Goal: Task Accomplishment & Management: Manage account settings

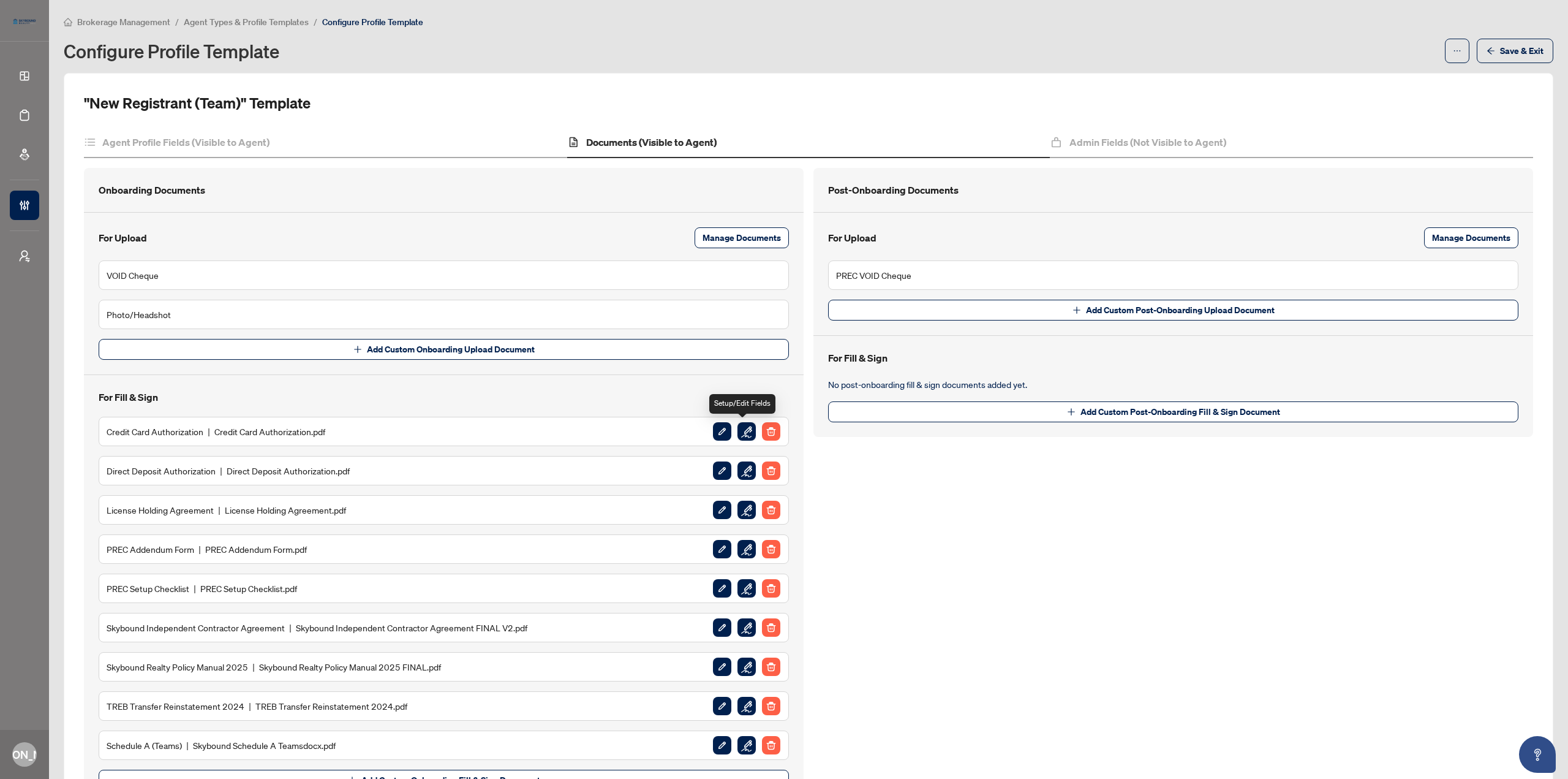
click at [742, 426] on img "button" at bounding box center [746, 431] width 18 height 19
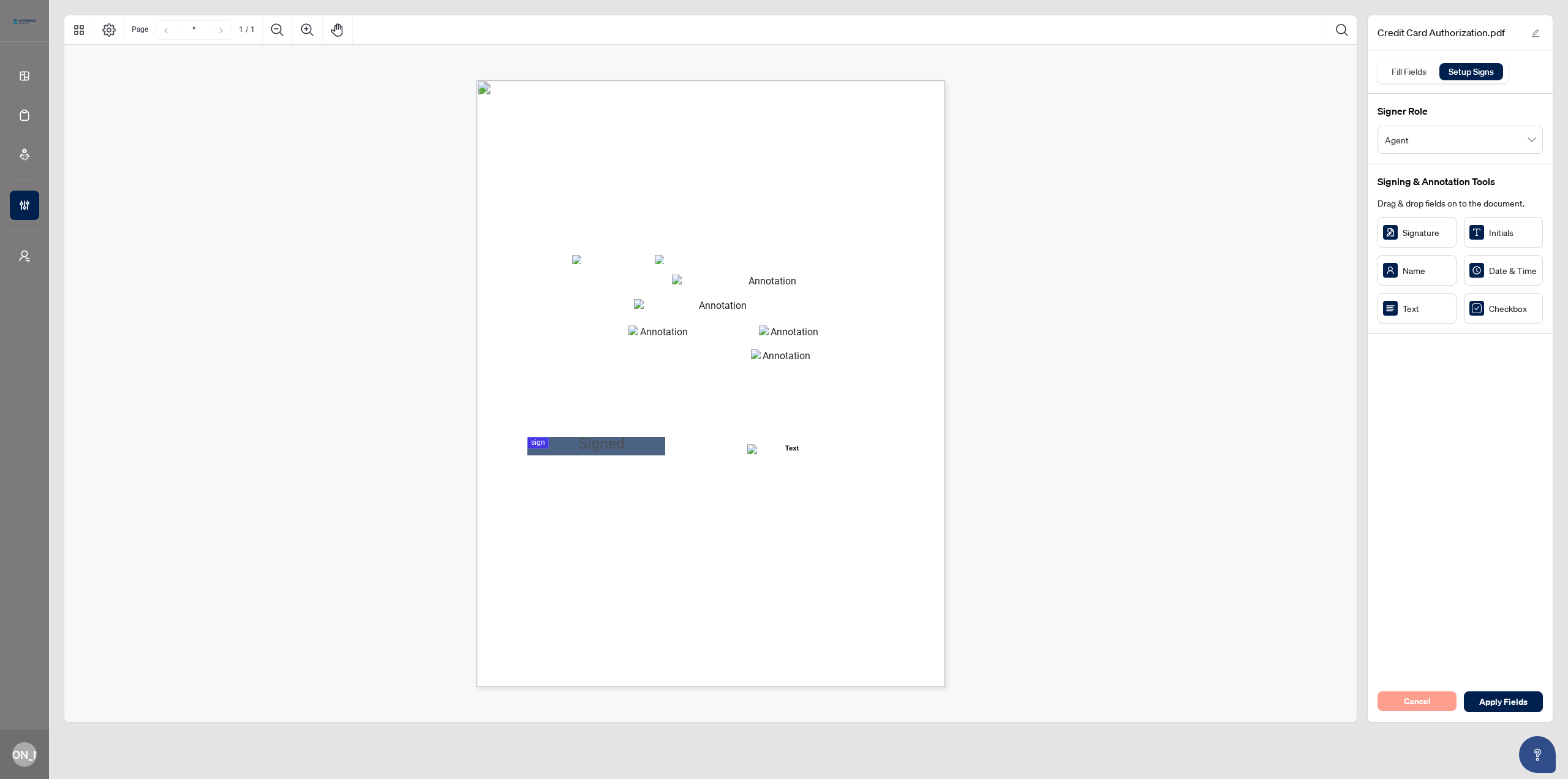
click at [940, 426] on span "Cancel" at bounding box center [1417, 701] width 27 height 20
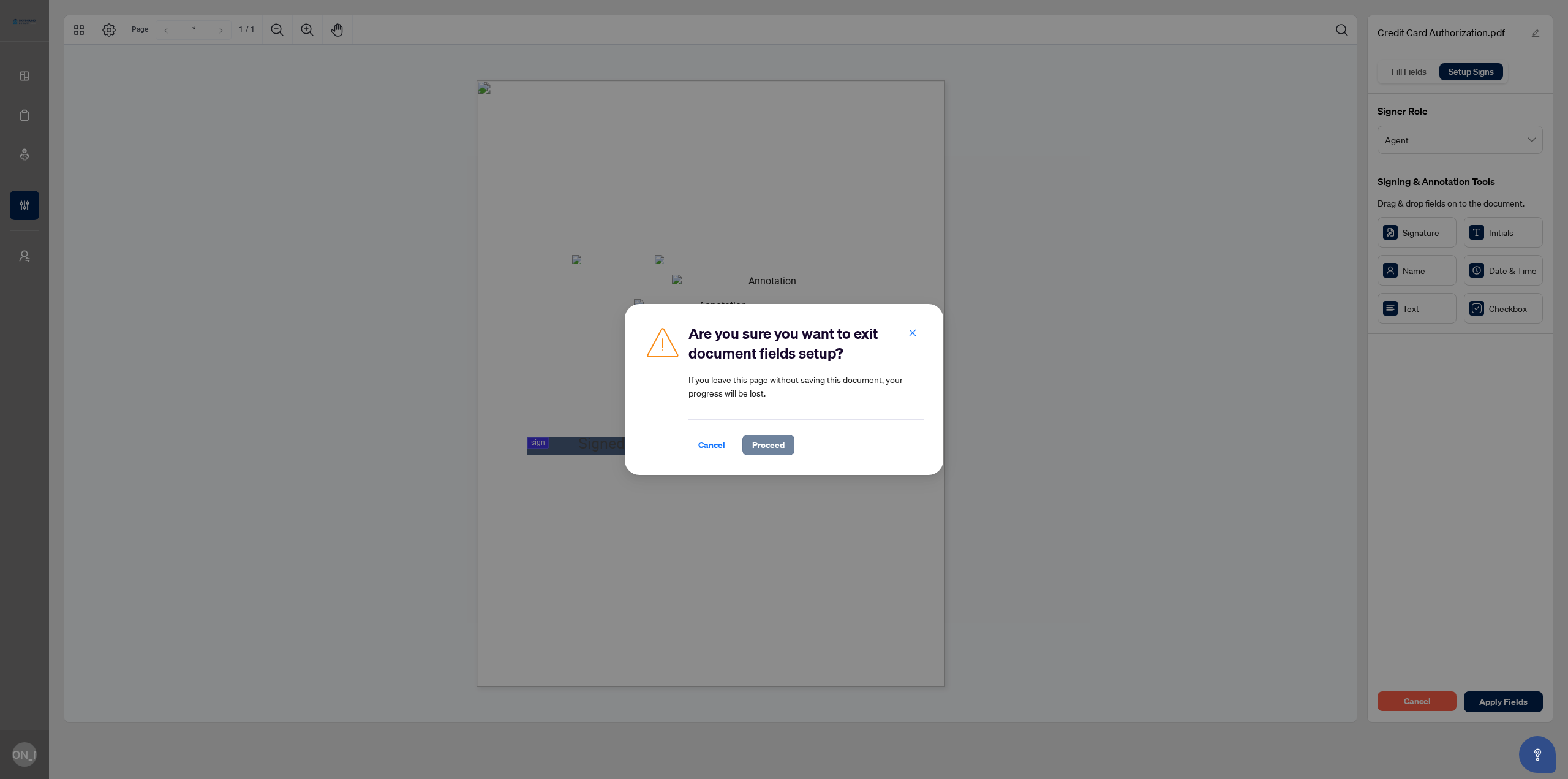
drag, startPoint x: 798, startPoint y: 449, endPoint x: 789, endPoint y: 444, distance: 10.3
click at [796, 426] on div "Cancel Proceed" at bounding box center [805, 445] width 235 height 21
click at [789, 426] on button "Proceed" at bounding box center [768, 445] width 52 height 21
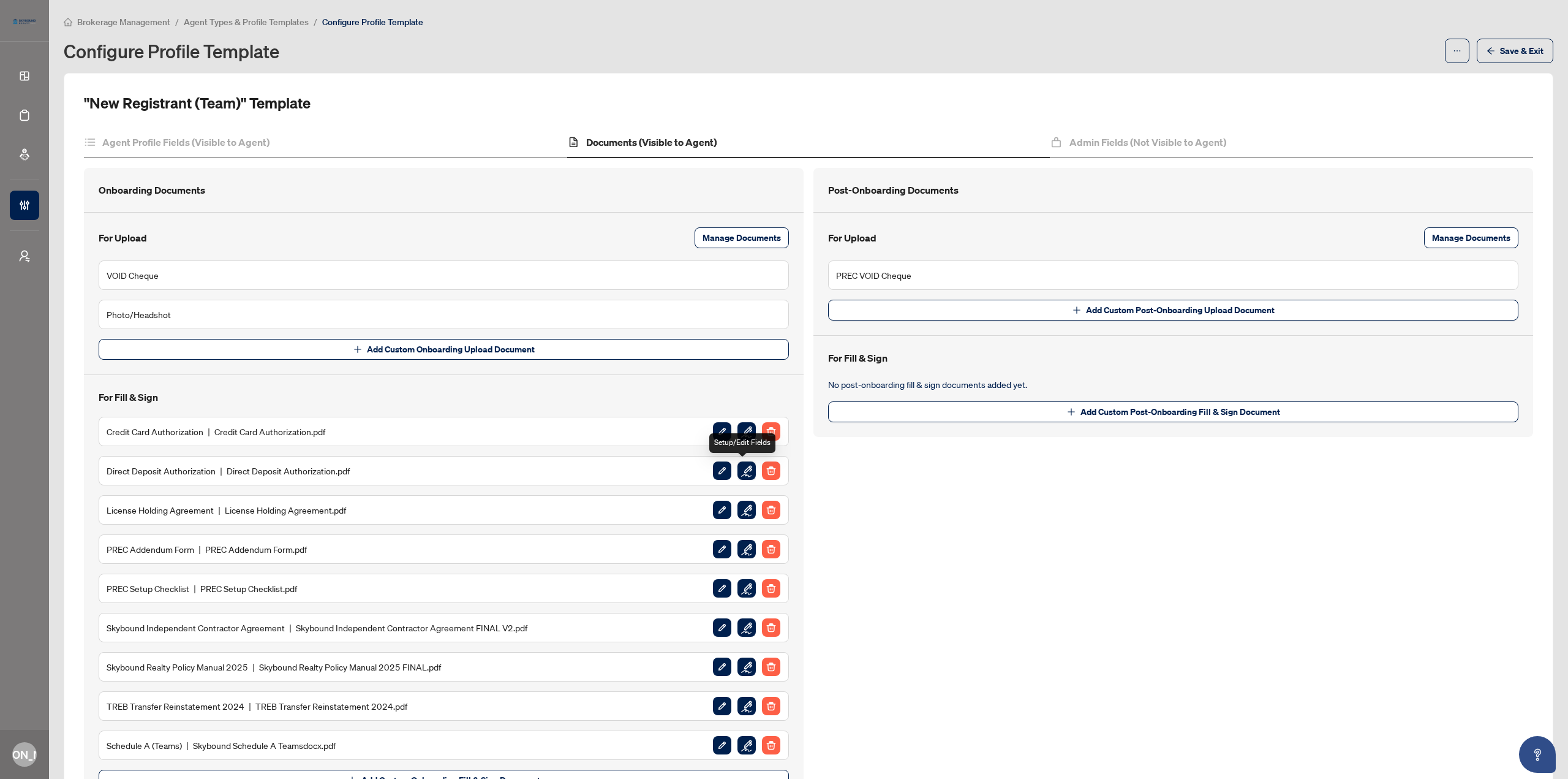
click at [738, 426] on img "button" at bounding box center [746, 470] width 18 height 19
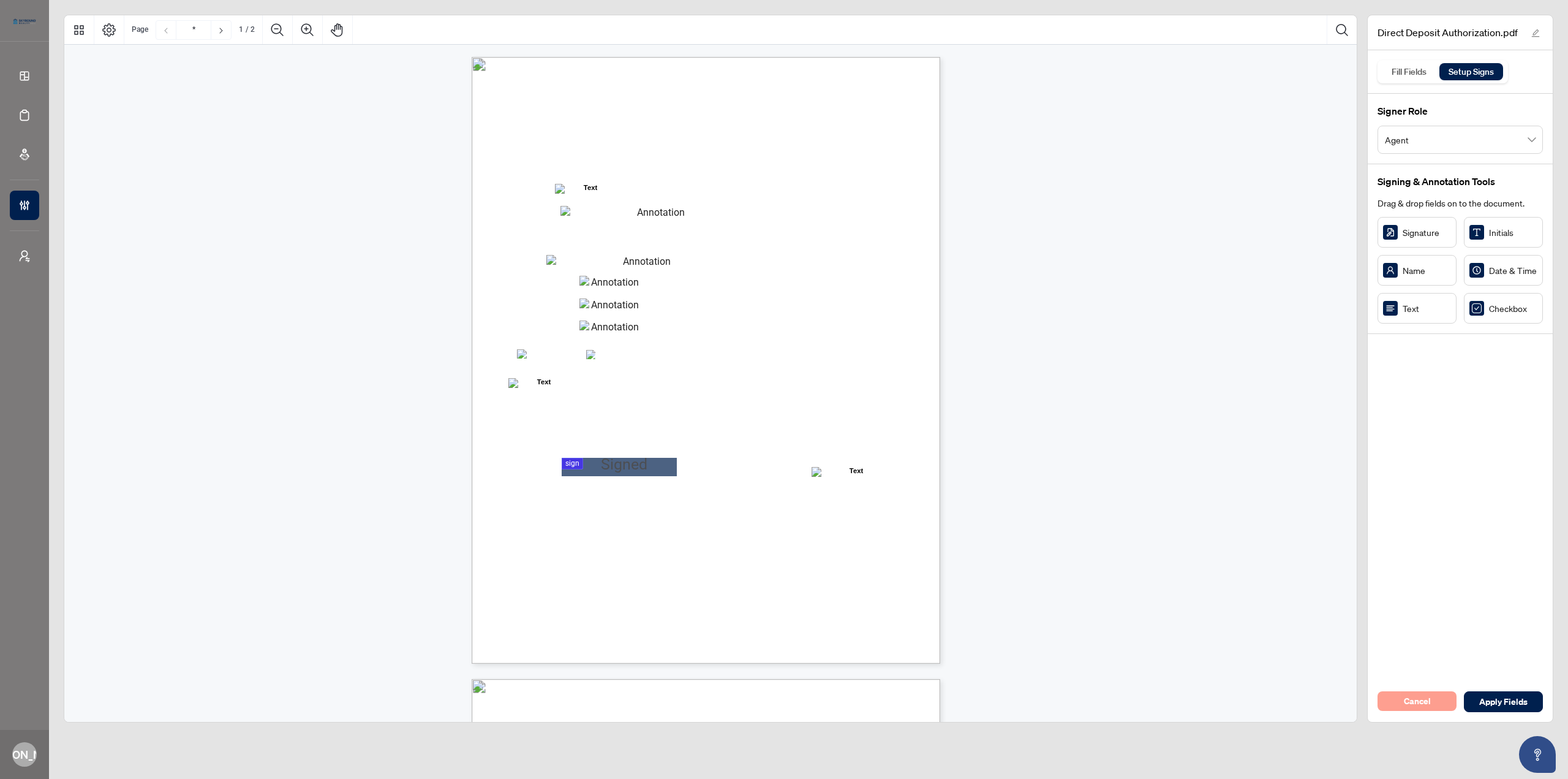
click at [940, 426] on span "Cancel" at bounding box center [1417, 701] width 27 height 20
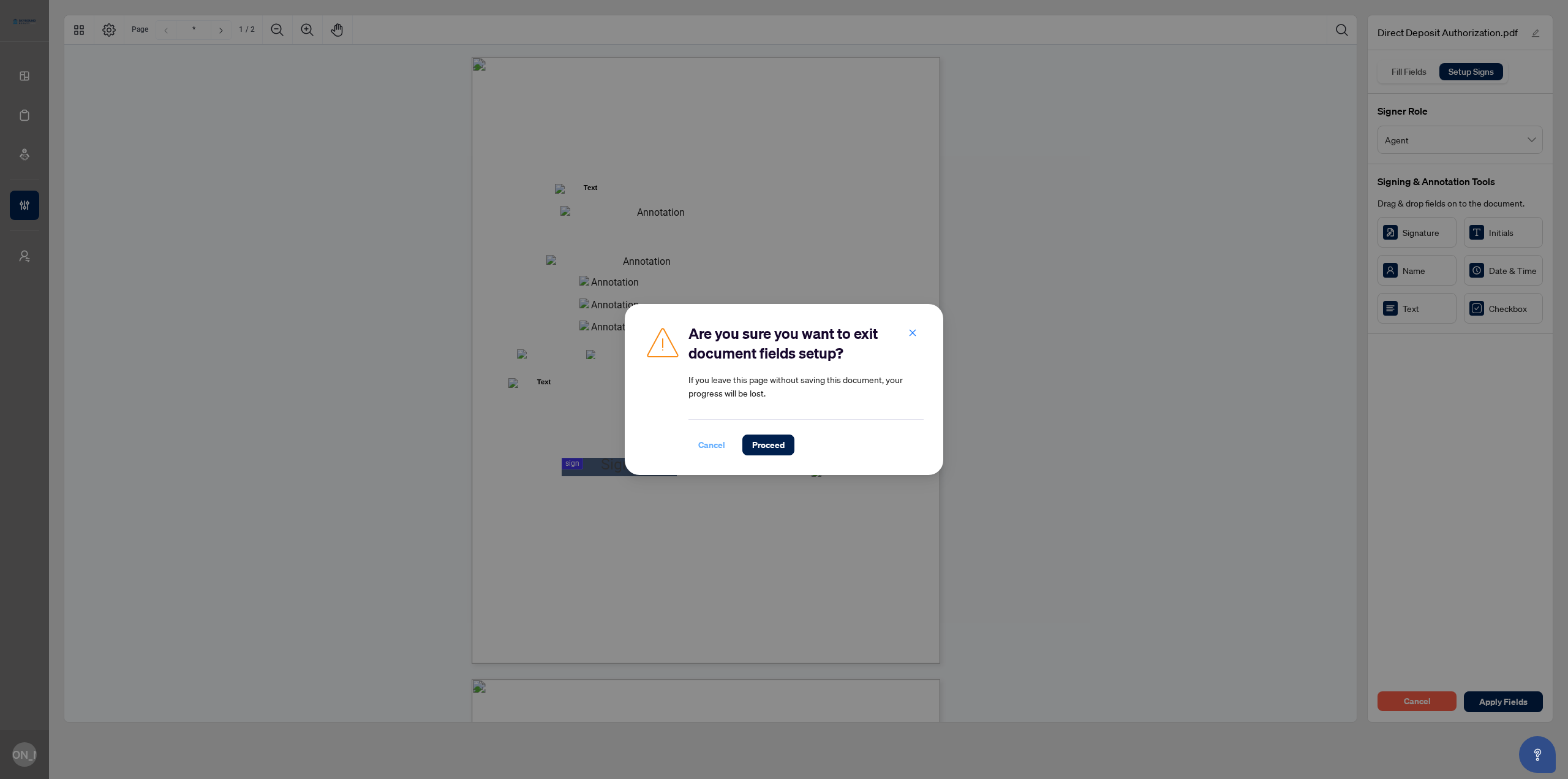
click at [718, 426] on span "Cancel" at bounding box center [712, 445] width 27 height 20
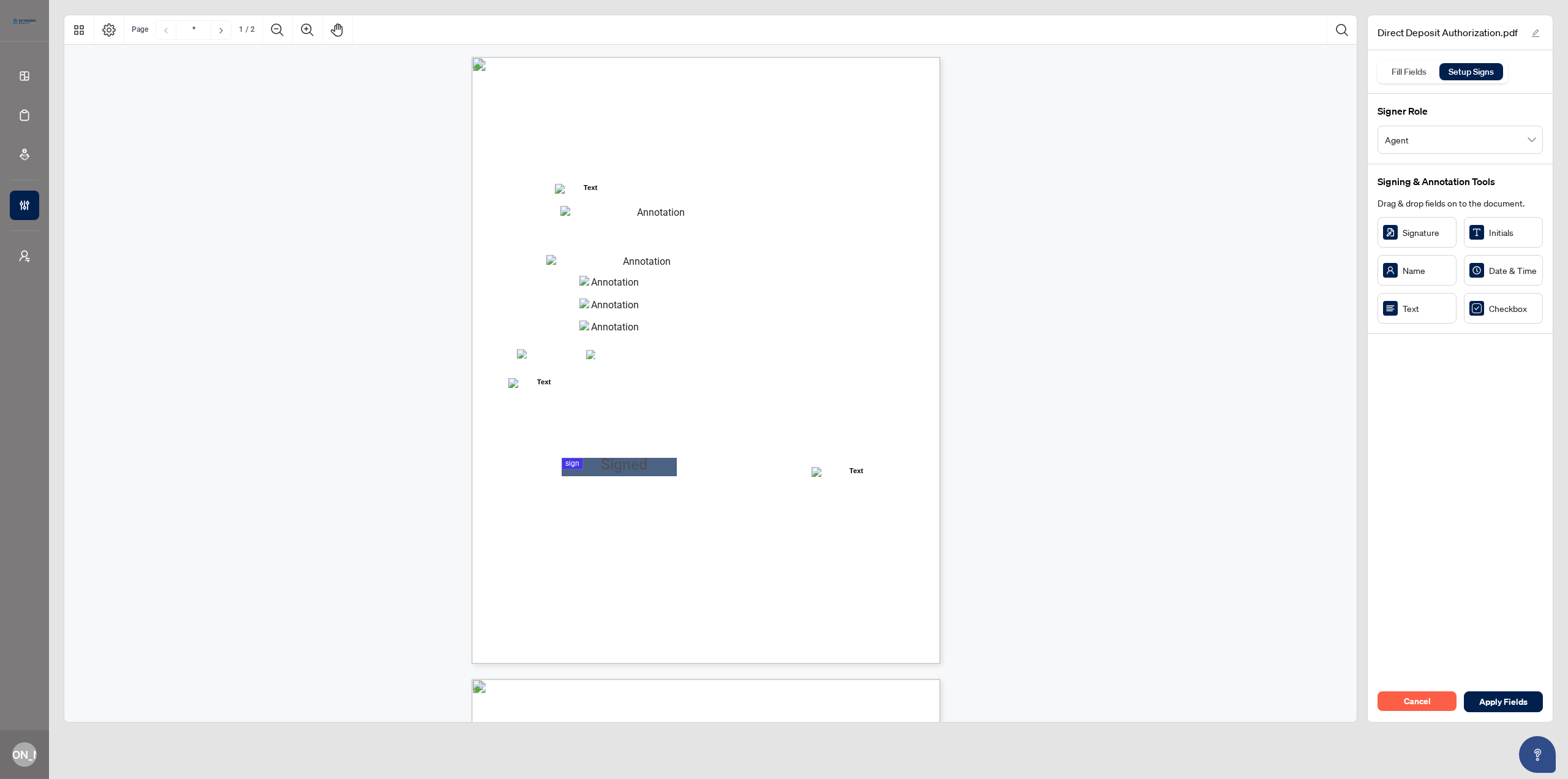
drag, startPoint x: 1420, startPoint y: 701, endPoint x: 1346, endPoint y: 699, distance: 74.0
click at [940, 426] on span "Cancel" at bounding box center [1417, 701] width 27 height 20
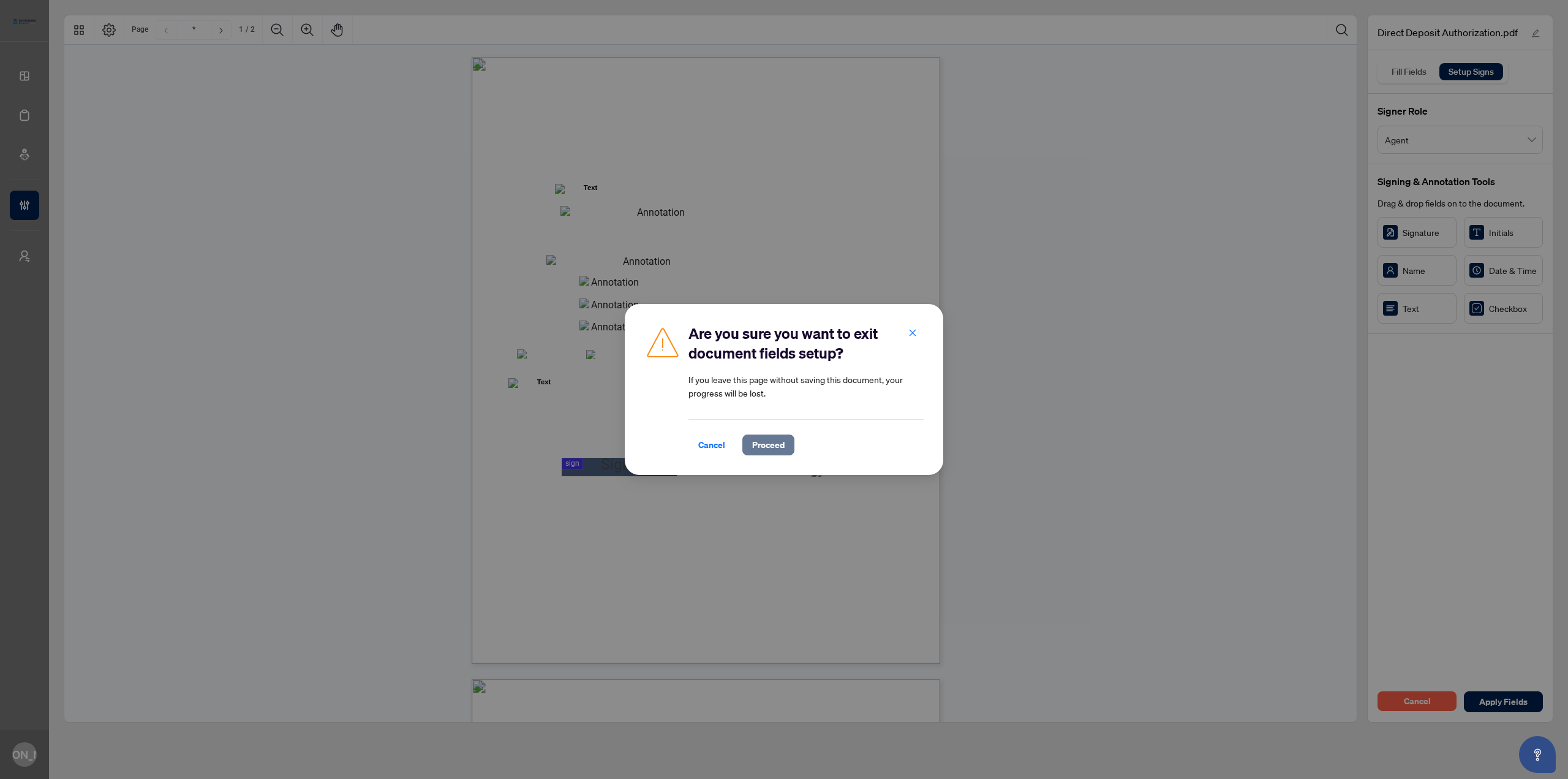
click at [766, 426] on span "Proceed" at bounding box center [768, 445] width 33 height 20
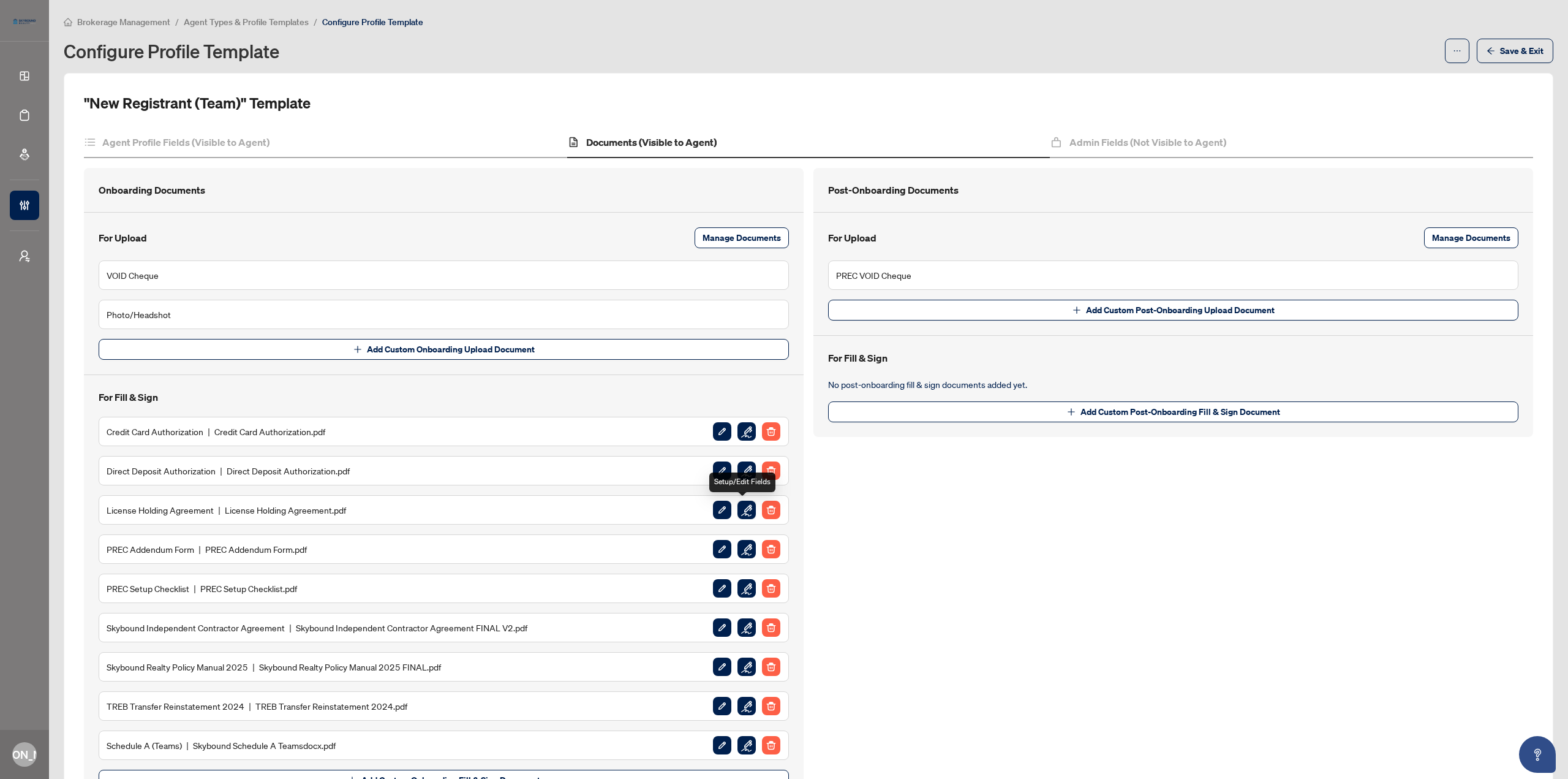
click at [750, 426] on img "button" at bounding box center [746, 510] width 18 height 19
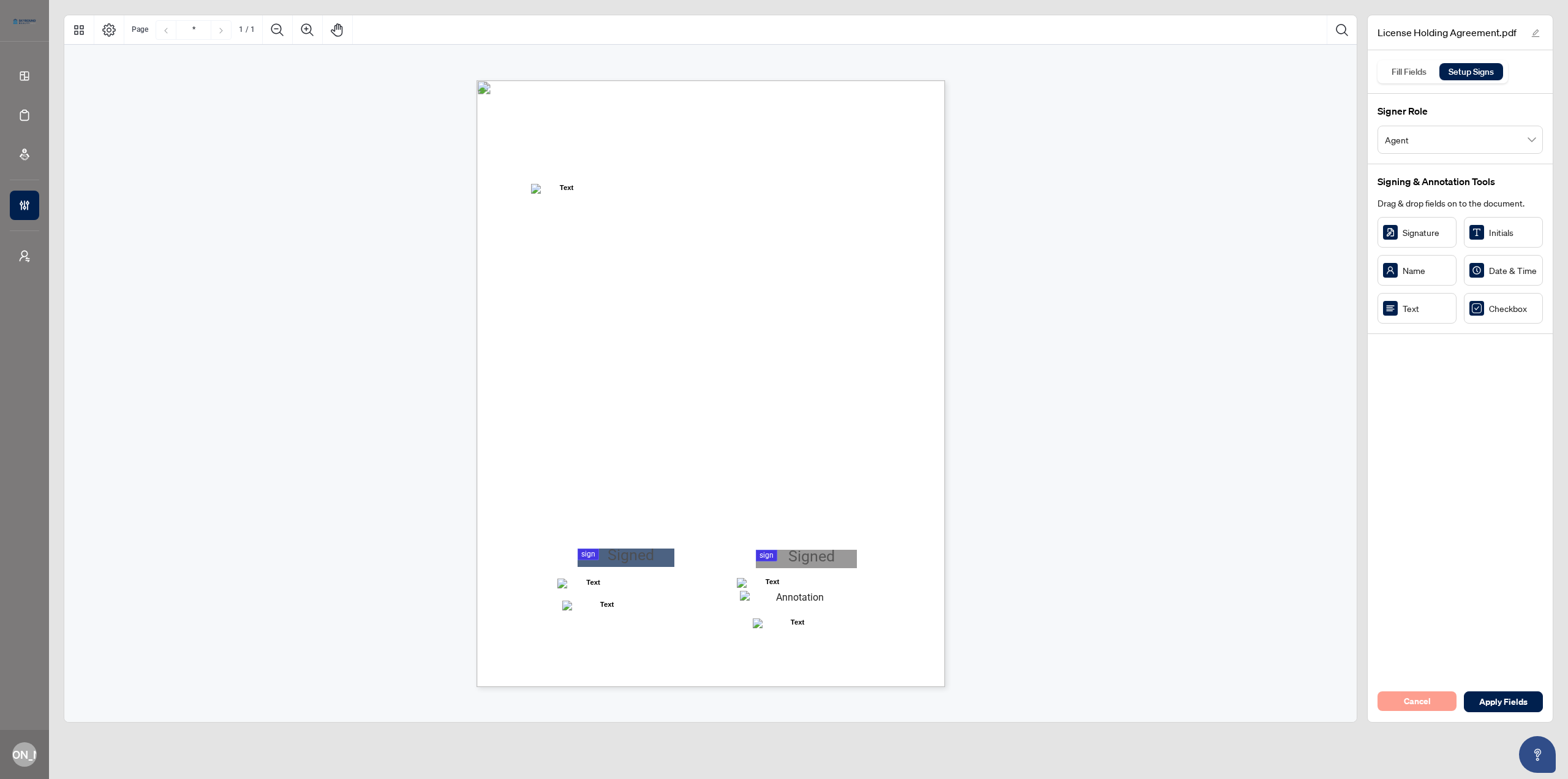
click at [940, 426] on span "Cancel" at bounding box center [1417, 701] width 27 height 20
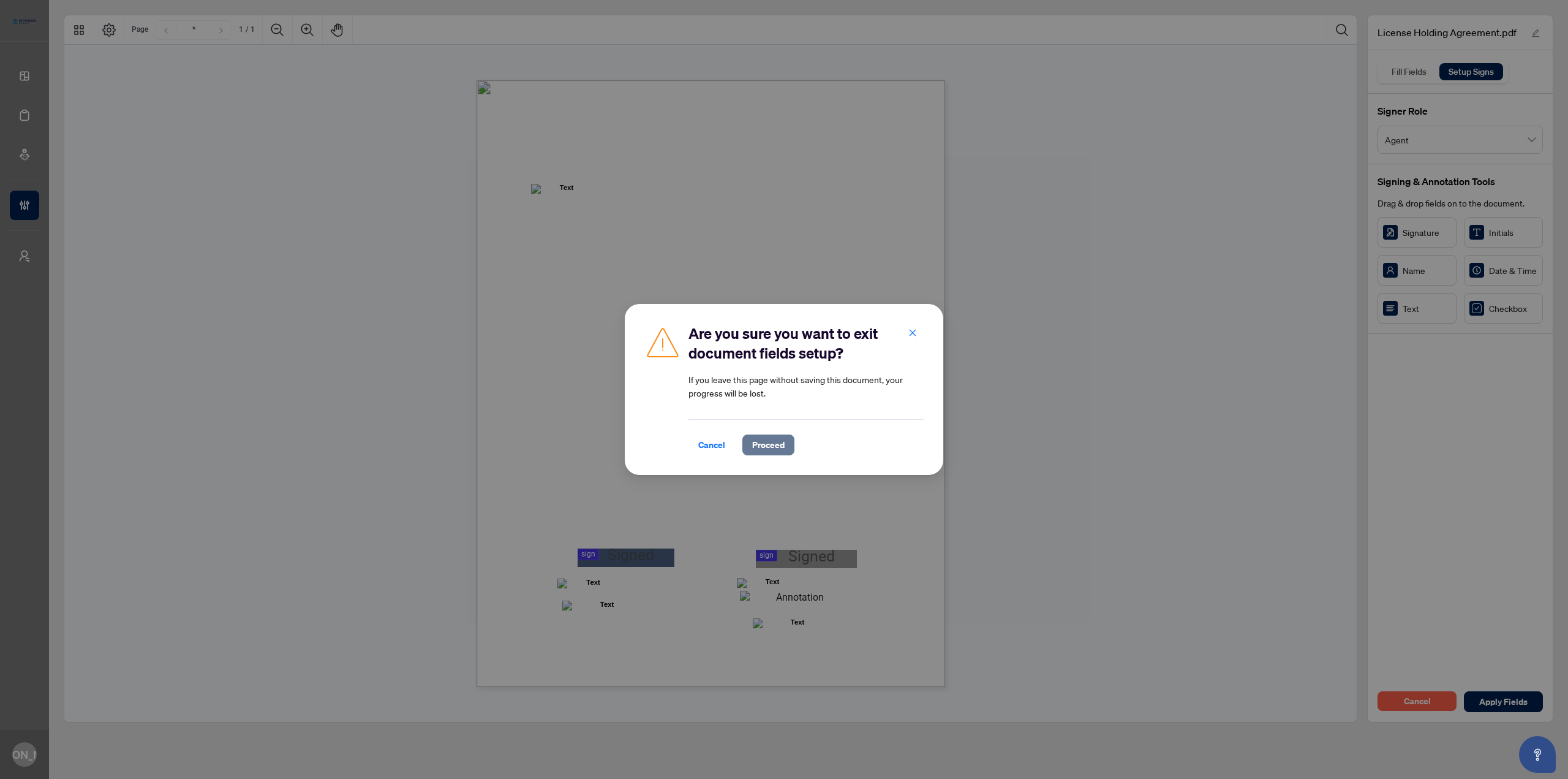
click at [782, 426] on span "Proceed" at bounding box center [768, 445] width 33 height 20
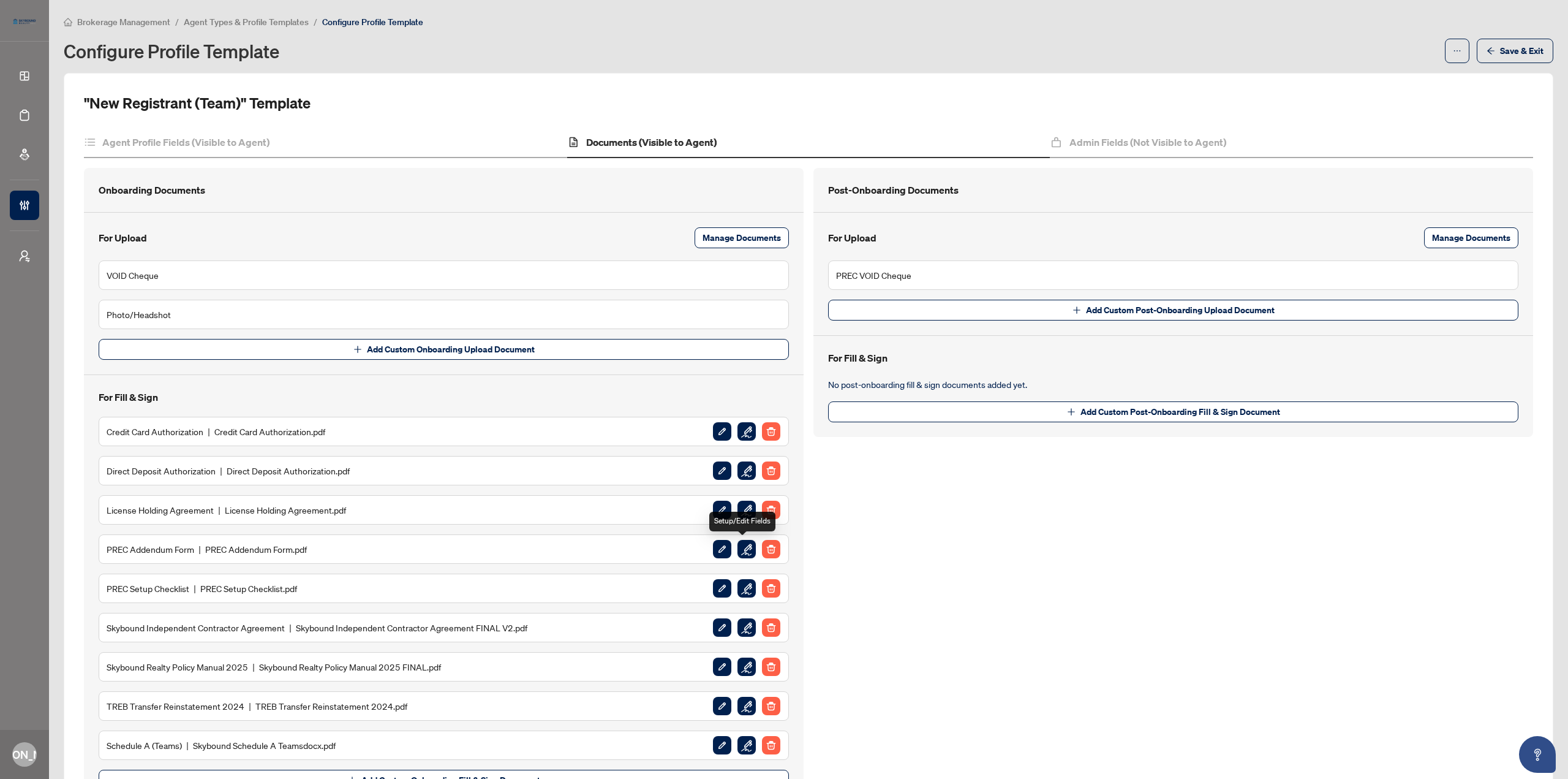
click at [750, 426] on img "button" at bounding box center [746, 549] width 18 height 19
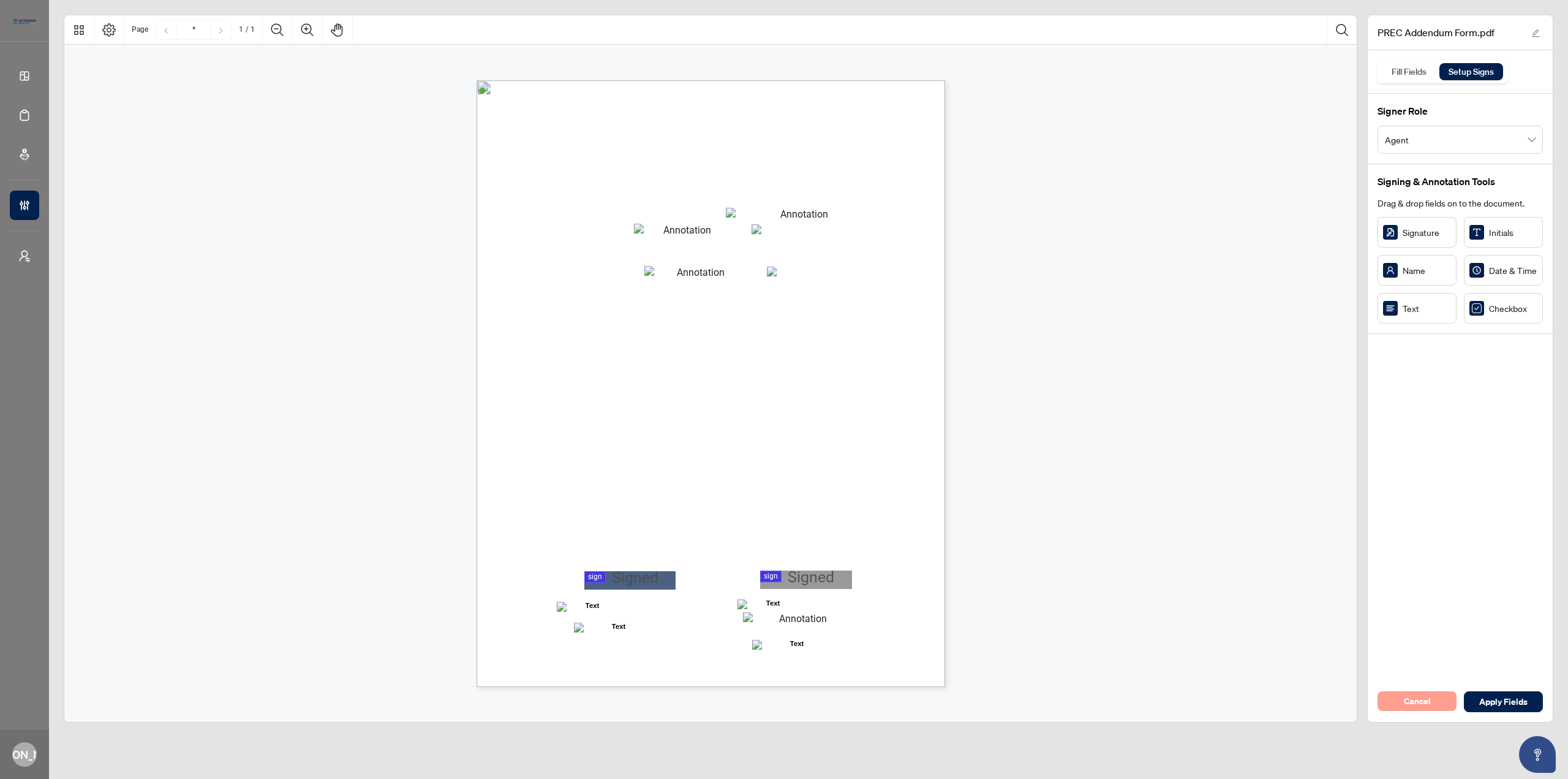
click at [940, 426] on span "Cancel" at bounding box center [1417, 701] width 27 height 20
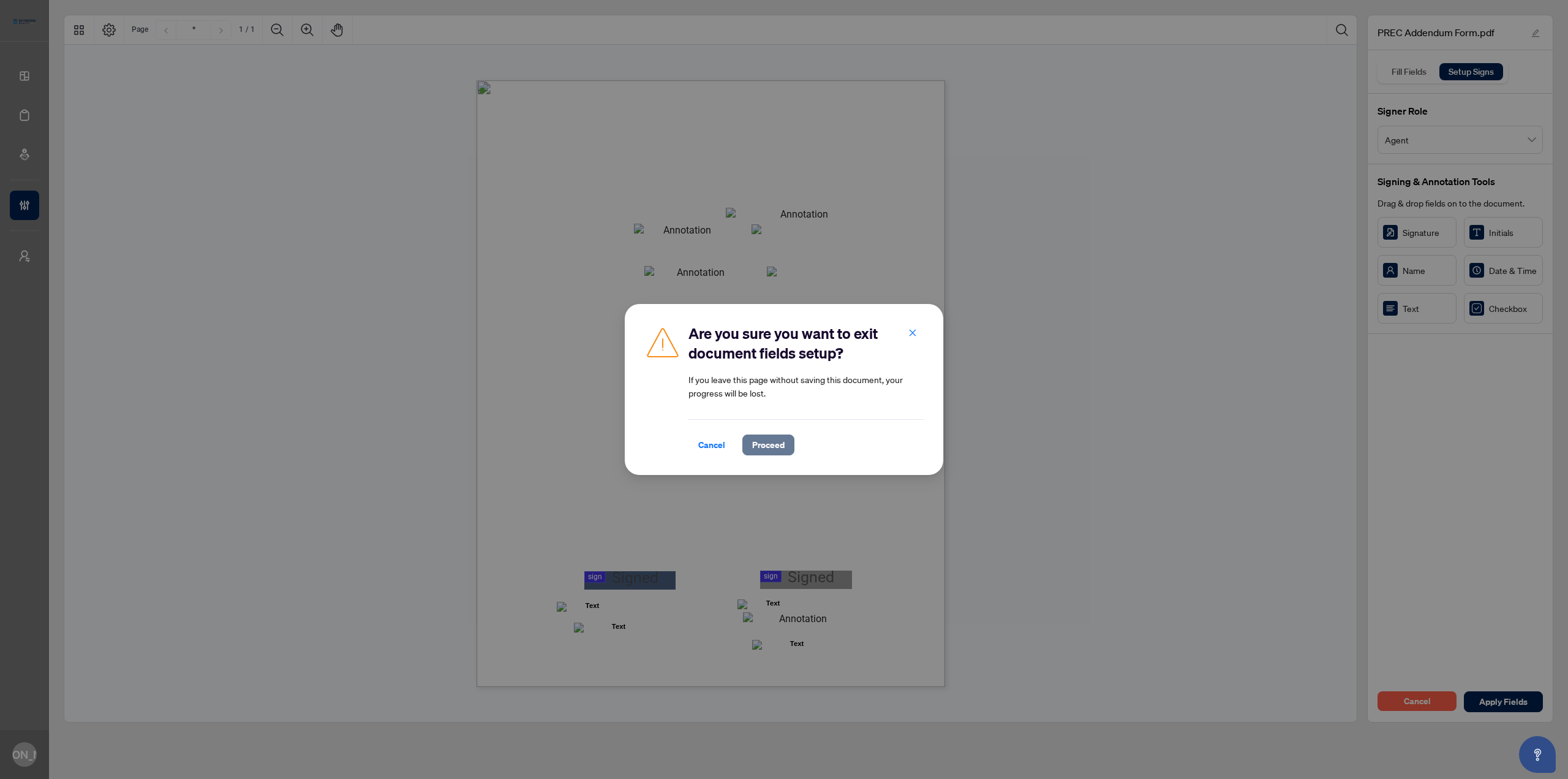
click at [782, 426] on span "Proceed" at bounding box center [768, 445] width 33 height 20
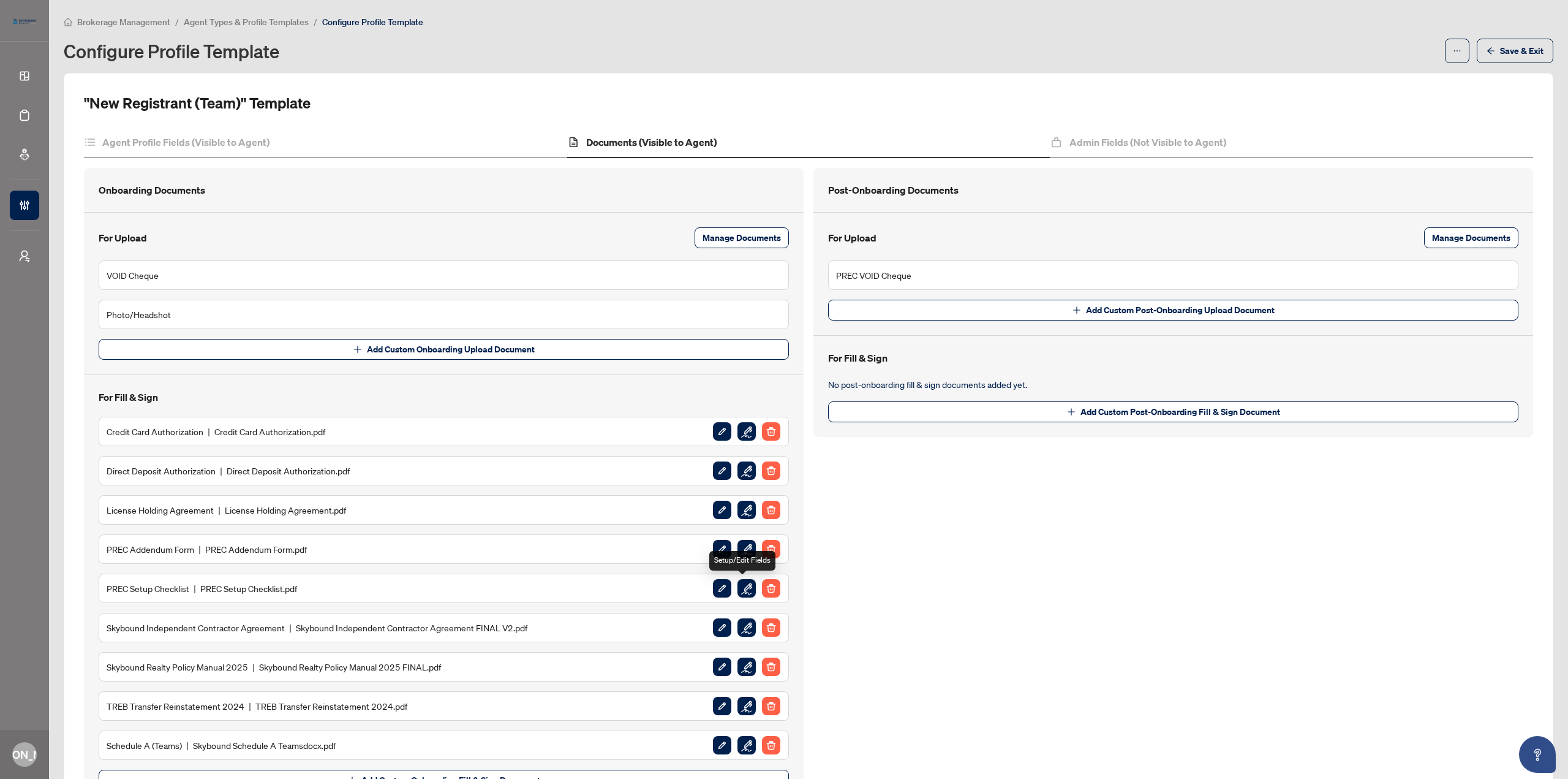
click at [749, 426] on img "button" at bounding box center [746, 588] width 18 height 19
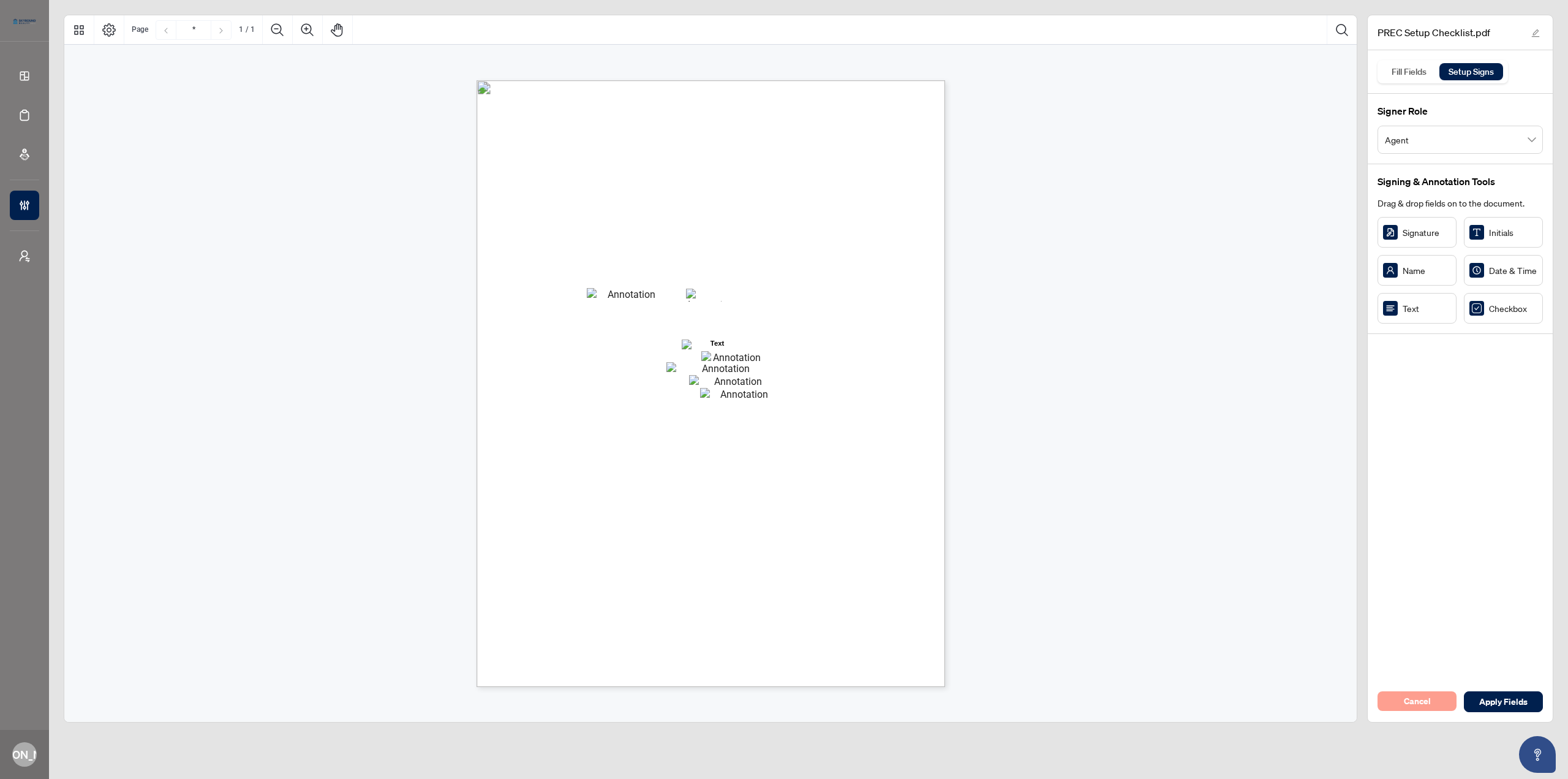
click at [940, 426] on span "Cancel" at bounding box center [1417, 701] width 27 height 20
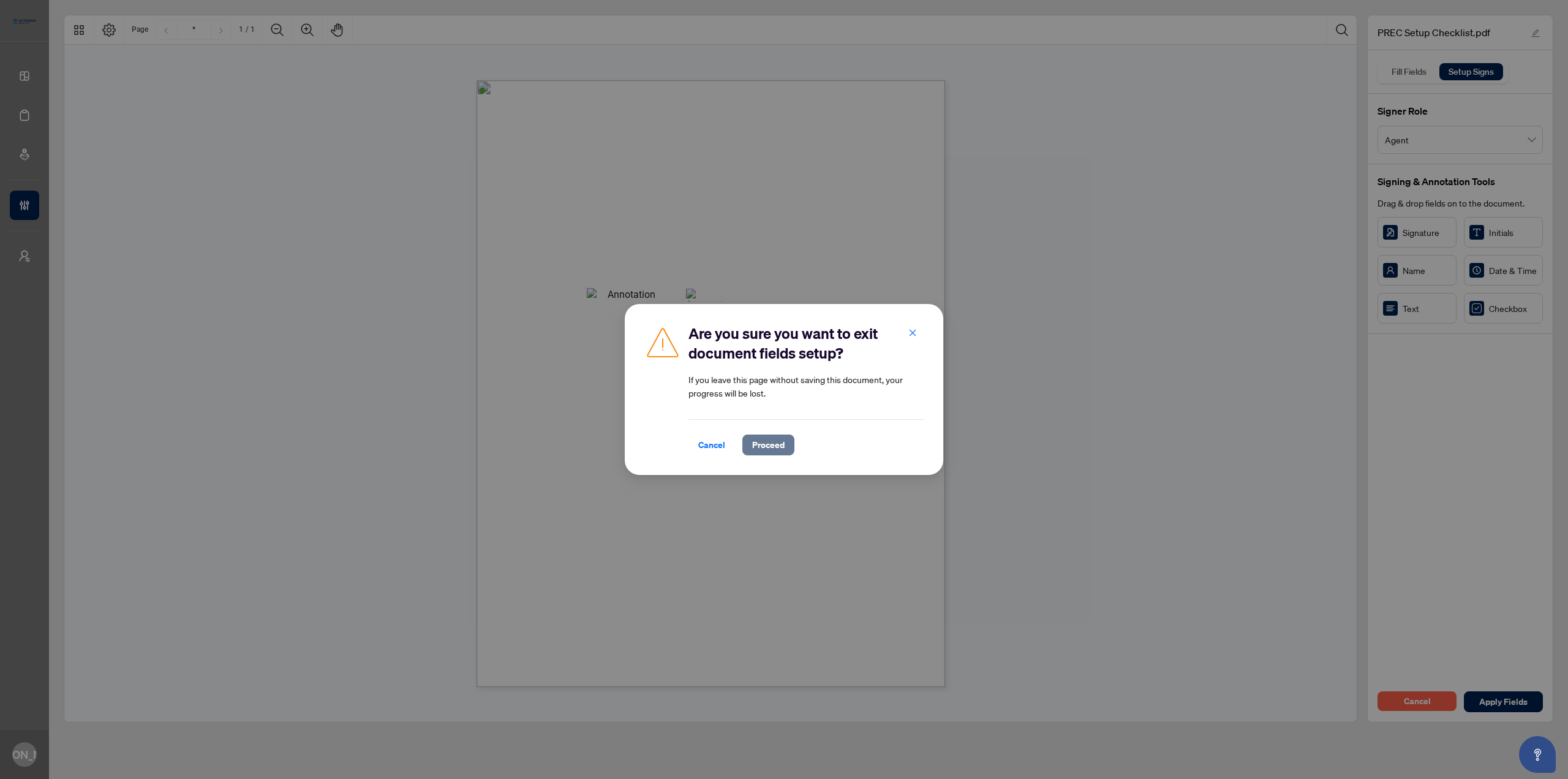
click at [794, 426] on button "Proceed" at bounding box center [768, 445] width 52 height 21
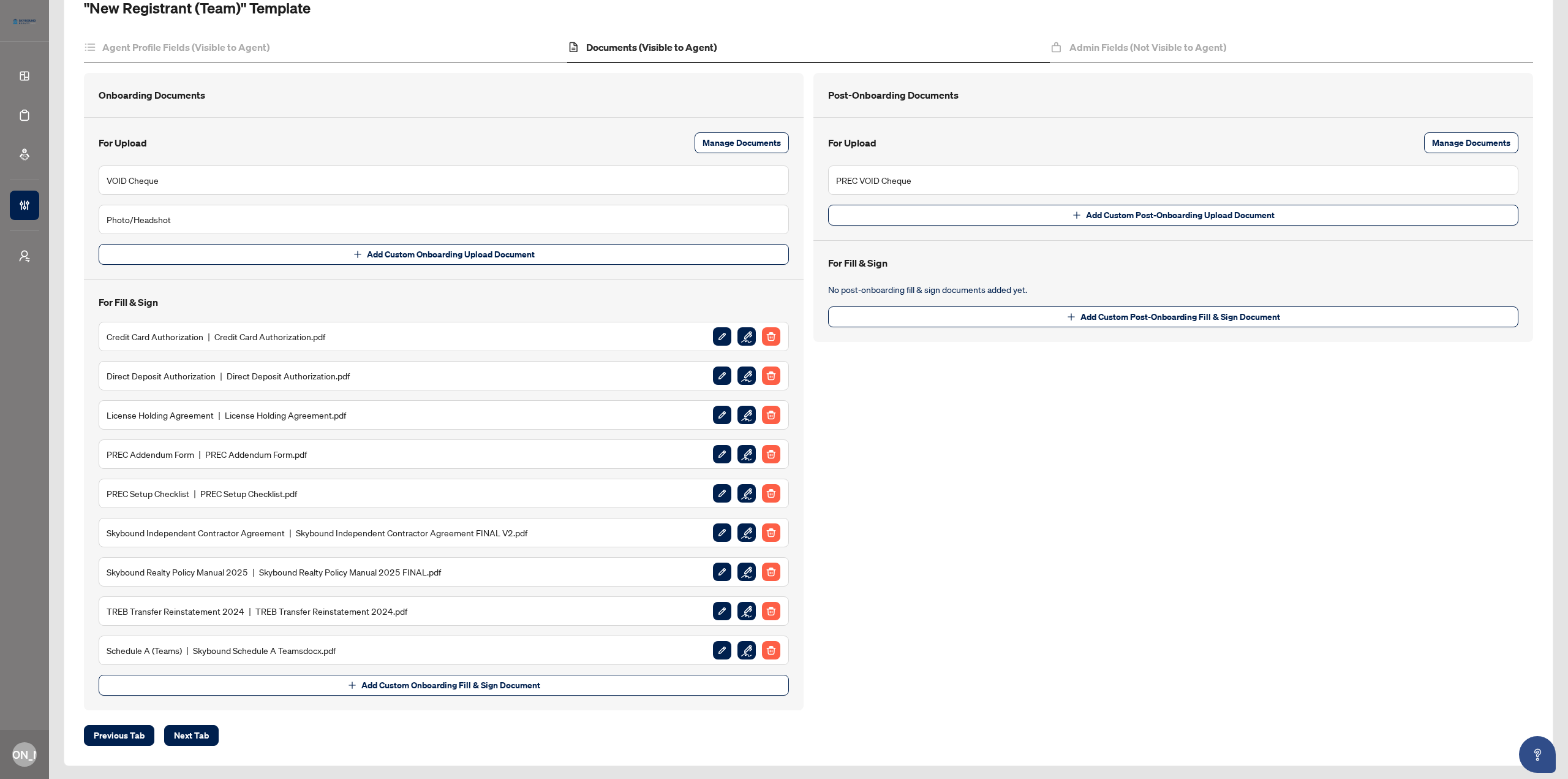
scroll to position [96, 0]
click at [746, 426] on img "button" at bounding box center [746, 531] width 18 height 19
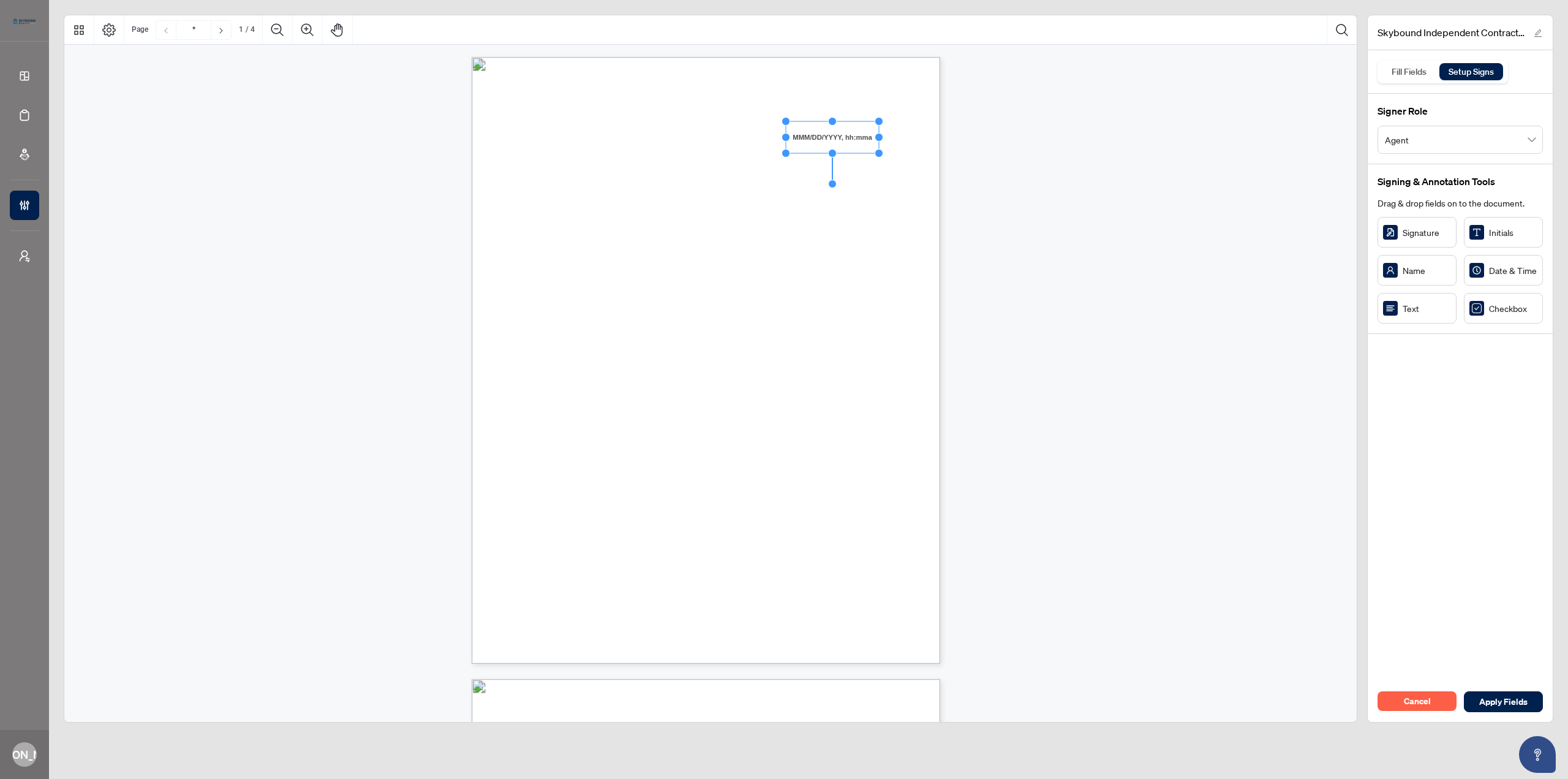
drag, startPoint x: 861, startPoint y: 249, endPoint x: 870, endPoint y: 253, distance: 9.8
click at [652, 249] on span "acknowledged, the parties agree as follows:" at bounding box center [588, 249] width 129 height 9
drag, startPoint x: 785, startPoint y: 270, endPoint x: 763, endPoint y: 269, distance: 22.0
click at [763, 269] on circle "Resize, Right" at bounding box center [763, 269] width 8 height 8
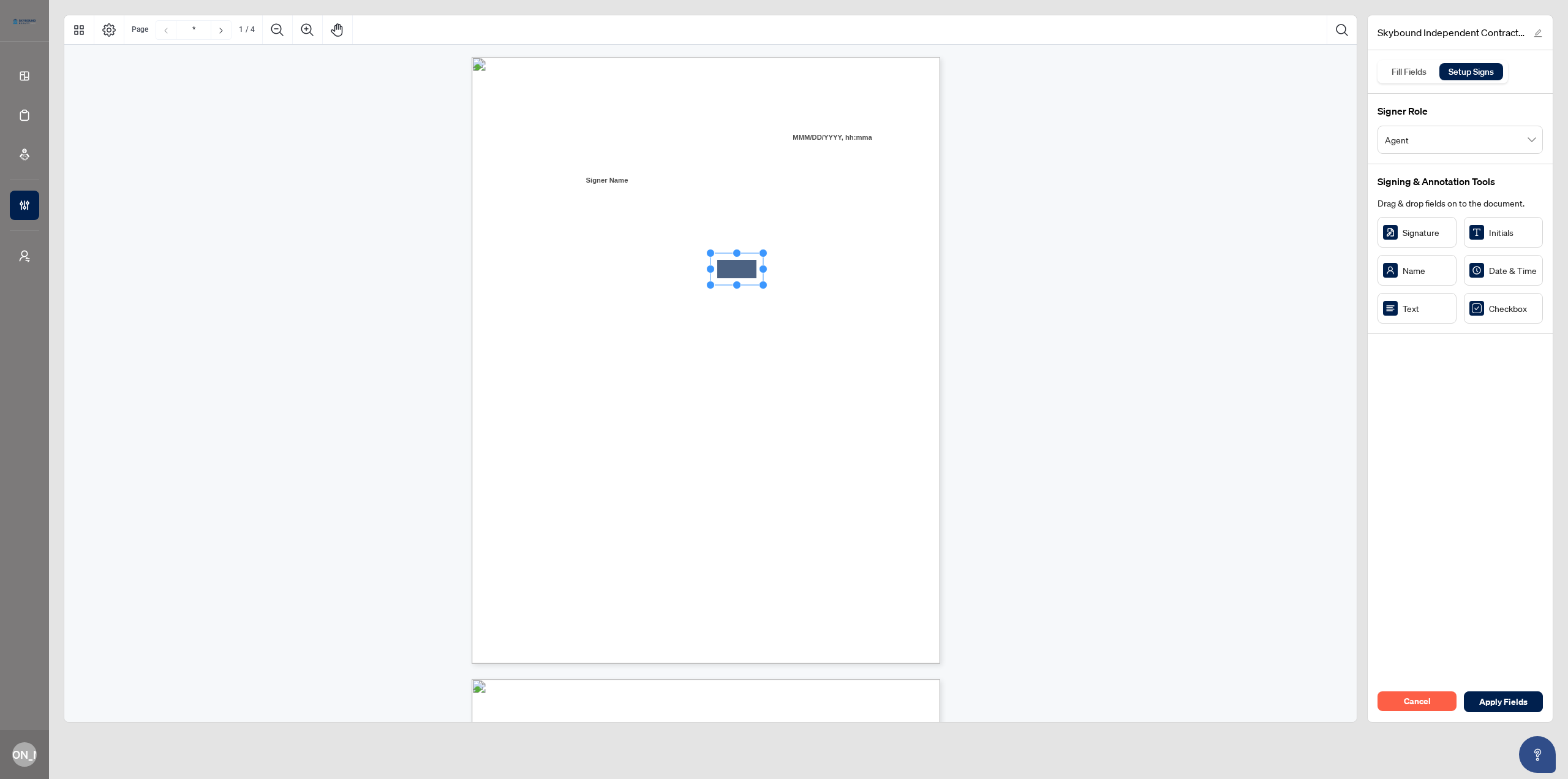
click at [739, 254] on div "INDEPENDENT CONTRACTOR (BROKER/SALESPERSON) AGREEMENT This Independent Contract…" at bounding box center [706, 360] width 469 height 607
click at [736, 251] on circle "Resize, Top" at bounding box center [737, 253] width 8 height 8
click at [744, 275] on span "The commencement date of this Agreement shall be the _______ day of ___________…" at bounding box center [649, 278] width 251 height 9
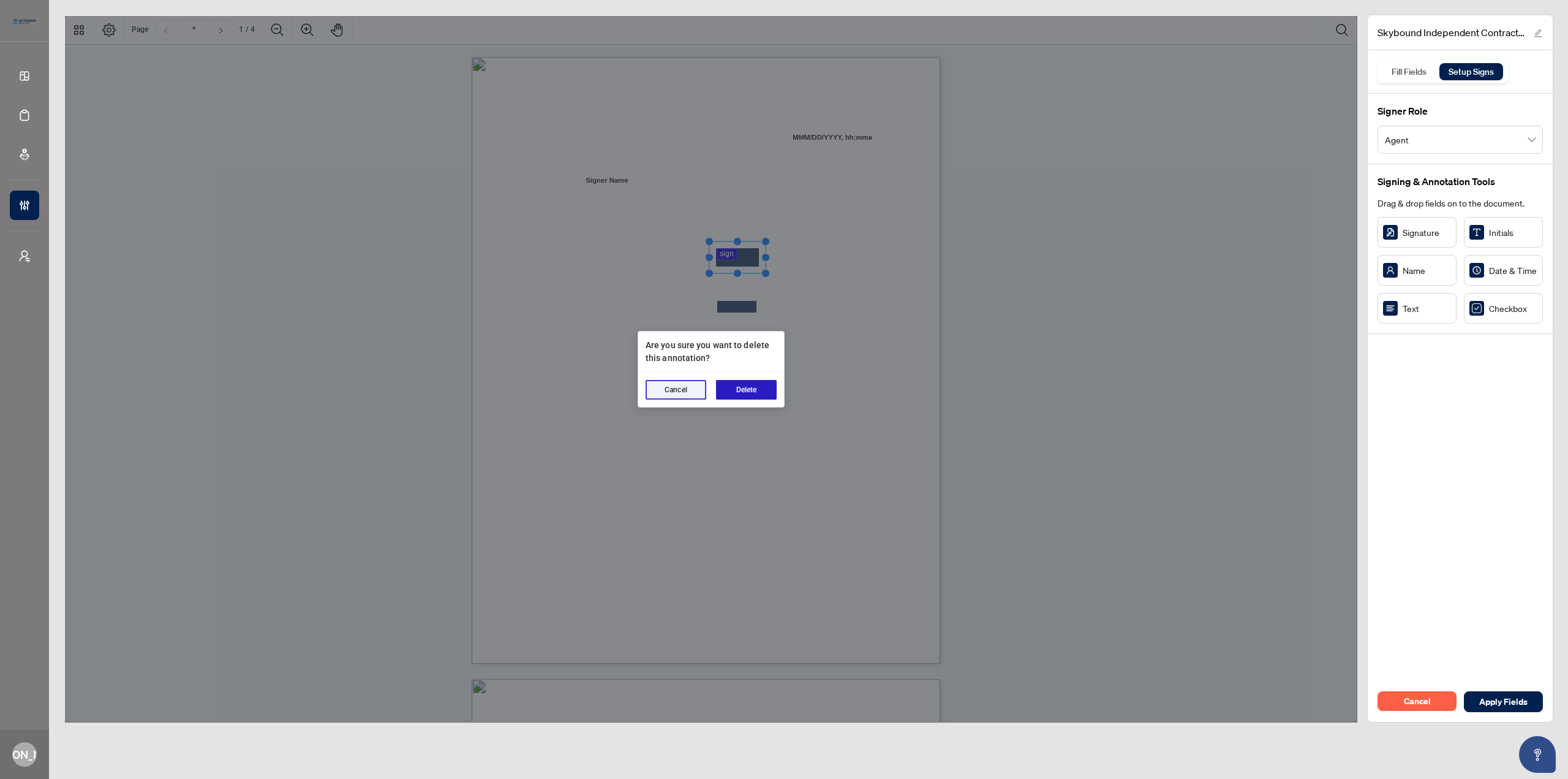
drag, startPoint x: 749, startPoint y: 388, endPoint x: 751, endPoint y: 343, distance: 45.0
click at [749, 387] on button "Delete" at bounding box center [746, 389] width 61 height 20
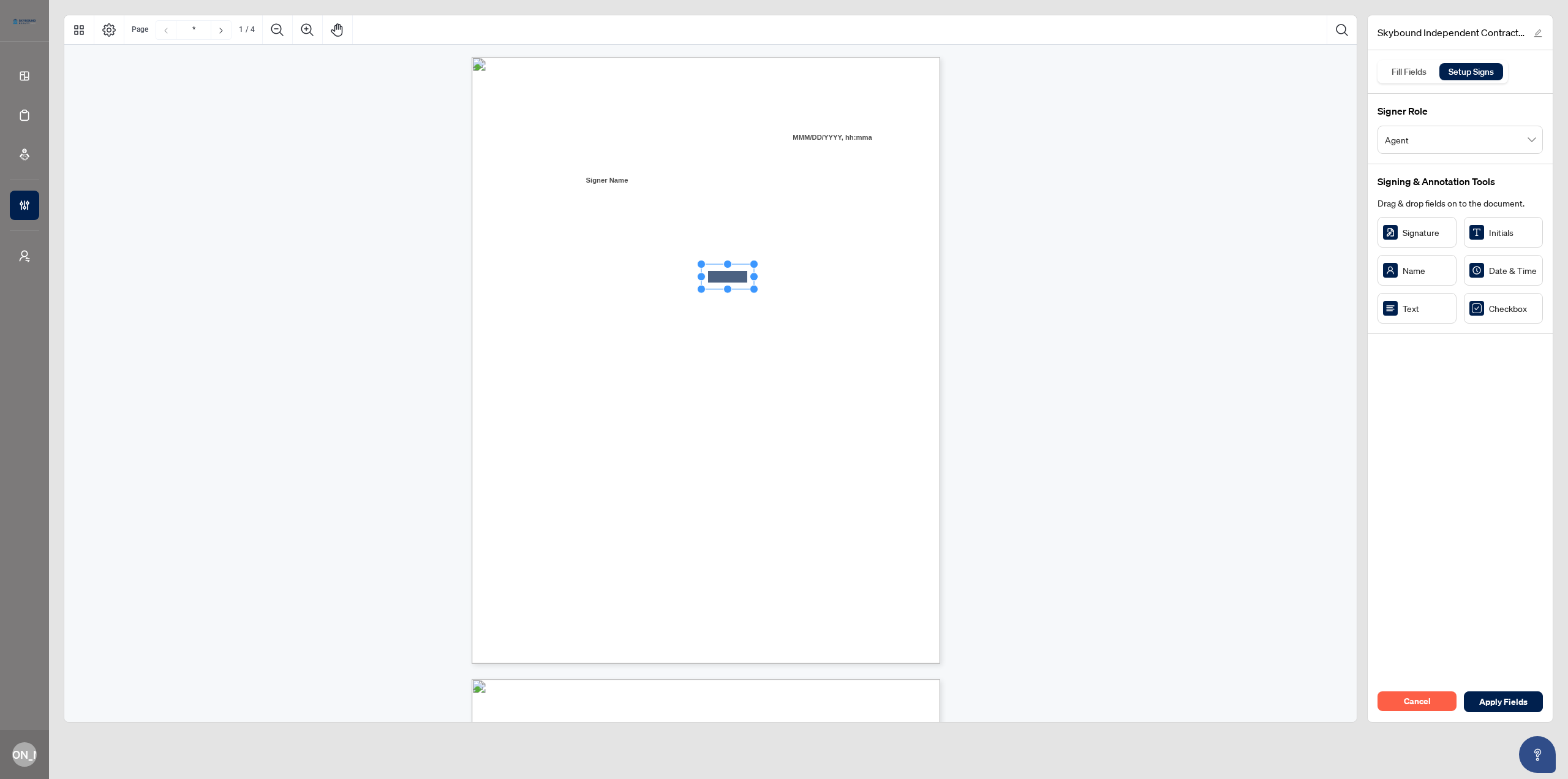
drag, startPoint x: 747, startPoint y: 306, endPoint x: 738, endPoint y: 276, distance: 31.3
drag, startPoint x: 752, startPoint y: 274, endPoint x: 735, endPoint y: 273, distance: 17.0
click at [735, 273] on icon "Resize, Top Resize, Top, Right Resize, Right Resize, Bottom, Right Resize, Bott…" at bounding box center [721, 276] width 49 height 34
click at [717, 278] on rect "Page 1" at bounding box center [721, 276] width 40 height 25
click at [764, 334] on div "INDEPENDENT CONTRACTOR (BROKER/SALESPERSON) AGREEMENT This Independent Contract…" at bounding box center [765, 436] width 585 height 759
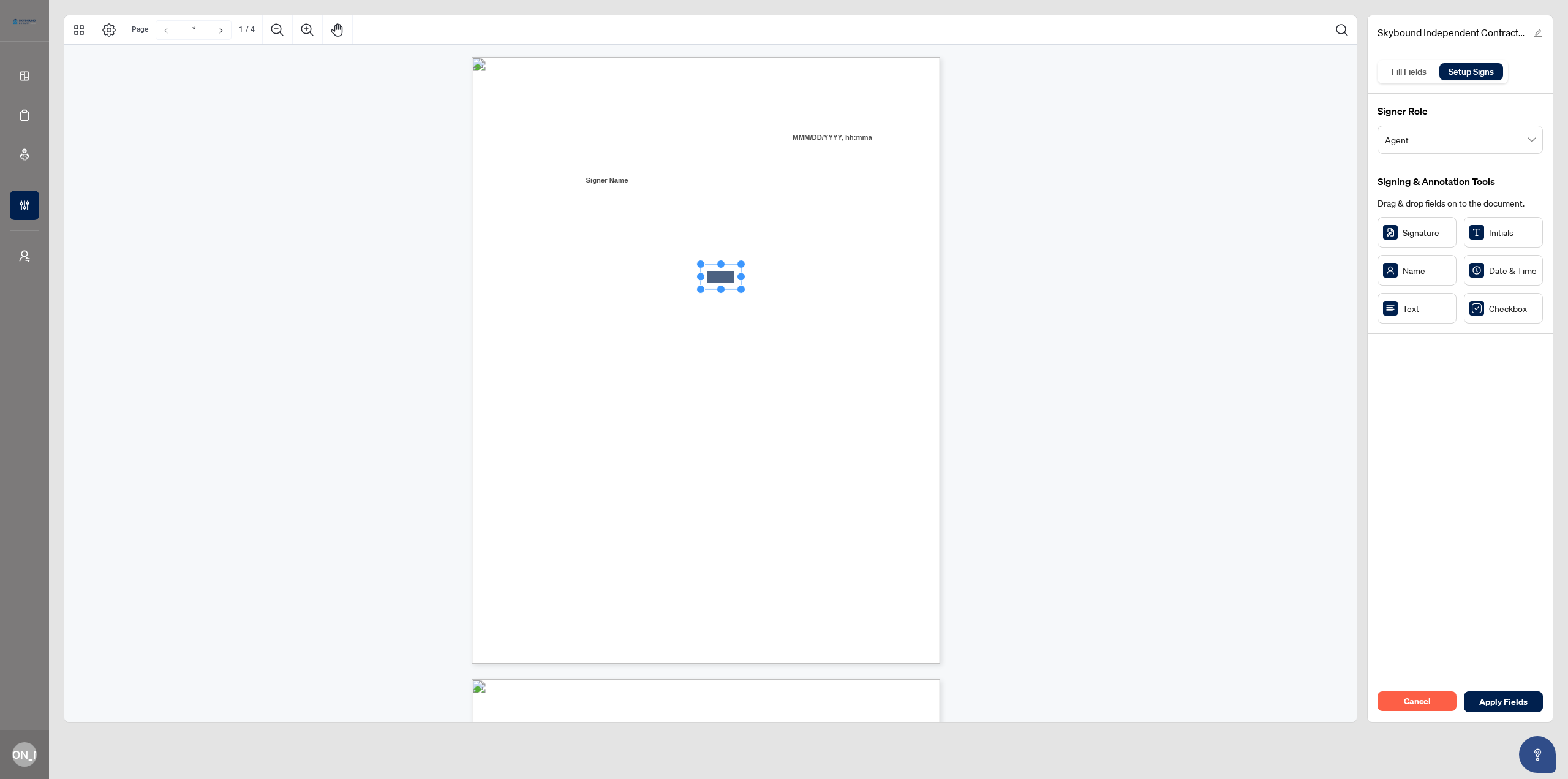
click at [793, 320] on span "with this Agreement. Any changes to the terms of renewal shall be communicated …" at bounding box center [685, 319] width 323 height 9
drag, startPoint x: 1393, startPoint y: 317, endPoint x: 788, endPoint y: 274, distance: 606.5
drag, startPoint x: 787, startPoint y: 256, endPoint x: 787, endPoint y: 263, distance: 7.0
click at [787, 263] on circle "Resize, Top" at bounding box center [787, 264] width 8 height 8
drag, startPoint x: 826, startPoint y: 275, endPoint x: 810, endPoint y: 283, distance: 17.9
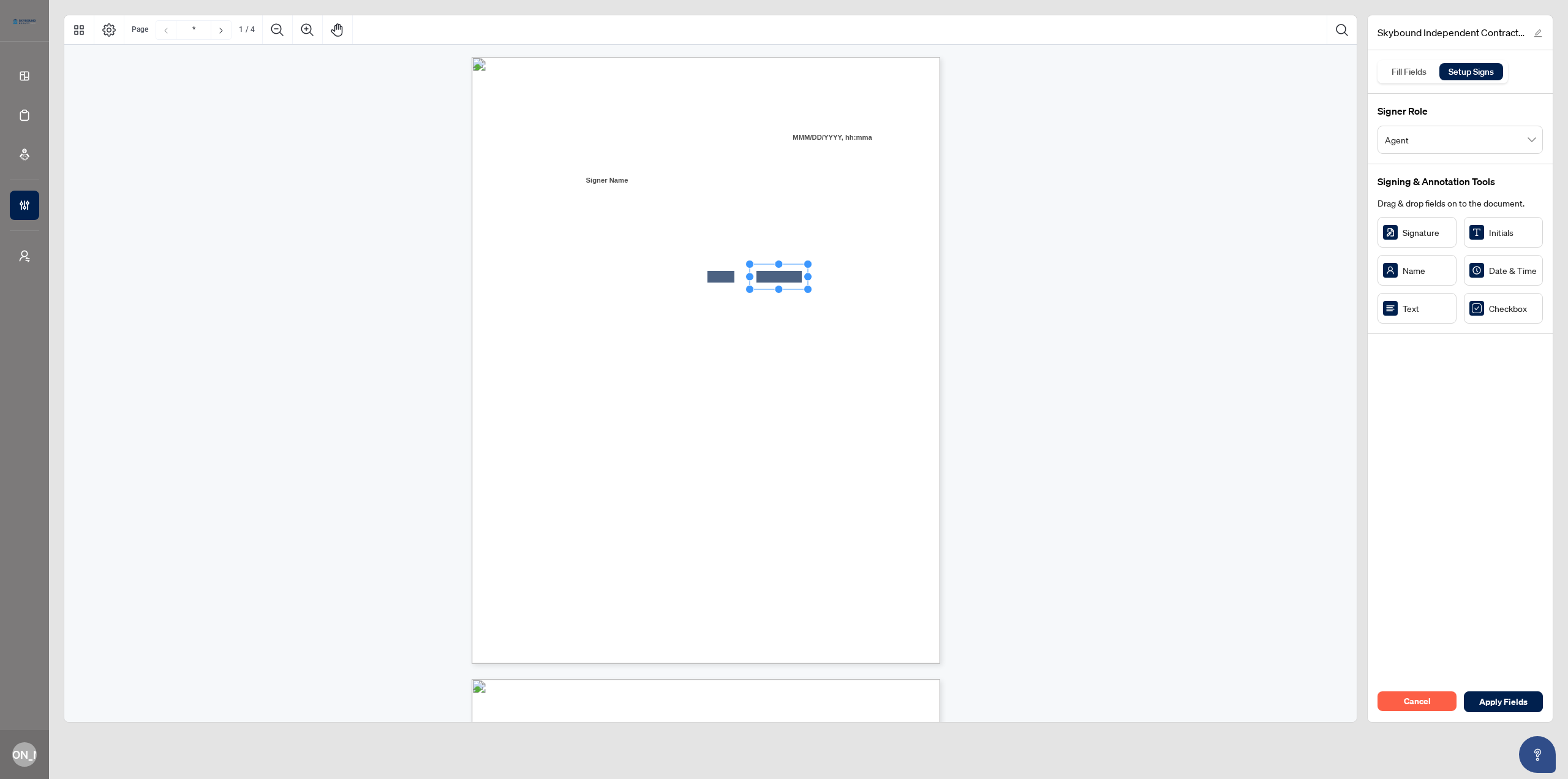
click at [810, 283] on div "INDEPENDENT CONTRACTOR (BROKER/SALESPERSON) AGREEMENT This Independent Contract…" at bounding box center [706, 360] width 469 height 607
click at [574, 332] on span "by the Brokerage." at bounding box center [548, 329] width 50 height 9
drag, startPoint x: 831, startPoint y: 281, endPoint x: 849, endPoint y: 273, distance: 19.7
click at [847, 265] on circle "Resize, Top" at bounding box center [846, 264] width 8 height 8
drag, startPoint x: 883, startPoint y: 276, endPoint x: 833, endPoint y: 278, distance: 50.0
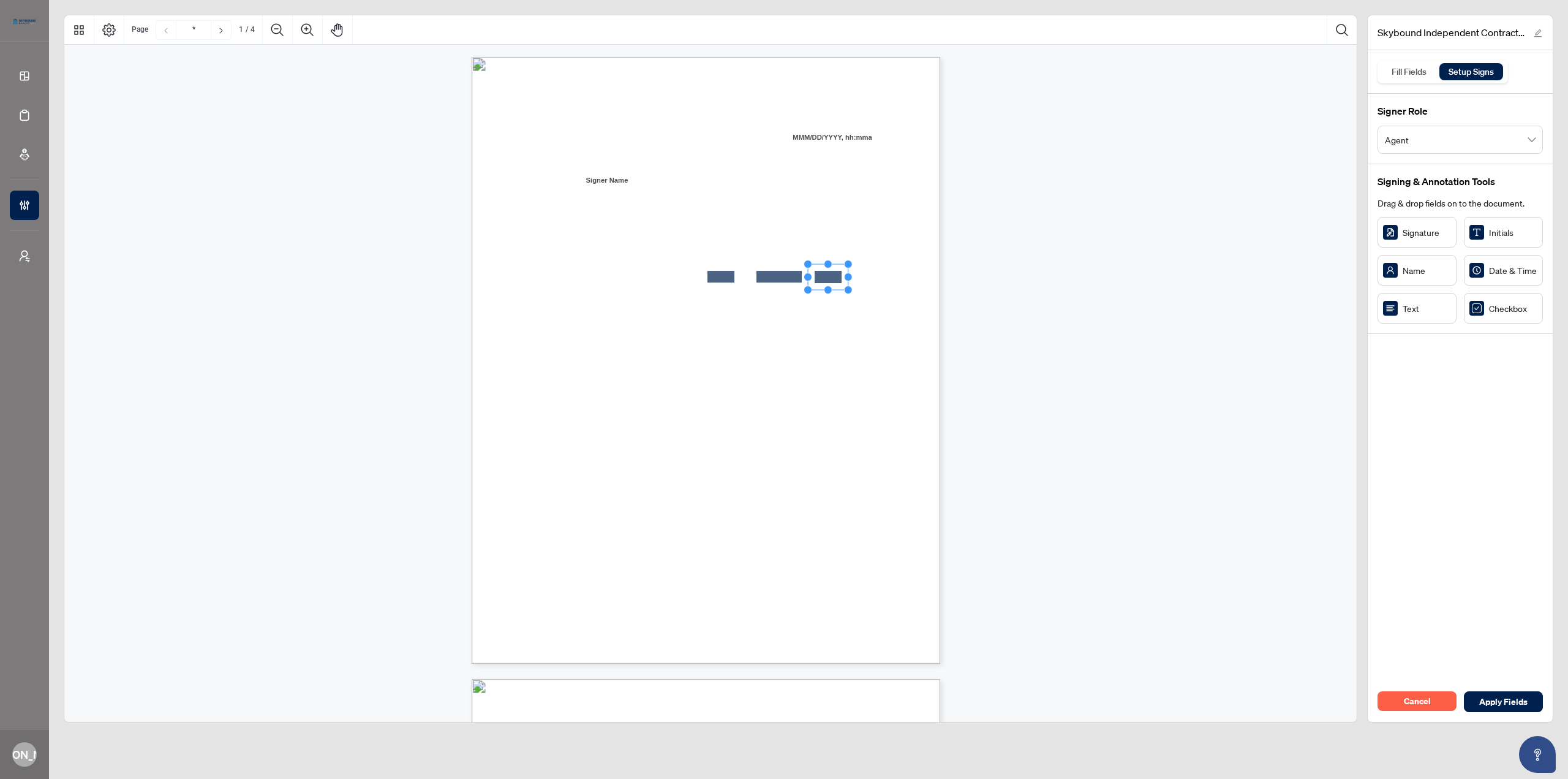
click at [833, 278] on icon "Resize, Top Resize, Top, Right Resize, Right Resize, Bottom, Right Resize, Bott…" at bounding box center [828, 277] width 49 height 34
click at [831, 278] on rect "Page 1" at bounding box center [826, 278] width 40 height 26
click at [846, 315] on span "with this Agreement. Any changes to the terms of renewal shall be communicated …" at bounding box center [685, 319] width 323 height 9
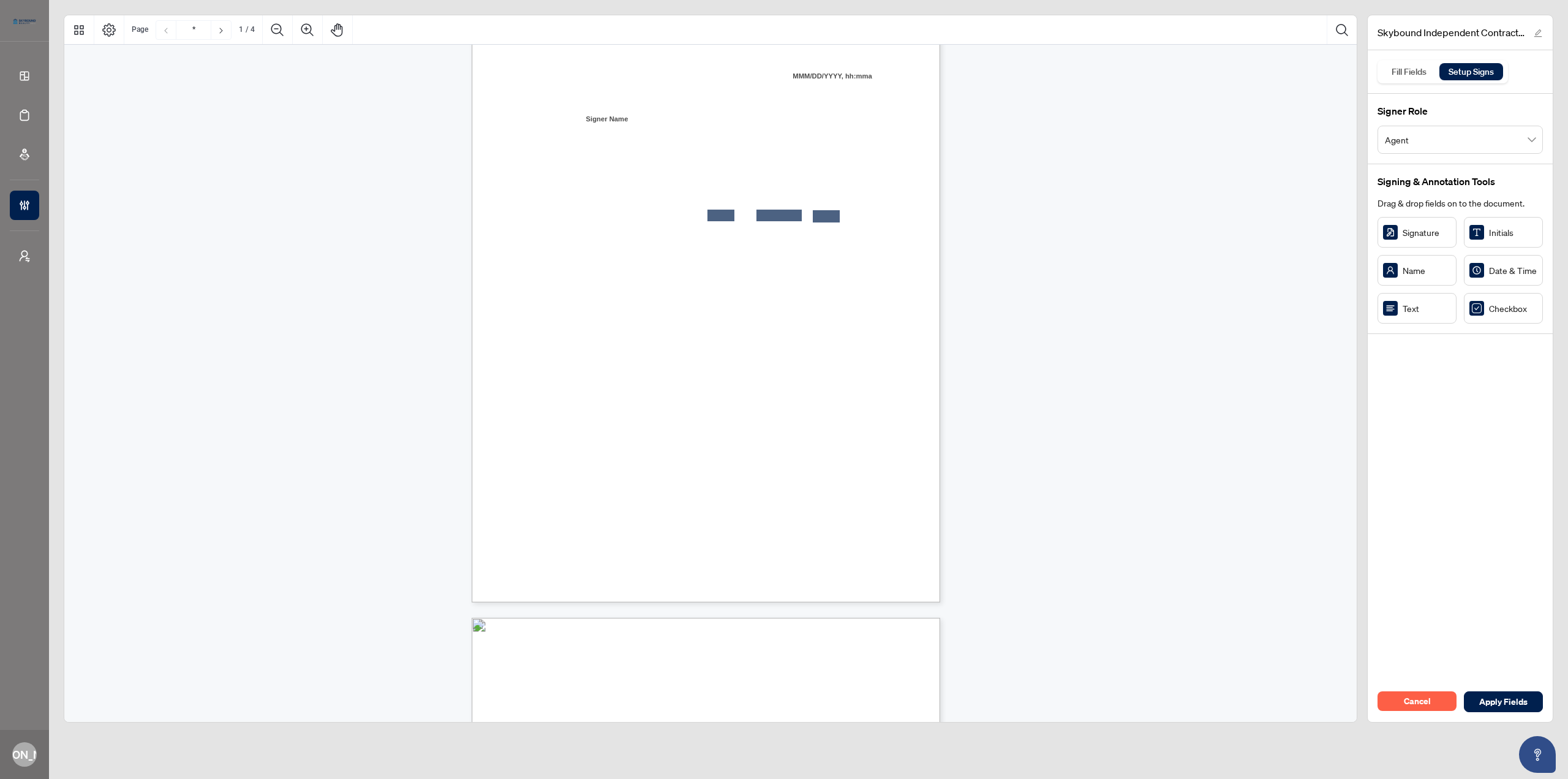
scroll to position [122, 0]
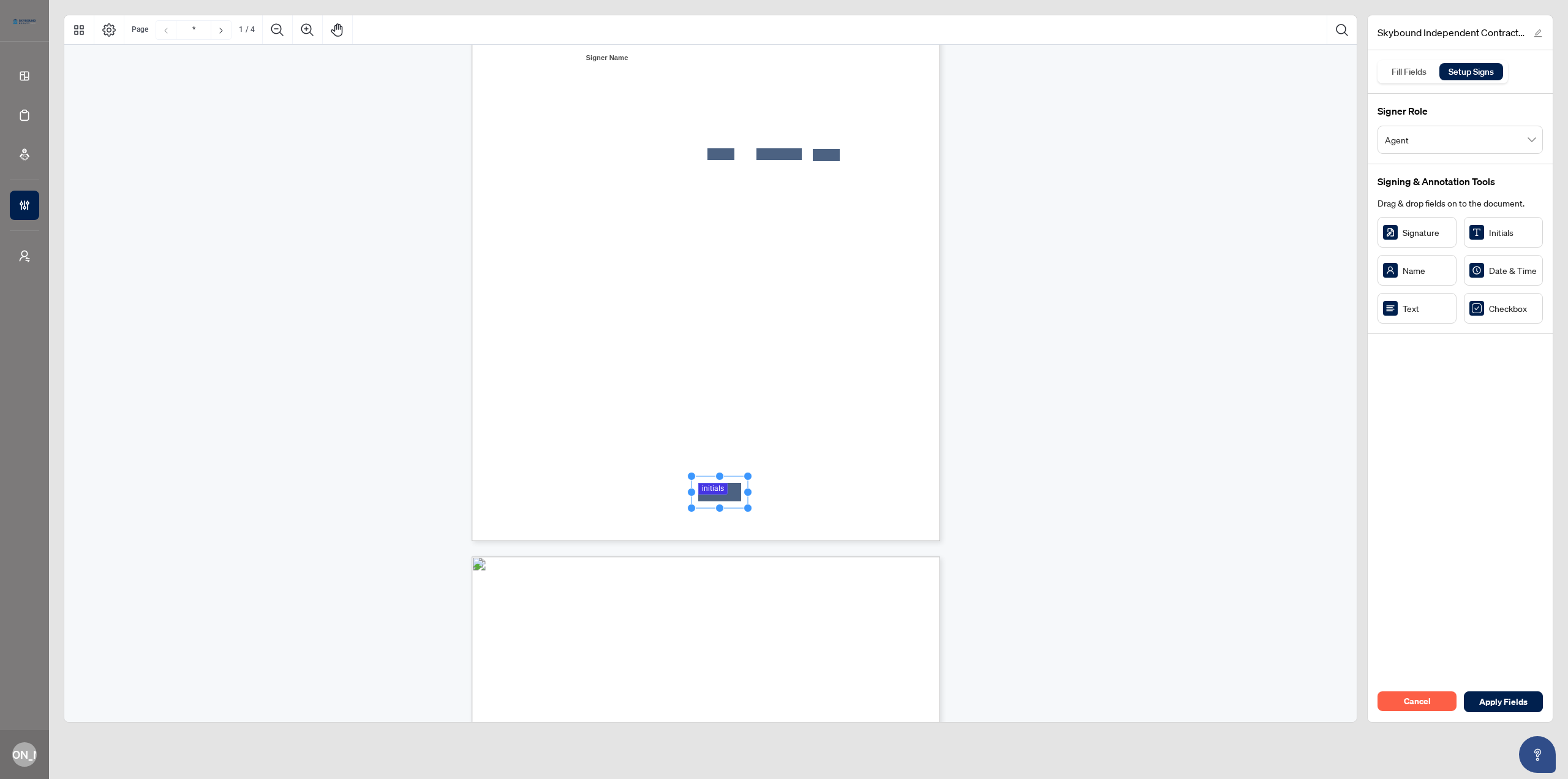
drag, startPoint x: 1497, startPoint y: 233, endPoint x: 721, endPoint y: 493, distance: 818.4
click at [601, 426] on span "materials or services." at bounding box center [569, 449] width 63 height 9
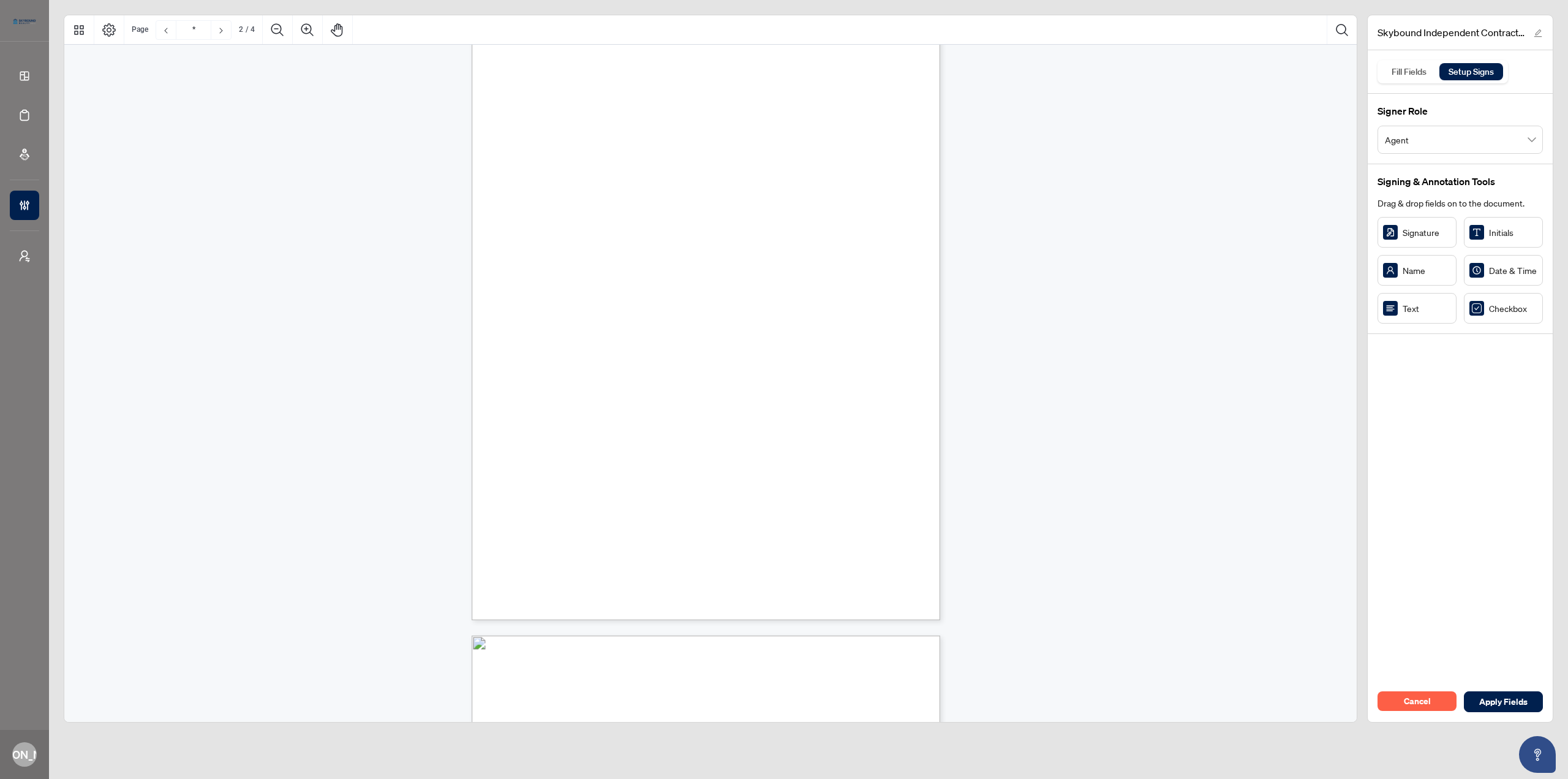
scroll to position [735, 0]
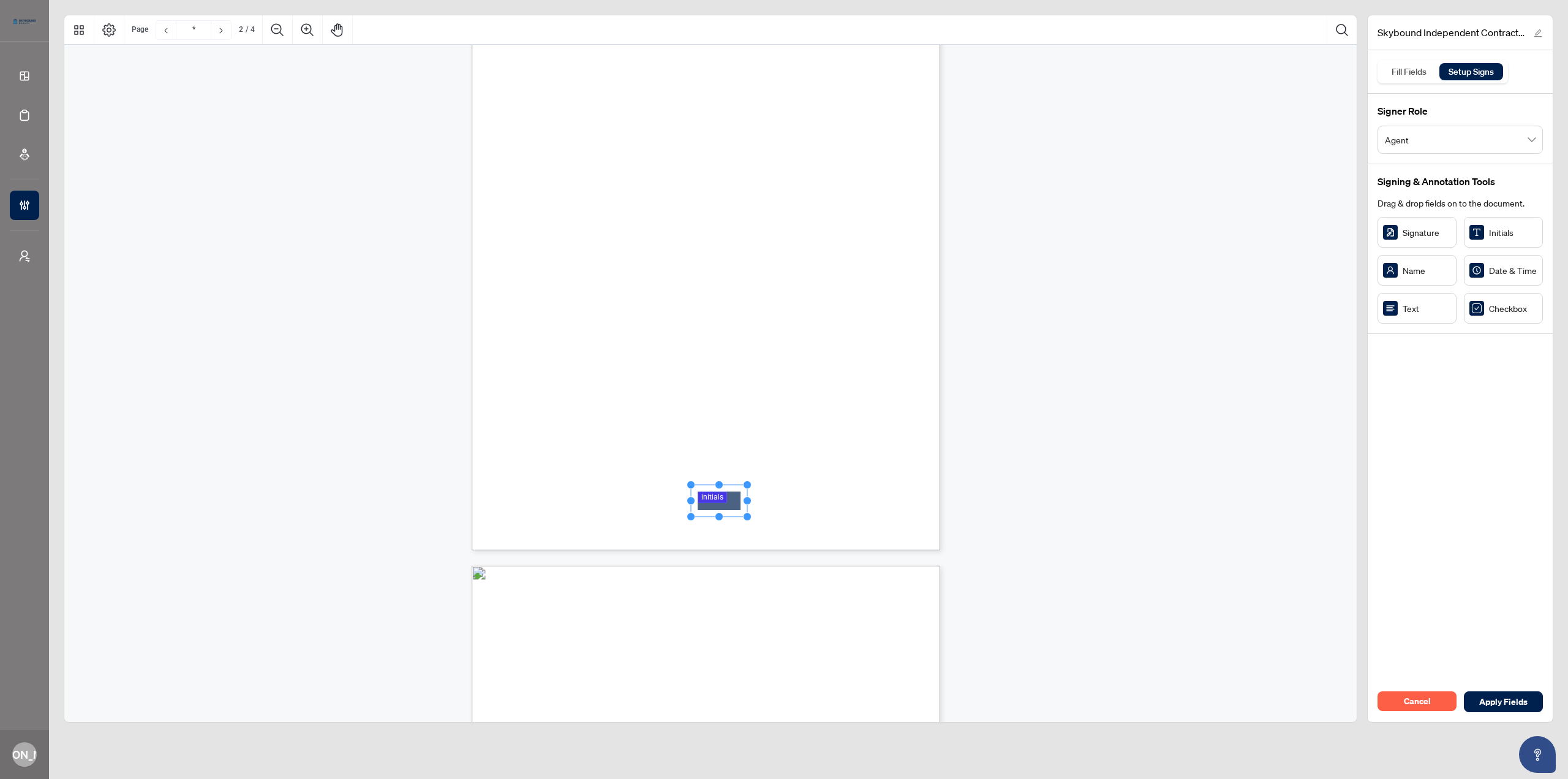
drag, startPoint x: 728, startPoint y: 501, endPoint x: 719, endPoint y: 501, distance: 9.0
click at [881, 426] on span "transaction fails to close for any reason and the builder requires repayment of…" at bounding box center [702, 461] width 357 height 9
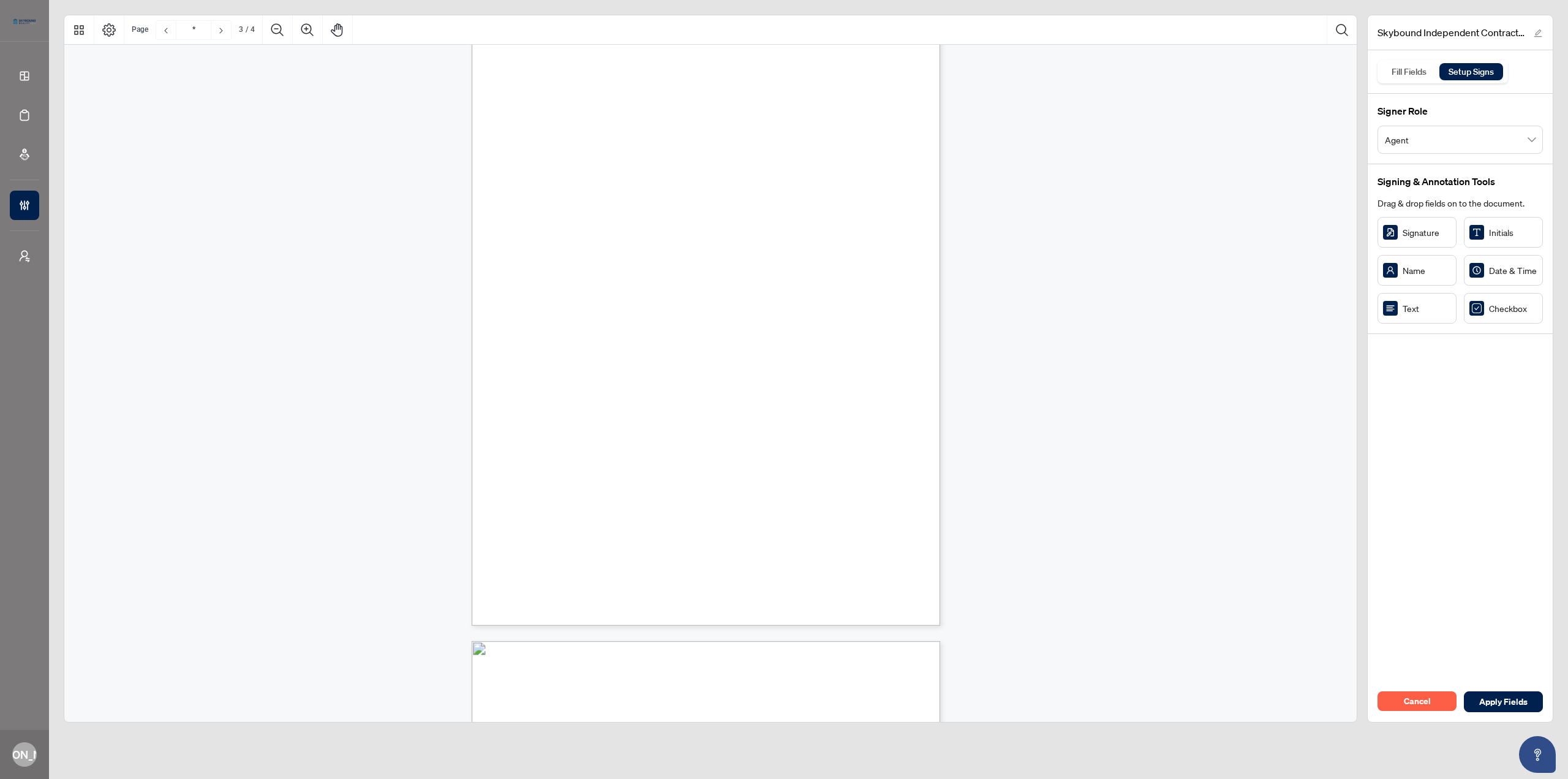
scroll to position [1409, 0]
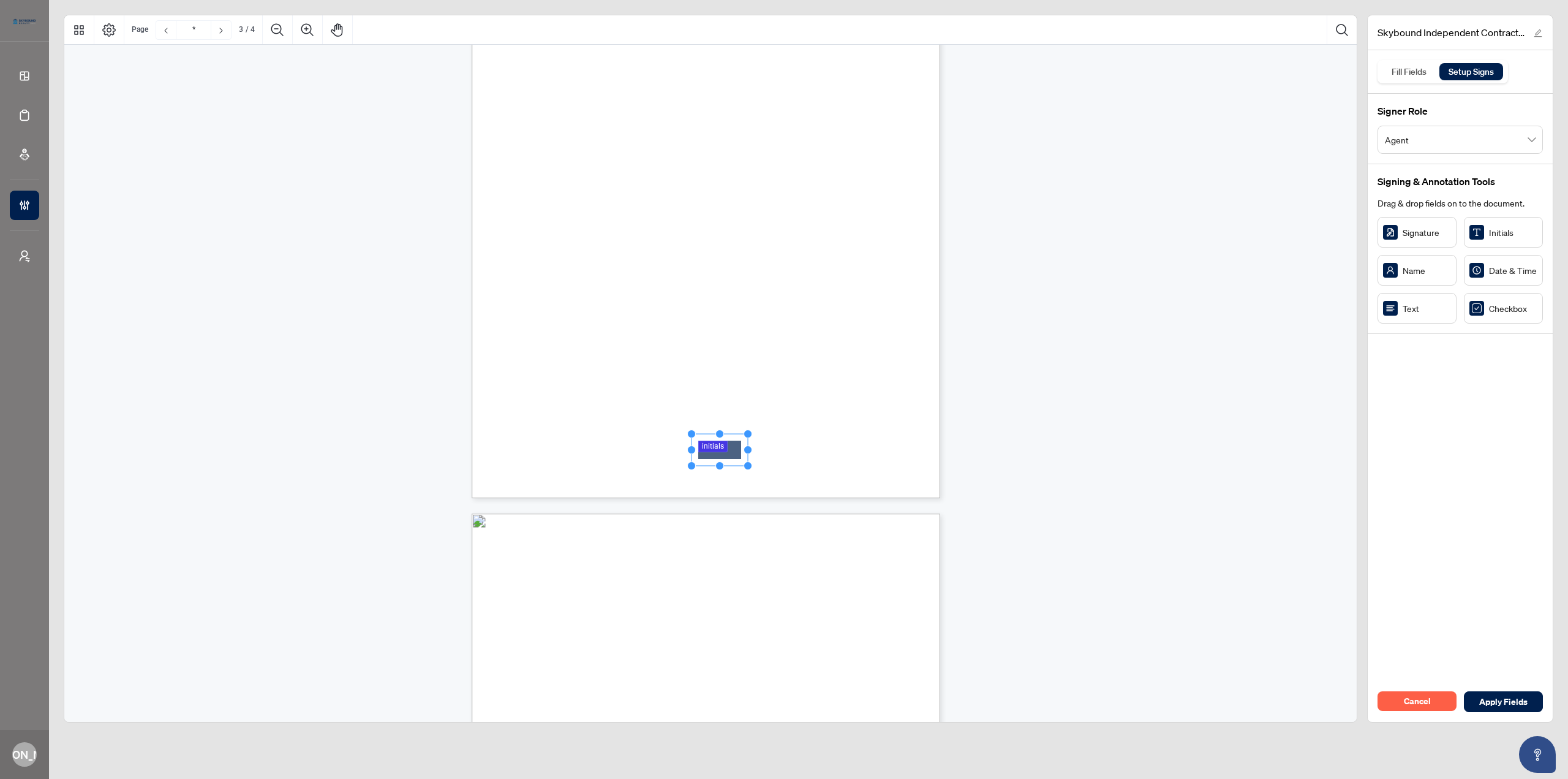
drag, startPoint x: 1488, startPoint y: 247, endPoint x: 719, endPoint y: 450, distance: 795.3
click at [820, 424] on div "Contractor shall remain jointly and severally liable for reimbursing the Broker…" at bounding box center [765, 271] width 585 height 759
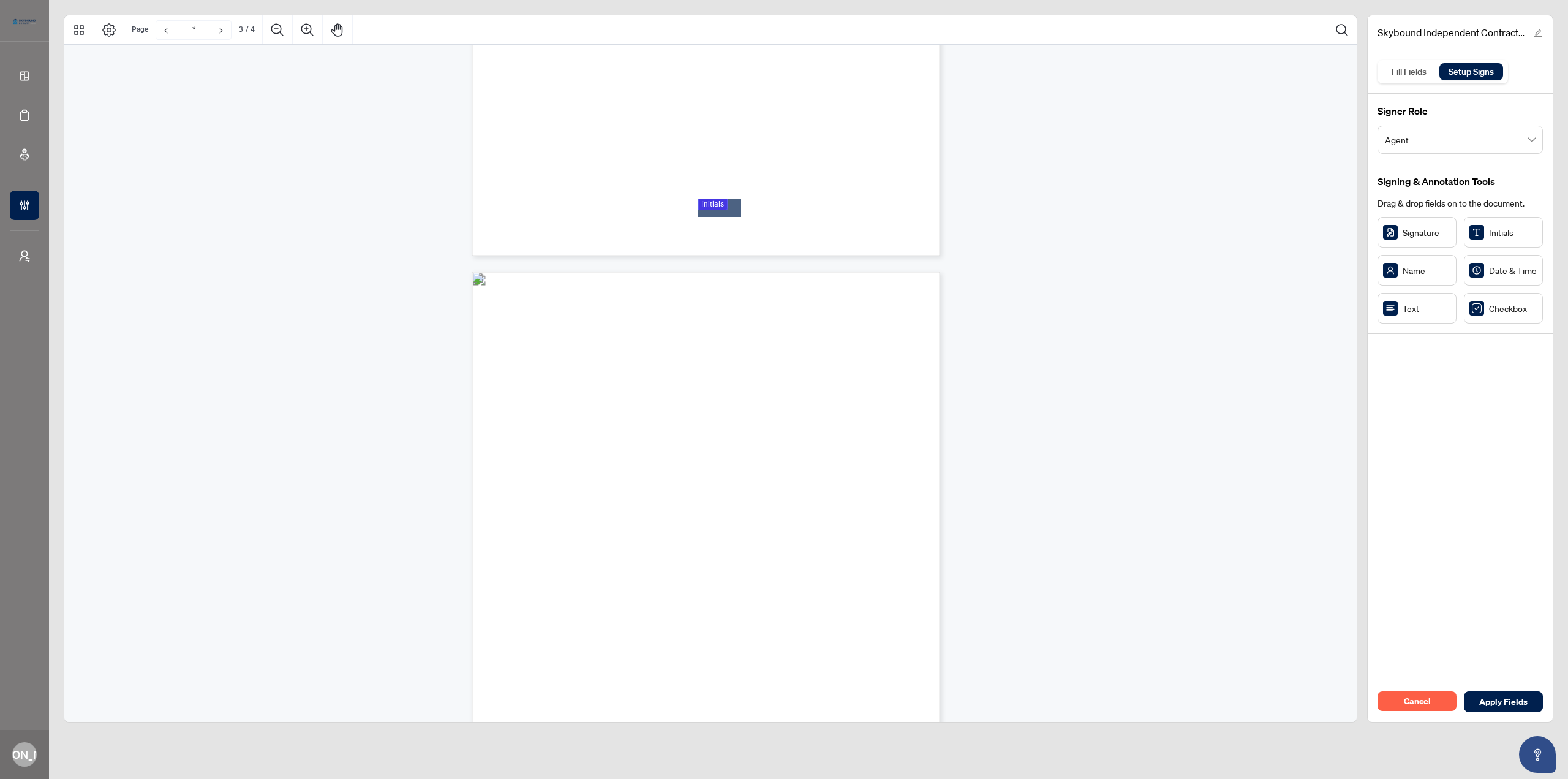
type input "*"
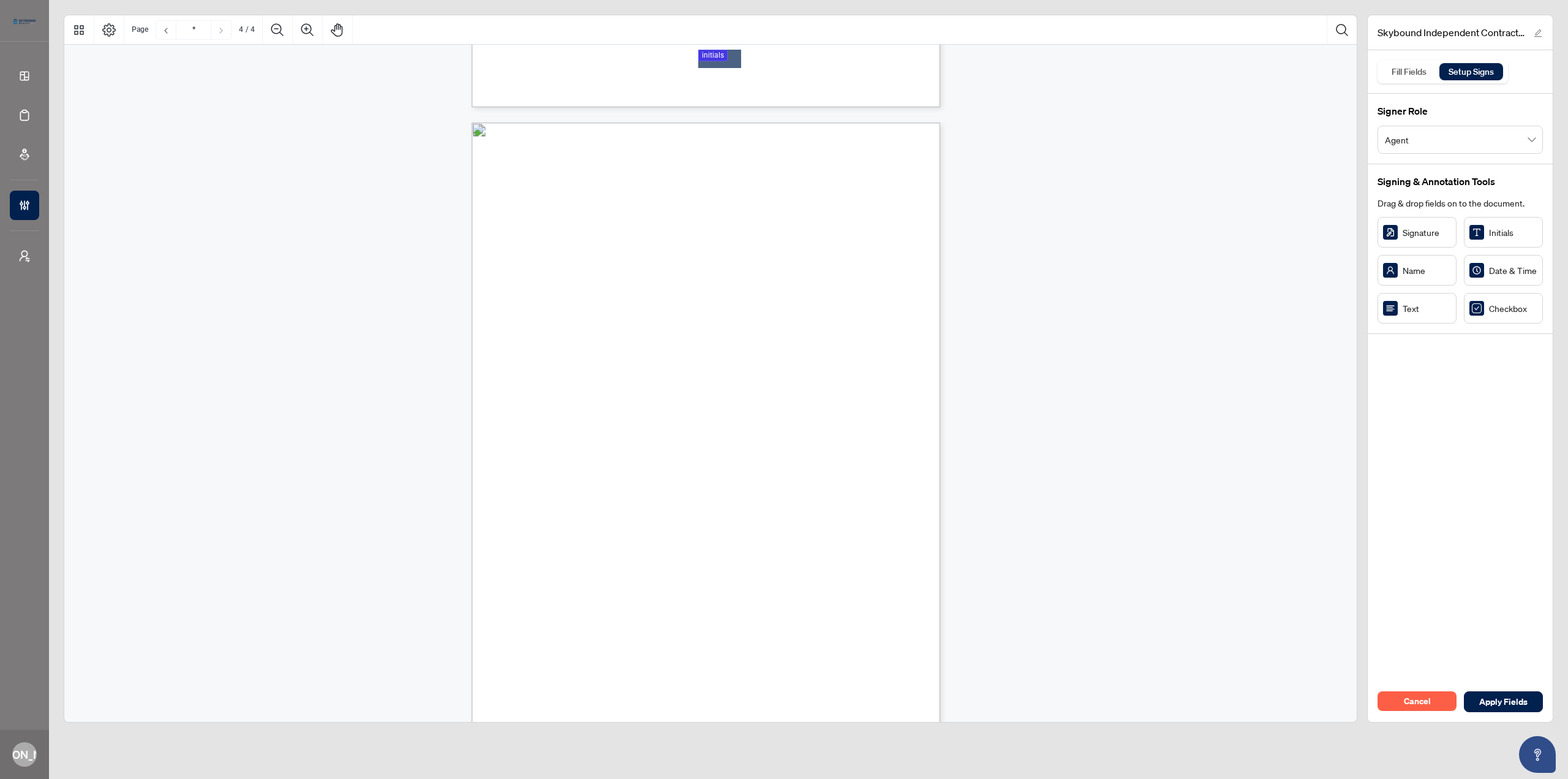
scroll to position [1820, 0]
drag, startPoint x: 643, startPoint y: 560, endPoint x: 611, endPoint y: 563, distance: 32.1
drag, startPoint x: 631, startPoint y: 561, endPoint x: 708, endPoint y: 543, distance: 79.1
click at [708, 426] on icon "Resize, Top Resize, Top, Right Resize, Right Resize, Bottom, Right Resize, Bott…" at bounding box center [642, 561] width 142 height 40
click at [728, 426] on span "DATE: _________________________" at bounding box center [779, 610] width 109 height 9
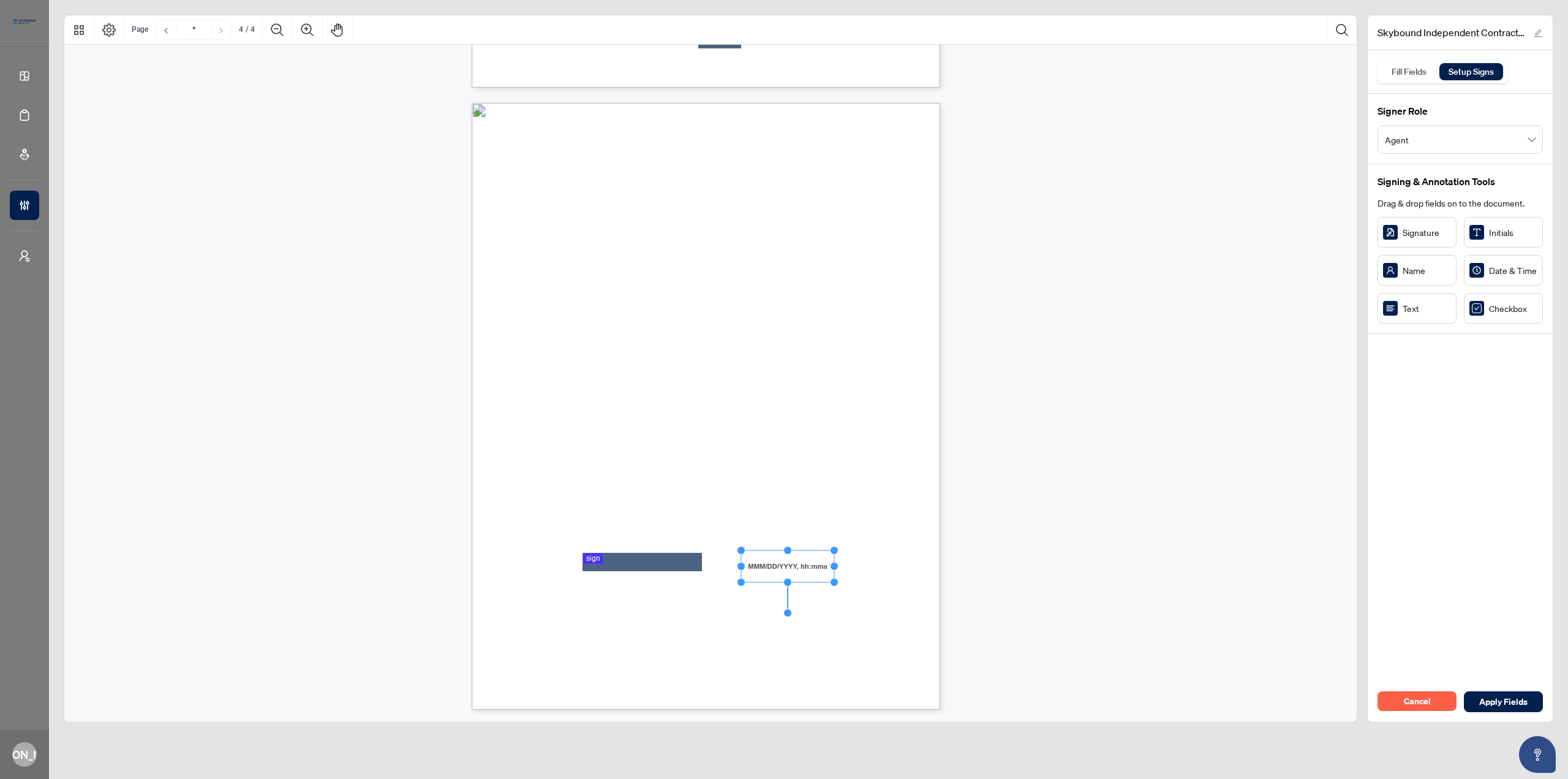
drag, startPoint x: 835, startPoint y: 602, endPoint x: 861, endPoint y: 596, distance: 26.7
click at [835, 426] on div "d. The Contractor agrees that the Brokerage shall have sole discretion to deter…" at bounding box center [765, 482] width 585 height 759
click at [940, 145] on span "Agent" at bounding box center [1460, 140] width 150 height 23
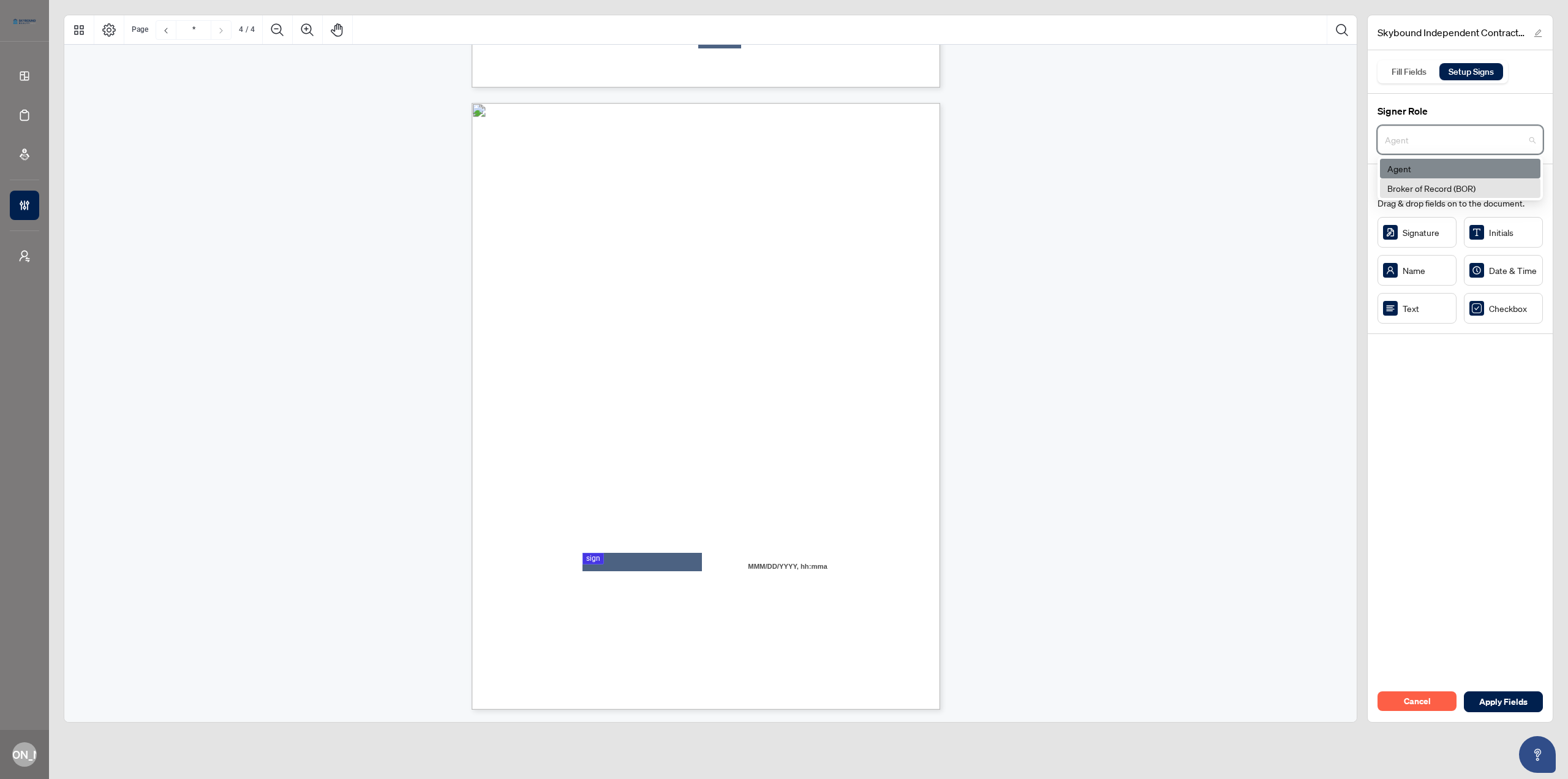
click at [940, 192] on div "Broker of Record (BOR)" at bounding box center [1460, 188] width 146 height 13
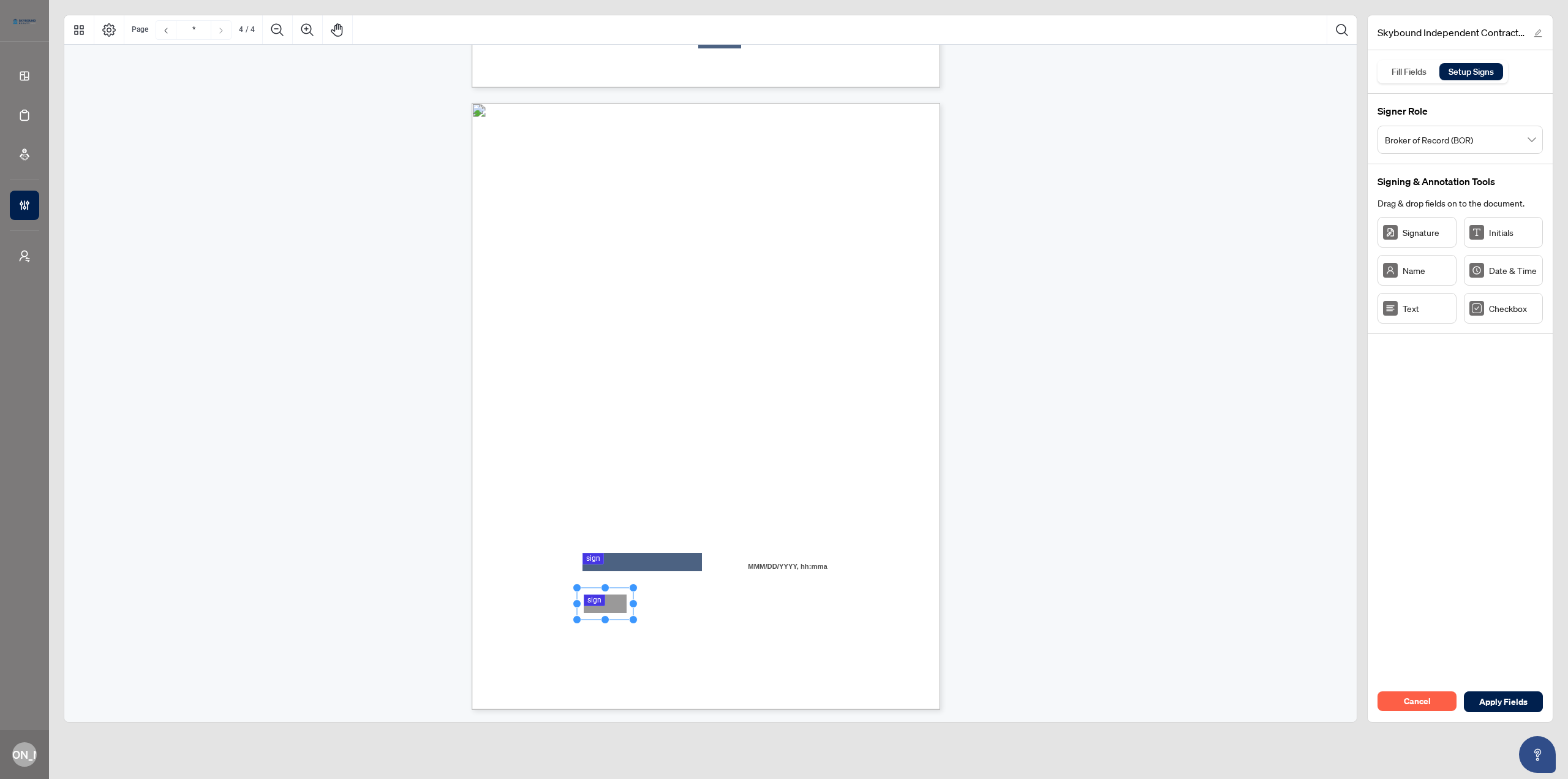
drag, startPoint x: 1415, startPoint y: 230, endPoint x: 605, endPoint y: 604, distance: 892.2
drag, startPoint x: 633, startPoint y: 602, endPoint x: 709, endPoint y: 596, distance: 76.2
click at [709, 426] on icon "Resize, Top Resize, Top, Right Resize, Right Resize, Bottom, Right Resize, Bott…" at bounding box center [643, 603] width 141 height 40
click at [739, 426] on figure "Page 4" at bounding box center [770, 660] width 293 height 39
click at [738, 426] on div "d. The Contractor agrees that the Brokerage shall have sole discretion to deter…" at bounding box center [765, 482] width 585 height 759
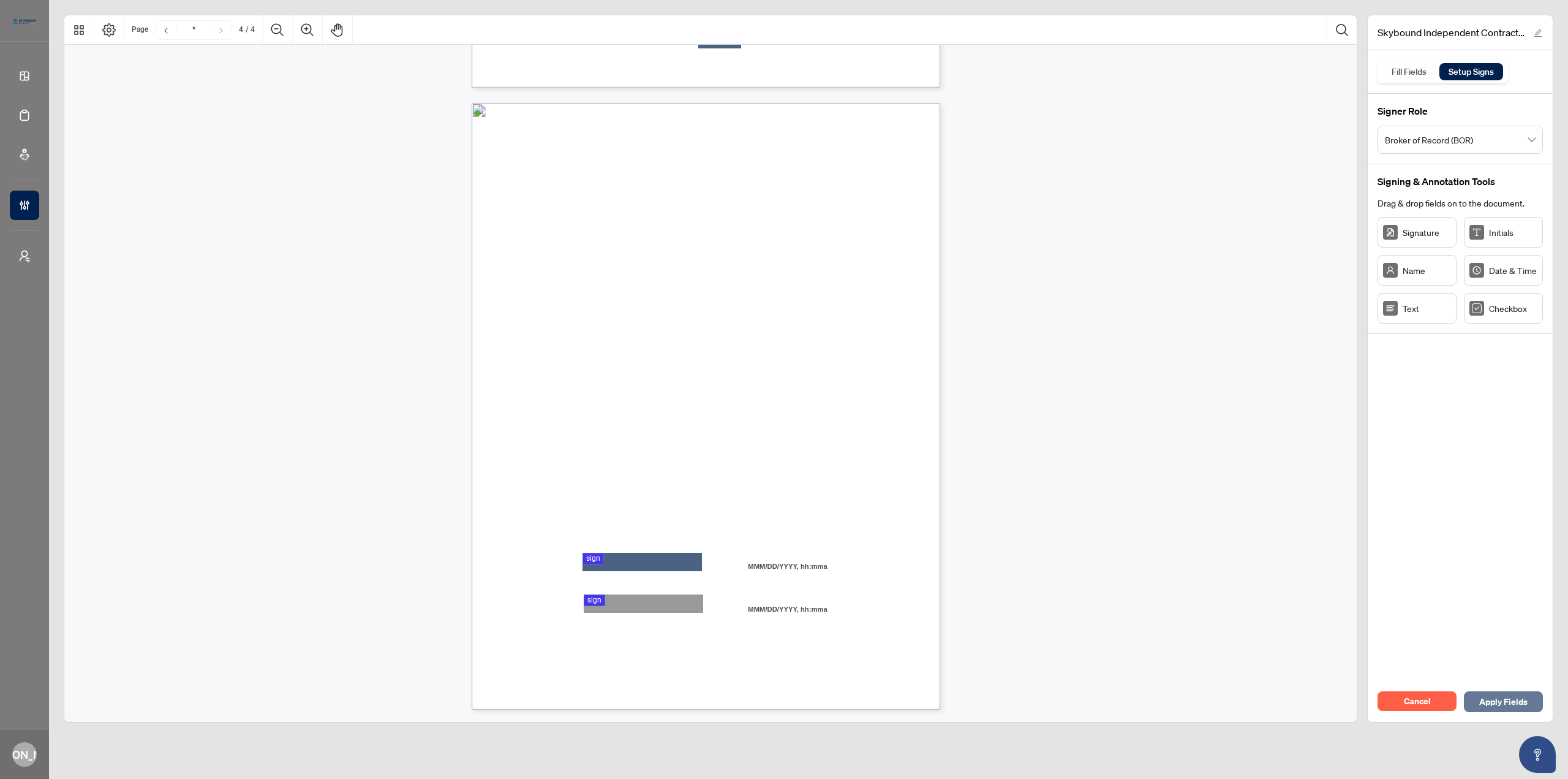
click at [940, 426] on span "Apply Fields" at bounding box center [1503, 701] width 48 height 20
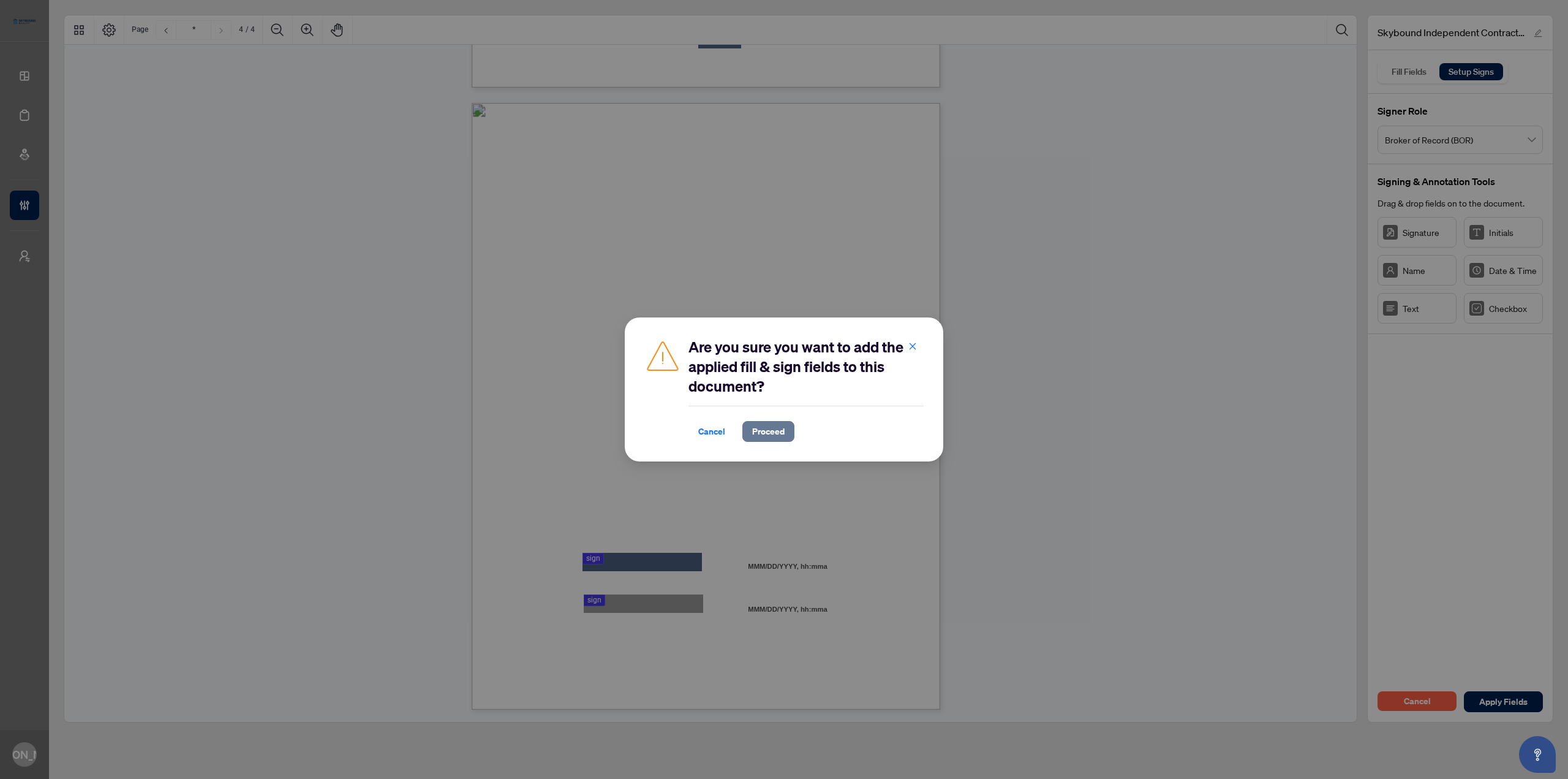
click at [765, 426] on span "Proceed" at bounding box center [768, 431] width 33 height 20
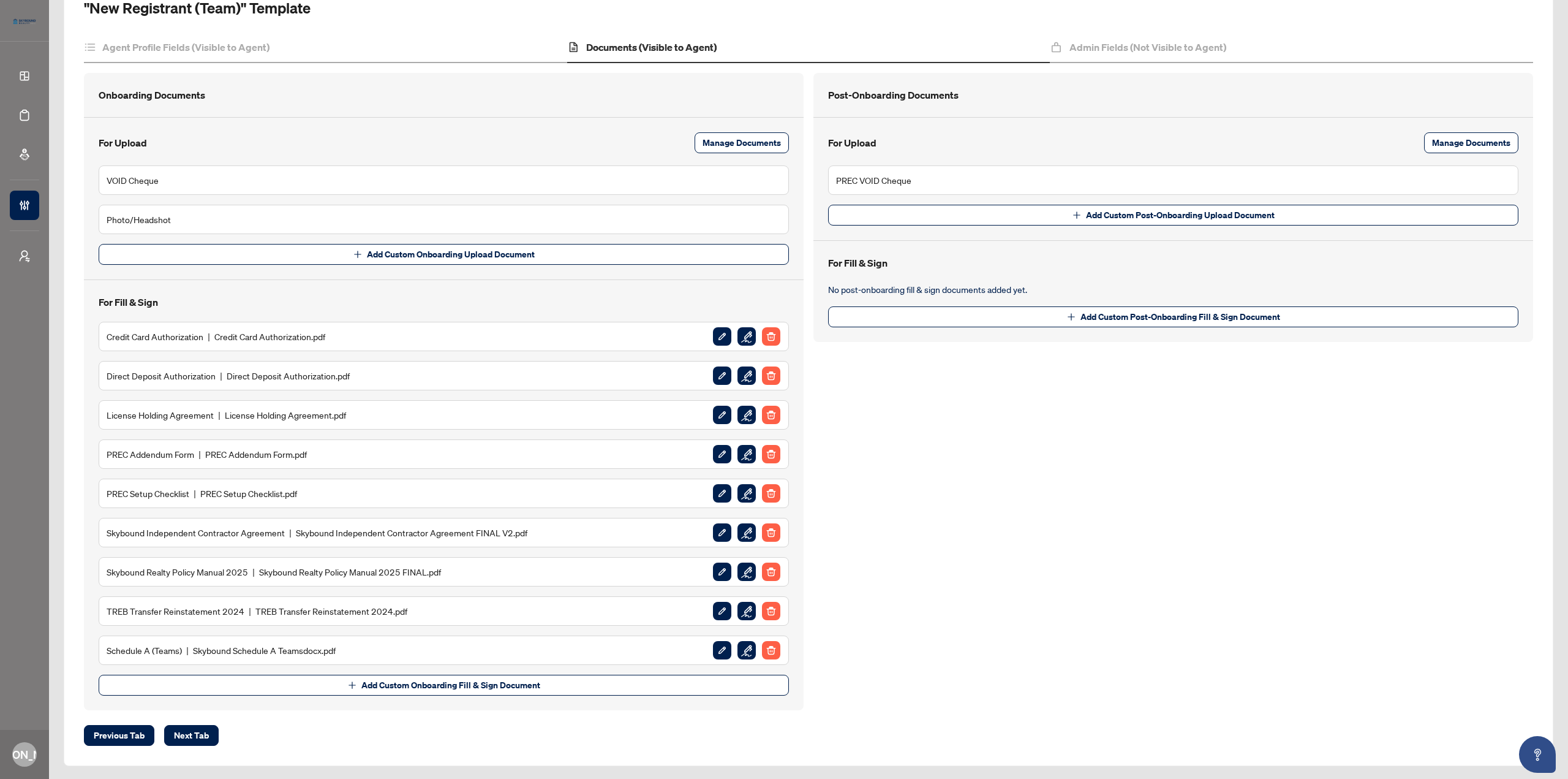
scroll to position [96, 0]
click at [743, 426] on img "button" at bounding box center [746, 570] width 18 height 19
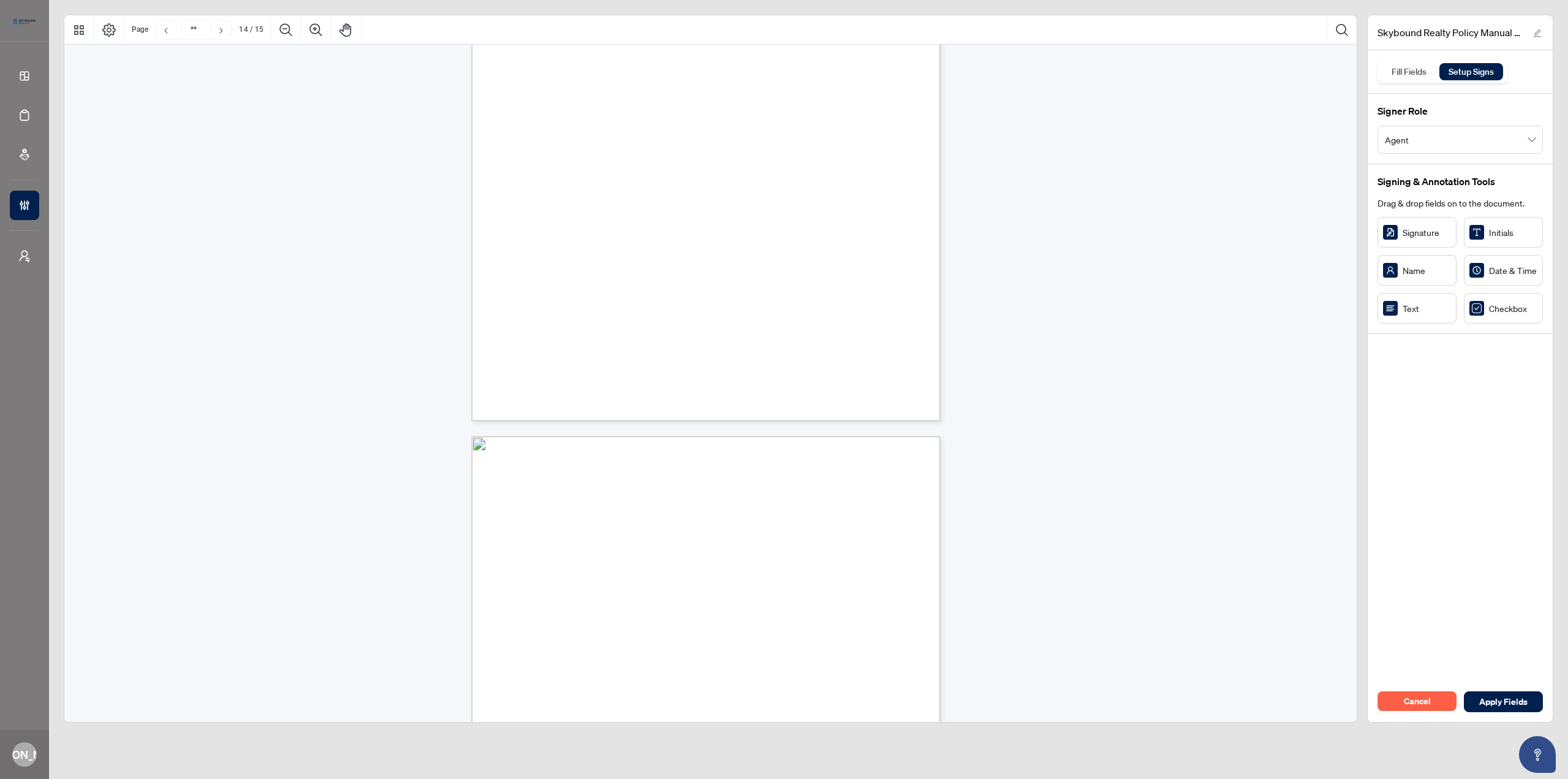
type input "**"
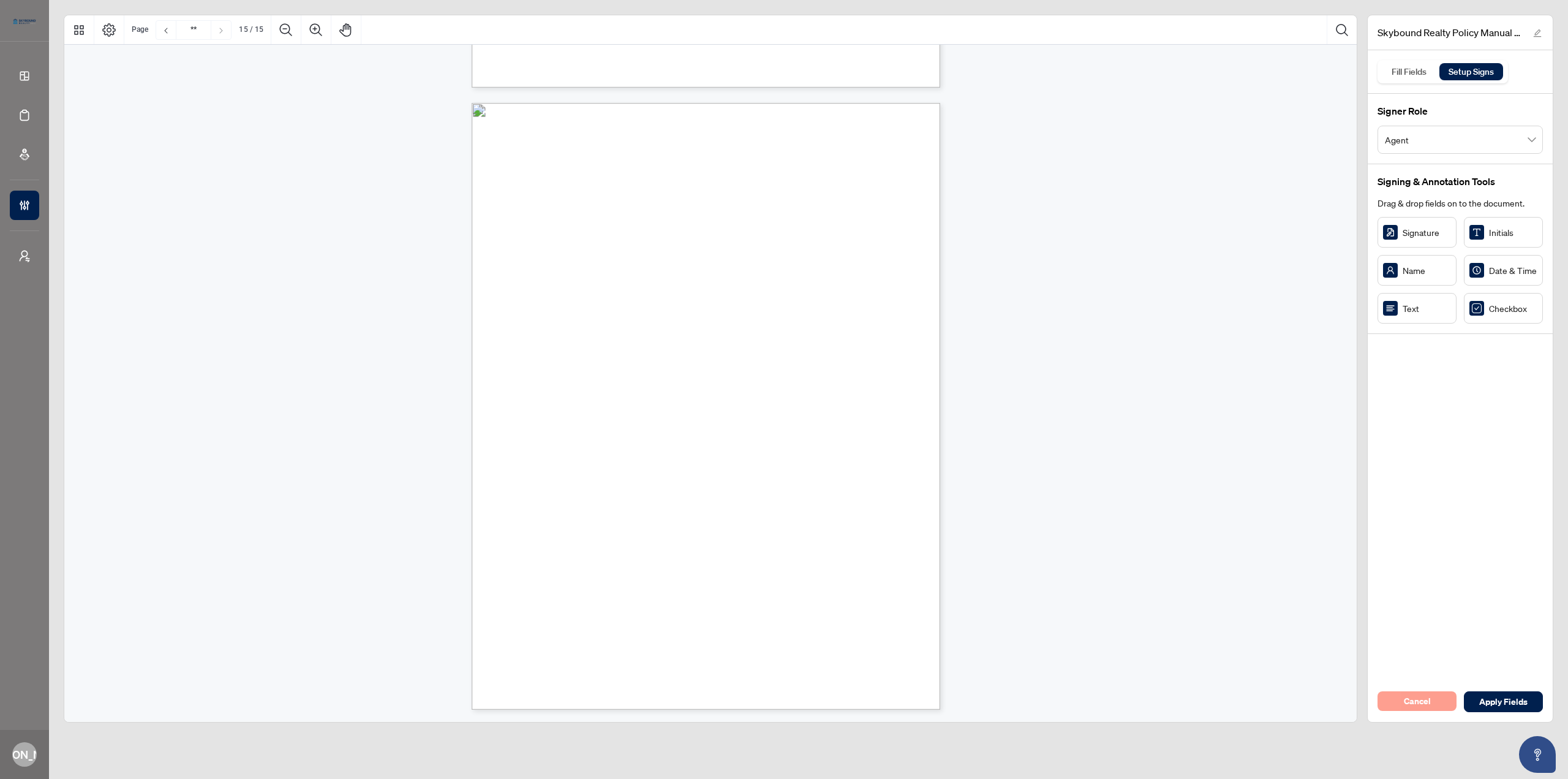
click at [940, 426] on button "Cancel" at bounding box center [1417, 701] width 79 height 20
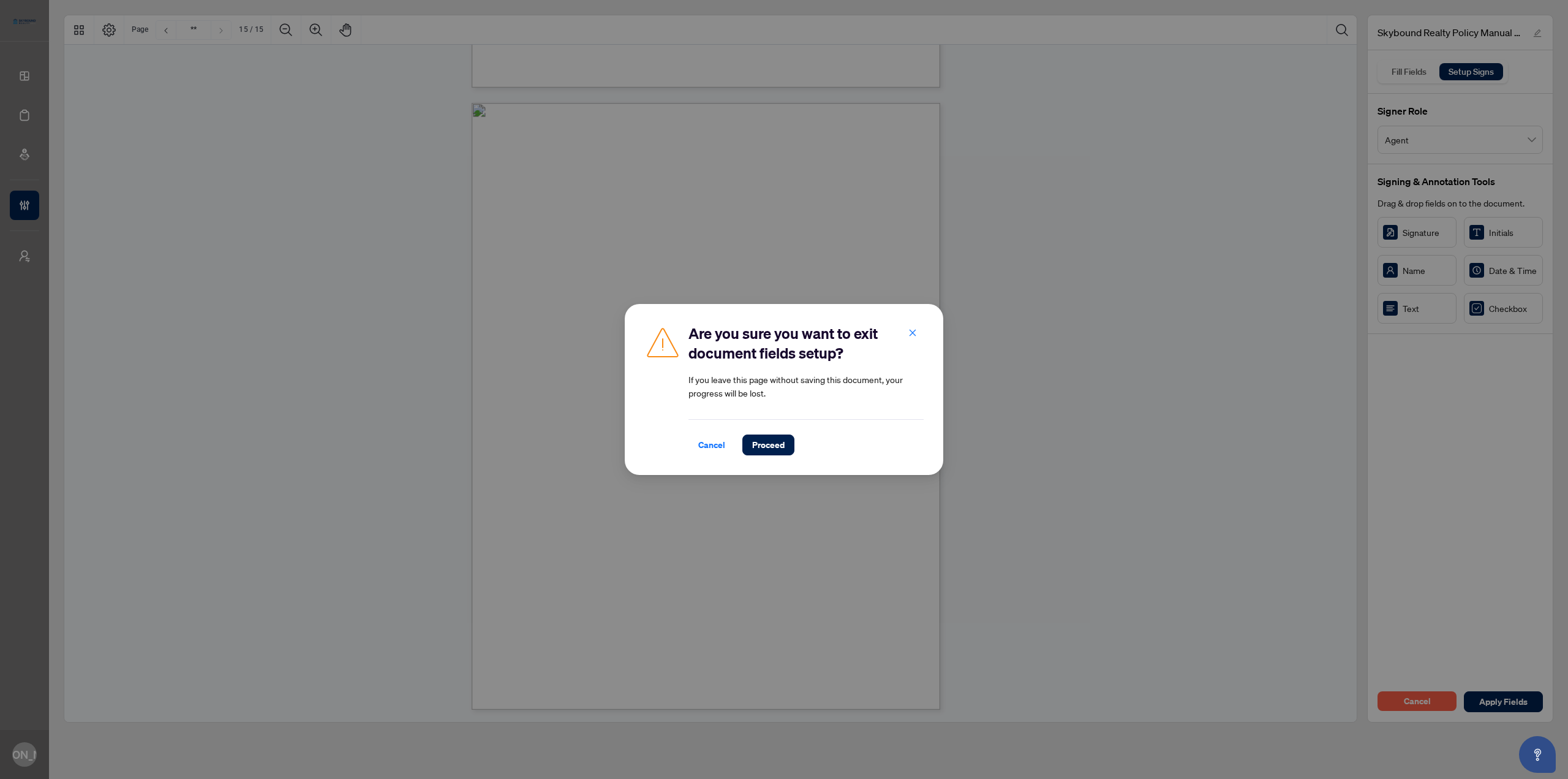
click at [764, 426] on div "Cancel Proceed" at bounding box center [805, 437] width 235 height 36
click at [765, 426] on span "Proceed" at bounding box center [768, 445] width 33 height 20
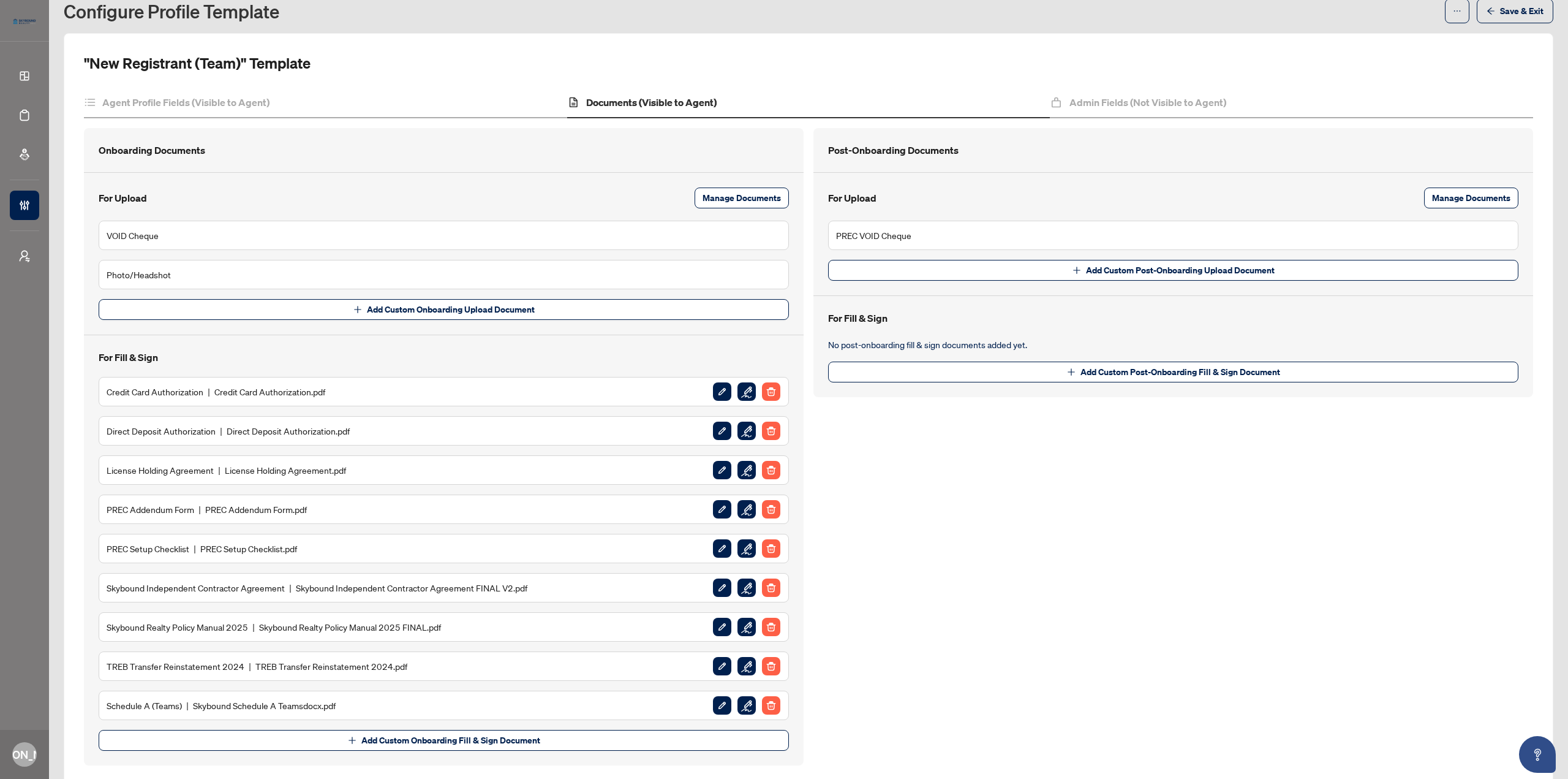
scroll to position [61, 0]
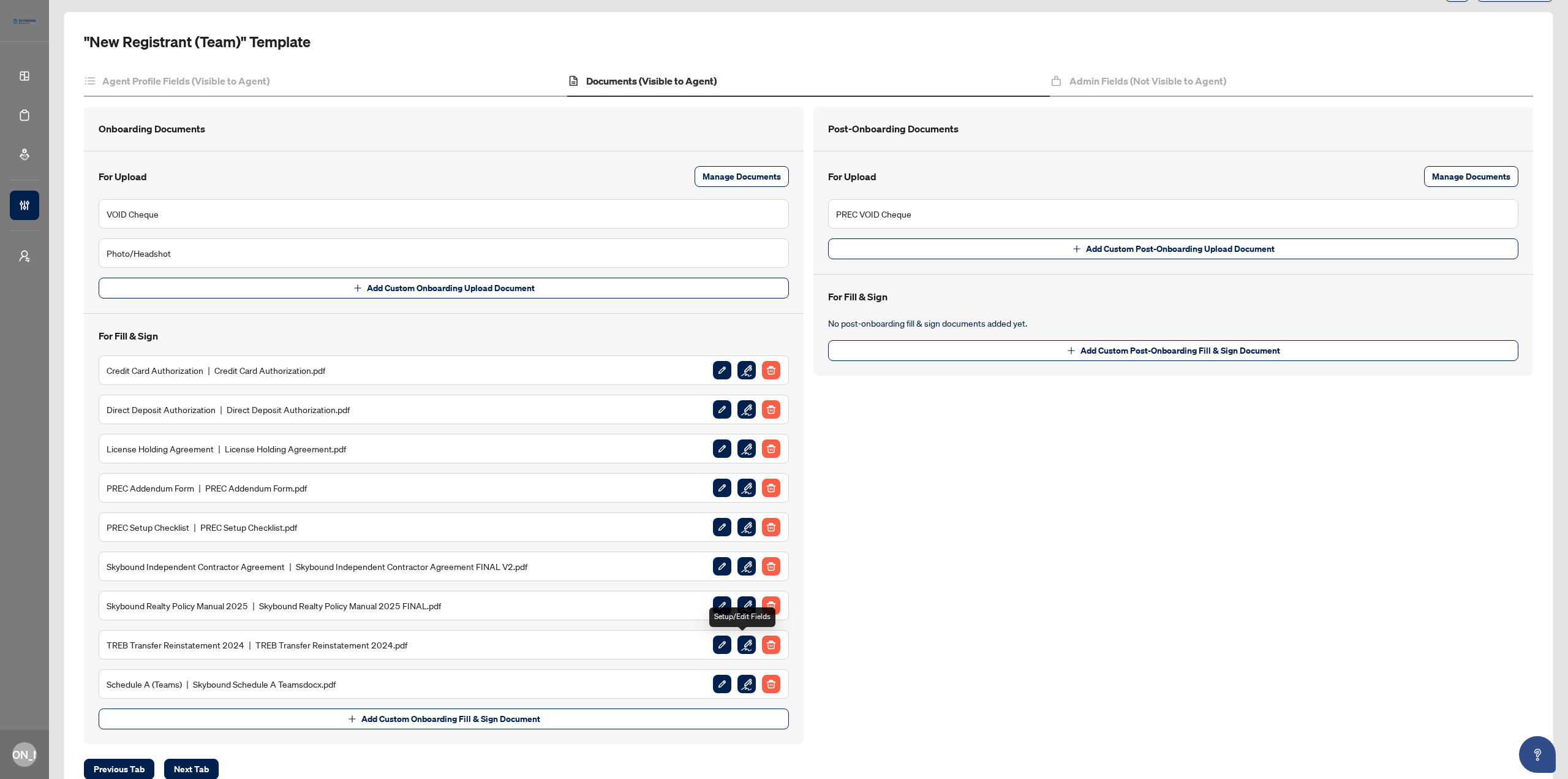
click at [740, 426] on img "button" at bounding box center [746, 644] width 18 height 19
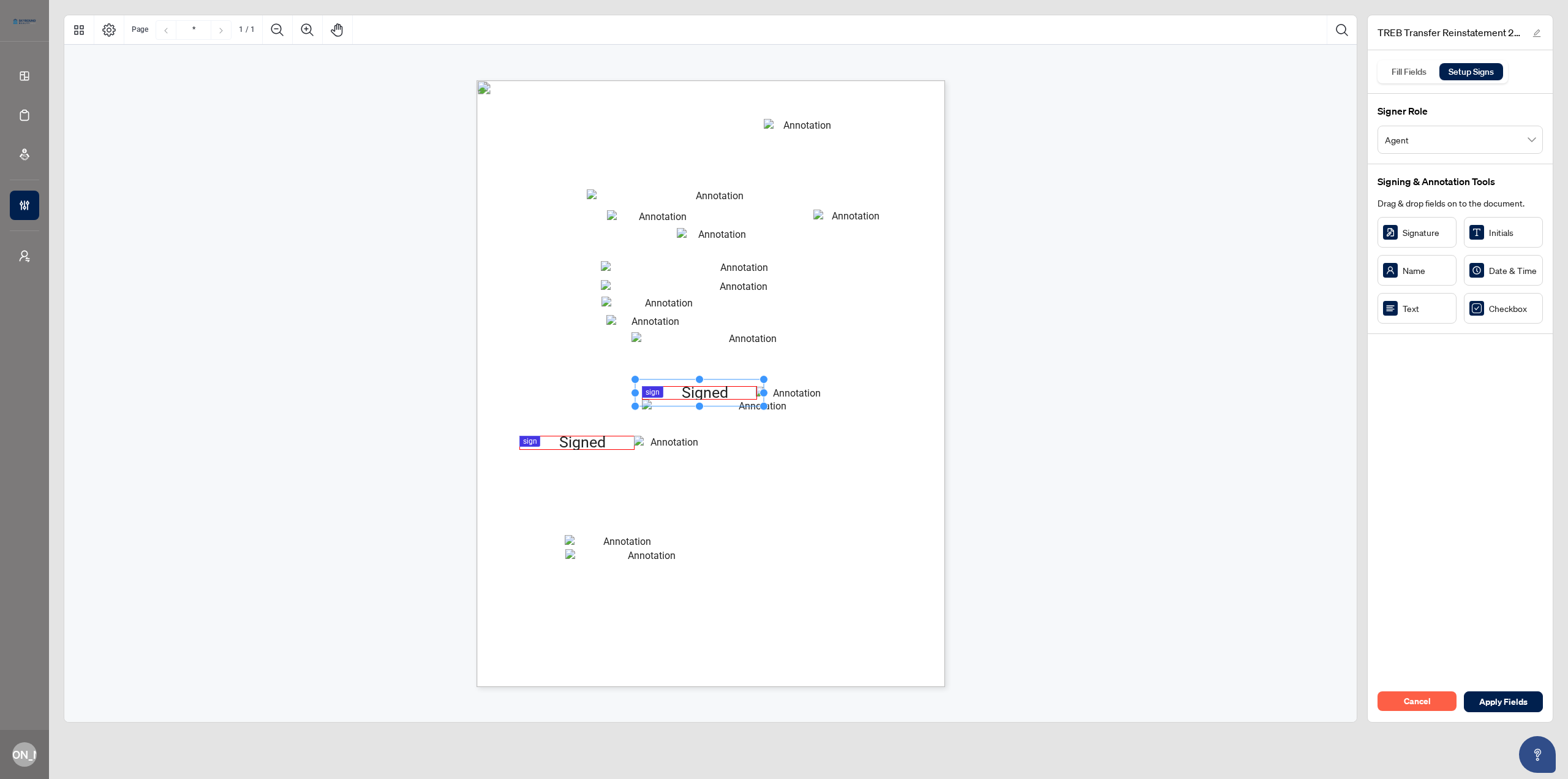
click at [733, 426] on div "B rokerage Information NOTICE OF TRANSFER or REINSTATEMENT This form is valid o…" at bounding box center [769, 459] width 585 height 759
click at [531, 426] on rect "Page 1" at bounding box center [576, 442] width 128 height 27
click at [710, 426] on span "The Member Services Department Staff will contact you for payment." at bounding box center [610, 479] width 200 height 11
click at [940, 426] on span "Cancel" at bounding box center [1417, 701] width 27 height 20
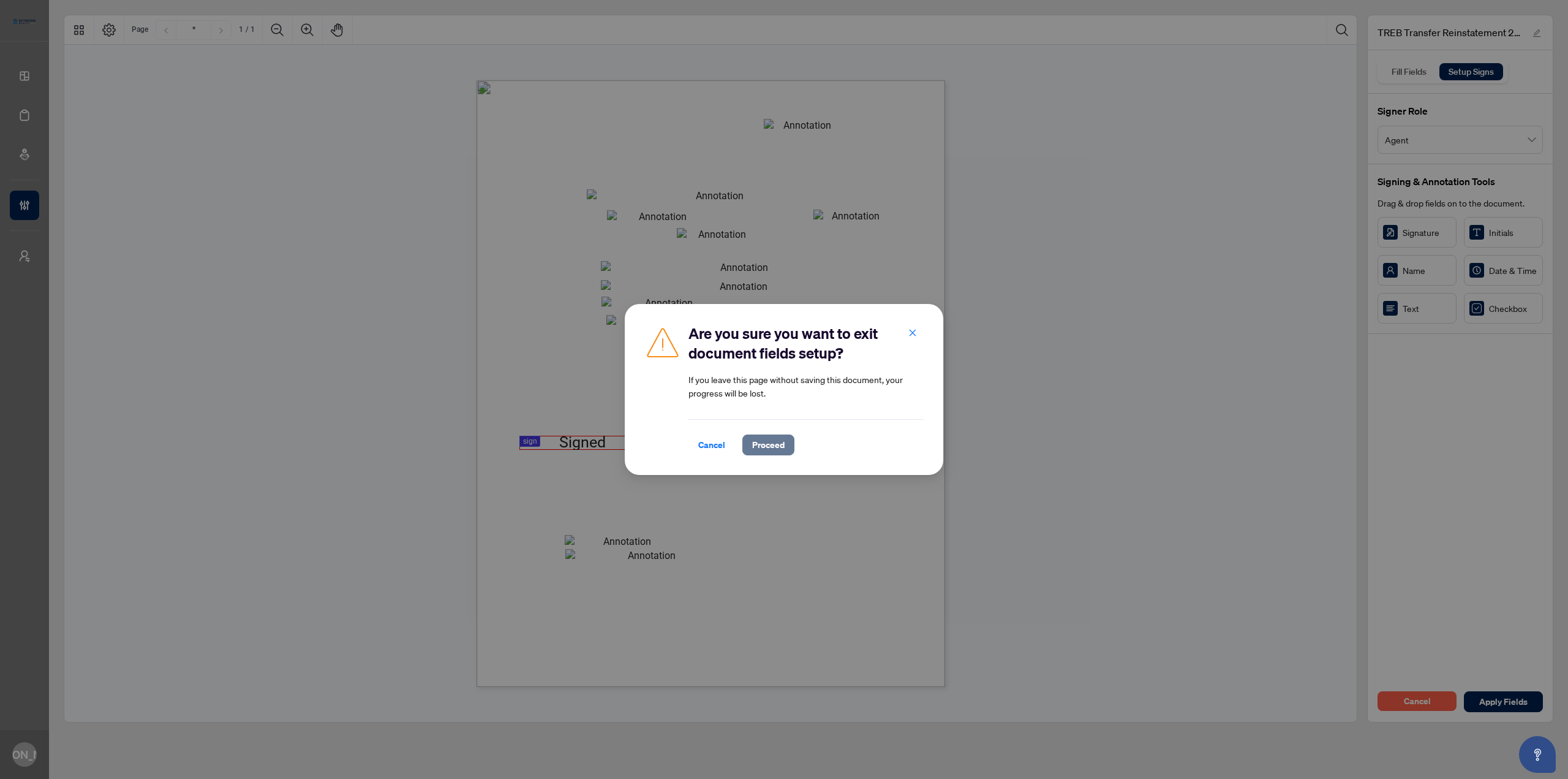
click at [783, 426] on button "Proceed" at bounding box center [768, 445] width 52 height 21
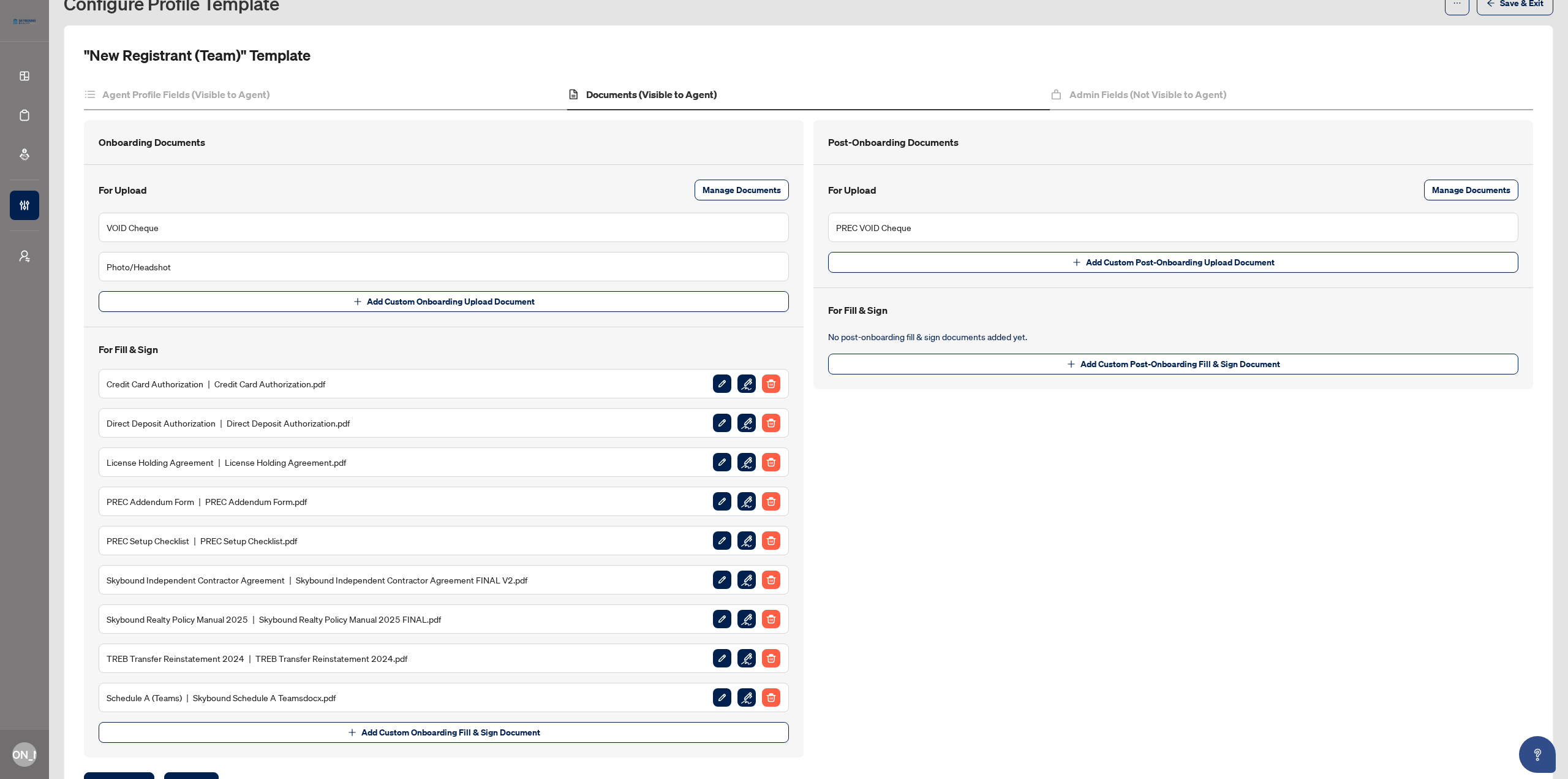
scroll to position [96, 0]
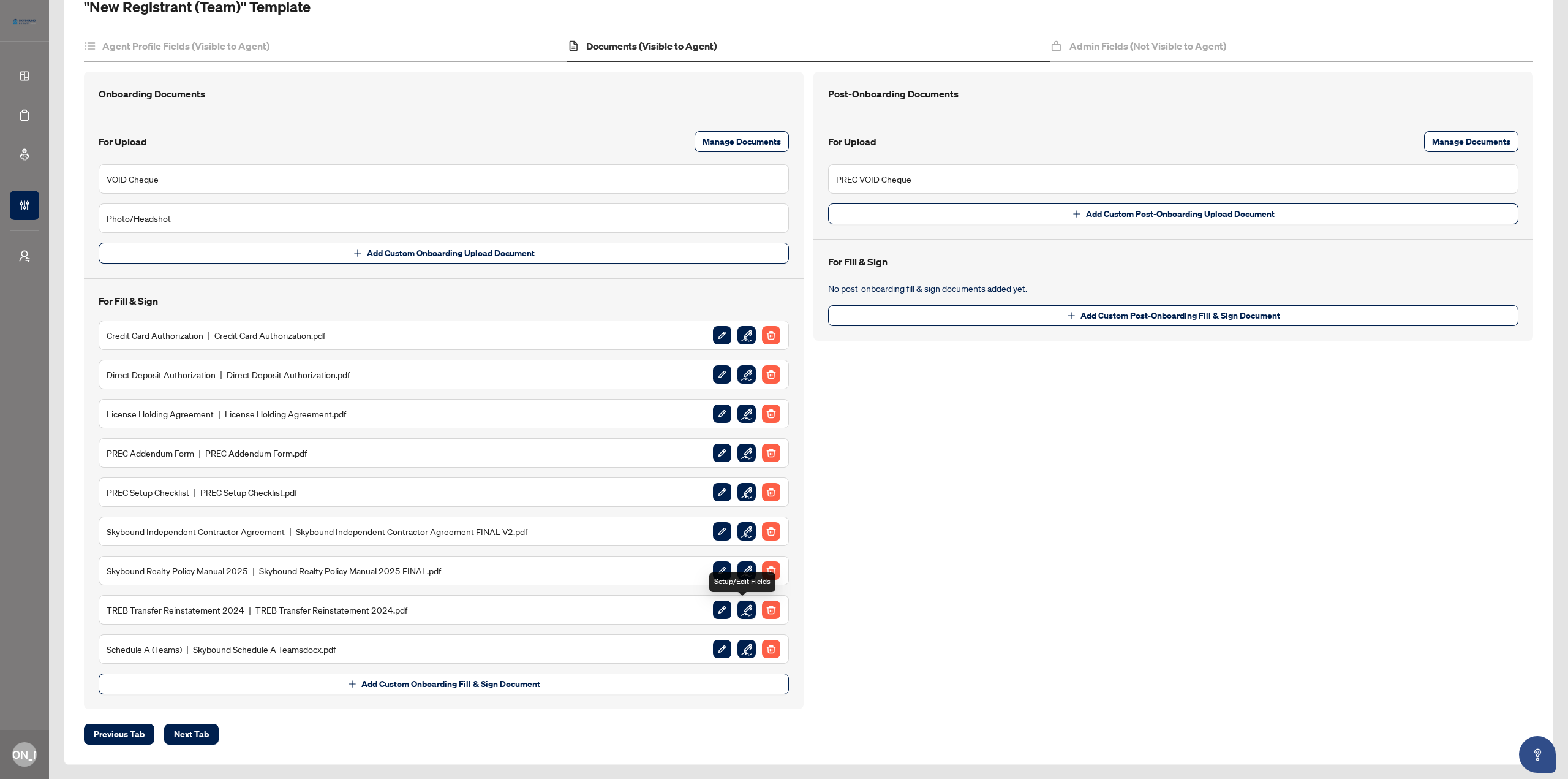
click at [742, 426] on img "button" at bounding box center [746, 609] width 18 height 19
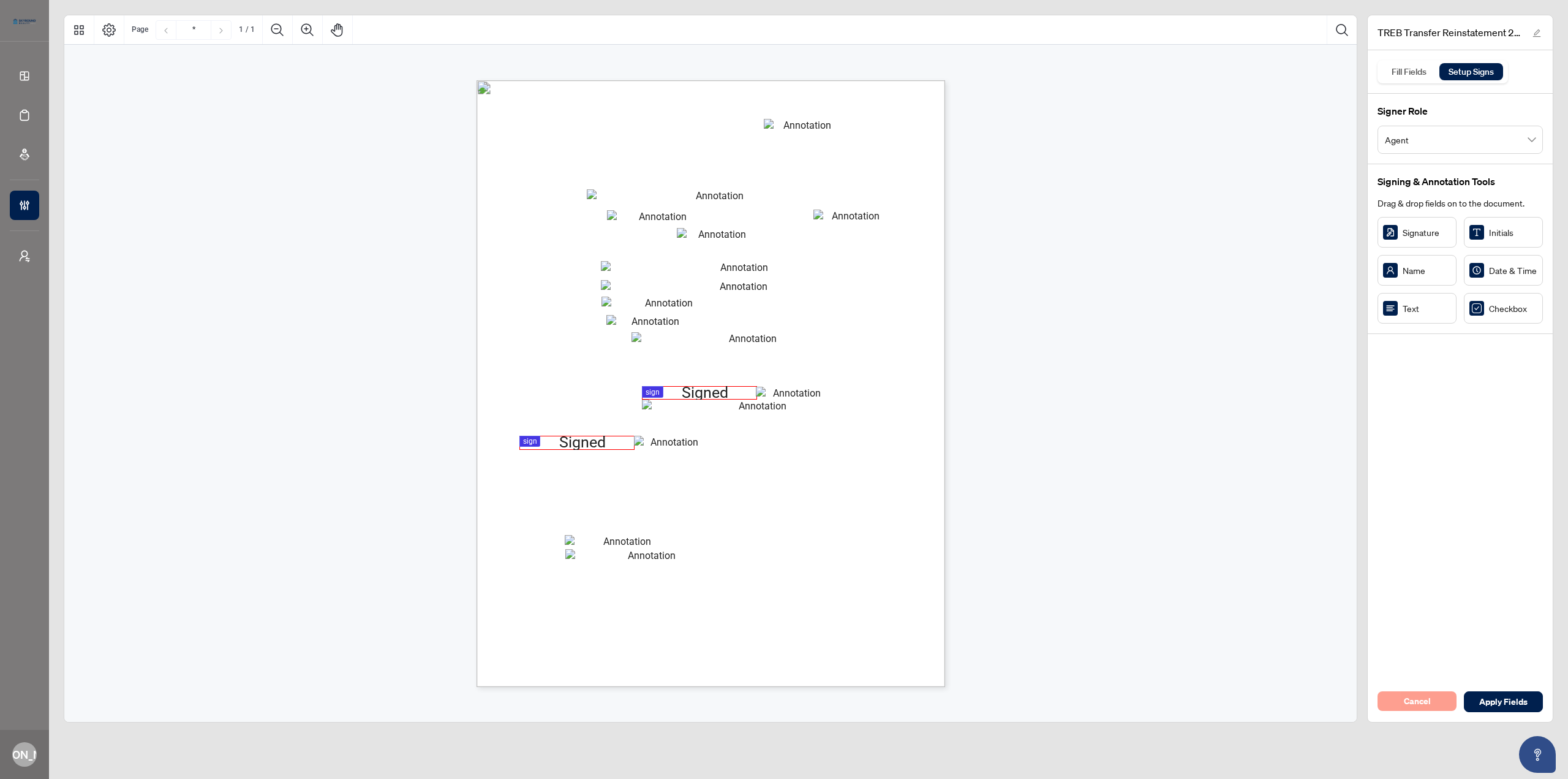
click at [940, 426] on span "Cancel" at bounding box center [1417, 701] width 27 height 20
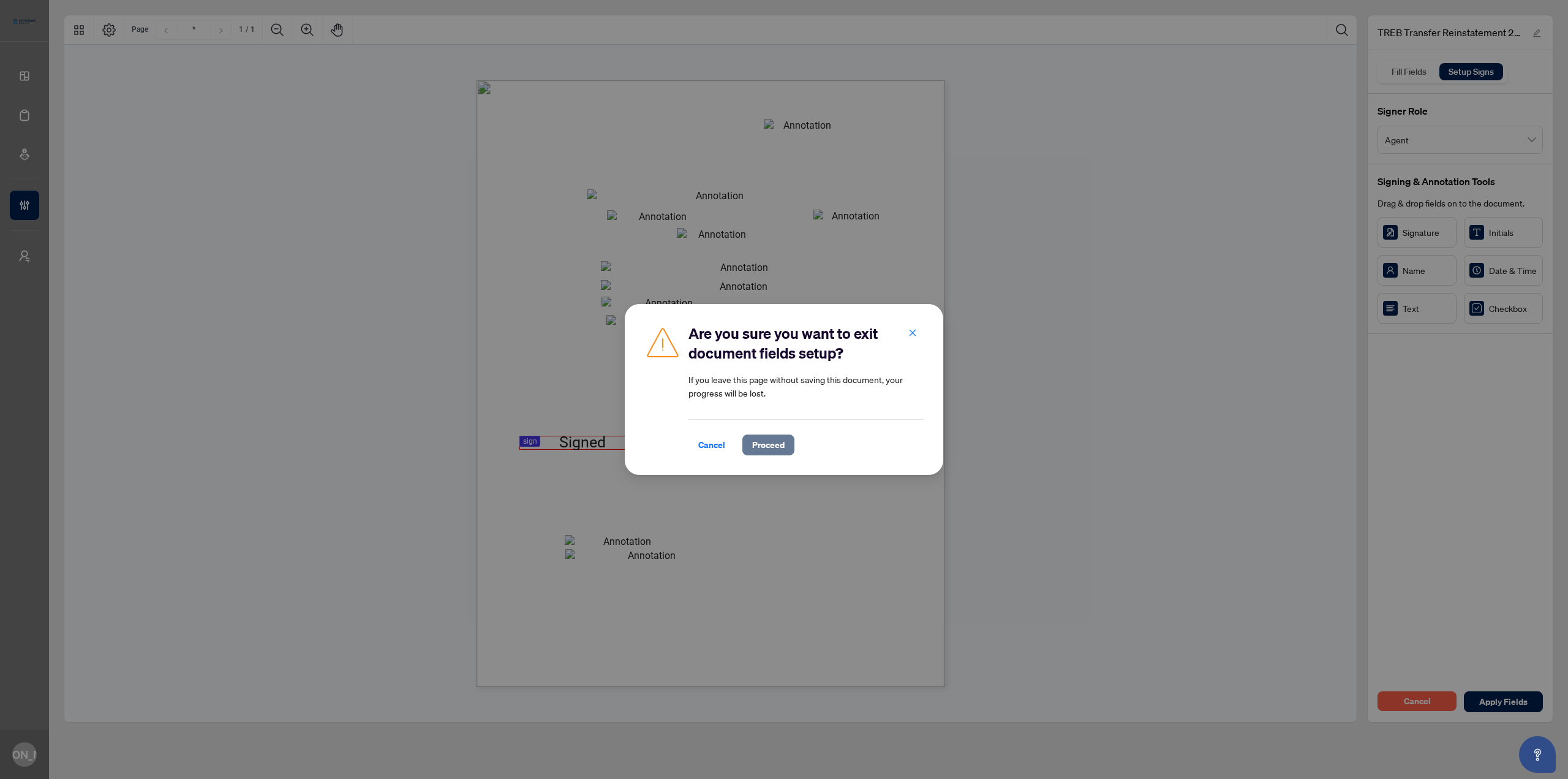
click at [791, 426] on button "Proceed" at bounding box center [768, 445] width 52 height 21
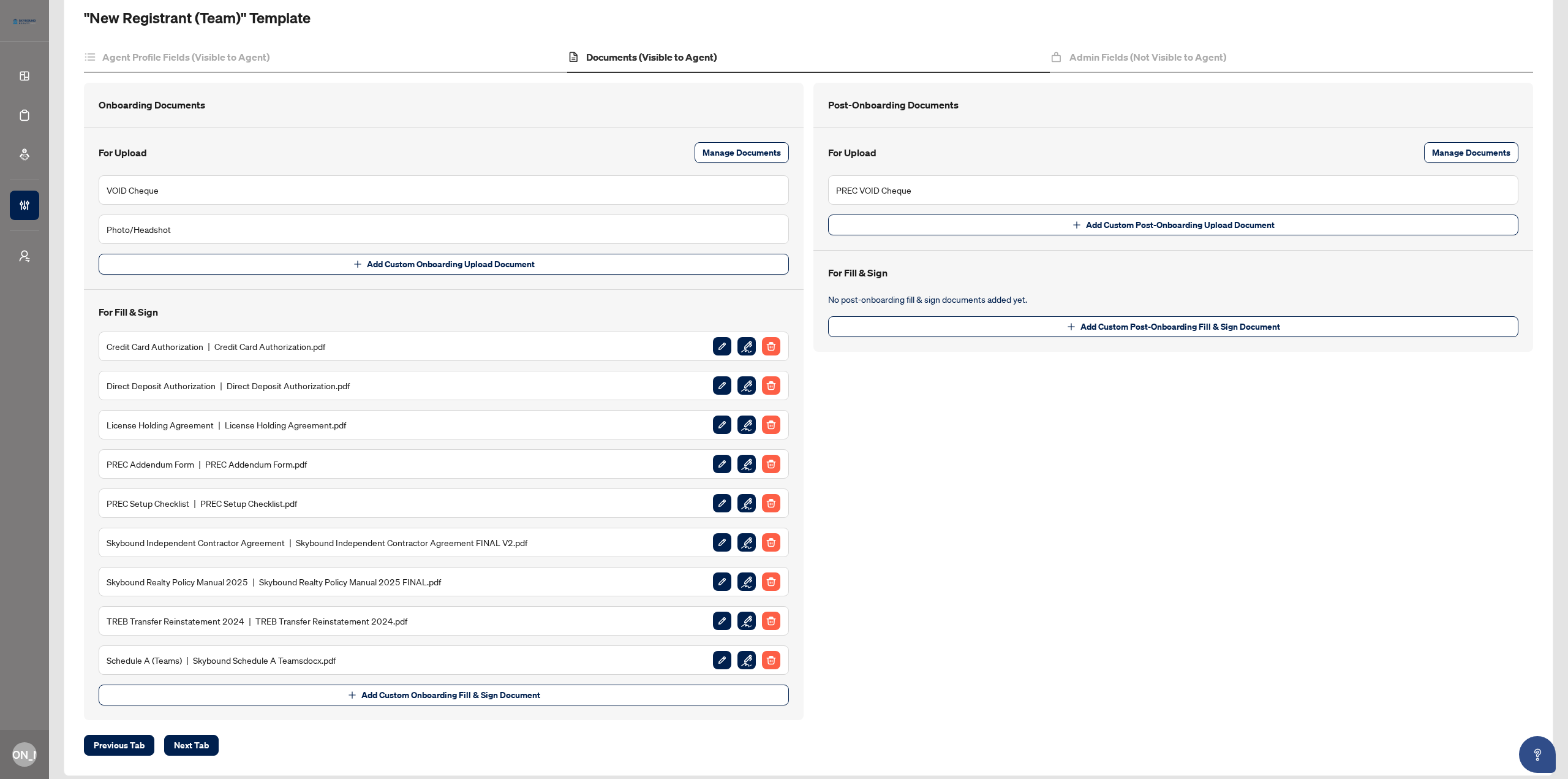
scroll to position [96, 0]
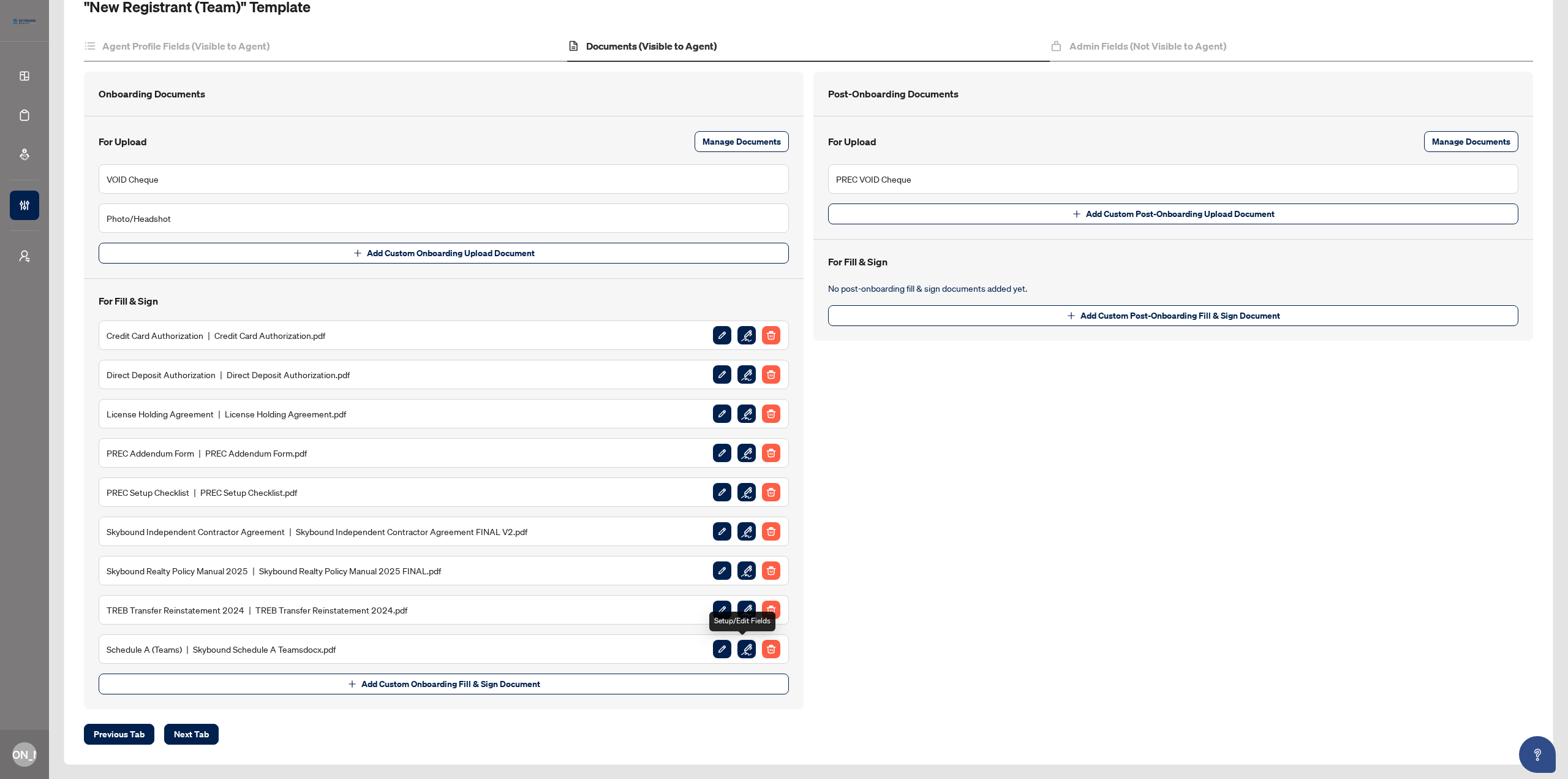
click at [744, 426] on img "button" at bounding box center [746, 649] width 18 height 19
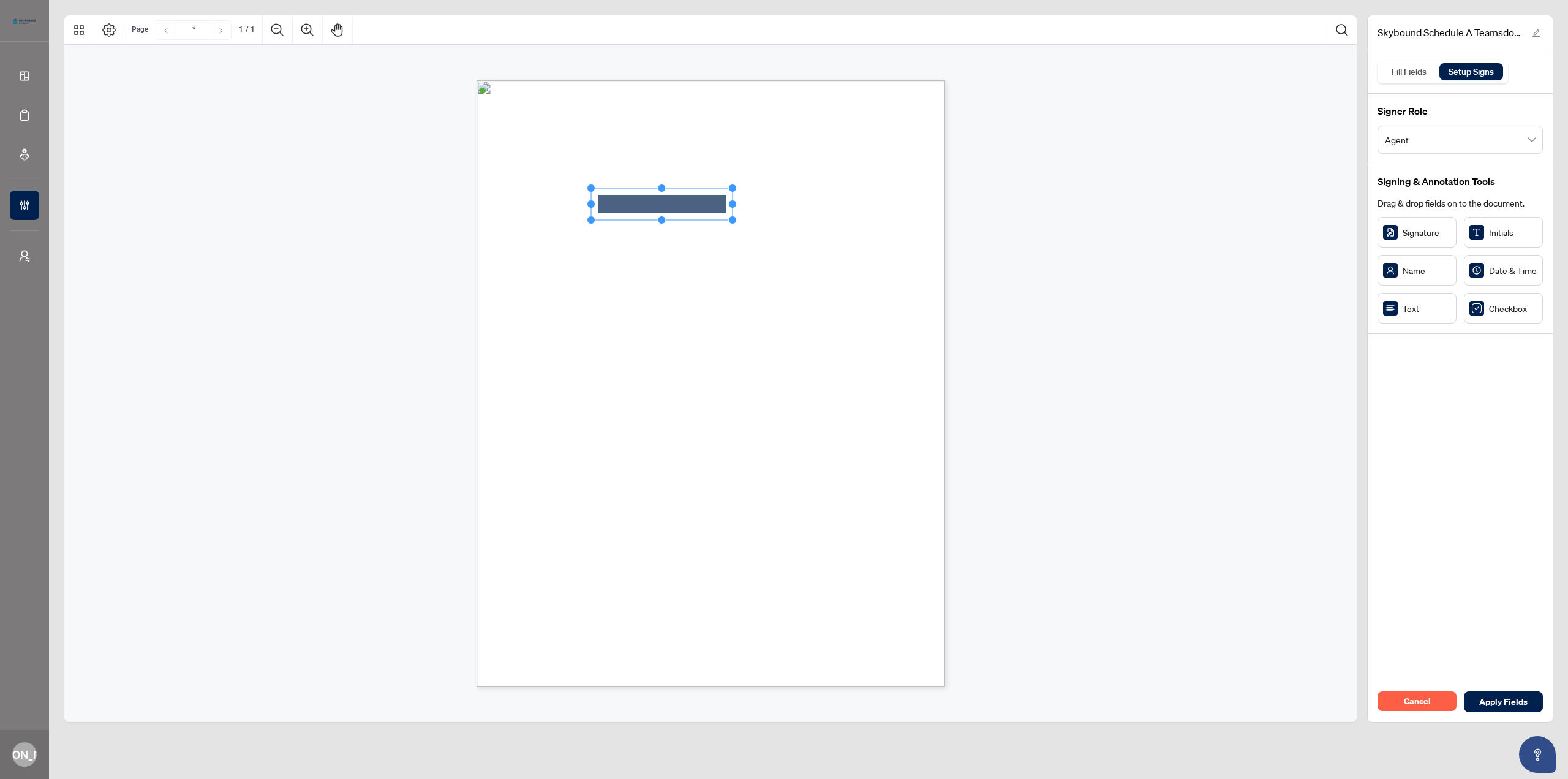
drag, startPoint x: 664, startPoint y: 205, endPoint x: 731, endPoint y: 200, distance: 67.2
click at [731, 200] on circle "Resize, Right" at bounding box center [732, 204] width 8 height 8
click at [810, 271] on span ". The transaction fee and any applicable split" at bounding box center [809, 269] width 153 height 10
drag, startPoint x: 645, startPoint y: 503, endPoint x: 630, endPoint y: 512, distance: 17.5
drag, startPoint x: 657, startPoint y: 512, endPoint x: 776, endPoint y: 513, distance: 119.0
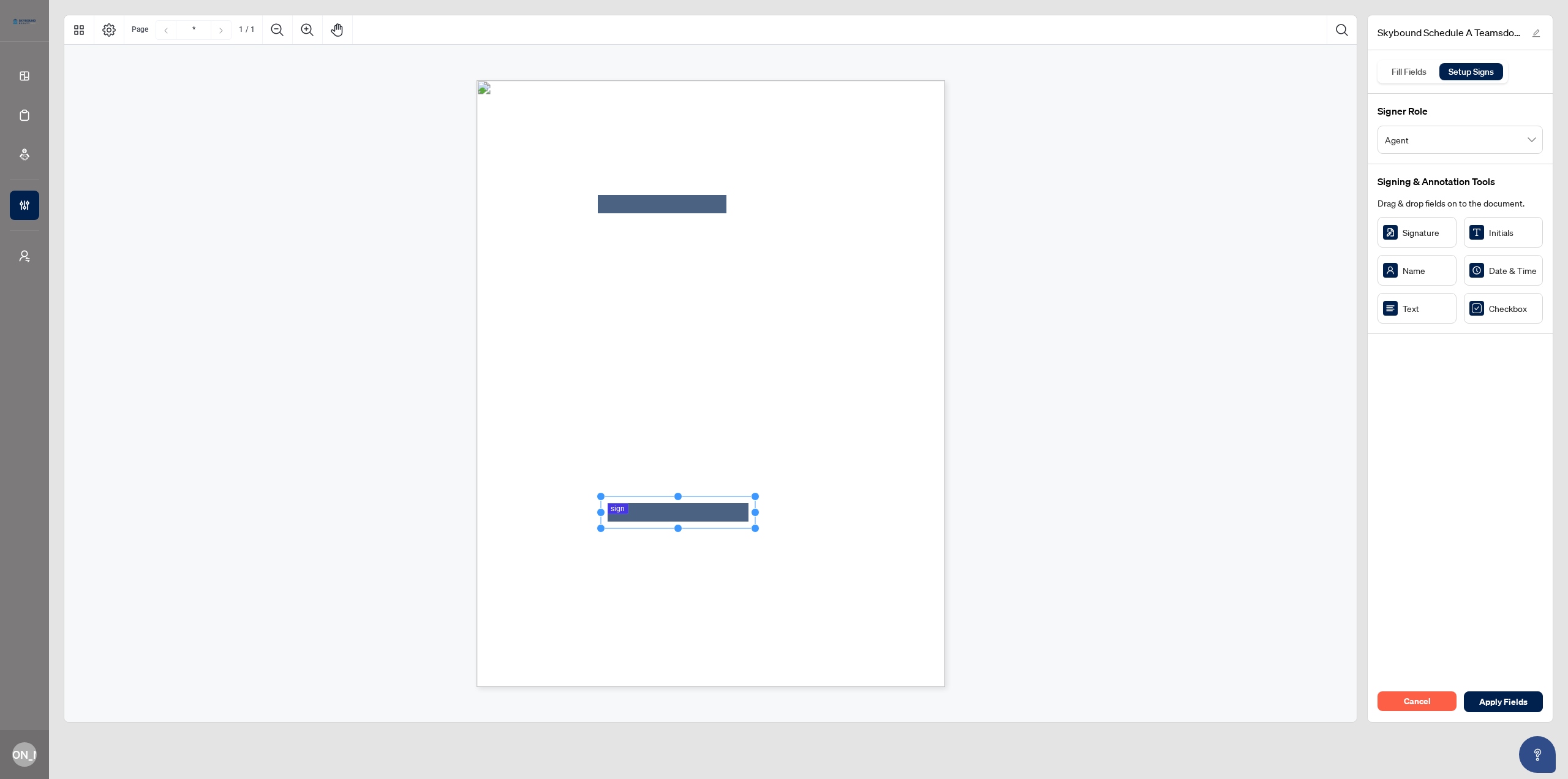
click at [760, 426] on div "SCHEDULE A – COMMISSION PLAN AND FEE SCHEDULE(TEAMS) This Schedule forms part o…" at bounding box center [710, 383] width 469 height 607
click at [820, 426] on div "SCHEDULE A – COMMISSION PLAN AND FEE SCHEDULE(TEAMS) This Schedule forms part o…" at bounding box center [769, 459] width 585 height 759
click at [752, 426] on circle "Resize, Right" at bounding box center [752, 512] width 8 height 8
click at [810, 426] on span "DATE: ______________" at bounding box center [805, 579] width 77 height 10
click at [844, 426] on span "DATE: ______________" at bounding box center [805, 579] width 77 height 10
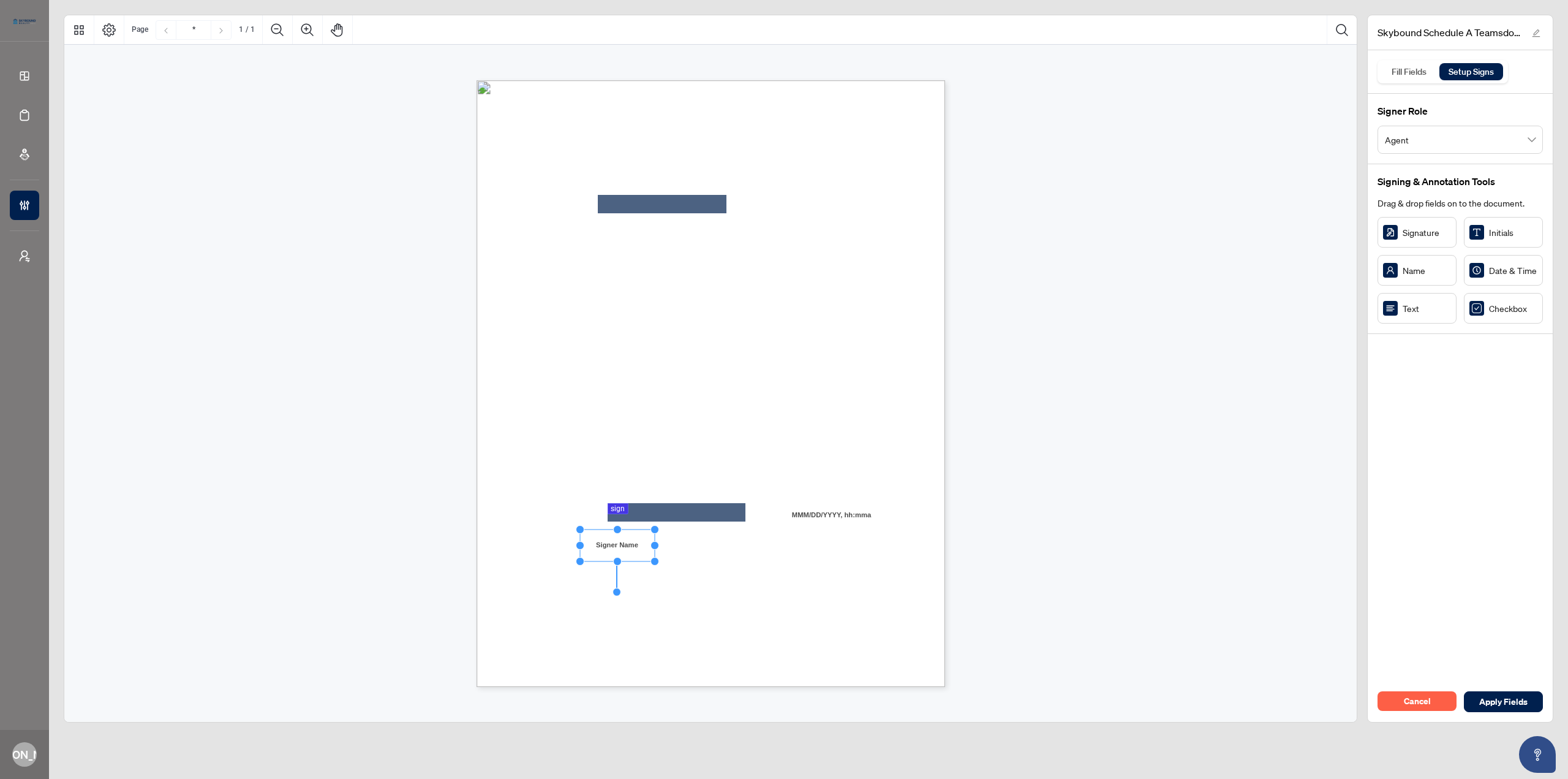
drag, startPoint x: 706, startPoint y: 574, endPoint x: 714, endPoint y: 572, distance: 8.2
click at [707, 426] on span "ACCEPTED BY: _______________________________________" at bounding box center [648, 579] width 204 height 10
click at [940, 147] on span "Agent" at bounding box center [1460, 140] width 150 height 23
click at [940, 188] on div "Broker of Record (BOR)" at bounding box center [1460, 188] width 146 height 13
drag, startPoint x: 642, startPoint y: 580, endPoint x: 629, endPoint y: 572, distance: 15.3
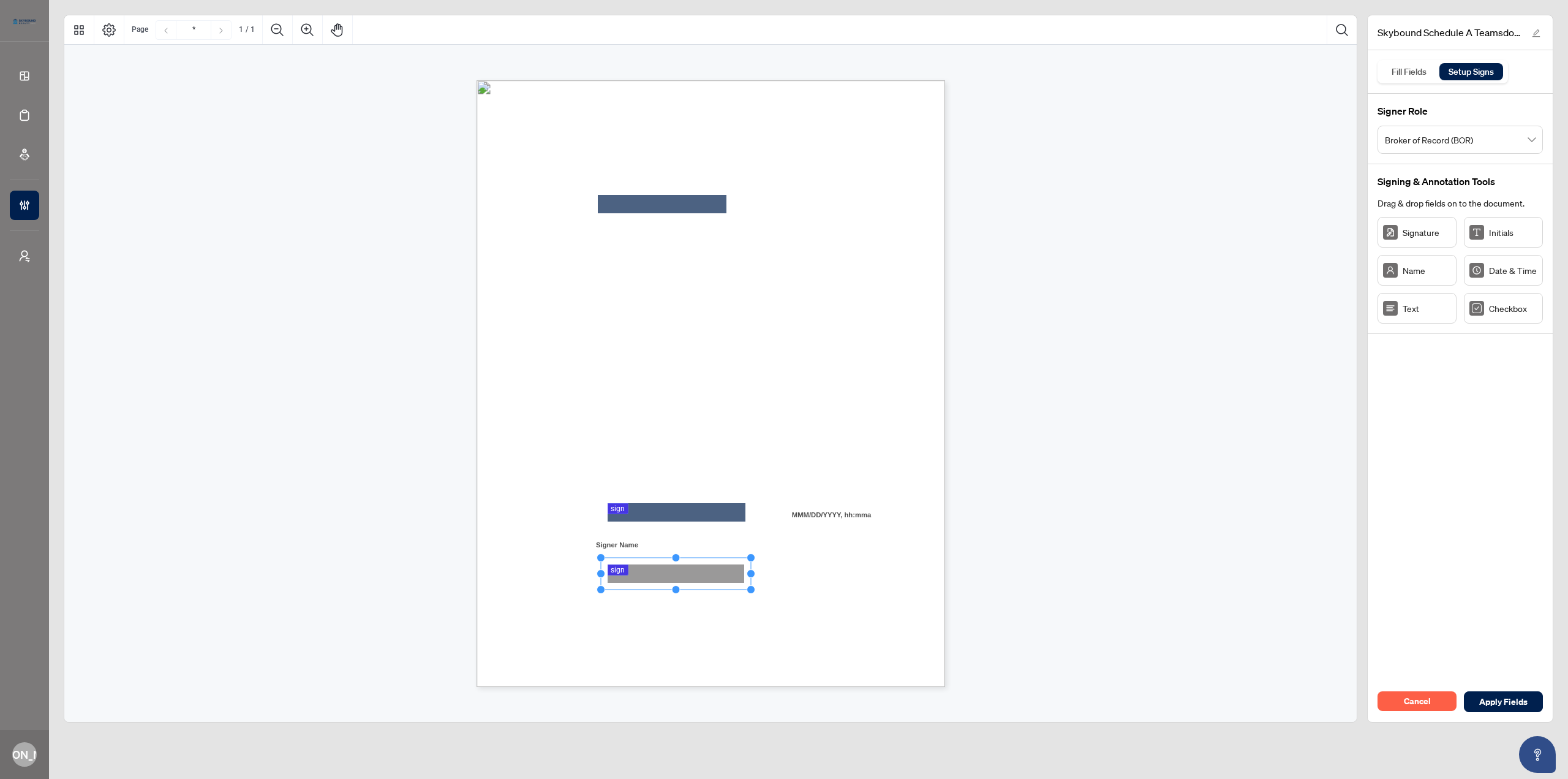
drag, startPoint x: 657, startPoint y: 572, endPoint x: 751, endPoint y: 556, distance: 95.4
click at [751, 426] on icon "Resize, Top Resize, Top, Right Resize, Right Resize, Bottom, Right Resize, Bott…" at bounding box center [675, 573] width 159 height 40
drag, startPoint x: 901, startPoint y: 578, endPoint x: 936, endPoint y: 572, distance: 35.5
click at [844, 426] on span "DATE: ______________" at bounding box center [805, 579] width 77 height 10
click at [927, 426] on div "SCHEDULE A – COMMISSION PLAN AND FEE SCHEDULE(TEAMS) This Schedule forms part o…" at bounding box center [769, 459] width 585 height 759
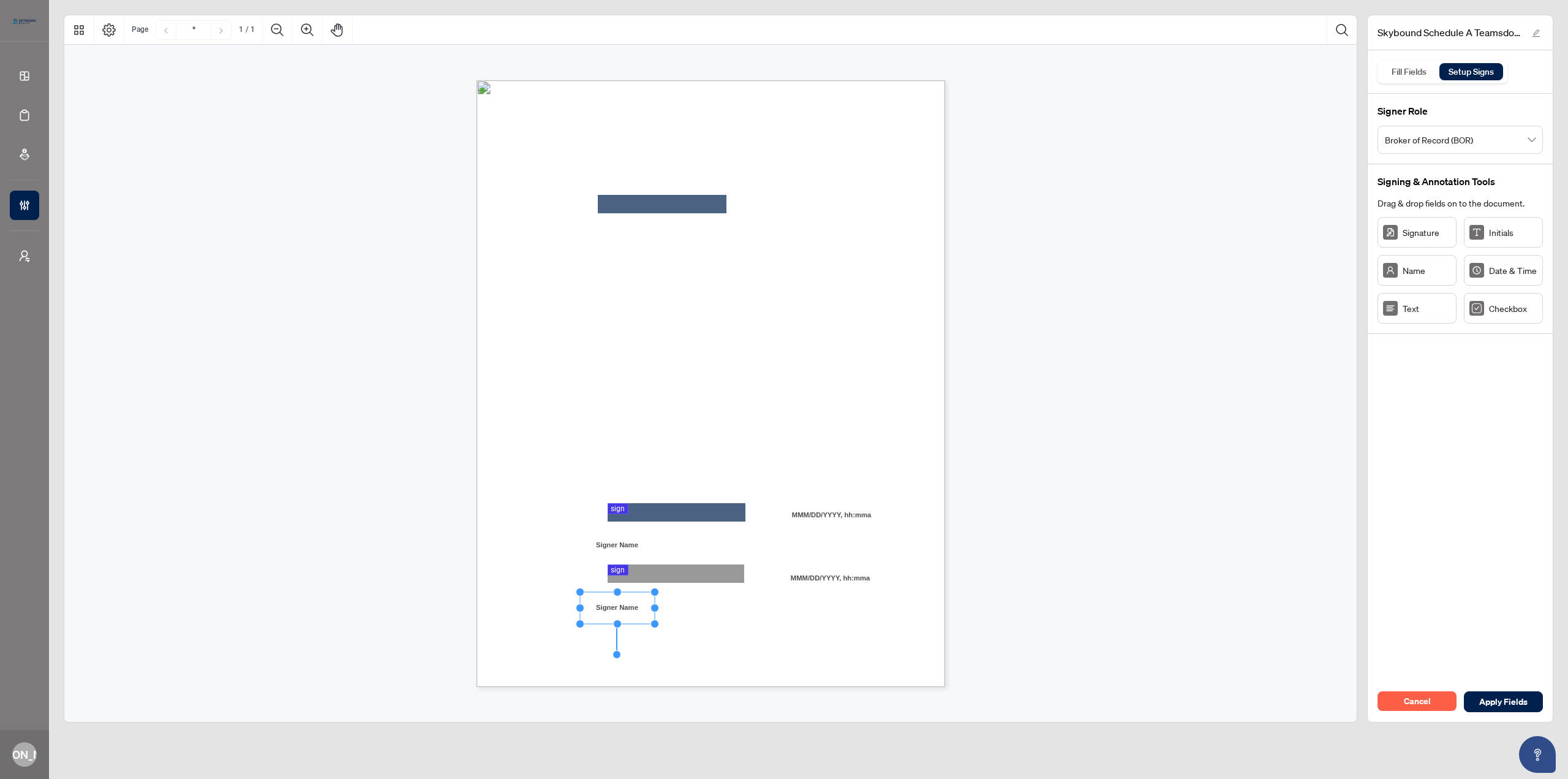
click at [694, 426] on span "Print Name: ___________________________________________" at bounding box center [643, 610] width 193 height 10
click at [940, 426] on span "Apply Fields" at bounding box center [1503, 701] width 48 height 20
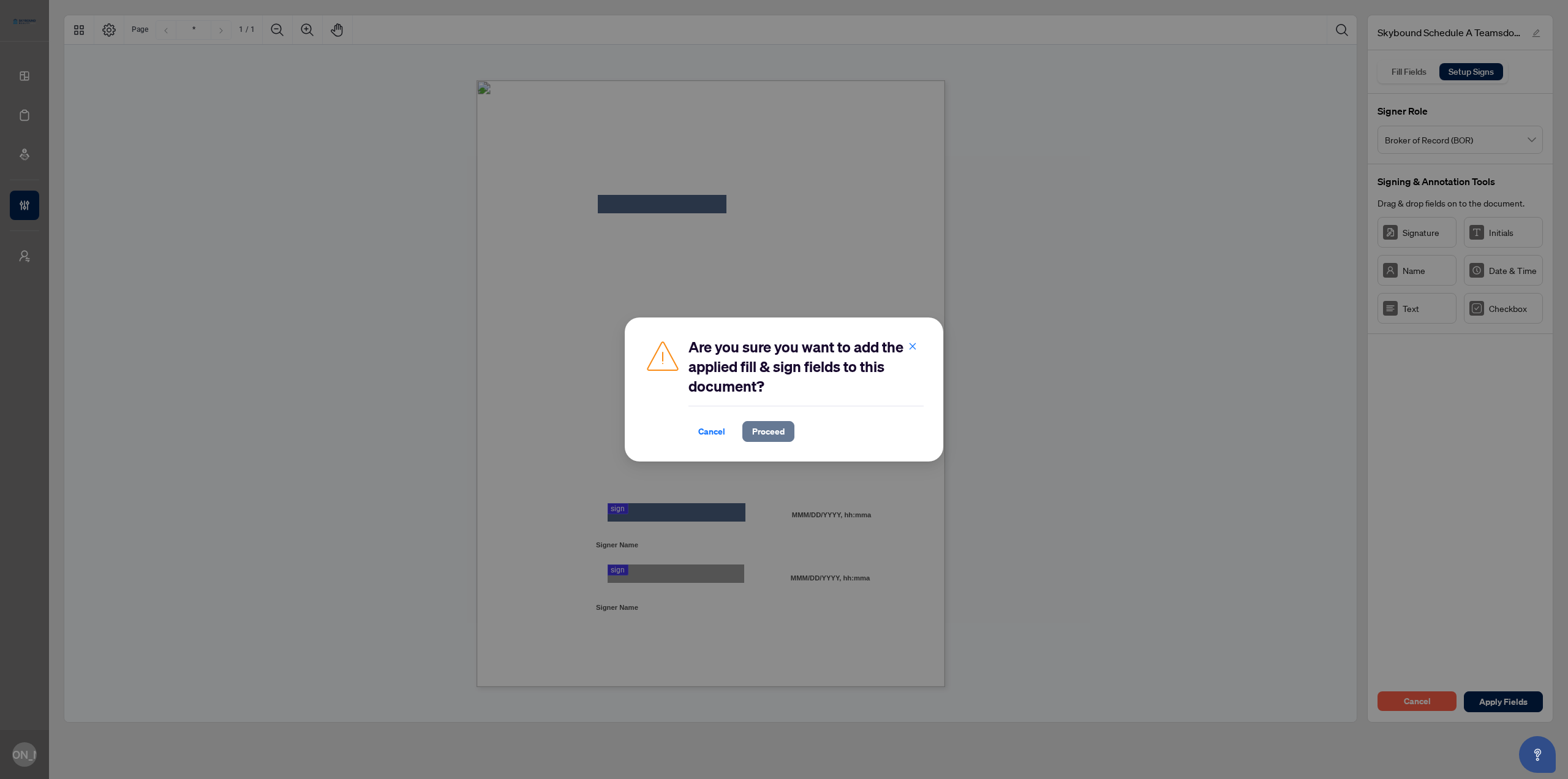
click at [766, 426] on span "Proceed" at bounding box center [768, 431] width 33 height 20
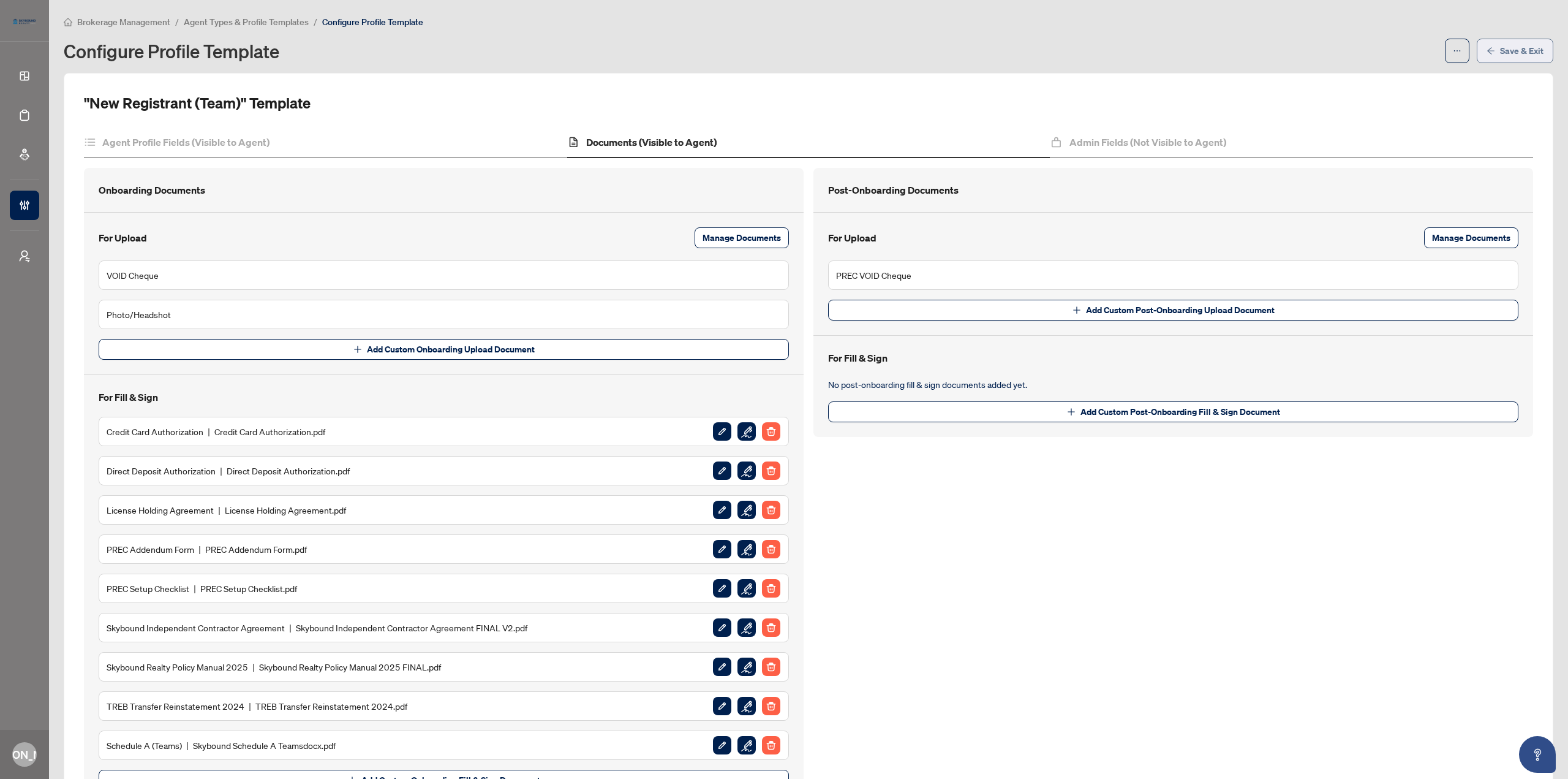
click at [940, 46] on span "Save & Exit" at bounding box center [1521, 50] width 43 height 20
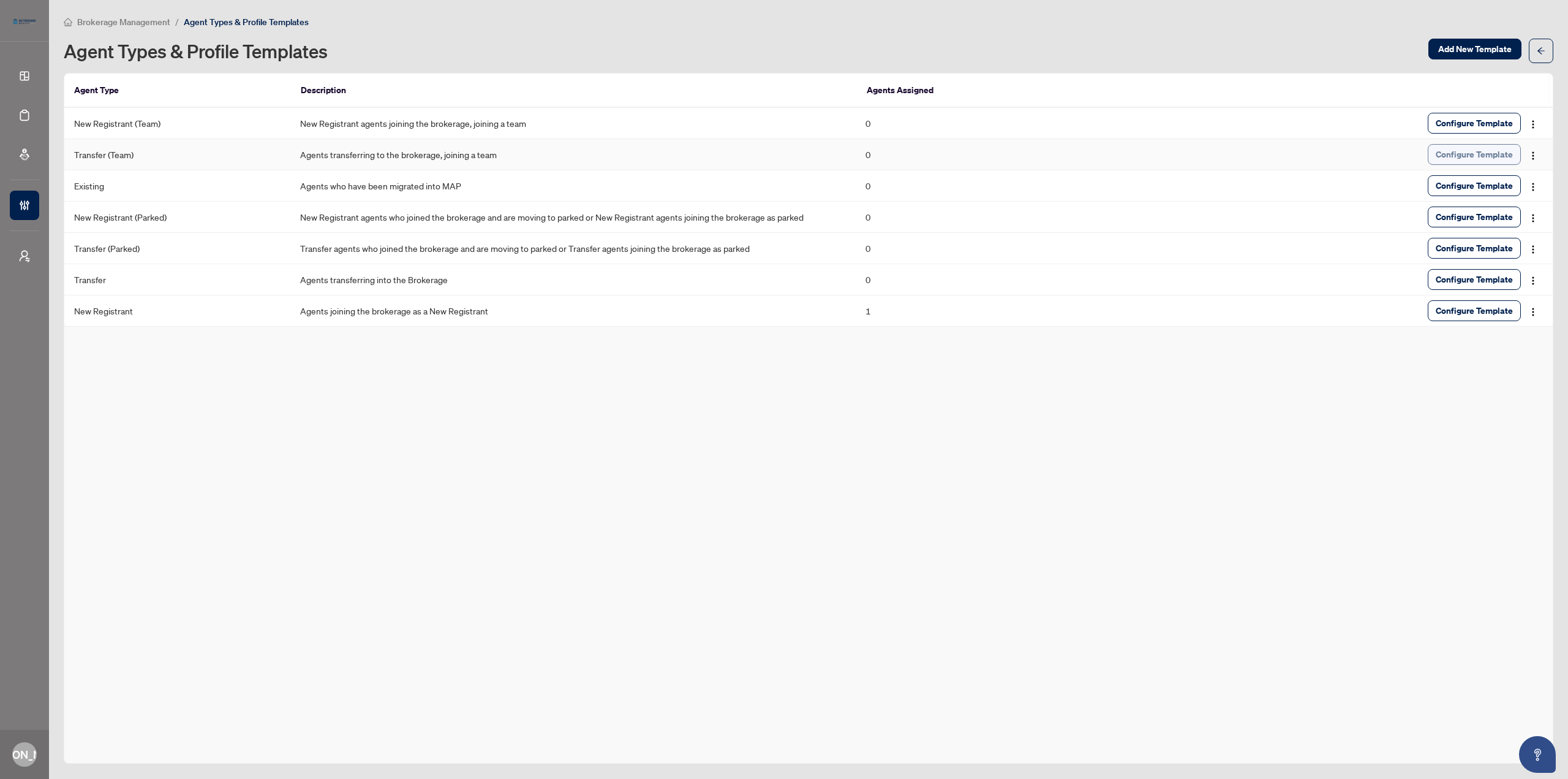
click at [940, 157] on span "Configure Template" at bounding box center [1474, 154] width 77 height 20
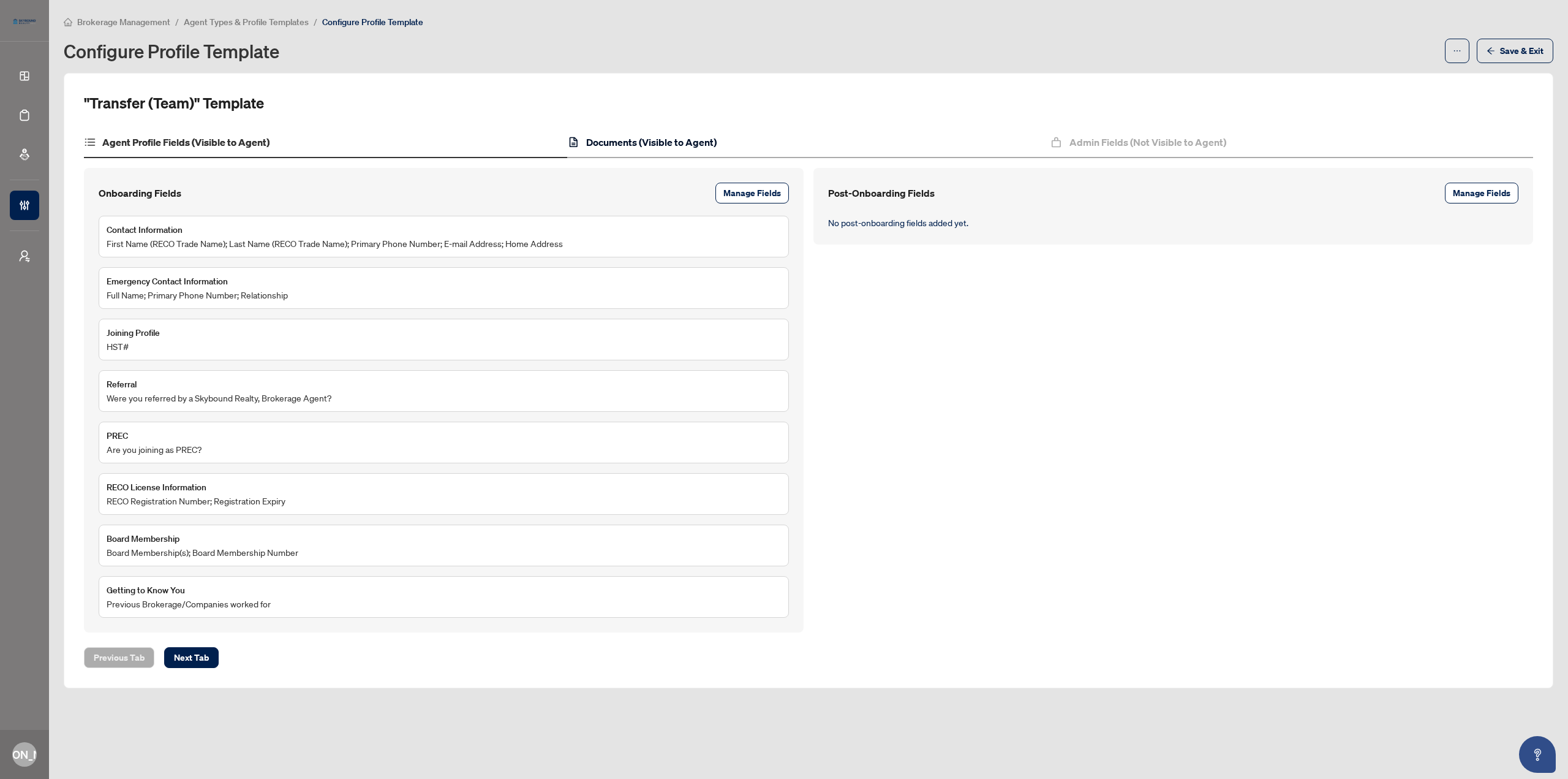
click at [647, 144] on h4 "Documents (Visible to Agent)" at bounding box center [651, 142] width 131 height 15
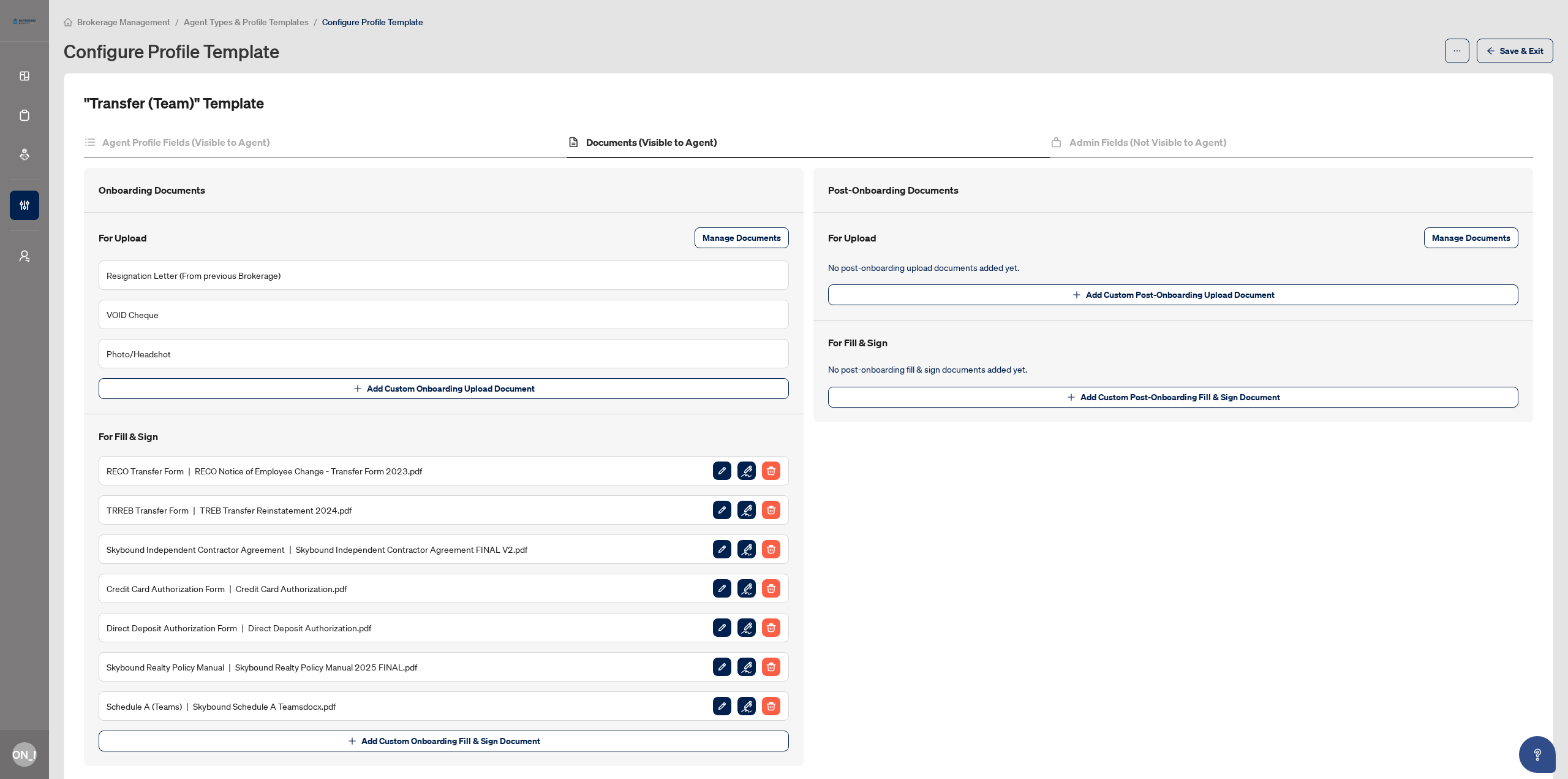
scroll to position [57, 0]
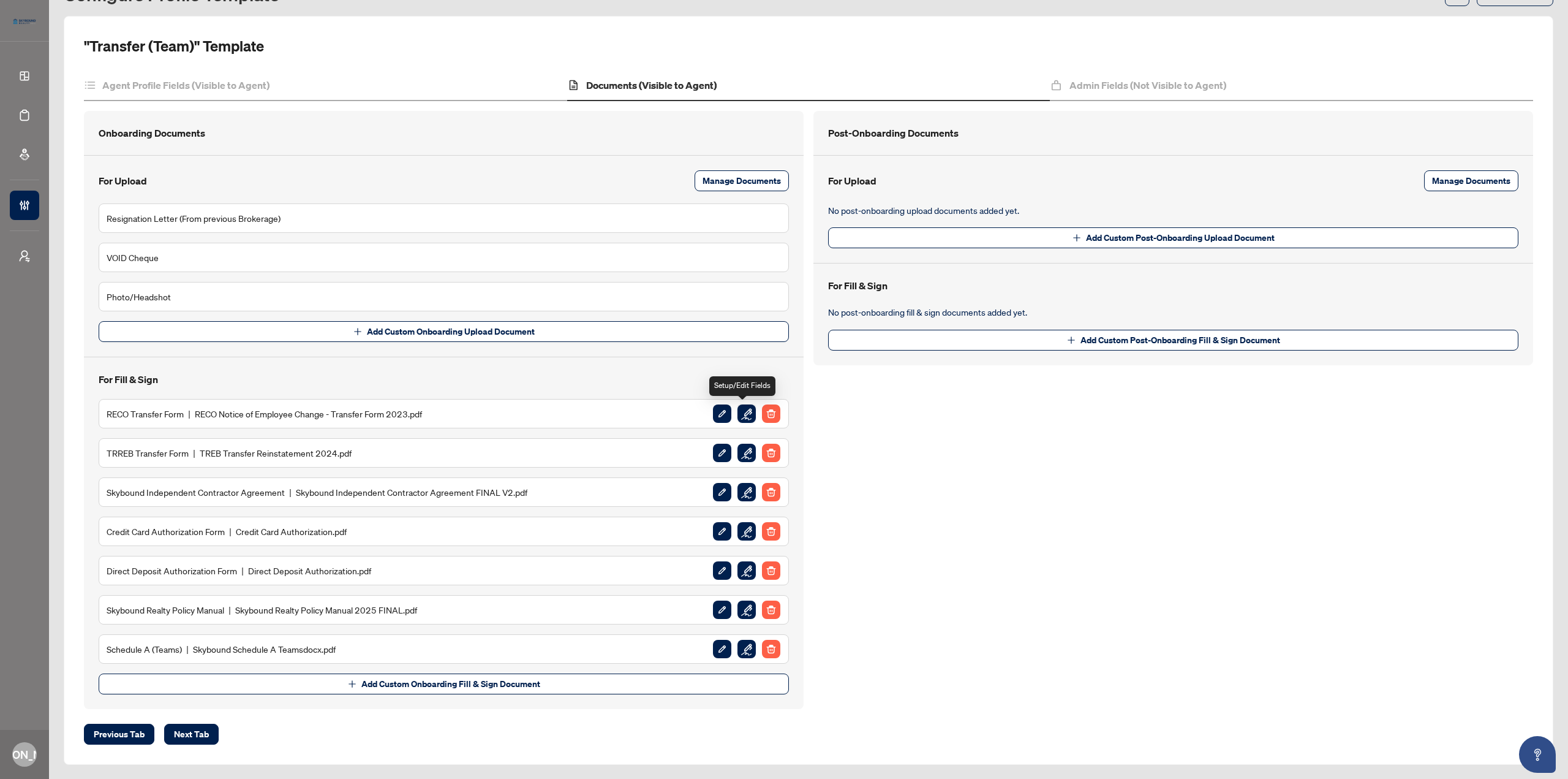
click at [739, 414] on img "button" at bounding box center [746, 413] width 18 height 19
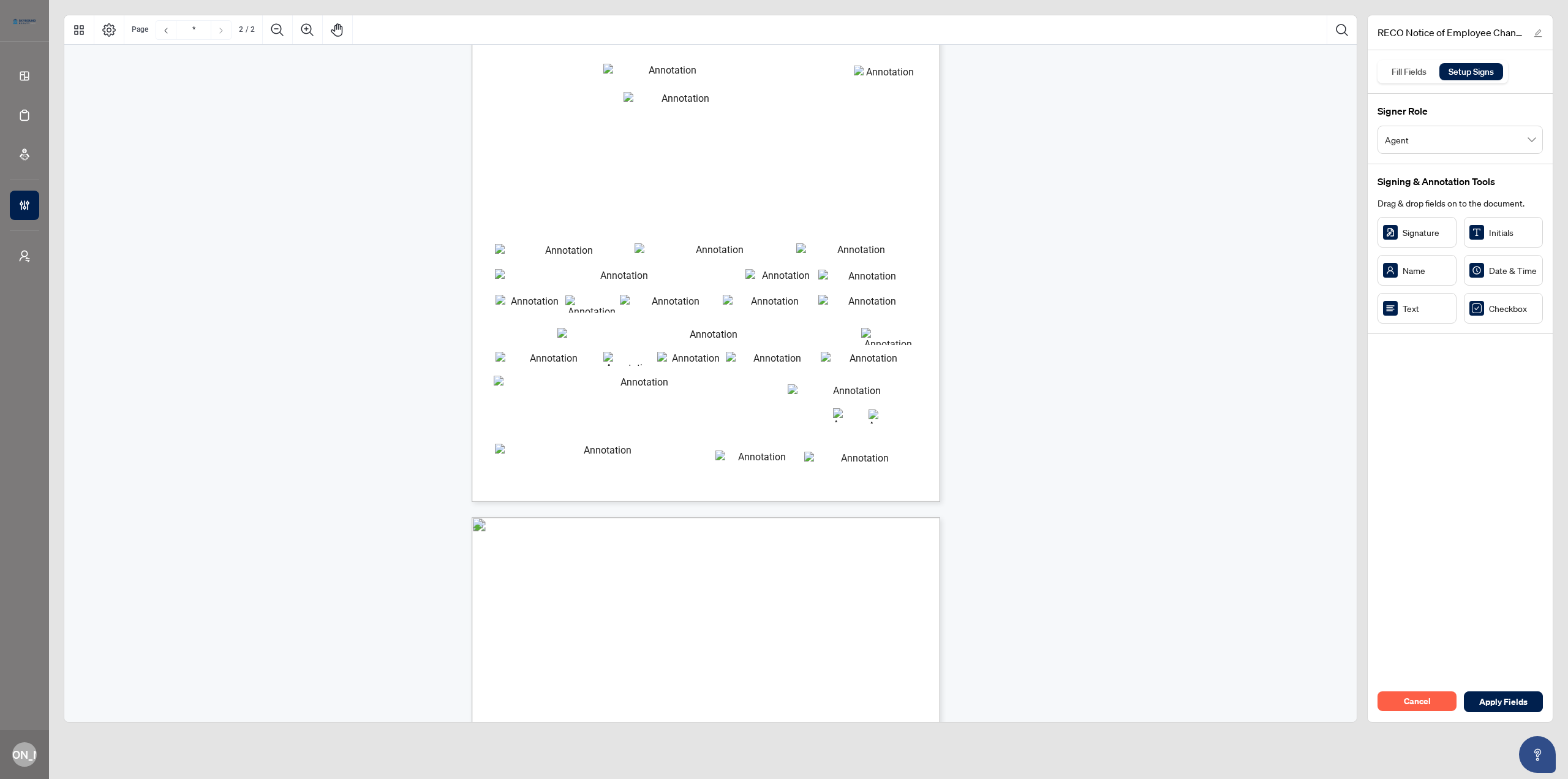
type input "*"
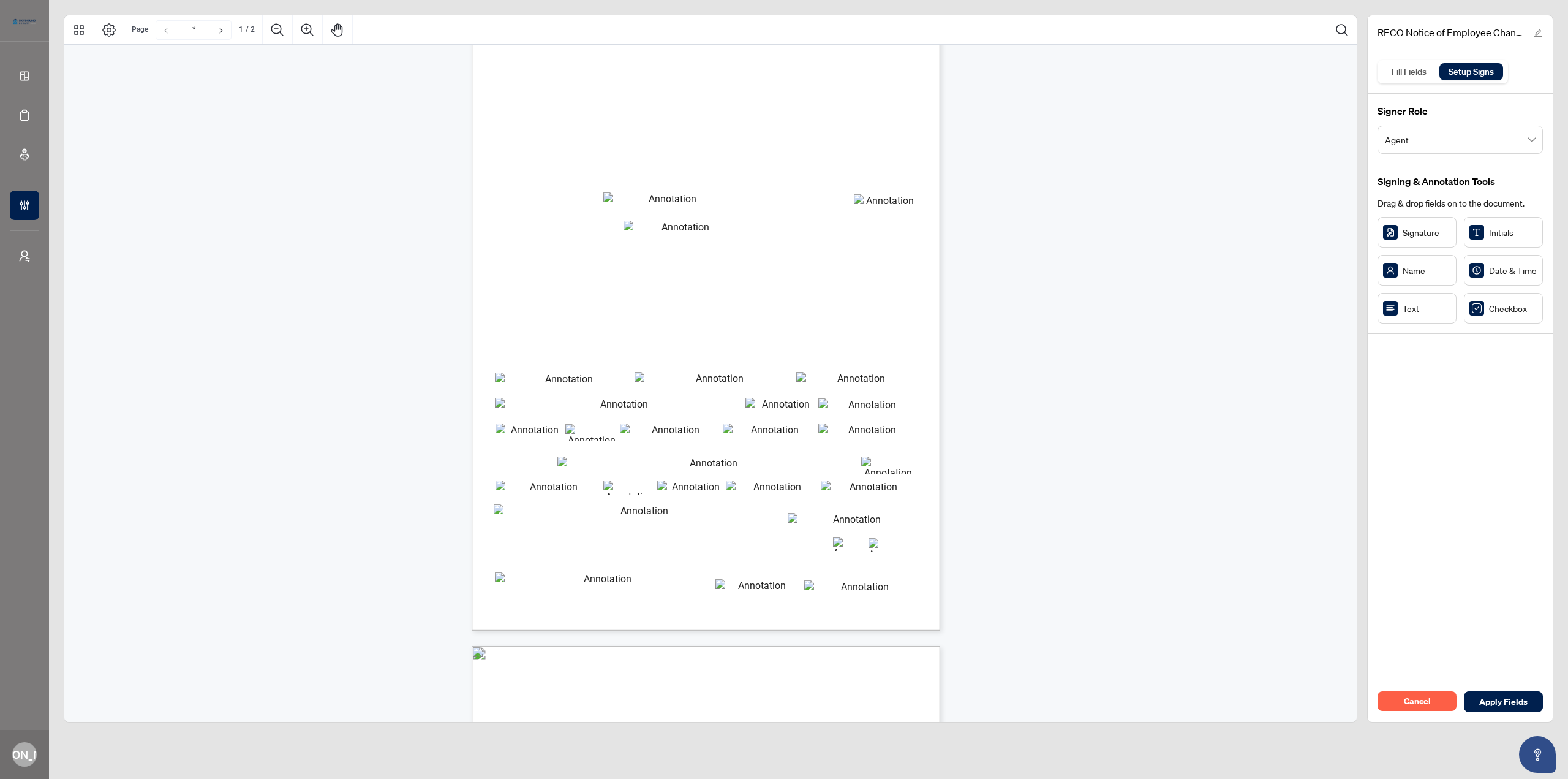
scroll to position [61, 0]
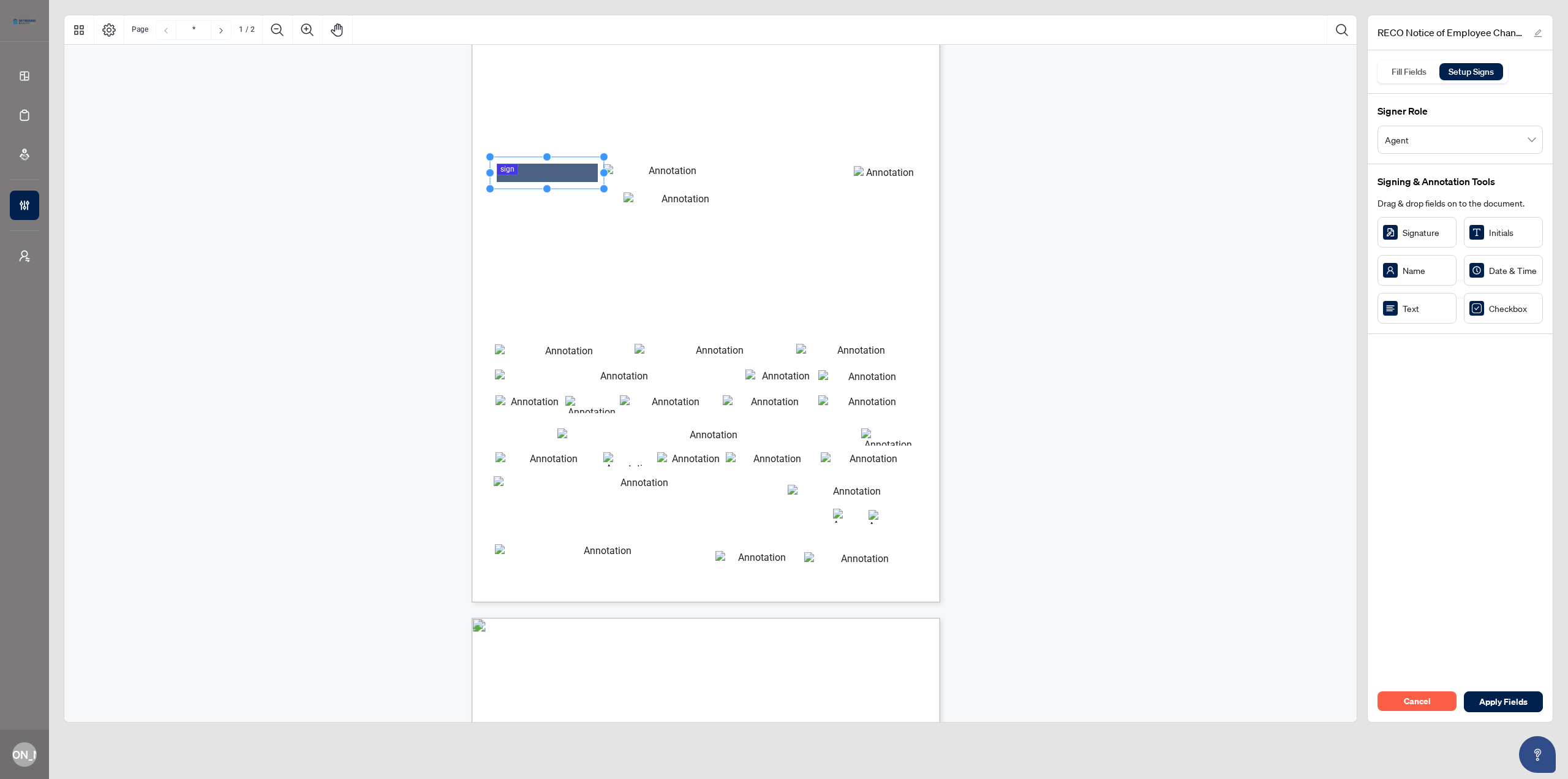
drag, startPoint x: 548, startPoint y: 174, endPoint x: 606, endPoint y: 176, distance: 58.0
click at [606, 176] on circle "Resize, Right" at bounding box center [604, 173] width 8 height 8
click at [376, 303] on div "An Address for Service is a legislative requirement whereby a registered indivi…" at bounding box center [305, 604] width 481 height 1241
click at [940, 426] on span "Apply Fields" at bounding box center [1503, 701] width 48 height 20
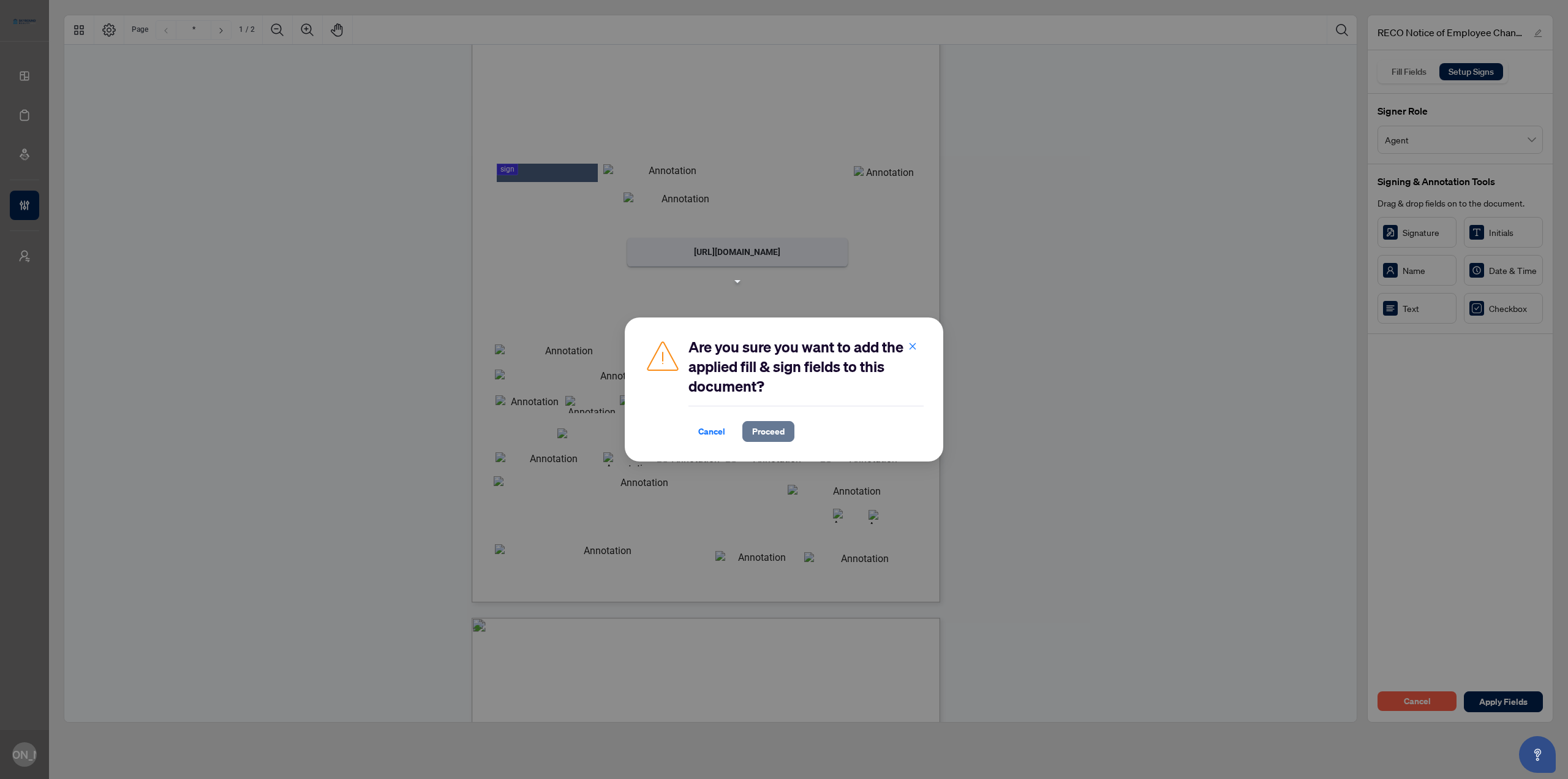
click at [782, 426] on span "Proceed" at bounding box center [768, 431] width 33 height 20
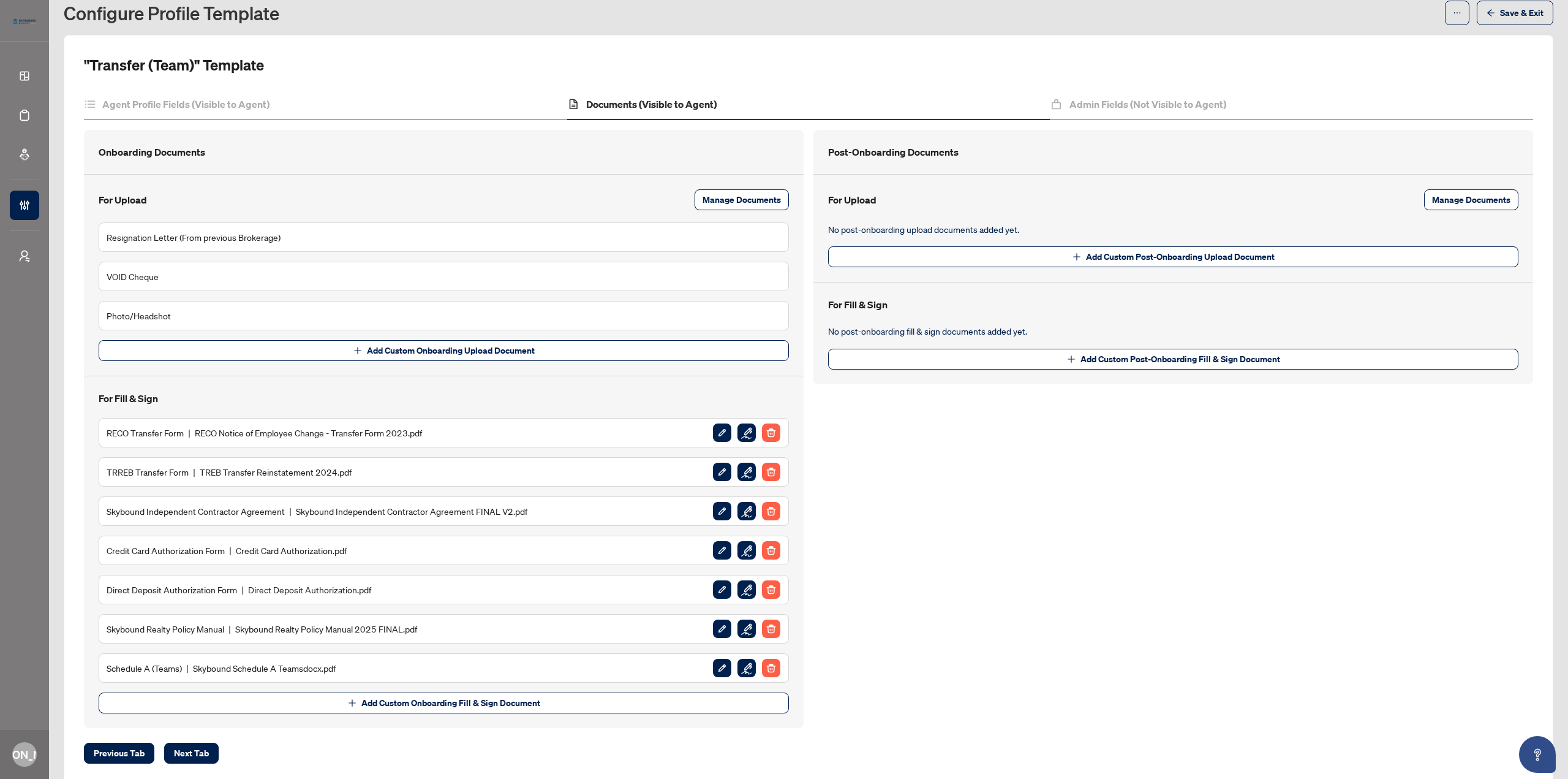
scroll to position [57, 0]
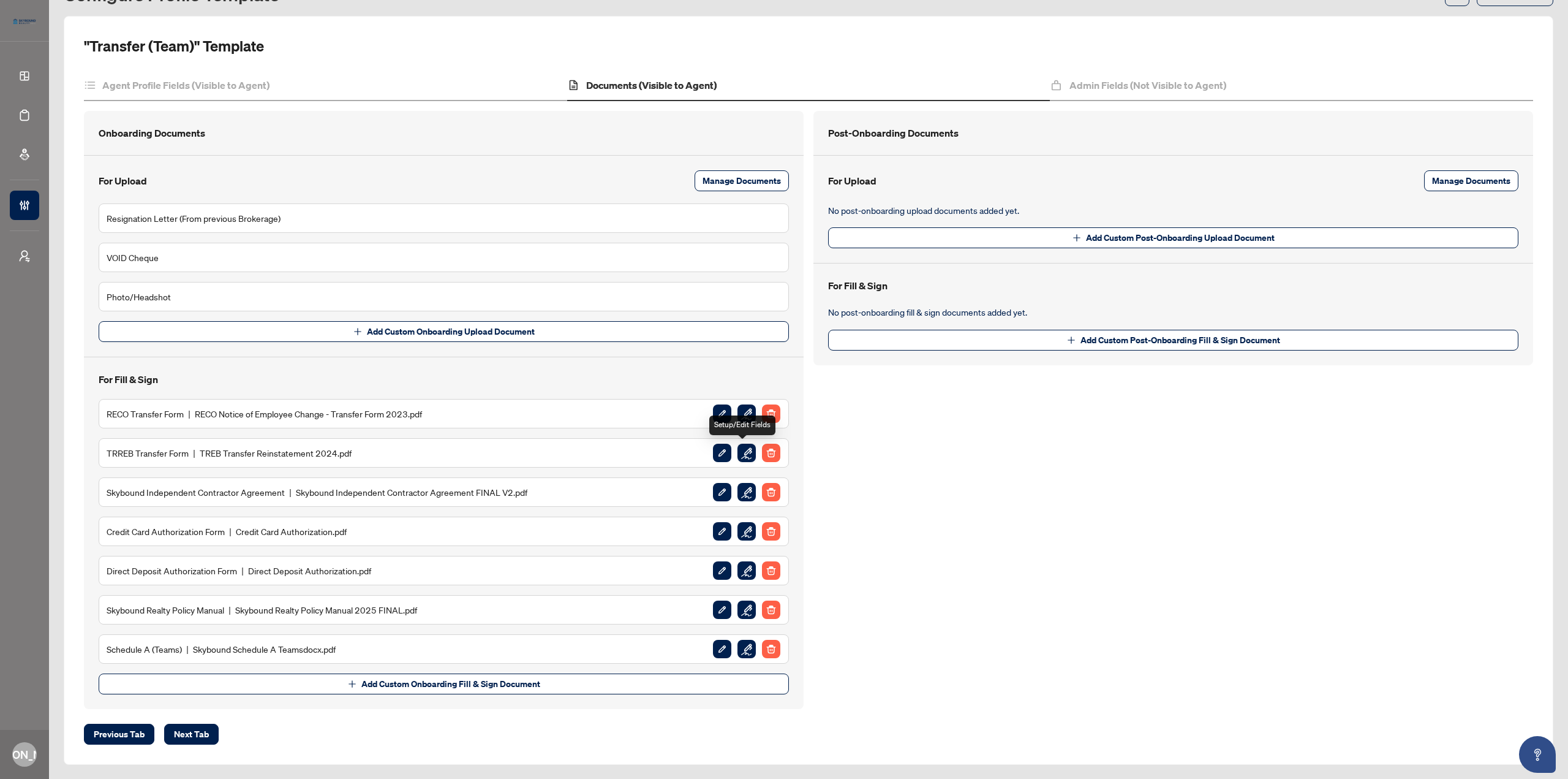
click at [746, 426] on img "button" at bounding box center [746, 452] width 18 height 19
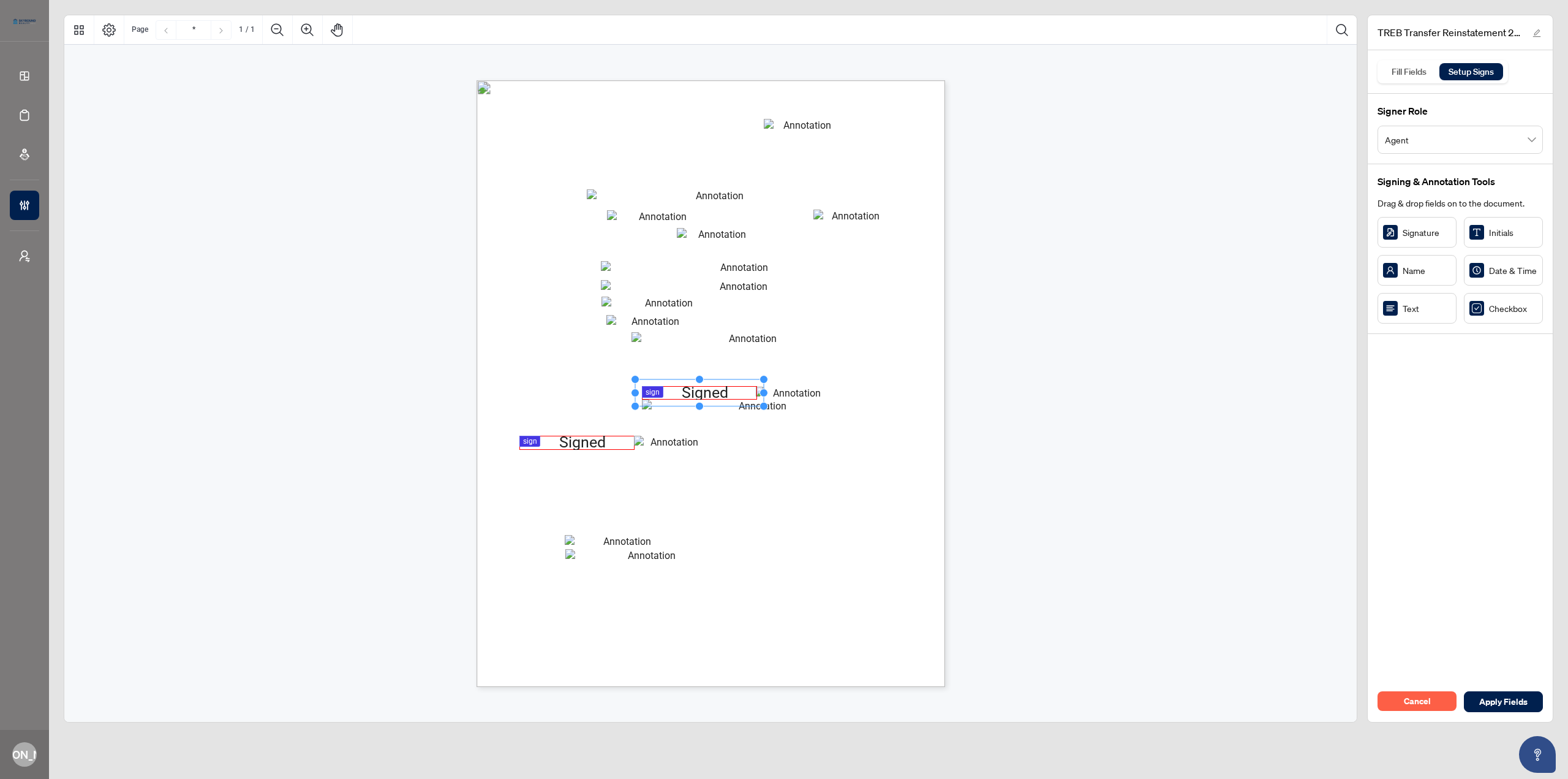
click at [604, 426] on span "Signature of Transferring Member" at bounding box center [561, 433] width 85 height 9
click at [940, 426] on span "Cancel" at bounding box center [1417, 701] width 27 height 20
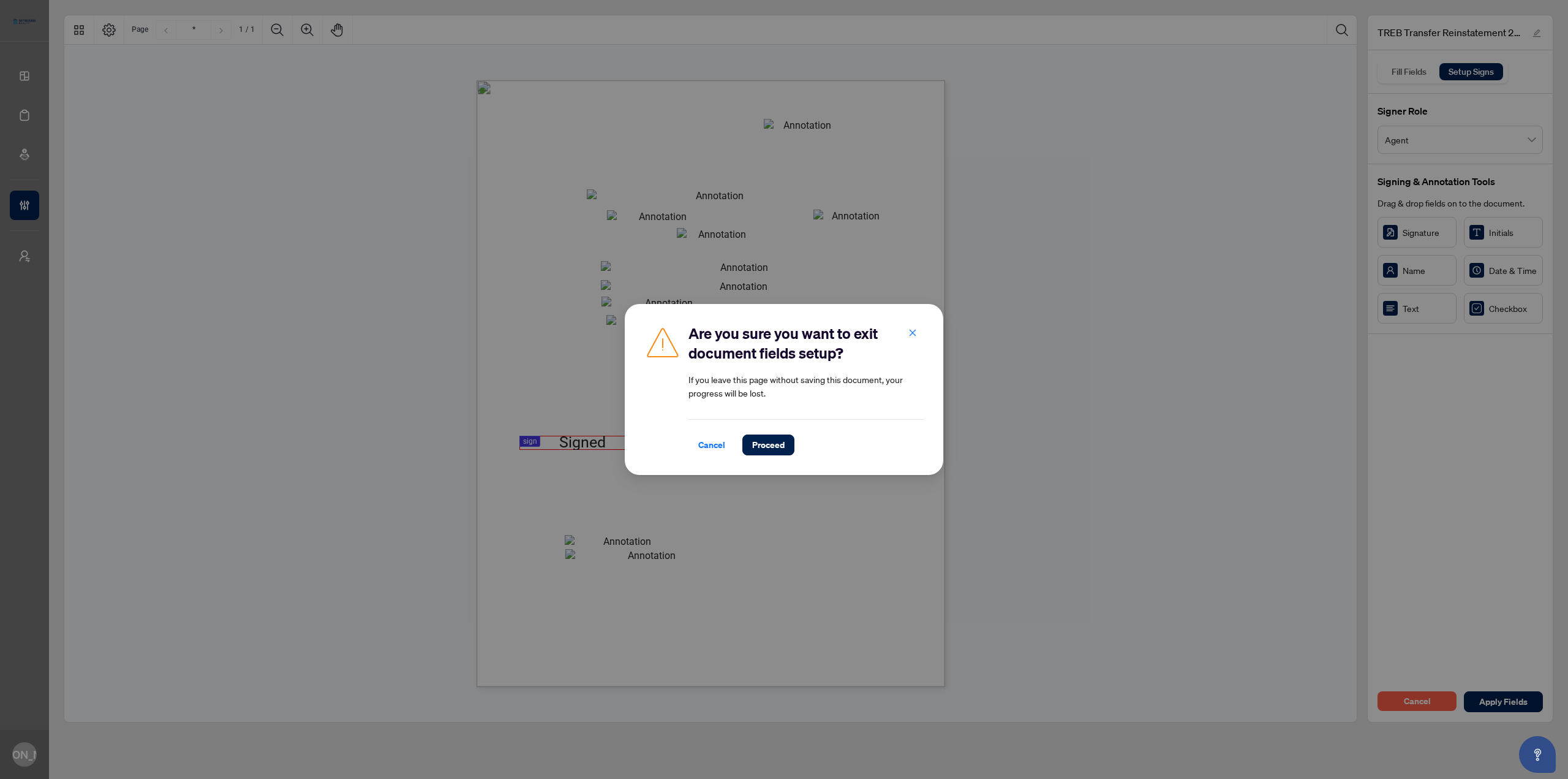
click at [777, 426] on div "Are you sure you want to exit document fields setup? If you leave this page wit…" at bounding box center [784, 389] width 318 height 171
click at [778, 426] on span "Proceed" at bounding box center [768, 445] width 33 height 20
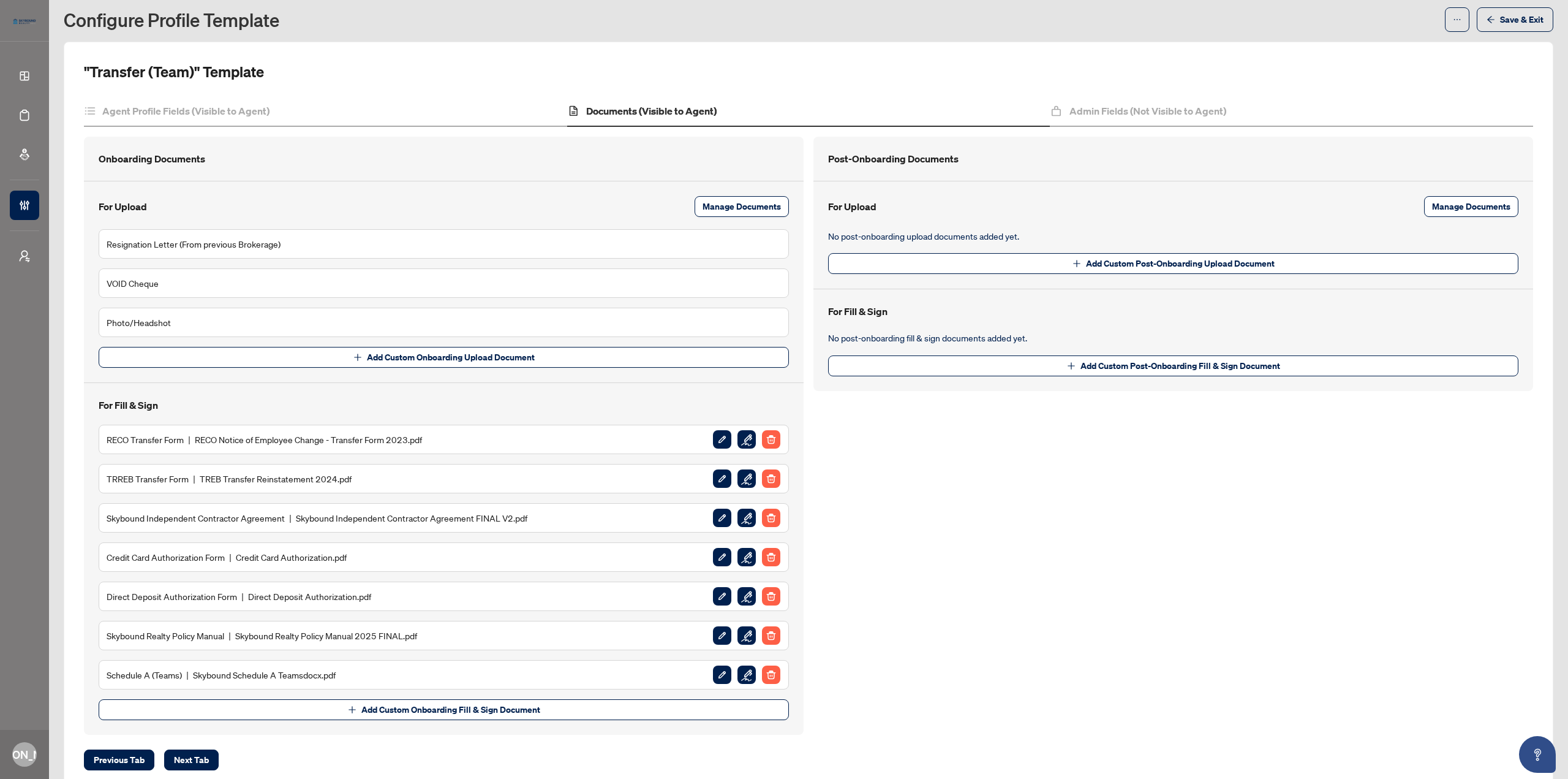
scroll to position [57, 0]
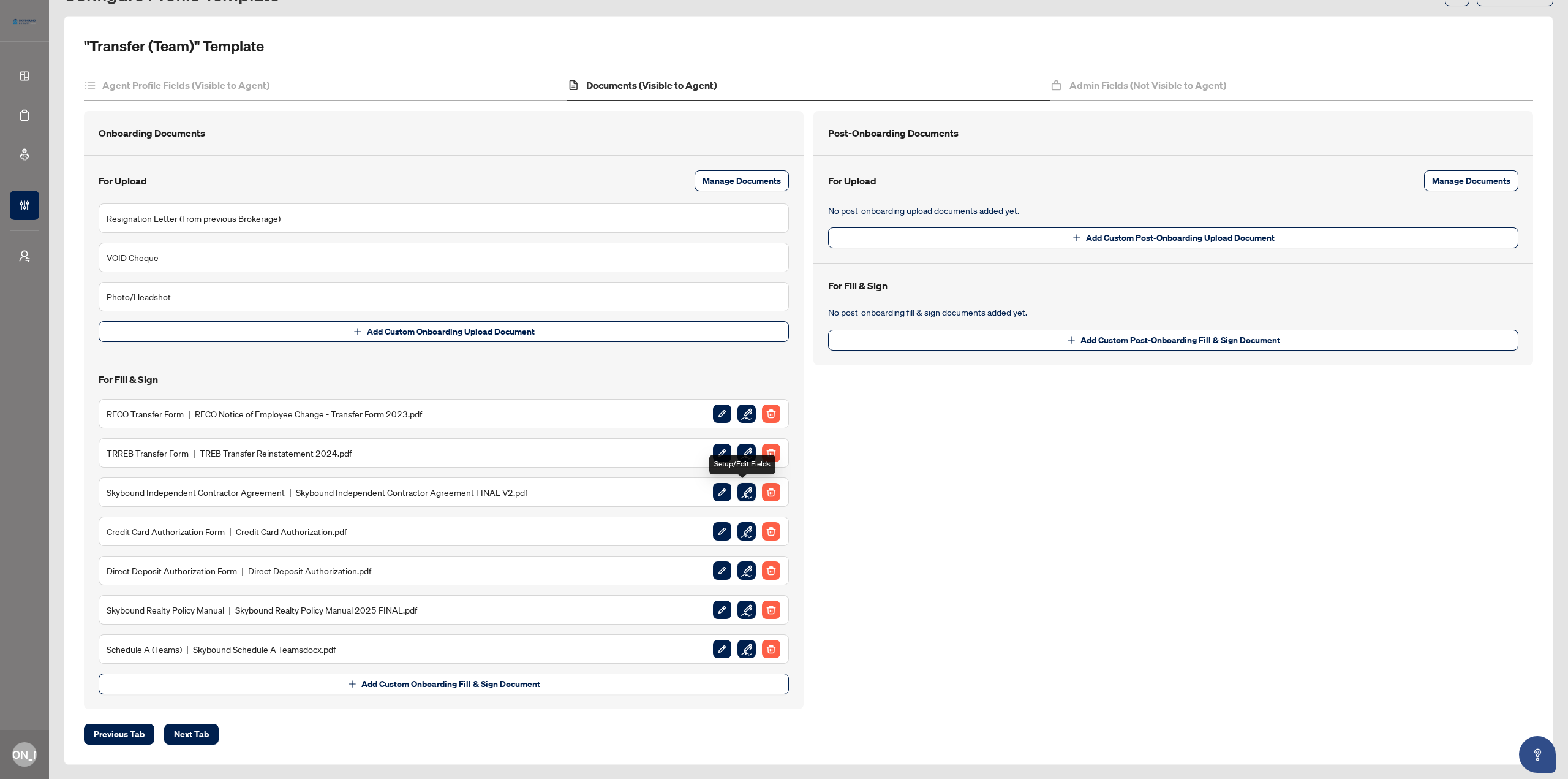
click at [743, 426] on img "button" at bounding box center [746, 492] width 18 height 19
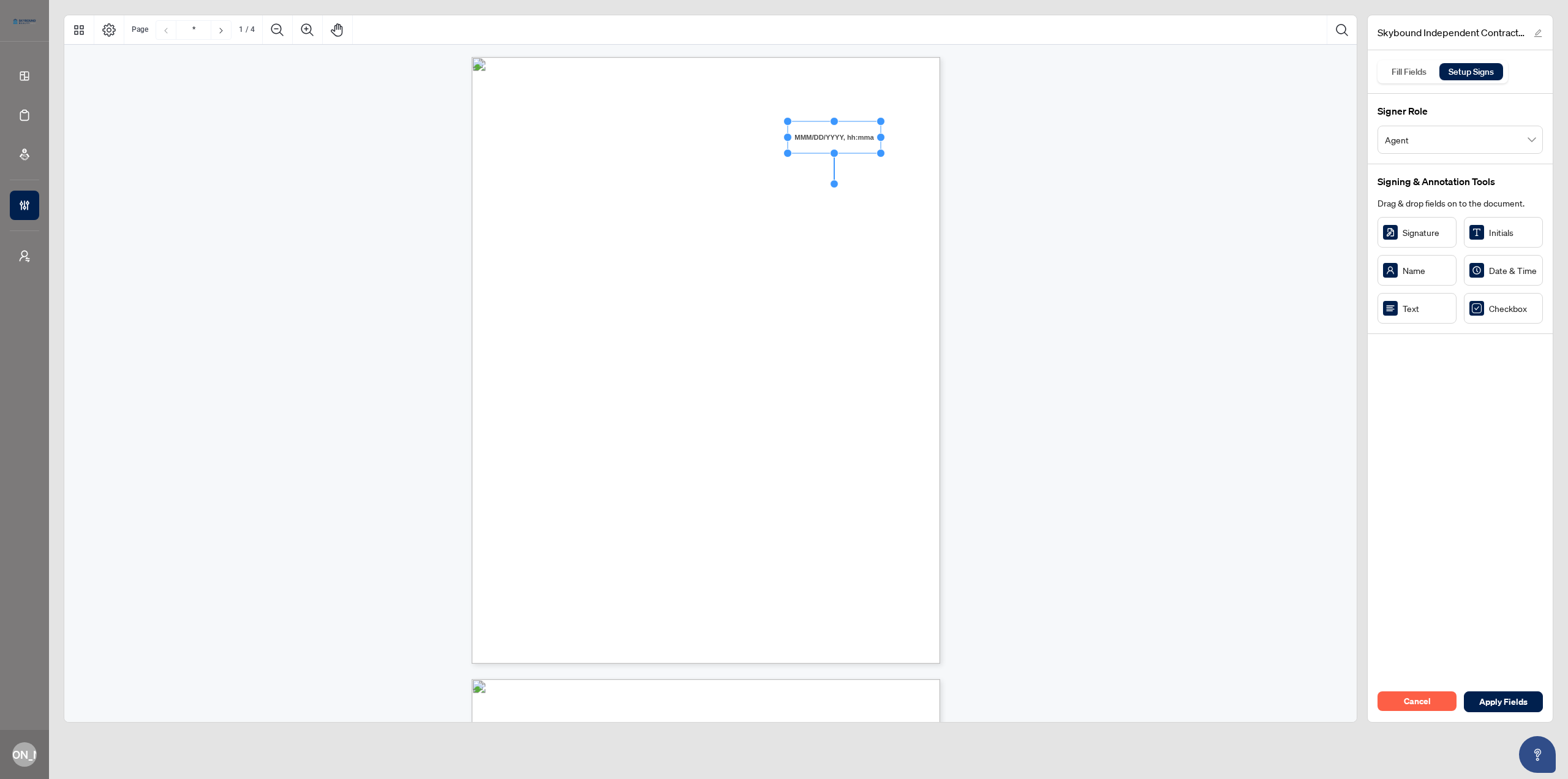
click at [828, 226] on span "NOW THEREFORE in consideration of the premises and the mutual covenants, terms,…" at bounding box center [676, 230] width 304 height 9
click at [735, 267] on span "COMMENCEMENT DATE, ANNIVERSARY DATE, AND TERM" at bounding box center [629, 269] width 210 height 9
drag, startPoint x: 1407, startPoint y: 313, endPoint x: 738, endPoint y: 272, distance: 670.3
drag, startPoint x: 779, startPoint y: 270, endPoint x: 738, endPoint y: 266, distance: 41.2
click at [738, 266] on icon "Resize, Top Resize, Top, Right Resize, Right Resize, Bottom, Right Resize, Bott…" at bounding box center [721, 272] width 49 height 40
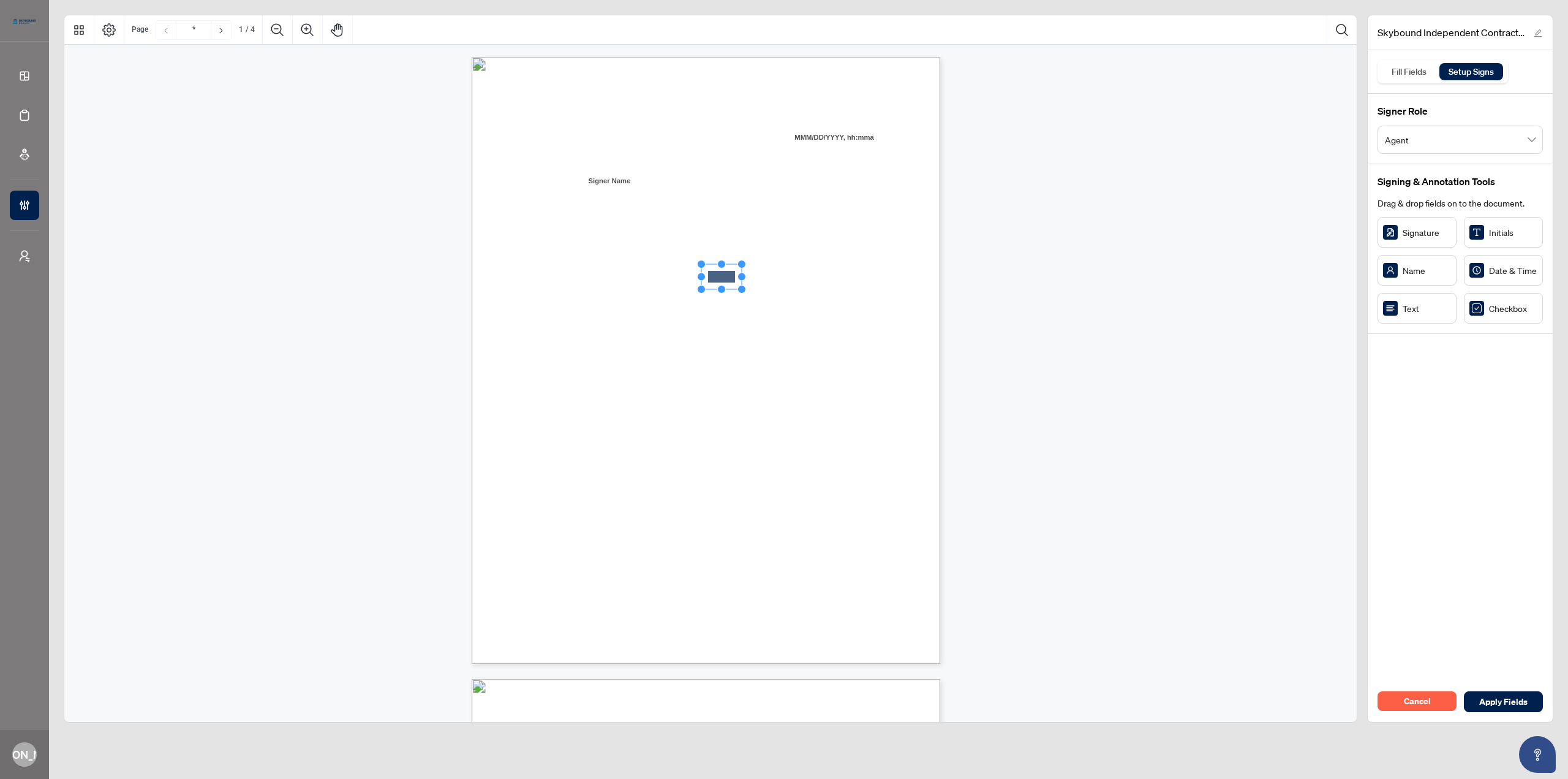
drag, startPoint x: 723, startPoint y: 254, endPoint x: 723, endPoint y: 261, distance: 7.0
click at [723, 261] on circle "Resize, Top" at bounding box center [721, 263] width 8 height 8
click at [780, 318] on span "with this Agreement. Any changes to the terms of renewal shall be communicated …" at bounding box center [685, 319] width 323 height 9
drag, startPoint x: 1396, startPoint y: 311, endPoint x: 788, endPoint y: 273, distance: 609.2
drag, startPoint x: 823, startPoint y: 271, endPoint x: 804, endPoint y: 269, distance: 19.1
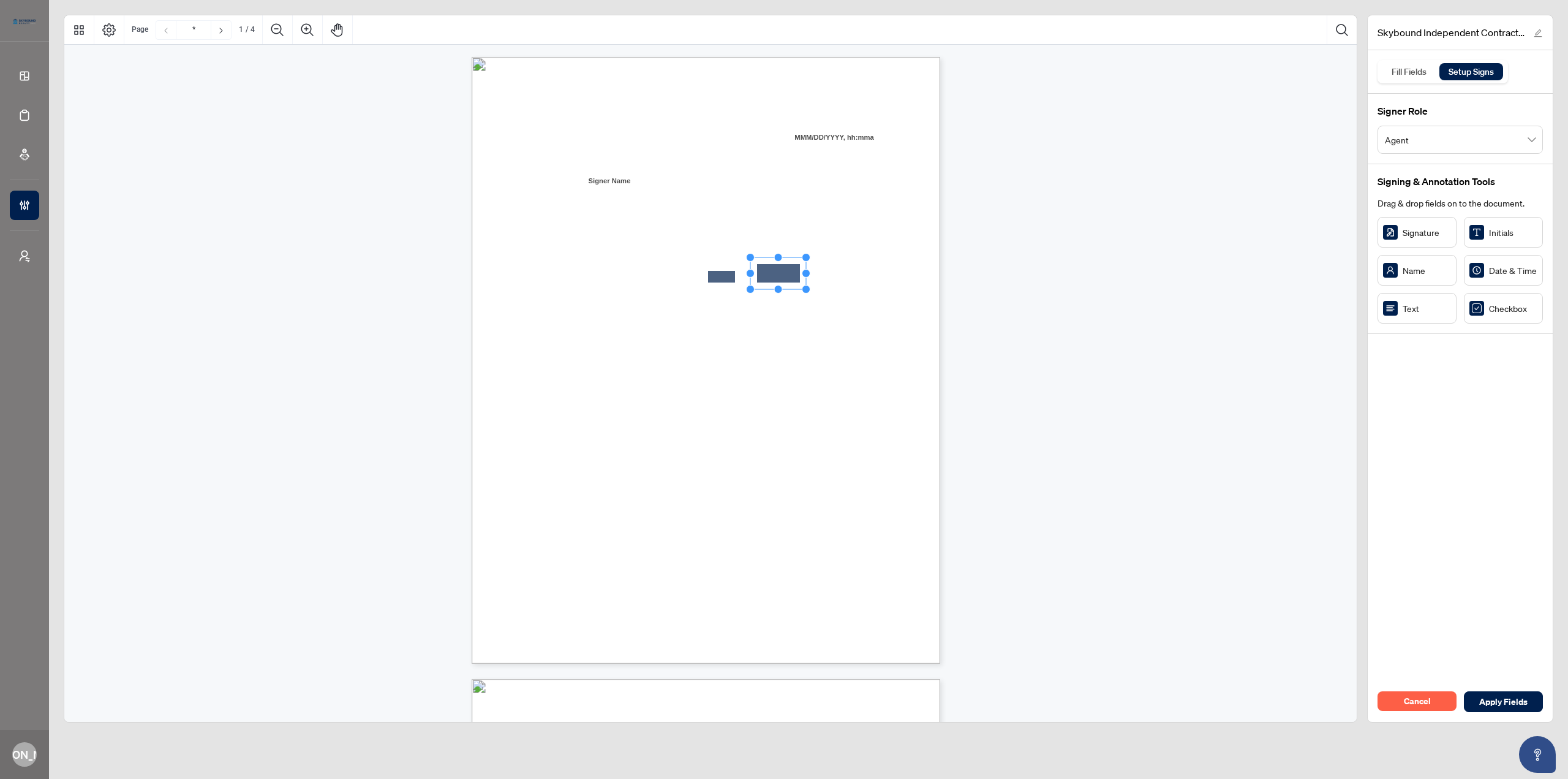
click at [804, 269] on icon "Resize, Top Resize, Top, Right Resize, Right Resize, Bottom, Right Resize, Bott…" at bounding box center [778, 273] width 64 height 40
click at [807, 272] on circle "Resize, Right" at bounding box center [808, 274] width 8 height 8
drag, startPoint x: 780, startPoint y: 255, endPoint x: 779, endPoint y: 261, distance: 6.1
click at [779, 261] on circle "Resize, Top" at bounding box center [779, 264] width 8 height 8
click at [805, 338] on div "INDEPENDENT CONTRACTOR (BROKER/SALESPERSON) AGREEMENT This Independent Contract…" at bounding box center [765, 436] width 585 height 759
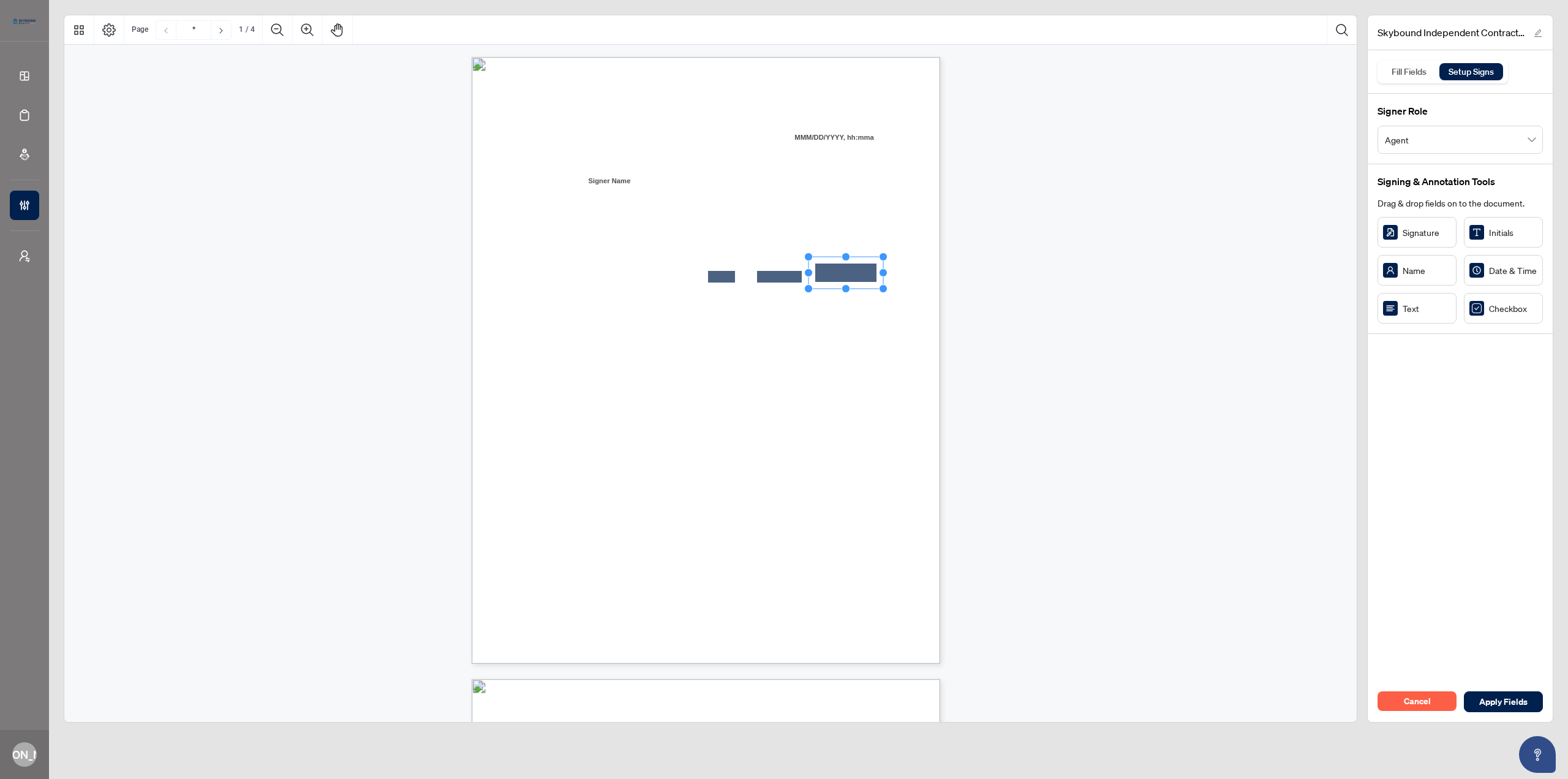
drag, startPoint x: 1393, startPoint y: 309, endPoint x: 846, endPoint y: 272, distance: 548.2
drag, startPoint x: 844, startPoint y: 255, endPoint x: 843, endPoint y: 262, distance: 7.1
click at [843, 262] on circle "Resize, Top" at bounding box center [846, 263] width 8 height 8
drag, startPoint x: 884, startPoint y: 272, endPoint x: 846, endPoint y: 274, distance: 38.1
click at [846, 274] on div "INDEPENDENT CONTRACTOR (BROKER/SALESPERSON) AGREEMENT This Independent Contract…" at bounding box center [706, 360] width 469 height 607
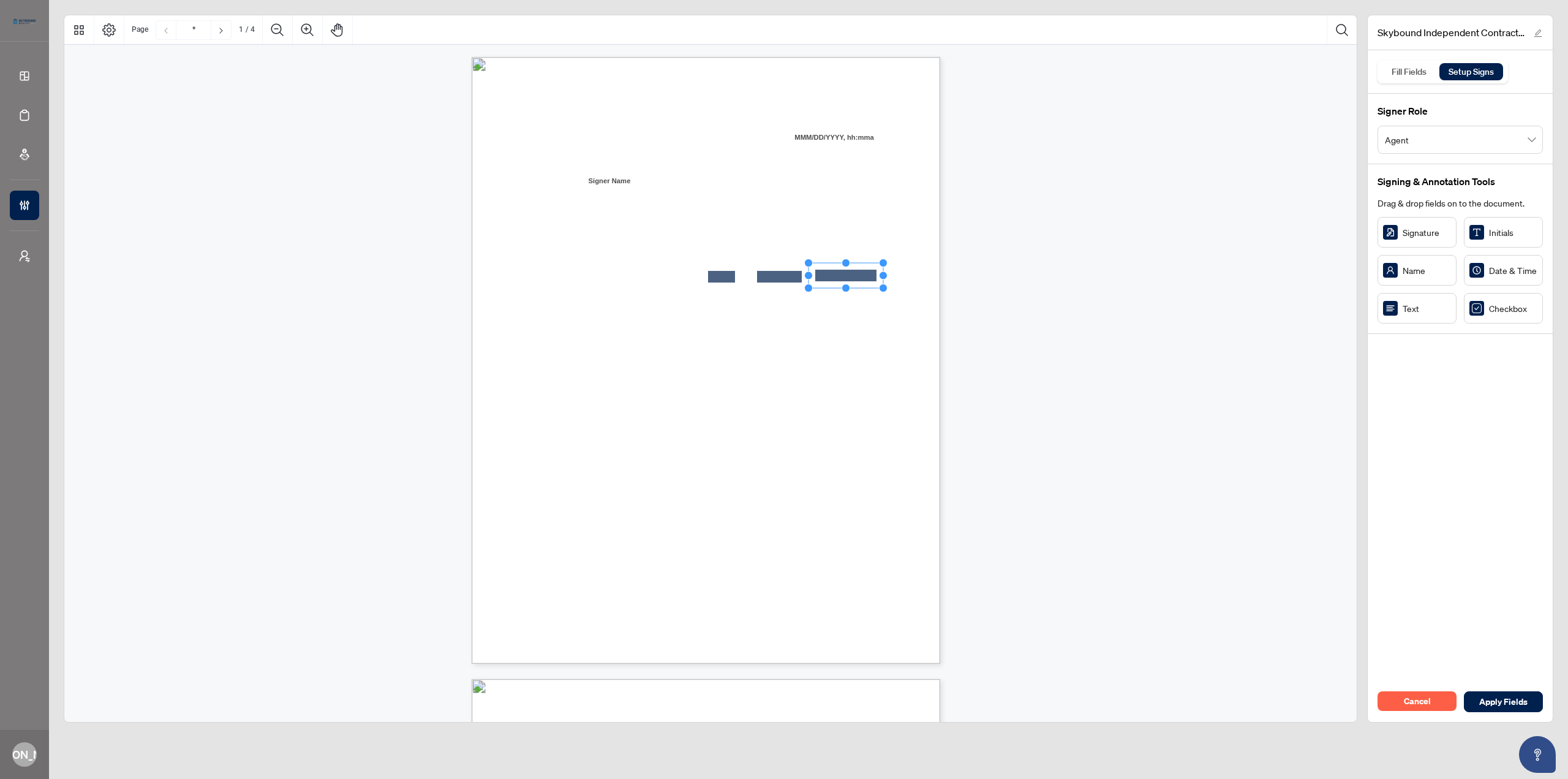
click at [853, 273] on rect "Page 1" at bounding box center [846, 275] width 75 height 25
click at [652, 244] on span "acknowledged, the parties agree as follows:" at bounding box center [588, 249] width 129 height 9
drag, startPoint x: 884, startPoint y: 274, endPoint x: 826, endPoint y: 281, distance: 58.4
click at [826, 281] on icon "Resize, Top Resize, Top, Right Resize, Right Resize, Bottom, Right Resize, Bott…" at bounding box center [828, 275] width 49 height 34
click at [828, 279] on rect "Page 1" at bounding box center [828, 275] width 40 height 25
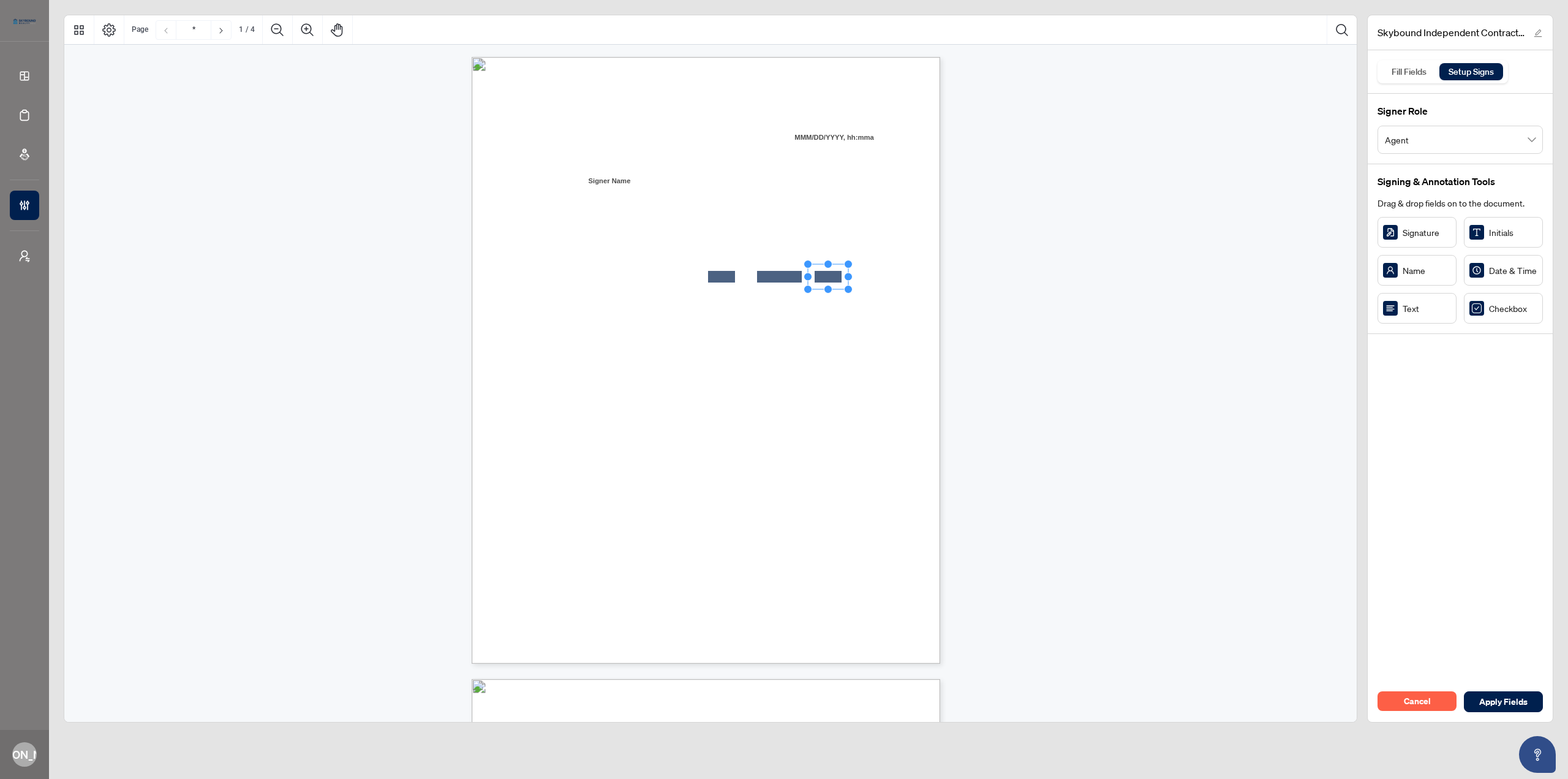
click at [844, 266] on icon "Resize, Top Resize, Top, Right Resize, Right Resize, Bottom, Right Resize, Bott…" at bounding box center [828, 276] width 49 height 34
drag, startPoint x: 849, startPoint y: 274, endPoint x: 838, endPoint y: 274, distance: 11.0
click at [838, 274] on icon "Resize, Top Resize, Top, Right Resize, Right Resize, Bottom, Right Resize, Bott…" at bounding box center [828, 276] width 49 height 34
click at [826, 277] on rect "Page 1" at bounding box center [828, 276] width 40 height 25
drag, startPoint x: 849, startPoint y: 276, endPoint x: 828, endPoint y: 276, distance: 21.0
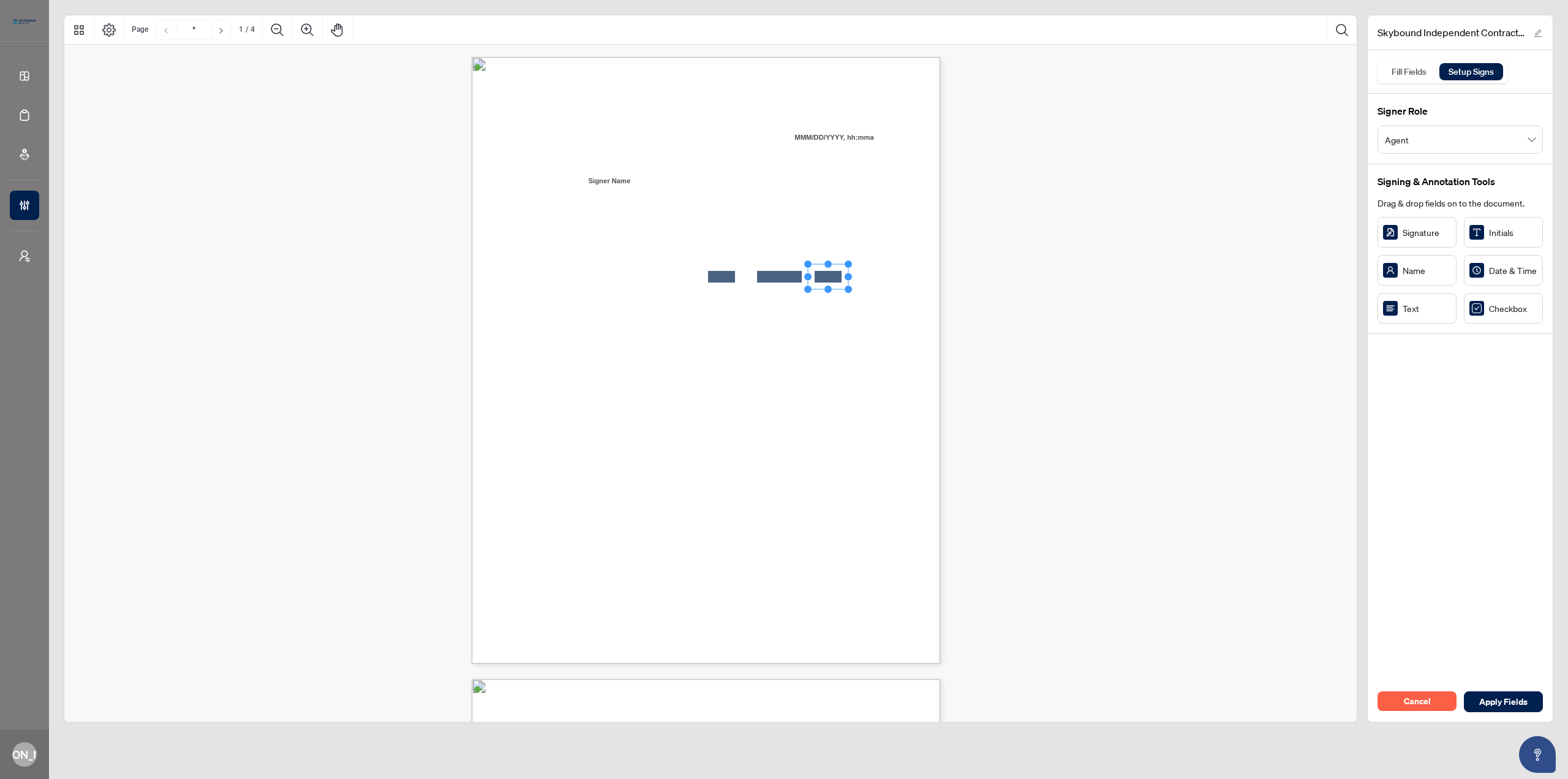
click at [828, 276] on icon "Resize, Top Resize, Top, Right Resize, Right Resize, Bottom, Right Resize, Bott…" at bounding box center [828, 276] width 49 height 34
click at [824, 299] on span "Agreement shall remain in full force and effect for a period of one (1) year fr…" at bounding box center [680, 299] width 314 height 9
click at [696, 264] on span "COMMENCEMENT DATE, ANNIVERSARY DATE, AND TERM The commencement date of this Agr…" at bounding box center [696, 264] width 0 height 0
click at [826, 273] on rect "Page 1" at bounding box center [827, 276] width 40 height 25
click at [836, 315] on span "with this Agreement. Any changes to the terms of renewal shall be communicated …" at bounding box center [685, 319] width 323 height 9
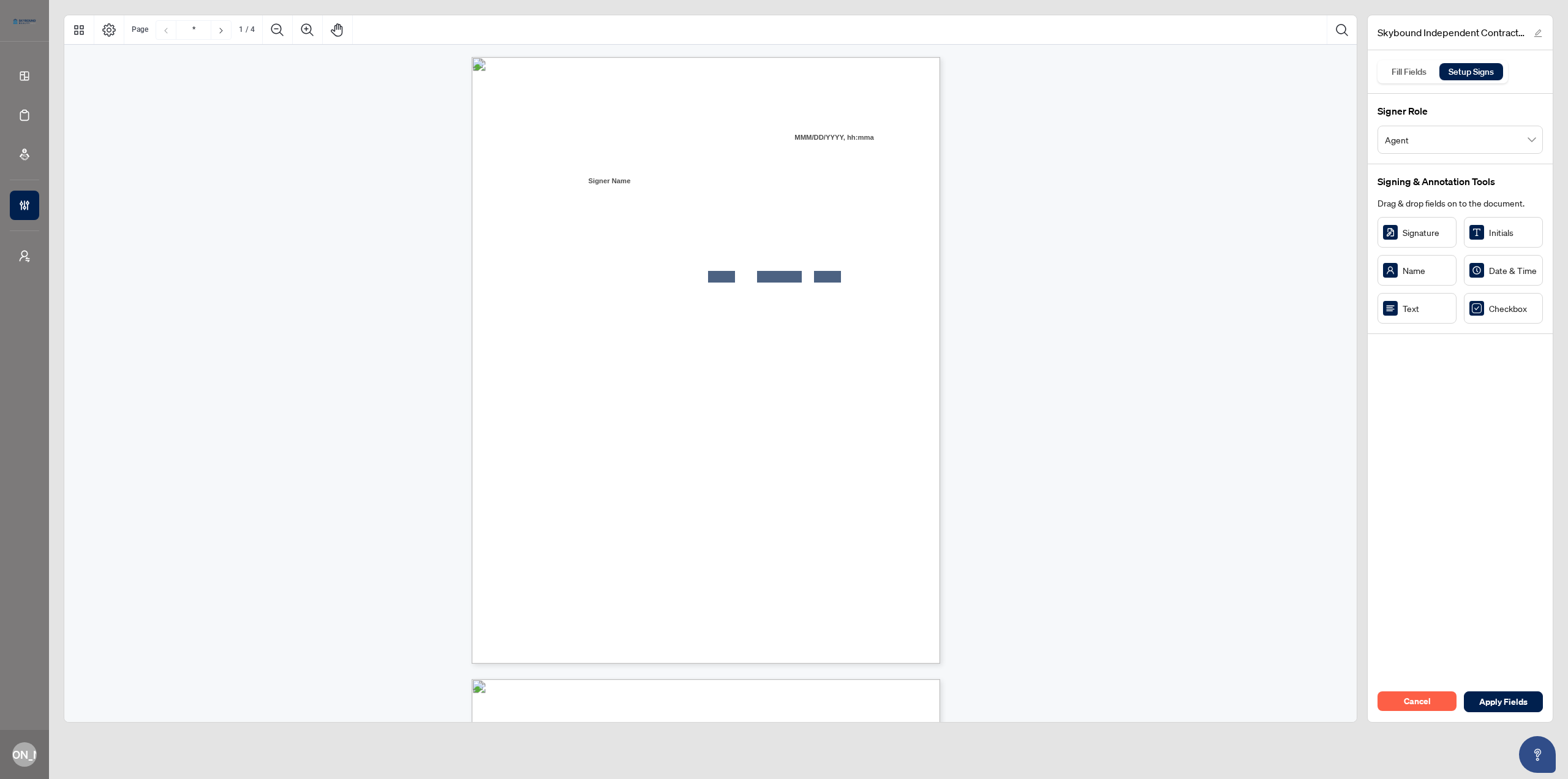
click at [807, 278] on span "20" at bounding box center [810, 278] width 8 height 9
drag, startPoint x: 847, startPoint y: 277, endPoint x: 838, endPoint y: 276, distance: 9.1
click at [838, 276] on icon "Resize, Top Resize, Top, Right Resize, Right Resize, Bottom, Right Resize, Bott…" at bounding box center [827, 276] width 49 height 34
click at [813, 336] on div "INDEPENDENT CONTRACTOR (BROKER/SALESPERSON) AGREEMENT This Independent Contract…" at bounding box center [765, 436] width 585 height 759
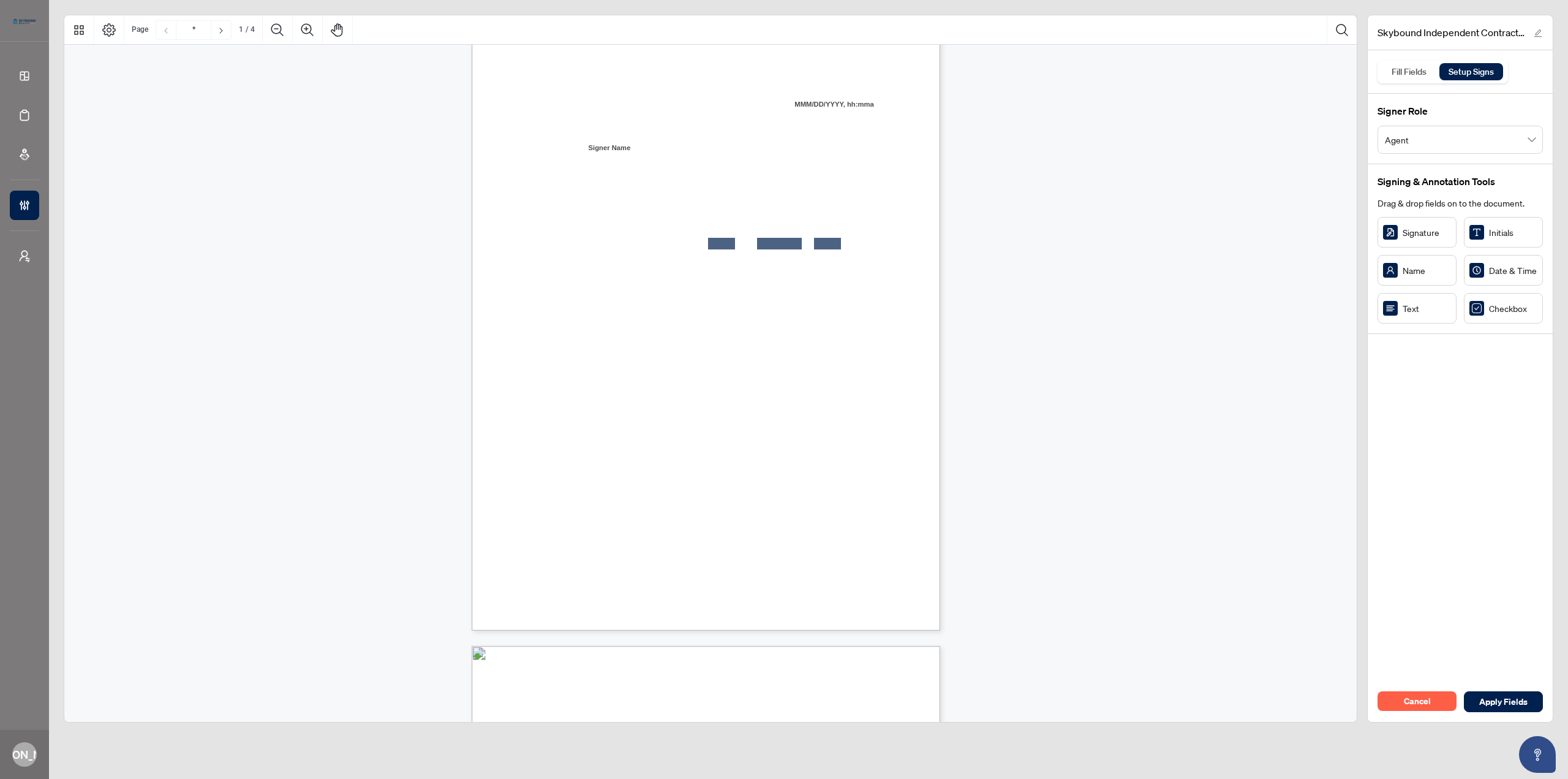
scroll to position [61, 0]
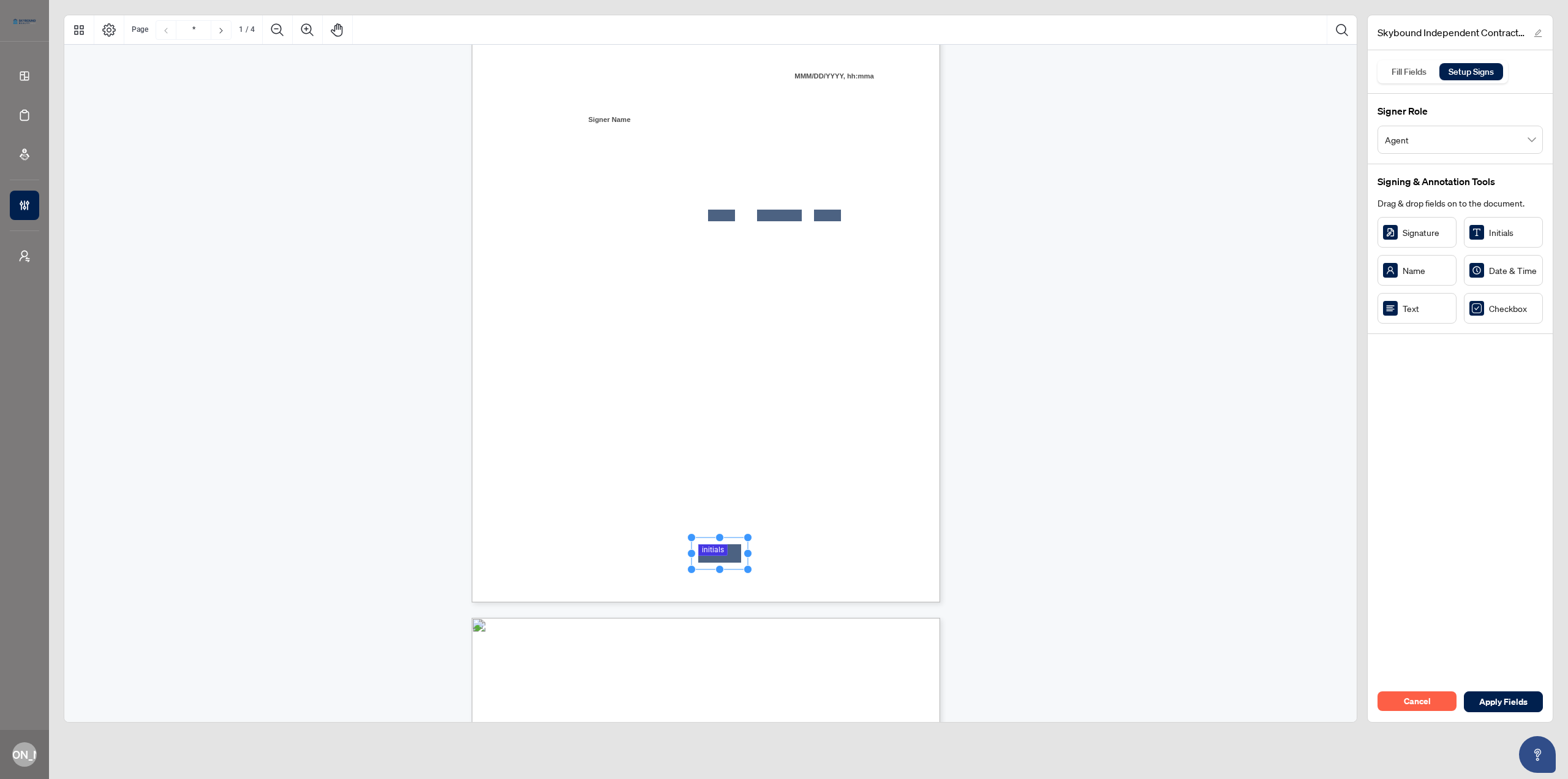
drag, startPoint x: 1498, startPoint y: 235, endPoint x: 719, endPoint y: 553, distance: 841.4
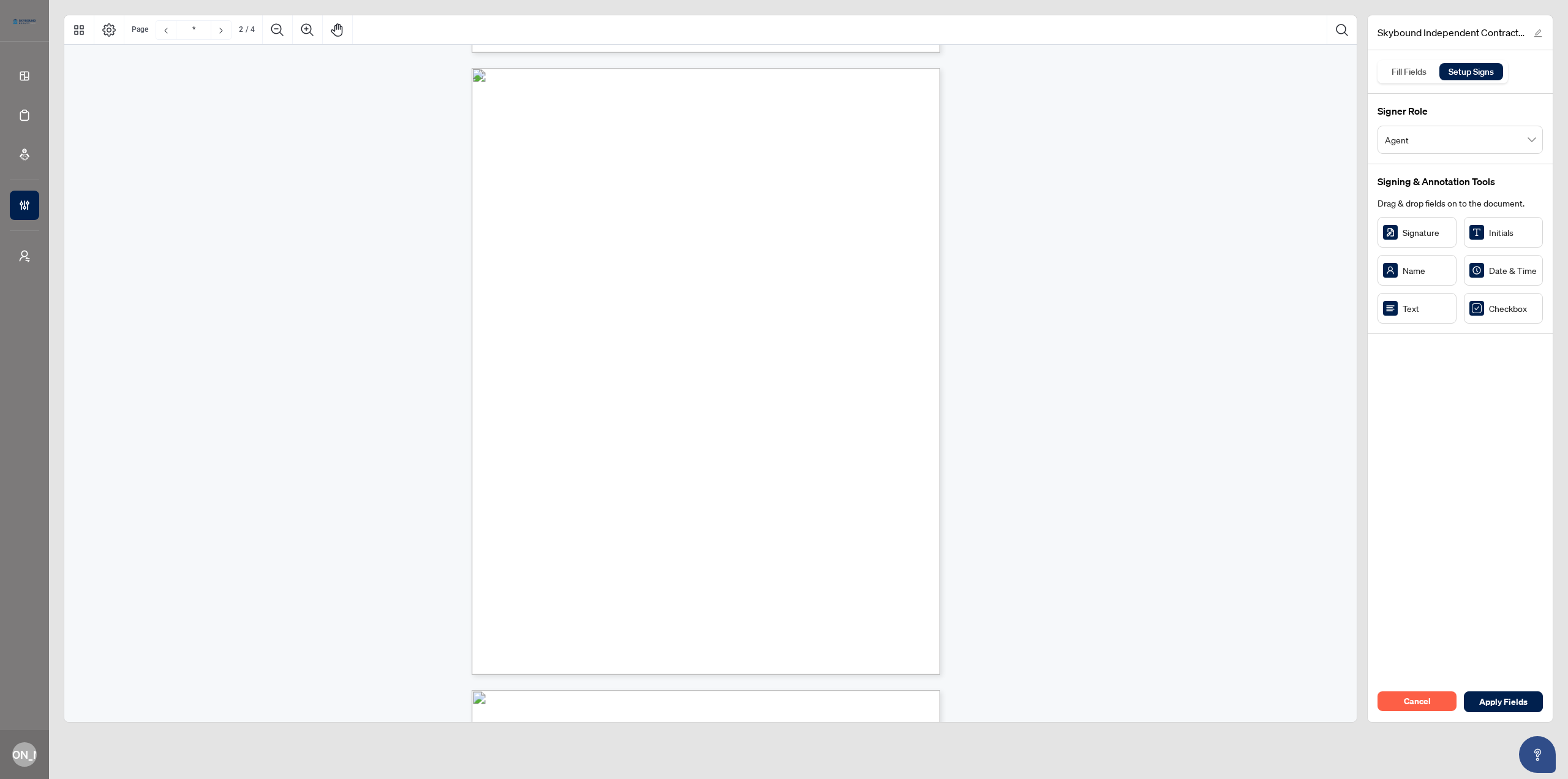
scroll to position [735, 0]
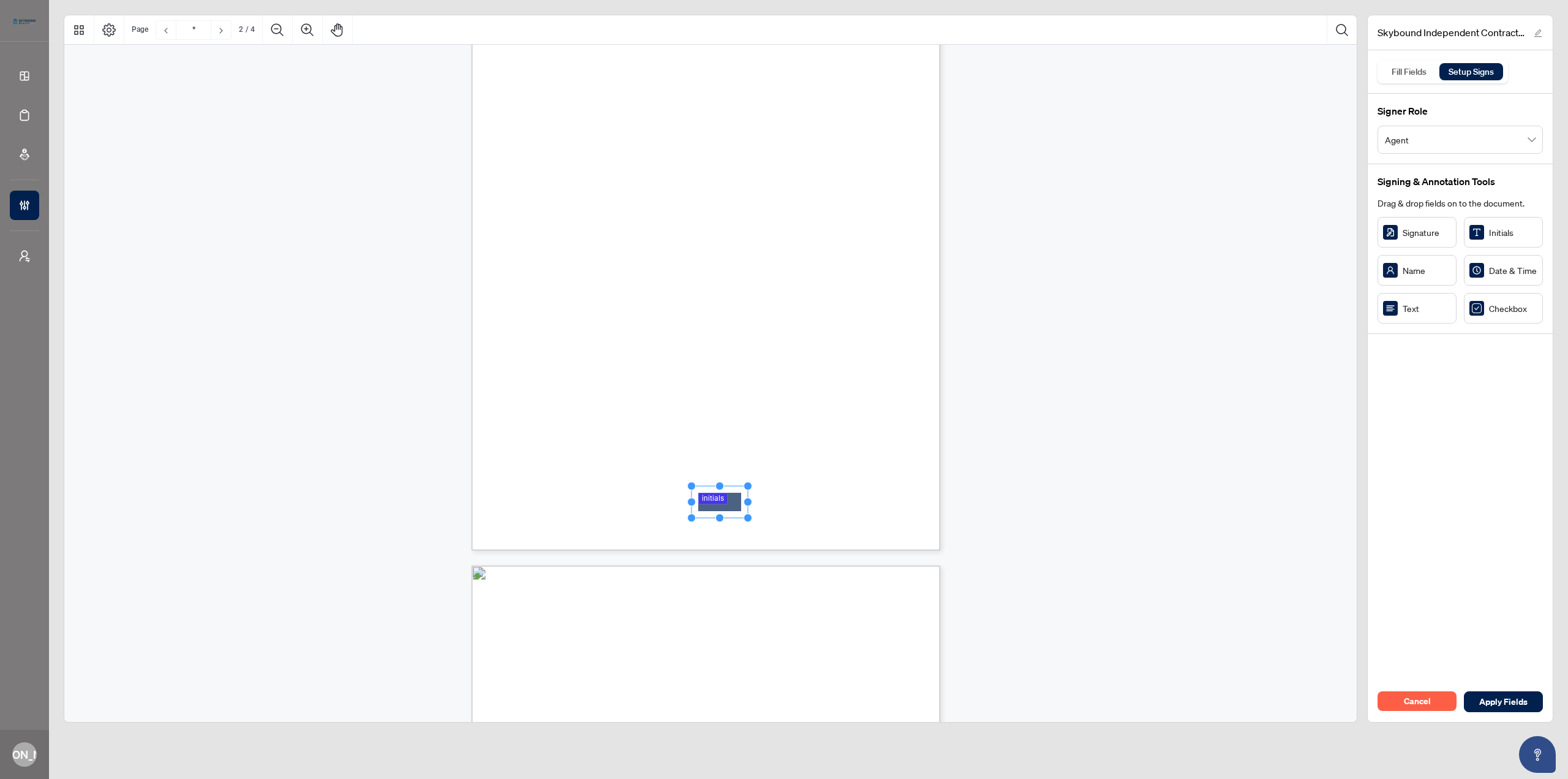
drag, startPoint x: 1493, startPoint y: 235, endPoint x: 721, endPoint y: 502, distance: 816.9
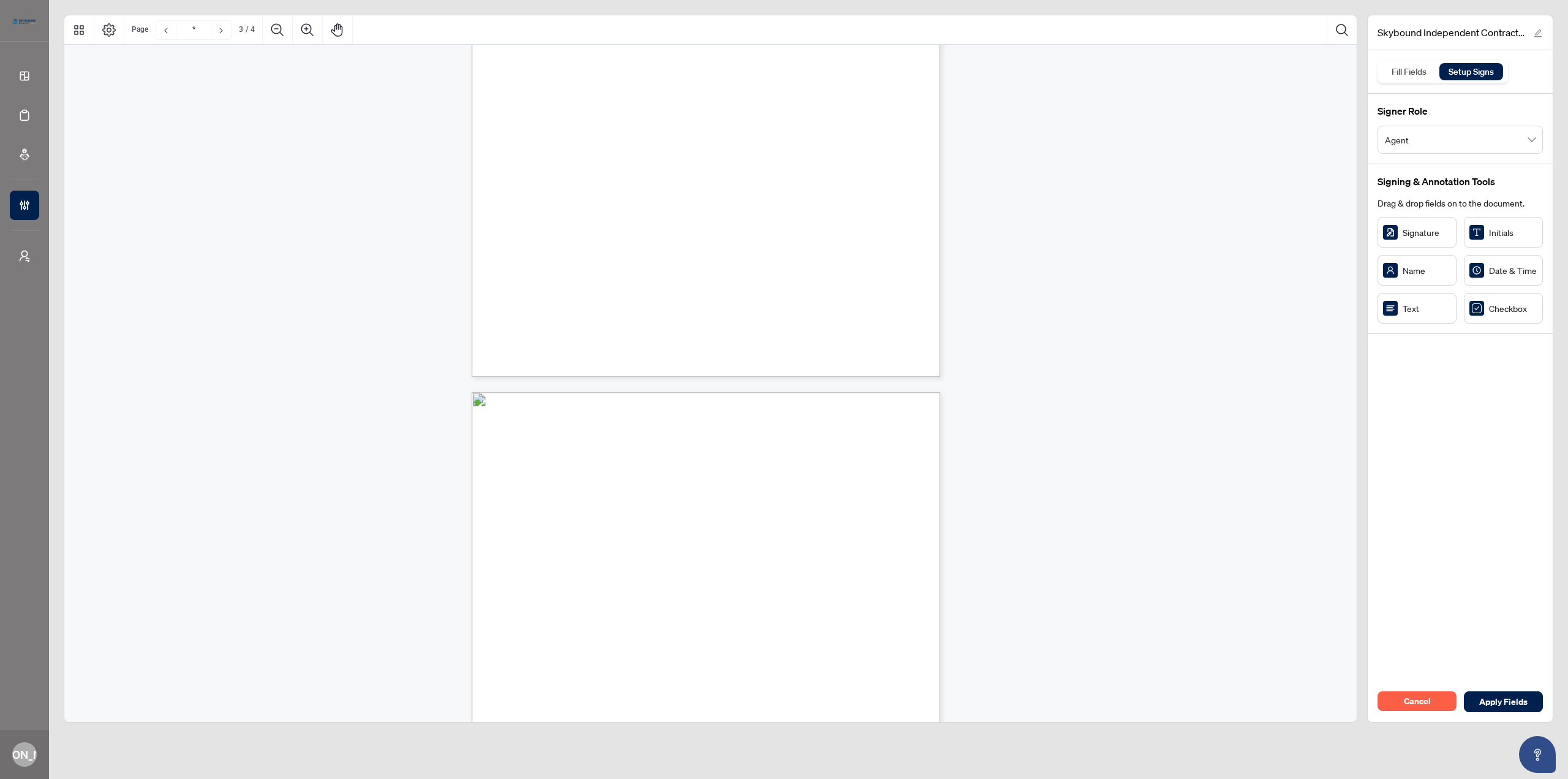
scroll to position [1532, 0]
drag, startPoint x: 1490, startPoint y: 245, endPoint x: 726, endPoint y: 328, distance: 768.5
click at [843, 348] on div "Contractor shall remain jointly and severally liable for reimbursing the Broker…" at bounding box center [765, 148] width 585 height 759
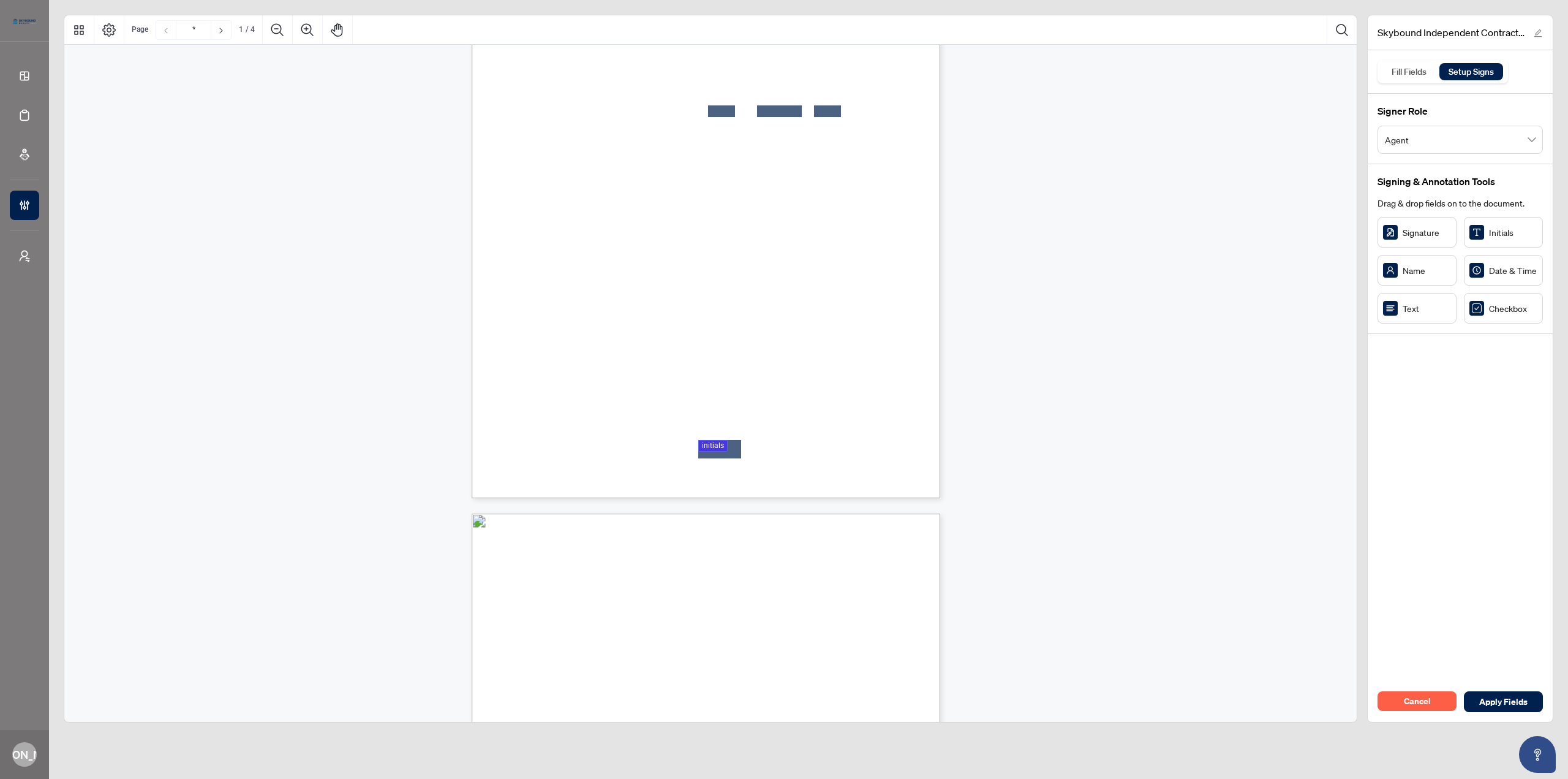
click at [940, 133] on span "Agent" at bounding box center [1460, 140] width 150 height 23
click at [940, 186] on div "Broker of Record (BOR)" at bounding box center [1460, 188] width 146 height 13
drag, startPoint x: 1487, startPoint y: 238, endPoint x: 855, endPoint y: 448, distance: 666.0
click at [908, 426] on div "INDEPENDENT CONTRACTOR (BROKER/SALESPERSON) AGREEMENT This Independent Contract…" at bounding box center [765, 271] width 585 height 759
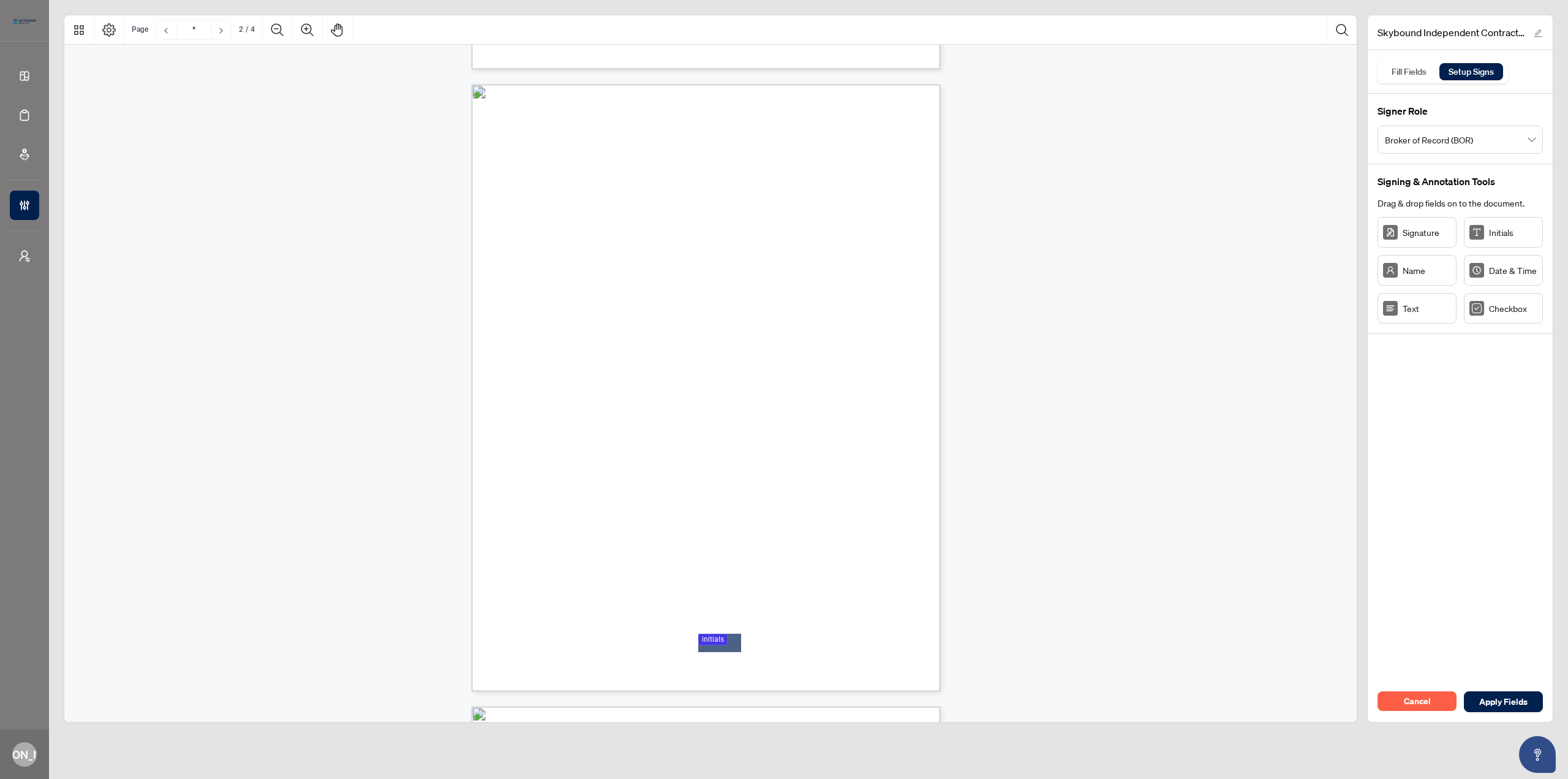
scroll to position [840, 0]
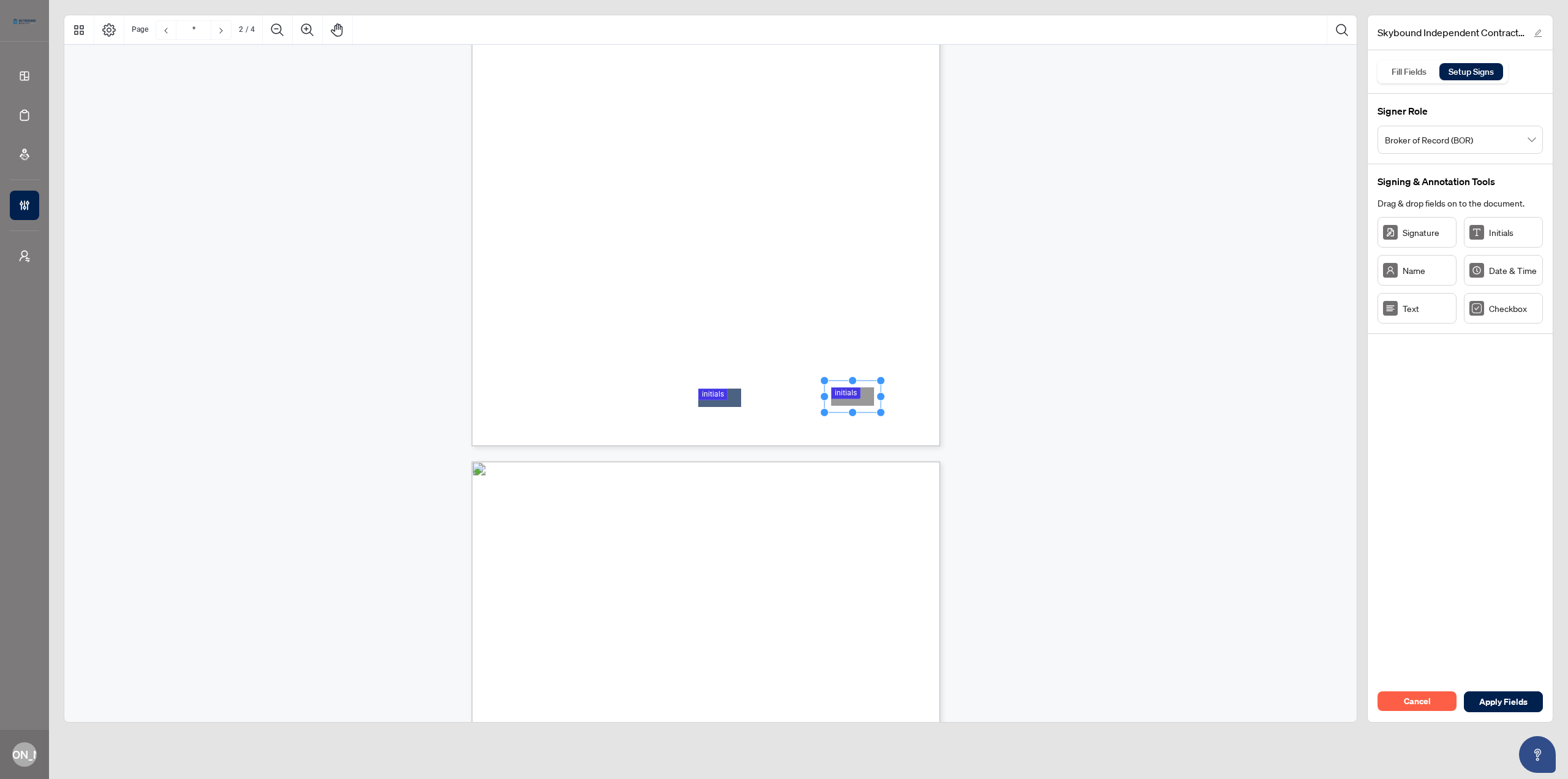
click at [918, 387] on div "h. The Contractor shall not accept cash from any client, customer, or other bro…" at bounding box center [765, 218] width 585 height 759
click at [809, 396] on span "Initials of Brokerage" at bounding box center [782, 397] width 53 height 8
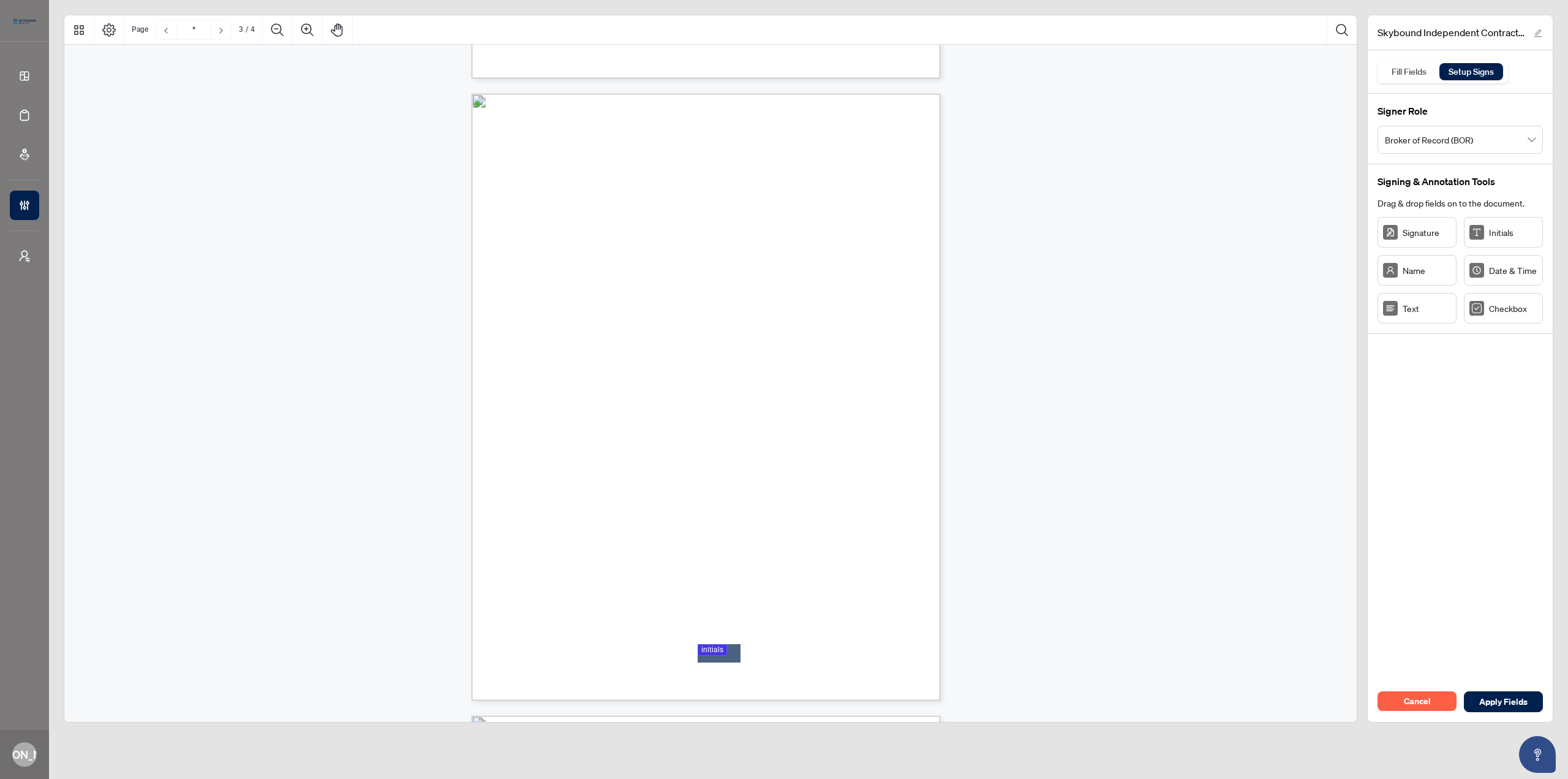
scroll to position [1391, 0]
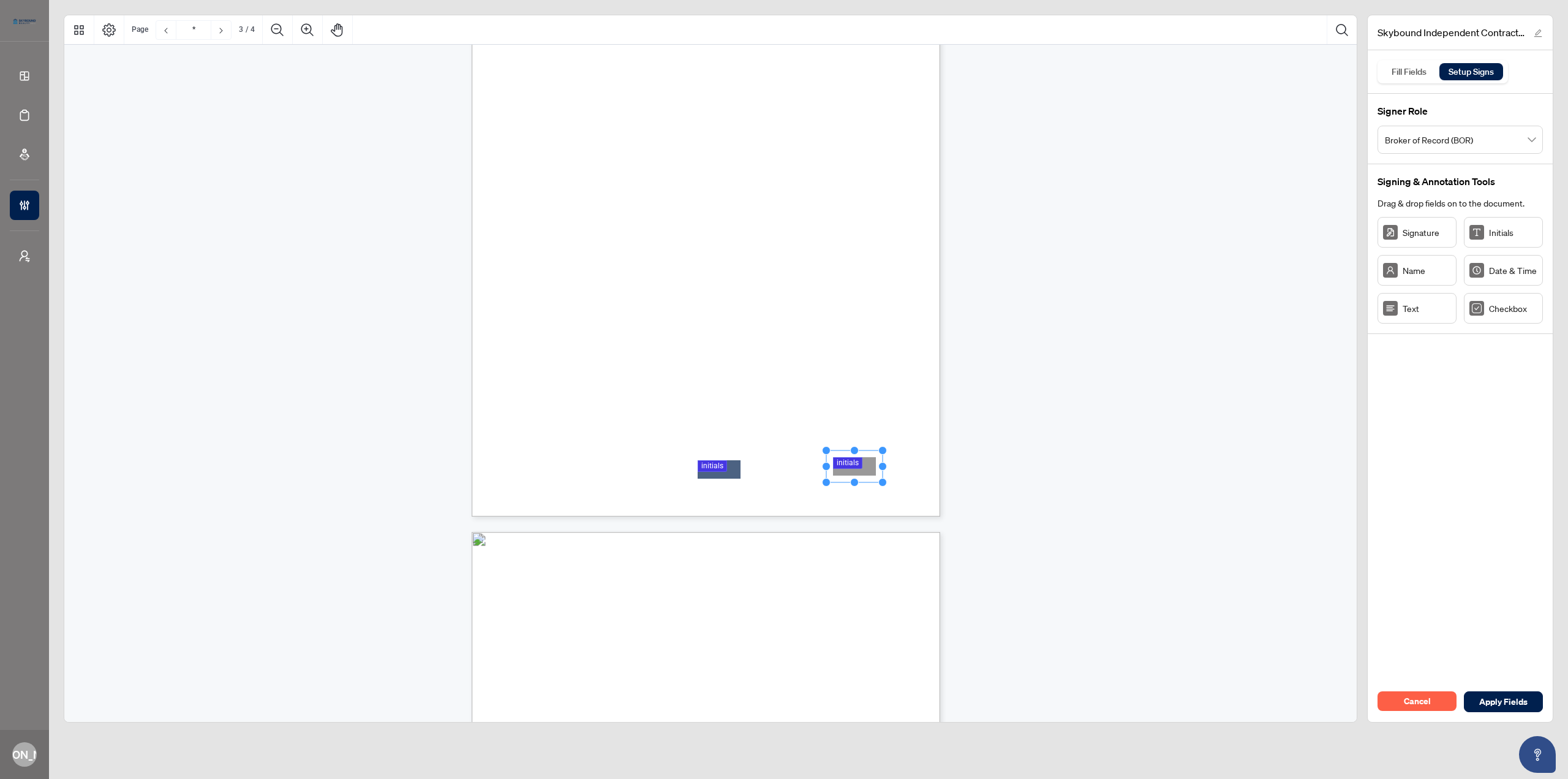
drag, startPoint x: 851, startPoint y: 471, endPoint x: 863, endPoint y: 467, distance: 12.6
click at [882, 426] on span "4" at bounding box center [880, 498] width 4 height 8
click at [750, 426] on div "Contractor shall remain jointly and severally liable for reimbursing the Broker…" at bounding box center [765, 289] width 585 height 759
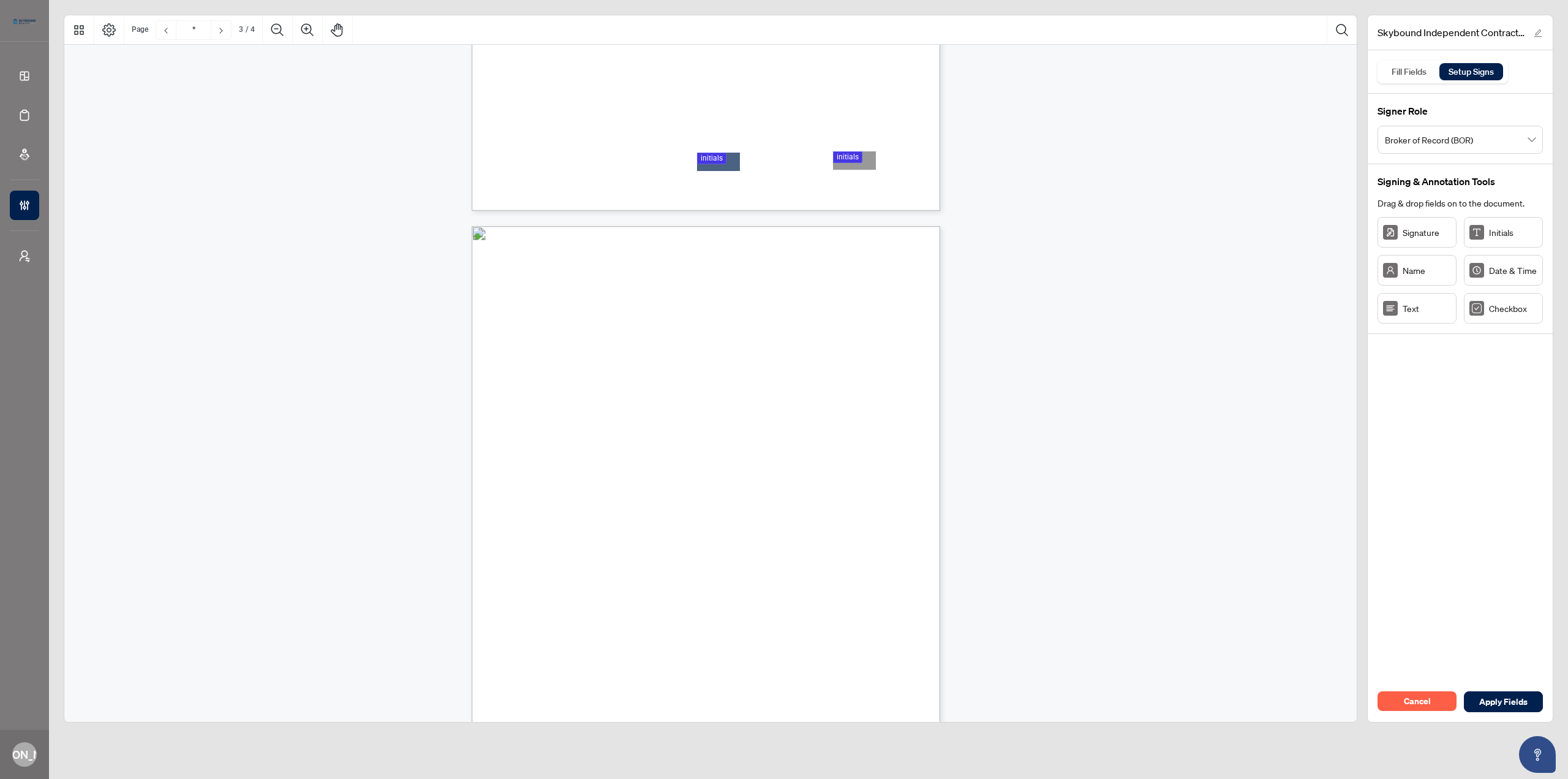
type input "*"
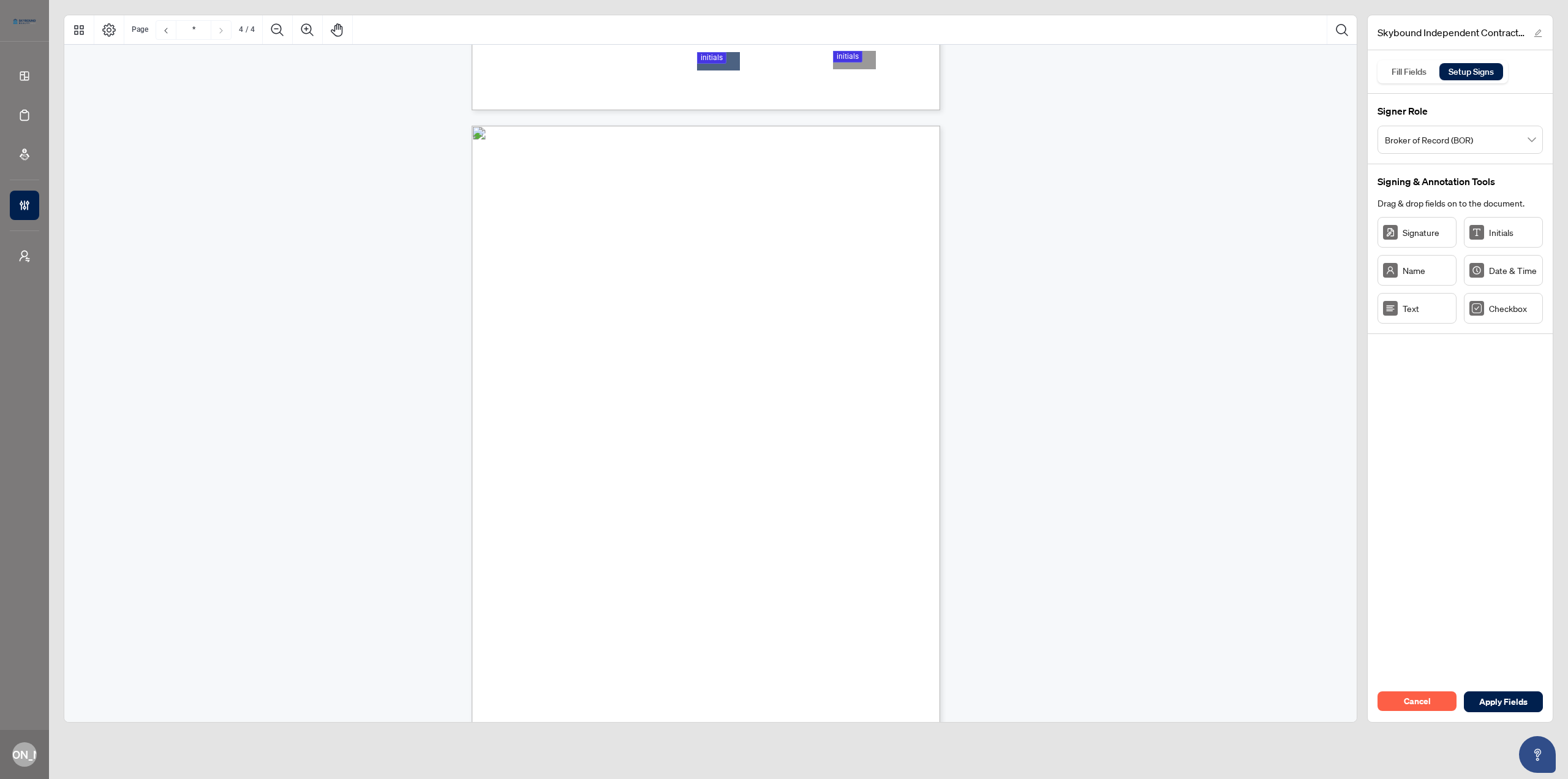
scroll to position [1820, 0]
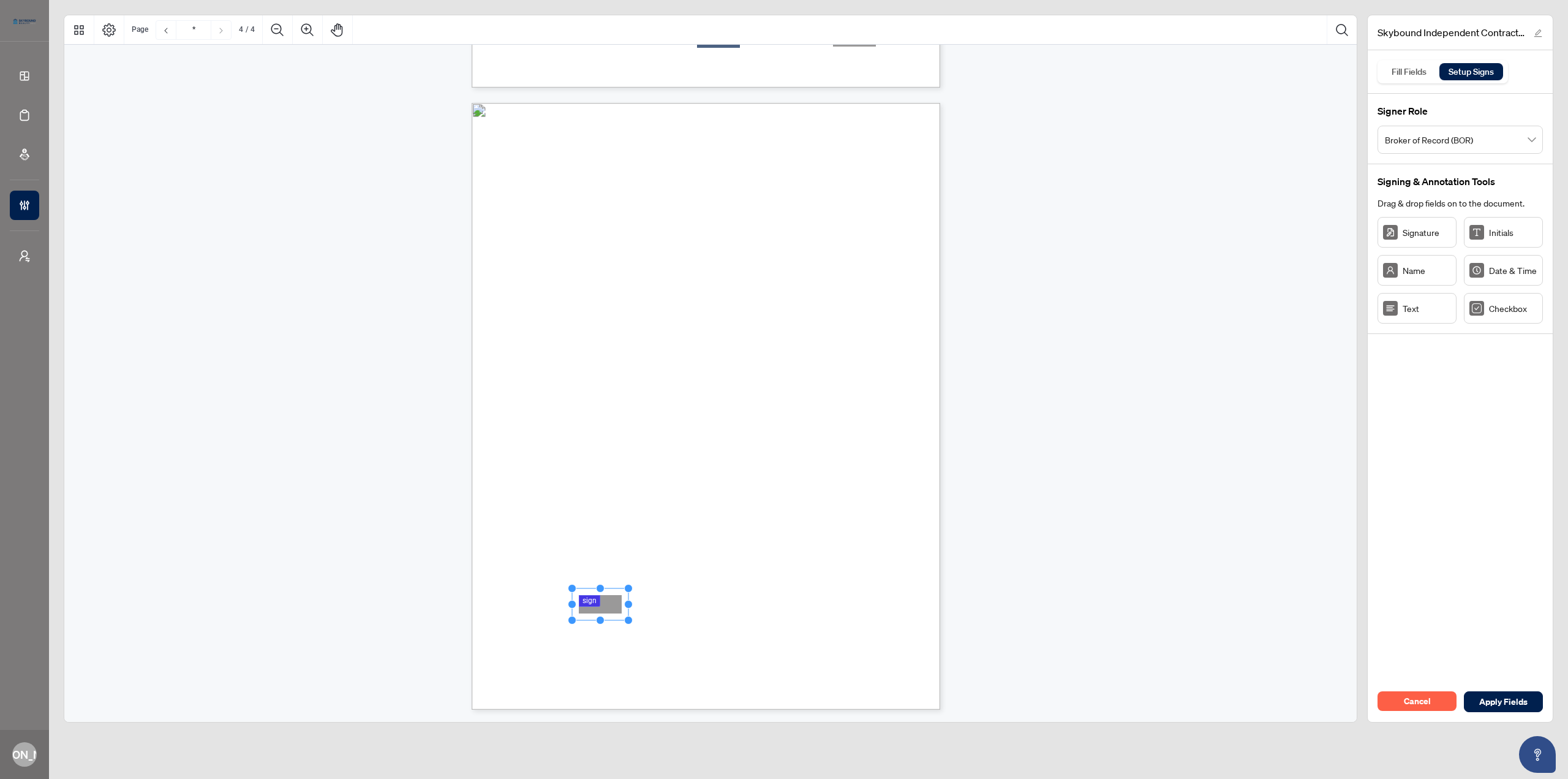
drag, startPoint x: 1406, startPoint y: 235, endPoint x: 600, endPoint y: 604, distance: 886.5
drag, startPoint x: 632, startPoint y: 605, endPoint x: 735, endPoint y: 651, distance: 112.8
click at [715, 426] on div "d. The Contractor agrees that the Brokerage shall have sole discretion to deter…" at bounding box center [706, 406] width 469 height 607
click at [684, 426] on span "Initials of Contractor" at bounding box center [655, 661] width 58 height 8
click at [557, 426] on span "Contractor" at bounding box center [540, 577] width 33 height 9
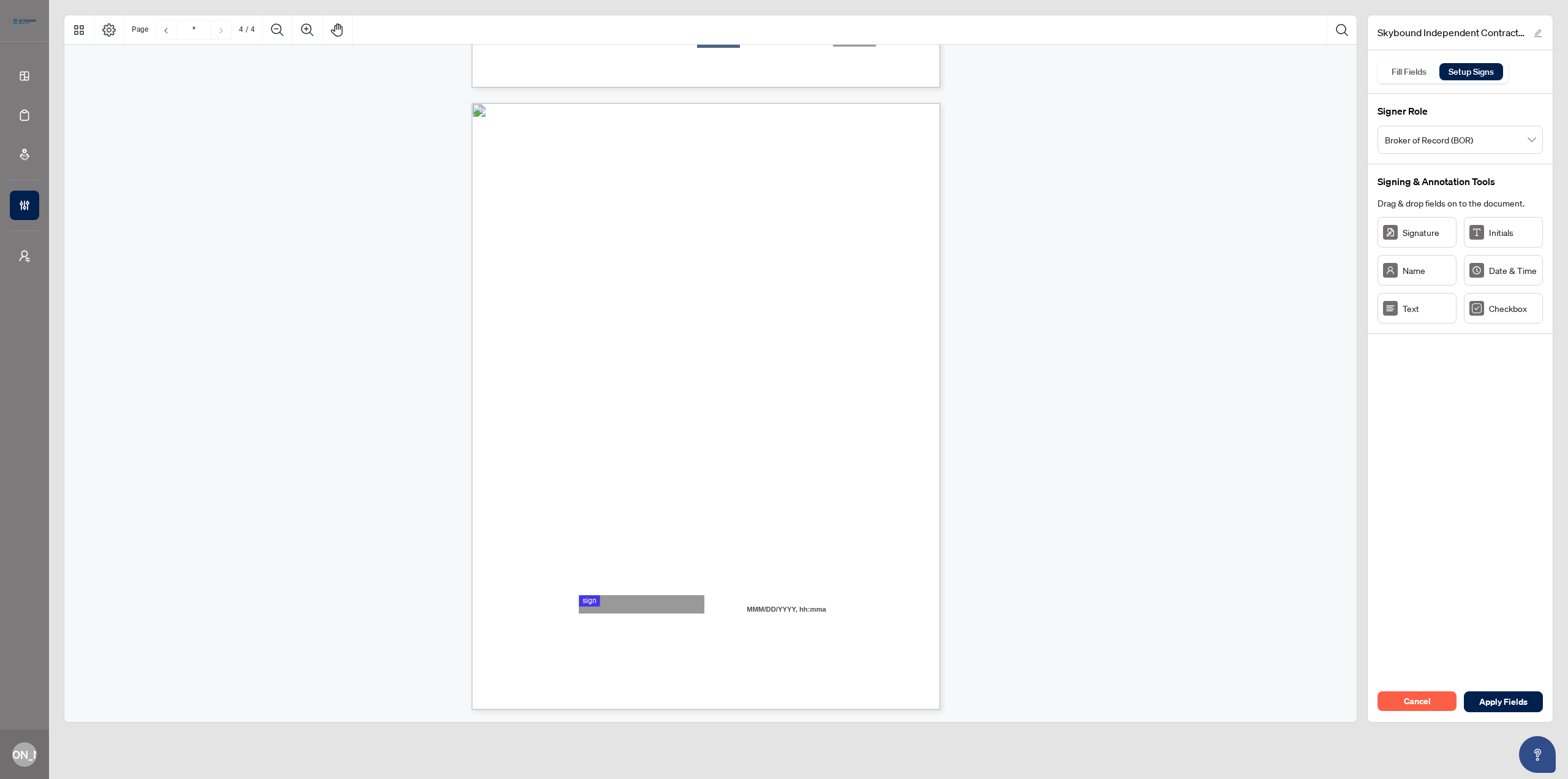
click at [940, 145] on span "Broker of Record (BOR)" at bounding box center [1460, 140] width 150 height 23
click at [940, 170] on div "Agent" at bounding box center [1460, 168] width 146 height 13
drag, startPoint x: 627, startPoint y: 561, endPoint x: 601, endPoint y: 561, distance: 26.0
drag, startPoint x: 626, startPoint y: 563, endPoint x: 708, endPoint y: 548, distance: 83.4
click at [708, 426] on icon "Resize, Top Resize, Top, Right Resize, Right Resize, Bottom, Right Resize, Bott…" at bounding box center [641, 561] width 147 height 40
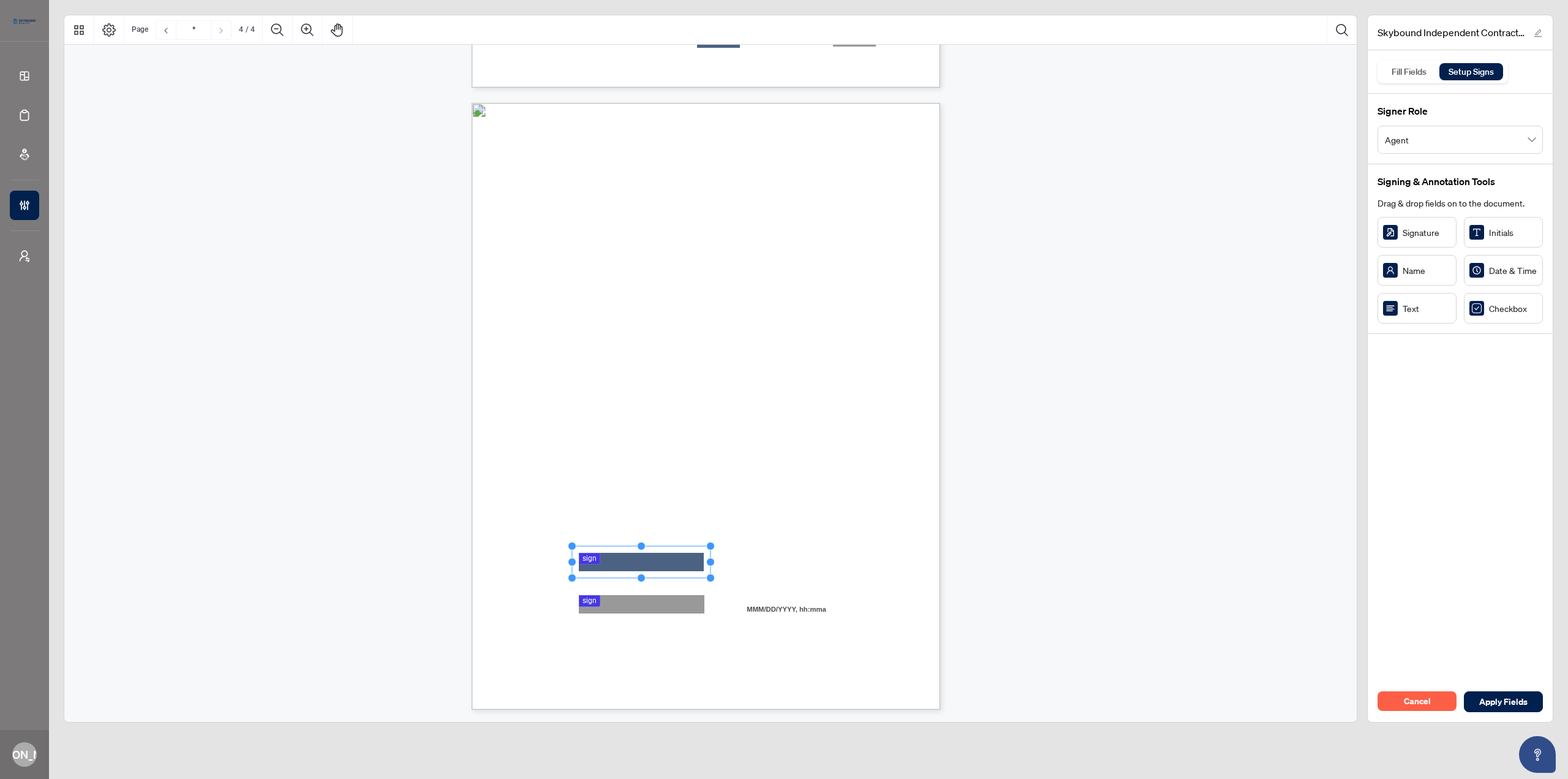
click at [802, 426] on div "d. The Contractor agrees that the Brokerage shall have sole discretion to deter…" at bounding box center [765, 482] width 585 height 759
click at [809, 426] on span "deemed accepted unless objected to in writing within five (5) business days of …" at bounding box center [668, 535] width 281 height 9
click at [940, 426] on span "Apply Fields" at bounding box center [1503, 701] width 48 height 20
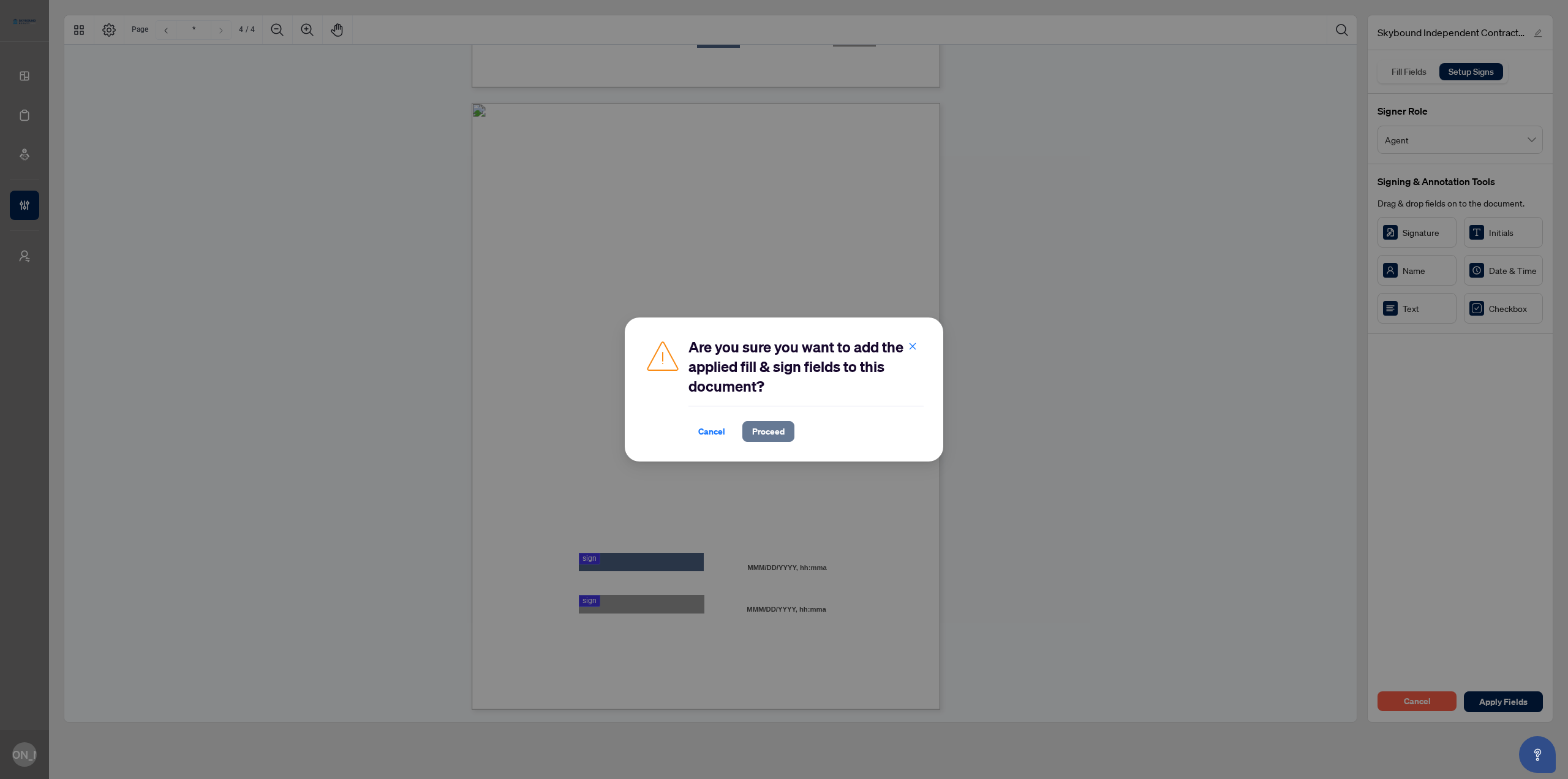
click at [780, 426] on span "Proceed" at bounding box center [768, 431] width 33 height 20
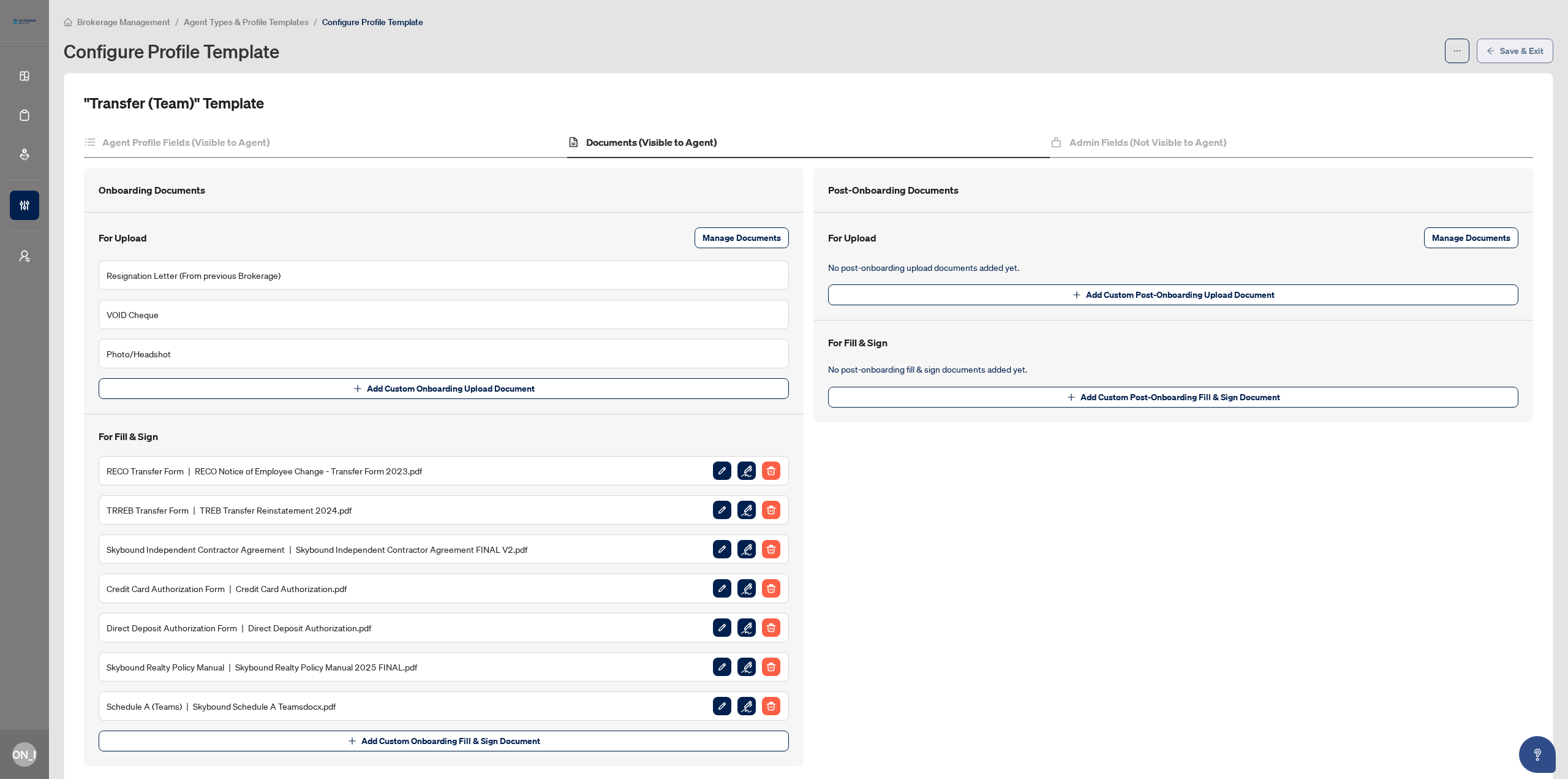
click at [940, 54] on span "Save & Exit" at bounding box center [1521, 50] width 43 height 20
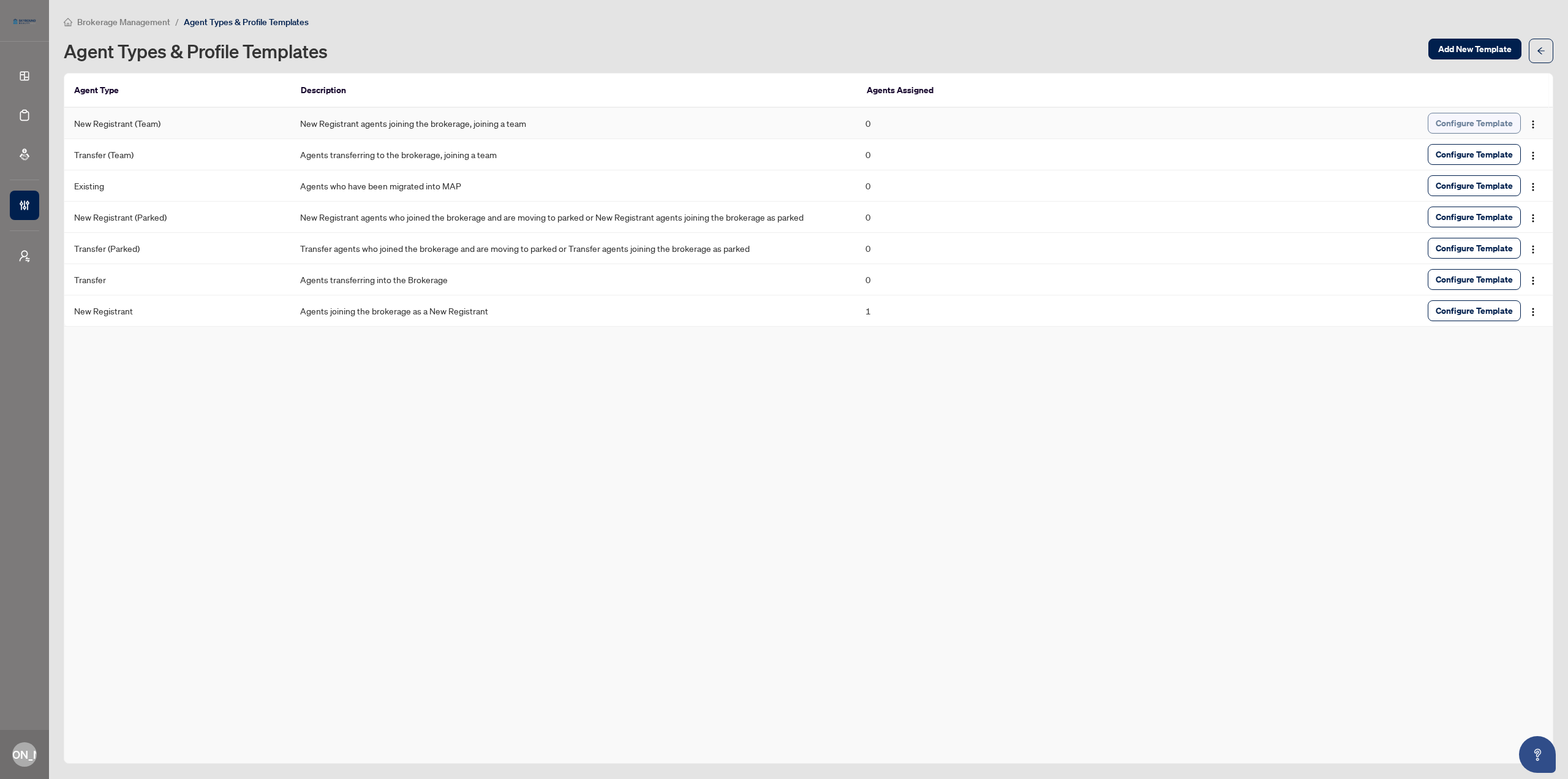
click at [940, 124] on span "Configure Template" at bounding box center [1474, 123] width 77 height 20
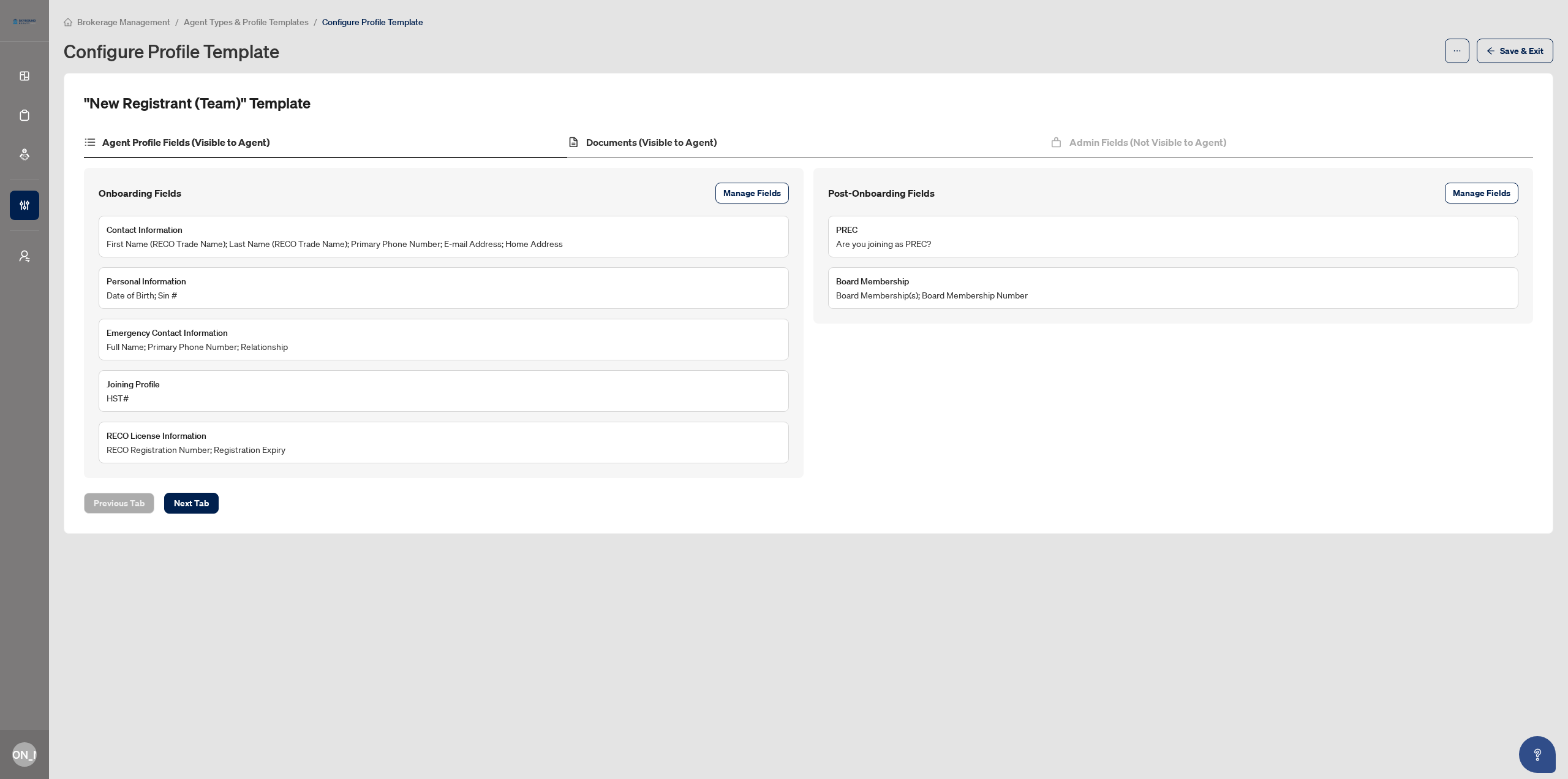
click at [680, 132] on div "Documents (Visible to Agent)" at bounding box center [809, 143] width 483 height 31
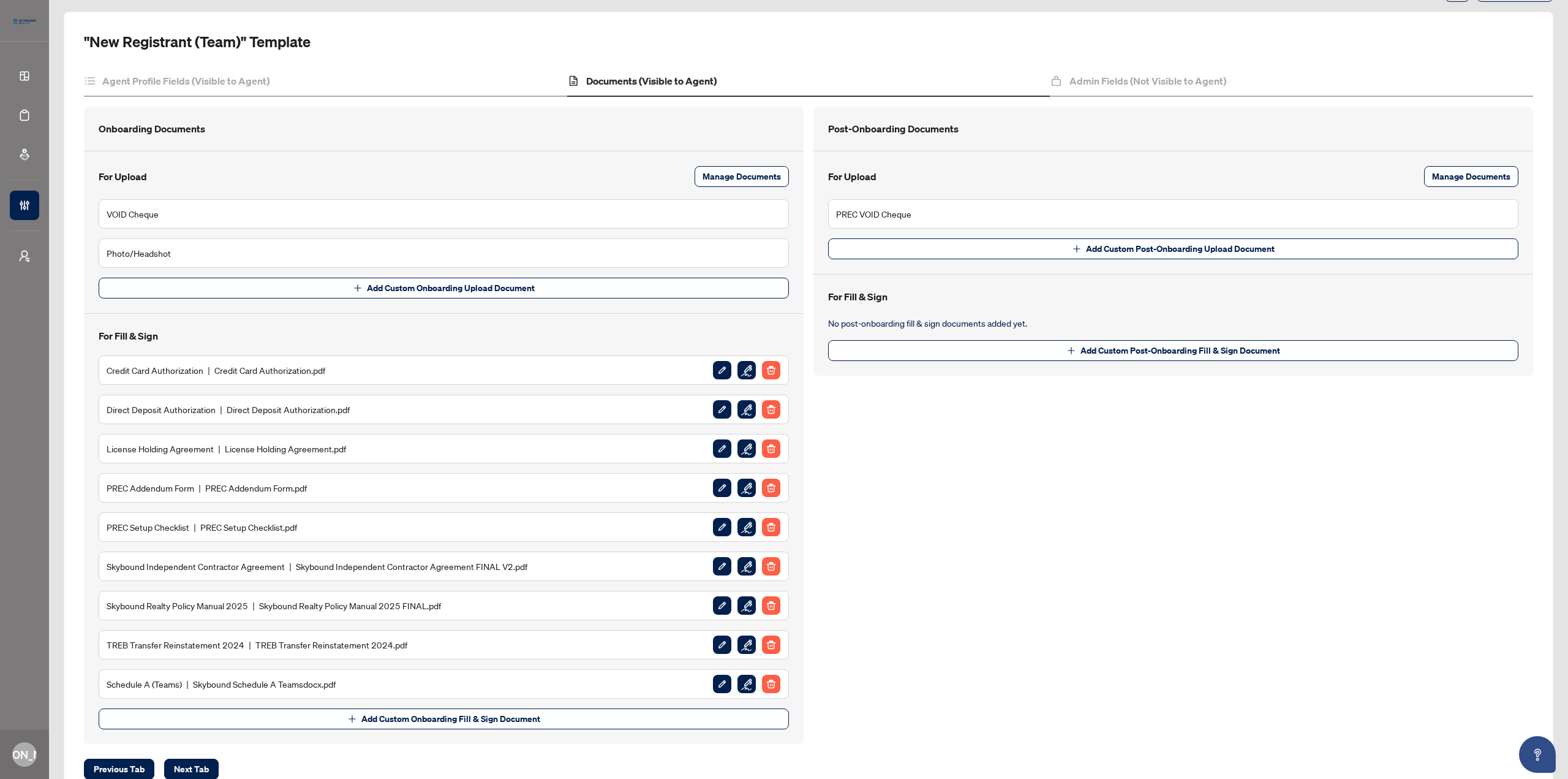
scroll to position [96, 0]
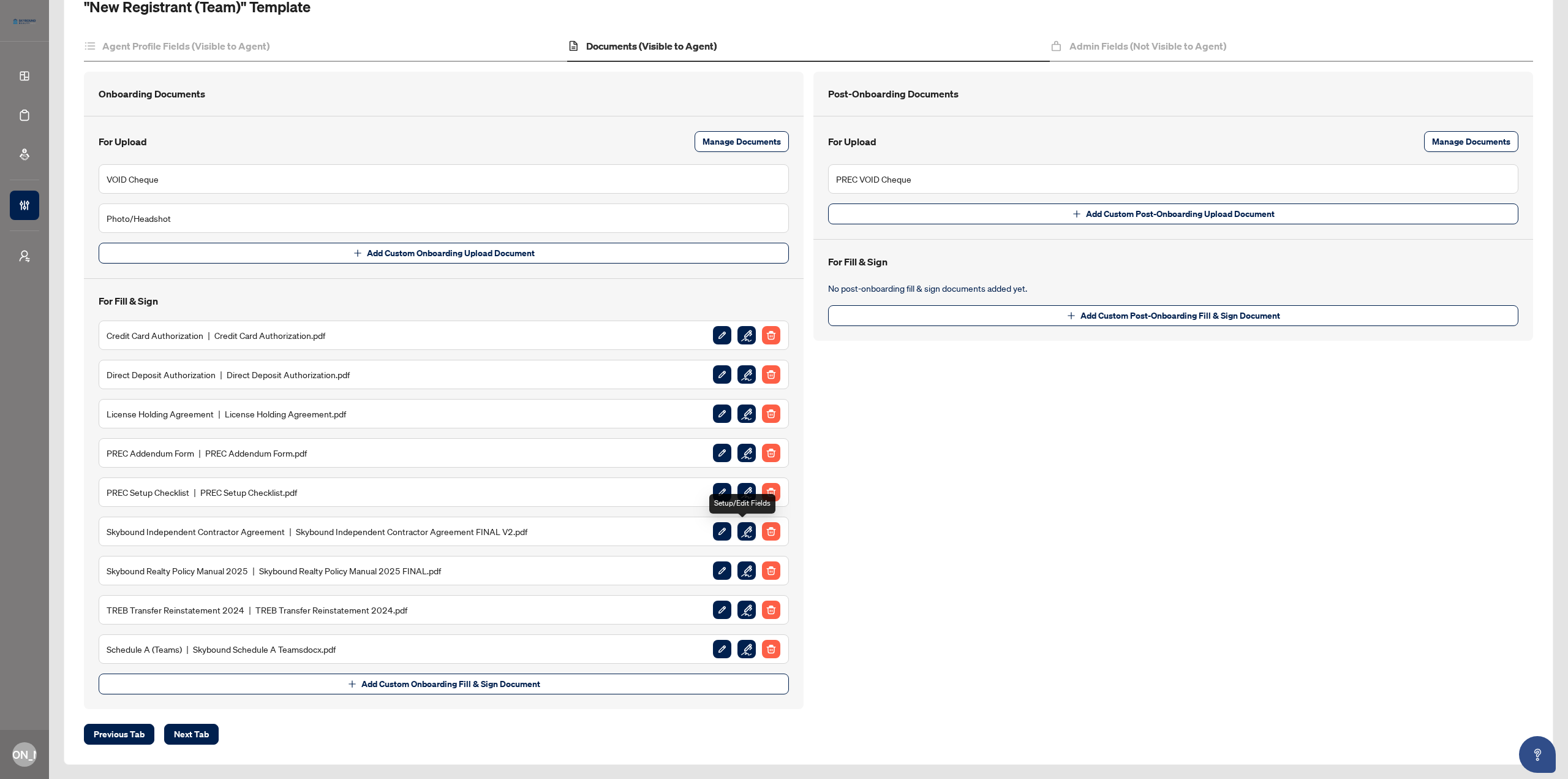
click at [741, 426] on img "button" at bounding box center [746, 531] width 18 height 19
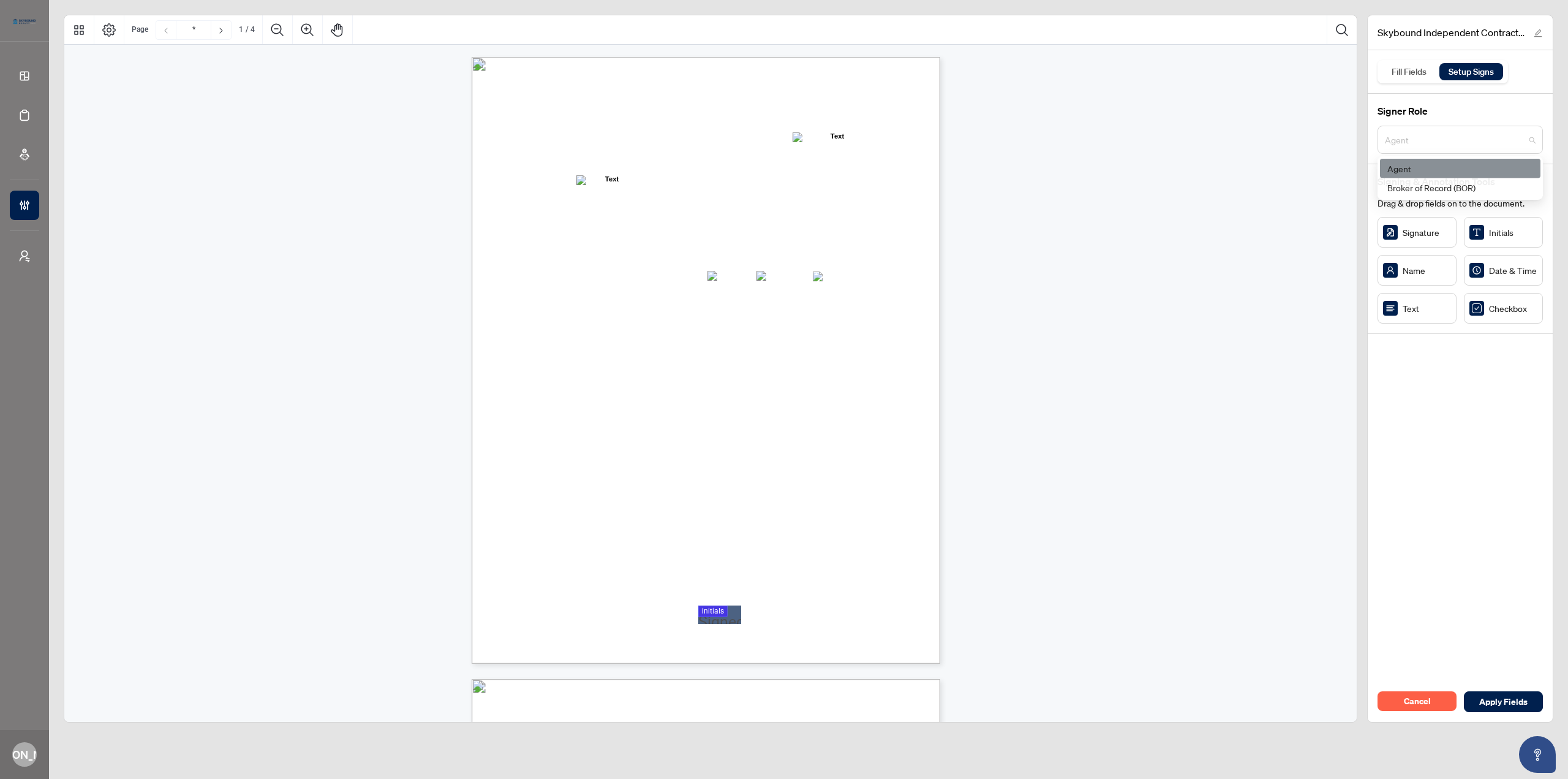
click at [940, 141] on span "Agent" at bounding box center [1460, 140] width 150 height 23
click at [940, 188] on div "Broker of Record (BOR)" at bounding box center [1460, 188] width 146 height 13
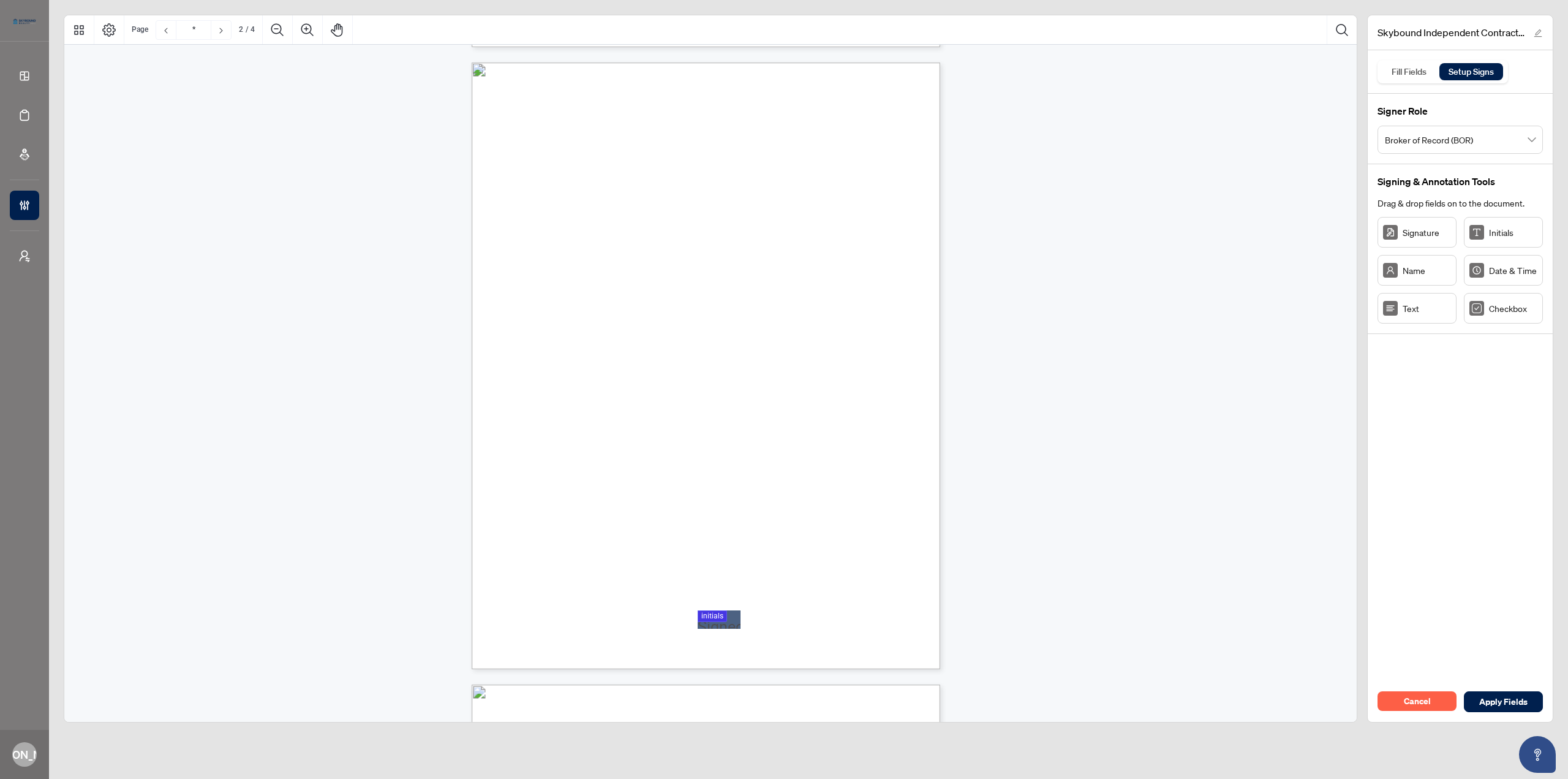
scroll to position [858, 0]
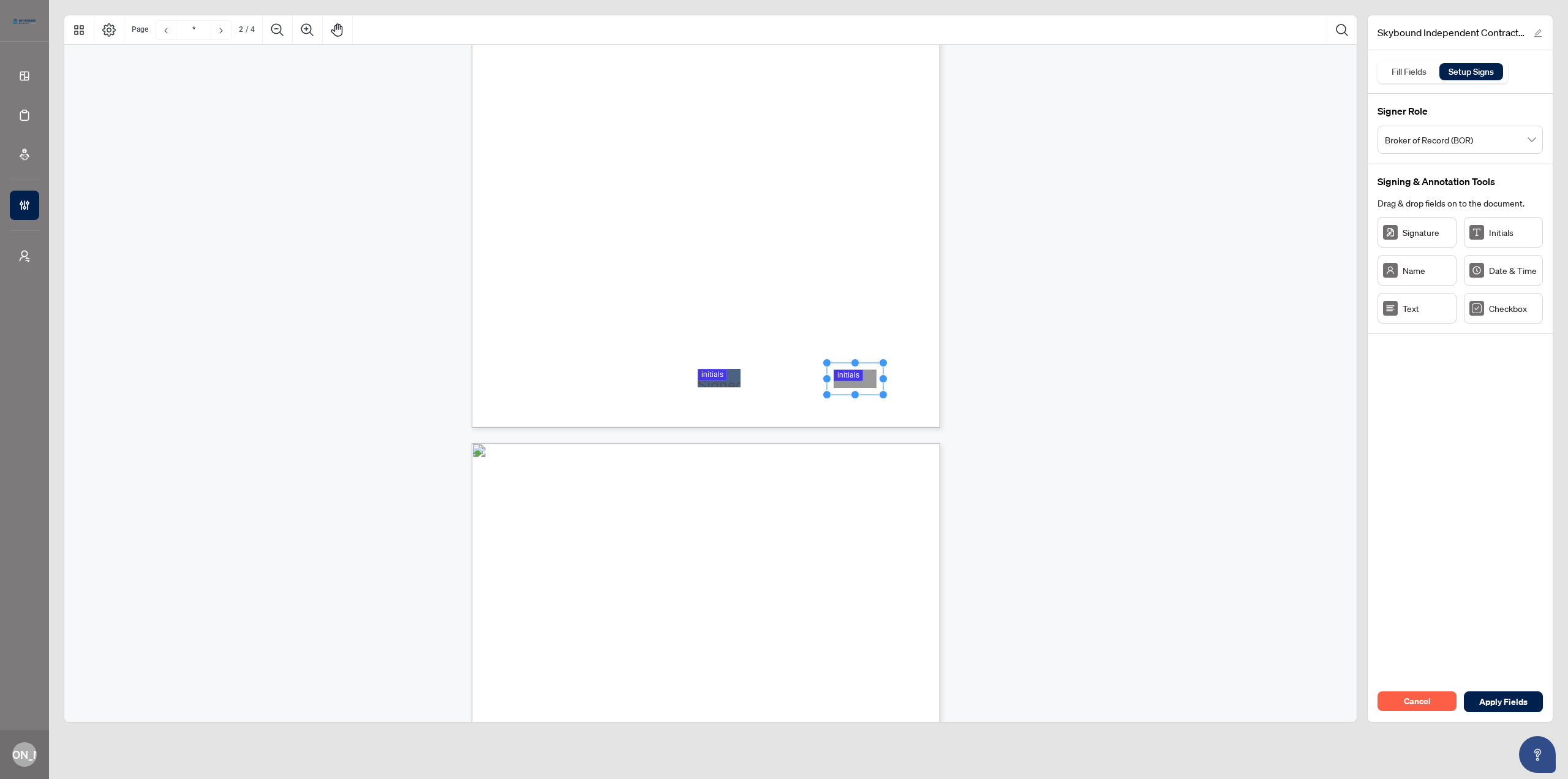
drag, startPoint x: 1511, startPoint y: 230, endPoint x: 855, endPoint y: 379, distance: 672.7
click at [867, 330] on span "If, despite such indemnification, a pre-construction" at bounding box center [782, 328] width 168 height 9
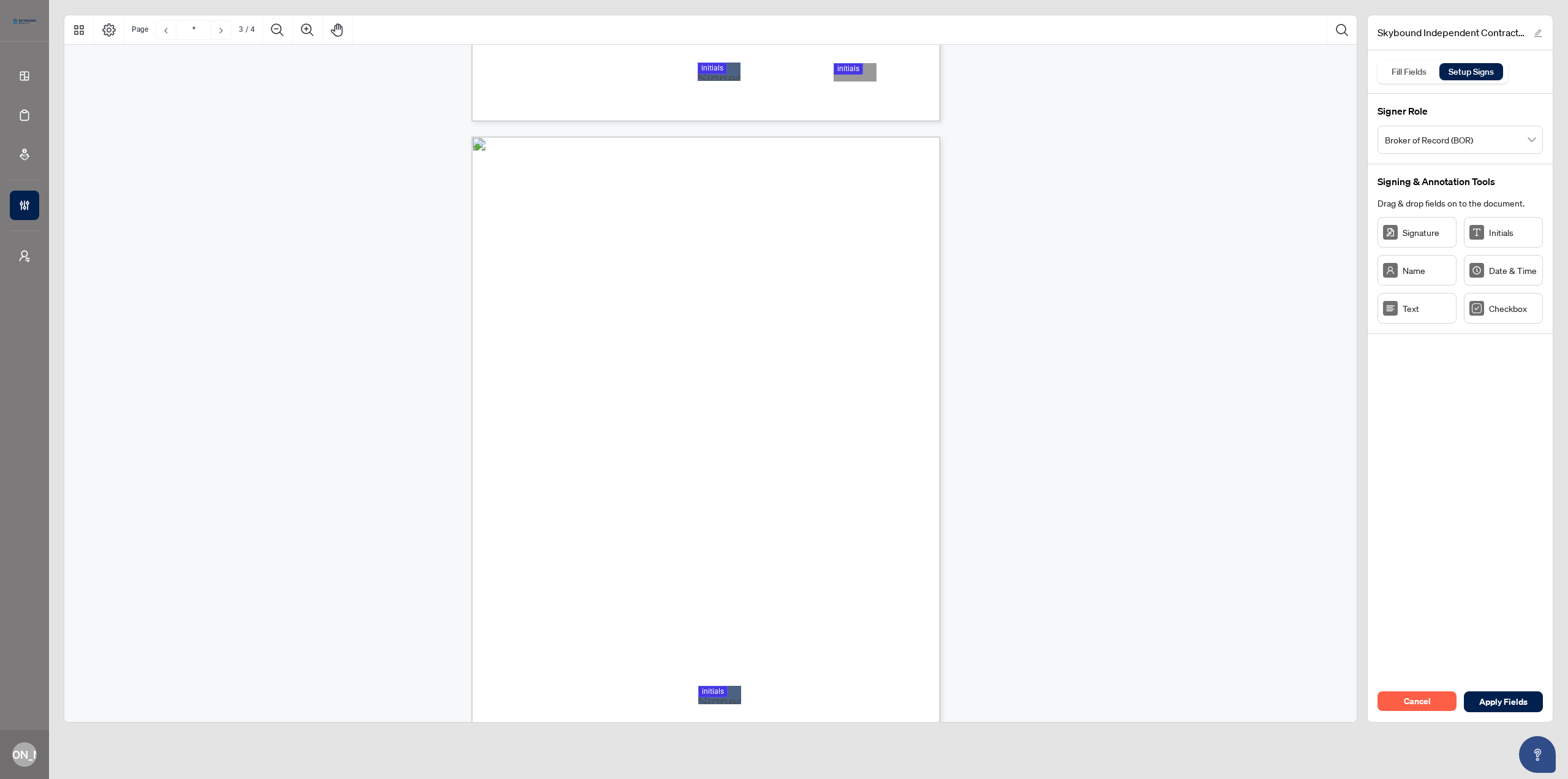
scroll to position [1409, 0]
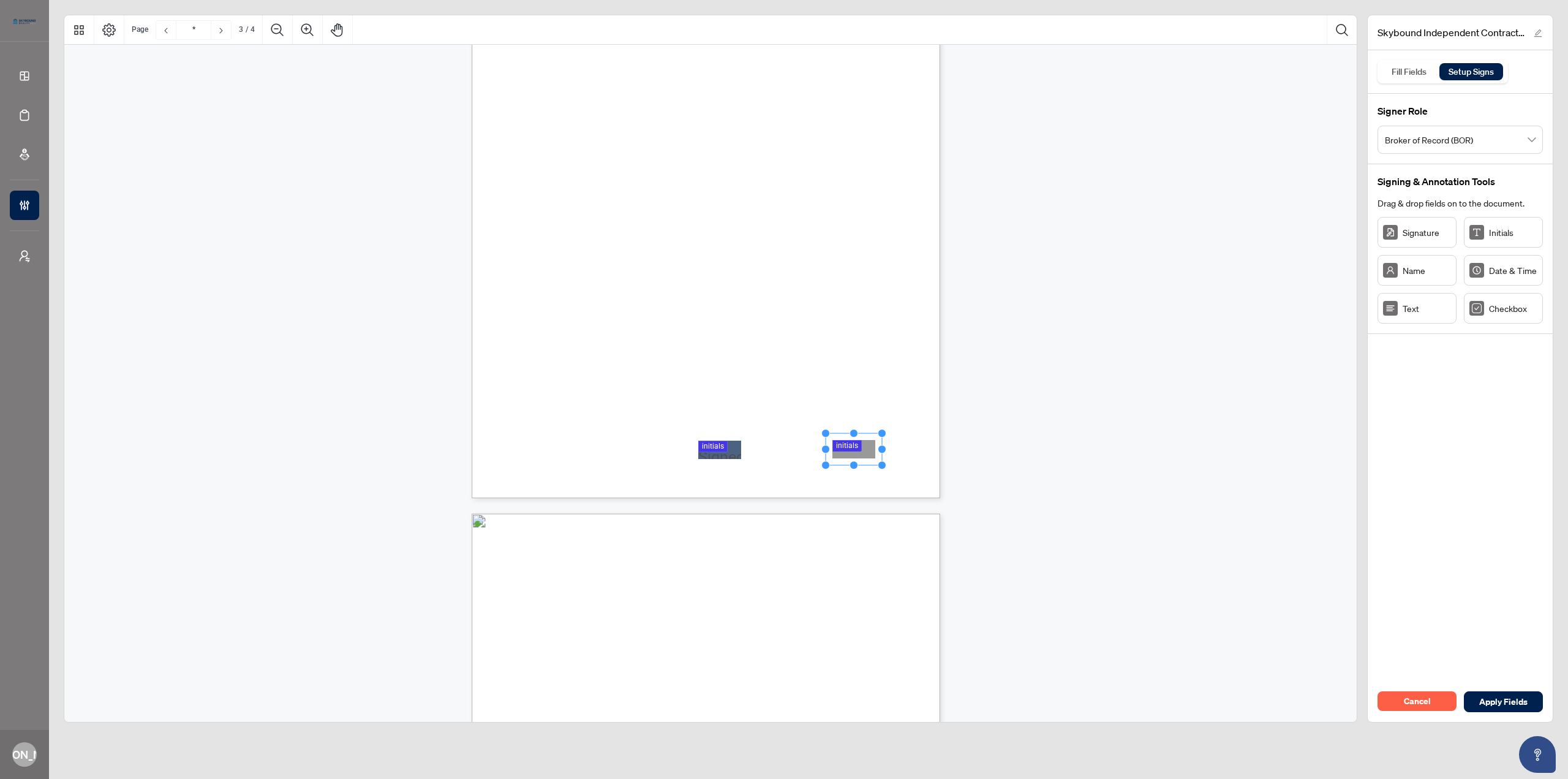
click at [570, 379] on span "defended." at bounding box center [553, 378] width 33 height 9
click at [833, 394] on span "the Brokerage, its staff, or its managers are not personally named or involved …" at bounding box center [685, 399] width 297 height 9
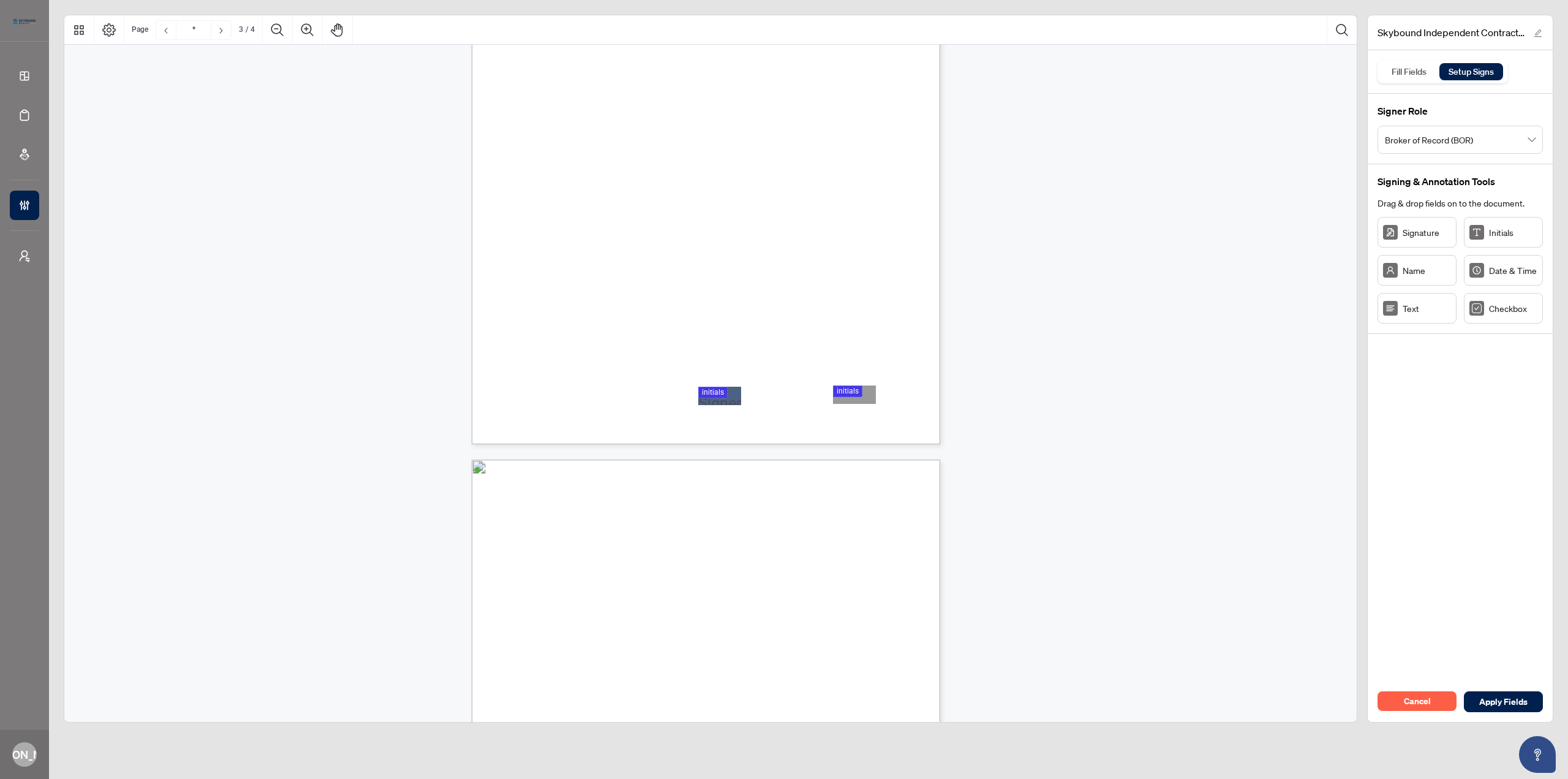
type input "*"
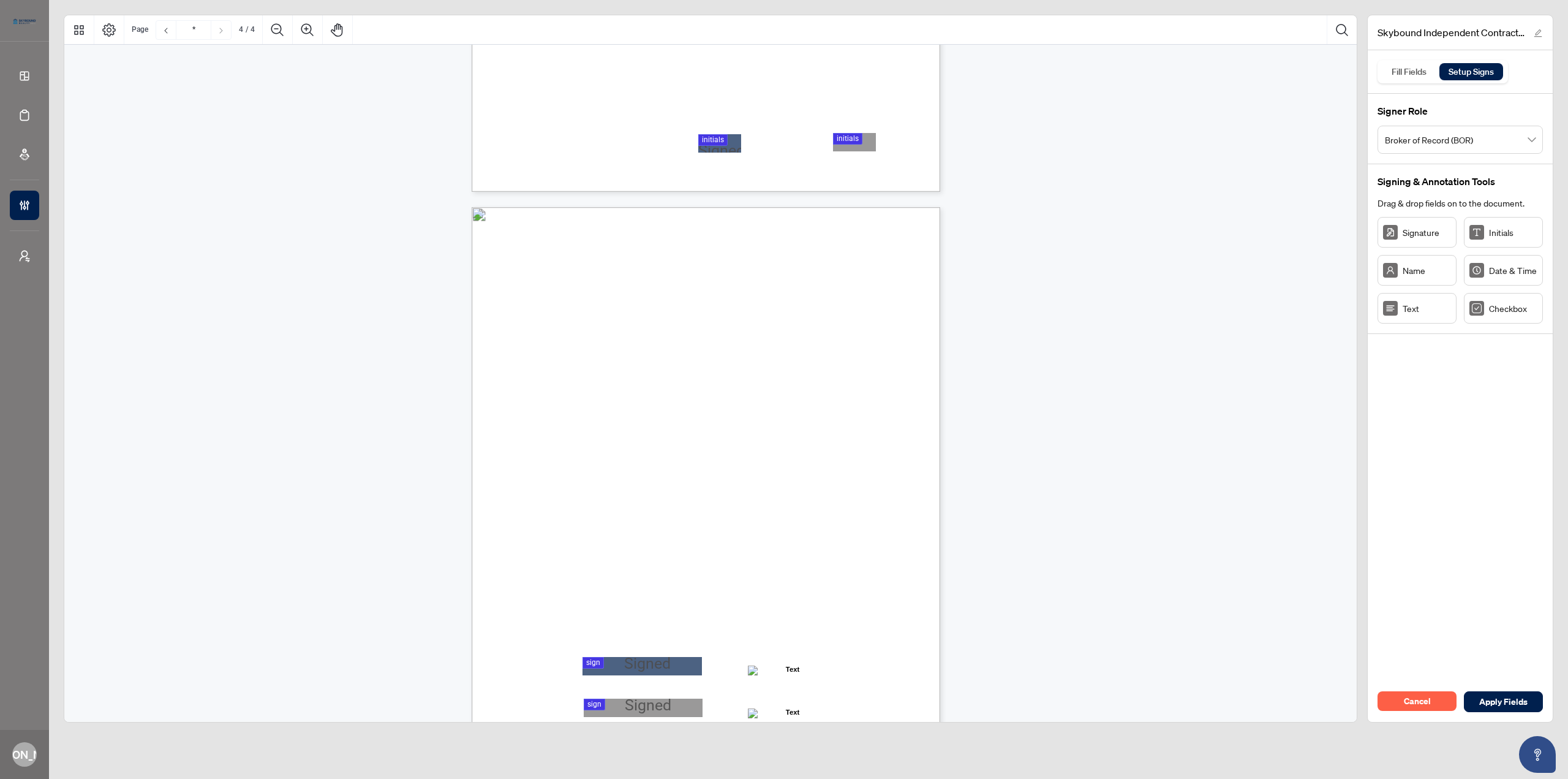
scroll to position [1820, 0]
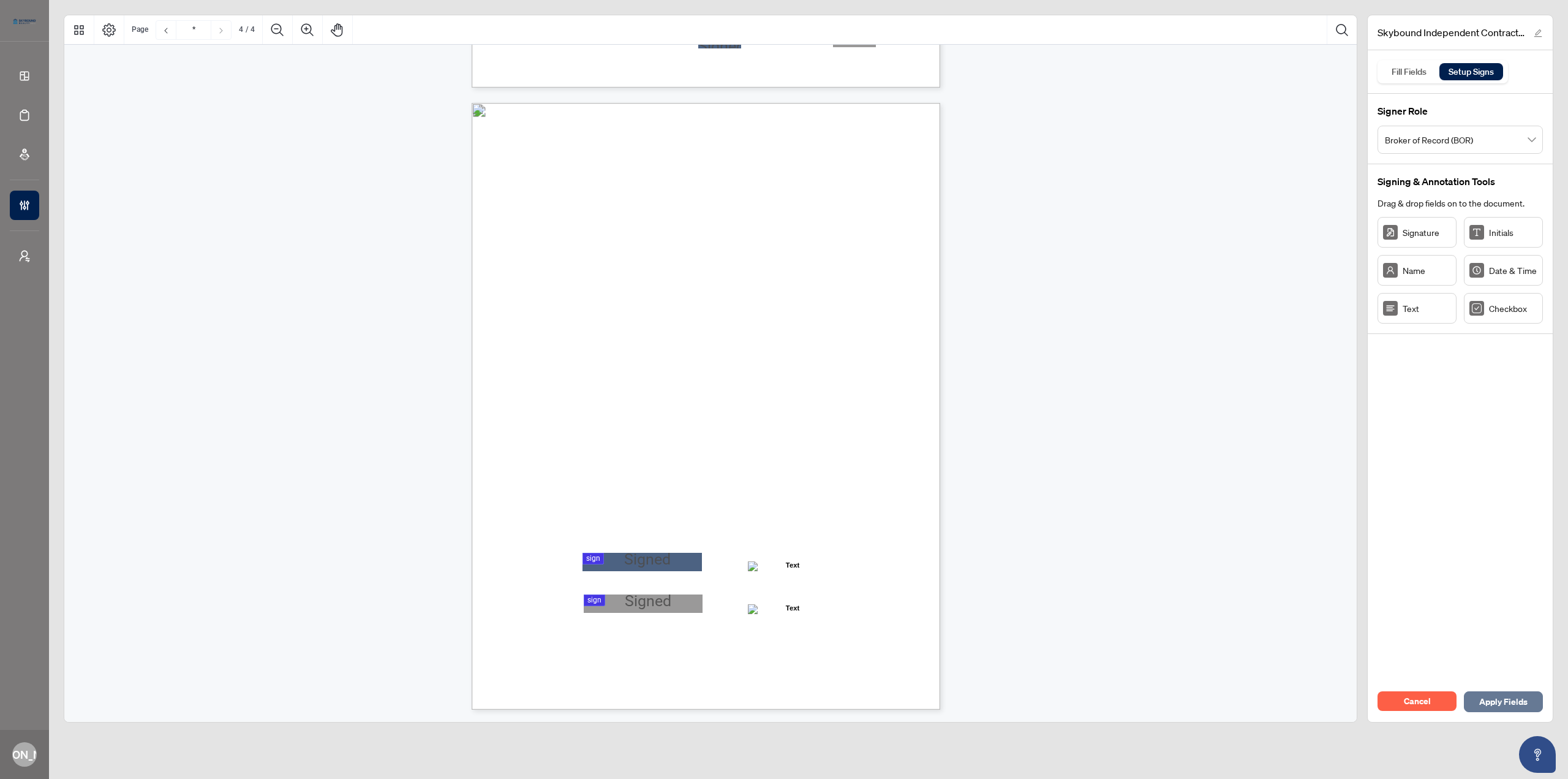
click at [940, 426] on span "Apply Fields" at bounding box center [1503, 701] width 48 height 20
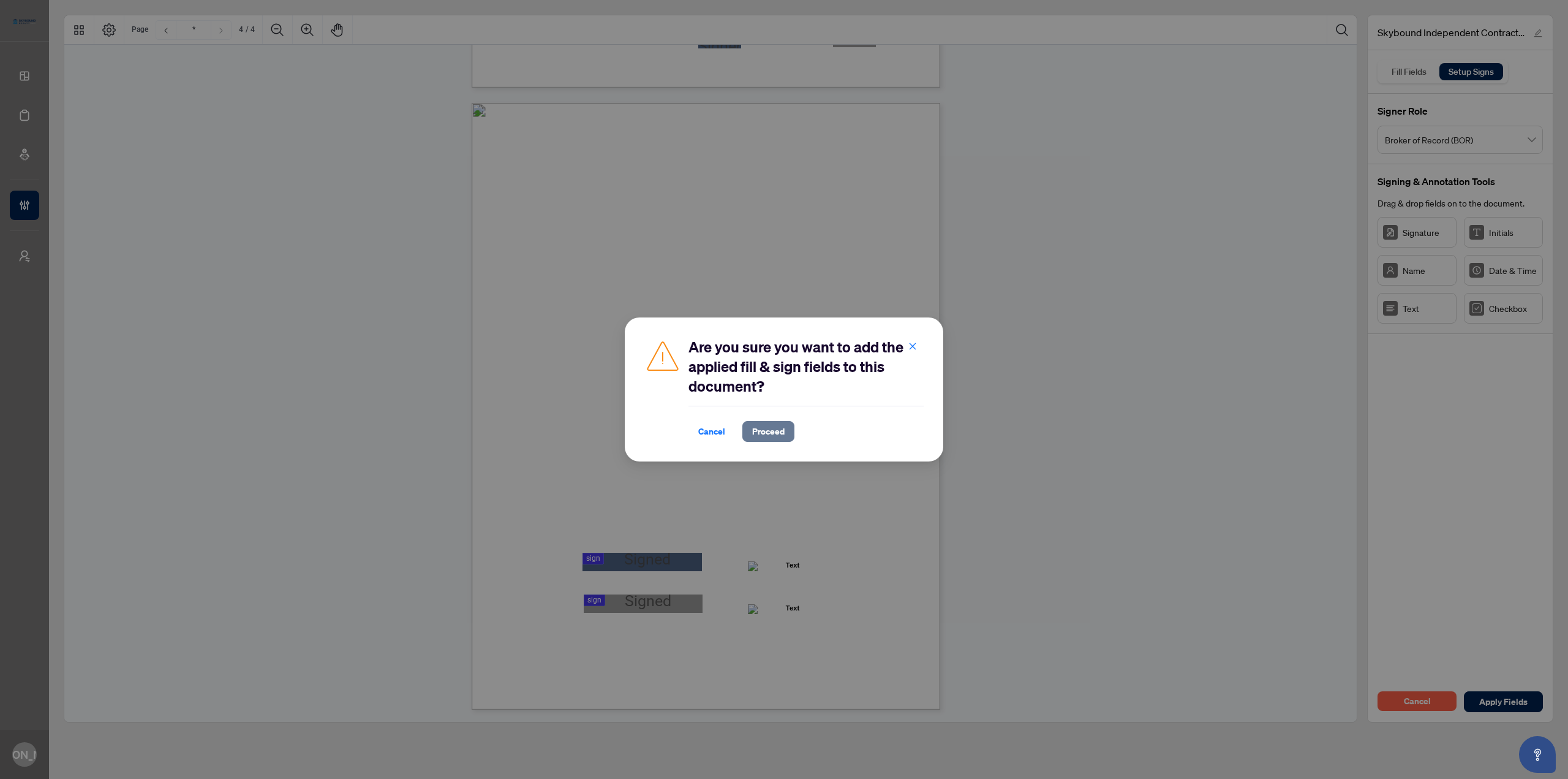
click at [776, 426] on span "Proceed" at bounding box center [768, 431] width 33 height 20
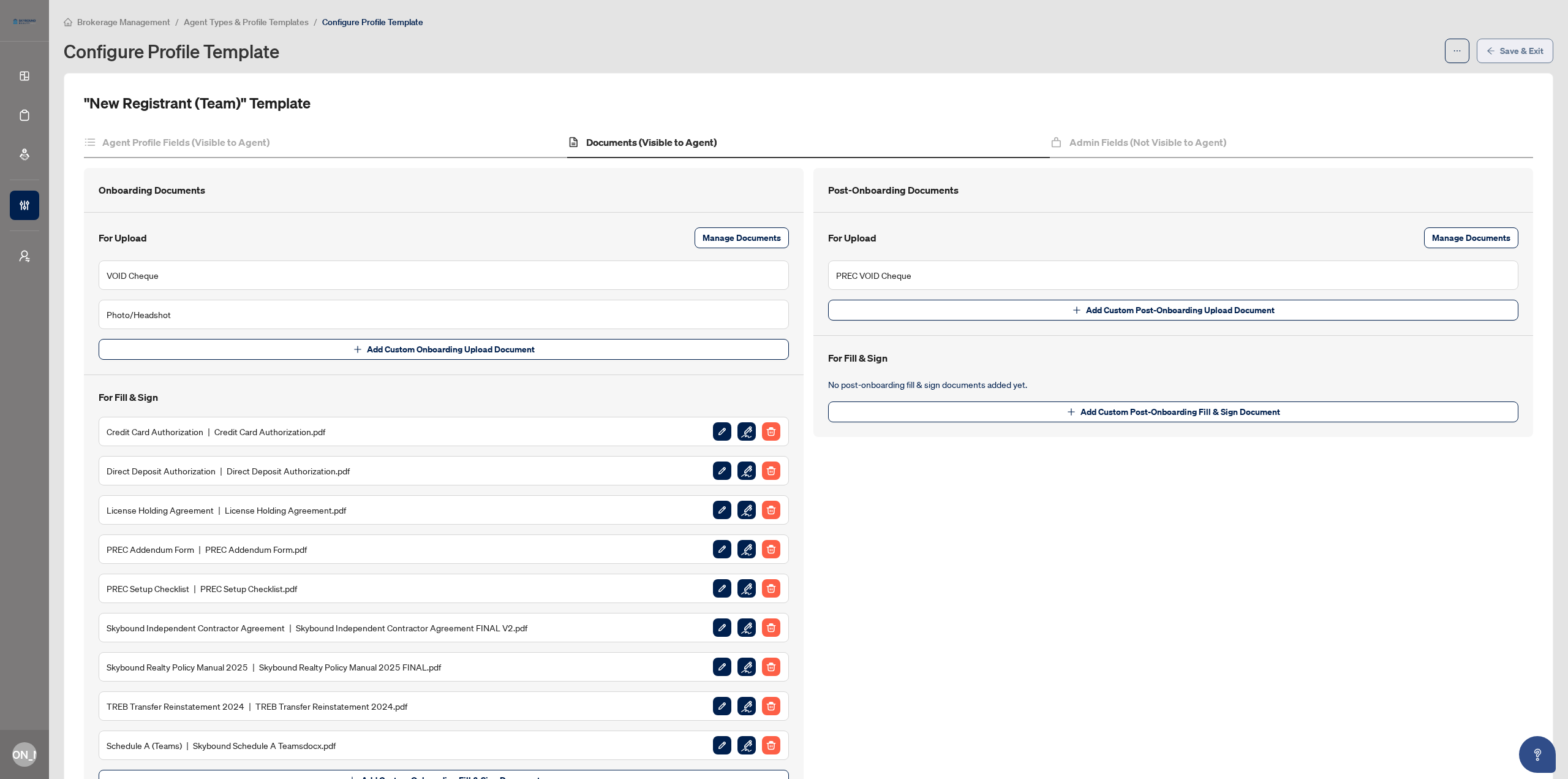
click at [940, 47] on span "Save & Exit" at bounding box center [1521, 50] width 43 height 20
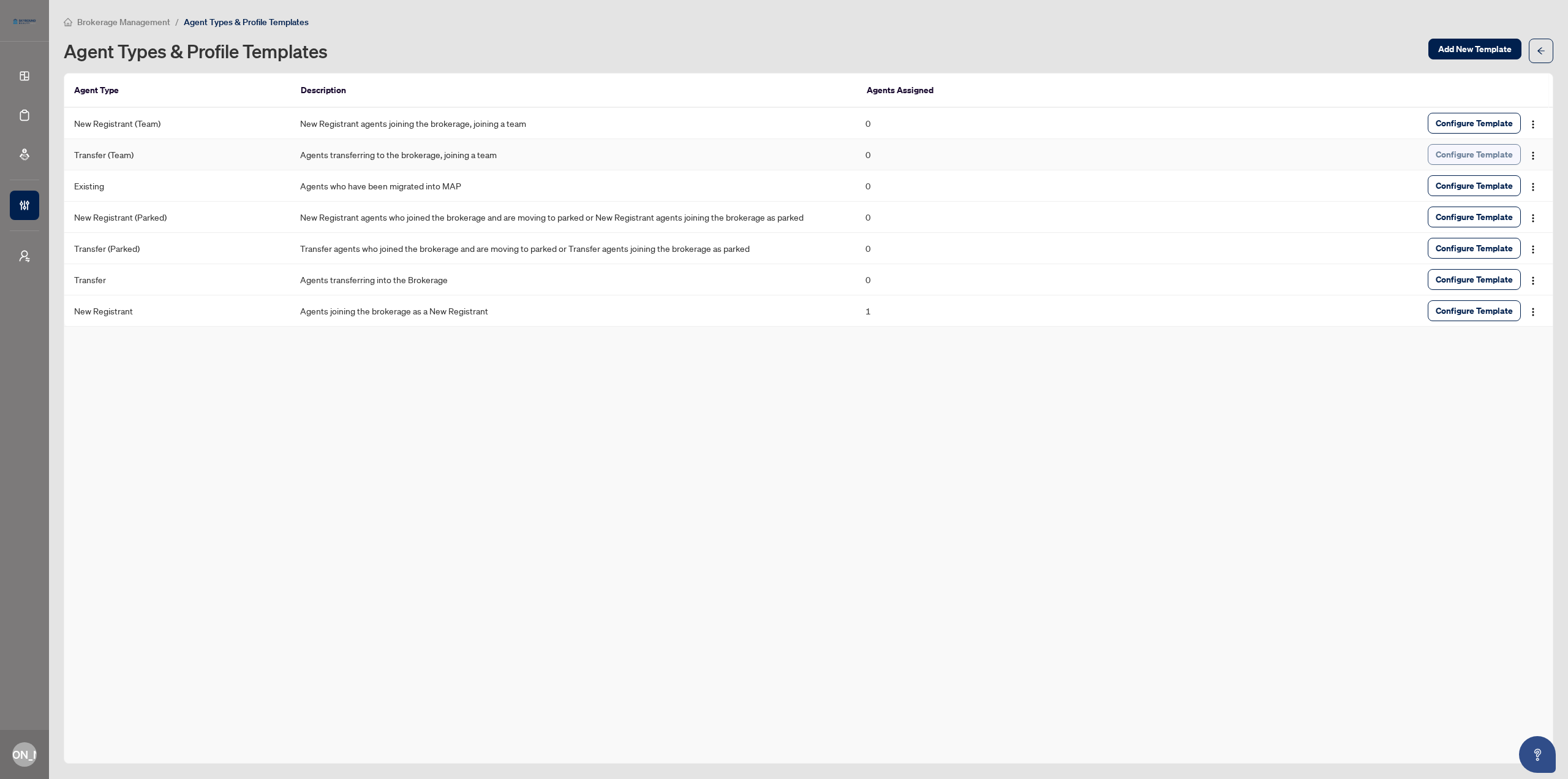
click at [940, 149] on span "Configure Template" at bounding box center [1474, 154] width 77 height 20
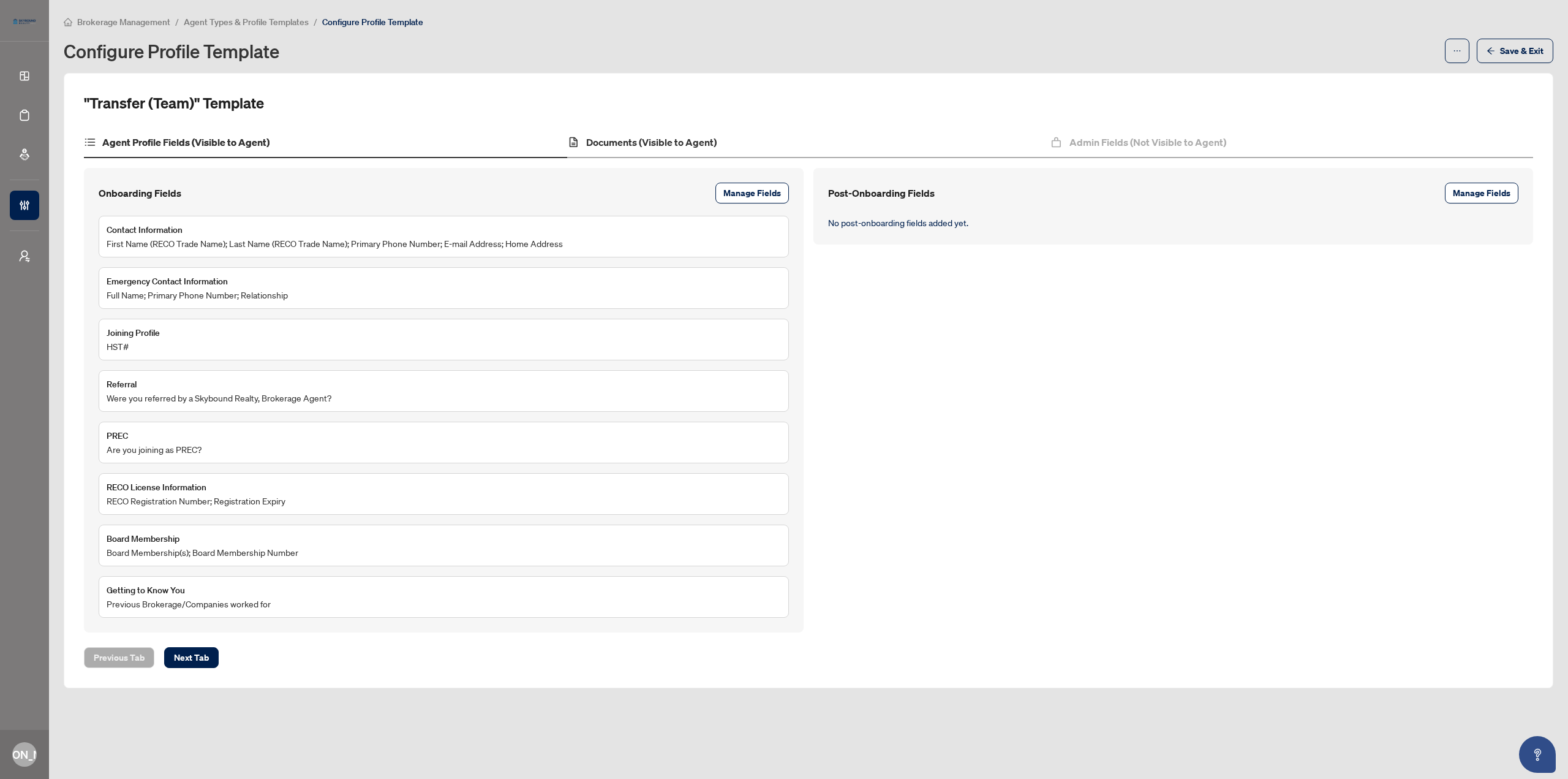
drag, startPoint x: 657, startPoint y: 124, endPoint x: 649, endPoint y: 138, distance: 16.1
click at [657, 125] on div ""Transfer (Team)" Template Agent Profile Fields (Visible to Agent) Documents (V…" at bounding box center [809, 380] width 1449 height 575
click at [649, 138] on h4 "Documents (Visible to Agent)" at bounding box center [651, 142] width 131 height 15
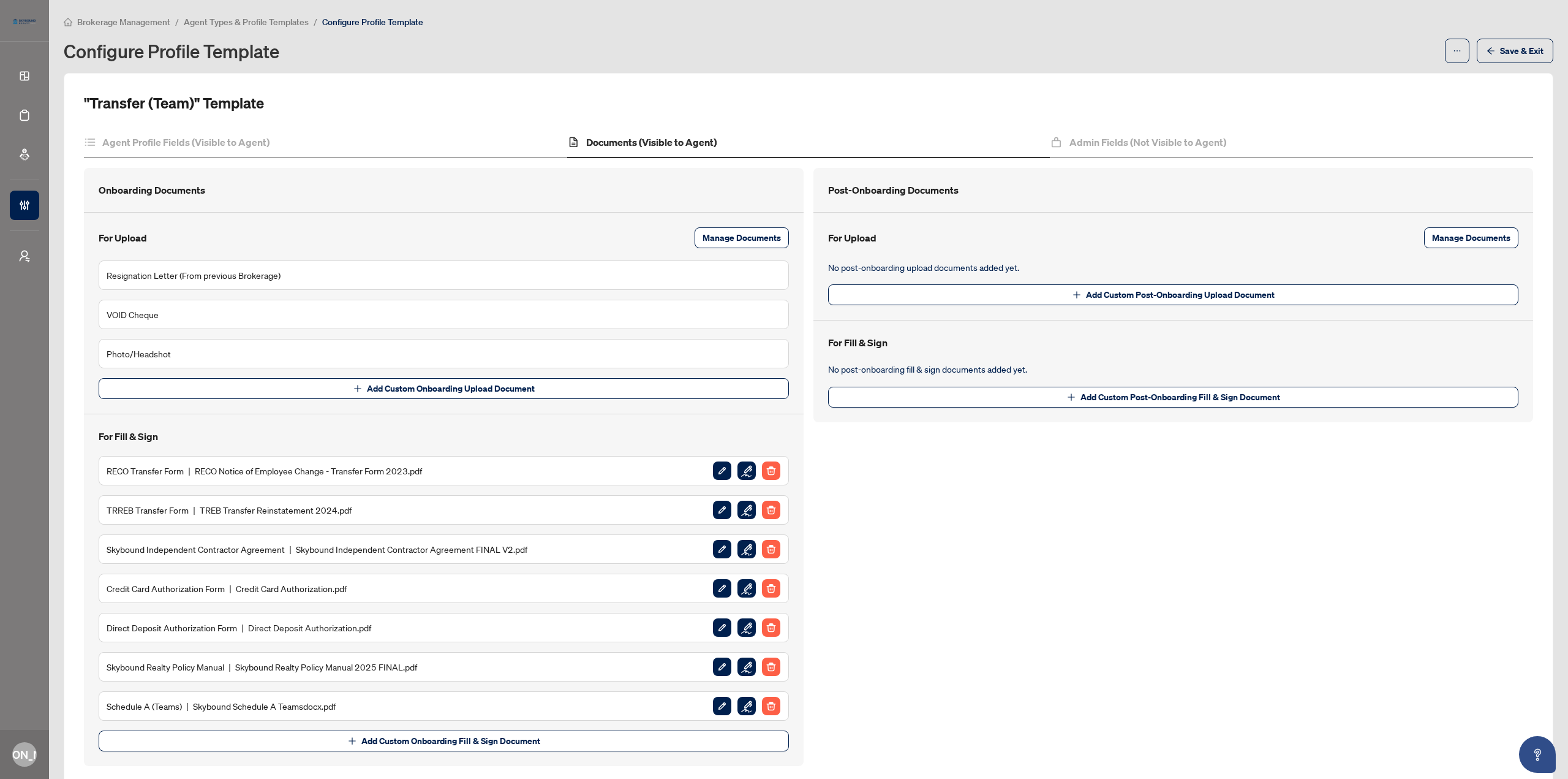
scroll to position [57, 0]
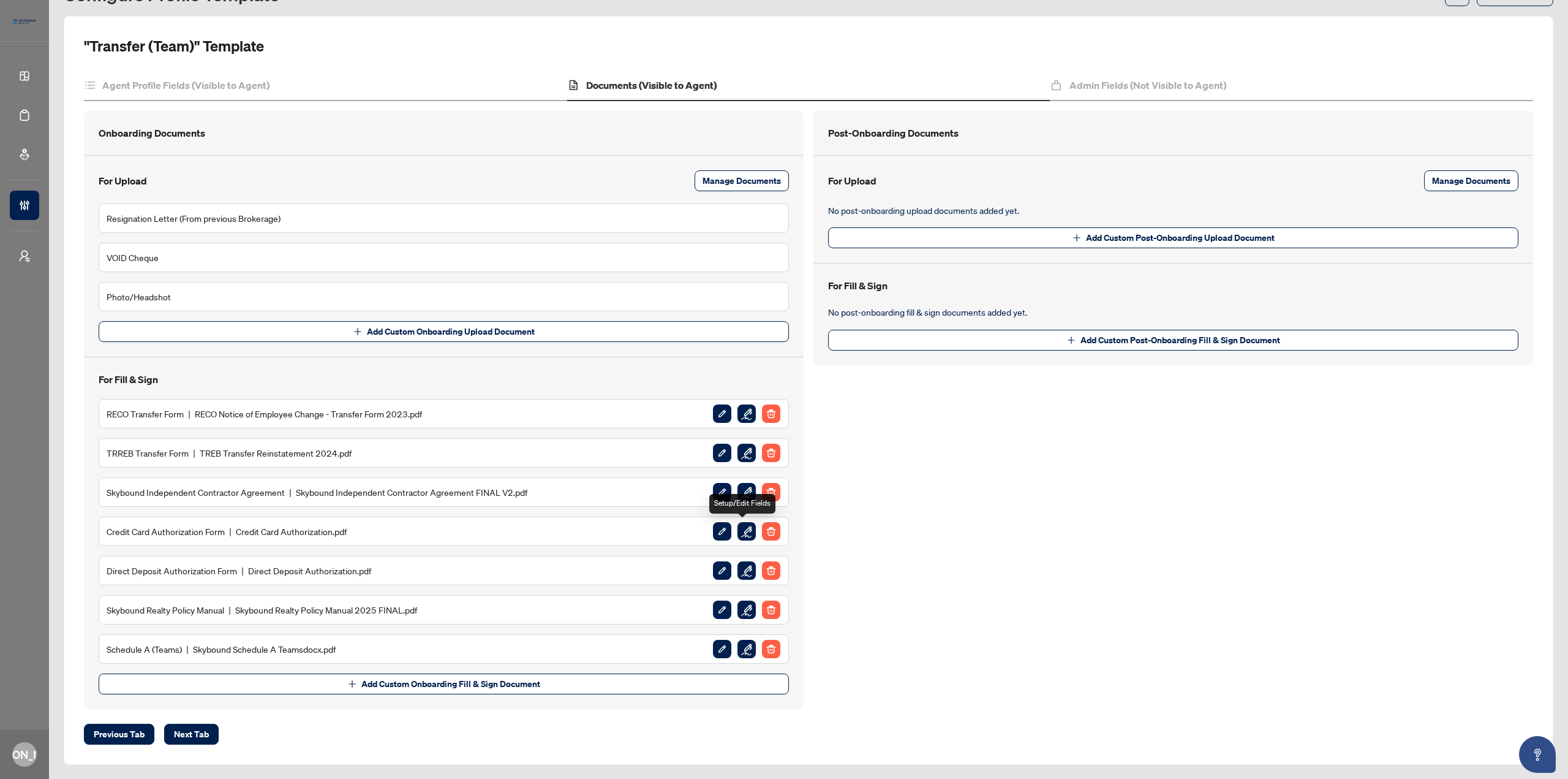
click at [742, 426] on img "button" at bounding box center [746, 531] width 18 height 19
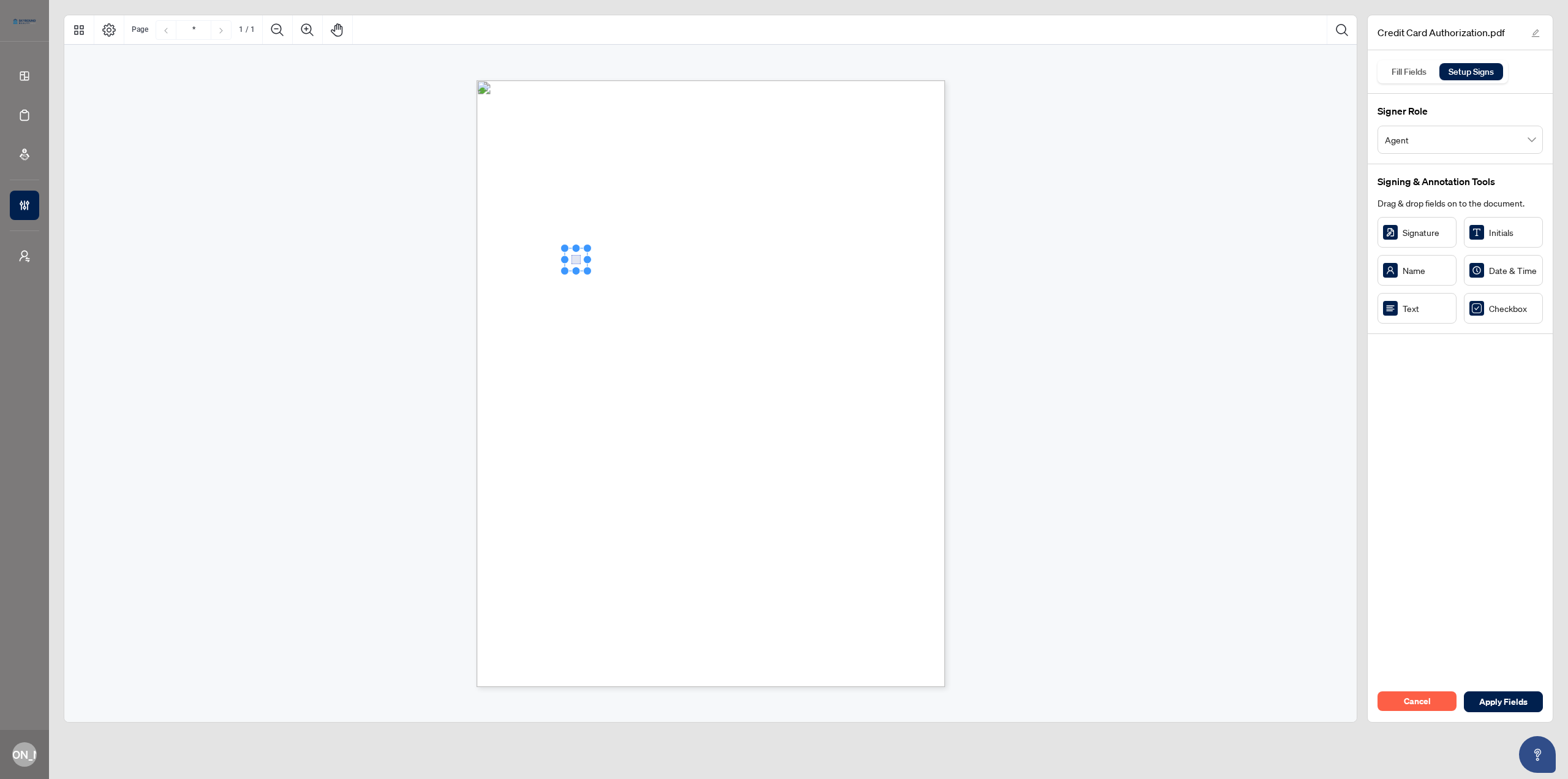
drag, startPoint x: 1472, startPoint y: 309, endPoint x: 578, endPoint y: 261, distance: 895.3
click at [610, 296] on div "CREDIT CARD AUTHORIZATION FORM Please complete all fields. CREDIT CARD INFORMAT…" at bounding box center [769, 459] width 585 height 759
click at [696, 290] on div "CREDIT CARD AUTHORIZATION FORM Please complete all fields. CREDIT CARD INFORMAT…" at bounding box center [769, 459] width 585 height 759
drag, startPoint x: 1403, startPoint y: 311, endPoint x: 700, endPoint y: 285, distance: 703.5
drag, startPoint x: 739, startPoint y: 283, endPoint x: 912, endPoint y: 272, distance: 173.3
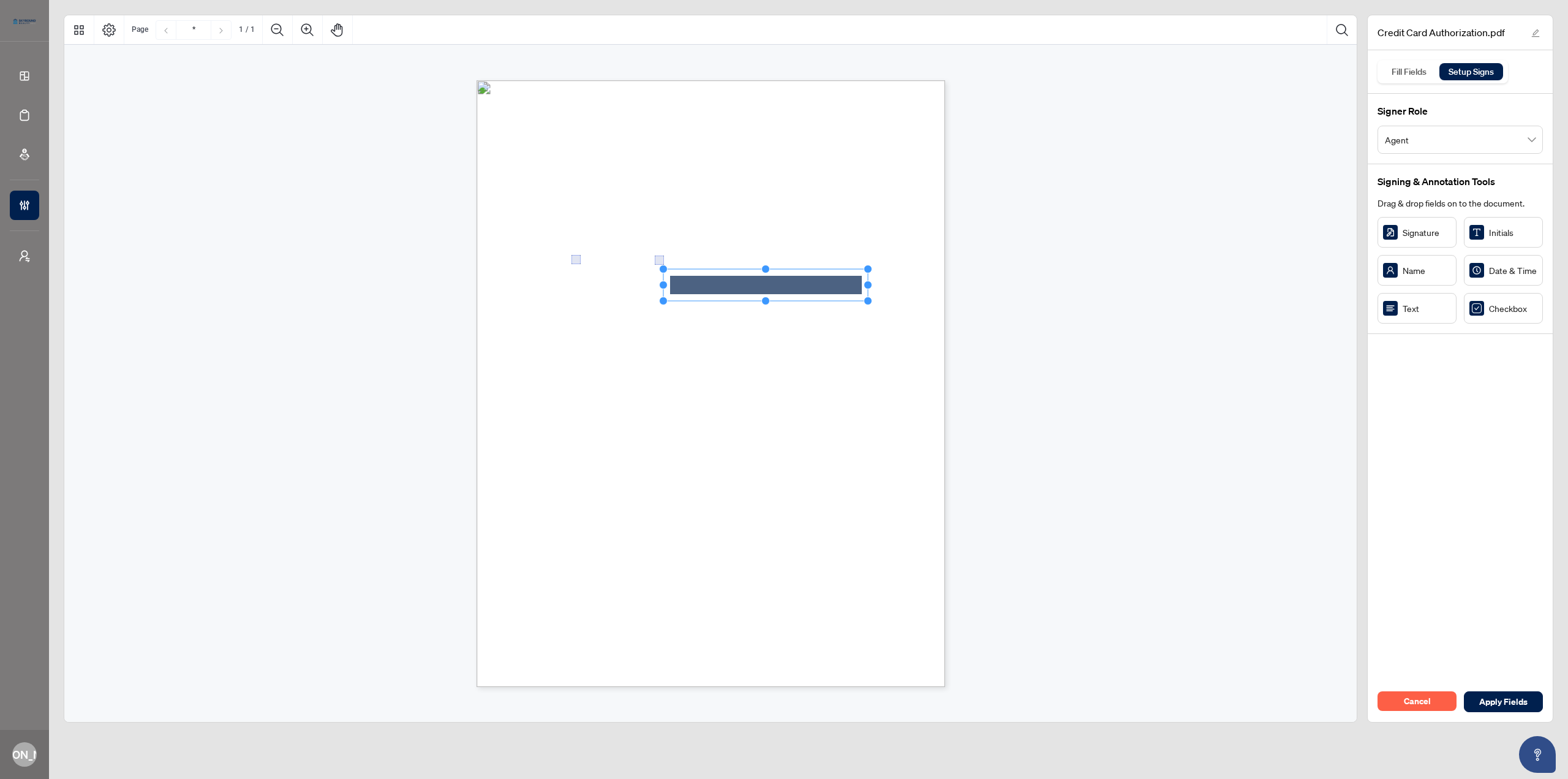
click at [884, 264] on div "CREDIT CARD AUTHORIZATION FORM Please complete all fields. CREDIT CARD INFORMAT…" at bounding box center [710, 383] width 469 height 607
click at [940, 282] on div "CREDIT CARD AUTHORIZATION FORM Please complete all fields. CREDIT CARD INFORMAT…" at bounding box center [710, 354] width 1292 height 619
drag, startPoint x: 1421, startPoint y: 311, endPoint x: 667, endPoint y: 309, distance: 754.0
drag, startPoint x: 704, startPoint y: 309, endPoint x: 806, endPoint y: 303, distance: 102.2
click at [806, 303] on icon "Resize, Top Resize, Top, Right Resize, Right Resize, Bottom, Right Resize, Bott…" at bounding box center [719, 309] width 186 height 40
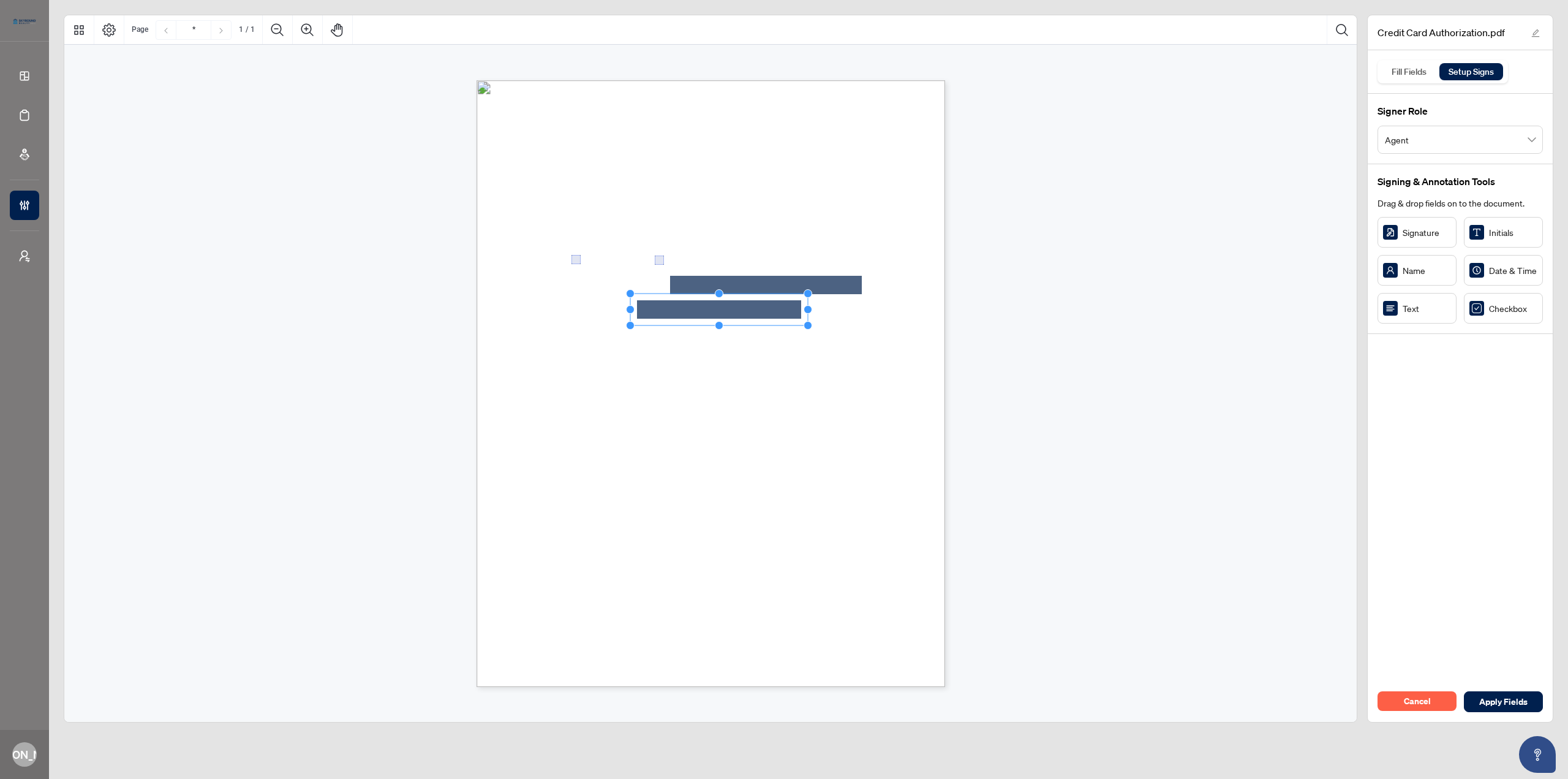
click at [727, 354] on span "Cardholder Postal Code (from credit card billing address):" at bounding box center [622, 358] width 209 height 11
drag, startPoint x: 1398, startPoint y: 311, endPoint x: 657, endPoint y: 332, distance: 741.3
click at [663, 334] on rect "Page 1" at bounding box center [662, 333] width 75 height 32
click at [721, 378] on div "CREDIT CARD AUTHORIZATION FORM Please complete all fields. CREDIT CARD INFORMAT…" at bounding box center [769, 459] width 585 height 759
drag, startPoint x: 1410, startPoint y: 310, endPoint x: 789, endPoint y: 332, distance: 621.4
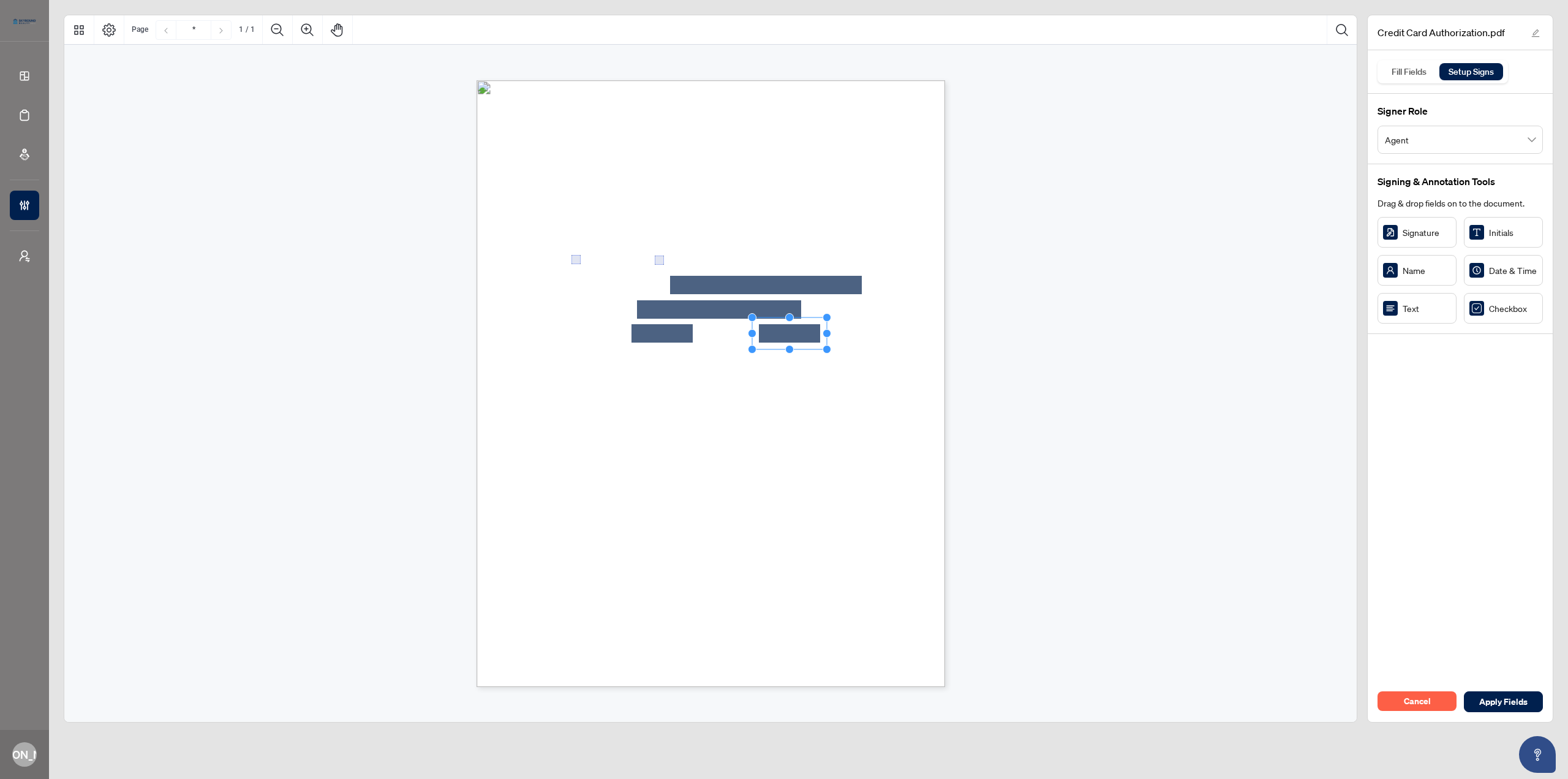
click at [839, 426] on div "CREDIT CARD AUTHORIZATION FORM Please complete all fields. CREDIT CARD INFORMAT…" at bounding box center [769, 459] width 585 height 759
drag, startPoint x: 775, startPoint y: 362, endPoint x: 792, endPoint y: 360, distance: 17.1
click at [822, 426] on div "CREDIT CARD AUTHORIZATION FORM Please complete all fields. CREDIT CARD INFORMAT…" at bounding box center [769, 459] width 585 height 759
drag, startPoint x: 1408, startPoint y: 234, endPoint x: 543, endPoint y: 445, distance: 890.4
drag, startPoint x: 571, startPoint y: 447, endPoint x: 707, endPoint y: 473, distance: 138.5
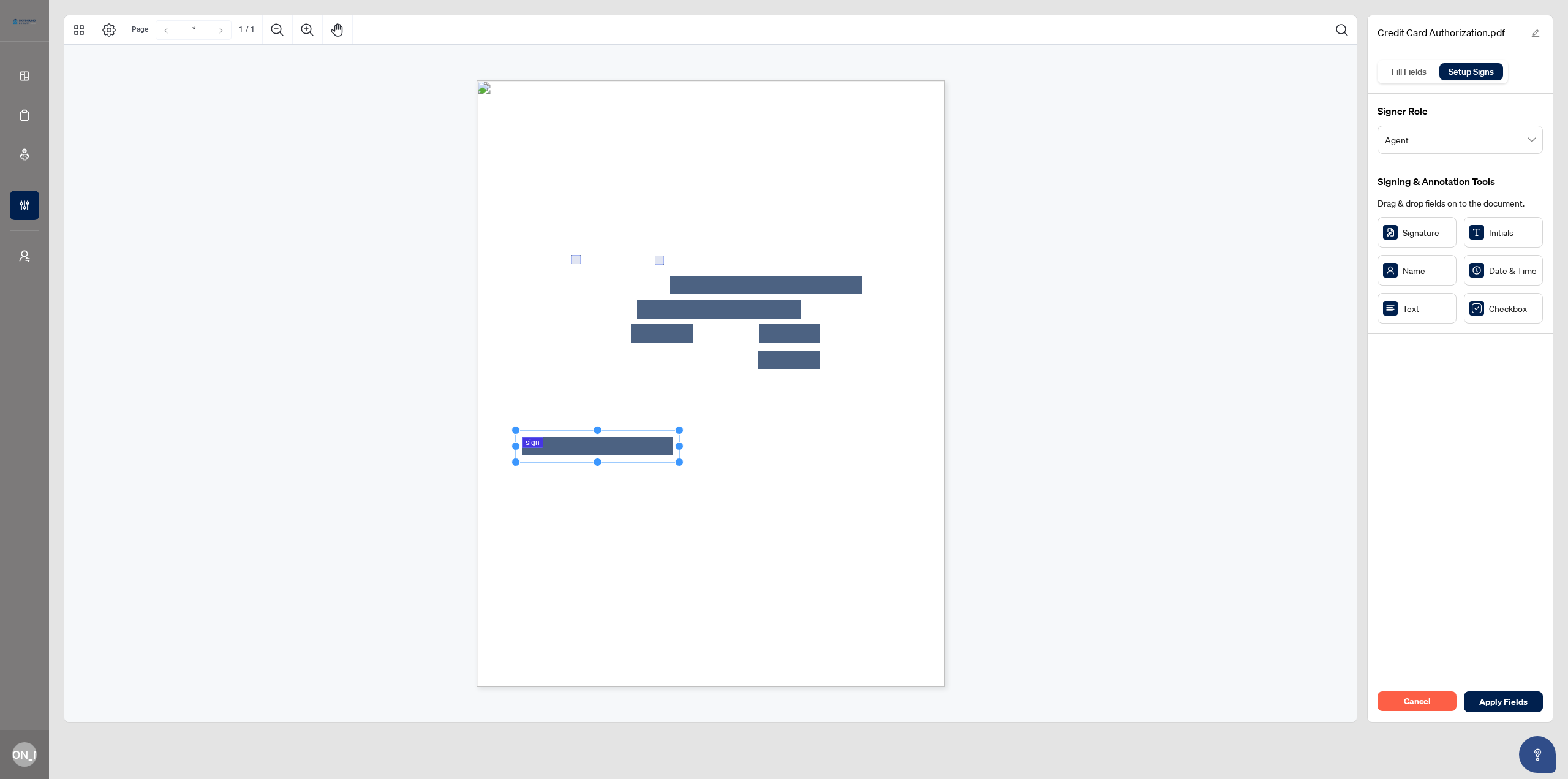
click at [678, 426] on icon "Resize, Top Resize, Top, Right Resize, Right Resize, Bottom, Right Resize, Bott…" at bounding box center [597, 445] width 172 height 40
click at [721, 426] on div "CREDIT CARD AUTHORIZATION FORM Please complete all fields. CREDIT CARD INFORMAT…" at bounding box center [769, 459] width 585 height 759
click at [858, 426] on div "CREDIT CARD AUTHORIZATION FORM Please complete all fields. CREDIT CARD INFORMAT…" at bounding box center [769, 459] width 585 height 759
click at [940, 426] on span "Apply Fields" at bounding box center [1503, 701] width 48 height 20
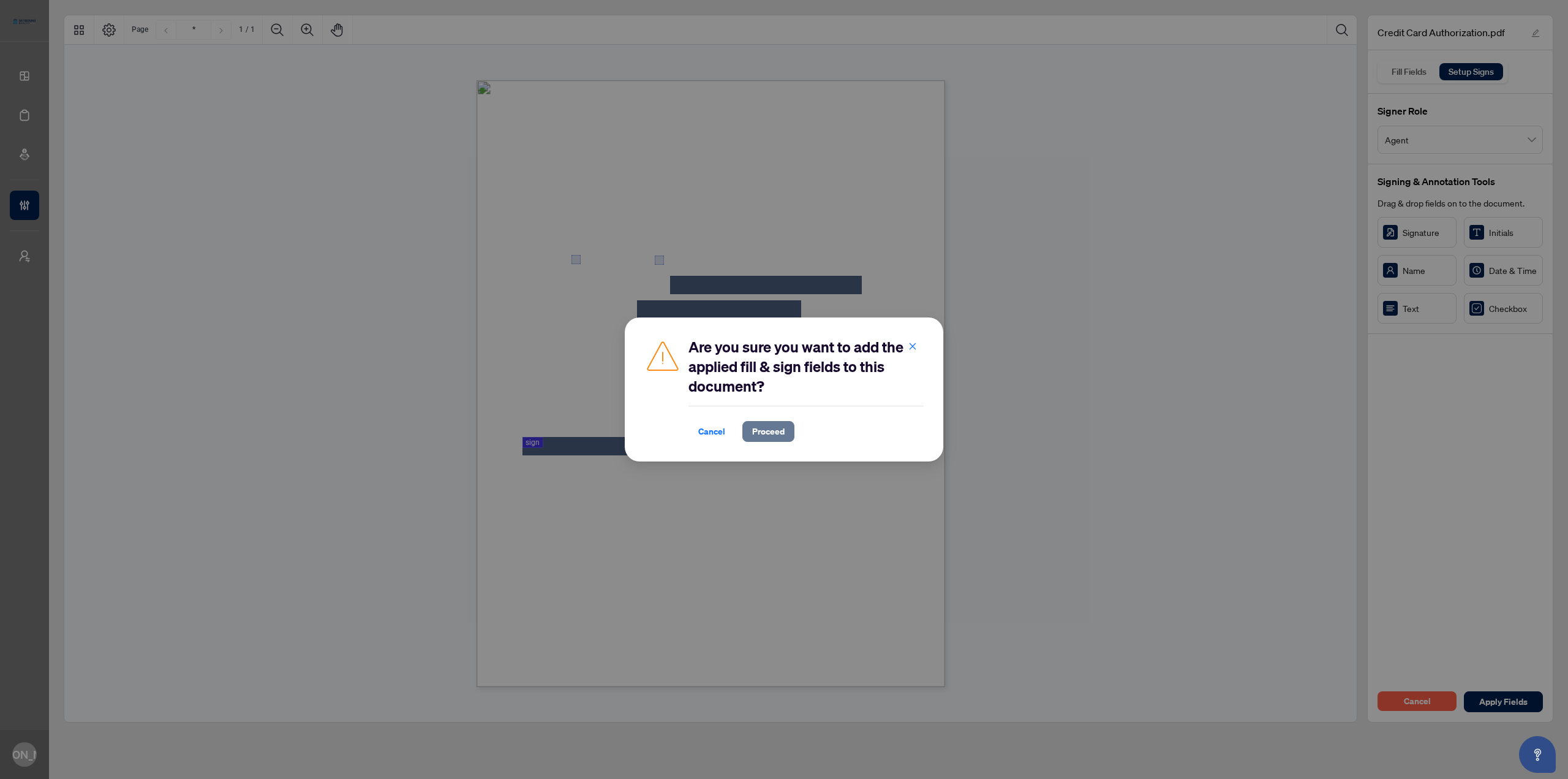
click at [777, 426] on span "Proceed" at bounding box center [768, 431] width 33 height 20
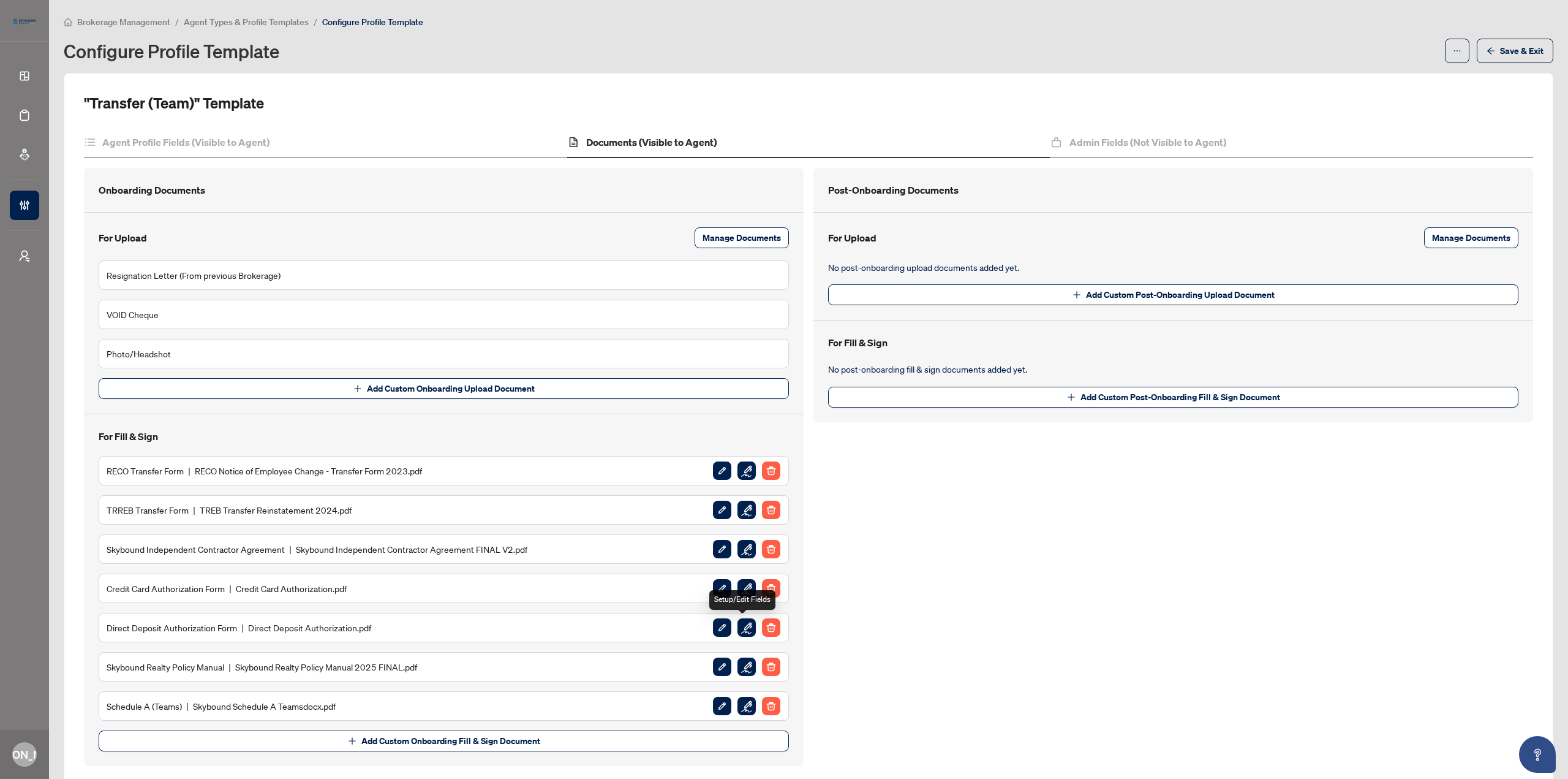
click at [747, 426] on img "button" at bounding box center [746, 627] width 18 height 19
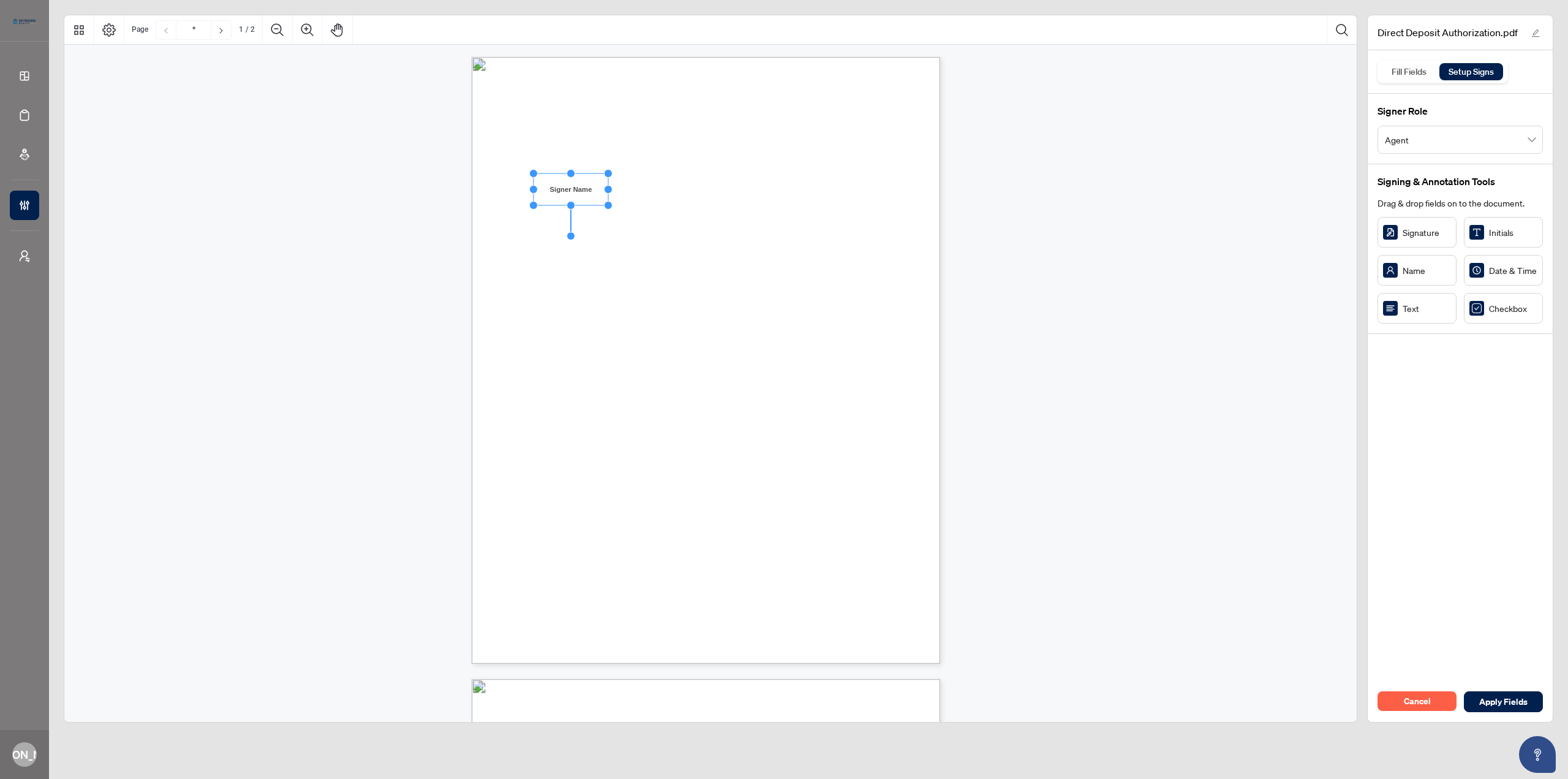
click at [691, 210] on div "DIRECT DEPOSIT AUTHORIZATION FORM Please complete all fields. AGENT INFORMATION…" at bounding box center [765, 436] width 585 height 759
drag, startPoint x: 1411, startPoint y: 314, endPoint x: 642, endPoint y: 211, distance: 775.9
drag, startPoint x: 680, startPoint y: 209, endPoint x: 937, endPoint y: 262, distance: 262.4
click at [874, 195] on div "DIRECT DEPOSIT AUTHORIZATION FORM Please complete all fields. AGENT INFORMATION…" at bounding box center [706, 360] width 469 height 607
click at [940, 265] on div "DIRECT DEPOSIT AUTHORIZATION FORM Please complete all fields. AGENT INFORMATION…" at bounding box center [712, 677] width 481 height 1241
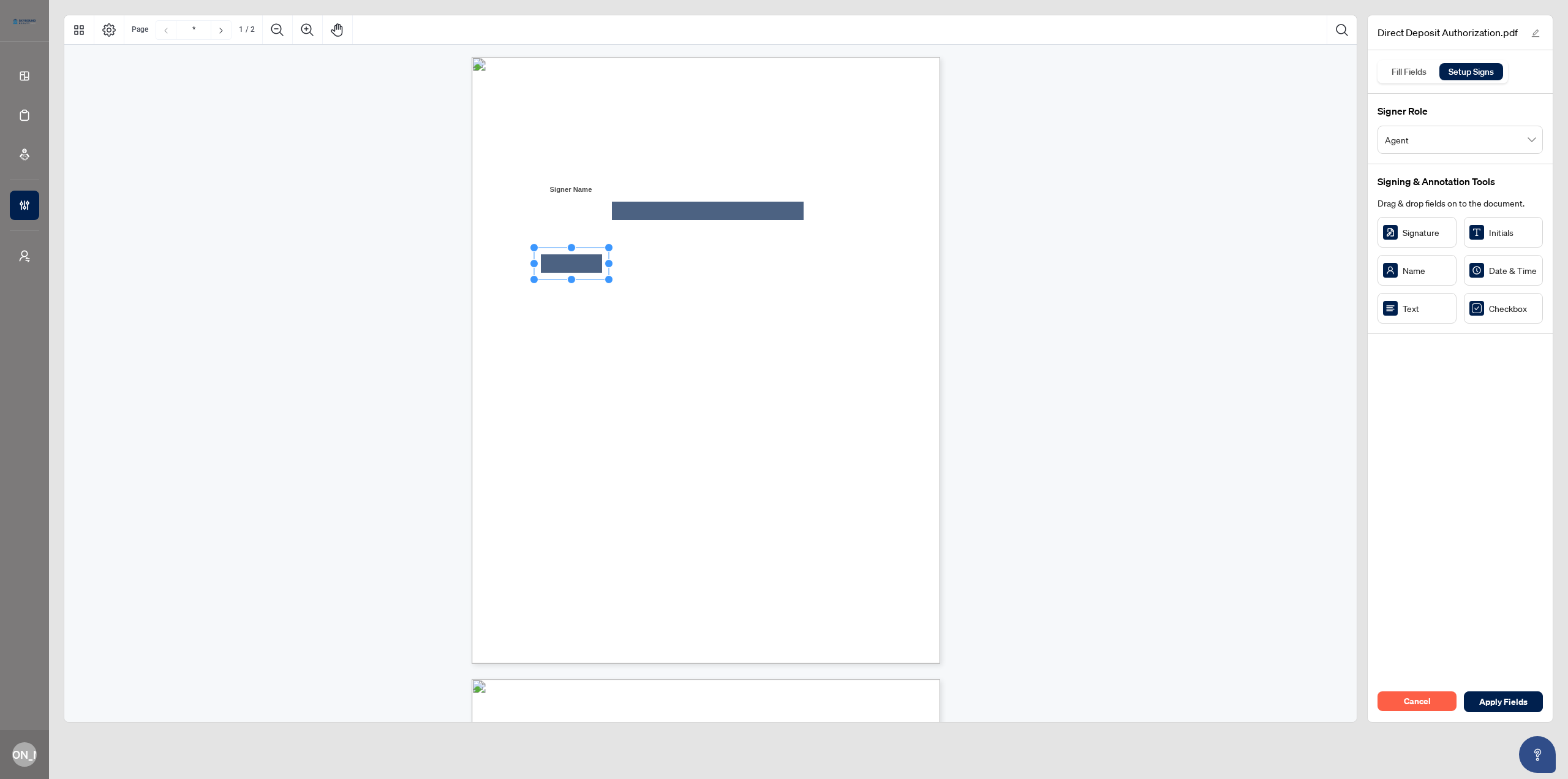
drag, startPoint x: 1428, startPoint y: 310, endPoint x: 571, endPoint y: 263, distance: 858.3
drag, startPoint x: 610, startPoint y: 263, endPoint x: 848, endPoint y: 262, distance: 238.0
click at [838, 230] on div "DIRECT DEPOSIT AUTHORIZATION FORM Please complete all fields. AGENT INFORMATION…" at bounding box center [706, 360] width 469 height 607
click at [559, 300] on span "TRANSIT NUMBER" at bounding box center [532, 300] width 54 height 8
drag, startPoint x: 1408, startPoint y: 309, endPoint x: 607, endPoint y: 286, distance: 801.3
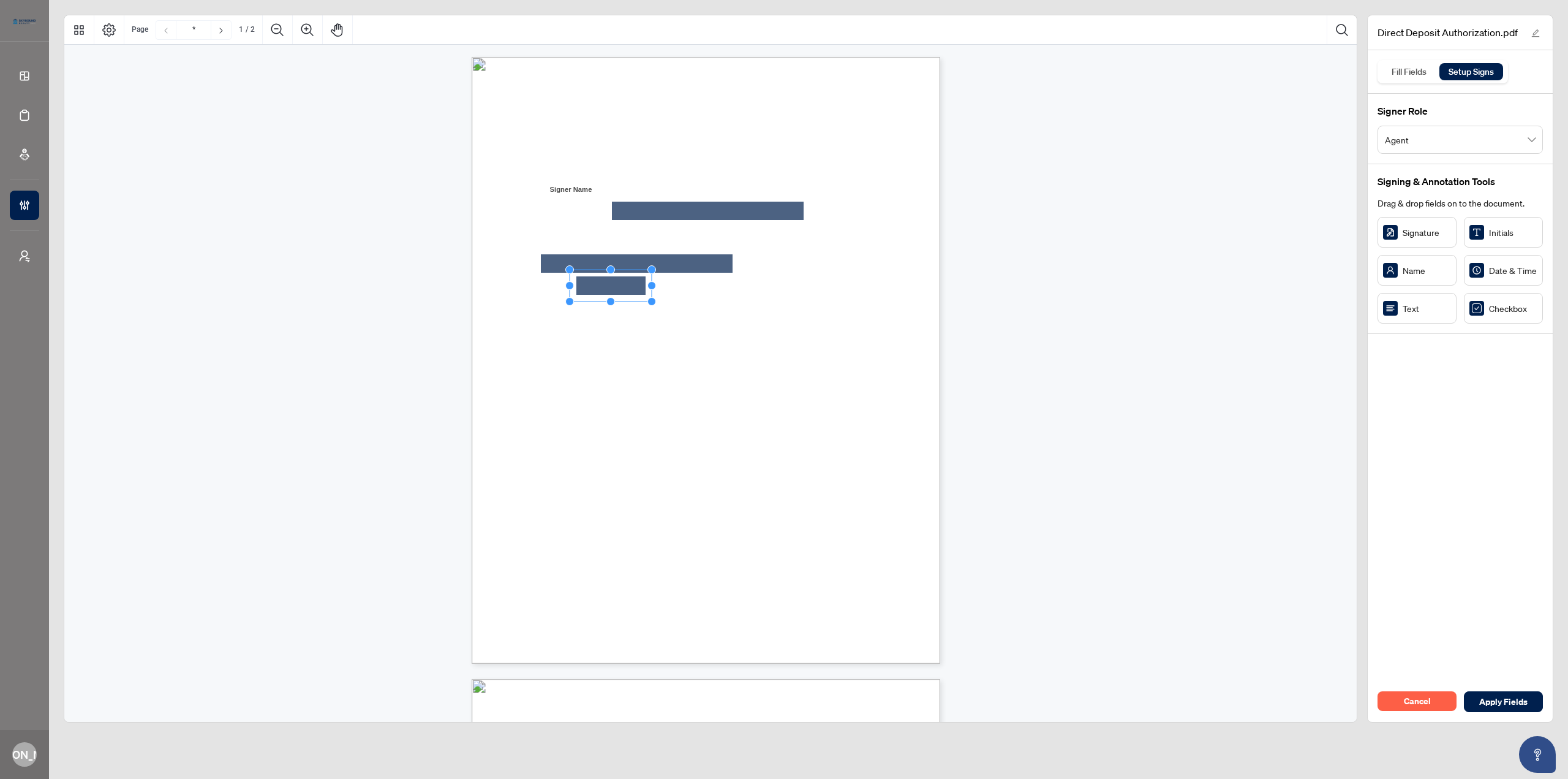
drag, startPoint x: 643, startPoint y: 286, endPoint x: 651, endPoint y: 286, distance: 8.0
click at [651, 286] on circle "Resize, Right" at bounding box center [652, 286] width 8 height 8
click at [625, 350] on span "SAVINGS" at bounding box center [612, 354] width 25 height 8
drag, startPoint x: 588, startPoint y: 310, endPoint x: 610, endPoint y: 308, distance: 22.1
drag, startPoint x: 645, startPoint y: 305, endPoint x: 654, endPoint y: 307, distance: 9.2
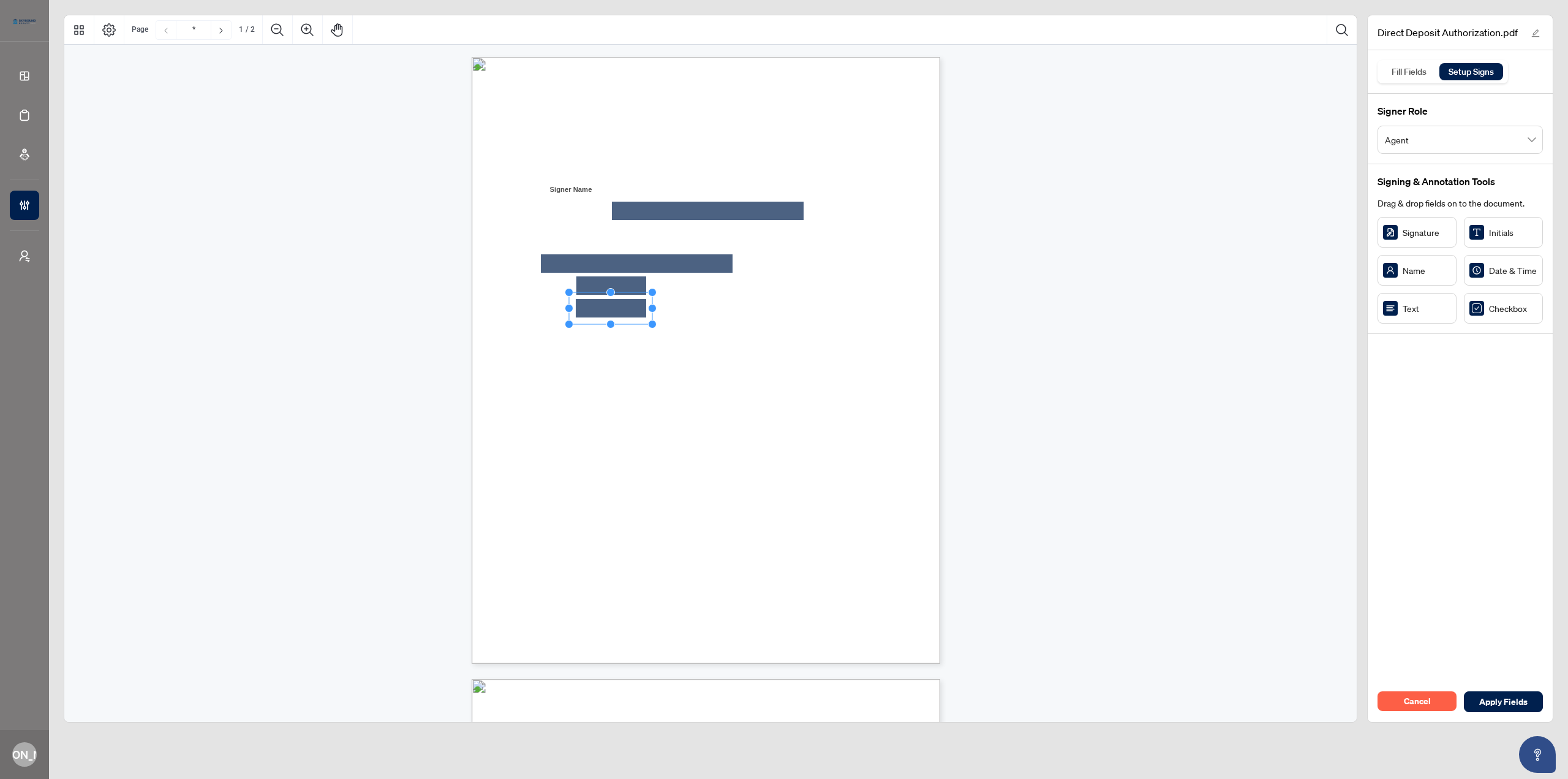
click at [654, 307] on circle "Resize, Right" at bounding box center [652, 308] width 8 height 8
click at [731, 309] on div "DIRECT DEPOSIT AUTHORIZATION FORM Please complete all fields. AGENT INFORMATION…" at bounding box center [765, 436] width 585 height 759
drag, startPoint x: 1395, startPoint y: 309, endPoint x: 608, endPoint y: 330, distance: 787.3
drag, startPoint x: 643, startPoint y: 330, endPoint x: 653, endPoint y: 329, distance: 10.0
click at [653, 329] on circle "Resize, Right" at bounding box center [653, 329] width 8 height 8
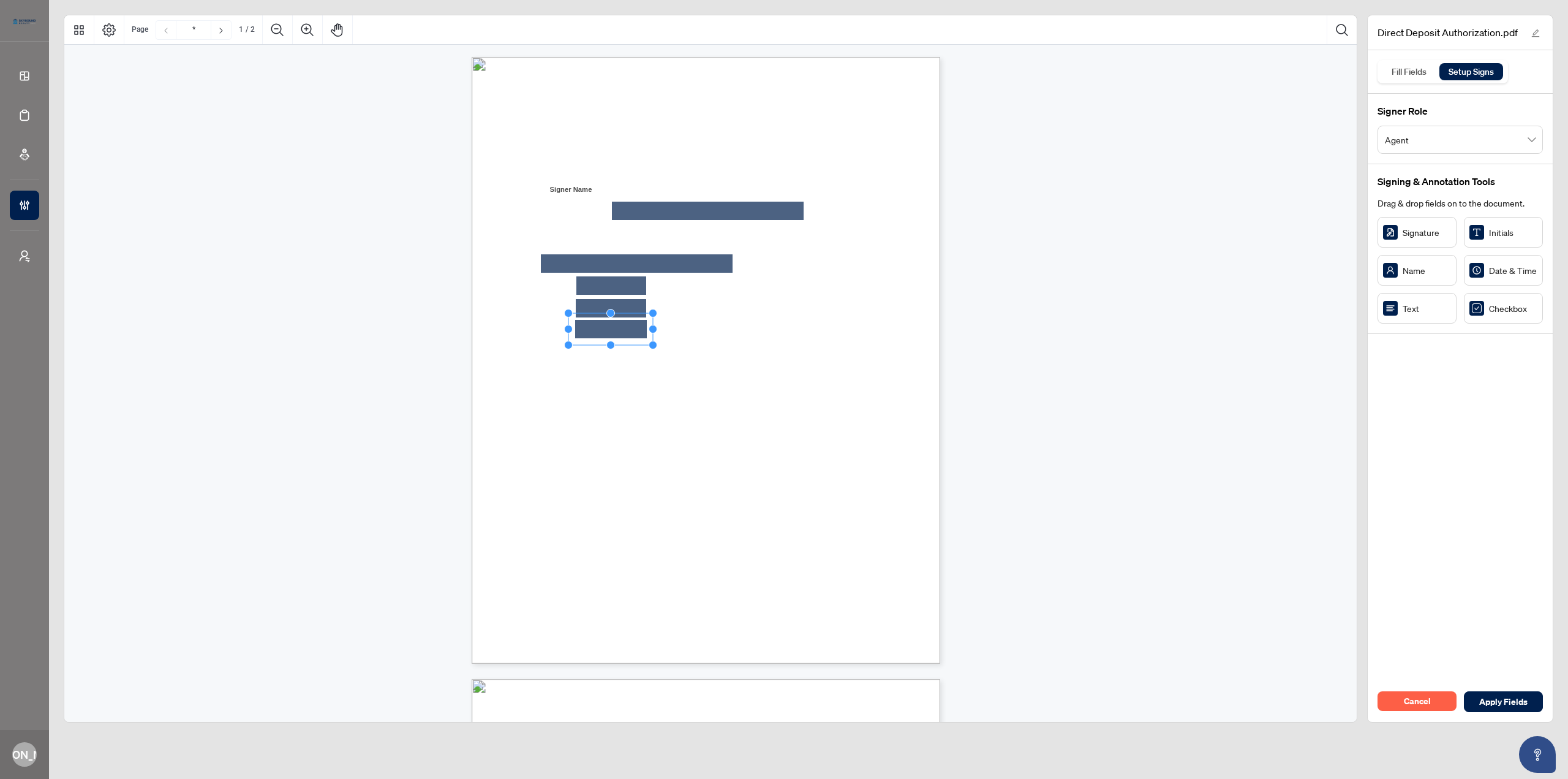
click at [717, 329] on div "DIRECT DEPOSIT AUTHORIZATION FORM Please complete all fields. AGENT INFORMATION…" at bounding box center [765, 436] width 585 height 759
click at [524, 355] on rect "Page 1" at bounding box center [522, 354] width 23 height 23
click at [541, 390] on span "I, ____________________________________, hereby authorize" at bounding box center [621, 384] width 228 height 11
drag, startPoint x: 588, startPoint y: 362, endPoint x: 594, endPoint y: 355, distance: 9.2
click at [594, 356] on rect "Page 1" at bounding box center [591, 354] width 23 height 23
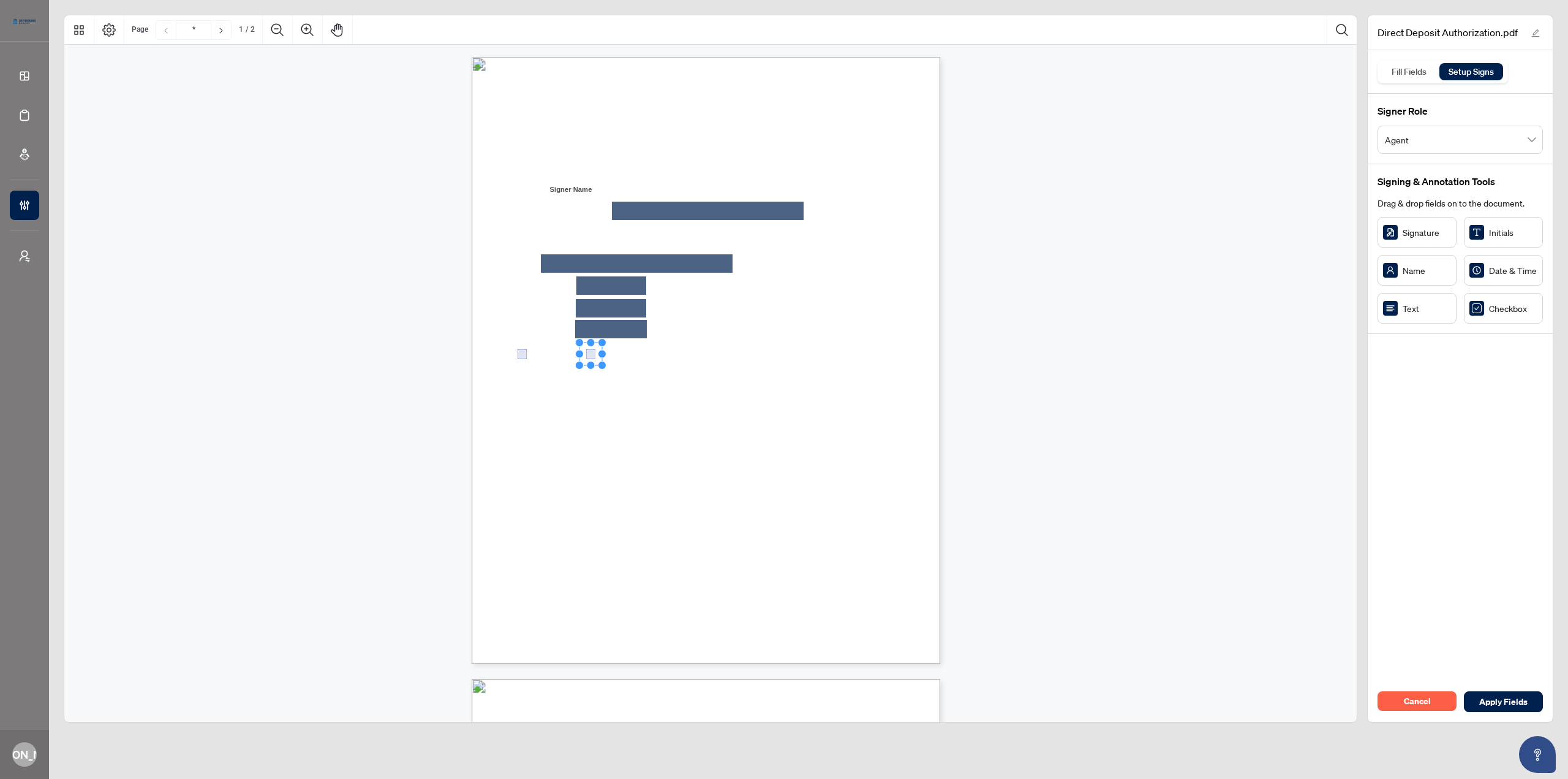
click at [606, 388] on span "I, ____________________________________, hereby authorize" at bounding box center [621, 384] width 228 height 11
click at [652, 399] on span "institution to electronically deposit funds into the account listed above, and …" at bounding box center [701, 400] width 390 height 11
drag, startPoint x: 1391, startPoint y: 237, endPoint x: 543, endPoint y: 468, distance: 878.9
drag, startPoint x: 569, startPoint y: 468, endPoint x: 777, endPoint y: 443, distance: 209.5
click at [777, 426] on div "DIRECT DEPOSIT AUTHORIZATION FORM Please complete all fields. AGENT INFORMATION…" at bounding box center [706, 360] width 469 height 607
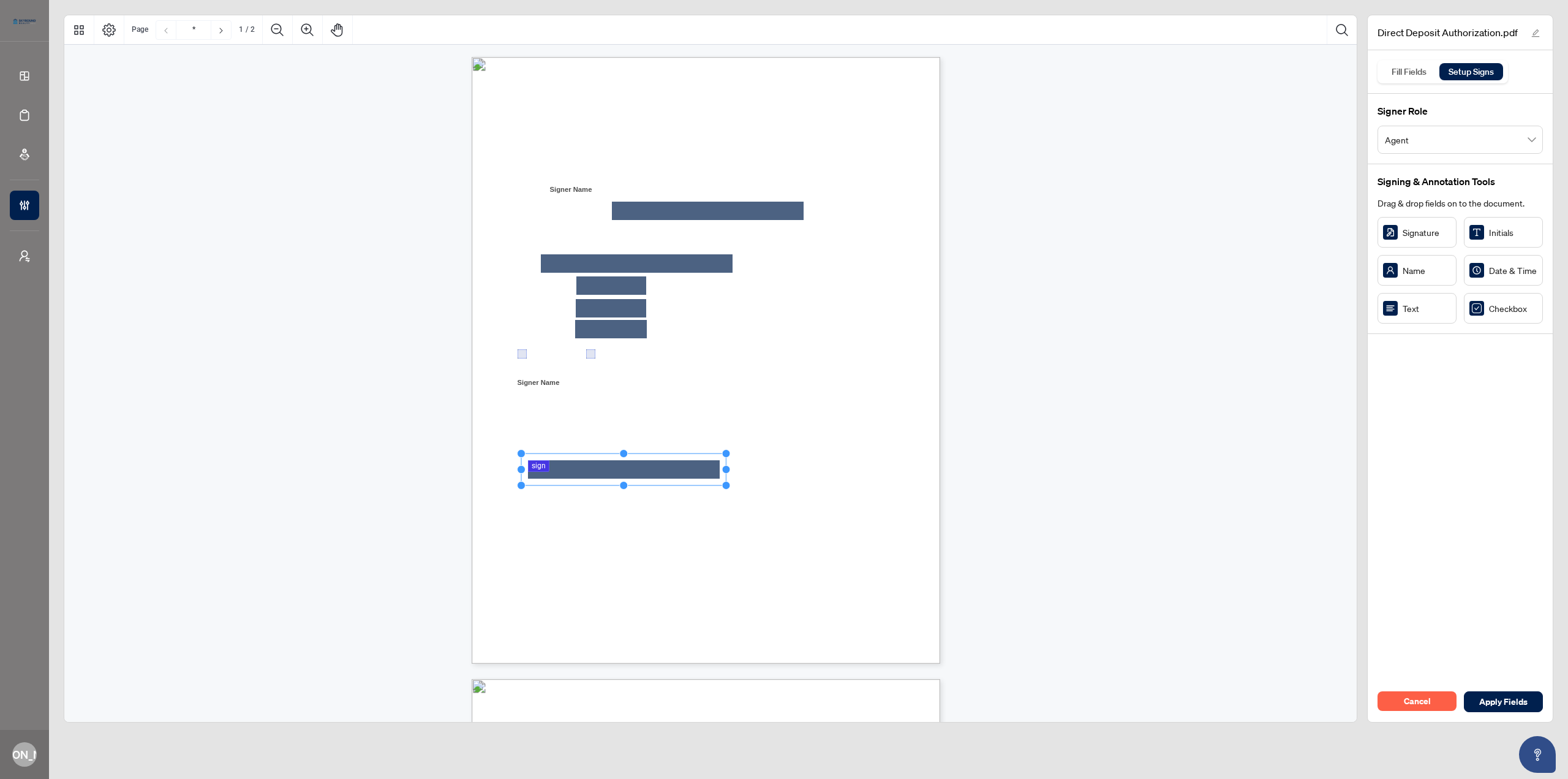
drag, startPoint x: 641, startPoint y: 470, endPoint x: 650, endPoint y: 470, distance: 9.0
click at [650, 426] on rect "Page 1" at bounding box center [624, 470] width 205 height 32
click at [715, 426] on div "DIRECT DEPOSIT AUTHORIZATION FORM Please complete all fields. AGENT INFORMATION…" at bounding box center [765, 436] width 585 height 759
drag, startPoint x: 722, startPoint y: 530, endPoint x: 923, endPoint y: 512, distance: 201.8
click at [740, 426] on div "DIRECT DEPOSIT AUTHORIZATION FORM Please complete all fields. AGENT INFORMATION…" at bounding box center [765, 436] width 585 height 759
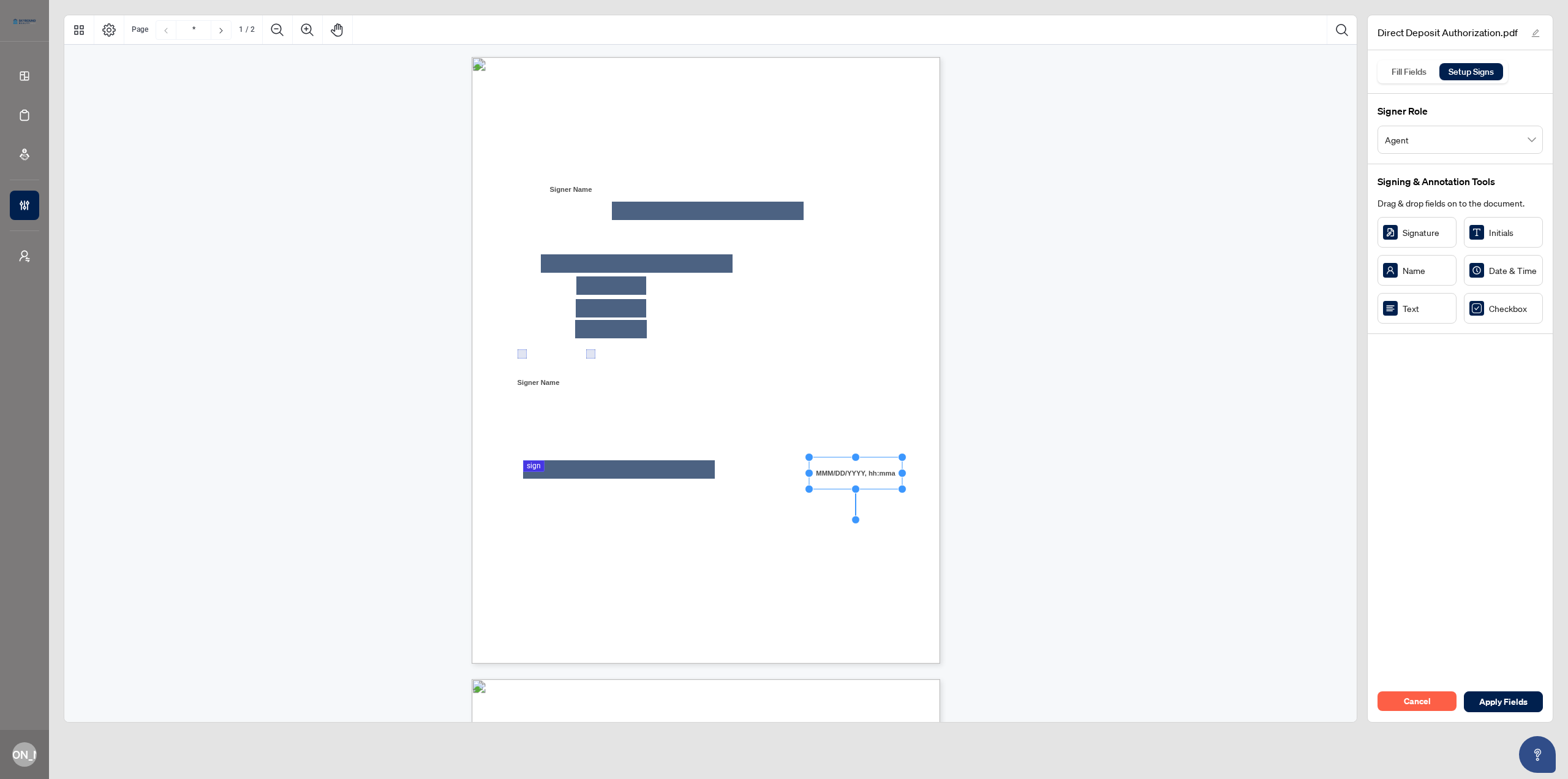
drag, startPoint x: 811, startPoint y: 537, endPoint x: 743, endPoint y: 558, distance: 71.2
click at [810, 426] on div "DIRECT DEPOSIT AUTHORIZATION FORM Please complete all fields. AGENT INFORMATION…" at bounding box center [765, 436] width 585 height 759
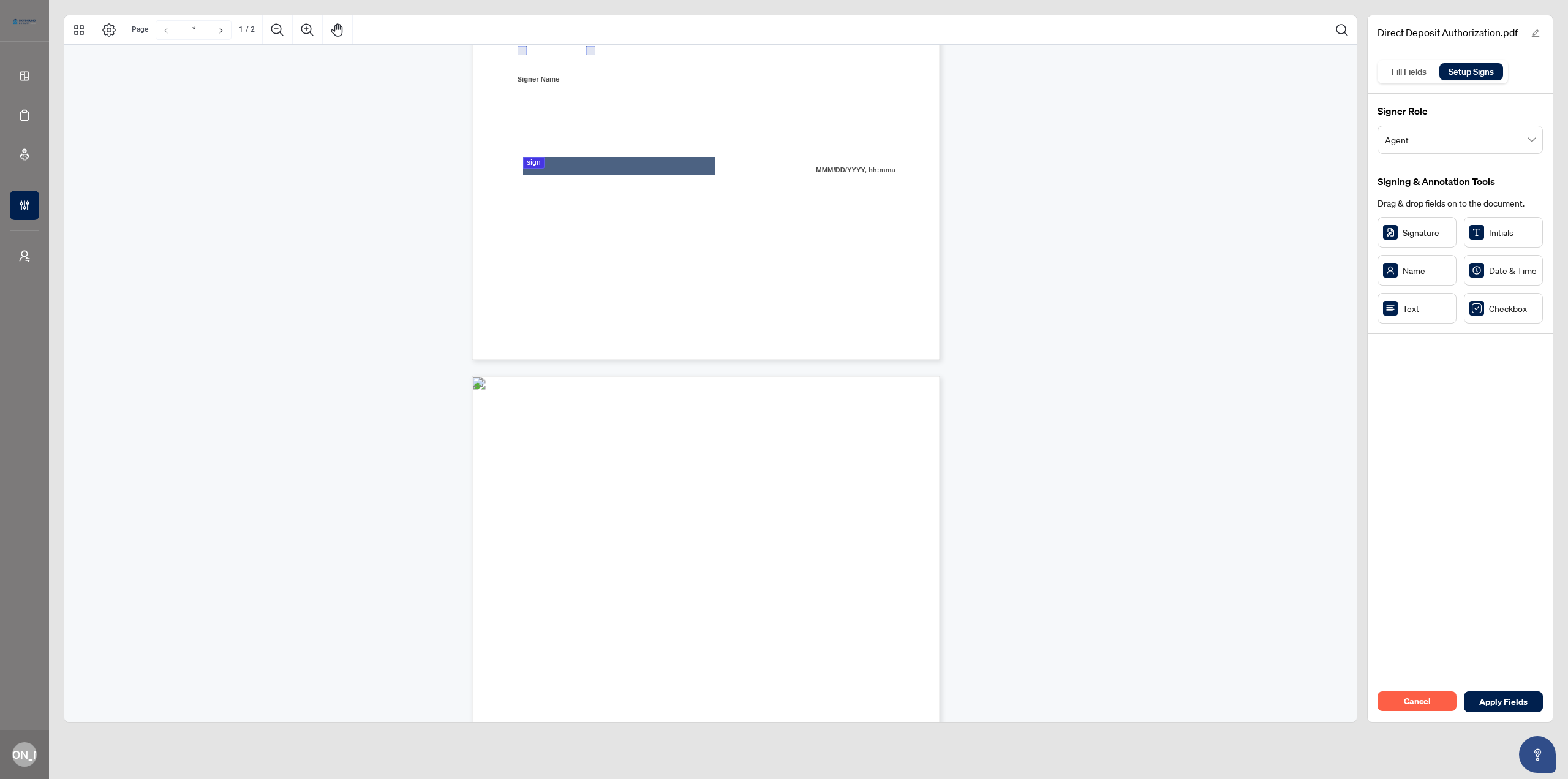
type input "*"
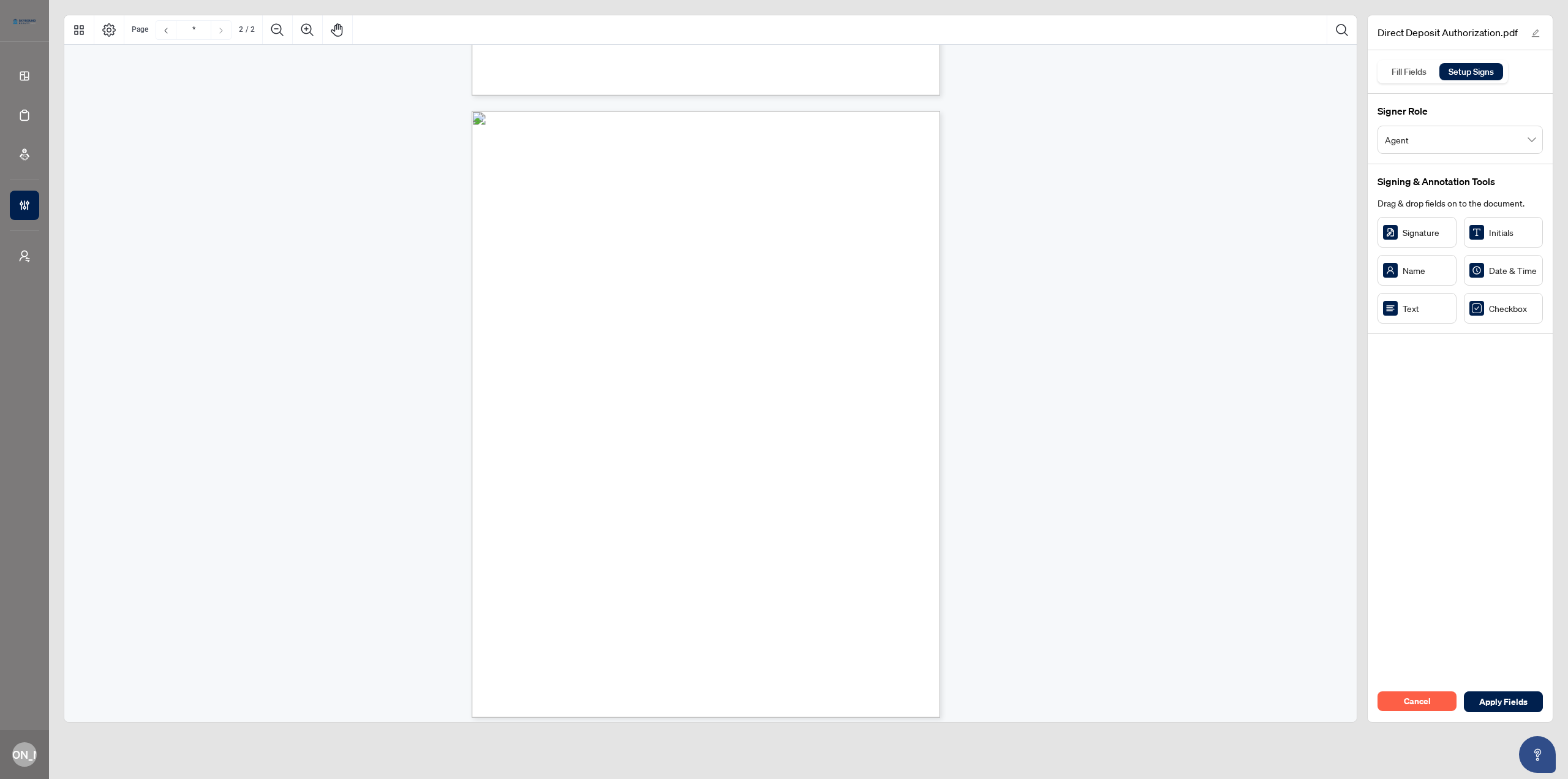
scroll to position [576, 0]
click at [940, 426] on span "Apply Fields" at bounding box center [1503, 701] width 48 height 20
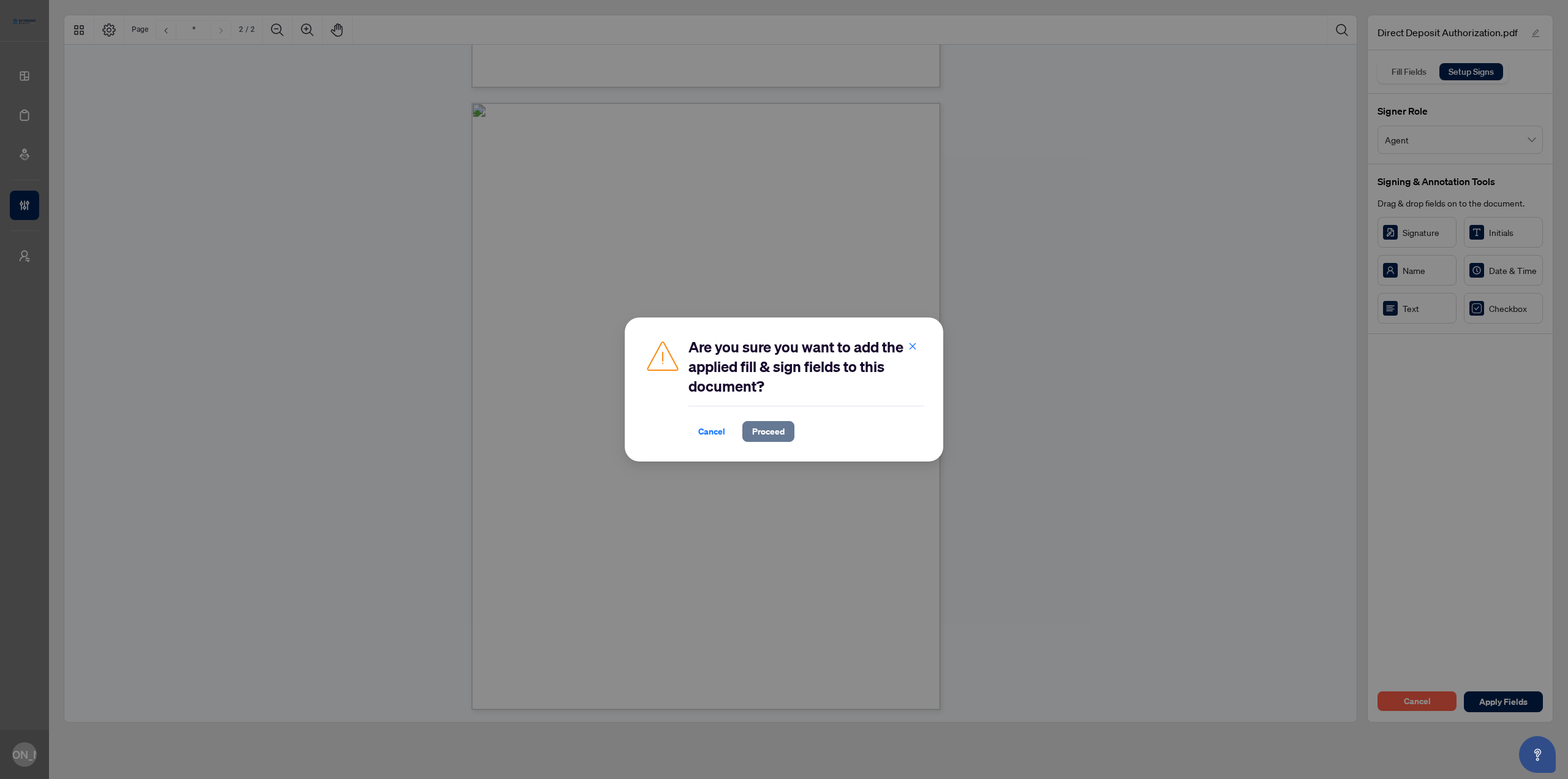
click at [794, 426] on button "Proceed" at bounding box center [768, 431] width 52 height 21
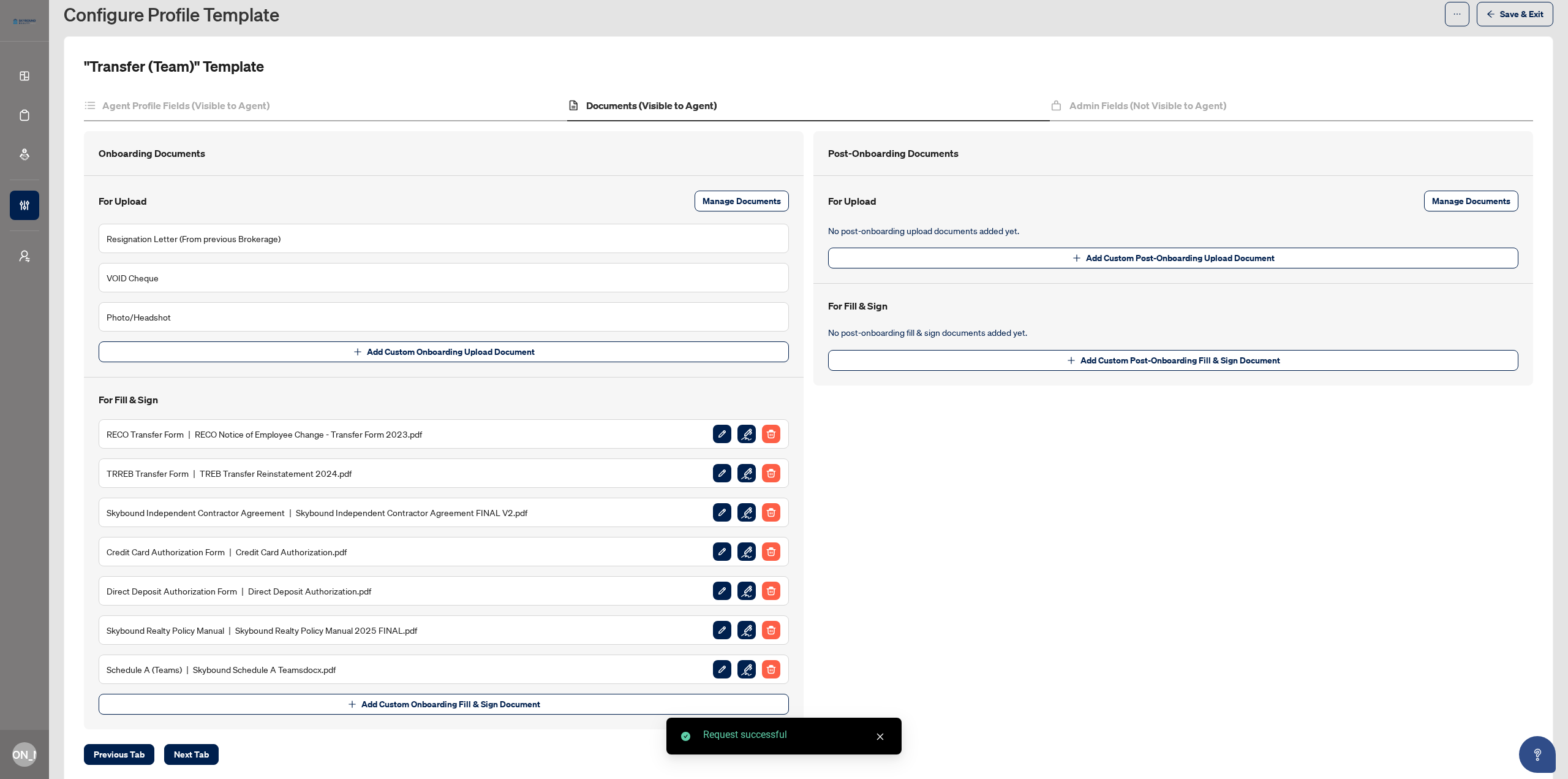
scroll to position [57, 0]
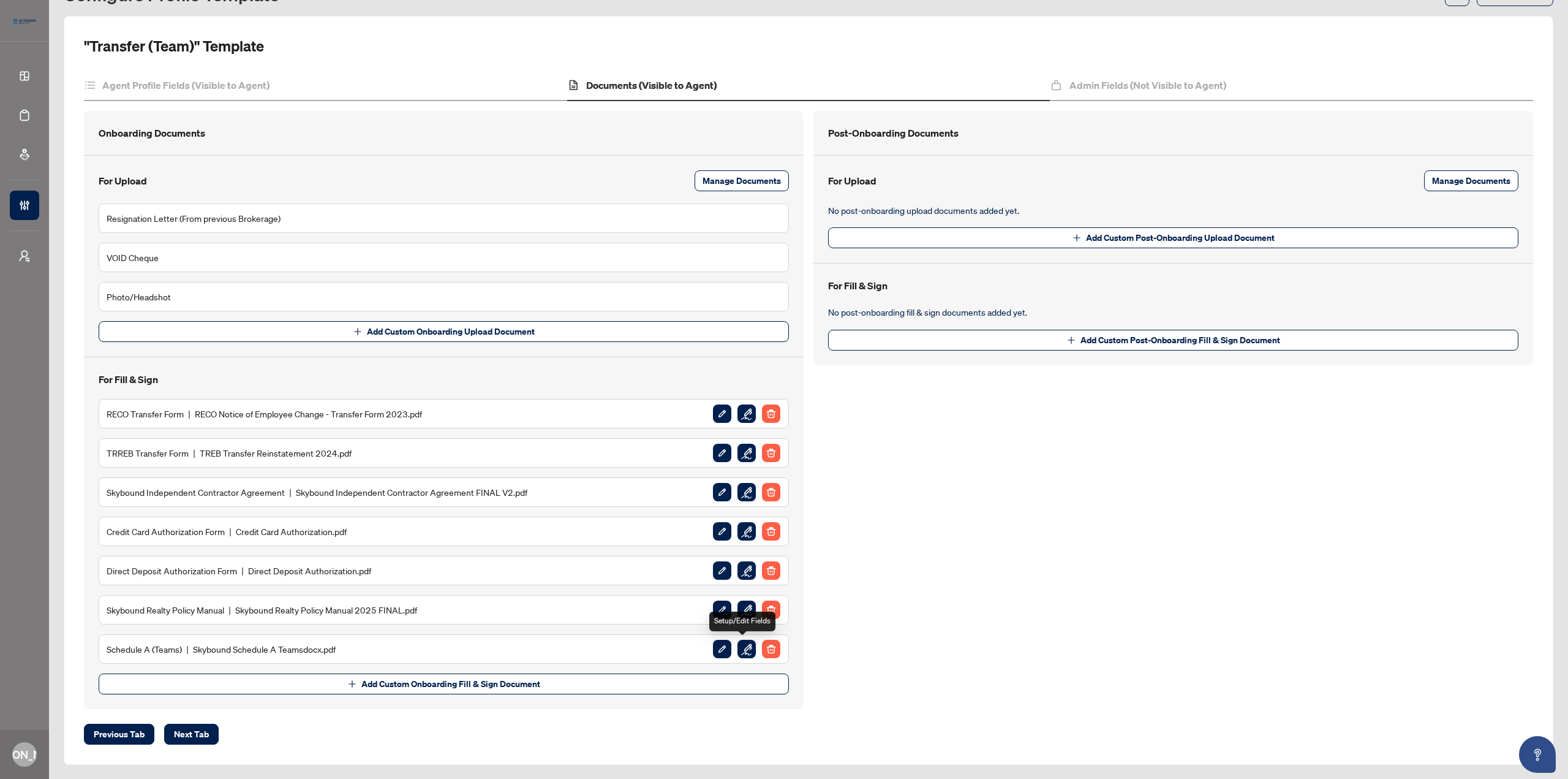
click at [747, 426] on img "button" at bounding box center [746, 649] width 18 height 19
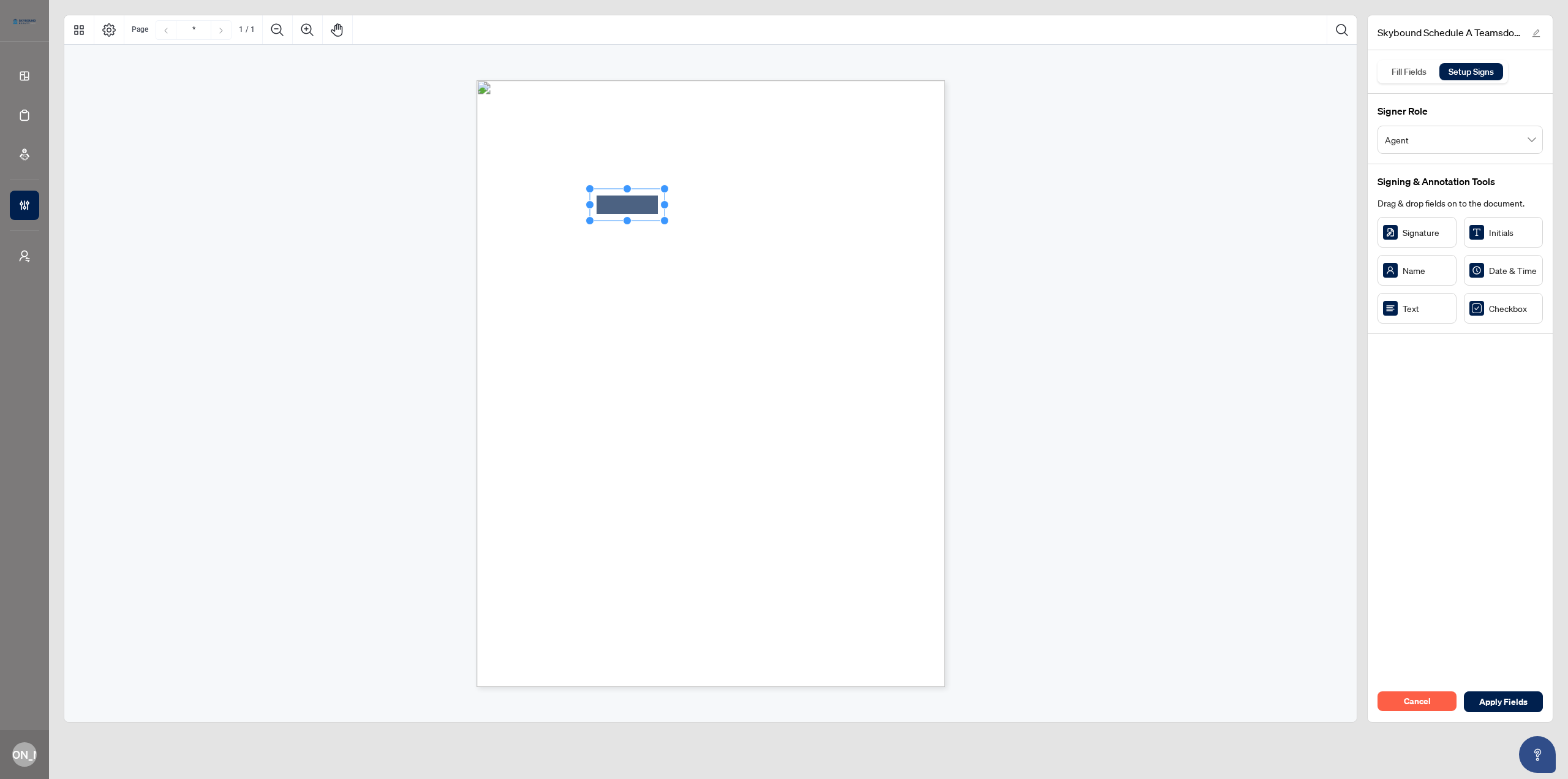
drag, startPoint x: 642, startPoint y: 201, endPoint x: 636, endPoint y: 200, distance: 6.1
drag, startPoint x: 665, startPoint y: 205, endPoint x: 731, endPoint y: 204, distance: 66.0
click at [731, 204] on circle "Resize, Right" at bounding box center [730, 204] width 8 height 8
click at [823, 255] on span "$50 split trade fee" at bounding box center [826, 259] width 55 height 10
drag, startPoint x: 647, startPoint y: 508, endPoint x: 631, endPoint y: 511, distance: 16.3
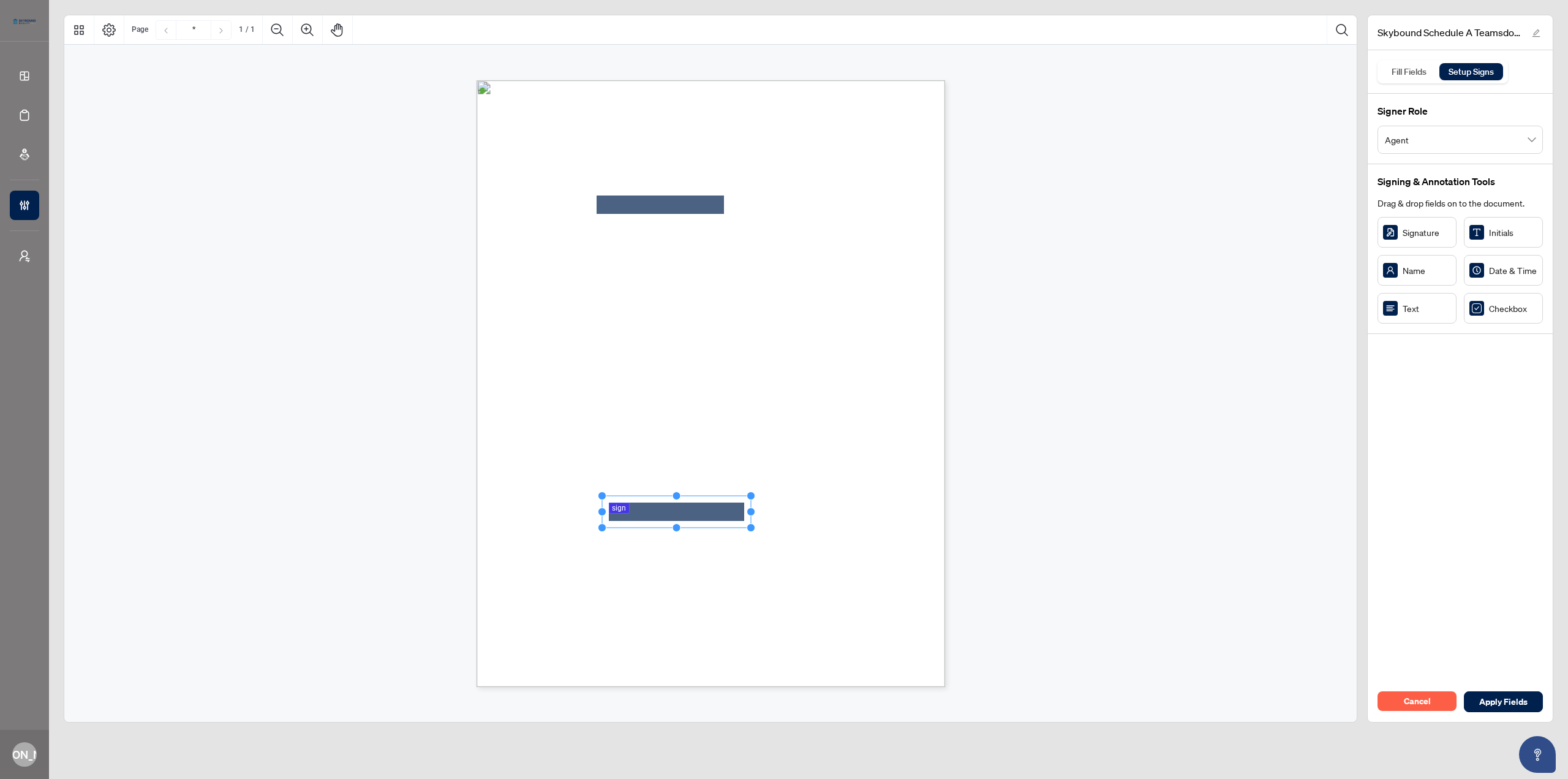
drag, startPoint x: 659, startPoint y: 508, endPoint x: 751, endPoint y: 496, distance: 92.8
click at [751, 426] on icon "Resize, Top Resize, Top, Right Resize, Right Resize, Bottom, Right Resize, Bott…" at bounding box center [676, 511] width 158 height 40
click at [717, 426] on span "All amounts payable are subject to applicable HST." at bounding box center [632, 487] width 170 height 10
click at [603, 426] on span "Skybound Realty" at bounding box center [574, 590] width 57 height 10
drag, startPoint x: 711, startPoint y: 575, endPoint x: 756, endPoint y: 570, distance: 45.3
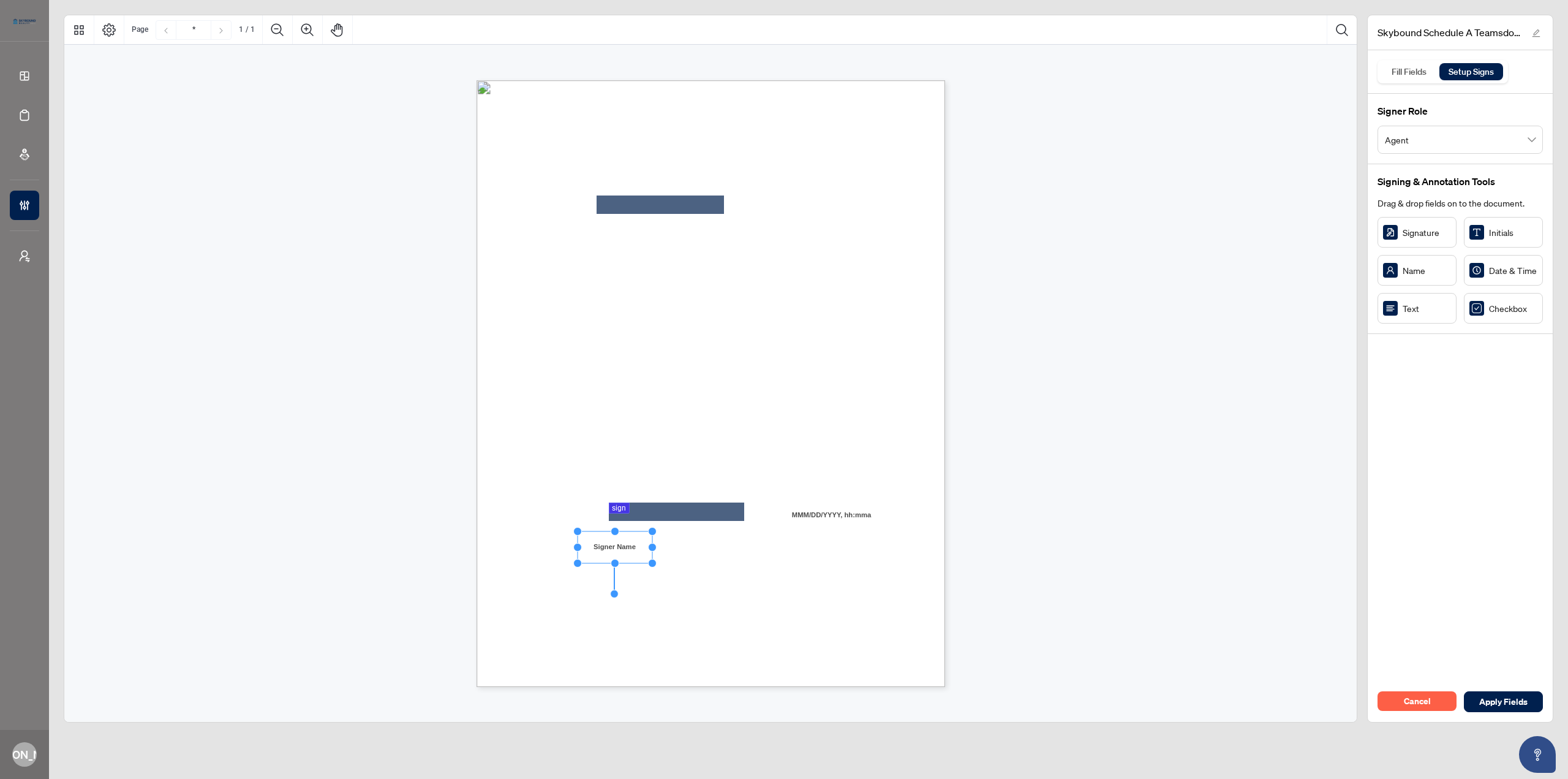
click at [713, 426] on span "ACCEPTED BY: _______________________________________" at bounding box center [648, 579] width 204 height 10
click at [940, 154] on input "search" at bounding box center [1454, 142] width 140 height 27
click at [940, 185] on div "Broker of Record (BOR)" at bounding box center [1460, 188] width 146 height 13
drag, startPoint x: 659, startPoint y: 574, endPoint x: 752, endPoint y: 557, distance: 94.5
click at [752, 426] on icon "Resize, Top Resize, Top, Right Resize, Right Resize, Bottom, Right Resize, Bott…" at bounding box center [675, 572] width 158 height 40
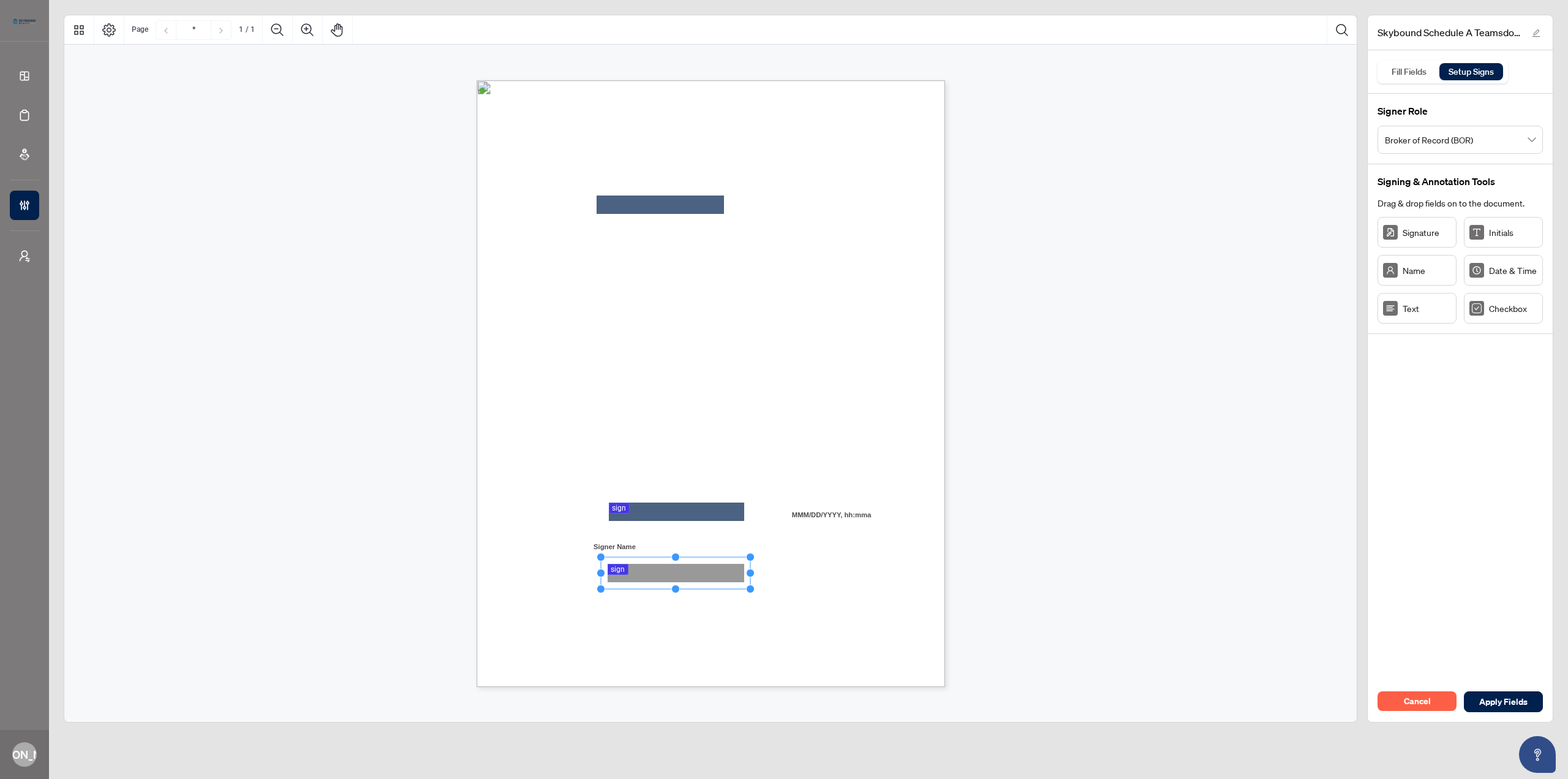
click at [805, 426] on div "SCHEDULE A – COMMISSION PLAN AND FEE SCHEDULE(TEAMS) This Schedule forms part o…" at bounding box center [769, 459] width 585 height 759
click at [778, 426] on div "SCHEDULE A – COMMISSION PLAN AND FEE SCHEDULE(TEAMS) This Schedule forms part o…" at bounding box center [769, 459] width 585 height 759
click at [707, 426] on div "SCHEDULE A – COMMISSION PLAN AND FEE SCHEDULE(TEAMS) This Schedule forms part o…" at bounding box center [769, 459] width 585 height 759
click at [940, 426] on span "Apply Fields" at bounding box center [1503, 701] width 48 height 20
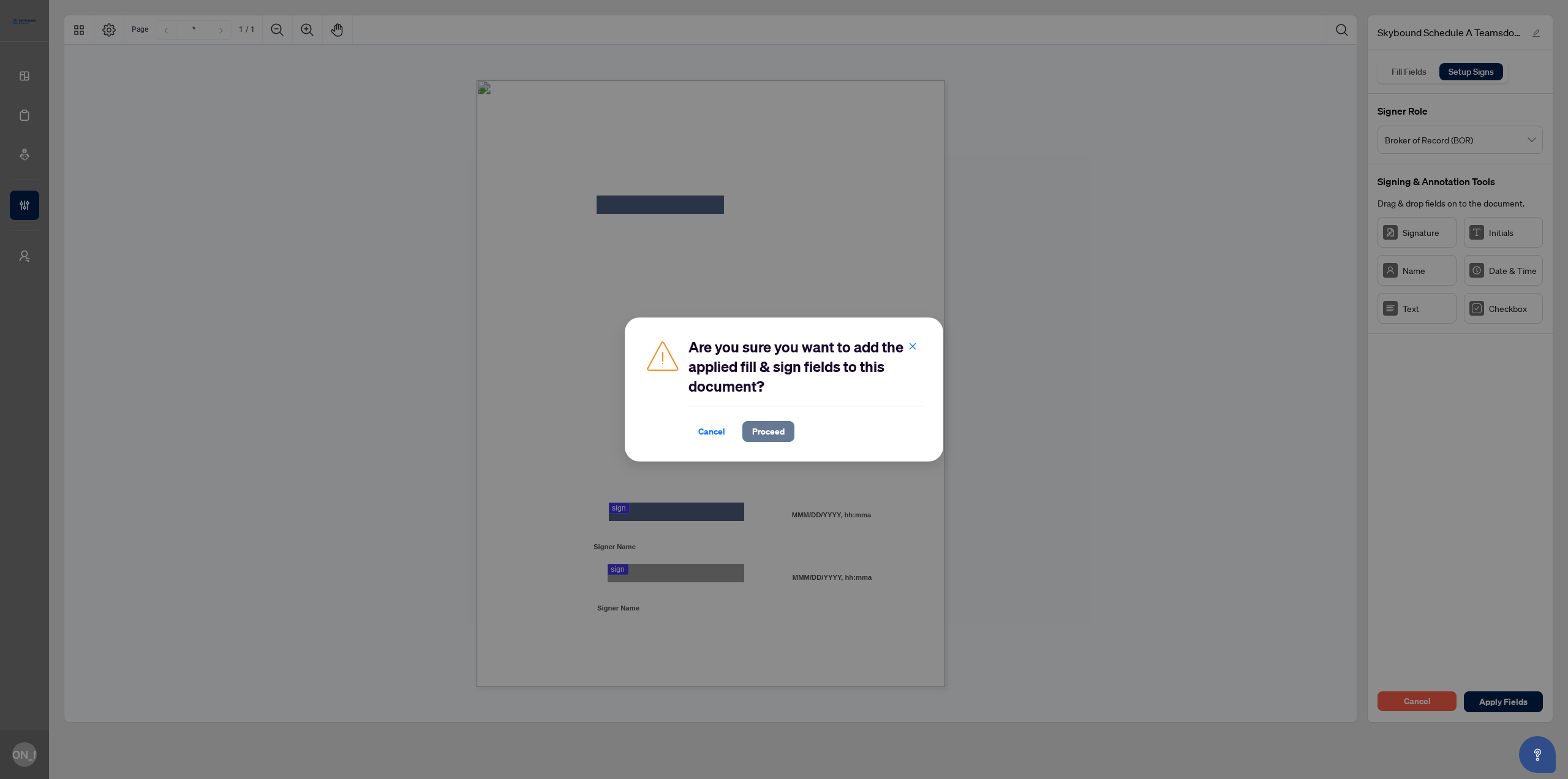
click at [787, 424] on button "Proceed" at bounding box center [768, 431] width 52 height 21
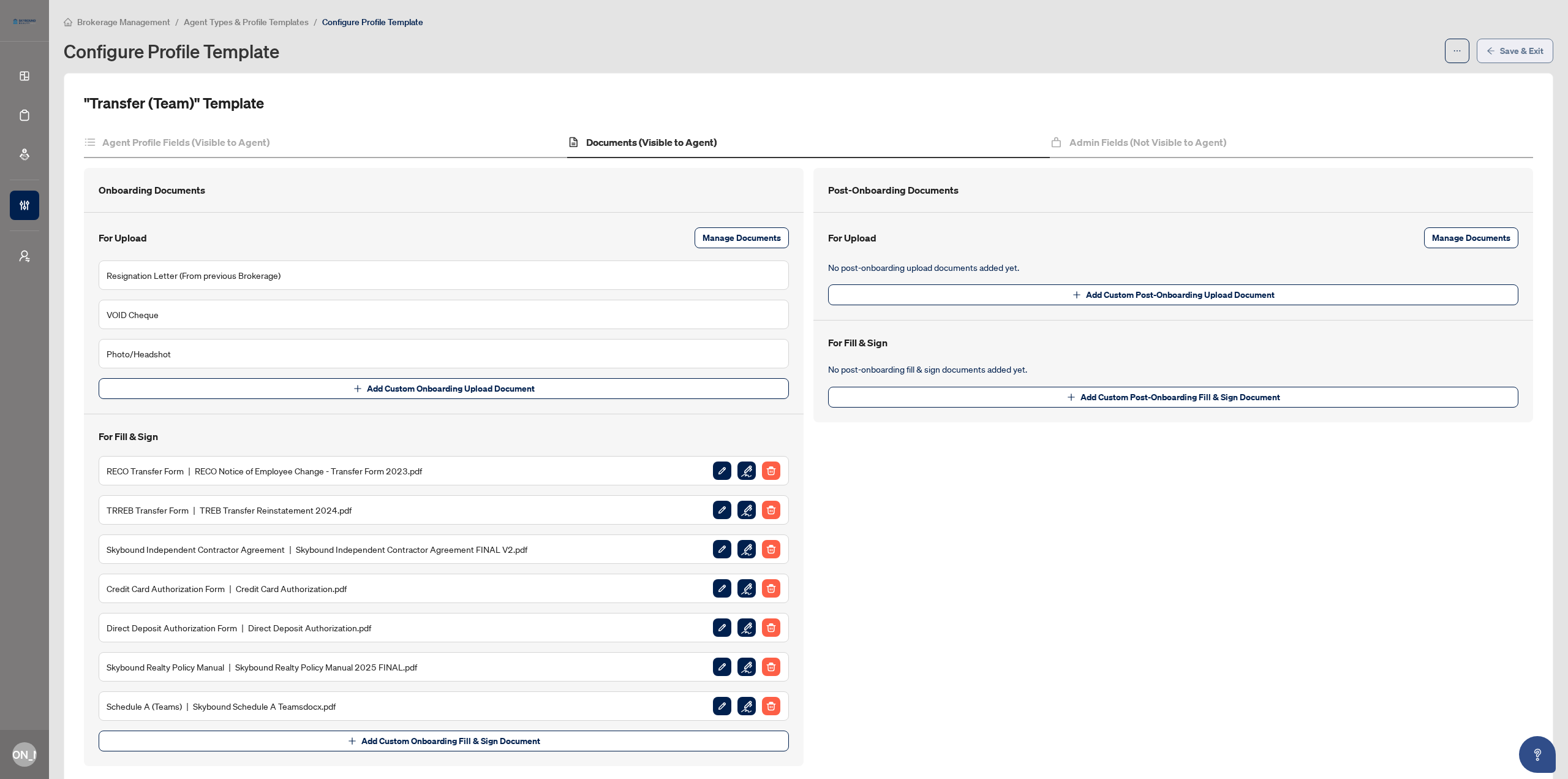
click at [940, 47] on span "Save & Exit" at bounding box center [1521, 50] width 43 height 20
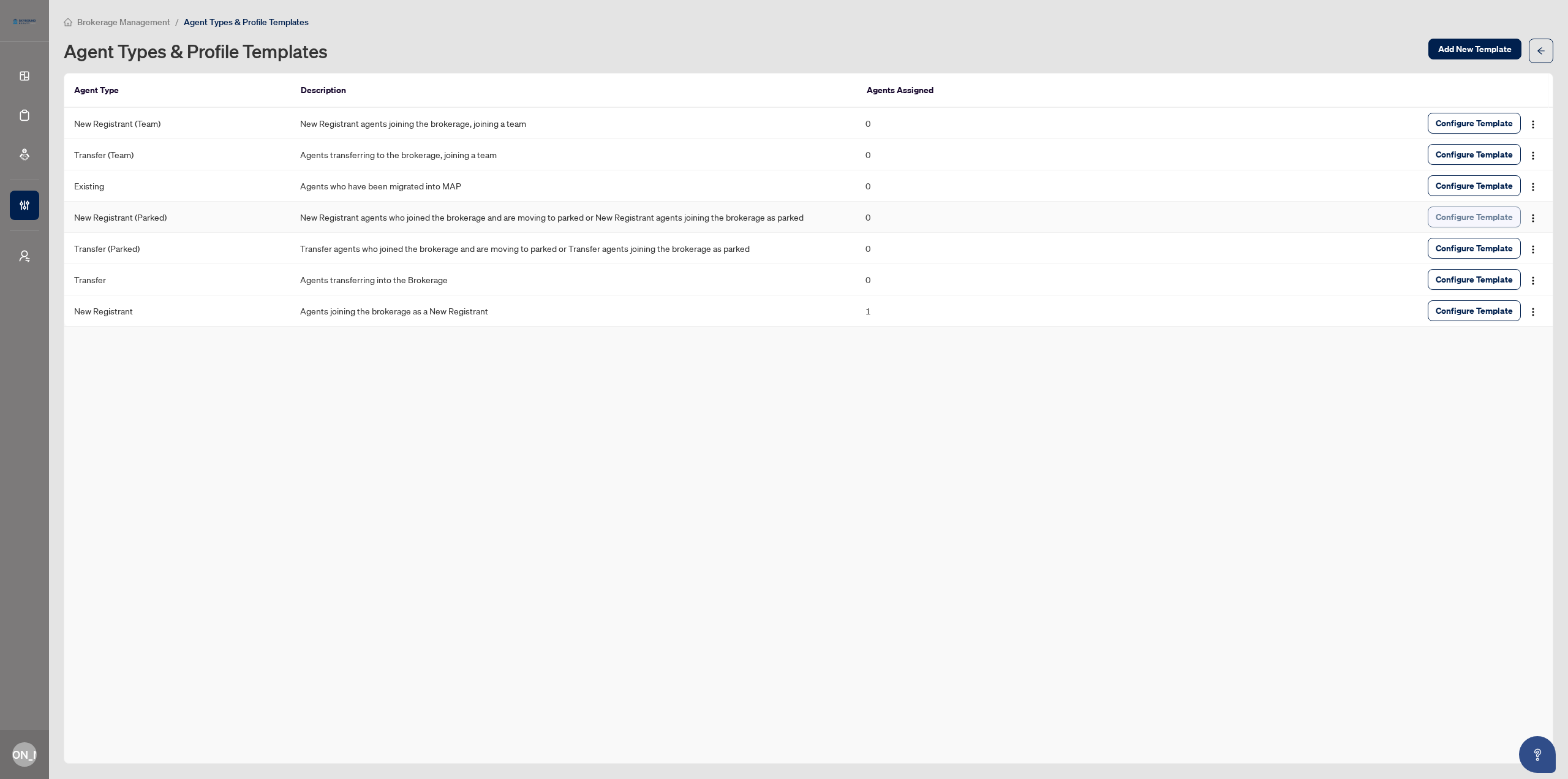
click at [940, 218] on span "Configure Template" at bounding box center [1474, 217] width 77 height 20
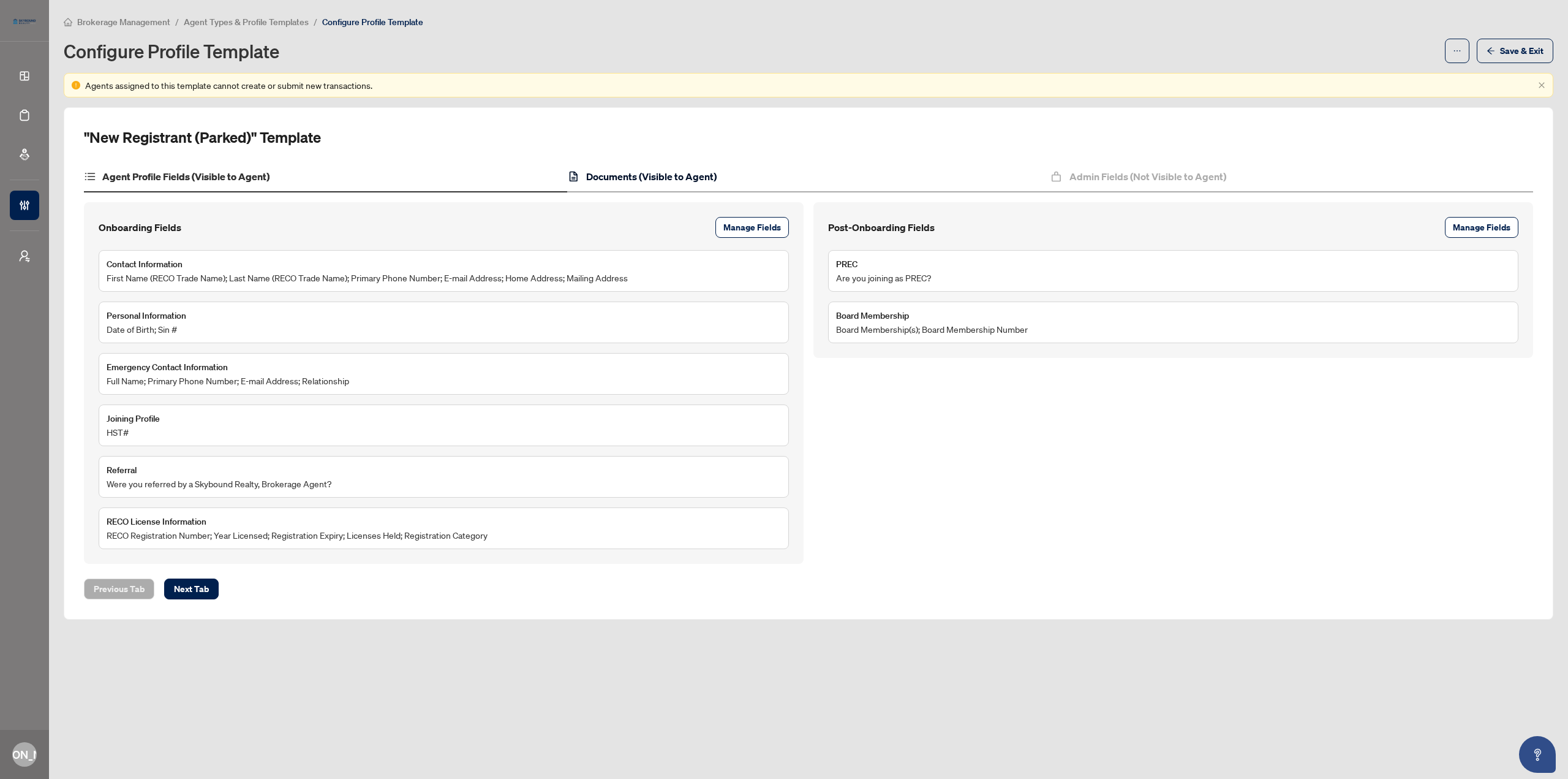
click at [712, 180] on h4 "Documents (Visible to Agent)" at bounding box center [651, 176] width 131 height 15
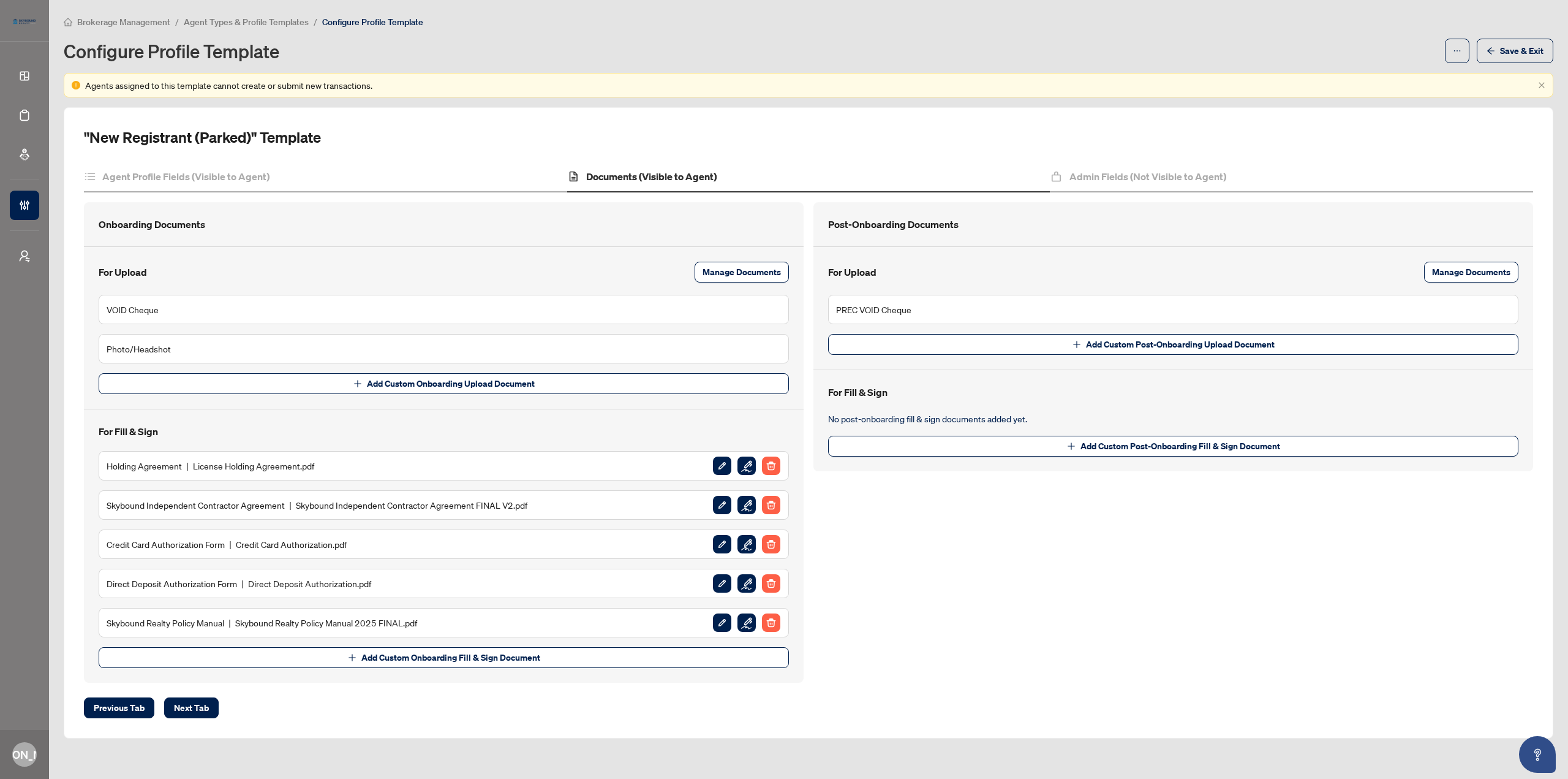
click at [860, 426] on div "Post-Onboarding Documents For Upload Manage Documents PREC VOID Cheque Add Cust…" at bounding box center [1173, 442] width 729 height 480
click at [751, 426] on img "button" at bounding box center [746, 465] width 18 height 19
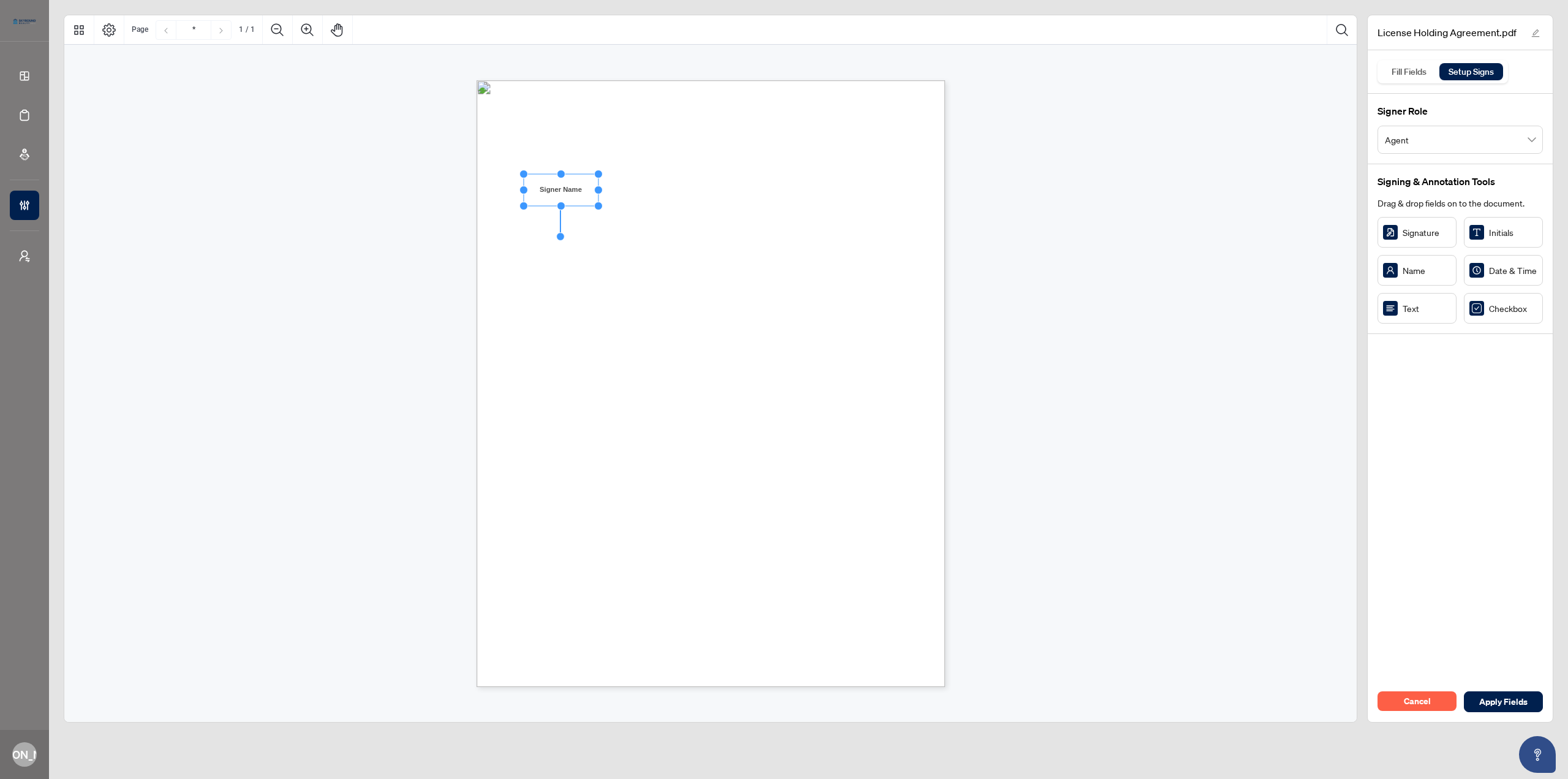
click at [700, 371] on span "education courses every two-year cycle and renew my registration before expiry.…" at bounding box center [688, 371] width 312 height 10
drag, startPoint x: 1445, startPoint y: 240, endPoint x: 597, endPoint y: 558, distance: 905.7
drag, startPoint x: 626, startPoint y: 556, endPoint x: 684, endPoint y: 555, distance: 58.0
click at [684, 426] on circle "Resize, Right" at bounding box center [683, 558] width 8 height 8
click at [733, 426] on div "LICENSE HOLDING AGREEMENT I, ___________________________________, hereby reques…" at bounding box center [769, 459] width 585 height 759
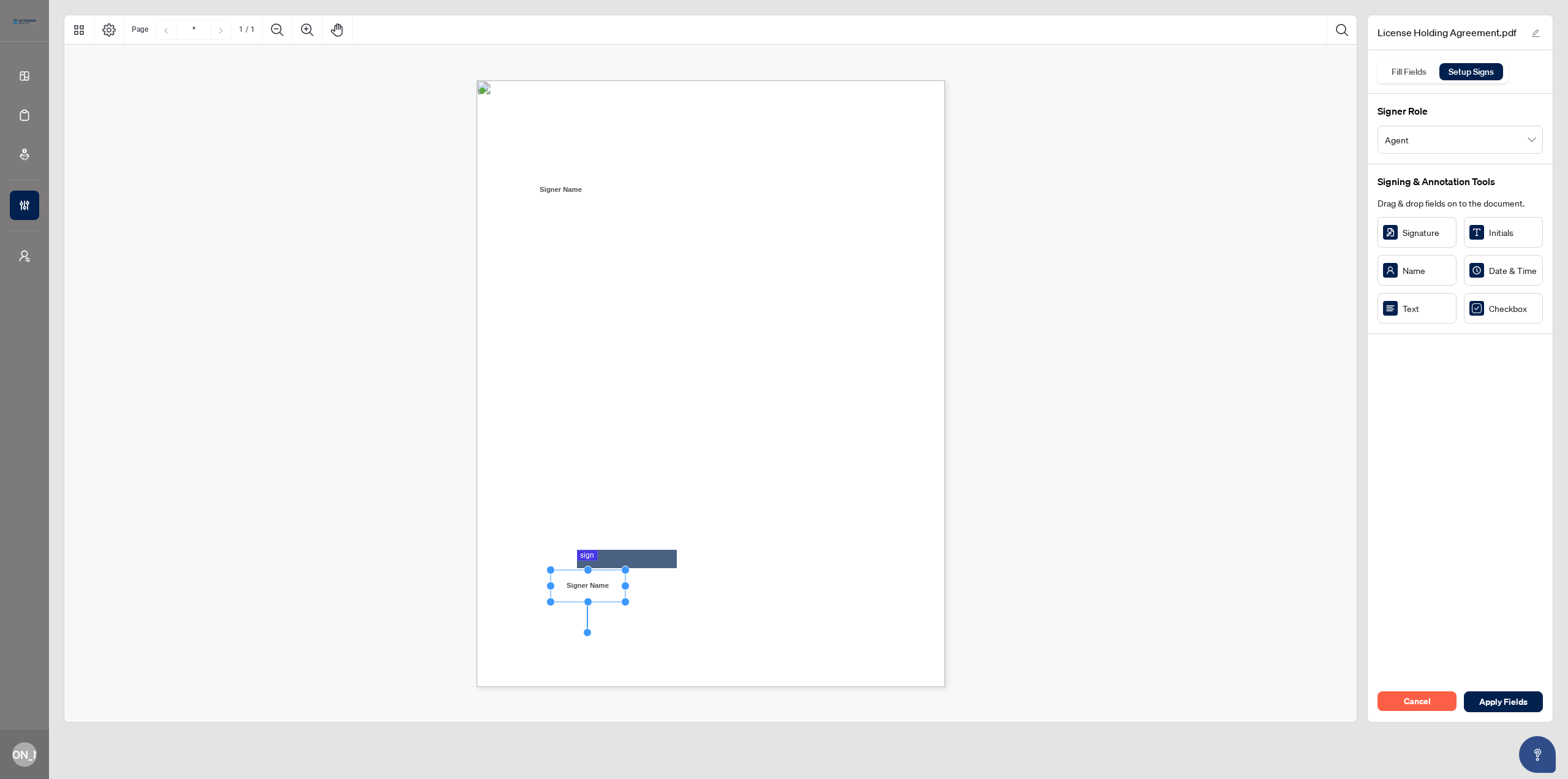
click at [679, 426] on div "LICENSE HOLDING AGREEMENT I, ___________________________________, hereby reques…" at bounding box center [769, 459] width 585 height 759
click at [677, 426] on div "LICENSE HOLDING AGREEMENT I, ___________________________________, hereby reques…" at bounding box center [769, 459] width 585 height 759
click at [940, 138] on span "Agent" at bounding box center [1460, 140] width 150 height 23
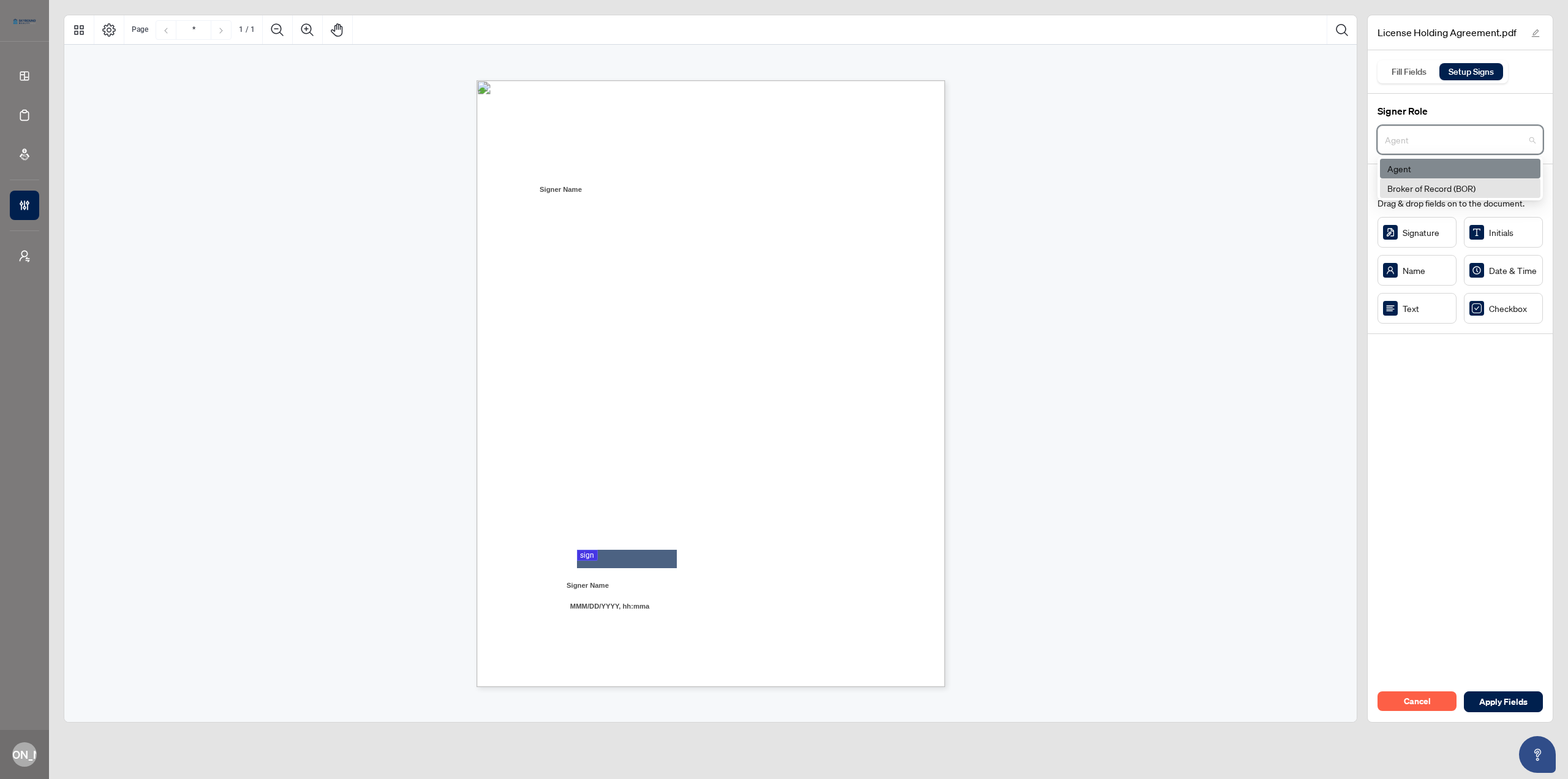
click at [940, 188] on div "Broker of Record (BOR)" at bounding box center [1460, 188] width 146 height 13
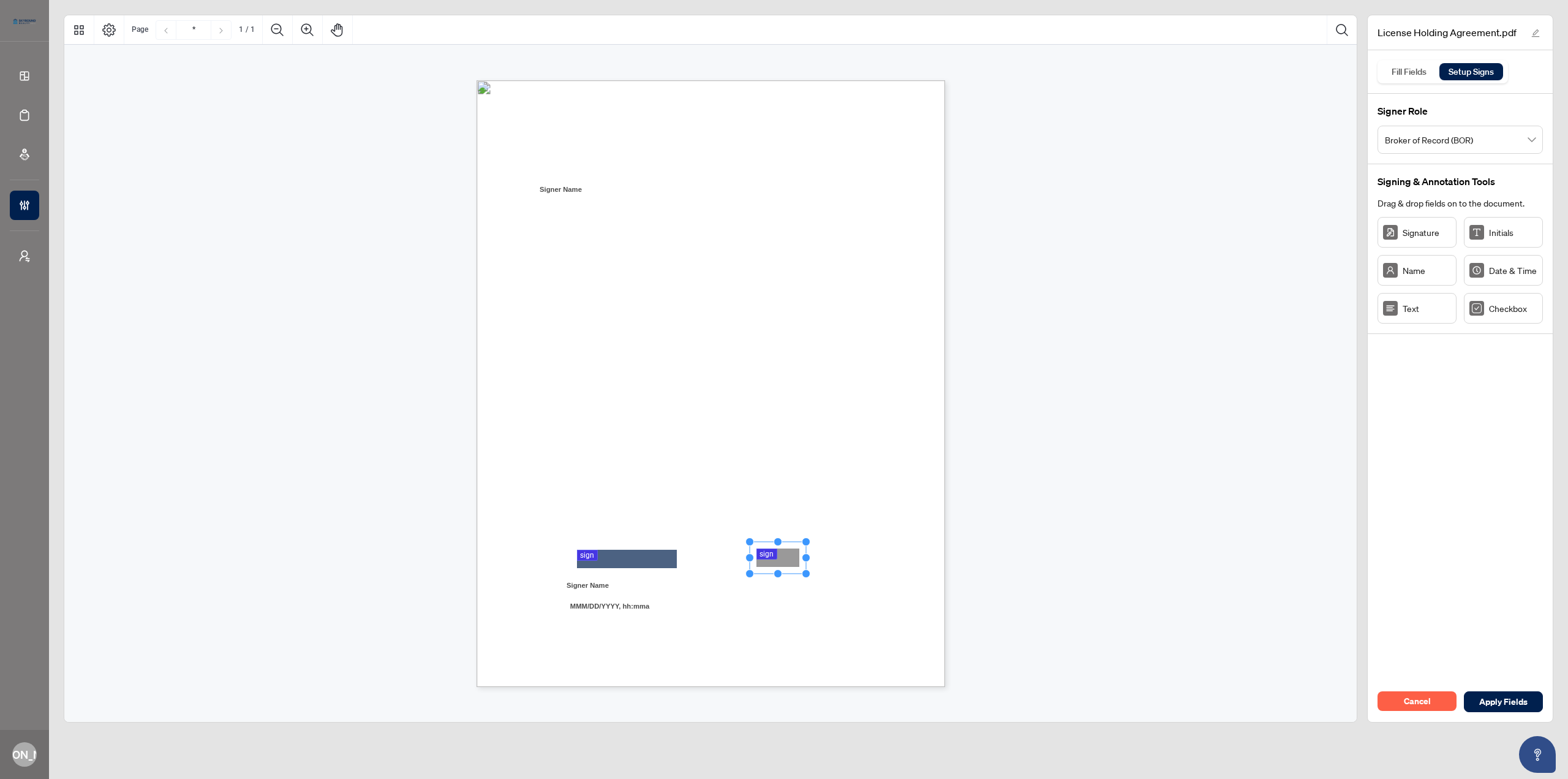
drag, startPoint x: 792, startPoint y: 557, endPoint x: 784, endPoint y: 556, distance: 8.1
drag, startPoint x: 806, startPoint y: 559, endPoint x: 860, endPoint y: 551, distance: 54.6
click at [860, 426] on div "LICENSE HOLDING AGREEMENT I, ___________________________________, hereby reques…" at bounding box center [710, 383] width 469 height 607
click at [846, 426] on span "Signature: ___________________________" at bounding box center [780, 564] width 131 height 10
click at [940, 426] on div "LICENSE HOLDING AGREEMENT I, ___________________________________, hereby reques…" at bounding box center [717, 390] width 481 height 619
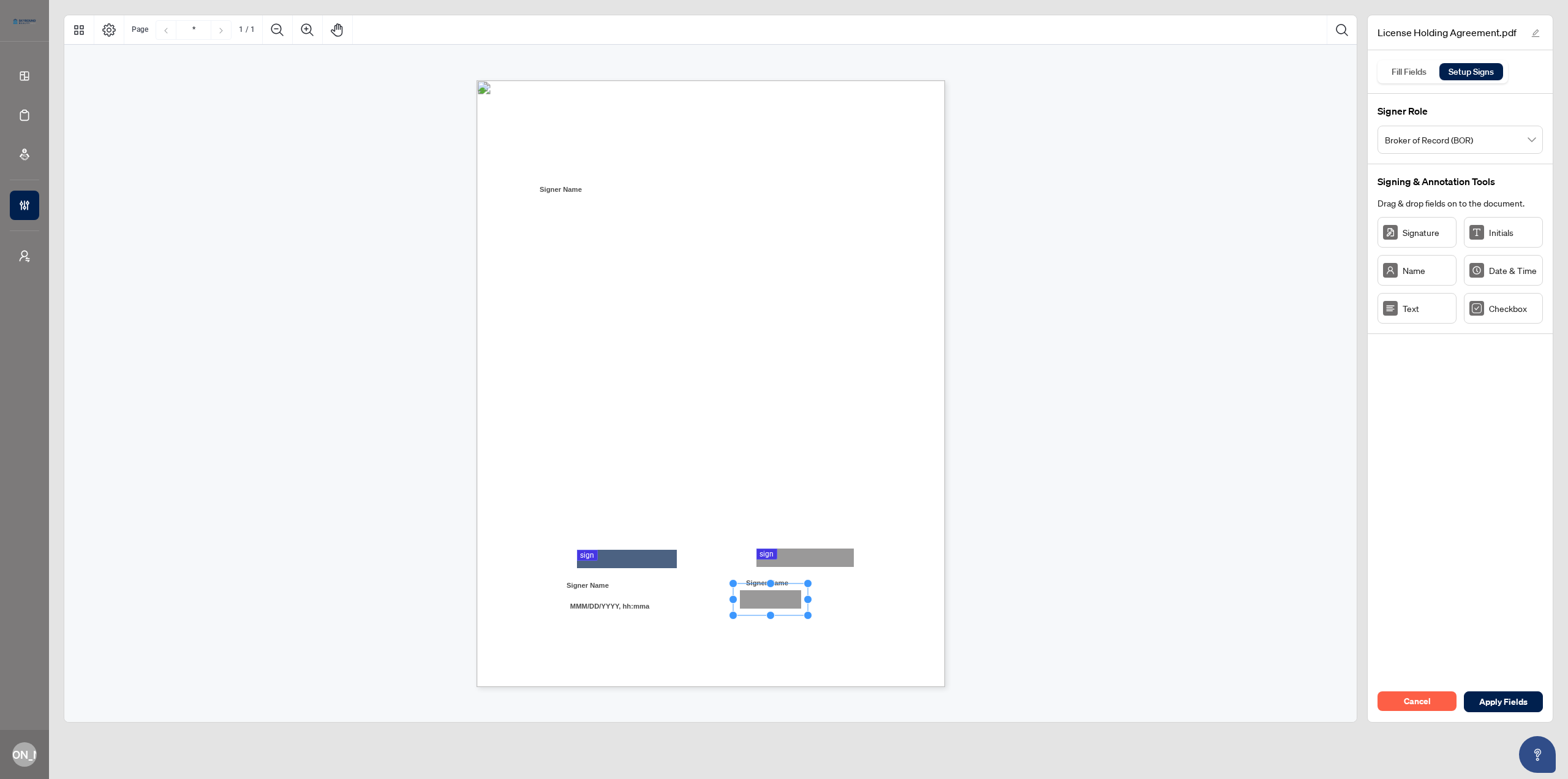
drag, startPoint x: 1421, startPoint y: 311, endPoint x: 770, endPoint y: 598, distance: 711.5
drag, startPoint x: 809, startPoint y: 596, endPoint x: 857, endPoint y: 593, distance: 48.1
click at [857, 426] on div "LICENSE HOLDING AGREEMENT I, ___________________________________, hereby reques…" at bounding box center [710, 383] width 469 height 607
click at [848, 426] on span "Name: _______________________________" at bounding box center [782, 585] width 133 height 10
click at [904, 426] on div "LICENSE HOLDING AGREEMENT I, ___________________________________, hereby reques…" at bounding box center [769, 459] width 585 height 759
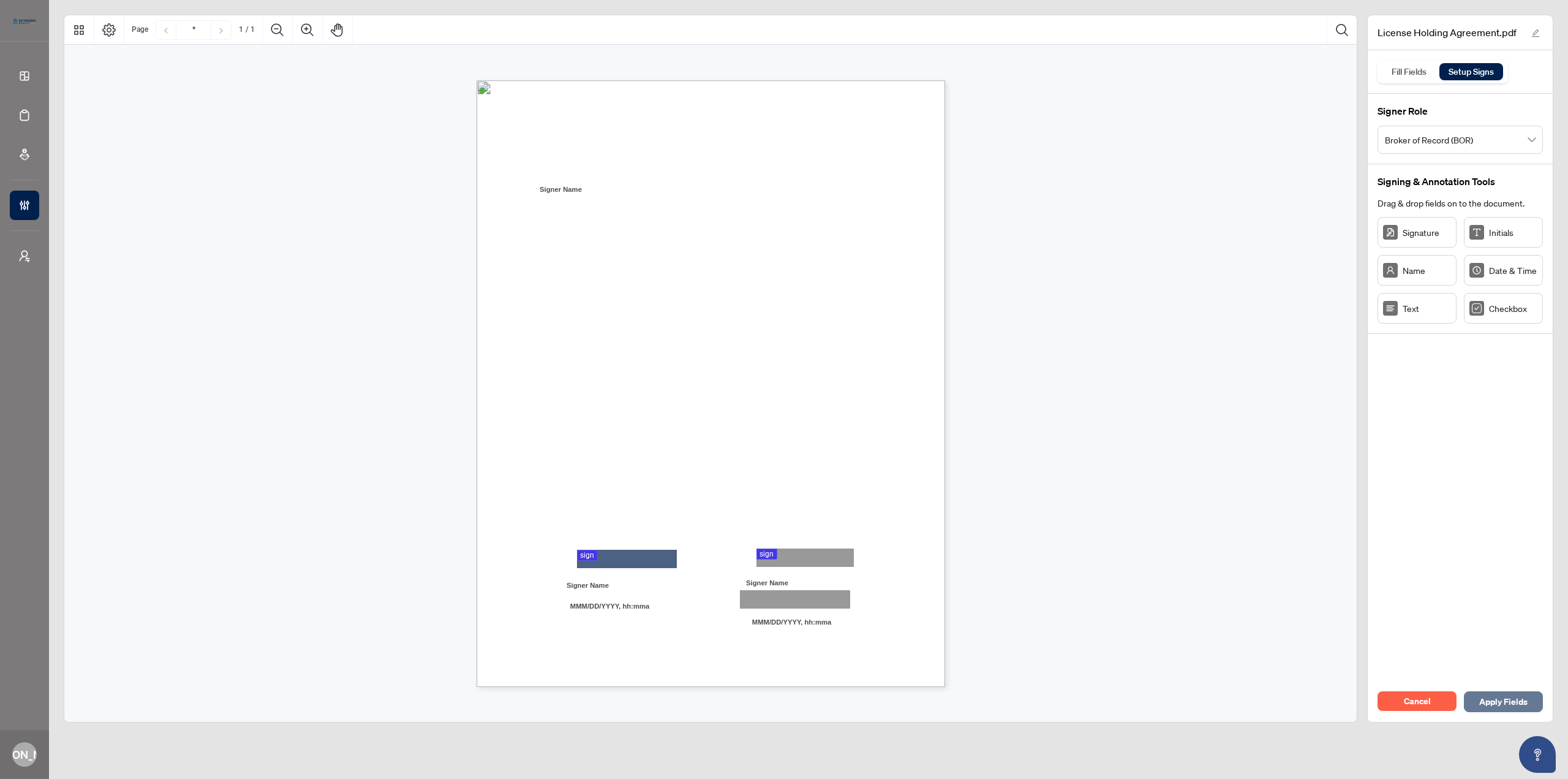
click at [940, 426] on span "Apply Fields" at bounding box center [1503, 701] width 48 height 20
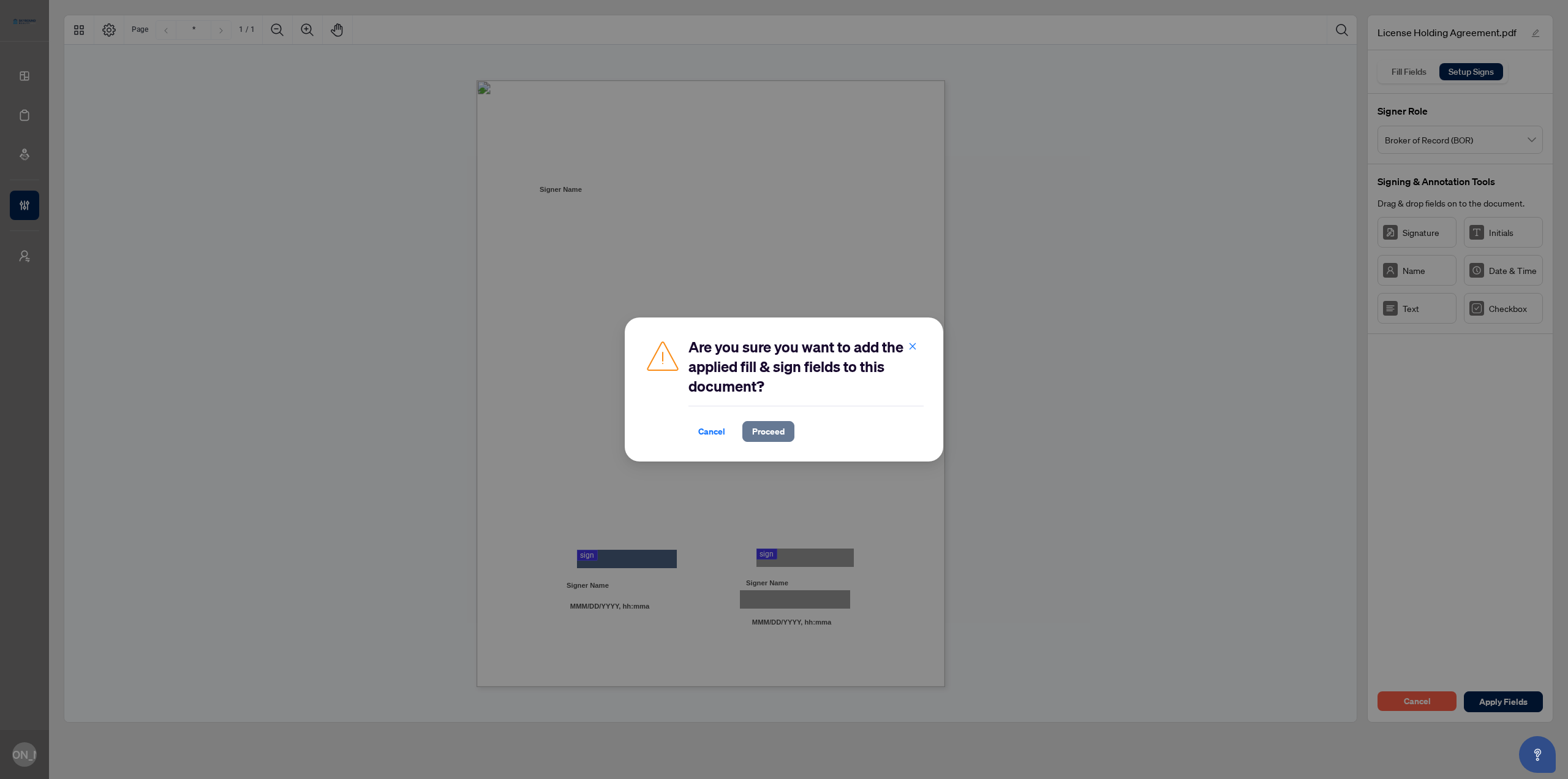
click at [763, 426] on span "Proceed" at bounding box center [768, 431] width 33 height 20
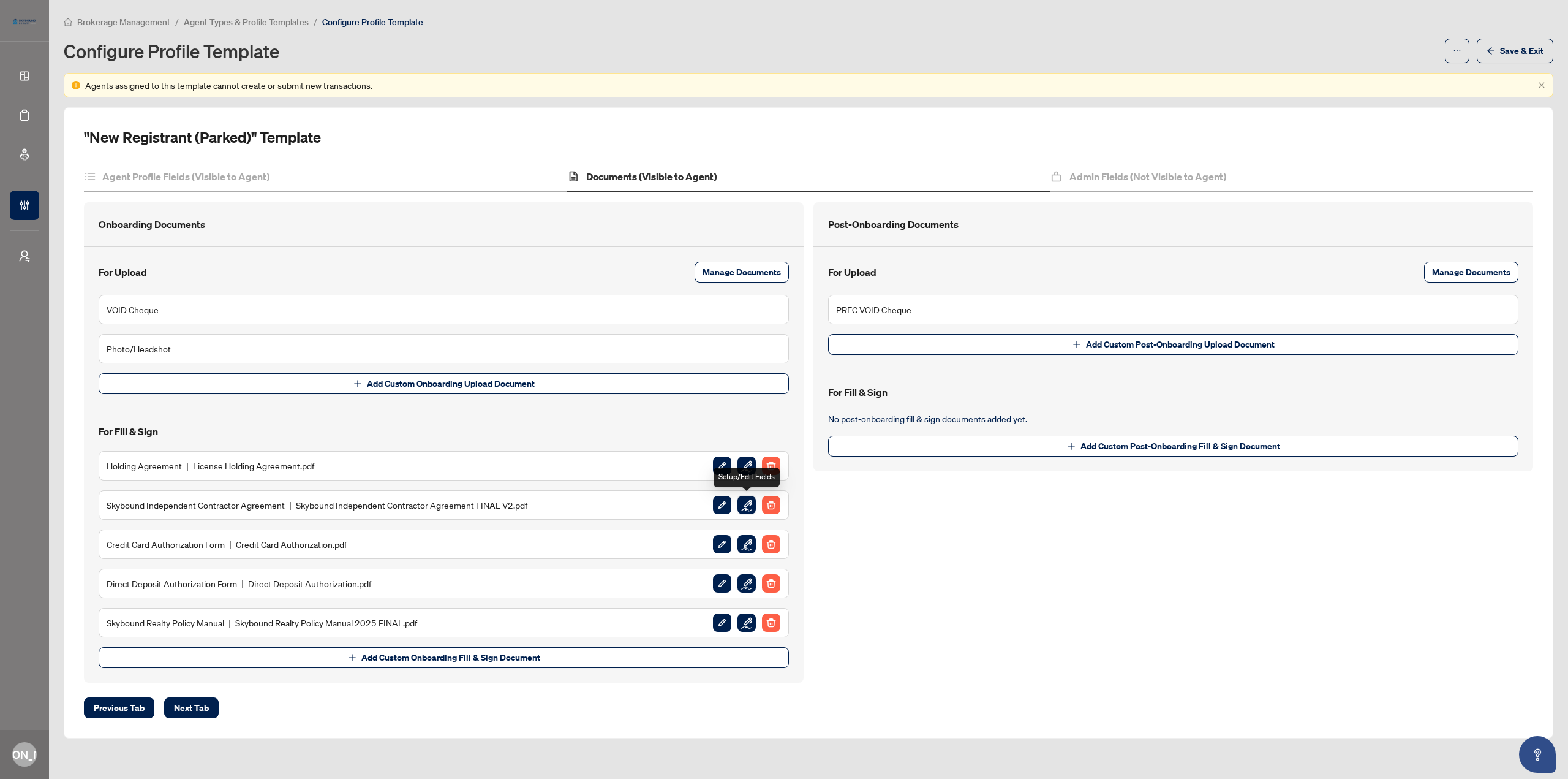
click at [746, 426] on img "button" at bounding box center [746, 505] width 18 height 19
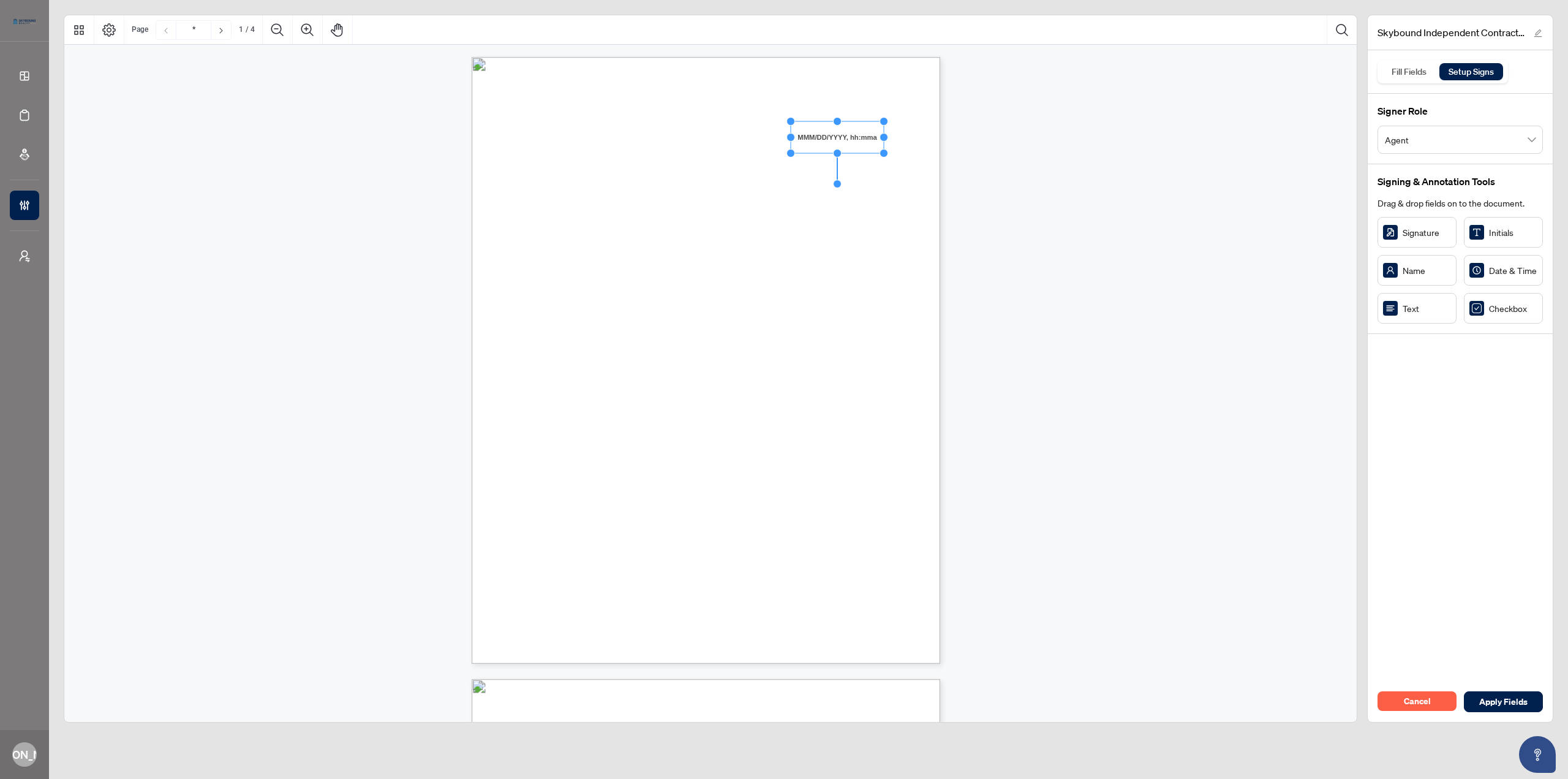
click at [851, 219] on div "INDEPENDENT CONTRACTOR (BROKER/SALESPERSON) AGREEMENT This Independent Contract…" at bounding box center [765, 436] width 585 height 759
drag, startPoint x: 710, startPoint y: 265, endPoint x: 735, endPoint y: 276, distance: 27.3
click at [710, 265] on span "COMMENCEMENT DATE, ANNIVERSARY DATE, AND TERM" at bounding box center [629, 269] width 210 height 9
drag, startPoint x: 1403, startPoint y: 315, endPoint x: 740, endPoint y: 272, distance: 664.4
drag, startPoint x: 777, startPoint y: 273, endPoint x: 728, endPoint y: 271, distance: 49.0
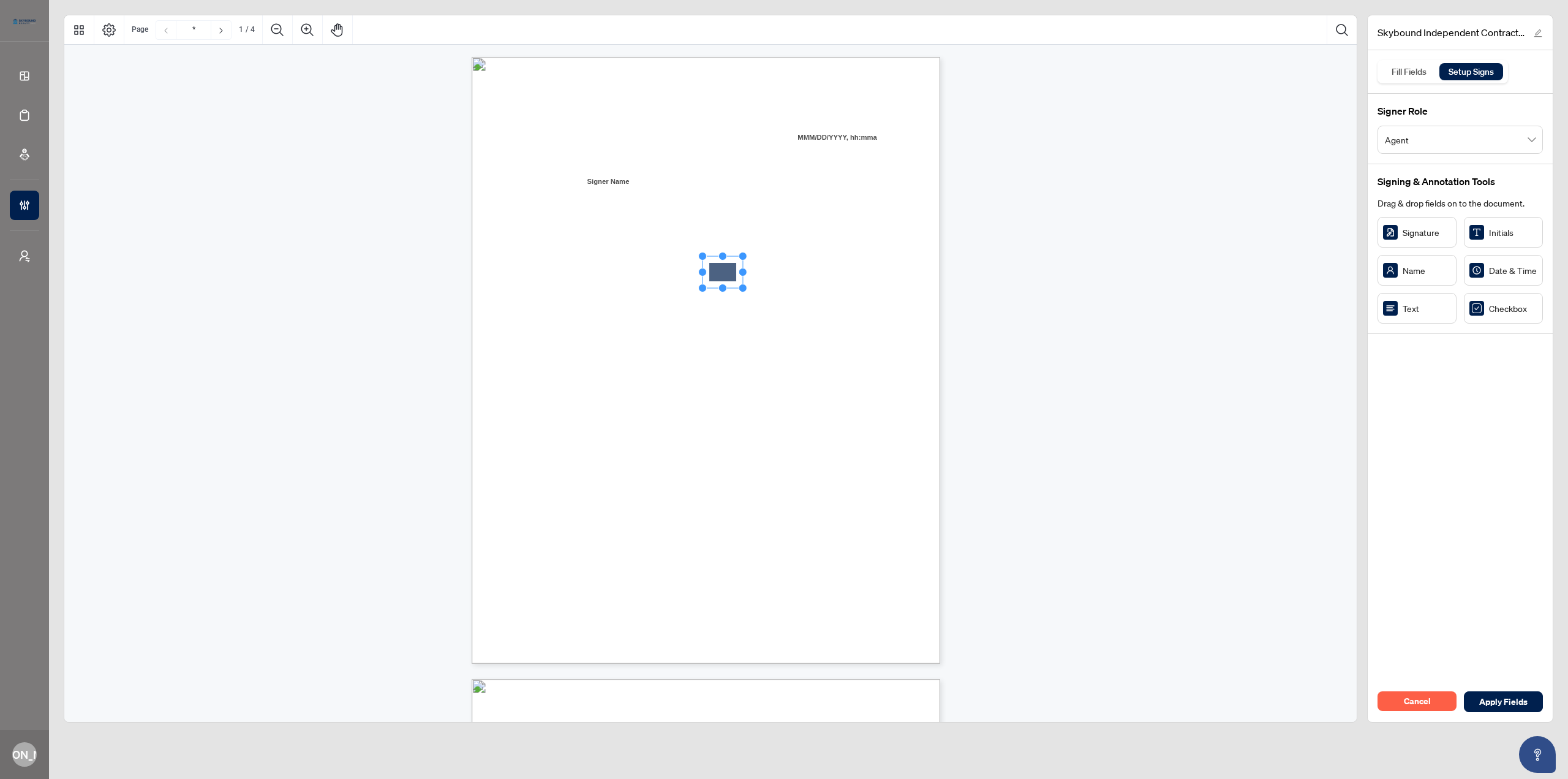
click at [728, 271] on icon "Resize, Top Resize, Top, Right Resize, Right Resize, Bottom, Right Resize, Bott…" at bounding box center [722, 272] width 49 height 40
click at [727, 276] on rect "Page 1" at bounding box center [721, 272] width 40 height 32
drag, startPoint x: 724, startPoint y: 255, endPoint x: 724, endPoint y: 263, distance: 8.0
click at [724, 263] on circle "Resize, Top" at bounding box center [721, 263] width 8 height 8
click at [735, 264] on span "COMMENCEMENT DATE, ANNIVERSARY DATE, AND TERM" at bounding box center [629, 269] width 210 height 9
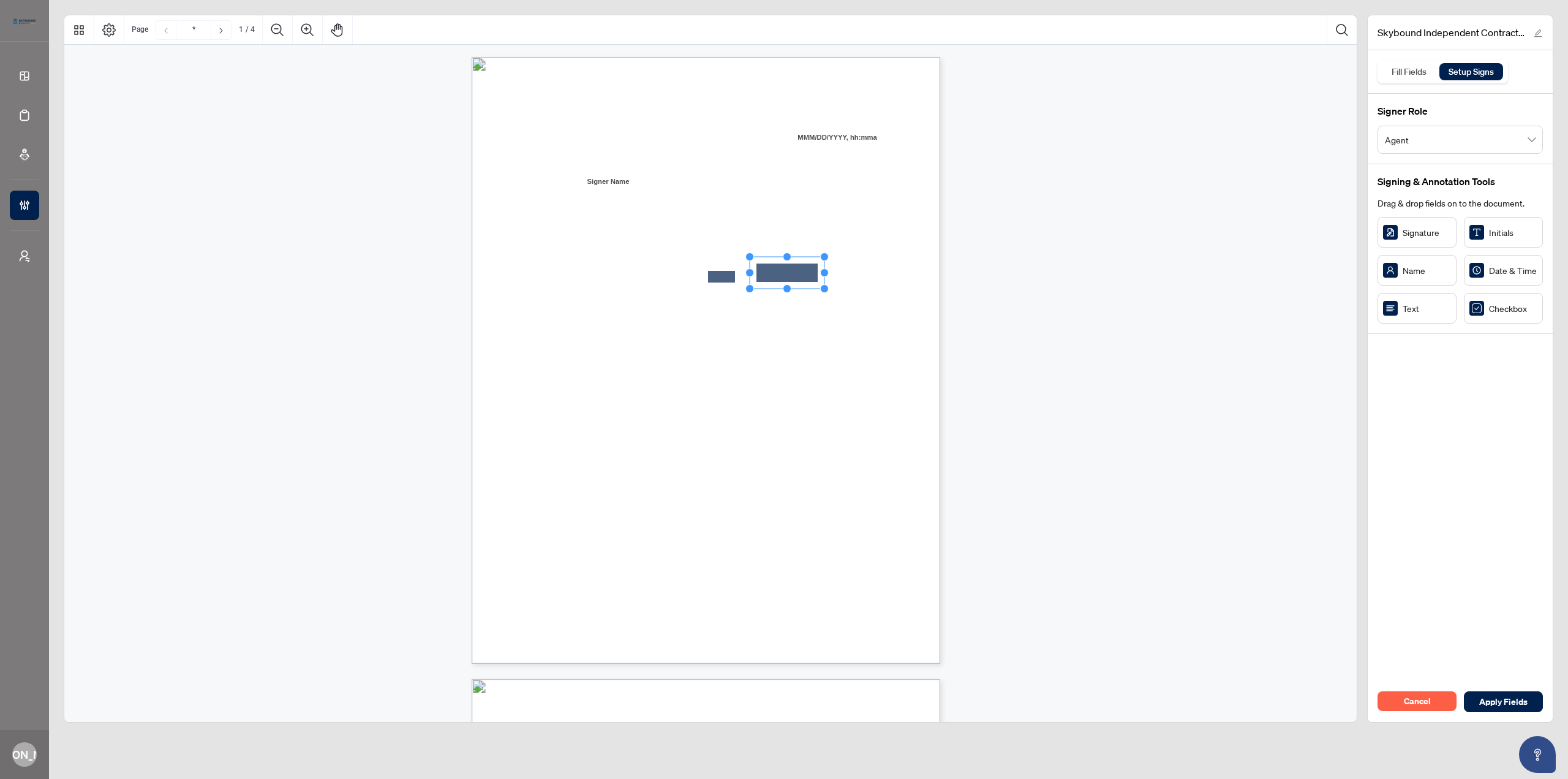
drag, startPoint x: 1407, startPoint y: 309, endPoint x: 787, endPoint y: 272, distance: 621.1
drag, startPoint x: 786, startPoint y: 256, endPoint x: 786, endPoint y: 263, distance: 7.0
click at [786, 263] on circle "Resize, Top" at bounding box center [787, 264] width 8 height 8
click at [798, 312] on span "automatically renew for successive one-year terms, unless otherwise amended or …" at bounding box center [701, 309] width 355 height 9
click at [788, 265] on circle "Resize, Top" at bounding box center [787, 263] width 8 height 8
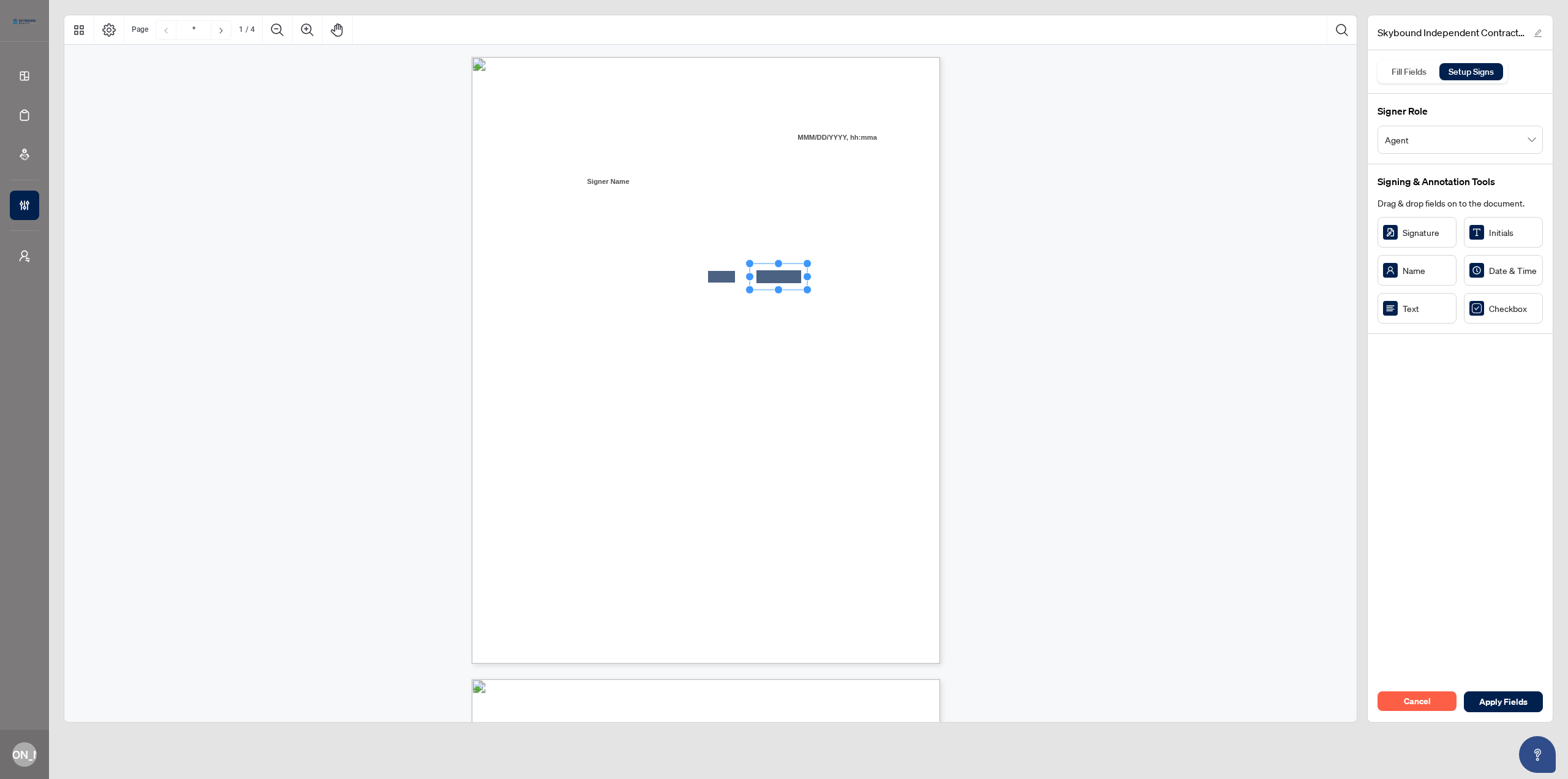
drag, startPoint x: 824, startPoint y: 274, endPoint x: 807, endPoint y: 272, distance: 17.1
click at [807, 272] on circle "Resize, Right" at bounding box center [807, 276] width 8 height 8
click at [823, 356] on span "The Contractor shall maintain continuous registration with the Registrar of the…" at bounding box center [715, 359] width 358 height 9
drag, startPoint x: 1406, startPoint y: 313, endPoint x: 846, endPoint y: 272, distance: 561.5
drag, startPoint x: 846, startPoint y: 257, endPoint x: 846, endPoint y: 264, distance: 7.0
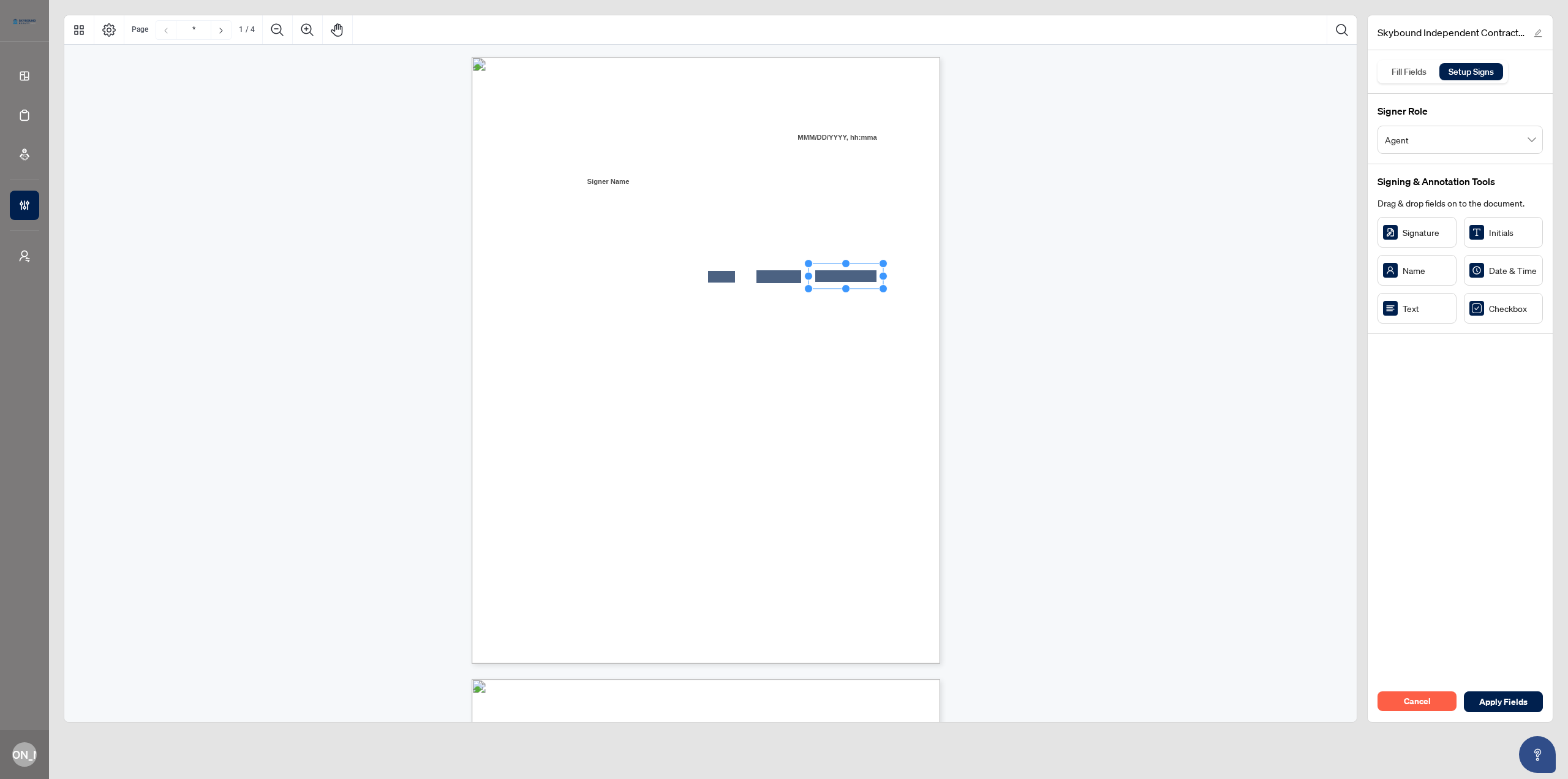
click at [846, 264] on circle "Resize, Top" at bounding box center [846, 263] width 8 height 8
drag, startPoint x: 884, startPoint y: 278, endPoint x: 832, endPoint y: 279, distance: 52.0
click at [832, 279] on icon "Resize, Top Resize, Top, Right Resize, Right Resize, Bottom, Right Resize, Bott…" at bounding box center [828, 276] width 49 height 34
click at [843, 275] on icon "Resize, Top Resize, Top, Right Resize, Right Resize, Bottom, Right Resize, Bott…" at bounding box center [828, 276] width 49 height 34
click at [832, 275] on rect "Page 1" at bounding box center [828, 276] width 40 height 25
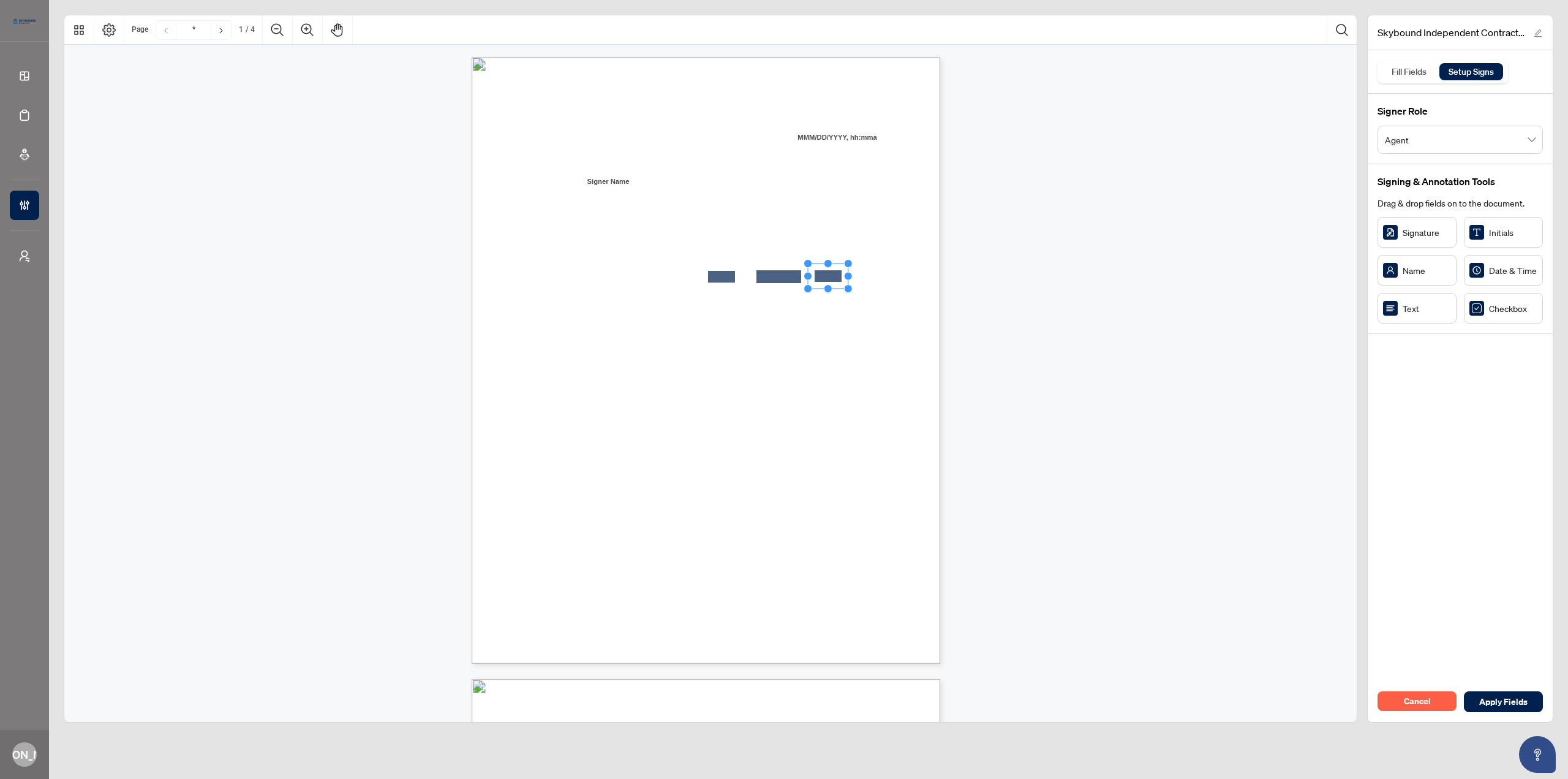
click at [574, 327] on span "by the Brokerage." at bounding box center [548, 329] width 50 height 9
click at [816, 335] on div "INDEPENDENT CONTRACTOR (BROKER/SALESPERSON) AGREEMENT This Independent Contract…" at bounding box center [765, 436] width 585 height 759
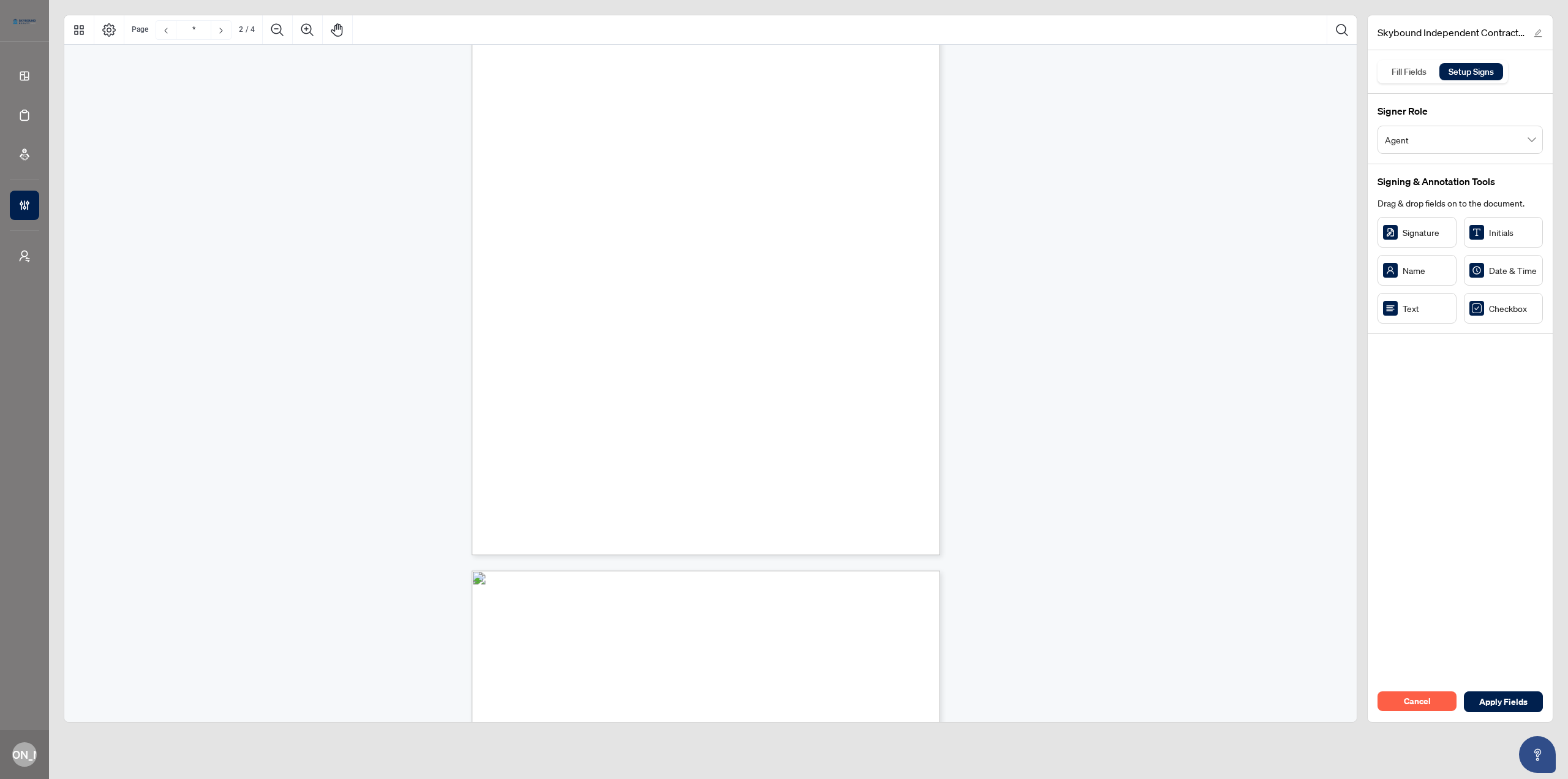
scroll to position [735, 0]
drag, startPoint x: 716, startPoint y: 495, endPoint x: 719, endPoint y: 501, distance: 6.7
click at [805, 426] on div "h. The Contractor shall not accept cash from any client, customer, or other bro…" at bounding box center [765, 323] width 585 height 759
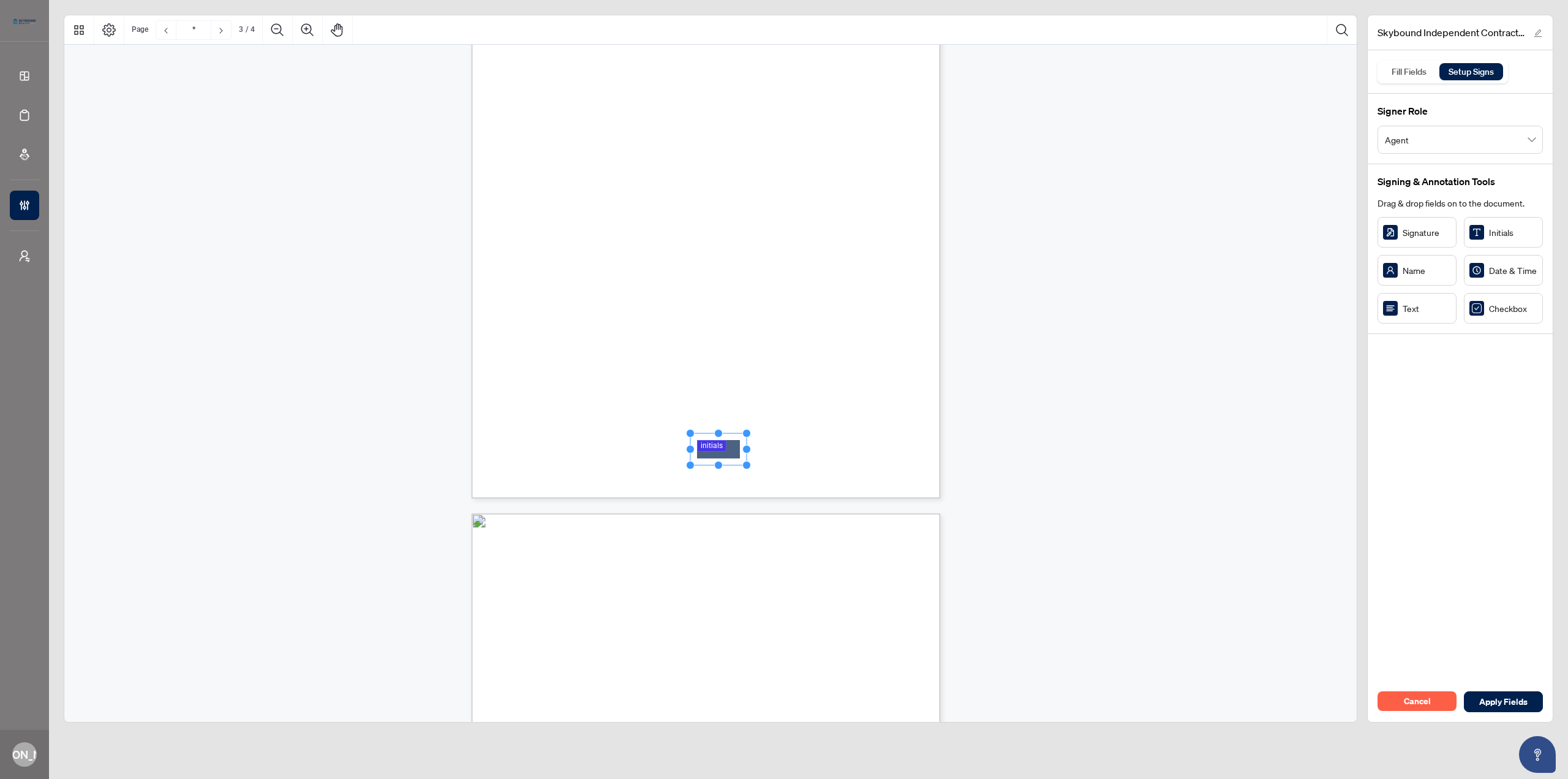
drag, startPoint x: 1492, startPoint y: 240, endPoint x: 719, endPoint y: 449, distance: 800.8
click at [797, 426] on span "Initials of Brokerage" at bounding box center [782, 449] width 53 height 8
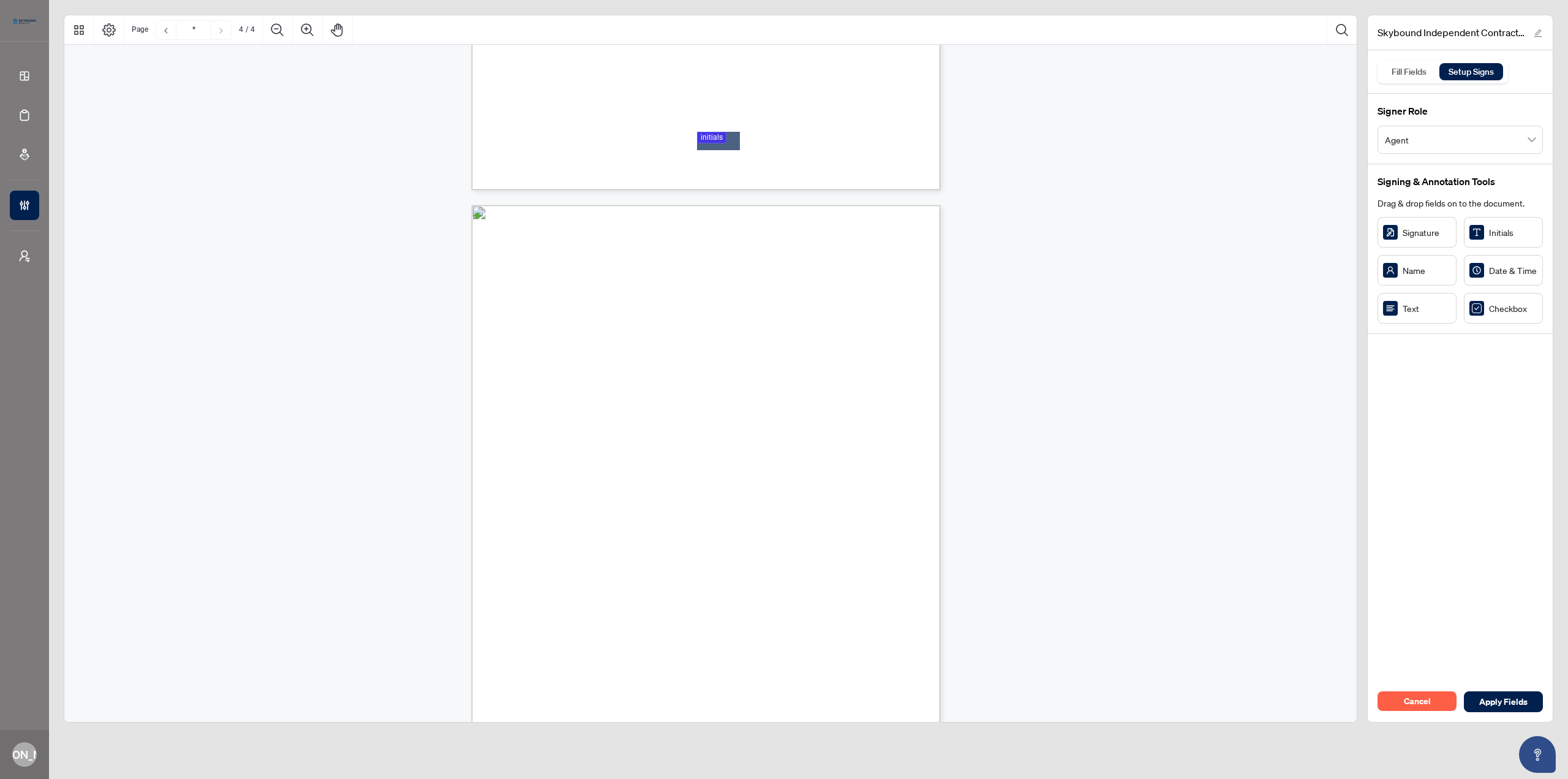
scroll to position [1820, 0]
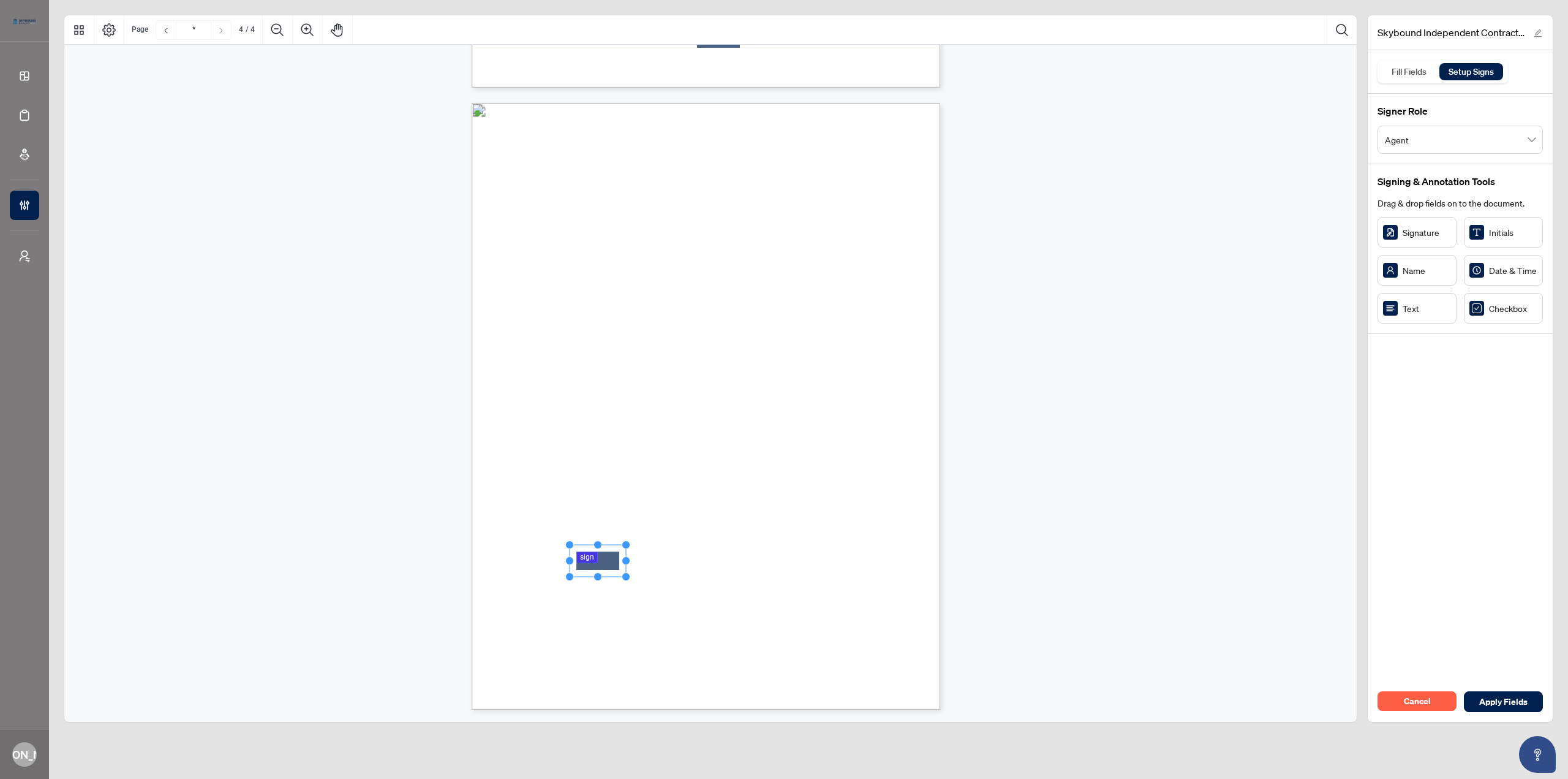
drag, startPoint x: 1402, startPoint y: 241, endPoint x: 597, endPoint y: 561, distance: 866.3
drag, startPoint x: 627, startPoint y: 563, endPoint x: 715, endPoint y: 555, distance: 88.4
click at [715, 426] on div "d. The Contractor agrees that the Brokerage shall have sole discretion to deter…" at bounding box center [706, 406] width 469 height 607
click at [738, 426] on div "d. The Contractor agrees that the Brokerage shall have sole discretion to deter…" at bounding box center [765, 482] width 585 height 759
click at [812, 426] on div "d. The Contractor agrees that the Brokerage shall have sole discretion to deter…" at bounding box center [765, 482] width 585 height 759
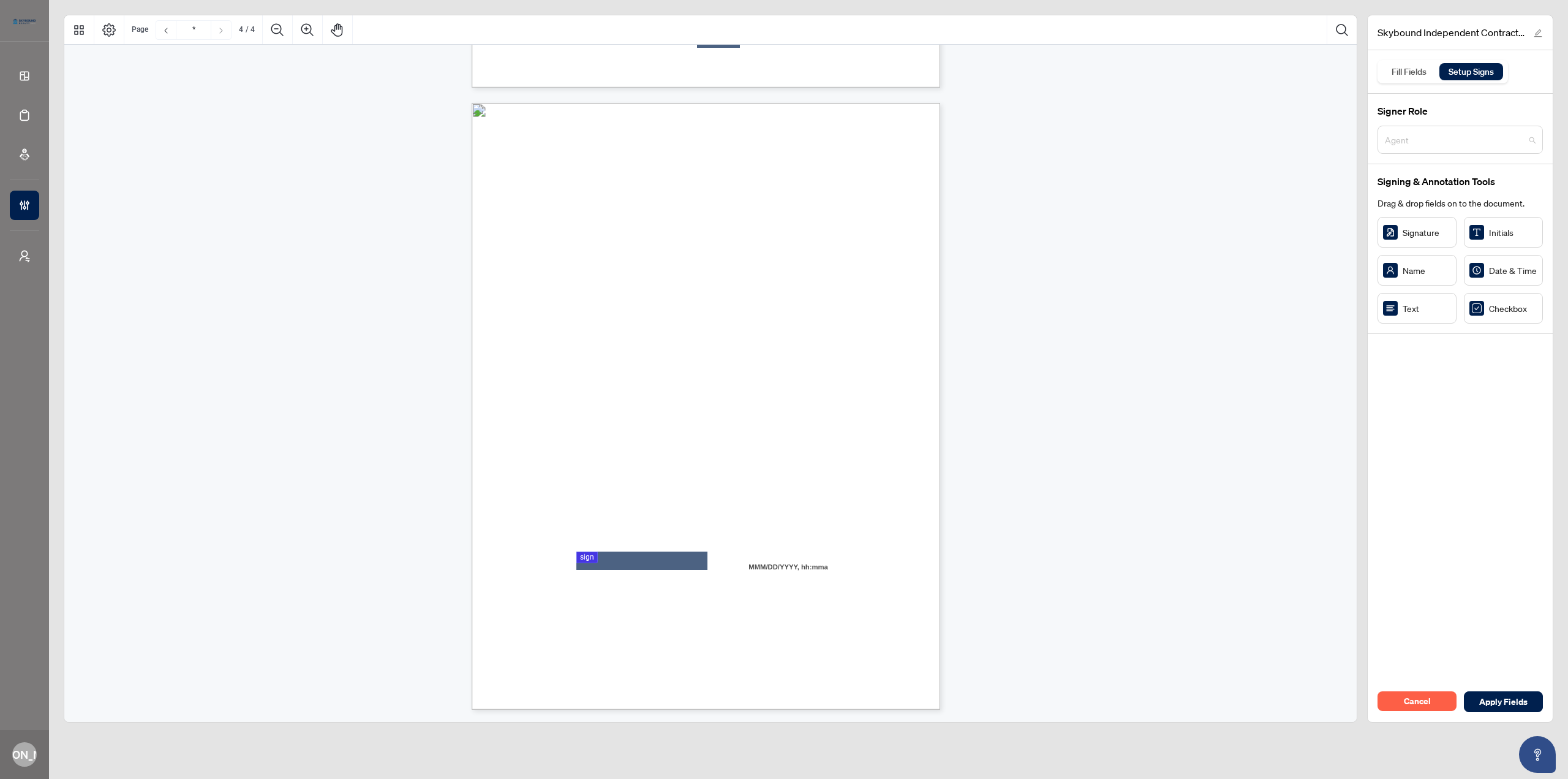
click at [940, 144] on span "Agent" at bounding box center [1460, 140] width 150 height 23
click at [940, 179] on div "Broker of Record (BOR)" at bounding box center [1460, 188] width 161 height 20
drag, startPoint x: 1414, startPoint y: 235, endPoint x: 601, endPoint y: 602, distance: 892.0
drag, startPoint x: 627, startPoint y: 603, endPoint x: 714, endPoint y: 591, distance: 87.8
click at [714, 426] on icon "Resize, Top Resize, Top, Right Resize, Right Resize, Bottom, Right Resize, Bott…" at bounding box center [641, 603] width 152 height 40
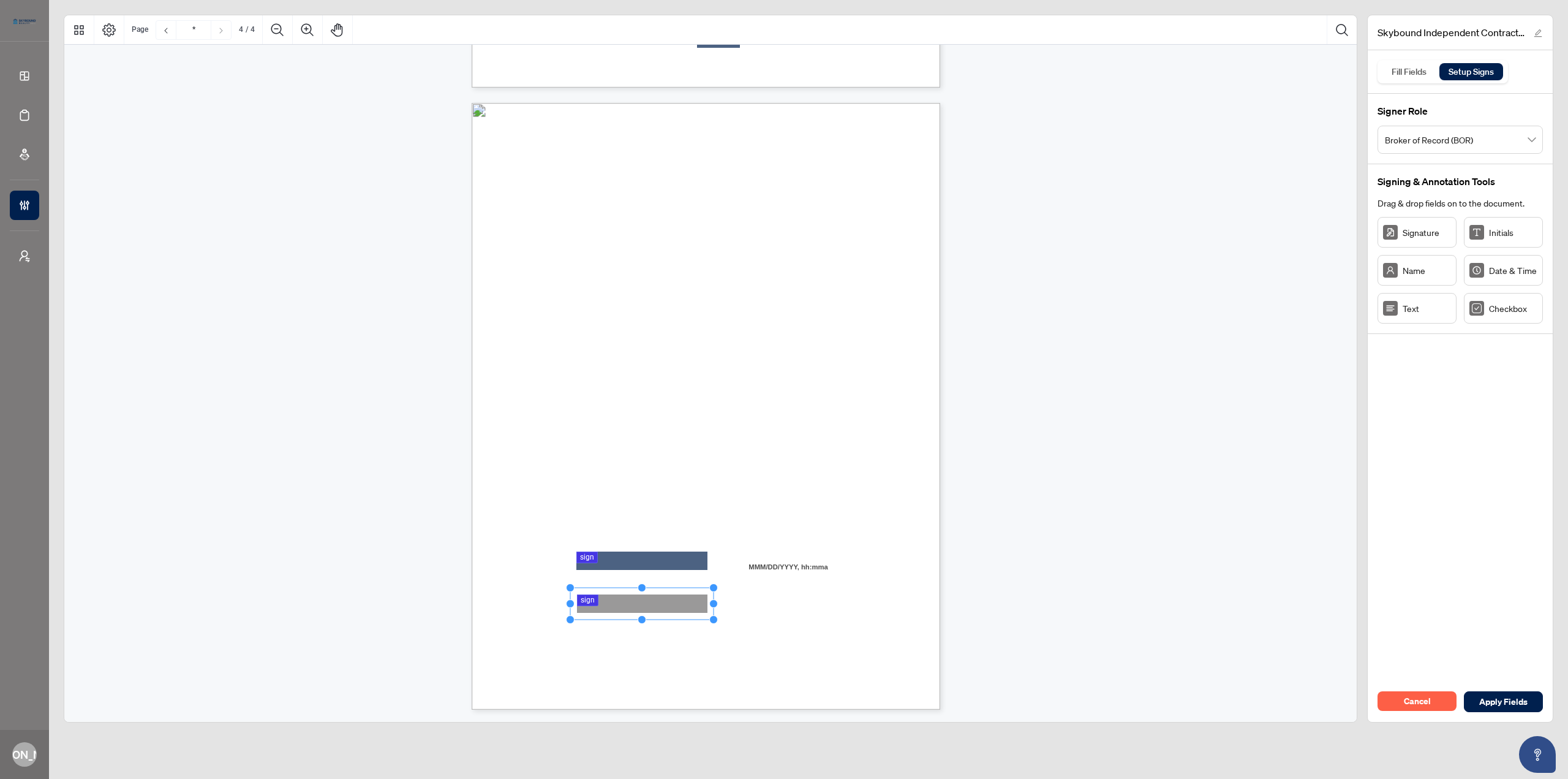
click at [769, 426] on div "d. The Contractor agrees that the Brokerage shall have sole discretion to deter…" at bounding box center [765, 482] width 585 height 759
click at [883, 426] on div "d. The Contractor agrees that the Brokerage shall have sole discretion to deter…" at bounding box center [765, 482] width 585 height 759
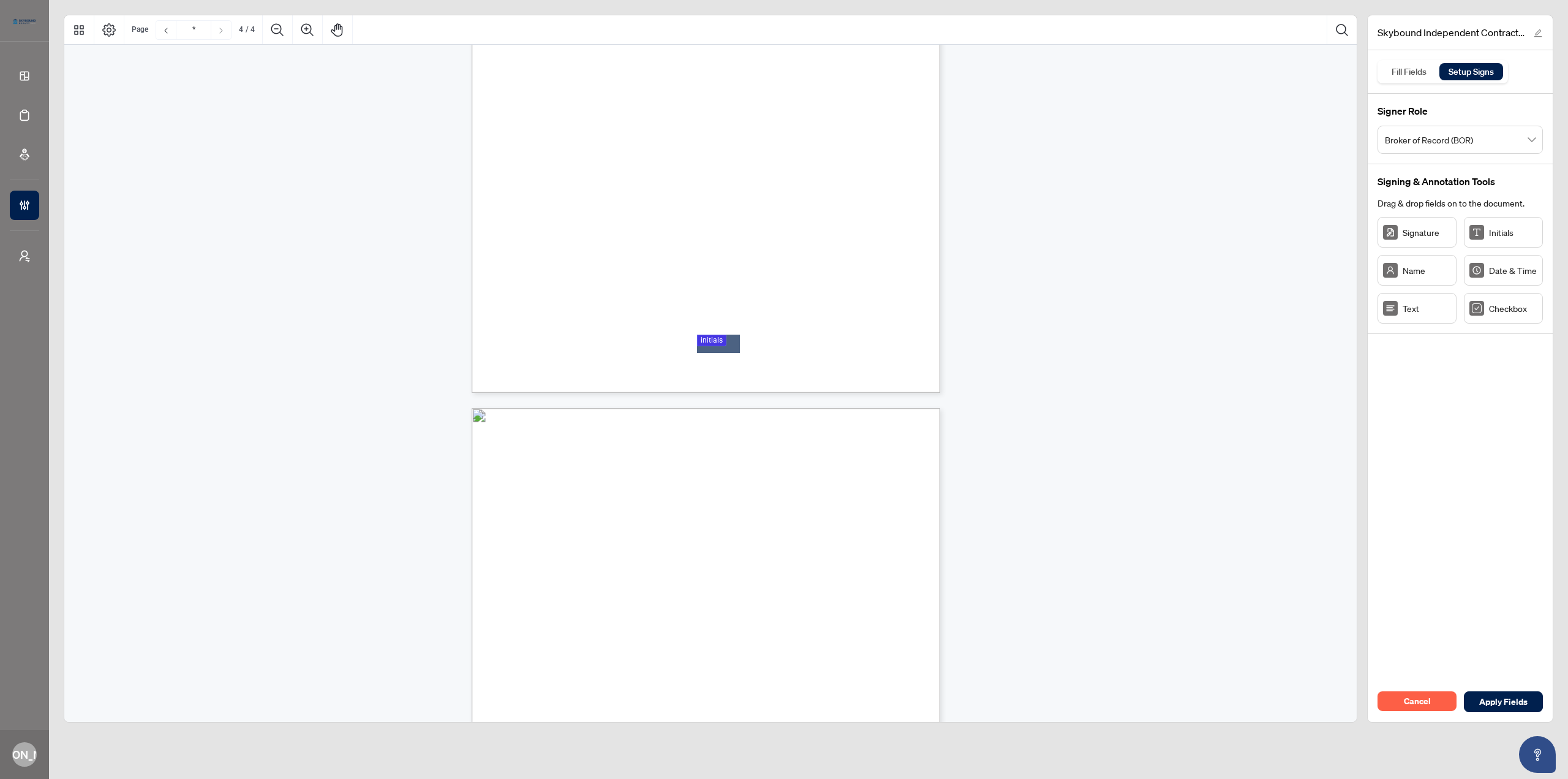
scroll to position [1513, 0]
drag, startPoint x: 861, startPoint y: 341, endPoint x: 857, endPoint y: 348, distance: 8.1
click at [897, 364] on div "Contractor shall remain jointly and severally liable for reimbursing the Broker…" at bounding box center [765, 167] width 585 height 759
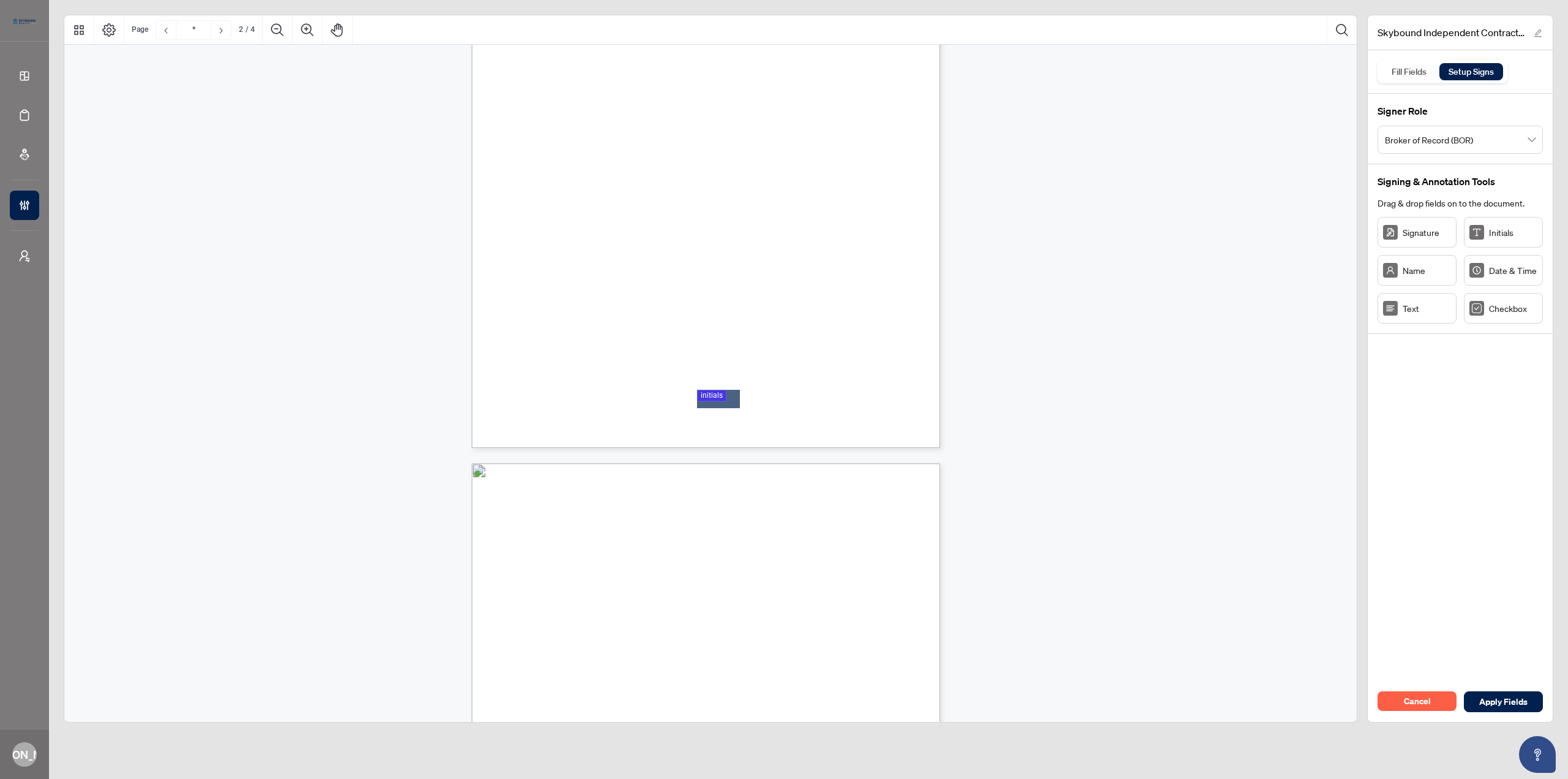
scroll to position [778, 0]
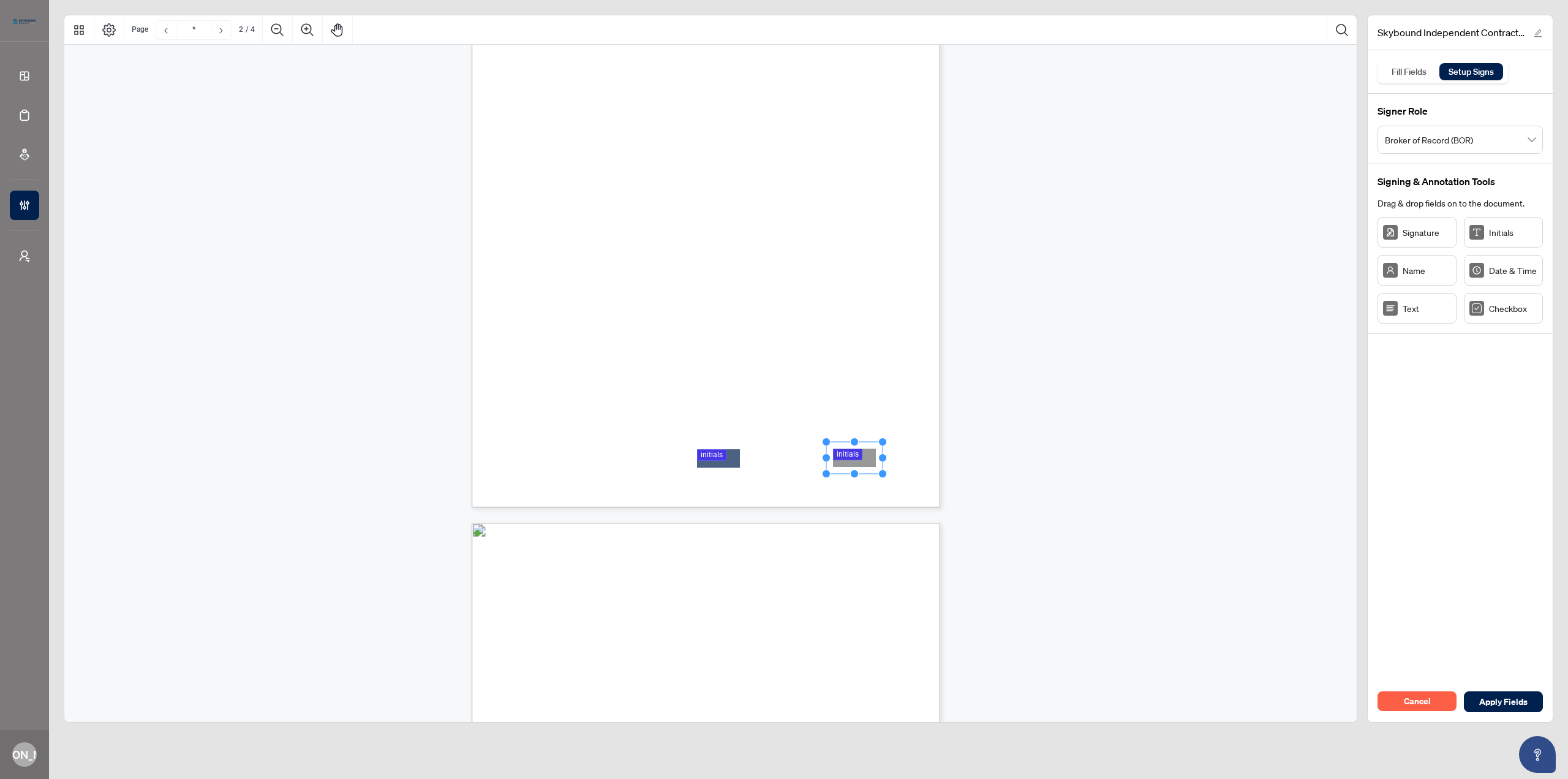
click at [871, 386] on span "that the builder will assume full responsibility for any commission clawbacks a…" at bounding box center [697, 387] width 348 height 9
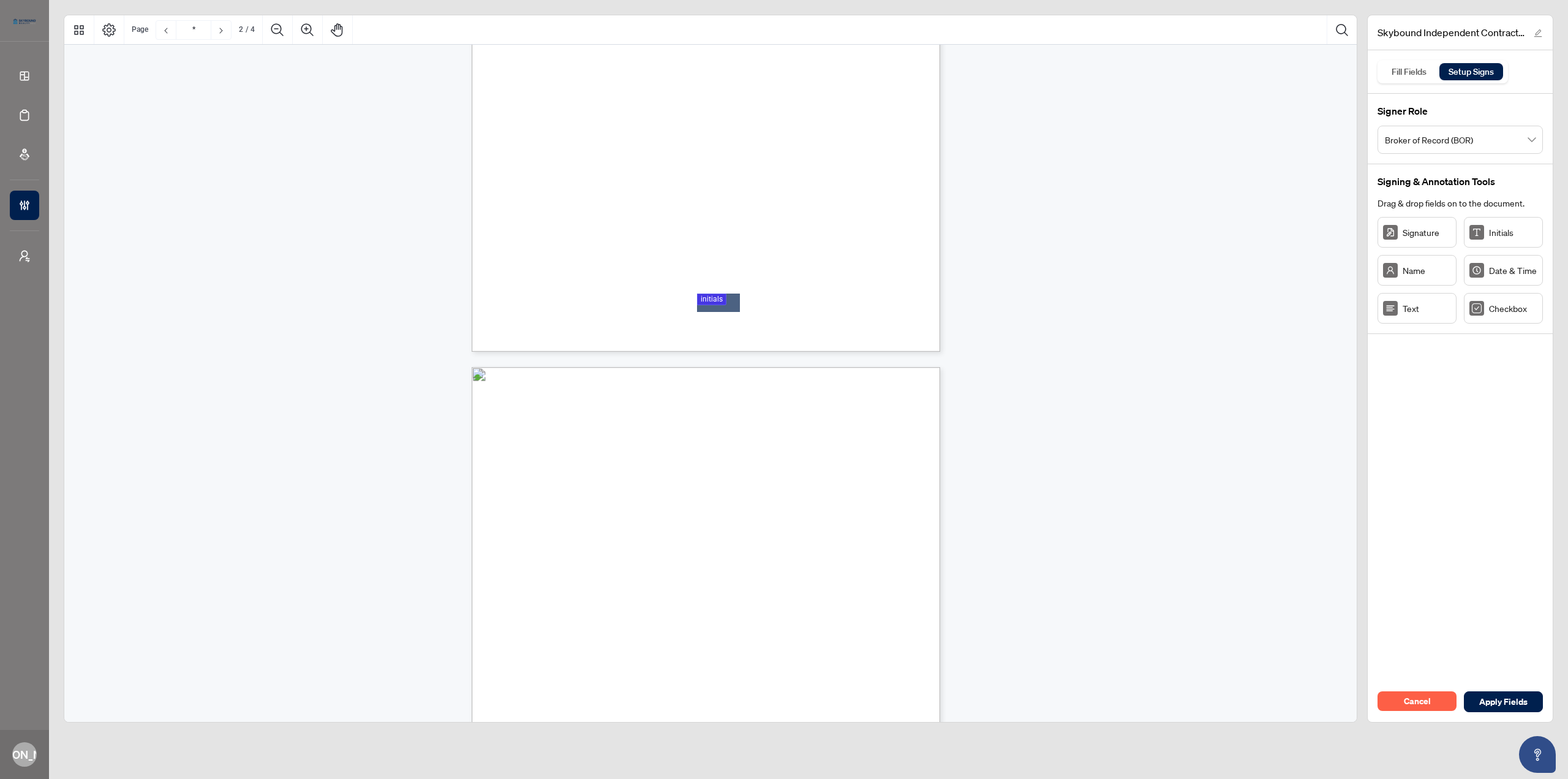
scroll to position [226, 0]
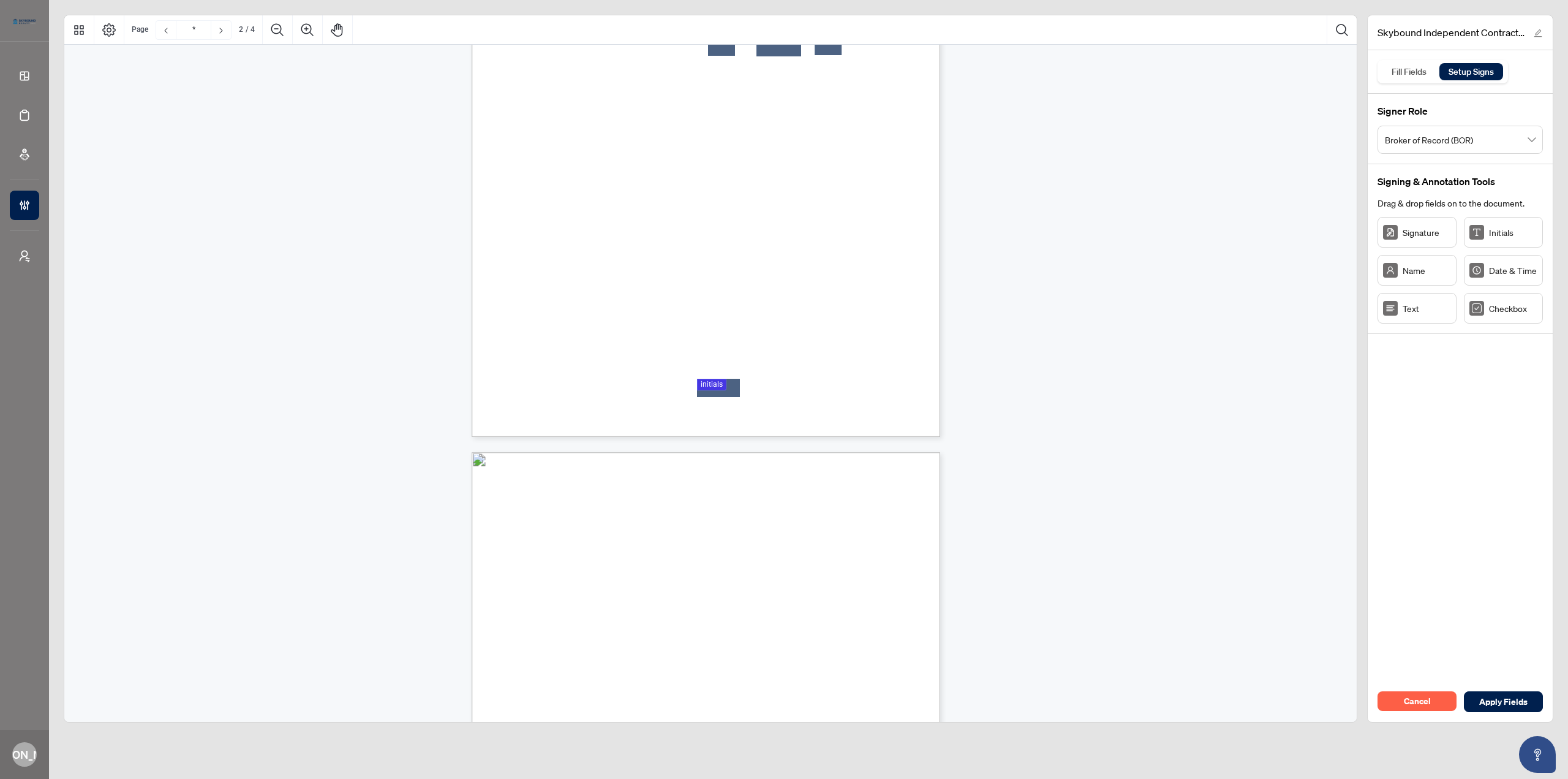
type input "*"
drag, startPoint x: 1504, startPoint y: 235, endPoint x: 854, endPoint y: 388, distance: 667.8
click at [824, 317] on span "shall ensure that no advertising, communication, or representation implies that…" at bounding box center [680, 315] width 286 height 9
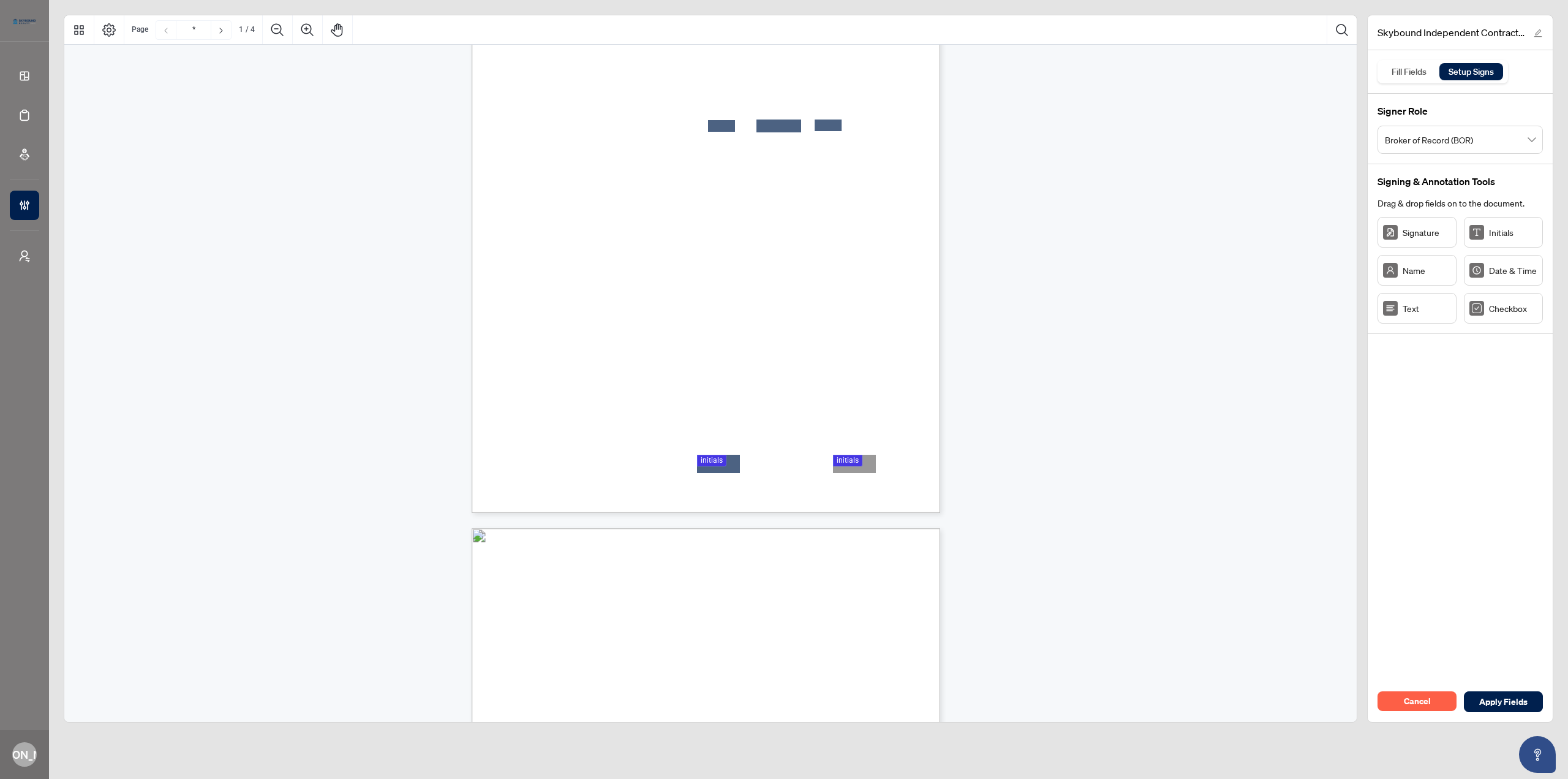
scroll to position [0, 0]
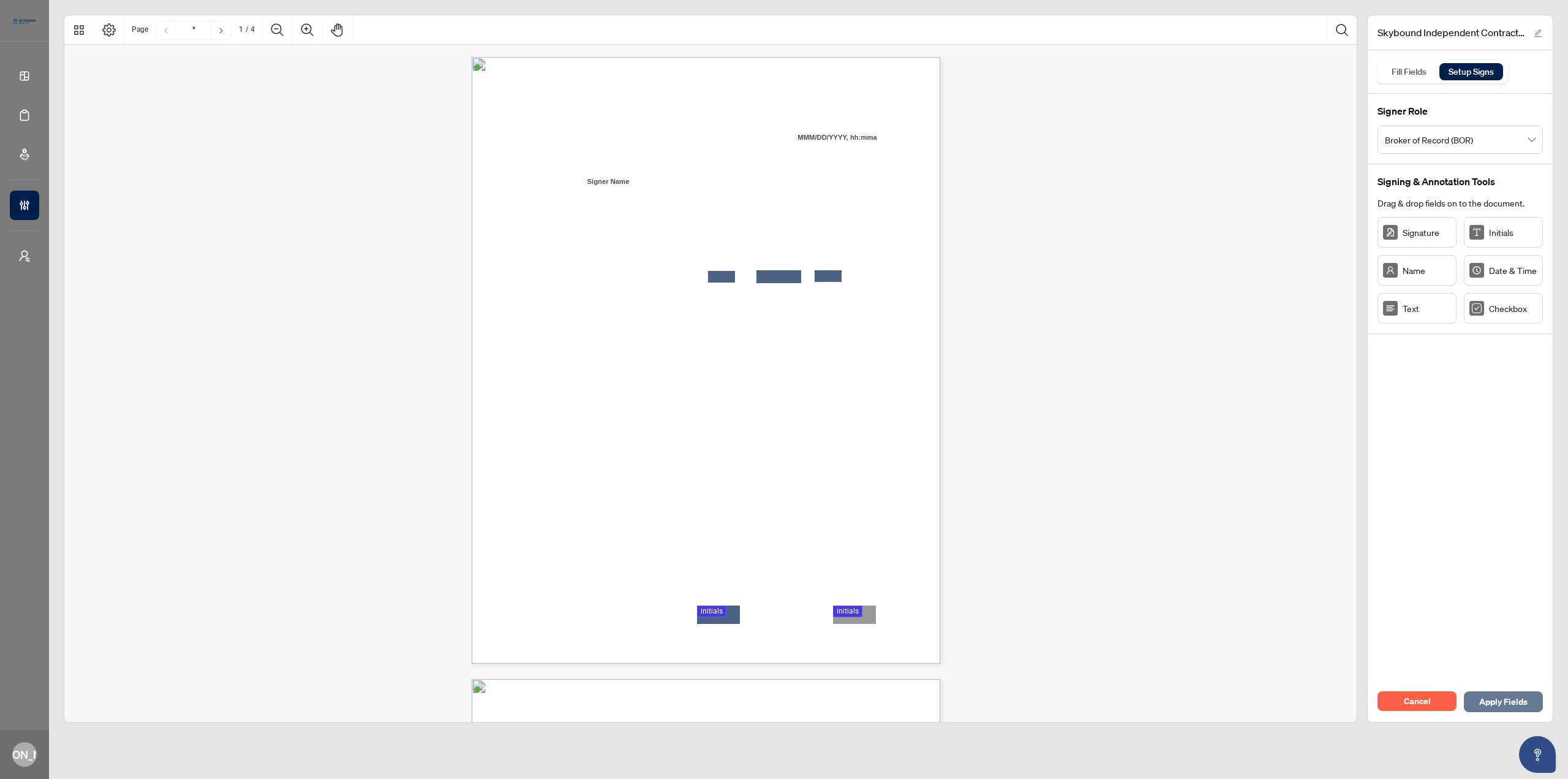
click at [940, 426] on span "Apply Fields" at bounding box center [1503, 701] width 48 height 20
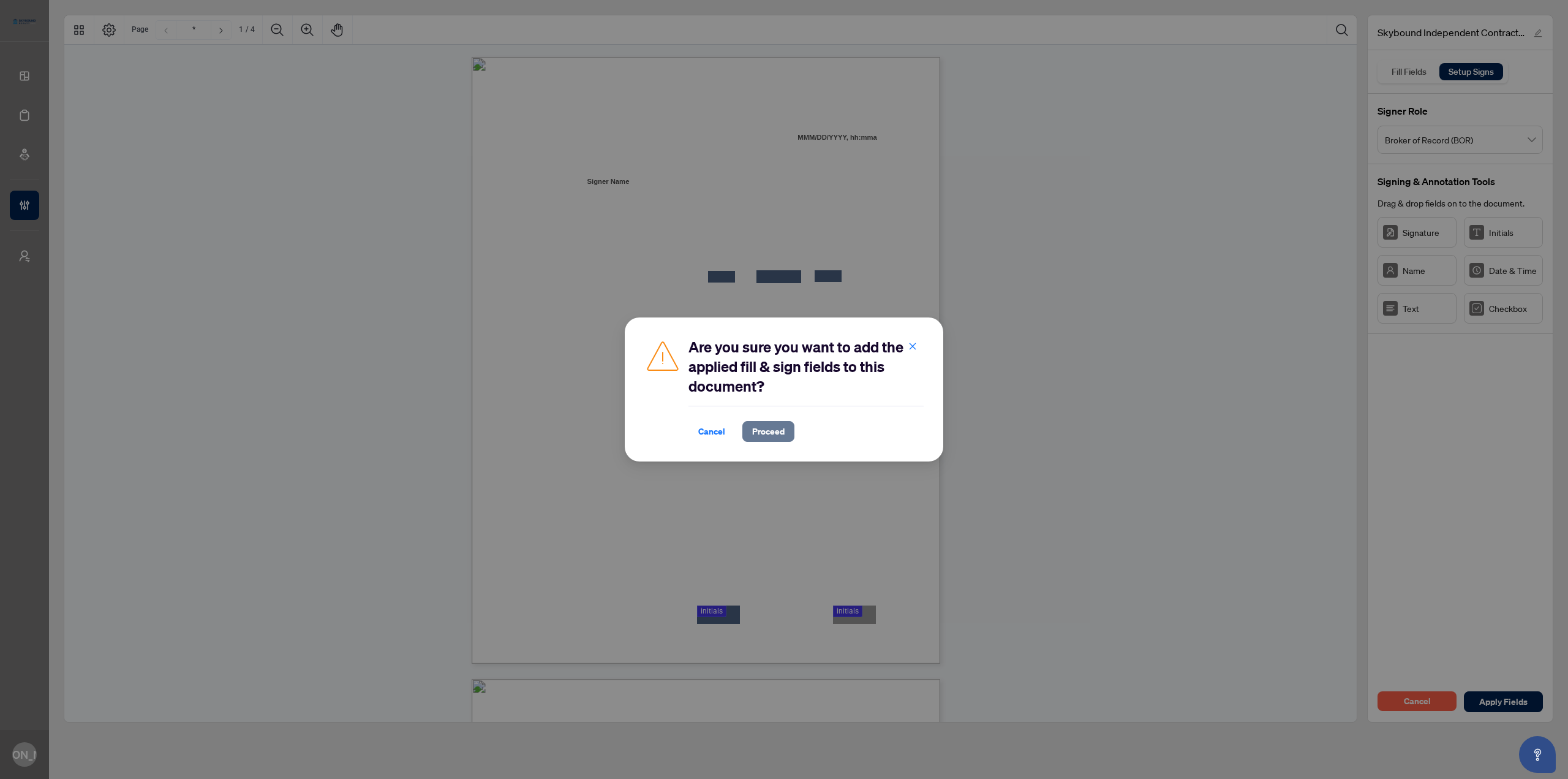
click at [766, 423] on span "Proceed" at bounding box center [768, 431] width 33 height 20
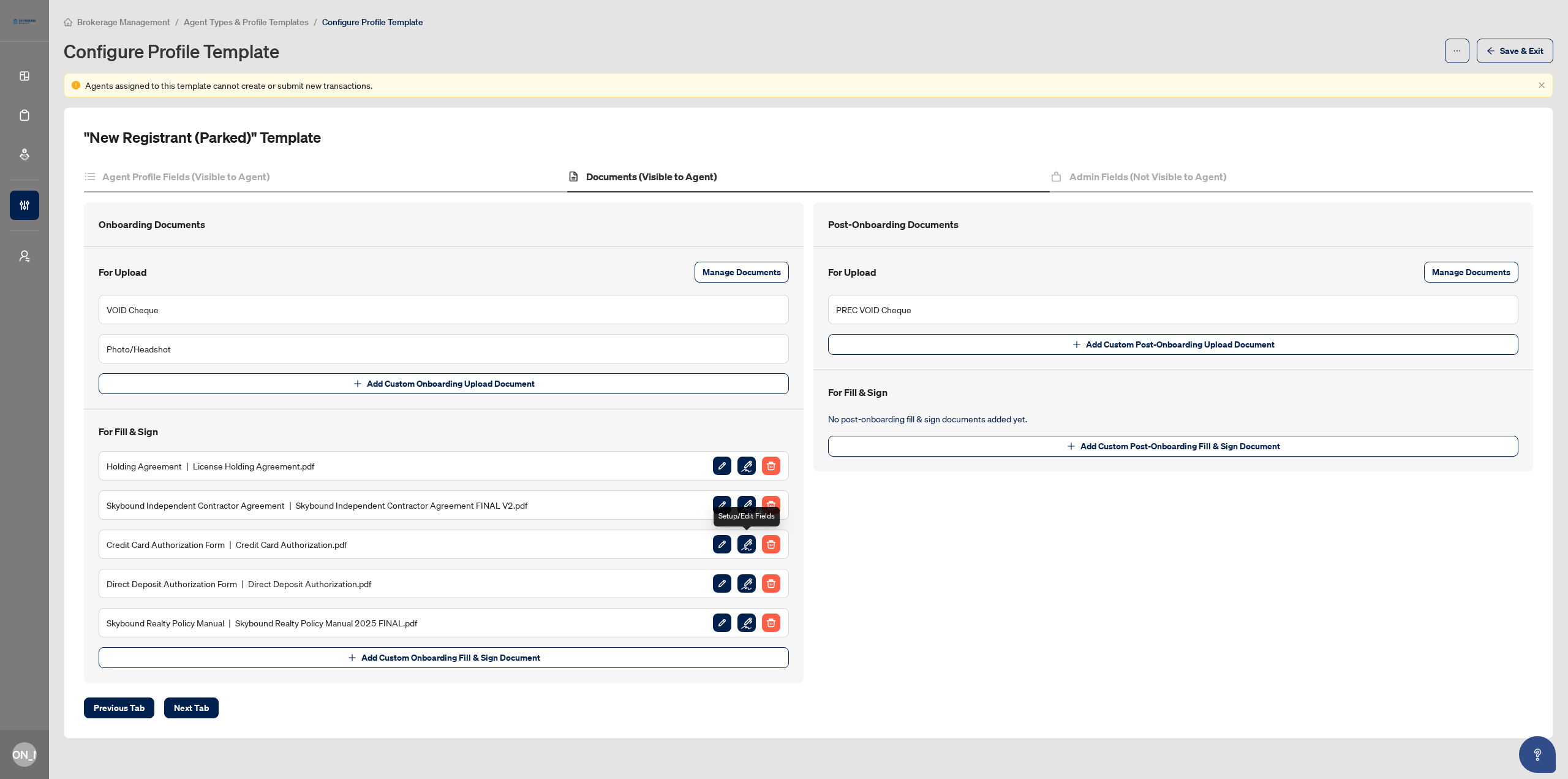
click at [744, 426] on img "button" at bounding box center [746, 544] width 18 height 19
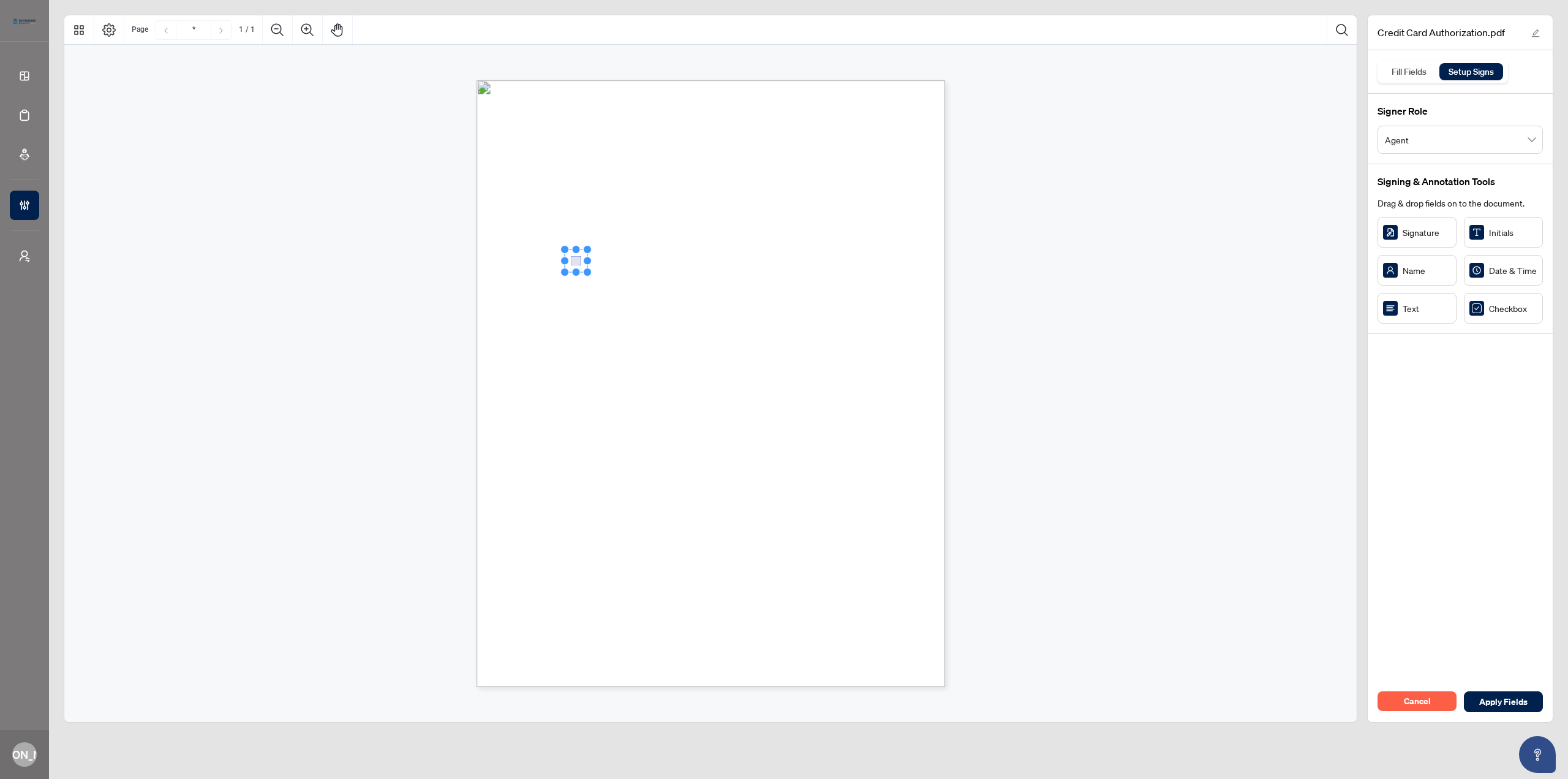
drag, startPoint x: 569, startPoint y: 251, endPoint x: 574, endPoint y: 256, distance: 7.1
click at [580, 260] on rect "Page 1" at bounding box center [576, 260] width 23 height 23
click at [641, 274] on div "CREDIT CARD AUTHORIZATION FORM Please complete all fields. CREDIT CARD INFORMAT…" at bounding box center [769, 459] width 585 height 759
click at [569, 309] on span "Card Number:" at bounding box center [543, 308] width 51 height 11
drag, startPoint x: 1412, startPoint y: 313, endPoint x: 703, endPoint y: 283, distance: 709.6
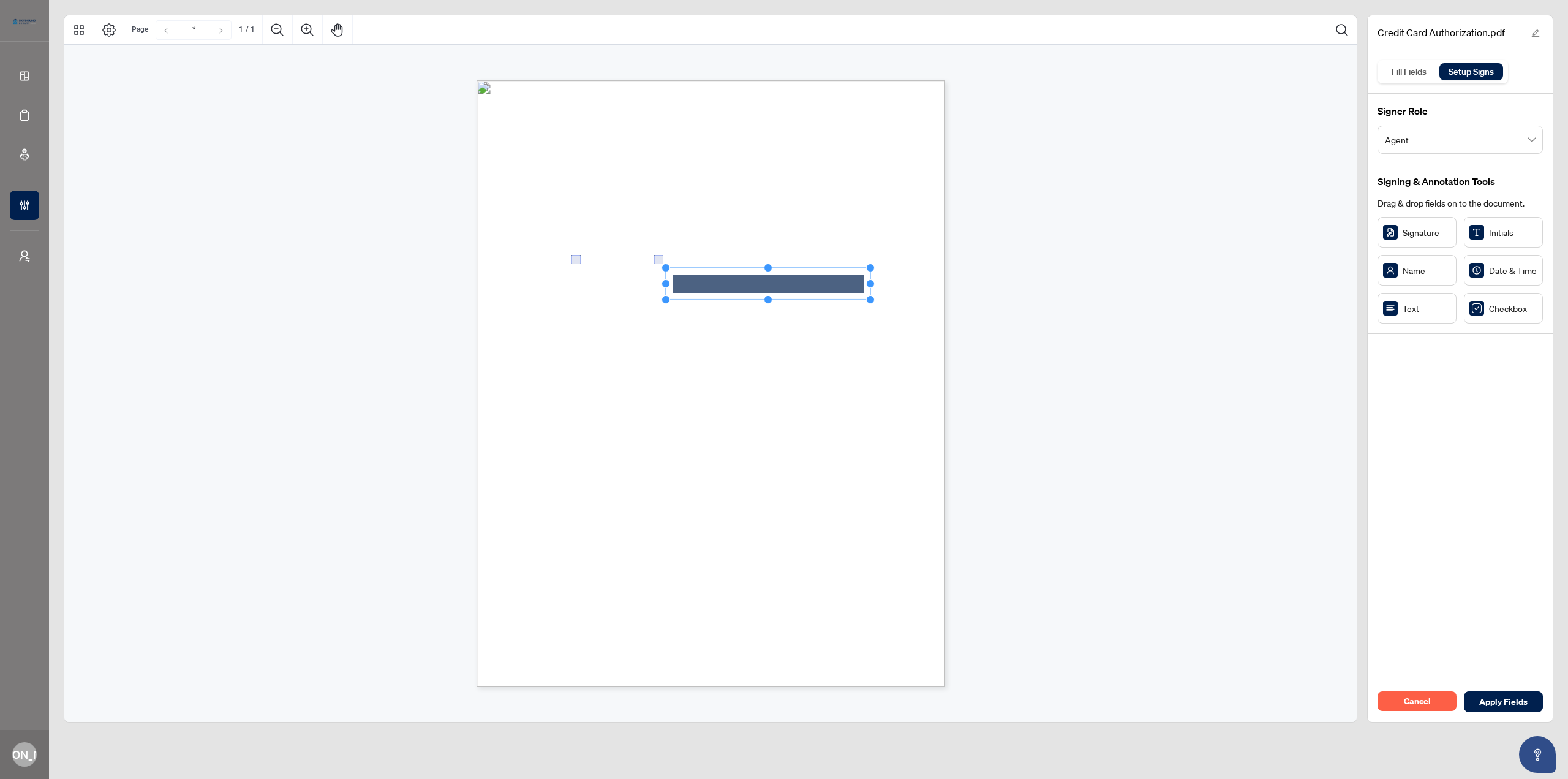
drag, startPoint x: 742, startPoint y: 283, endPoint x: 934, endPoint y: 275, distance: 192.2
click at [934, 275] on div "CREDIT CARD AUTHORIZATION FORM Please complete all fields. CREDIT CARD INFORMAT…" at bounding box center [710, 383] width 469 height 607
click at [940, 295] on div "CREDIT CARD AUTHORIZATION FORM Please complete all fields. CREDIT CARD INFORMAT…" at bounding box center [710, 354] width 1292 height 619
drag, startPoint x: 1416, startPoint y: 313, endPoint x: 666, endPoint y: 309, distance: 750.0
drag, startPoint x: 706, startPoint y: 309, endPoint x: 809, endPoint y: 296, distance: 103.8
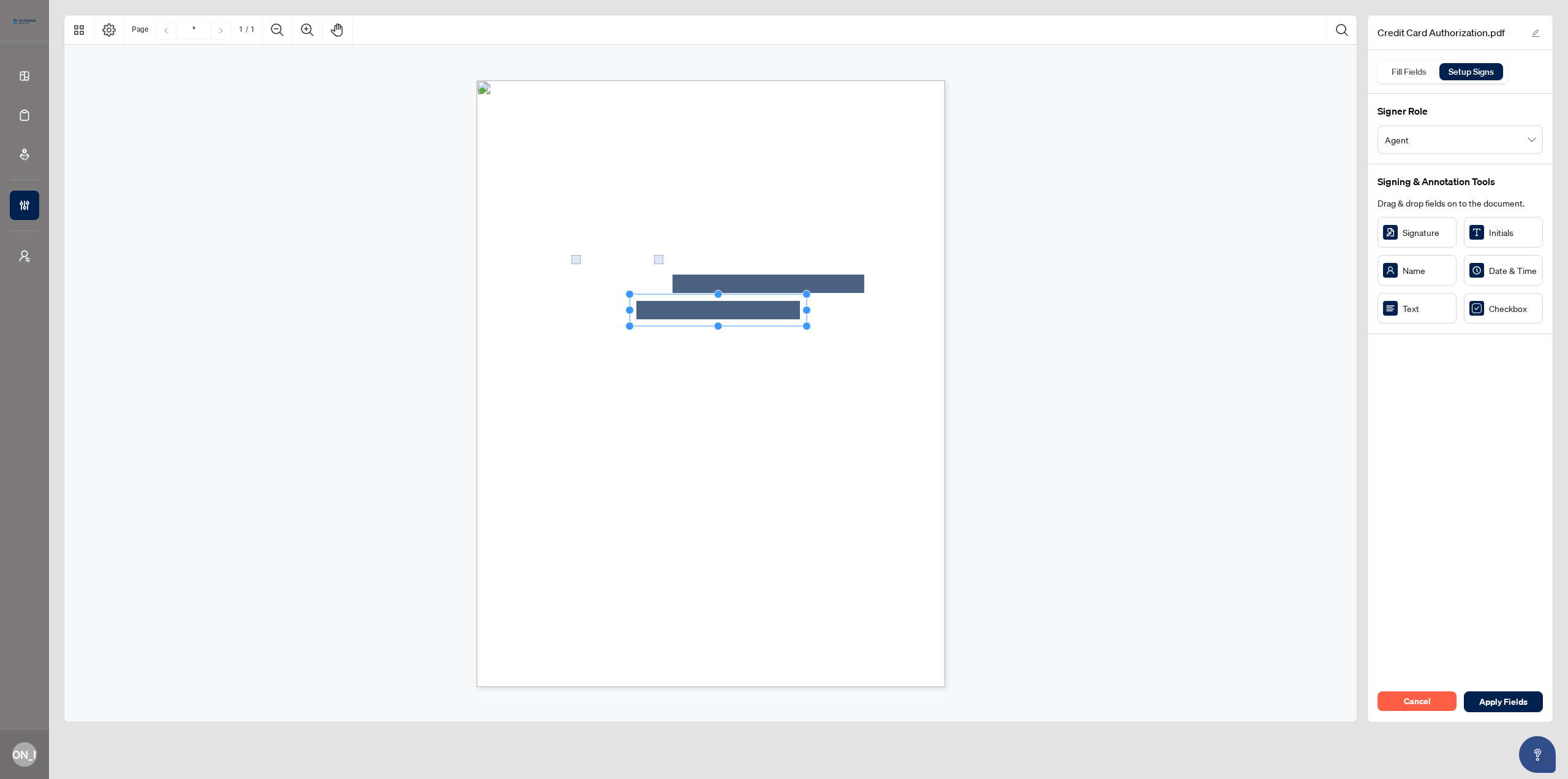
click at [809, 296] on icon "Resize, Top Resize, Top, Right Resize, Right Resize, Bottom, Right Resize, Bott…" at bounding box center [718, 309] width 186 height 40
click at [893, 325] on div "CREDIT CARD AUTHORIZATION FORM Please complete all fields. CREDIT CARD INFORMAT…" at bounding box center [769, 459] width 585 height 759
drag, startPoint x: 1413, startPoint y: 308, endPoint x: 657, endPoint y: 333, distance: 756.4
drag, startPoint x: 1408, startPoint y: 307, endPoint x: 789, endPoint y: 332, distance: 619.5
click at [872, 322] on div "CREDIT CARD AUTHORIZATION FORM Please complete all fields. CREDIT CARD INFORMAT…" at bounding box center [769, 459] width 585 height 759
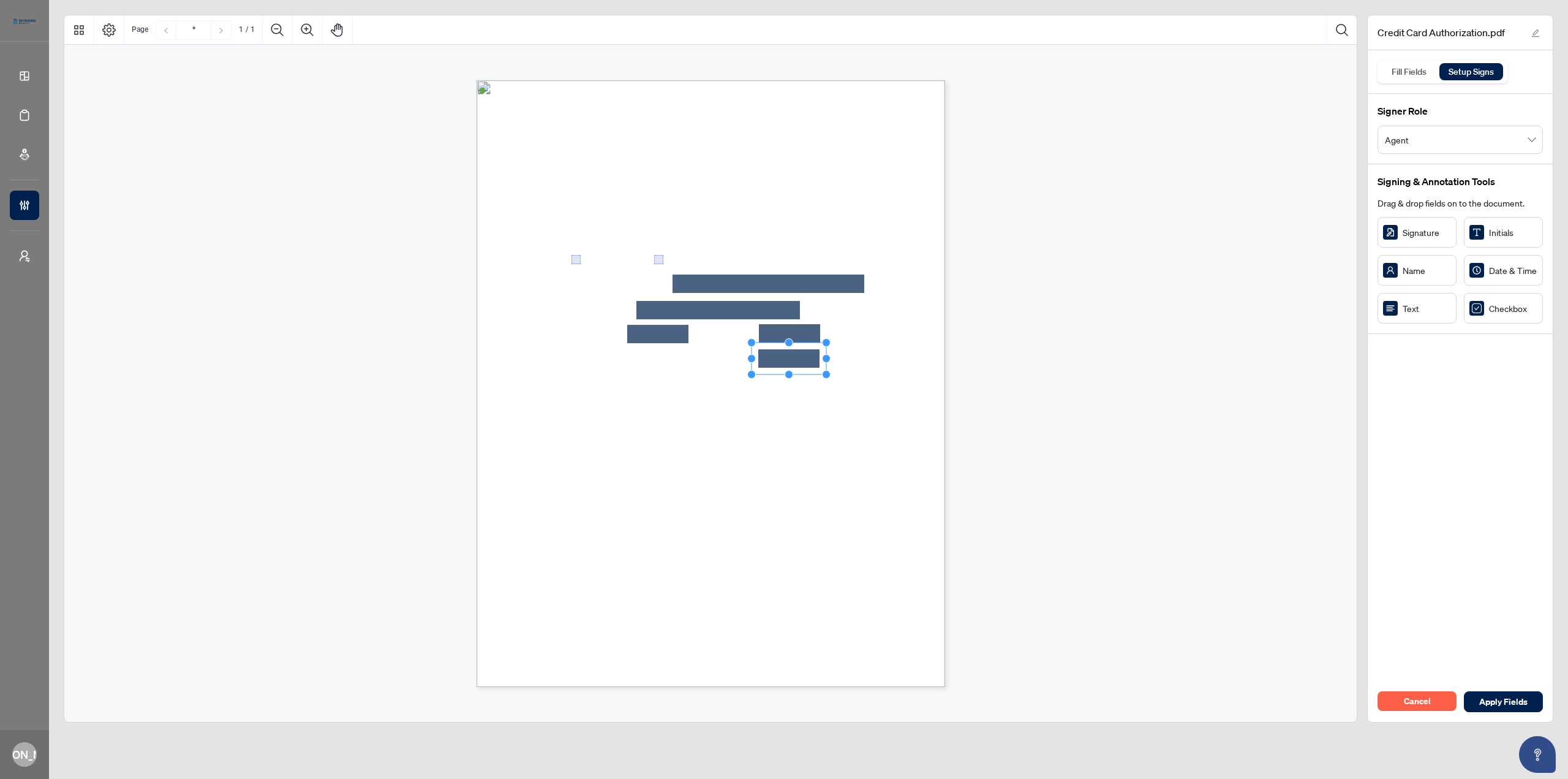
click at [839, 387] on span "I authorize Skybound Realty to charge my credit card for the agreed monthly fee…" at bounding box center [682, 388] width 328 height 11
drag, startPoint x: 1400, startPoint y: 231, endPoint x: 545, endPoint y: 445, distance: 881.4
drag, startPoint x: 575, startPoint y: 442, endPoint x: 677, endPoint y: 435, distance: 102.2
click at [677, 426] on div "CREDIT CARD AUTHORIZATION FORM Please complete all fields. CREDIT CARD INFORMAT…" at bounding box center [710, 383] width 469 height 607
click at [775, 426] on div "CREDIT CARD AUTHORIZATION FORM Please complete all fields. CREDIT CARD INFORMAT…" at bounding box center [769, 459] width 585 height 759
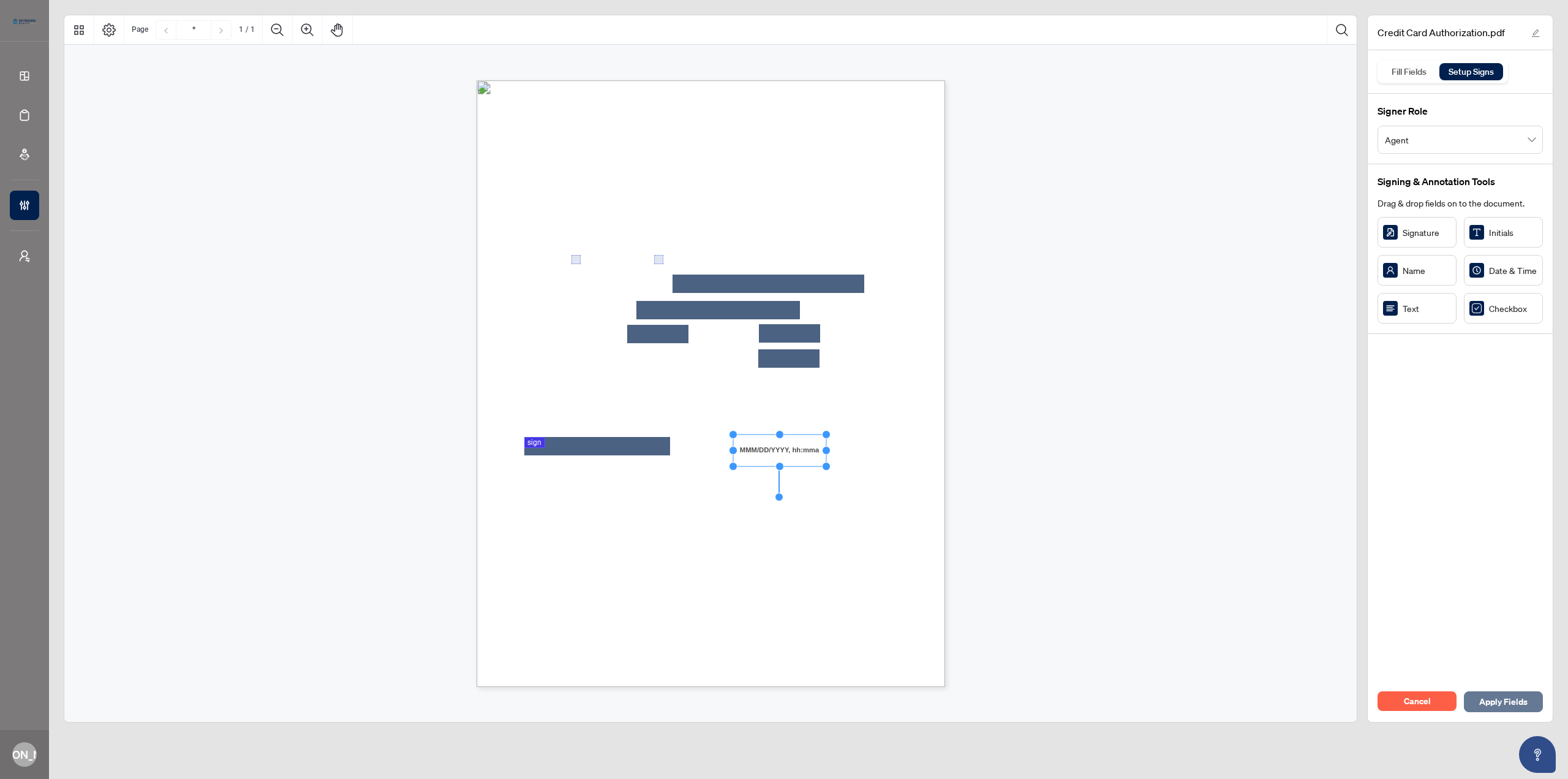
click at [940, 426] on span "Apply Fields" at bounding box center [1503, 701] width 48 height 20
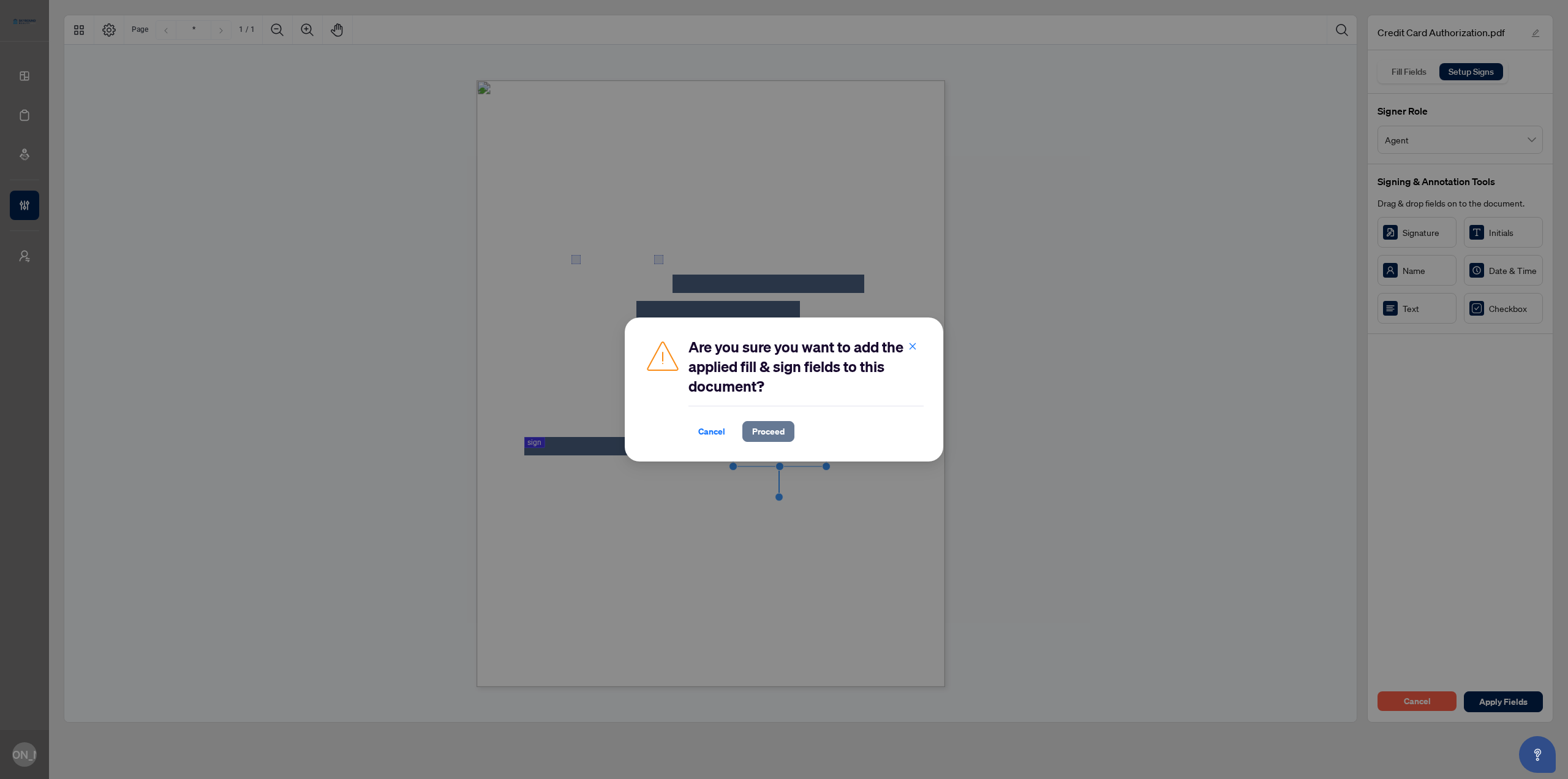
click at [781, 424] on span "Proceed" at bounding box center [768, 431] width 33 height 20
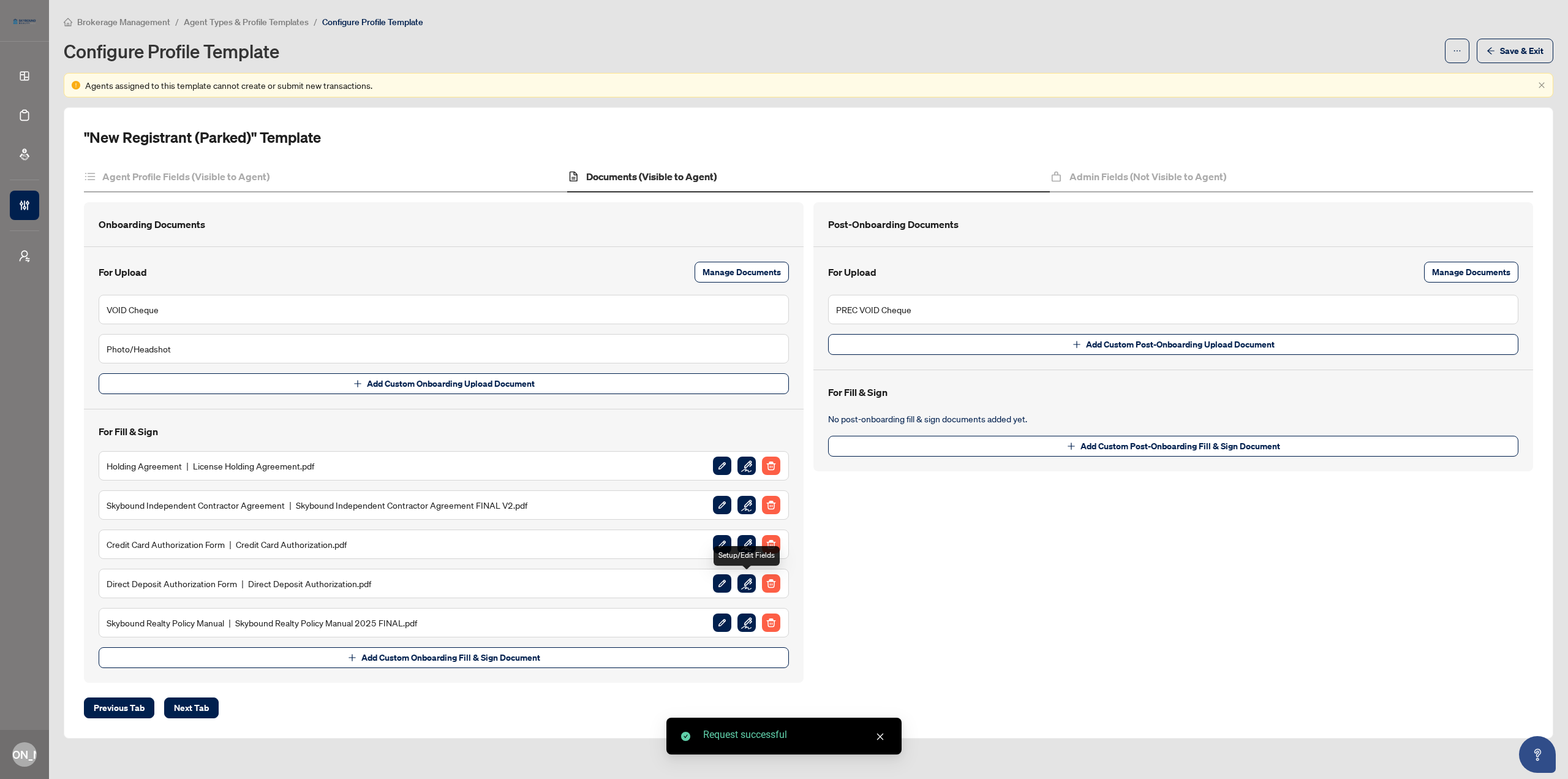
click at [745, 426] on img "button" at bounding box center [746, 583] width 18 height 19
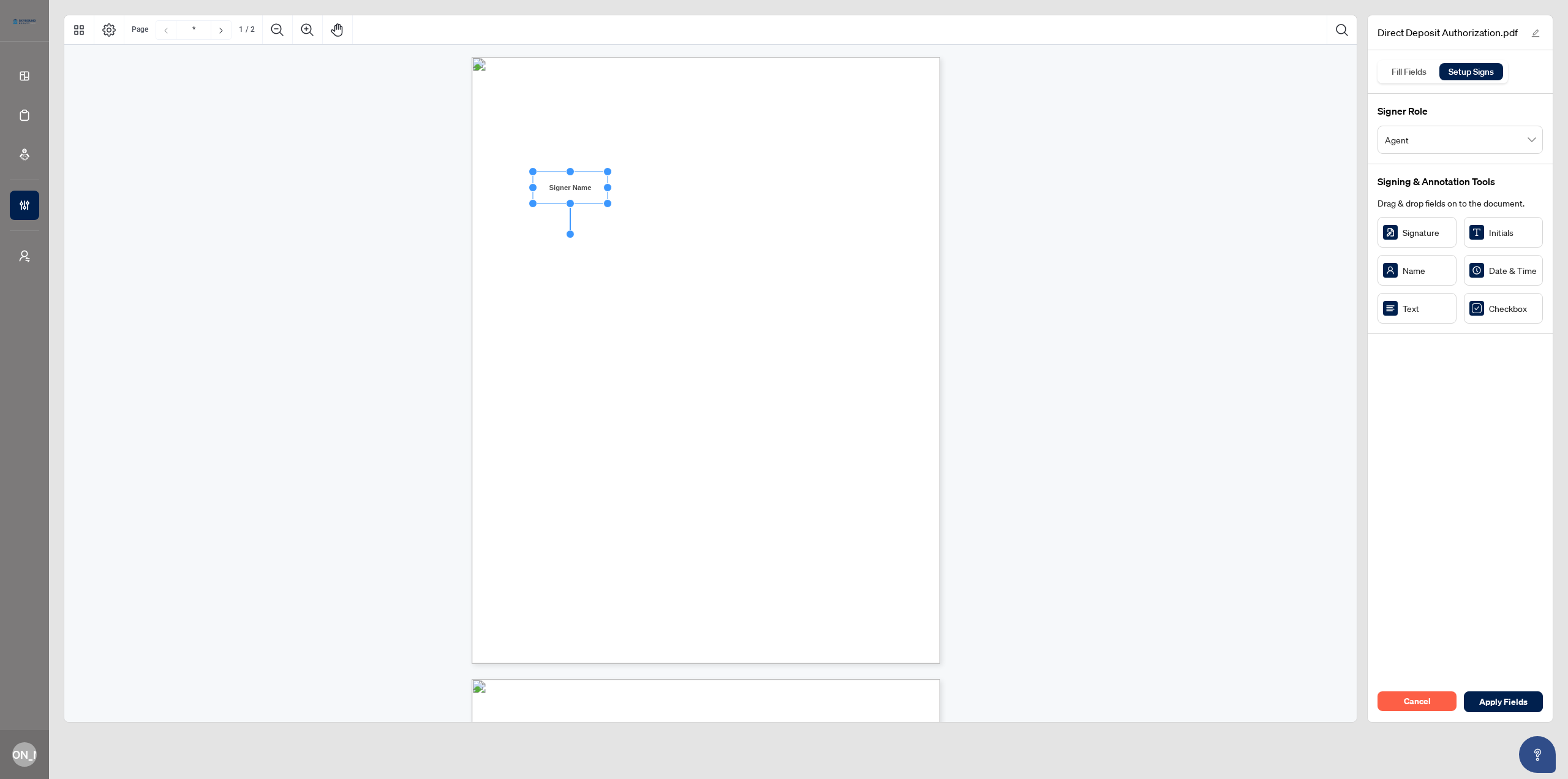
drag, startPoint x: 708, startPoint y: 225, endPoint x: 735, endPoint y: 228, distance: 27.2
click at [711, 226] on div "DIRECT DEPOSIT AUTHORIZATION FORM Please complete all fields. AGENT INFORMATION…" at bounding box center [765, 436] width 585 height 759
drag, startPoint x: 679, startPoint y: 209, endPoint x: 935, endPoint y: 223, distance: 256.4
click at [923, 217] on div "DIRECT DEPOSIT AUTHORIZATION FORM Please complete all fields. AGENT INFORMATION…" at bounding box center [706, 360] width 469 height 607
click at [940, 236] on div "DIRECT DEPOSIT AUTHORIZATION FORM Please complete all fields. AGENT INFORMATION…" at bounding box center [710, 665] width 1292 height 1241
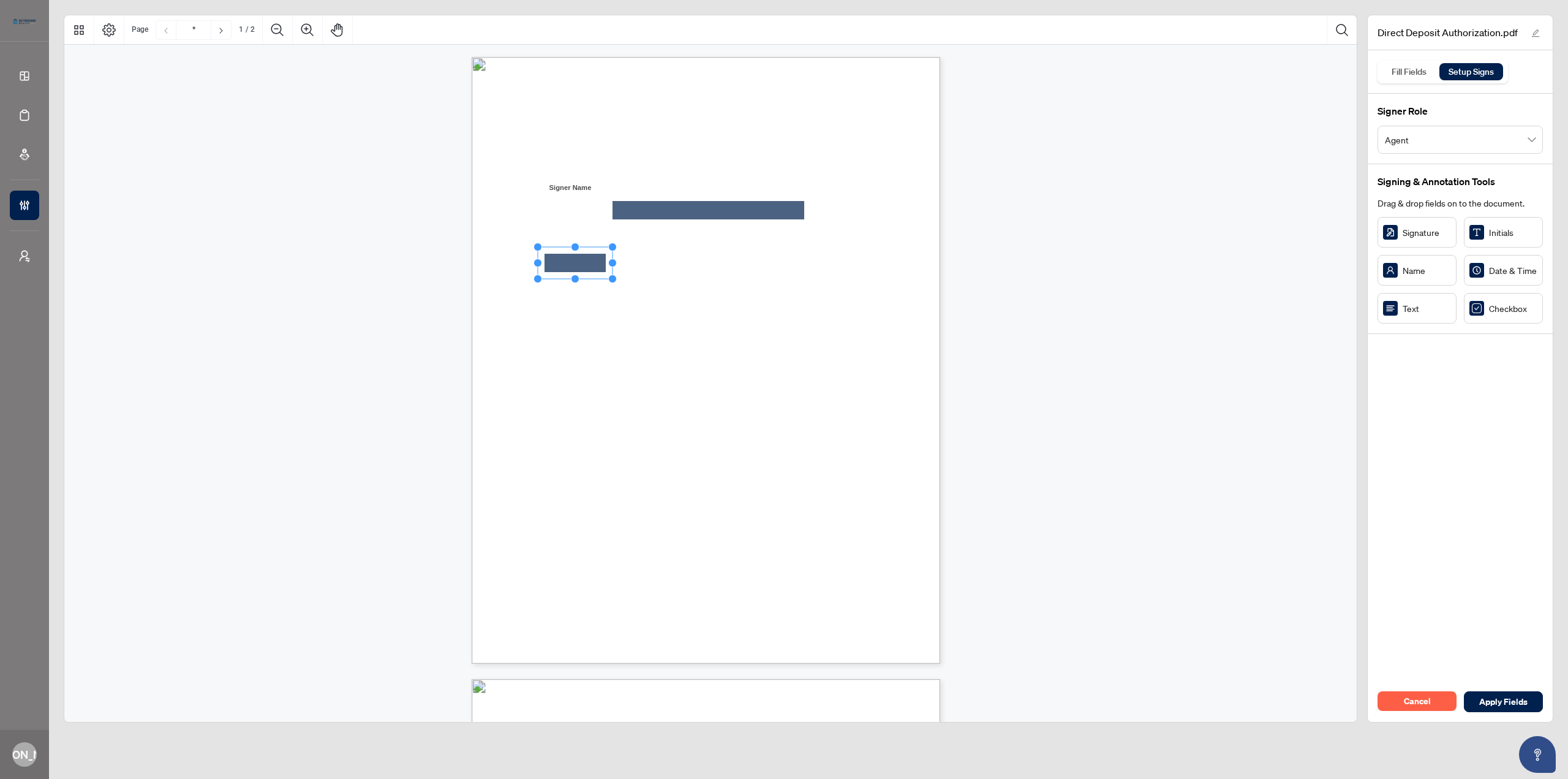
drag, startPoint x: 1403, startPoint y: 309, endPoint x: 575, endPoint y: 263, distance: 829.3
drag, startPoint x: 615, startPoint y: 265, endPoint x: 712, endPoint y: 269, distance: 97.1
click at [712, 269] on div "DIRECT DEPOSIT AUTHORIZATION FORM Please complete all fields. AGENT INFORMATION…" at bounding box center [706, 360] width 469 height 607
click at [723, 327] on div "DIRECT DEPOSIT AUTHORIZATION FORM Please complete all fields. AGENT INFORMATION…" at bounding box center [765, 436] width 585 height 759
drag, startPoint x: 1415, startPoint y: 311, endPoint x: 611, endPoint y: 285, distance: 804.4
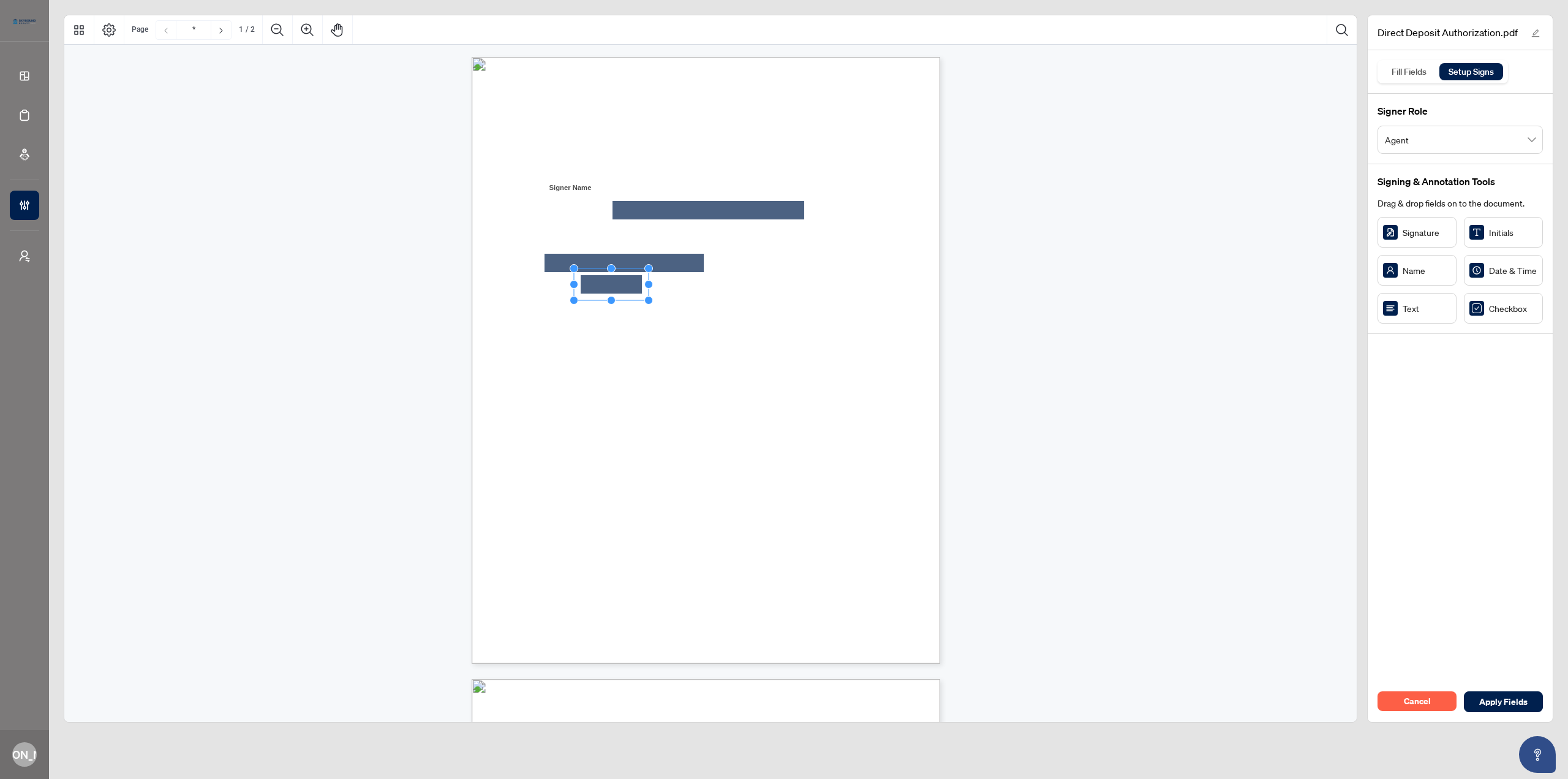
drag, startPoint x: 700, startPoint y: 331, endPoint x: 902, endPoint y: 332, distance: 202.0
click at [706, 332] on div "DIRECT DEPOSIT AUTHORIZATION FORM Please complete all fields. AGENT INFORMATION…" at bounding box center [765, 436] width 585 height 759
drag, startPoint x: 1397, startPoint y: 312, endPoint x: 611, endPoint y: 308, distance: 786.0
click at [715, 336] on div "DIRECT DEPOSIT AUTHORIZATION FORM Please complete all fields. AGENT INFORMATION…" at bounding box center [765, 436] width 585 height 759
click at [716, 329] on div "DIRECT DEPOSIT AUTHORIZATION FORM Please complete all fields. AGENT INFORMATION…" at bounding box center [765, 436] width 585 height 759
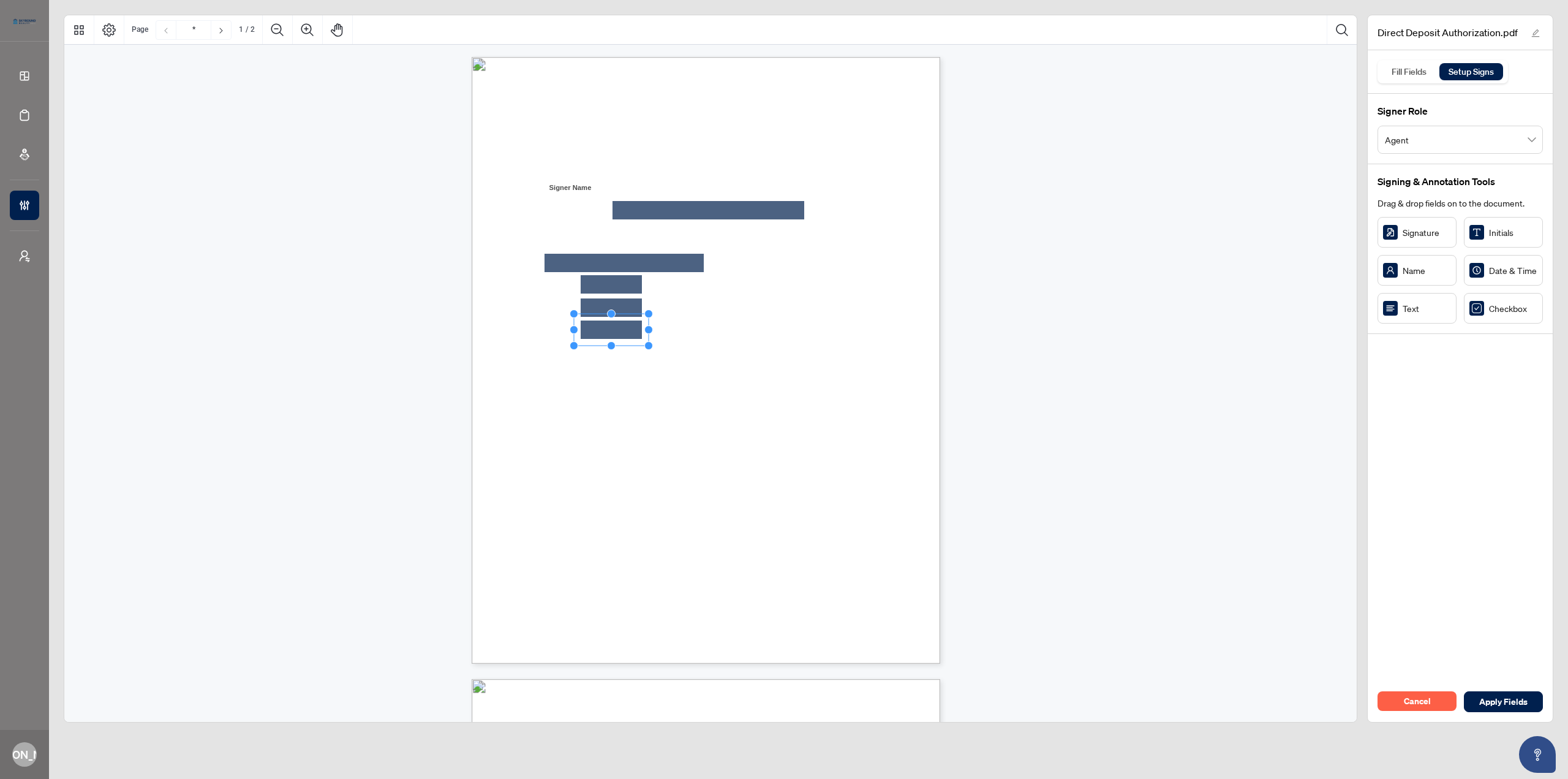
drag, startPoint x: 1416, startPoint y: 315, endPoint x: 611, endPoint y: 330, distance: 805.1
click at [593, 348] on span "☐" at bounding box center [590, 354] width 6 height 13
click at [565, 320] on span "ACCOUNT NUMBER" at bounding box center [535, 322] width 59 height 8
click at [593, 348] on span "☐" at bounding box center [590, 354] width 6 height 13
click at [522, 355] on rect "Page 1" at bounding box center [522, 355] width 23 height 23
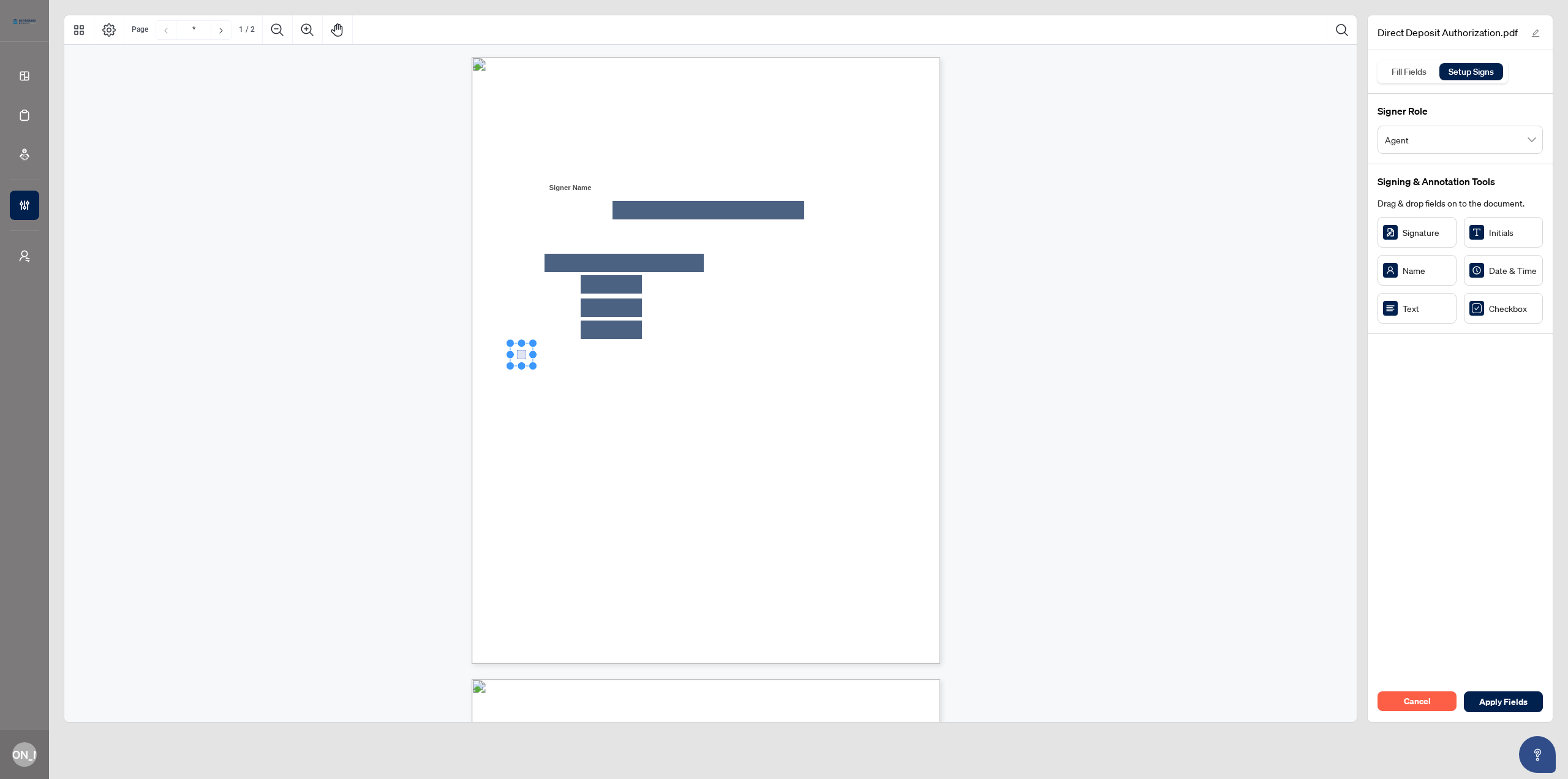
click at [527, 353] on rect "Page 1" at bounding box center [522, 355] width 23 height 23
drag, startPoint x: 585, startPoint y: 380, endPoint x: 600, endPoint y: 383, distance: 15.3
click at [594, 382] on span "I, ____________________________________, hereby authorize" at bounding box center [621, 384] width 228 height 11
click at [592, 355] on rect "Page 1" at bounding box center [591, 354] width 23 height 23
drag, startPoint x: 637, startPoint y: 381, endPoint x: 642, endPoint y: 388, distance: 8.6
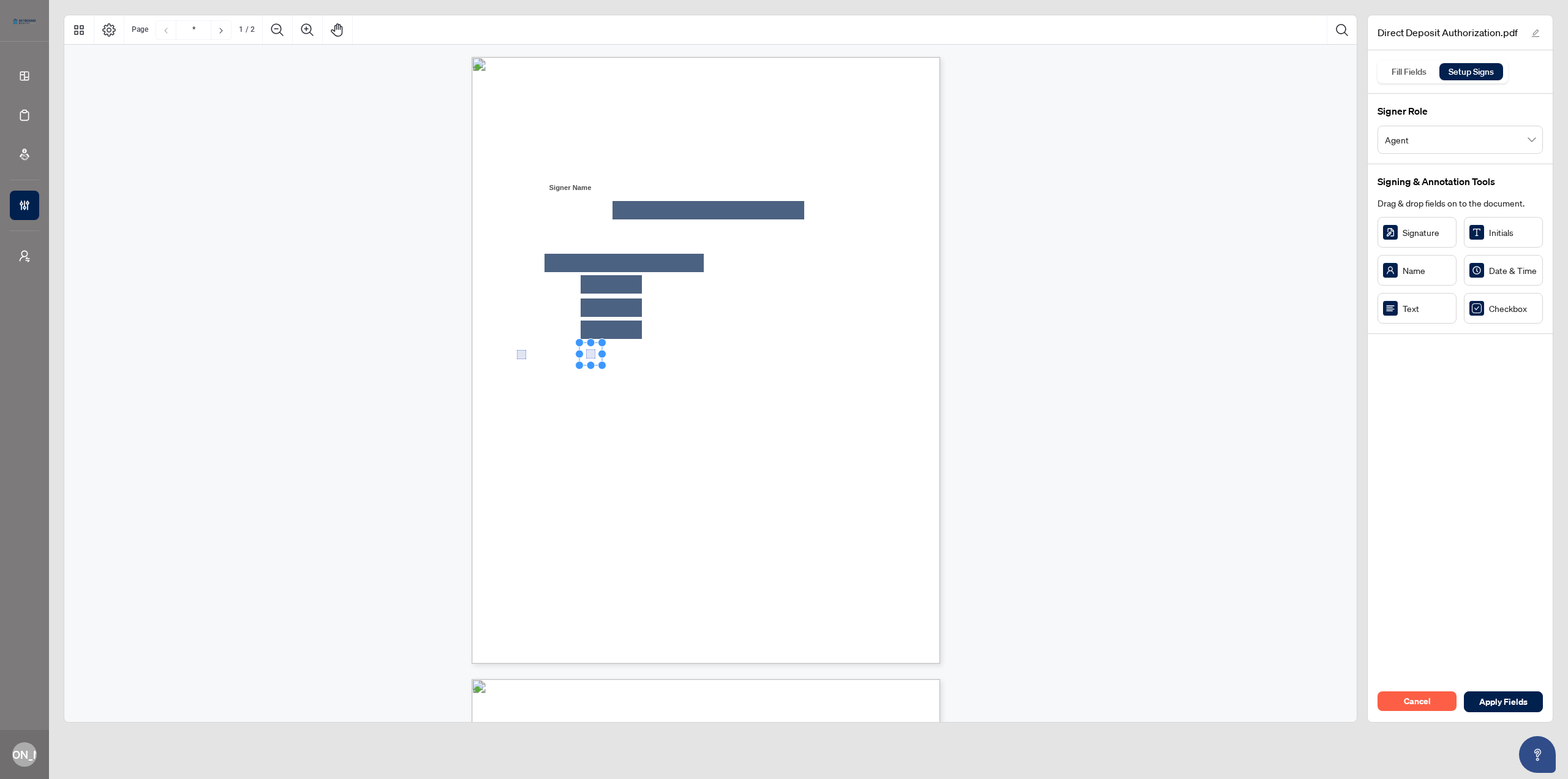
click at [638, 382] on span "I, ____________________________________, hereby authorize" at bounding box center [621, 384] width 228 height 11
drag, startPoint x: 721, startPoint y: 411, endPoint x: 740, endPoint y: 413, distance: 19.1
click at [724, 412] on span "the same account if necessary to correct any errors. This authorization will re…" at bounding box center [695, 417] width 379 height 11
drag, startPoint x: 555, startPoint y: 472, endPoint x: 545, endPoint y: 469, distance: 10.4
click at [570, 426] on div "DIRECT DEPOSIT AUTHORIZATION FORM Please complete all fields. AGENT INFORMATION…" at bounding box center [765, 436] width 585 height 759
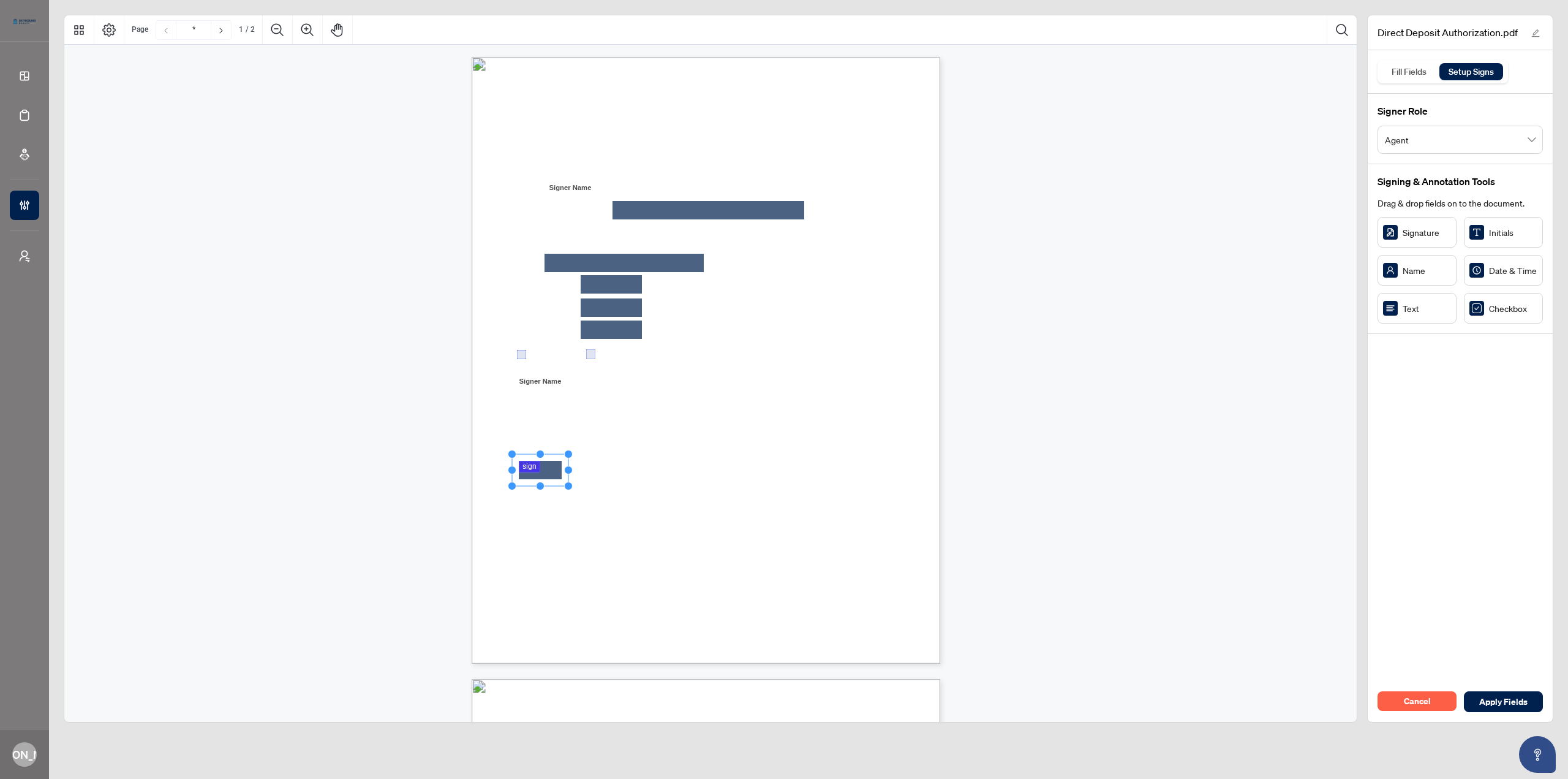
drag, startPoint x: 555, startPoint y: 472, endPoint x: 569, endPoint y: 470, distance: 14.1
drag, startPoint x: 570, startPoint y: 470, endPoint x: 774, endPoint y: 461, distance: 204.2
click at [777, 426] on div "DIRECT DEPOSIT AUTHORIZATION FORM Please complete all fields. AGENT INFORMATION…" at bounding box center [706, 360] width 469 height 607
drag, startPoint x: 632, startPoint y: 466, endPoint x: 643, endPoint y: 466, distance: 11.0
click at [643, 426] on rect "Page 1" at bounding box center [626, 470] width 205 height 32
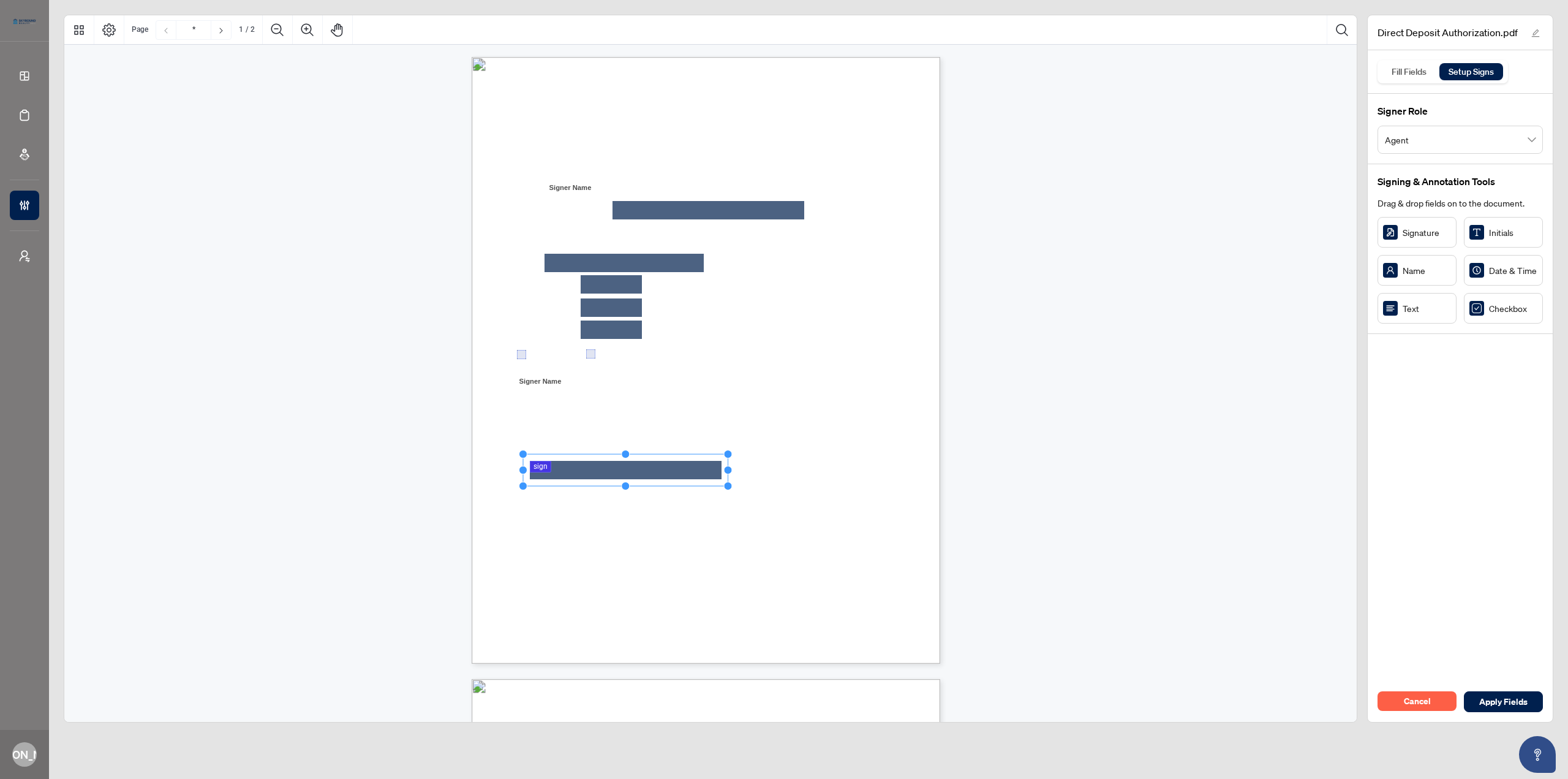
drag, startPoint x: 717, startPoint y: 551, endPoint x: 886, endPoint y: 533, distance: 170.0
click at [721, 426] on div "DIRECT DEPOSIT AUTHORIZATION FORM Please complete all fields. AGENT INFORMATION…" at bounding box center [765, 436] width 585 height 759
drag, startPoint x: 624, startPoint y: 469, endPoint x: 615, endPoint y: 468, distance: 9.1
click at [745, 426] on div "DIRECT DEPOSIT AUTHORIZATION FORM Please complete all fields. AGENT INFORMATION…" at bounding box center [765, 436] width 585 height 759
click at [940, 426] on div "DIRECT DEPOSIT AUTHORIZATION FORM Please complete all fields. AGENT INFORMATION…" at bounding box center [710, 665] width 1292 height 1241
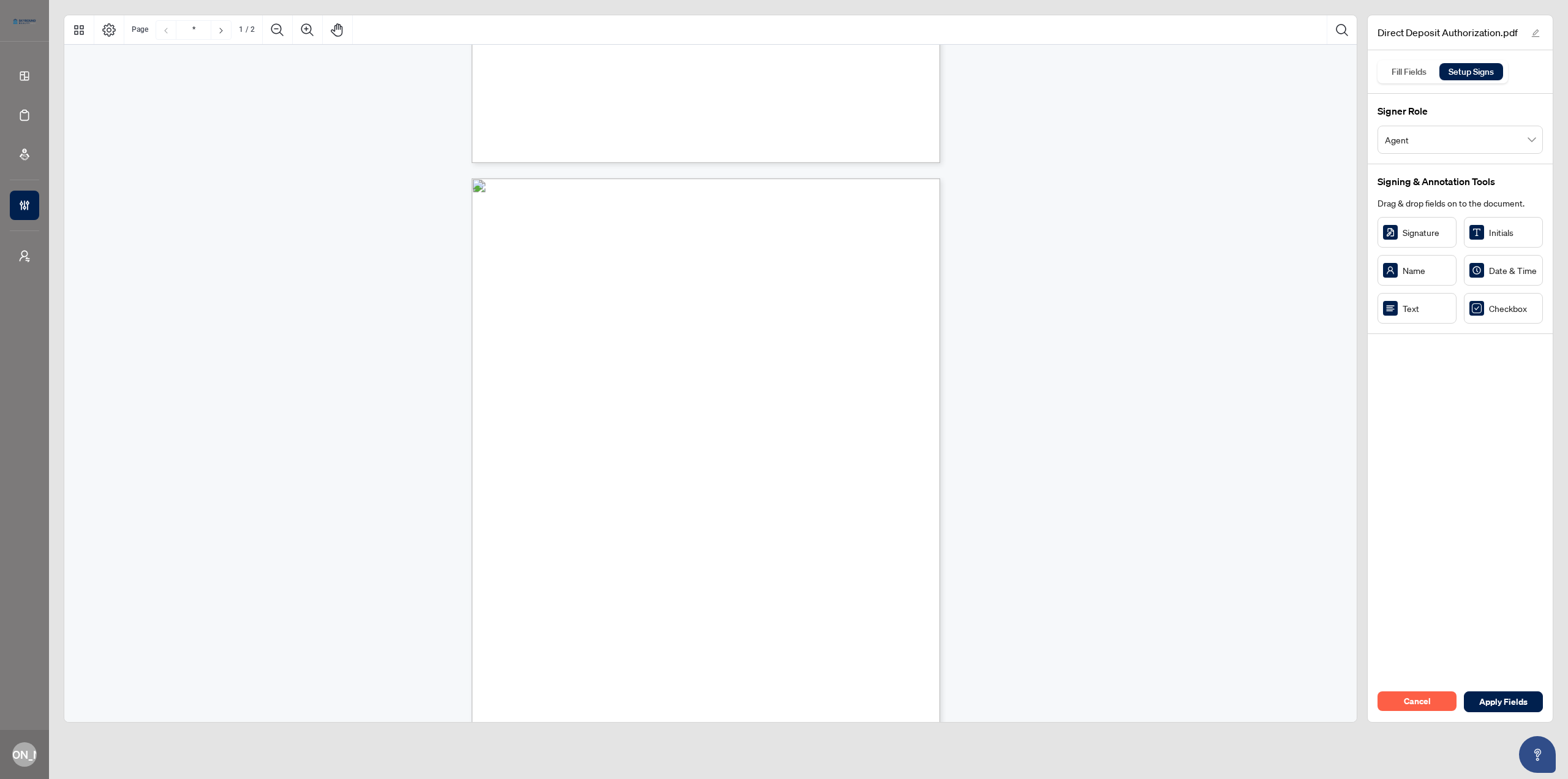
type input "*"
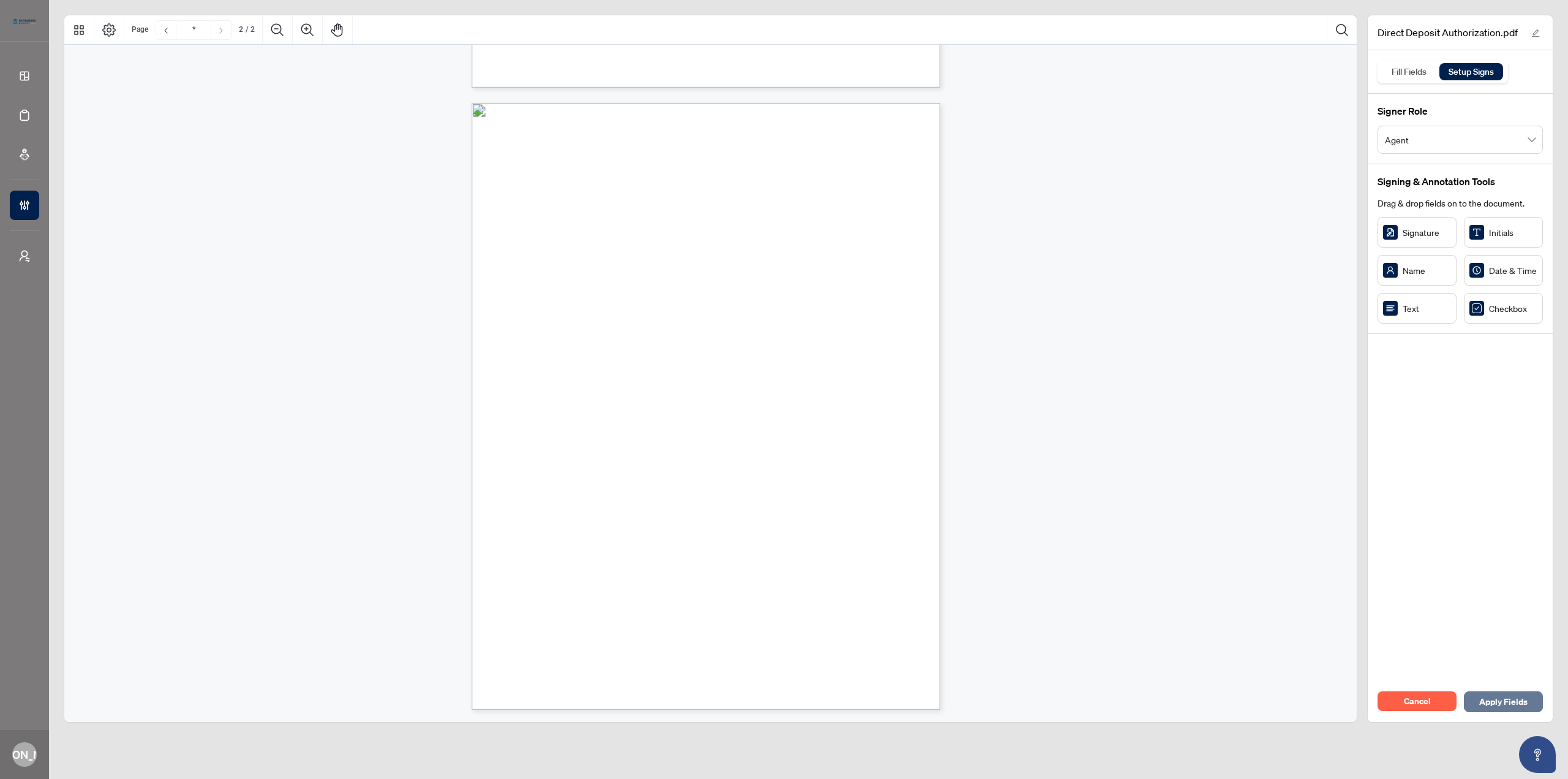
click at [940, 426] on span "Apply Fields" at bounding box center [1503, 701] width 48 height 20
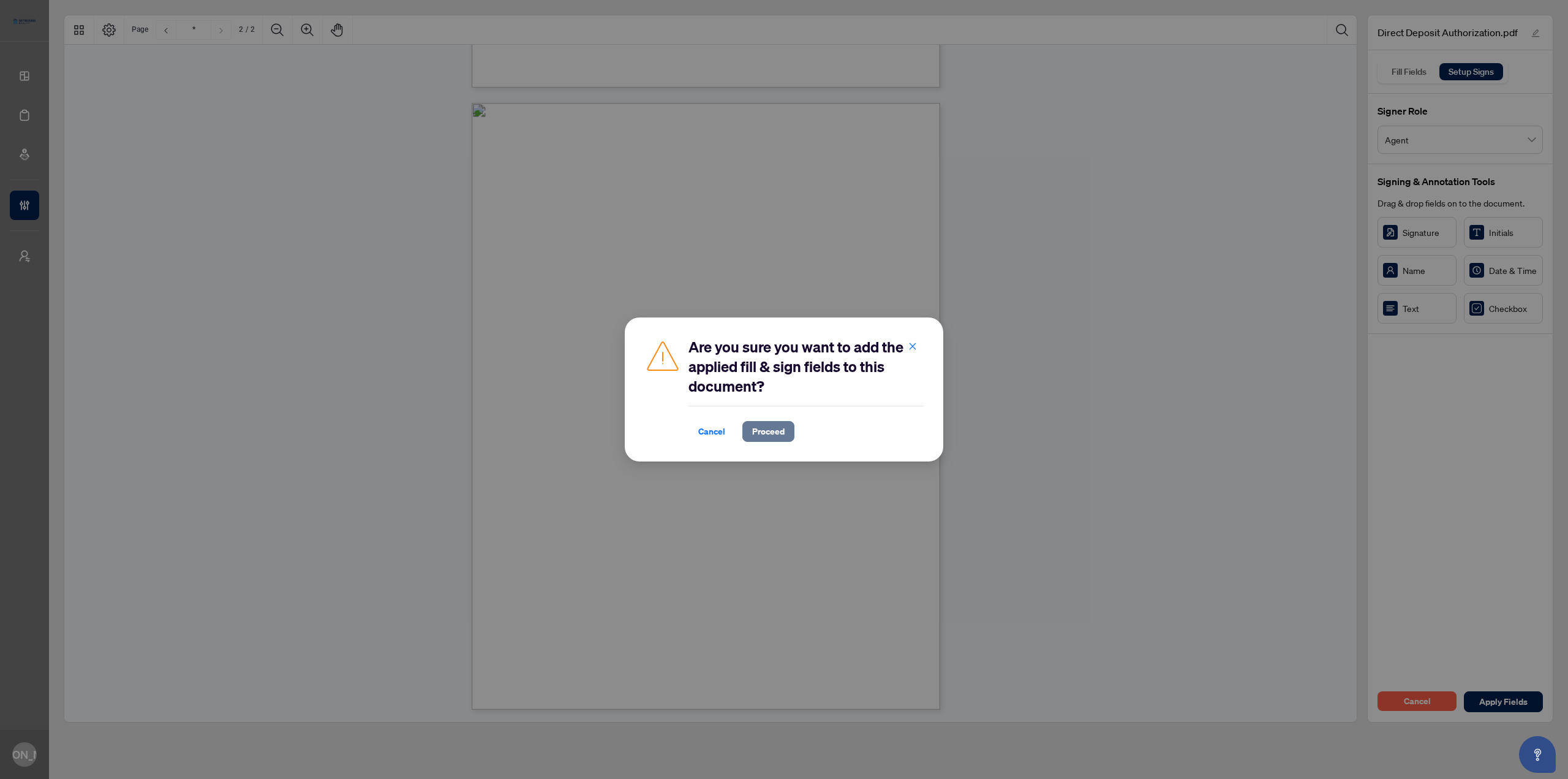
click at [782, 426] on span "Proceed" at bounding box center [768, 431] width 33 height 20
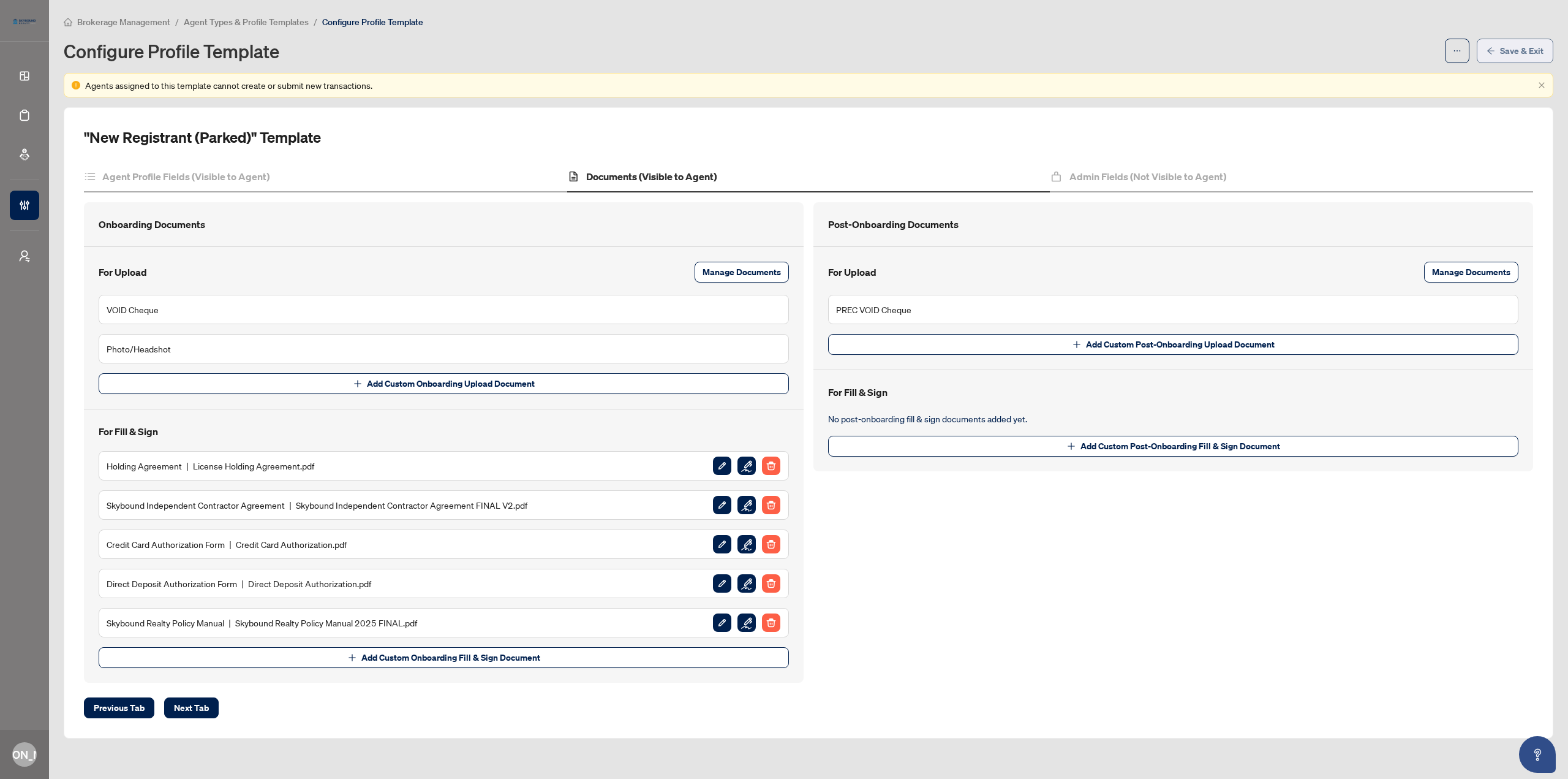
click at [940, 54] on span "Save & Exit" at bounding box center [1521, 50] width 43 height 20
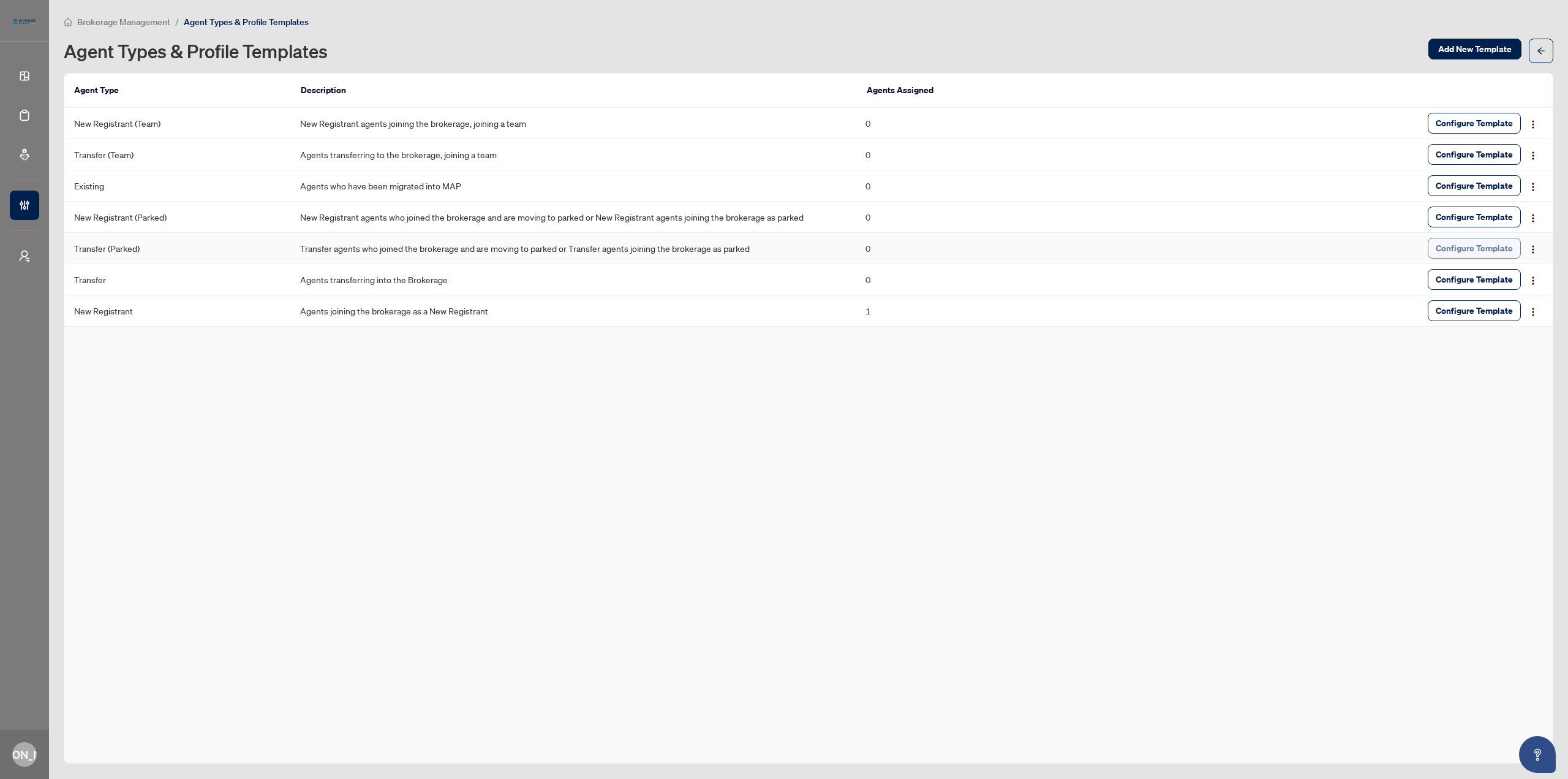
click at [940, 249] on span "Configure Template" at bounding box center [1474, 248] width 77 height 20
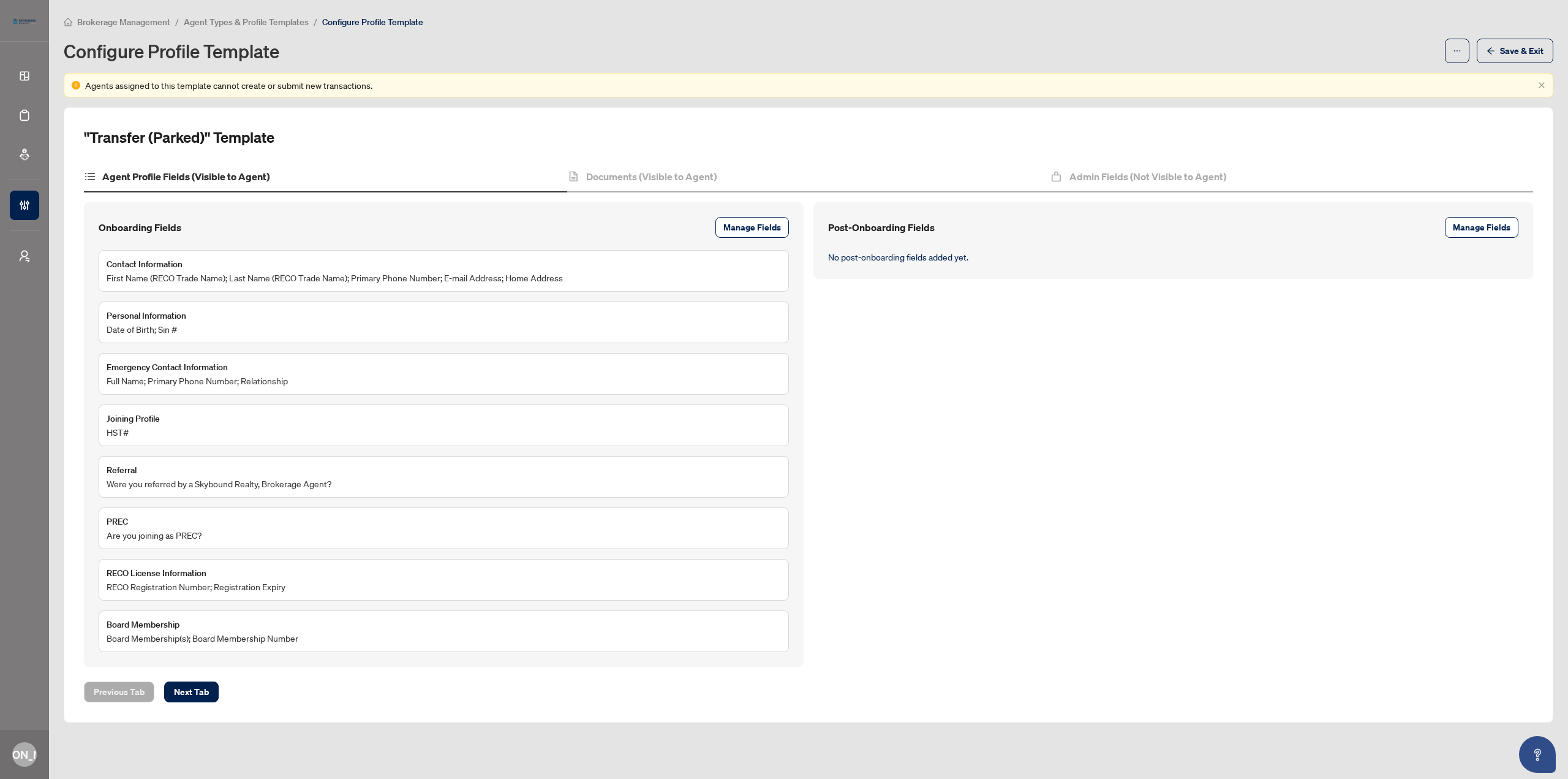
click at [726, 161] on div ""Transfer (Parked)" Template Agent Profile Fields (Visible to Agent) Documents …" at bounding box center [809, 415] width 1449 height 575
click at [728, 198] on div "Agent Profile Fields (Visible to Agent) Documents (Visible to Agent) Admin Fiel…" at bounding box center [809, 414] width 1449 height 505
click at [738, 181] on div "Documents (Visible to Agent)" at bounding box center [809, 177] width 483 height 31
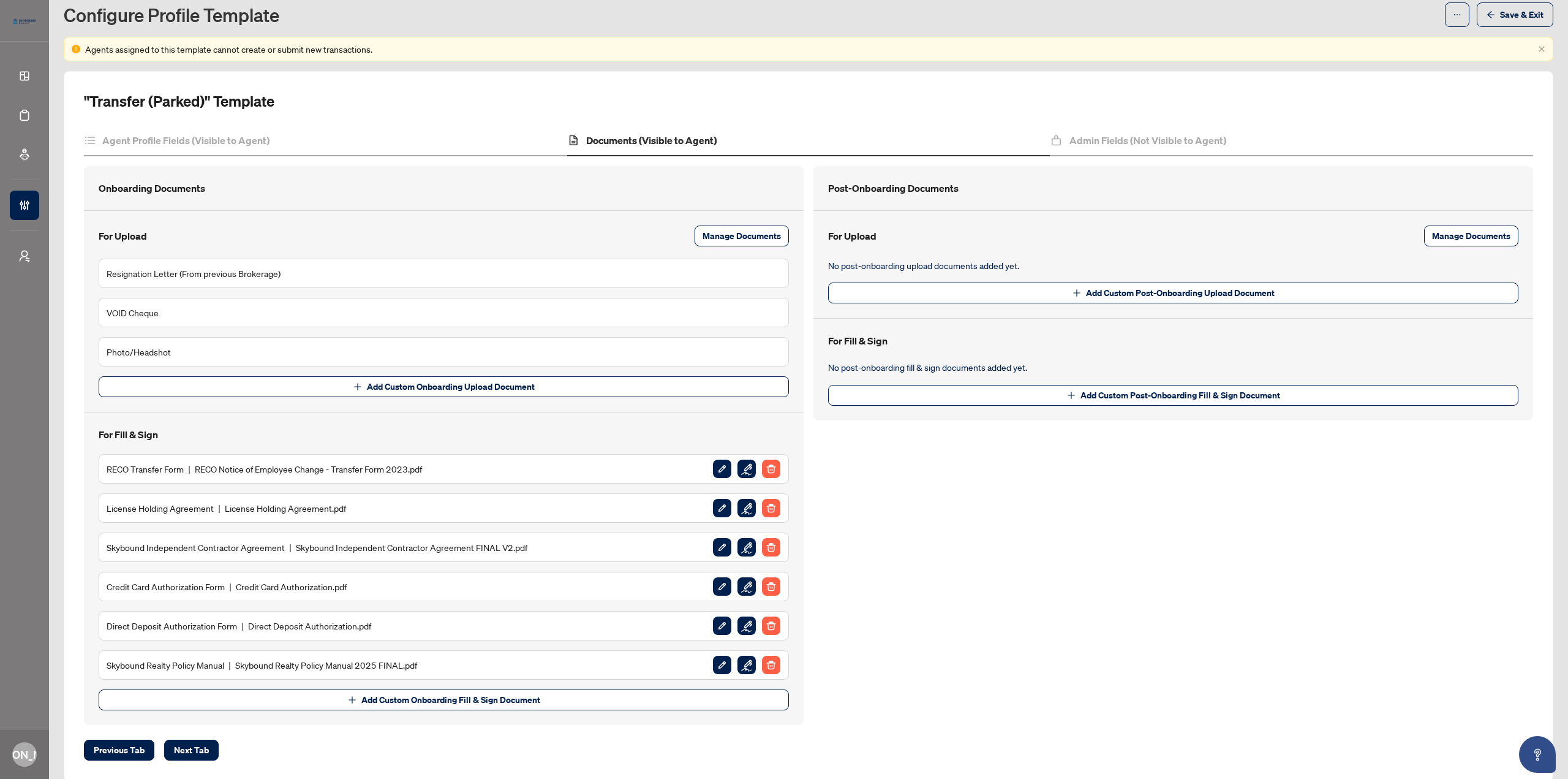
scroll to position [52, 0]
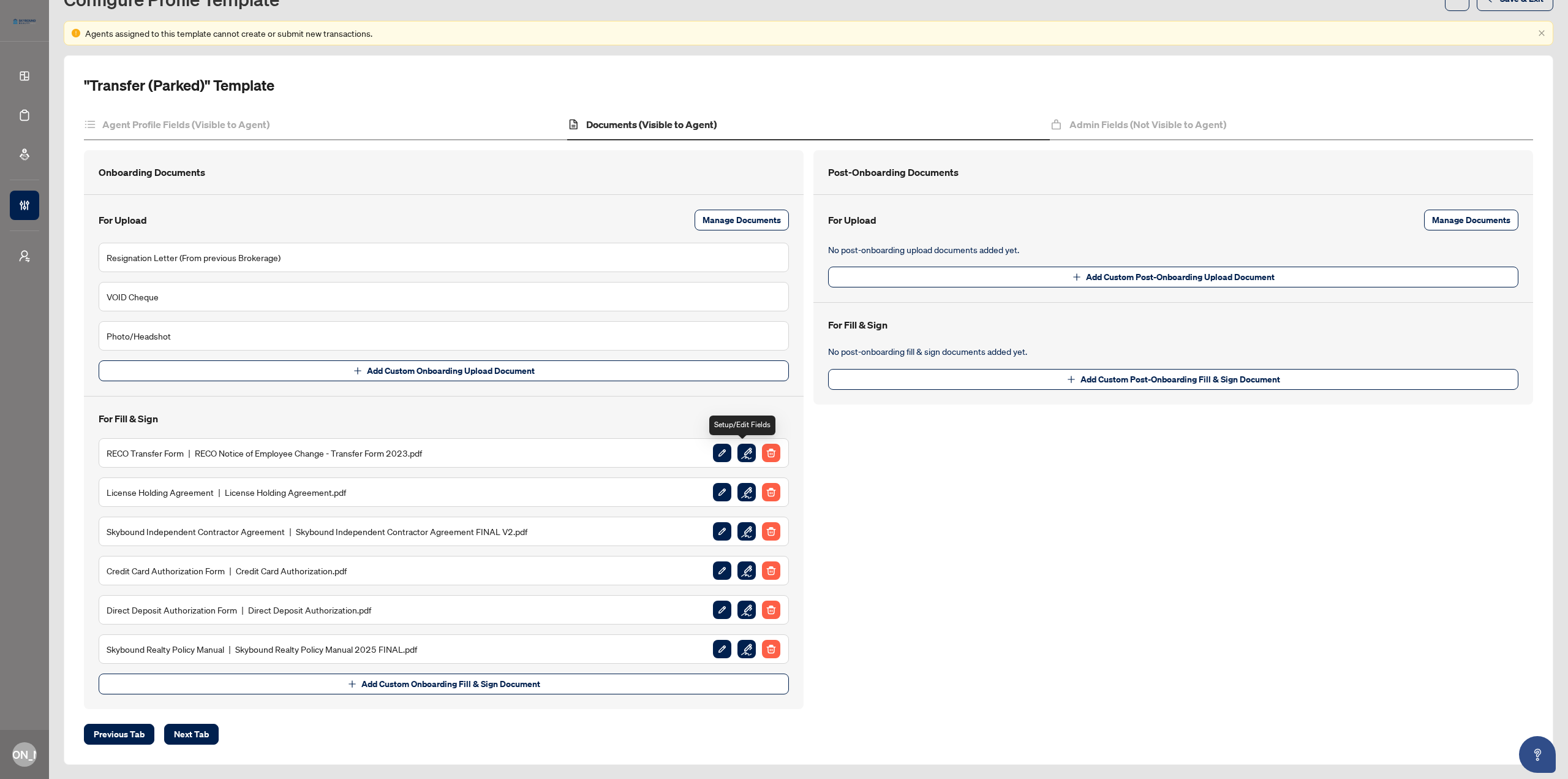
click at [737, 426] on img "button" at bounding box center [746, 452] width 18 height 19
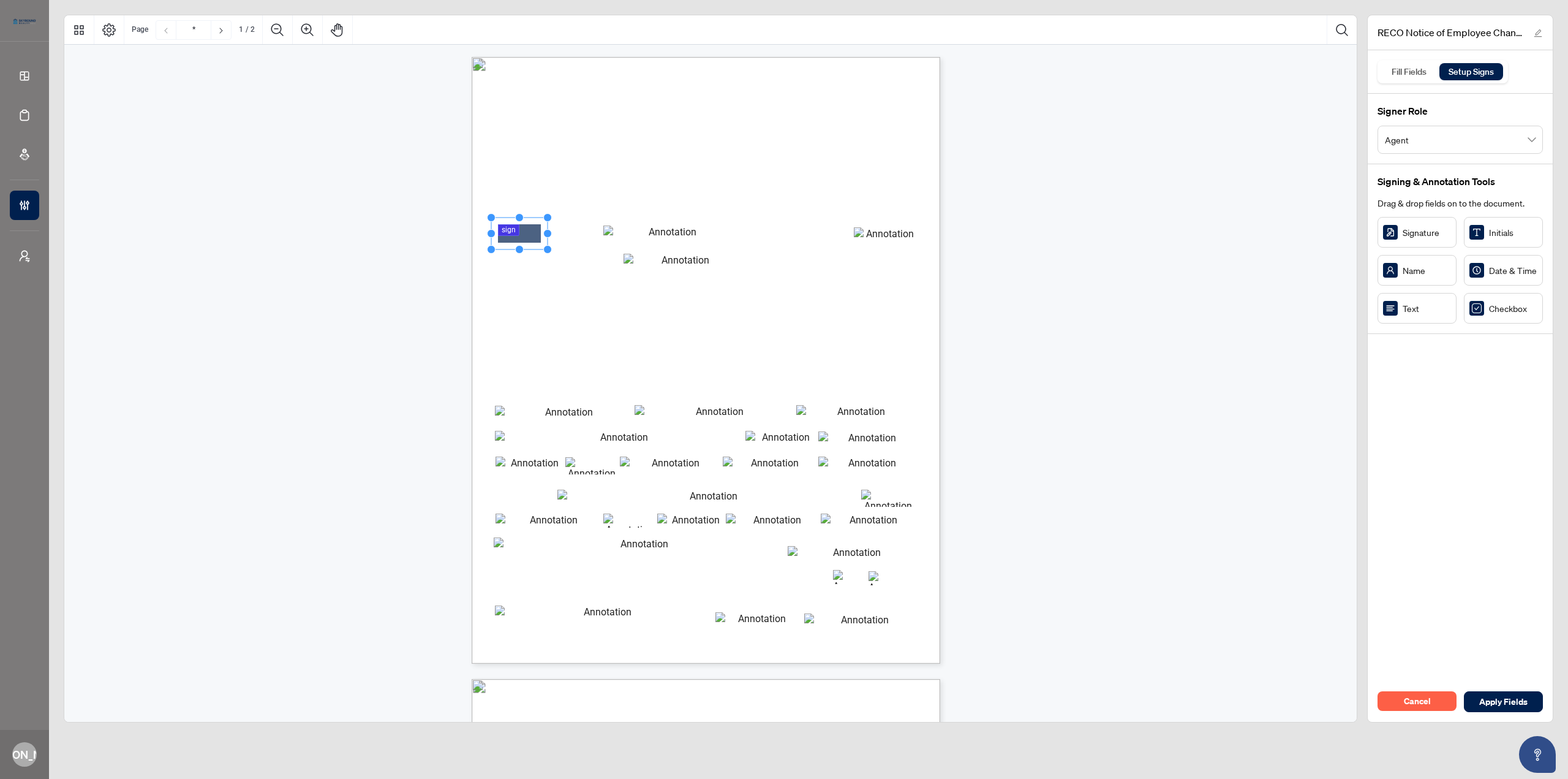
drag, startPoint x: 1424, startPoint y: 235, endPoint x: 519, endPoint y: 234, distance: 905.0
drag, startPoint x: 549, startPoint y: 231, endPoint x: 791, endPoint y: 290, distance: 249.1
click at [613, 57] on div "Sign 01K45CJY7E6G2JZM2Z6ZEQSQ8C, Sign Sign Resize, Top Resize, Top, Right Resiz…" at bounding box center [706, 57] width 469 height 0
click at [612, 57] on div "Sign 01K45CJY7E6G2JZM2Z6ZEQSQ8C, Sign Sign Resize, Top Resize, Top, Right Resiz…" at bounding box center [706, 57] width 469 height 0
click at [705, 315] on span "A copy of the termination letter (if the termination was initiated by your brok…" at bounding box center [705, 315] width 0 height 0
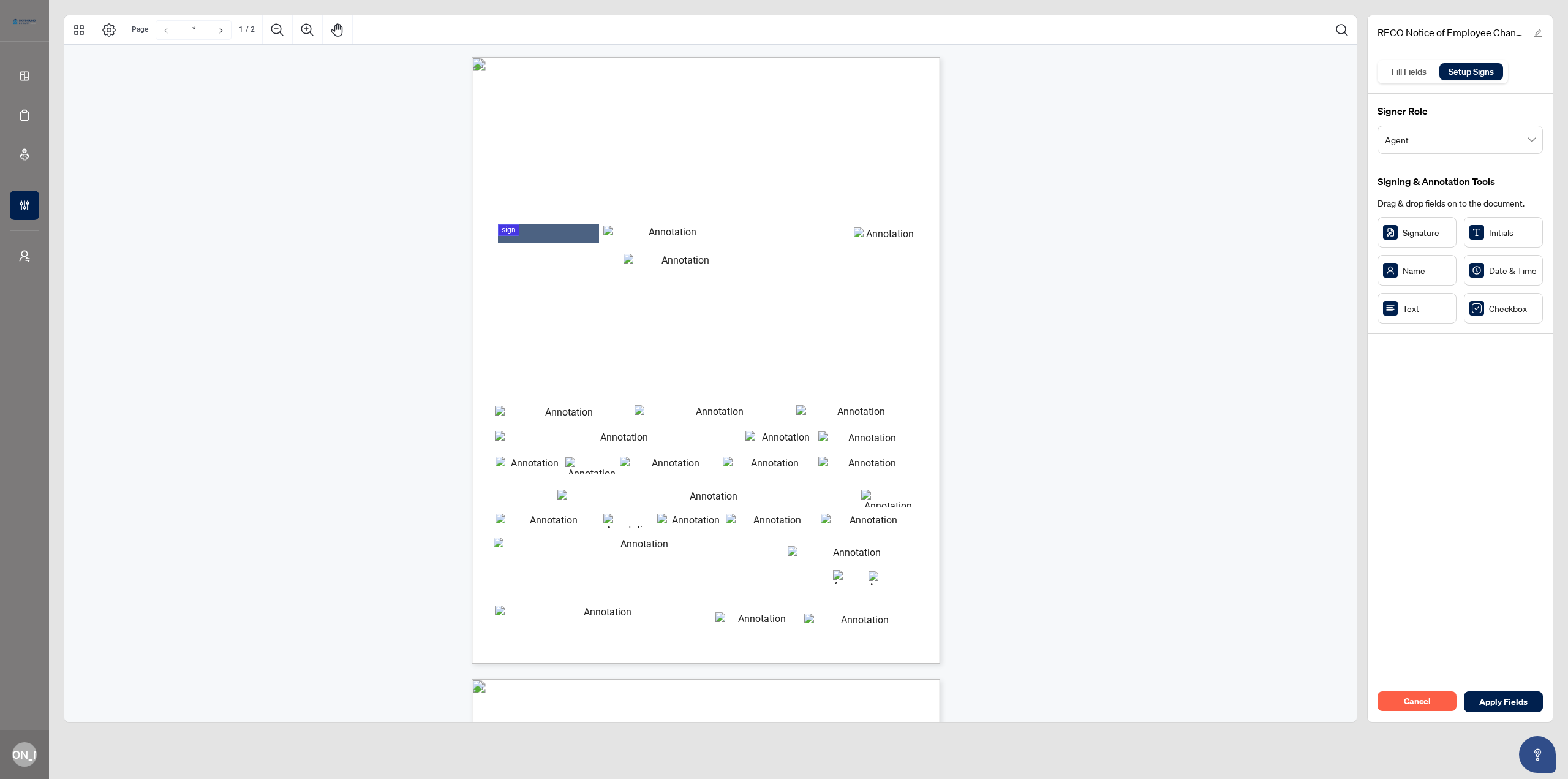
drag, startPoint x: 1474, startPoint y: 134, endPoint x: 1463, endPoint y: 149, distance: 18.6
click at [940, 134] on span "Agent" at bounding box center [1460, 140] width 150 height 23
drag, startPoint x: 1443, startPoint y: 186, endPoint x: 1410, endPoint y: 193, distance: 33.7
click at [940, 186] on div "Broker of Record (BOR)" at bounding box center [1460, 188] width 146 height 13
drag, startPoint x: 1426, startPoint y: 235, endPoint x: 758, endPoint y: 235, distance: 668.0
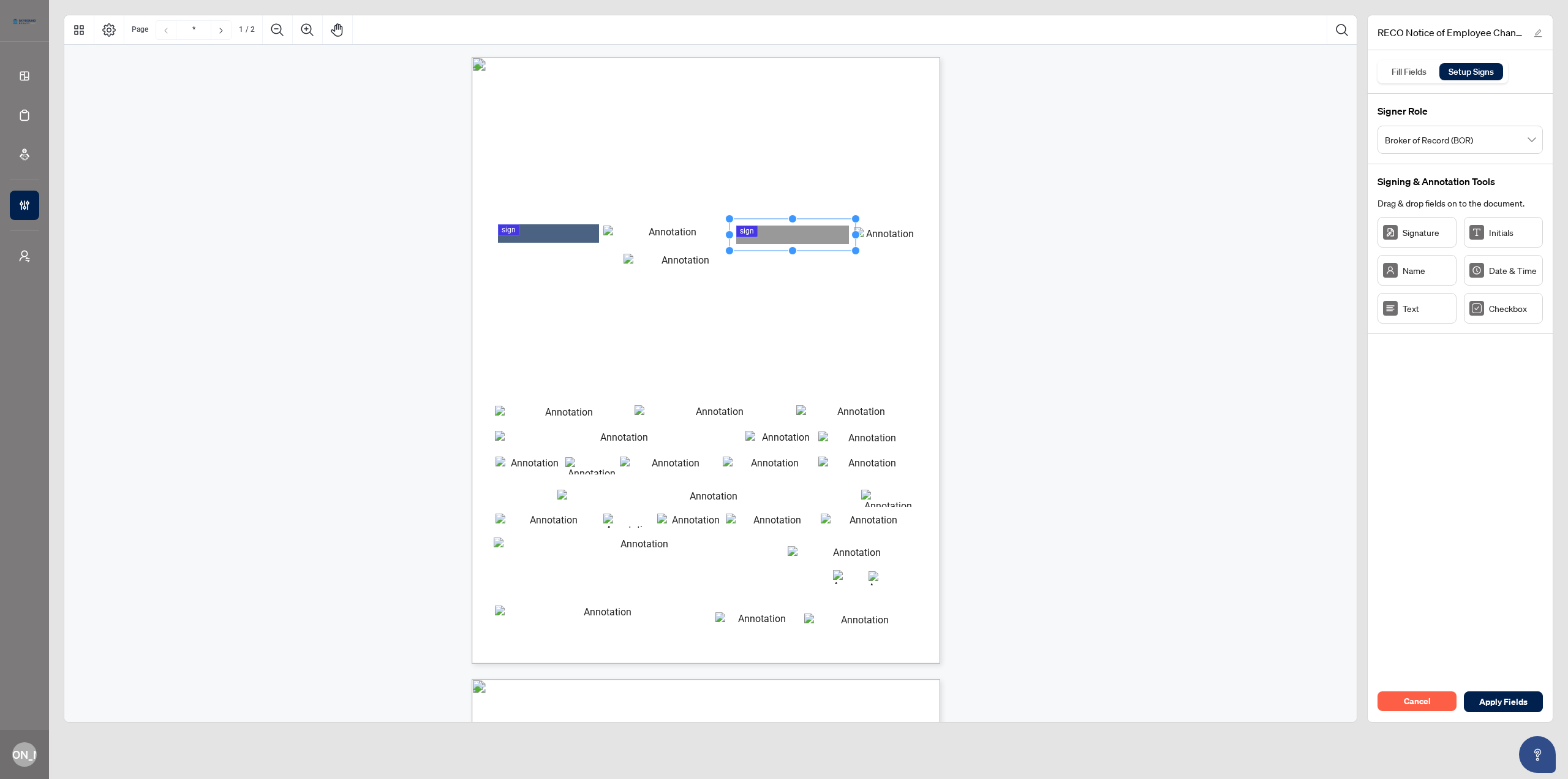
drag, startPoint x: 785, startPoint y: 235, endPoint x: 855, endPoint y: 234, distance: 70.0
click at [855, 234] on circle "Resize, Right" at bounding box center [856, 235] width 8 height 8
drag, startPoint x: 1020, startPoint y: 234, endPoint x: 1026, endPoint y: 238, distance: 7.2
click at [940, 235] on div "An Address for Service is a legislative requirement whereby a registered indivi…" at bounding box center [710, 665] width 1292 height 1241
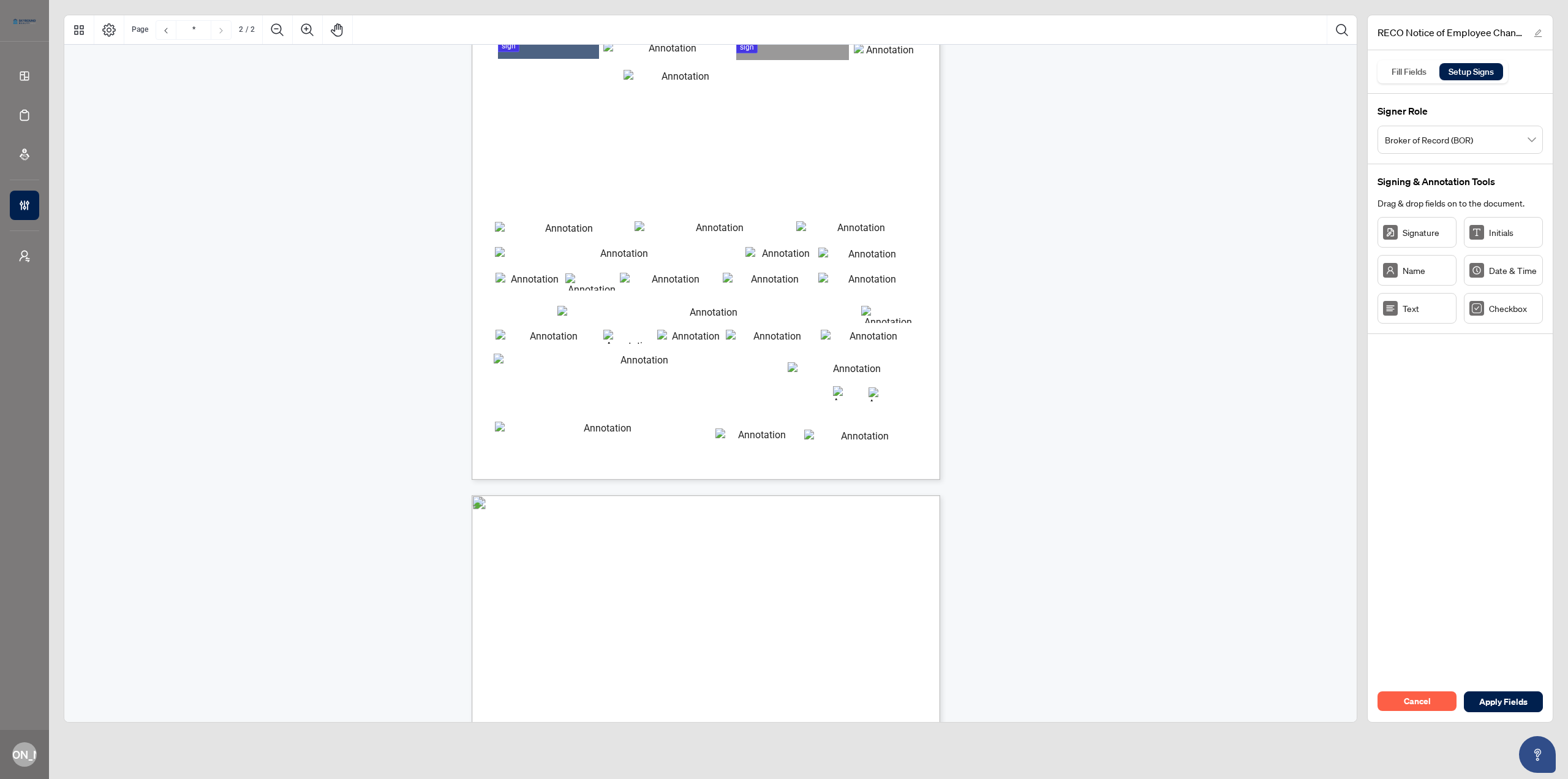
type input "*"
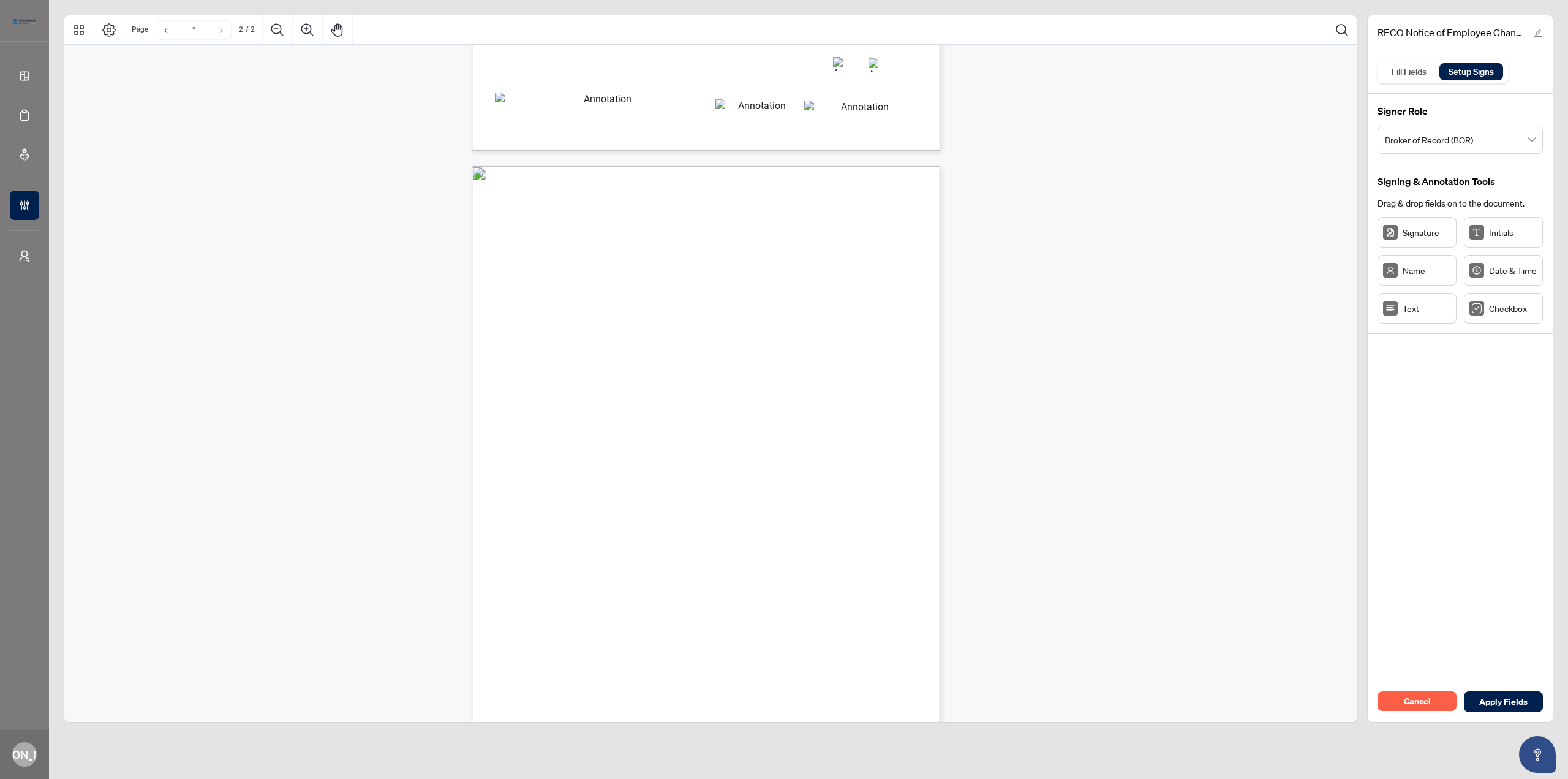
scroll to position [576, 0]
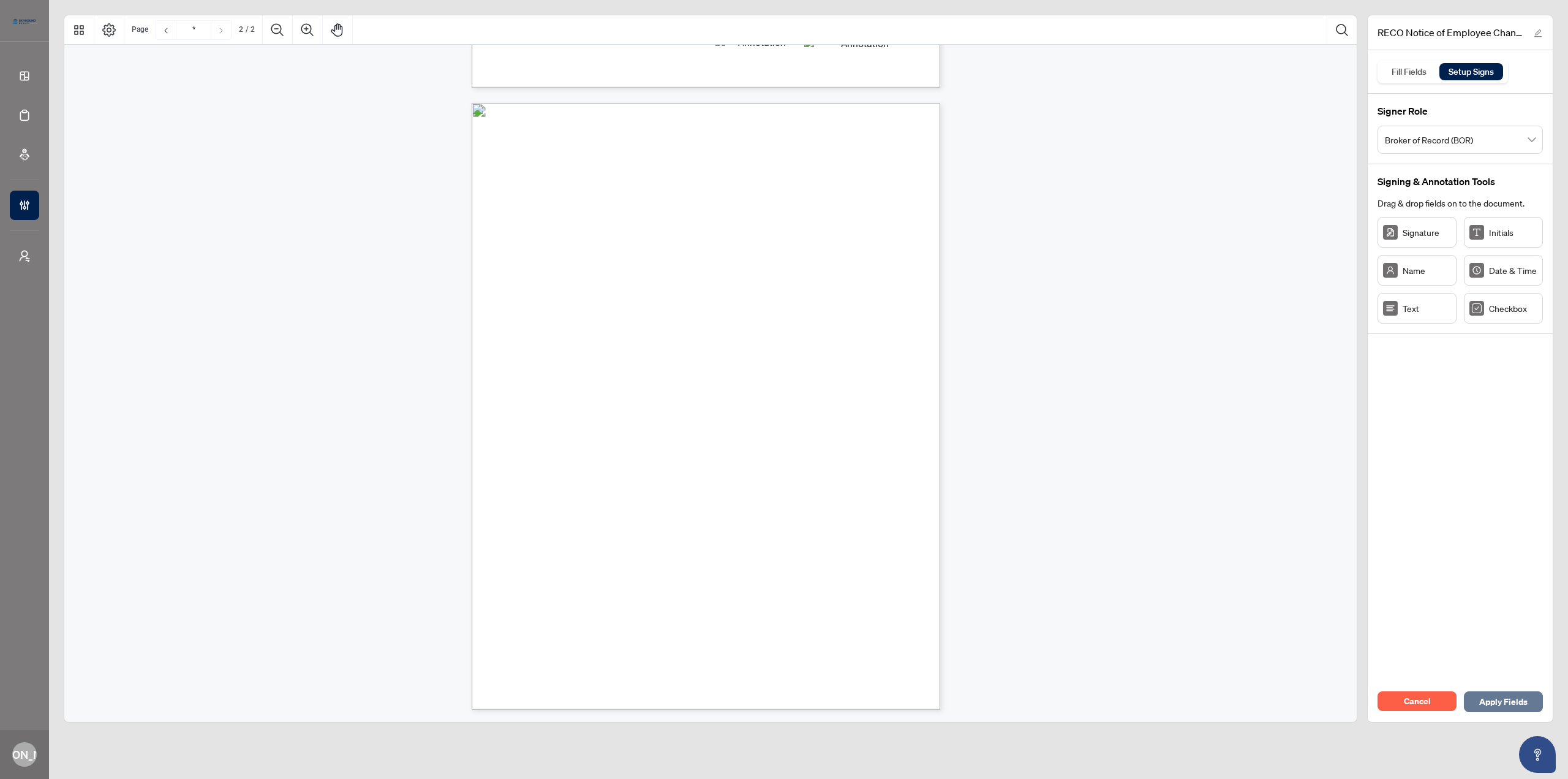
click at [940, 426] on span "Apply Fields" at bounding box center [1503, 701] width 48 height 20
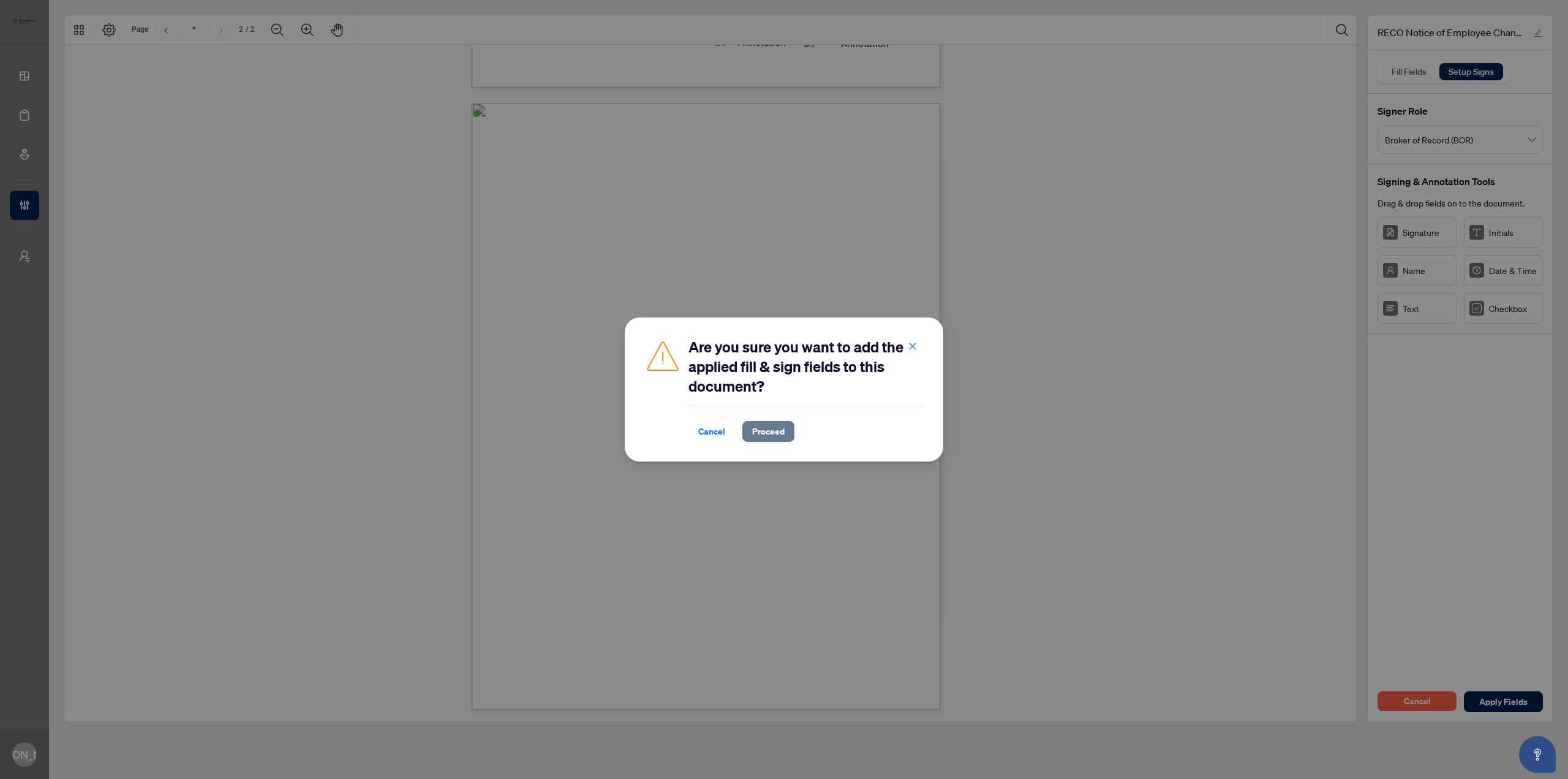
click at [780, 425] on span "Proceed" at bounding box center [768, 431] width 33 height 20
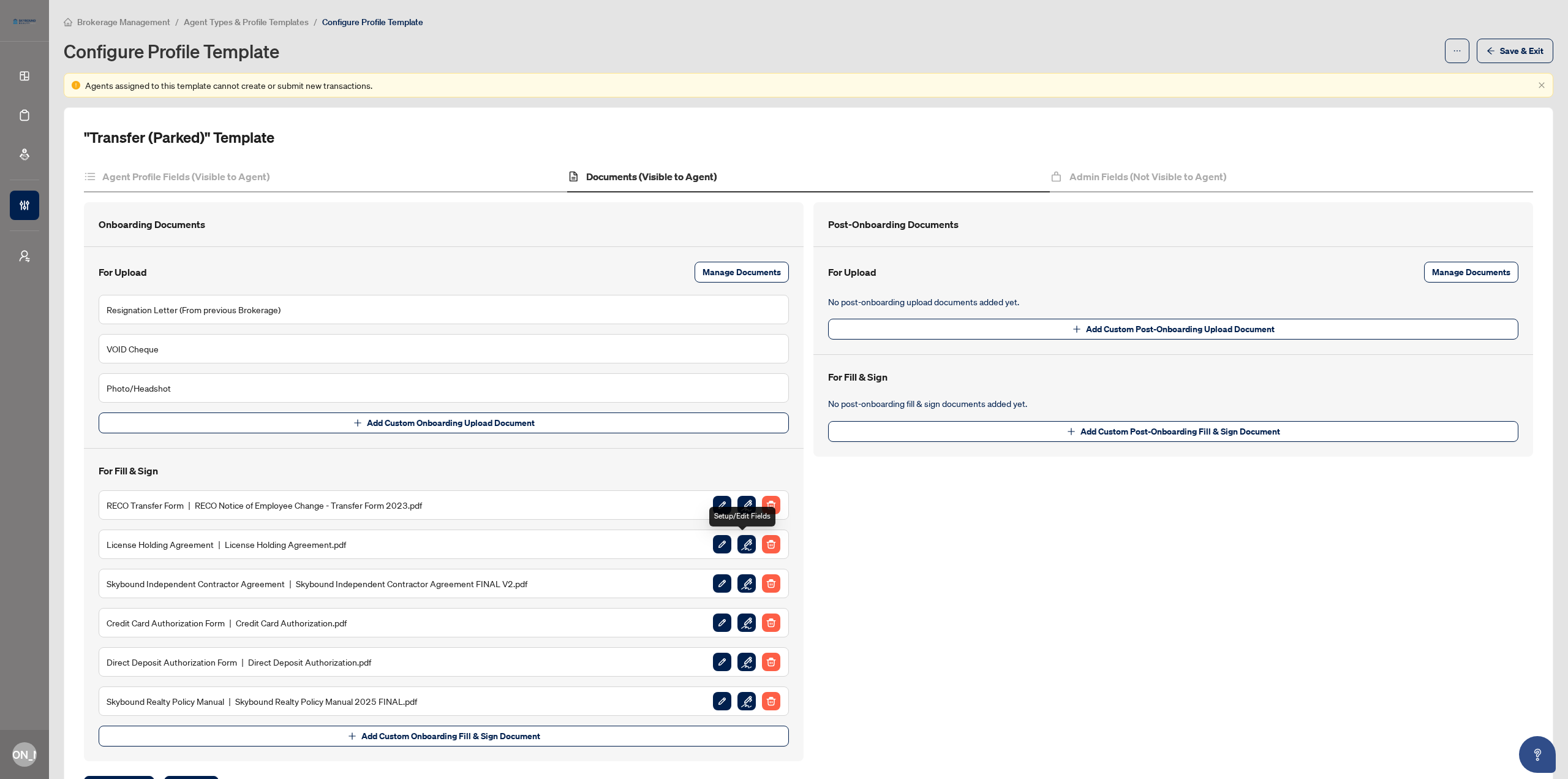
click at [747, 426] on img "button" at bounding box center [746, 544] width 18 height 19
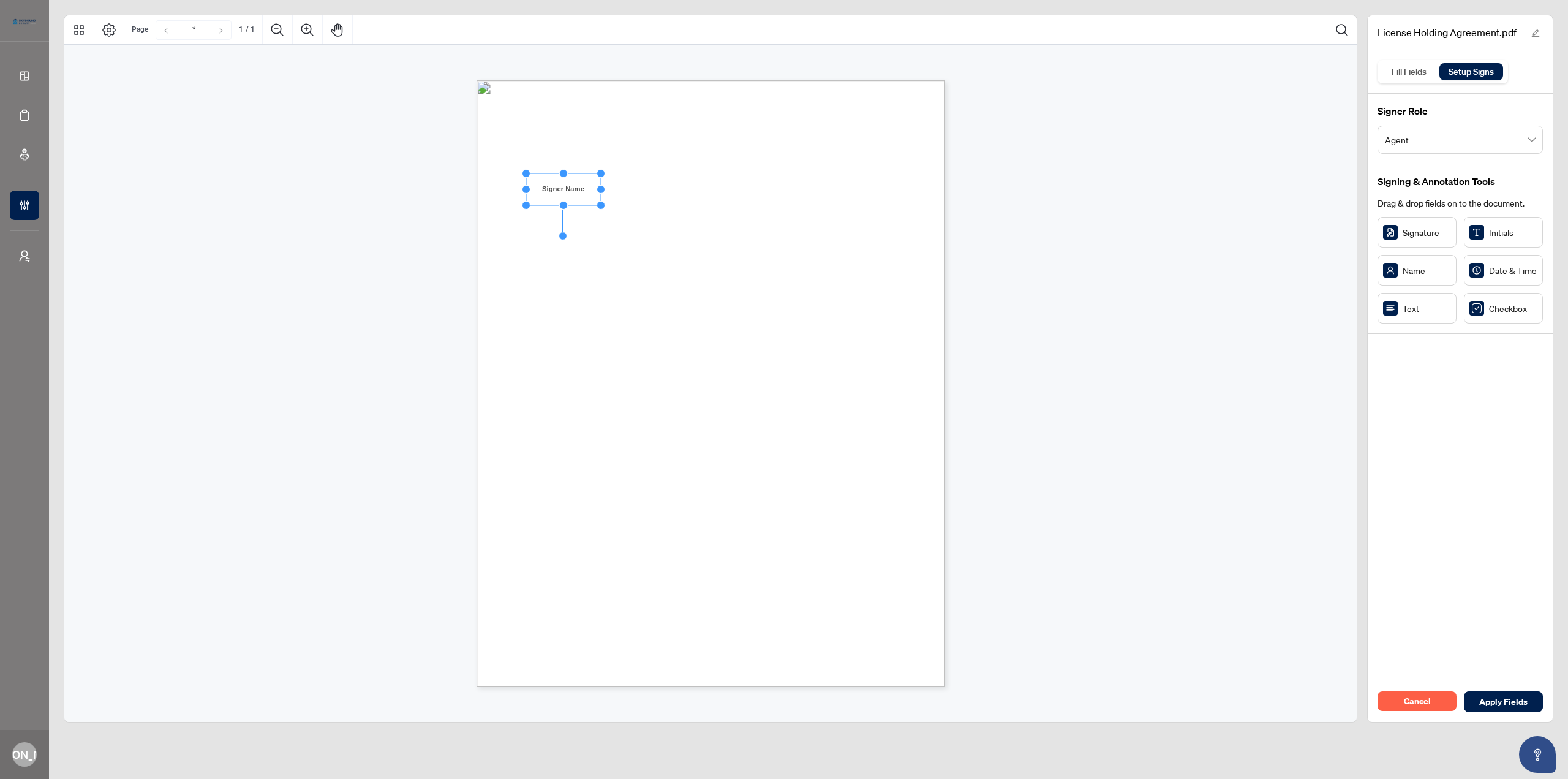
drag, startPoint x: 677, startPoint y: 268, endPoint x: 710, endPoint y: 287, distance: 38.1
click at [678, 268] on span "As per MLS® board rules, I confirm that I will not trade in real estate during …" at bounding box center [677, 263] width 291 height 10
click at [615, 426] on span "Signature: ___________________________" at bounding box center [601, 566] width 131 height 10
click at [940, 236] on div "LICENSE HOLDING AGREEMENT I, ___________________________________, hereby reques…" at bounding box center [710, 354] width 1292 height 619
drag, startPoint x: 631, startPoint y: 551, endPoint x: 612, endPoint y: 560, distance: 21.0
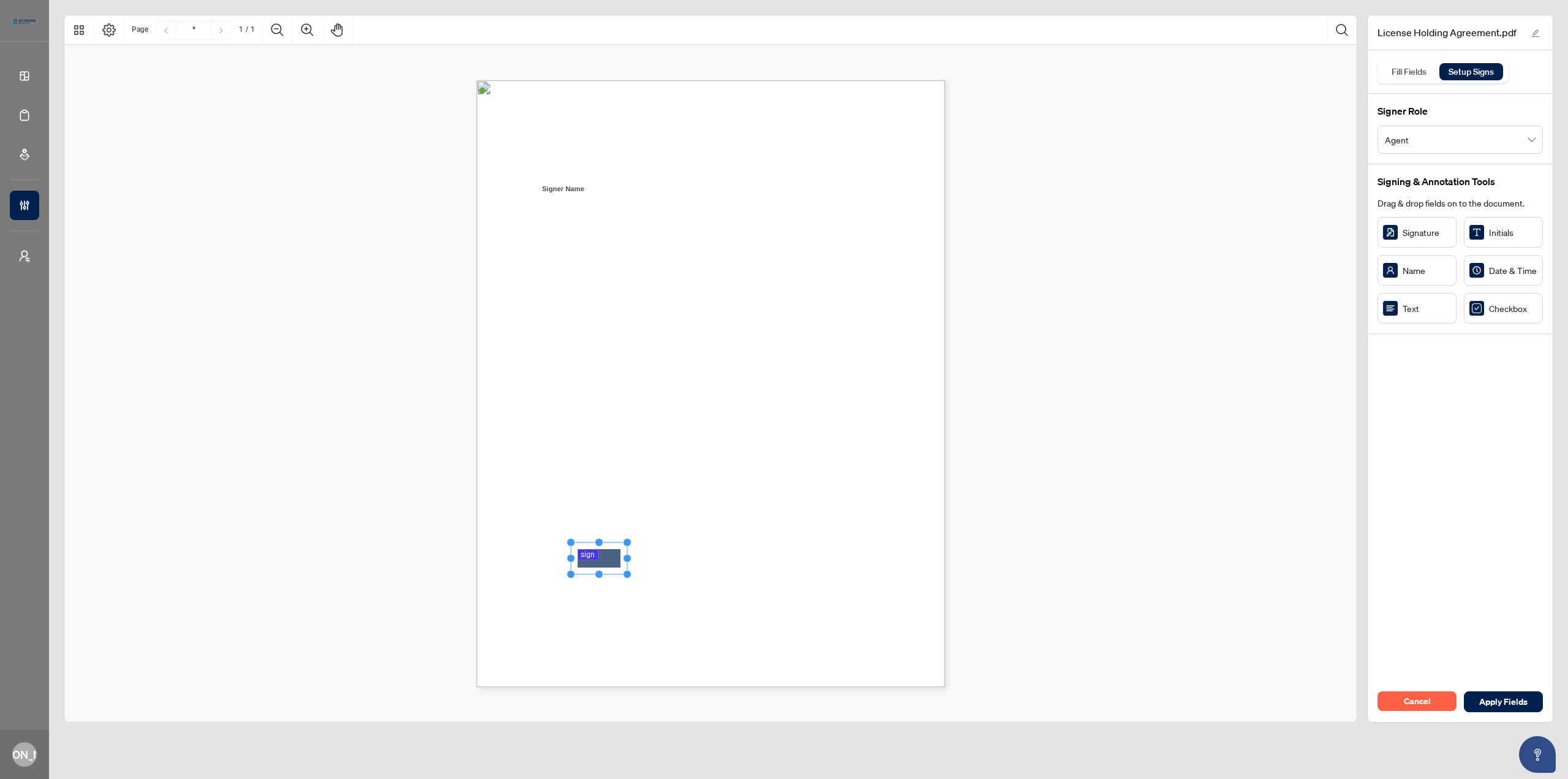
click at [612, 426] on rect "Page 1" at bounding box center [599, 558] width 56 height 32
click at [611, 426] on rect "Page 1" at bounding box center [599, 558] width 56 height 32
drag, startPoint x: 627, startPoint y: 556, endPoint x: 684, endPoint y: 563, distance: 57.4
click at [684, 426] on div "LICENSE HOLDING AGREEMENT I, ___________________________________, hereby reques…" at bounding box center [710, 383] width 469 height 607
click at [722, 426] on div "LICENSE HOLDING AGREEMENT I, ___________________________________, hereby reques…" at bounding box center [769, 459] width 585 height 759
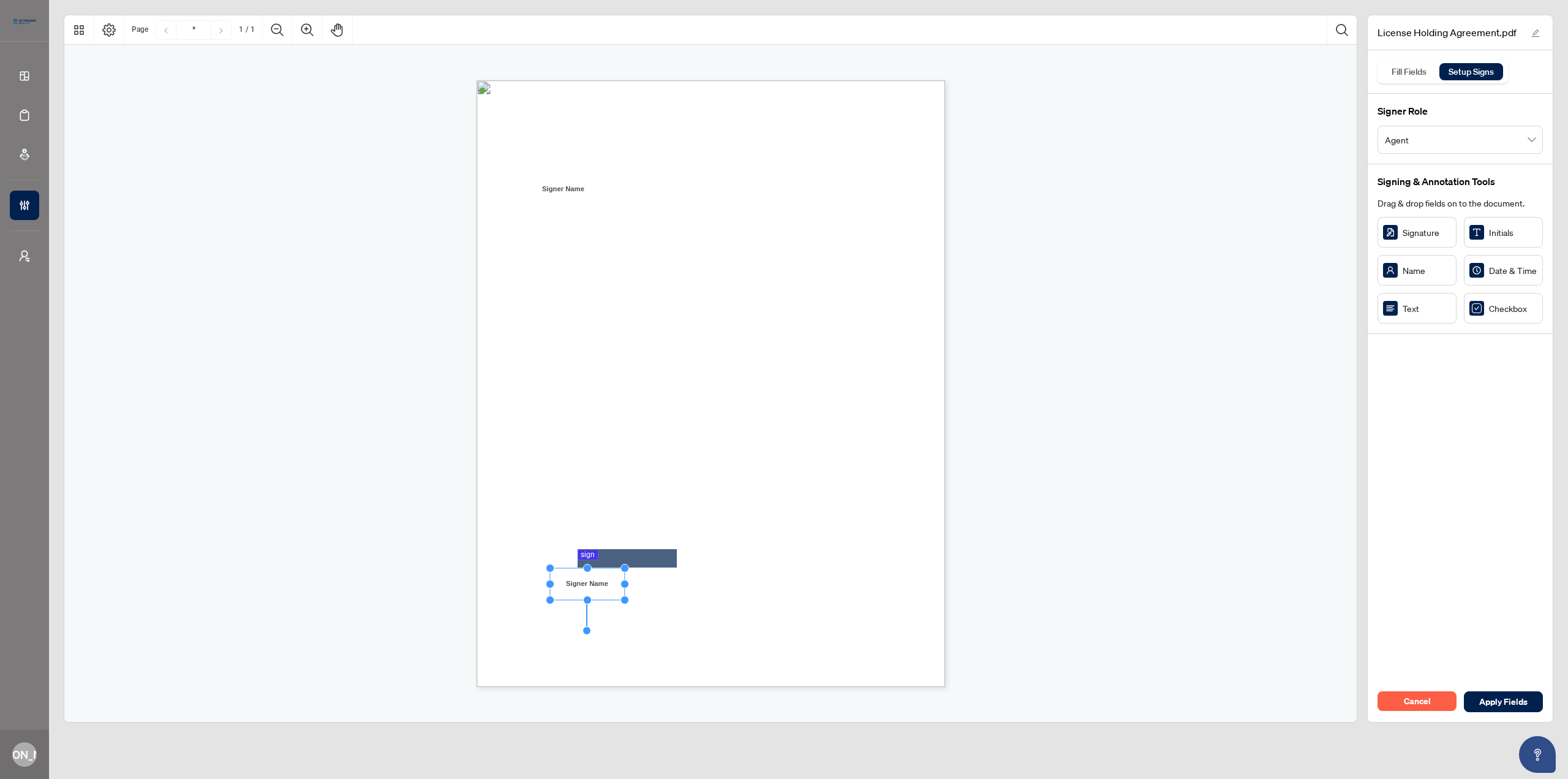
click at [665, 426] on span "Date: _______________________________" at bounding box center [601, 607] width 129 height 10
click at [665, 426] on div "LICENSE HOLDING AGREEMENT I, ___________________________________, hereby reques…" at bounding box center [769, 459] width 585 height 759
click at [940, 153] on input "search" at bounding box center [1454, 142] width 140 height 27
click at [940, 189] on div "Broker of Record (BOR)" at bounding box center [1460, 188] width 146 height 13
drag, startPoint x: 795, startPoint y: 554, endPoint x: 784, endPoint y: 553, distance: 11.0
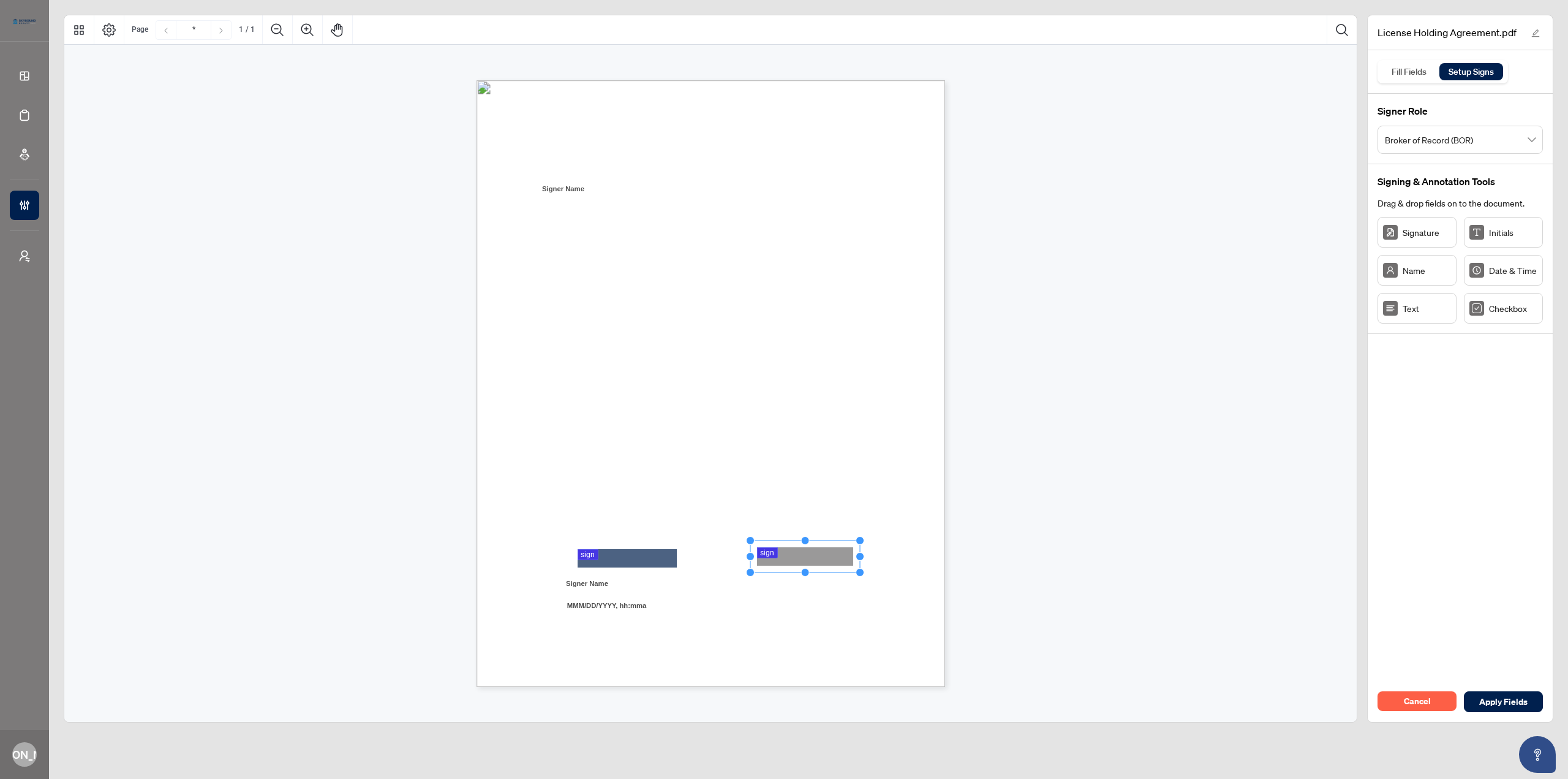
drag, startPoint x: 807, startPoint y: 555, endPoint x: 860, endPoint y: 554, distance: 53.0
click at [860, 426] on circle "Resize, Right" at bounding box center [860, 556] width 8 height 8
click at [904, 426] on div "LICENSE HOLDING AGREEMENT I, ___________________________________, hereby reques…" at bounding box center [769, 459] width 585 height 759
drag, startPoint x: 989, startPoint y: 564, endPoint x: 1015, endPoint y: 555, distance: 27.5
click at [940, 426] on div "LICENSE HOLDING AGREEMENT I, ___________________________________, hereby reques…" at bounding box center [710, 354] width 1292 height 619
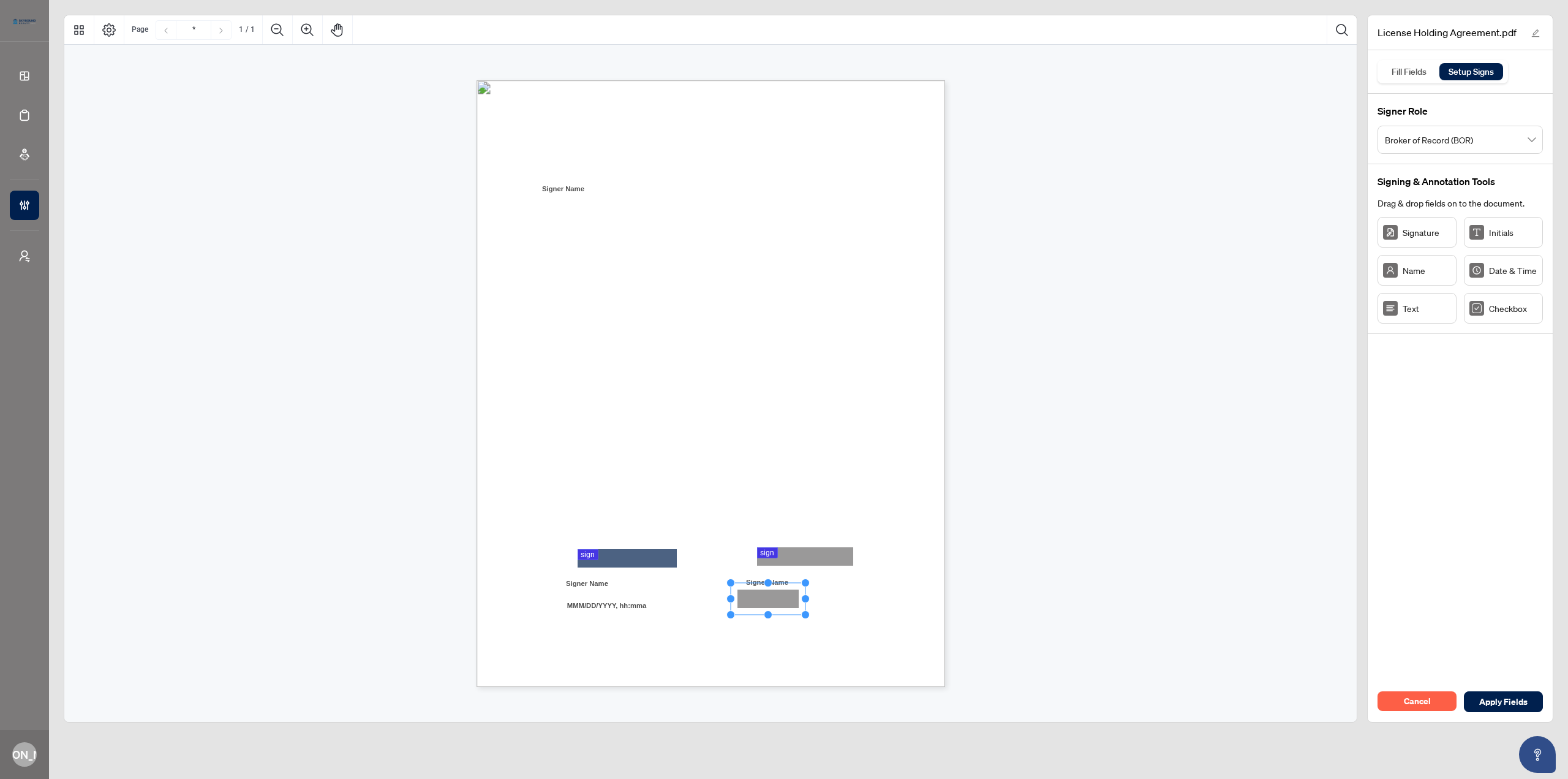
drag, startPoint x: 765, startPoint y: 604, endPoint x: 768, endPoint y: 597, distance: 7.6
drag, startPoint x: 805, startPoint y: 596, endPoint x: 858, endPoint y: 595, distance: 53.0
click at [858, 426] on icon "Resize, Top Resize, Top, Right Resize, Right Resize, Bottom, Right Resize, Bott…" at bounding box center [794, 598] width 136 height 40
click at [902, 426] on div "LICENSE HOLDING AGREEMENT I, ___________________________________, hereby reques…" at bounding box center [769, 459] width 585 height 759
drag, startPoint x: 1347, startPoint y: 430, endPoint x: 1337, endPoint y: 434, distance: 10.8
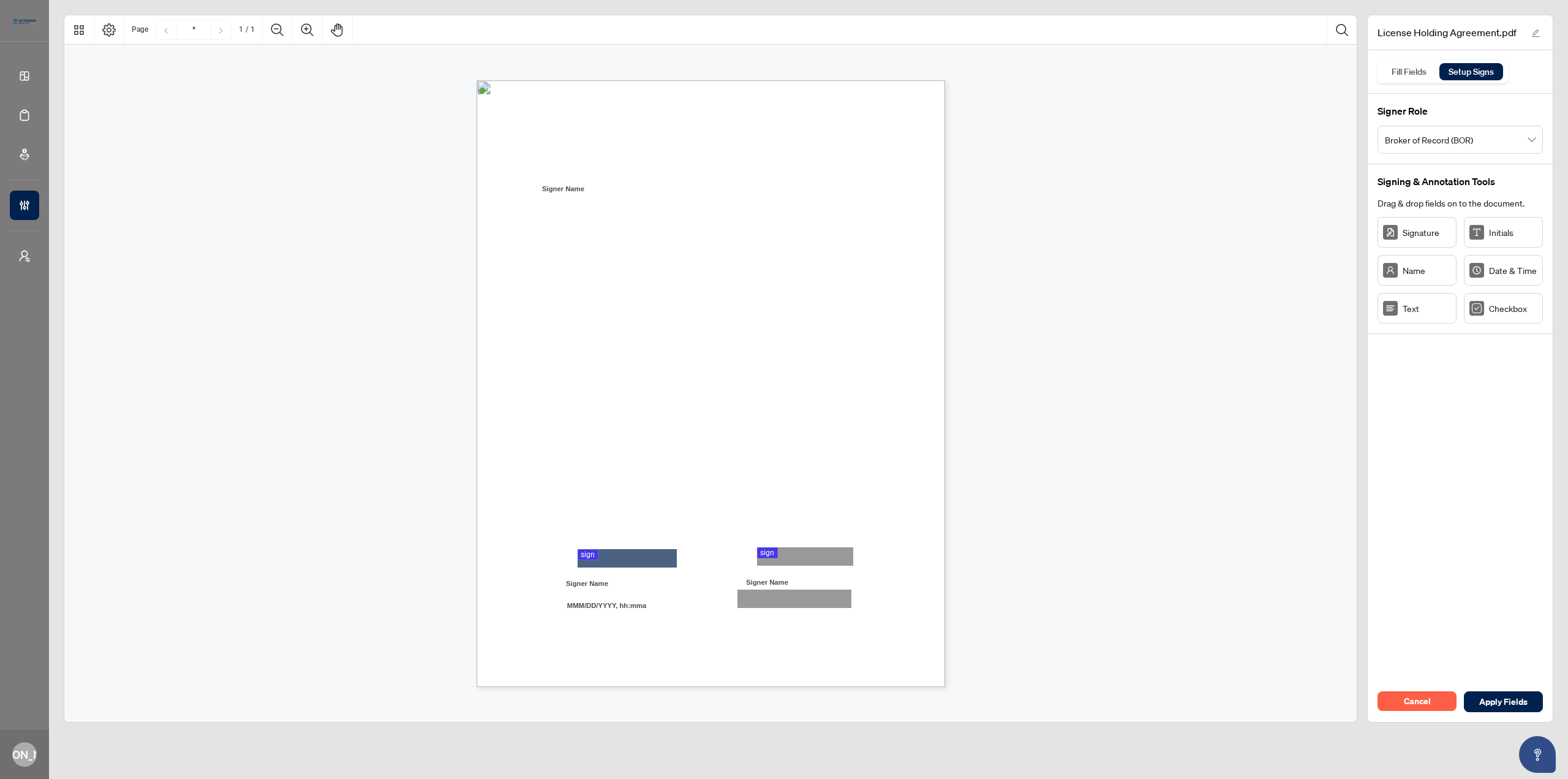
click at [940, 426] on div "LICENSE HOLDING AGREEMENT I, ___________________________________, hereby reques…" at bounding box center [710, 354] width 1292 height 619
drag, startPoint x: 908, startPoint y: 634, endPoint x: 921, endPoint y: 641, distance: 14.8
click at [911, 426] on div "LICENSE HOLDING AGREEMENT I, ___________________________________, hereby reques…" at bounding box center [769, 459] width 585 height 759
click at [940, 426] on span "Apply Fields" at bounding box center [1503, 701] width 48 height 20
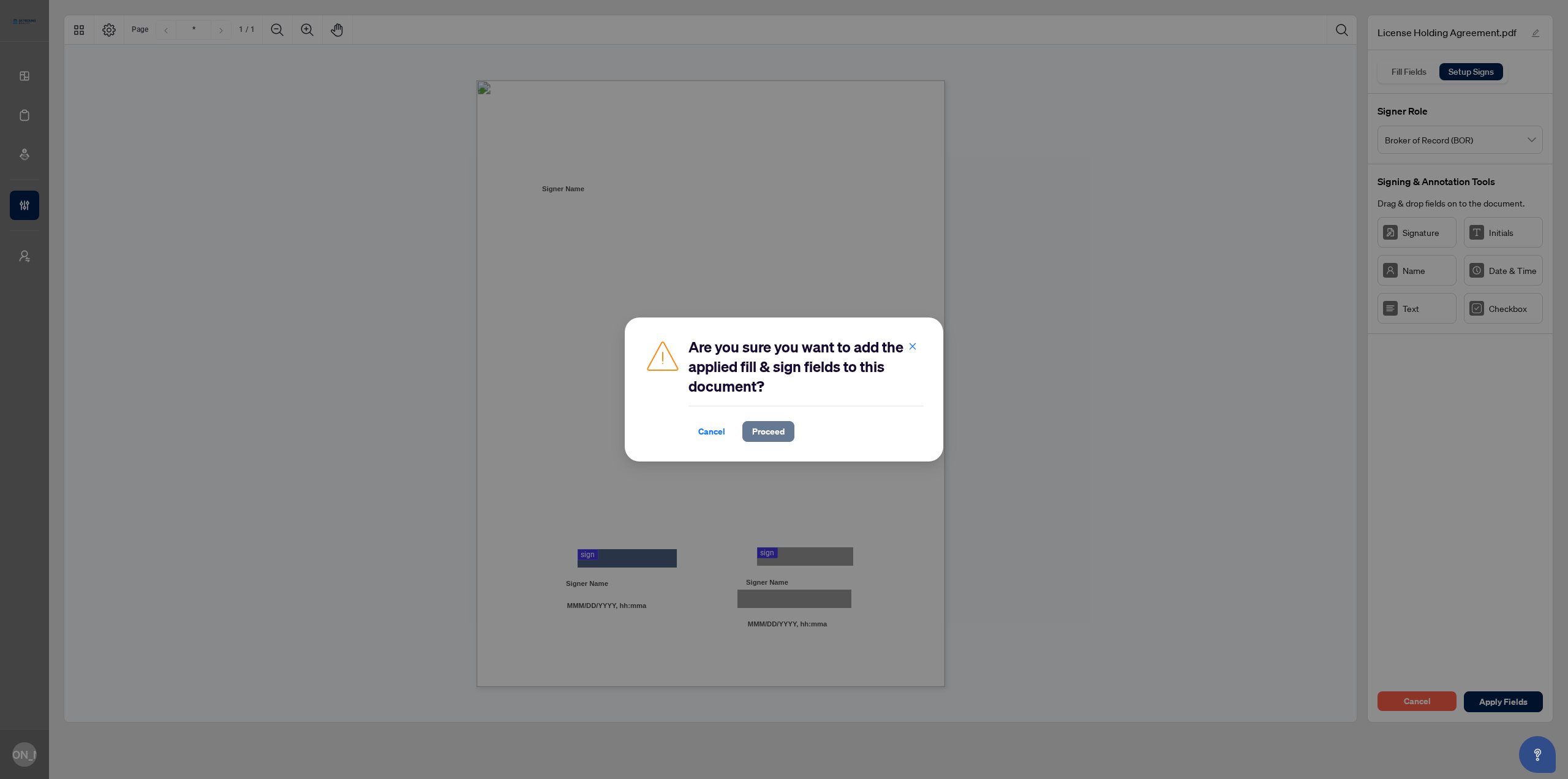
click at [773, 426] on span "Proceed" at bounding box center [768, 431] width 33 height 20
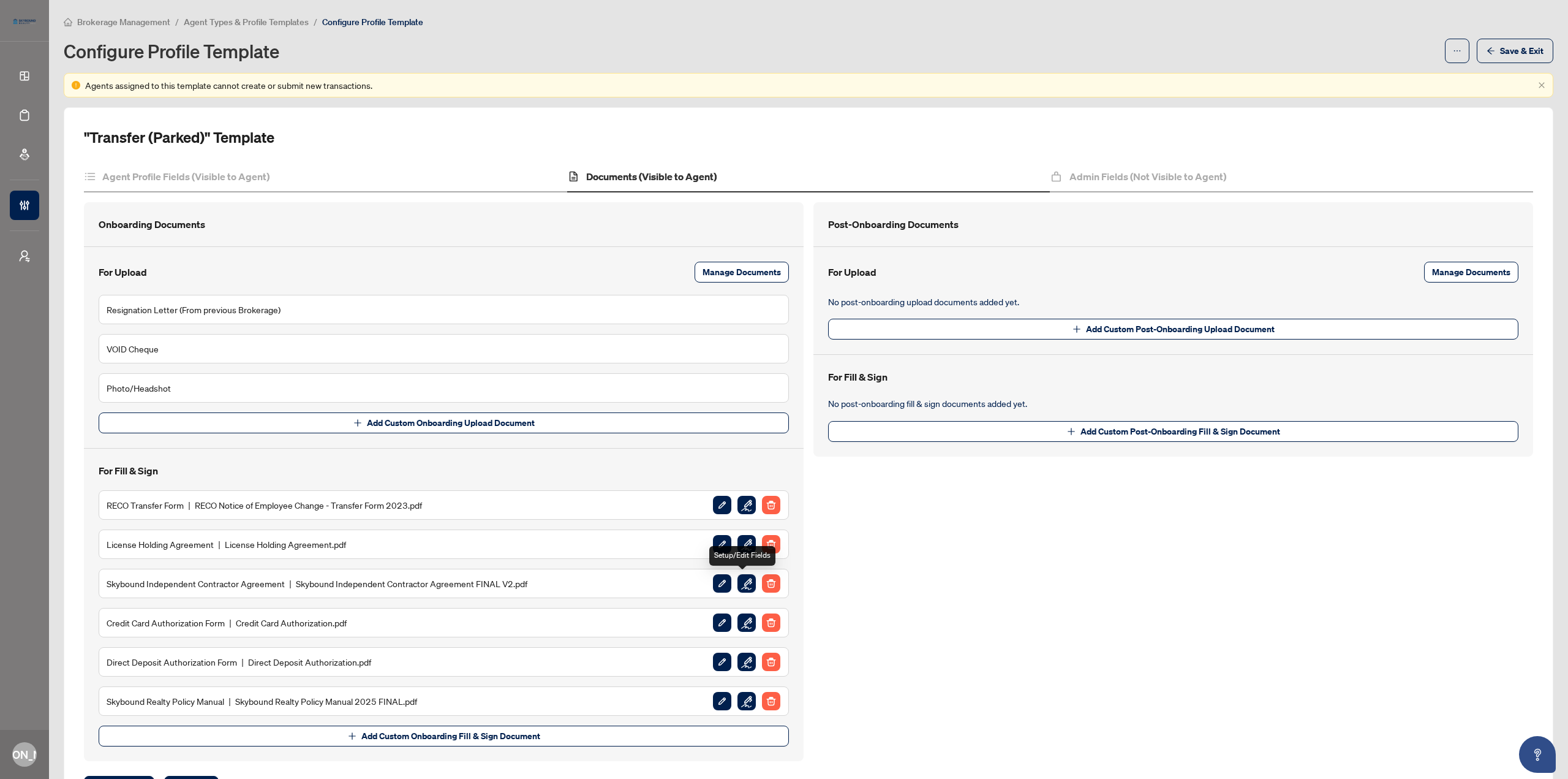
click at [742, 426] on img "button" at bounding box center [746, 583] width 18 height 19
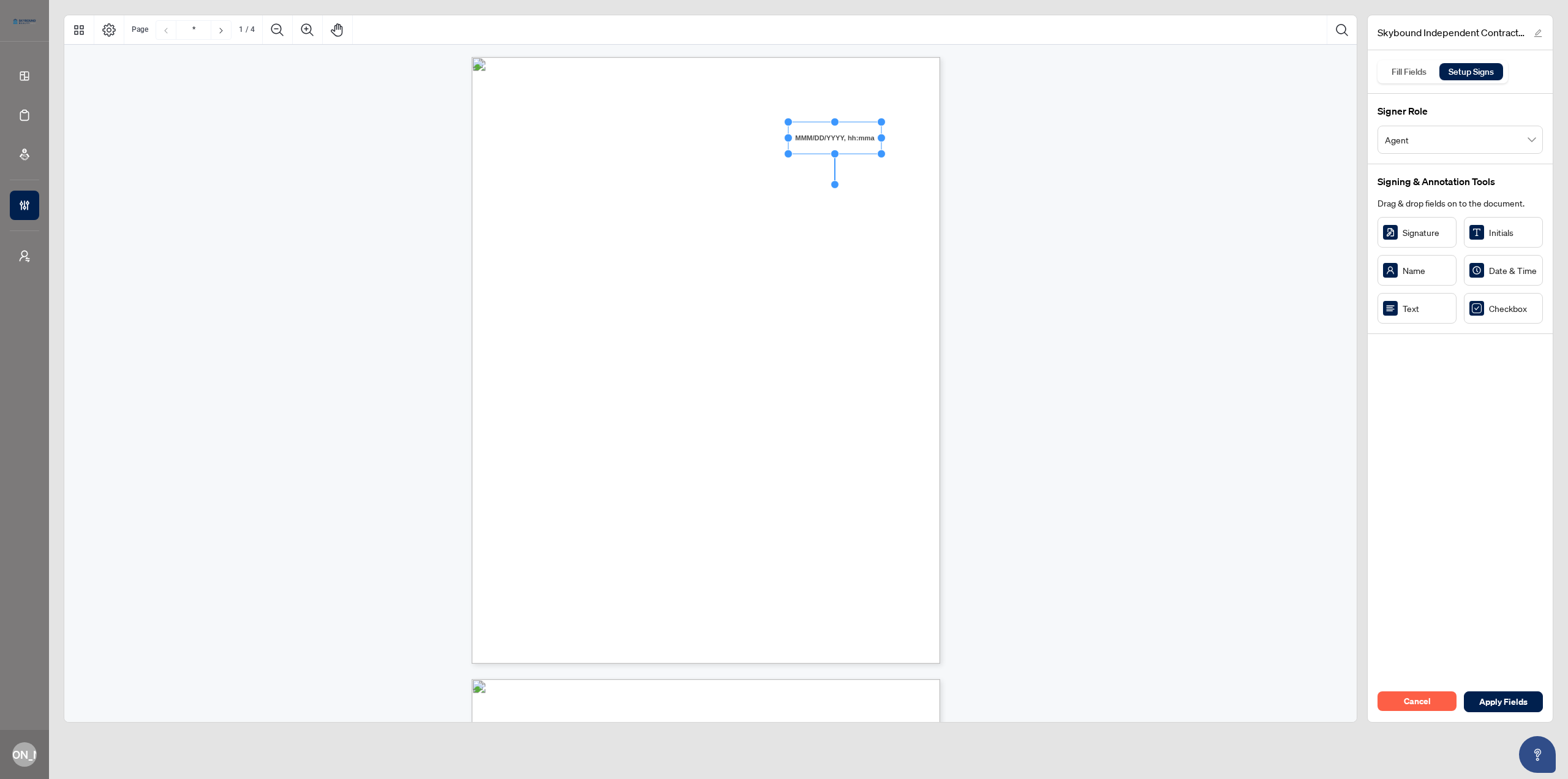
click at [695, 214] on span "broker/salesperson engaged as an independent contractor;" at bounding box center [609, 212] width 172 height 9
drag, startPoint x: 747, startPoint y: 196, endPoint x: 765, endPoint y: 204, distance: 19.7
click at [750, 197] on div "INDEPENDENT CONTRACTOR (BROKER/SALESPERSON) AGREEMENT This Independent Contract…" at bounding box center [765, 436] width 585 height 759
drag, startPoint x: 1428, startPoint y: 306, endPoint x: 740, endPoint y: 272, distance: 688.8
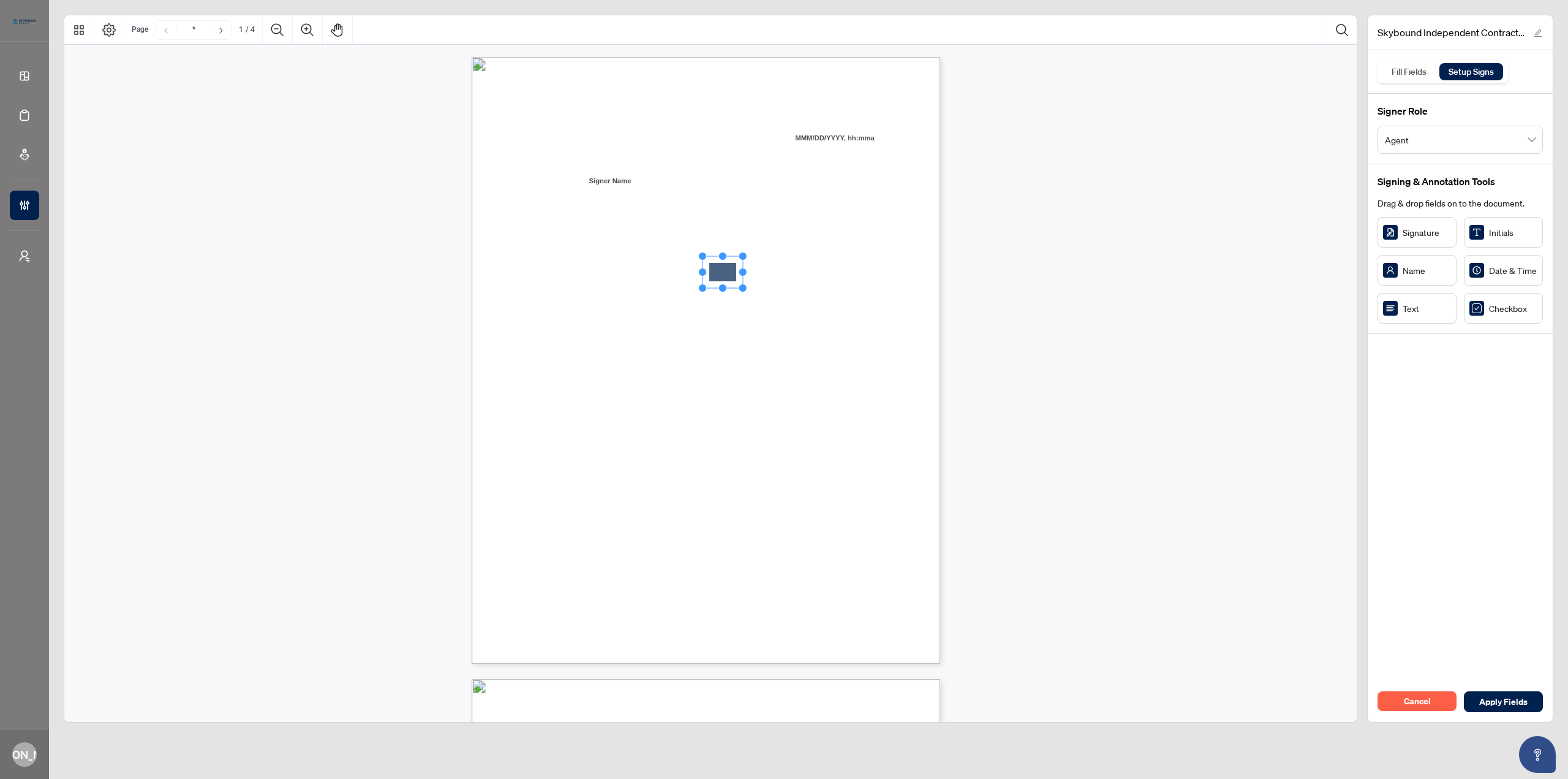
drag, startPoint x: 776, startPoint y: 272, endPoint x: 733, endPoint y: 271, distance: 43.0
click at [733, 271] on icon "Resize, Top Resize, Top, Right Resize, Right Resize, Bottom, Right Resize, Bott…" at bounding box center [722, 272] width 49 height 40
drag, startPoint x: 723, startPoint y: 254, endPoint x: 721, endPoint y: 263, distance: 9.2
click at [721, 263] on div "INDEPENDENT CONTRACTOR (BROKER/SALESPERSON) AGREEMENT This Independent Contract…" at bounding box center [706, 360] width 469 height 607
click at [726, 271] on rect "Page 1" at bounding box center [721, 276] width 40 height 25
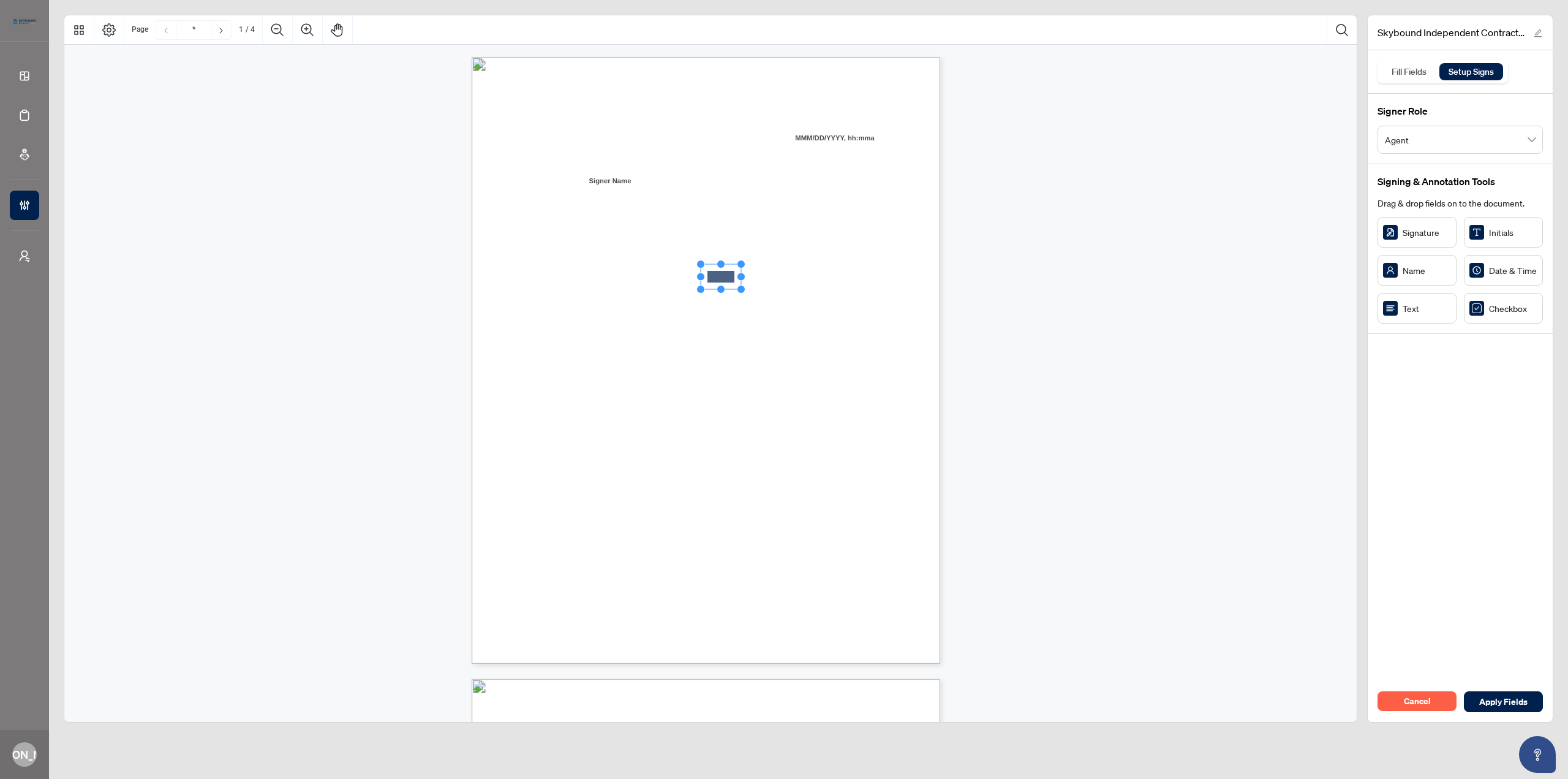
click at [768, 318] on span "with this Agreement. Any changes to the terms of renewal shall be communicated …" at bounding box center [685, 319] width 323 height 9
drag, startPoint x: 1414, startPoint y: 314, endPoint x: 788, endPoint y: 273, distance: 627.3
drag, startPoint x: 788, startPoint y: 258, endPoint x: 787, endPoint y: 265, distance: 7.1
click at [787, 265] on circle "Resize, Top" at bounding box center [787, 264] width 8 height 8
drag, startPoint x: 823, startPoint y: 276, endPoint x: 806, endPoint y: 276, distance: 17.0
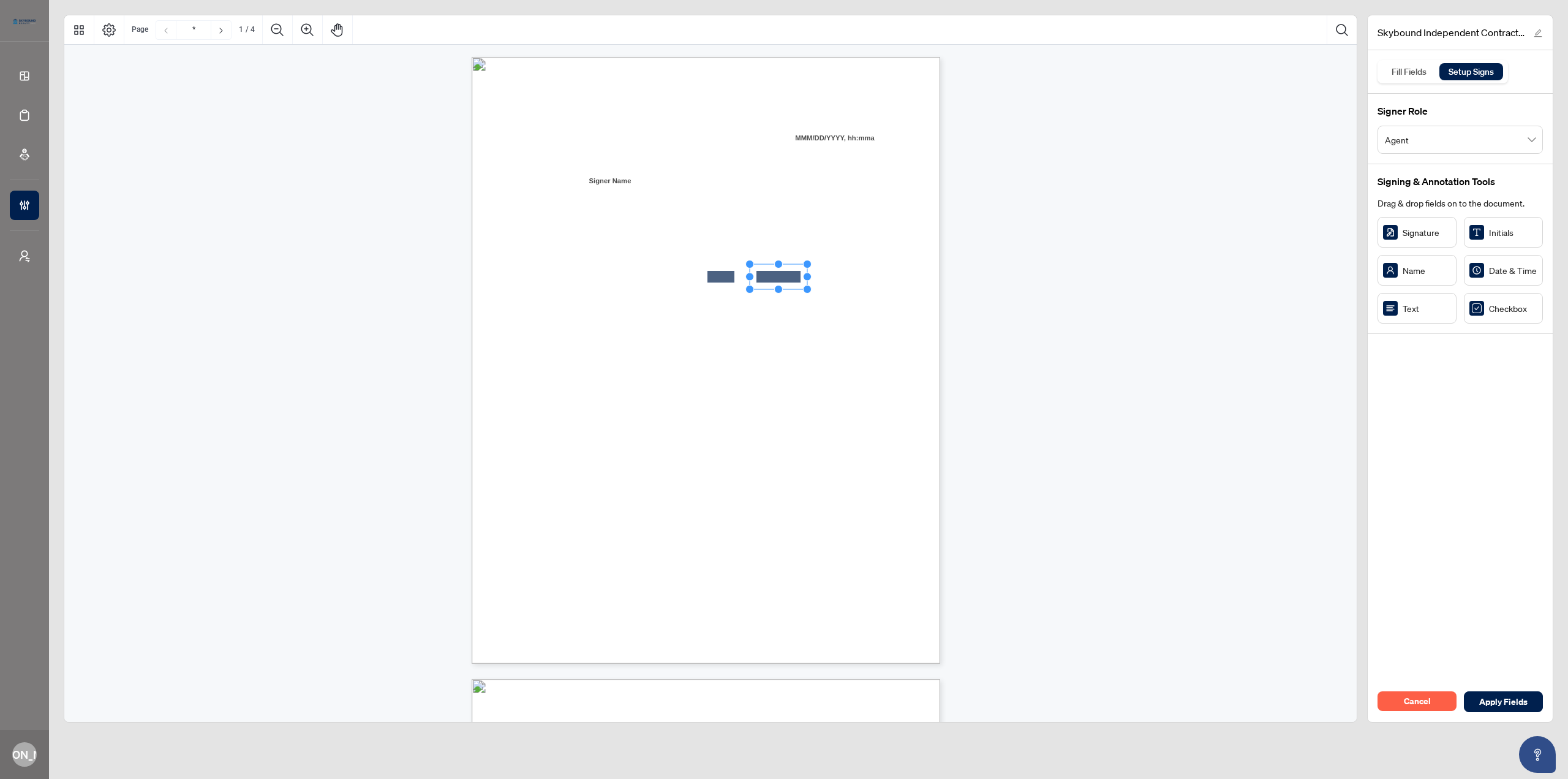
click at [806, 276] on circle "Resize, Right" at bounding box center [807, 276] width 8 height 8
click at [574, 330] on span "by the Brokerage." at bounding box center [548, 329] width 50 height 9
drag, startPoint x: 835, startPoint y: 272, endPoint x: 847, endPoint y: 271, distance: 12.0
drag, startPoint x: 846, startPoint y: 258, endPoint x: 845, endPoint y: 268, distance: 10.0
click at [845, 268] on circle "Resize, Top" at bounding box center [845, 269] width 8 height 8
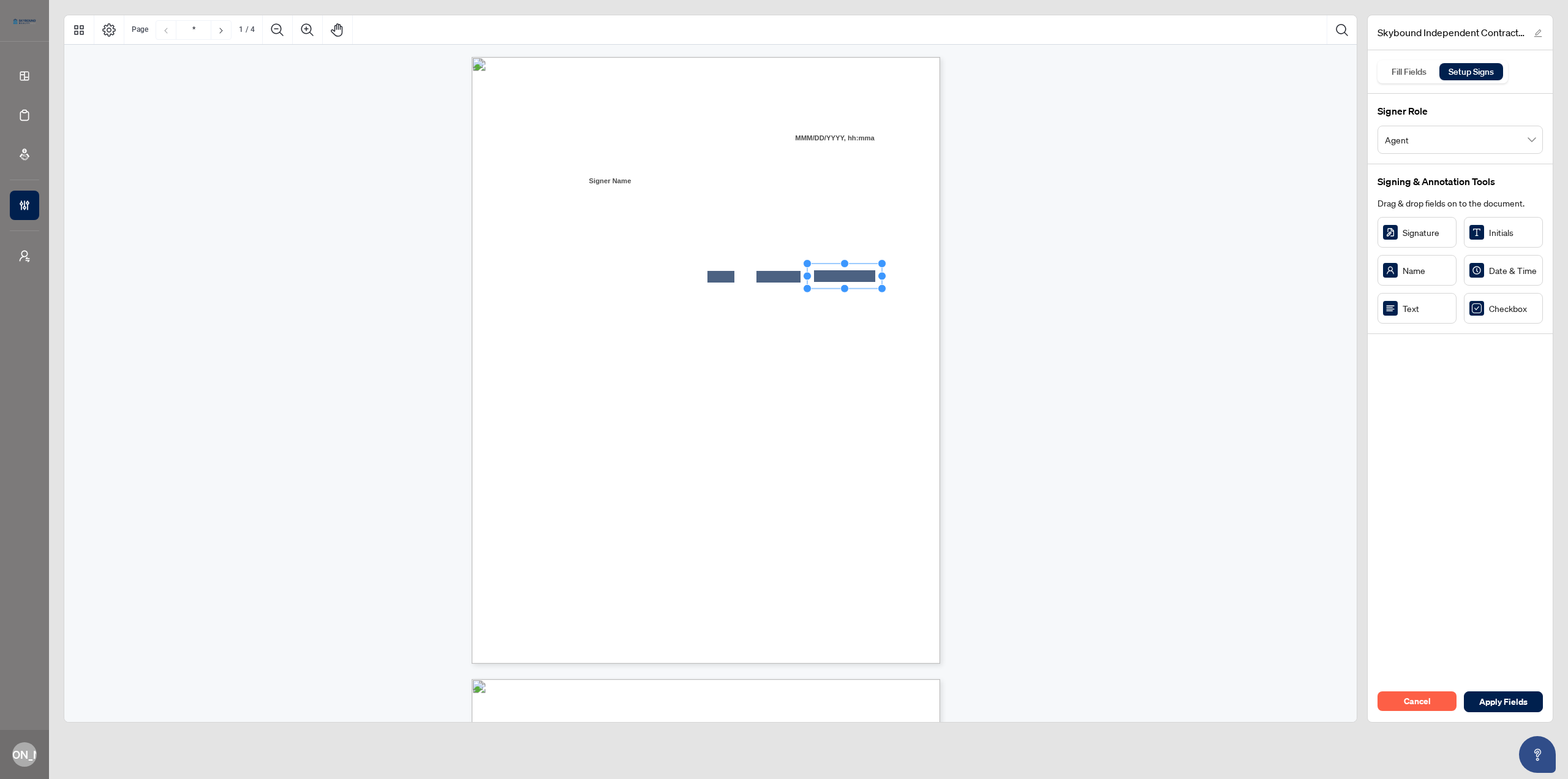
click at [845, 274] on rect "Page 1" at bounding box center [844, 276] width 75 height 25
drag, startPoint x: 883, startPoint y: 274, endPoint x: 830, endPoint y: 272, distance: 53.0
click at [830, 272] on icon "Resize, Top Resize, Top, Right Resize, Right Resize, Bottom, Right Resize, Bott…" at bounding box center [827, 276] width 49 height 34
click at [848, 274] on circle "Resize, Right" at bounding box center [847, 276] width 8 height 8
click at [843, 273] on icon "Resize, Top Resize, Top, Right Resize, Right Resize, Bottom, Right Resize, Bott…" at bounding box center [827, 276] width 49 height 34
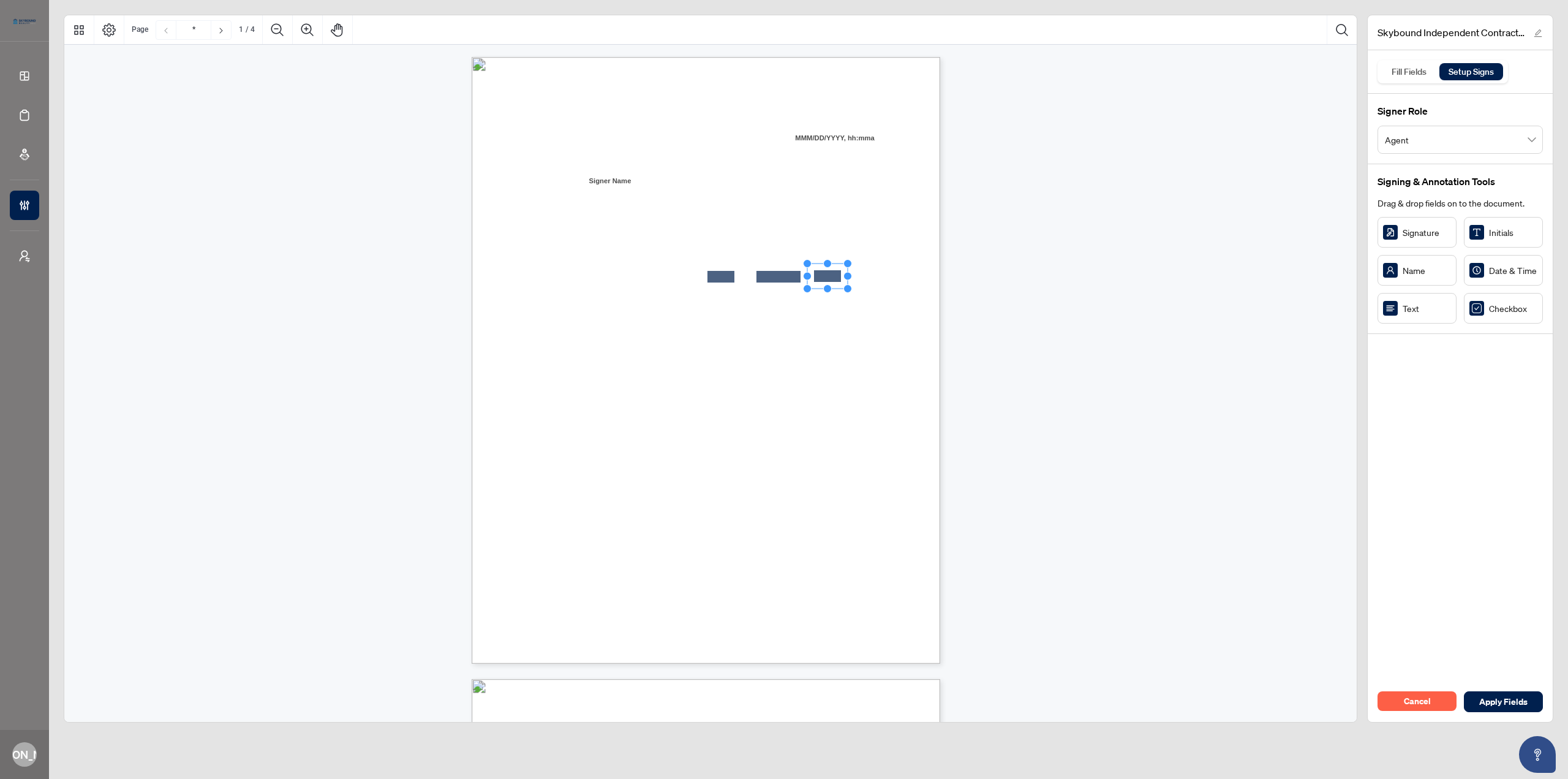
click at [846, 320] on span "with this Agreement. Any changes to the terms of renewal shall be communicated …" at bounding box center [685, 319] width 323 height 9
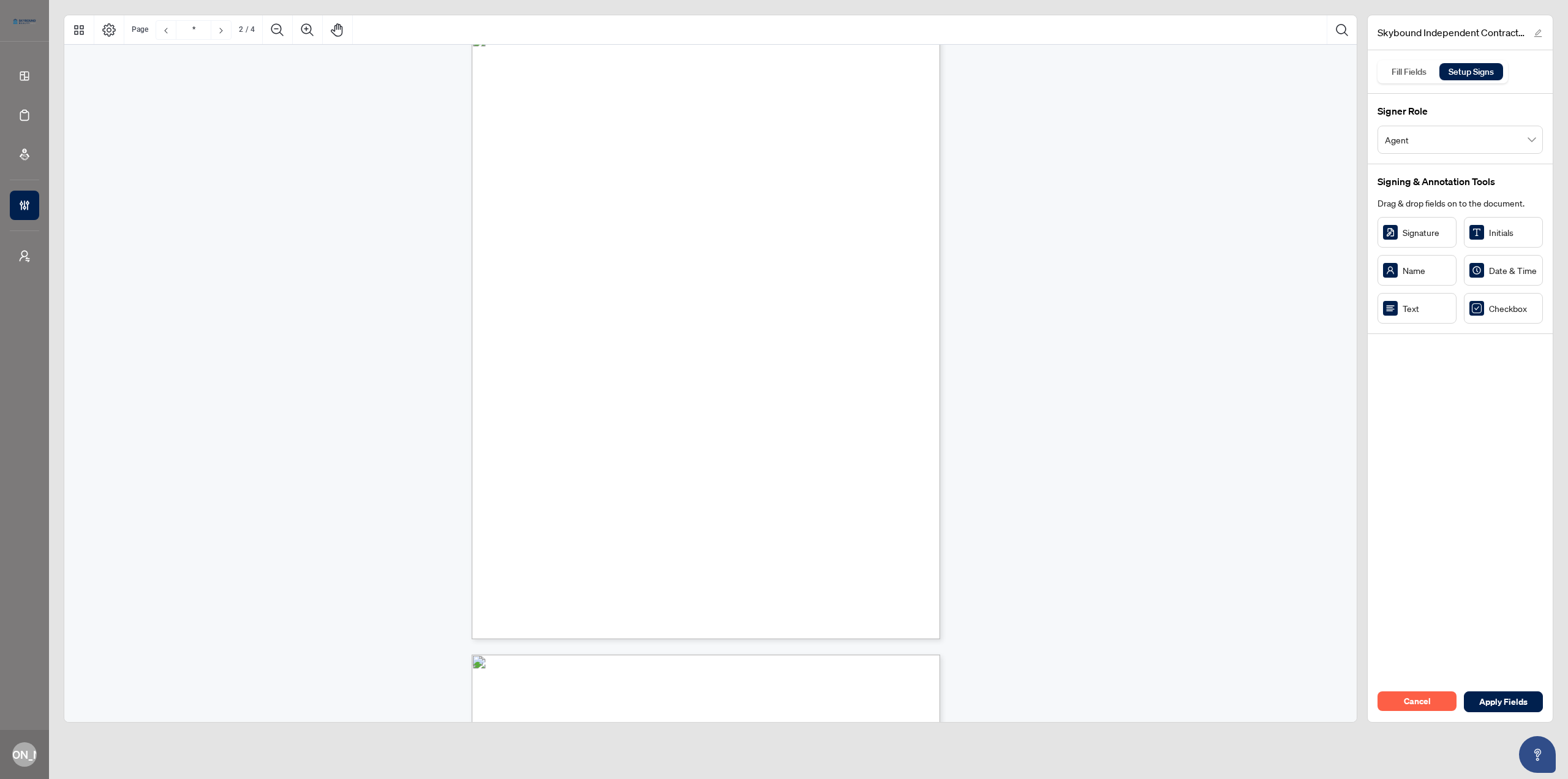
scroll to position [674, 0]
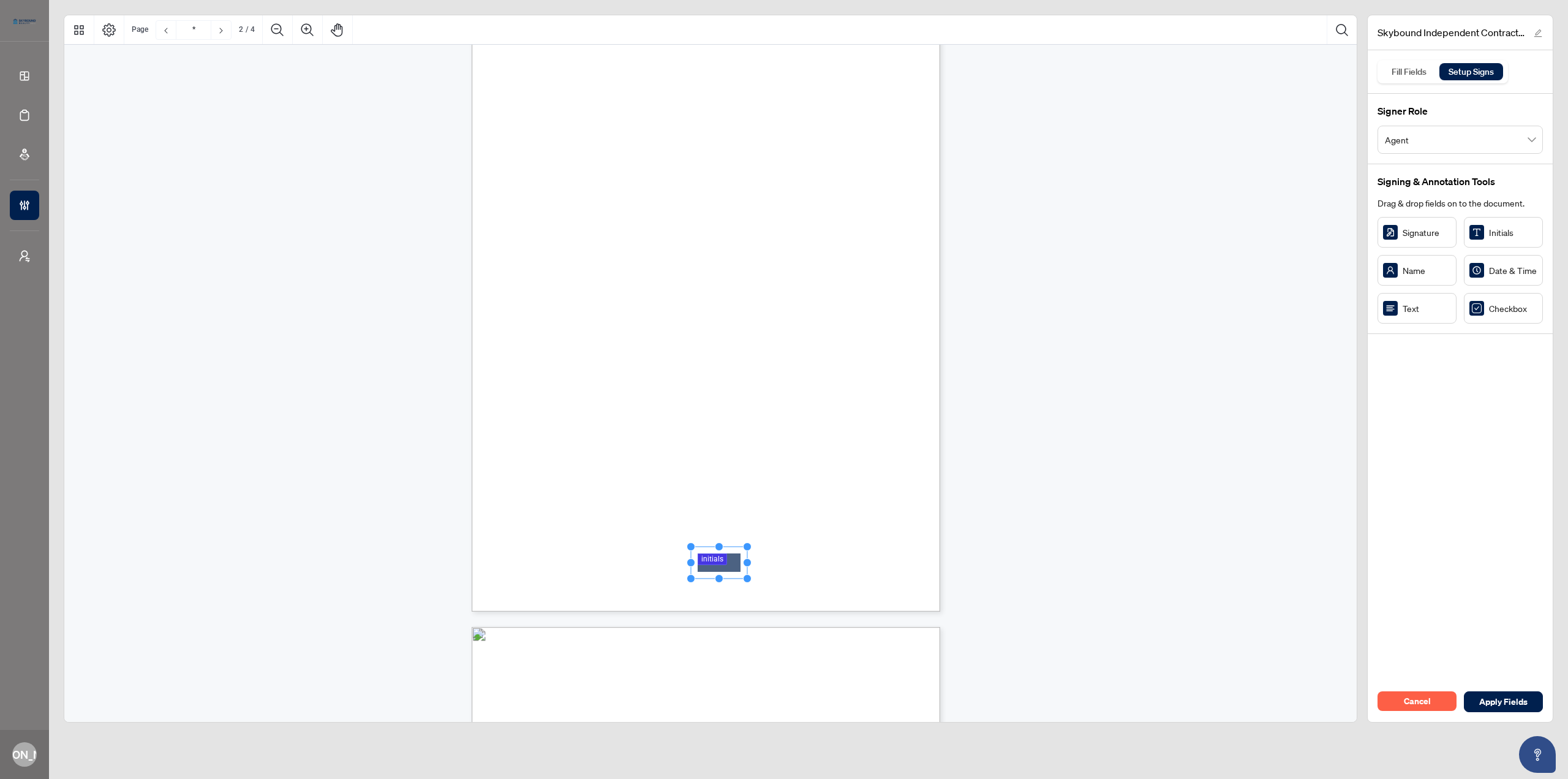
drag, startPoint x: 712, startPoint y: 563, endPoint x: 726, endPoint y: 565, distance: 14.1
click at [803, 426] on div "h. The Contractor shall not accept cash from any client, customer, or other bro…" at bounding box center [765, 384] width 585 height 759
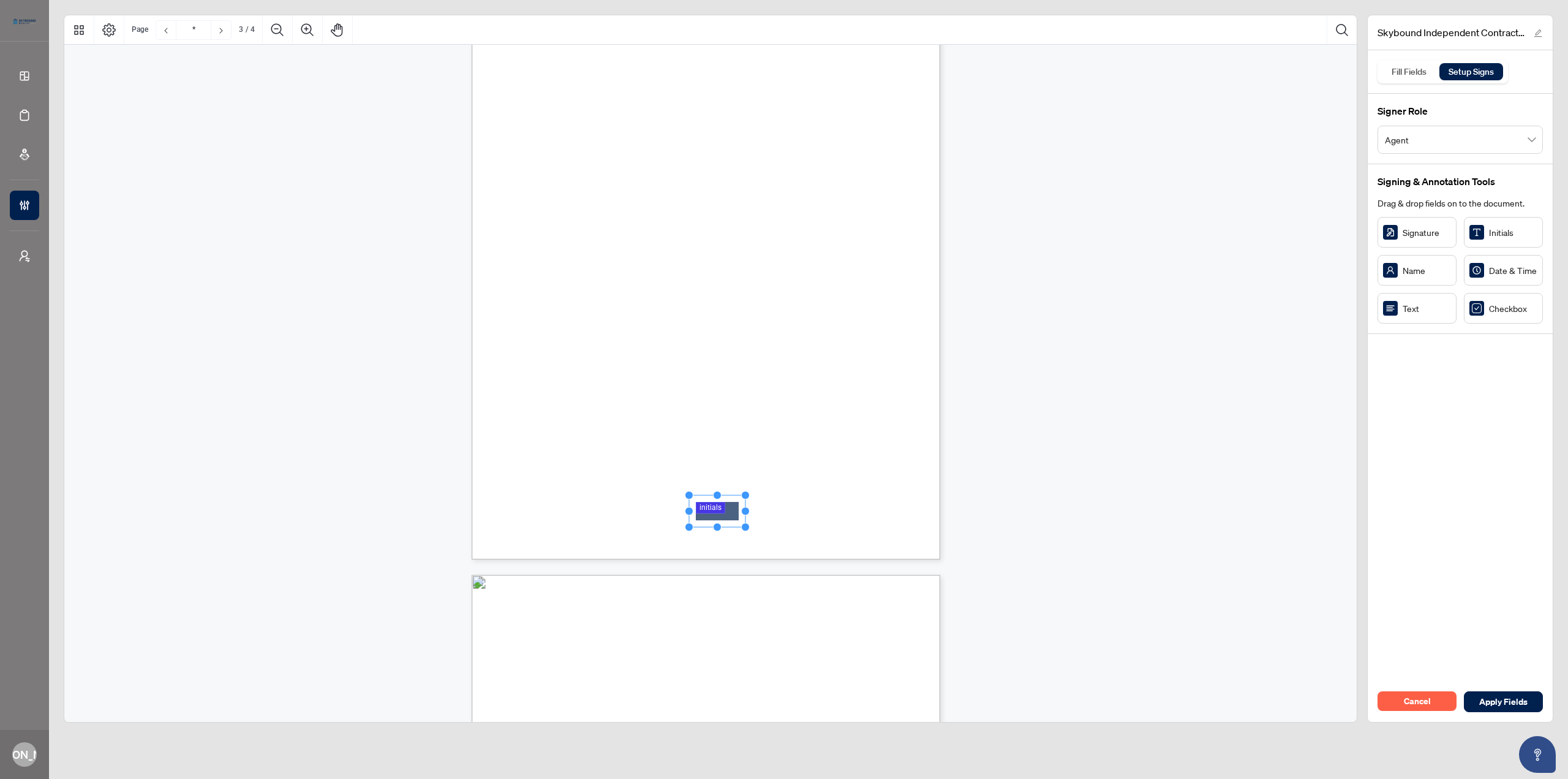
drag, startPoint x: 726, startPoint y: 511, endPoint x: 717, endPoint y: 510, distance: 9.1
click at [770, 426] on div "Contractor shall remain jointly and severally liable for reimbursing the Broker…" at bounding box center [765, 332] width 585 height 759
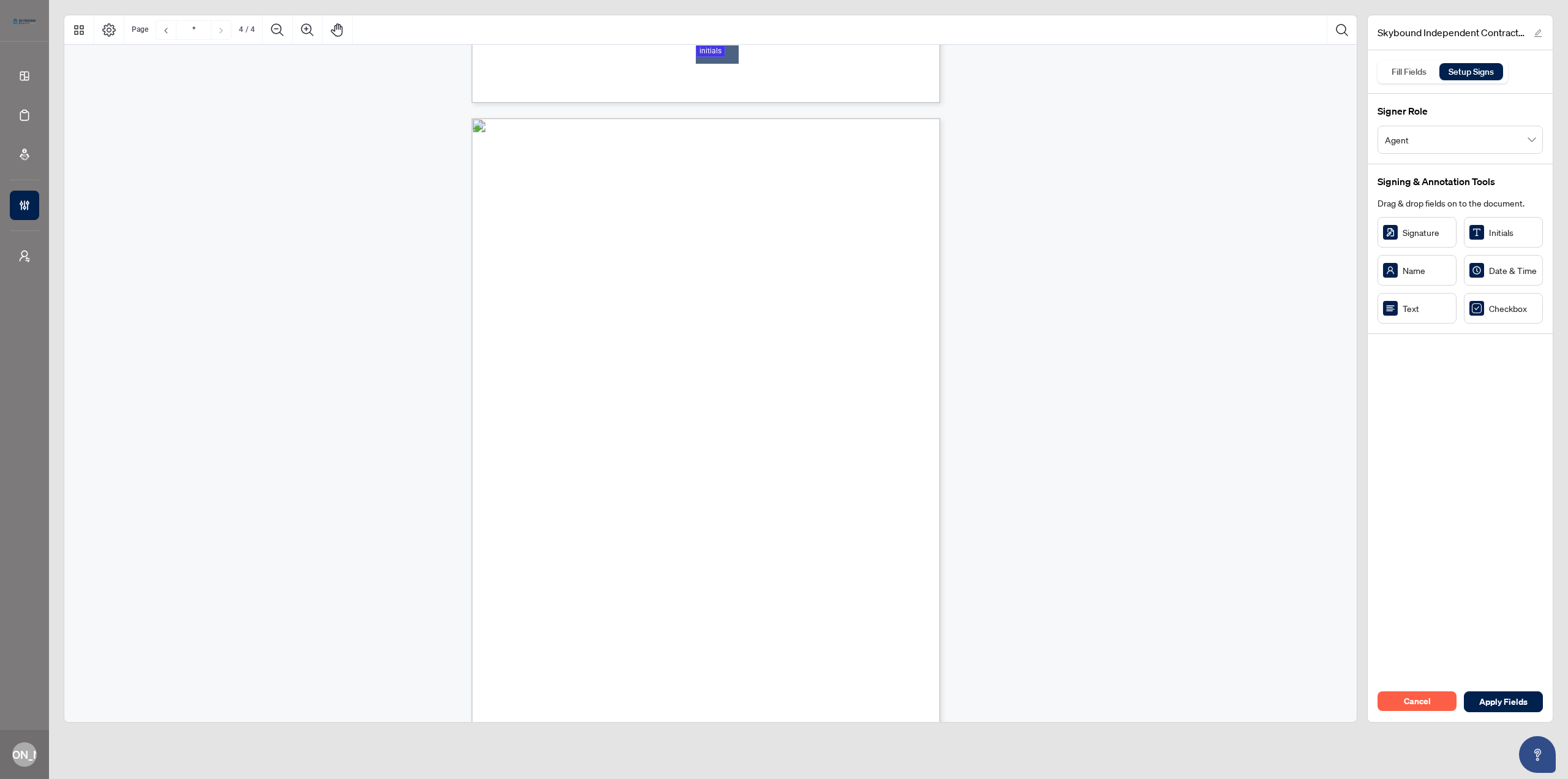
scroll to position [1820, 0]
drag, startPoint x: 1422, startPoint y: 230, endPoint x: 604, endPoint y: 559, distance: 881.7
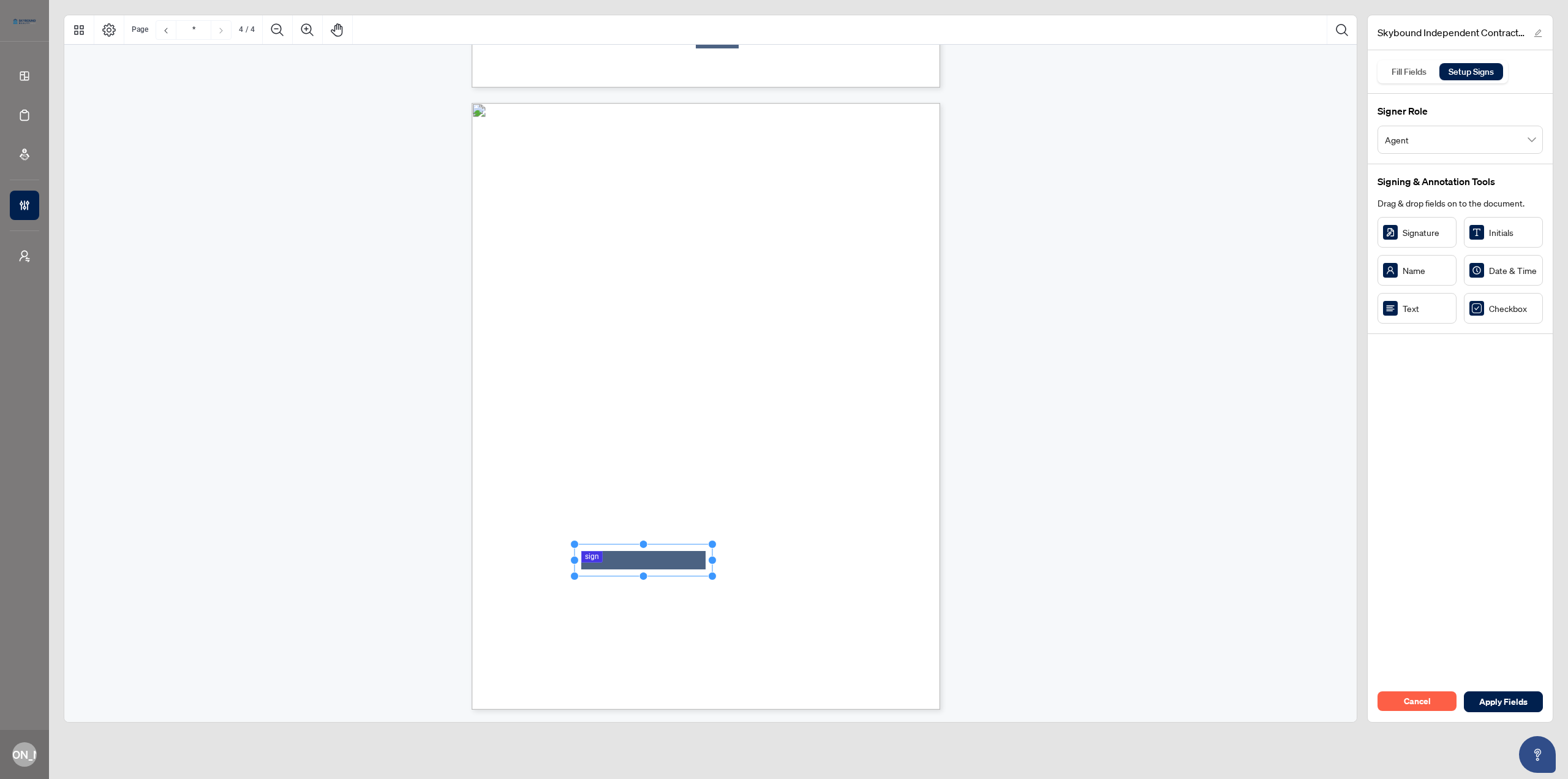
drag, startPoint x: 633, startPoint y: 558, endPoint x: 715, endPoint y: 553, distance: 82.2
click at [715, 426] on div "d. The Contractor agrees that the Brokerage shall have sole discretion to deter…" at bounding box center [706, 406] width 469 height 607
click at [754, 426] on div "d. The Contractor agrees that the Brokerage shall have sole discretion to deter…" at bounding box center [765, 482] width 585 height 759
drag, startPoint x: 914, startPoint y: 575, endPoint x: 949, endPoint y: 557, distance: 39.4
click at [557, 426] on span "Contractor" at bounding box center [540, 577] width 33 height 9
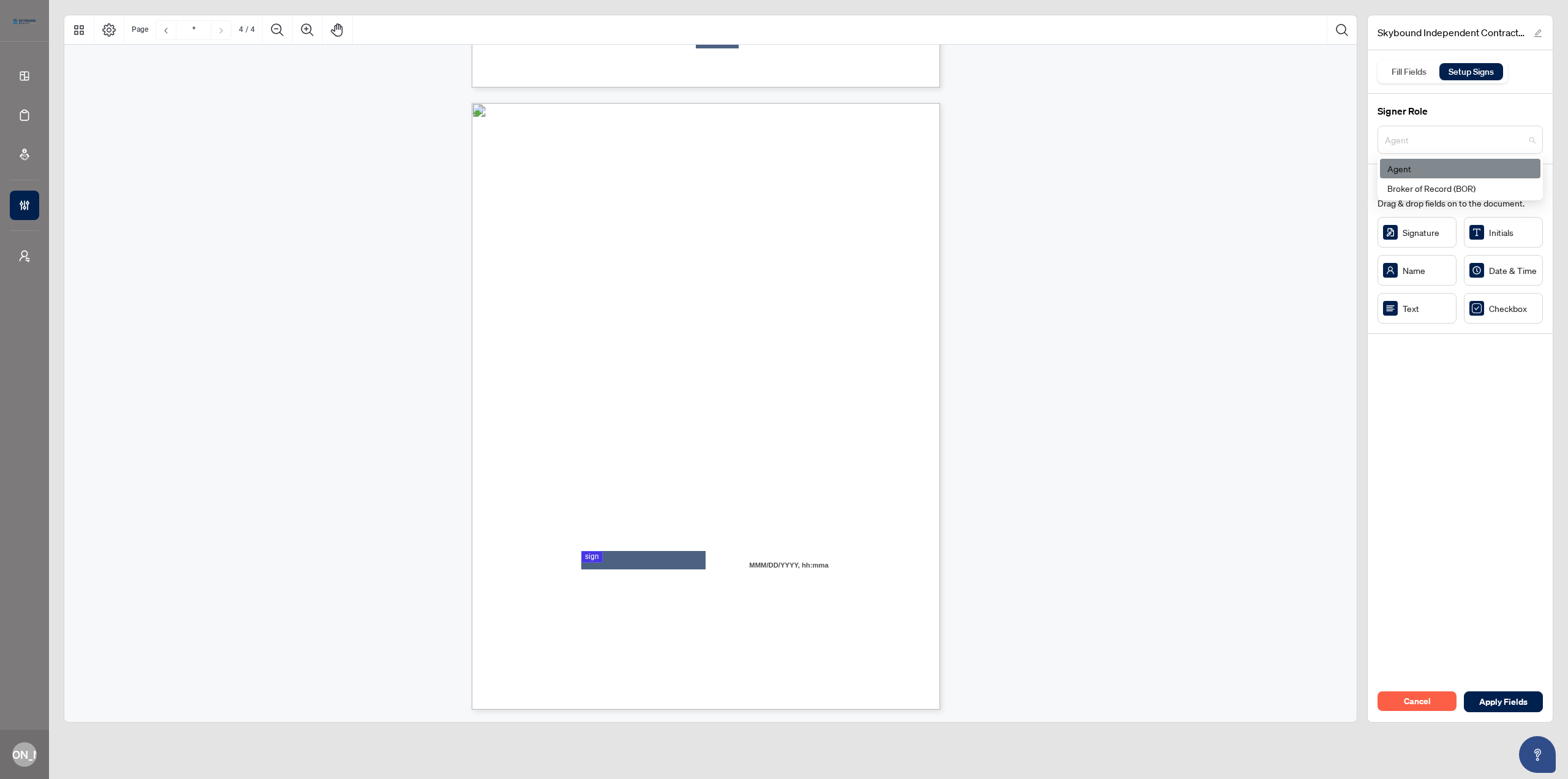
click at [940, 145] on span "Agent" at bounding box center [1460, 140] width 150 height 23
click at [940, 195] on div "Broker of Record (BOR)" at bounding box center [1460, 188] width 161 height 20
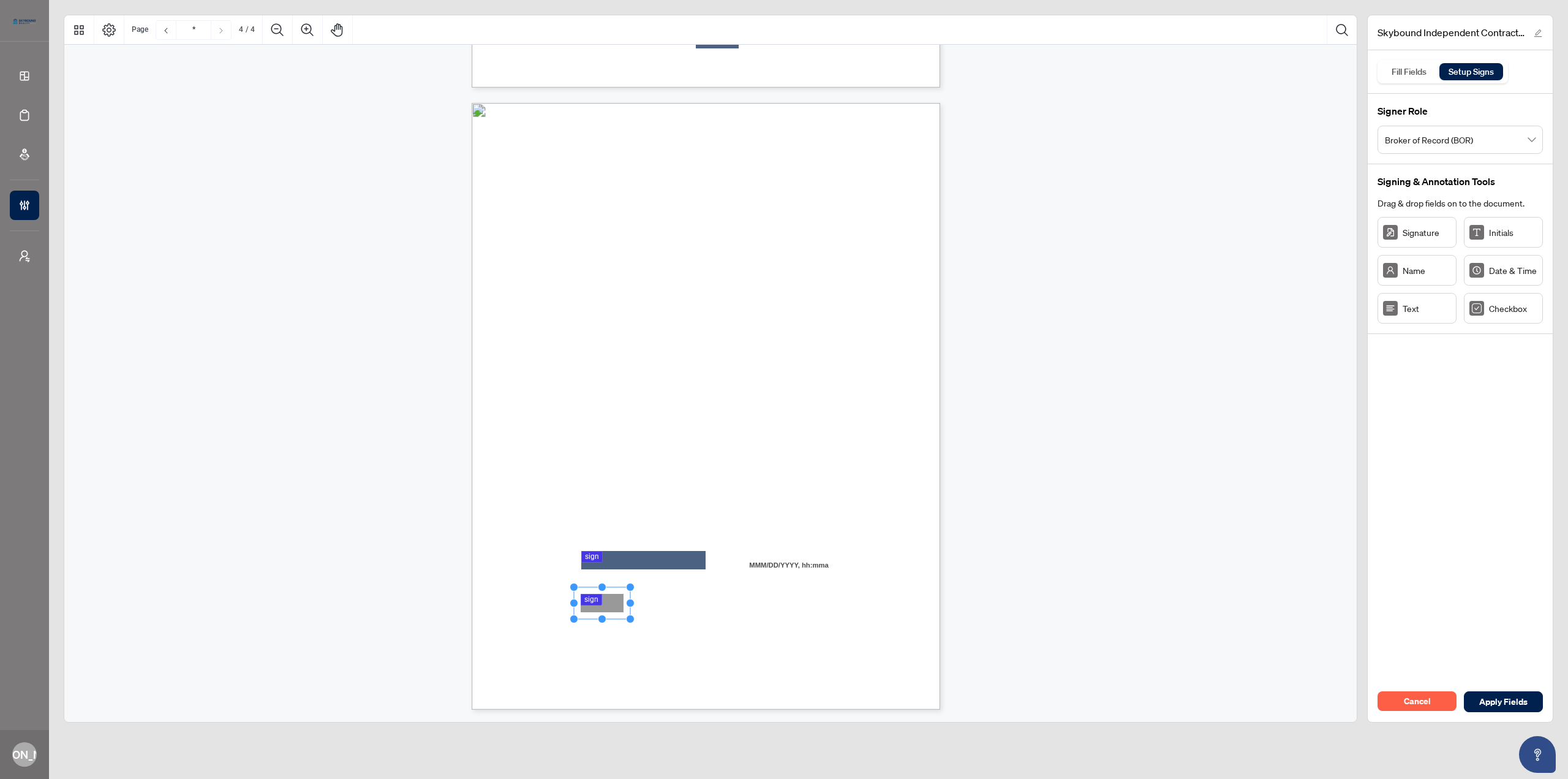
drag, startPoint x: 616, startPoint y: 599, endPoint x: 604, endPoint y: 602, distance: 12.4
drag, startPoint x: 630, startPoint y: 602, endPoint x: 714, endPoint y: 598, distance: 84.1
click at [714, 426] on icon "Resize, Top Resize, Top, Right Resize, Right Resize, Bottom, Right Resize, Bott…" at bounding box center [643, 602] width 149 height 40
click at [754, 426] on figure "Page 4" at bounding box center [770, 660] width 293 height 39
click at [858, 426] on div "d. The Contractor agrees that the Brokerage shall have sole discretion to deter…" at bounding box center [765, 482] width 585 height 759
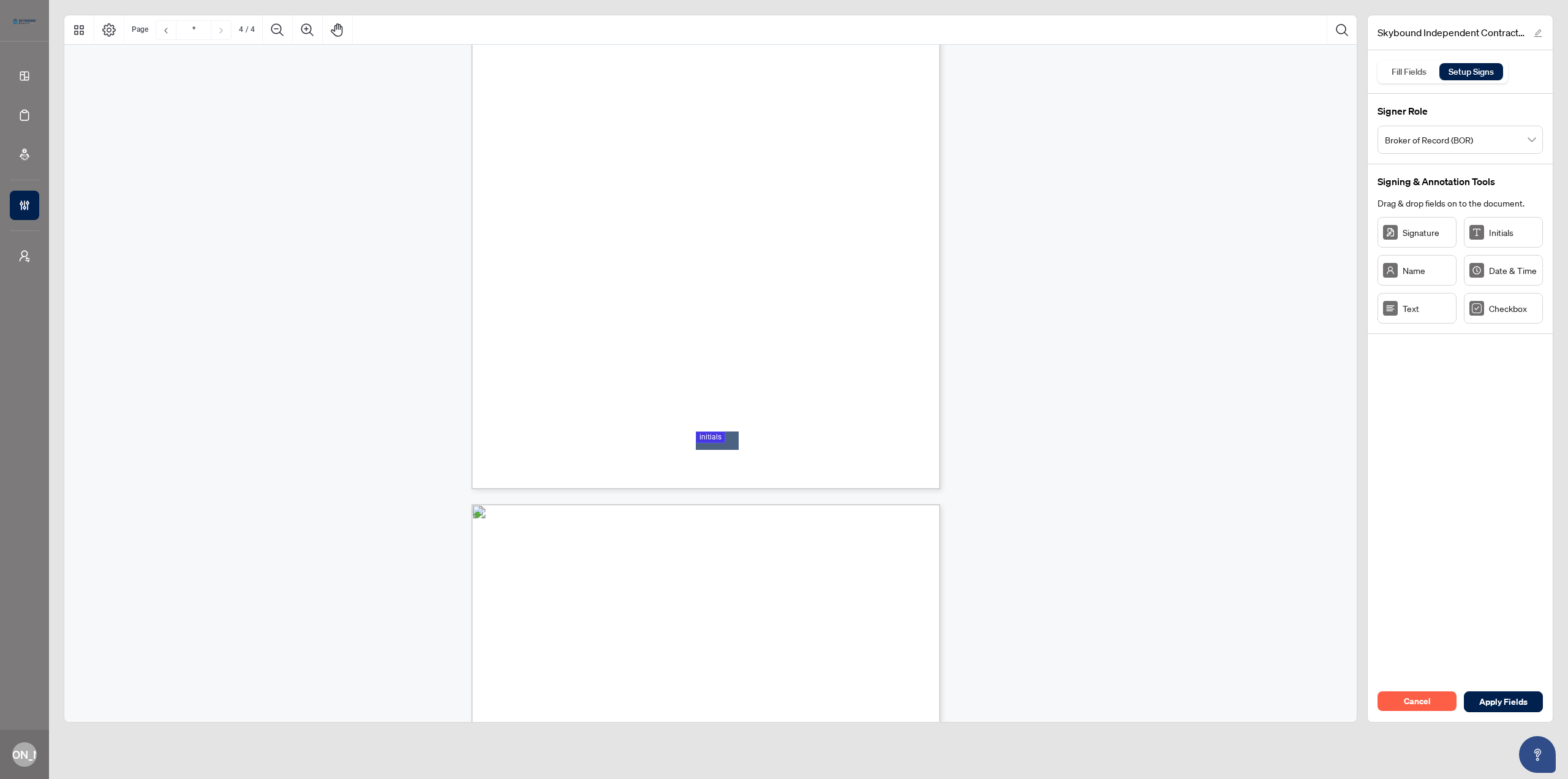
scroll to position [1330, 0]
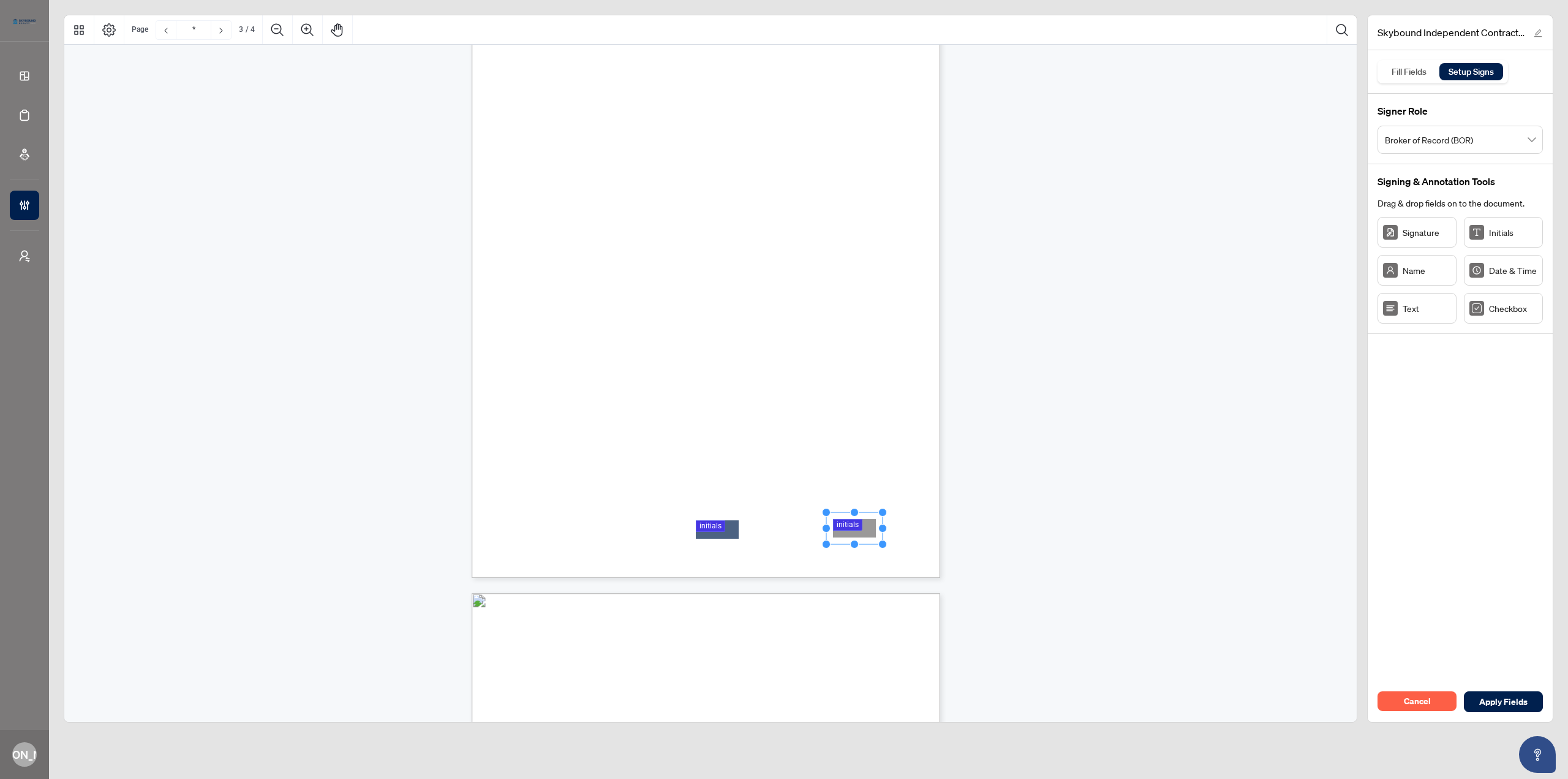
drag, startPoint x: 854, startPoint y: 524, endPoint x: 860, endPoint y: 530, distance: 8.5
click at [833, 426] on div "Contractor shall remain jointly and severally liable for reimbursing the Broker…" at bounding box center [765, 350] width 585 height 759
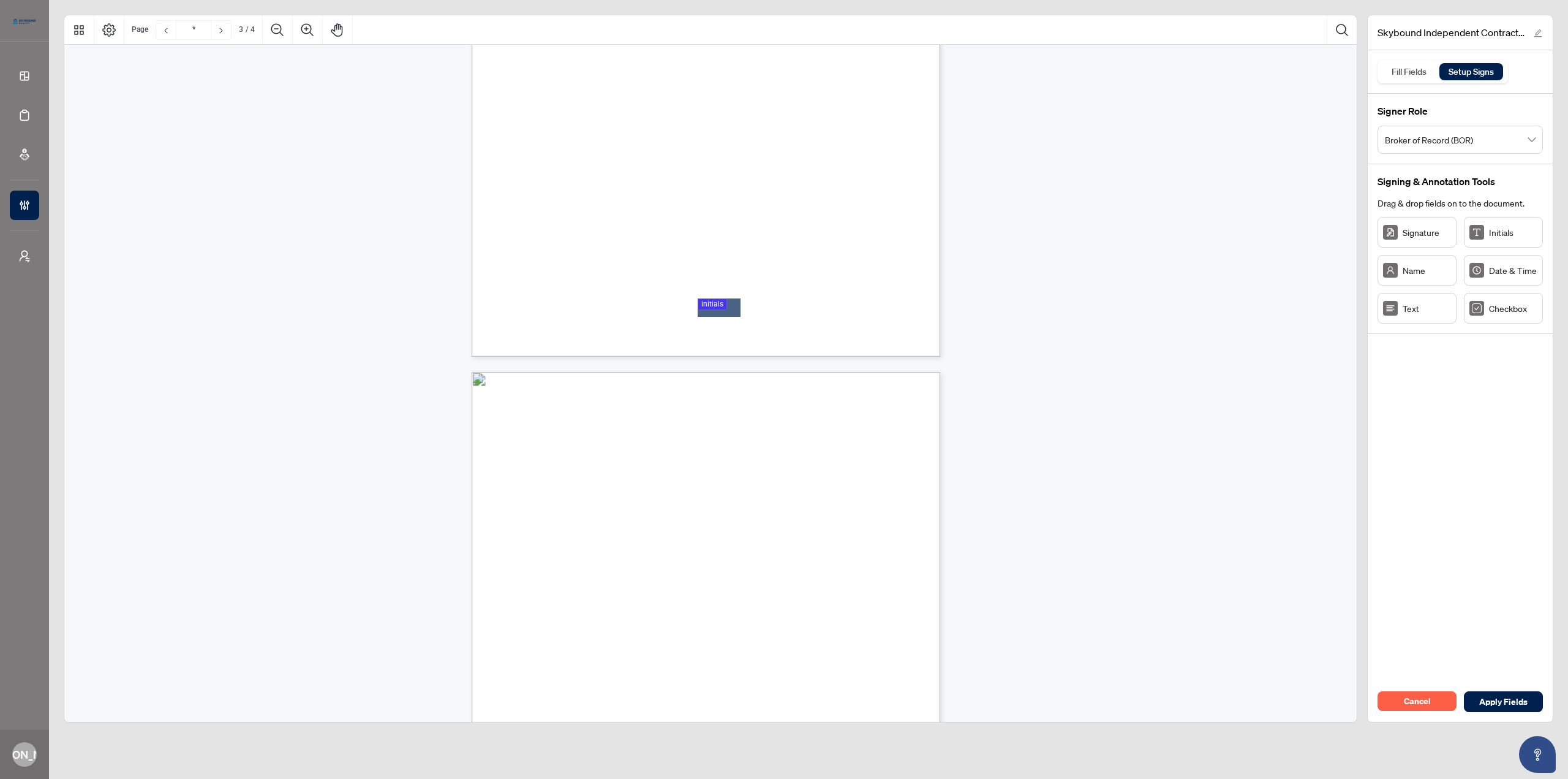
scroll to position [840, 0]
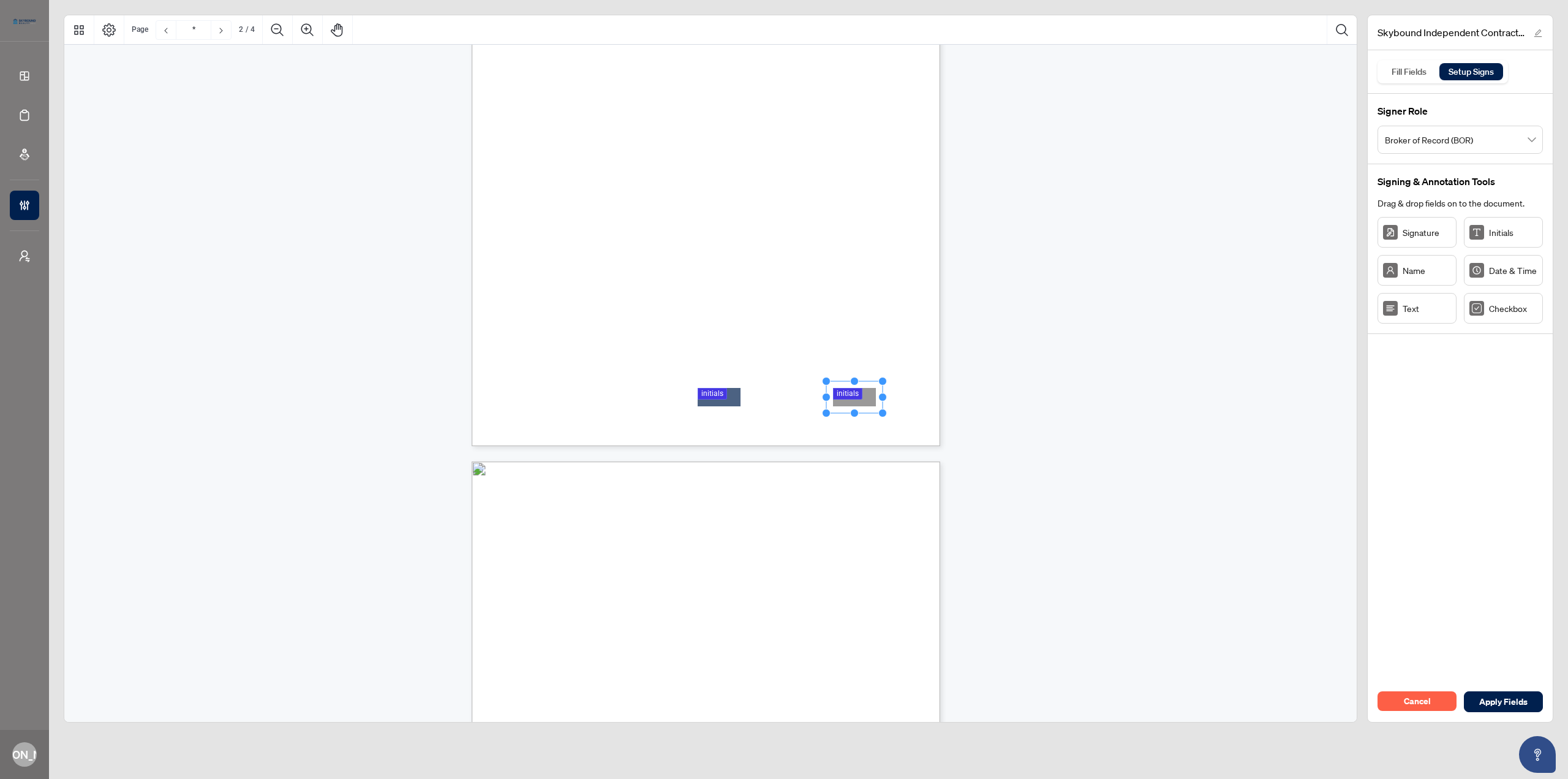
drag, startPoint x: 1495, startPoint y: 234, endPoint x: 854, endPoint y: 397, distance: 661.4
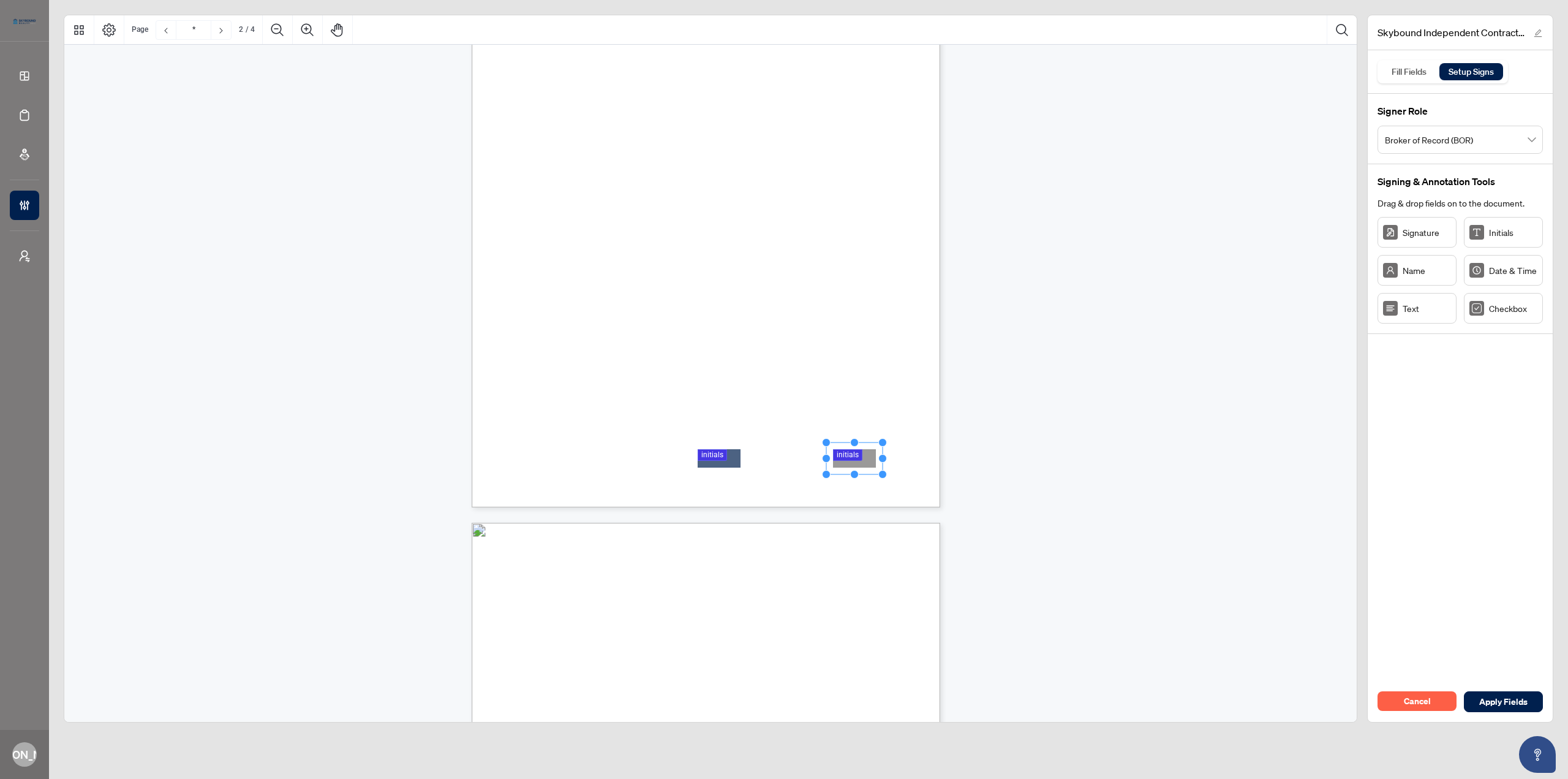
click at [871, 383] on span "that the builder will assume full responsibility for any commission clawbacks a…" at bounding box center [697, 387] width 348 height 9
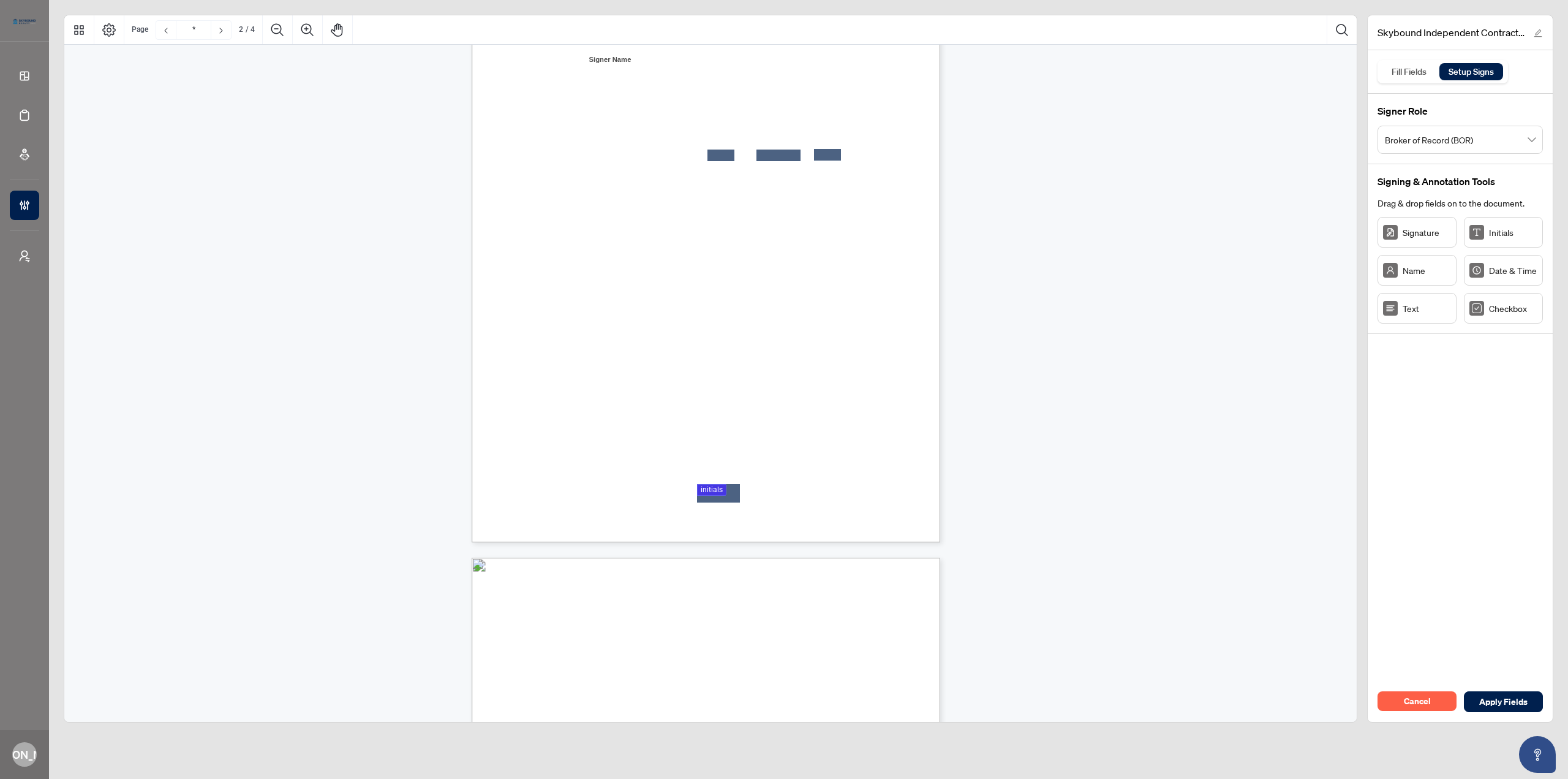
type input "*"
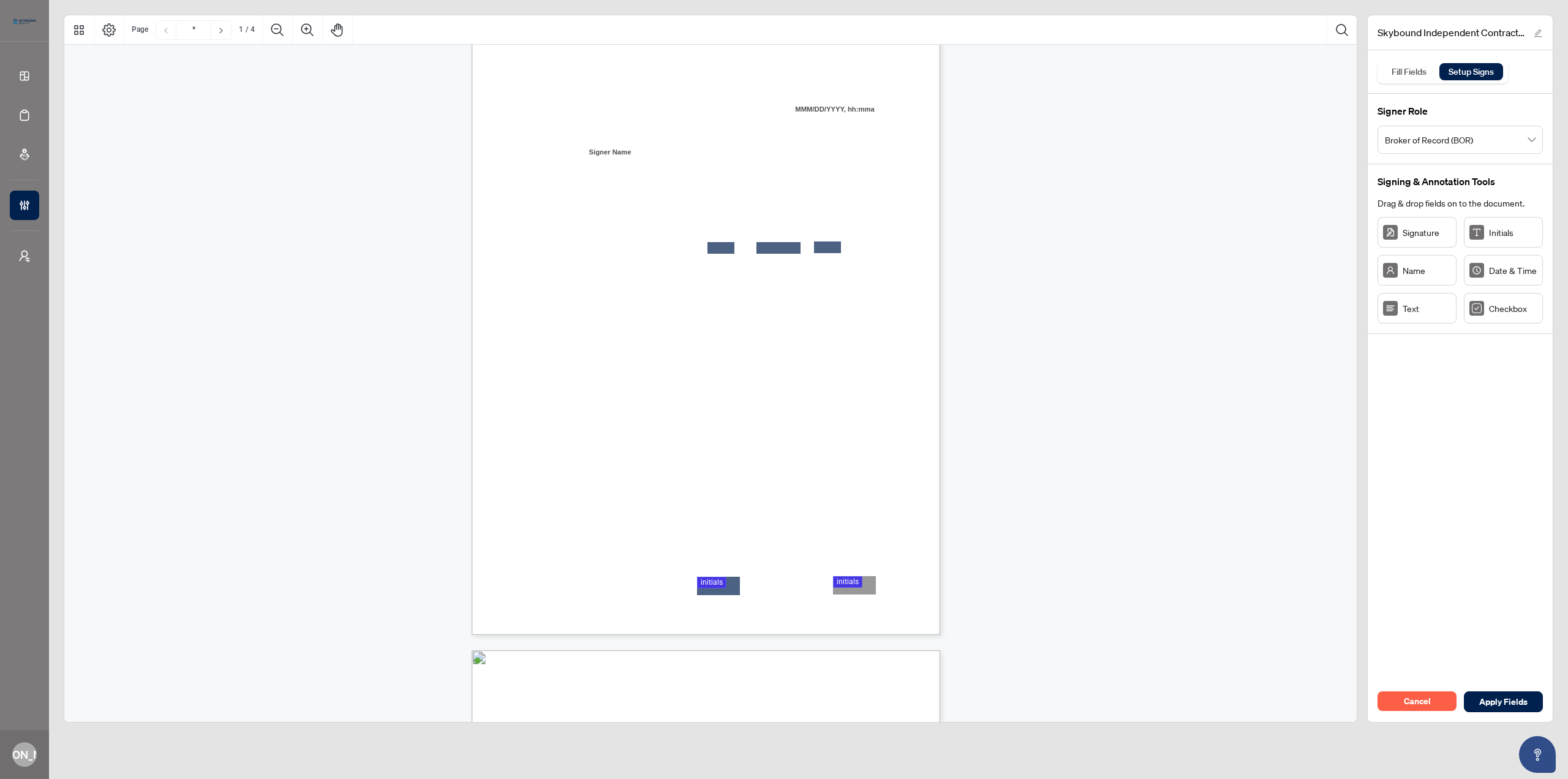
scroll to position [0, 0]
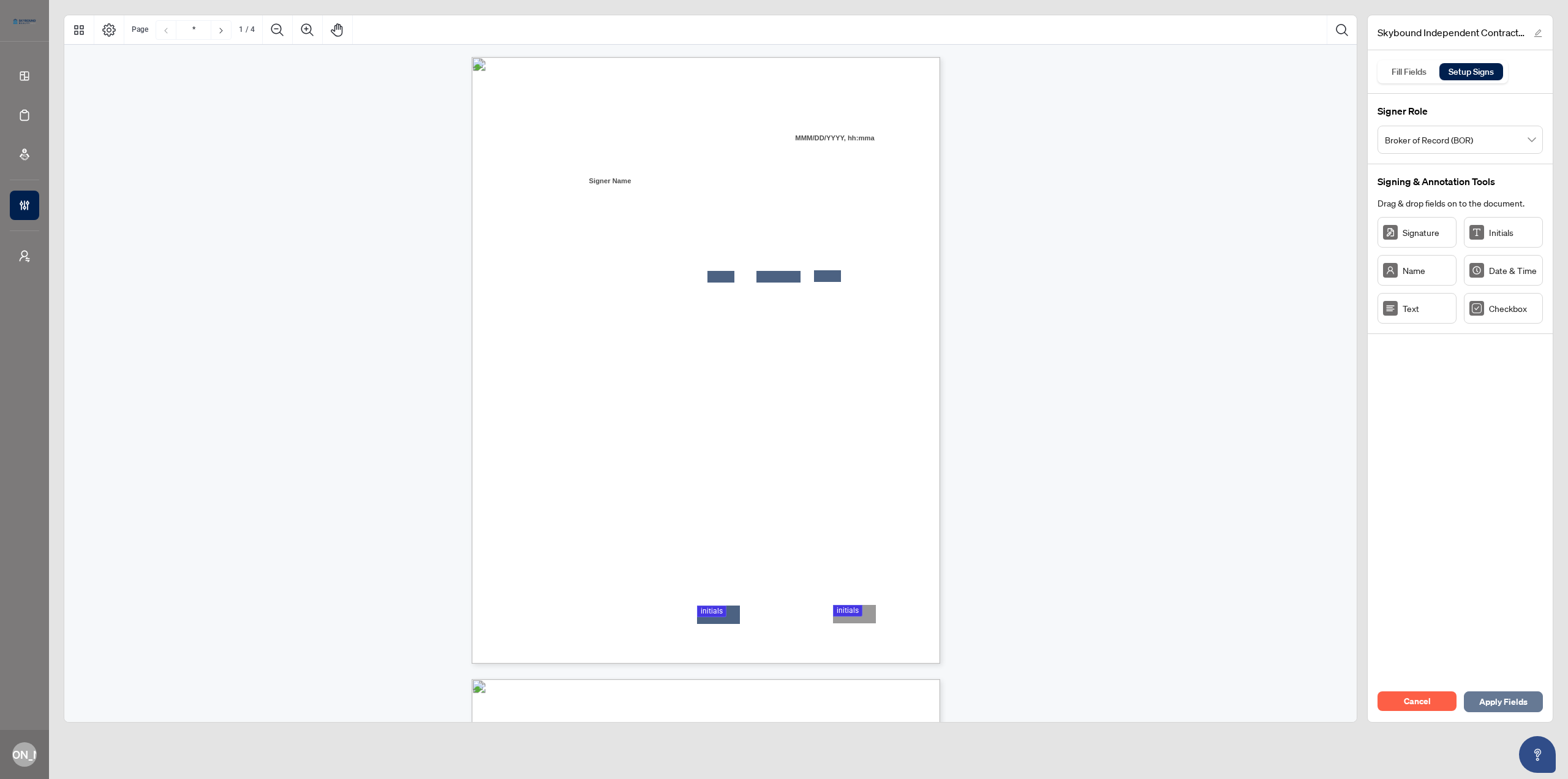
click at [940, 426] on span "Apply Fields" at bounding box center [1503, 701] width 48 height 20
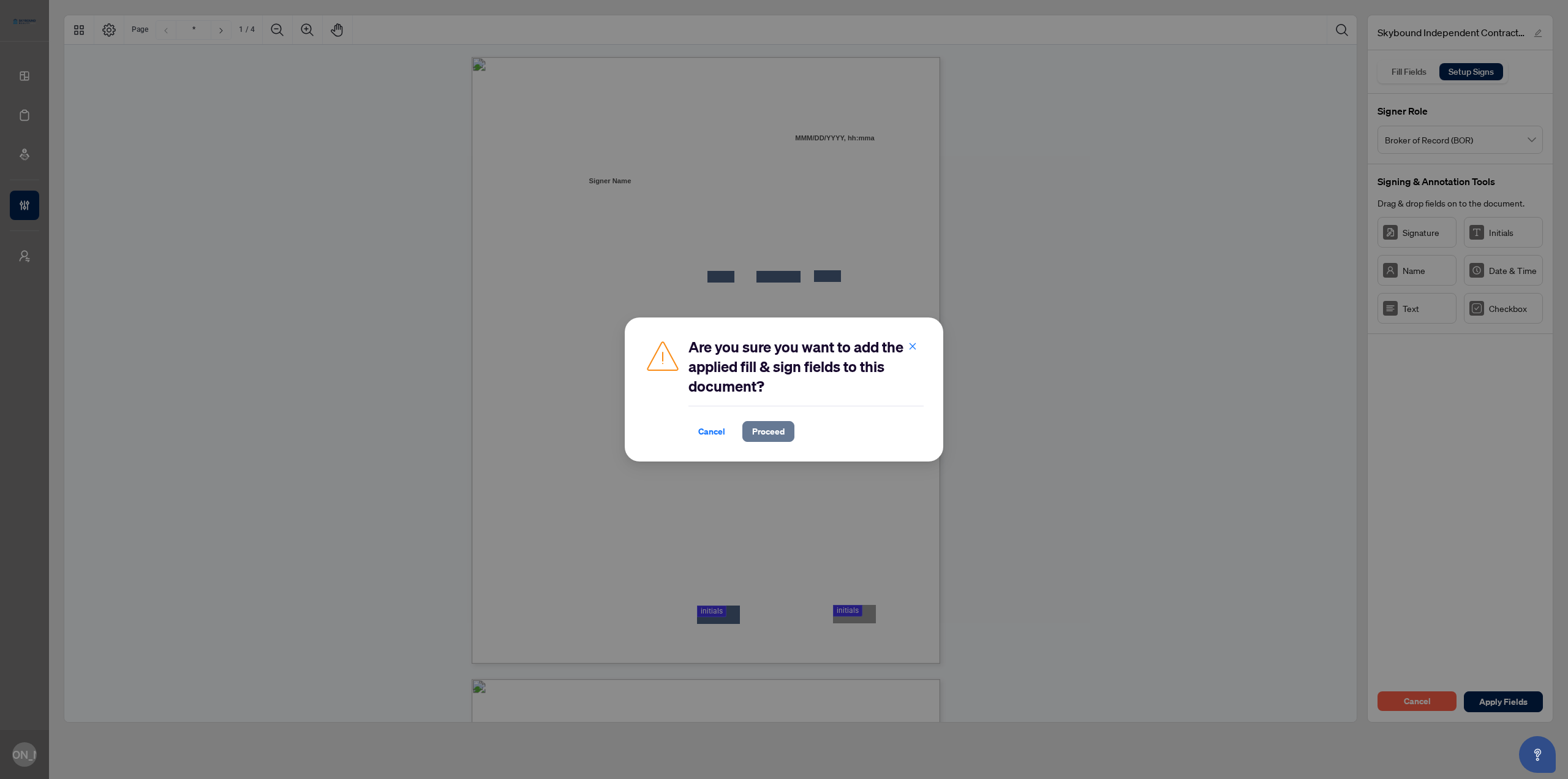
click at [772, 426] on span "Proceed" at bounding box center [768, 431] width 33 height 20
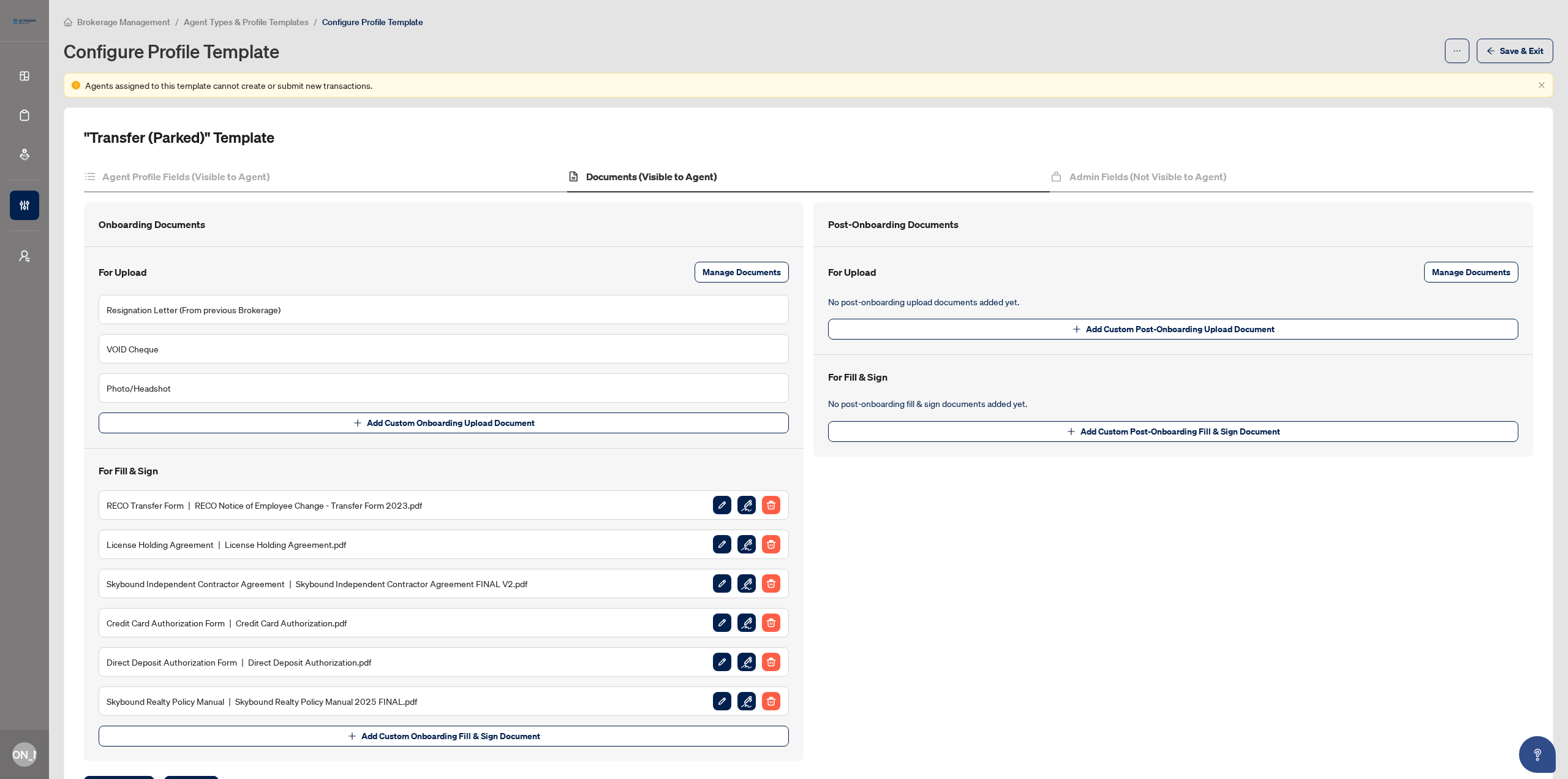
scroll to position [52, 0]
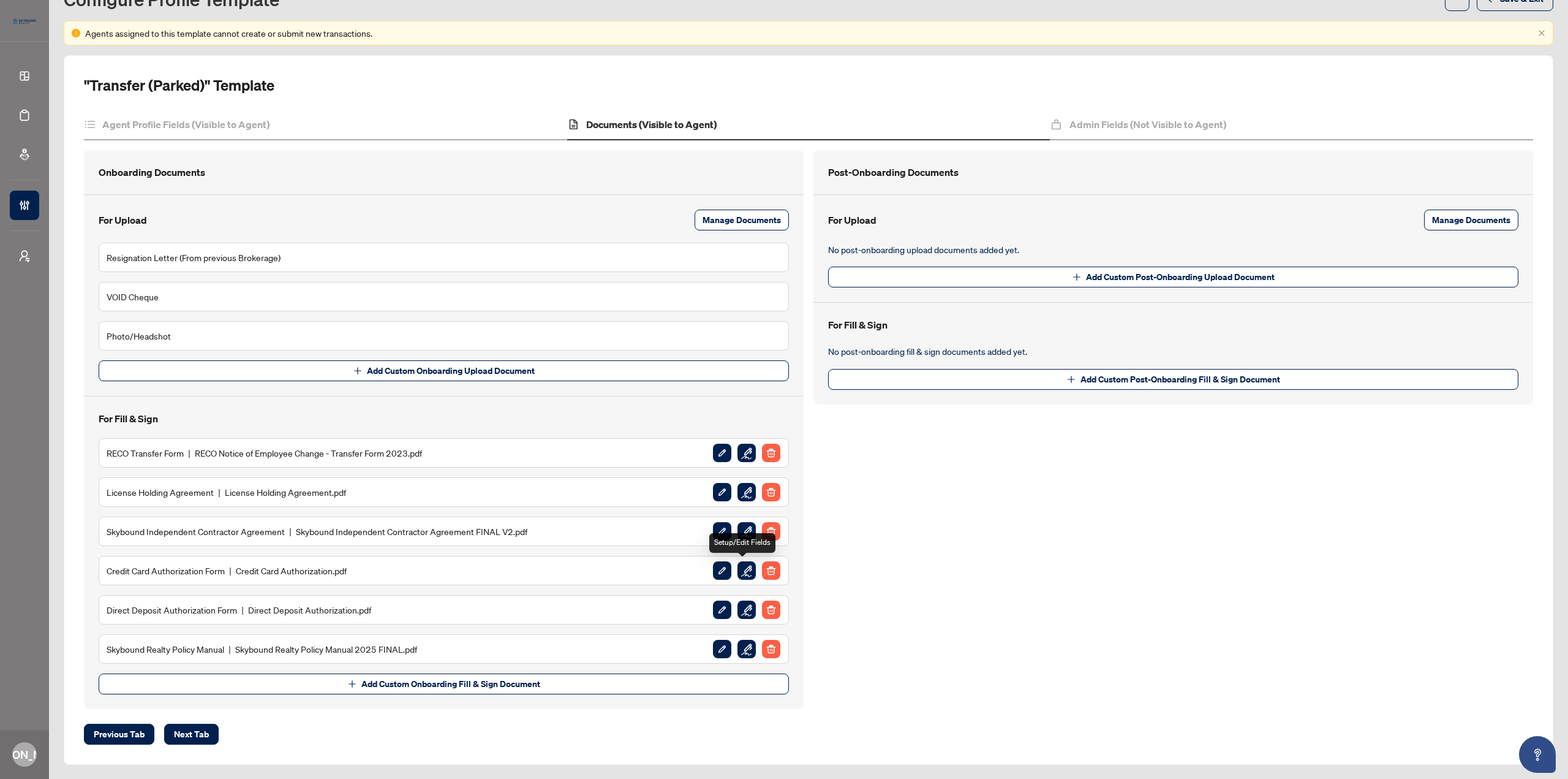
click at [741, 426] on img "button" at bounding box center [746, 570] width 18 height 19
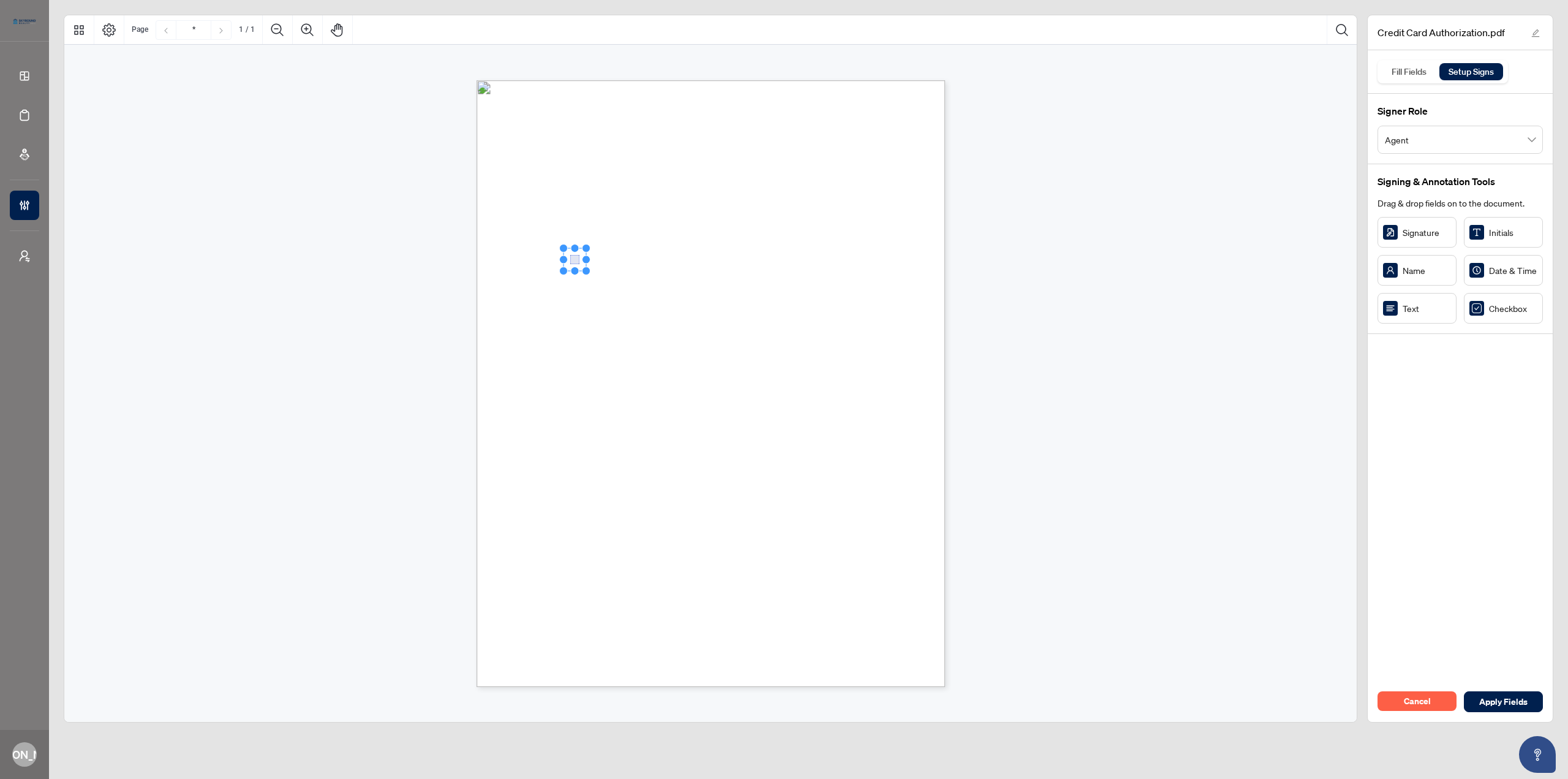
drag, startPoint x: 1455, startPoint y: 316, endPoint x: 576, endPoint y: 260, distance: 880.8
click at [578, 263] on rect "Page 1" at bounding box center [576, 260] width 23 height 23
click at [611, 290] on span "Cardholder Name (as shown on card):" at bounding box center [585, 284] width 135 height 11
click at [688, 290] on div "CREDIT CARD AUTHORIZATION FORM Please complete all fields. CREDIT CARD INFORMAT…" at bounding box center [769, 459] width 585 height 759
drag, startPoint x: 695, startPoint y: 281, endPoint x: 703, endPoint y: 285, distance: 8.9
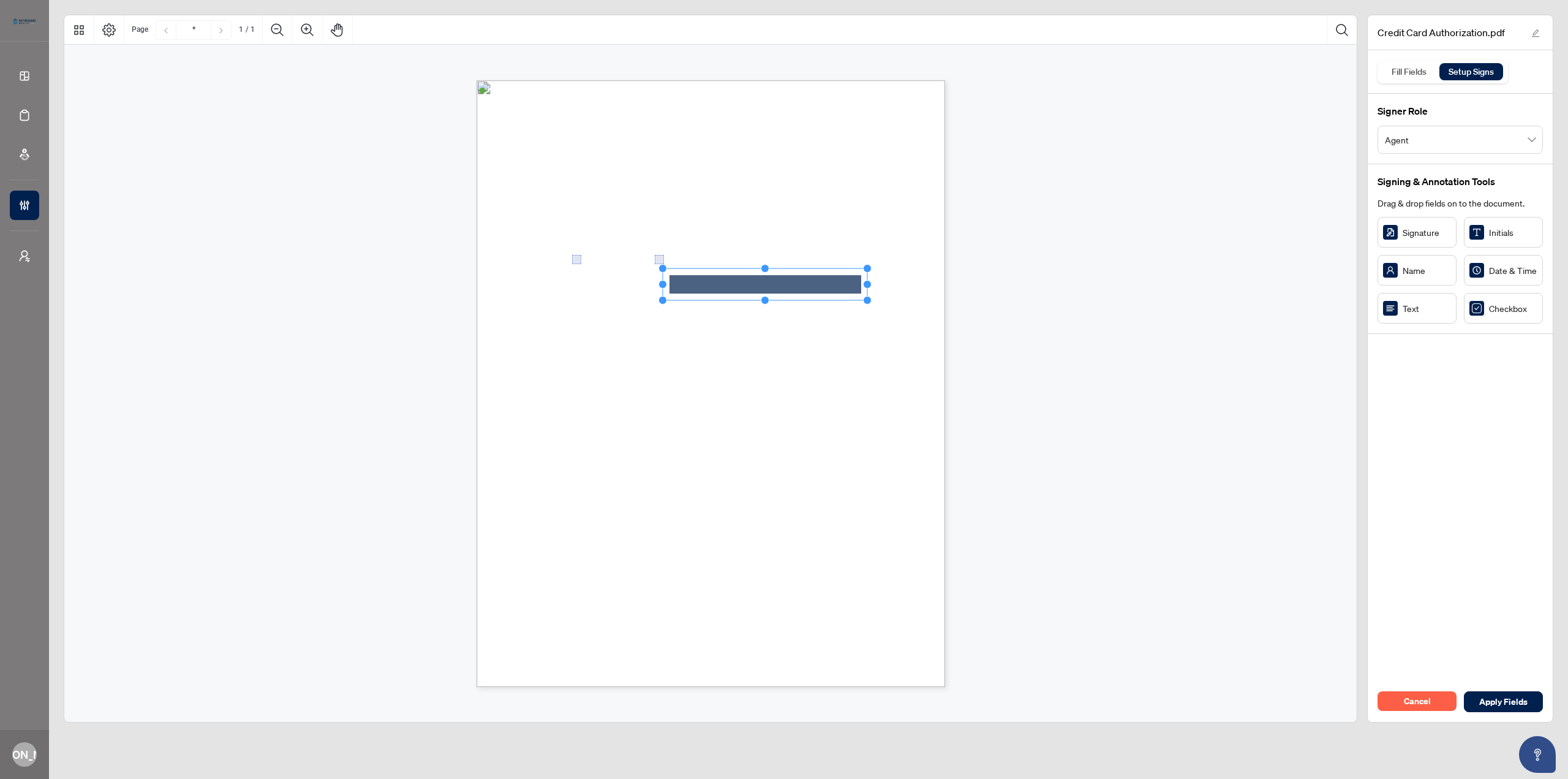
drag, startPoint x: 738, startPoint y: 283, endPoint x: 969, endPoint y: 300, distance: 231.6
click at [919, 286] on div "CREDIT CARD AUTHORIZATION FORM Please complete all fields. CREDIT CARD INFORMAT…" at bounding box center [710, 383] width 469 height 607
click at [940, 304] on div "CREDIT CARD AUTHORIZATION FORM Please complete all fields. CREDIT CARD INFORMAT…" at bounding box center [710, 354] width 1292 height 619
drag, startPoint x: 1400, startPoint y: 311, endPoint x: 666, endPoint y: 309, distance: 734.0
drag, startPoint x: 704, startPoint y: 307, endPoint x: 807, endPoint y: 308, distance: 103.0
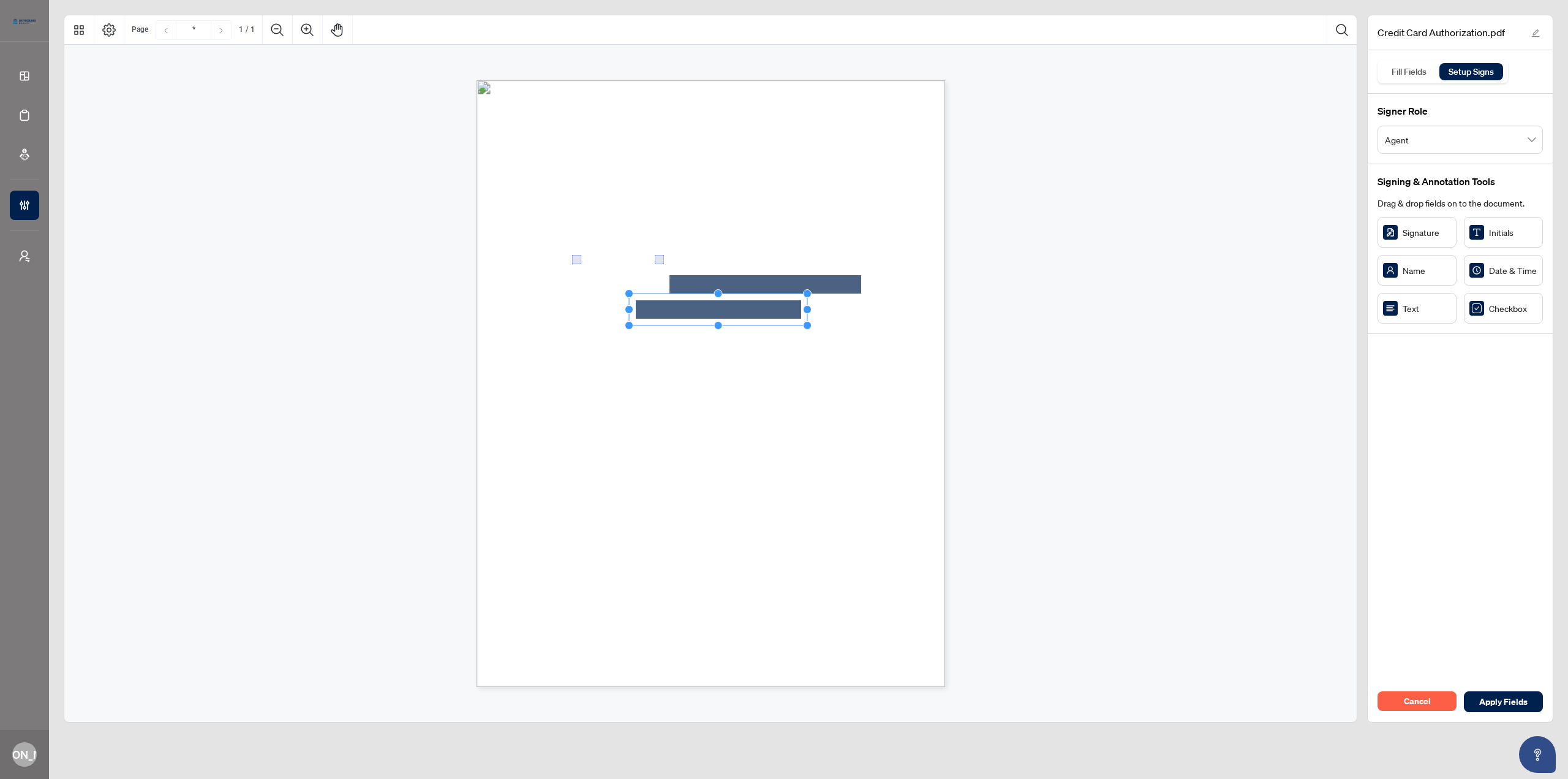
click at [807, 308] on circle "Resize, Right" at bounding box center [807, 309] width 8 height 8
click at [753, 329] on span "CV #:" at bounding box center [744, 334] width 18 height 11
drag, startPoint x: 1417, startPoint y: 314, endPoint x: 656, endPoint y: 332, distance: 761.2
drag, startPoint x: 703, startPoint y: 364, endPoint x: 800, endPoint y: 375, distance: 97.6
click at [713, 367] on div "CREDIT CARD AUTHORIZATION FORM Please complete all fields. CREDIT CARD INFORMAT…" at bounding box center [769, 459] width 585 height 759
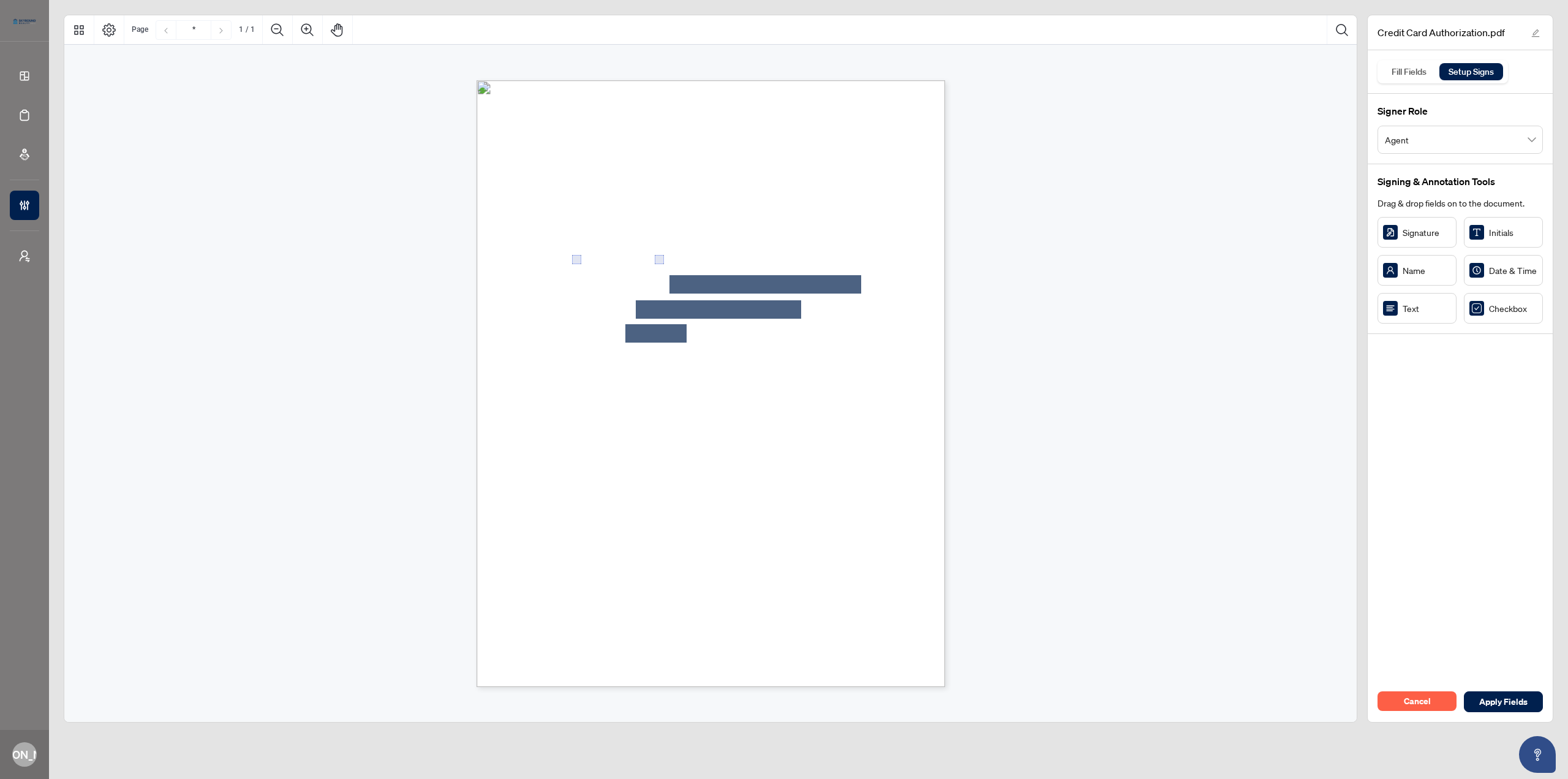
click at [940, 418] on div "CREDIT CARD AUTHORIZATION FORM Please complete all fields. CREDIT CARD INFORMAT…" at bounding box center [717, 390] width 481 height 619
drag, startPoint x: 790, startPoint y: 343, endPoint x: 789, endPoint y: 331, distance: 12.0
click at [804, 377] on div "CREDIT CARD AUTHORIZATION FORM Please complete all fields. CREDIT CARD INFORMAT…" at bounding box center [769, 459] width 585 height 759
drag, startPoint x: 1414, startPoint y: 313, endPoint x: 788, endPoint y: 359, distance: 627.7
click at [812, 422] on div "CREDIT CARD AUTHORIZATION FORM Please complete all fields. CREDIT CARD INFORMAT…" at bounding box center [769, 459] width 585 height 759
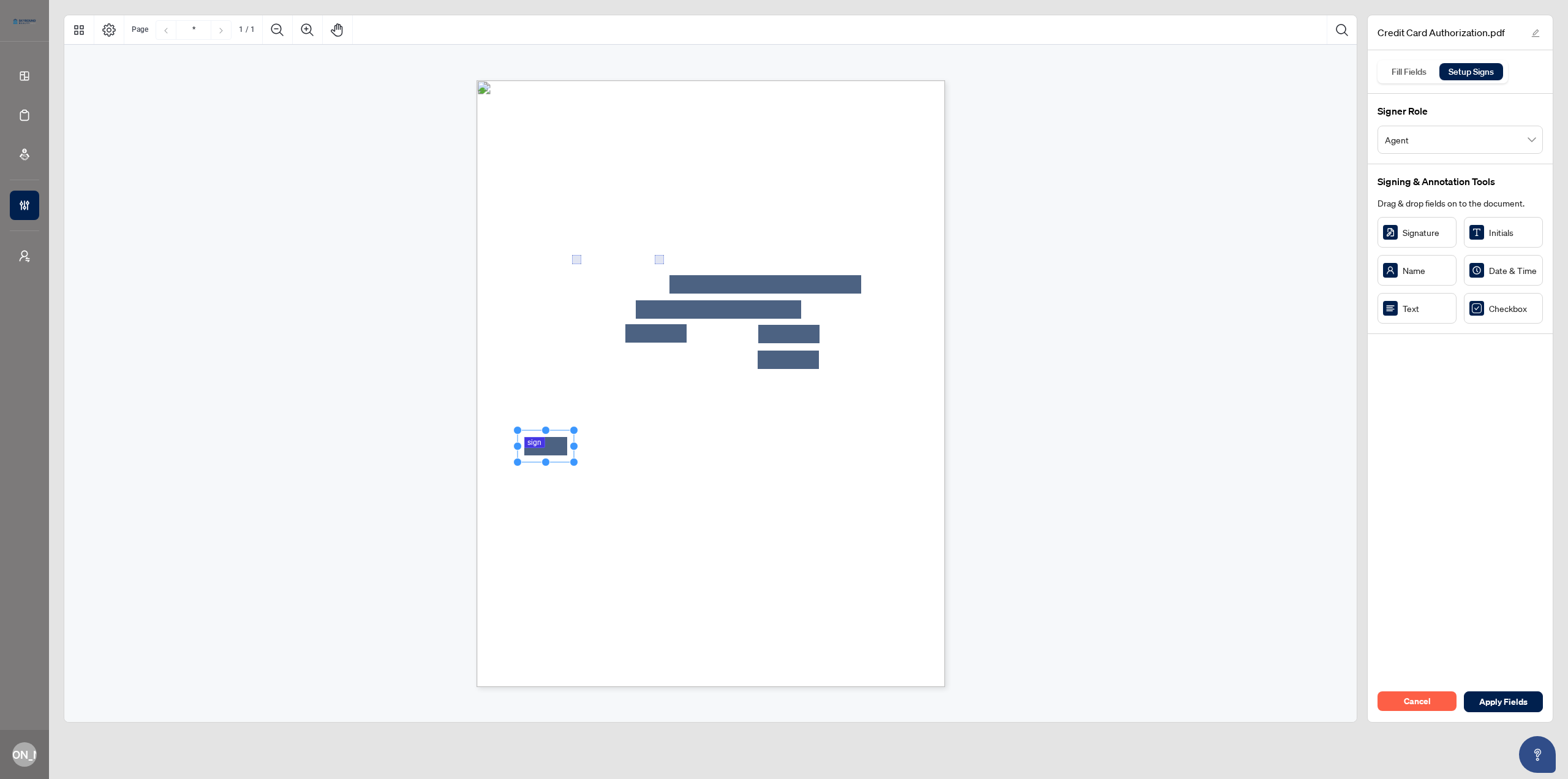
drag, startPoint x: 558, startPoint y: 445, endPoint x: 548, endPoint y: 443, distance: 10.2
drag, startPoint x: 574, startPoint y: 445, endPoint x: 677, endPoint y: 436, distance: 103.4
click at [677, 426] on div "CREDIT CARD AUTHORIZATION FORM Please complete all fields. CREDIT CARD INFORMAT…" at bounding box center [710, 383] width 469 height 607
click at [702, 426] on div "CREDIT CARD AUTHORIZATION FORM Please complete all fields. CREDIT CARD INFORMAT…" at bounding box center [769, 459] width 585 height 759
click at [940, 426] on span "Apply Fields" at bounding box center [1503, 701] width 48 height 20
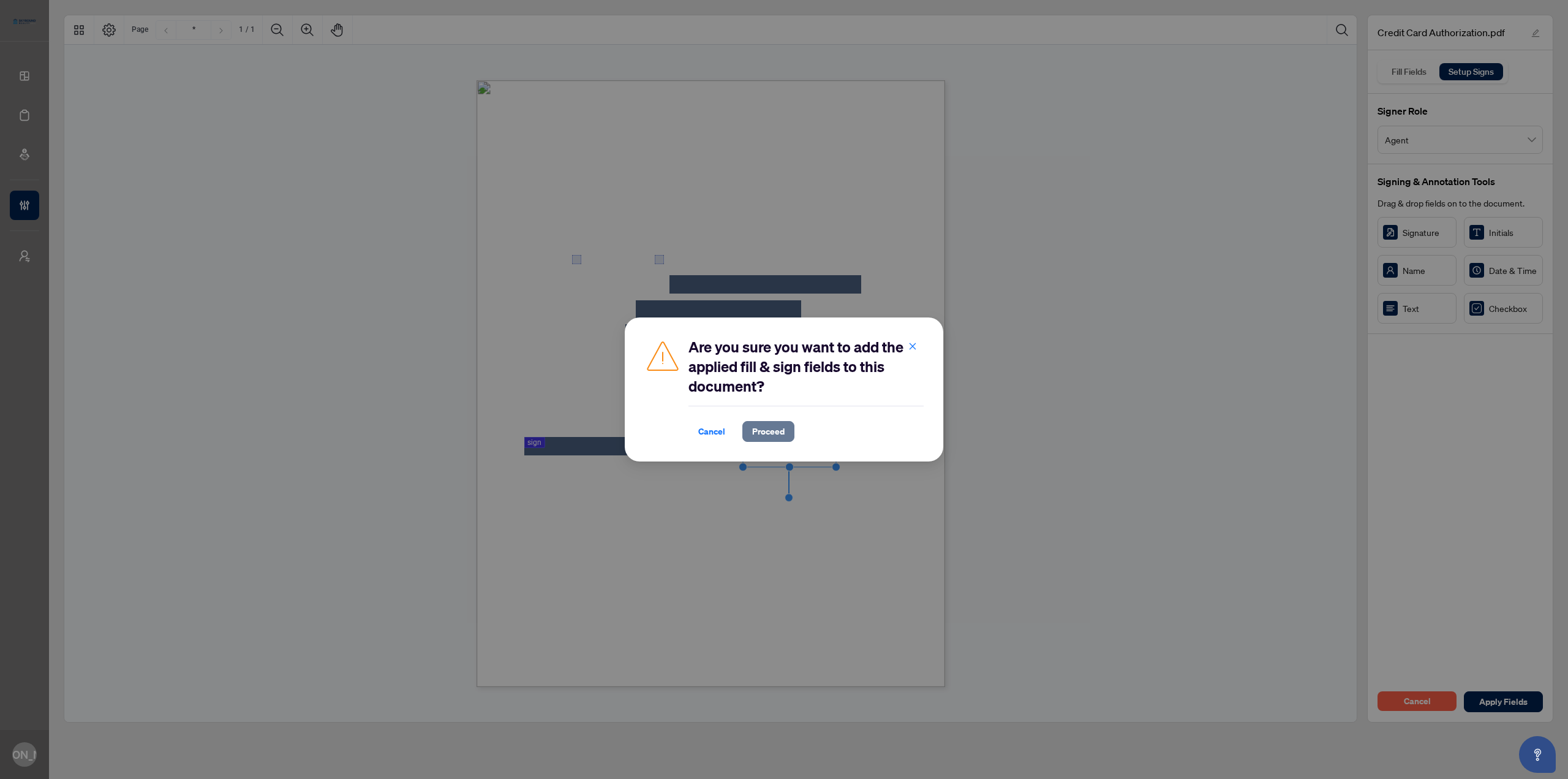
click at [759, 426] on span "Proceed" at bounding box center [768, 431] width 33 height 20
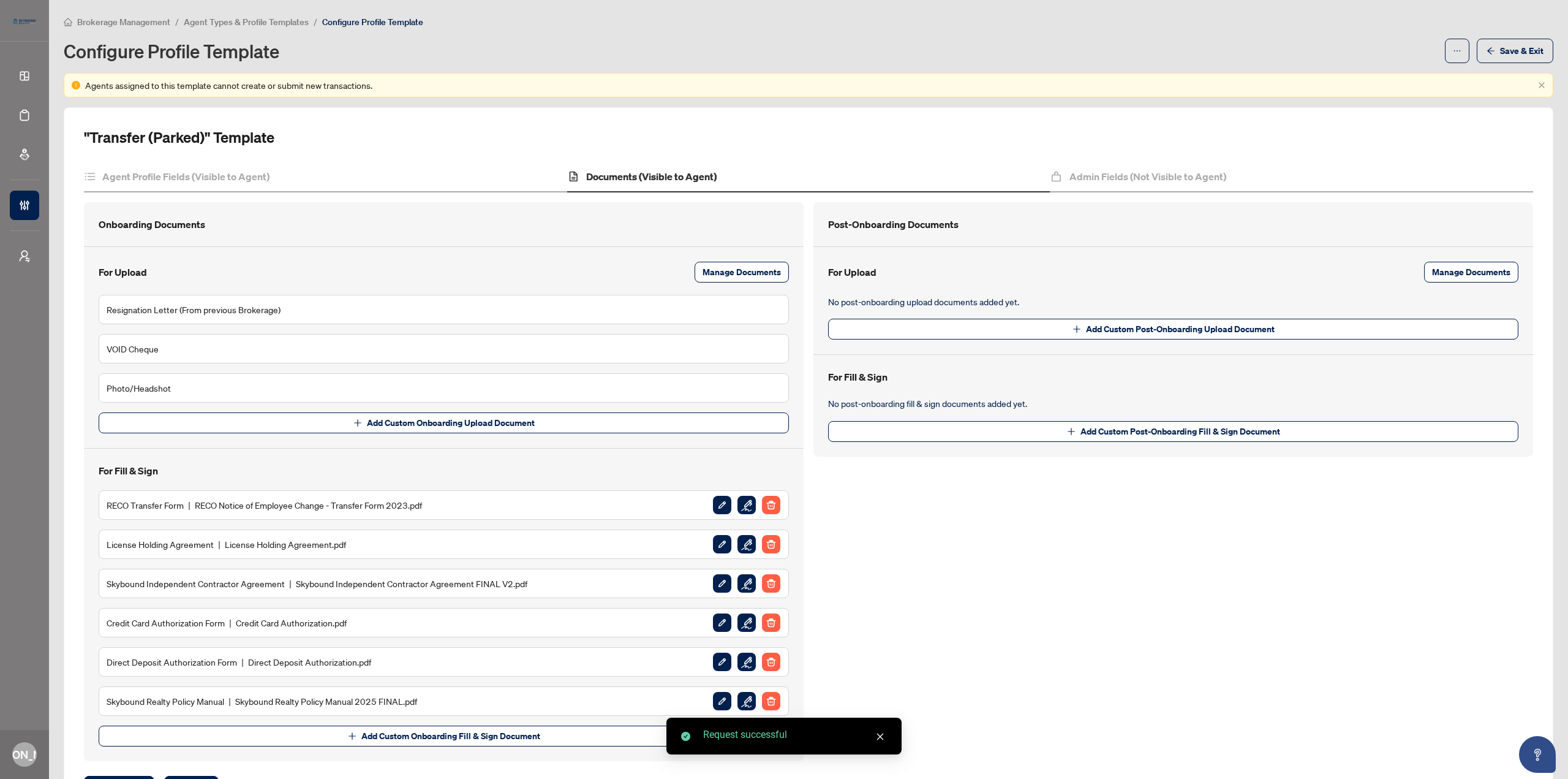
scroll to position [52, 0]
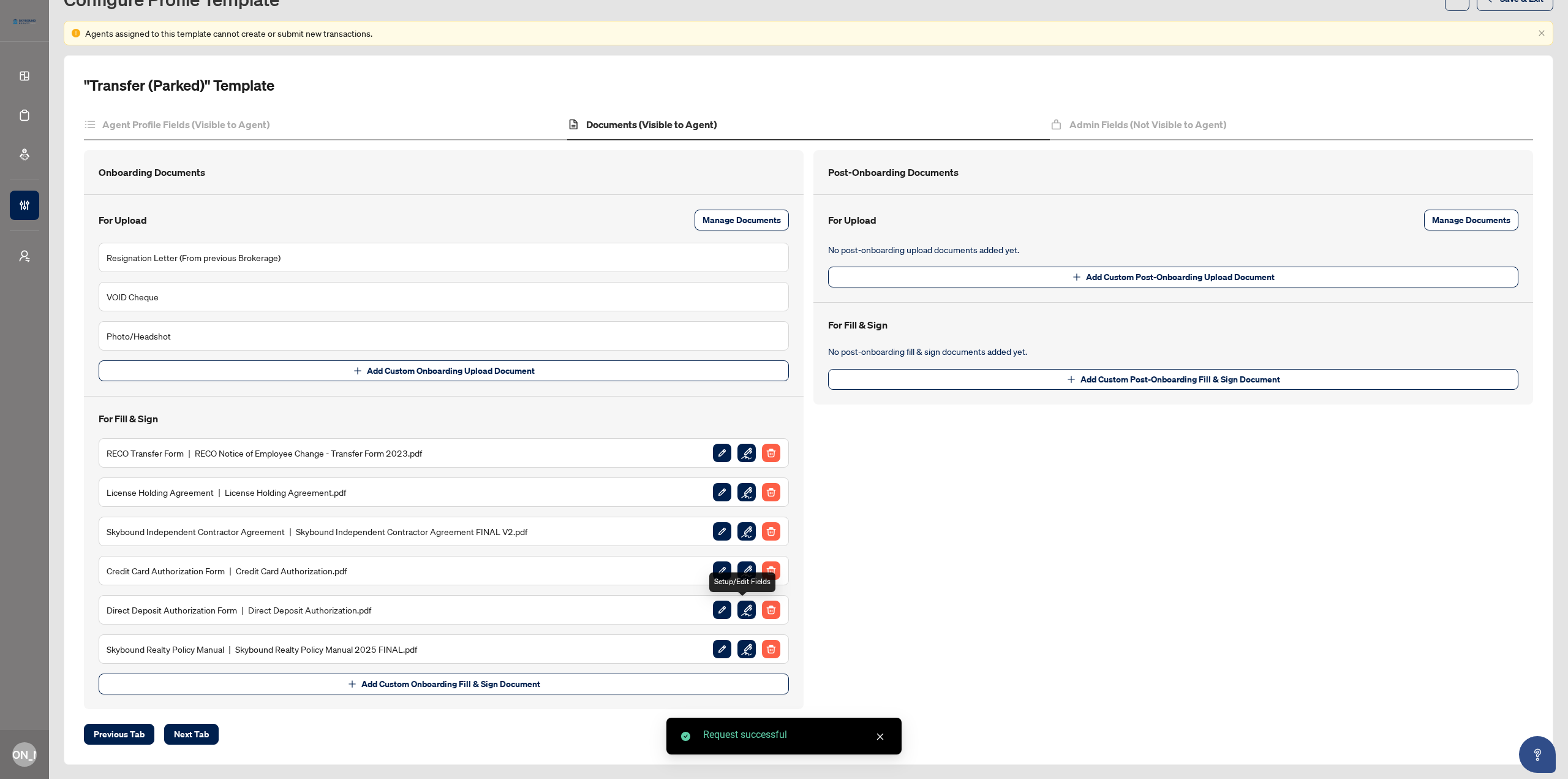
click at [747, 426] on img "button" at bounding box center [746, 609] width 18 height 19
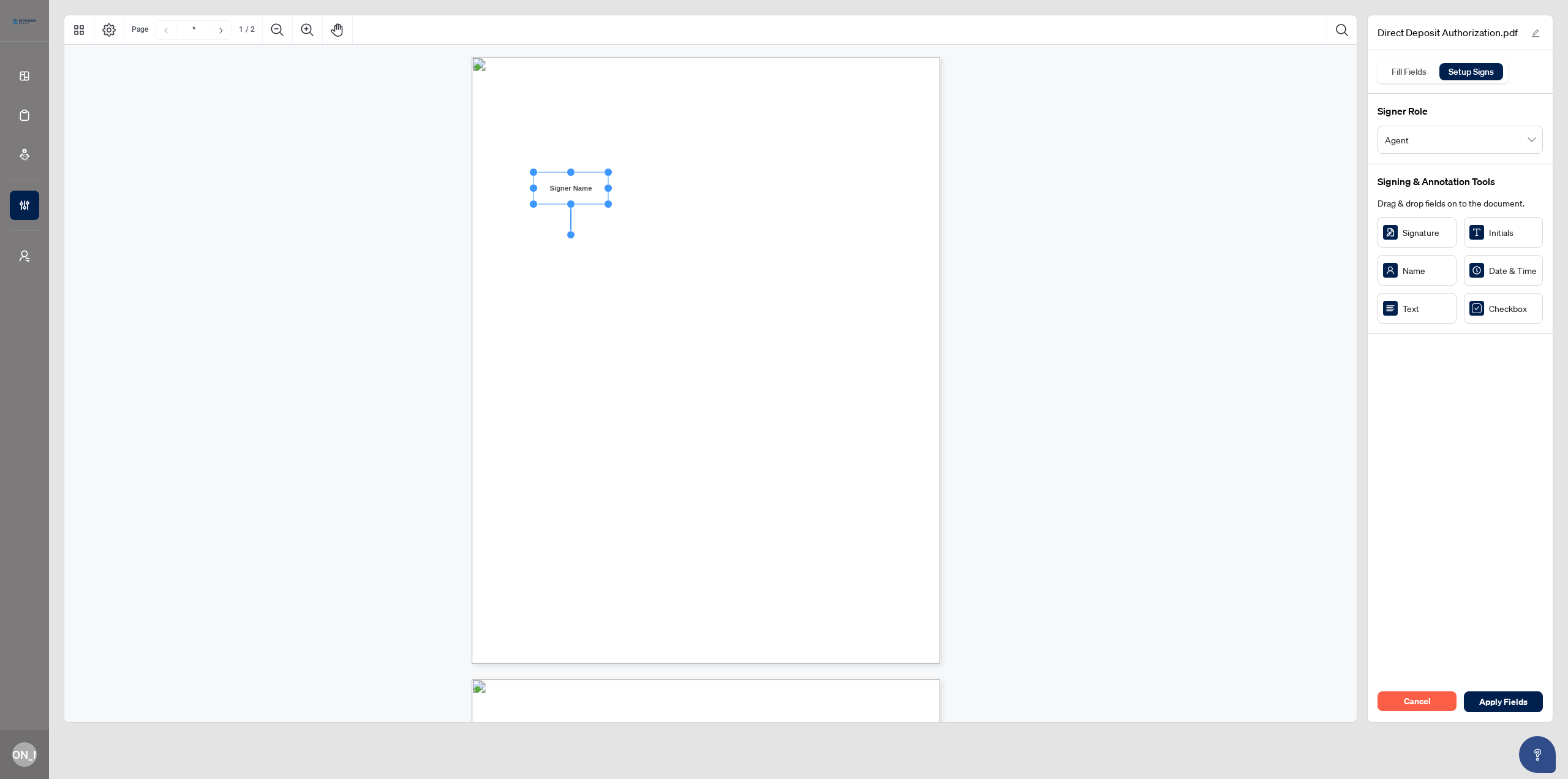
click at [721, 208] on div "DIRECT DEPOSIT AUTHORIZATION FORM Please complete all fields. AGENT INFORMATION…" at bounding box center [765, 436] width 585 height 759
drag, startPoint x: 663, startPoint y: 208, endPoint x: 647, endPoint y: 209, distance: 16.0
drag, startPoint x: 679, startPoint y: 210, endPoint x: 909, endPoint y: 221, distance: 230.3
click at [877, 200] on div "DIRECT DEPOSIT AUTHORIZATION FORM Please complete all fields. AGENT INFORMATION…" at bounding box center [706, 360] width 469 height 607
click at [544, 255] on span "BANK NAME" at bounding box center [525, 256] width 38 height 8
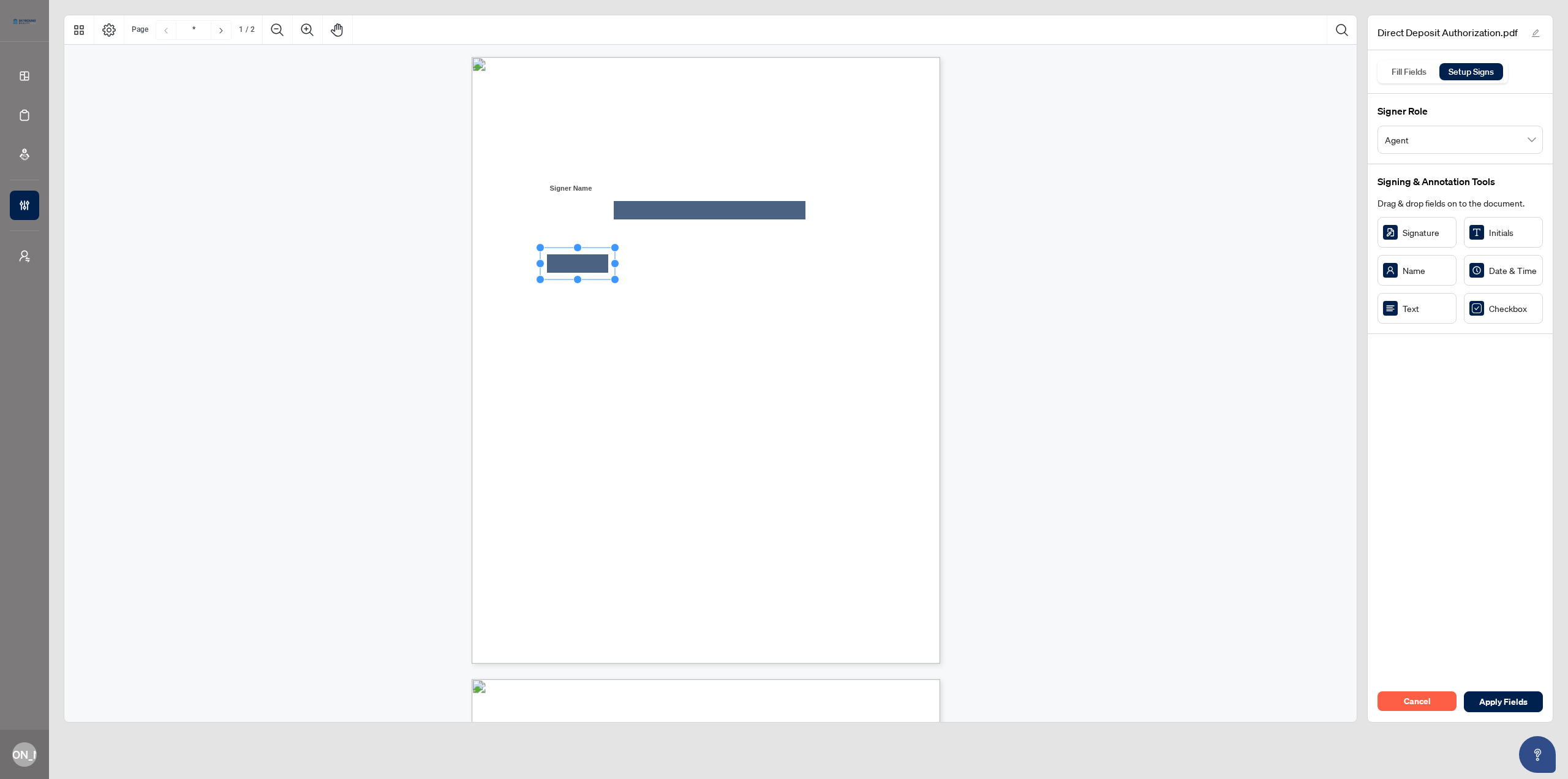
drag, startPoint x: 1423, startPoint y: 311, endPoint x: 578, endPoint y: 263, distance: 846.4
drag, startPoint x: 644, startPoint y: 262, endPoint x: 679, endPoint y: 275, distance: 37.3
click at [650, 265] on circle "Resize, Right" at bounding box center [654, 263] width 8 height 8
click at [574, 278] on span "FINANCIAL INSTITUTION" at bounding box center [540, 281] width 68 height 8
drag, startPoint x: 1419, startPoint y: 313, endPoint x: 608, endPoint y: 285, distance: 811.5
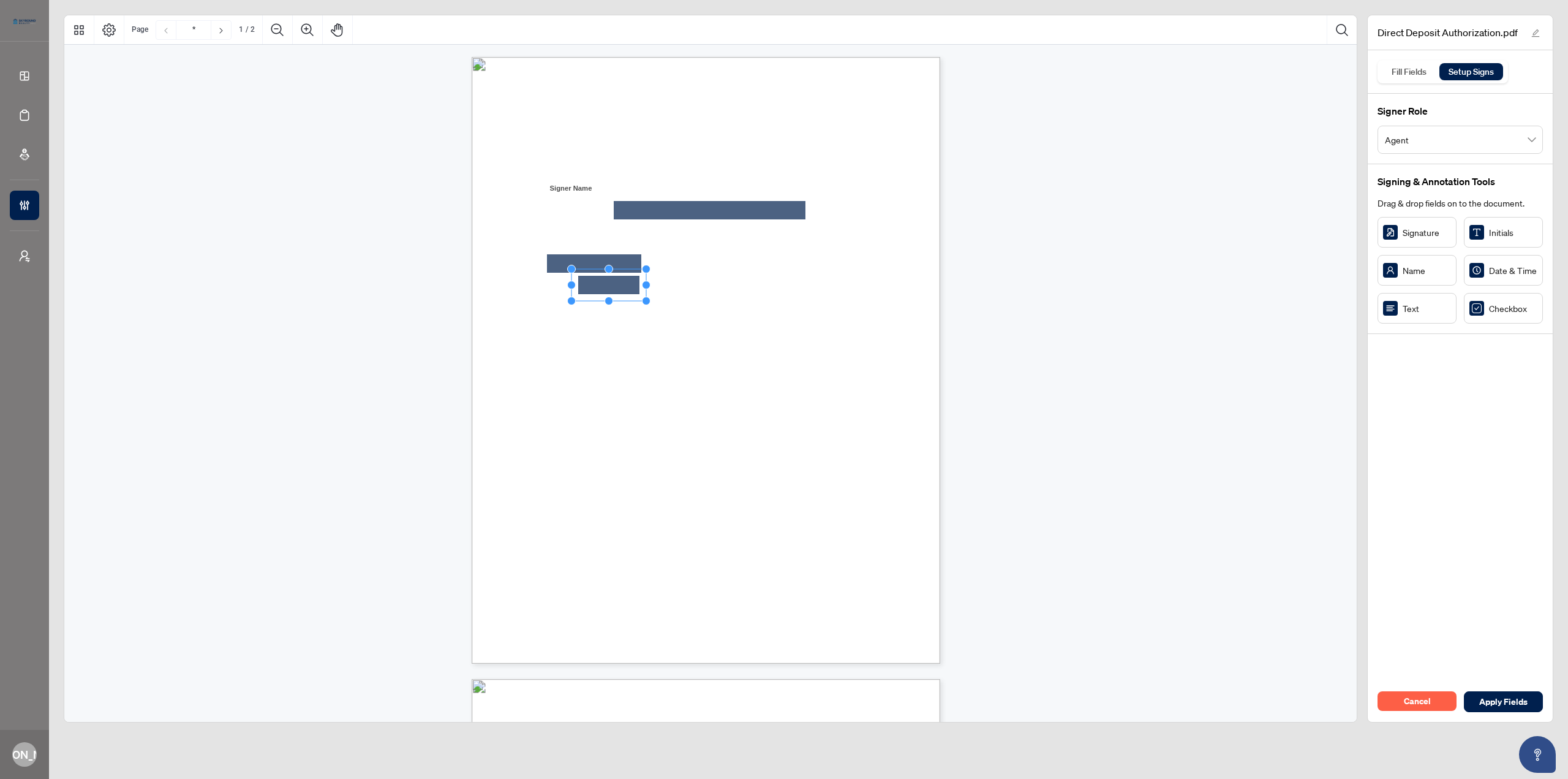
click at [826, 332] on div "DIRECT DEPOSIT AUTHORIZATION FORM Please complete all fields. AGENT INFORMATION…" at bounding box center [765, 436] width 585 height 759
drag, startPoint x: 605, startPoint y: 308, endPoint x: 612, endPoint y: 308, distance: 7.0
click at [740, 315] on div "DIRECT DEPOSIT AUTHORIZATION FORM Please complete all fields. AGENT INFORMATION…" at bounding box center [765, 436] width 585 height 759
drag, startPoint x: 600, startPoint y: 328, endPoint x: 615, endPoint y: 328, distance: 15.0
click at [687, 364] on div "DIRECT DEPOSIT AUTHORIZATION FORM Please complete all fields. AGENT INFORMATION…" at bounding box center [765, 436] width 585 height 759
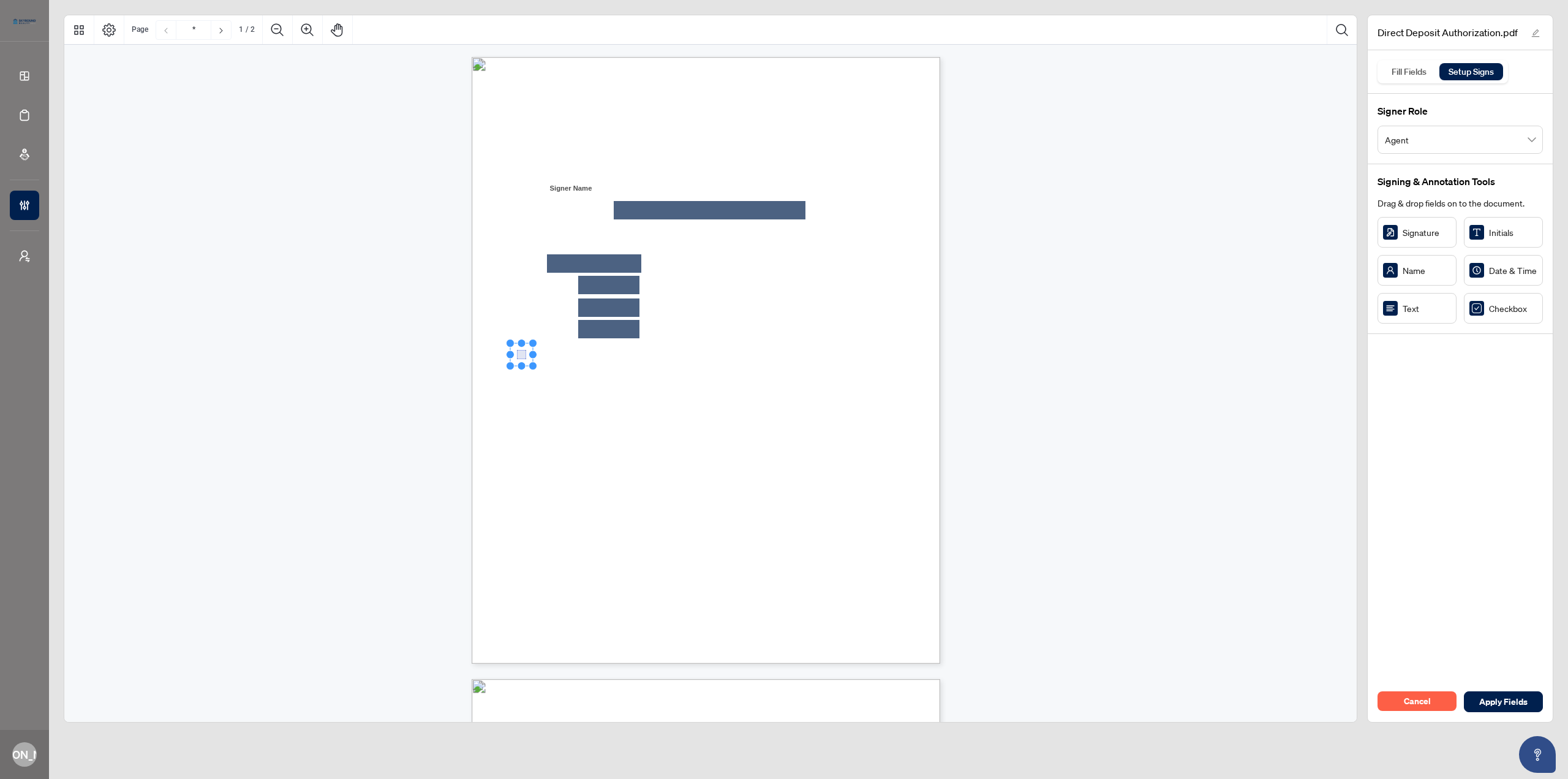
click at [524, 350] on rect "Page 1" at bounding box center [522, 355] width 23 height 23
click at [625, 372] on div "DIRECT DEPOSIT AUTHORIZATION FORM Please complete all fields. AGENT INFORMATION…" at bounding box center [765, 436] width 585 height 759
click at [596, 358] on rect "Page 1" at bounding box center [591, 355] width 23 height 23
drag, startPoint x: 633, startPoint y: 373, endPoint x: 643, endPoint y: 379, distance: 11.7
click at [634, 375] on div "DIRECT DEPOSIT AUTHORIZATION FORM Please complete all fields. AGENT INFORMATION…" at bounding box center [765, 436] width 585 height 759
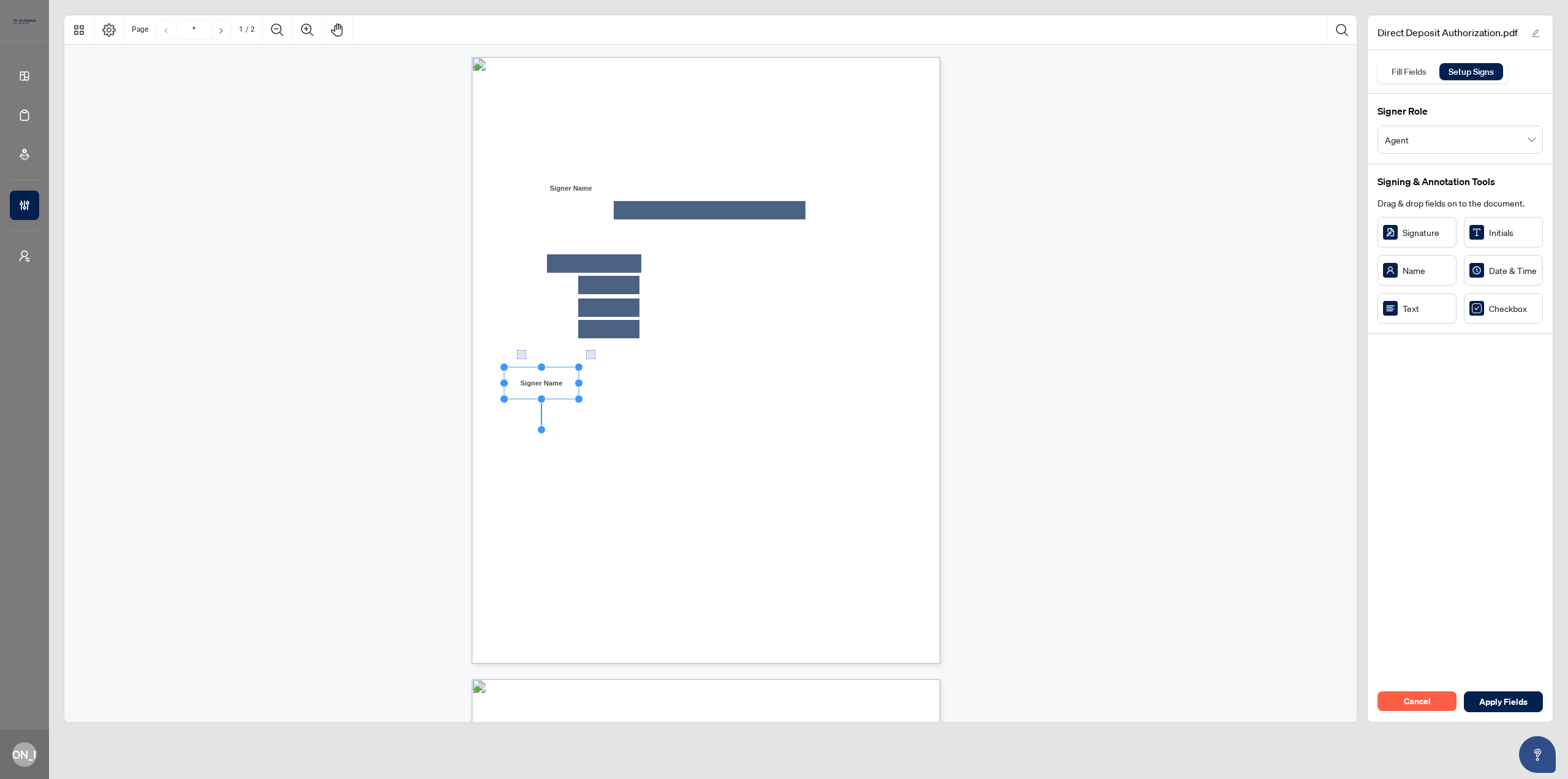
drag, startPoint x: 717, startPoint y: 381, endPoint x: 736, endPoint y: 390, distance: 21.0
click at [718, 382] on span "I, ____________________________________, hereby authorize" at bounding box center [621, 384] width 228 height 11
drag, startPoint x: 589, startPoint y: 462, endPoint x: 546, endPoint y: 466, distance: 43.2
drag, startPoint x: 575, startPoint y: 468, endPoint x: 791, endPoint y: 452, distance: 216.6
click at [791, 426] on div "DIRECT DEPOSIT AUTHORIZATION FORM Please complete all fields. AGENT INFORMATION…" at bounding box center [706, 360] width 469 height 607
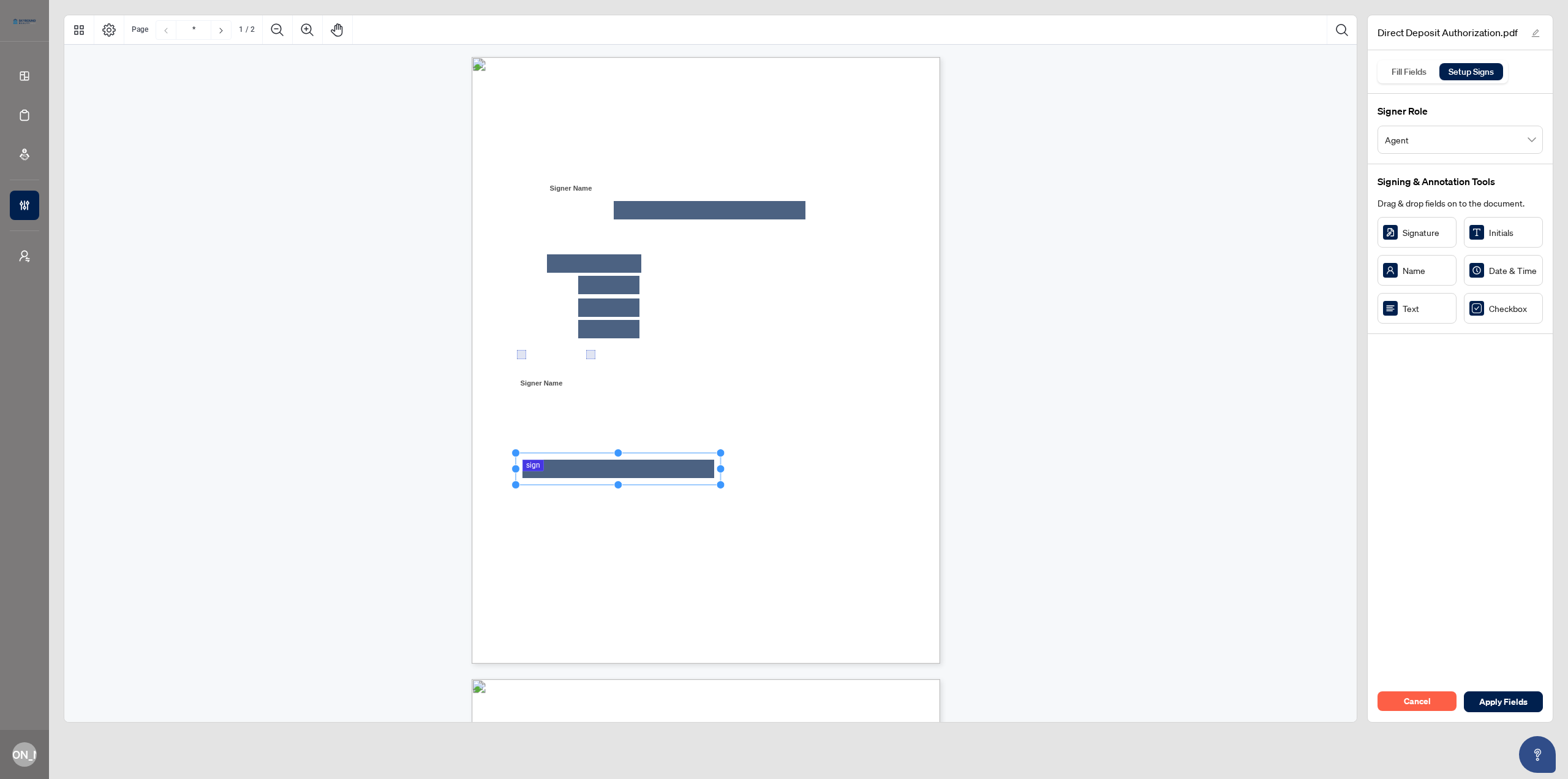
click at [798, 426] on div "DIRECT DEPOSIT AUTHORIZATION FORM Please complete all fields. AGENT INFORMATION…" at bounding box center [765, 436] width 585 height 759
click at [723, 426] on div "DIRECT DEPOSIT AUTHORIZATION FORM Please complete all fields. AGENT INFORMATION…" at bounding box center [765, 436] width 585 height 759
click at [883, 426] on div "DIRECT DEPOSIT AUTHORIZATION FORM Please complete all fields. AGENT INFORMATION…" at bounding box center [765, 436] width 585 height 759
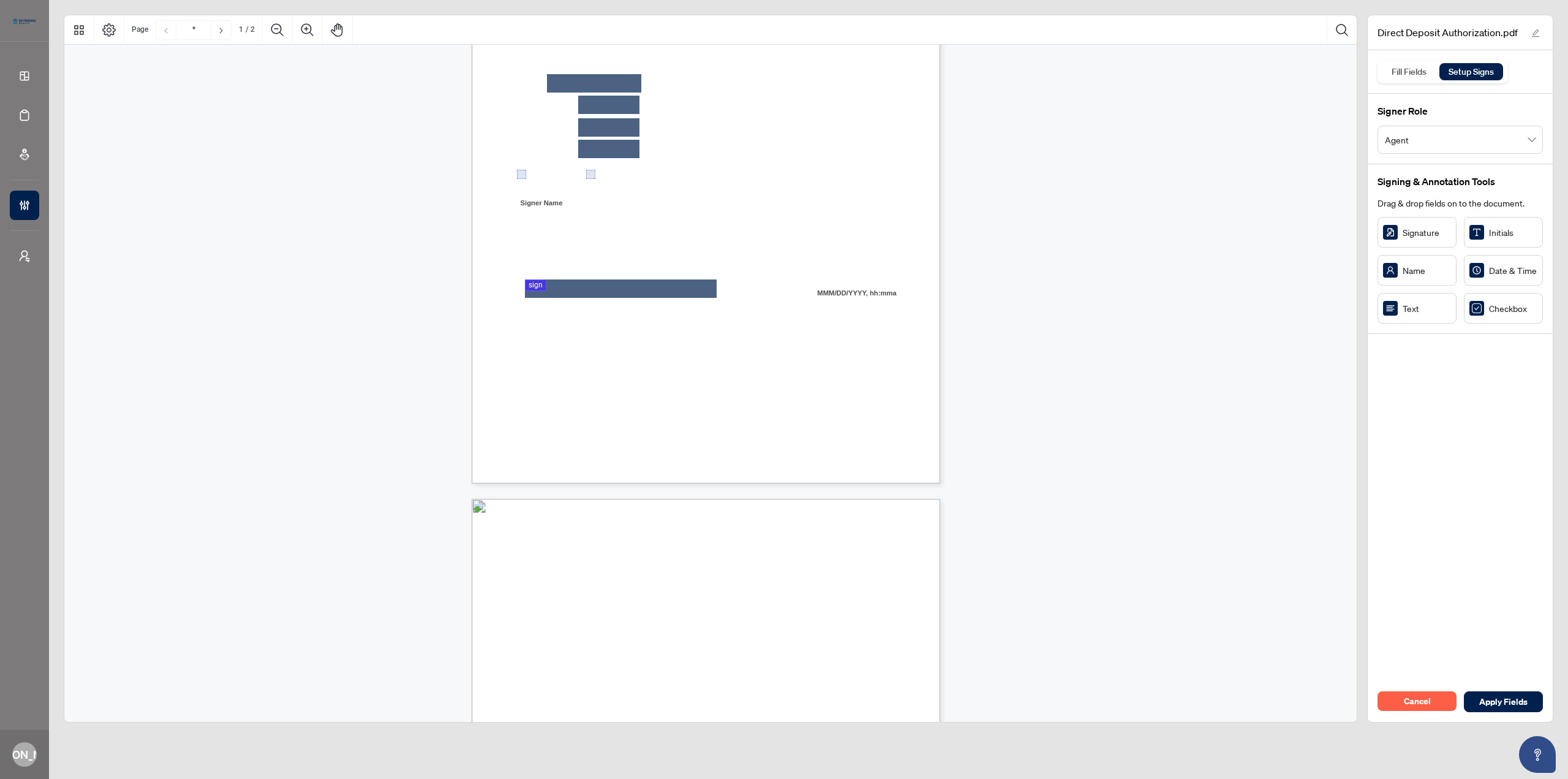
type input "*"
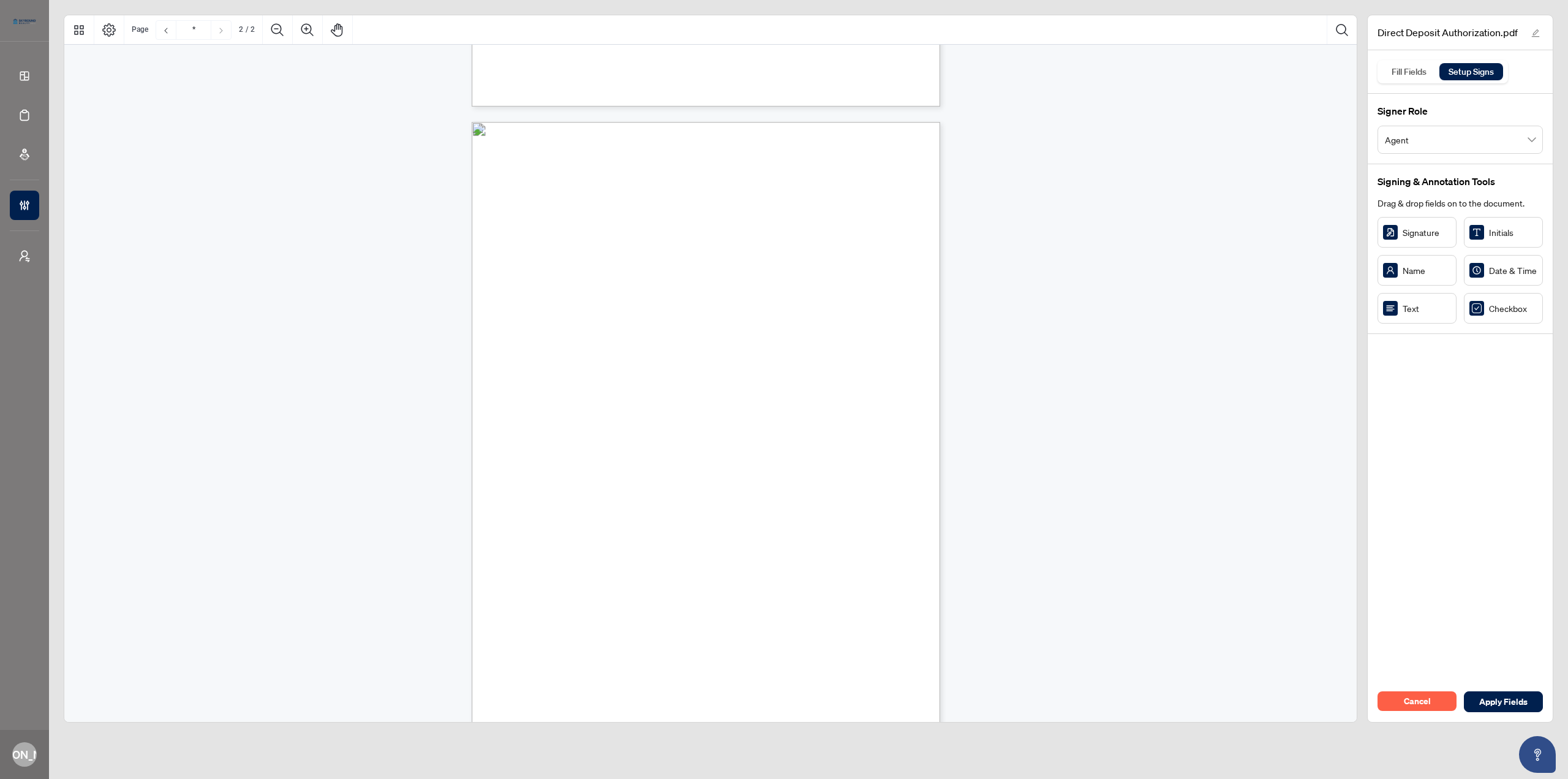
scroll to position [576, 0]
click at [940, 426] on span "Apply Fields" at bounding box center [1503, 701] width 48 height 20
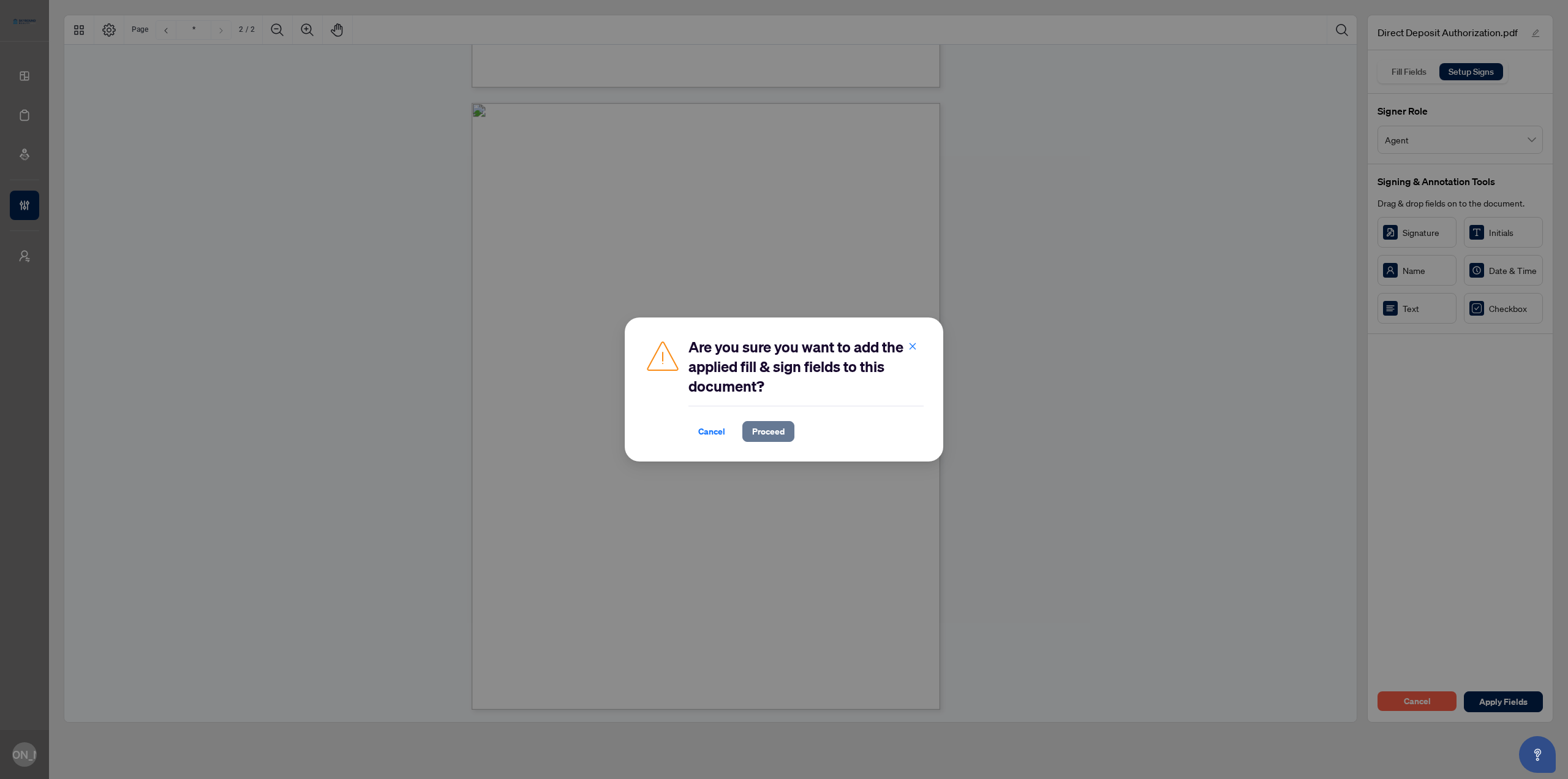
click at [766, 426] on span "Proceed" at bounding box center [768, 431] width 33 height 20
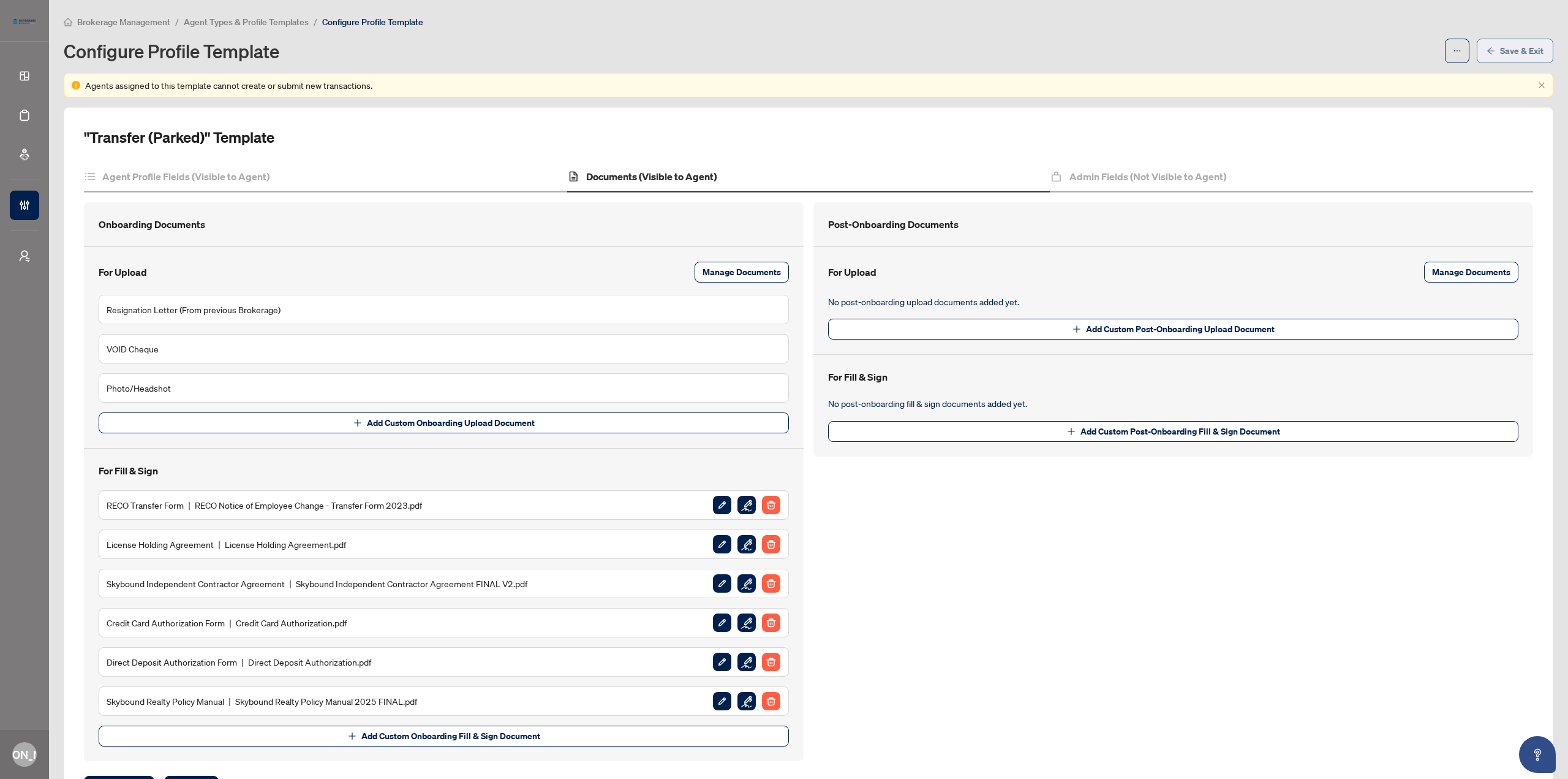
click at [940, 51] on span "Save & Exit" at bounding box center [1521, 50] width 43 height 20
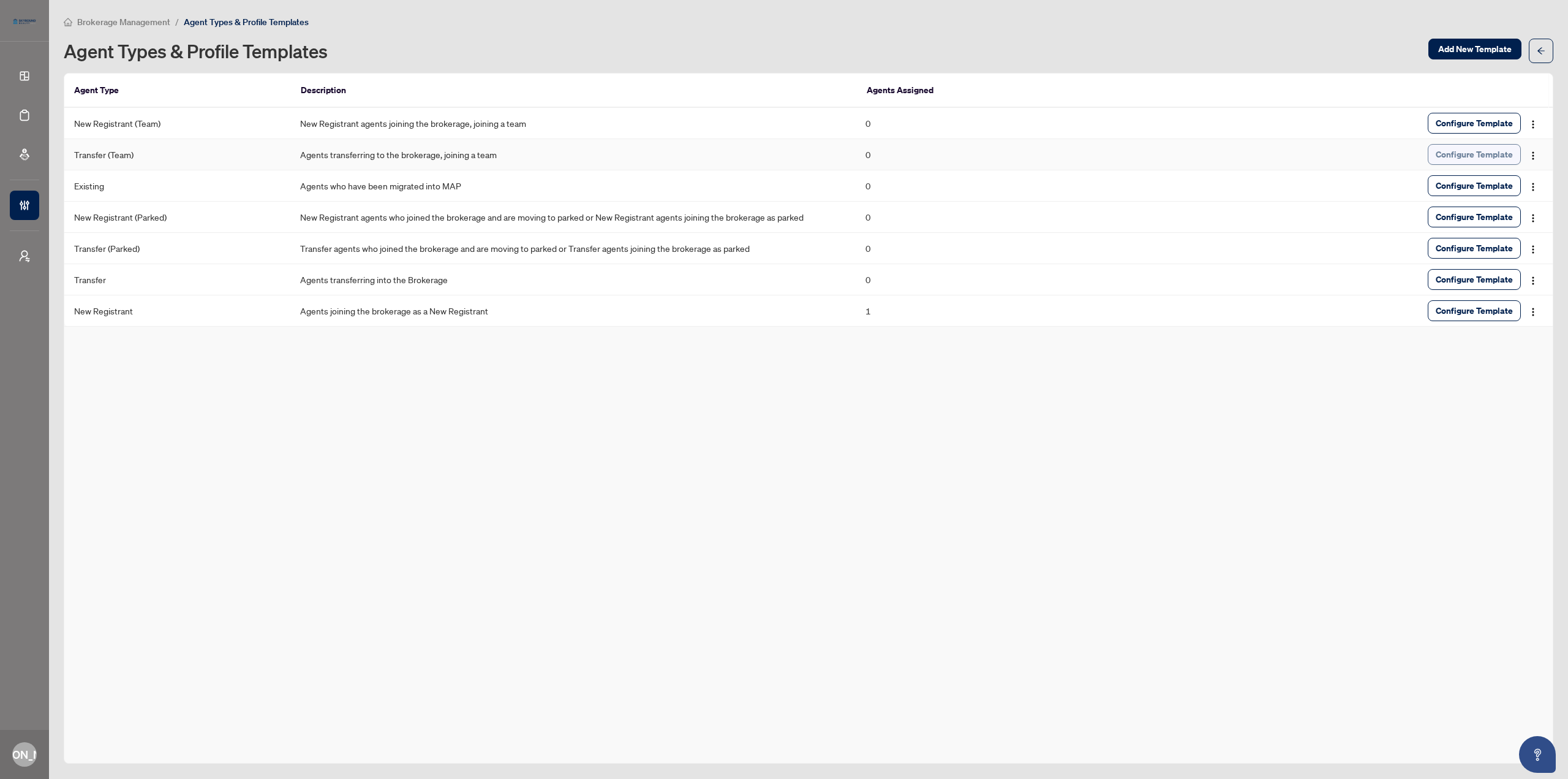
click at [940, 152] on span "Configure Template" at bounding box center [1474, 154] width 77 height 20
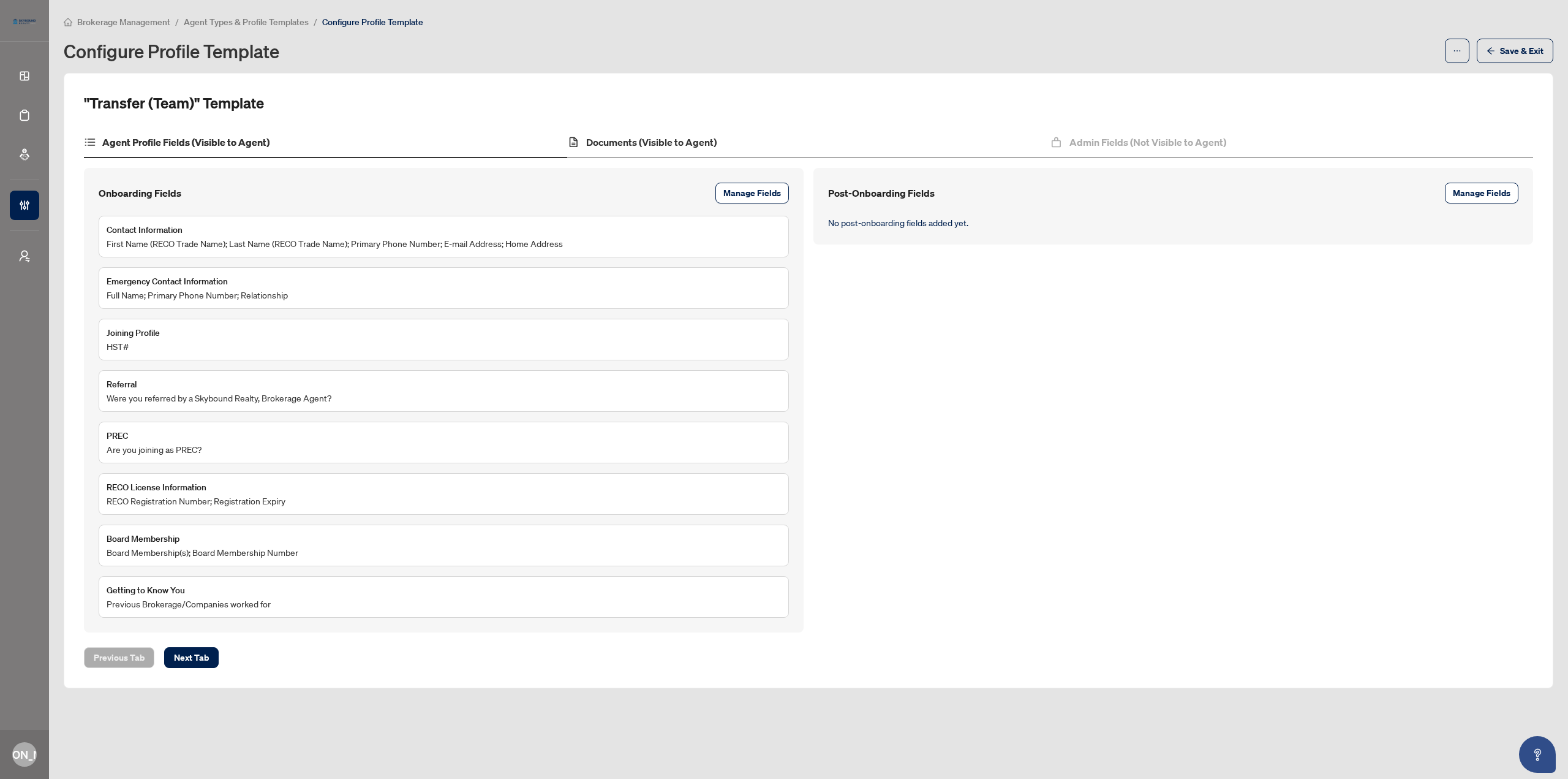
click at [727, 149] on div "Documents (Visible to Agent)" at bounding box center [809, 143] width 483 height 31
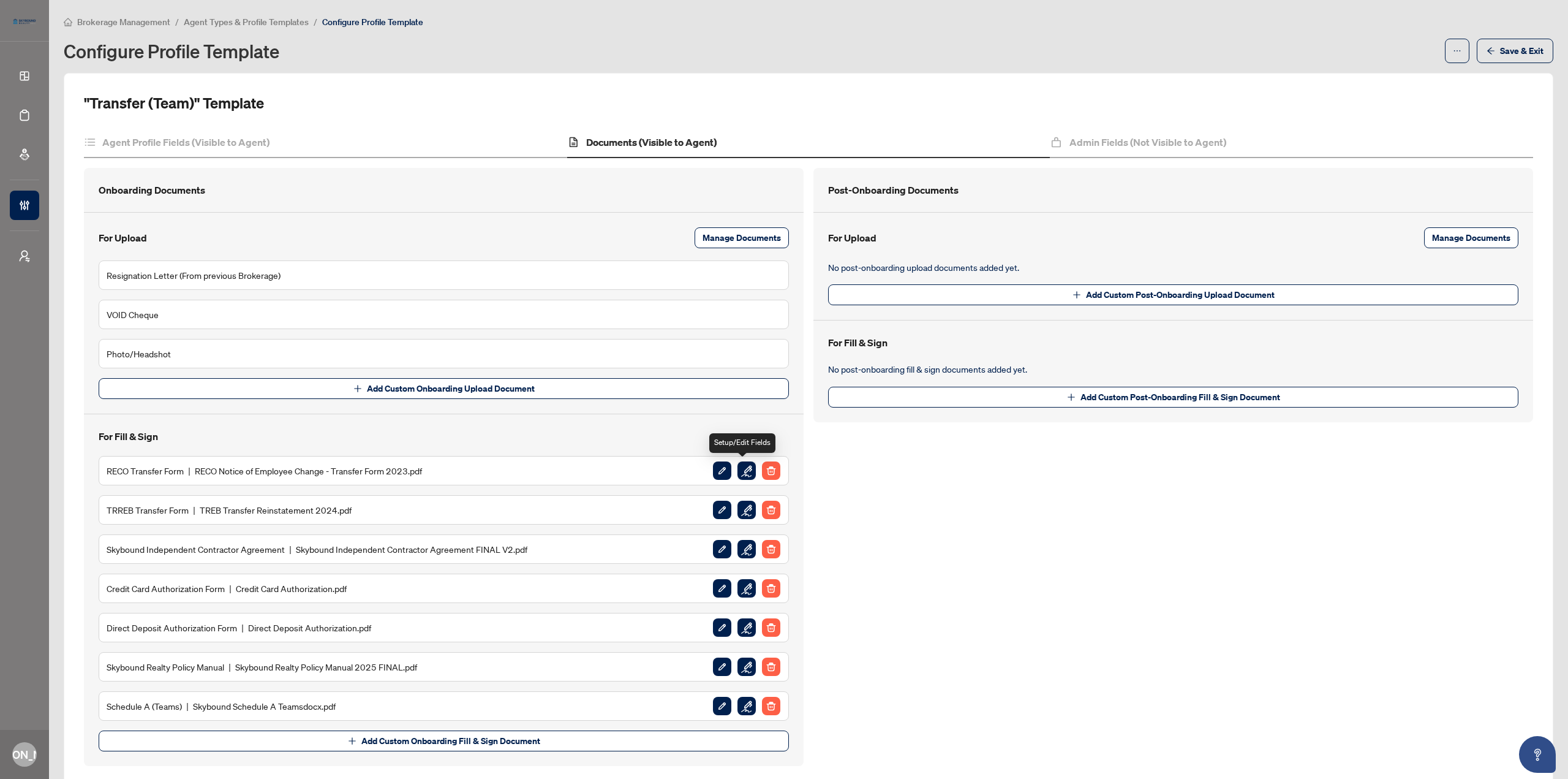
click at [740, 426] on img "button" at bounding box center [746, 470] width 18 height 19
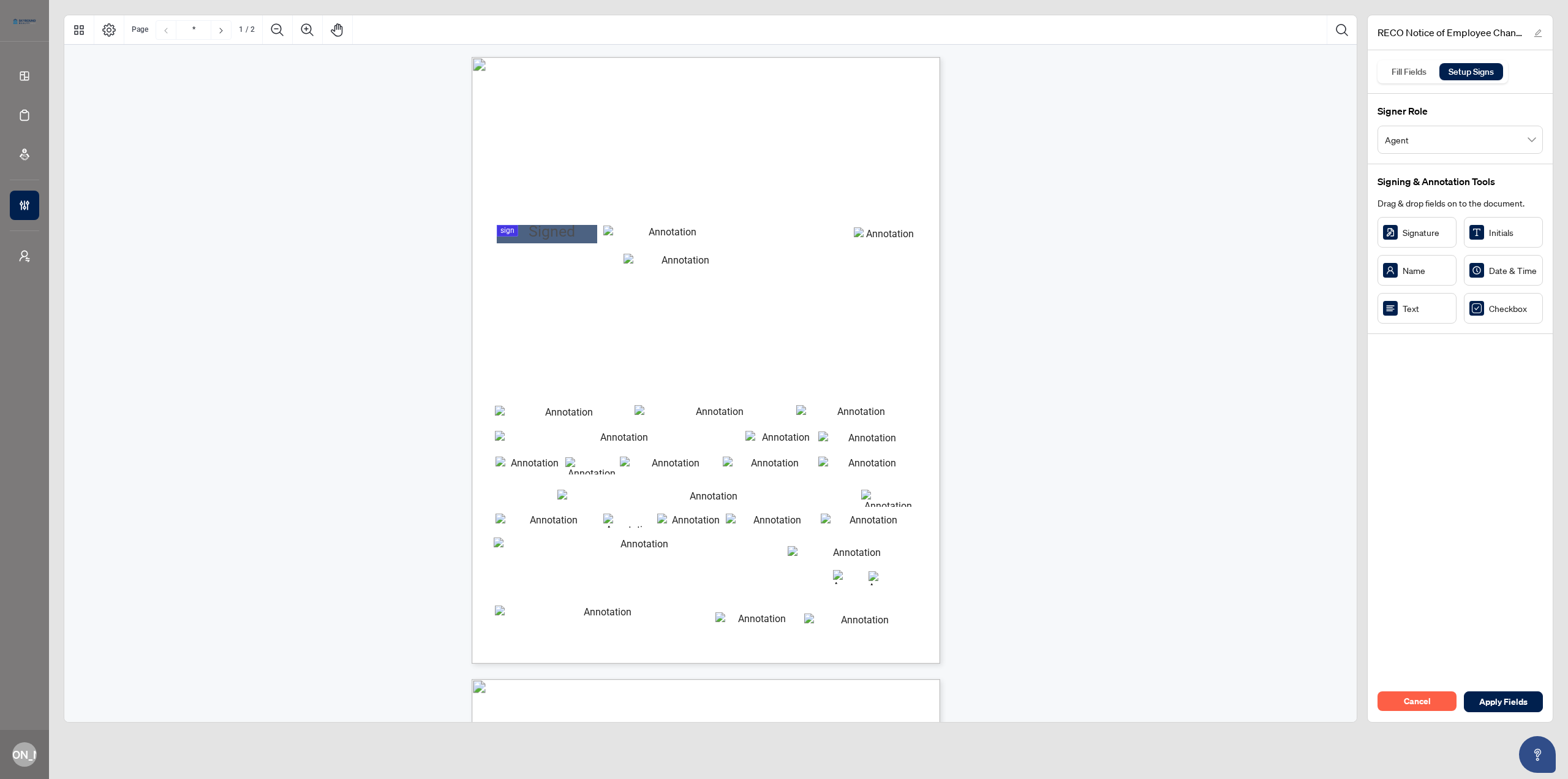
click at [940, 138] on span "Agent" at bounding box center [1460, 140] width 150 height 23
click at [940, 180] on div "Broker of Record (BOR)" at bounding box center [1460, 188] width 161 height 20
drag, startPoint x: 1414, startPoint y: 237, endPoint x: 758, endPoint y: 235, distance: 656.0
drag, startPoint x: 785, startPoint y: 235, endPoint x: 855, endPoint y: 235, distance: 70.0
click at [855, 235] on circle "Resize, Right" at bounding box center [856, 235] width 8 height 8
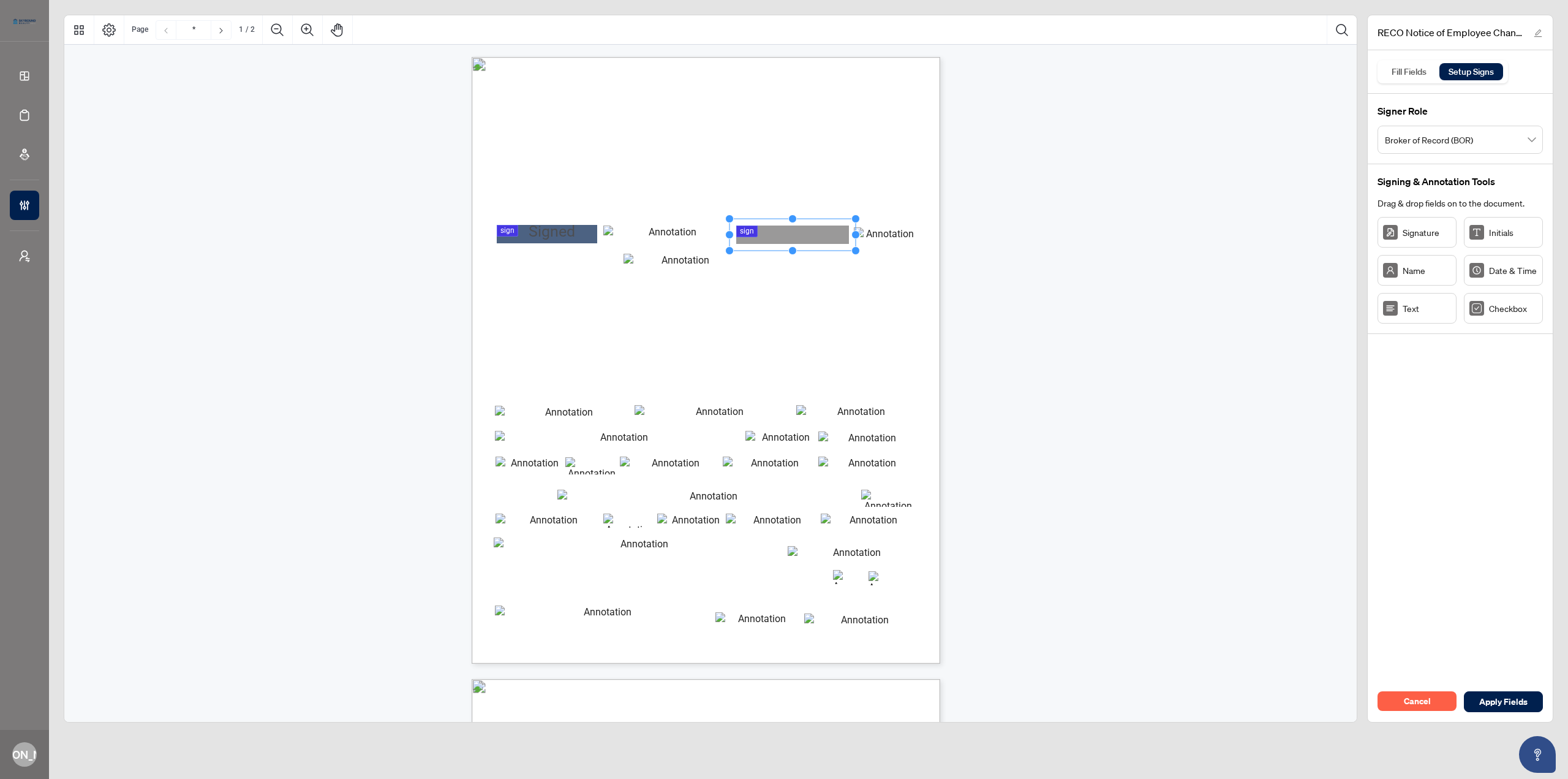
click at [940, 235] on div "An Address for Service is a legislative requirement whereby a registered indivi…" at bounding box center [710, 665] width 1292 height 1241
click at [940, 426] on button "Apply Fields" at bounding box center [1503, 701] width 79 height 21
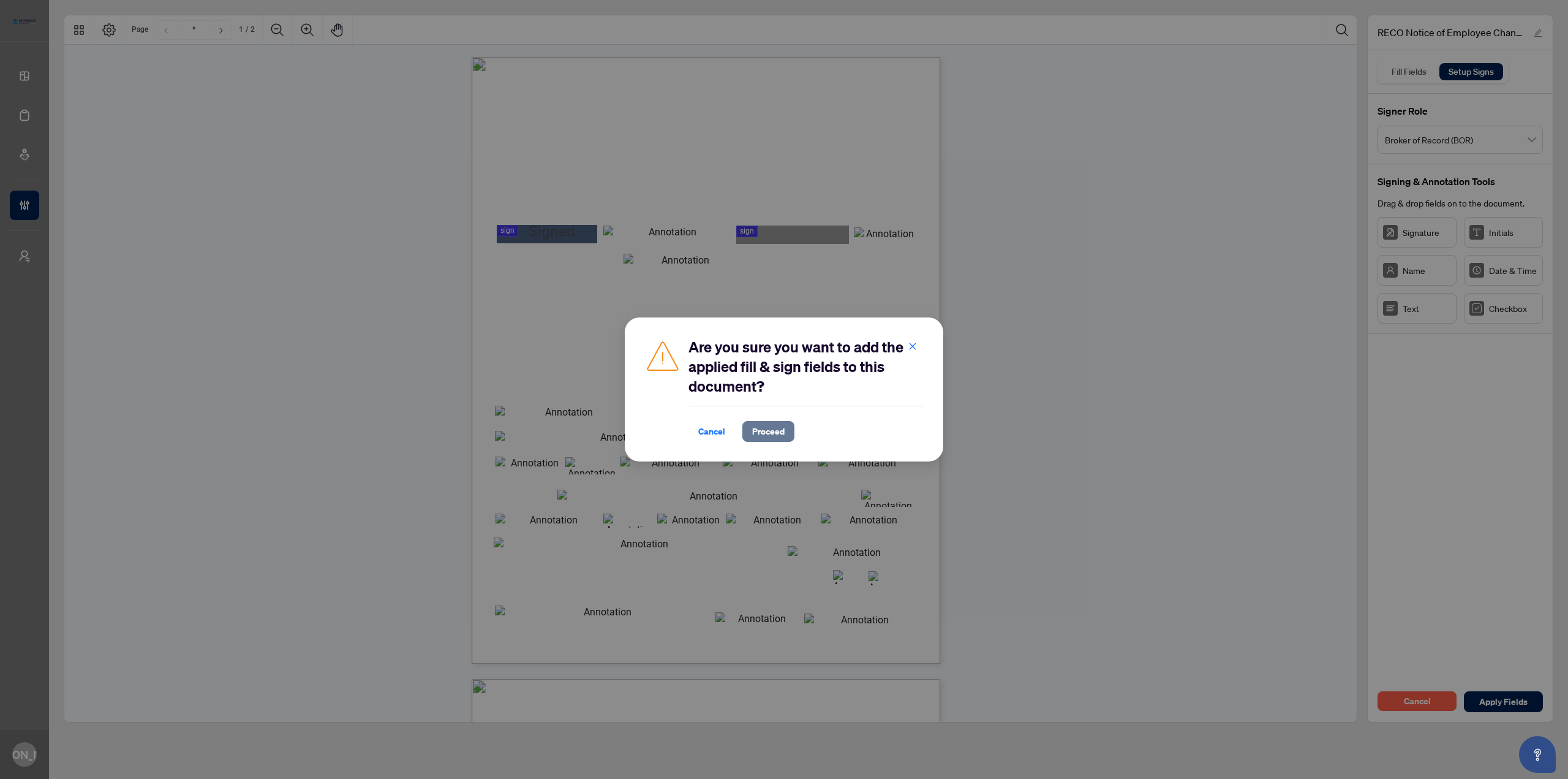
click at [781, 426] on span "Proceed" at bounding box center [768, 431] width 33 height 20
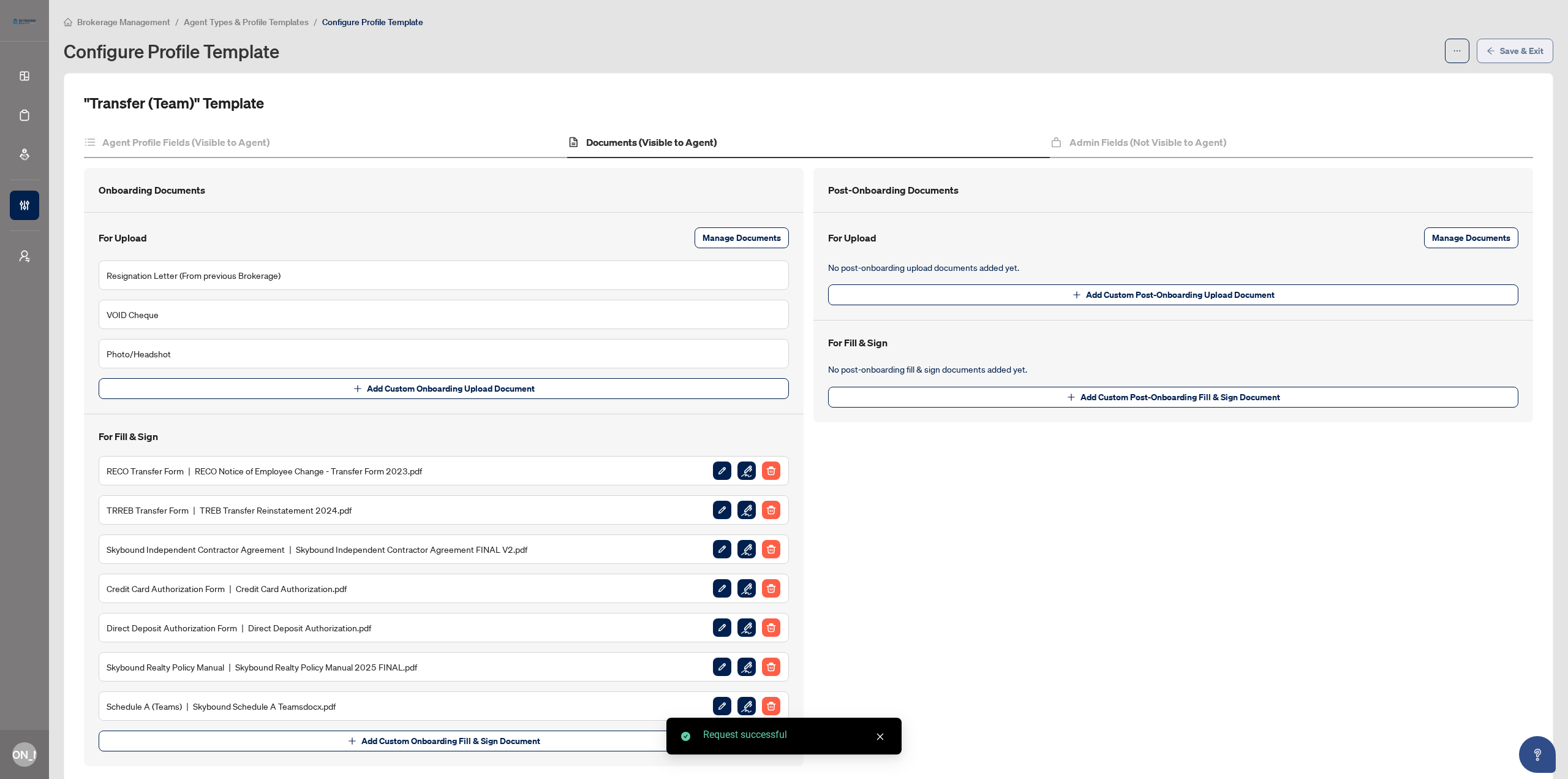
click at [940, 50] on span "Save & Exit" at bounding box center [1521, 50] width 43 height 20
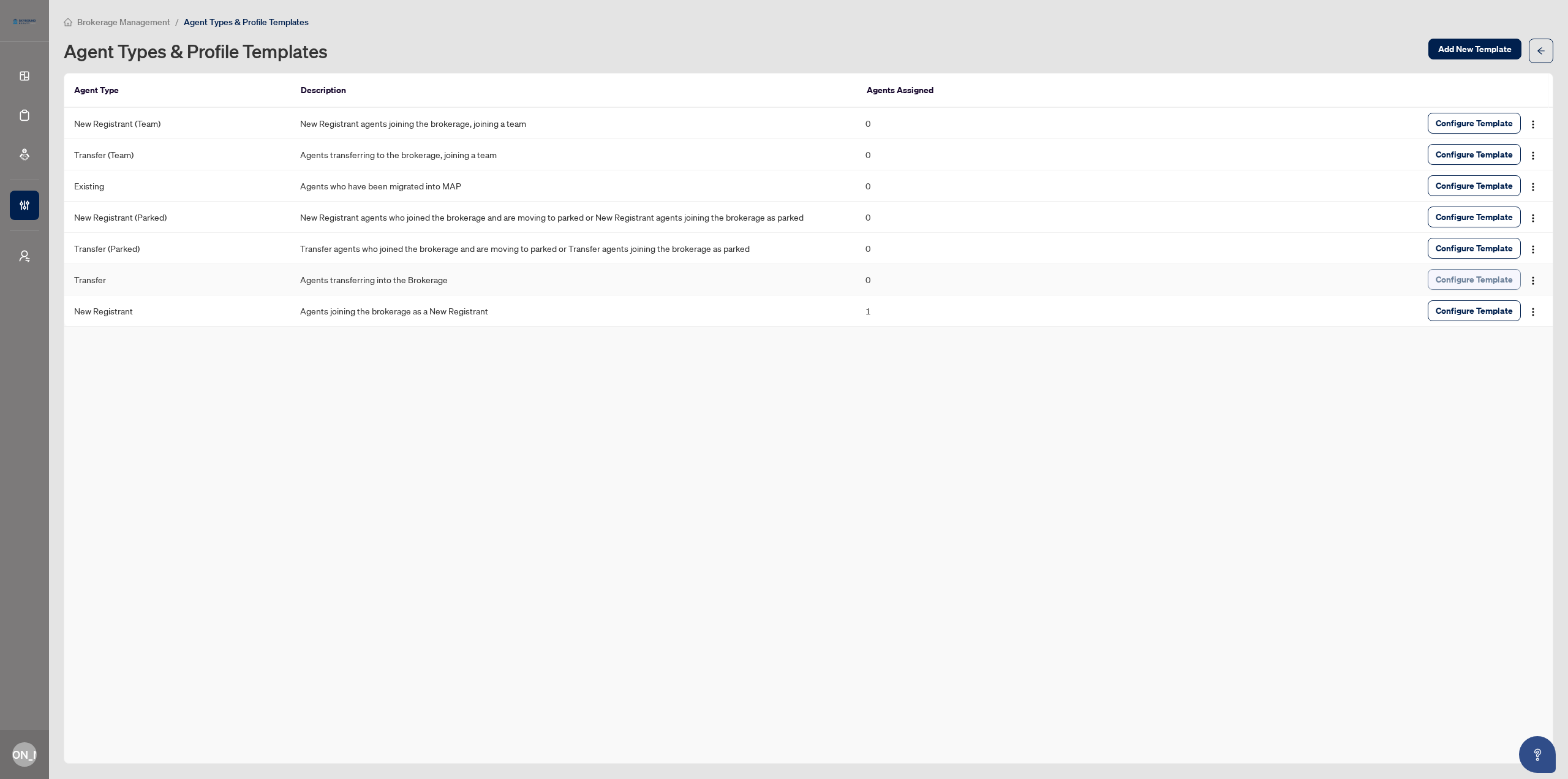
click at [940, 281] on span "Configure Template" at bounding box center [1474, 279] width 77 height 20
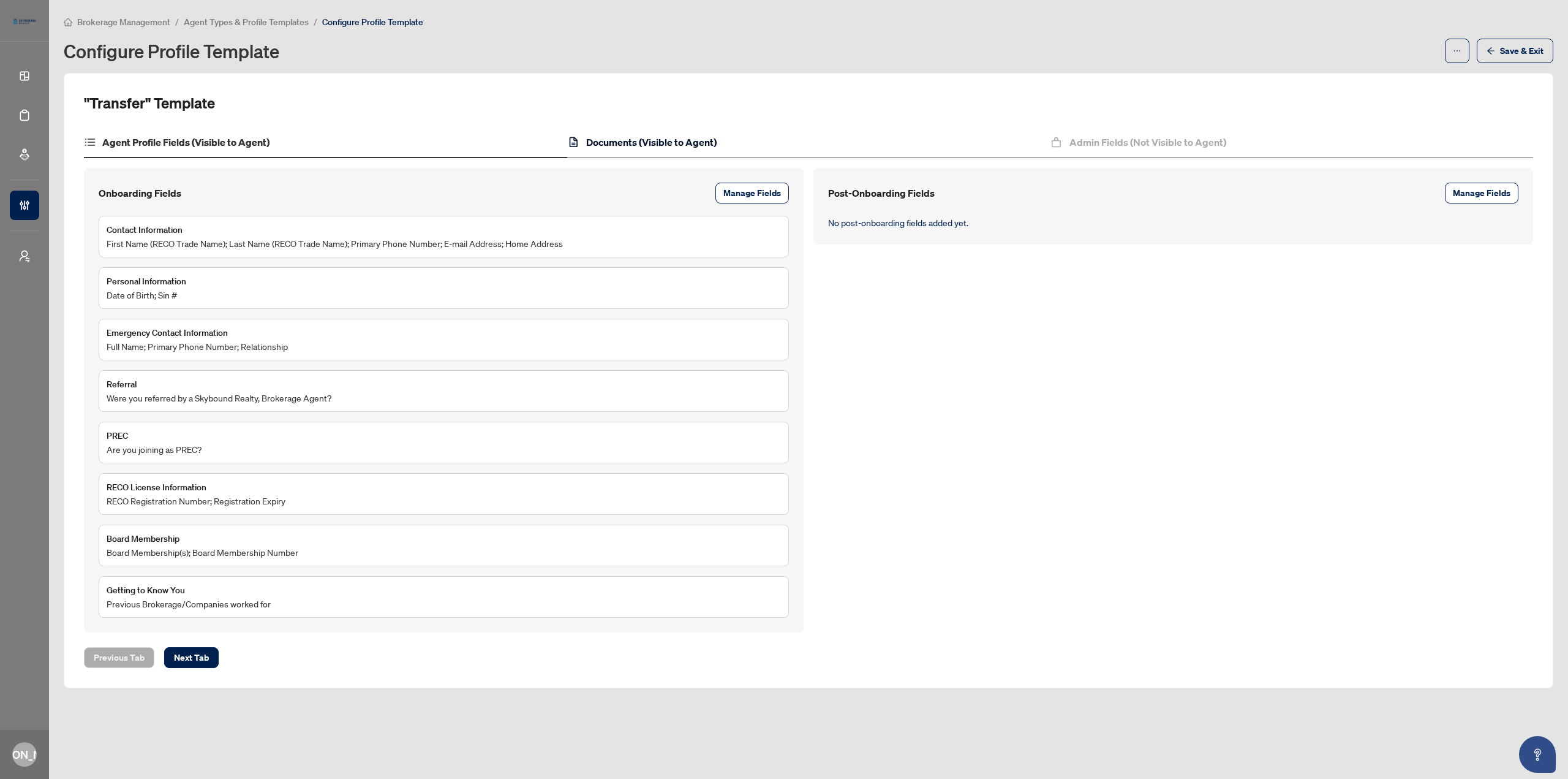
click at [610, 145] on h4 "Documents (Visible to Agent)" at bounding box center [651, 142] width 131 height 15
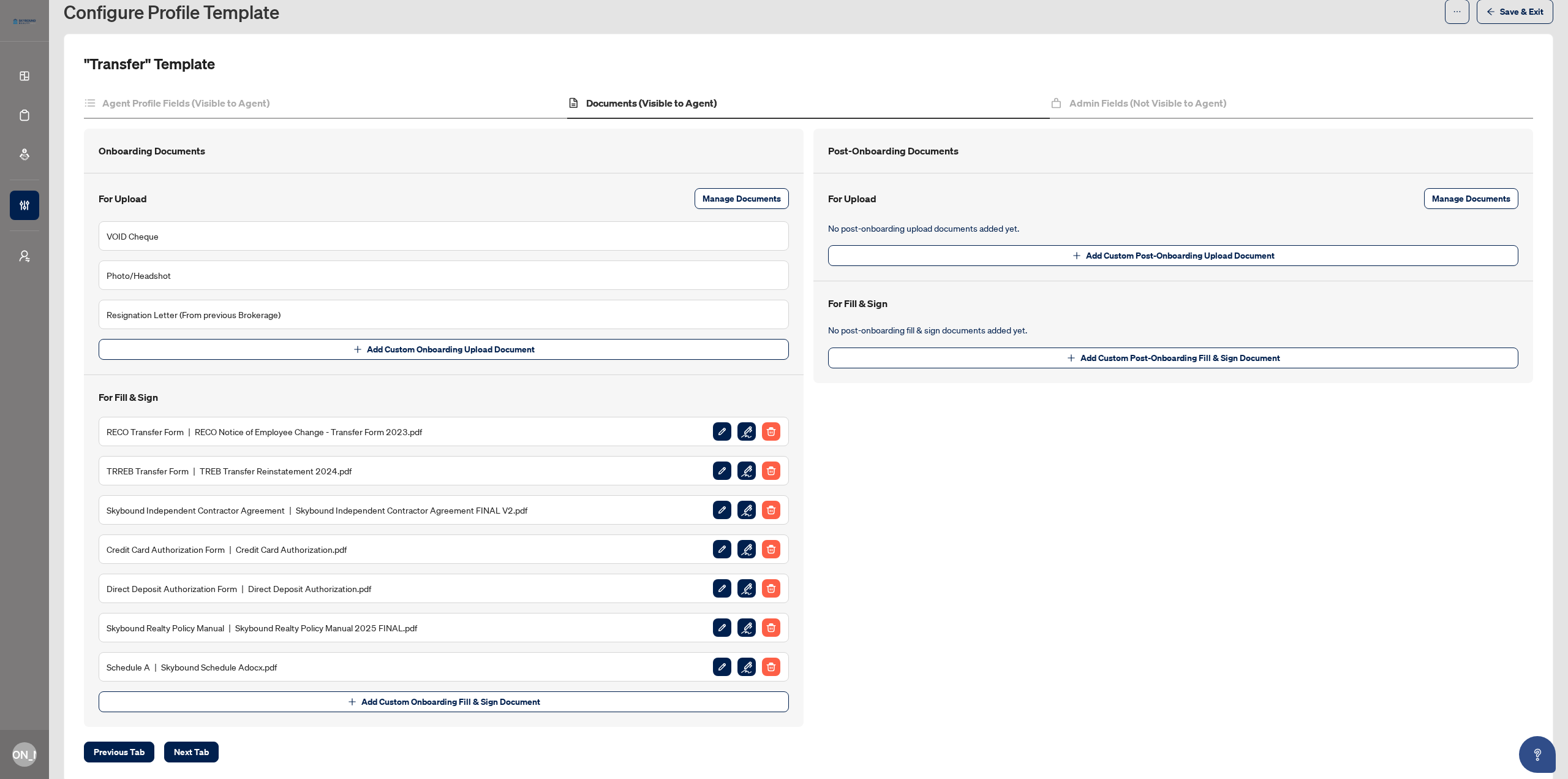
scroll to position [57, 0]
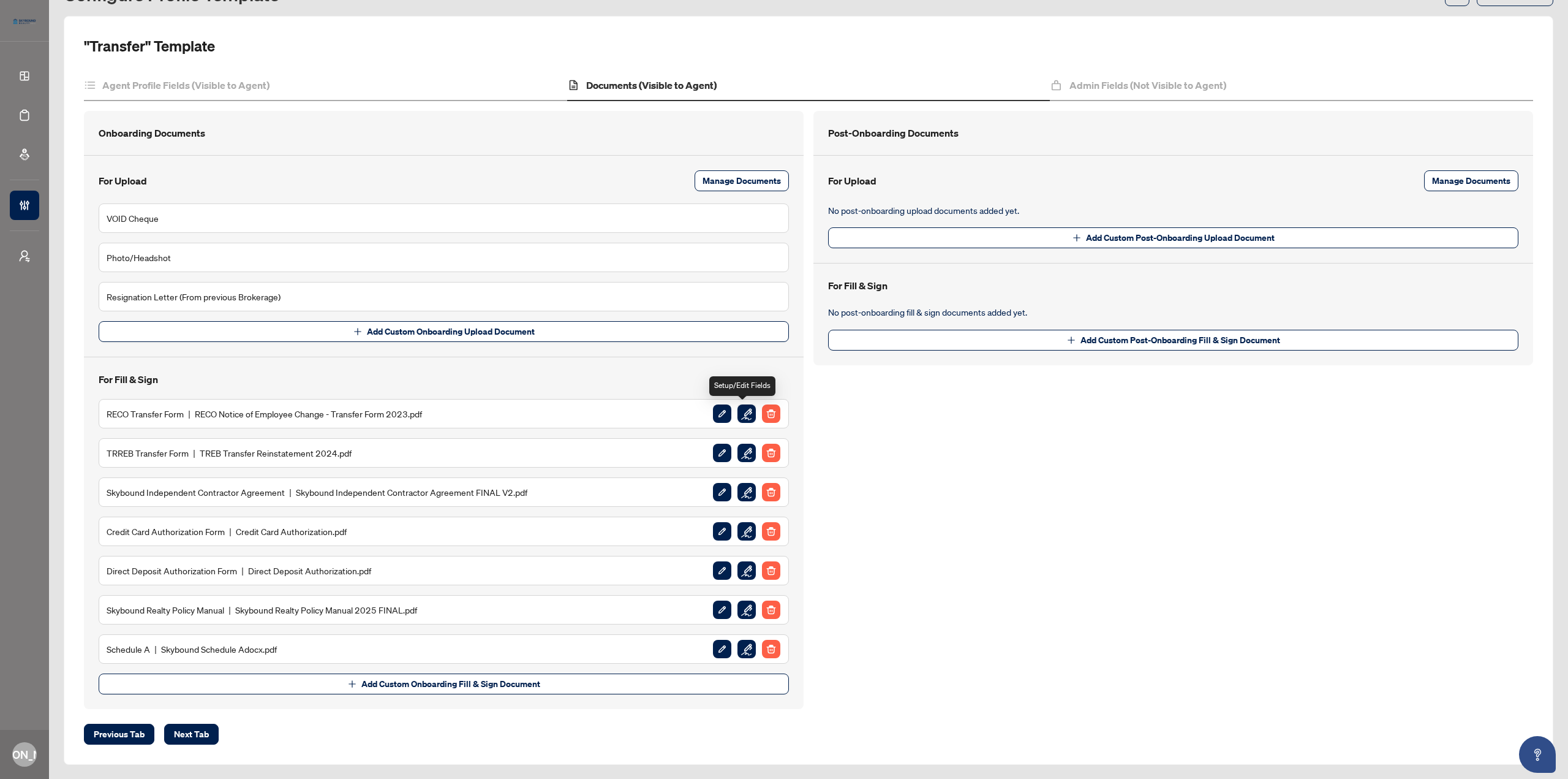
click at [745, 406] on img "button" at bounding box center [746, 413] width 18 height 19
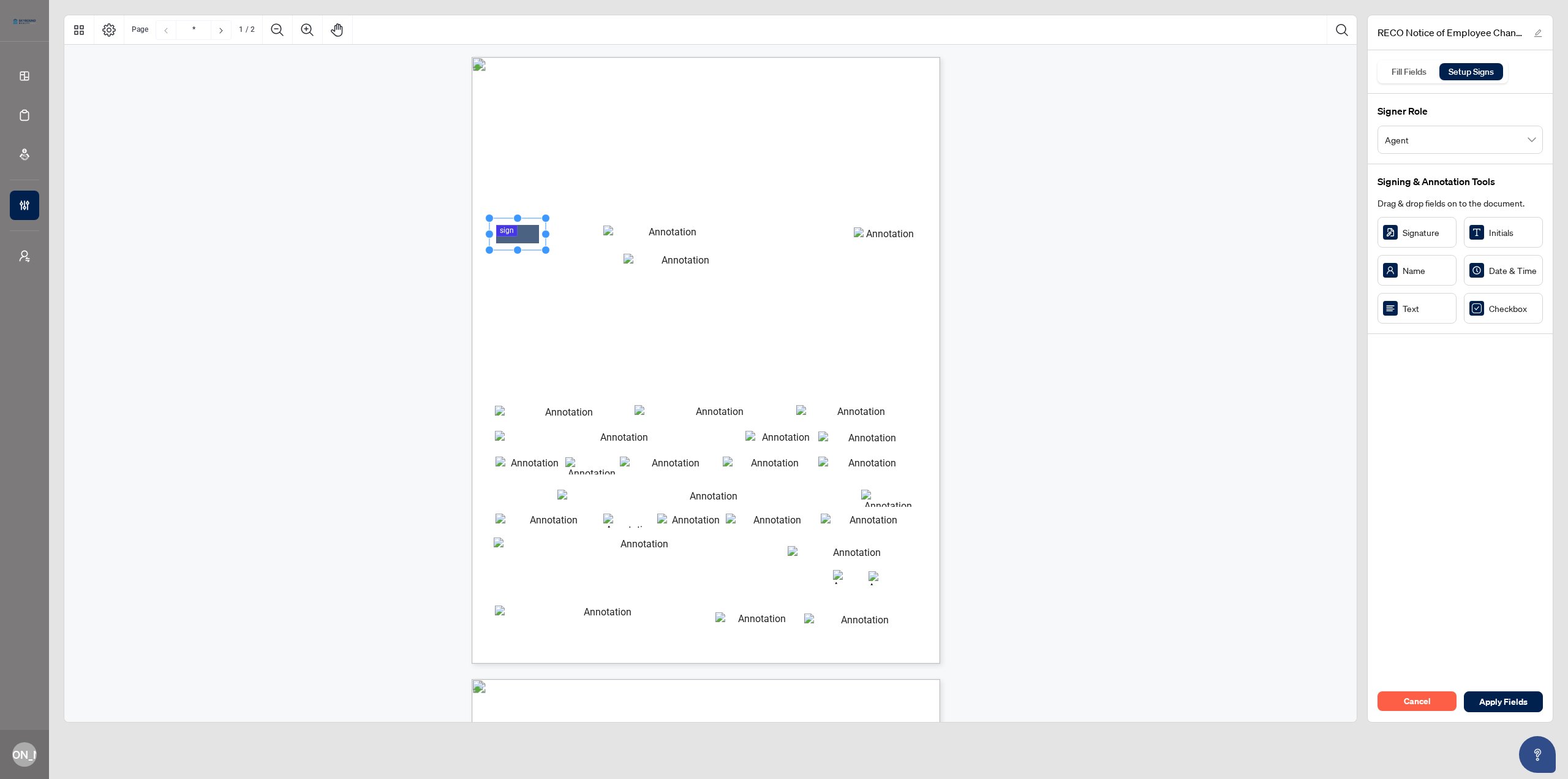
drag, startPoint x: 522, startPoint y: 228, endPoint x: 522, endPoint y: 237, distance: 9.0
drag, startPoint x: 549, startPoint y: 234, endPoint x: 608, endPoint y: 240, distance: 59.3
click at [608, 57] on div "Sign 01K45CZ46EE4Q56QQWTQK1RMAM, Sign Sign Resize, Top Resize, Top, Right Resiz…" at bounding box center [706, 57] width 469 height 0
click at [940, 142] on span "Agent" at bounding box center [1460, 140] width 150 height 23
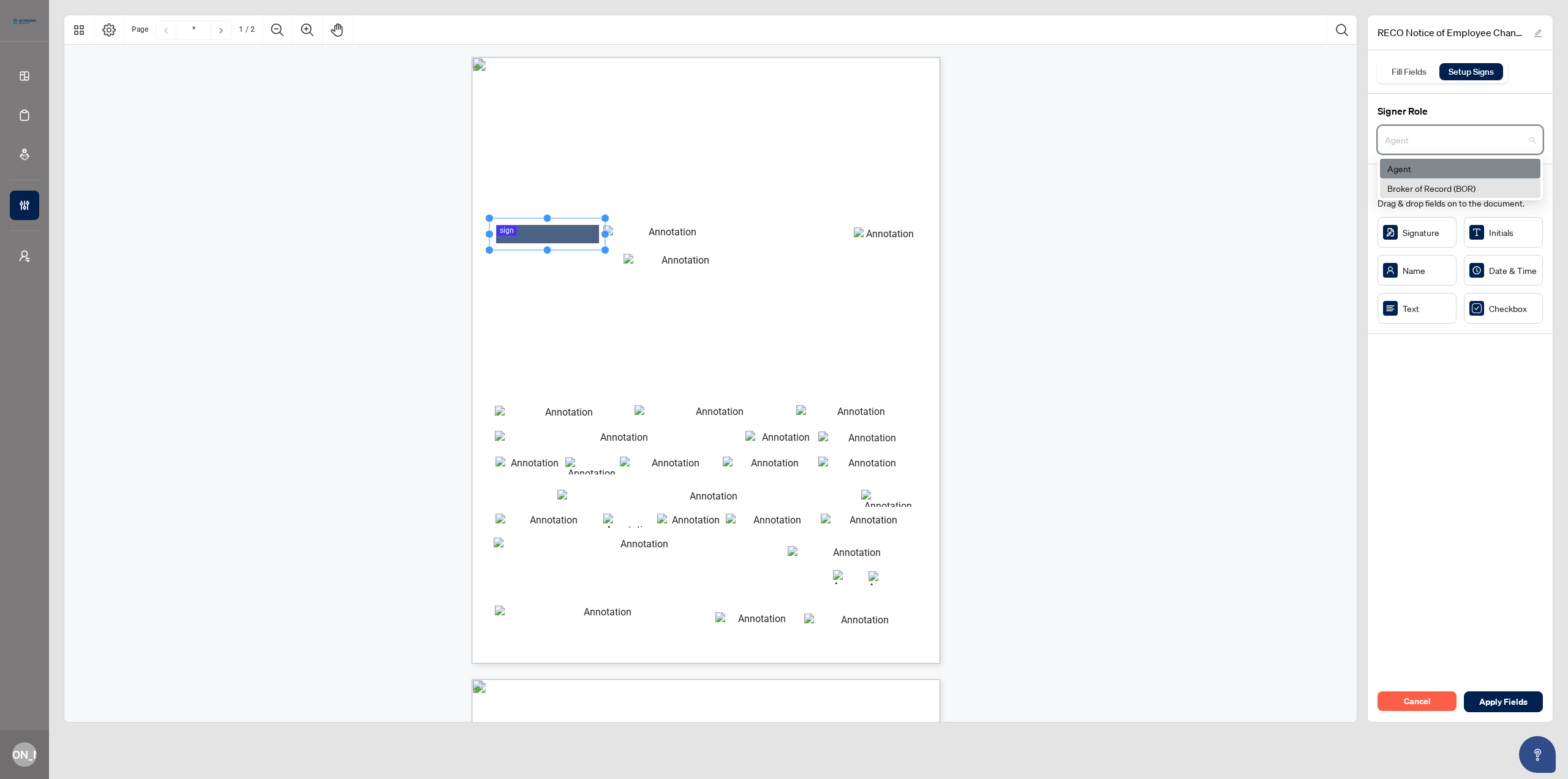
click at [940, 182] on div "Broker of Record (BOR)" at bounding box center [1460, 188] width 146 height 13
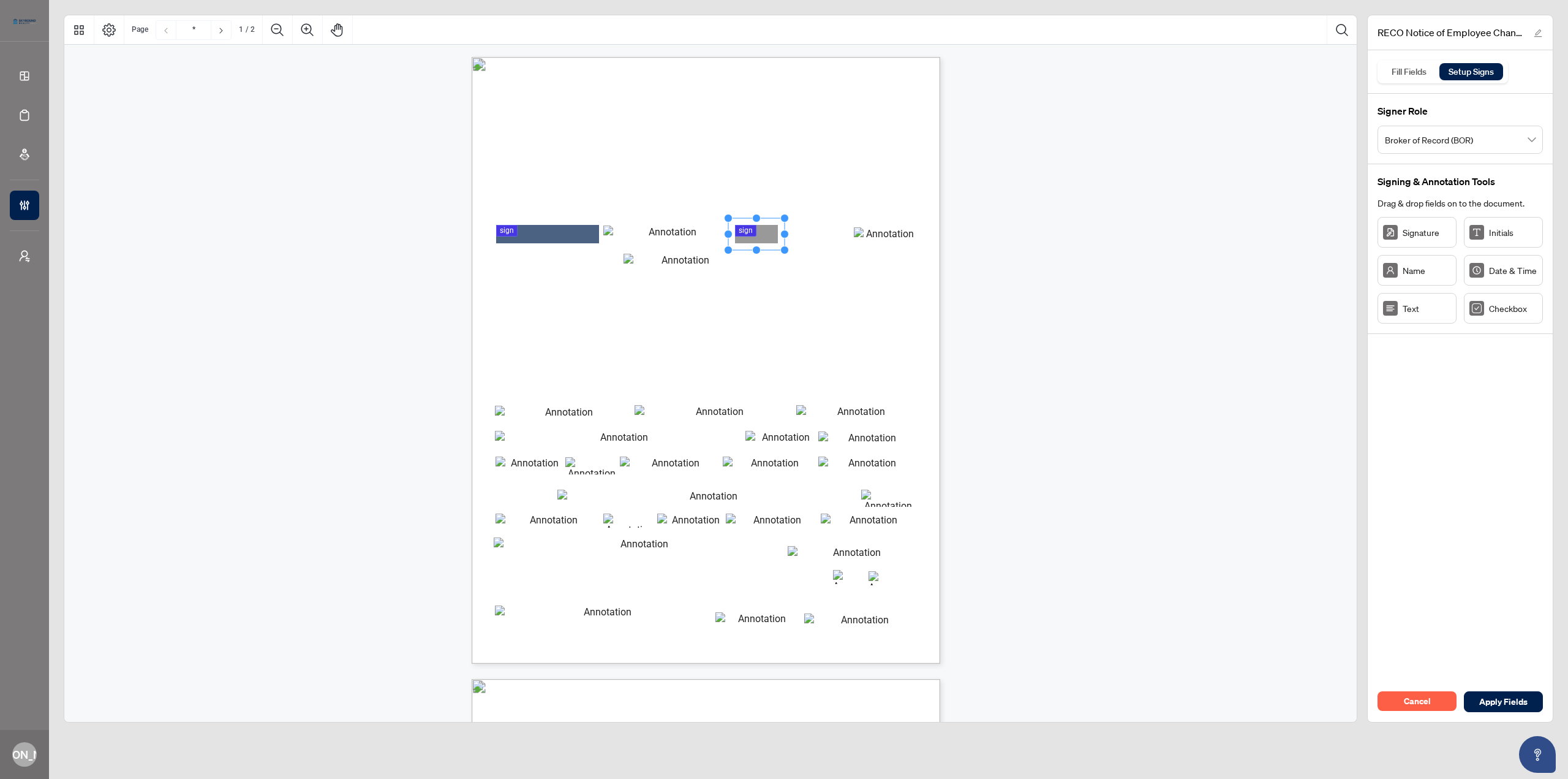
drag, startPoint x: 752, startPoint y: 228, endPoint x: 765, endPoint y: 230, distance: 13.2
click at [789, 232] on div "An Address for Service is a legislative requirement whereby a registered indivi…" at bounding box center [765, 436] width 585 height 759
drag, startPoint x: 783, startPoint y: 233, endPoint x: 941, endPoint y: 241, distance: 158.2
click at [861, 235] on circle "Resize, Right" at bounding box center [858, 234] width 8 height 8
click at [940, 242] on div "An Address for Service is a legislative requirement whereby a registered indivi…" at bounding box center [710, 665] width 1292 height 1241
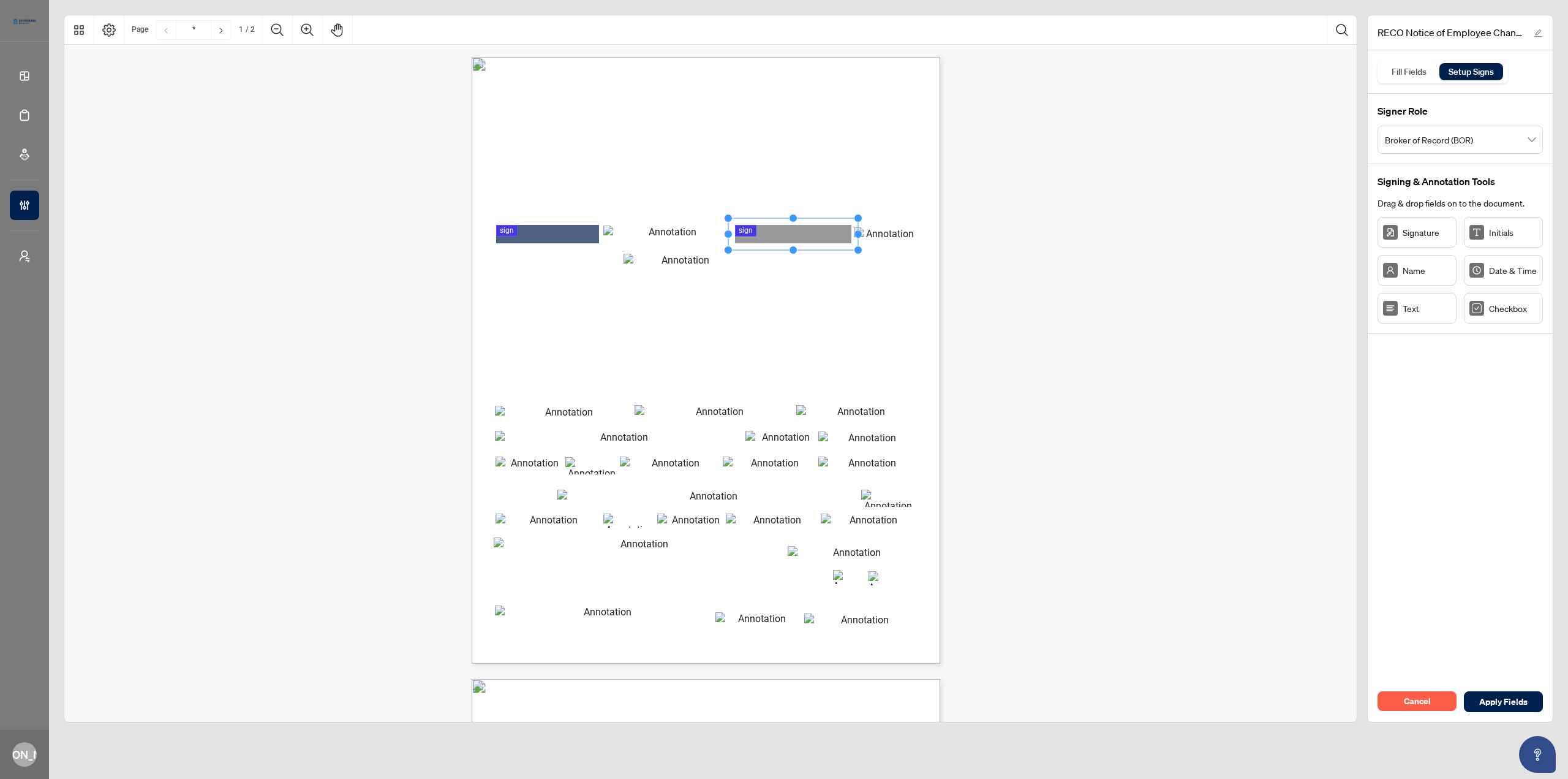
click at [857, 232] on circle "Resize, Right" at bounding box center [858, 234] width 8 height 8
click at [940, 242] on div "An Address for Service is a legislative requirement whereby a registered indivi…" at bounding box center [710, 665] width 1292 height 1241
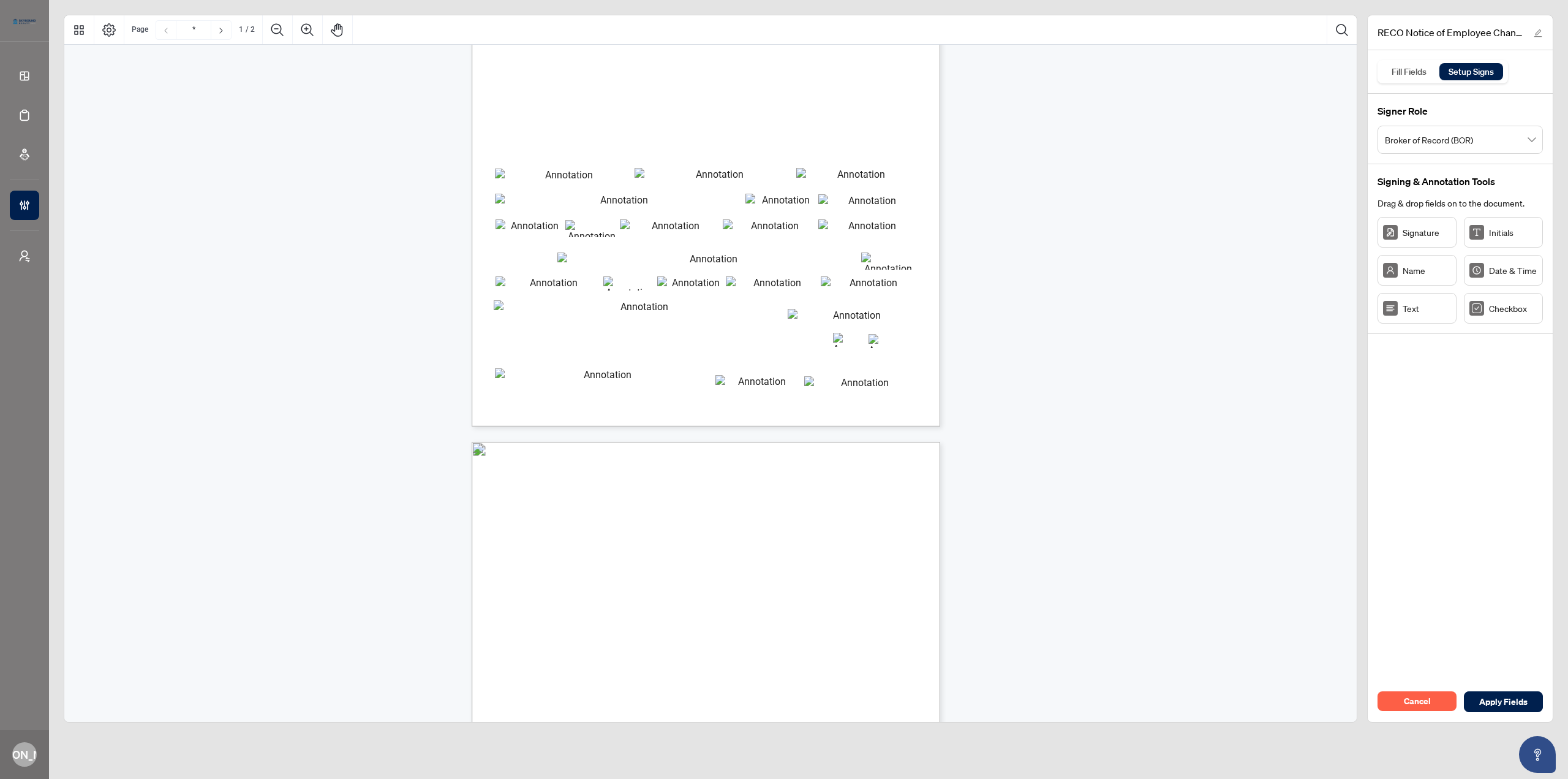
scroll to position [245, 0]
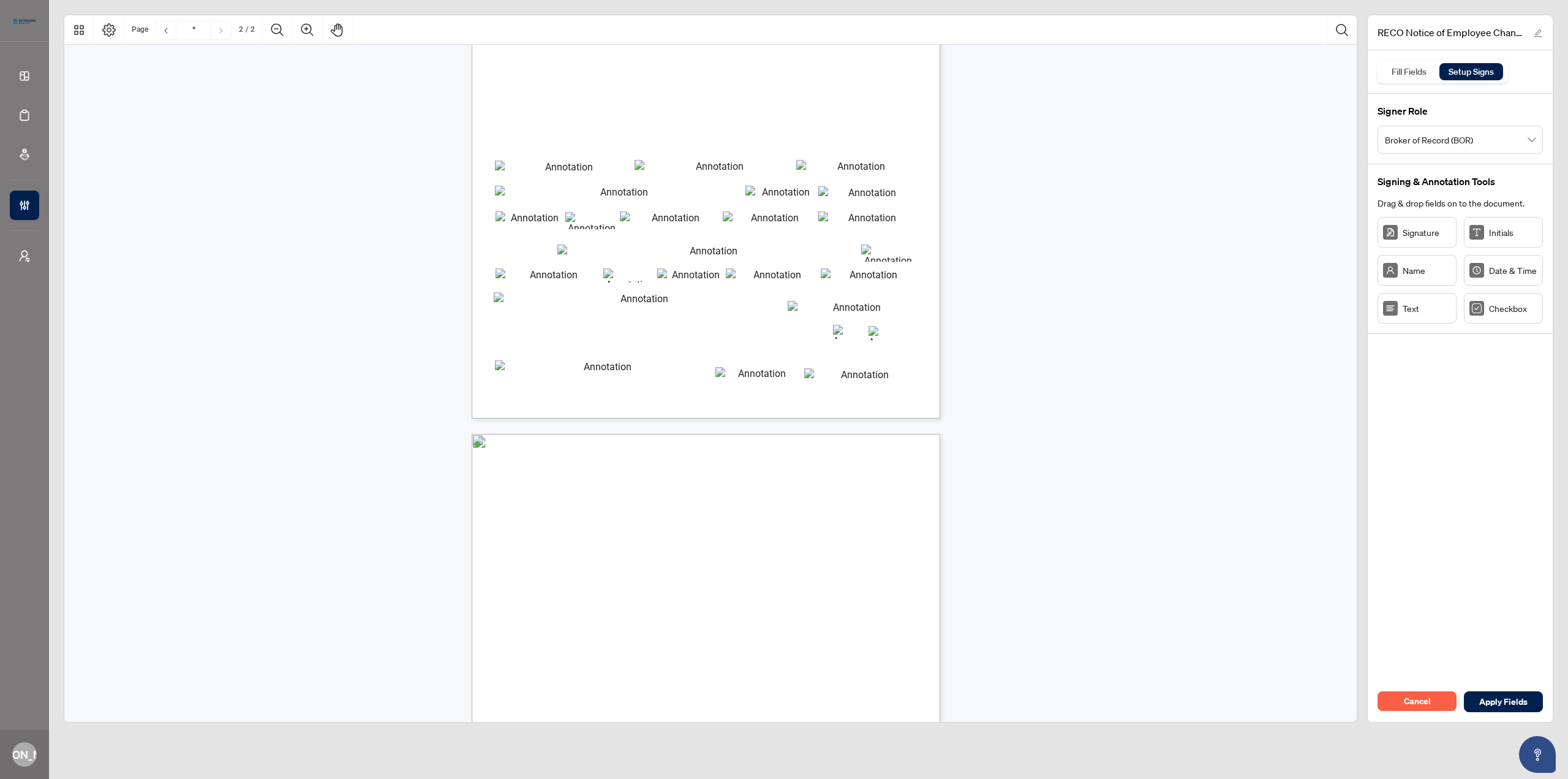
type input "*"
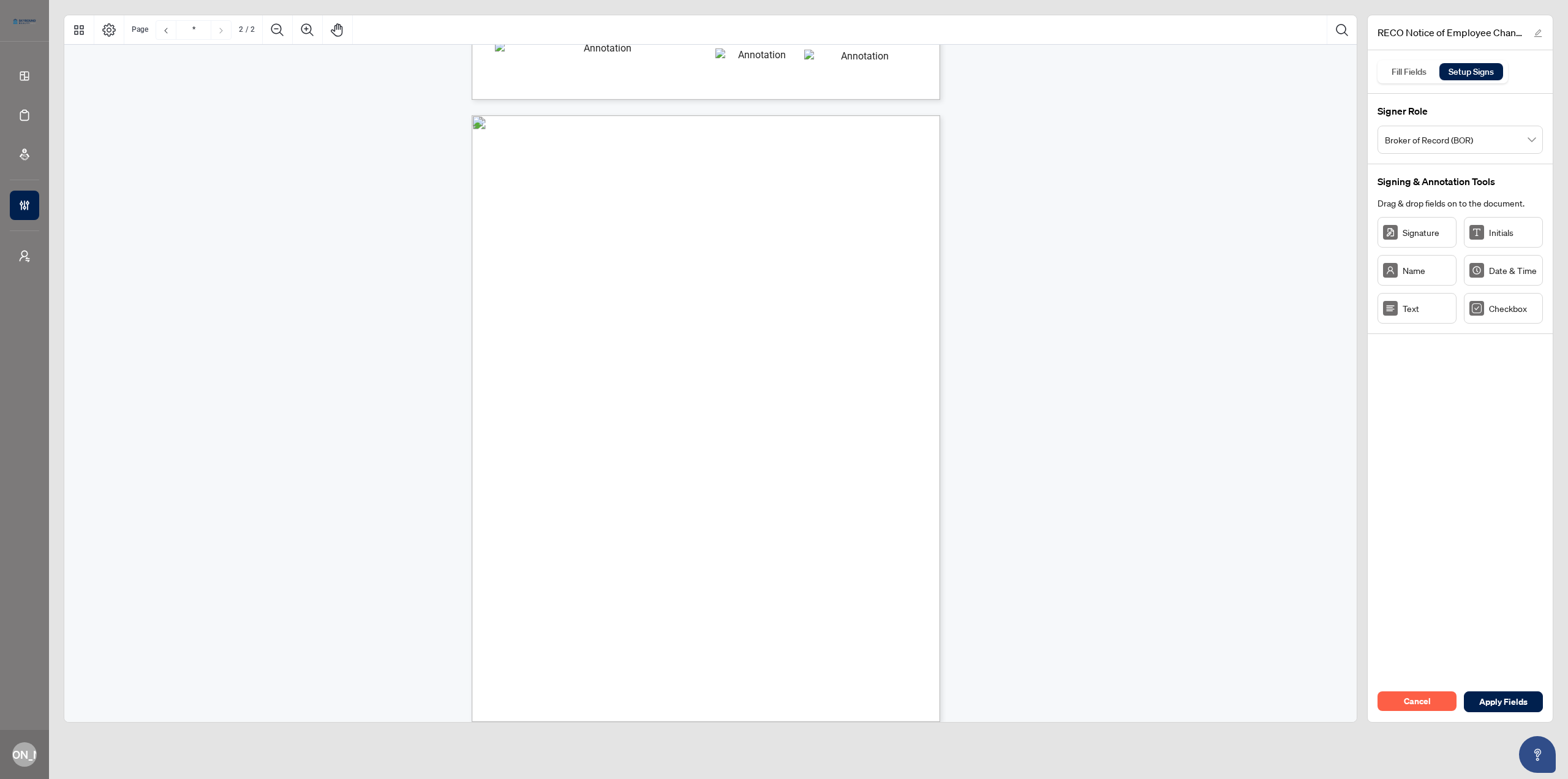
scroll to position [576, 0]
click at [940, 426] on span "Apply Fields" at bounding box center [1503, 701] width 48 height 20
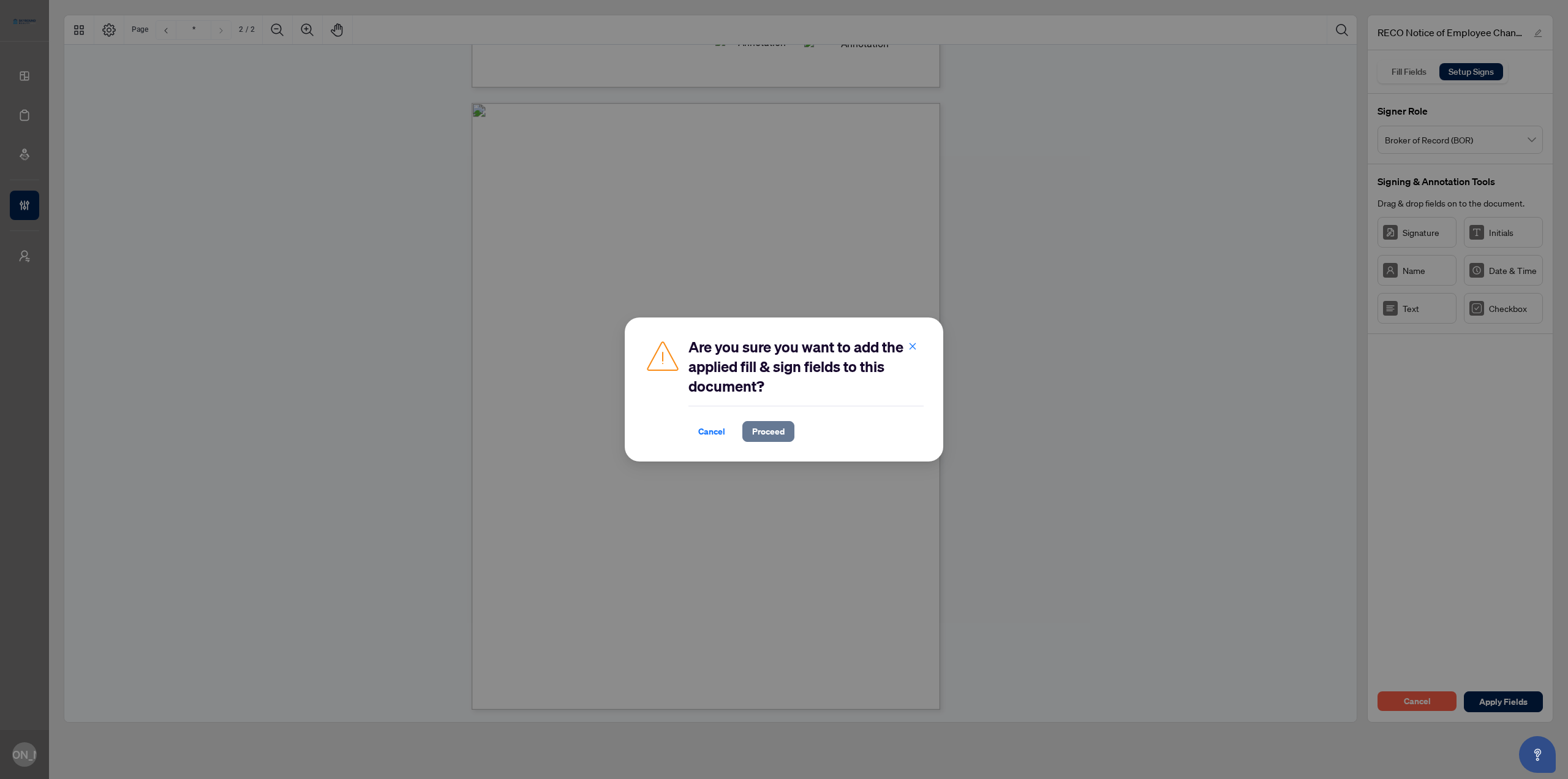
click at [781, 426] on span "Proceed" at bounding box center [768, 431] width 33 height 20
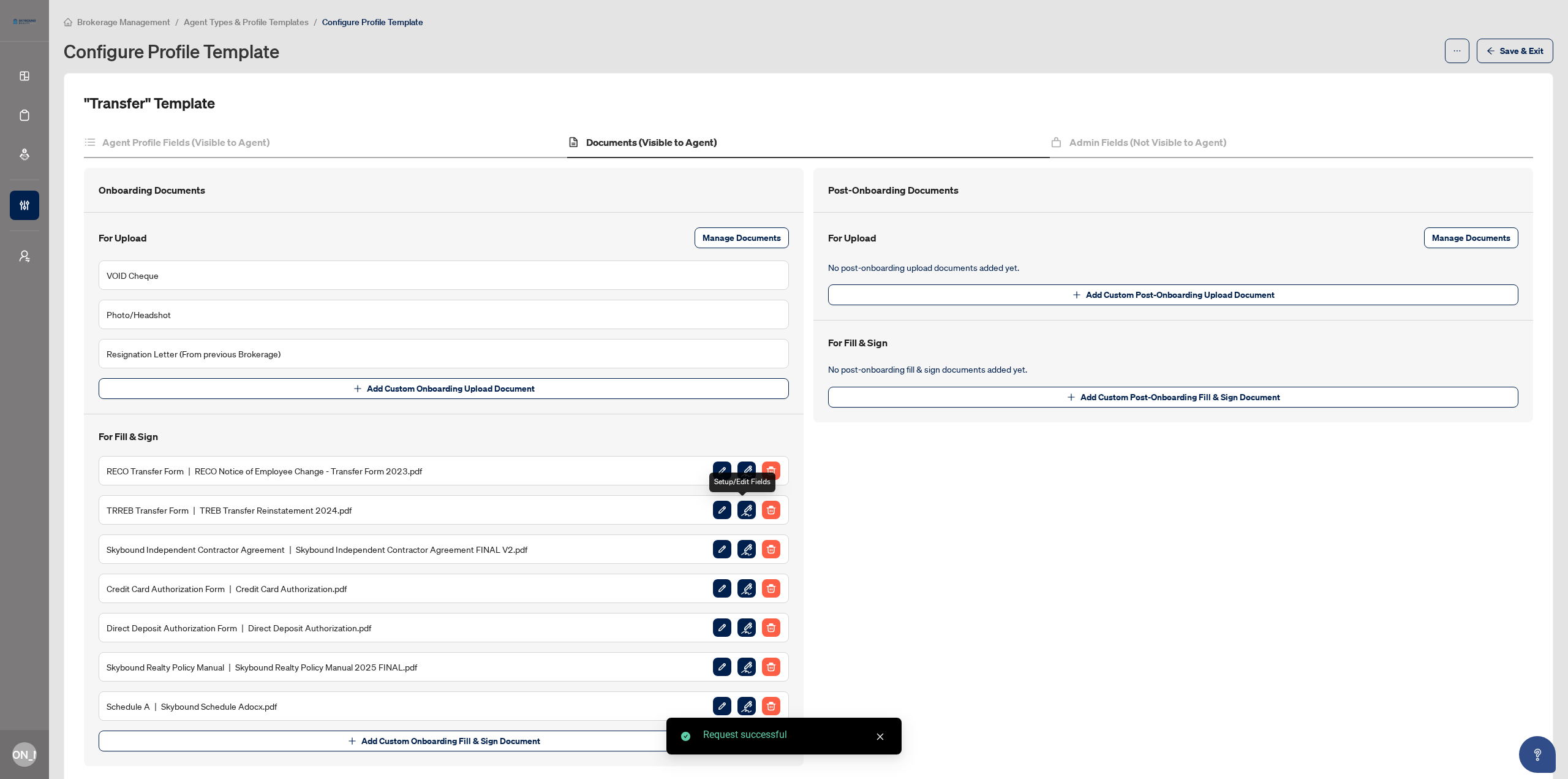
click at [742, 426] on img "button" at bounding box center [746, 510] width 18 height 19
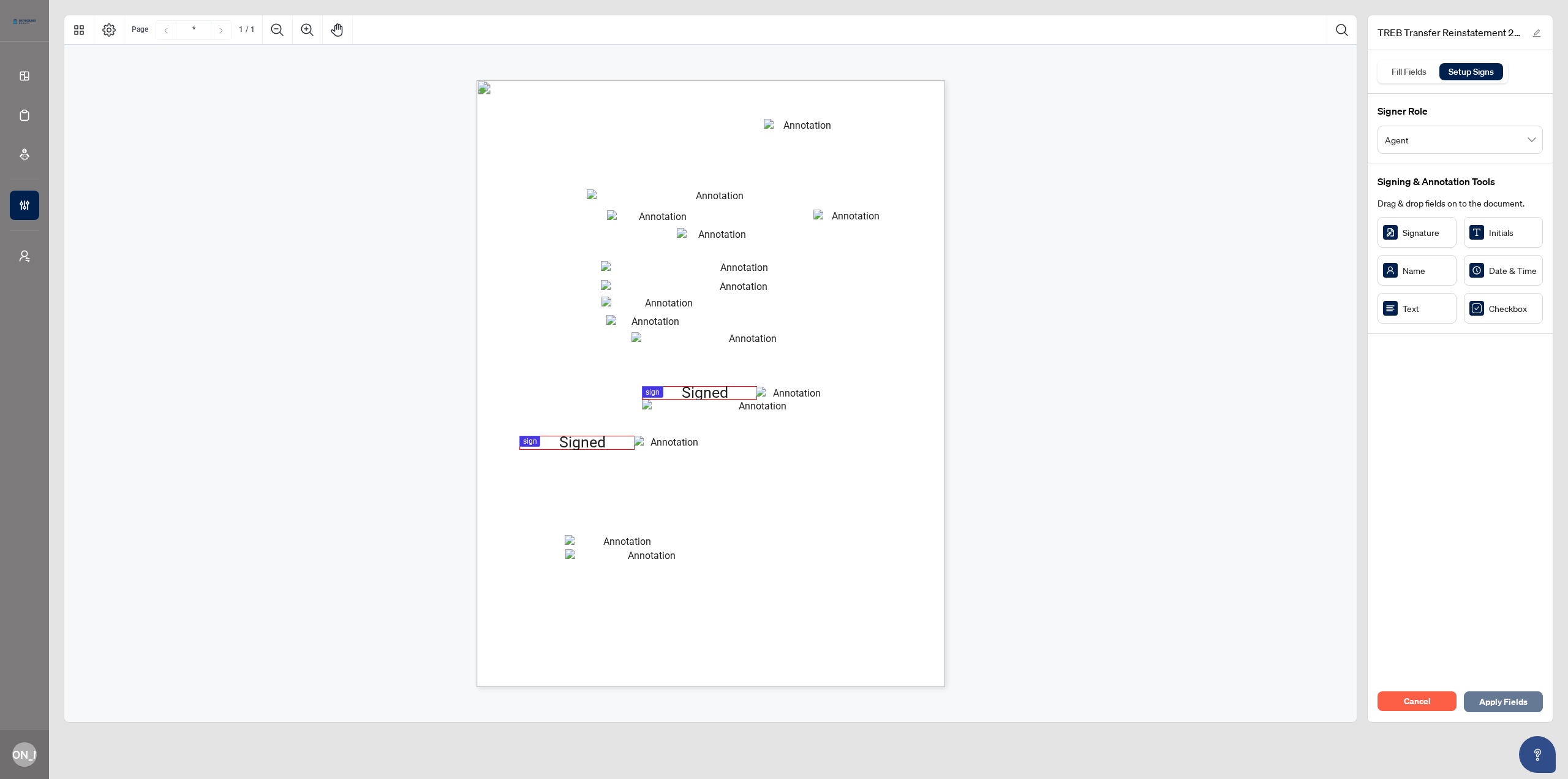
click at [940, 426] on span "Apply Fields" at bounding box center [1503, 701] width 48 height 20
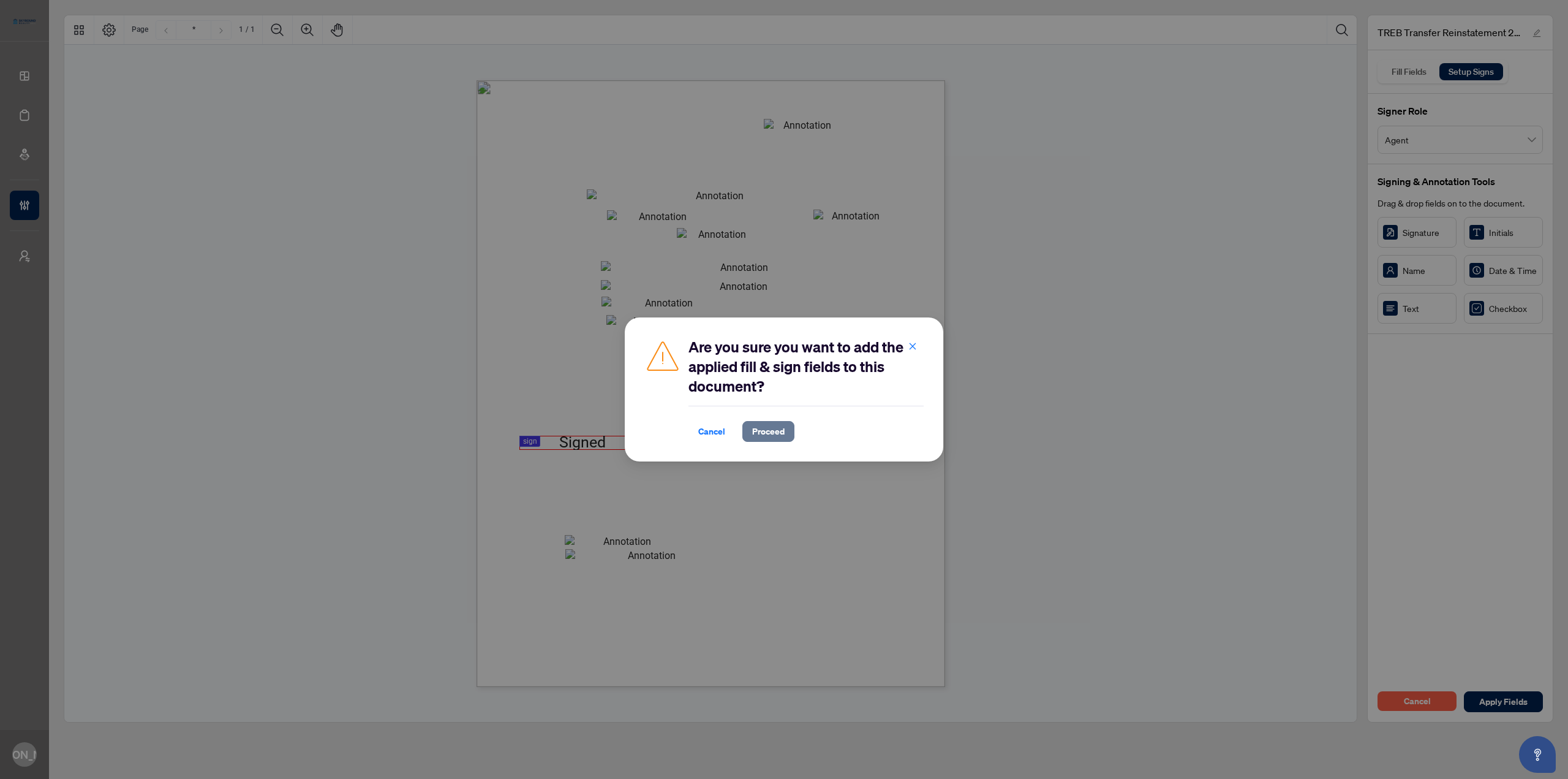
click at [777, 421] on button "Proceed" at bounding box center [768, 431] width 52 height 21
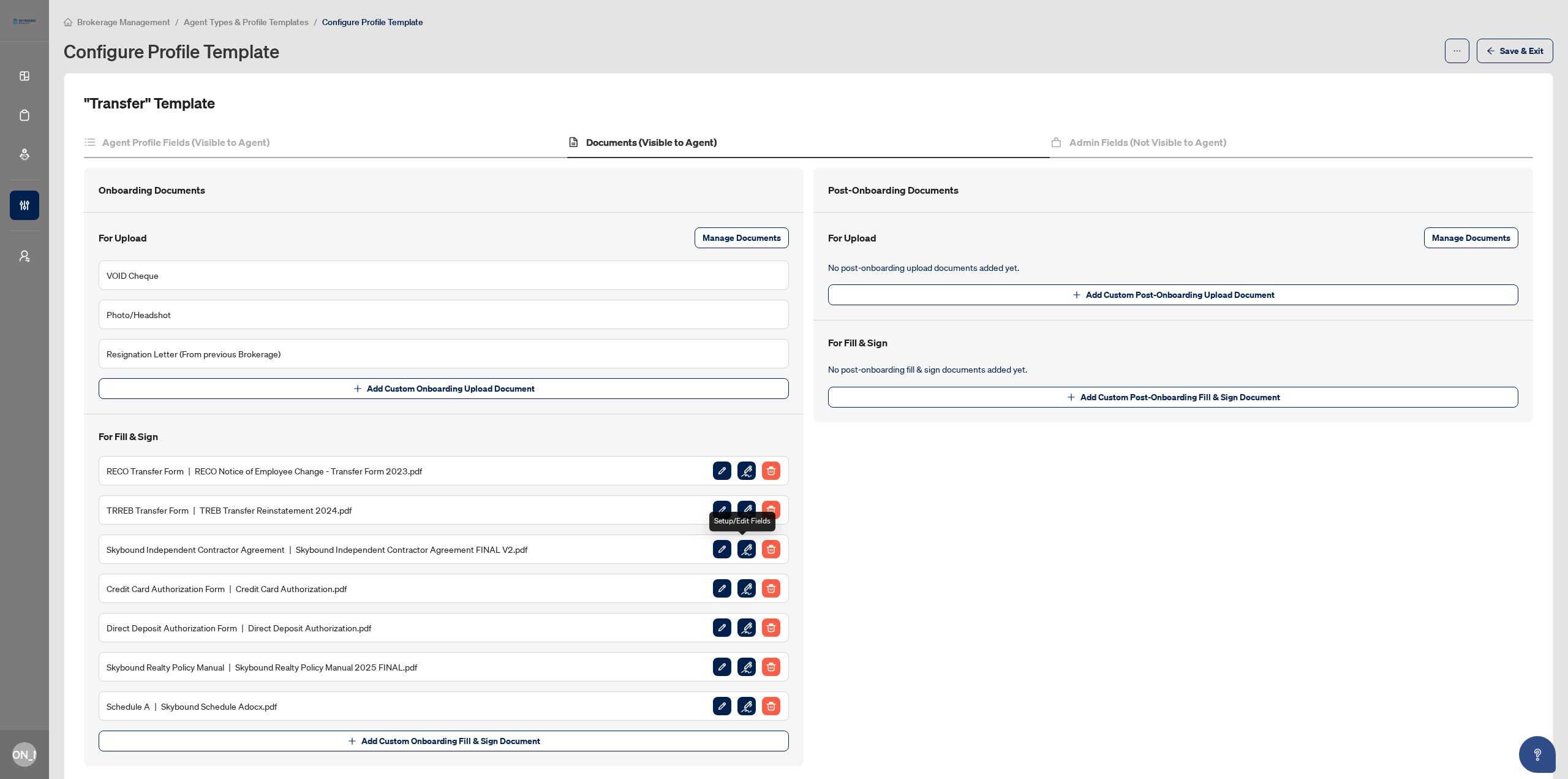
click at [738, 426] on img "button" at bounding box center [746, 549] width 18 height 19
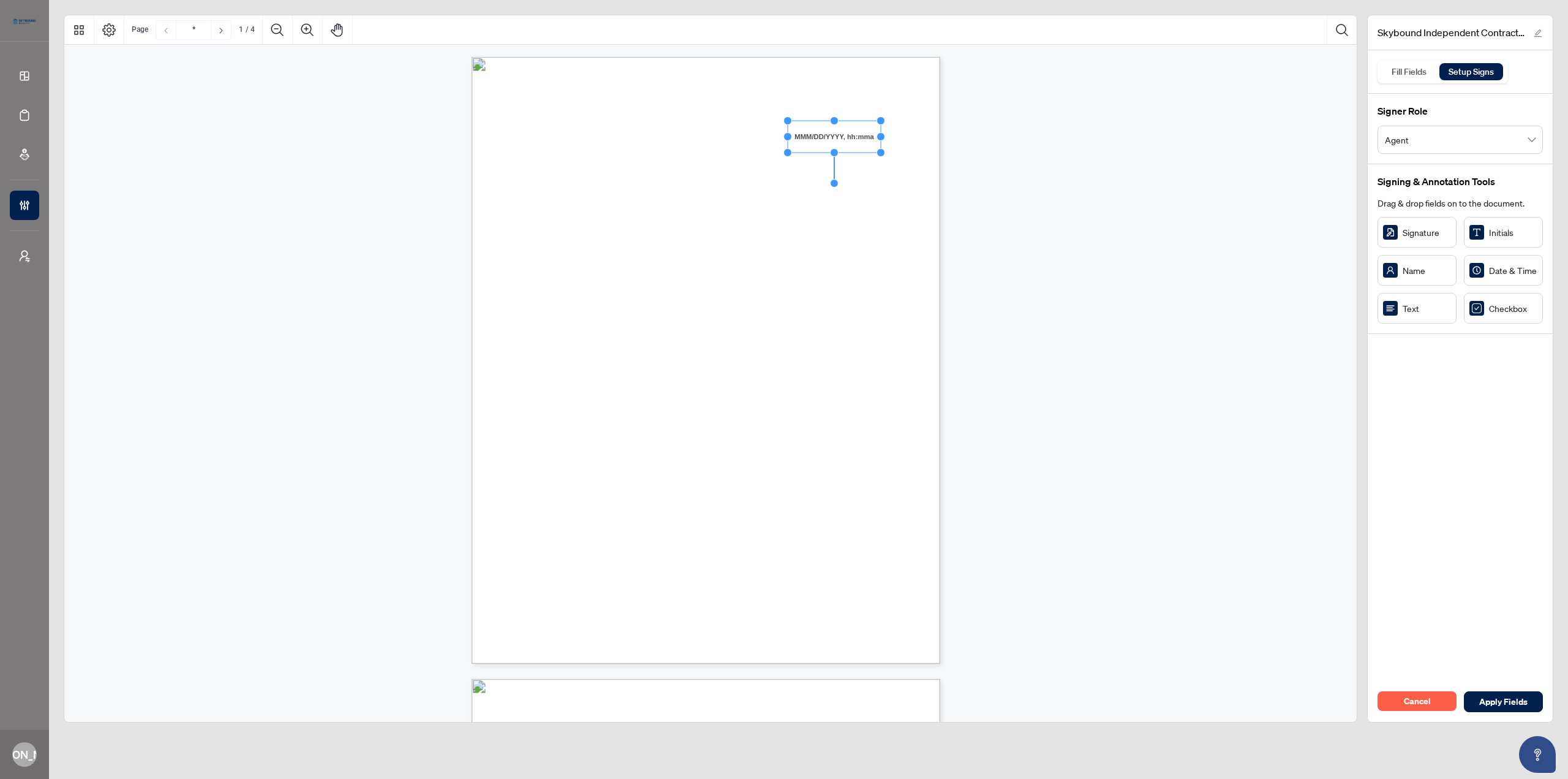
click at [837, 198] on span "WHEREAS Skybound Realty owns and operates a real estate Brokerage and the Contr…" at bounding box center [680, 202] width 314 height 9
drag, startPoint x: 790, startPoint y: 266, endPoint x: 837, endPoint y: 279, distance: 48.8
click at [735, 267] on span "COMMENCEMENT DATE, ANNIVERSARY DATE, AND TERM" at bounding box center [629, 269] width 210 height 9
drag, startPoint x: 726, startPoint y: 271, endPoint x: 746, endPoint y: 272, distance: 20.0
drag, startPoint x: 743, startPoint y: 256, endPoint x: 744, endPoint y: 264, distance: 8.1
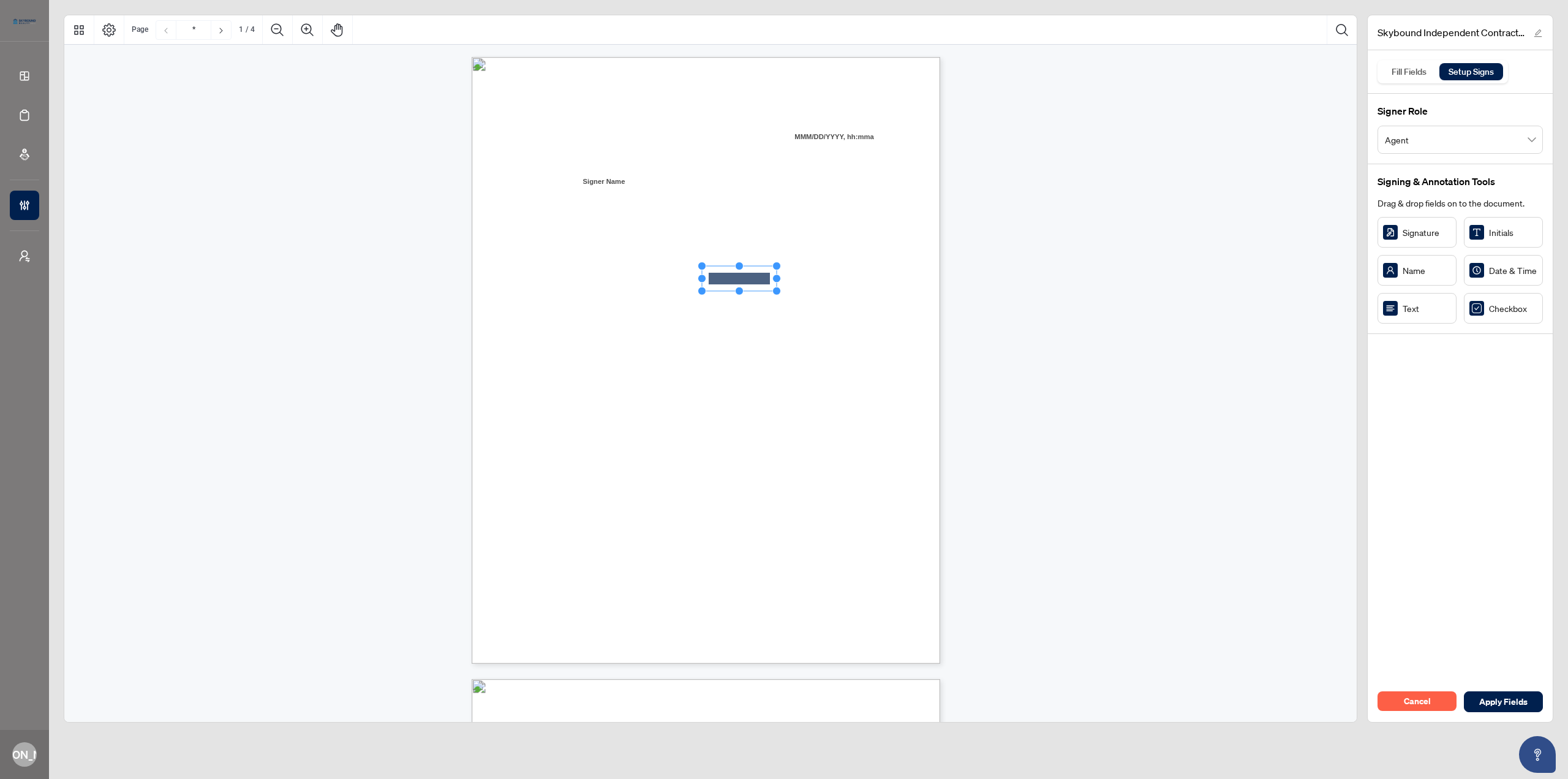
click at [744, 264] on div "INDEPENDENT CONTRACTOR (BROKER/SALESPERSON) AGREEMENT This Independent Contract…" at bounding box center [706, 360] width 469 height 607
click at [751, 273] on rect "Page 1" at bounding box center [739, 277] width 75 height 25
drag, startPoint x: 775, startPoint y: 278, endPoint x: 729, endPoint y: 276, distance: 46.0
click at [729, 276] on icon "Resize, Top Resize, Top, Right Resize, Right Resize, Bottom, Right Resize, Bott…" at bounding box center [722, 277] width 49 height 34
drag, startPoint x: 744, startPoint y: 275, endPoint x: 728, endPoint y: 281, distance: 17.1
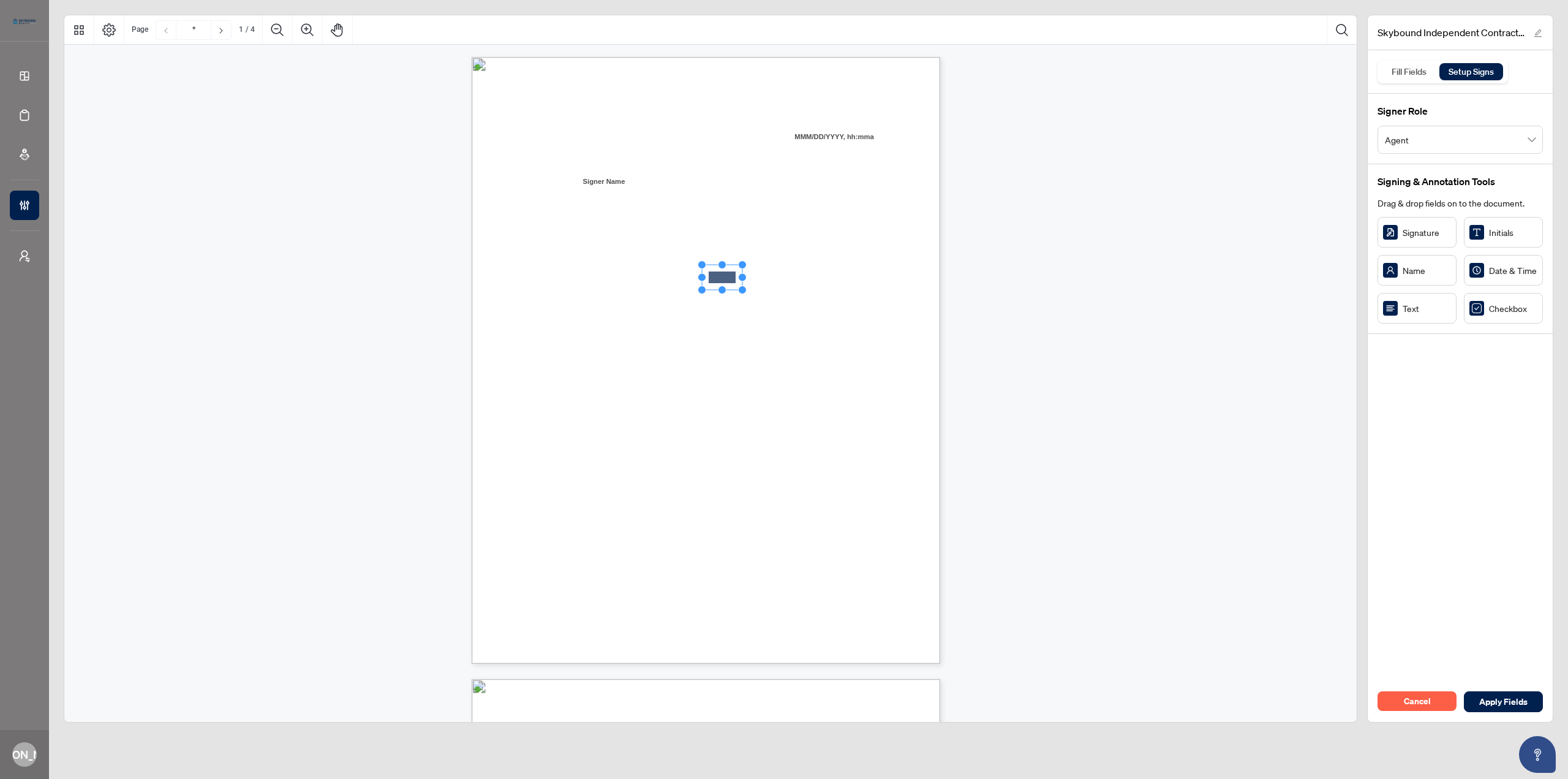
click at [738, 276] on circle "Resize, Right" at bounding box center [742, 277] width 8 height 8
click at [724, 276] on rect "Page 1" at bounding box center [721, 277] width 40 height 25
click at [745, 302] on span "Agreement shall remain in full force and effect for a period of one (1) year fr…" at bounding box center [680, 299] width 314 height 9
drag, startPoint x: 779, startPoint y: 271, endPoint x: 789, endPoint y: 272, distance: 10.0
drag, startPoint x: 787, startPoint y: 257, endPoint x: 787, endPoint y: 265, distance: 8.0
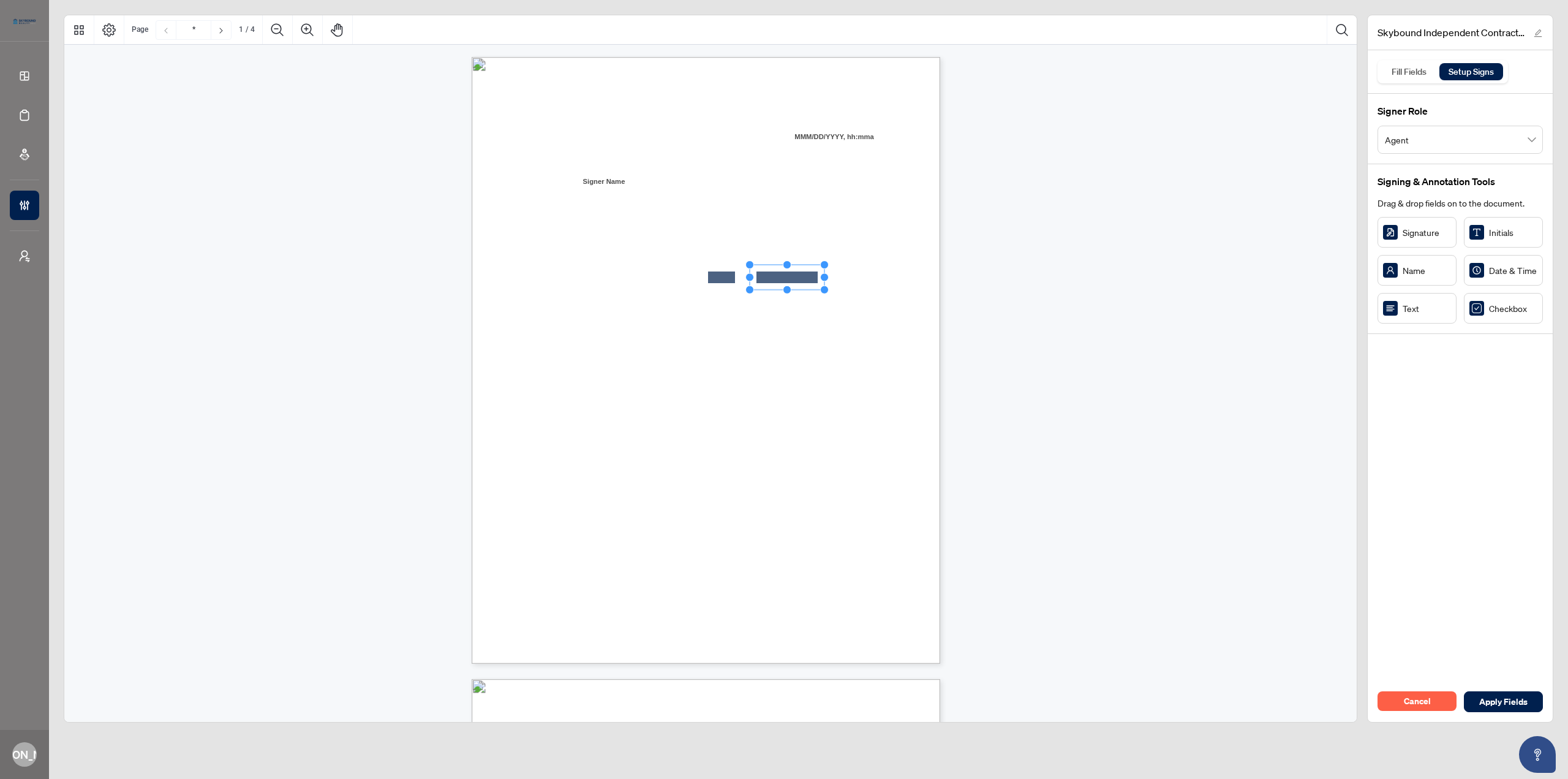
click at [787, 265] on circle "Resize, Top" at bounding box center [787, 264] width 8 height 8
drag, startPoint x: 825, startPoint y: 276, endPoint x: 806, endPoint y: 278, distance: 19.1
click at [806, 278] on circle "Resize, Right" at bounding box center [805, 277] width 8 height 8
click at [574, 330] on span "by the Brokerage." at bounding box center [548, 329] width 50 height 9
click at [809, 274] on circle "Resize, Right" at bounding box center [807, 277] width 8 height 8
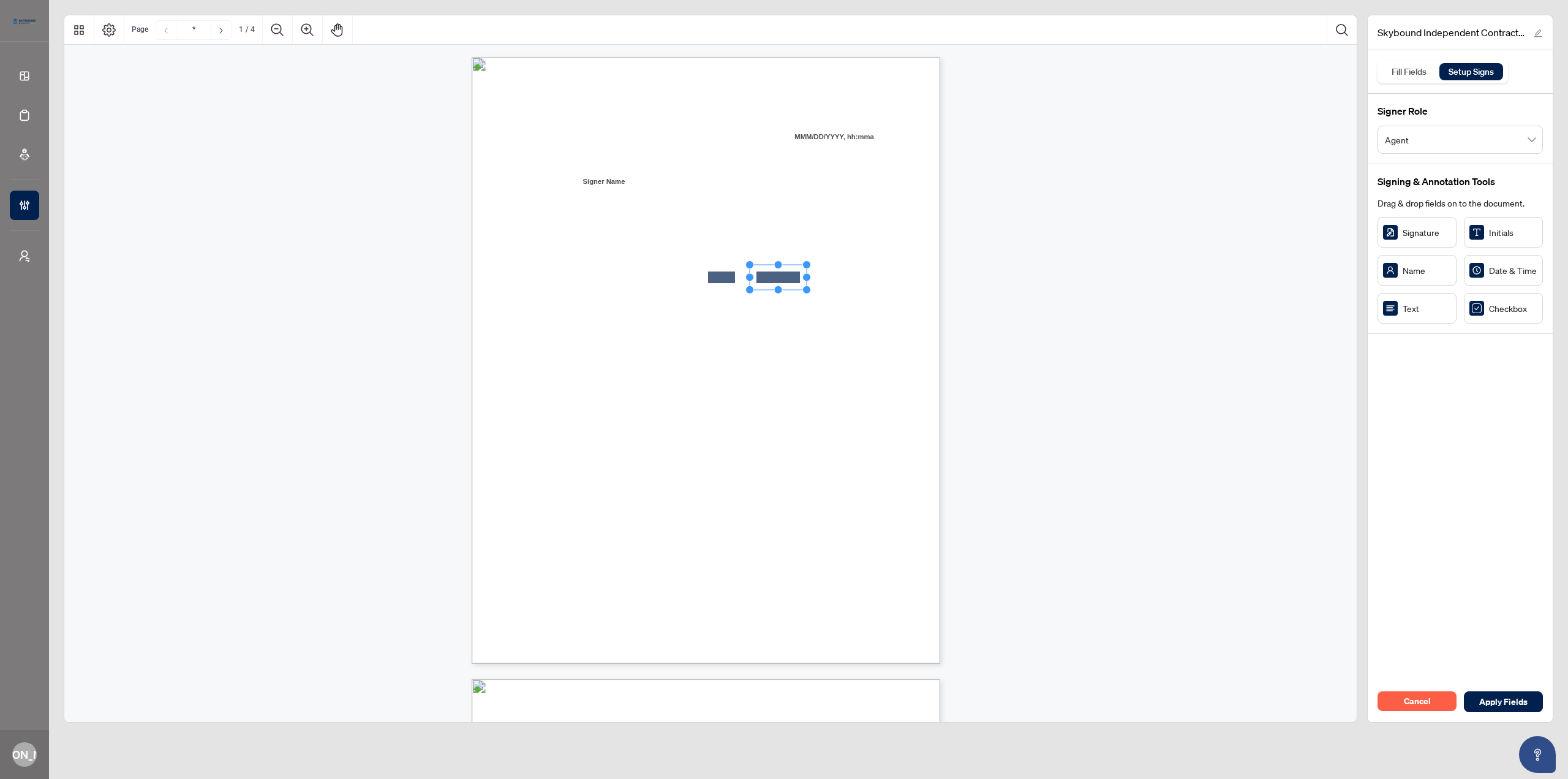
click at [849, 357] on span "The Contractor shall maintain continuous registration with the Registrar of the…" at bounding box center [715, 359] width 358 height 9
drag, startPoint x: 1400, startPoint y: 309, endPoint x: 845, endPoint y: 272, distance: 556.2
drag, startPoint x: 846, startPoint y: 255, endPoint x: 844, endPoint y: 262, distance: 7.3
click at [844, 262] on circle "Resize, Top" at bounding box center [846, 264] width 8 height 8
drag, startPoint x: 883, startPoint y: 278, endPoint x: 829, endPoint y: 275, distance: 54.1
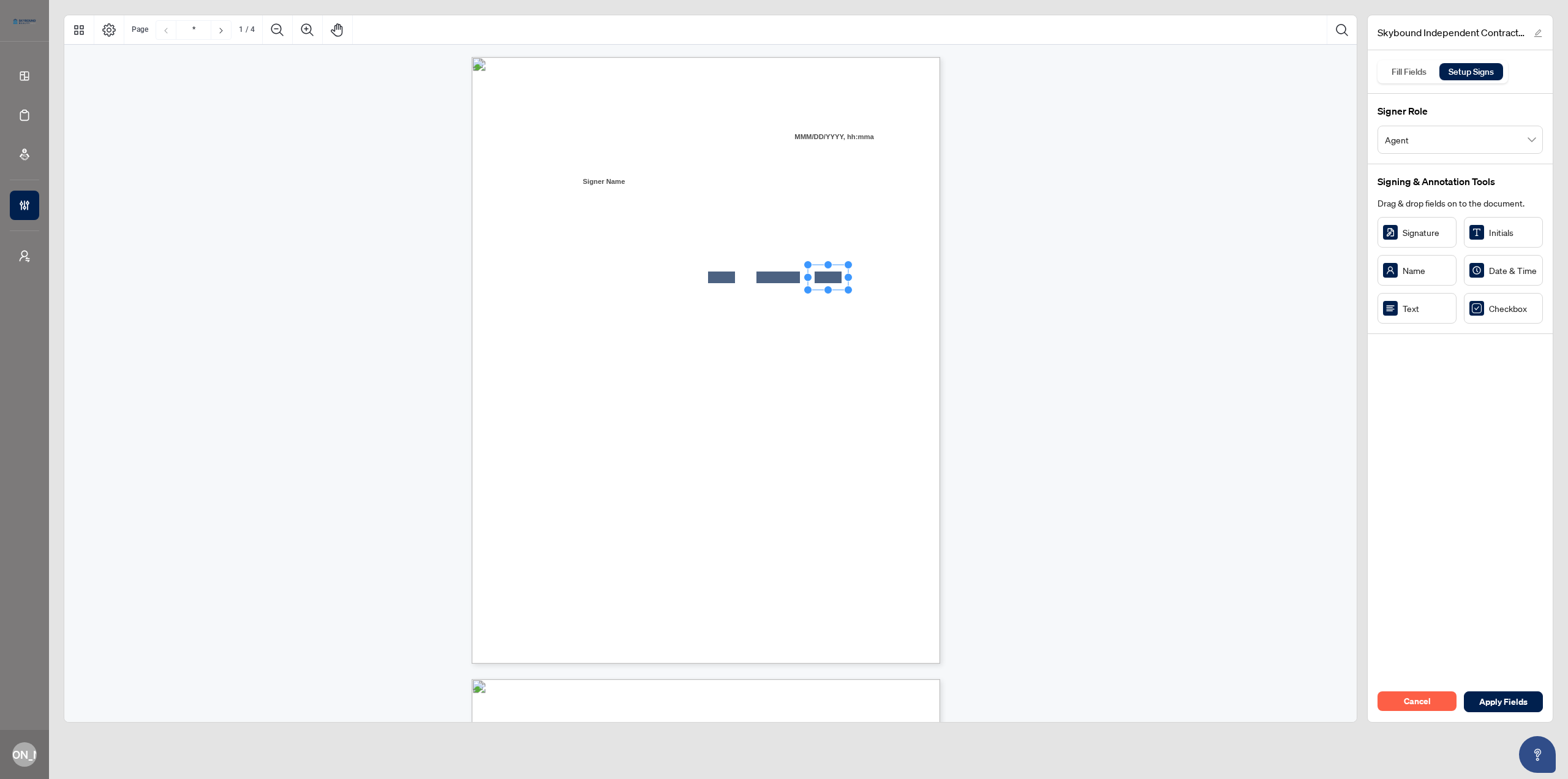
click at [829, 275] on icon "Resize, Top Resize, Top, Right Resize, Right Resize, Bottom, Right Resize, Bott…" at bounding box center [828, 277] width 49 height 34
click at [855, 336] on div "INDEPENDENT CONTRACTOR (BROKER/SALESPERSON) AGREEMENT This Independent Contract…" at bounding box center [765, 436] width 585 height 759
drag, startPoint x: 1495, startPoint y: 239, endPoint x: 719, endPoint y: 614, distance: 861.9
click at [796, 426] on div "INDEPENDENT CONTRACTOR (BROKER/SALESPERSON) AGREEMENT This Independent Contract…" at bounding box center [765, 436] width 585 height 759
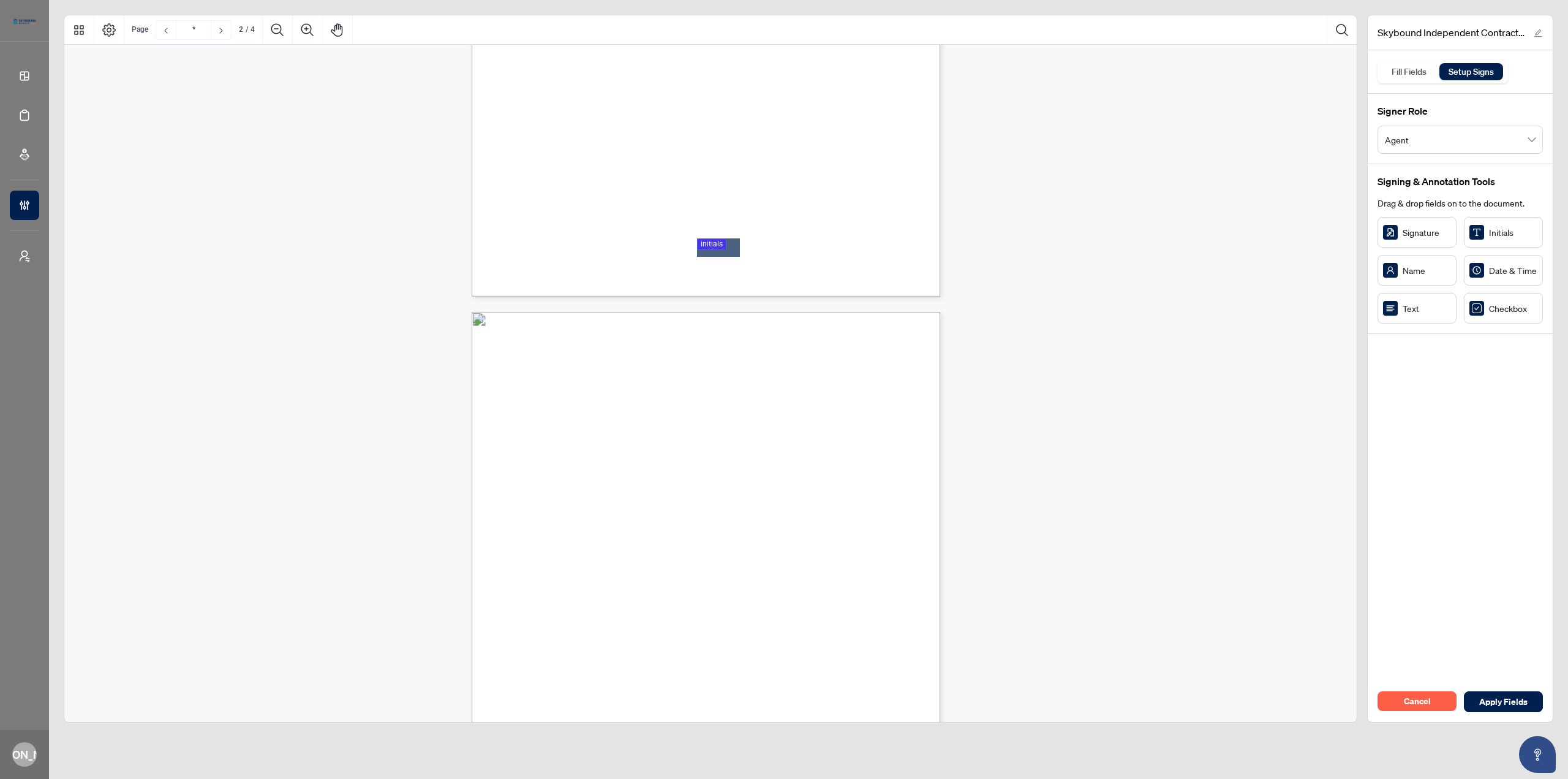
scroll to position [674, 0]
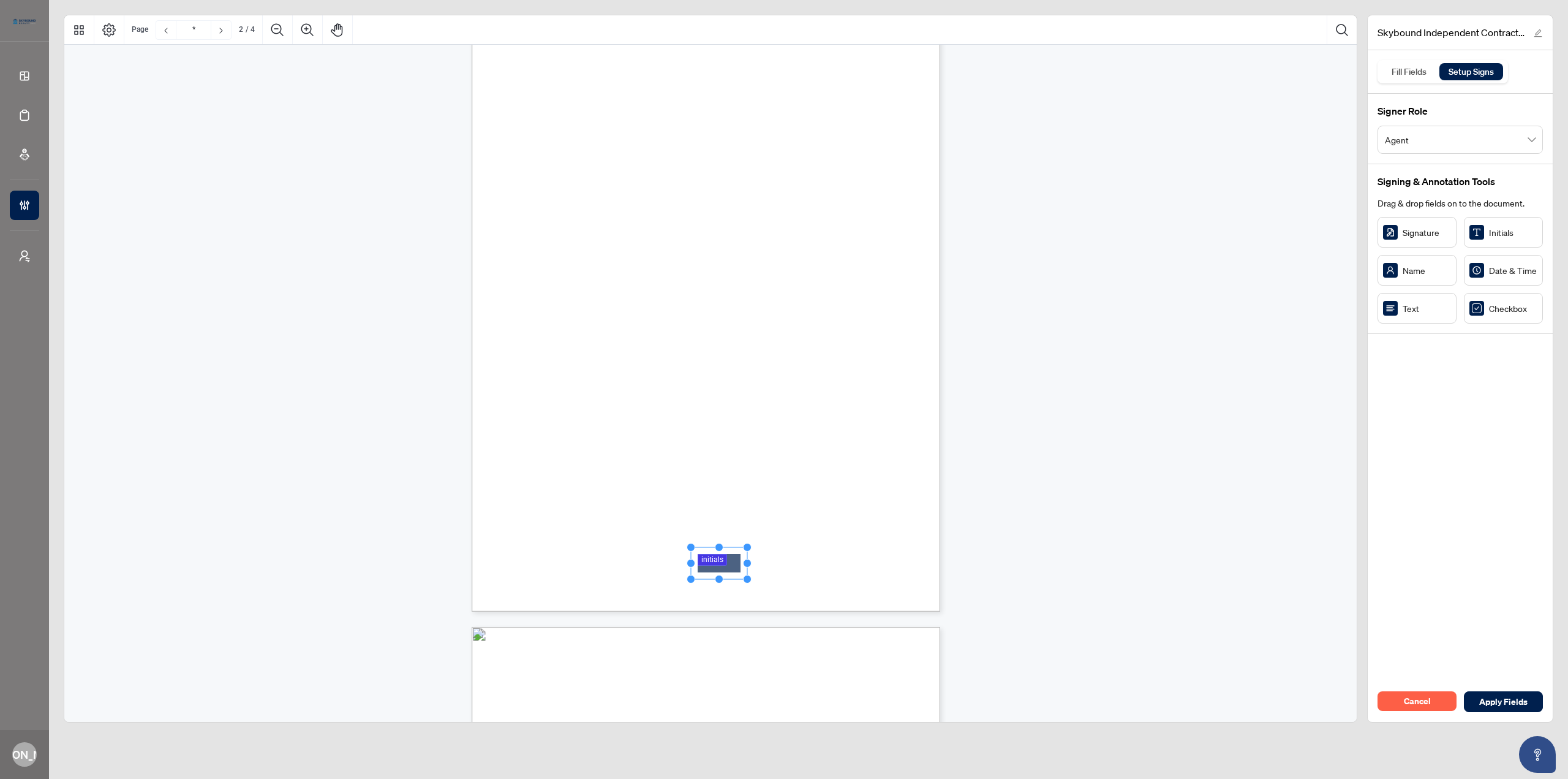
drag, startPoint x: 1501, startPoint y: 234, endPoint x: 719, endPoint y: 563, distance: 848.4
click at [833, 426] on span "that the builder will assume full responsibility for any commission clawbacks a…" at bounding box center [697, 492] width 348 height 9
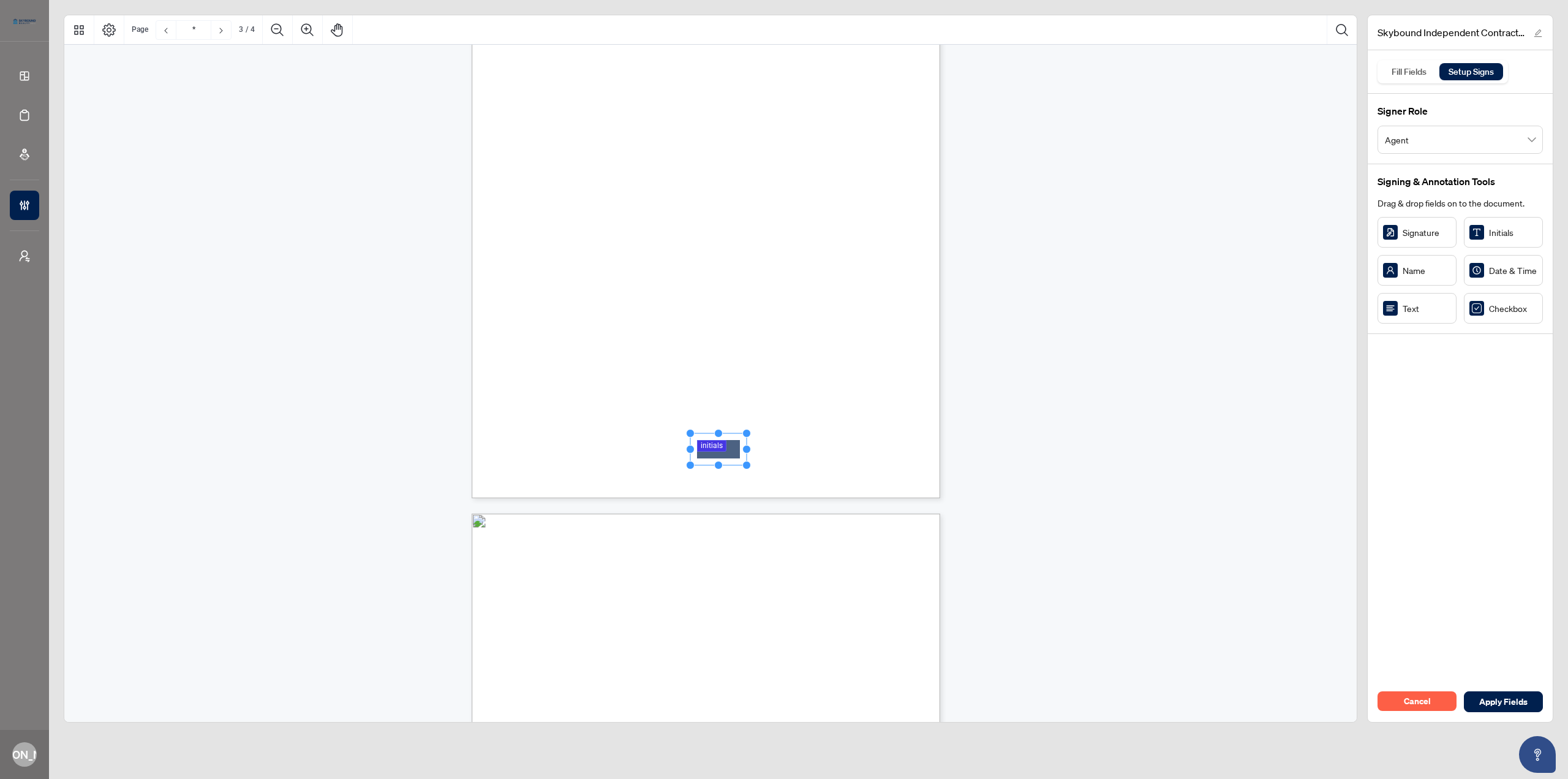
drag, startPoint x: 713, startPoint y: 452, endPoint x: 726, endPoint y: 450, distance: 13.2
click at [833, 398] on span "the Brokerage, its staff, or its managers are not personally named or involved …" at bounding box center [685, 399] width 297 height 9
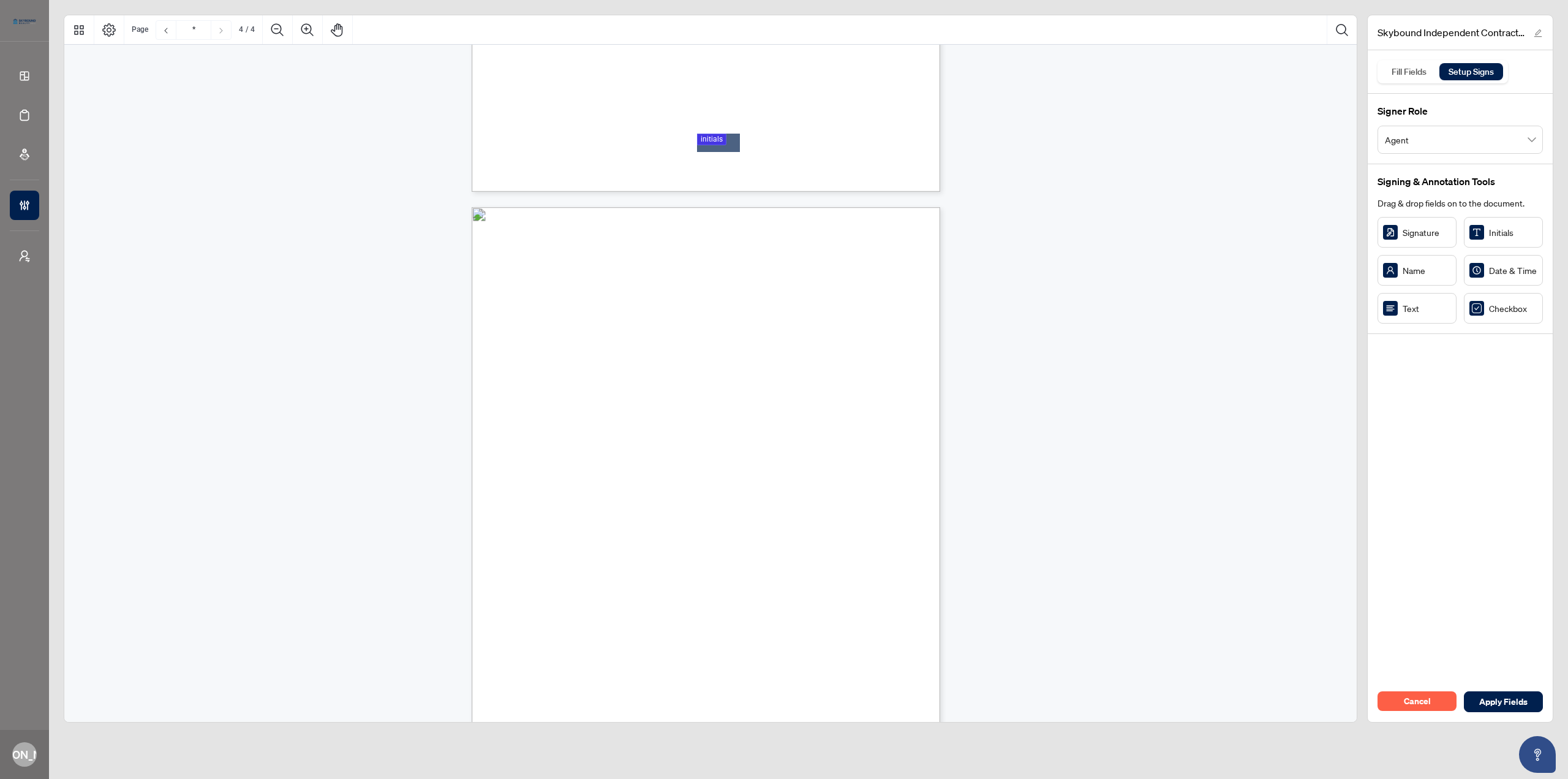
scroll to position [1820, 0]
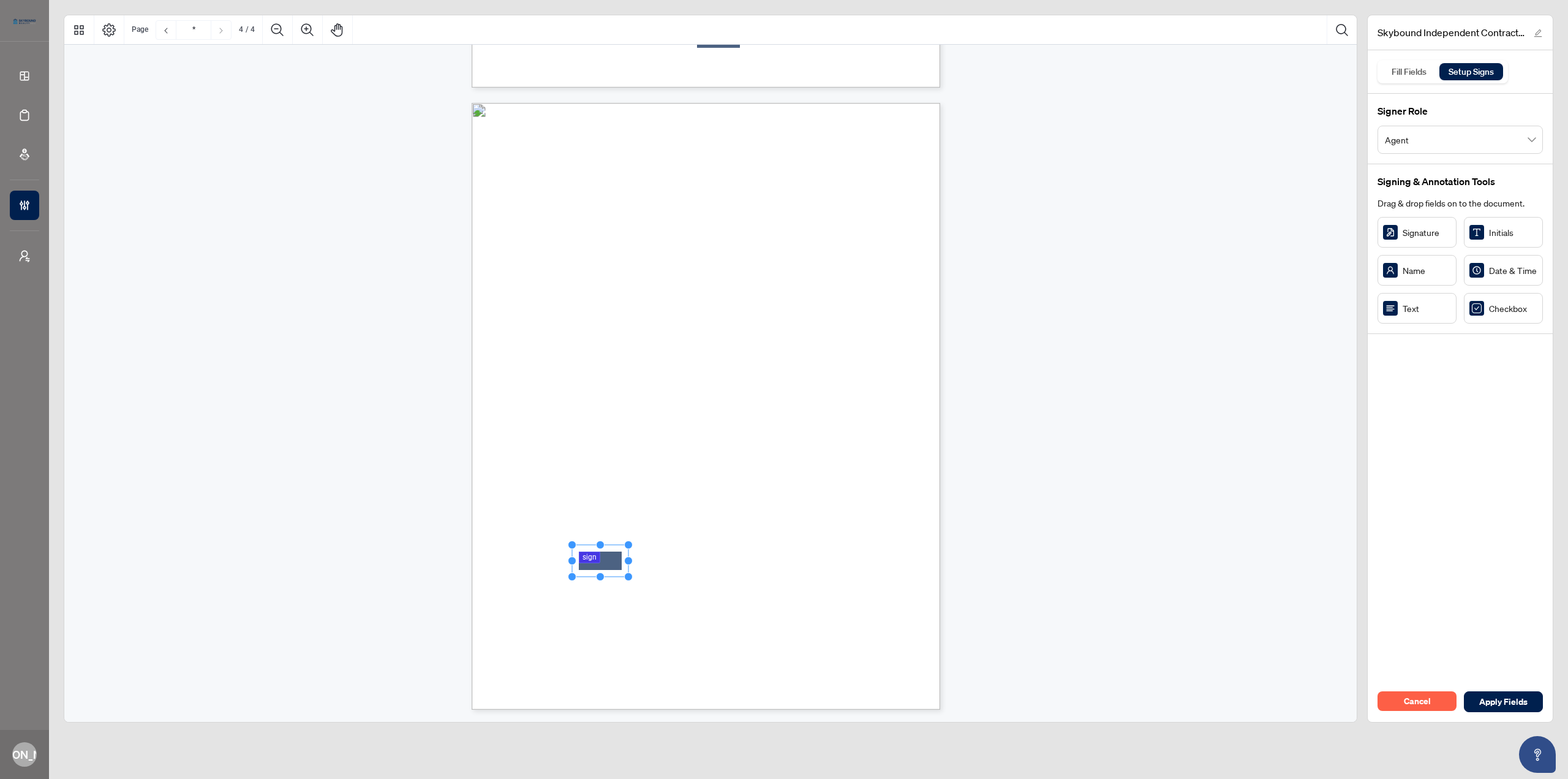
drag, startPoint x: 1408, startPoint y: 234, endPoint x: 601, endPoint y: 561, distance: 870.7
drag, startPoint x: 627, startPoint y: 561, endPoint x: 710, endPoint y: 554, distance: 83.3
click at [710, 426] on icon "Resize, Top Resize, Top, Right Resize, Right Resize, Bottom, Right Resize, Bott…" at bounding box center [641, 560] width 147 height 40
click at [756, 426] on div "d. The Contractor agrees that the Brokerage shall have sole discretion to deter…" at bounding box center [765, 482] width 585 height 759
click at [861, 426] on span "changes to brokerage policy shared via meetings or electronic bulletins shall c…" at bounding box center [694, 498] width 333 height 9
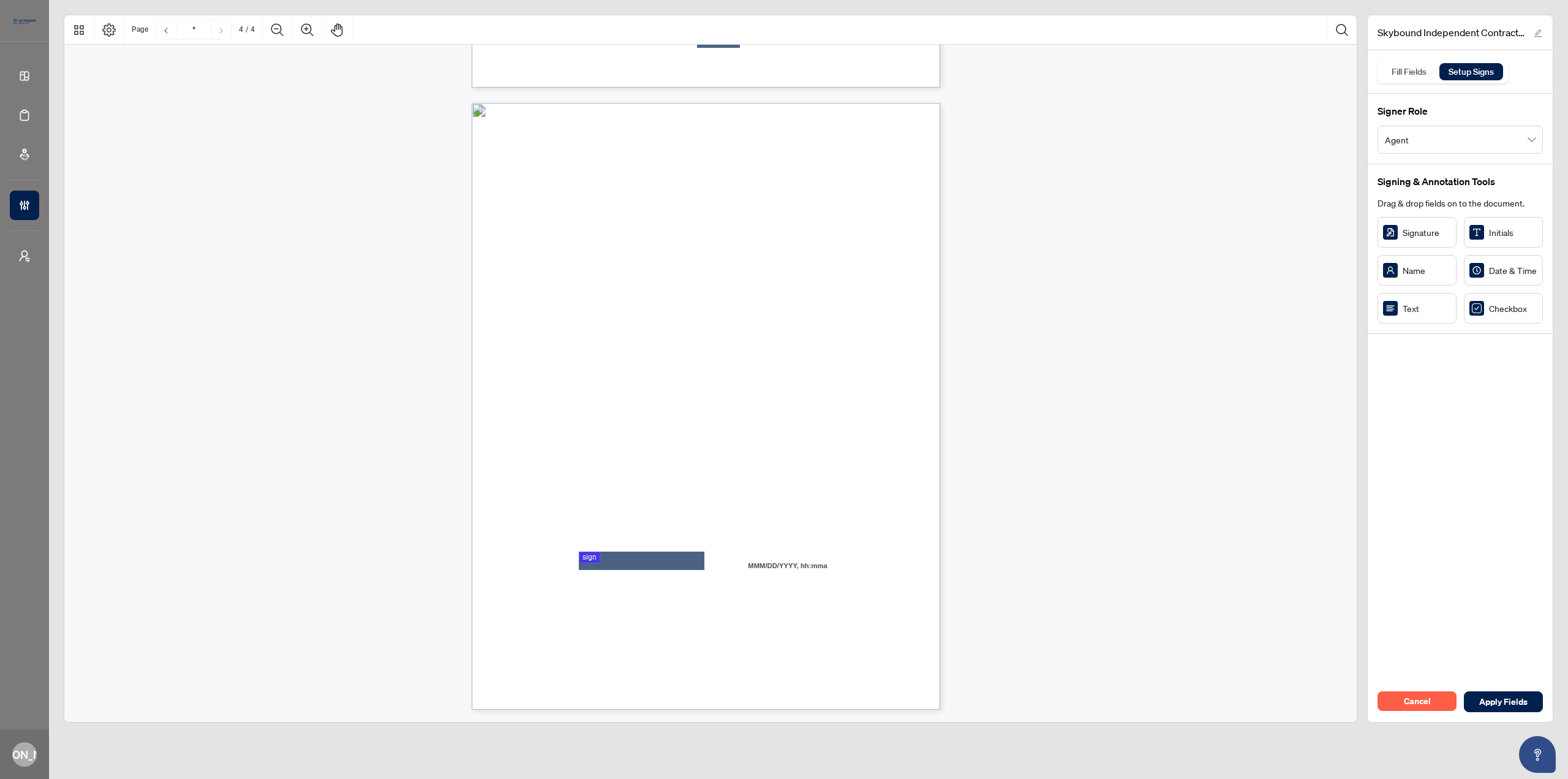
click at [940, 144] on span "Agent" at bounding box center [1460, 140] width 150 height 23
click at [940, 184] on div "Broker of Record (BOR)" at bounding box center [1460, 188] width 146 height 13
drag, startPoint x: 1416, startPoint y: 237, endPoint x: 602, endPoint y: 604, distance: 892.9
drag, startPoint x: 628, startPoint y: 600, endPoint x: 710, endPoint y: 596, distance: 82.1
click at [710, 426] on icon "Resize, Top Resize, Top, Right Resize, Right Resize, Bottom, Right Resize, Bott…" at bounding box center [642, 602] width 147 height 40
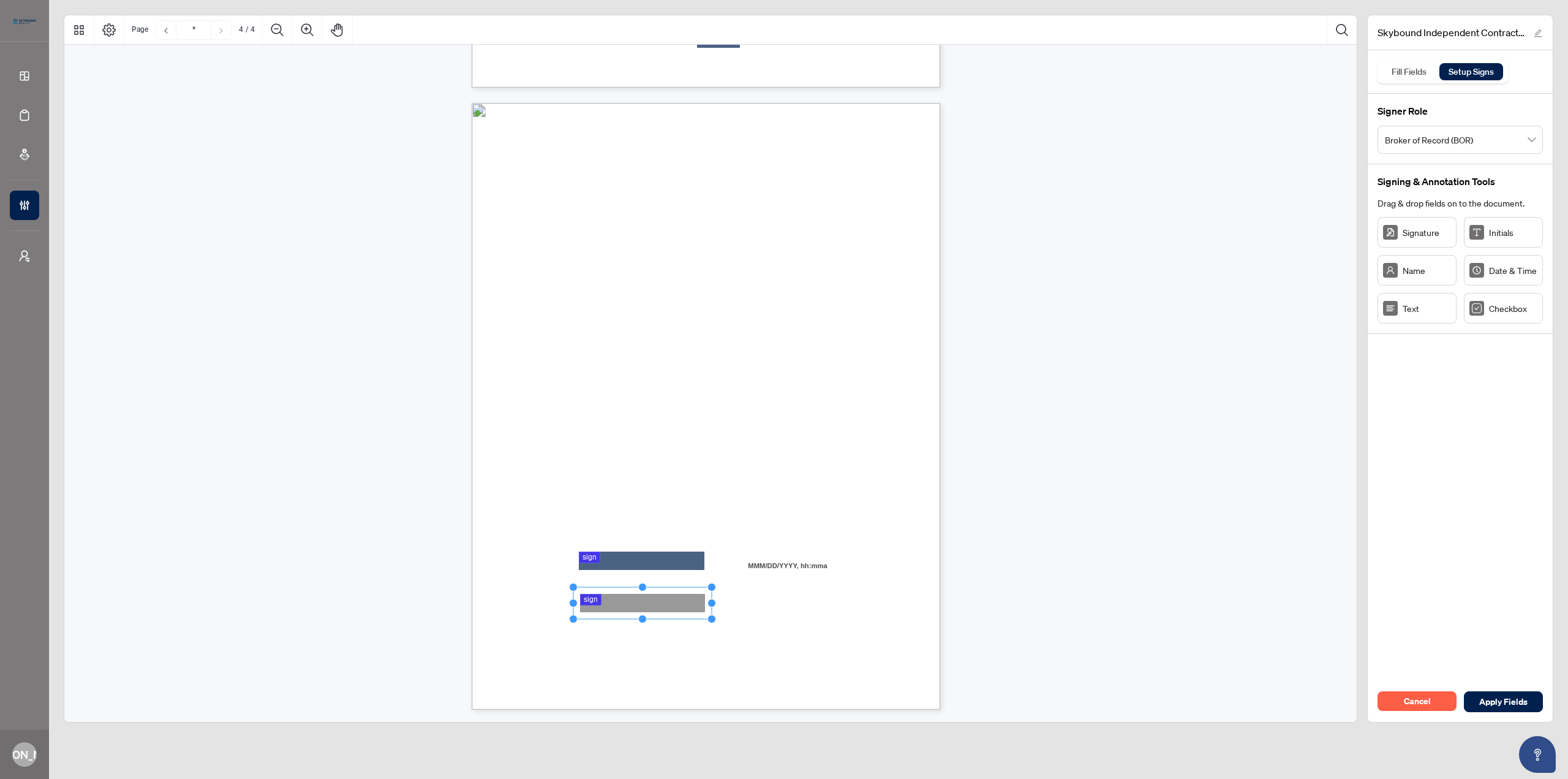
click at [768, 426] on div "d. The Contractor agrees that the Brokerage shall have sole discretion to deter…" at bounding box center [765, 482] width 585 height 759
click at [909, 426] on div "d. The Contractor agrees that the Brokerage shall have sole discretion to deter…" at bounding box center [765, 482] width 585 height 759
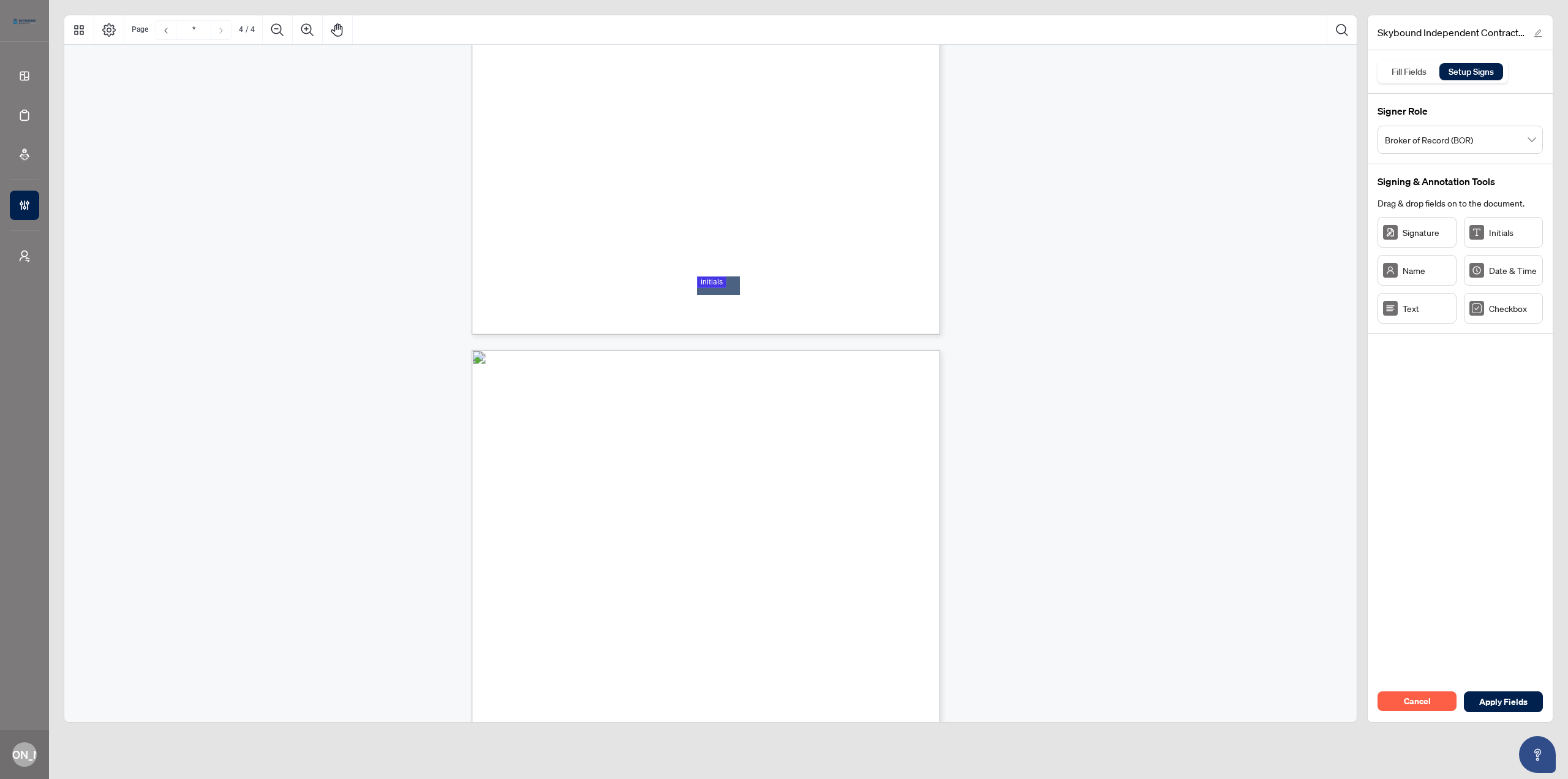
scroll to position [1513, 0]
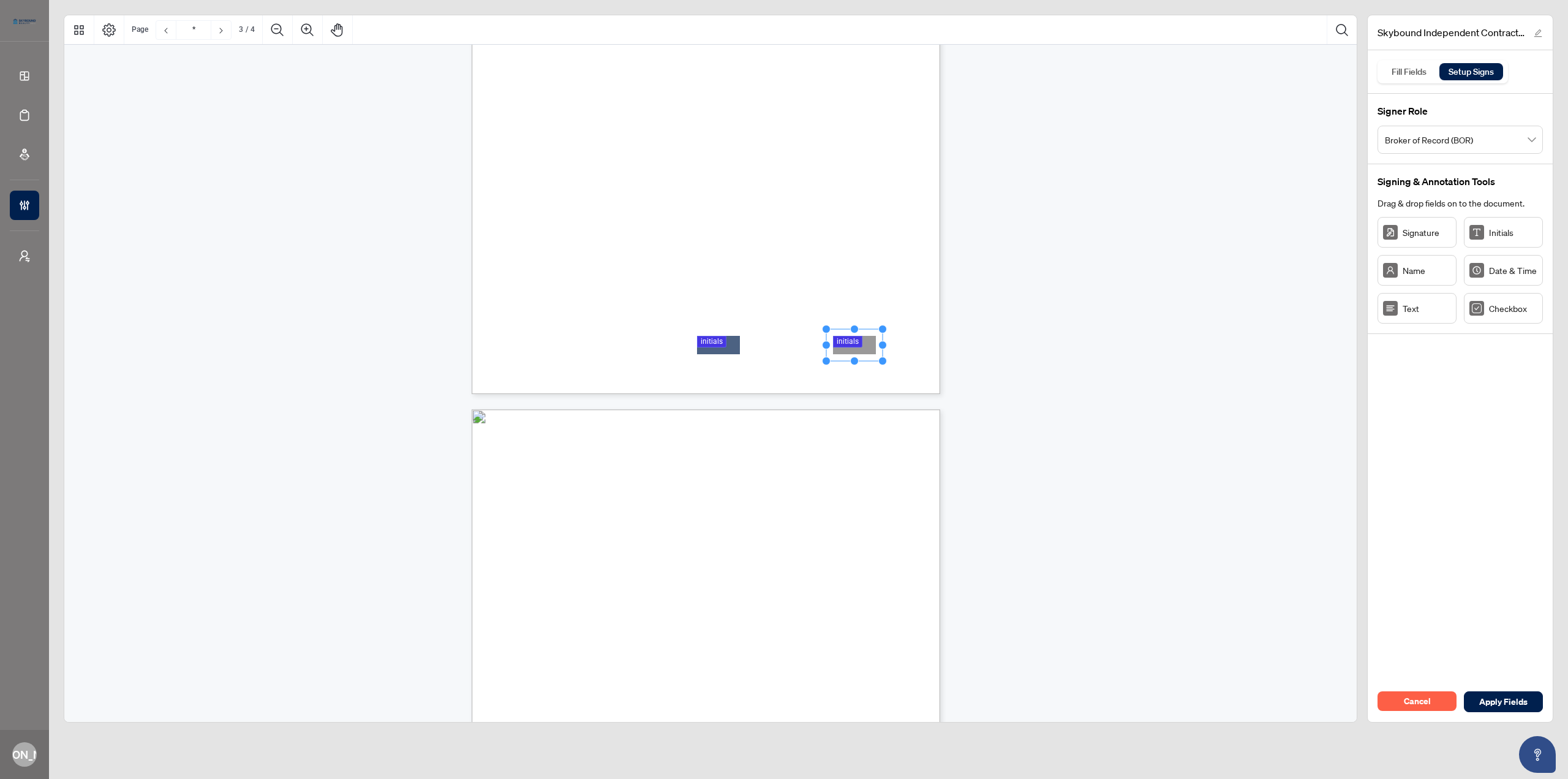
drag, startPoint x: 852, startPoint y: 343, endPoint x: 865, endPoint y: 344, distance: 13.0
click at [833, 295] on span "the Brokerage, its staff, or its managers are not personally named or involved …" at bounding box center [685, 294] width 297 height 9
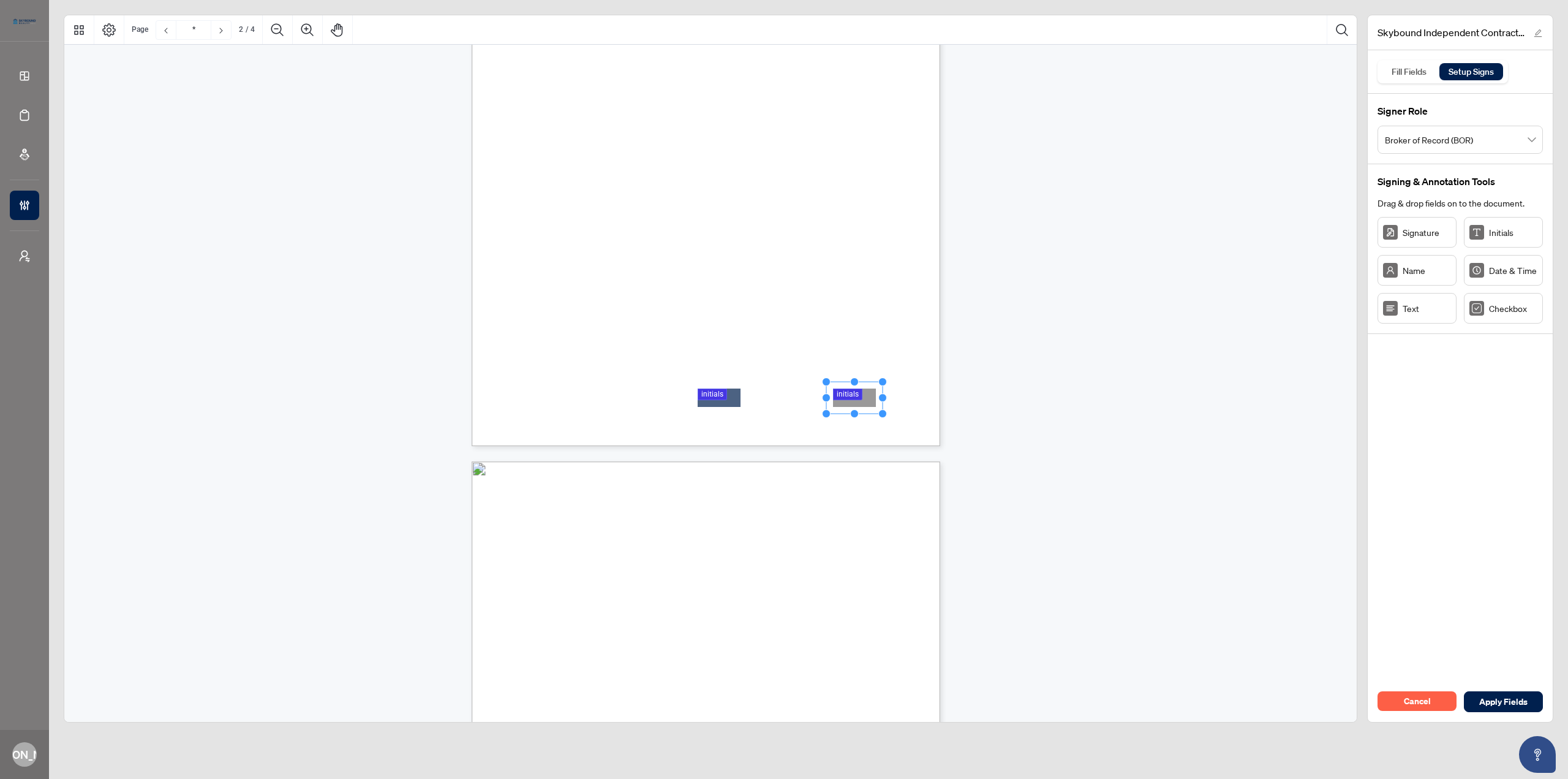
drag, startPoint x: 1484, startPoint y: 235, endPoint x: 854, endPoint y: 397, distance: 650.5
click at [842, 318] on span "transactions unless the builder has provided written indemnification in favour …" at bounding box center [682, 316] width 318 height 9
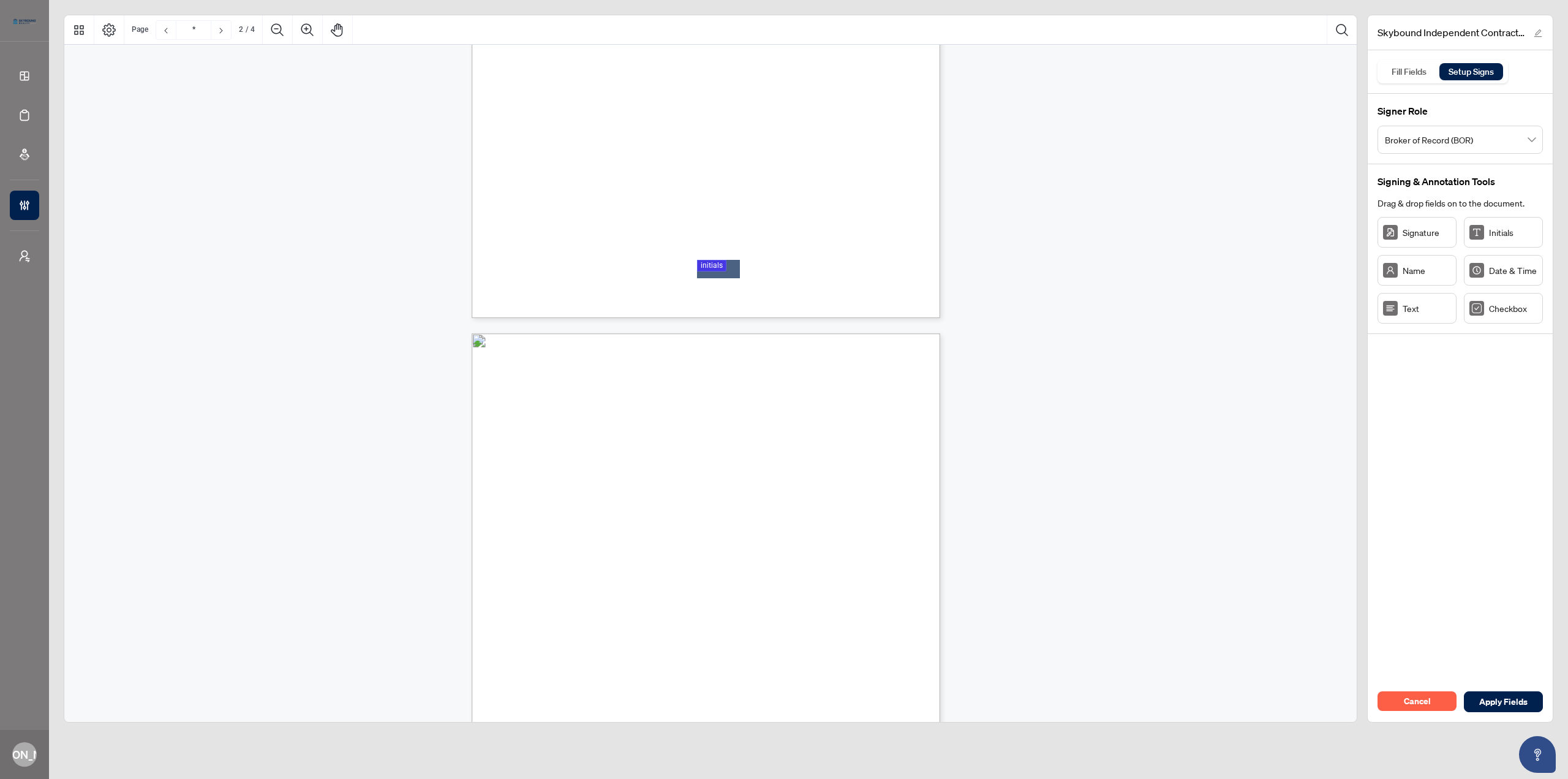
scroll to position [104, 0]
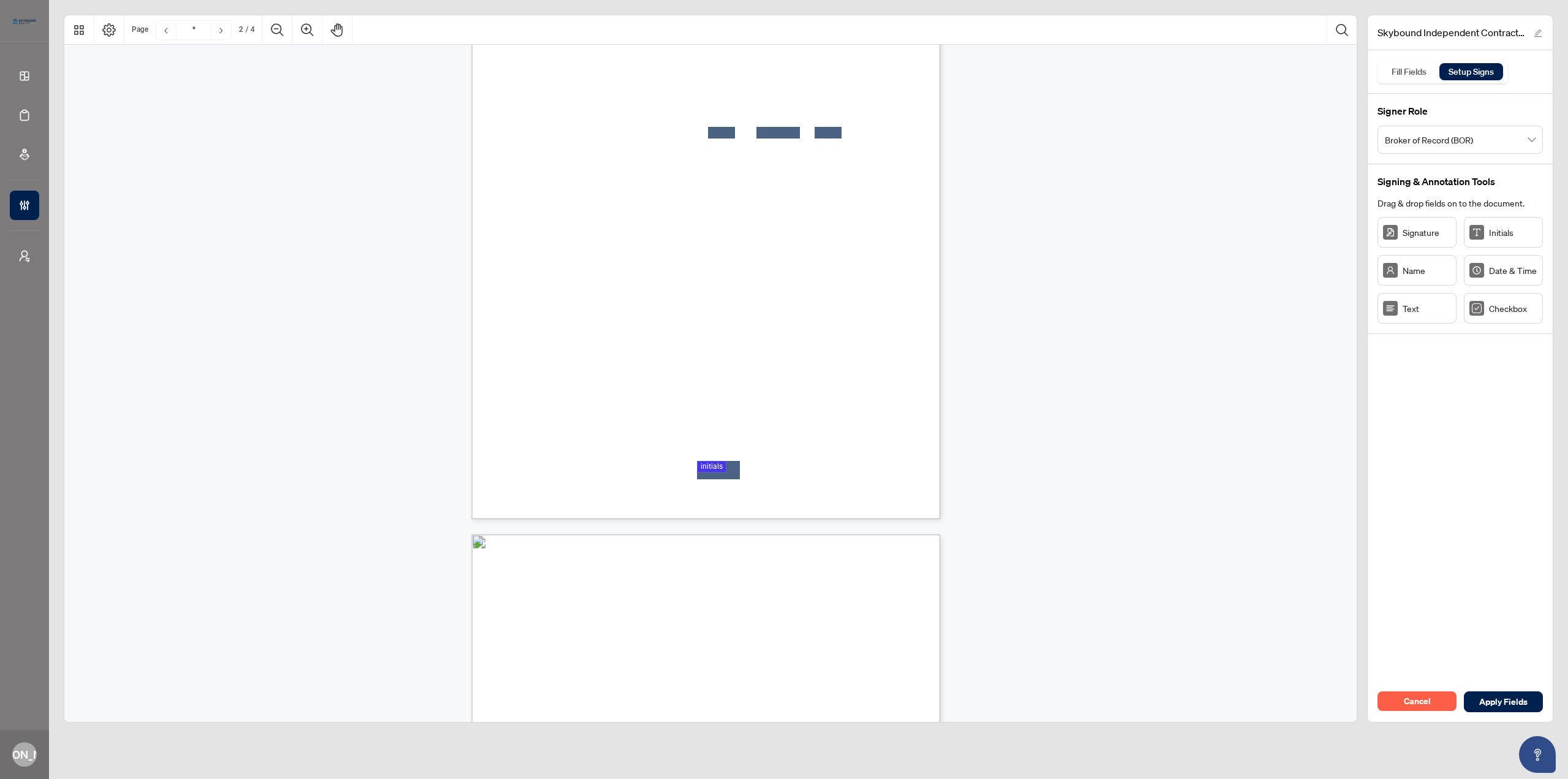
type input "*"
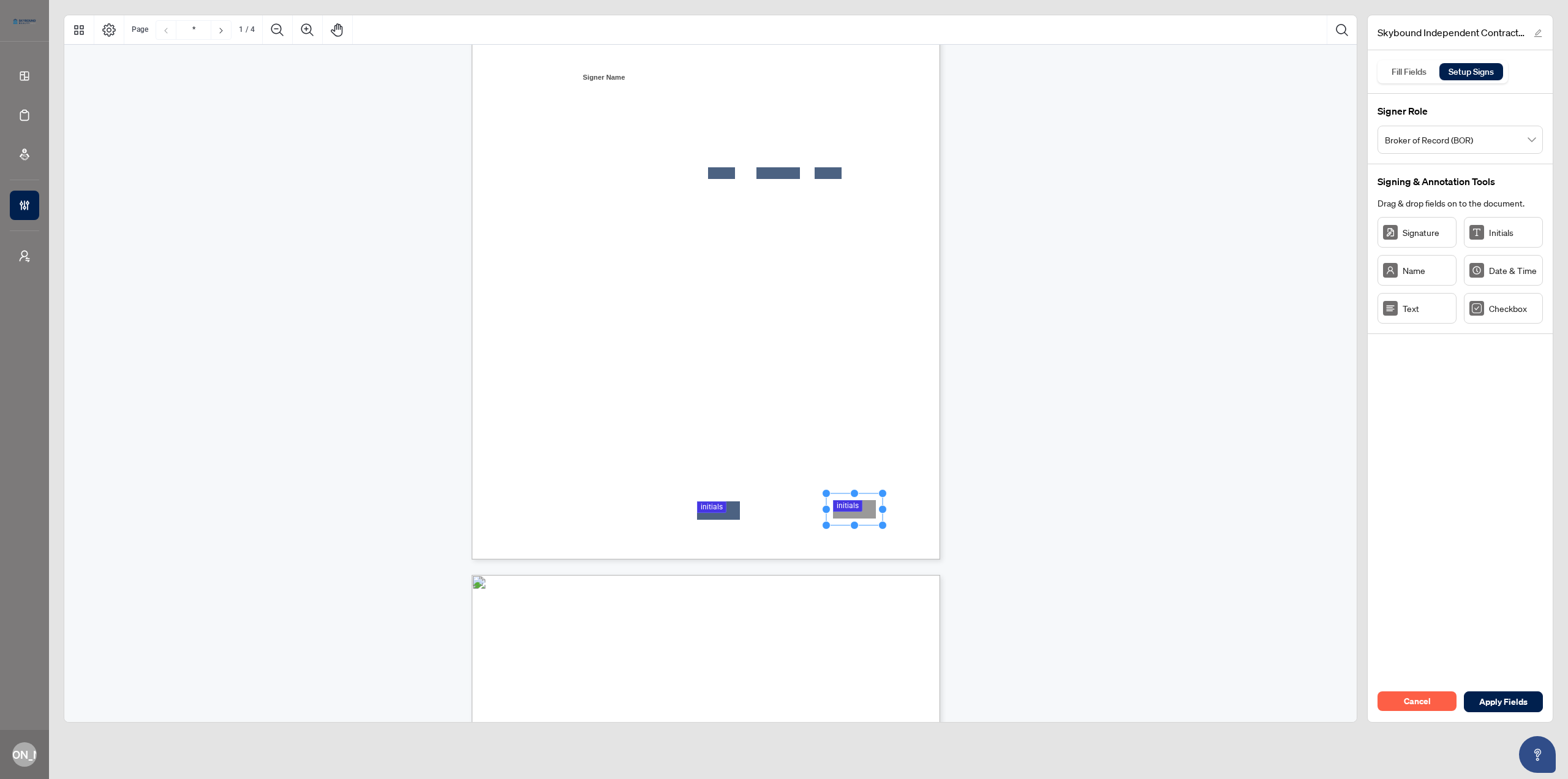
click at [637, 426] on span "offered through the Brokerage." at bounding box center [587, 447] width 99 height 9
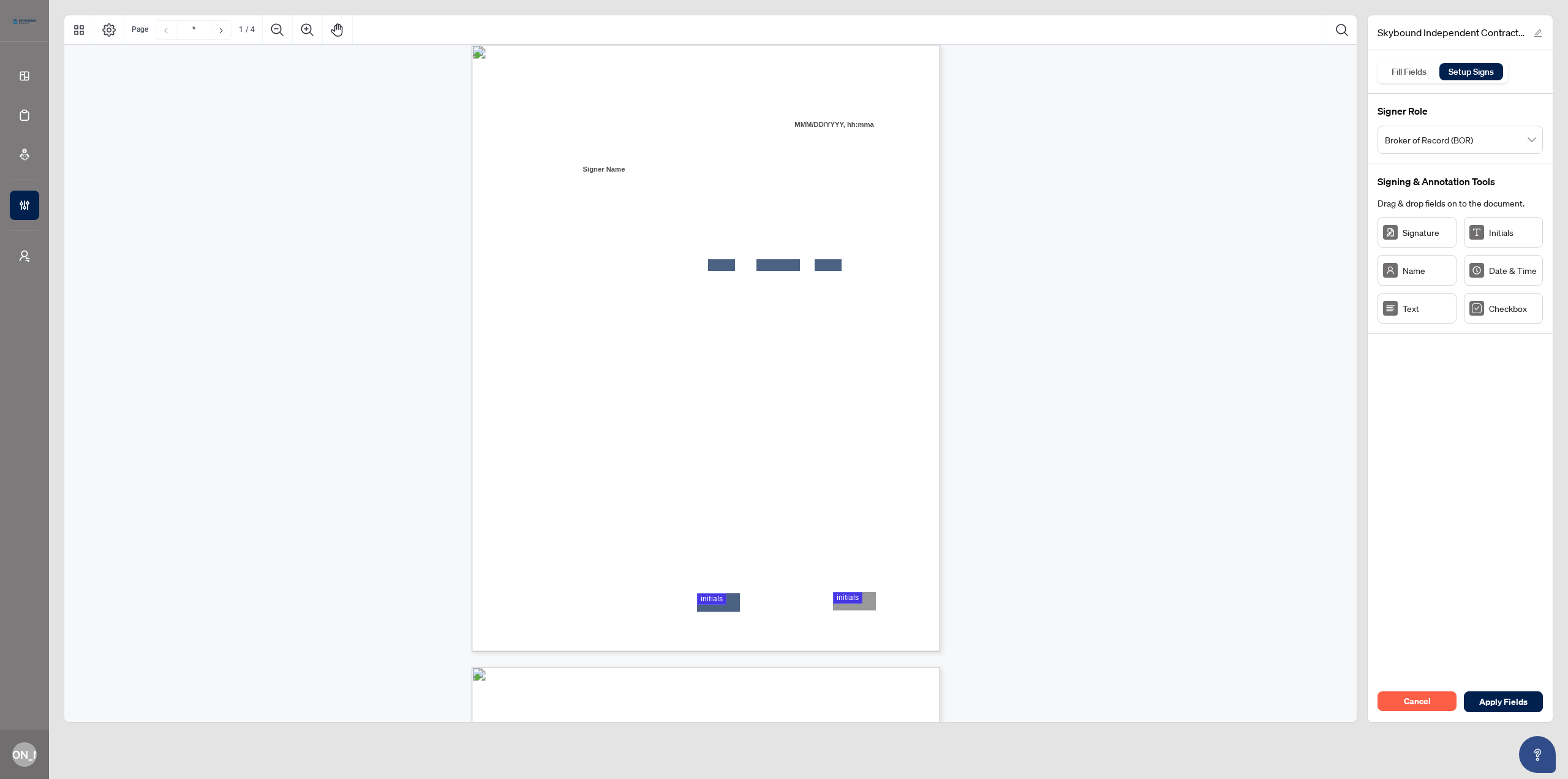
scroll to position [0, 0]
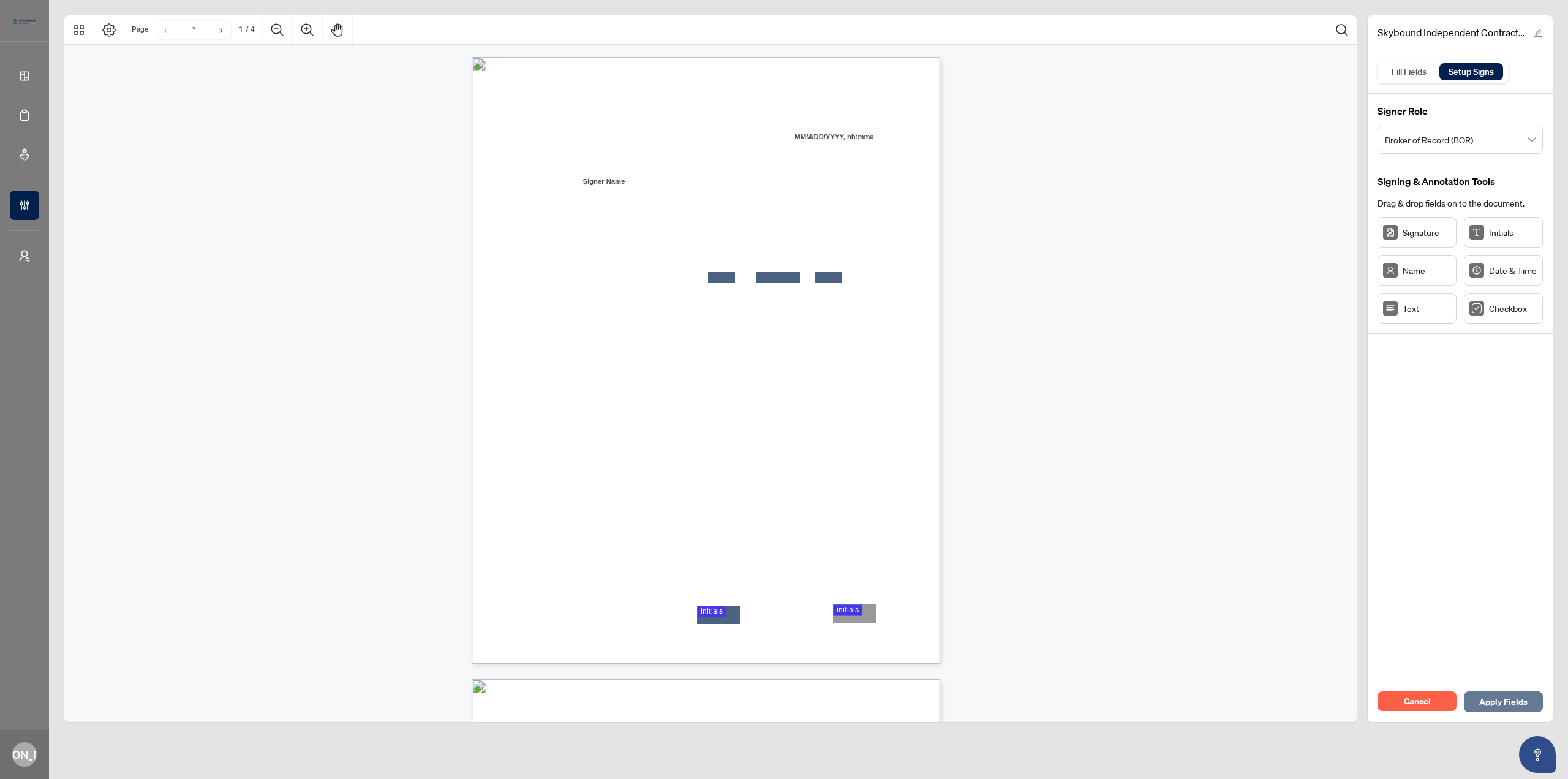
click at [940, 426] on span "Apply Fields" at bounding box center [1503, 701] width 48 height 20
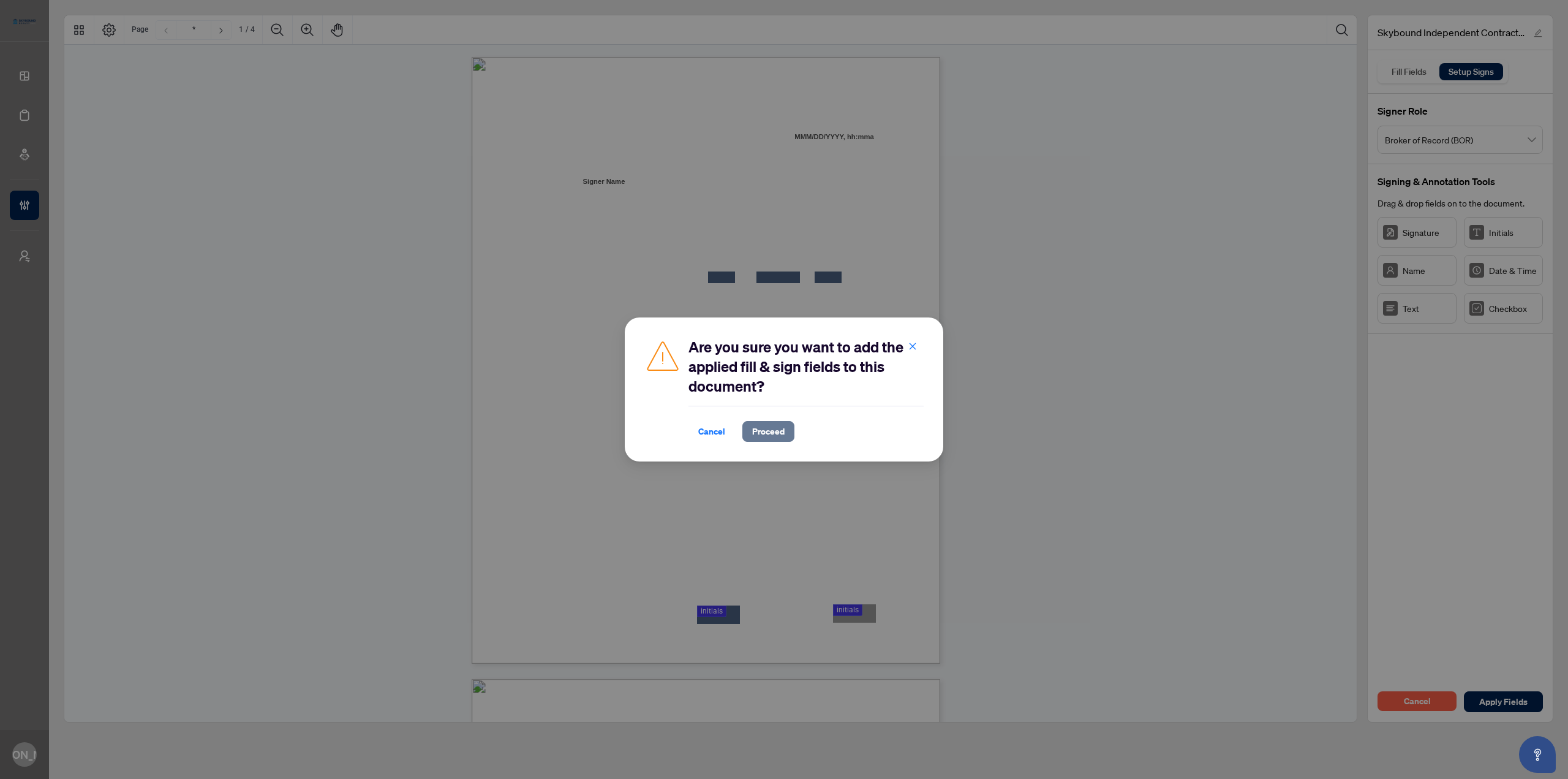
click at [756, 426] on span "Proceed" at bounding box center [768, 431] width 33 height 20
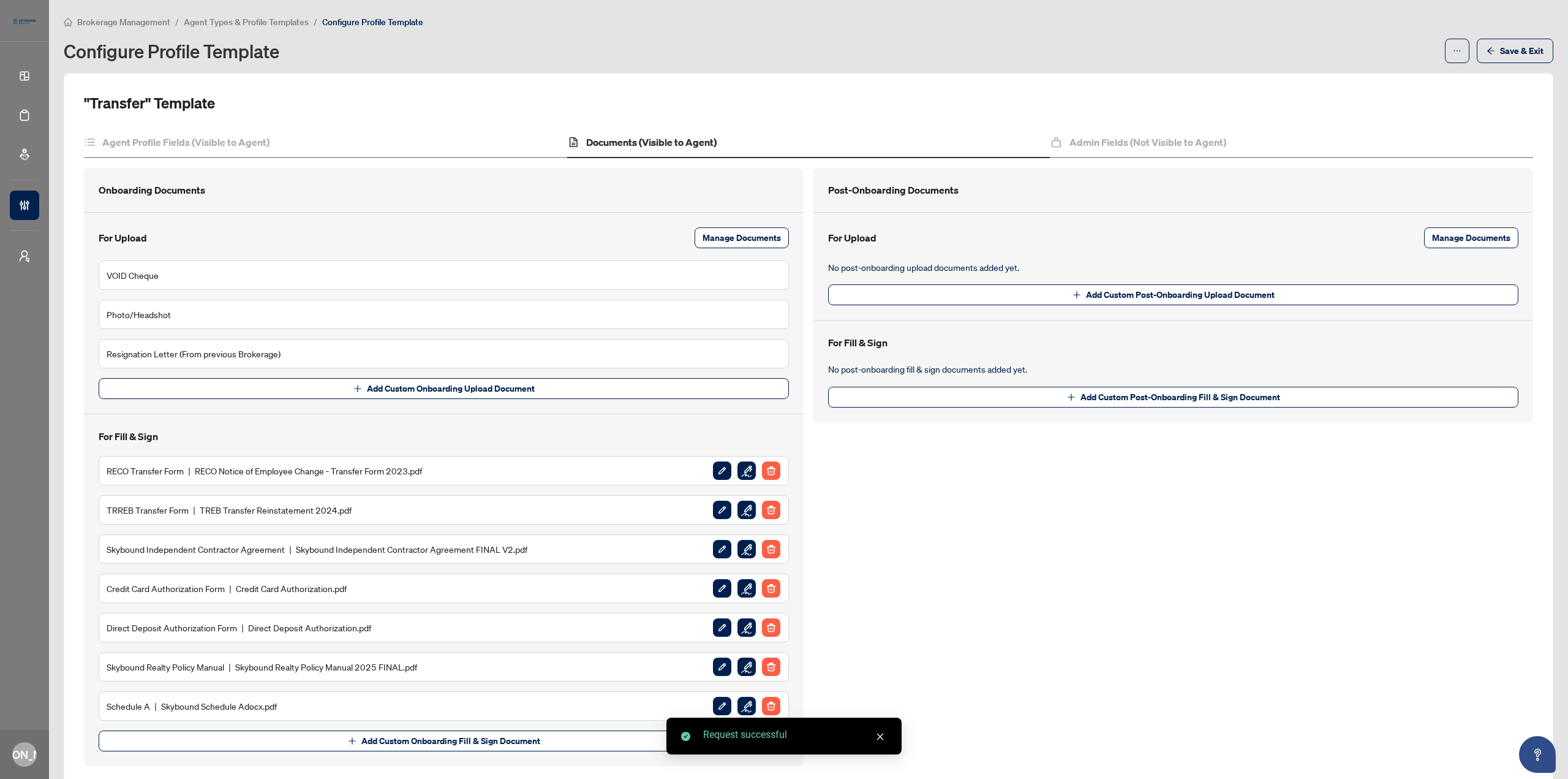
scroll to position [57, 0]
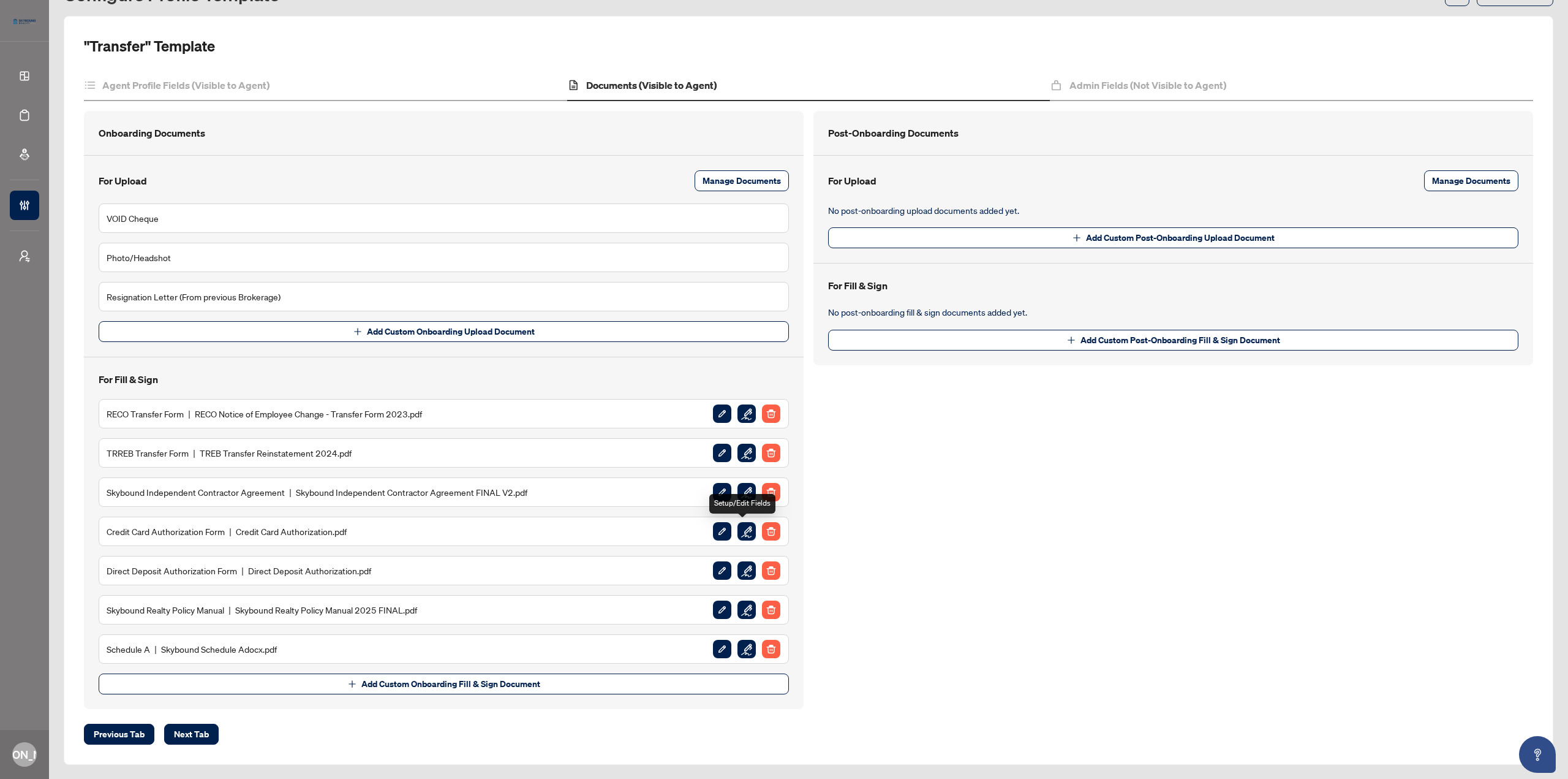
click at [747, 426] on img "button" at bounding box center [746, 531] width 18 height 19
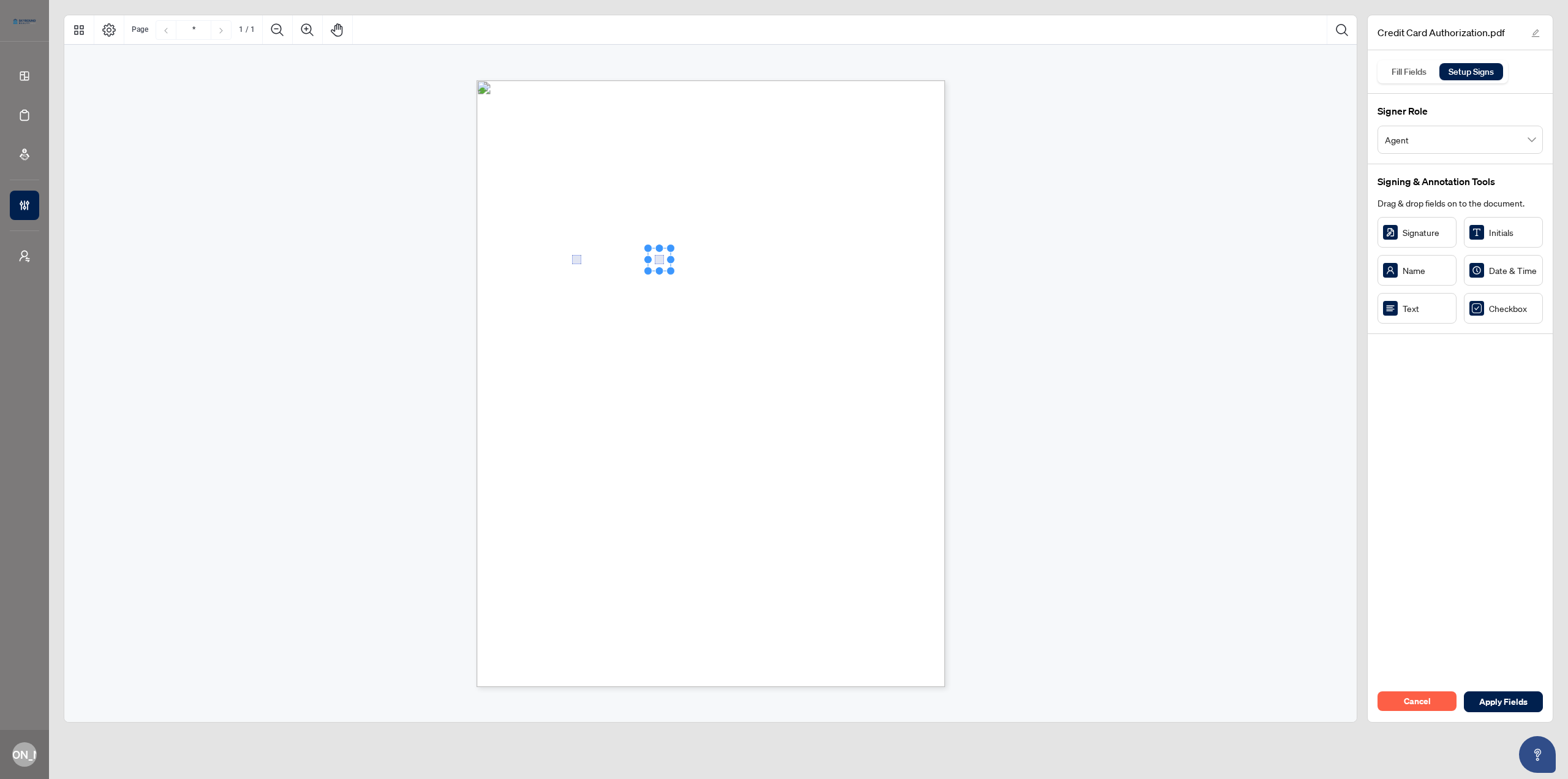
drag, startPoint x: 747, startPoint y: 293, endPoint x: 793, endPoint y: 306, distance: 47.8
click at [748, 295] on div "CREDIT CARD AUTHORIZATION FORM Please complete all fields. CREDIT CARD INFORMAT…" at bounding box center [769, 459] width 585 height 759
drag, startPoint x: 718, startPoint y: 284, endPoint x: 699, endPoint y: 287, distance: 19.2
drag, startPoint x: 738, startPoint y: 285, endPoint x: 953, endPoint y: 295, distance: 215.2
click at [940, 292] on div "CREDIT CARD AUTHORIZATION FORM Please complete all fields. CREDIT CARD INFORMAT…" at bounding box center [717, 390] width 481 height 619
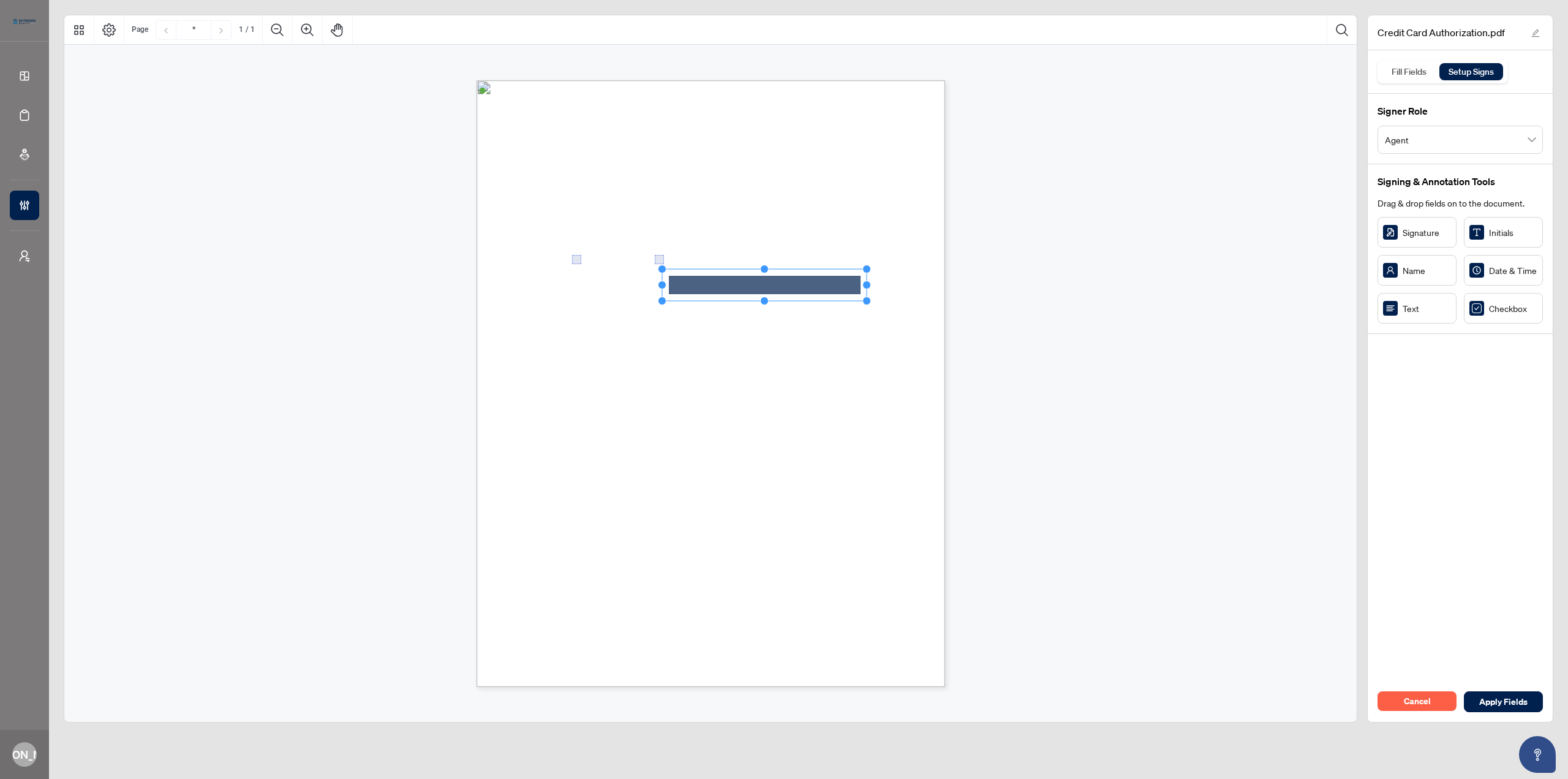
click at [940, 301] on div "CREDIT CARD AUTHORIZATION FORM Please complete all fields. CREDIT CARD INFORMAT…" at bounding box center [717, 390] width 481 height 619
drag, startPoint x: 1407, startPoint y: 310, endPoint x: 666, endPoint y: 308, distance: 741.0
drag, startPoint x: 704, startPoint y: 305, endPoint x: 807, endPoint y: 315, distance: 103.5
click at [807, 315] on div "CREDIT CARD AUTHORIZATION FORM Please complete all fields. CREDIT CARD INFORMAT…" at bounding box center [710, 383] width 469 height 607
click at [858, 367] on div "CREDIT CARD AUTHORIZATION FORM Please complete all fields. CREDIT CARD INFORMAT…" at bounding box center [769, 459] width 585 height 759
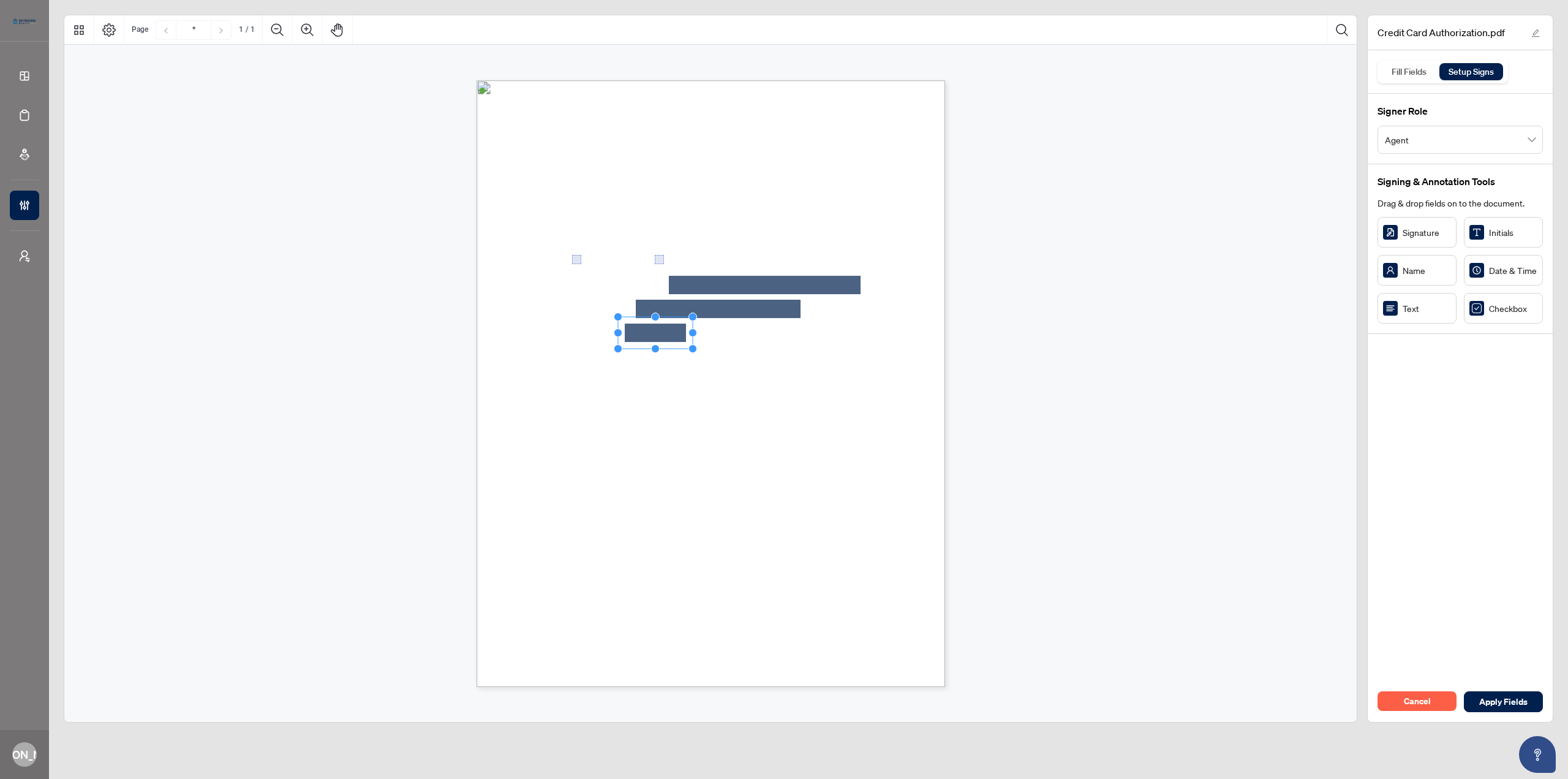
drag, startPoint x: 1410, startPoint y: 310, endPoint x: 655, endPoint y: 332, distance: 755.3
click at [666, 335] on rect "Page 1" at bounding box center [657, 333] width 75 height 32
click at [747, 392] on span "I authorize Skybound Realty to charge my credit card for the agreed monthly fee…" at bounding box center [682, 388] width 328 height 11
click at [803, 365] on div "CREDIT CARD AUTHORIZATION FORM Please complete all fields. CREDIT CARD INFORMAT…" at bounding box center [769, 459] width 585 height 759
drag, startPoint x: 1407, startPoint y: 312, endPoint x: 780, endPoint y: 358, distance: 628.7
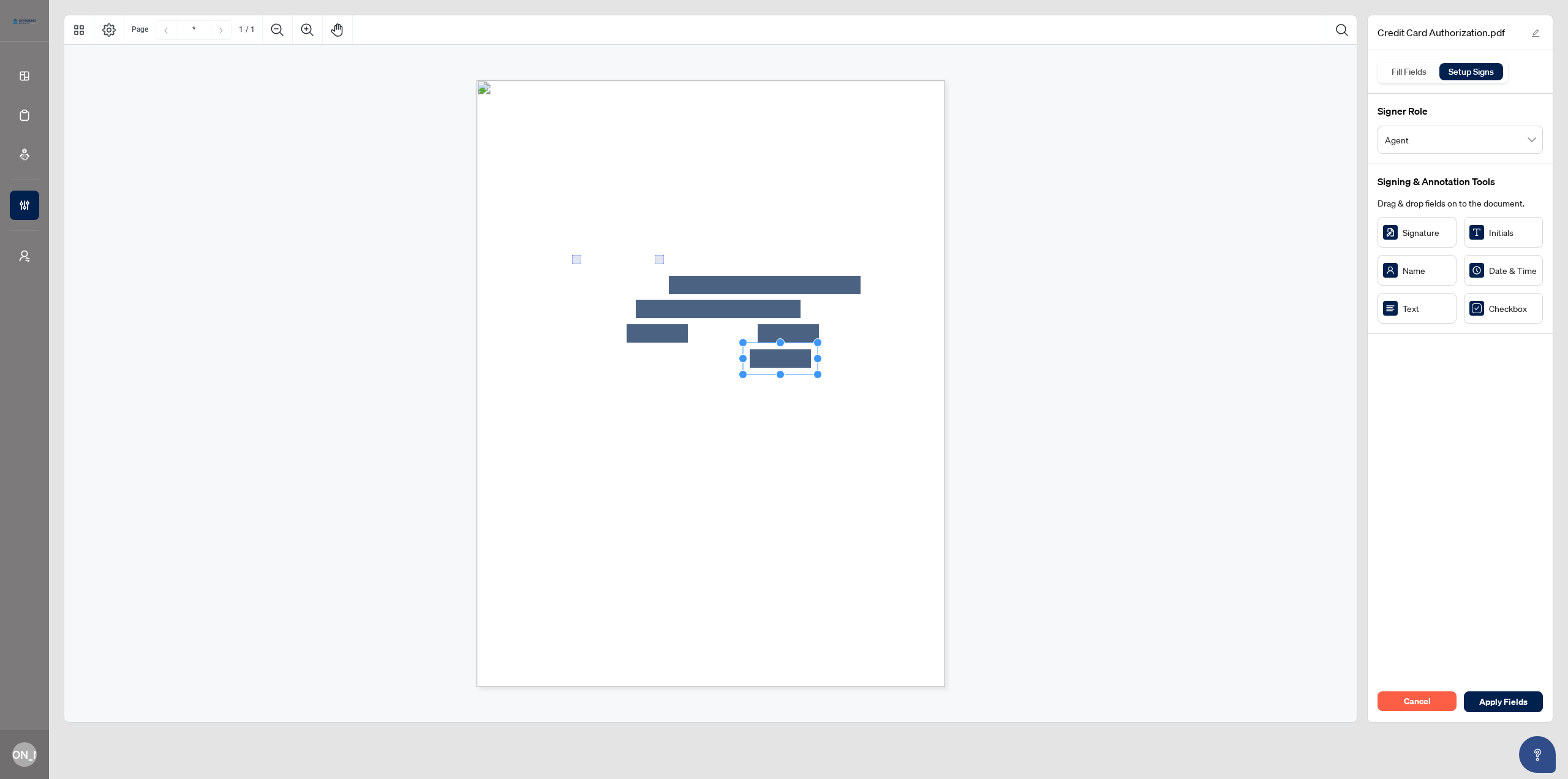
click at [816, 405] on span "that my payment information will be securely stored in the system for future bi…" at bounding box center [699, 400] width 363 height 11
drag, startPoint x: 1410, startPoint y: 230, endPoint x: 546, endPoint y: 445, distance: 890.3
drag, startPoint x: 577, startPoint y: 443, endPoint x: 680, endPoint y: 435, distance: 103.3
click at [680, 426] on div "CREDIT CARD AUTHORIZATION FORM Please complete all fields. CREDIT CARD INFORMAT…" at bounding box center [710, 383] width 469 height 607
click at [705, 426] on div "CREDIT CARD AUTHORIZATION FORM Please complete all fields. CREDIT CARD INFORMAT…" at bounding box center [769, 459] width 585 height 759
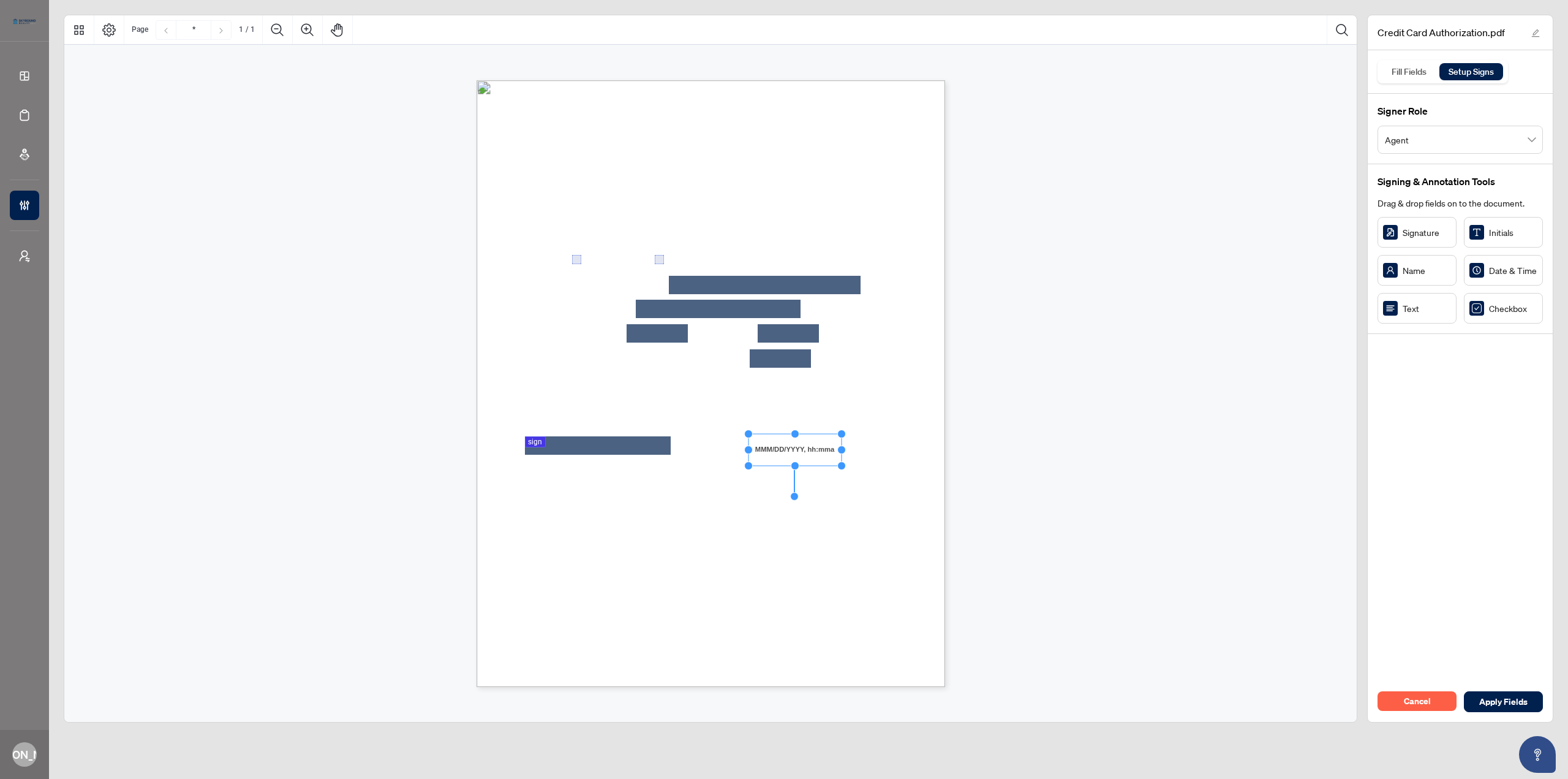
drag, startPoint x: 881, startPoint y: 536, endPoint x: 893, endPoint y: 542, distance: 13.4
click at [881, 426] on div "CREDIT CARD AUTHORIZATION FORM Please complete all fields. CREDIT CARD INFORMAT…" at bounding box center [769, 459] width 585 height 759
click at [940, 426] on button "Apply Fields" at bounding box center [1503, 701] width 79 height 21
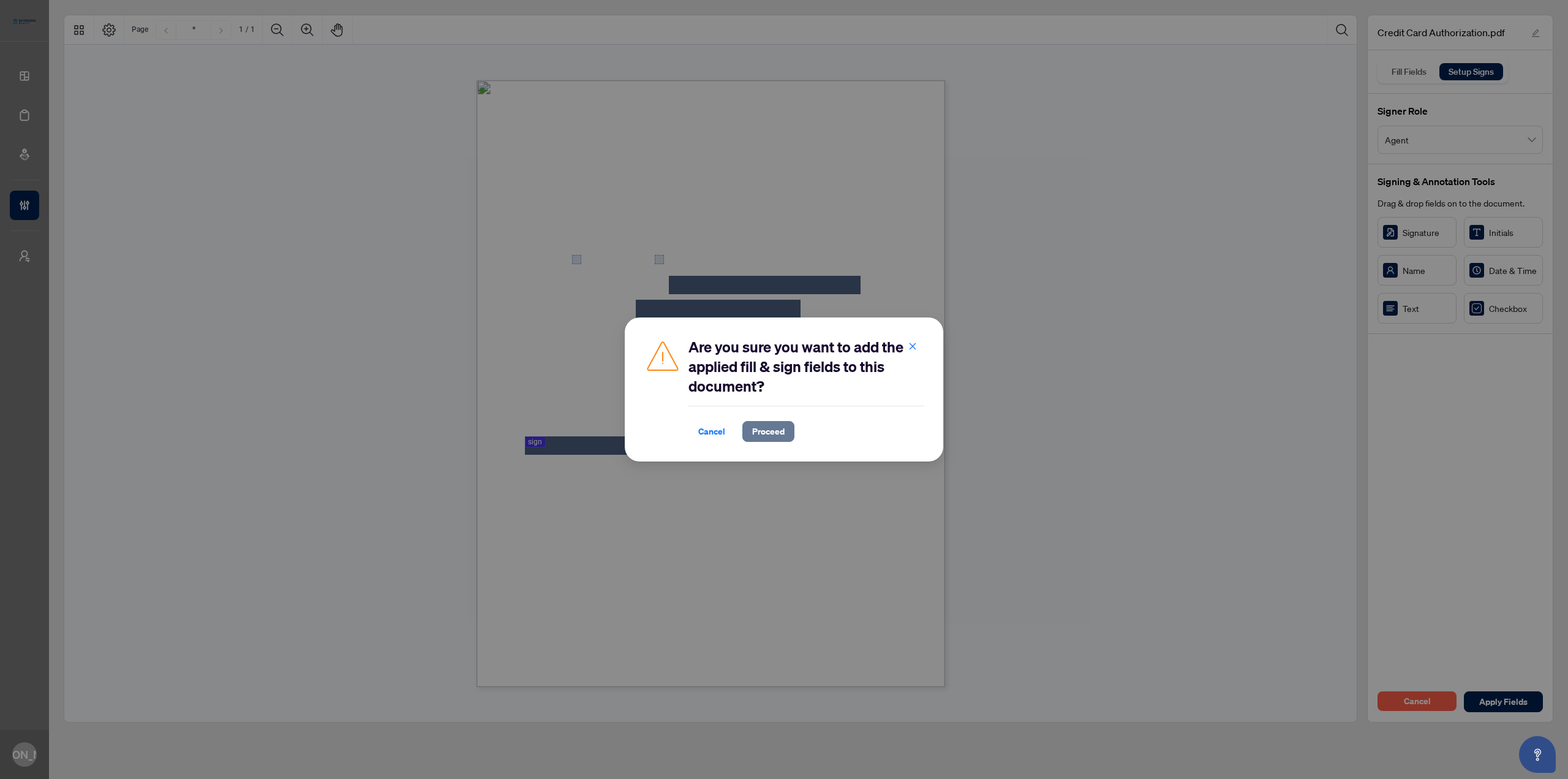
click at [788, 423] on button "Proceed" at bounding box center [768, 431] width 52 height 21
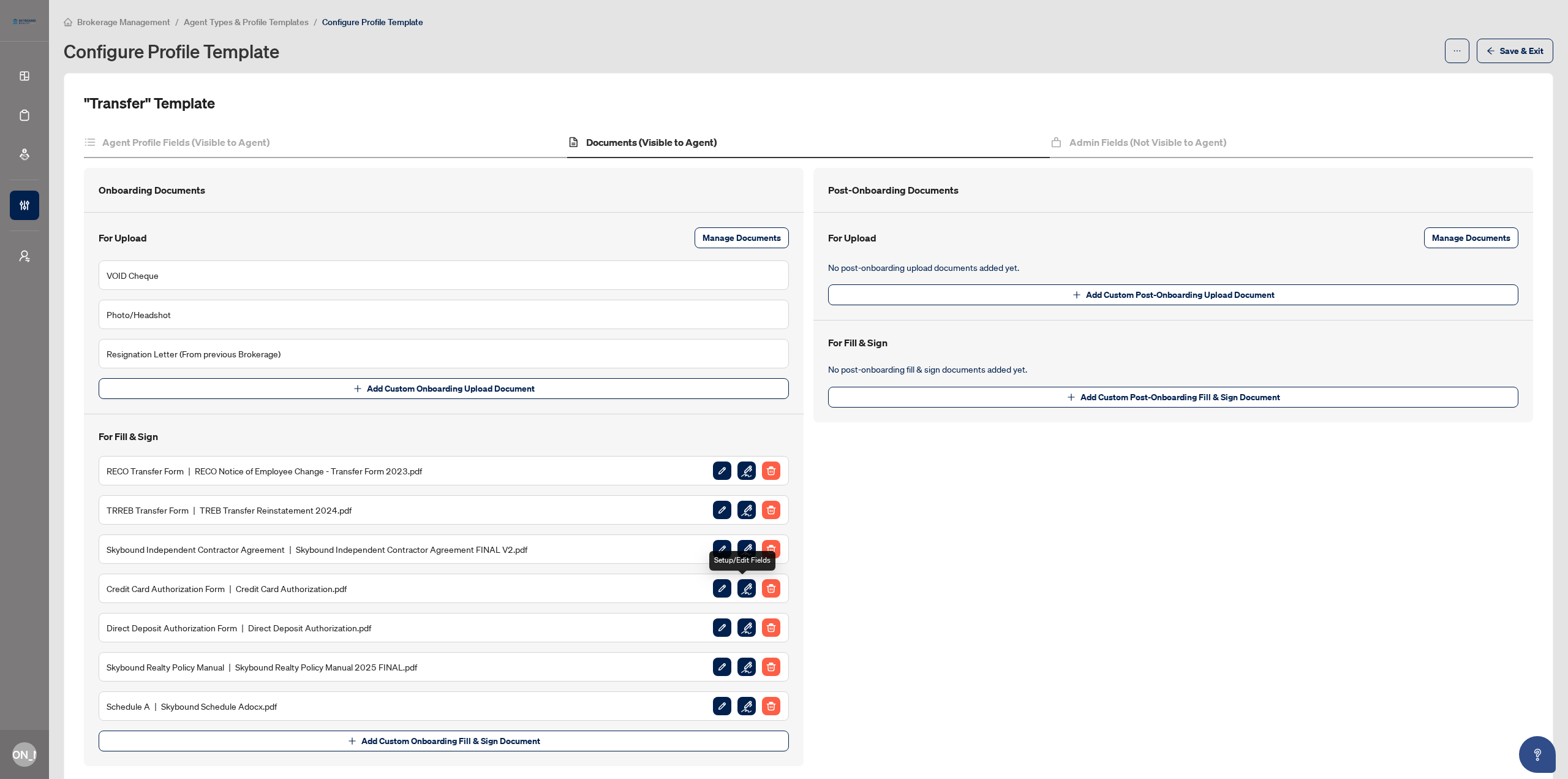
click at [745, 426] on img "button" at bounding box center [746, 588] width 18 height 19
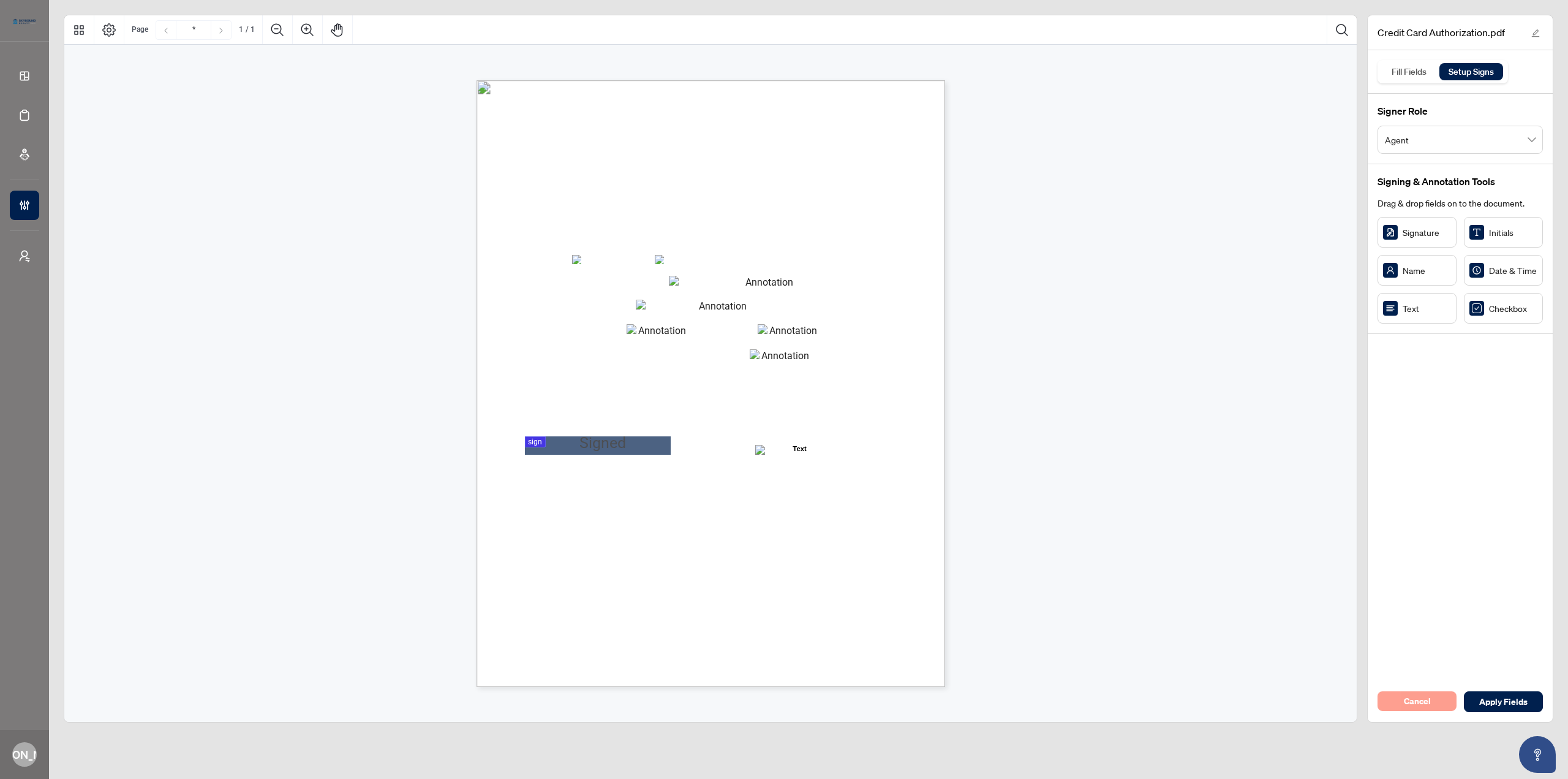
click at [940, 426] on span "Cancel" at bounding box center [1417, 701] width 27 height 20
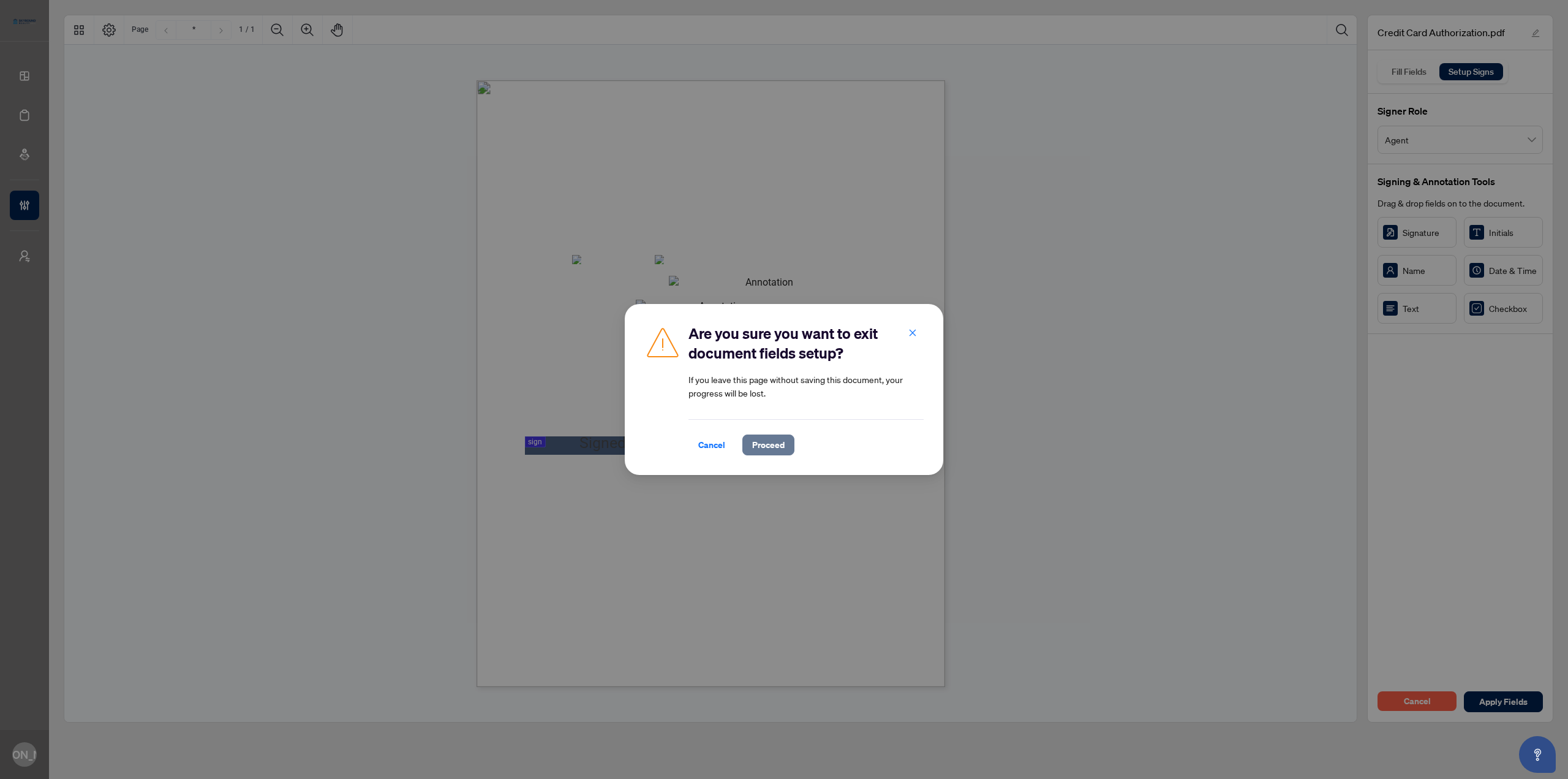
click at [772, 426] on span "Proceed" at bounding box center [768, 445] width 33 height 20
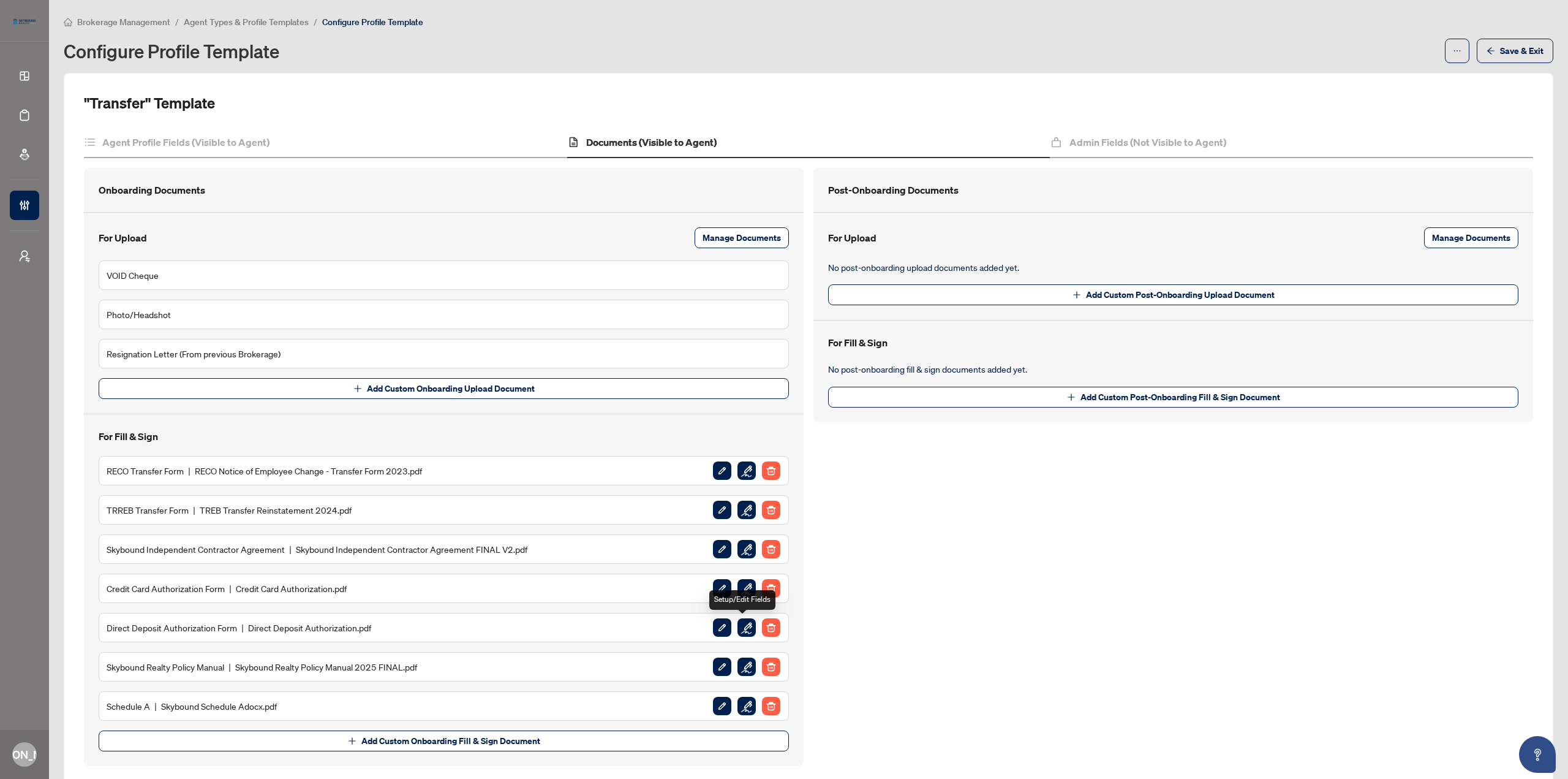
click at [741, 426] on img "button" at bounding box center [746, 627] width 18 height 19
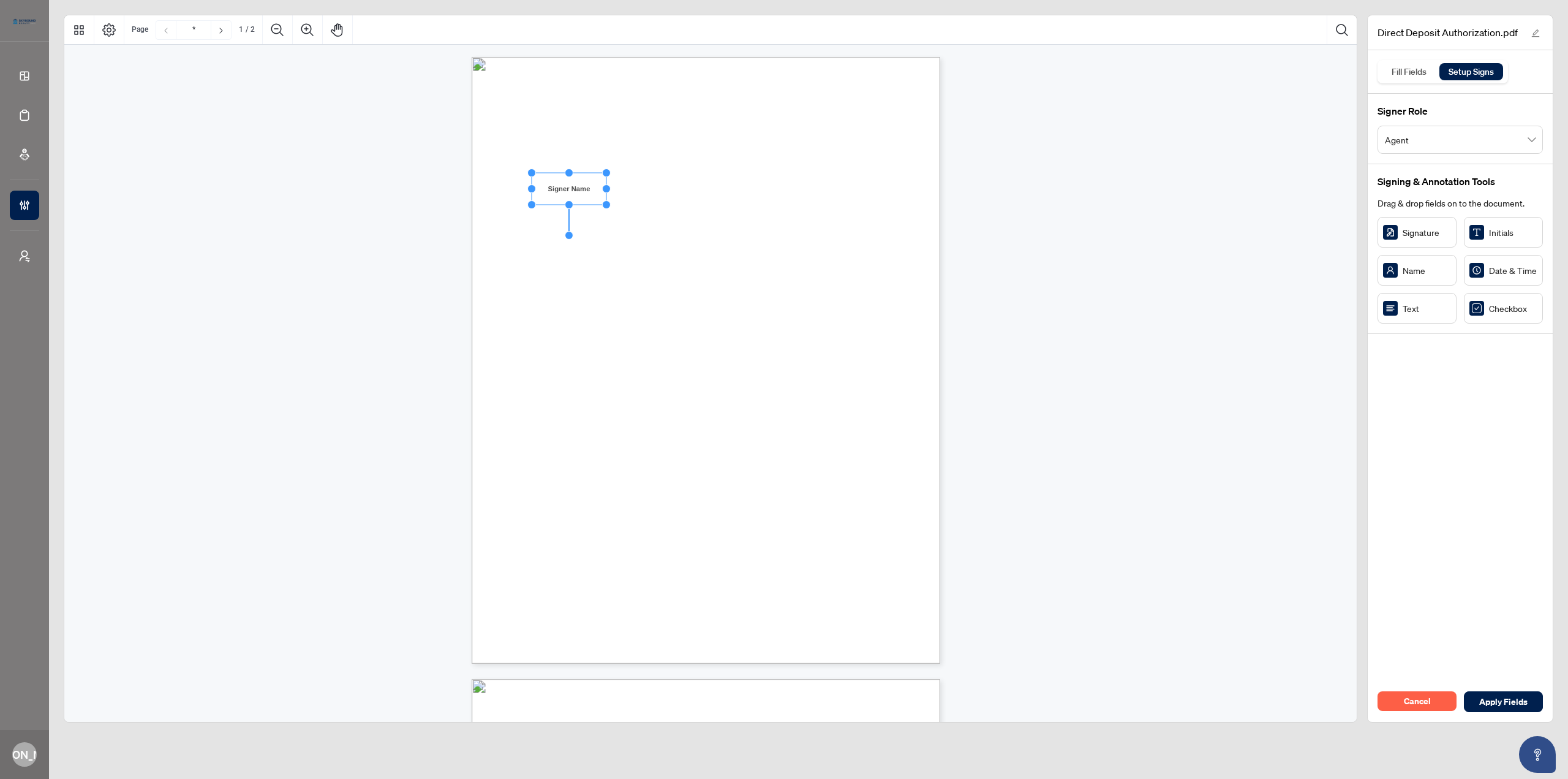
click at [640, 216] on div "DIRECT DEPOSIT AUTHORIZATION FORM Please complete all fields. AGENT INFORMATION…" at bounding box center [765, 436] width 585 height 759
drag, startPoint x: 1432, startPoint y: 315, endPoint x: 643, endPoint y: 210, distance: 796.0
drag, startPoint x: 682, startPoint y: 211, endPoint x: 931, endPoint y: 234, distance: 250.1
click at [927, 228] on div "DIRECT DEPOSIT AUTHORIZATION FORM Please complete all fields. AGENT INFORMATION…" at bounding box center [706, 360] width 469 height 607
drag, startPoint x: 937, startPoint y: 239, endPoint x: 935, endPoint y: 246, distance: 7.3
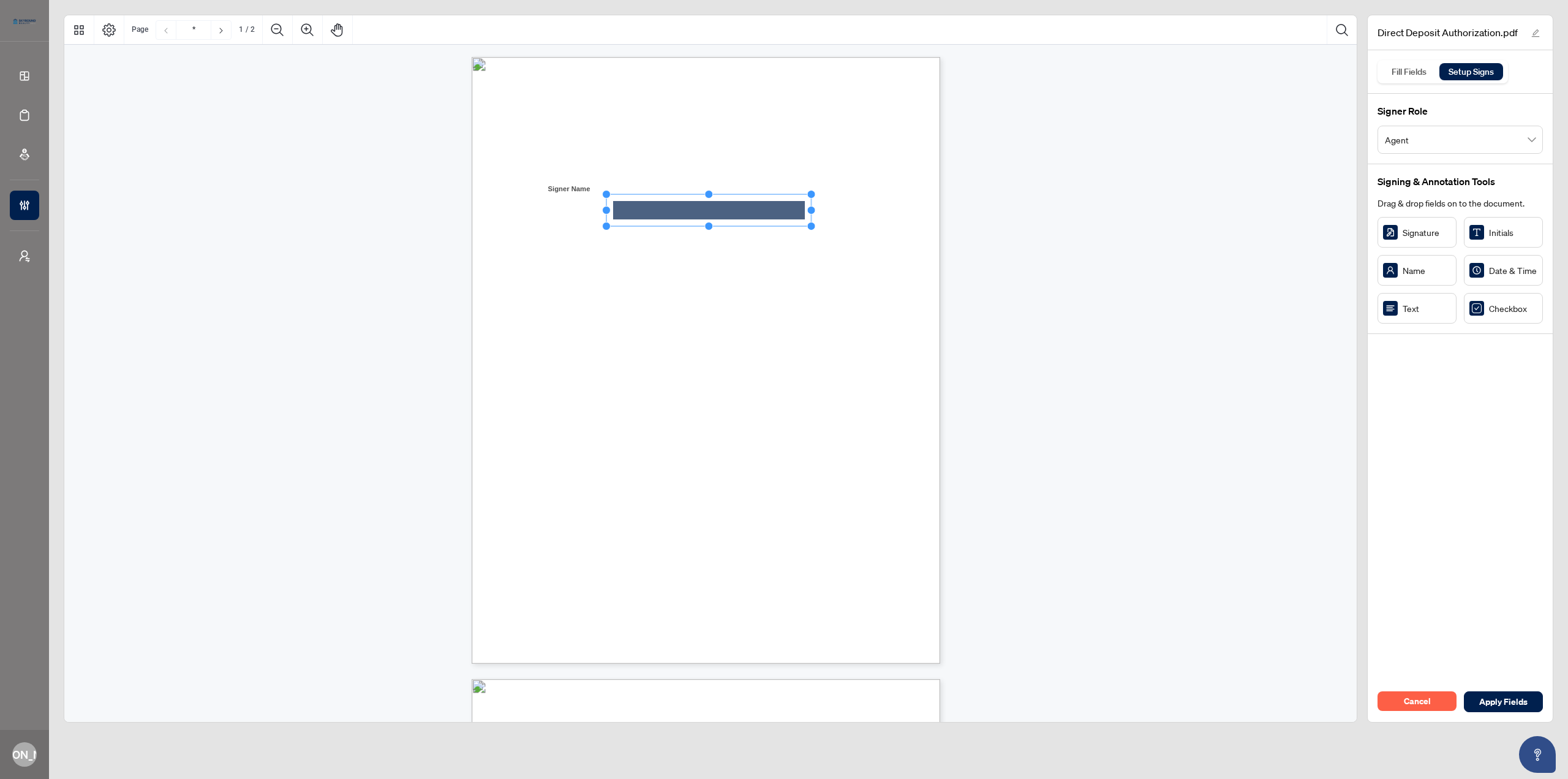
click at [937, 240] on div "DIRECT DEPOSIT AUTHORIZATION FORM Please complete all fields. AGENT INFORMATION…" at bounding box center [765, 436] width 585 height 759
click at [940, 275] on div "DIRECT DEPOSIT AUTHORIZATION FORM Please complete all fields. AGENT INFORMATION…" at bounding box center [710, 665] width 1292 height 1241
drag, startPoint x: 1407, startPoint y: 314, endPoint x: 575, endPoint y: 263, distance: 833.6
drag, startPoint x: 613, startPoint y: 264, endPoint x: 689, endPoint y: 258, distance: 76.2
click at [689, 258] on div "DIRECT DEPOSIT AUTHORIZATION FORM Please complete all fields. AGENT INFORMATION…" at bounding box center [706, 360] width 469 height 607
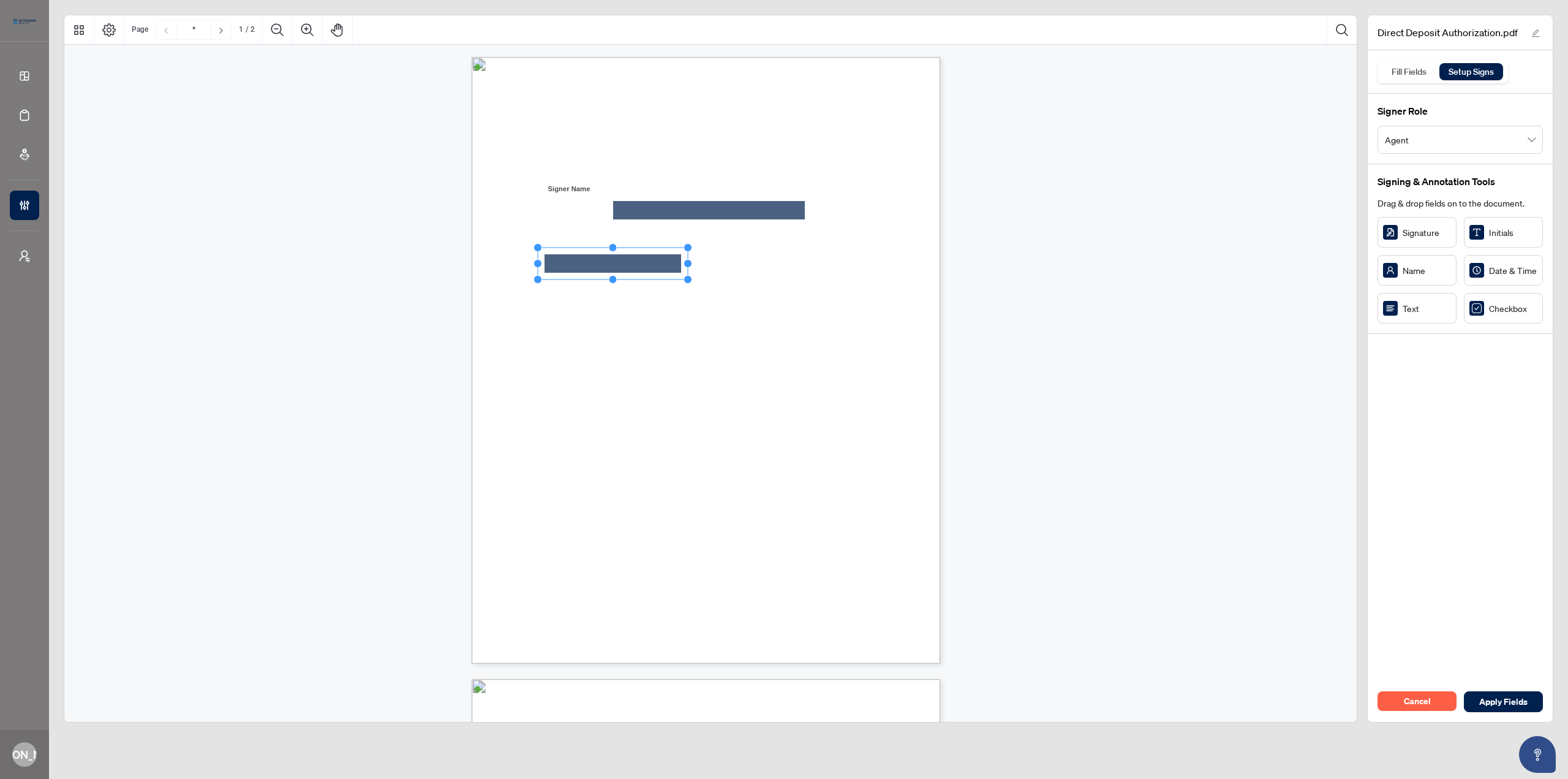
drag, startPoint x: 777, startPoint y: 314, endPoint x: 782, endPoint y: 317, distance: 5.8
click at [781, 316] on div "DIRECT DEPOSIT AUTHORIZATION FORM Please complete all fields. AGENT INFORMATION…" at bounding box center [765, 436] width 585 height 759
drag, startPoint x: 597, startPoint y: 288, endPoint x: 609, endPoint y: 286, distance: 12.2
drag, startPoint x: 723, startPoint y: 329, endPoint x: 763, endPoint y: 336, distance: 40.6
click at [733, 332] on div "DIRECT DEPOSIT AUTHORIZATION FORM Please complete all fields. AGENT INFORMATION…" at bounding box center [765, 436] width 585 height 759
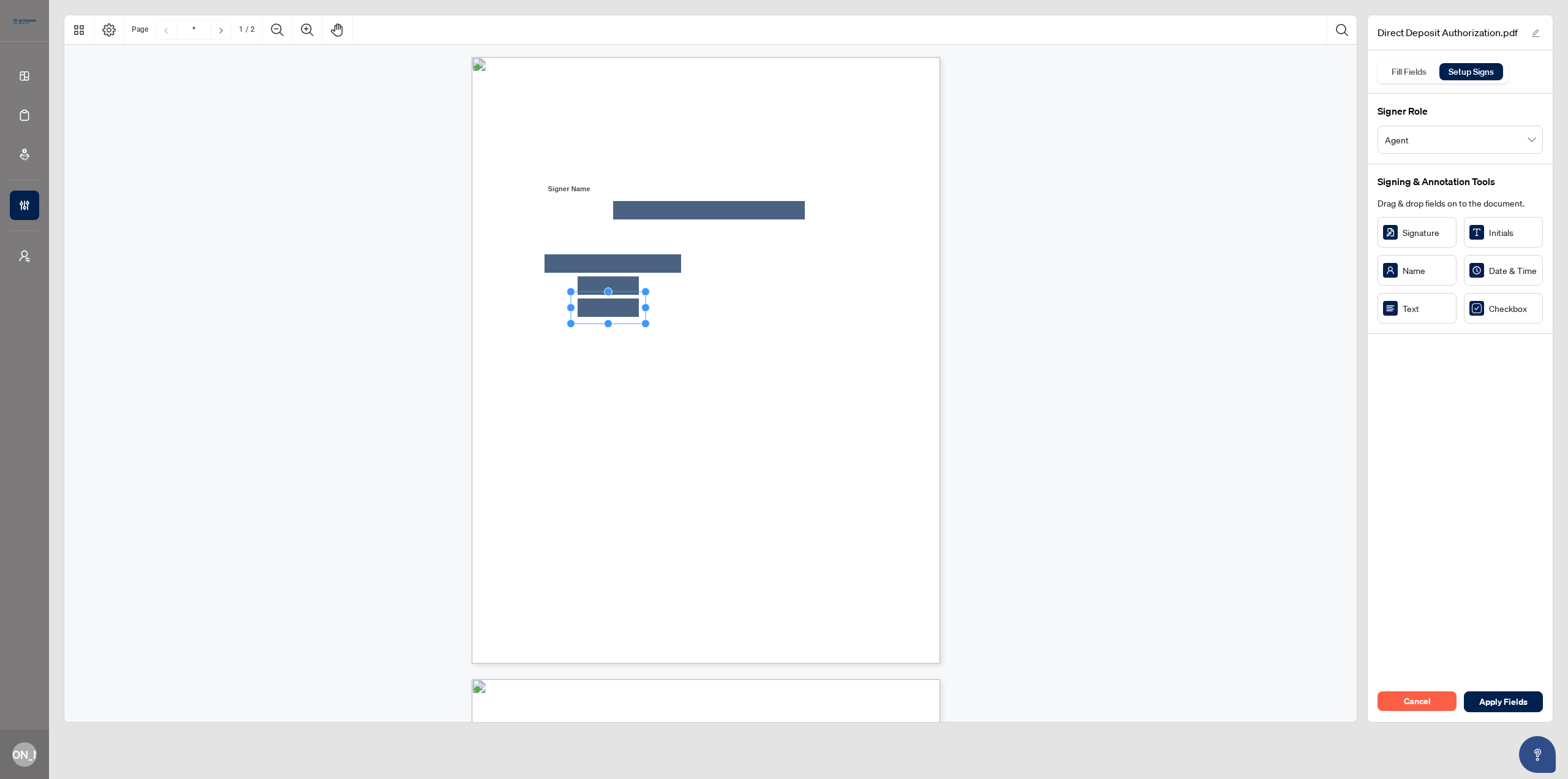
drag, startPoint x: 590, startPoint y: 309, endPoint x: 612, endPoint y: 308, distance: 22.0
drag, startPoint x: 714, startPoint y: 329, endPoint x: 719, endPoint y: 334, distance: 7.1
click at [714, 330] on div "DIRECT DEPOSIT AUTHORIZATION FORM Please complete all fields. AGENT INFORMATION…" at bounding box center [765, 436] width 585 height 759
drag, startPoint x: 601, startPoint y: 330, endPoint x: 708, endPoint y: 354, distance: 109.7
click at [625, 356] on span "SAVINGS" at bounding box center [612, 354] width 25 height 8
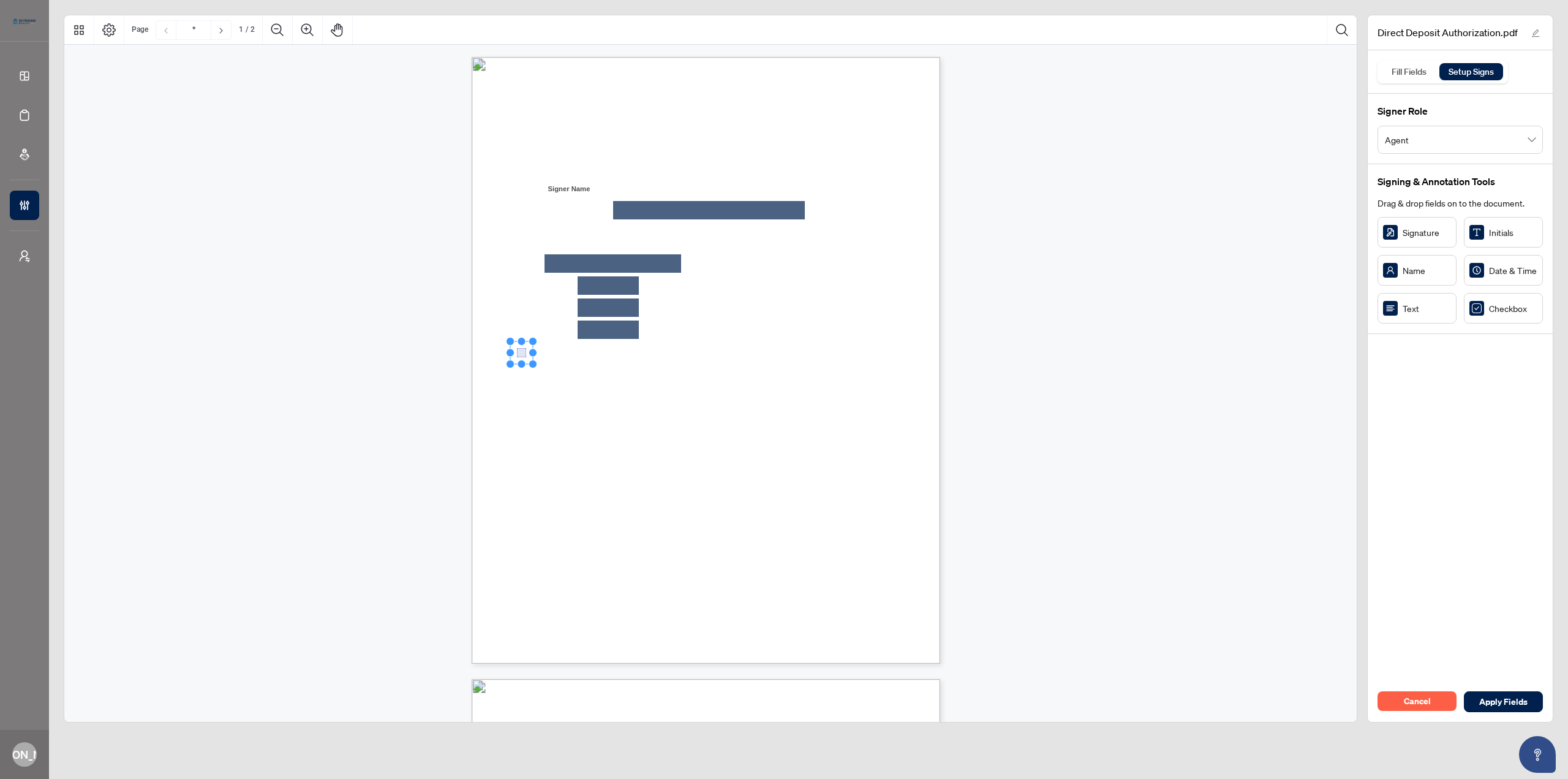
drag, startPoint x: 518, startPoint y: 352, endPoint x: 524, endPoint y: 353, distance: 6.1
click at [529, 355] on rect "Page 1" at bounding box center [522, 355] width 23 height 23
drag, startPoint x: 673, startPoint y: 380, endPoint x: 680, endPoint y: 399, distance: 20.2
click at [678, 384] on span "I, ____________________________________, hereby authorize" at bounding box center [621, 384] width 228 height 11
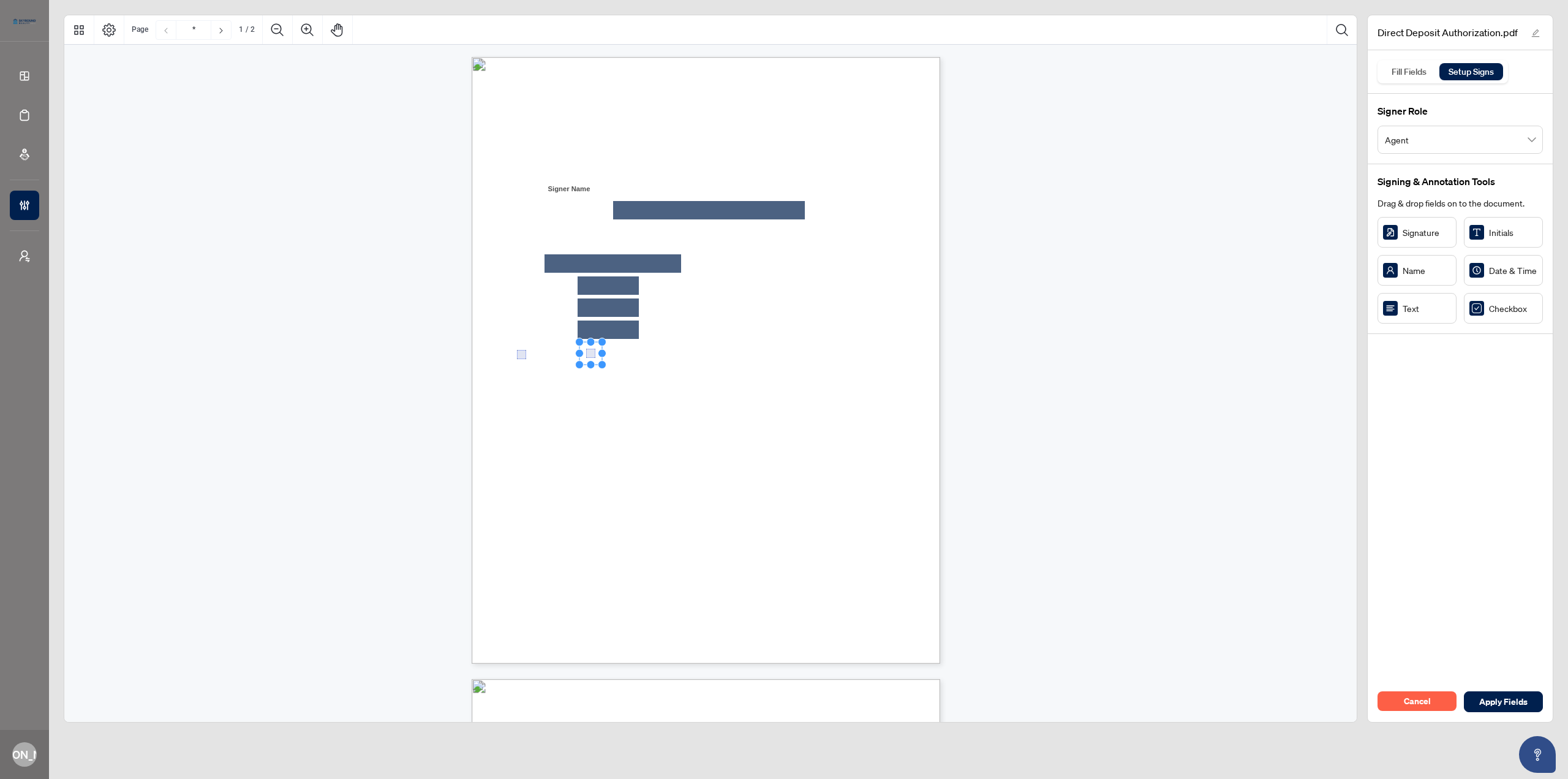
drag, startPoint x: 1472, startPoint y: 315, endPoint x: 602, endPoint y: 360, distance: 871.2
click at [596, 356] on rect "Page 1" at bounding box center [590, 354] width 23 height 23
click at [611, 374] on div "DIRECT DEPOSIT AUTHORIZATION FORM Please complete all fields. AGENT INFORMATION…" at bounding box center [765, 436] width 585 height 759
click at [622, 395] on span "institution to electronically deposit funds into the account listed above, and …" at bounding box center [701, 400] width 390 height 11
drag, startPoint x: 1400, startPoint y: 237, endPoint x: 553, endPoint y: 465, distance: 877.2
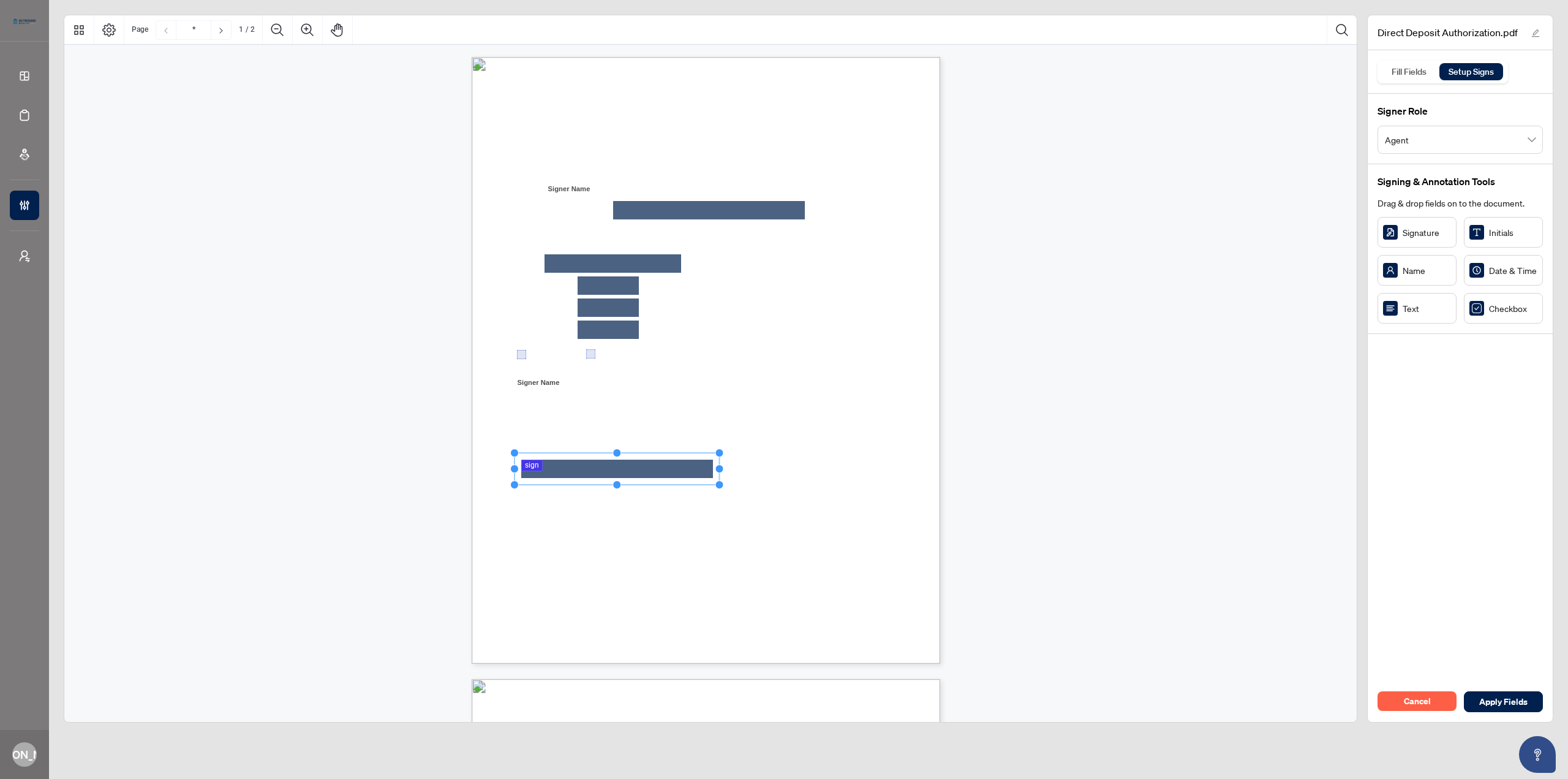
drag, startPoint x: 571, startPoint y: 466, endPoint x: 782, endPoint y: 471, distance: 211.1
click at [783, 426] on div "DIRECT DEPOSIT AUTHORIZATION FORM Please complete all fields. AGENT INFORMATION…" at bounding box center [706, 360] width 469 height 607
drag, startPoint x: 629, startPoint y: 459, endPoint x: 637, endPoint y: 459, distance: 8.0
click at [637, 426] on rect "Page 1" at bounding box center [626, 469] width 205 height 32
drag, startPoint x: 728, startPoint y: 512, endPoint x: 747, endPoint y: 521, distance: 21.0
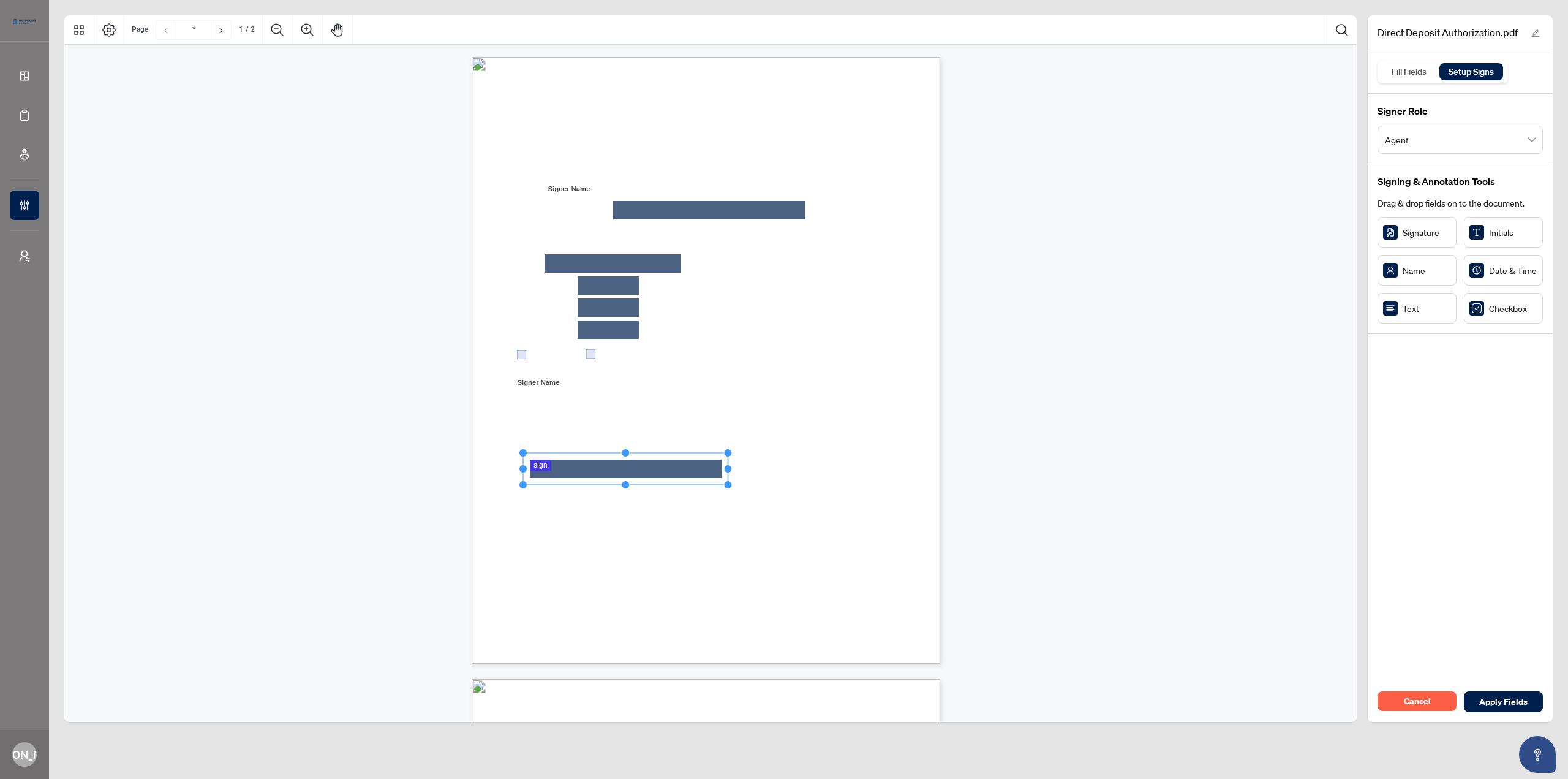
click at [731, 426] on div "DIRECT DEPOSIT AUTHORIZATION FORM Please complete all fields. AGENT INFORMATION…" at bounding box center [765, 436] width 585 height 759
drag, startPoint x: 642, startPoint y: 472, endPoint x: 636, endPoint y: 473, distance: 6.1
drag, startPoint x: 739, startPoint y: 521, endPoint x: 828, endPoint y: 524, distance: 89.1
click at [743, 426] on div "DIRECT DEPOSIT AUTHORIZATION FORM Please complete all fields. AGENT INFORMATION…" at bounding box center [765, 436] width 585 height 759
click at [871, 426] on div "DIRECT DEPOSIT AUTHORIZATION FORM Please complete all fields. AGENT INFORMATION…" at bounding box center [765, 436] width 585 height 759
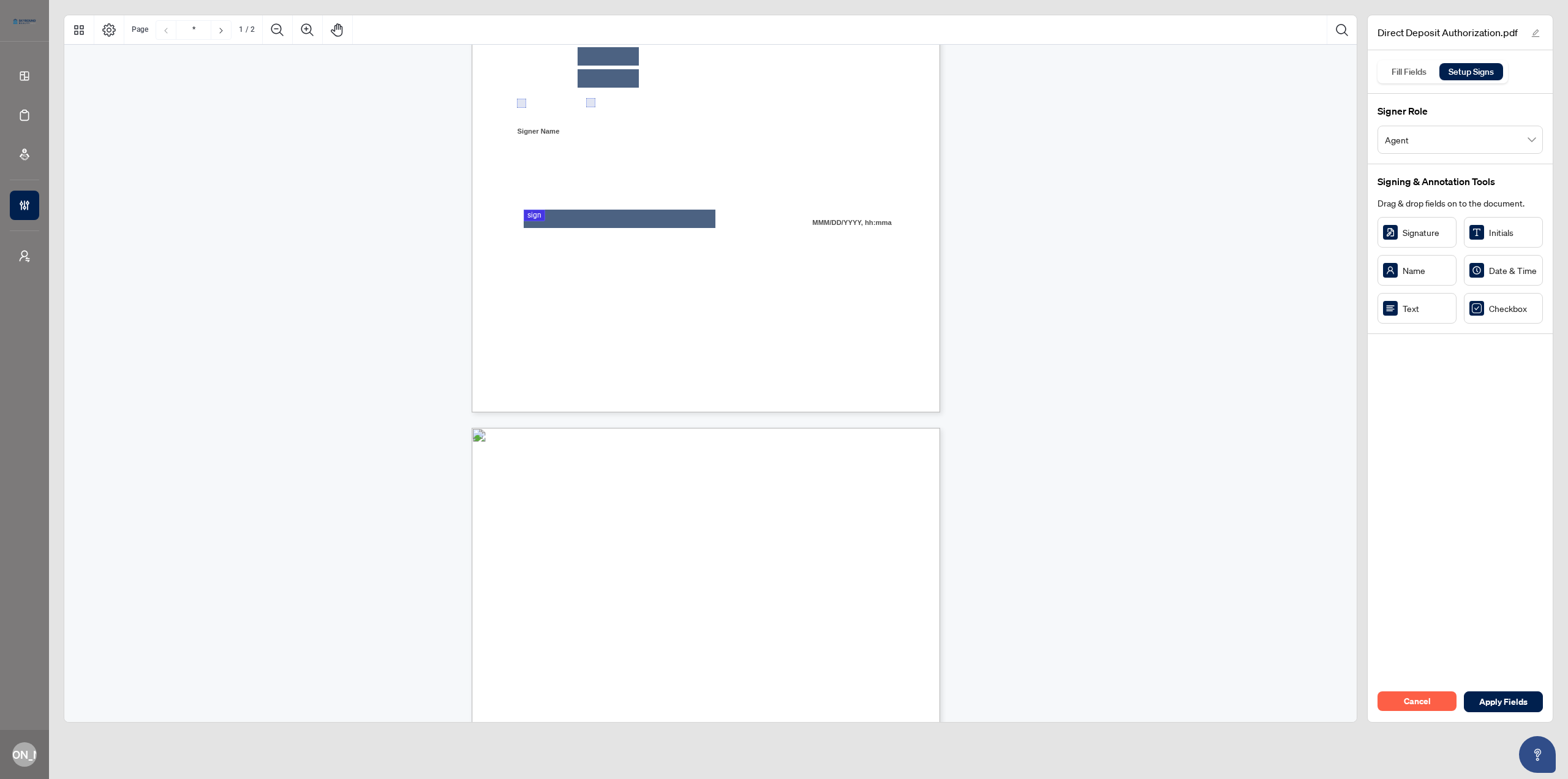
type input "*"
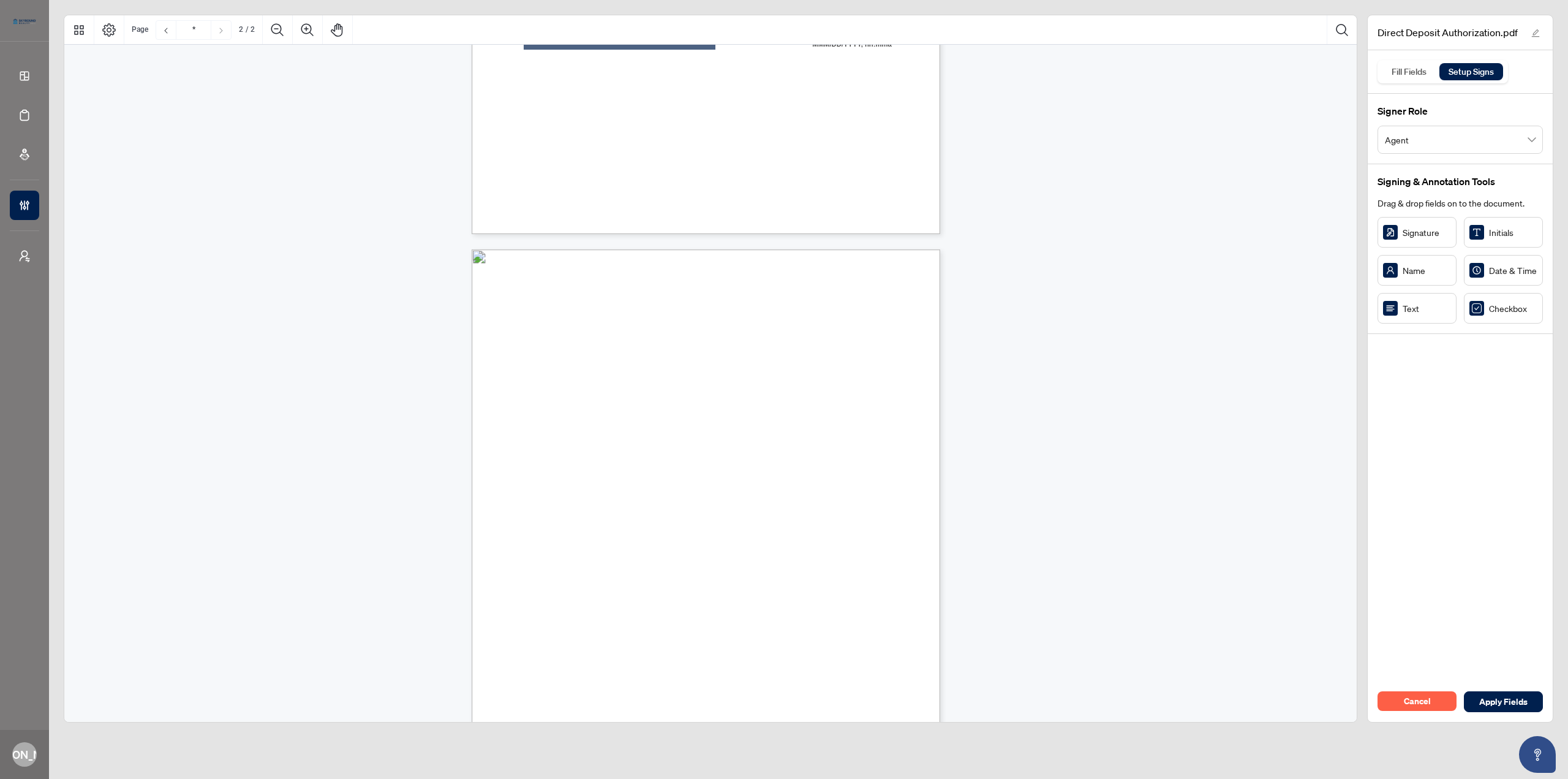
scroll to position [576, 0]
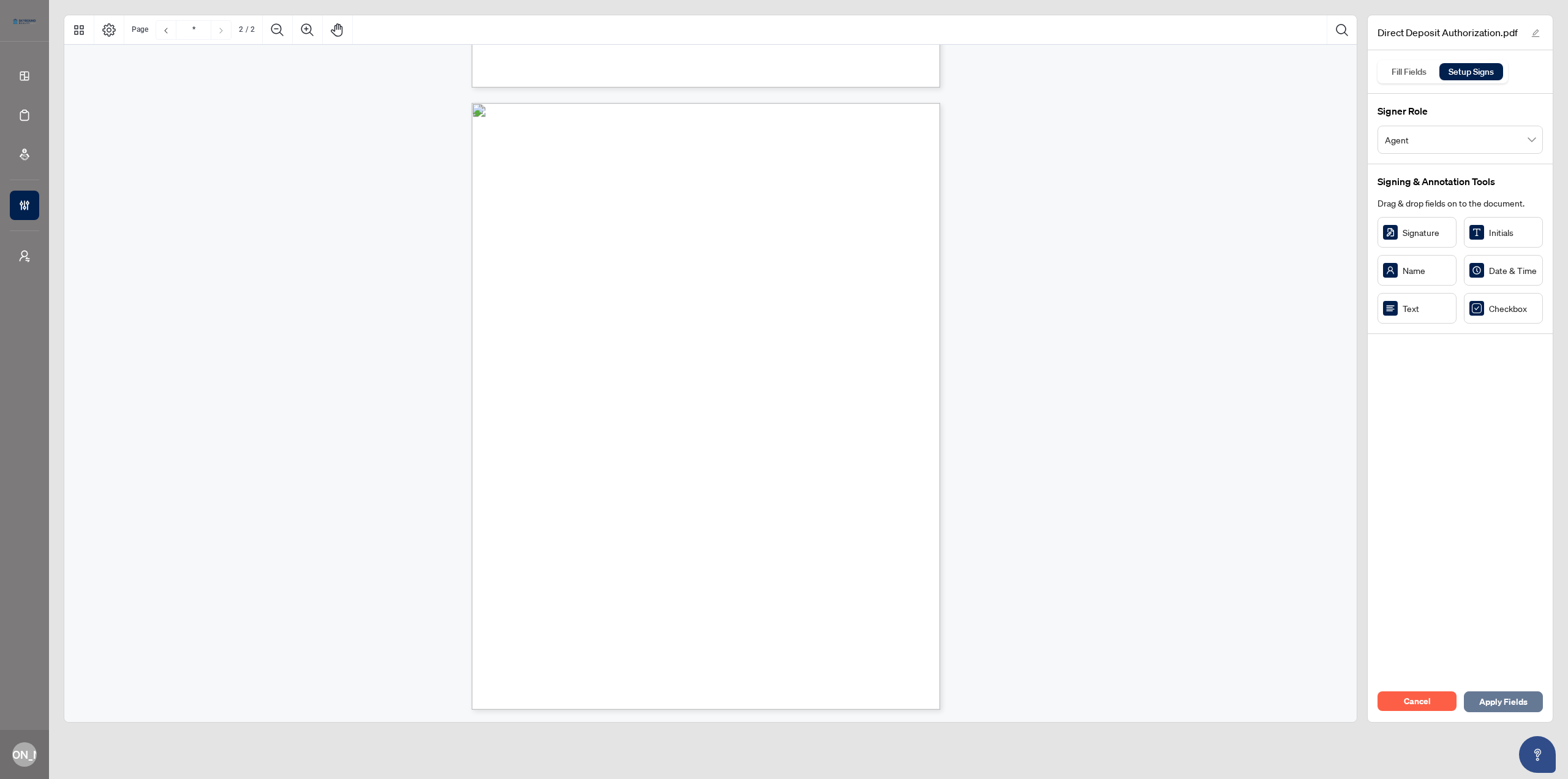
click at [940, 426] on button "Apply Fields" at bounding box center [1503, 701] width 79 height 21
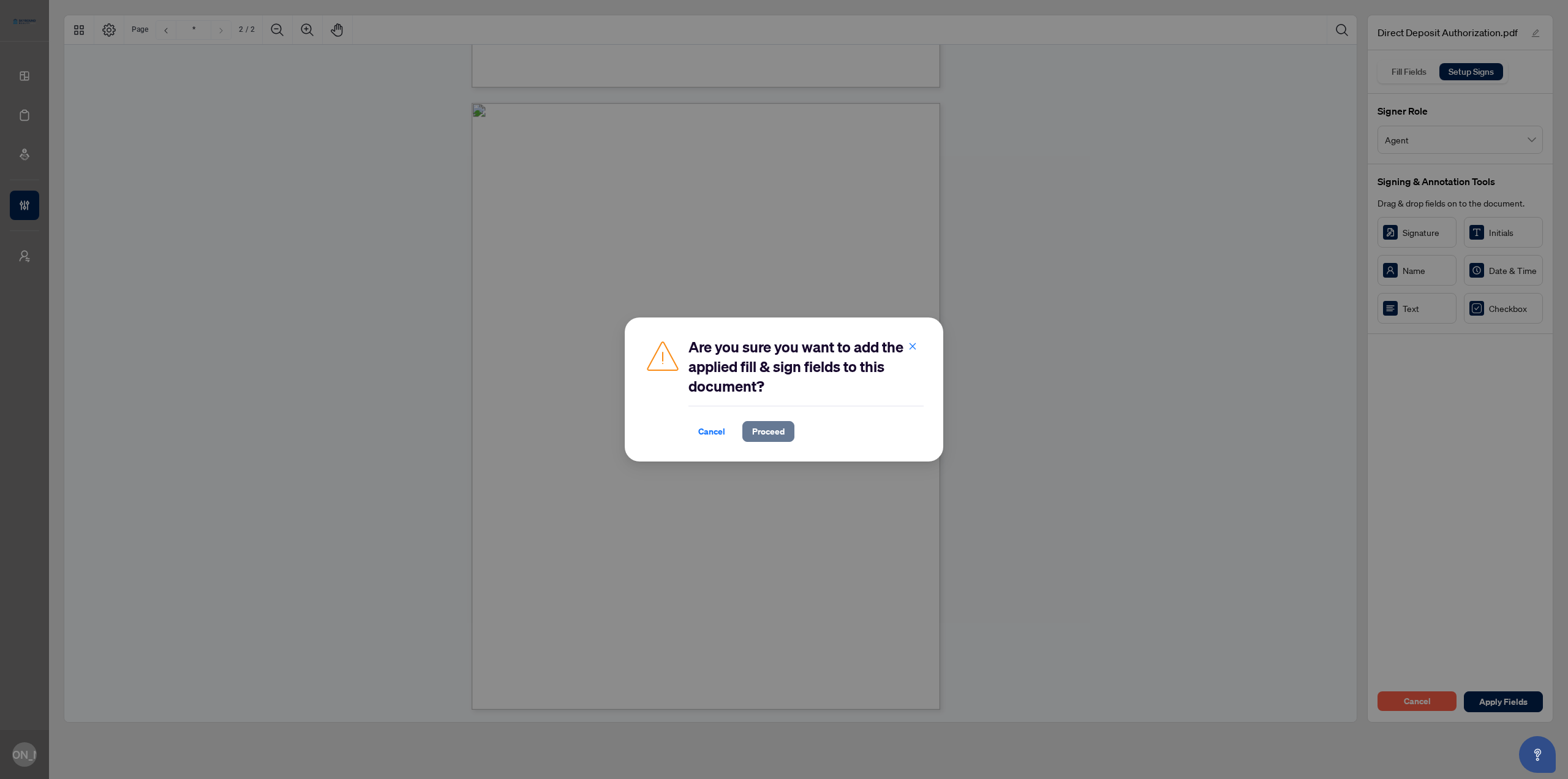
click at [769, 426] on span "Proceed" at bounding box center [768, 431] width 33 height 20
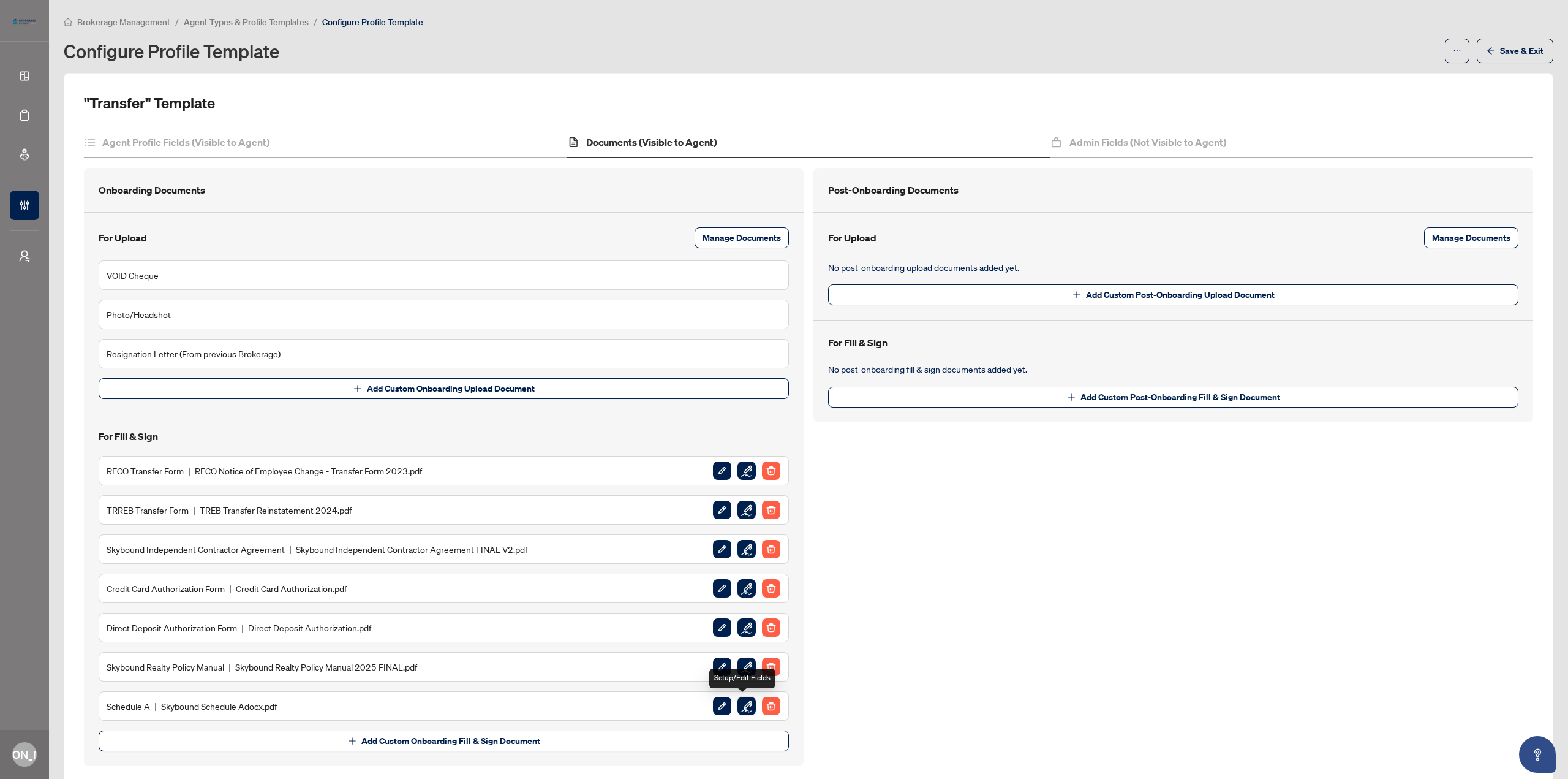
click at [740, 426] on img "button" at bounding box center [746, 706] width 18 height 19
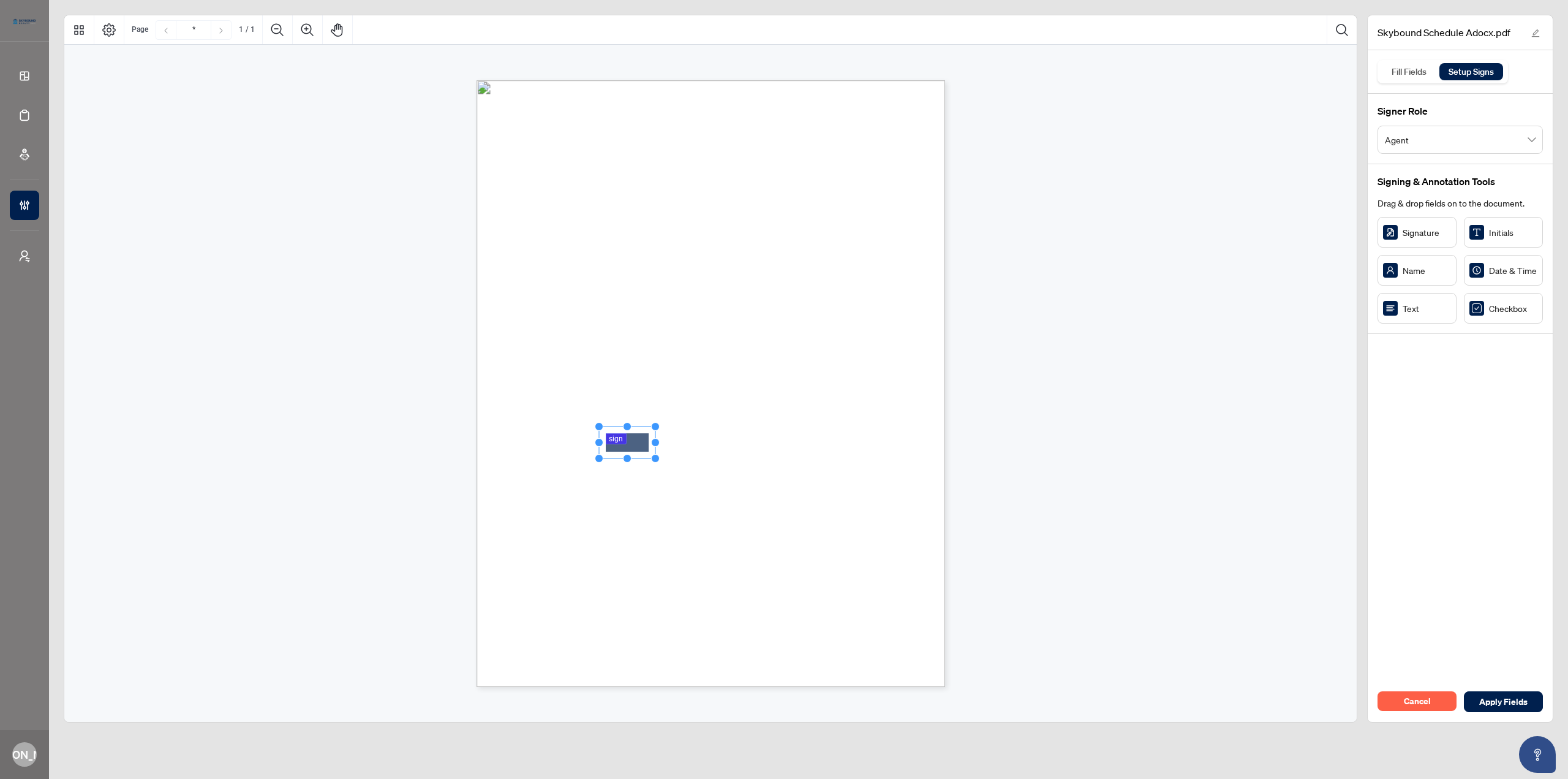
drag, startPoint x: 634, startPoint y: 435, endPoint x: 627, endPoint y: 441, distance: 9.2
drag, startPoint x: 657, startPoint y: 441, endPoint x: 760, endPoint y: 464, distance: 105.5
click at [757, 426] on div "SCHEDULE A – COMMISSION PLAN AND FEE SCHEDULE This Schedule forms part of the I…" at bounding box center [710, 383] width 469 height 607
drag, startPoint x: 789, startPoint y: 519, endPoint x: 815, endPoint y: 514, distance: 26.5
click at [789, 426] on span "DATE: ______________" at bounding box center [805, 521] width 77 height 10
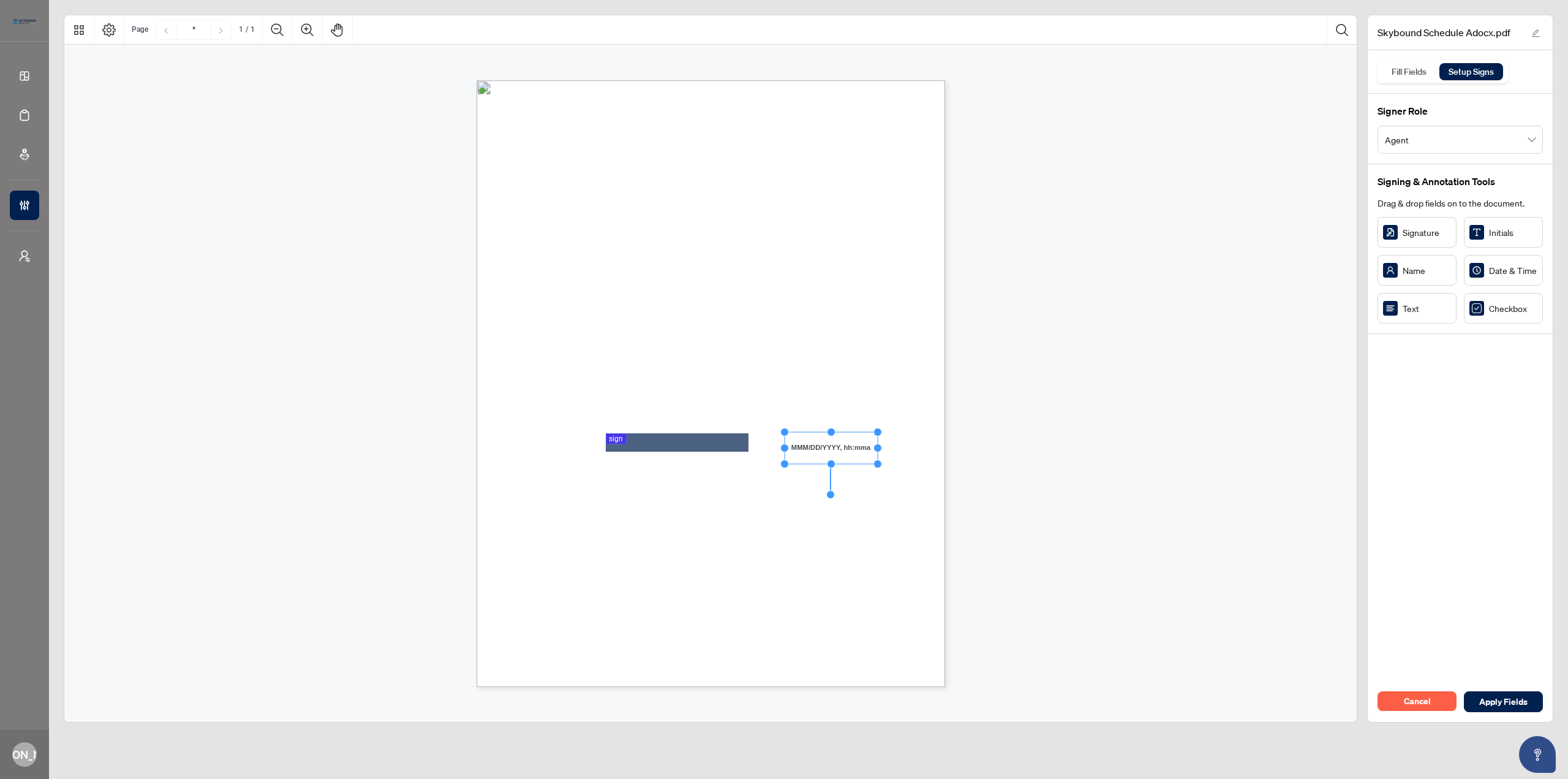
click at [830, 426] on div "SCHEDULE A – COMMISSION PLAN AND FEE SCHEDULE This Schedule forms part of the I…" at bounding box center [769, 459] width 585 height 759
drag, startPoint x: 720, startPoint y: 496, endPoint x: 761, endPoint y: 497, distance: 41.0
click at [724, 426] on div "SCHEDULE A – COMMISSION PLAN AND FEE SCHEDULE This Schedule forms part of the I…" at bounding box center [769, 459] width 585 height 759
click at [940, 147] on span "Agent" at bounding box center [1460, 140] width 150 height 23
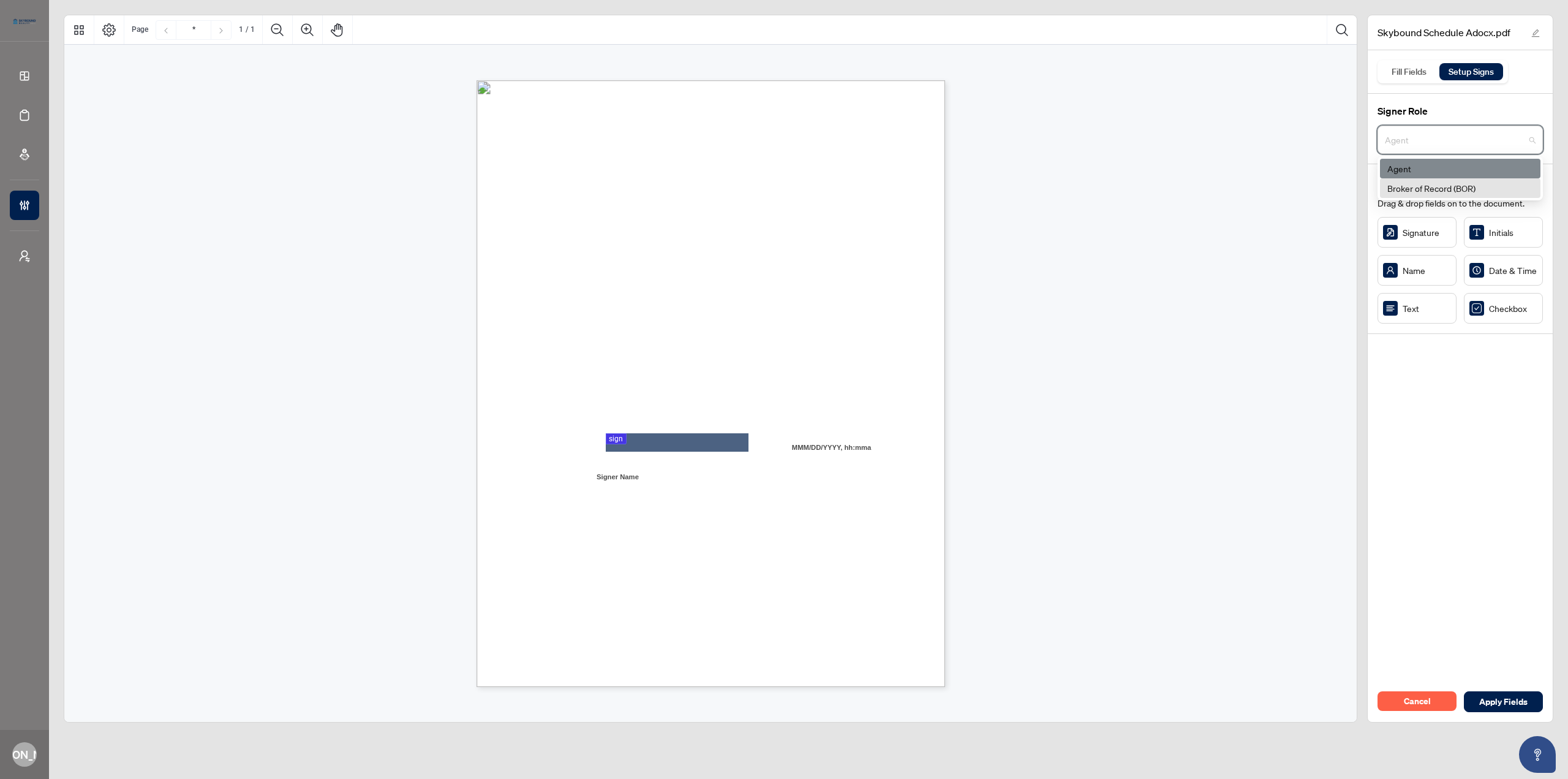
click at [940, 181] on div "Broker of Record (BOR)" at bounding box center [1460, 188] width 146 height 13
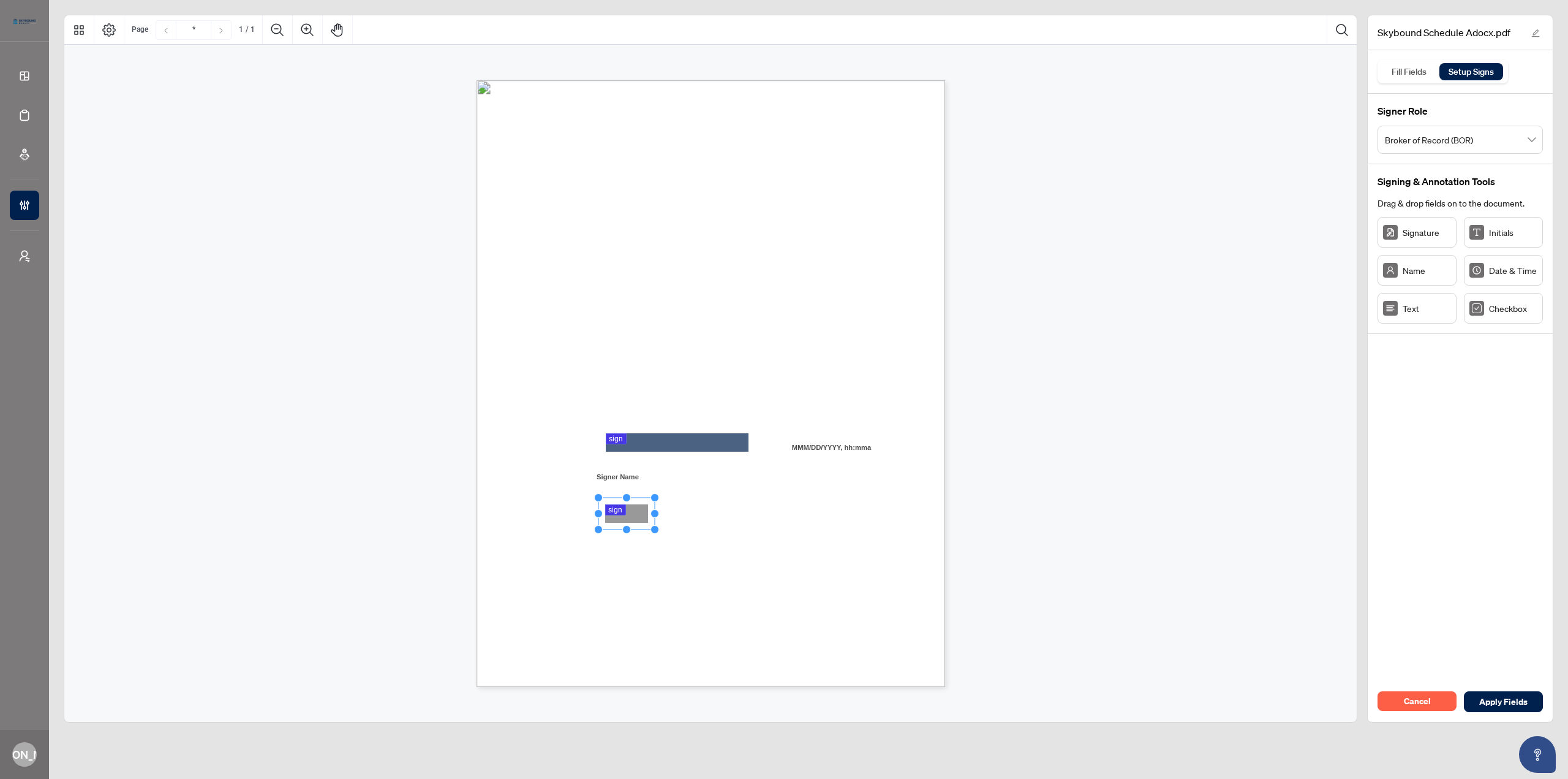
drag, startPoint x: 1414, startPoint y: 237, endPoint x: 626, endPoint y: 513, distance: 834.9
drag, startPoint x: 655, startPoint y: 510, endPoint x: 753, endPoint y: 499, distance: 98.6
click at [753, 426] on icon "Resize, Top Resize, Top, Right Resize, Right Resize, Bottom, Right Resize, Bott…" at bounding box center [676, 513] width 163 height 40
click at [813, 426] on div "SCHEDULE A – COMMISSION PLAN AND FEE SCHEDULE This Schedule forms part of the I…" at bounding box center [769, 459] width 585 height 759
click at [790, 426] on div "SCHEDULE A – COMMISSION PLAN AND FEE SCHEDULE This Schedule forms part of the I…" at bounding box center [769, 459] width 585 height 759
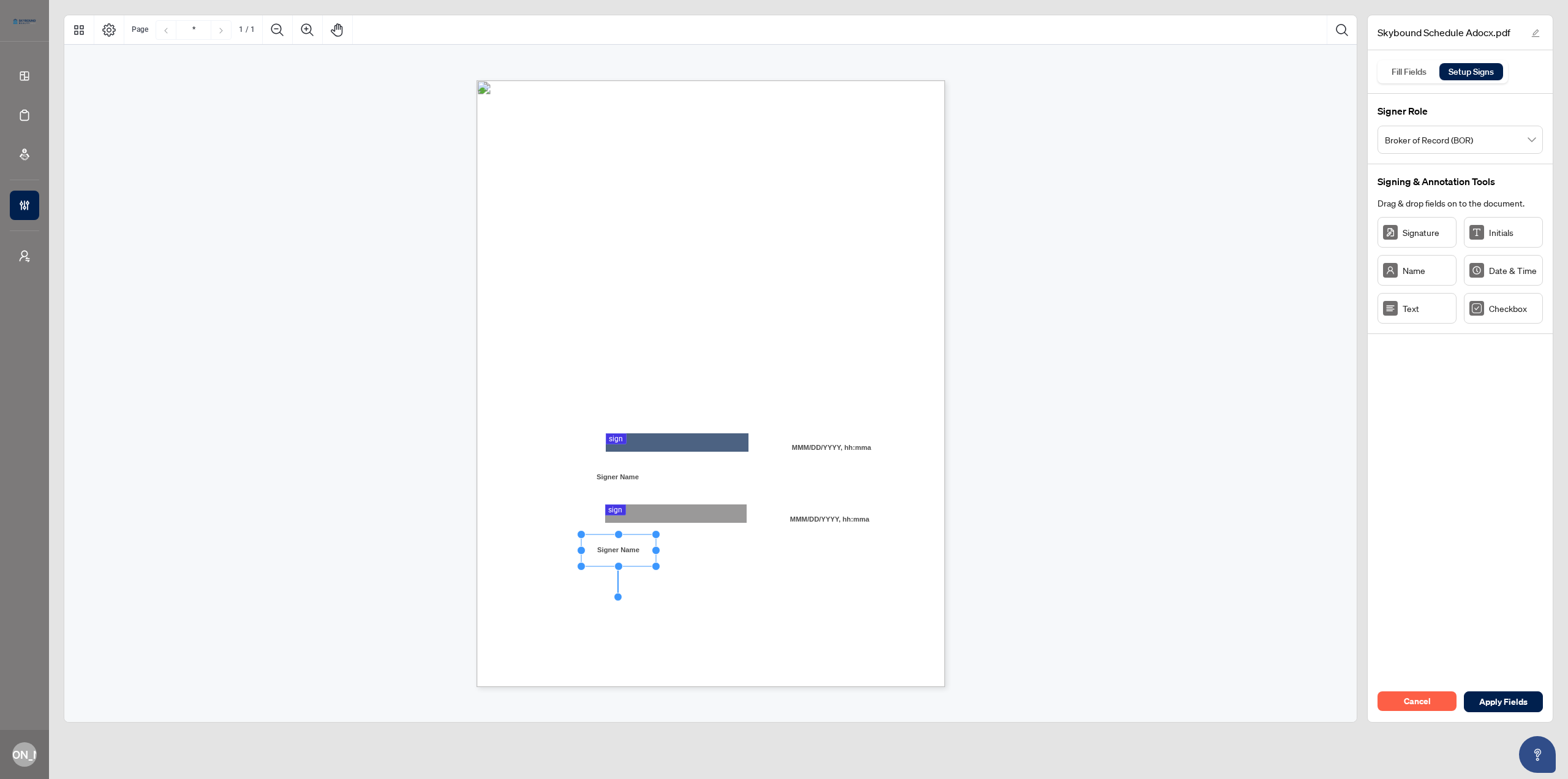
click at [687, 426] on div "SCHEDULE A – COMMISSION PLAN AND FEE SCHEDULE This Schedule forms part of the I…" at bounding box center [769, 459] width 585 height 759
click at [940, 426] on span "Apply Fields" at bounding box center [1503, 701] width 48 height 20
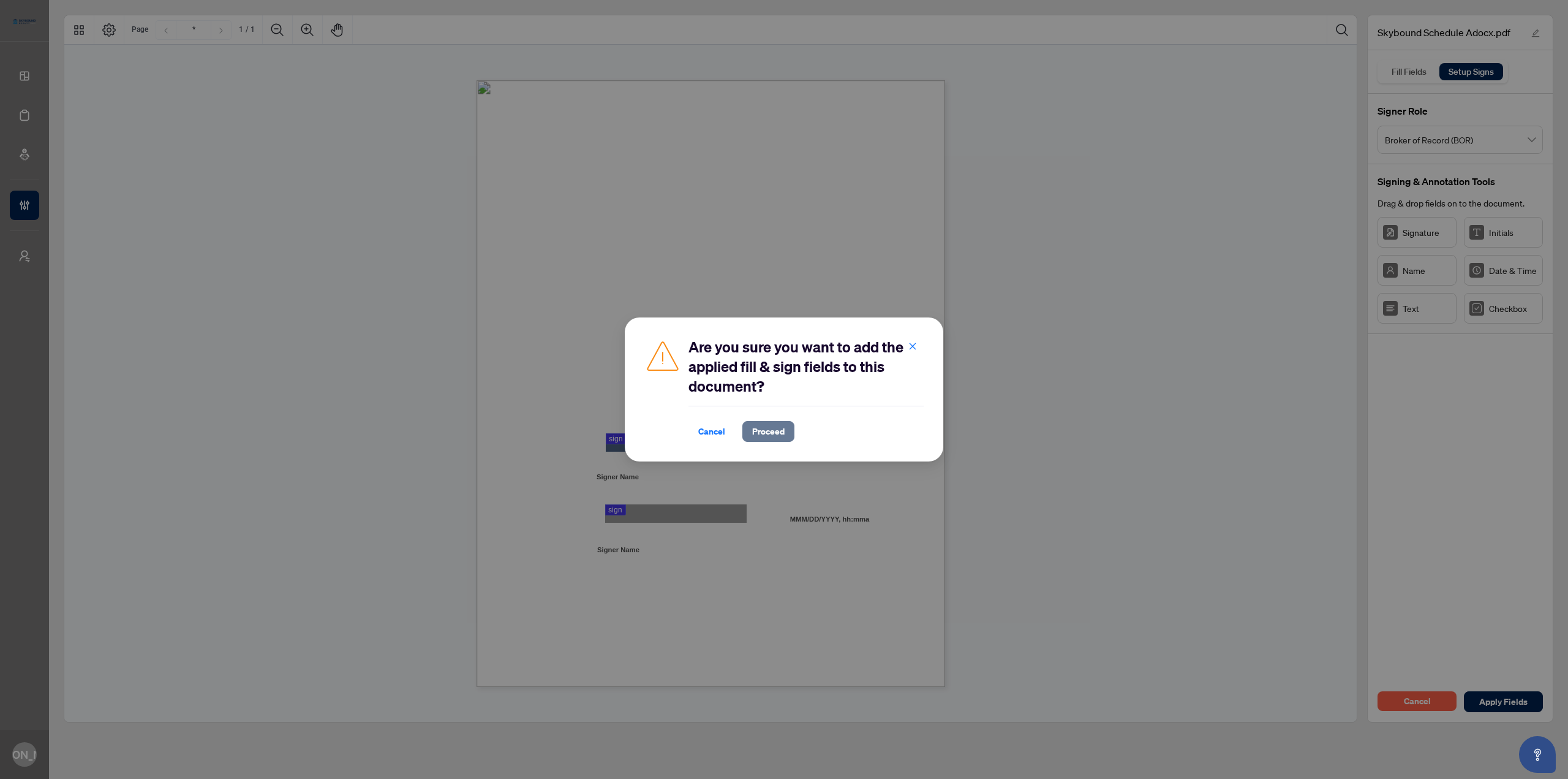
click at [765, 426] on span "Proceed" at bounding box center [768, 431] width 33 height 20
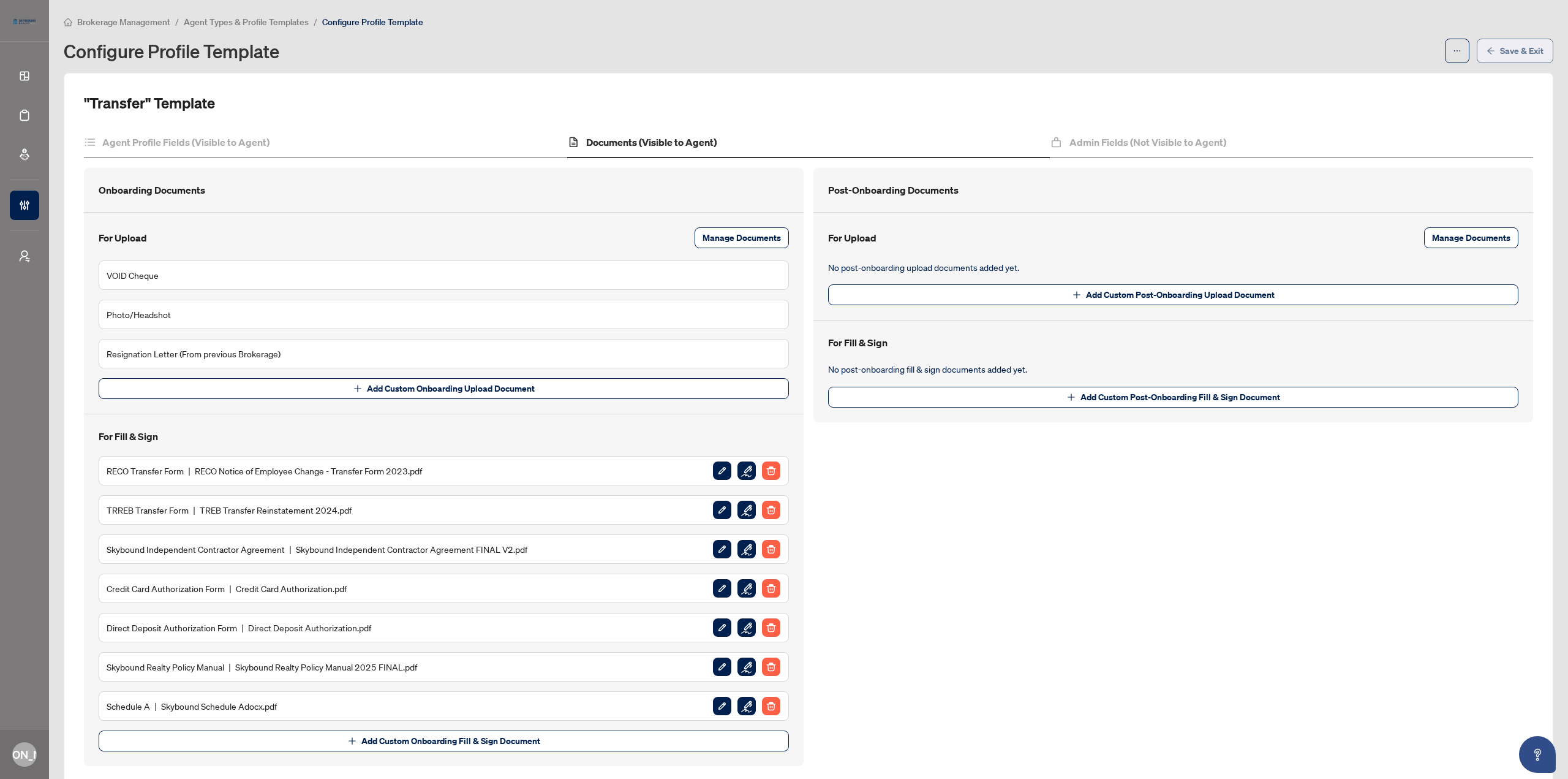
click at [940, 56] on span "Save & Exit" at bounding box center [1521, 50] width 43 height 20
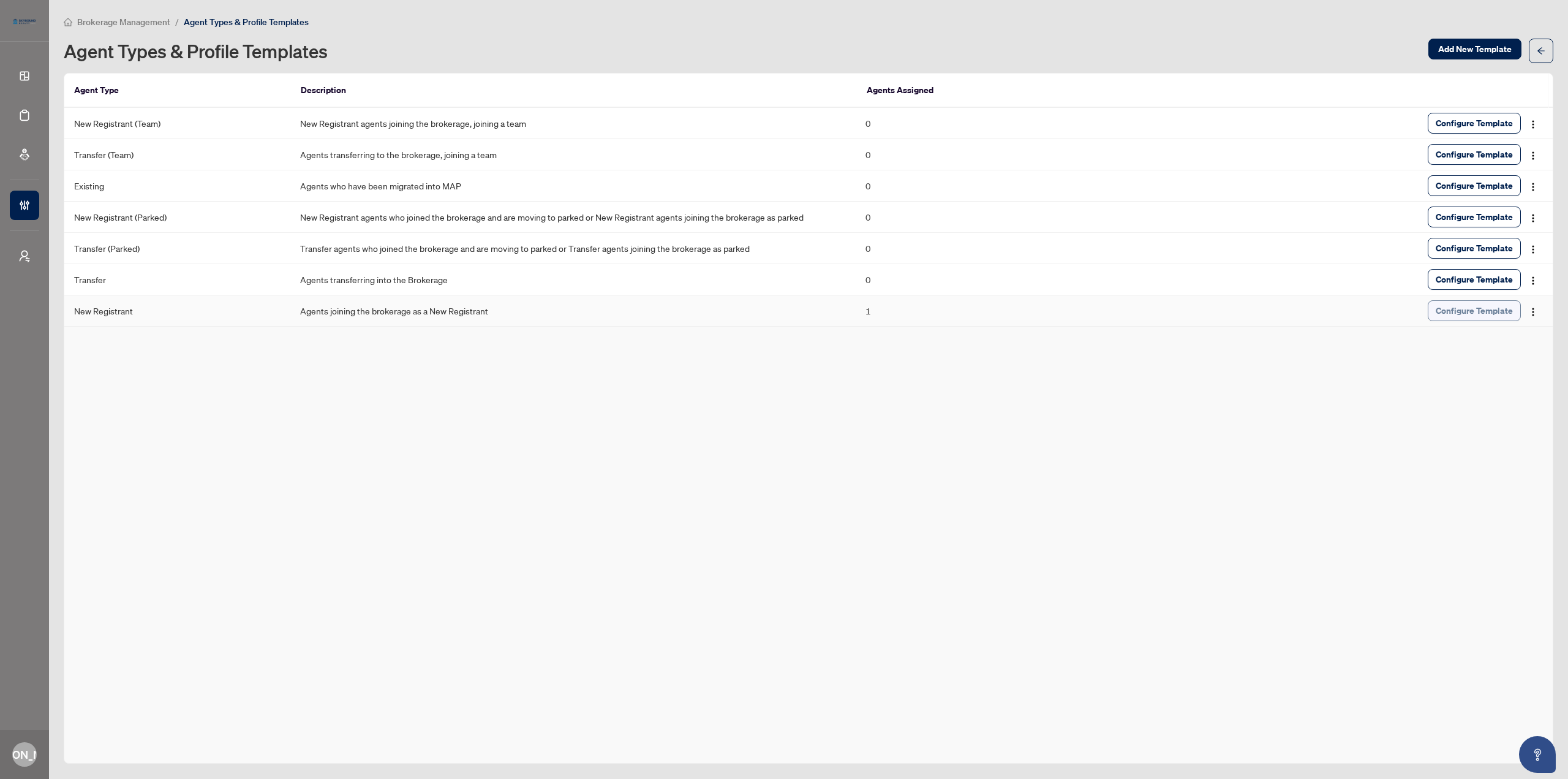
click at [940, 313] on span "Configure Template" at bounding box center [1474, 311] width 77 height 20
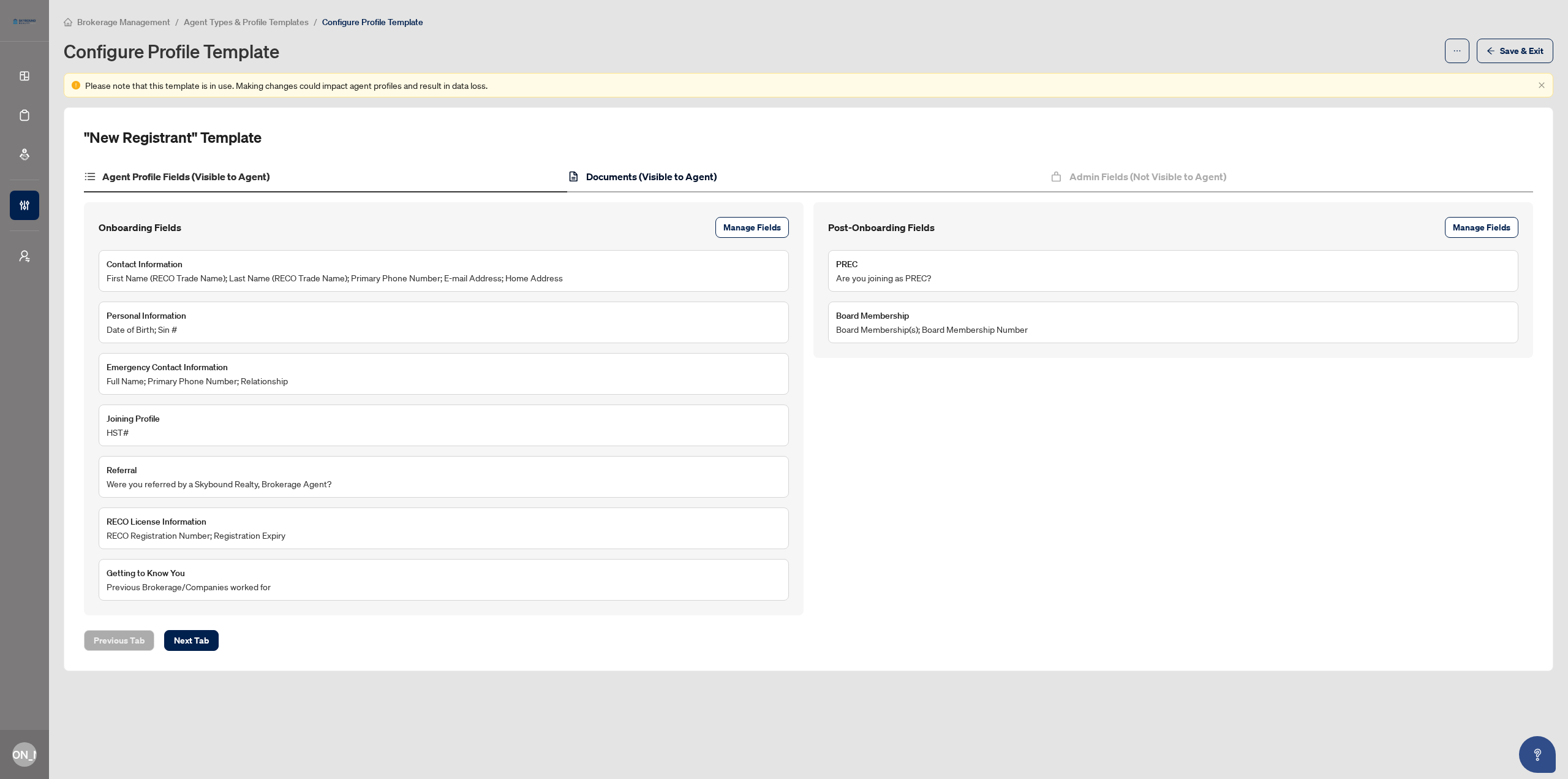
click at [657, 176] on h4 "Documents (Visible to Agent)" at bounding box center [651, 176] width 131 height 15
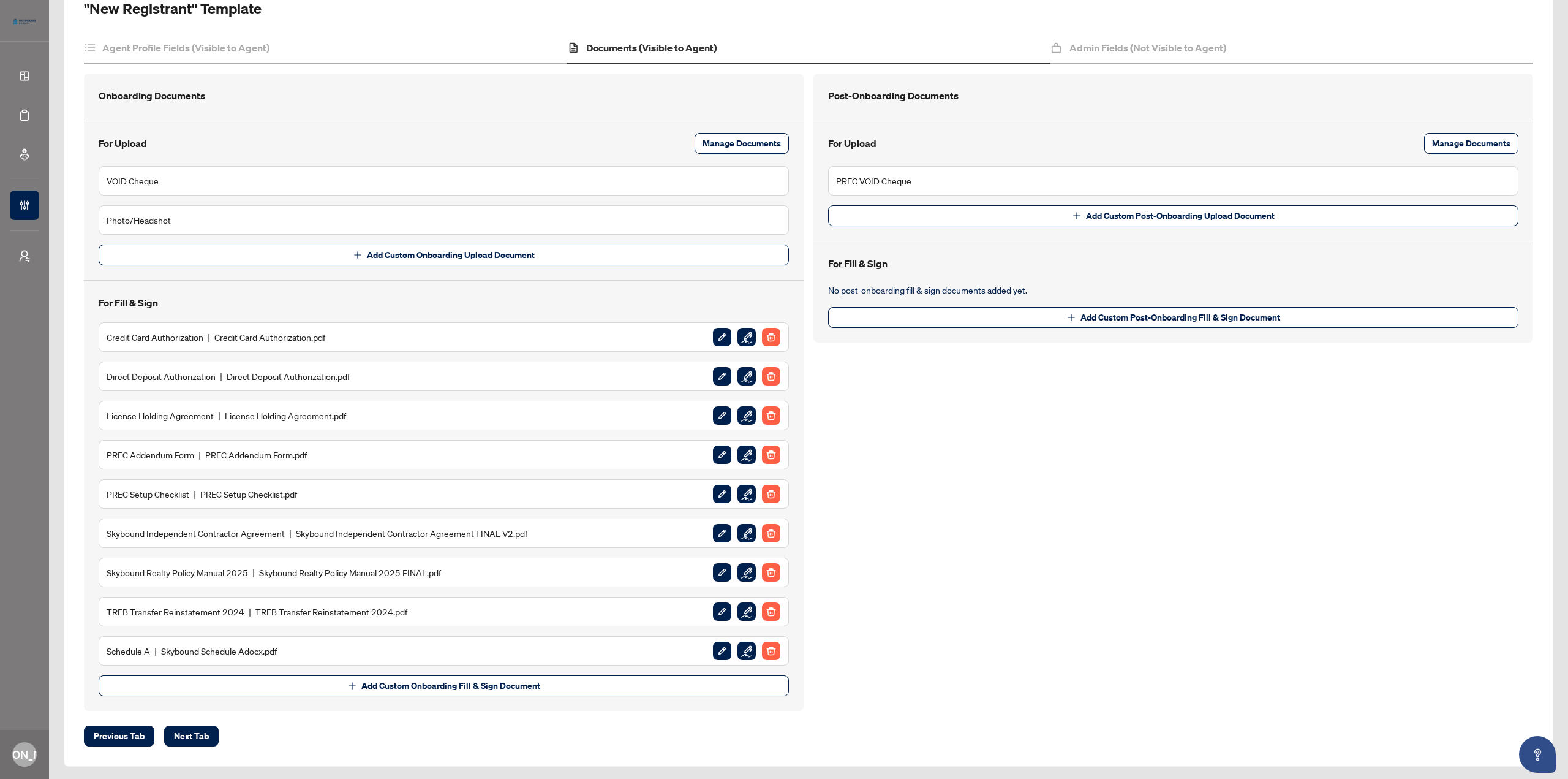
scroll to position [131, 0]
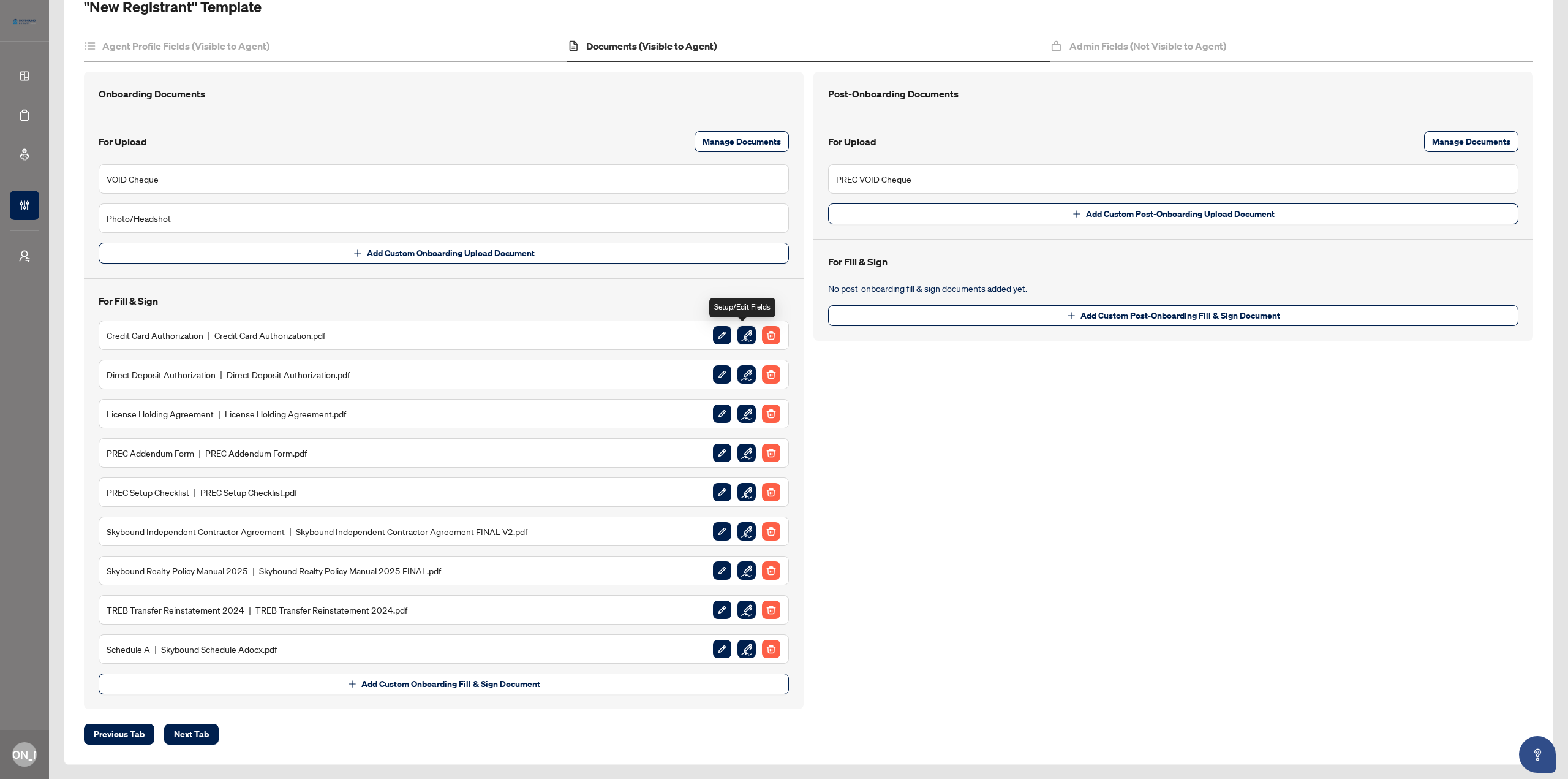
click at [742, 336] on img "button" at bounding box center [746, 335] width 18 height 19
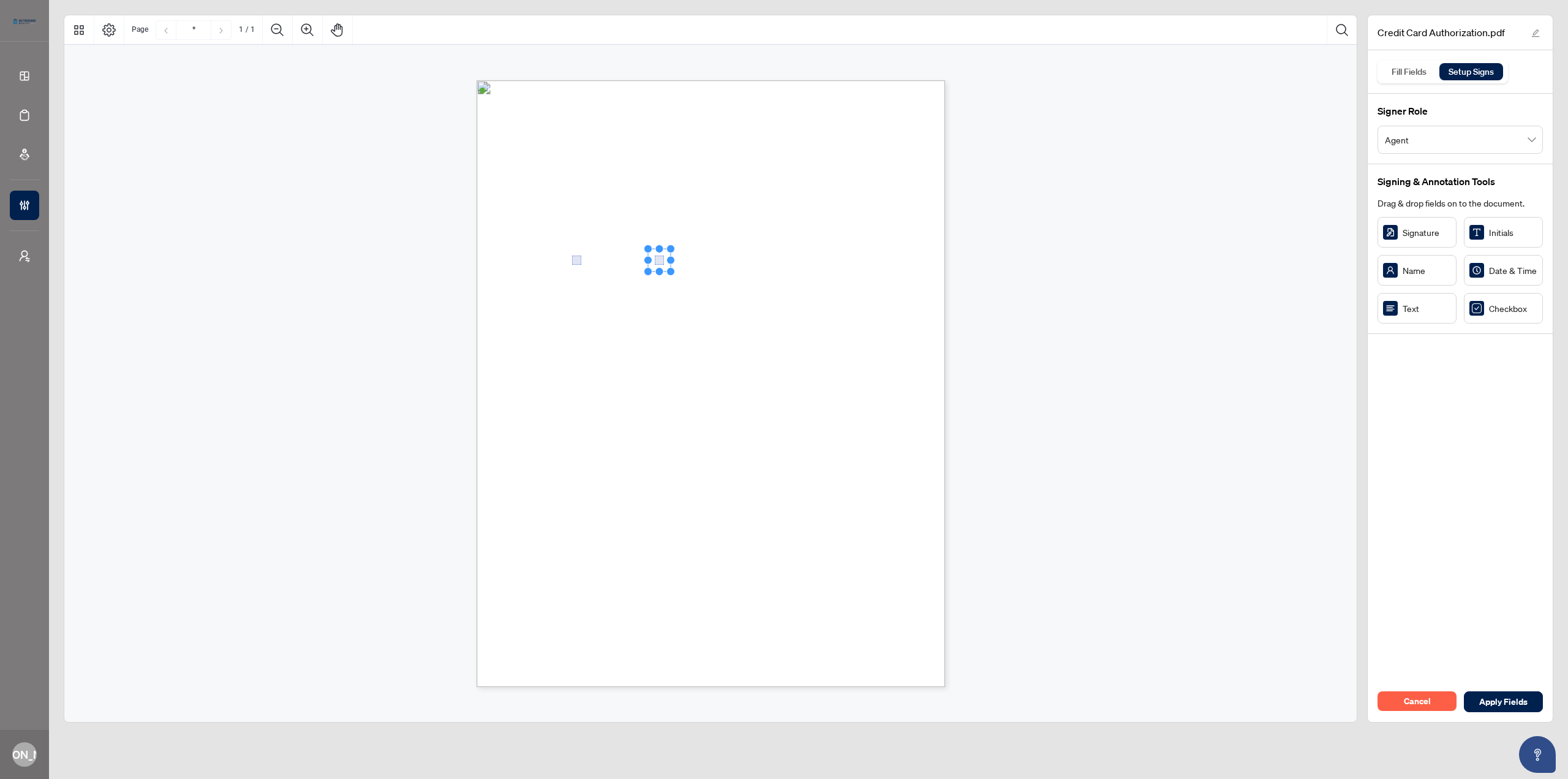
drag, startPoint x: 1481, startPoint y: 313, endPoint x: 659, endPoint y: 263, distance: 823.5
click at [719, 297] on div "CREDIT CARD AUTHORIZATION FORM Please complete all fields. CREDIT CARD INFORMAT…" at bounding box center [769, 459] width 585 height 759
drag, startPoint x: 740, startPoint y: 284, endPoint x: 942, endPoint y: 295, distance: 202.3
click at [920, 286] on div "CREDIT CARD AUTHORIZATION FORM Please complete all fields. CREDIT CARD INFORMAT…" at bounding box center [710, 383] width 469 height 607
click at [940, 296] on div "CREDIT CARD AUTHORIZATION FORM Please complete all fields. CREDIT CARD INFORMAT…" at bounding box center [717, 390] width 481 height 619
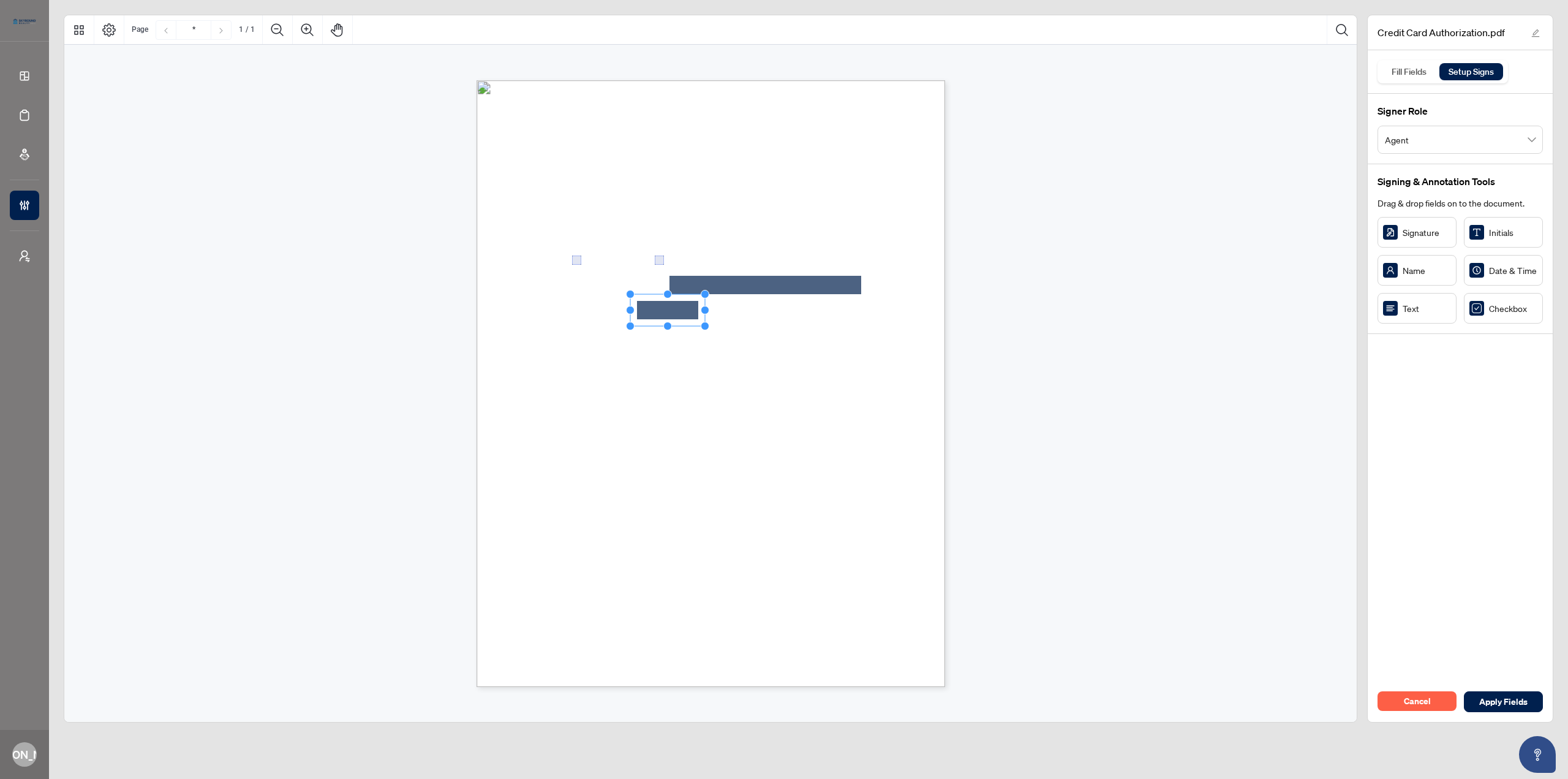
drag, startPoint x: 1405, startPoint y: 314, endPoint x: 667, endPoint y: 309, distance: 738.0
drag, startPoint x: 703, startPoint y: 308, endPoint x: 803, endPoint y: 307, distance: 100.0
click at [803, 307] on circle "Resize, Right" at bounding box center [805, 309] width 8 height 8
click at [727, 359] on span "Cardholder Postal Code (from credit card billing address):" at bounding box center [622, 358] width 209 height 11
drag, startPoint x: 647, startPoint y: 333, endPoint x: 657, endPoint y: 332, distance: 10.0
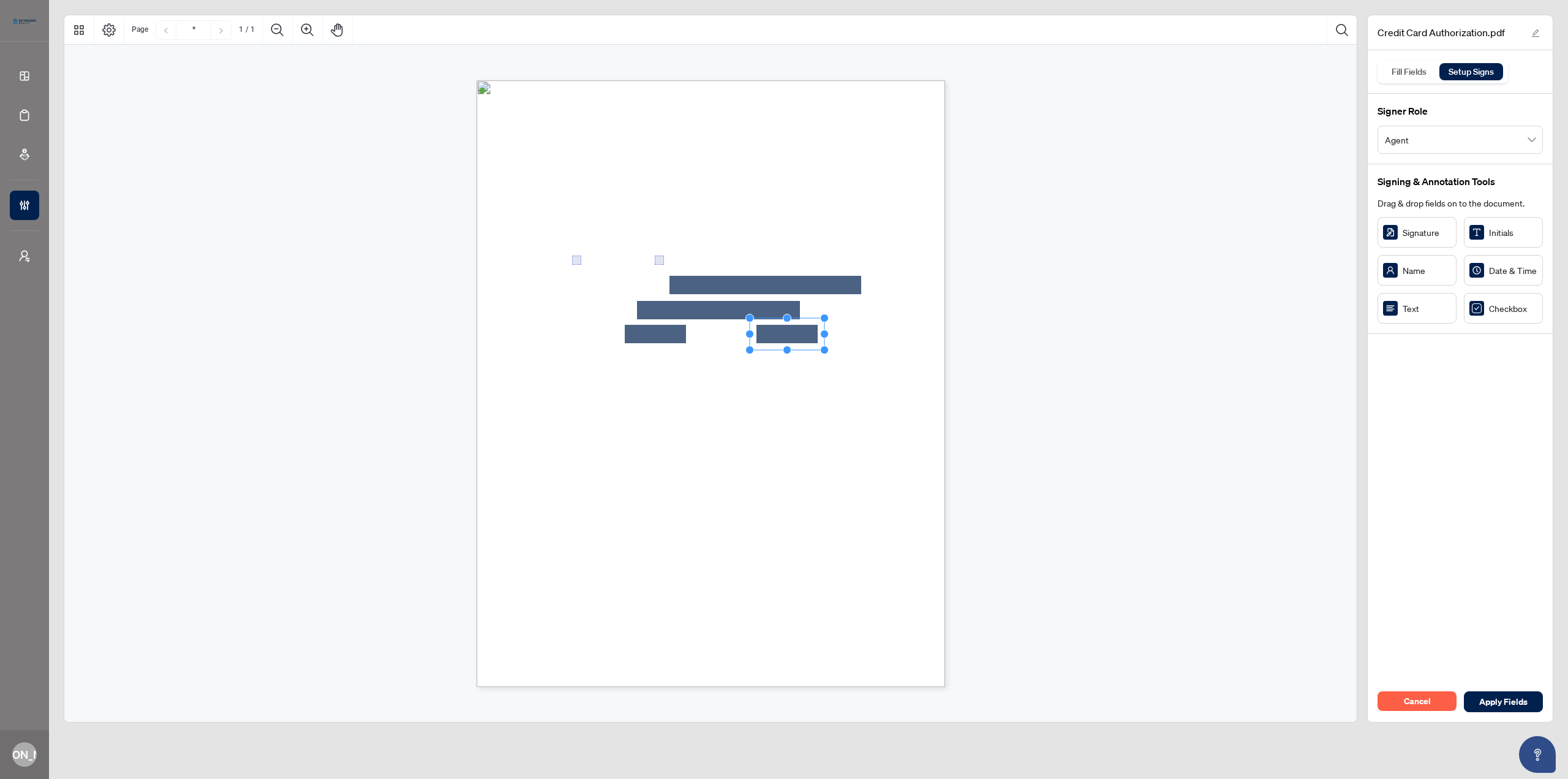
drag, startPoint x: 780, startPoint y: 332, endPoint x: 791, endPoint y: 334, distance: 11.2
click at [831, 395] on span "that my payment information will be securely stored in the system for future bi…" at bounding box center [699, 400] width 363 height 11
drag, startPoint x: 1391, startPoint y: 315, endPoint x: 780, endPoint y: 358, distance: 612.5
click at [812, 426] on div "CREDIT CARD AUTHORIZATION FORM Please complete all fields. CREDIT CARD INFORMAT…" at bounding box center [769, 459] width 585 height 759
drag, startPoint x: 1410, startPoint y: 237, endPoint x: 546, endPoint y: 446, distance: 888.9
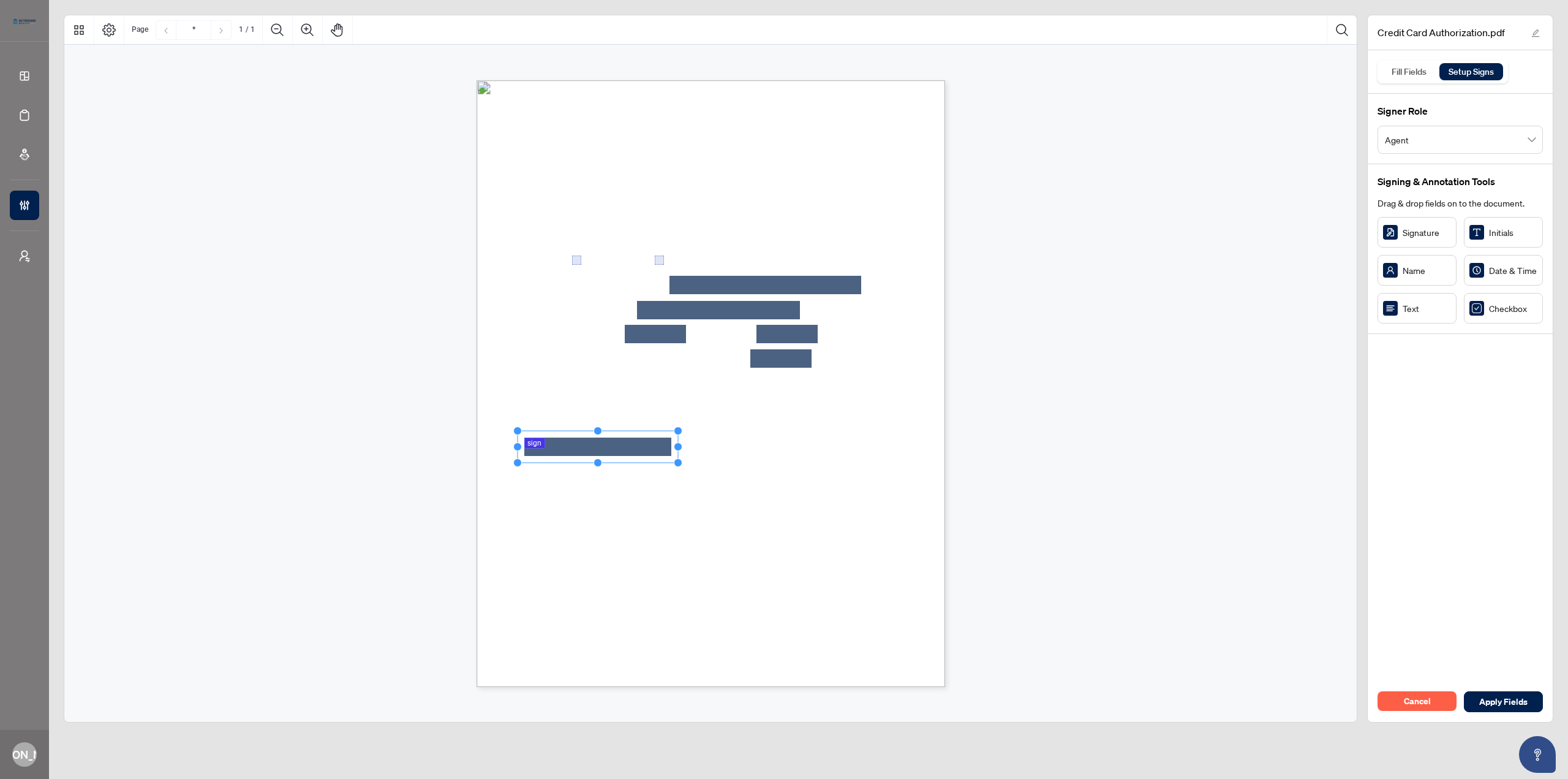
drag, startPoint x: 577, startPoint y: 447, endPoint x: 687, endPoint y: 451, distance: 110.1
click at [681, 426] on div "CREDIT CARD AUTHORIZATION FORM Please complete all fields. CREDIT CARD INFORMAT…" at bounding box center [710, 383] width 469 height 607
click at [705, 426] on div "CREDIT CARD AUTHORIZATION FORM Please complete all fields. CREDIT CARD INFORMAT…" at bounding box center [769, 459] width 585 height 759
click at [836, 426] on div "CREDIT CARD AUTHORIZATION FORM Please complete all fields. CREDIT CARD INFORMAT…" at bounding box center [769, 459] width 585 height 759
click at [940, 426] on span "Apply Fields" at bounding box center [1503, 701] width 48 height 20
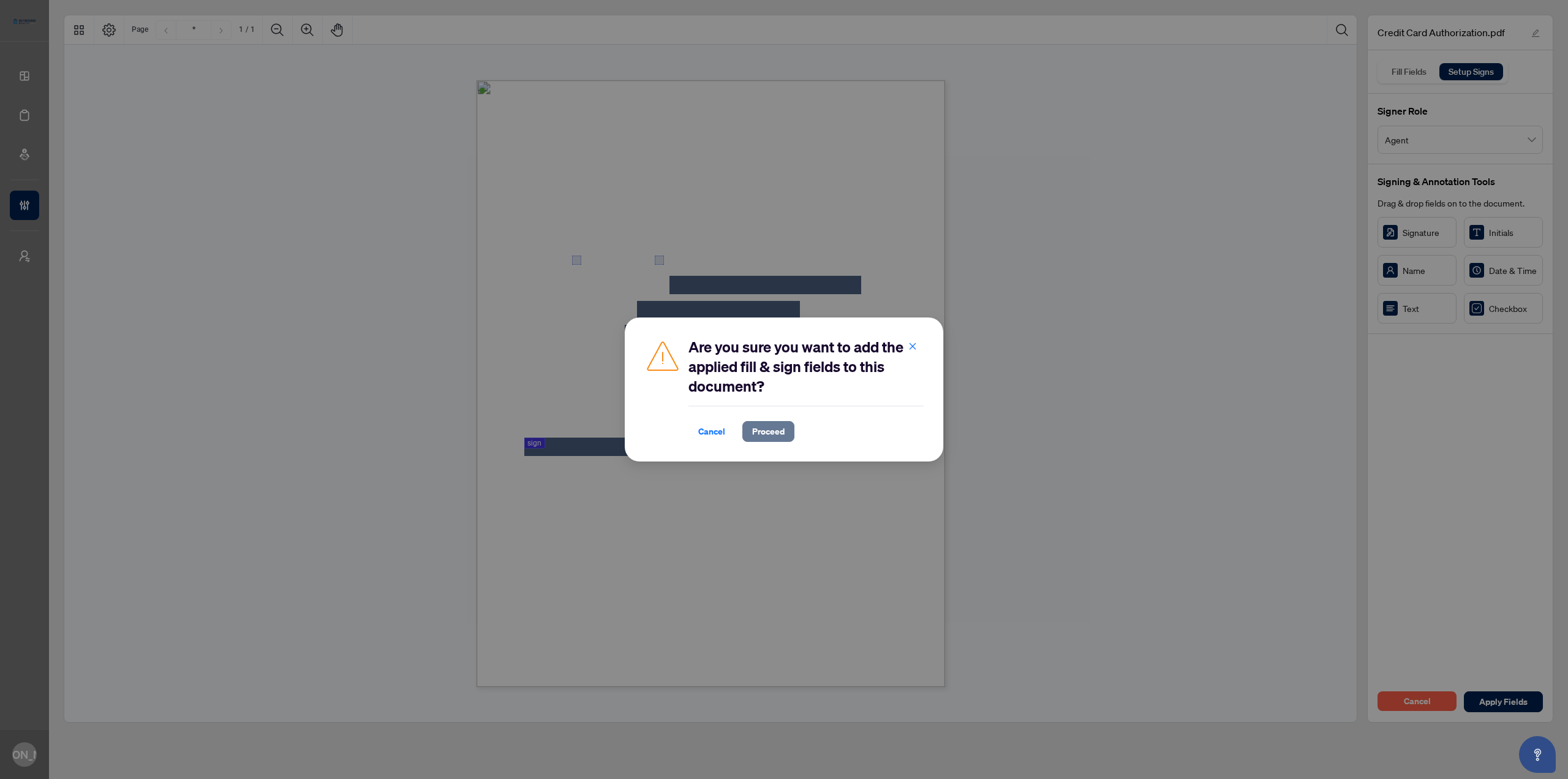
click at [763, 426] on span "Proceed" at bounding box center [768, 431] width 33 height 20
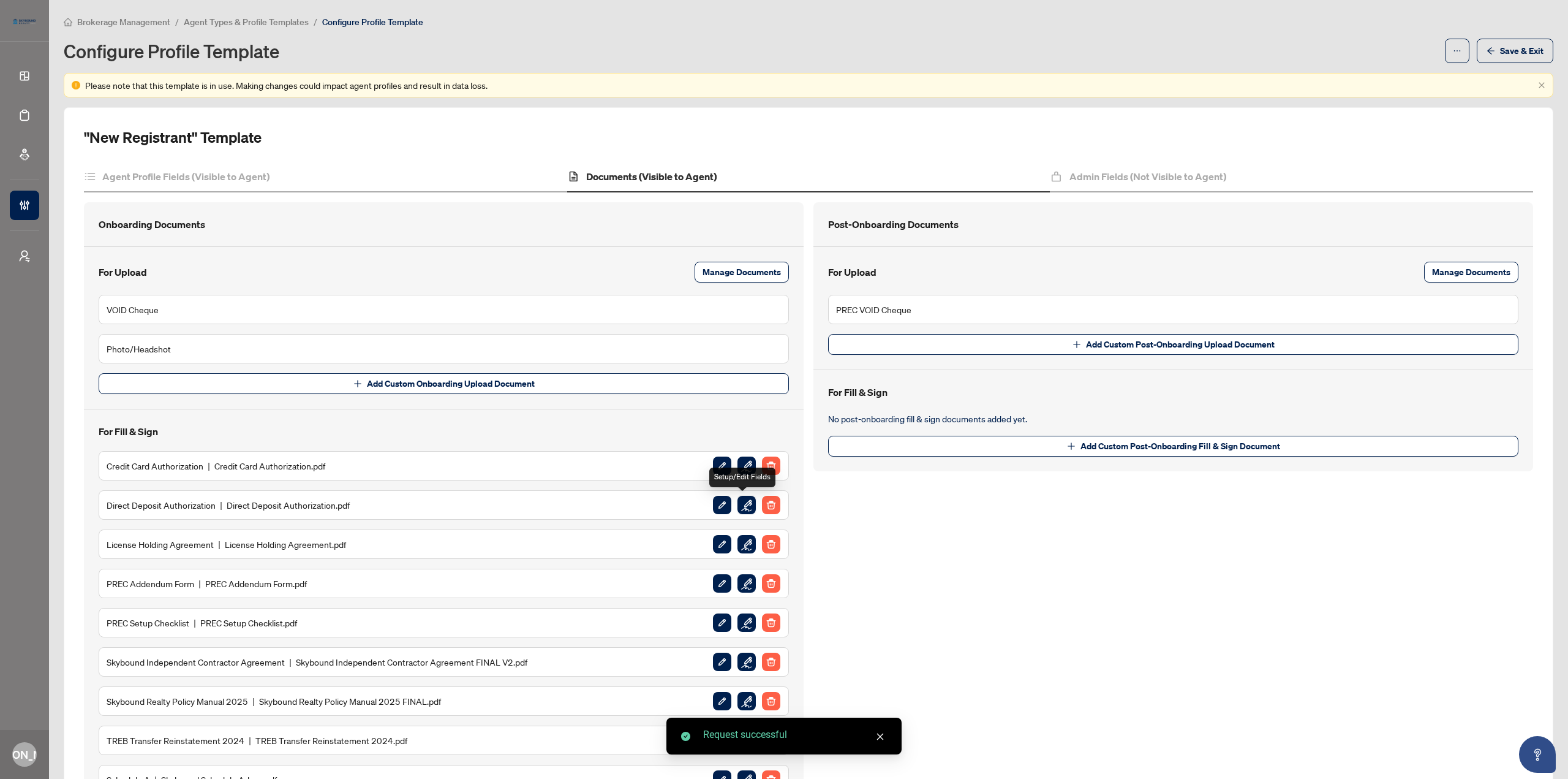
click at [737, 426] on img "button" at bounding box center [746, 505] width 18 height 19
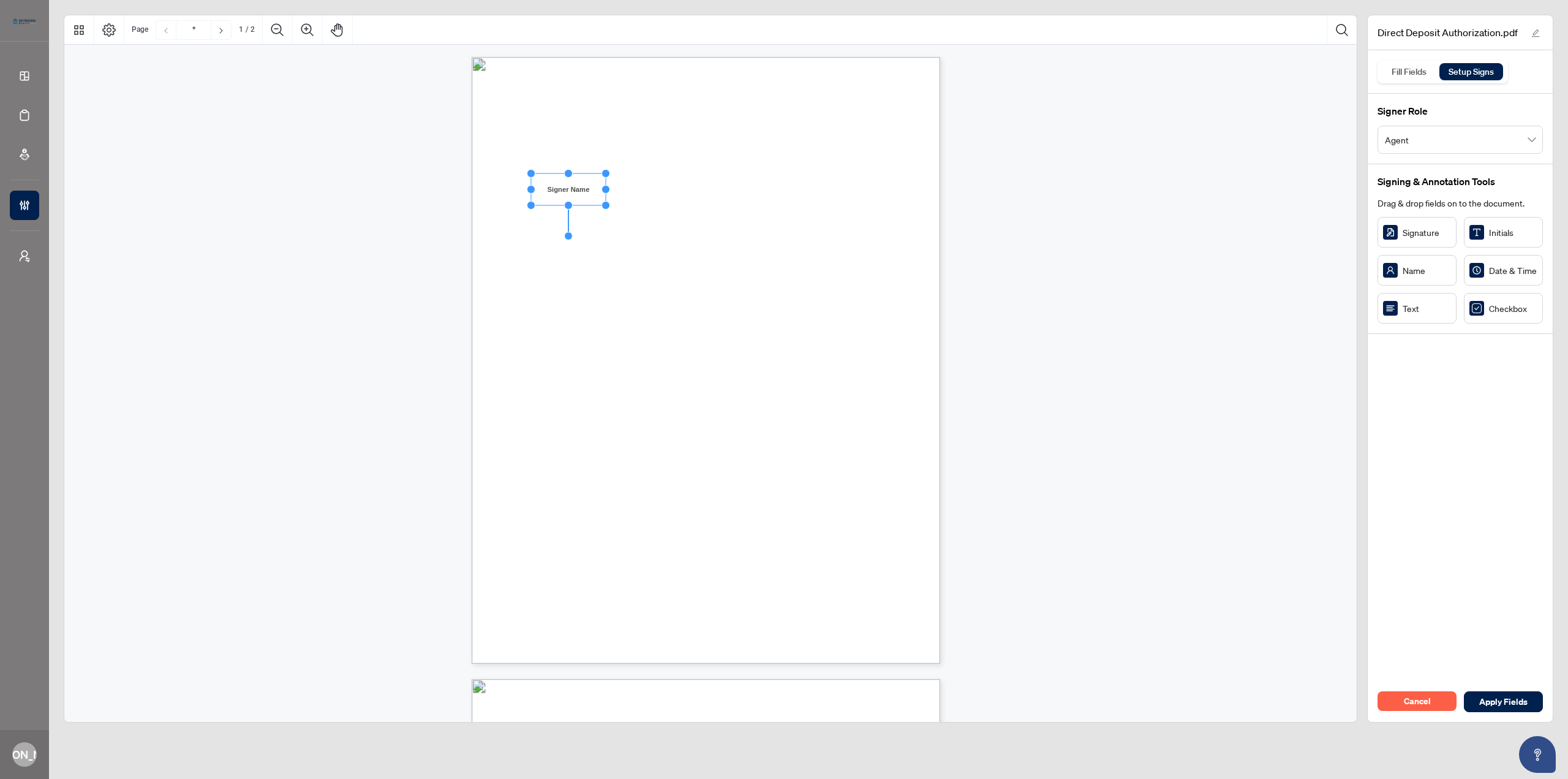
drag, startPoint x: 661, startPoint y: 263, endPoint x: 728, endPoint y: 271, distance: 67.5
click at [662, 263] on div "DIRECT DEPOSIT AUTHORIZATION FORM Please complete all fields. AGENT INFORMATION…" at bounding box center [765, 436] width 585 height 759
drag, startPoint x: 1422, startPoint y: 308, endPoint x: 643, endPoint y: 211, distance: 785.0
drag, startPoint x: 681, startPoint y: 209, endPoint x: 948, endPoint y: 236, distance: 268.4
click at [931, 230] on div "DIRECT DEPOSIT AUTHORIZATION FORM Please complete all fields. AGENT INFORMATION…" at bounding box center [706, 360] width 469 height 607
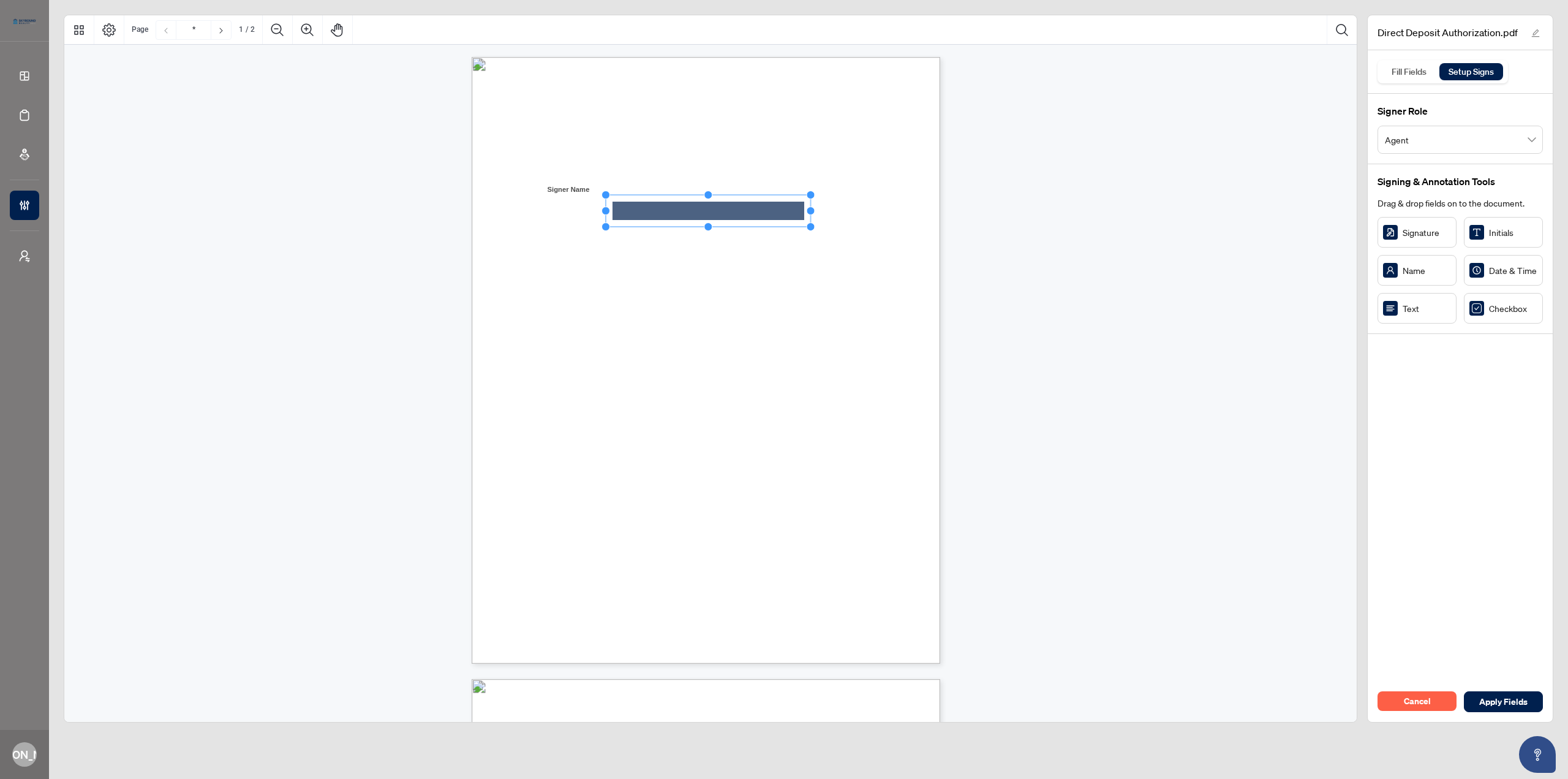
drag, startPoint x: 948, startPoint y: 236, endPoint x: 973, endPoint y: 251, distance: 29.2
click at [940, 237] on div "DIRECT DEPOSIT AUTHORIZATION FORM Please complete all fields. AGENT INFORMATION…" at bounding box center [712, 677] width 481 height 1241
drag, startPoint x: 1408, startPoint y: 309, endPoint x: 573, endPoint y: 264, distance: 836.2
drag, startPoint x: 611, startPoint y: 263, endPoint x: 656, endPoint y: 259, distance: 45.2
click at [656, 259] on div "DIRECT DEPOSIT AUTHORIZATION FORM Please complete all fields. AGENT INFORMATION…" at bounding box center [706, 360] width 469 height 607
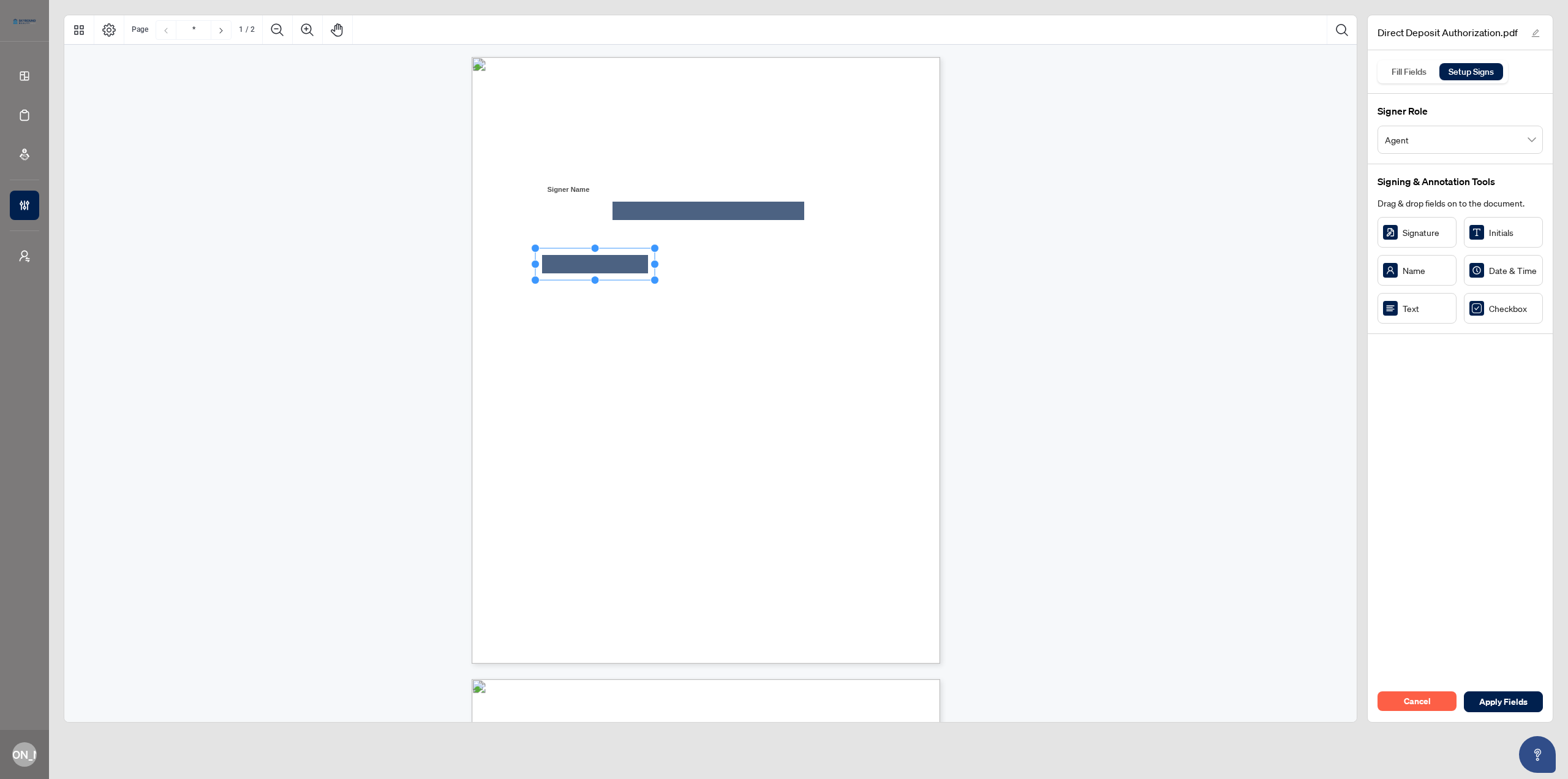
click at [742, 295] on div "DIRECT DEPOSIT AUTHORIZATION FORM Please complete all fields. AGENT INFORMATION…" at bounding box center [765, 436] width 585 height 759
drag, startPoint x: 1415, startPoint y: 313, endPoint x: 606, endPoint y: 285, distance: 809.5
drag, startPoint x: 593, startPoint y: 319, endPoint x: 609, endPoint y: 308, distance: 19.4
click at [743, 370] on div "DIRECT DEPOSIT AUTHORIZATION FORM Please complete all fields. AGENT INFORMATION…" at bounding box center [765, 436] width 585 height 759
drag, startPoint x: 1410, startPoint y: 311, endPoint x: 607, endPoint y: 329, distance: 803.2
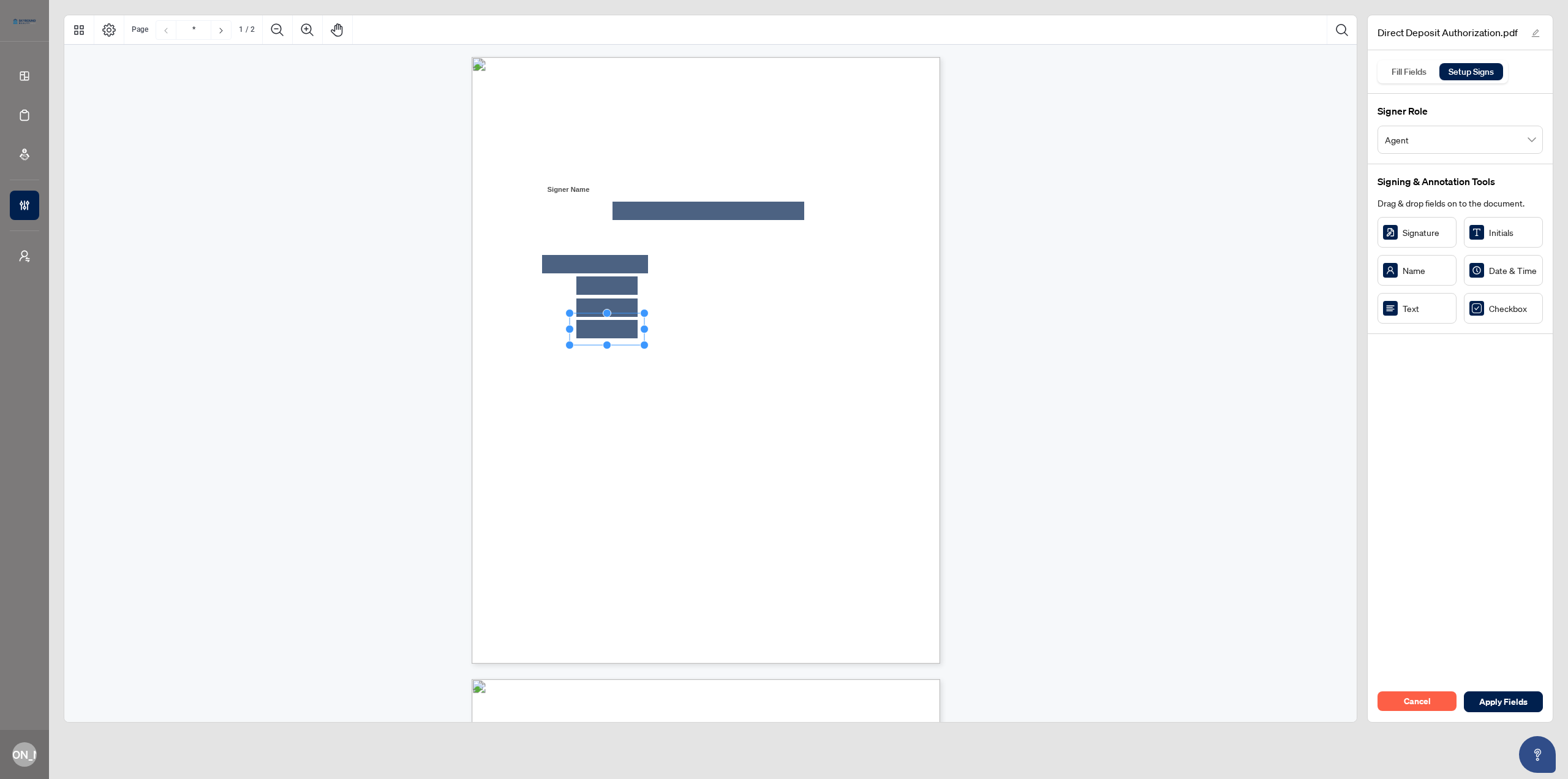
click at [707, 362] on div "DIRECT DEPOSIT AUTHORIZATION FORM Please complete all fields. AGENT INFORMATION…" at bounding box center [765, 436] width 585 height 759
drag, startPoint x: 549, startPoint y: 380, endPoint x: 562, endPoint y: 385, distance: 13.9
click at [555, 382] on span "I, ____________________________________, hereby authorize" at bounding box center [621, 384] width 228 height 11
drag, startPoint x: 717, startPoint y: 364, endPoint x: 714, endPoint y: 376, distance: 12.4
click at [717, 366] on div "DIRECT DEPOSIT AUTHORIZATION FORM Please complete all fields. AGENT INFORMATION…" at bounding box center [765, 436] width 585 height 759
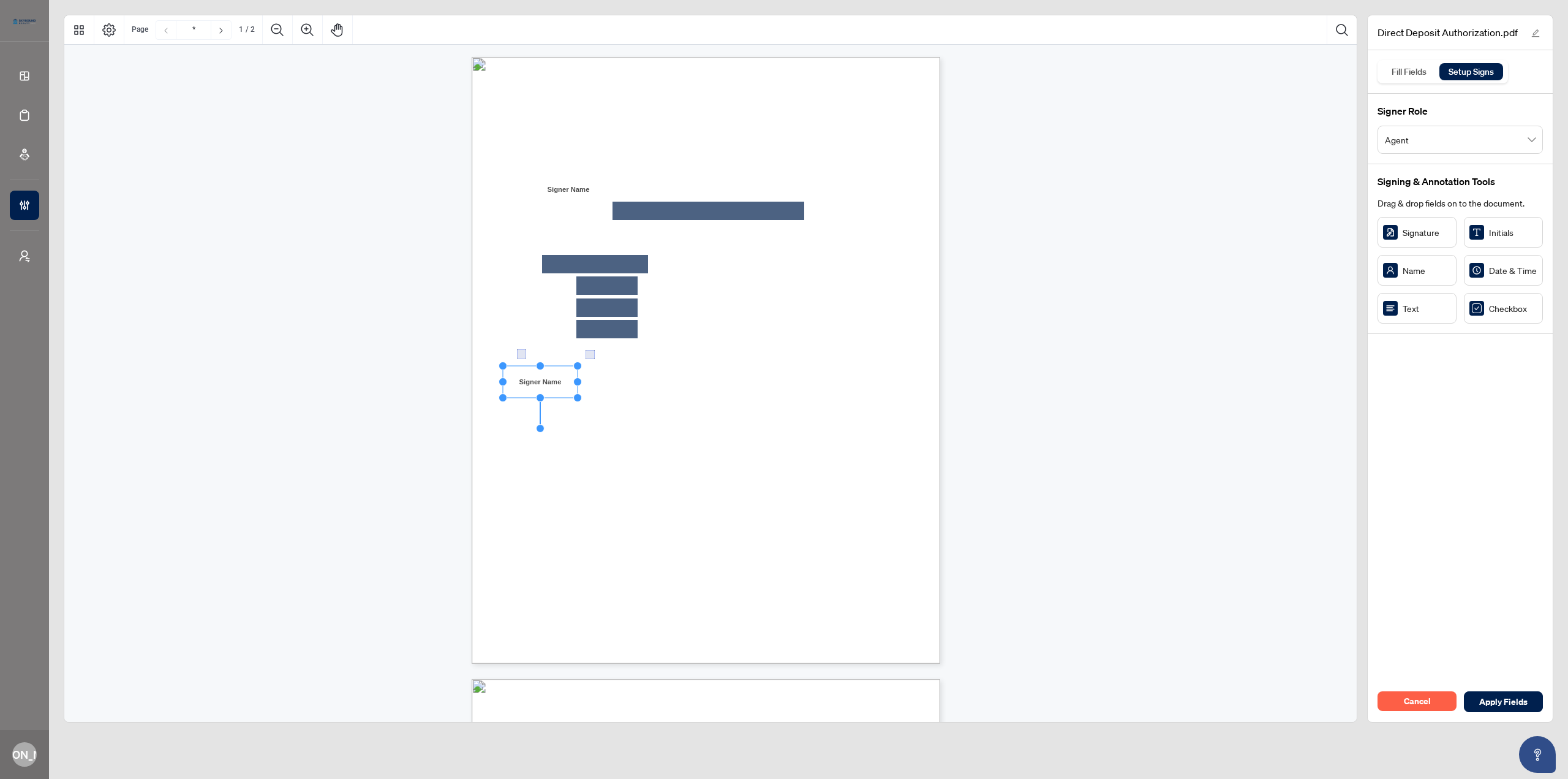
drag, startPoint x: 645, startPoint y: 403, endPoint x: 891, endPoint y: 431, distance: 247.6
click at [647, 404] on span "institution to electronically deposit funds into the account listed above, and …" at bounding box center [701, 400] width 390 height 11
drag, startPoint x: 555, startPoint y: 466, endPoint x: 545, endPoint y: 463, distance: 10.4
drag, startPoint x: 568, startPoint y: 467, endPoint x: 780, endPoint y: 464, distance: 212.0
click at [780, 426] on div "DIRECT DEPOSIT AUTHORIZATION FORM Please complete all fields. AGENT INFORMATION…" at bounding box center [706, 360] width 469 height 607
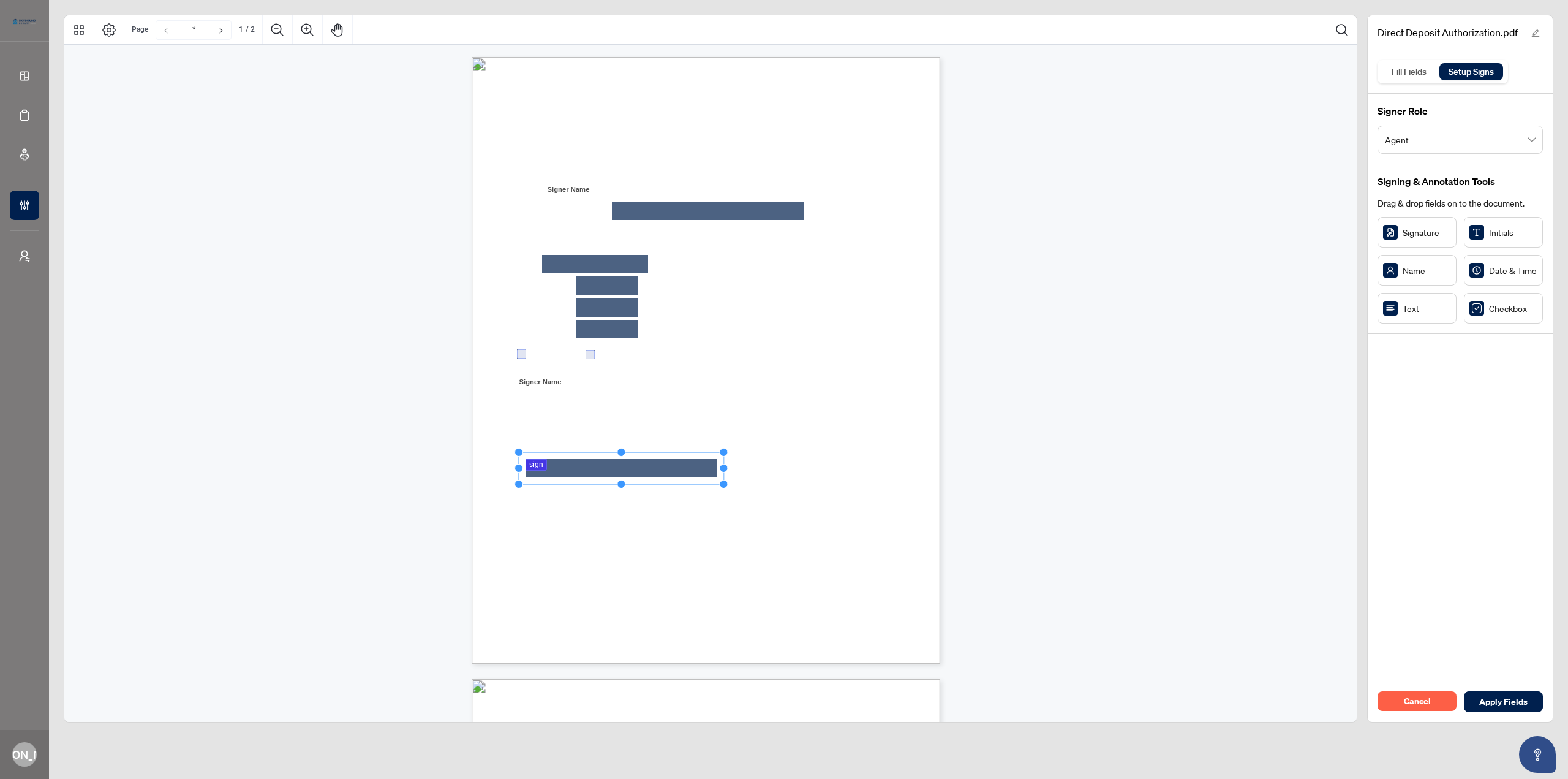
drag, startPoint x: 606, startPoint y: 466, endPoint x: 613, endPoint y: 464, distance: 7.3
click at [613, 426] on rect "Page 1" at bounding box center [621, 468] width 205 height 32
click at [676, 426] on div "DIRECT DEPOSIT AUTHORIZATION FORM Please complete all fields. AGENT INFORMATION…" at bounding box center [765, 436] width 585 height 759
click at [921, 426] on div "DIRECT DEPOSIT AUTHORIZATION FORM Please complete all fields. AGENT INFORMATION…" at bounding box center [765, 436] width 585 height 759
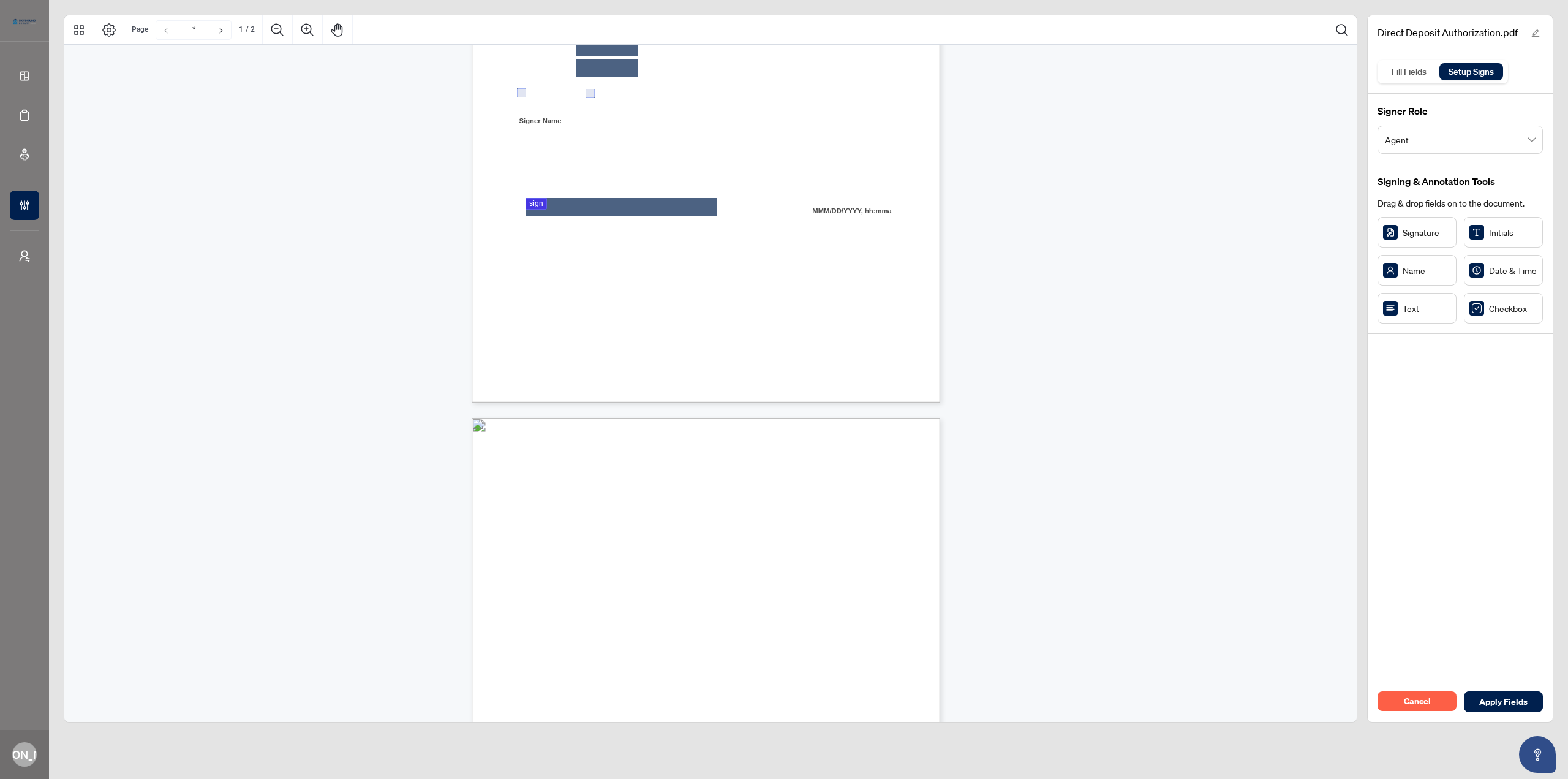
type input "*"
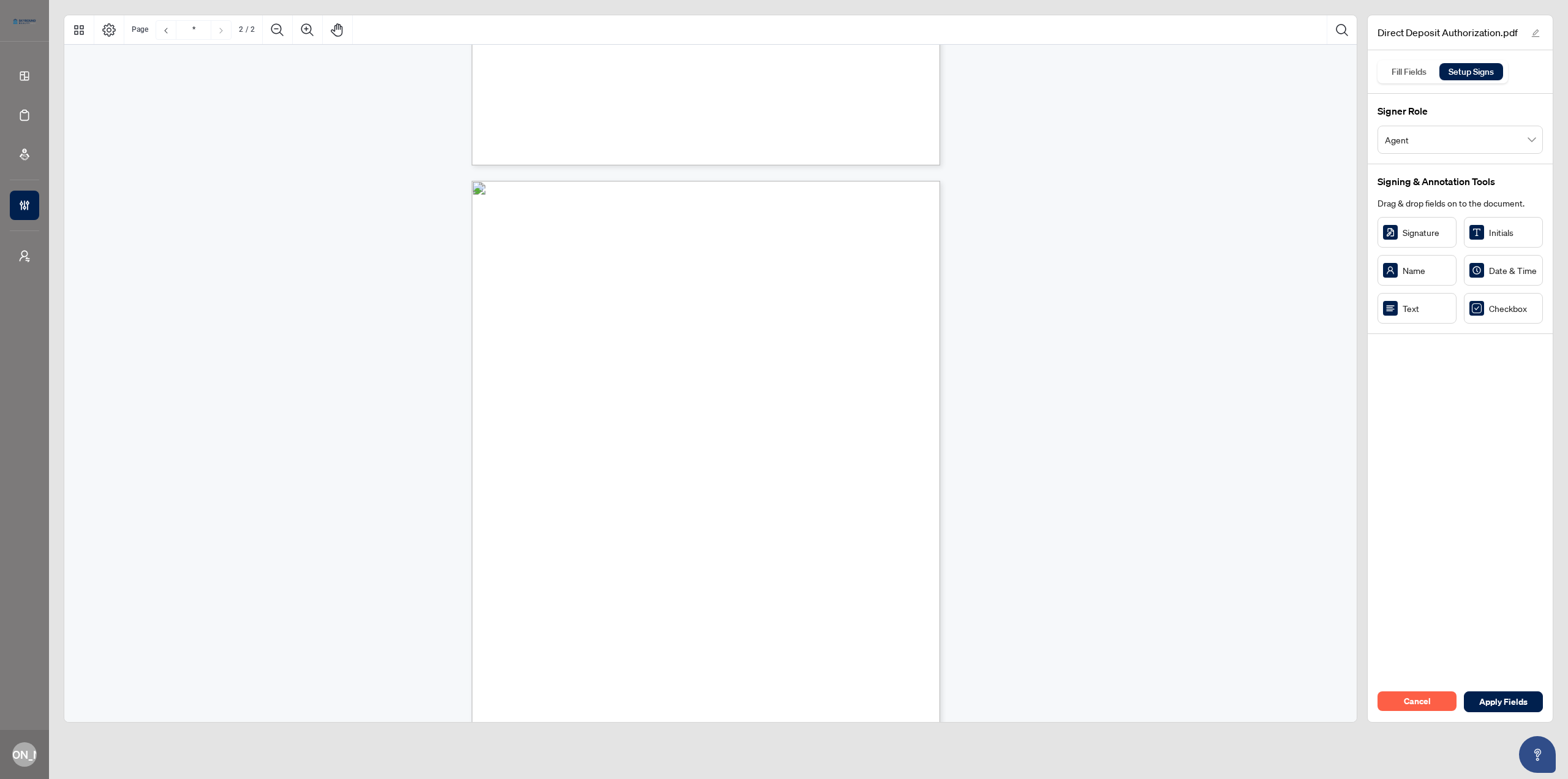
scroll to position [576, 0]
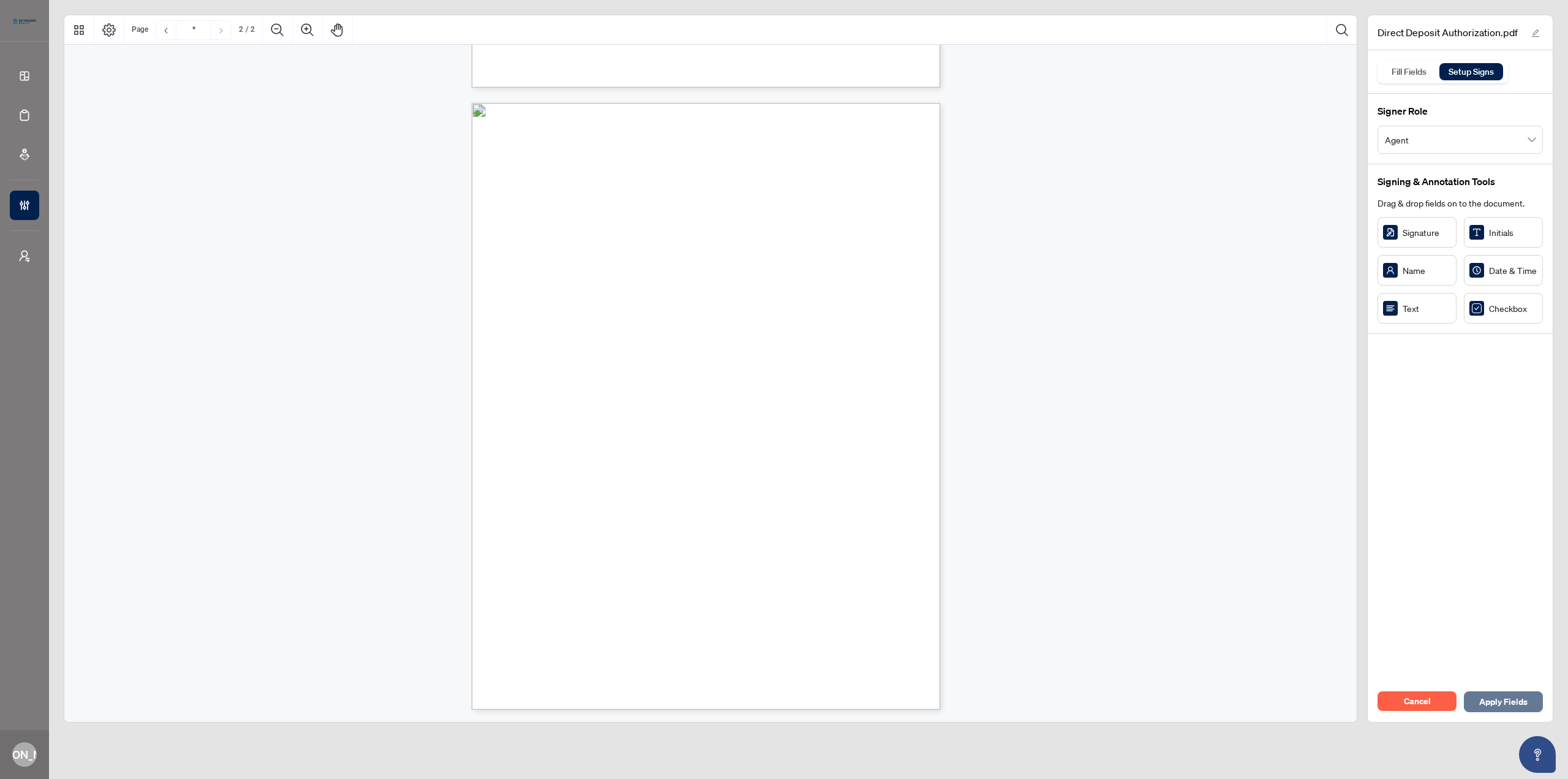
click at [940, 426] on span "Apply Fields" at bounding box center [1503, 701] width 48 height 20
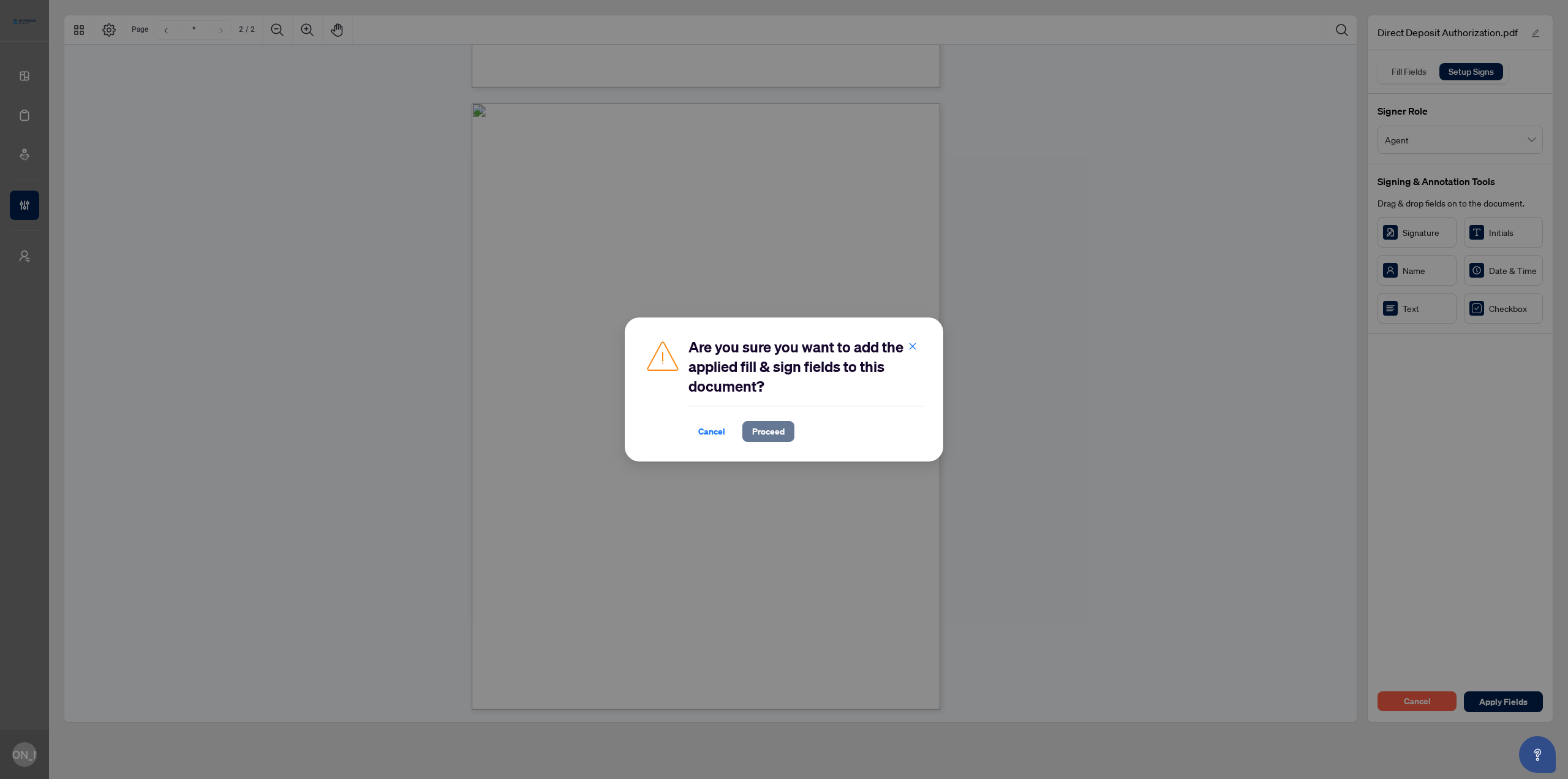
click at [756, 426] on span "Proceed" at bounding box center [768, 431] width 33 height 20
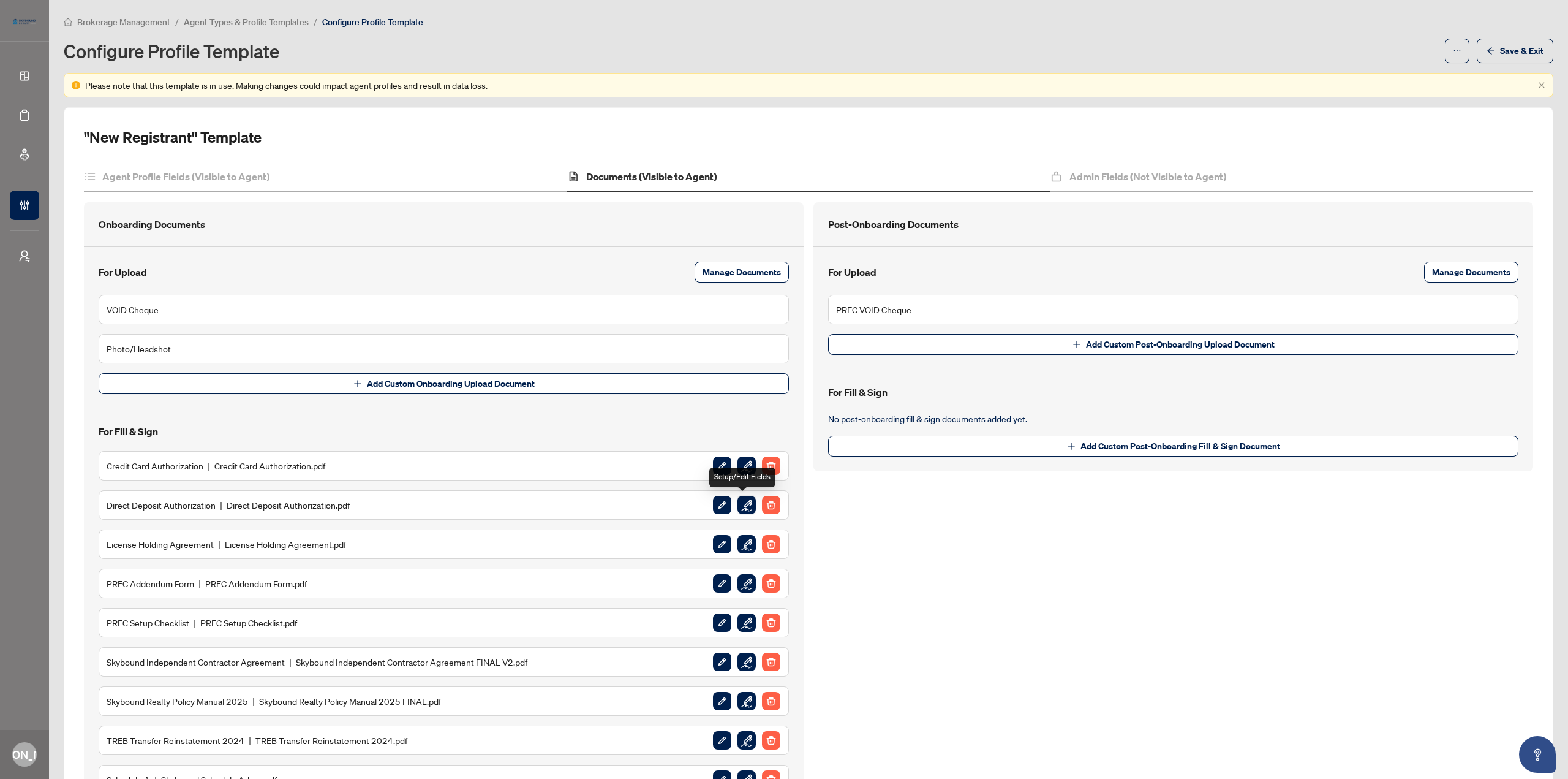
click at [742, 426] on img "button" at bounding box center [746, 505] width 18 height 19
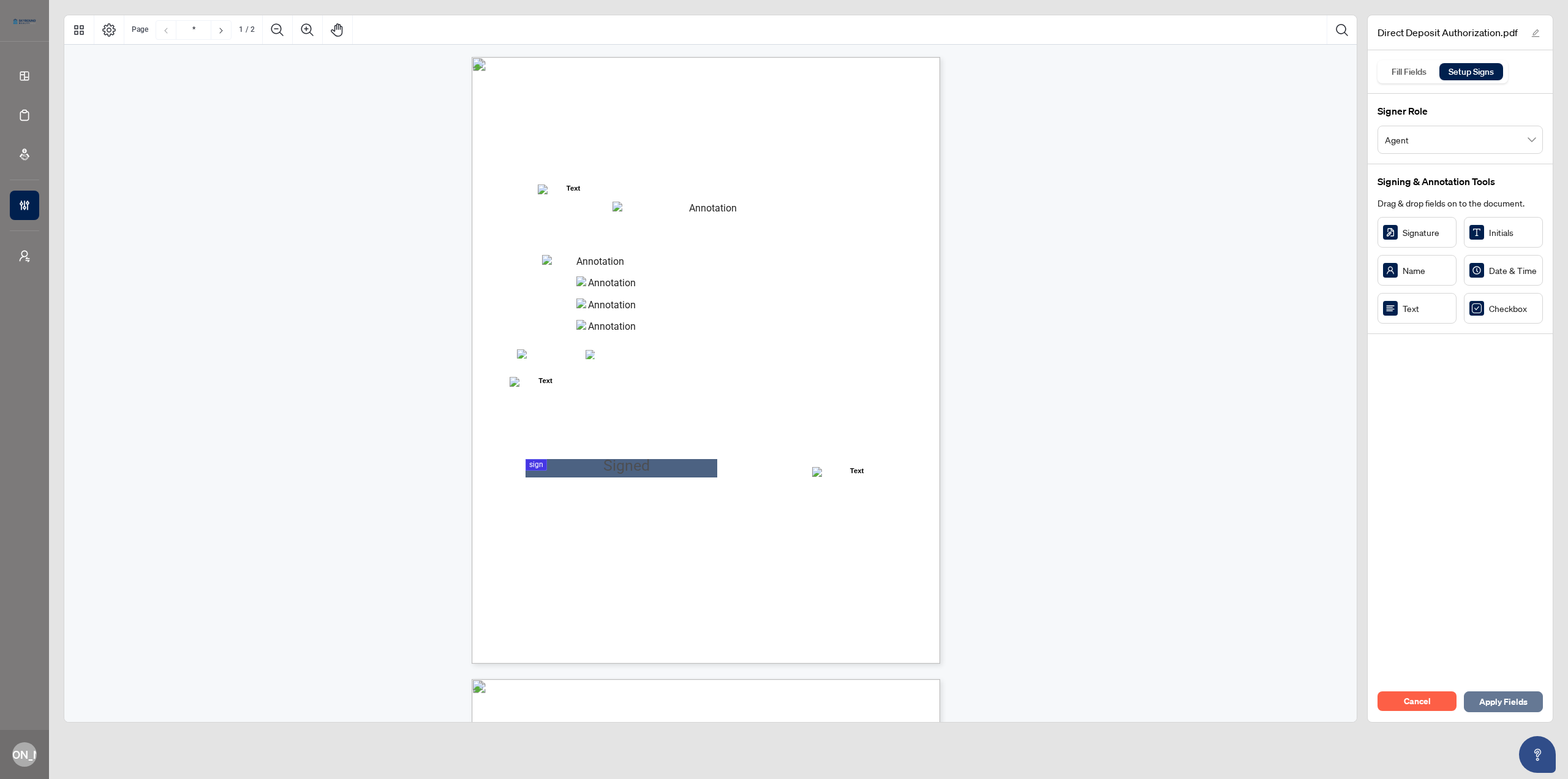
click at [940, 426] on span "Apply Fields" at bounding box center [1503, 701] width 48 height 20
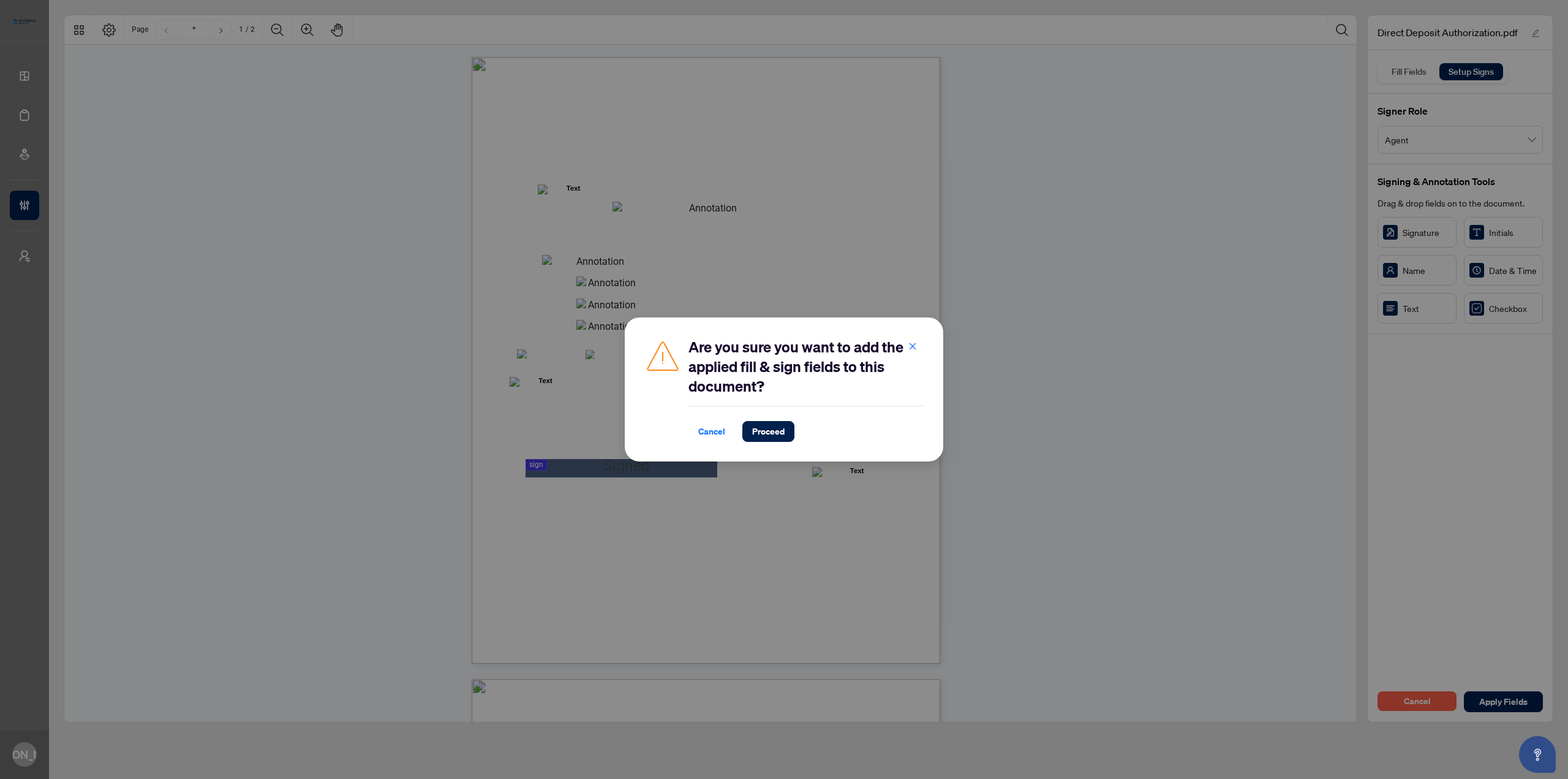
click at [766, 417] on div "Cancel Proceed" at bounding box center [805, 424] width 235 height 36
click at [773, 426] on span "Proceed" at bounding box center [768, 431] width 33 height 20
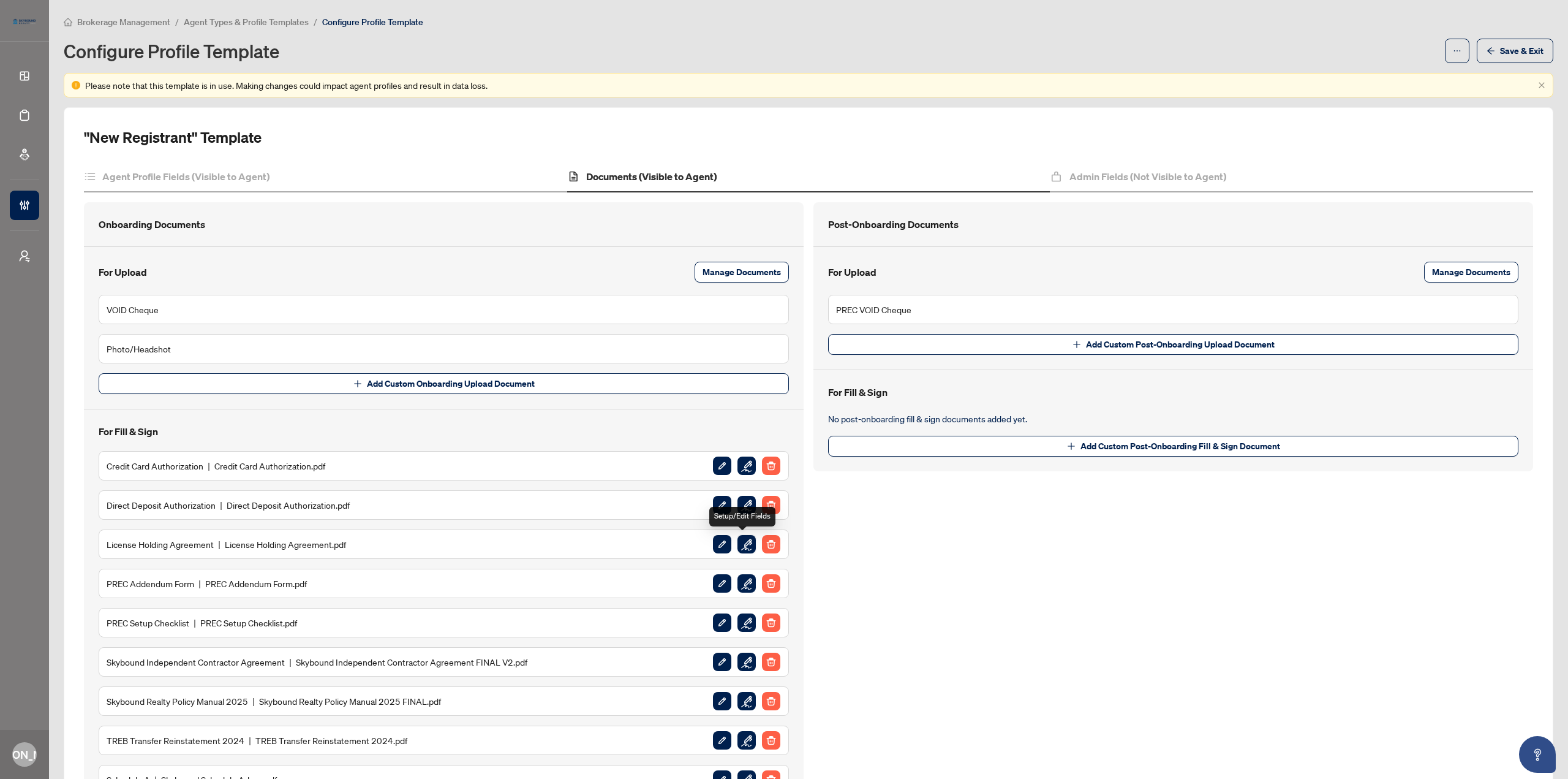
click at [744, 426] on img "button" at bounding box center [746, 544] width 18 height 19
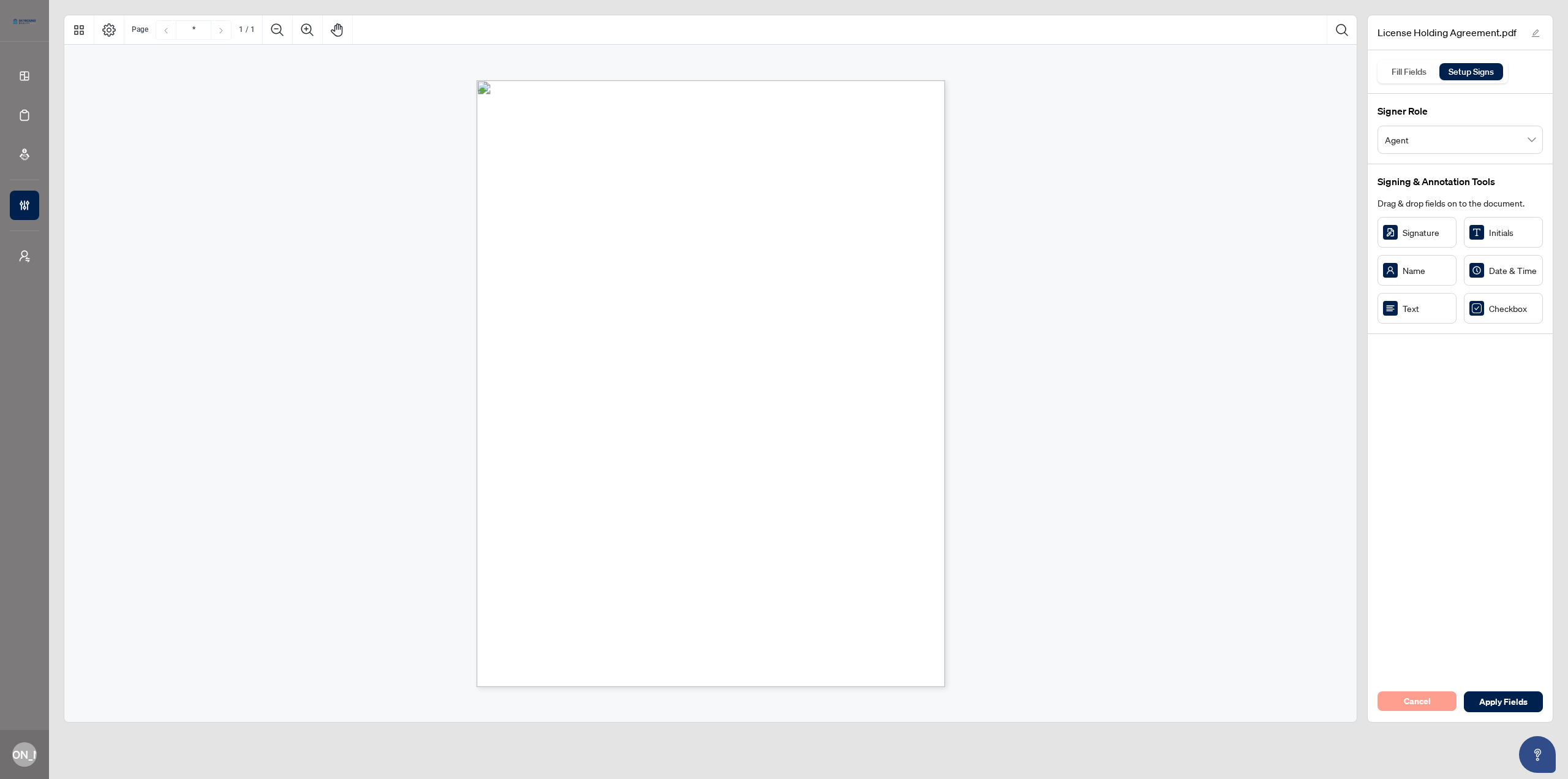
click at [940, 426] on span "Cancel" at bounding box center [1417, 701] width 27 height 20
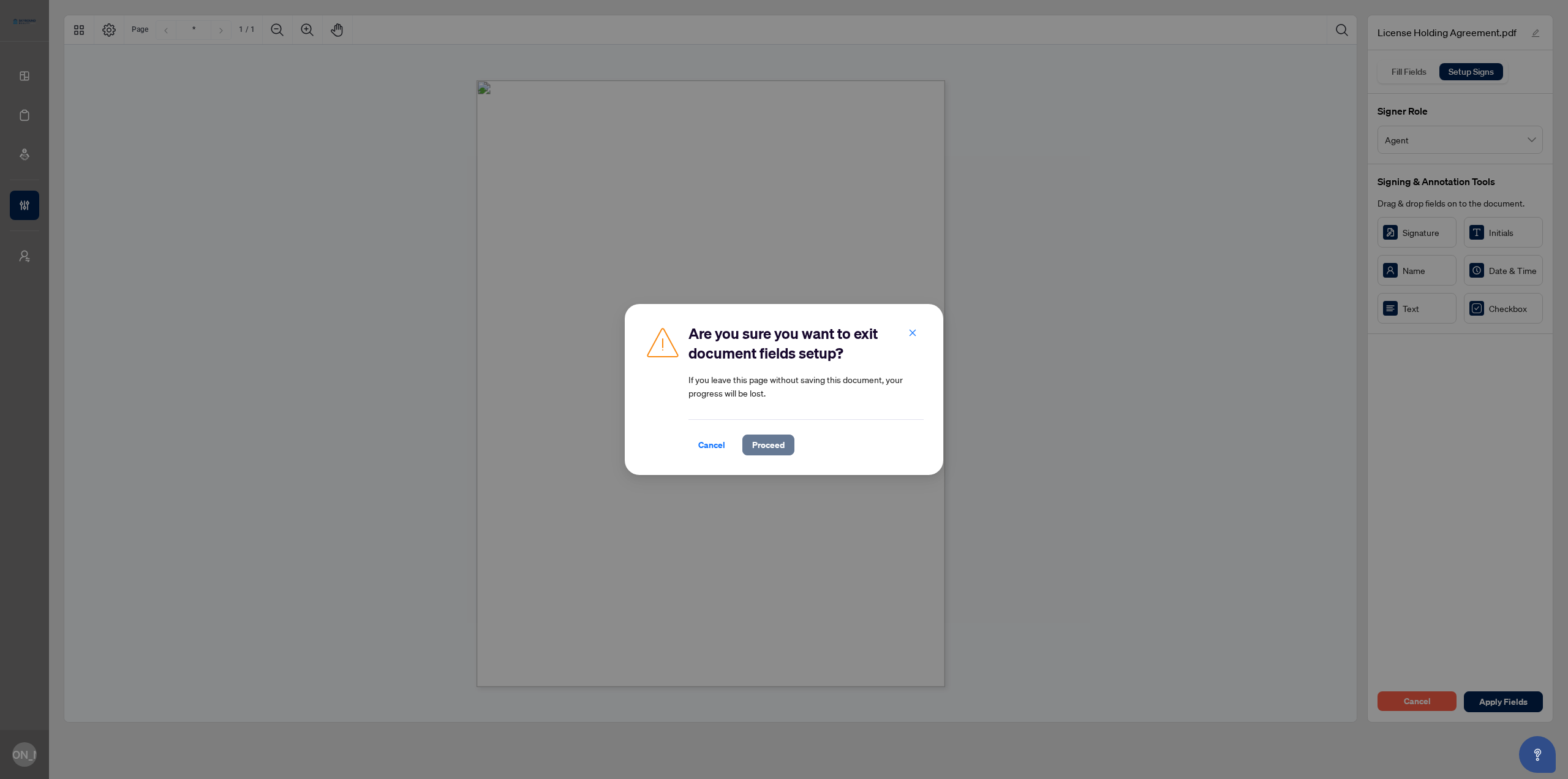
click at [779, 426] on span "Proceed" at bounding box center [768, 445] width 33 height 20
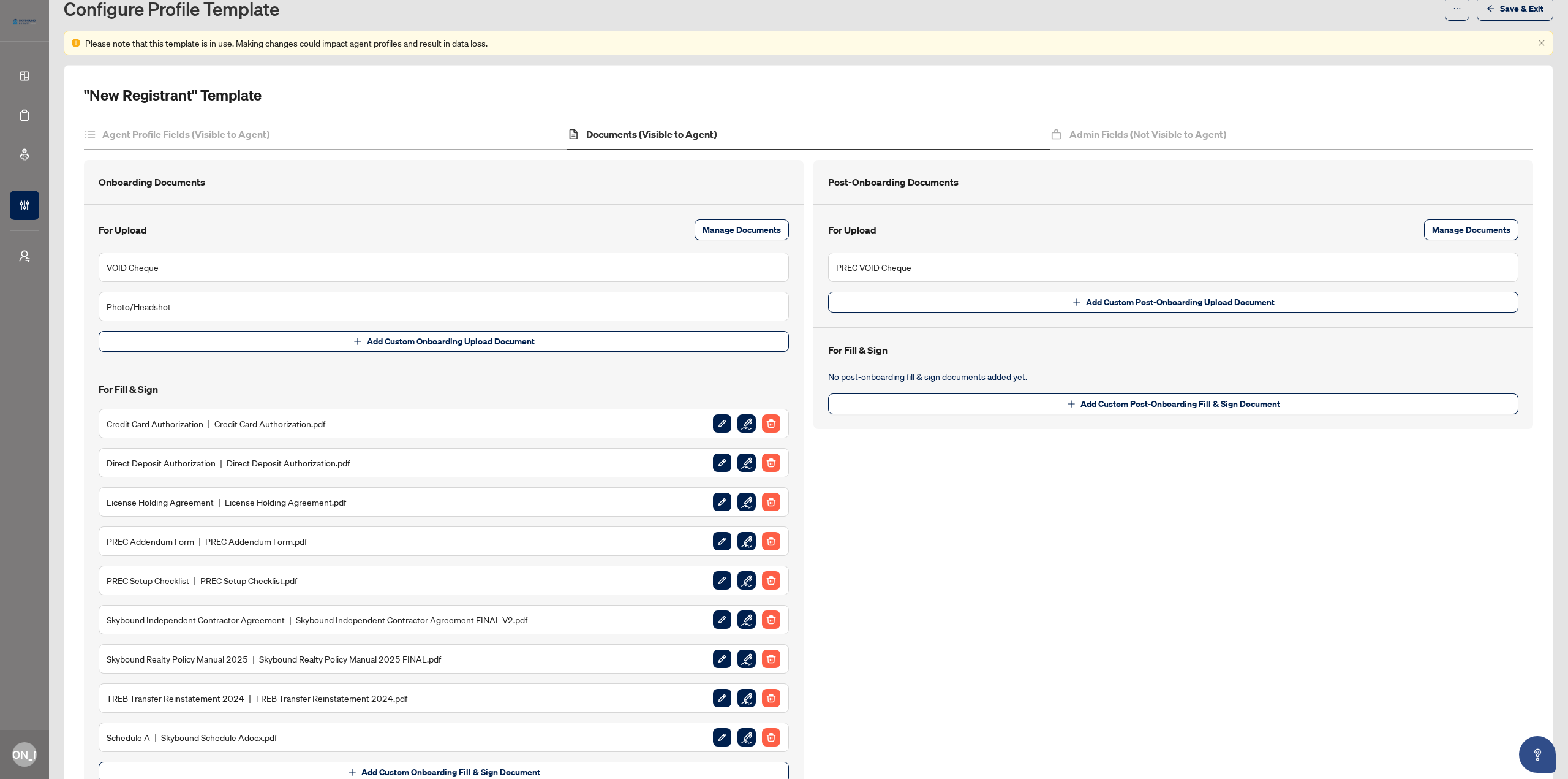
scroll to position [61, 0]
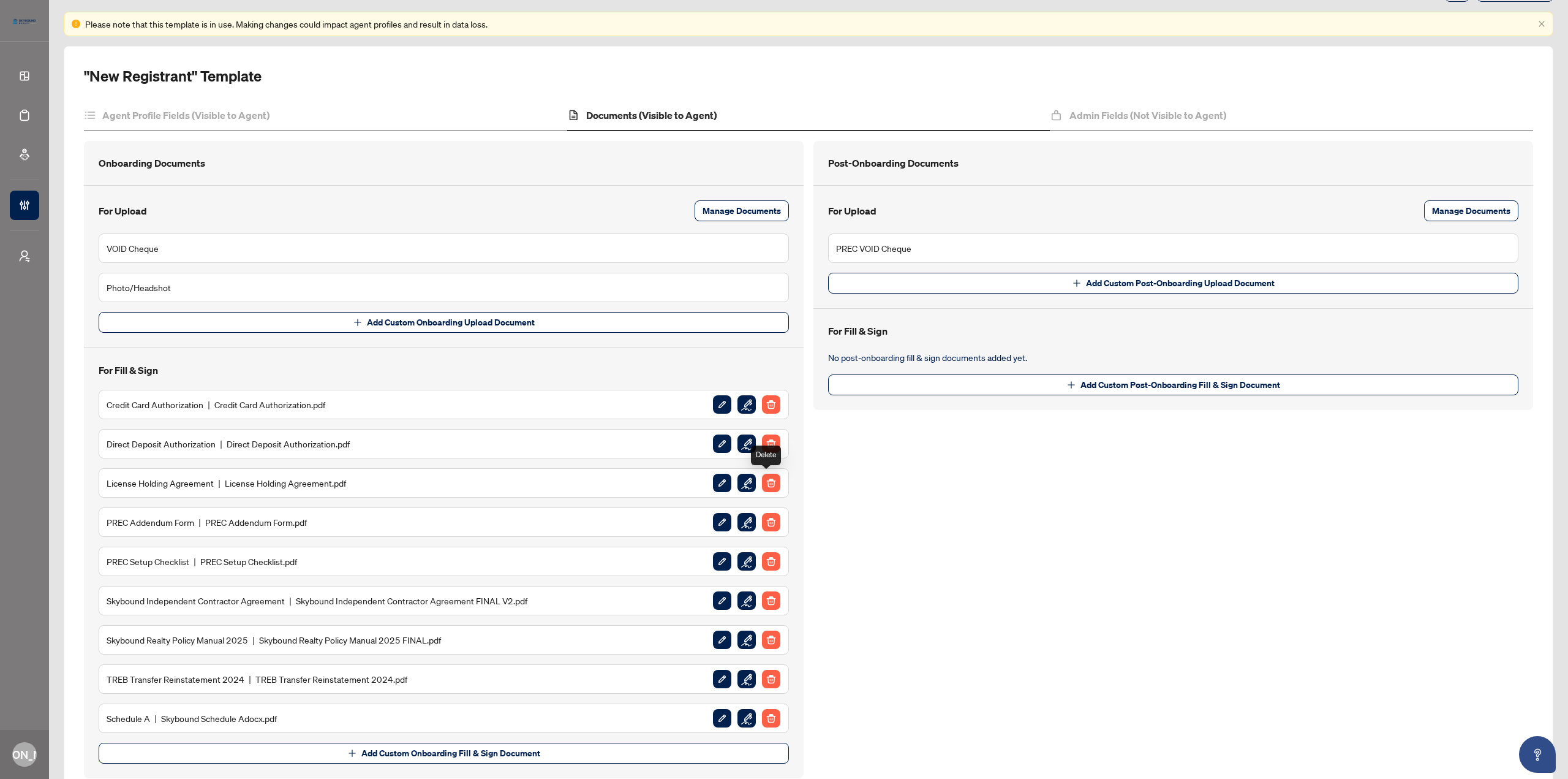
click at [766, 426] on img "button" at bounding box center [771, 482] width 18 height 19
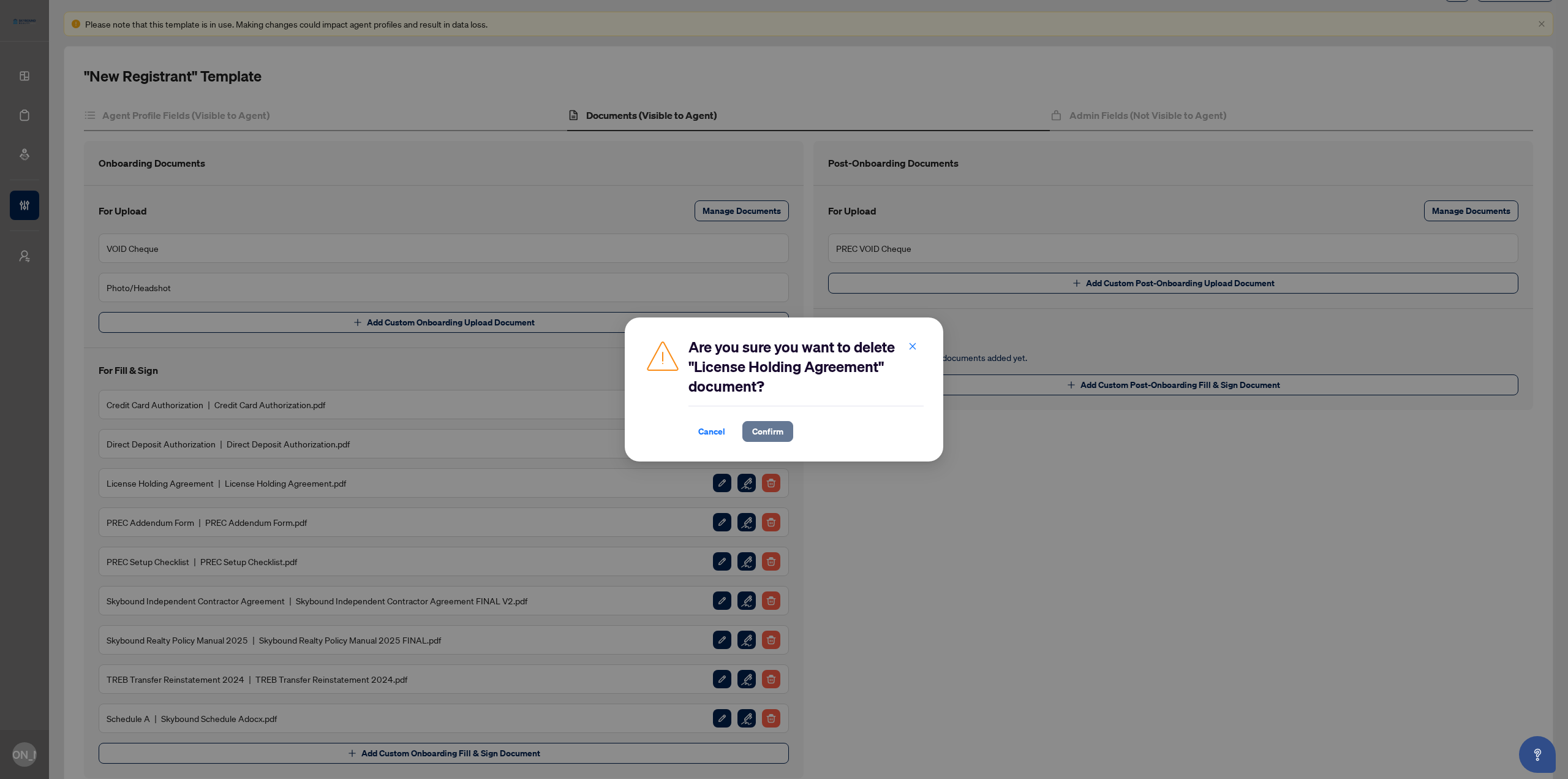
click at [752, 425] on span "Confirm" at bounding box center [767, 431] width 31 height 20
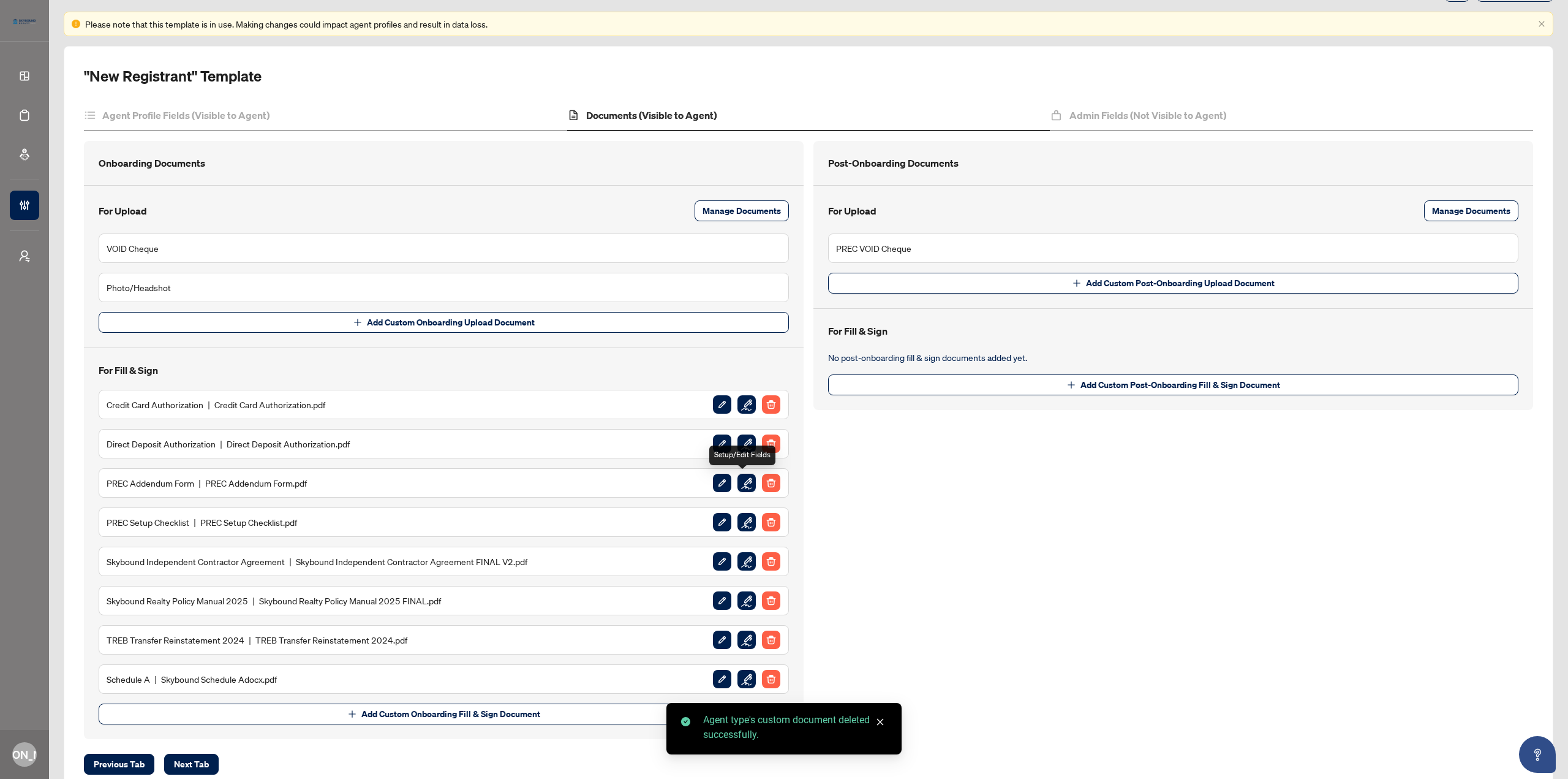
click at [743, 426] on img "button" at bounding box center [746, 482] width 18 height 19
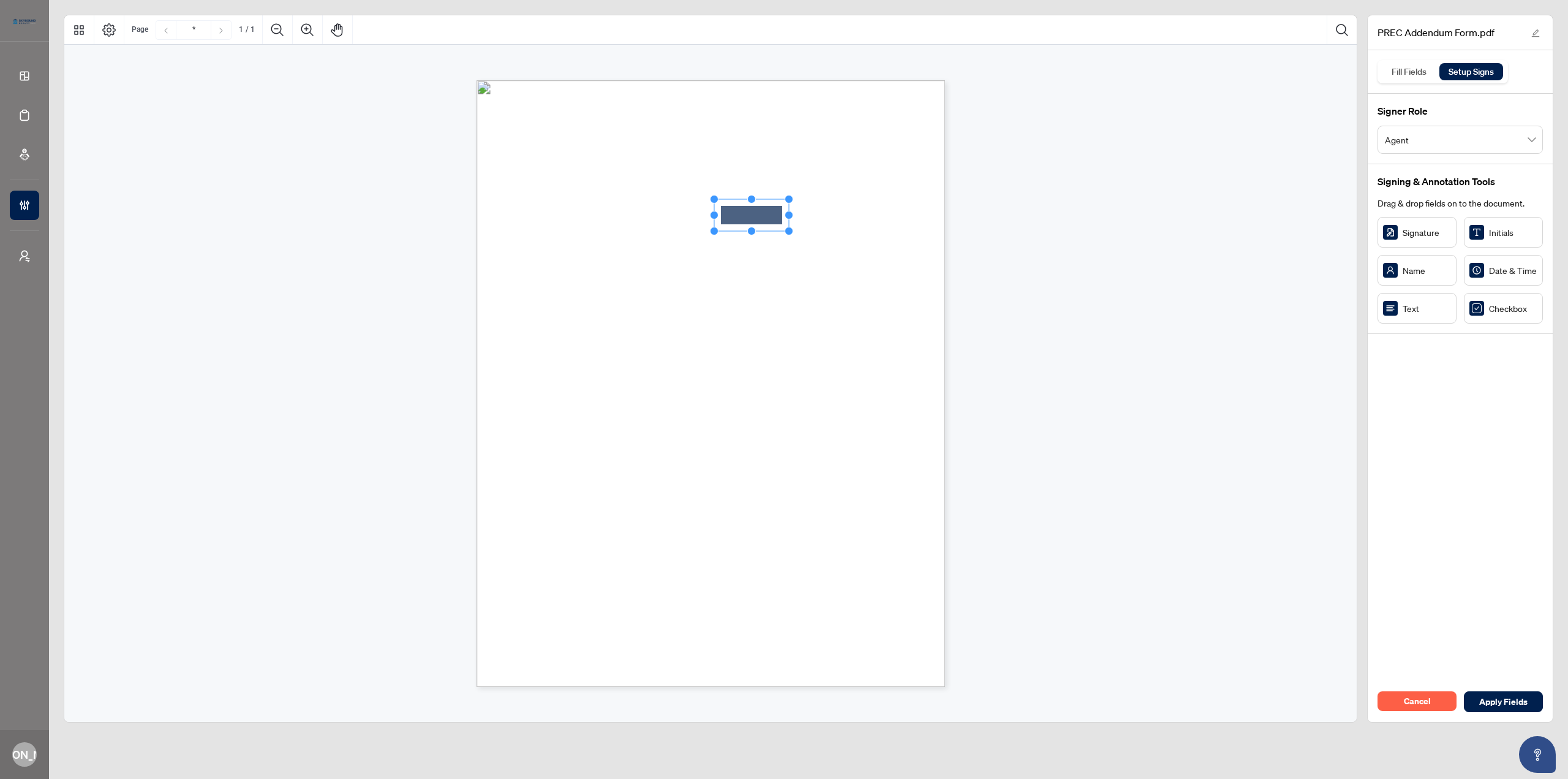
drag, startPoint x: 754, startPoint y: 216, endPoint x: 762, endPoint y: 216, distance: 8.0
drag, startPoint x: 792, startPoint y: 214, endPoint x: 883, endPoint y: 210, distance: 91.1
click at [883, 210] on div "PERSONAL REAL ESTATE CORPORATION (PREC) ADDENDUM To the Skybound Realty Ltd. In…" at bounding box center [710, 383] width 469 height 607
click at [940, 272] on div "PERSONAL REAL ESTATE CORPORATION (PREC) ADDENDUM To the Skybound Realty Ltd. In…" at bounding box center [717, 390] width 481 height 619
drag, startPoint x: 1409, startPoint y: 313, endPoint x: 660, endPoint y: 226, distance: 754.0
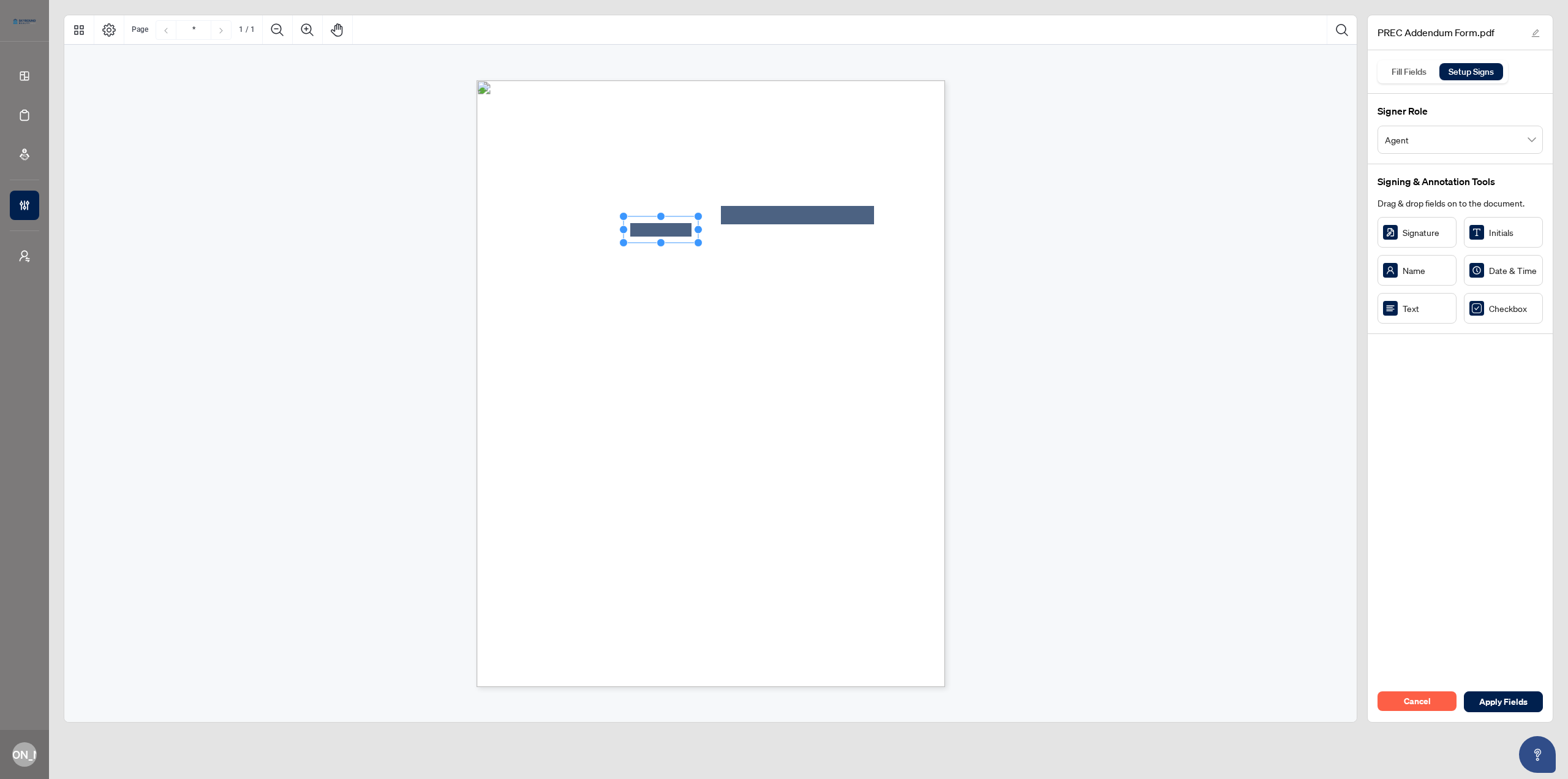
click at [665, 218] on icon "Resize, Top Resize, Top, Right Resize, Right Resize, Bottom, Right Resize, Bott…" at bounding box center [661, 229] width 84 height 35
drag, startPoint x: 698, startPoint y: 229, endPoint x: 742, endPoint y: 232, distance: 44.1
click at [742, 232] on circle "Resize, Right" at bounding box center [741, 229] width 8 height 8
click at [703, 281] on span "not closed prior to RECO being notified of the PREC." at bounding box center [618, 286] width 171 height 10
drag, startPoint x: 1416, startPoint y: 320, endPoint x: 783, endPoint y: 226, distance: 639.9
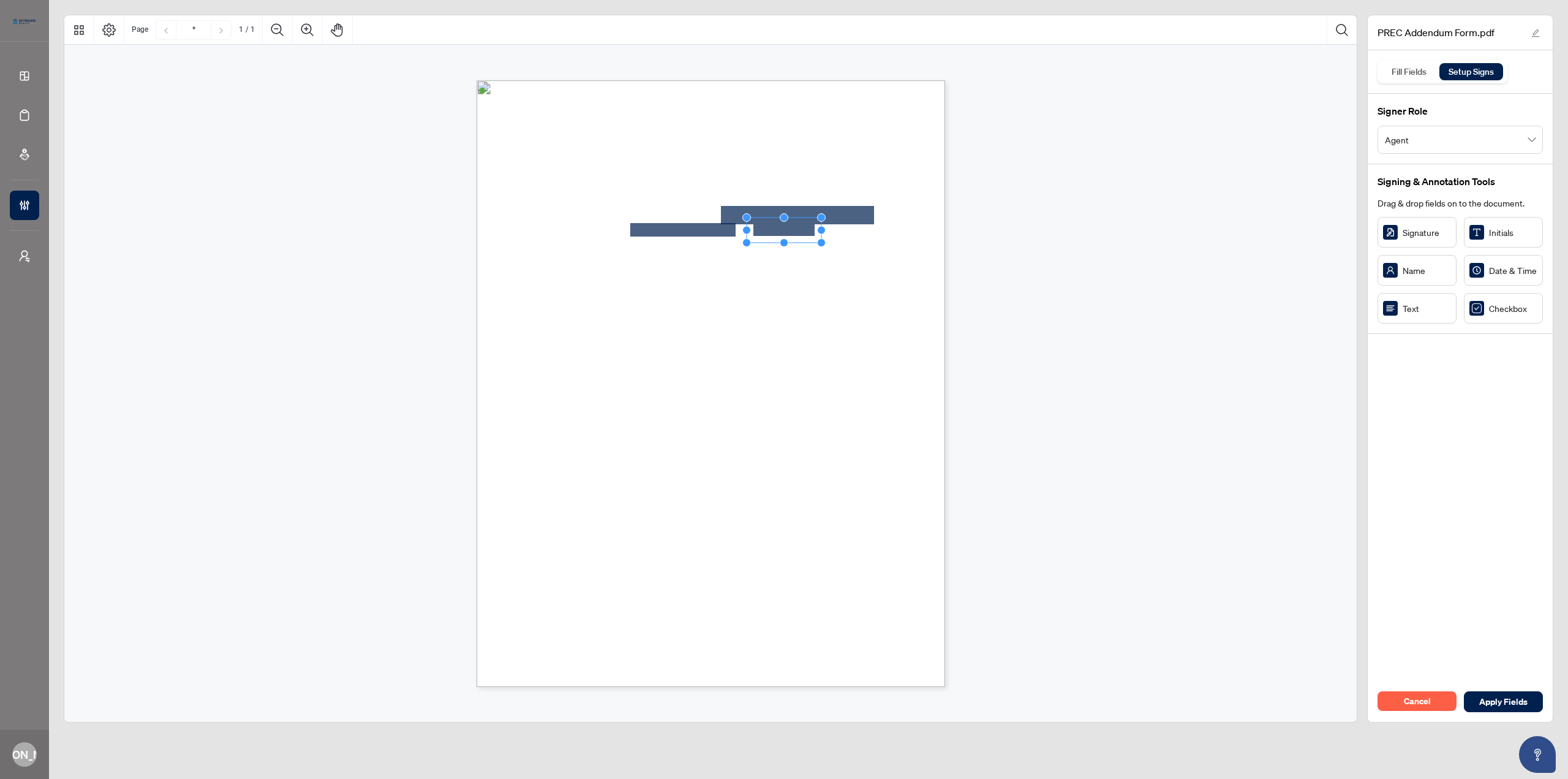
drag, startPoint x: 786, startPoint y: 209, endPoint x: 789, endPoint y: 215, distance: 6.7
click at [789, 80] on div "Resize, Top Resize, Top, Right Resize, Right Resize, Bottom, Right Resize, Bott…" at bounding box center [710, 80] width 469 height 0
click at [824, 225] on span "the registered name of the PREC is _________________________________________" at bounding box center [721, 219] width 260 height 11
drag, startPoint x: 823, startPoint y: 228, endPoint x: 766, endPoint y: 229, distance: 57.0
click at [766, 229] on icon "Resize, Top Resize, Top, Right Resize, Right Resize, Bottom, Right Resize, Bott…" at bounding box center [766, 230] width 49 height 34
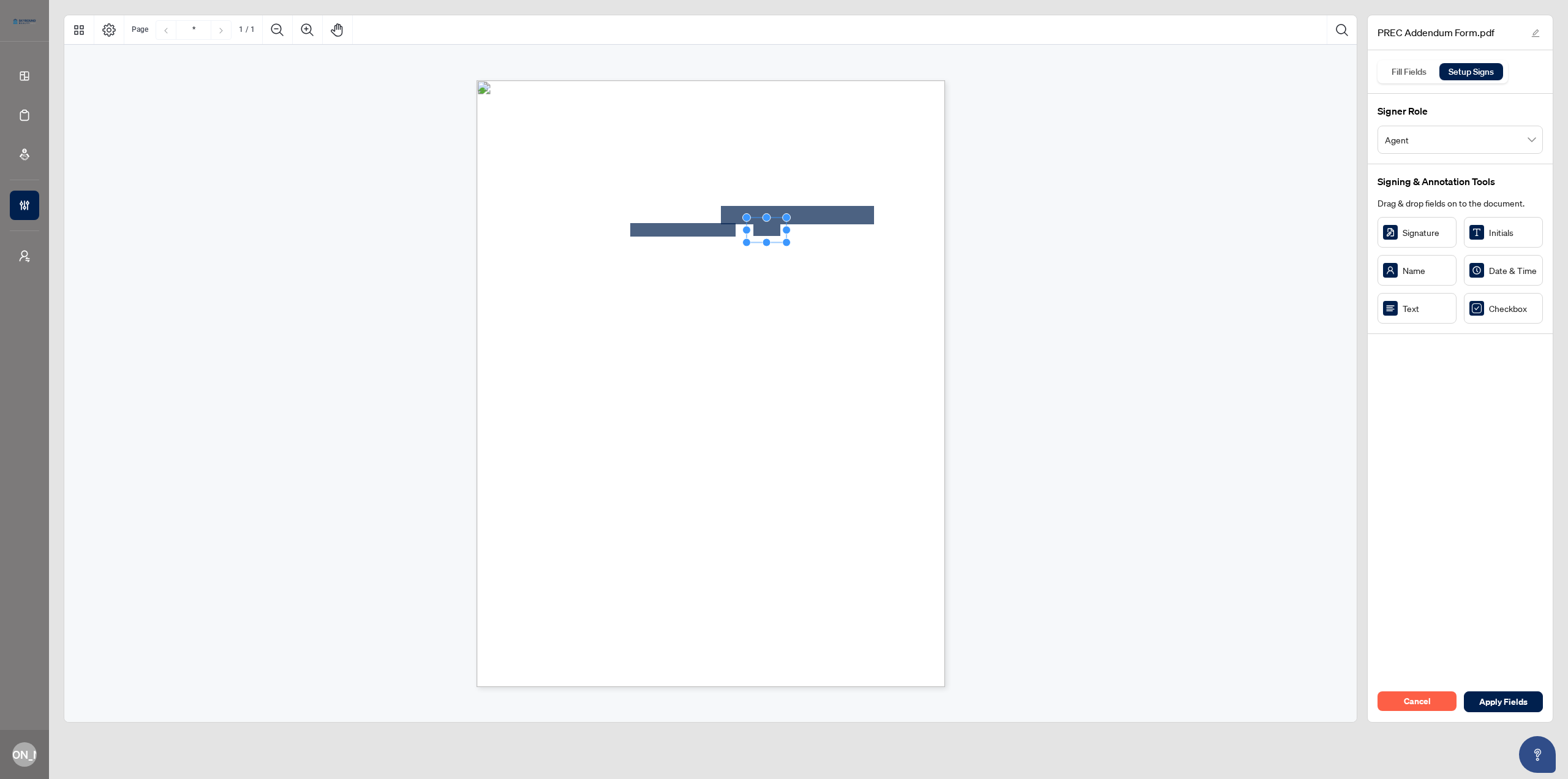
click at [703, 285] on span "not closed prior to RECO being notified of the PREC." at bounding box center [618, 286] width 171 height 10
click at [751, 331] on span "Incorporated under the Ontario Business Corporations Act." at bounding box center [656, 335] width 191 height 10
drag, startPoint x: 839, startPoint y: 347, endPoint x: 979, endPoint y: 349, distance: 140.0
click at [766, 347] on span "The registrant has notified RECO of the legal name of the PREC." at bounding box center [663, 346] width 207 height 10
drag, startPoint x: 675, startPoint y: 253, endPoint x: 676, endPoint y: 260, distance: 7.1
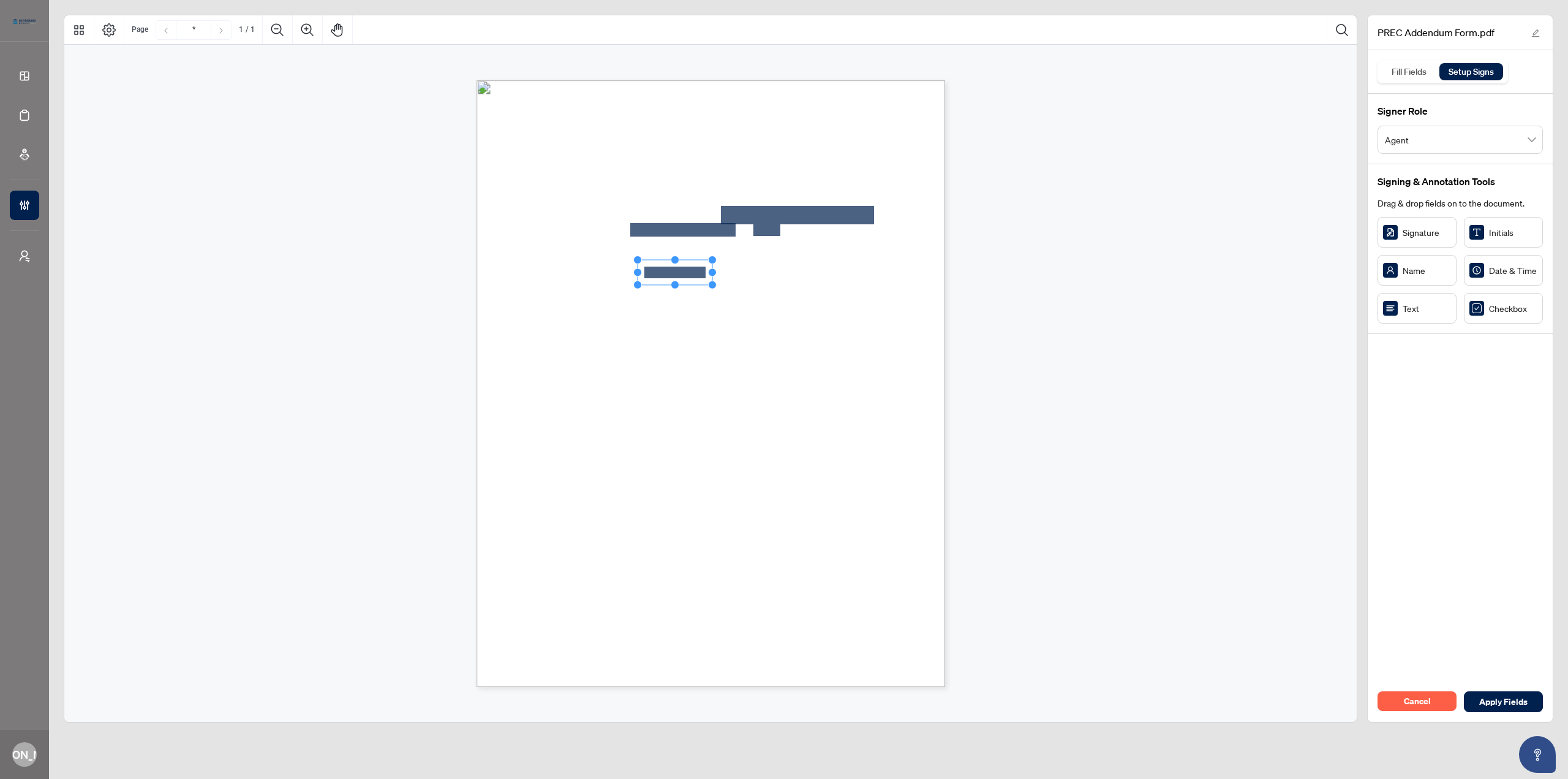
click at [676, 260] on circle "Resize, Top" at bounding box center [675, 260] width 8 height 8
drag, startPoint x: 714, startPoint y: 271, endPoint x: 758, endPoint y: 265, distance: 44.4
click at [758, 265] on div "PERSONAL REAL ESTATE CORPORATION (PREC) ADDENDUM To the Skybound Realty Ltd. In…" at bounding box center [710, 383] width 469 height 607
click at [663, 317] on span "regulations, including but not limited to:" at bounding box center [597, 316] width 131 height 10
drag, startPoint x: 1398, startPoint y: 313, endPoint x: 796, endPoint y: 267, distance: 603.8
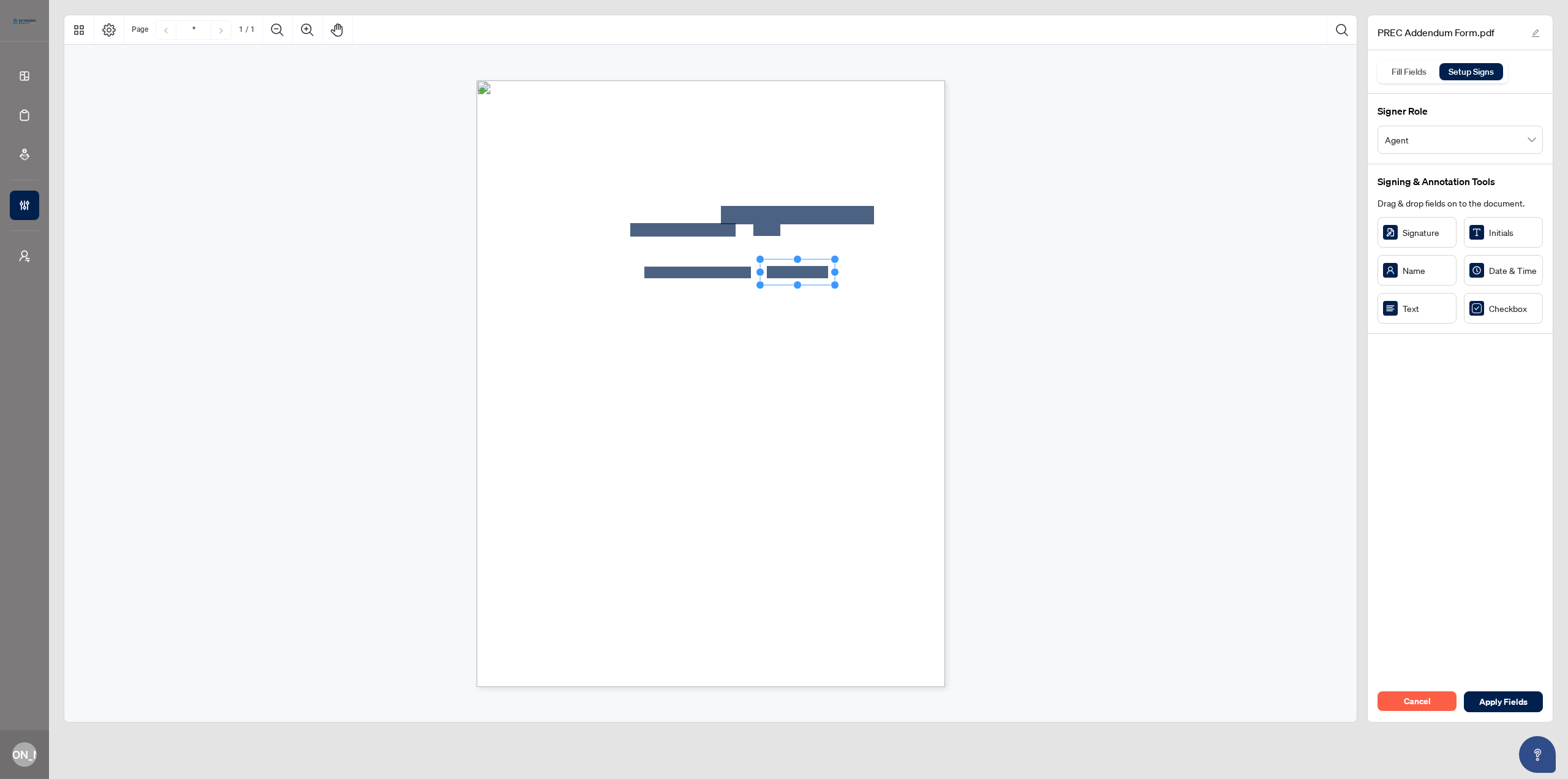
drag, startPoint x: 798, startPoint y: 251, endPoint x: 798, endPoint y: 257, distance: 6.0
click at [798, 257] on circle "Resize, Top" at bounding box center [797, 259] width 8 height 8
drag, startPoint x: 833, startPoint y: 271, endPoint x: 784, endPoint y: 301, distance: 57.5
click at [781, 267] on icon "Resize, Top Resize, Top, Right Resize, Right Resize, Bottom, Right Resize, Bott…" at bounding box center [780, 272] width 49 height 34
click at [787, 302] on span "the Contractor hereby confirms that the PREC is compliant with all applicable" at bounding box center [720, 304] width 257 height 10
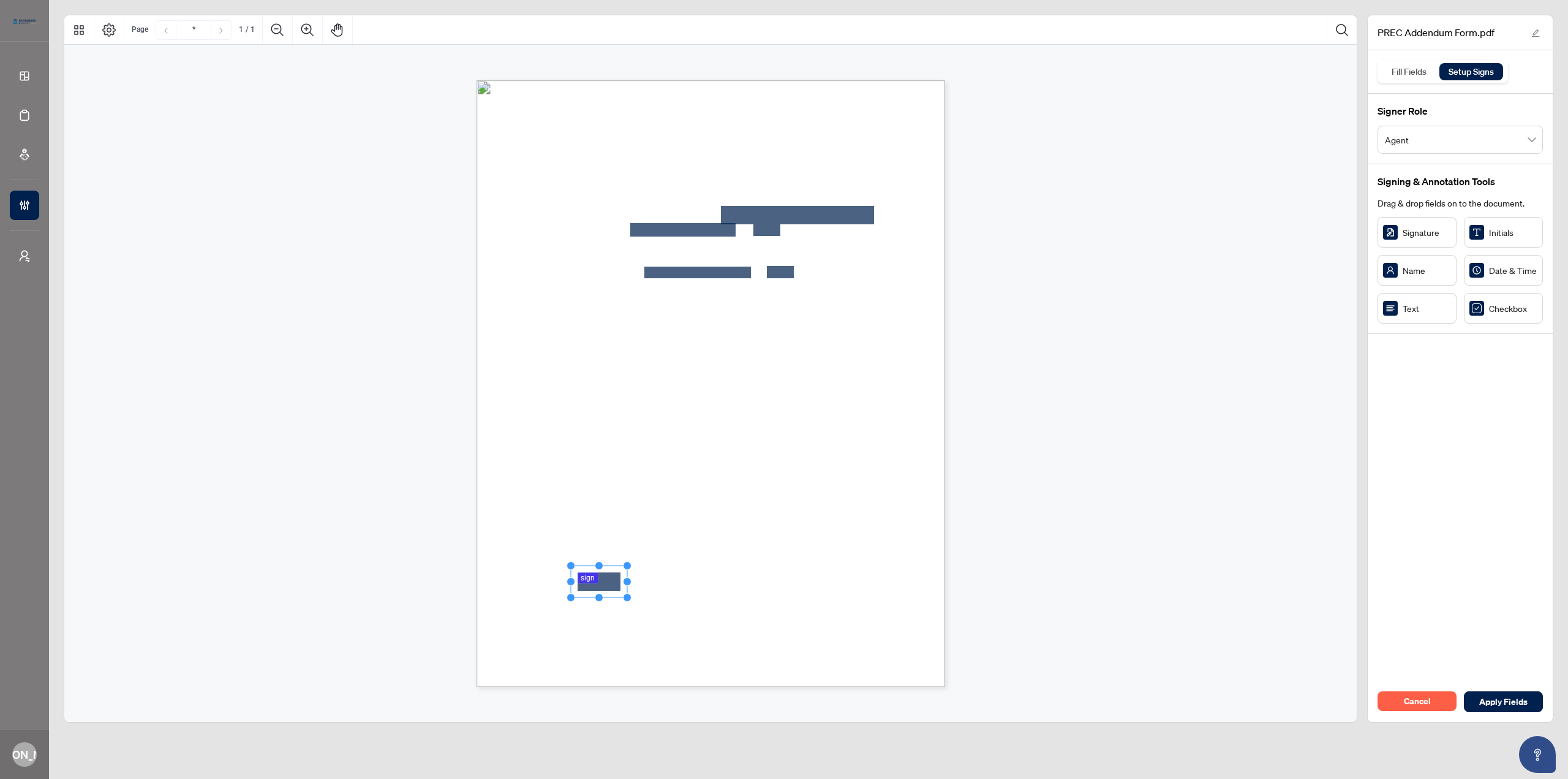
drag, startPoint x: 1414, startPoint y: 232, endPoint x: 598, endPoint y: 581, distance: 887.5
drag, startPoint x: 628, startPoint y: 578, endPoint x: 684, endPoint y: 578, distance: 56.0
click at [684, 426] on circle "Resize, Right" at bounding box center [682, 581] width 8 height 8
click at [729, 426] on div "PERSONAL REAL ESTATE CORPORATION (PREC) ADDENDUM To the Skybound Realty Ltd. In…" at bounding box center [769, 459] width 585 height 759
click at [646, 426] on div "PERSONAL REAL ESTATE CORPORATION (PREC) ADDENDUM To the Skybound Realty Ltd. In…" at bounding box center [769, 459] width 585 height 759
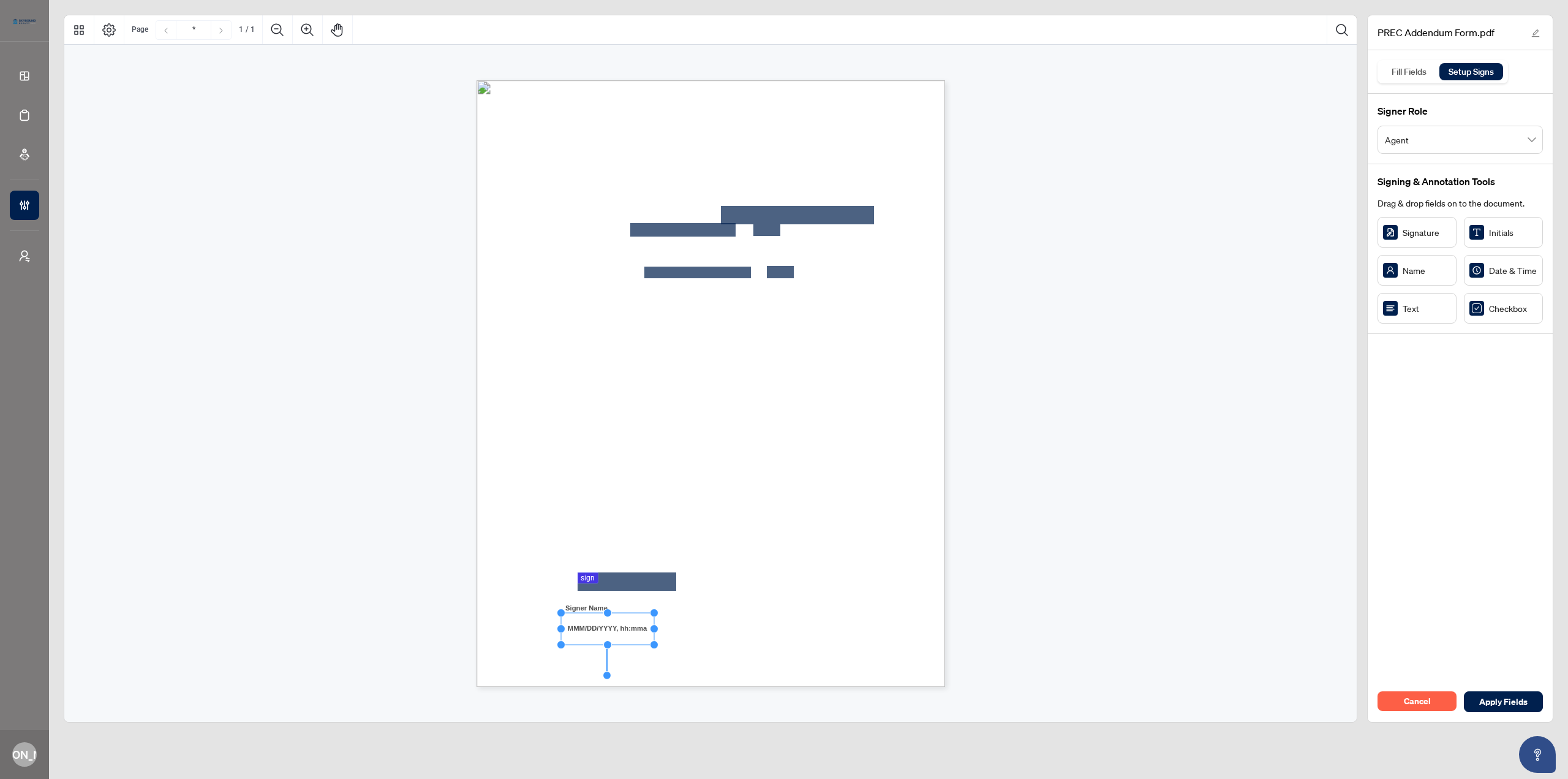
click at [707, 426] on div "PERSONAL REAL ESTATE CORPORATION (PREC) ADDENDUM To the Skybound Realty Ltd. In…" at bounding box center [769, 459] width 585 height 759
click at [940, 142] on span "Agent" at bounding box center [1460, 140] width 150 height 23
drag, startPoint x: 1427, startPoint y: 179, endPoint x: 1427, endPoint y: 189, distance: 10.0
click at [940, 181] on div "Broker of Record (BOR)" at bounding box center [1460, 188] width 161 height 20
drag, startPoint x: 787, startPoint y: 585, endPoint x: 780, endPoint y: 579, distance: 9.2
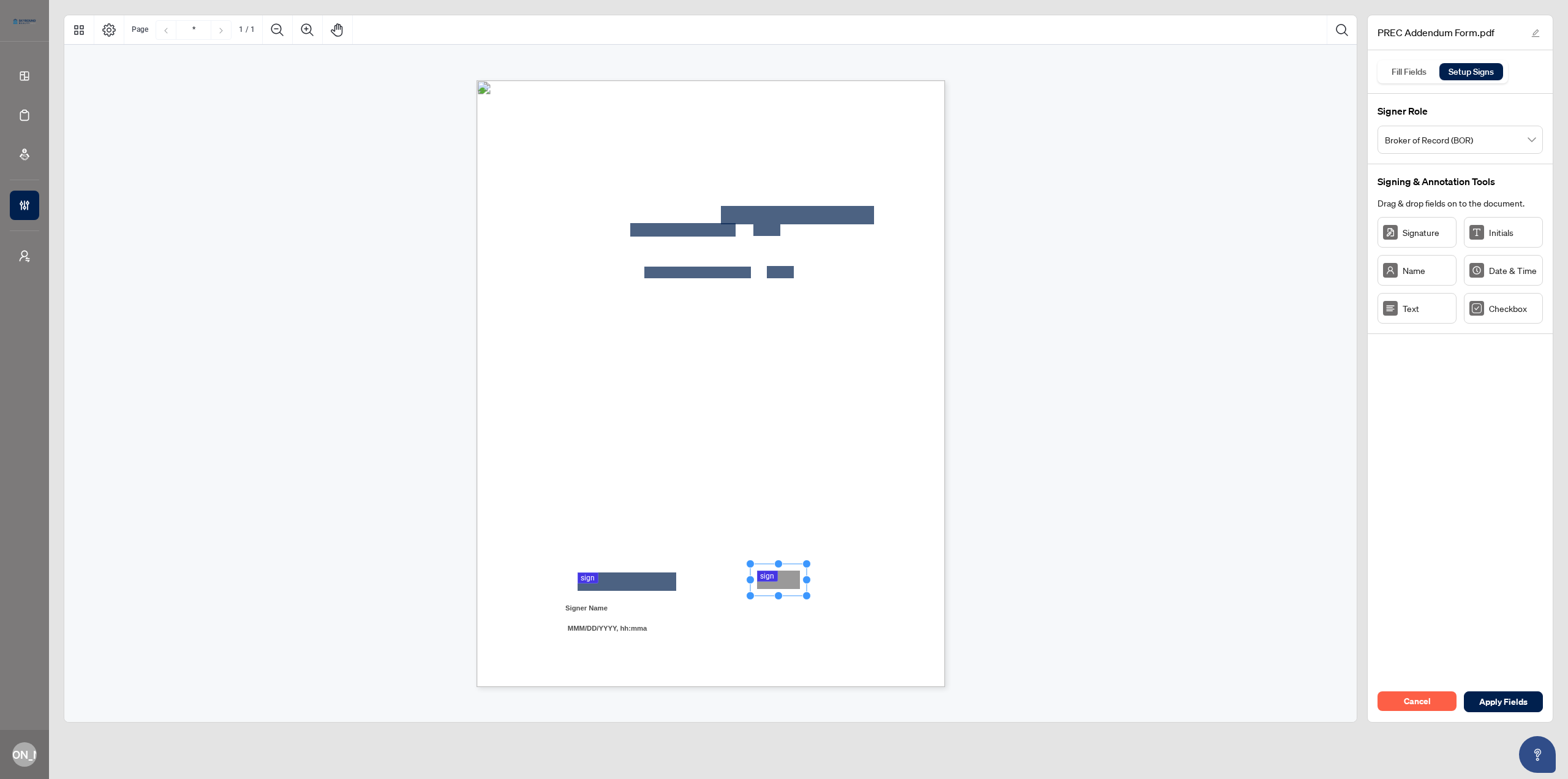
click at [810, 426] on div "PERSONAL REAL ESTATE CORPORATION (PREC) ADDENDUM To the Skybound Realty Ltd. In…" at bounding box center [769, 459] width 585 height 759
drag, startPoint x: 810, startPoint y: 580, endPoint x: 866, endPoint y: 579, distance: 56.0
click at [863, 426] on circle "Resize, Right" at bounding box center [860, 579] width 8 height 8
click at [846, 426] on span "Signature: ___________________________" at bounding box center [780, 586] width 131 height 10
drag, startPoint x: 902, startPoint y: 581, endPoint x: 910, endPoint y: 589, distance: 11.3
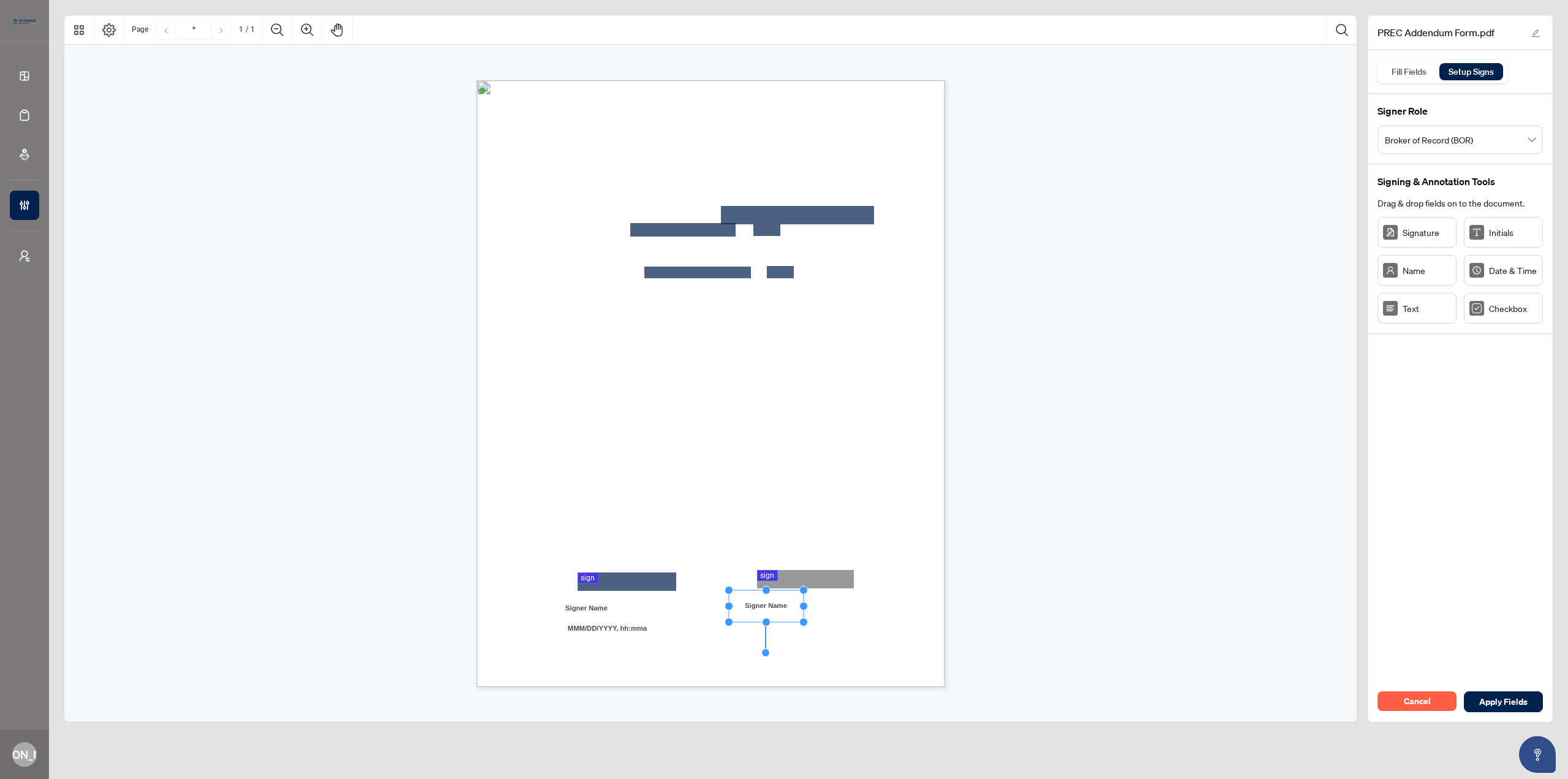
click at [846, 426] on span "Signature: ___________________________" at bounding box center [780, 586] width 131 height 10
drag, startPoint x: 771, startPoint y: 624, endPoint x: 779, endPoint y: 622, distance: 8.2
click at [811, 426] on div "PERSONAL REAL ESTATE CORPORATION (PREC) ADDENDUM To the Skybound Realty Ltd. In…" at bounding box center [769, 459] width 585 height 759
click at [790, 426] on rect "Page 1" at bounding box center [768, 621] width 75 height 32
drag, startPoint x: 808, startPoint y: 621, endPoint x: 861, endPoint y: 614, distance: 53.5
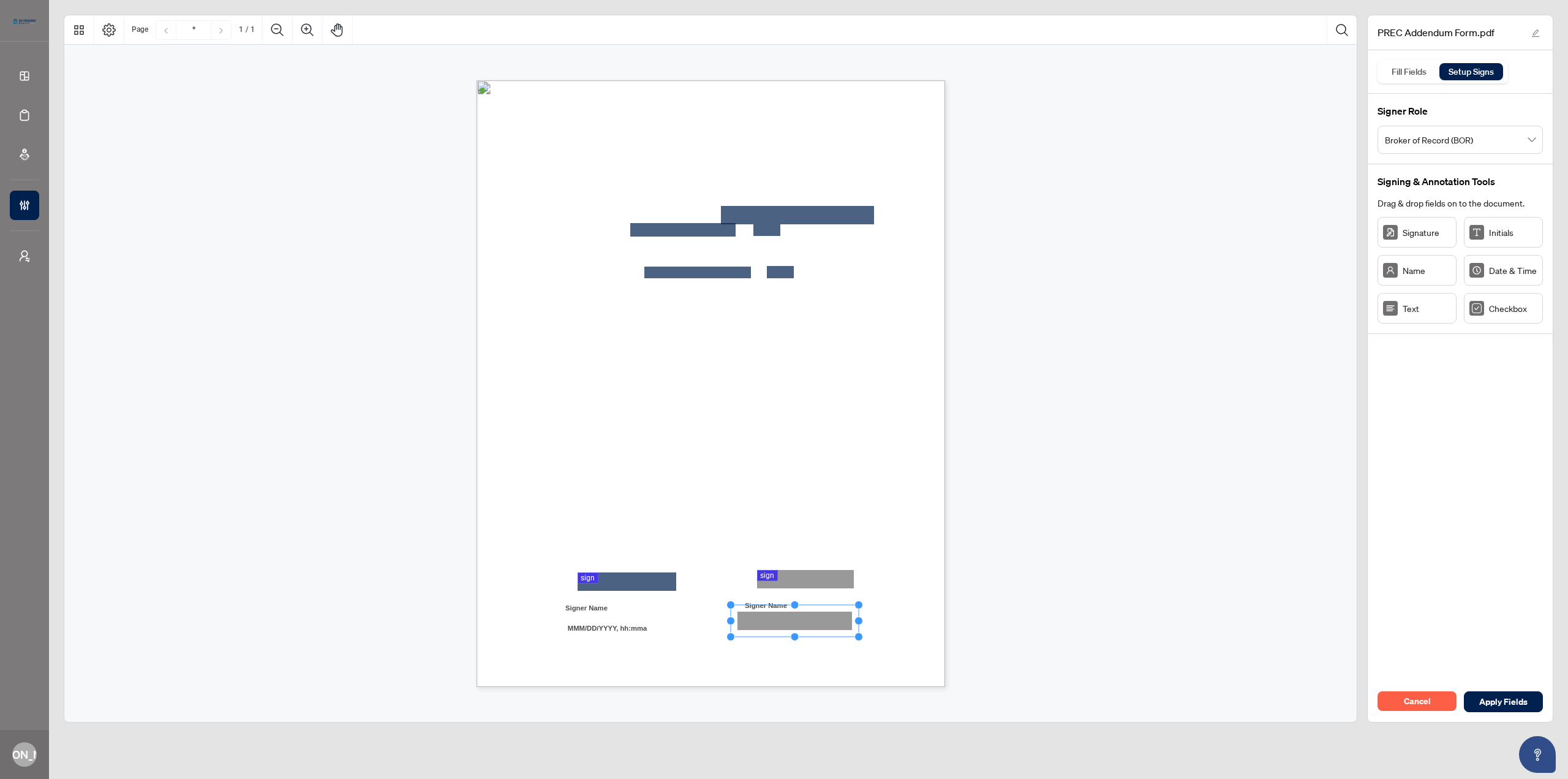
click at [861, 426] on div "PERSONAL REAL ESTATE CORPORATION (PREC) ADDENDUM To the Skybound Realty Ltd. In…" at bounding box center [710, 383] width 469 height 607
drag, startPoint x: 891, startPoint y: 607, endPoint x: 891, endPoint y: 616, distance: 9.0
click at [848, 426] on span "Name: _______________________________" at bounding box center [782, 607] width 133 height 10
click at [940, 426] on div "PERSONAL REAL ESTATE CORPORATION (PREC) ADDENDUM To the Skybound Realty Ltd. In…" at bounding box center [710, 354] width 1292 height 619
click at [940, 426] on span "Apply Fields" at bounding box center [1503, 701] width 48 height 20
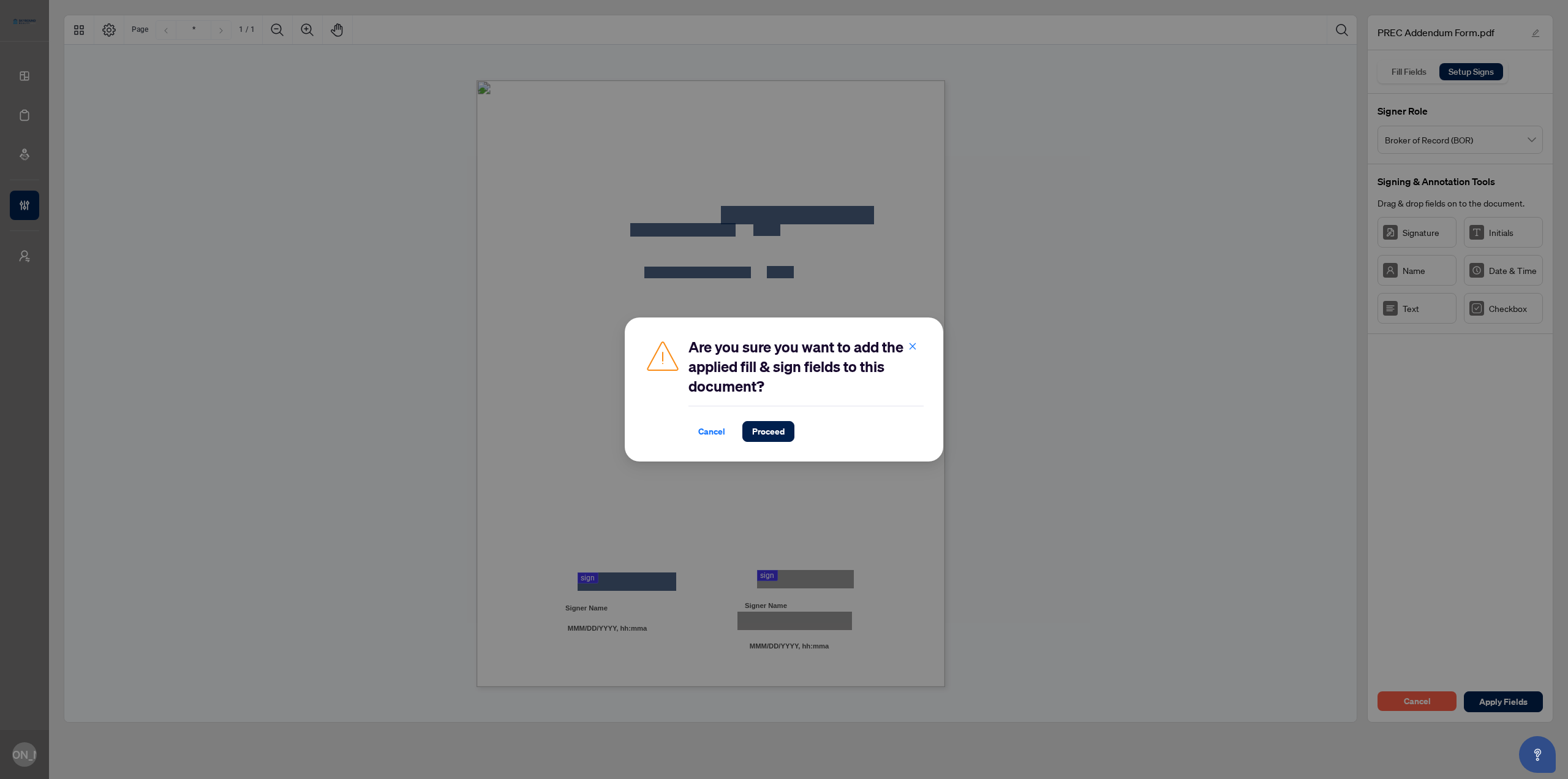
drag, startPoint x: 775, startPoint y: 432, endPoint x: 764, endPoint y: 464, distance: 33.8
click at [775, 426] on span "Proceed" at bounding box center [768, 431] width 33 height 20
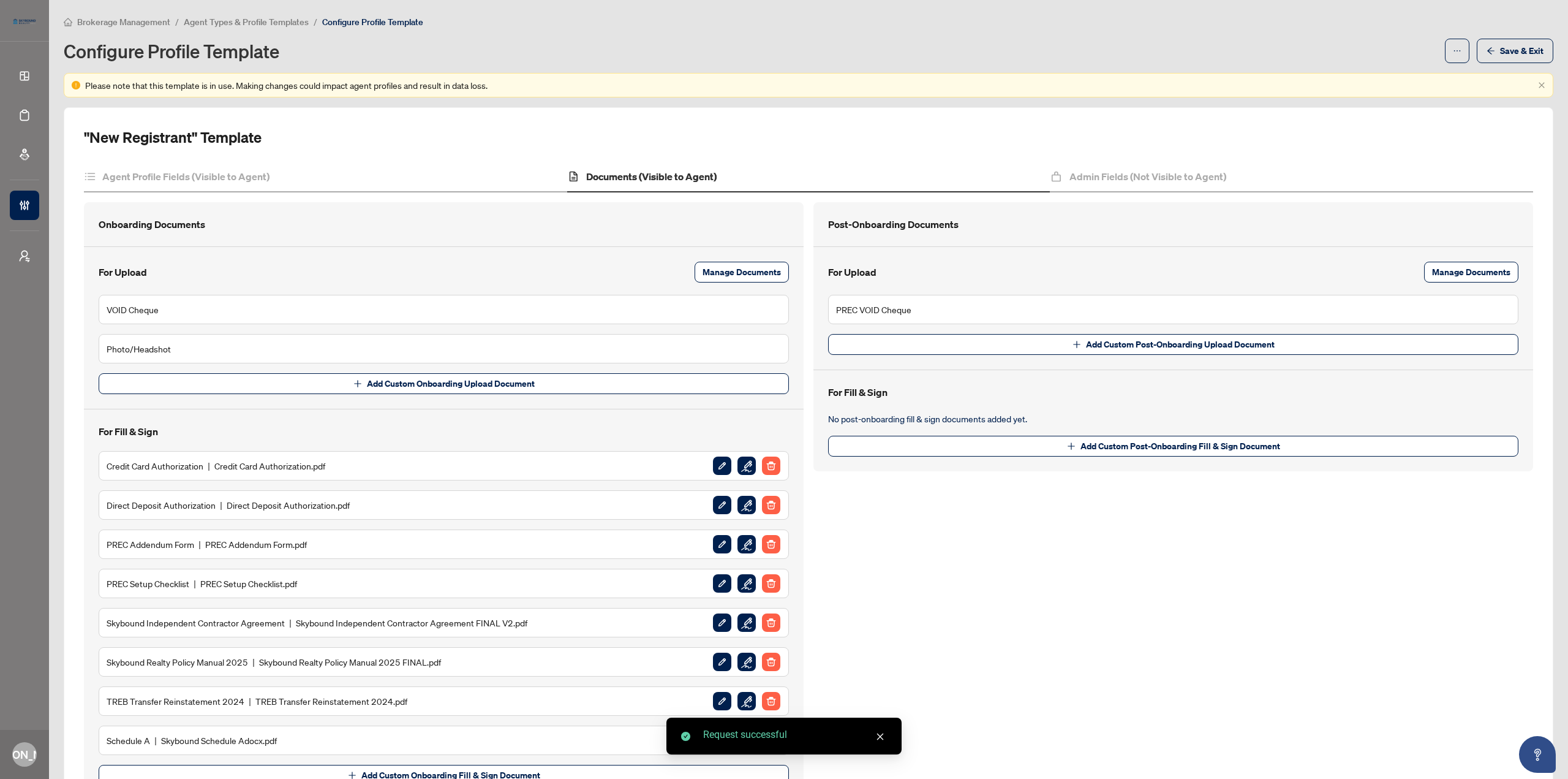
scroll to position [61, 0]
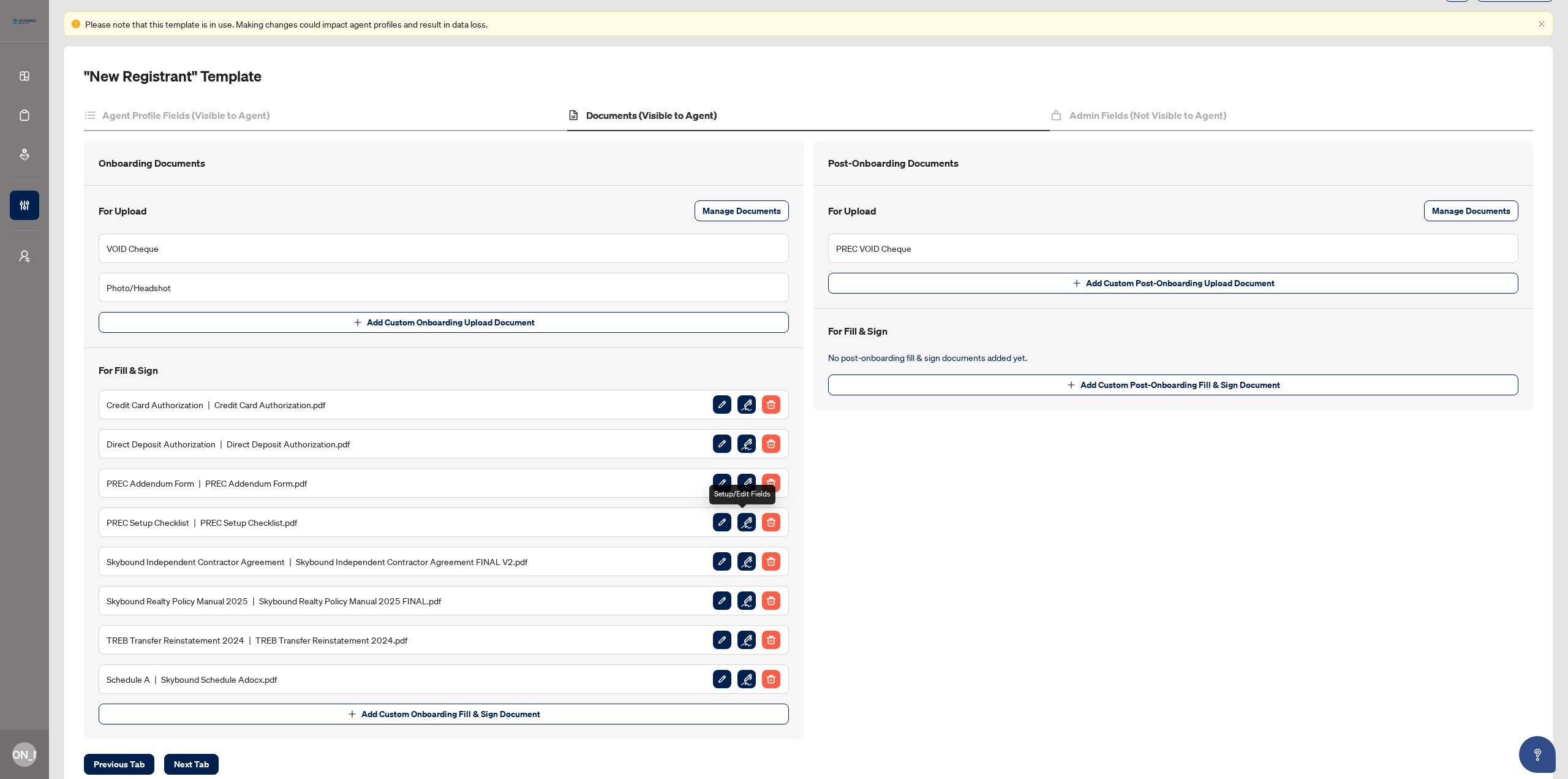
click at [742, 426] on img "button" at bounding box center [746, 522] width 18 height 19
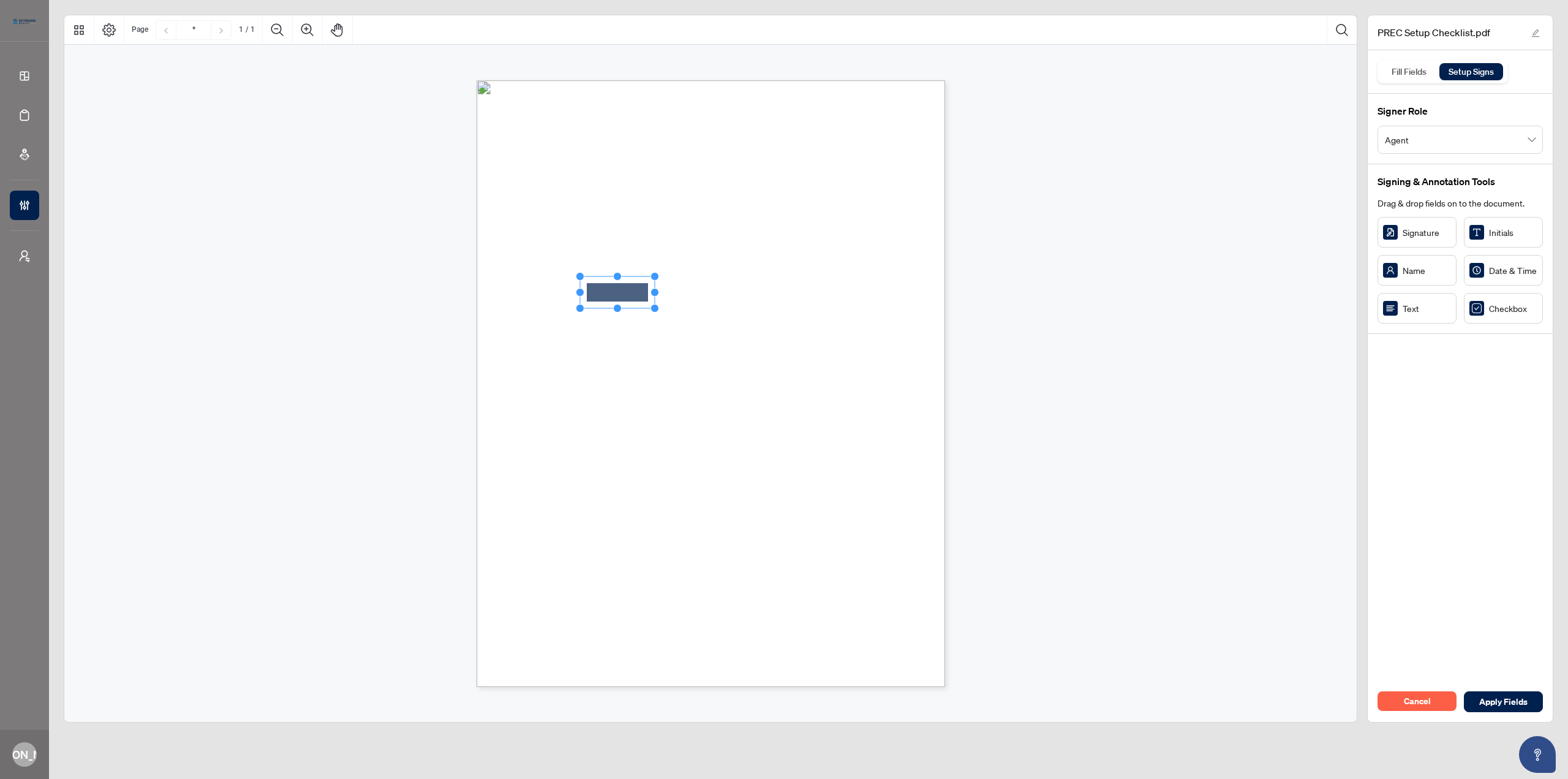
drag, startPoint x: 1411, startPoint y: 306, endPoint x: 617, endPoint y: 292, distance: 794.1
click at [613, 281] on circle "Resize, Top" at bounding box center [617, 281] width 8 height 8
drag, startPoint x: 656, startPoint y: 294, endPoint x: 674, endPoint y: 300, distance: 19.0
click at [674, 300] on div "PERSONAL REAL ESTATE CORPORATION (PREC) SETUP CHECKLIST Required documents to s…" at bounding box center [710, 383] width 469 height 607
drag, startPoint x: 715, startPoint y: 339, endPoint x: 742, endPoint y: 357, distance: 32.4
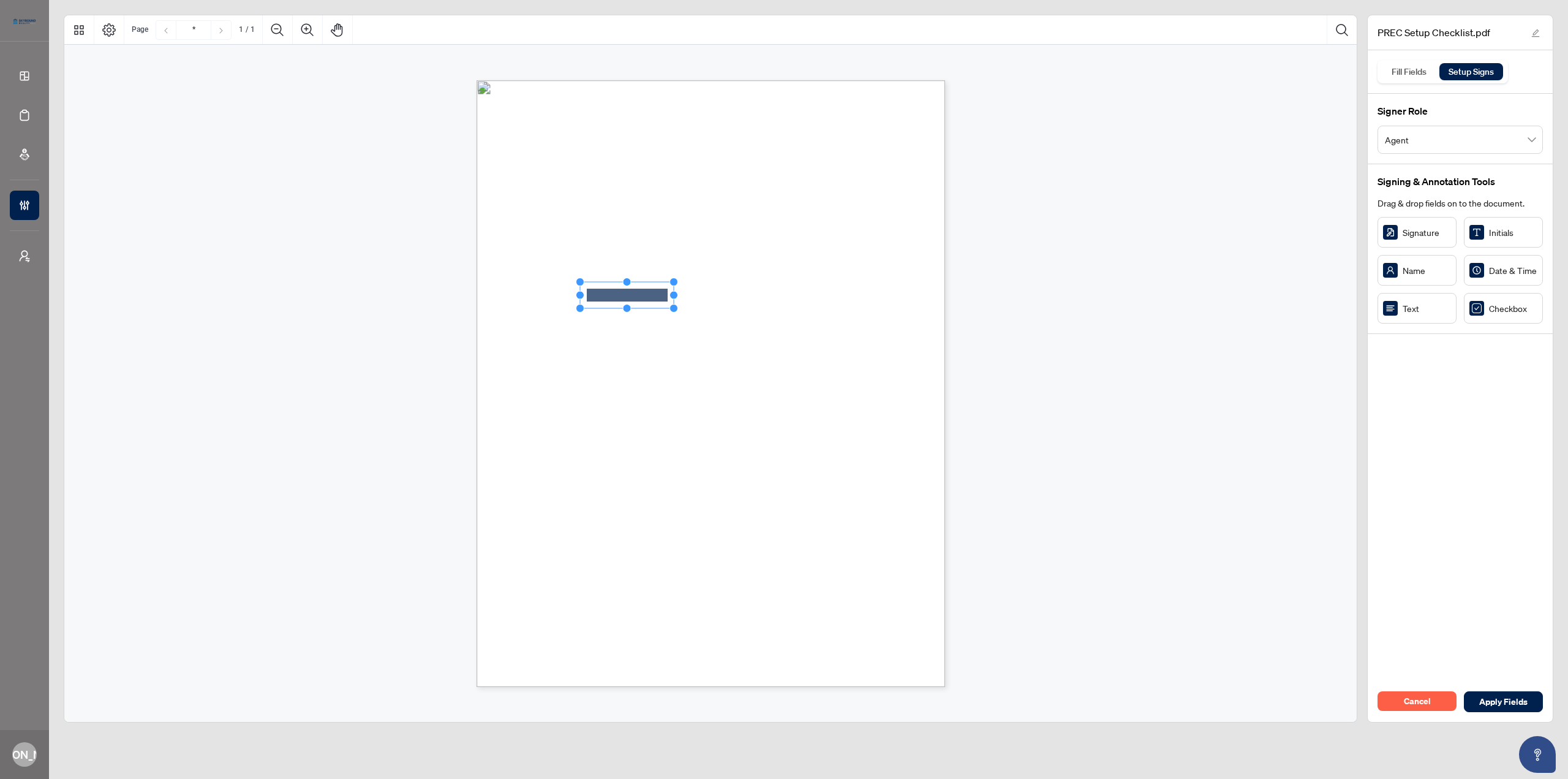
click at [716, 339] on span "the Brokerage with the confirmation email:" at bounding box center [657, 334] width 140 height 10
drag, startPoint x: 1409, startPoint y: 311, endPoint x: 717, endPoint y: 291, distance: 692.3
drag, startPoint x: 719, startPoint y: 274, endPoint x: 719, endPoint y: 281, distance: 7.0
click at [719, 281] on circle "Resize, Top" at bounding box center [717, 281] width 8 height 8
drag, startPoint x: 756, startPoint y: 293, endPoint x: 728, endPoint y: 291, distance: 28.1
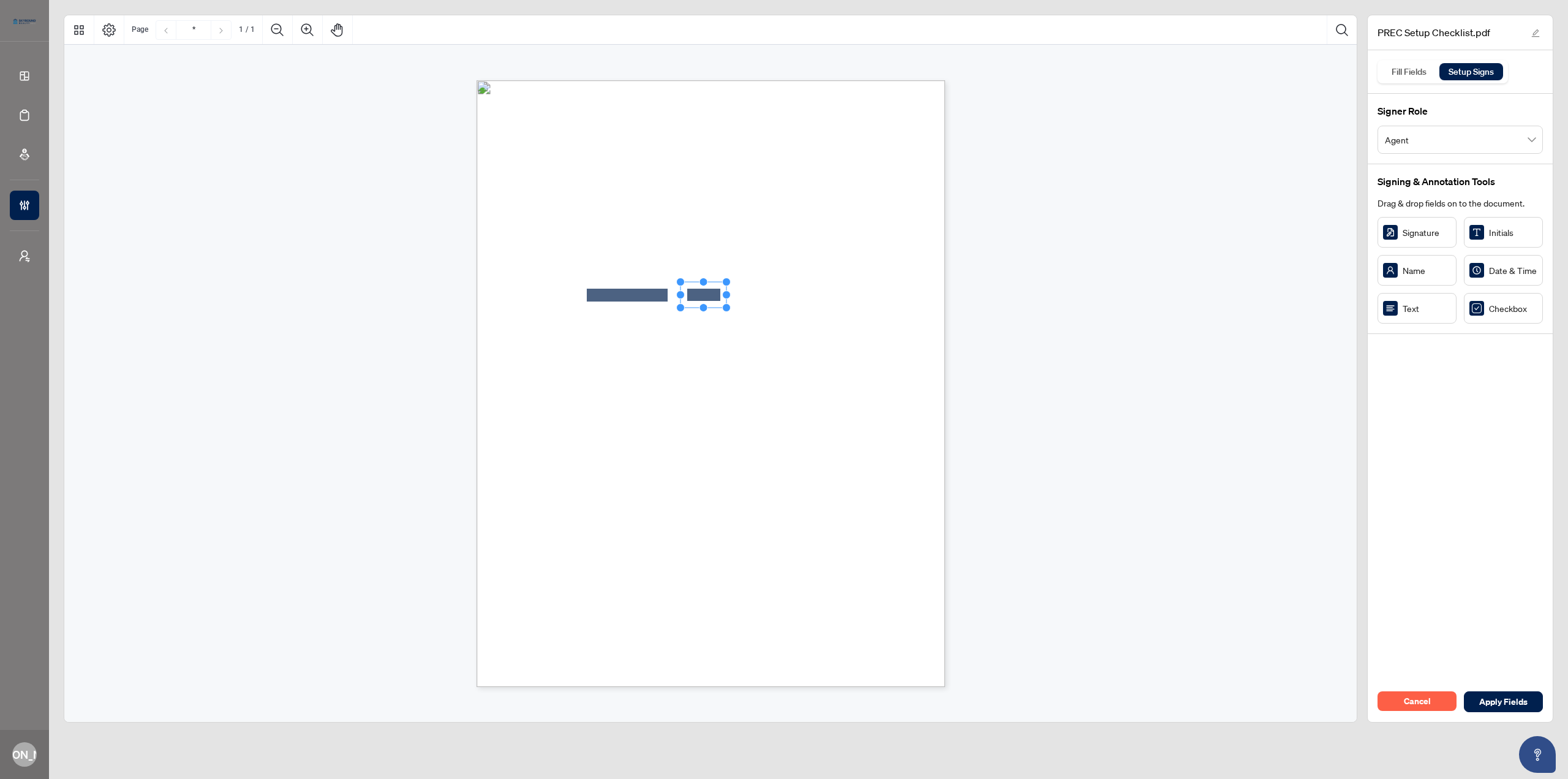
click at [728, 290] on div "PERSONAL REAL ESTATE CORPORATION (PREC) SETUP CHECKLIST Required documents to s…" at bounding box center [710, 383] width 469 height 607
click at [772, 369] on span "PREC Name: ______________________________" at bounding box center [693, 371] width 158 height 10
drag, startPoint x: 818, startPoint y: 368, endPoint x: 840, endPoint y: 378, distance: 24.2
click at [772, 372] on span "PREC Name: ______________________________" at bounding box center [693, 371] width 158 height 10
drag, startPoint x: 1418, startPoint y: 311, endPoint x: 723, endPoint y: 353, distance: 696.3
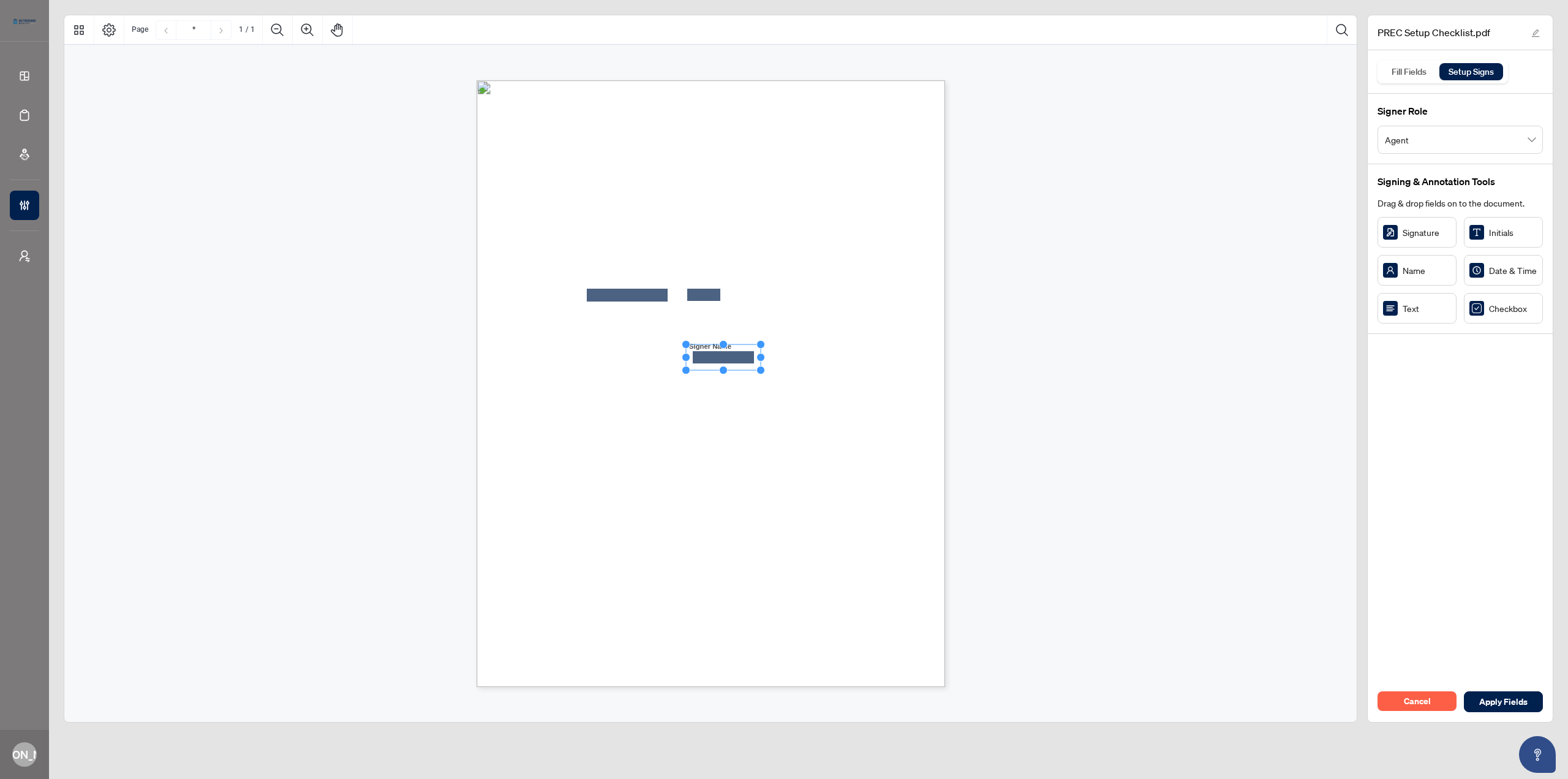
click at [726, 343] on circle "Resize, Top" at bounding box center [723, 344] width 8 height 8
drag, startPoint x: 758, startPoint y: 357, endPoint x: 780, endPoint y: 357, distance: 22.0
click at [780, 357] on circle "Resize, Right" at bounding box center [782, 357] width 8 height 8
click at [772, 375] on span "PREC Name: ______________________________" at bounding box center [693, 371] width 158 height 10
drag, startPoint x: 706, startPoint y: 365, endPoint x: 696, endPoint y: 367, distance: 10.2
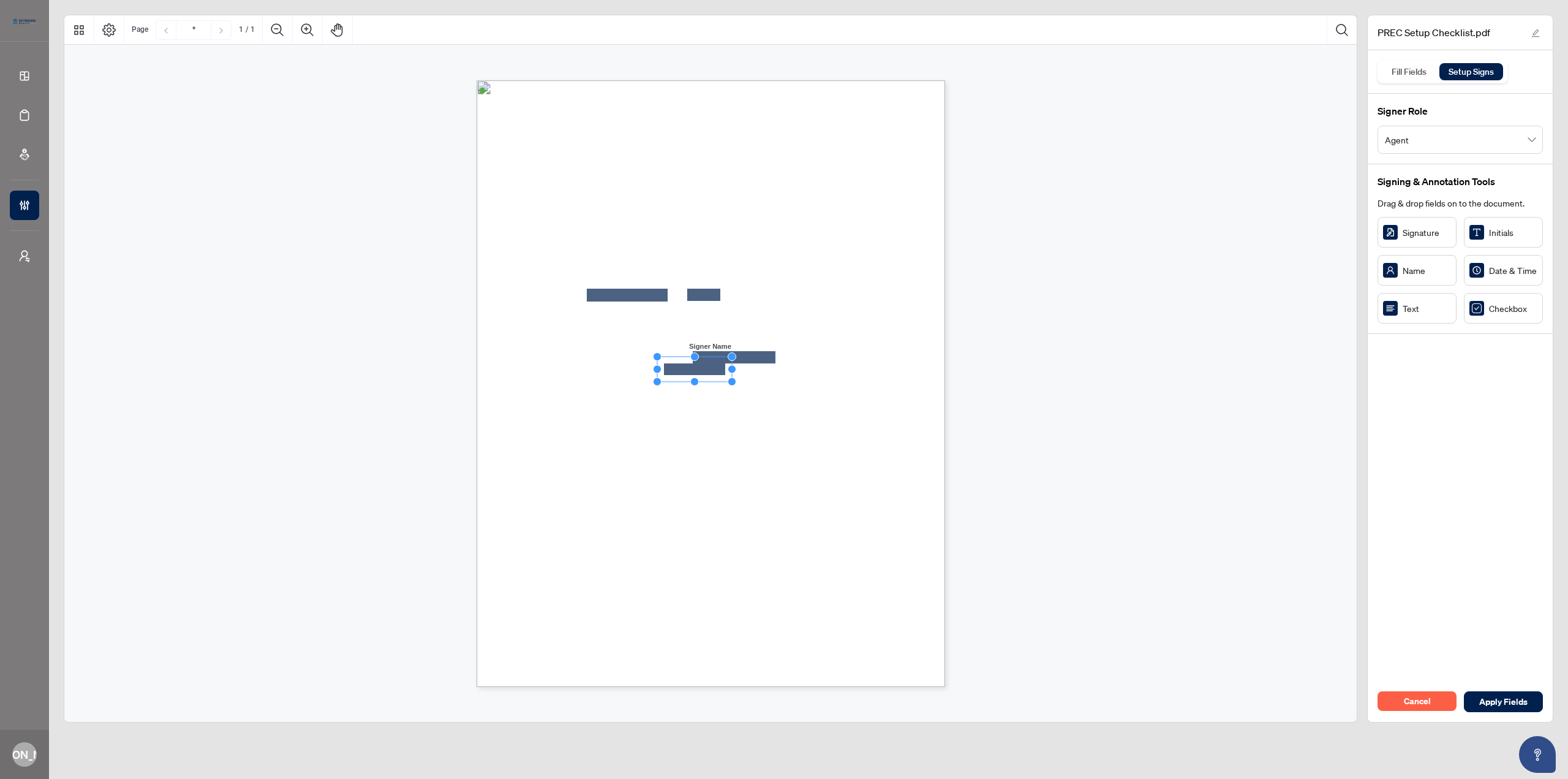
drag, startPoint x: 697, startPoint y: 348, endPoint x: 697, endPoint y: 355, distance: 7.0
click at [697, 355] on circle "Resize, Top" at bounding box center [694, 357] width 8 height 8
drag, startPoint x: 734, startPoint y: 372, endPoint x: 786, endPoint y: 379, distance: 52.5
click at [786, 379] on icon "Resize, Top Resize, Top, Right Resize, Right Resize, Bottom, Right Resize, Bott…" at bounding box center [721, 369] width 136 height 34
click at [846, 401] on li " Send an email to RECO ( [EMAIL_ADDRESS][DOMAIN_NAME]) with the following deta…" at bounding box center [729, 359] width 312 height 84
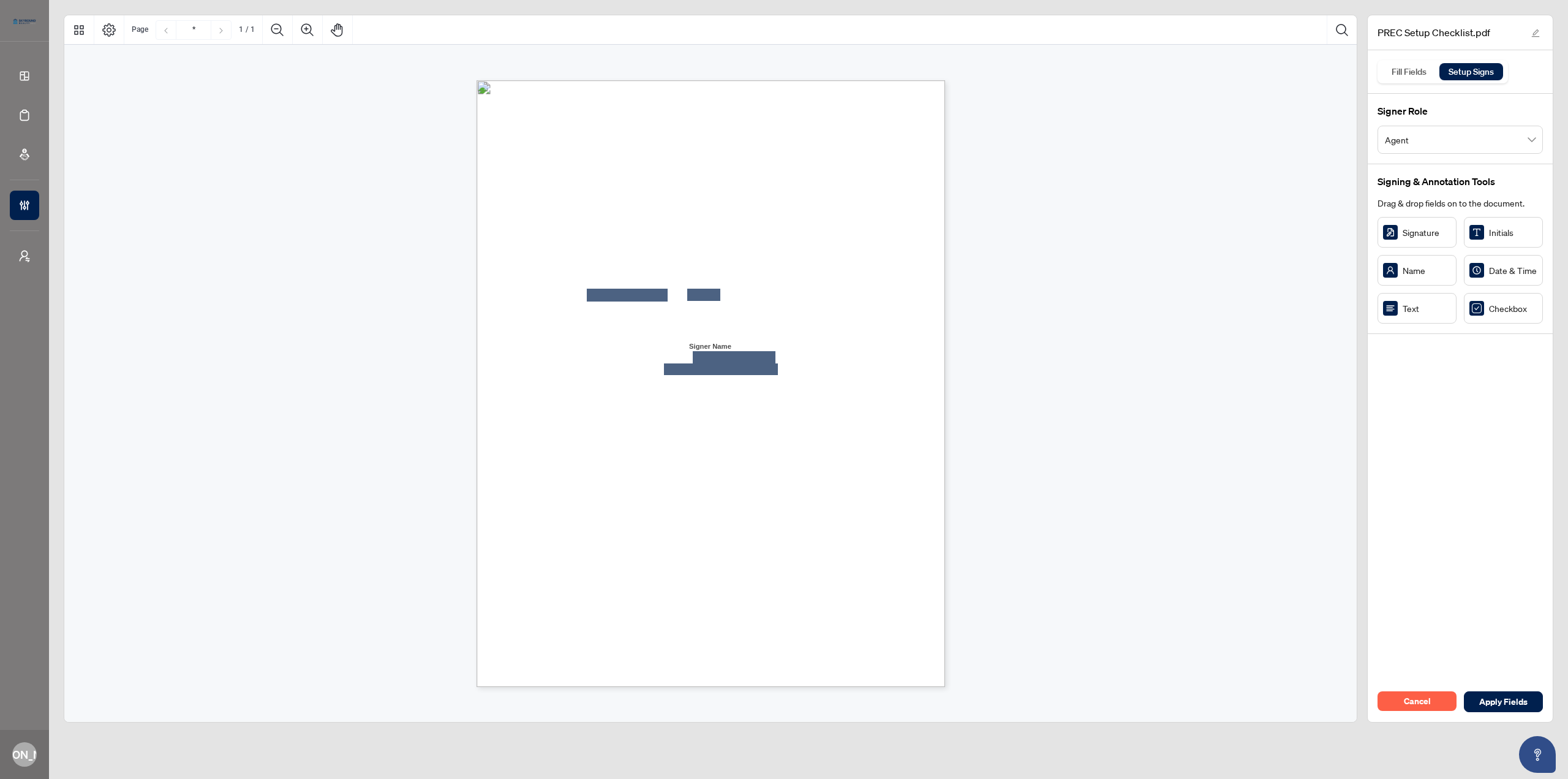
click at [863, 403] on div "PERSONAL REAL ESTATE CORPORATION (PREC) SETUP CHECKLIST Required documents to s…" at bounding box center [769, 459] width 585 height 759
drag, startPoint x: 1415, startPoint y: 304, endPoint x: 719, endPoint y: 381, distance: 700.2
drag, startPoint x: 720, startPoint y: 364, endPoint x: 721, endPoint y: 370, distance: 6.1
click at [721, 370] on circle "Resize, Top" at bounding box center [719, 368] width 8 height 8
drag, startPoint x: 756, startPoint y: 379, endPoint x: 782, endPoint y: 379, distance: 26.0
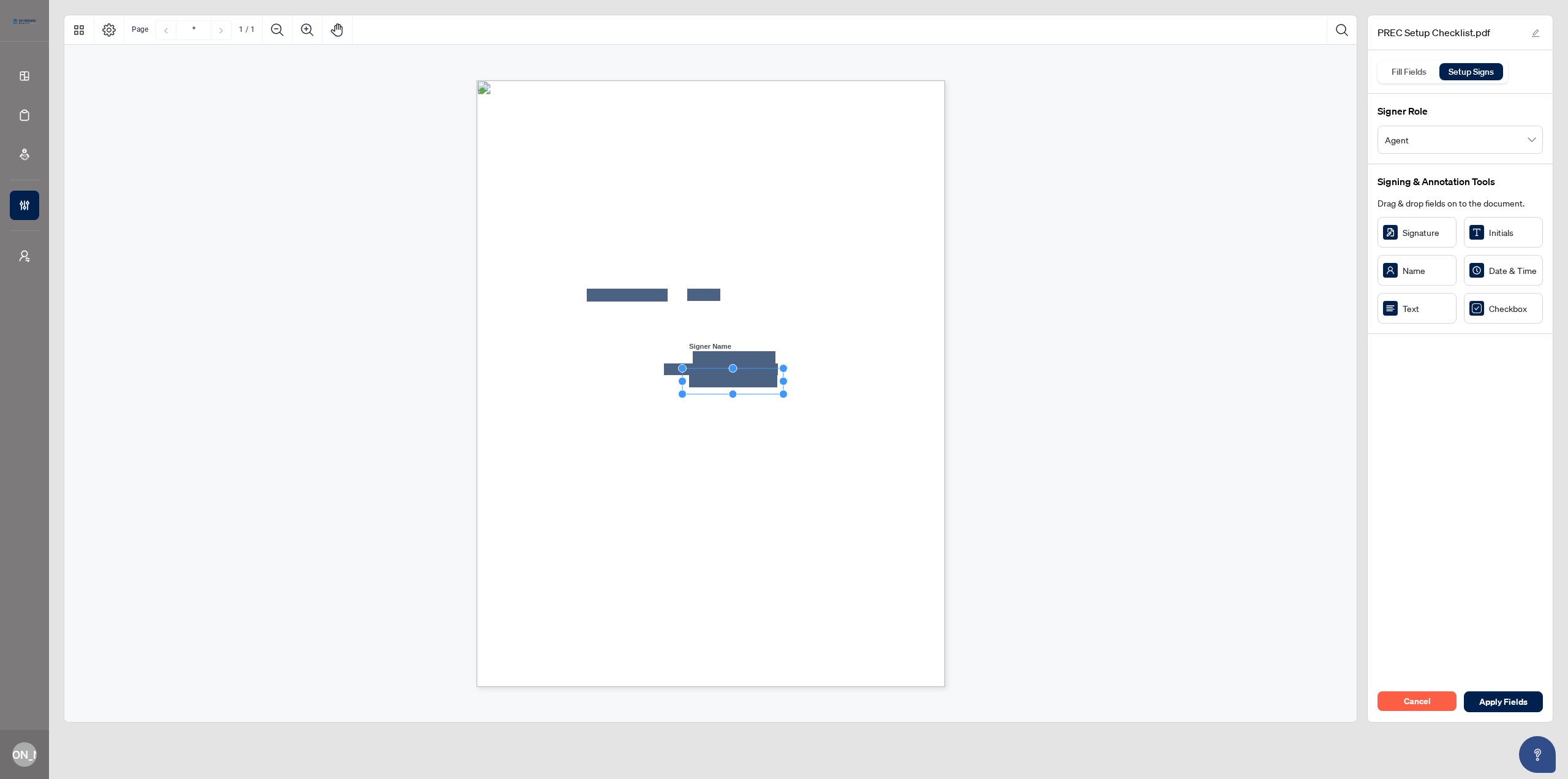
click at [782, 379] on circle "Resize, Right" at bounding box center [783, 381] width 8 height 8
click at [780, 387] on span "Incorporation Date: ________________________" at bounding box center [697, 383] width 165 height 10
drag, startPoint x: 1401, startPoint y: 315, endPoint x: 729, endPoint y: 389, distance: 676.1
drag, startPoint x: 731, startPoint y: 371, endPoint x: 730, endPoint y: 378, distance: 7.1
click at [730, 378] on circle "Resize, Top" at bounding box center [729, 380] width 8 height 8
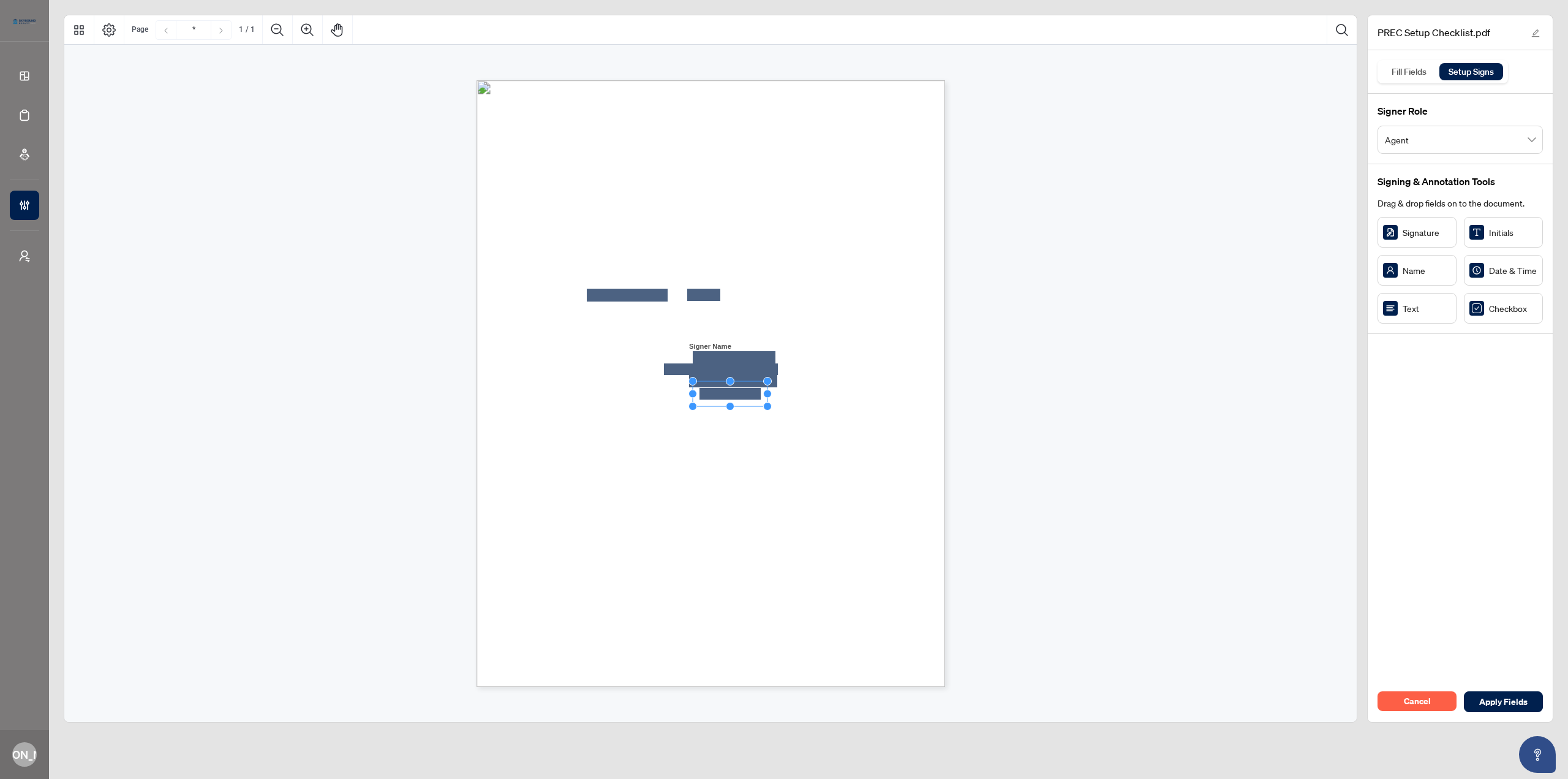
click at [731, 392] on rect "Page 1" at bounding box center [729, 393] width 75 height 25
drag, startPoint x: 766, startPoint y: 394, endPoint x: 784, endPoint y: 392, distance: 18.1
click at [784, 392] on circle "Resize, Right" at bounding box center [785, 394] width 8 height 8
click at [780, 379] on span "Incorporation Date: ________________________" at bounding box center [697, 383] width 165 height 10
click at [940, 426] on span "Apply Fields" at bounding box center [1503, 701] width 48 height 20
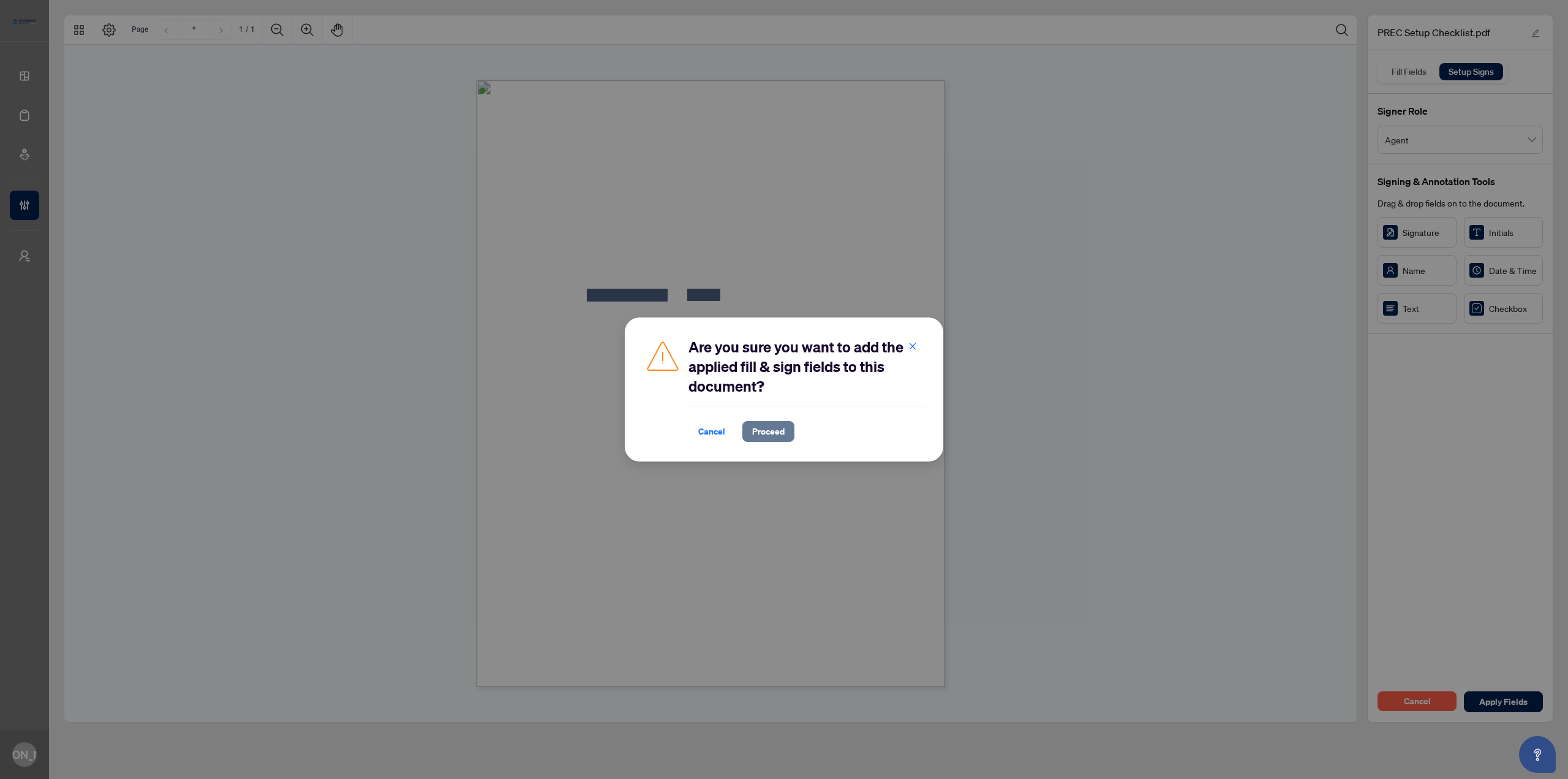
click at [763, 426] on span "Proceed" at bounding box center [768, 431] width 33 height 20
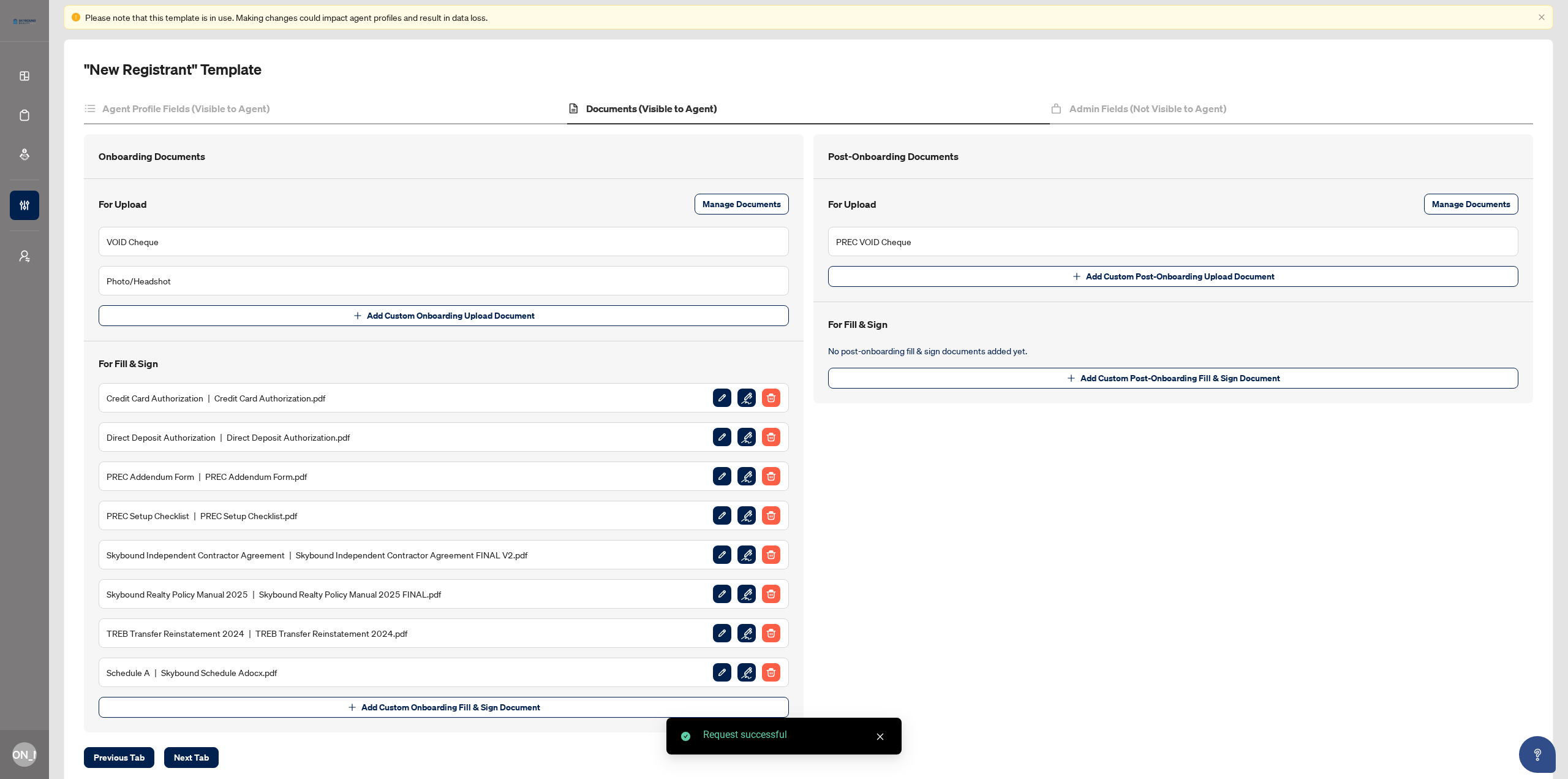
scroll to position [91, 0]
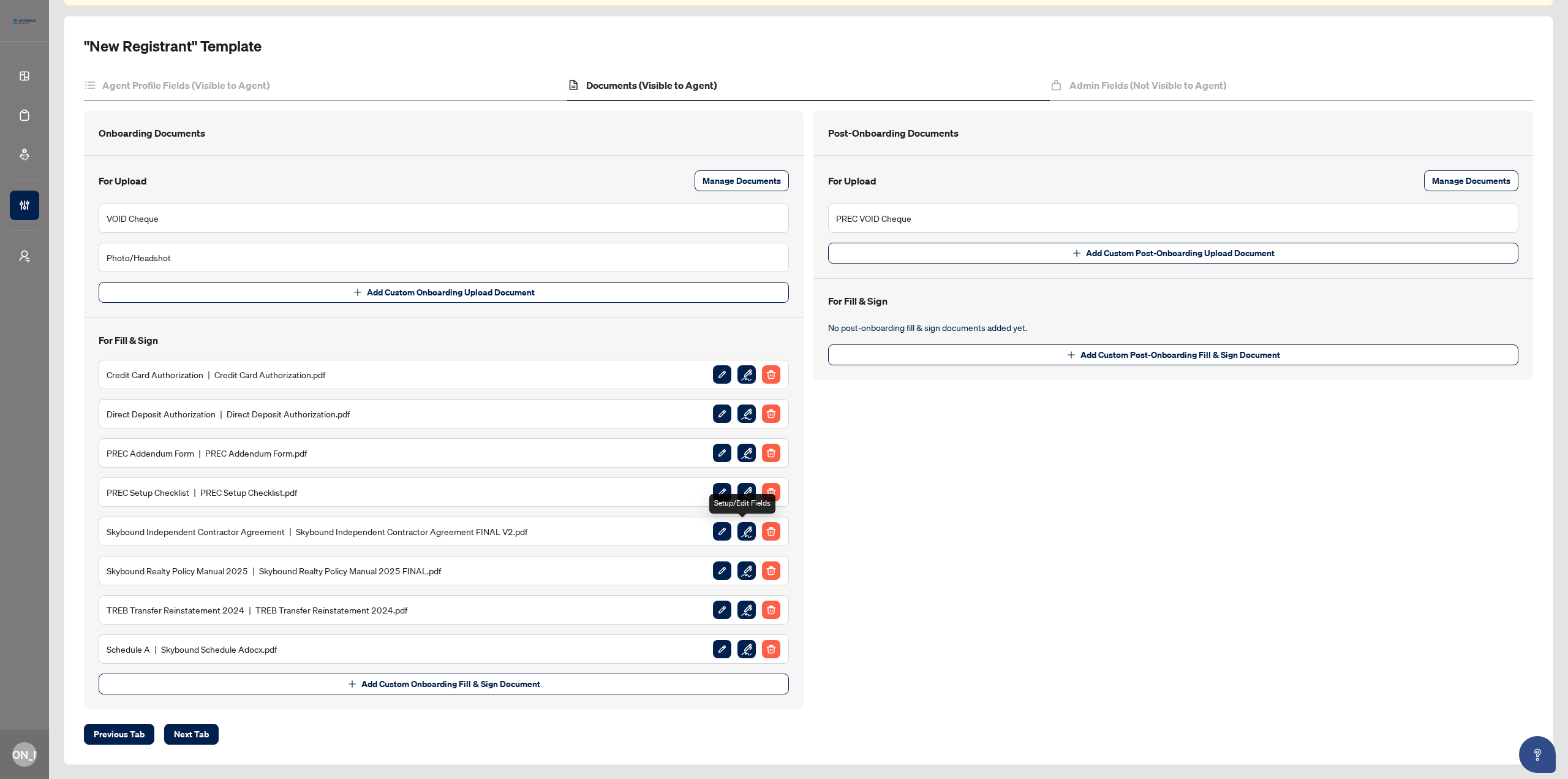
click at [743, 426] on img "button" at bounding box center [746, 531] width 18 height 19
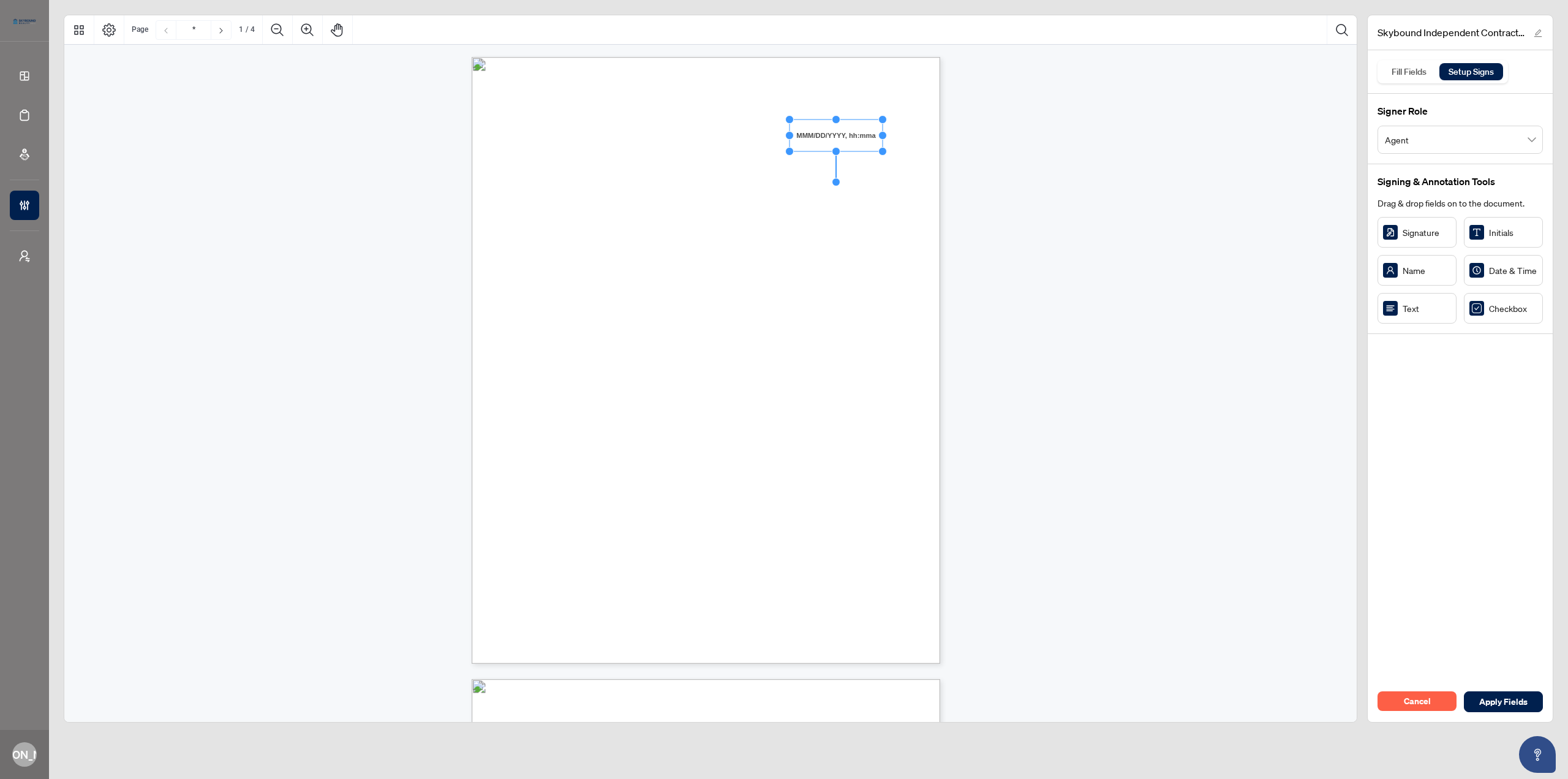
click at [695, 211] on span "broker/salesperson engaged as an independent contractor;" at bounding box center [609, 212] width 172 height 9
click at [718, 290] on span "date shall be deemed to be the first day of the month immediately following the…" at bounding box center [698, 289] width 348 height 9
drag, startPoint x: 729, startPoint y: 272, endPoint x: 740, endPoint y: 272, distance: 11.0
drag, startPoint x: 742, startPoint y: 255, endPoint x: 742, endPoint y: 263, distance: 8.0
click at [742, 263] on circle "Resize, Top" at bounding box center [740, 264] width 8 height 8
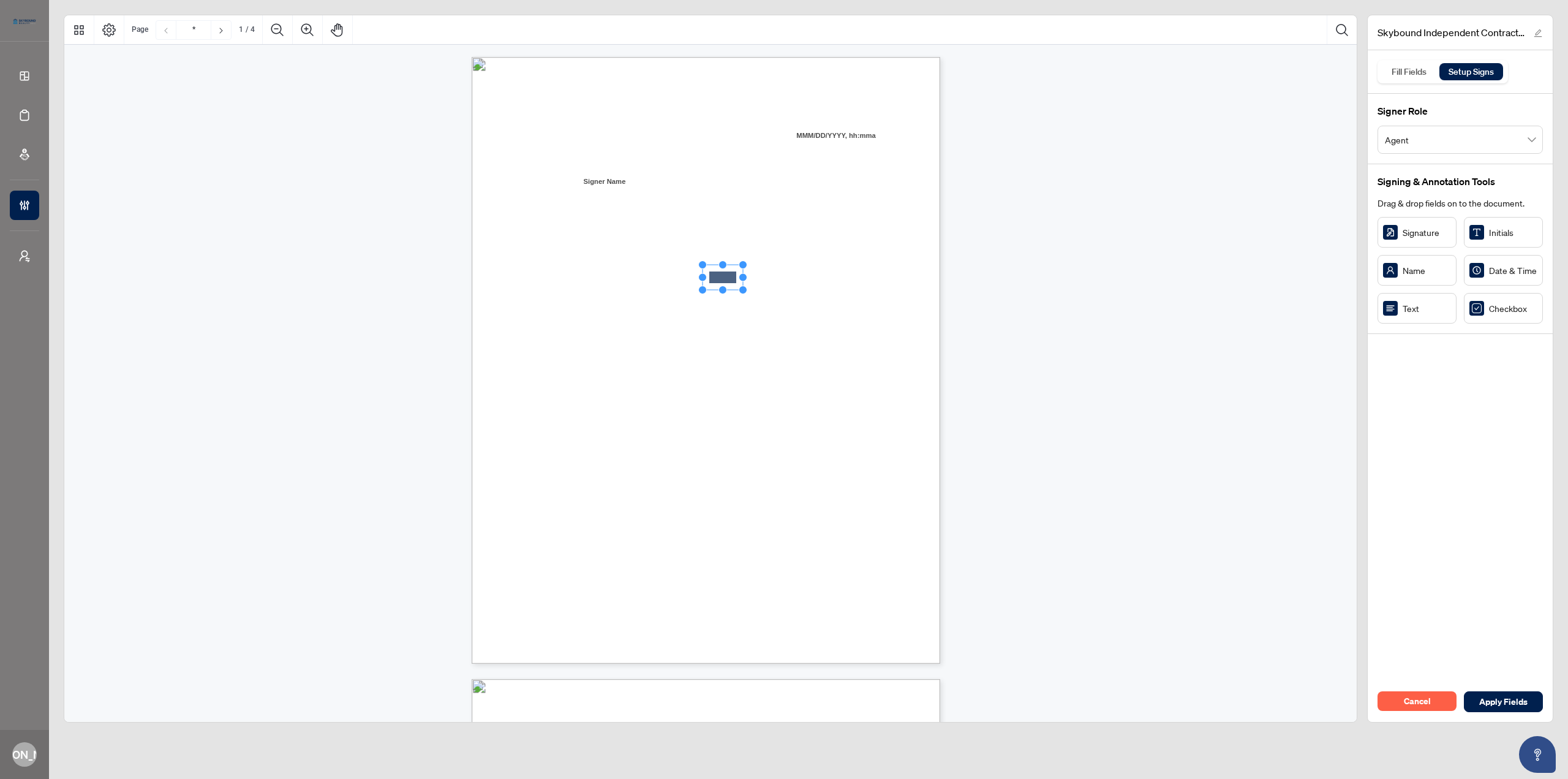
drag, startPoint x: 777, startPoint y: 274, endPoint x: 731, endPoint y: 273, distance: 46.0
click at [731, 273] on icon "Resize, Top Resize, Top, Right Resize, Right Resize, Bottom, Right Resize, Bott…" at bounding box center [722, 277] width 49 height 34
click at [739, 278] on circle "Resize, Right" at bounding box center [742, 277] width 8 height 8
click at [722, 281] on rect "Page 1" at bounding box center [721, 277] width 40 height 25
click at [782, 318] on span "with this Agreement. Any changes to the terms of renewal shall be communicated …" at bounding box center [685, 319] width 323 height 9
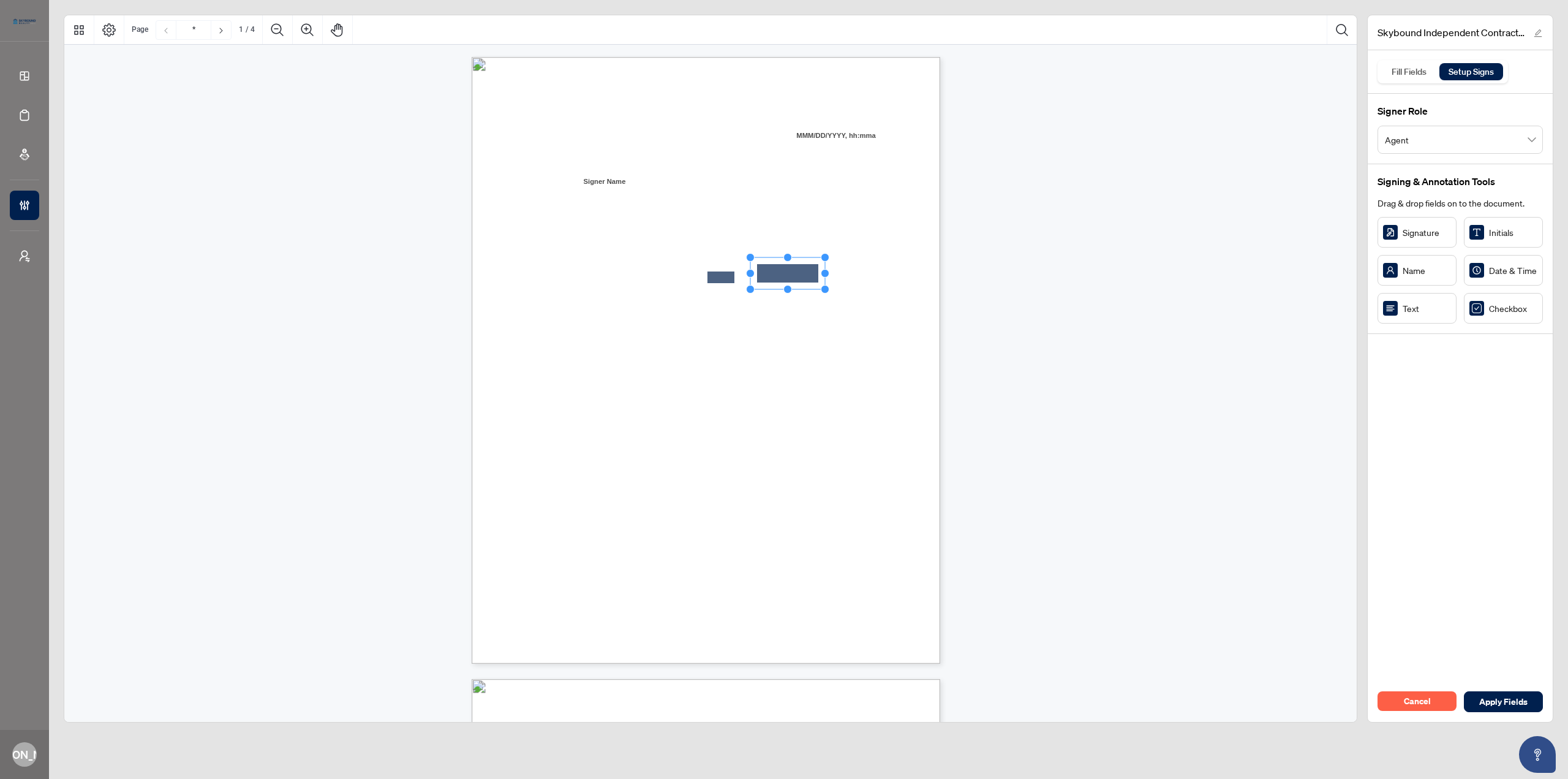
drag, startPoint x: 1386, startPoint y: 316, endPoint x: 788, endPoint y: 274, distance: 599.5
drag, startPoint x: 788, startPoint y: 256, endPoint x: 788, endPoint y: 263, distance: 7.0
click at [788, 263] on circle "Resize, Top" at bounding box center [788, 264] width 8 height 8
drag, startPoint x: 824, startPoint y: 275, endPoint x: 807, endPoint y: 274, distance: 17.0
click at [807, 274] on circle "Resize, Right" at bounding box center [808, 276] width 8 height 8
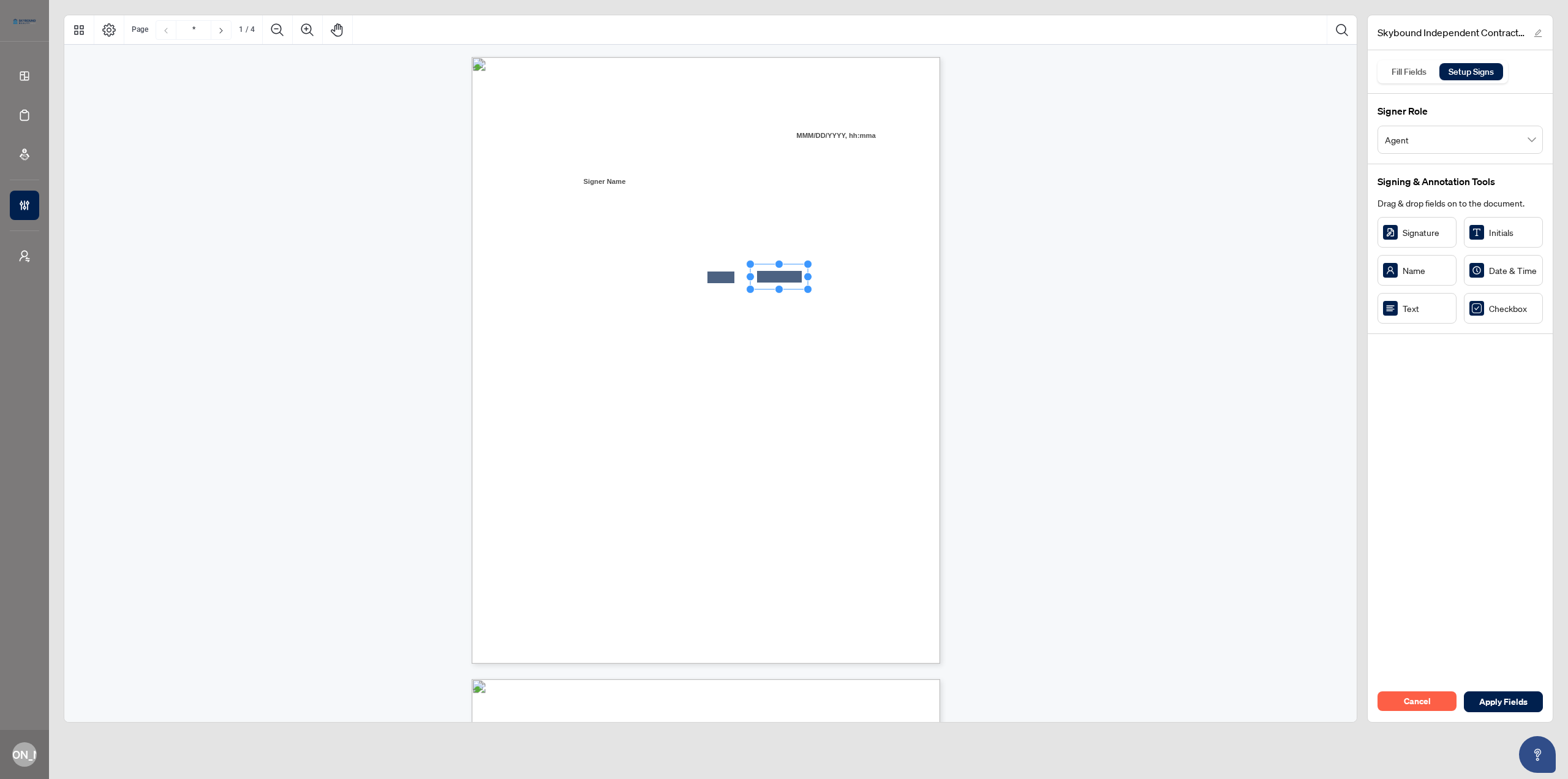
click at [835, 336] on div "INDEPENDENT CONTRACTOR (BROKER/SALESPERSON) AGREEMENT This Independent Contract…" at bounding box center [765, 436] width 585 height 759
drag, startPoint x: 846, startPoint y: 277, endPoint x: 847, endPoint y: 271, distance: 6.1
drag, startPoint x: 847, startPoint y: 255, endPoint x: 846, endPoint y: 262, distance: 7.1
click at [846, 262] on circle "Resize, Top" at bounding box center [846, 263] width 8 height 8
drag, startPoint x: 882, startPoint y: 276, endPoint x: 826, endPoint y: 286, distance: 56.9
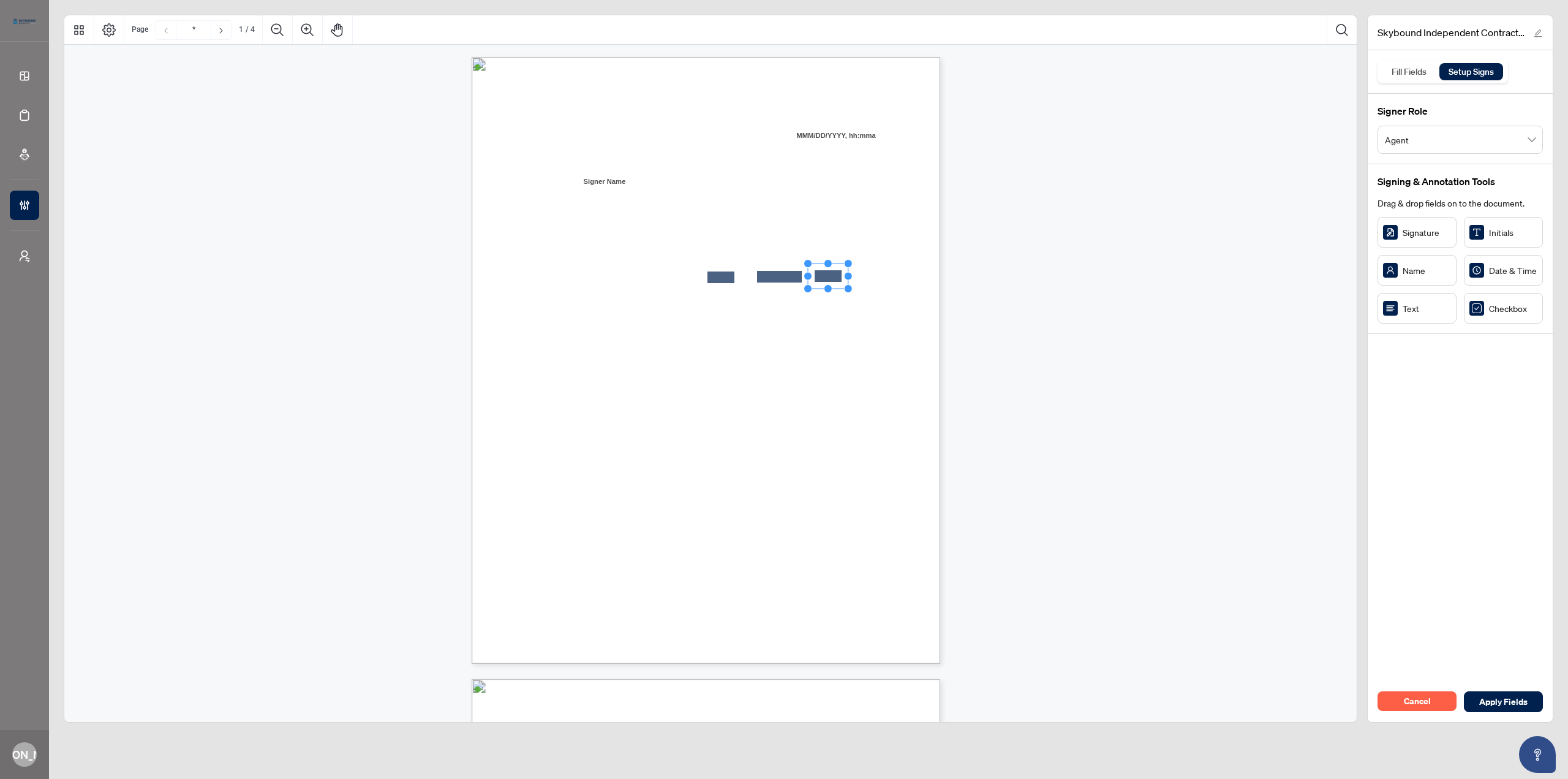
click at [824, 280] on icon "Resize, Top Resize, Top, Right Resize, Right Resize, Bottom, Right Resize, Bott…" at bounding box center [828, 276] width 49 height 34
click at [837, 302] on span "Agreement shall remain in full force and effect for a period of one (1) year fr…" at bounding box center [680, 299] width 314 height 9
drag, startPoint x: 713, startPoint y: 616, endPoint x: 723, endPoint y: 616, distance: 10.0
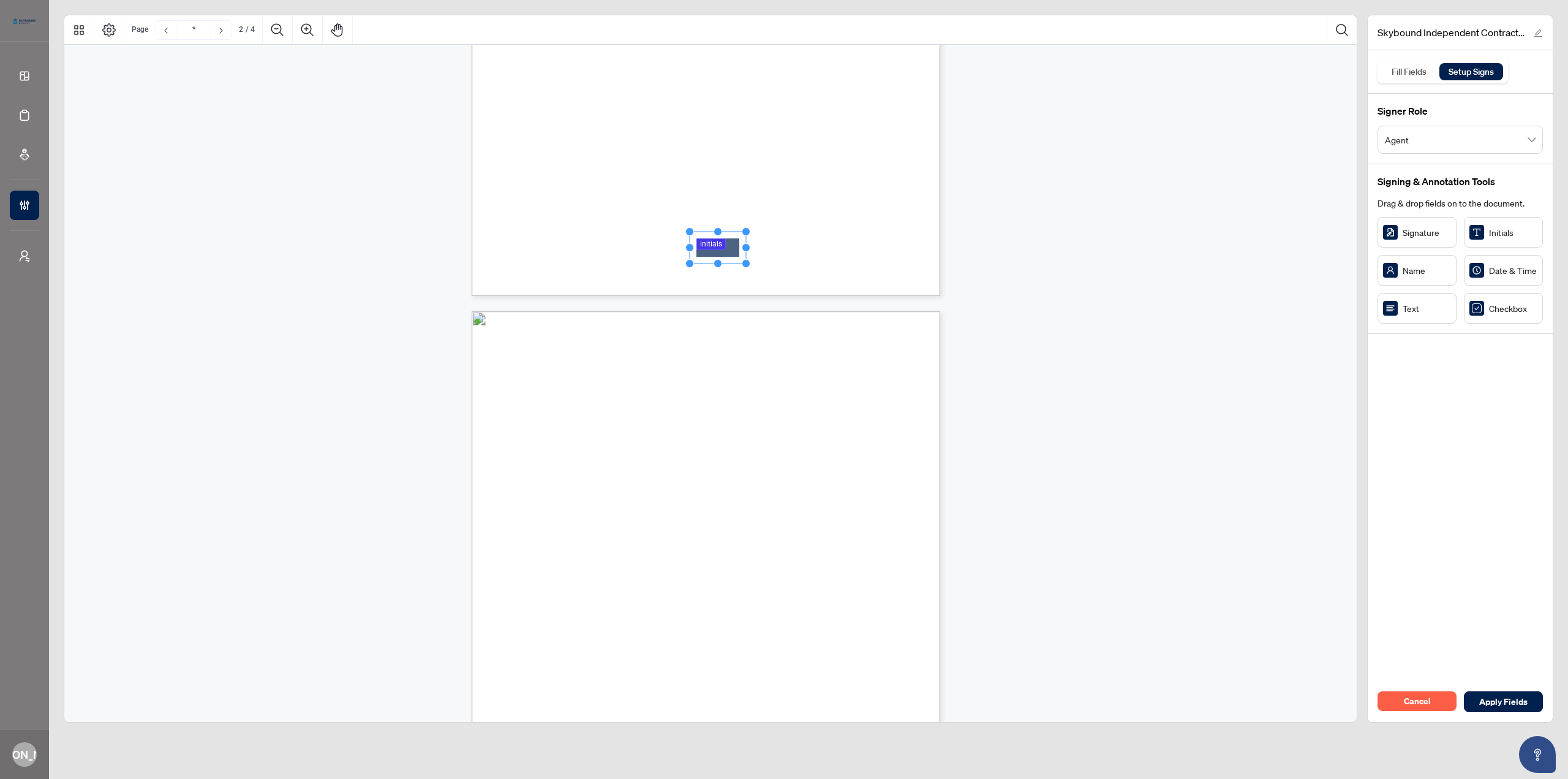
drag, startPoint x: 866, startPoint y: 589, endPoint x: 884, endPoint y: 574, distance: 23.4
click at [863, 426] on span "$35 per" at bounding box center [853, 586] width 22 height 9
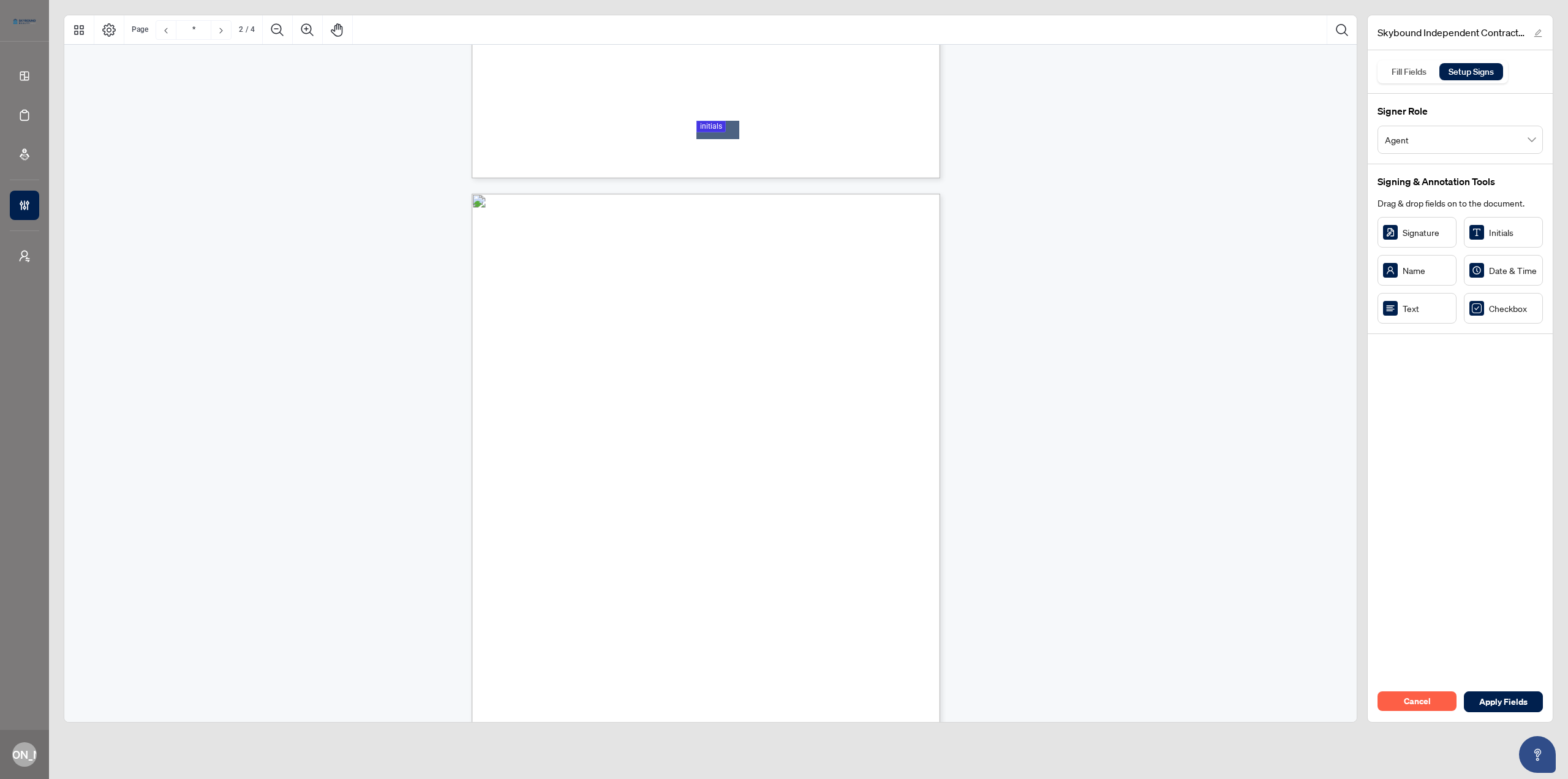
scroll to position [490, 0]
click at [807, 297] on span "The Contractor acknowledges having read, and agrees to be bound by, the company…" at bounding box center [706, 302] width 339 height 9
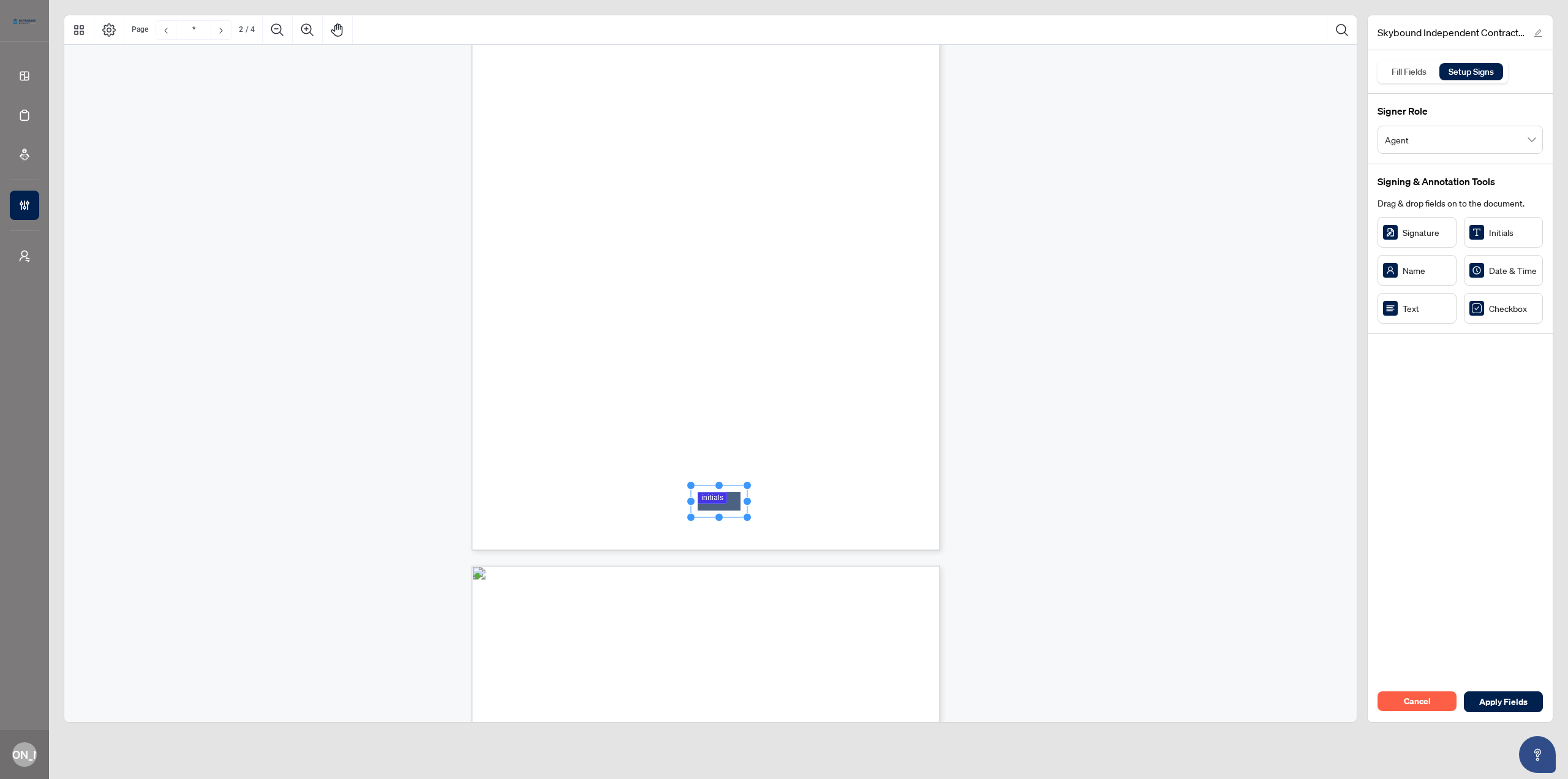
drag, startPoint x: 718, startPoint y: 498, endPoint x: 728, endPoint y: 504, distance: 11.7
click at [843, 426] on div "h. The Contractor shall not accept cash from any client, customer, or other bro…" at bounding box center [765, 323] width 585 height 759
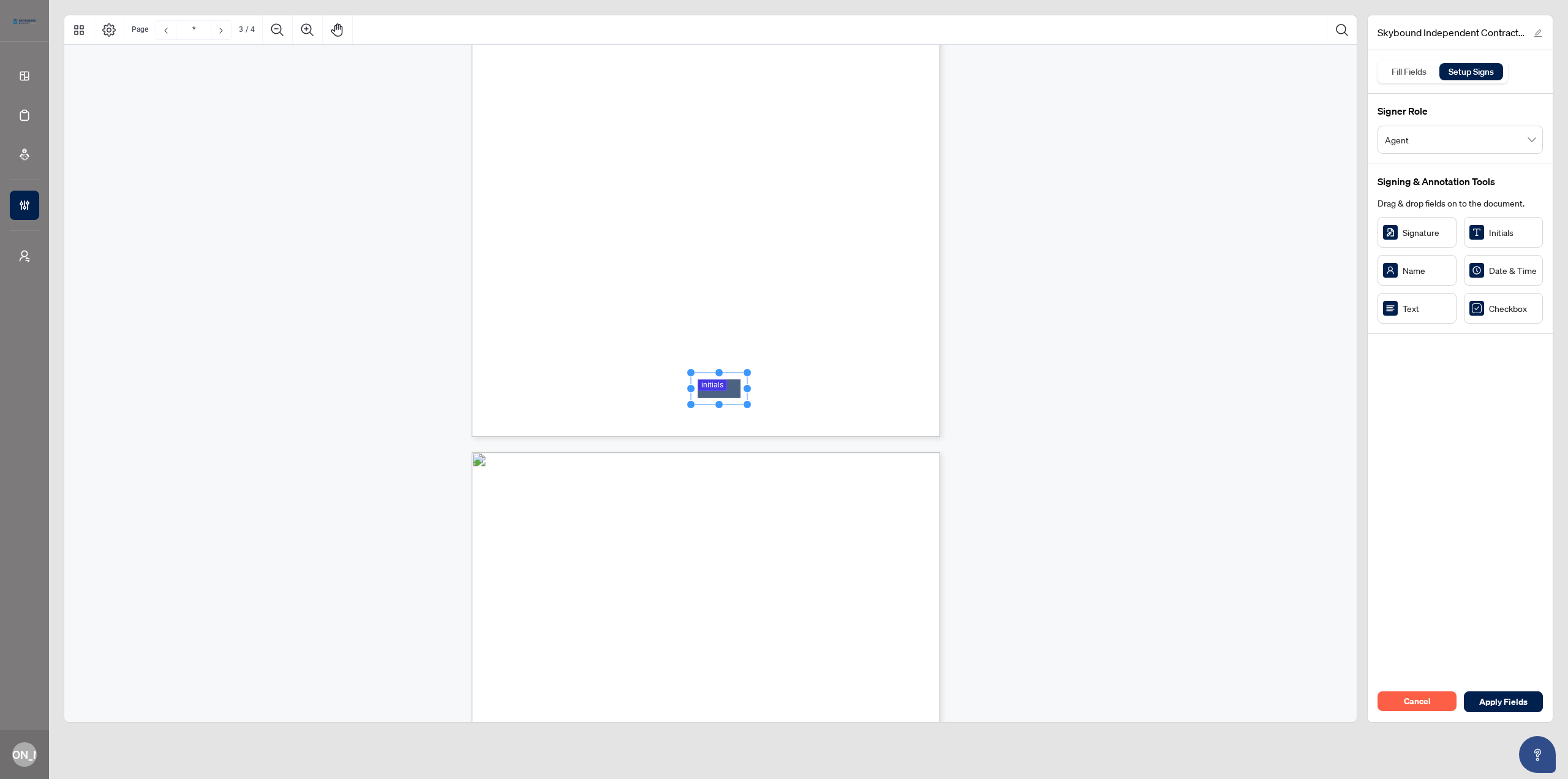
click at [818, 426] on div "Contractor shall remain jointly and severally liable for reimbursing the Broker…" at bounding box center [765, 209] width 585 height 759
drag, startPoint x: 710, startPoint y: 381, endPoint x: 752, endPoint y: 422, distance: 58.7
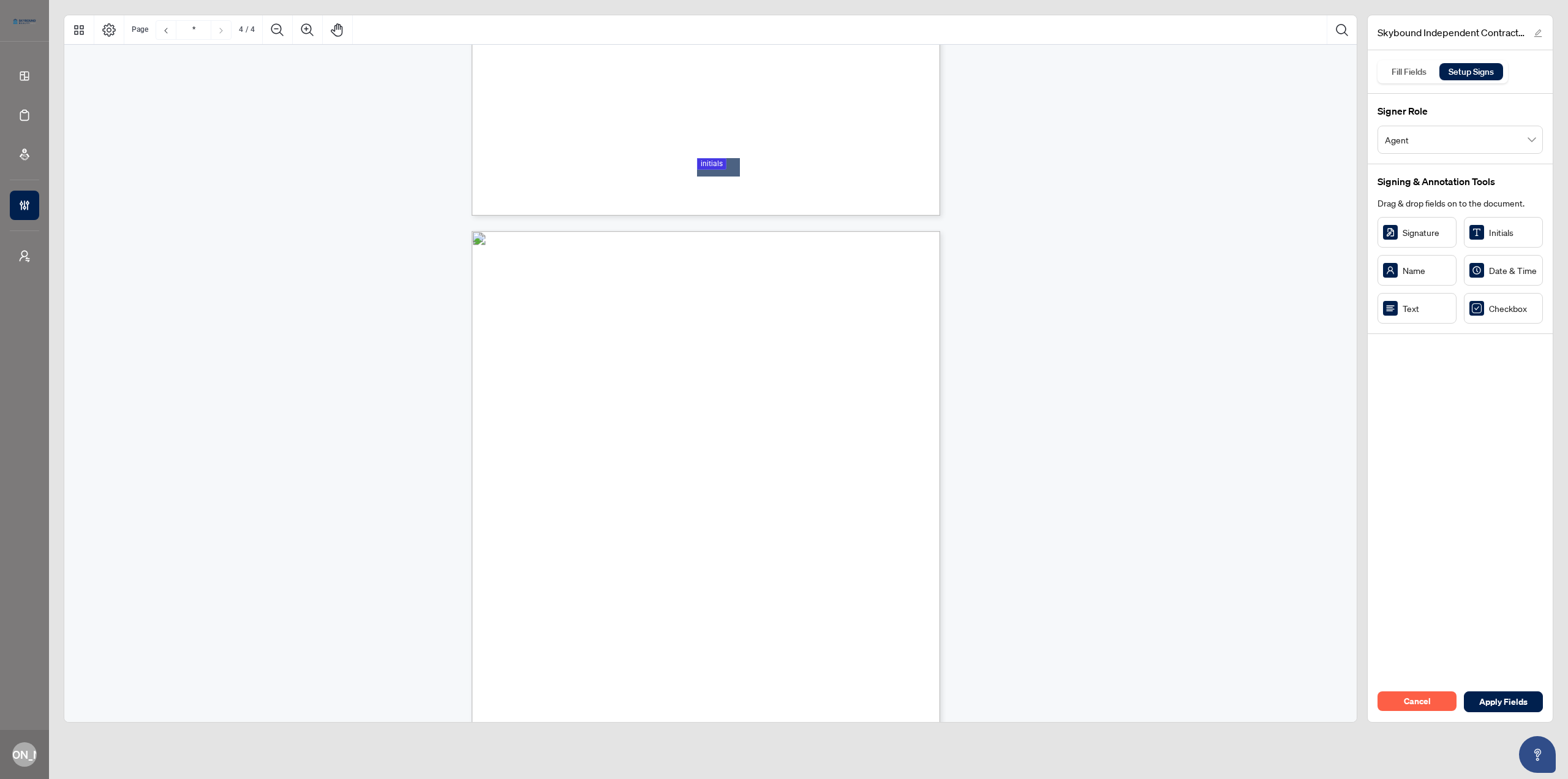
scroll to position [1820, 0]
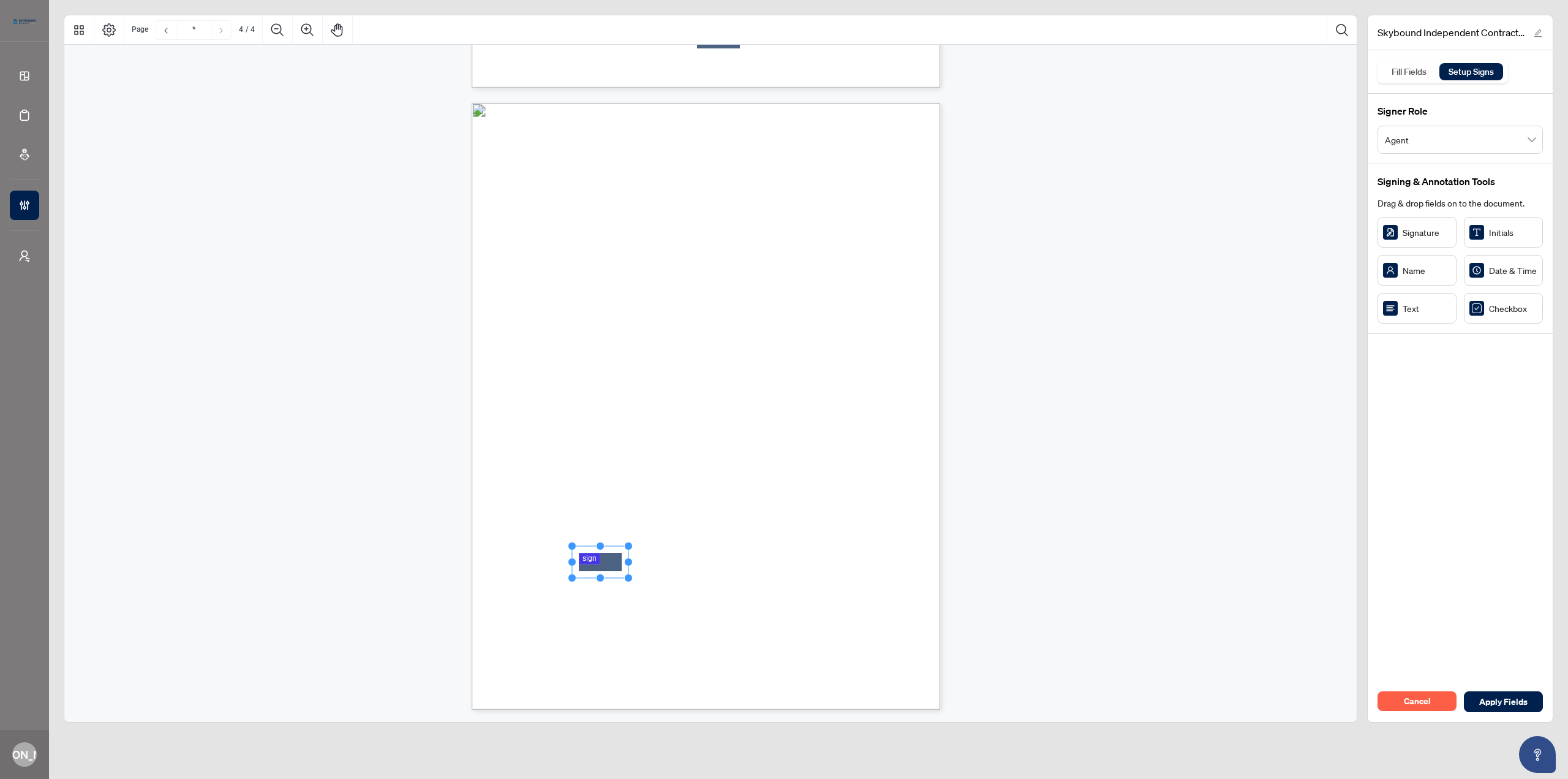
drag, startPoint x: 609, startPoint y: 556, endPoint x: 600, endPoint y: 561, distance: 10.3
drag, startPoint x: 629, startPoint y: 559, endPoint x: 775, endPoint y: 561, distance: 146.0
click at [719, 426] on div "d. The Contractor agrees that the Brokerage shall have sole discretion to deter…" at bounding box center [706, 406] width 469 height 607
click at [806, 426] on span "DATE: _________________________" at bounding box center [779, 568] width 109 height 9
click at [609, 426] on span "Skybound Realty, Brokerage" at bounding box center [566, 620] width 85 height 9
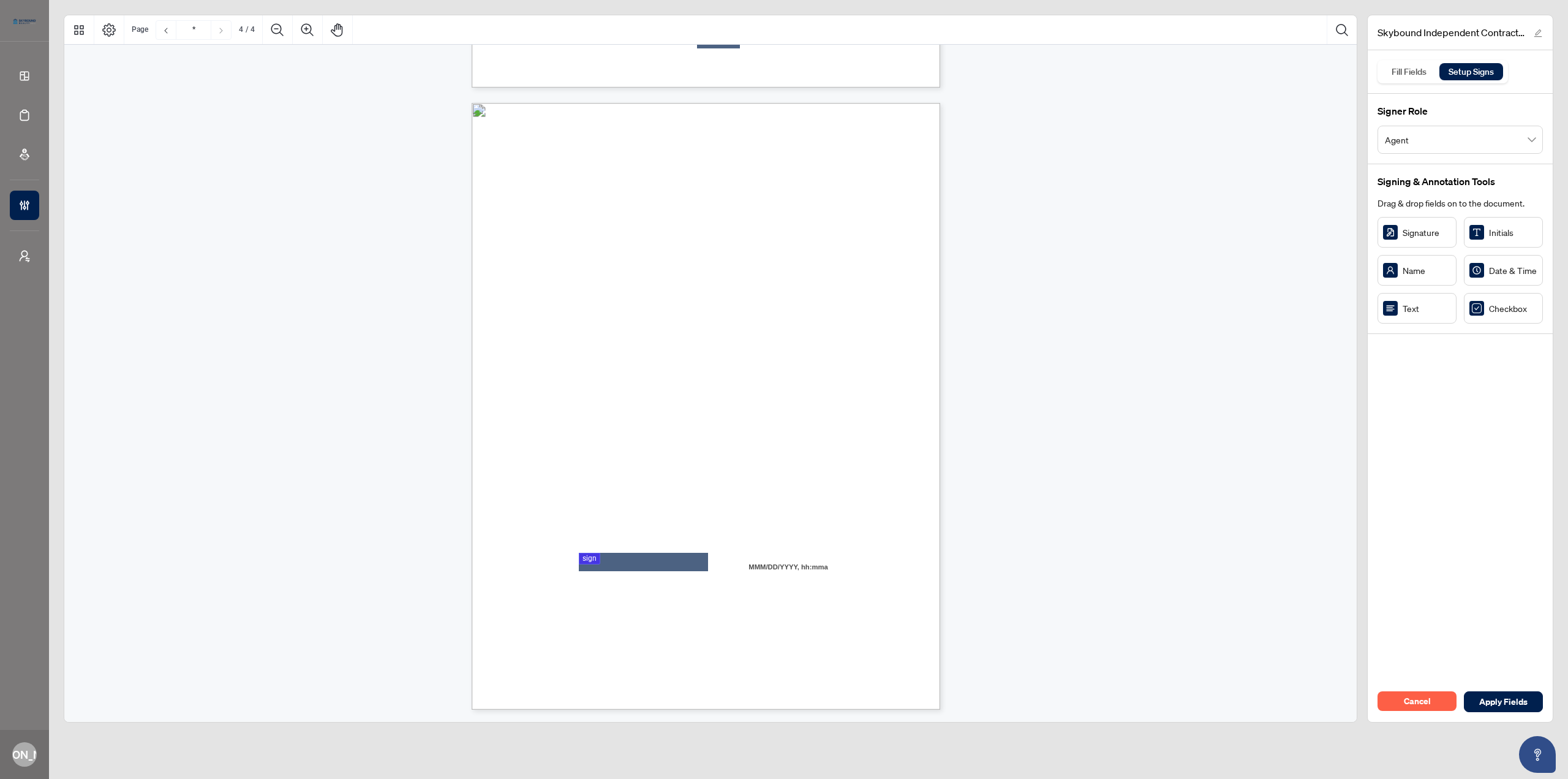
click at [940, 136] on span "Agent" at bounding box center [1460, 140] width 150 height 23
click at [940, 189] on div "Broker of Record (BOR)" at bounding box center [1460, 188] width 146 height 13
drag, startPoint x: 627, startPoint y: 603, endPoint x: 714, endPoint y: 600, distance: 87.1
click at [714, 426] on circle "Resize, Right" at bounding box center [714, 604] width 8 height 8
click at [775, 426] on span "Initials of Brokerage" at bounding box center [782, 661] width 53 height 8
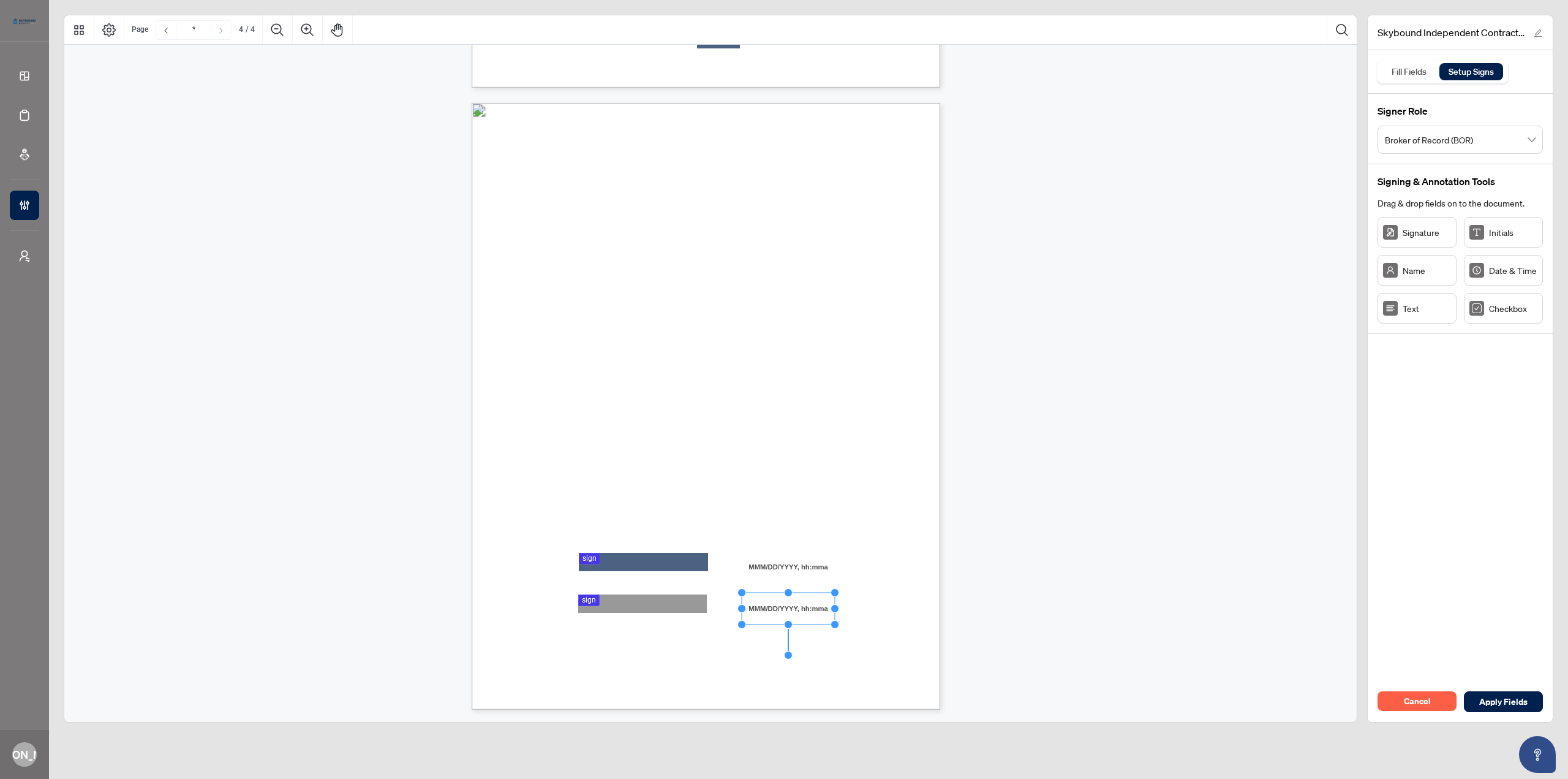
drag, startPoint x: 866, startPoint y: 598, endPoint x: 872, endPoint y: 596, distance: 6.3
click at [868, 426] on div "d. The Contractor agrees that the Brokerage shall have sole discretion to deter…" at bounding box center [765, 482] width 585 height 759
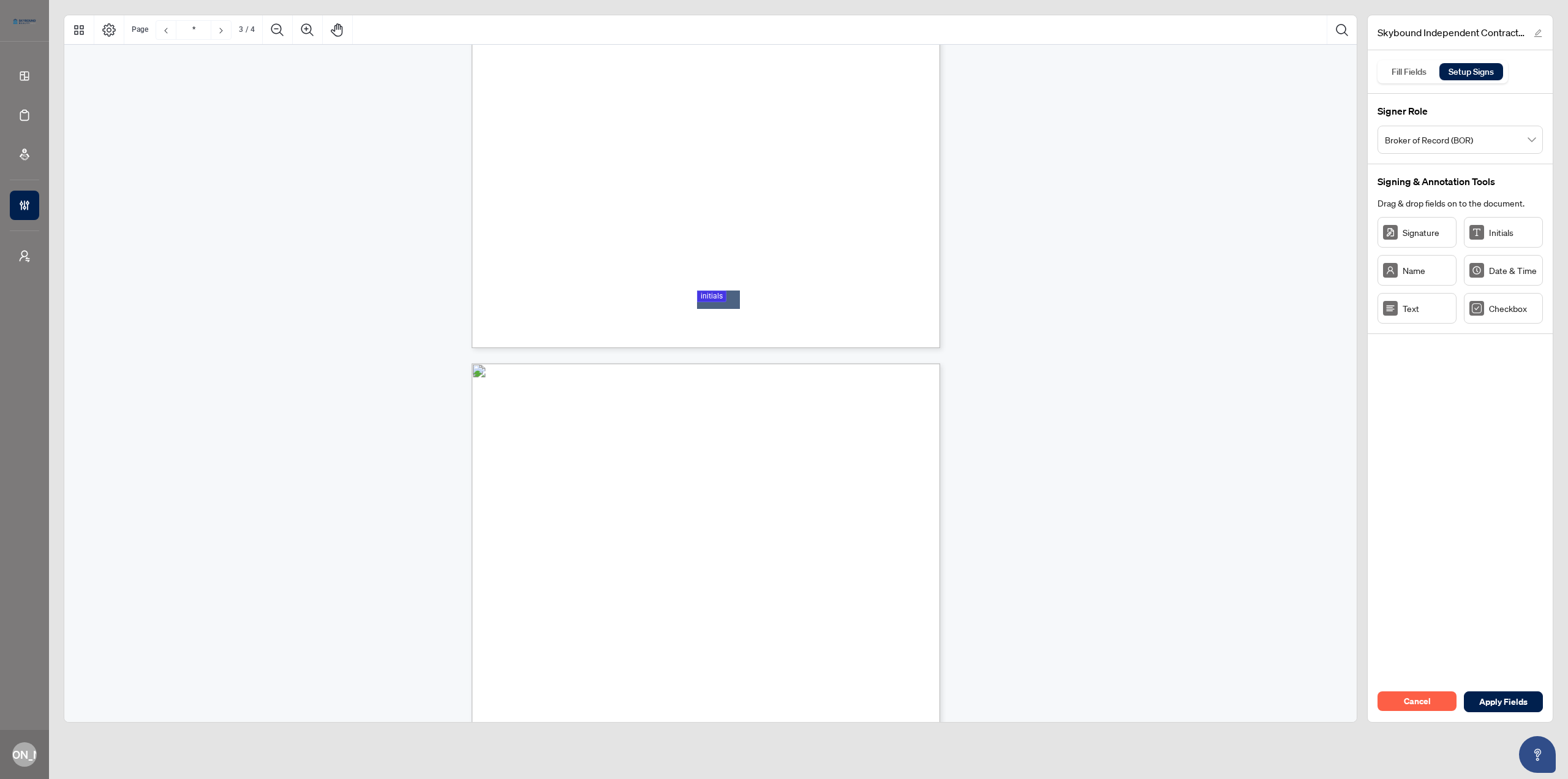
scroll to position [1513, 0]
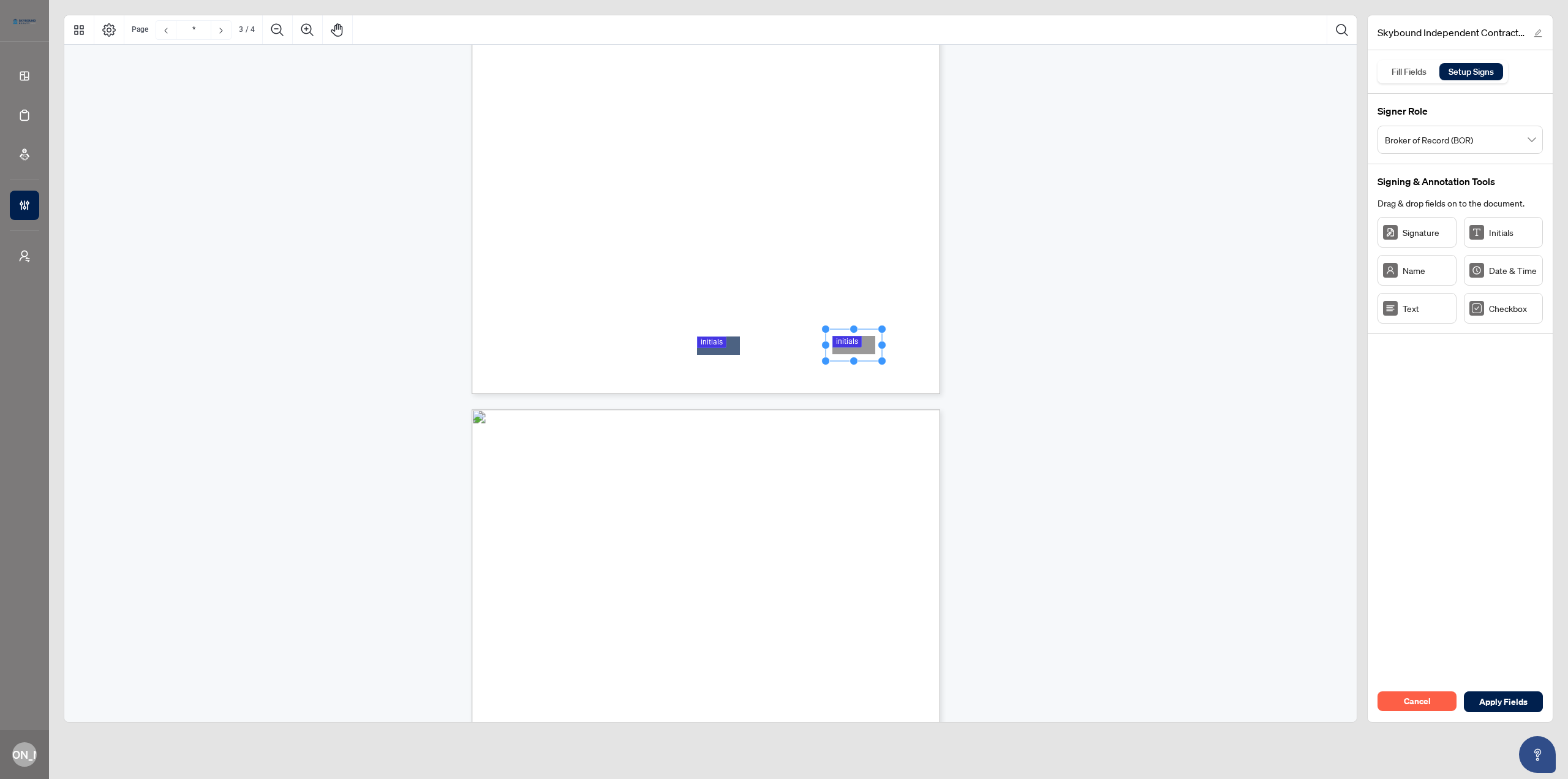
click at [840, 280] on span "The Contractor may choose to represent themselves or retain independent legal c…" at bounding box center [688, 284] width 302 height 9
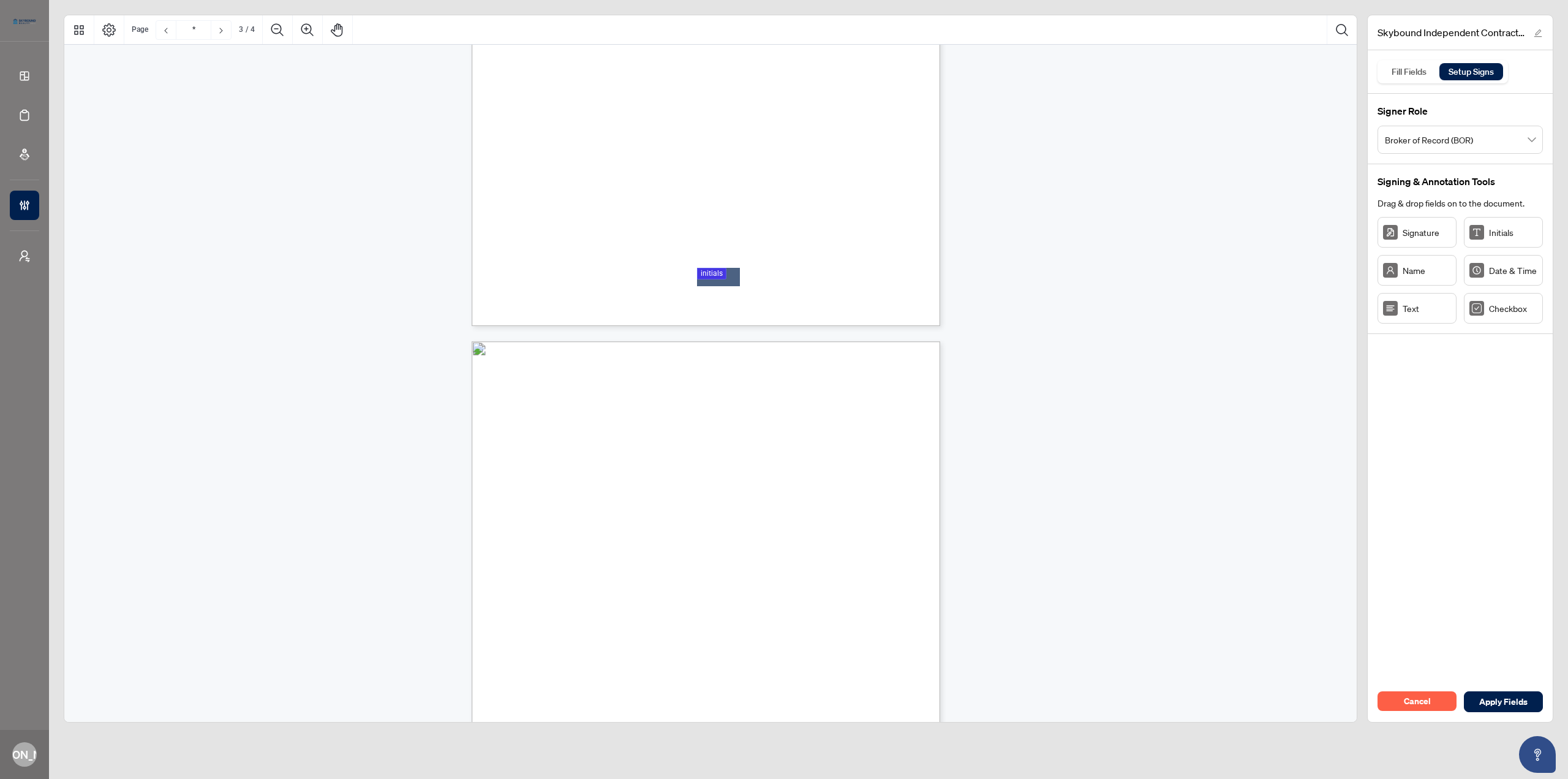
scroll to position [840, 0]
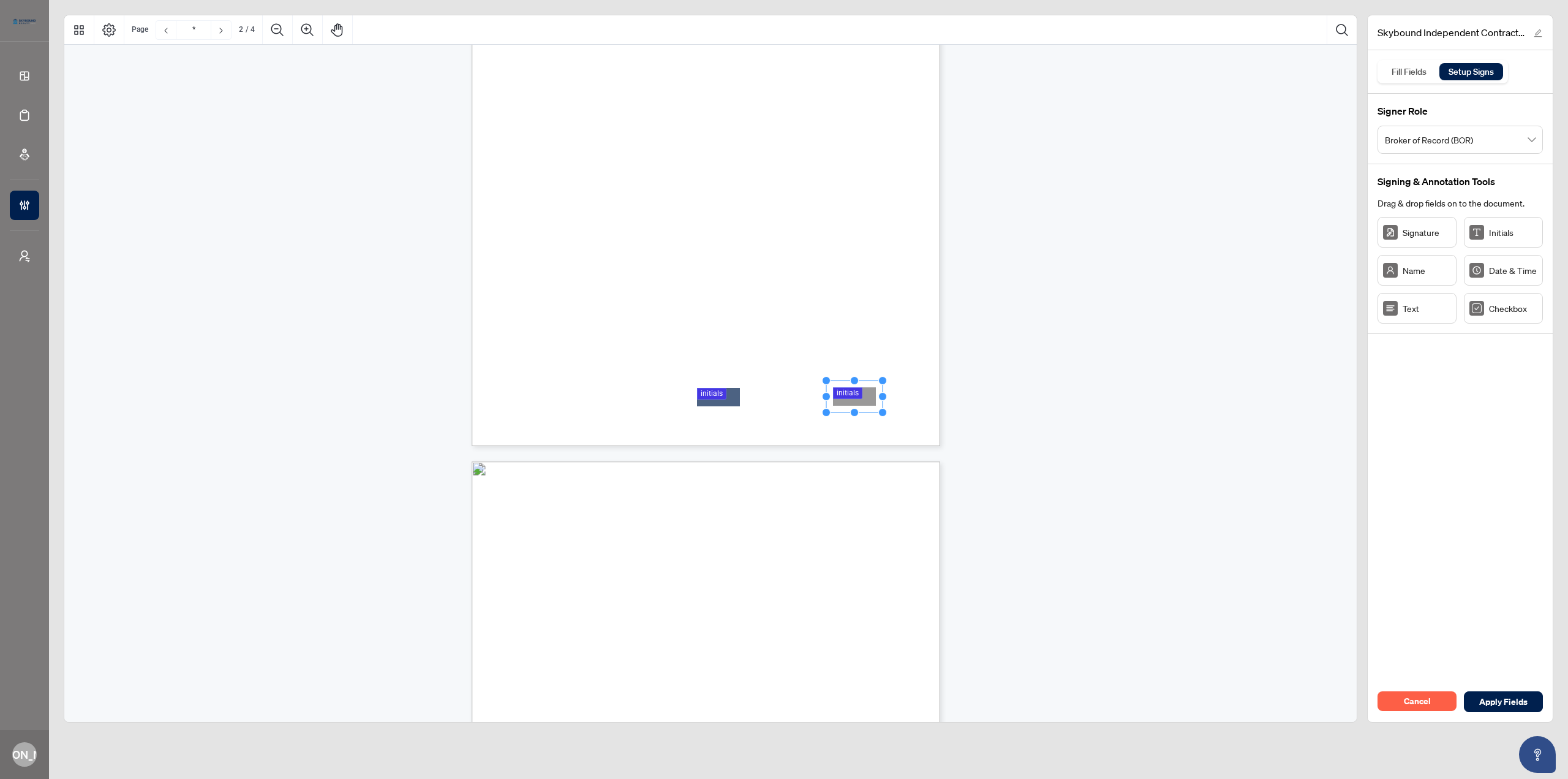
drag, startPoint x: 1506, startPoint y: 235, endPoint x: 854, endPoint y: 396, distance: 671.6
click at [872, 306] on span "The Brokerage shall not release any advance commission payments to the Contract…" at bounding box center [698, 306] width 348 height 9
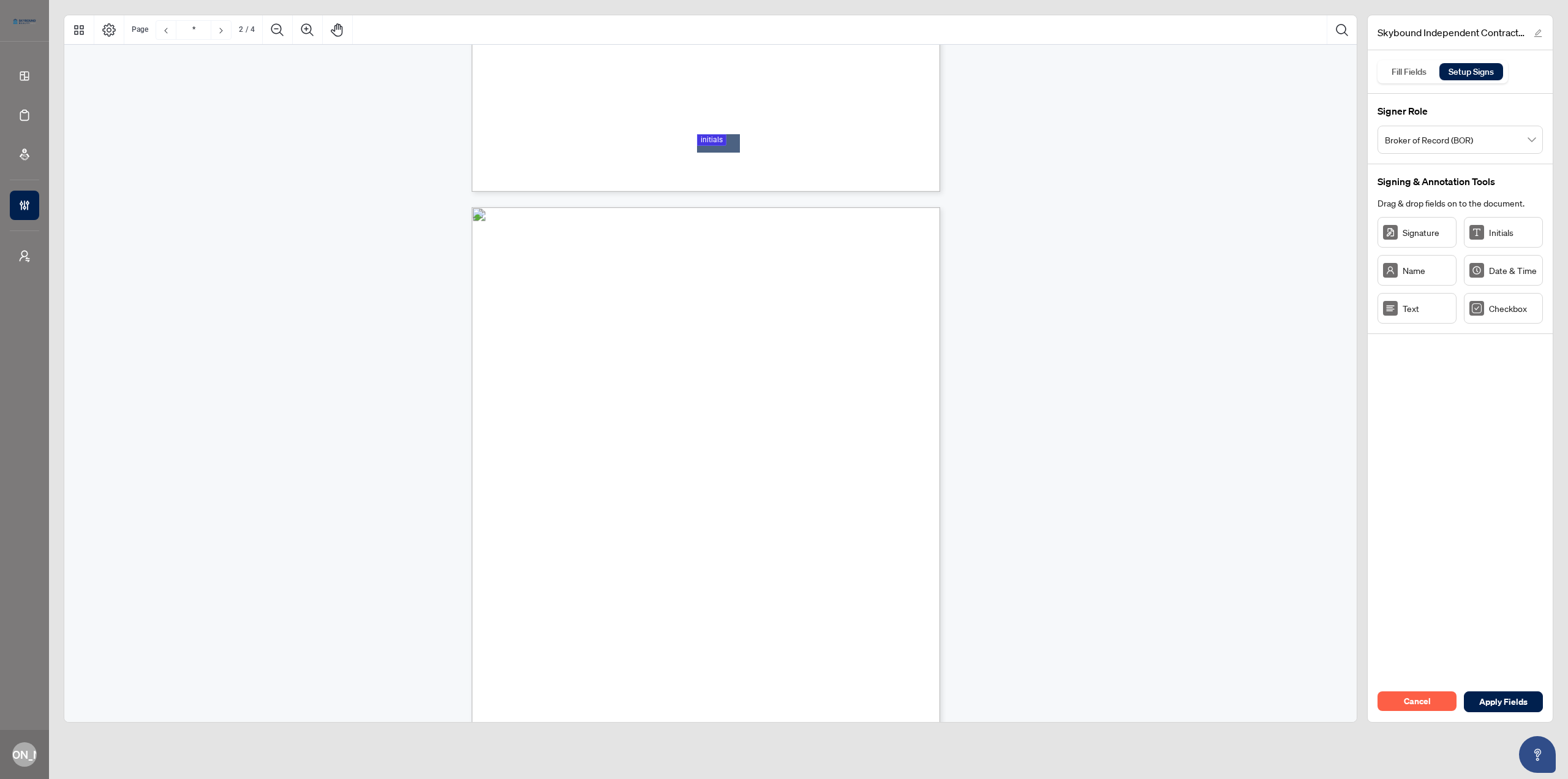
scroll to position [165, 0]
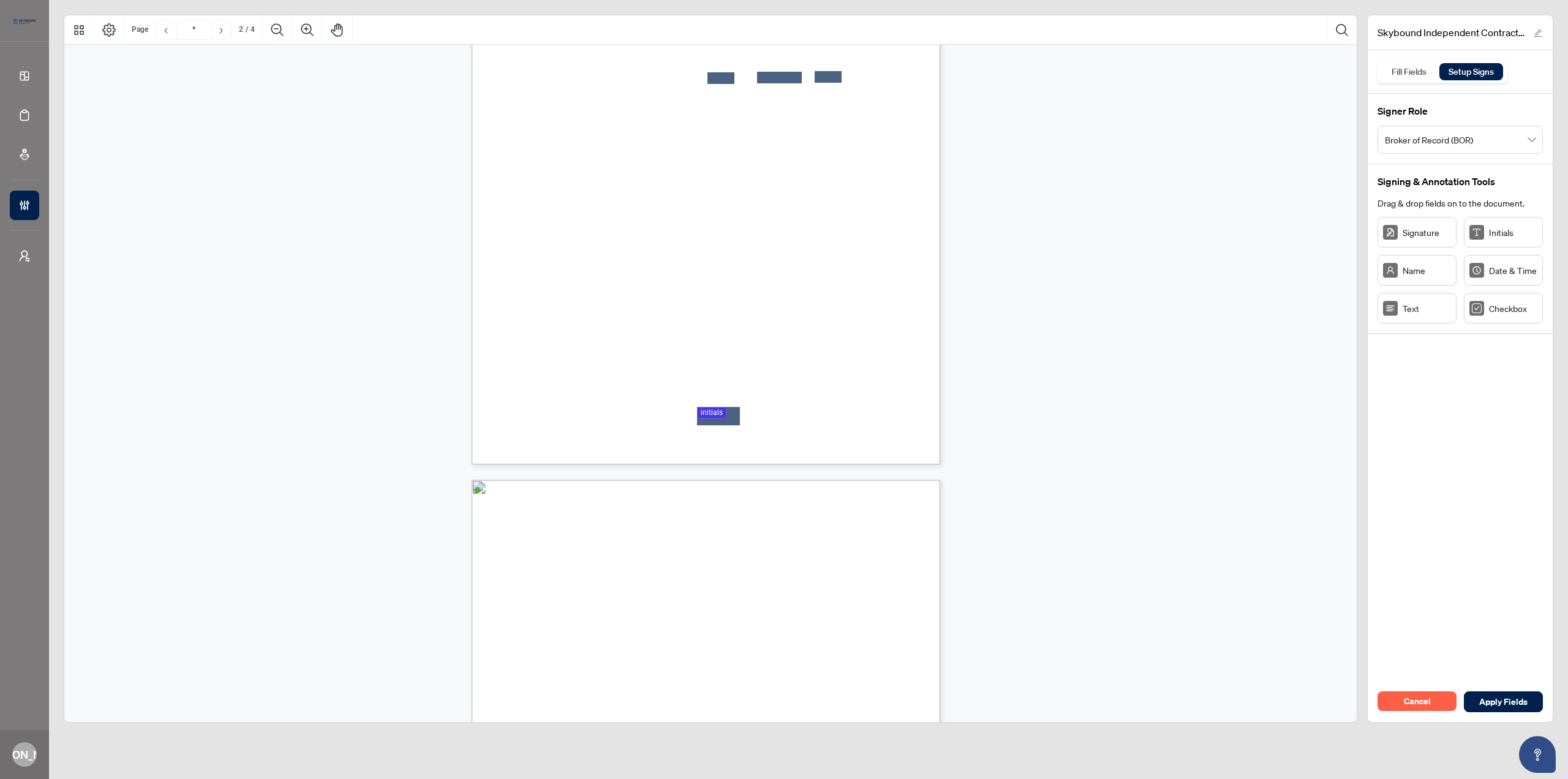
type input "*"
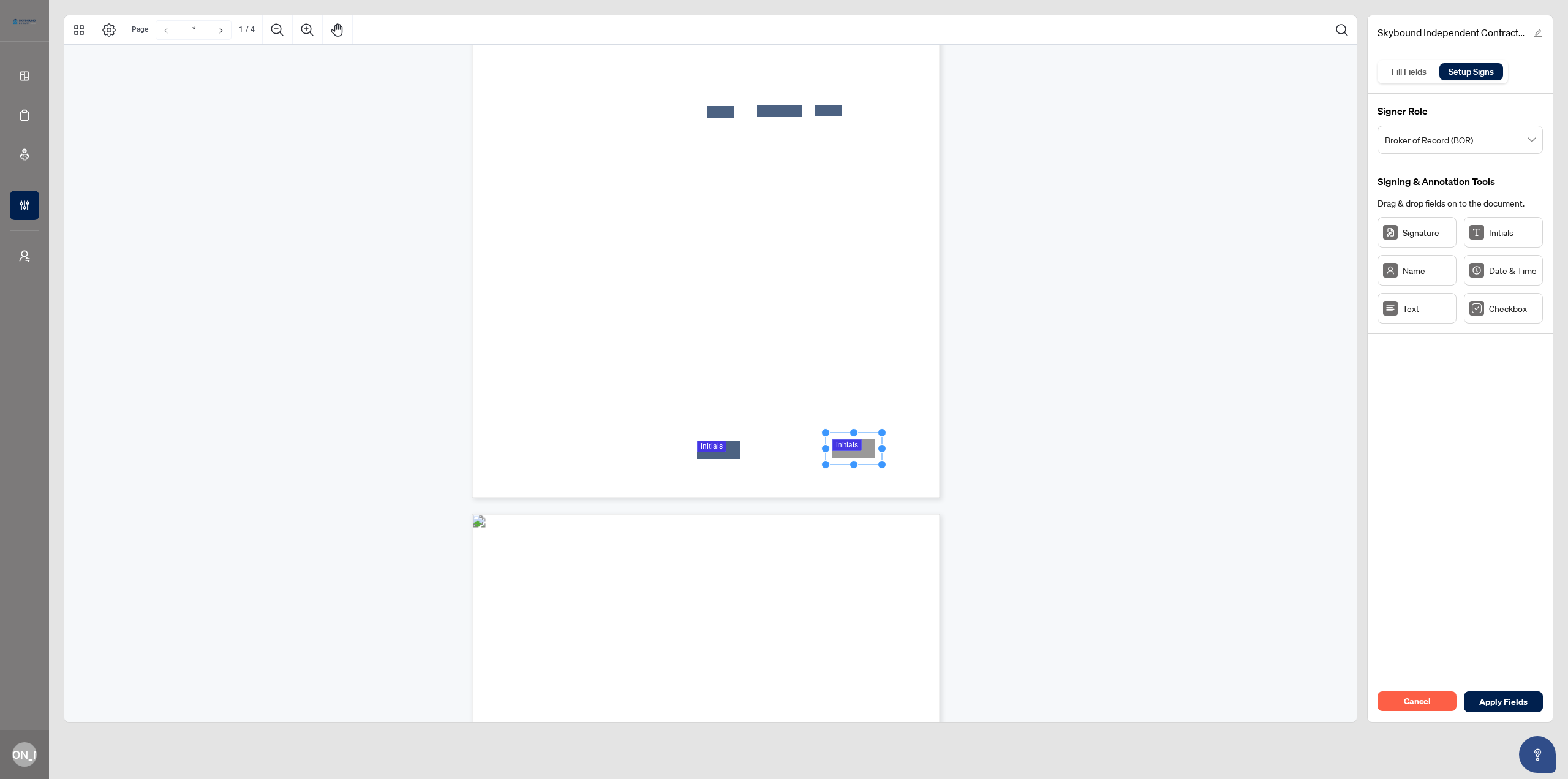
drag, startPoint x: 1500, startPoint y: 230, endPoint x: 854, endPoint y: 449, distance: 682.1
click at [837, 394] on span "The Contractor shall not incur or authorize any expenses or obligations on beha…" at bounding box center [687, 396] width 300 height 9
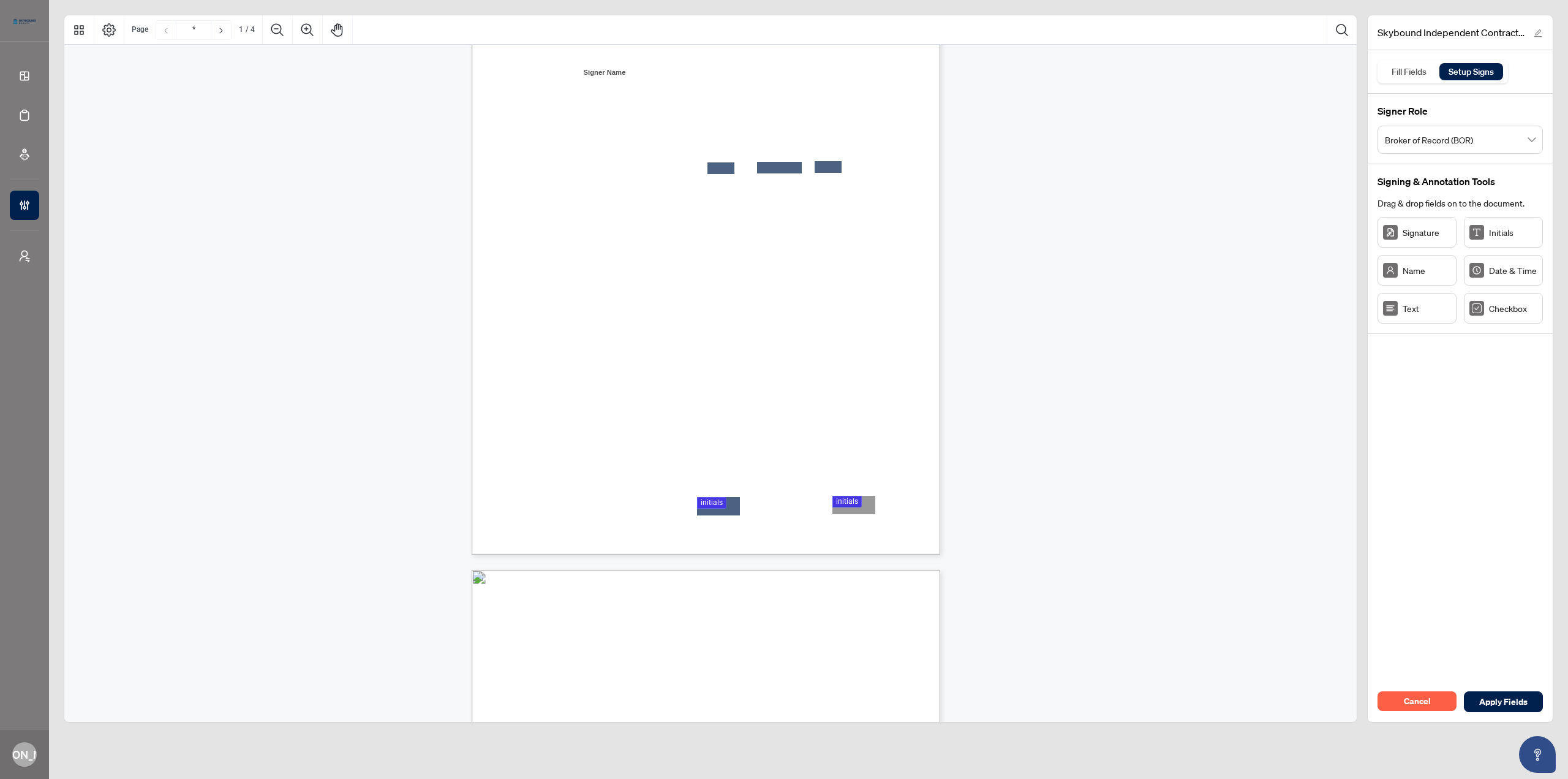
scroll to position [0, 0]
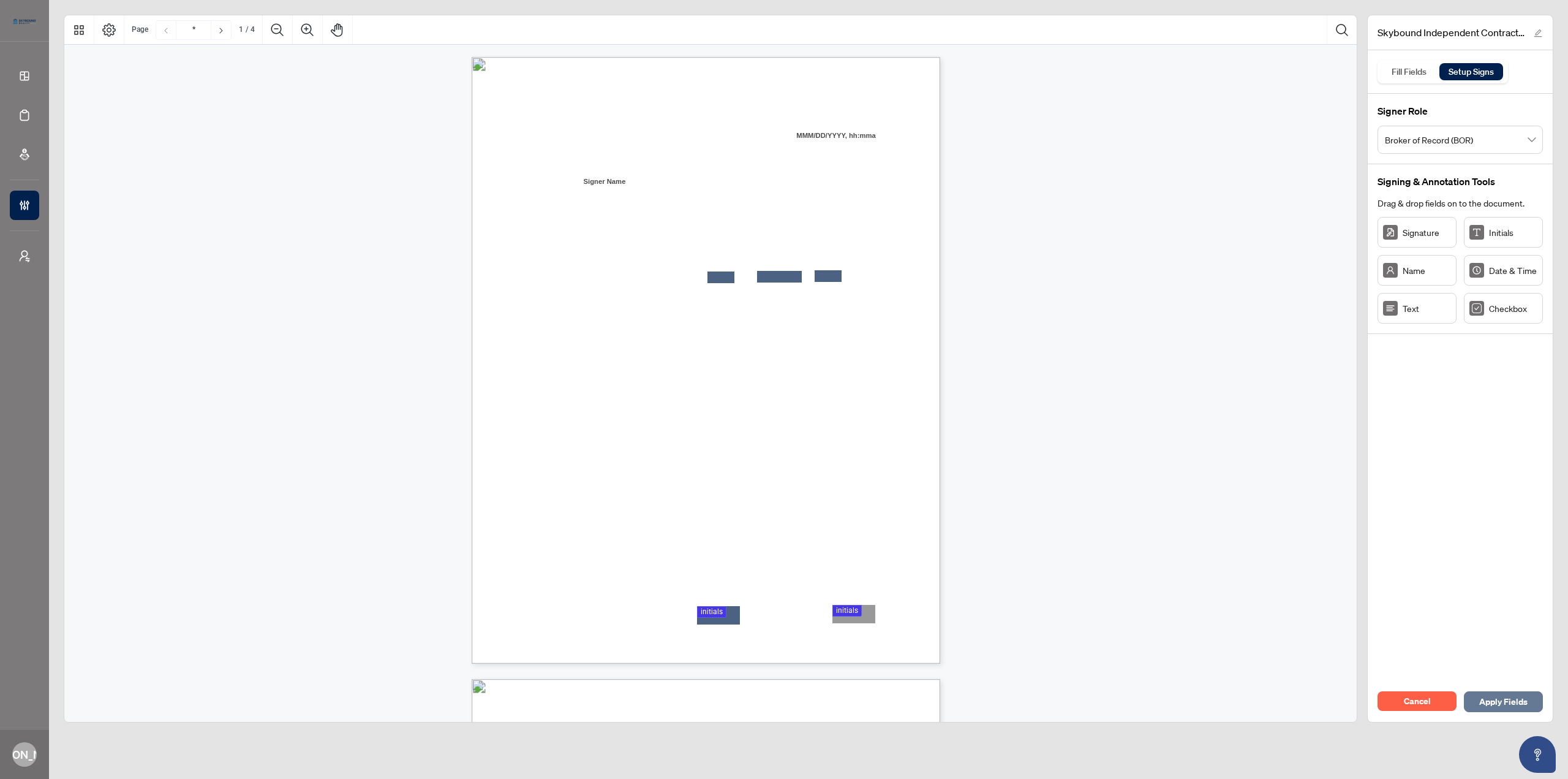
click at [940, 426] on span "Apply Fields" at bounding box center [1503, 701] width 48 height 20
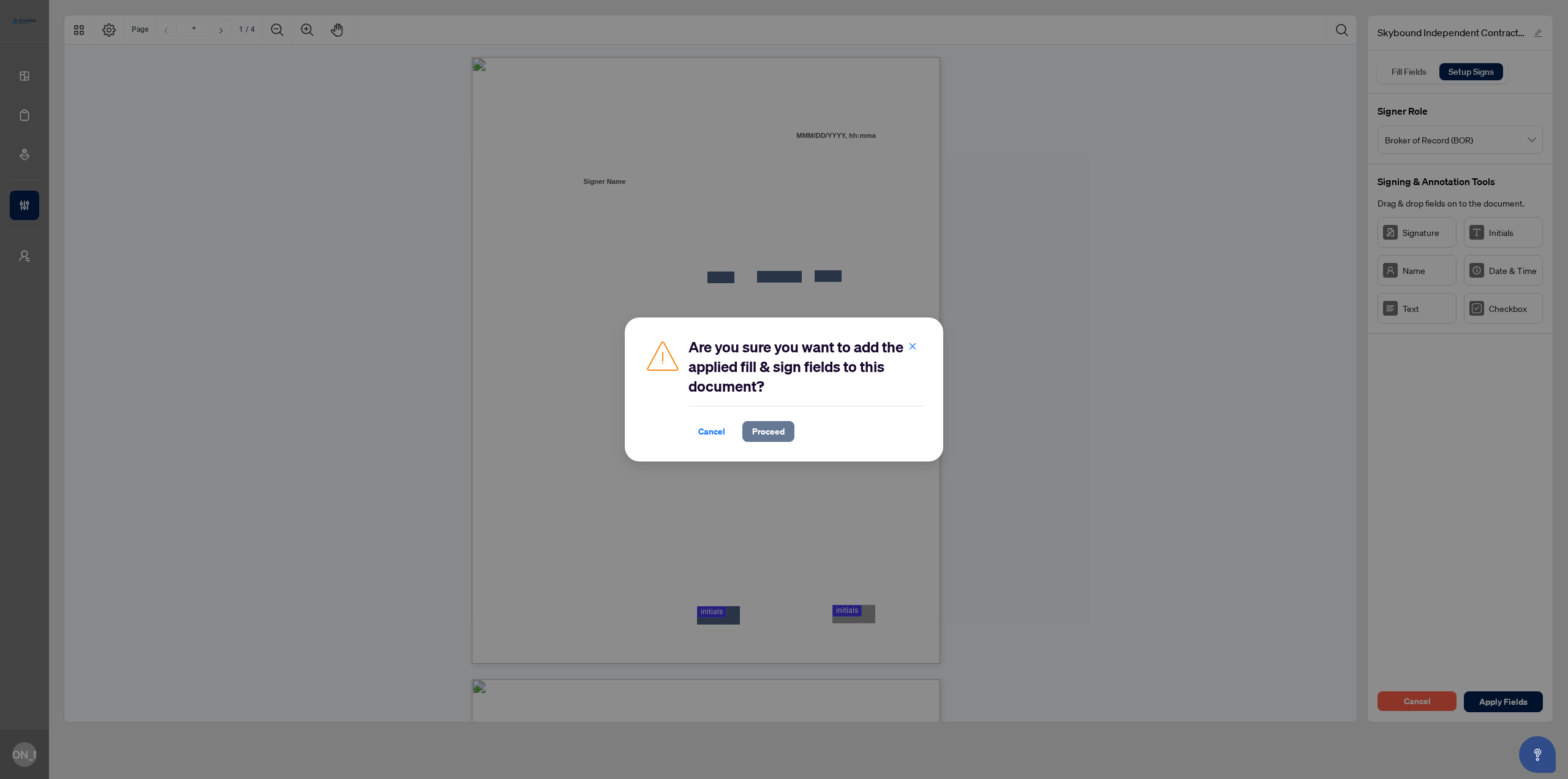
click at [756, 426] on span "Proceed" at bounding box center [768, 431] width 33 height 20
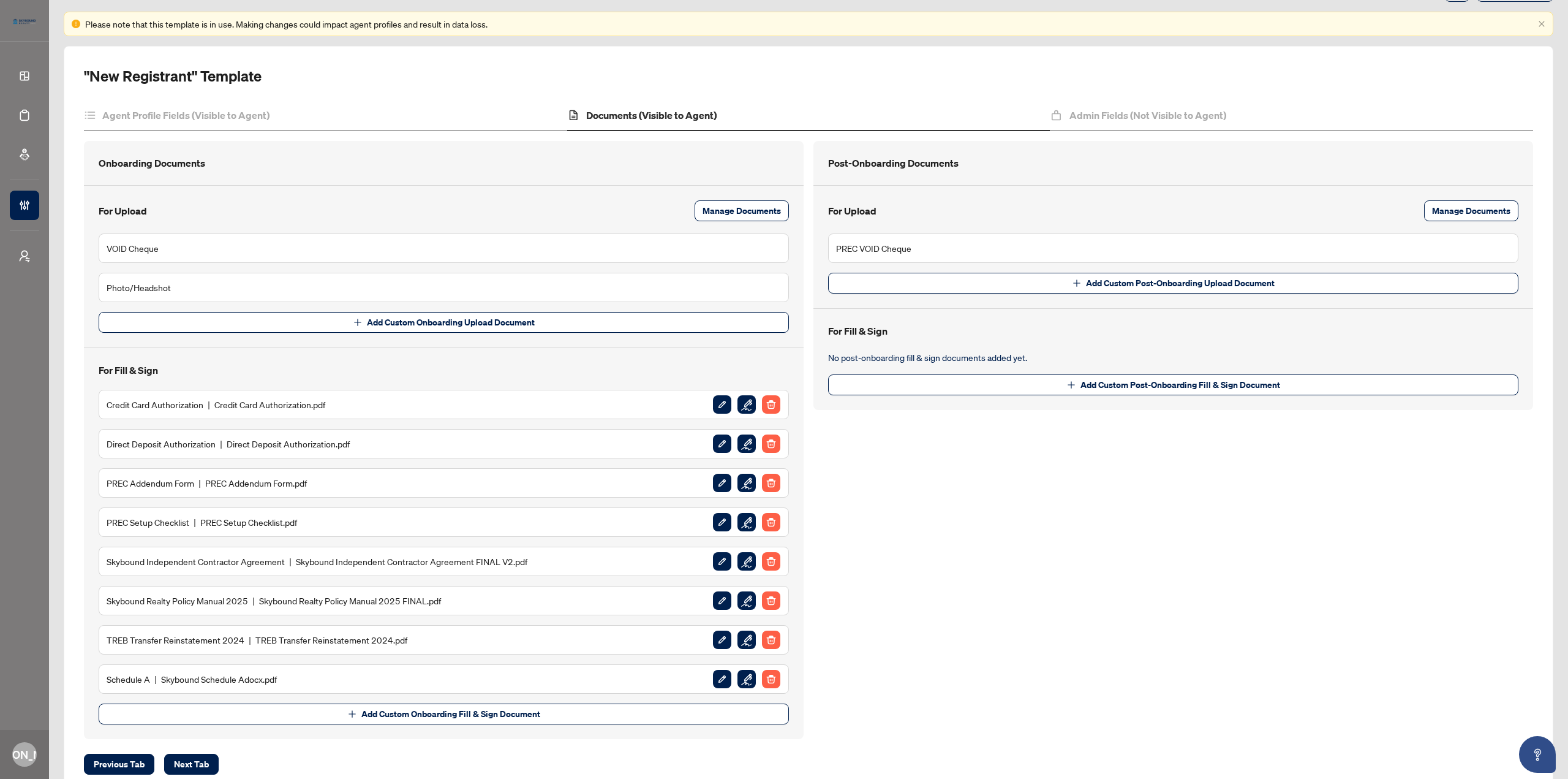
scroll to position [91, 0]
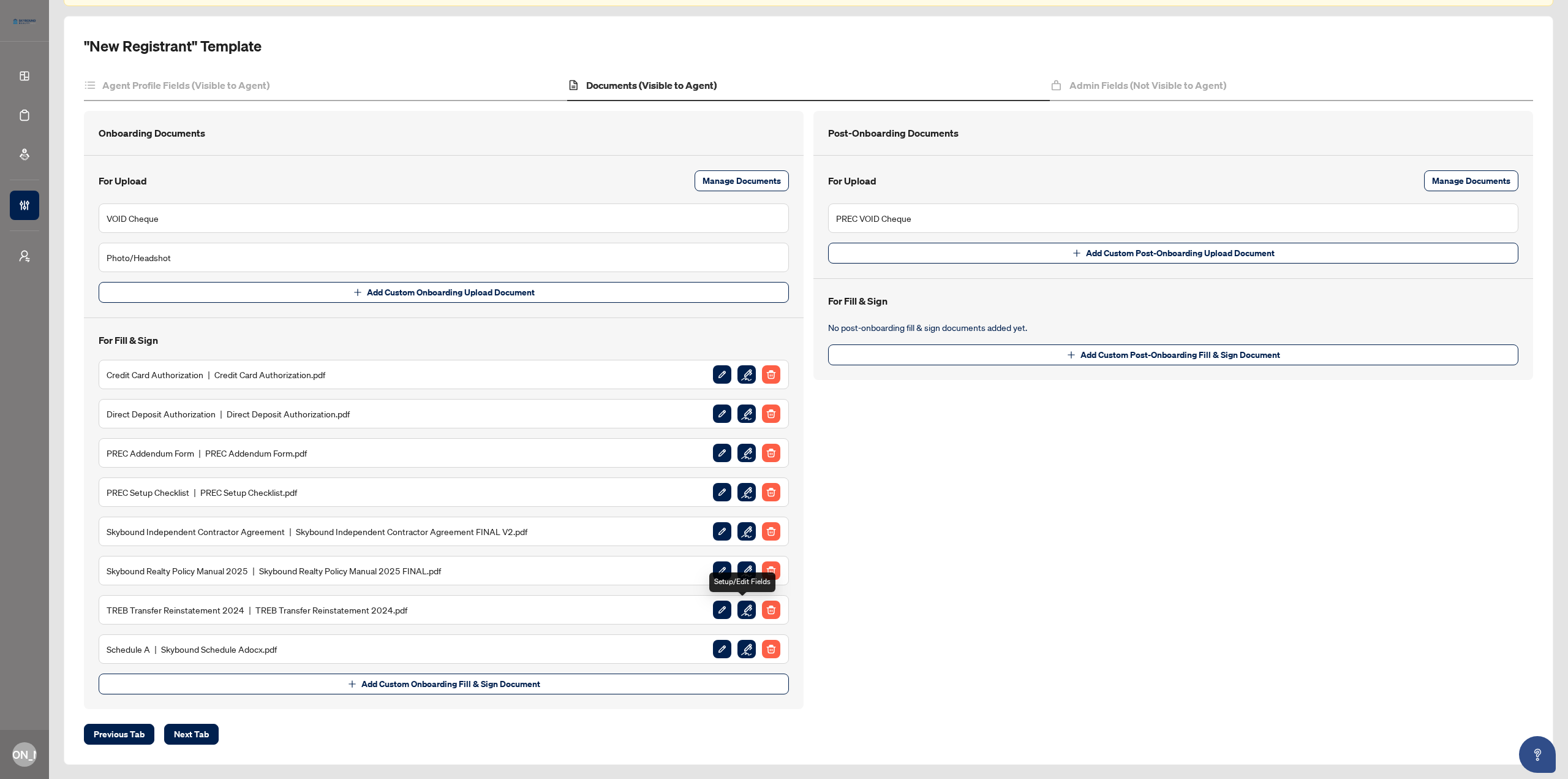
click at [737, 426] on img "button" at bounding box center [746, 609] width 18 height 19
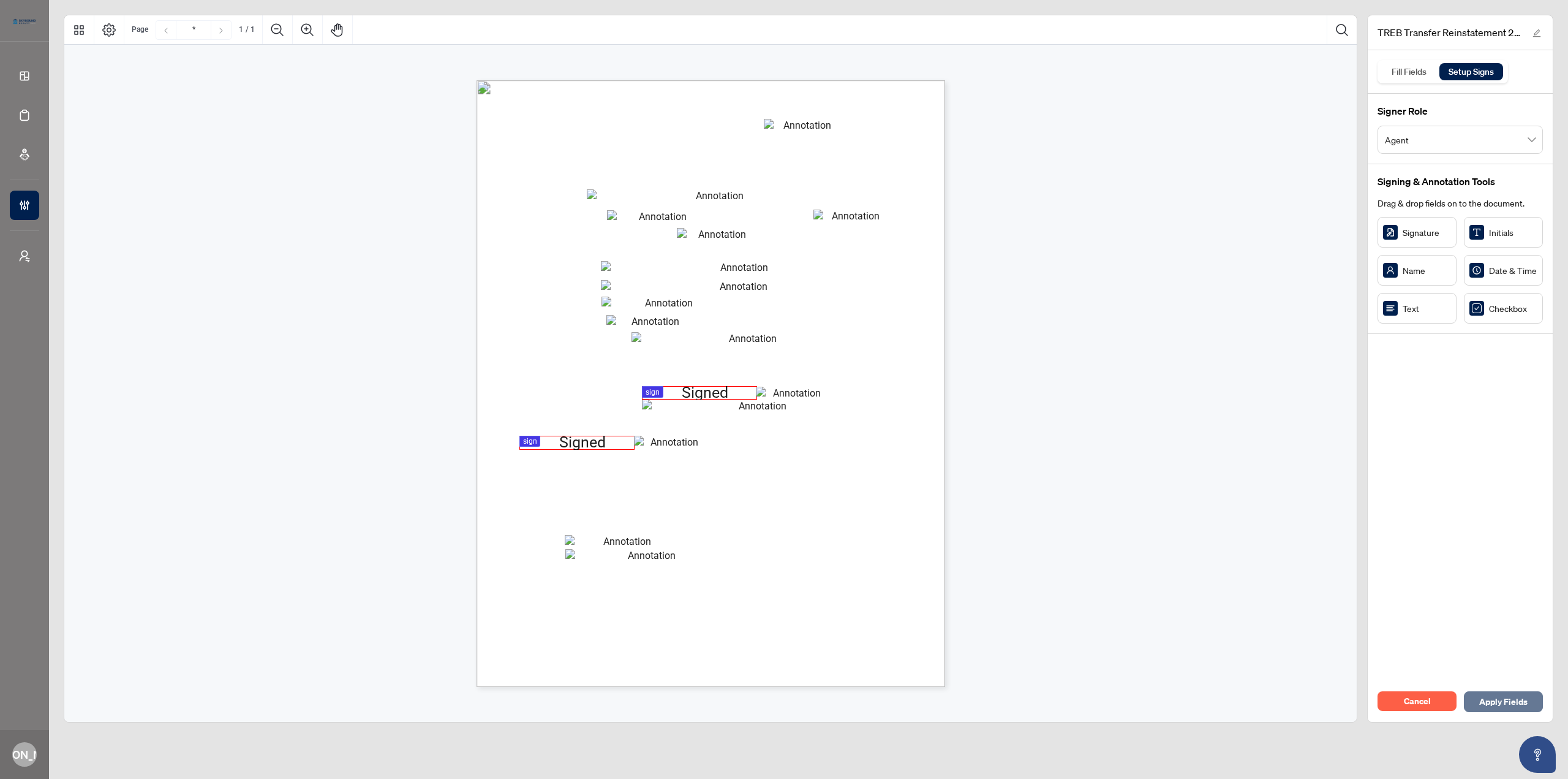
click at [940, 426] on button "Apply Fields" at bounding box center [1503, 701] width 79 height 21
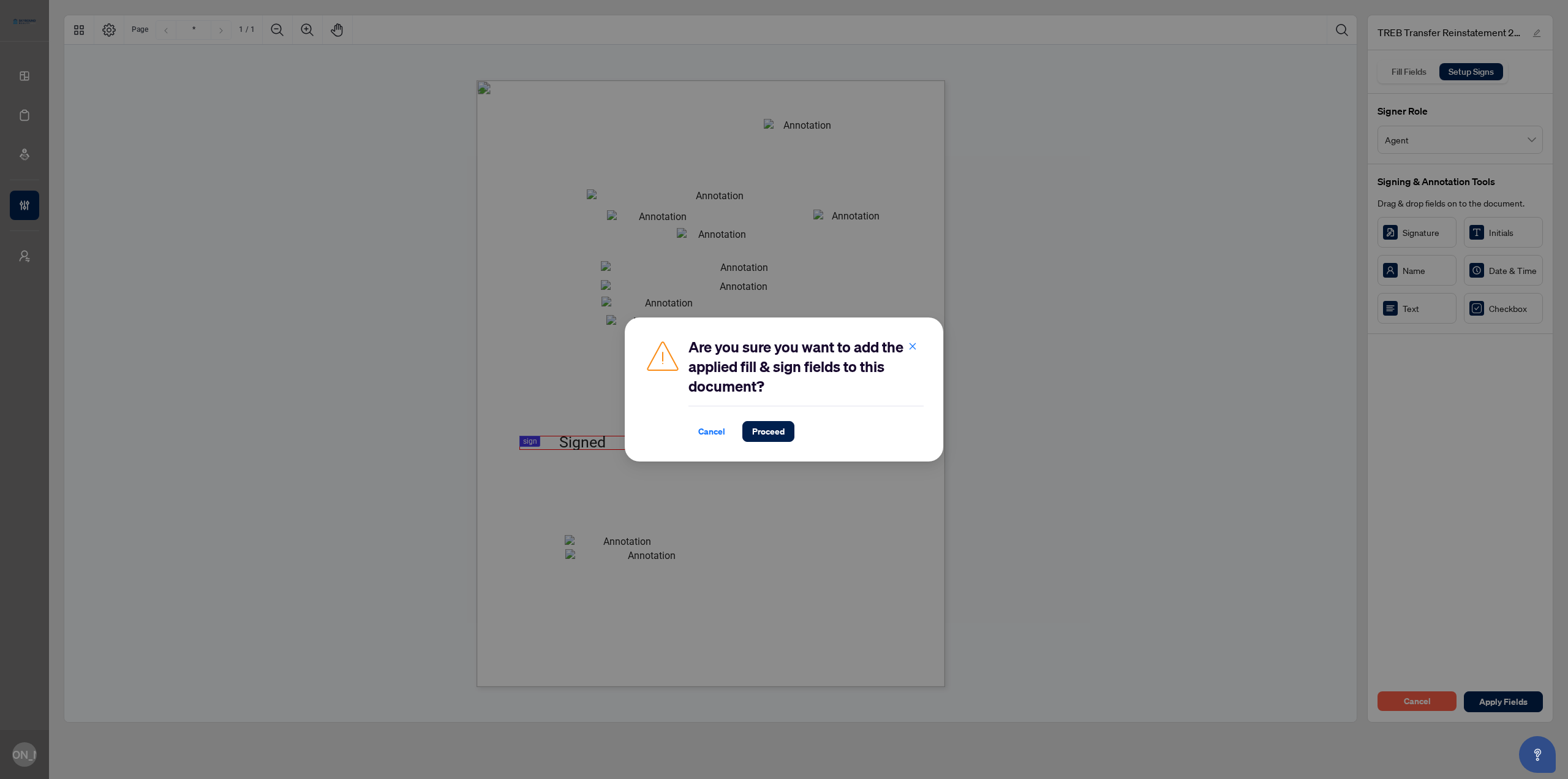
click at [795, 426] on div "Cancel Proceed" at bounding box center [805, 431] width 235 height 21
click at [779, 422] on span "Proceed" at bounding box center [768, 431] width 33 height 20
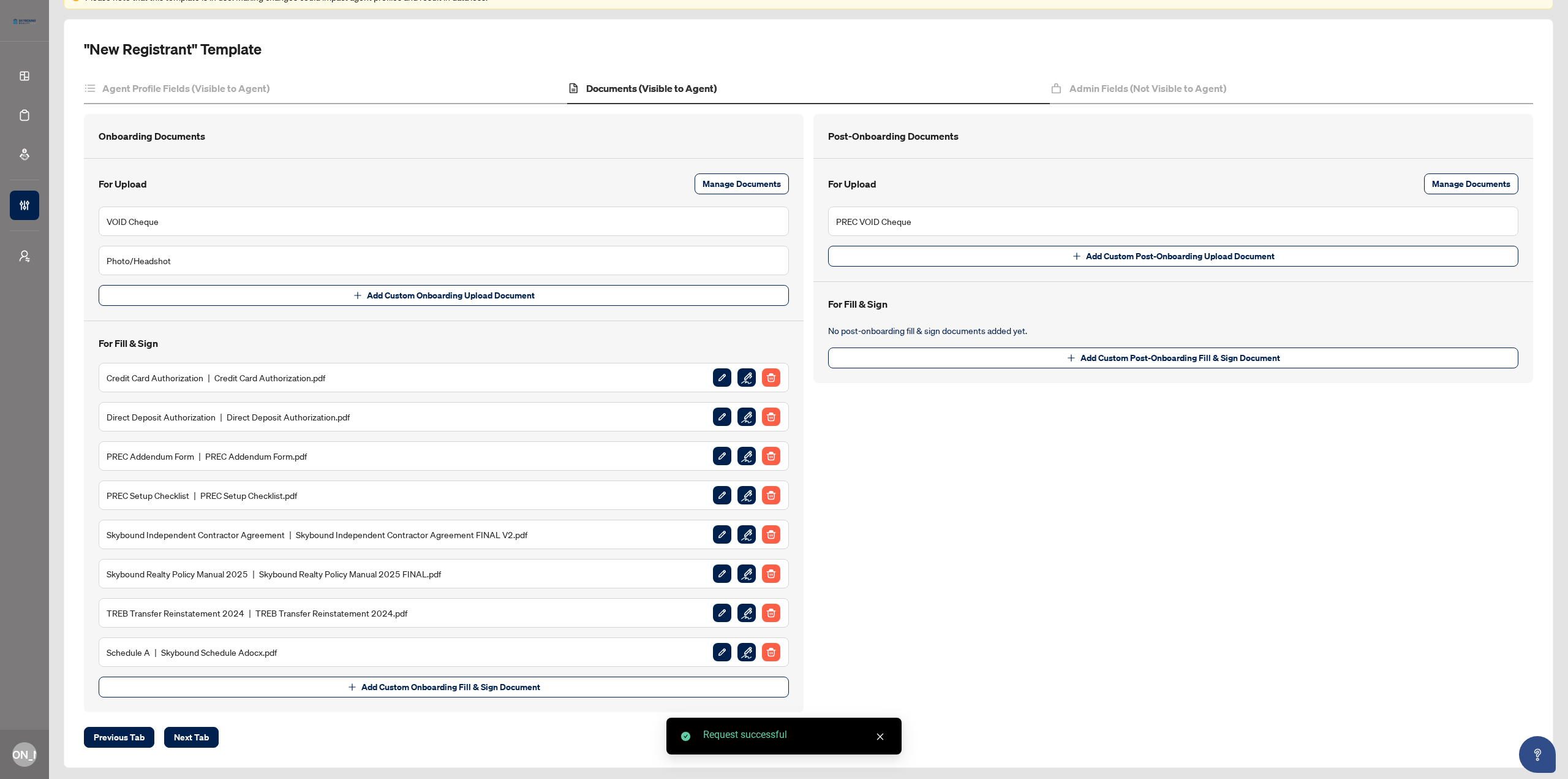
scroll to position [91, 0]
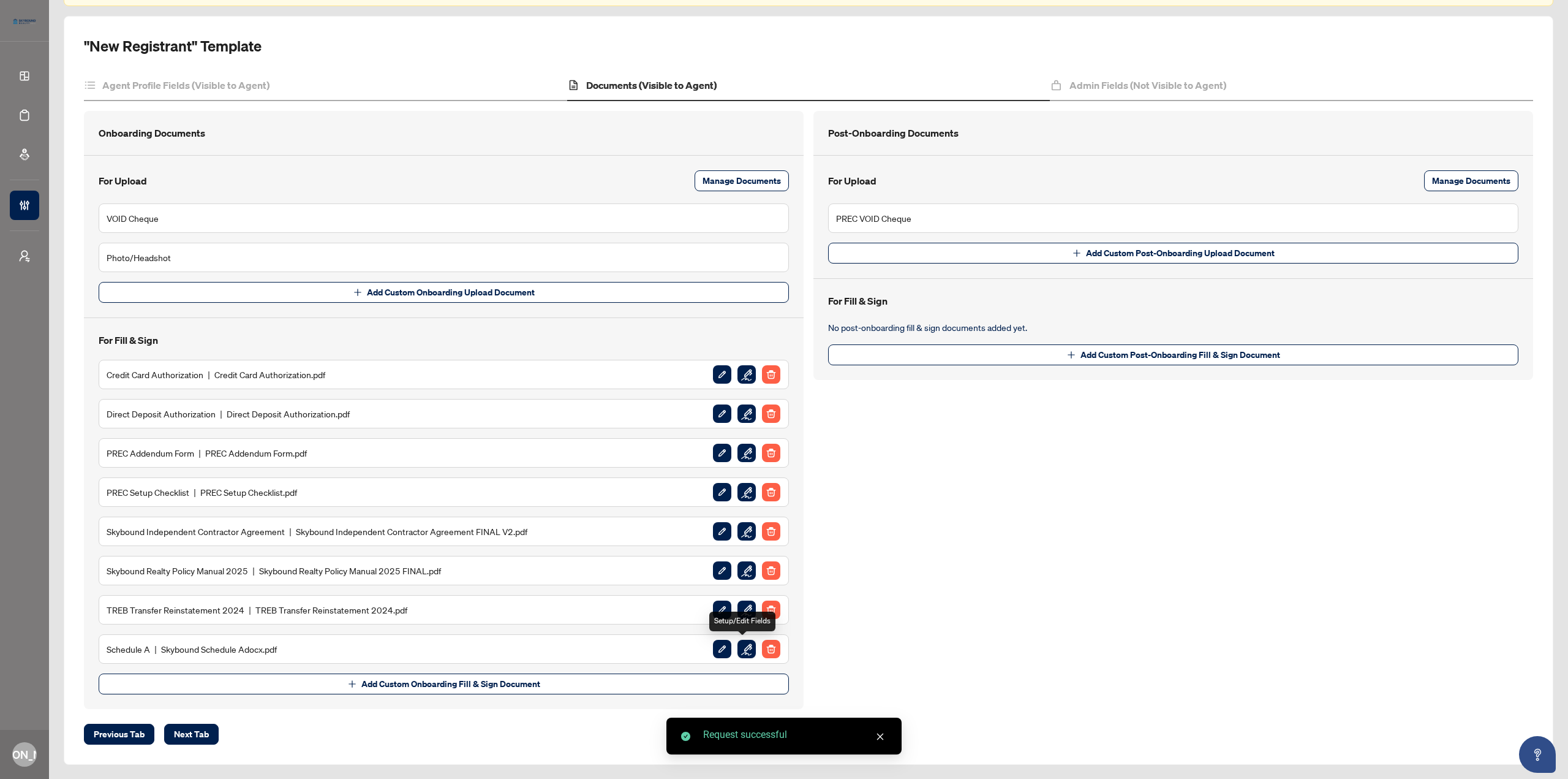
click at [744, 426] on img "button" at bounding box center [746, 649] width 18 height 19
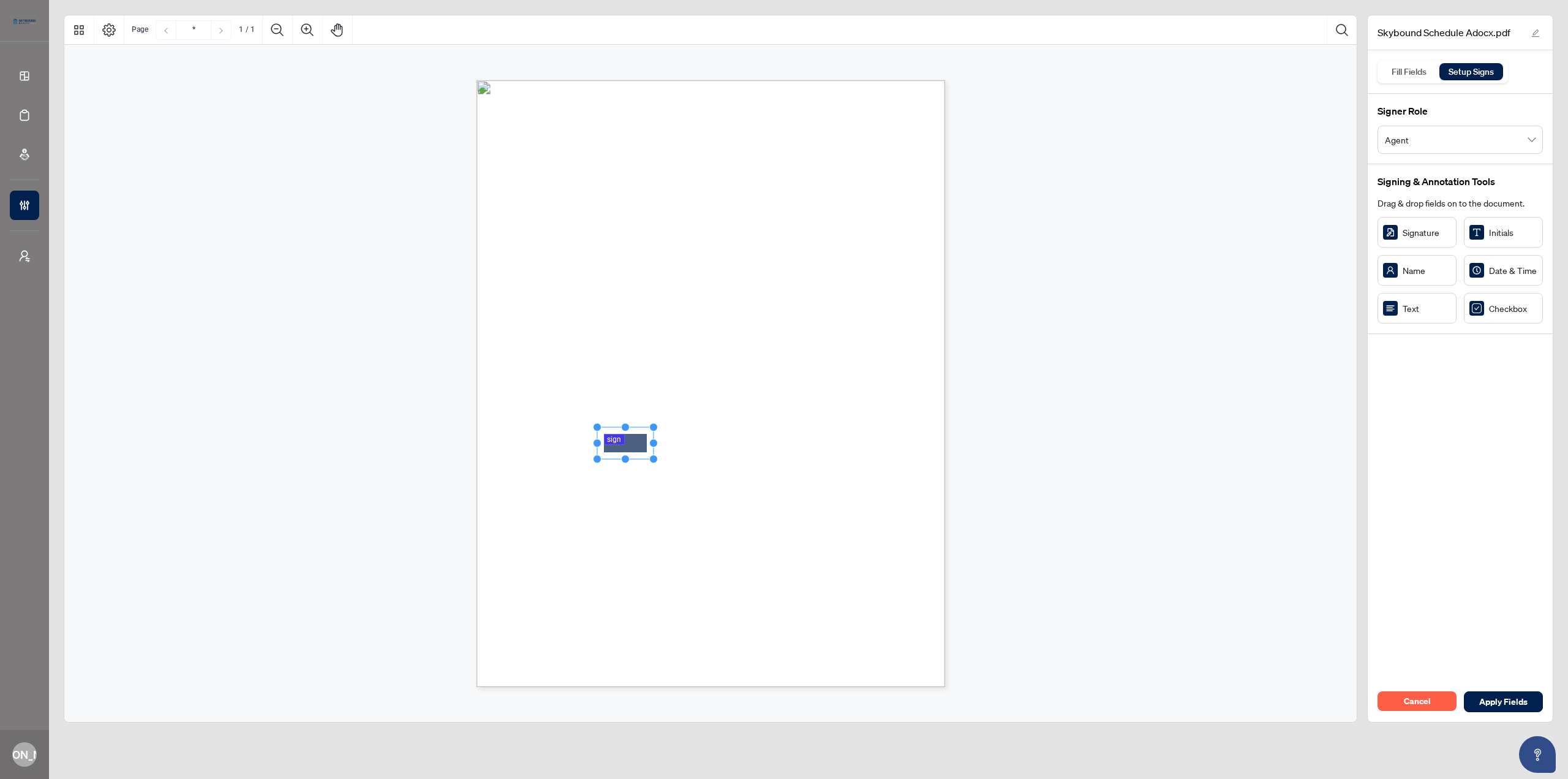
drag, startPoint x: 625, startPoint y: 435, endPoint x: 626, endPoint y: 444, distance: 9.1
drag, startPoint x: 690, startPoint y: 436, endPoint x: 758, endPoint y: 431, distance: 68.2
click at [758, 426] on div "SCHEDULE A – COMMISSION PLAN AND FEE SCHEDULE This Schedule forms part of the I…" at bounding box center [710, 383] width 469 height 607
click at [739, 426] on span "Print Name: ___________________________________________" at bounding box center [643, 479] width 193 height 10
click at [844, 426] on span "DATE: ______________" at bounding box center [805, 521] width 77 height 10
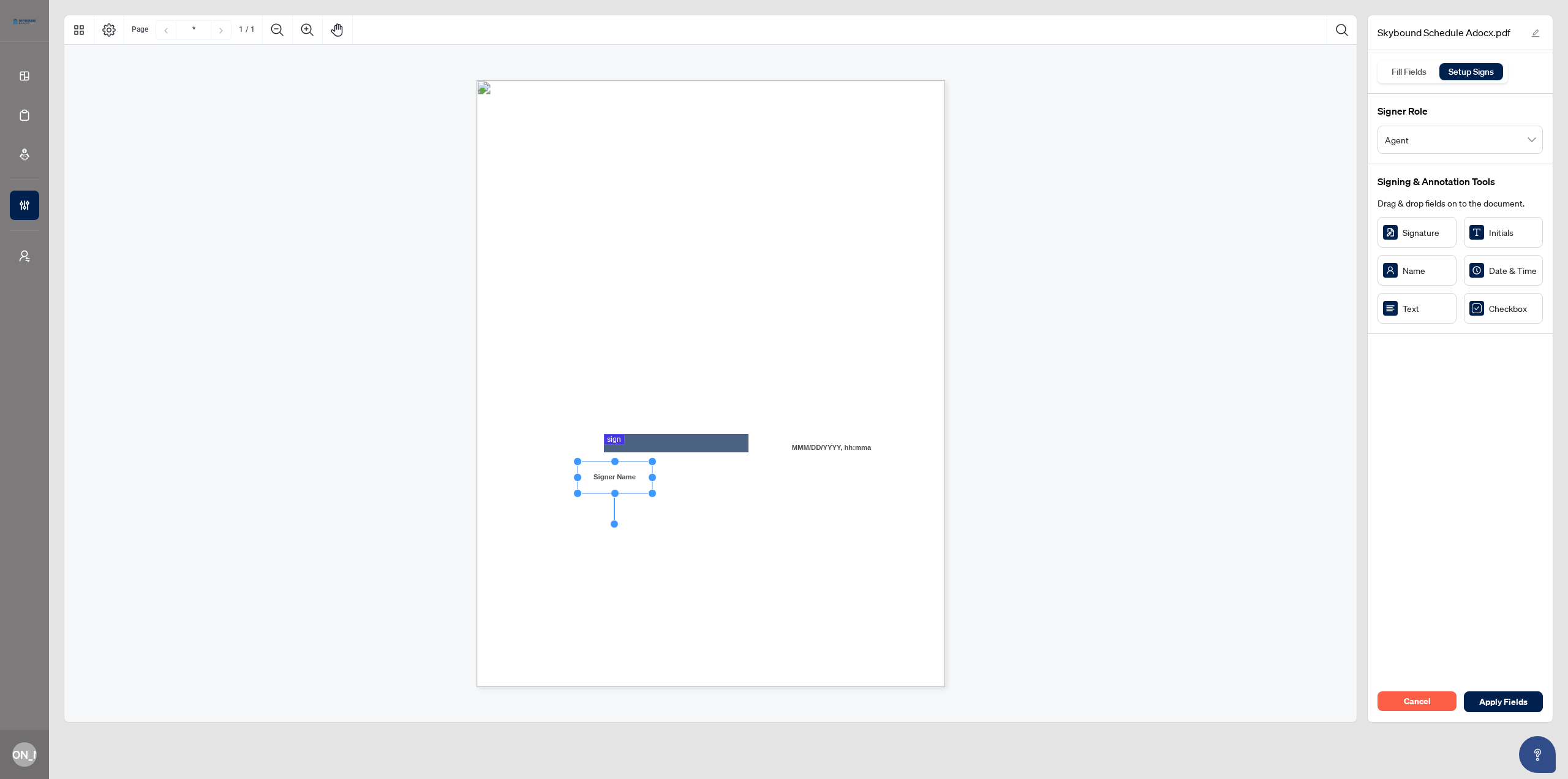
drag, startPoint x: 671, startPoint y: 498, endPoint x: 681, endPoint y: 503, distance: 11.2
click at [671, 426] on div "SCHEDULE A – COMMISSION PLAN AND FEE SCHEDULE This Schedule forms part of the I…" at bounding box center [769, 459] width 585 height 759
click at [940, 144] on span "Agent" at bounding box center [1460, 140] width 150 height 23
click at [940, 185] on div "Broker of Record (BOR)" at bounding box center [1460, 188] width 146 height 13
drag, startPoint x: 652, startPoint y: 510, endPoint x: 630, endPoint y: 512, distance: 22.1
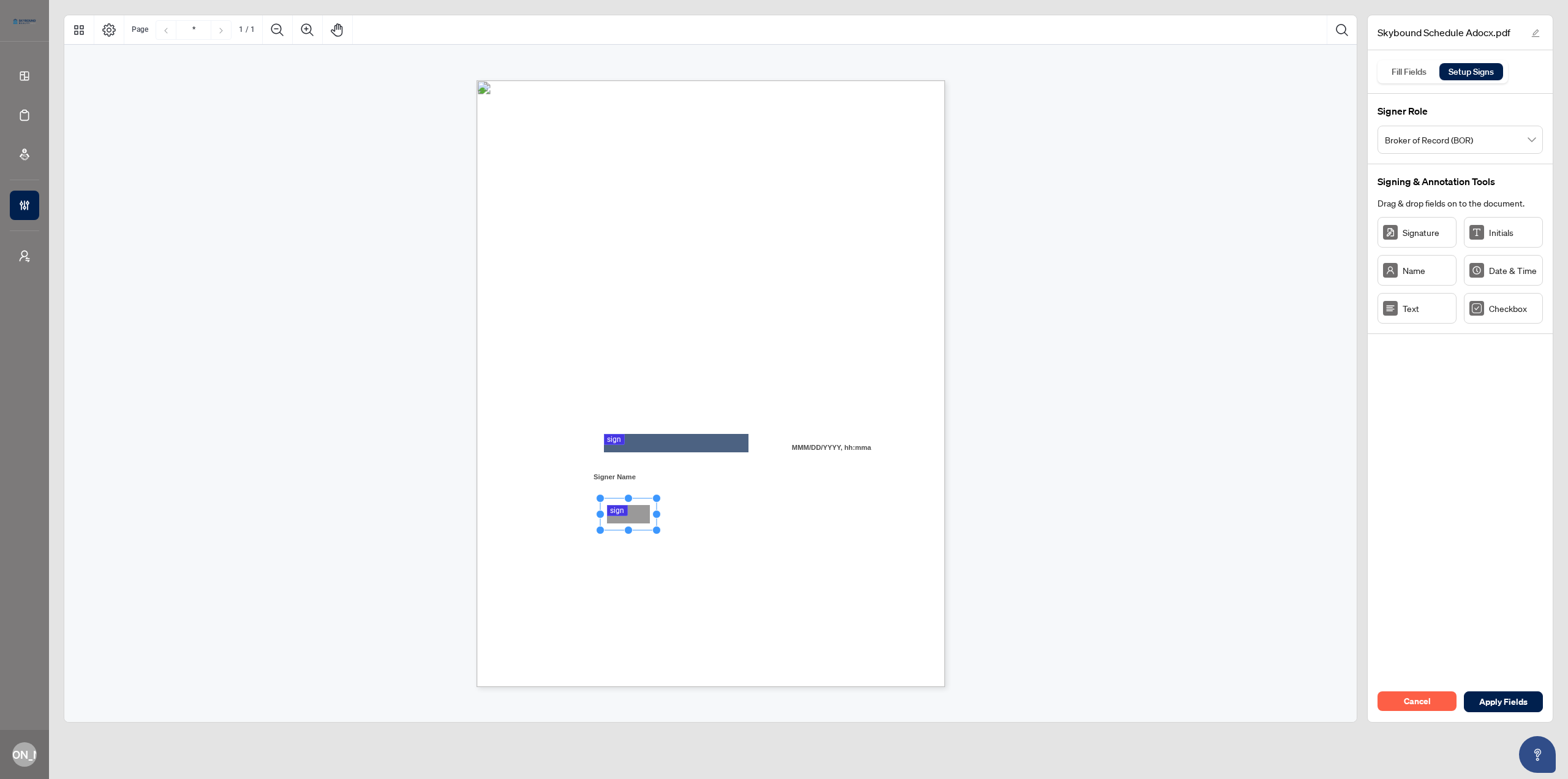
click at [657, 426] on div "SCHEDULE A – COMMISSION PLAN AND FEE SCHEDULE This Schedule forms part of the I…" at bounding box center [710, 383] width 469 height 607
click at [650, 426] on rect "Page 1" at bounding box center [628, 514] width 56 height 32
click at [638, 426] on rect "Page 1" at bounding box center [627, 514] width 56 height 32
click at [603, 426] on span "Skybound Realty" at bounding box center [574, 531] width 57 height 10
drag, startPoint x: 657, startPoint y: 514, endPoint x: 752, endPoint y: 503, distance: 95.6
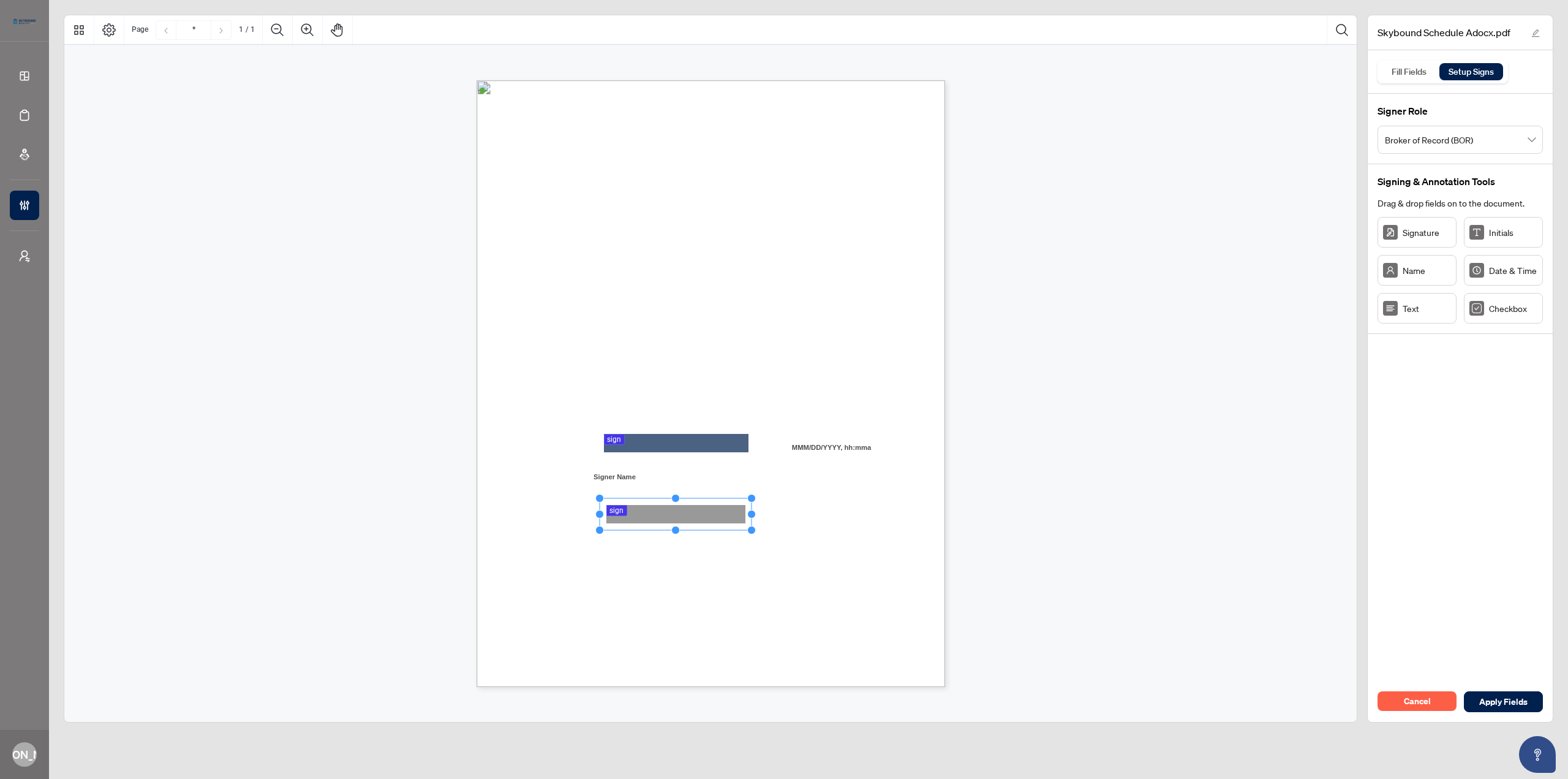
click at [752, 426] on div "SCHEDULE A – COMMISSION PLAN AND FEE SCHEDULE This Schedule forms part of the I…" at bounding box center [710, 383] width 469 height 607
click at [758, 426] on div "SCHEDULE A – COMMISSION PLAN AND FEE SCHEDULE This Schedule forms part of the I…" at bounding box center [769, 459] width 585 height 759
click at [835, 426] on div "SCHEDULE A – COMMISSION PLAN AND FEE SCHEDULE This Schedule forms part of the I…" at bounding box center [769, 459] width 585 height 759
click at [692, 426] on div "SCHEDULE A – COMMISSION PLAN AND FEE SCHEDULE This Schedule forms part of the I…" at bounding box center [769, 459] width 585 height 759
click at [940, 426] on span "Apply Fields" at bounding box center [1503, 701] width 48 height 20
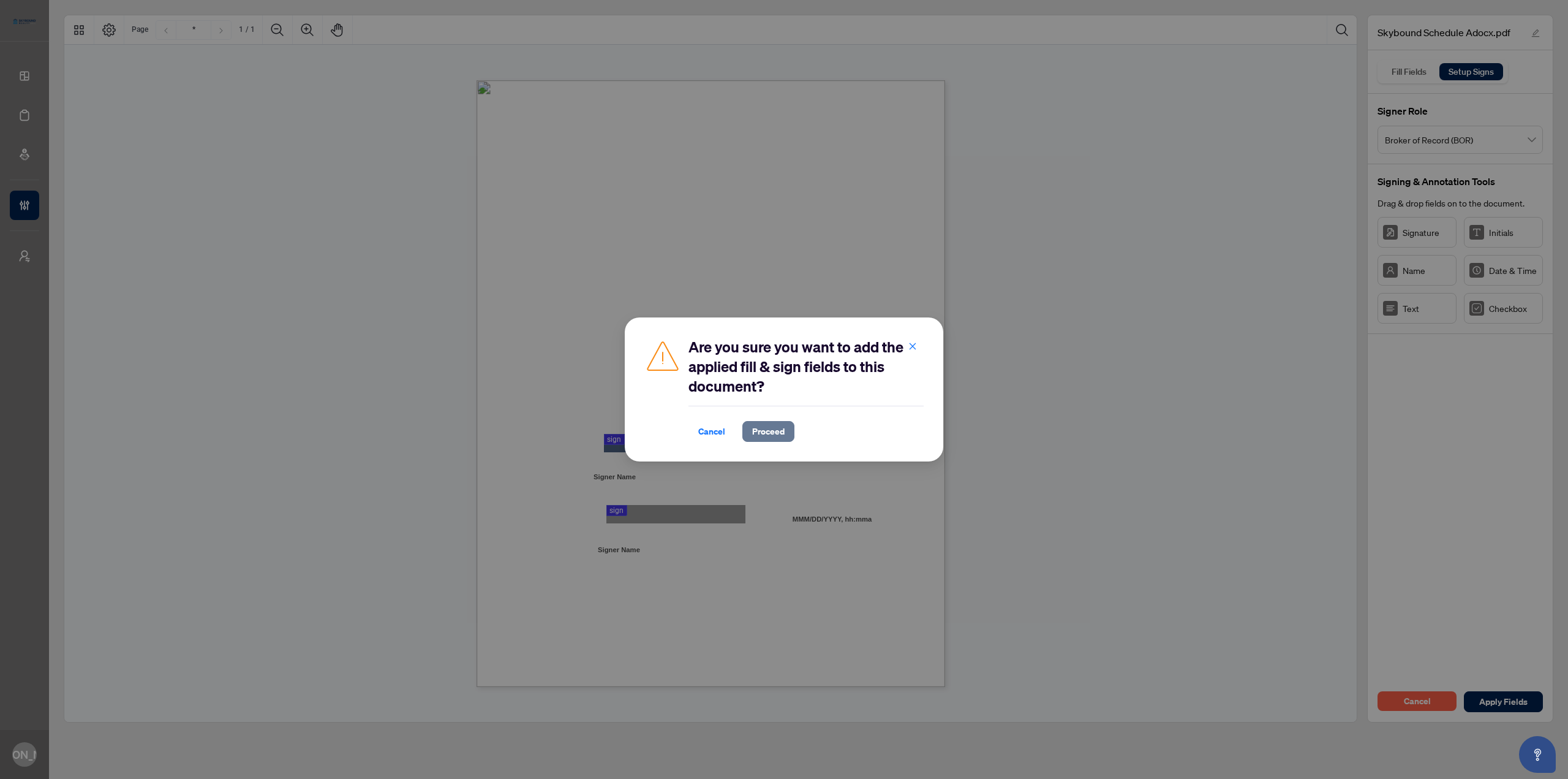
click at [750, 426] on button "Proceed" at bounding box center [768, 431] width 52 height 21
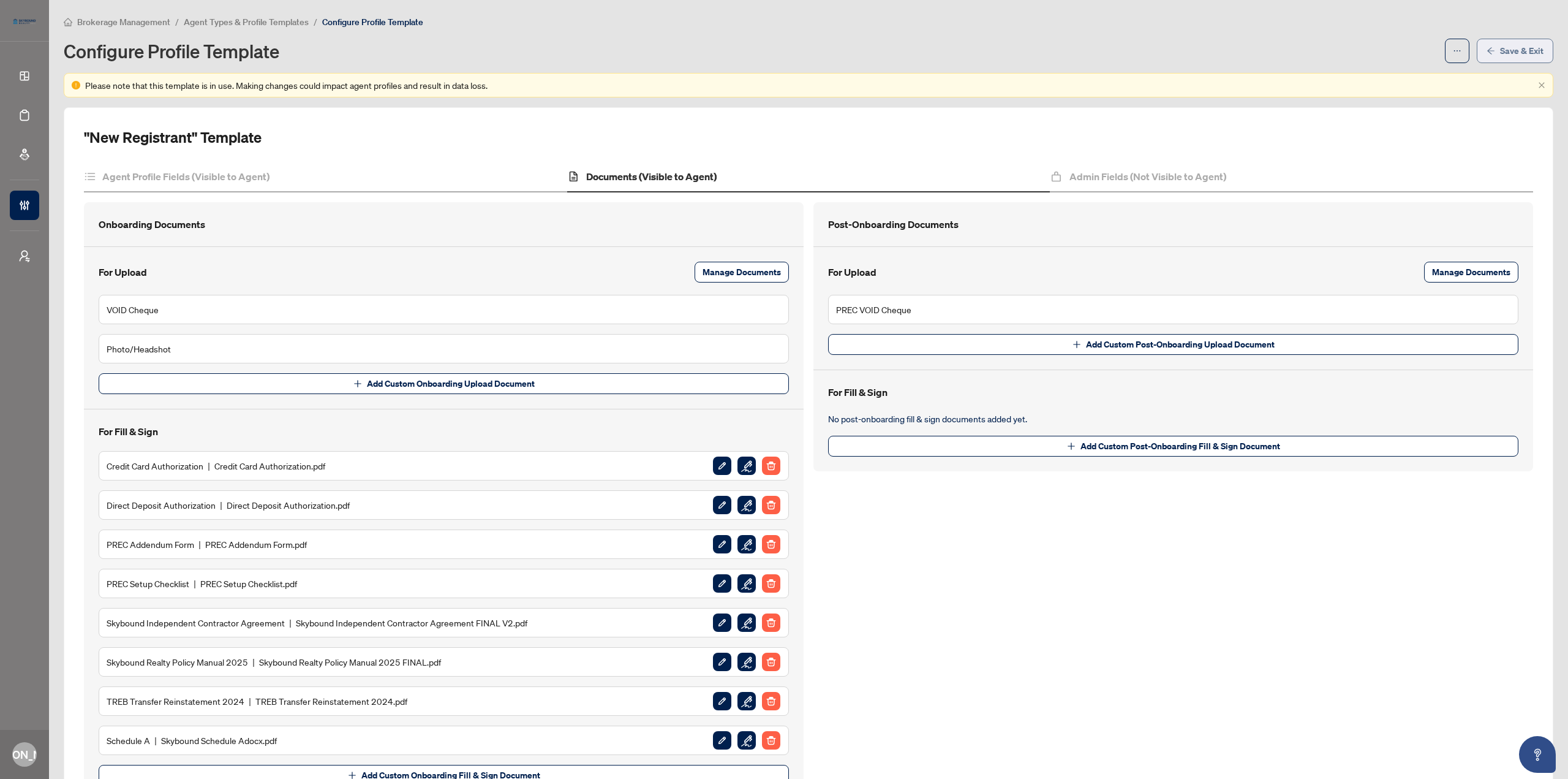
click at [940, 43] on span "Save & Exit" at bounding box center [1521, 50] width 43 height 20
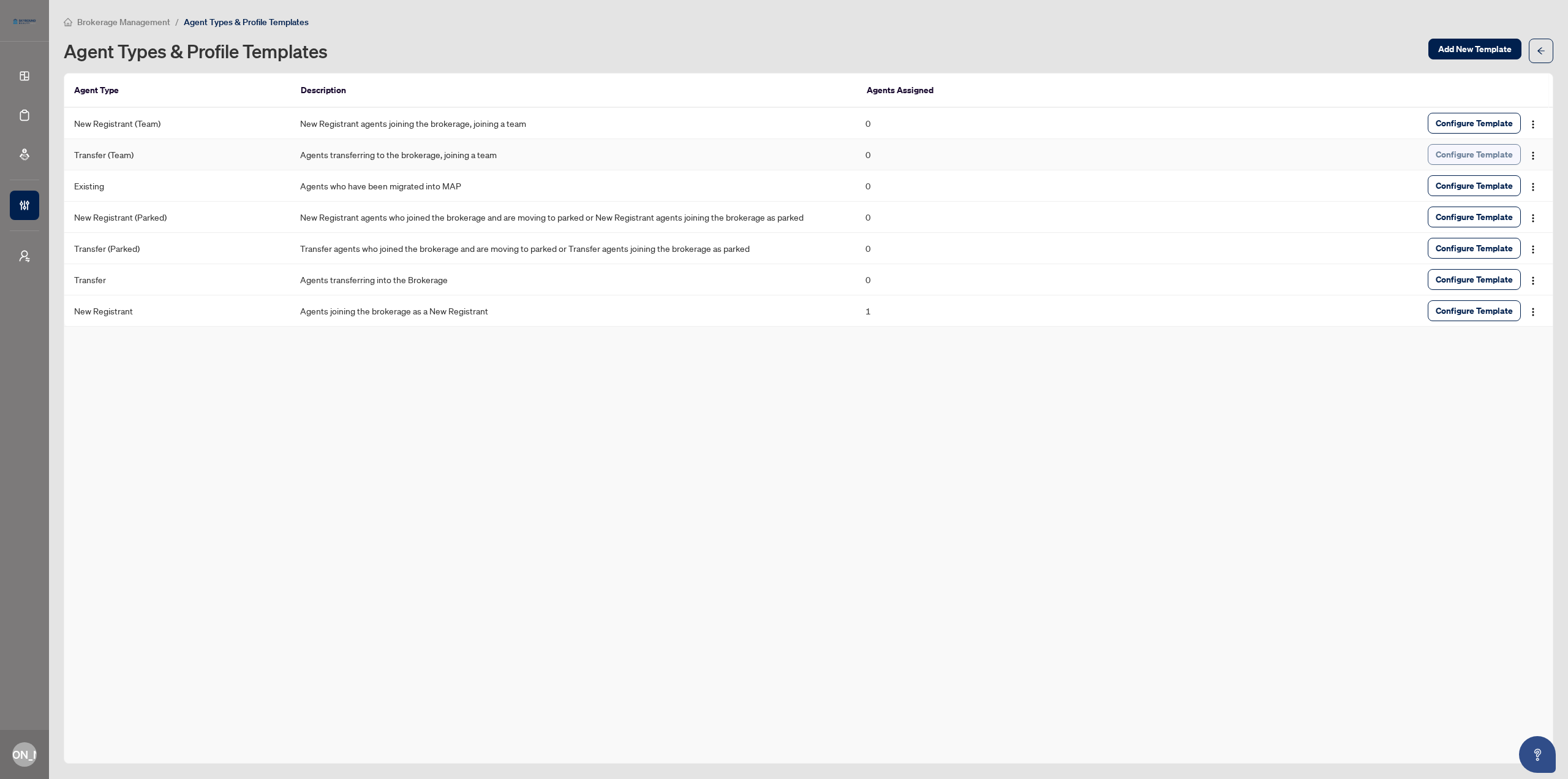
click at [940, 156] on span "Configure Template" at bounding box center [1474, 154] width 77 height 20
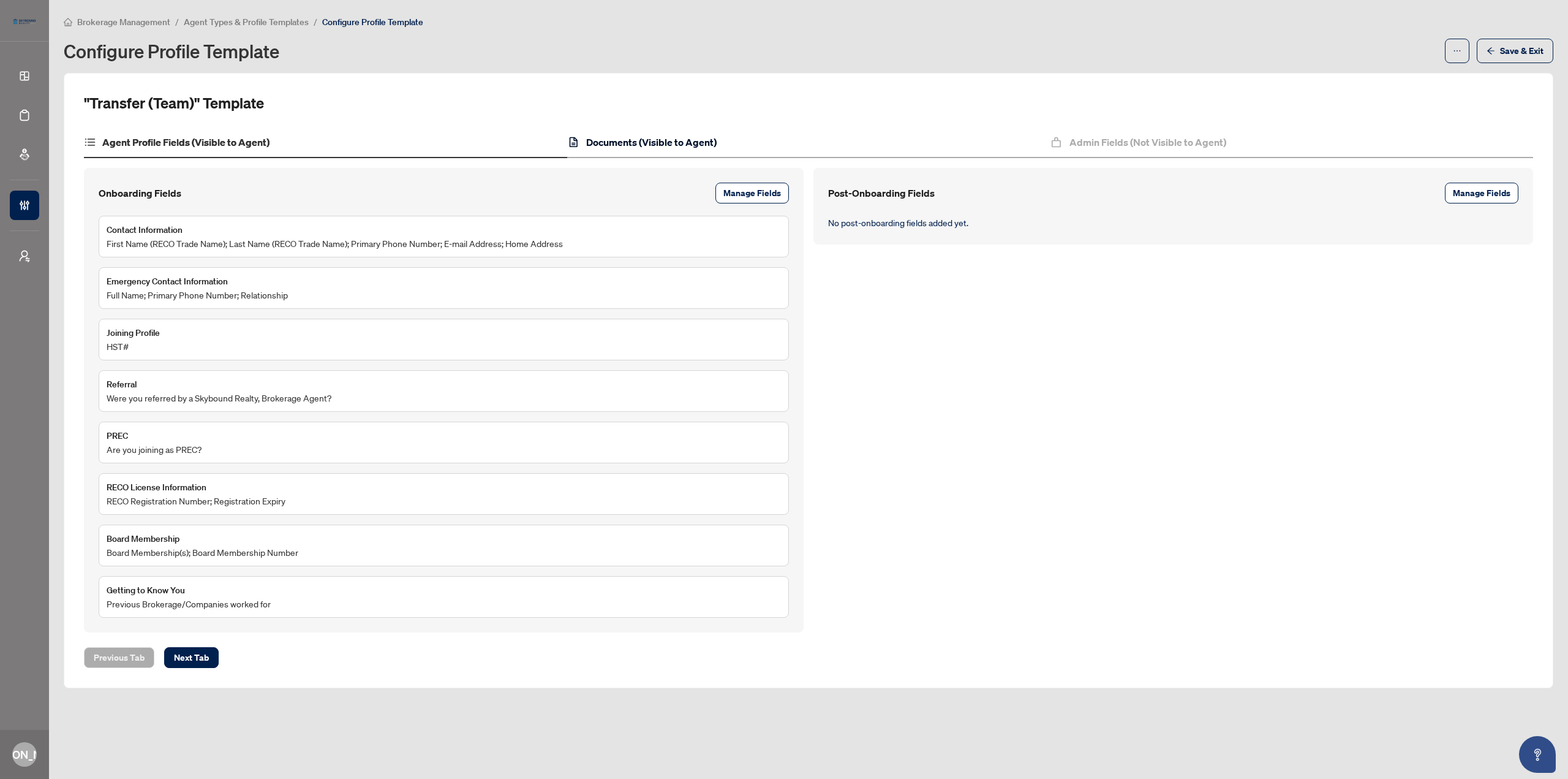
click at [680, 144] on h4 "Documents (Visible to Agent)" at bounding box center [651, 142] width 131 height 15
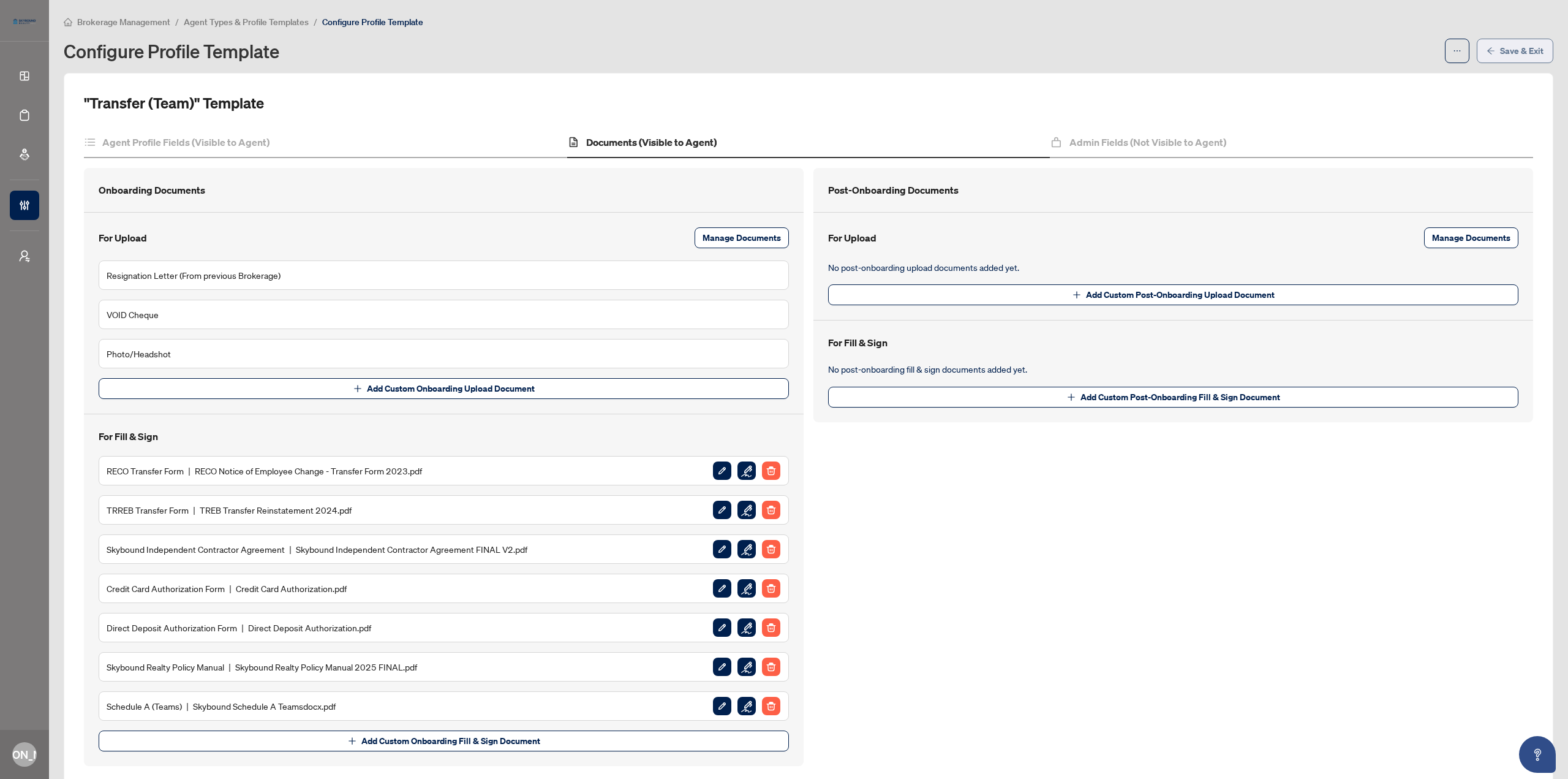
click at [940, 54] on span "Save & Exit" at bounding box center [1521, 50] width 43 height 20
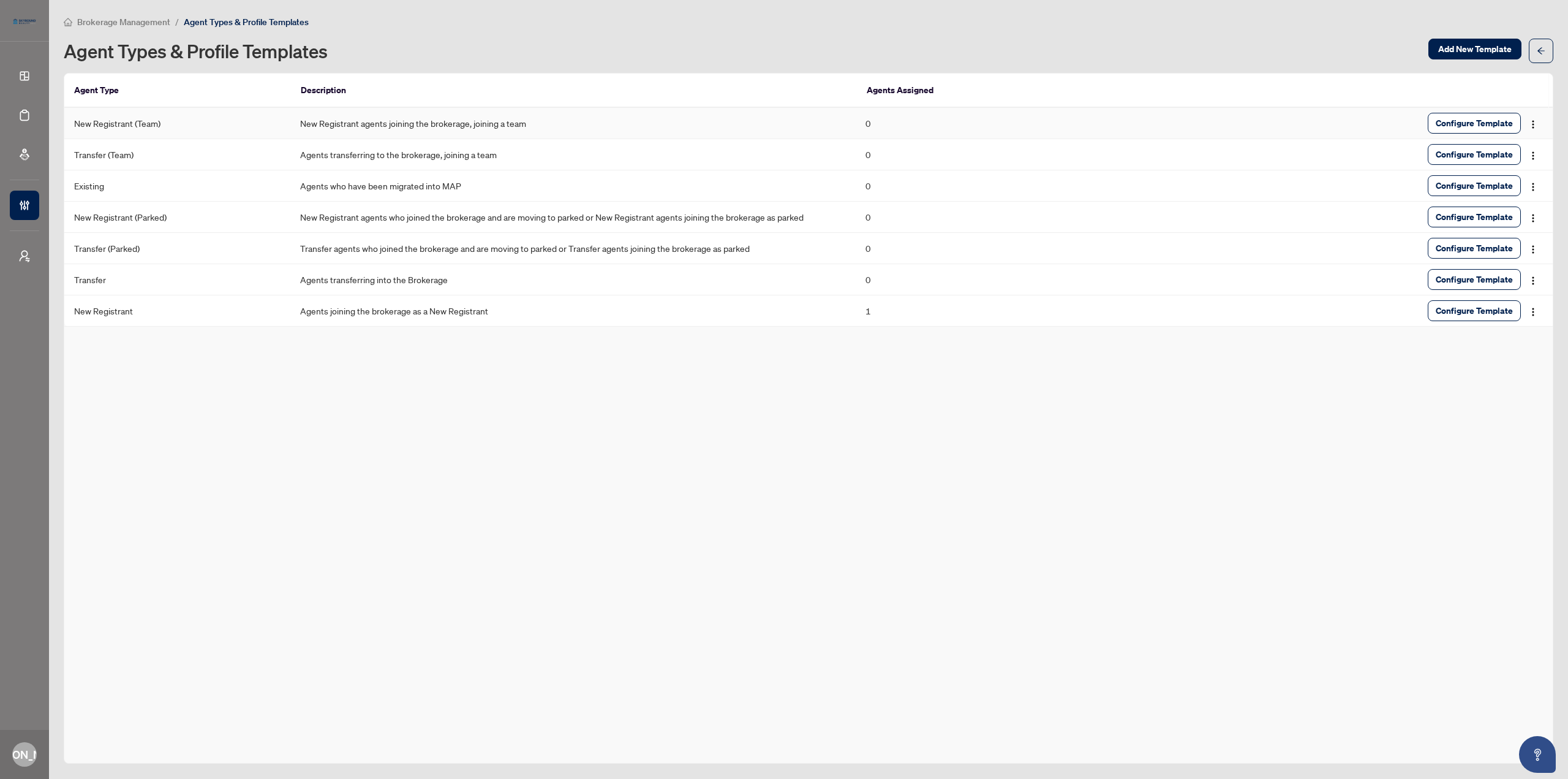
click at [434, 119] on td "New Registrant agents joining the brokerage, joining a team" at bounding box center [573, 123] width 565 height 31
click at [940, 128] on span "Configure Template" at bounding box center [1474, 123] width 77 height 20
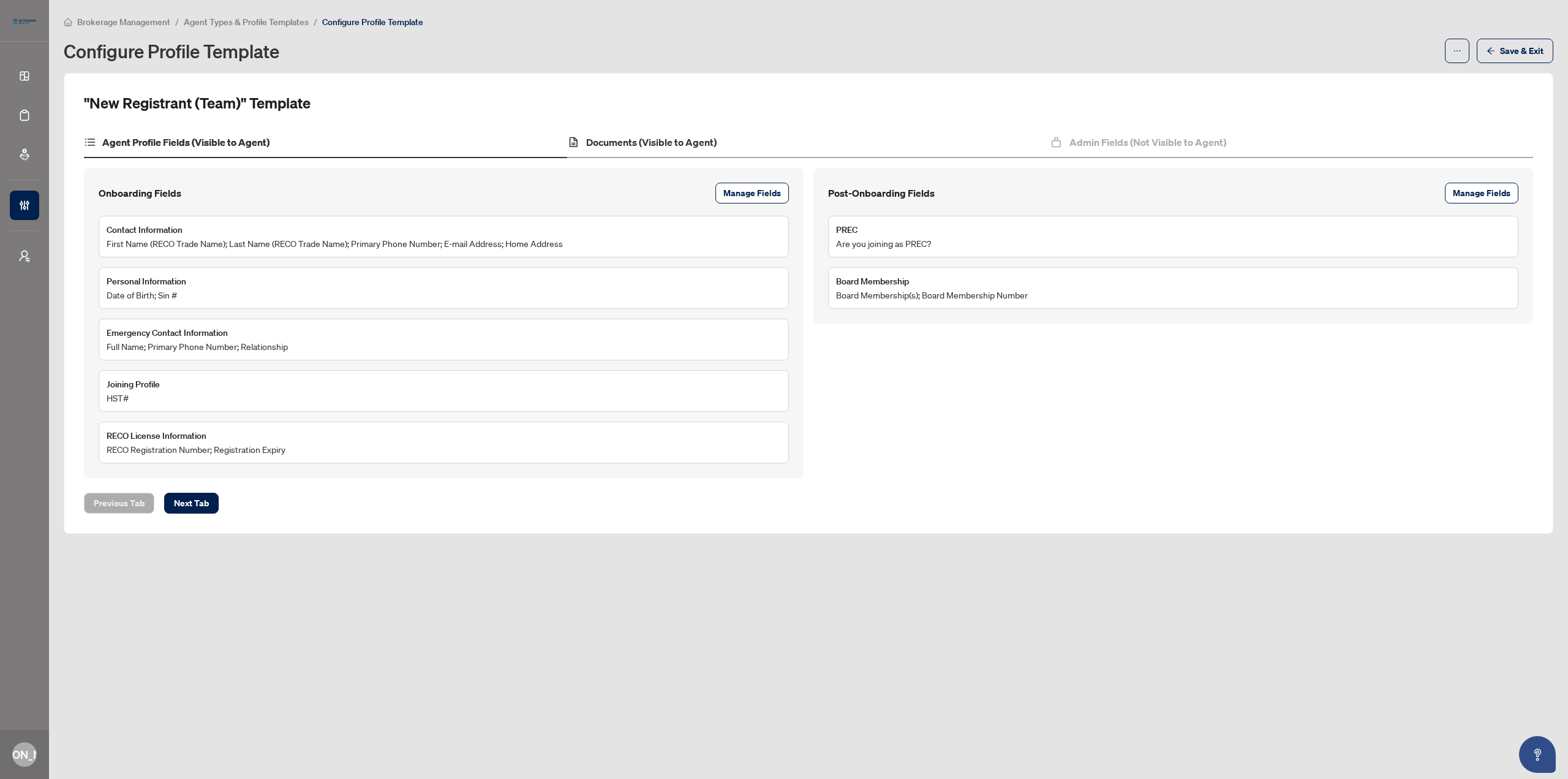
click at [742, 145] on div "Documents (Visible to Agent)" at bounding box center [809, 143] width 483 height 31
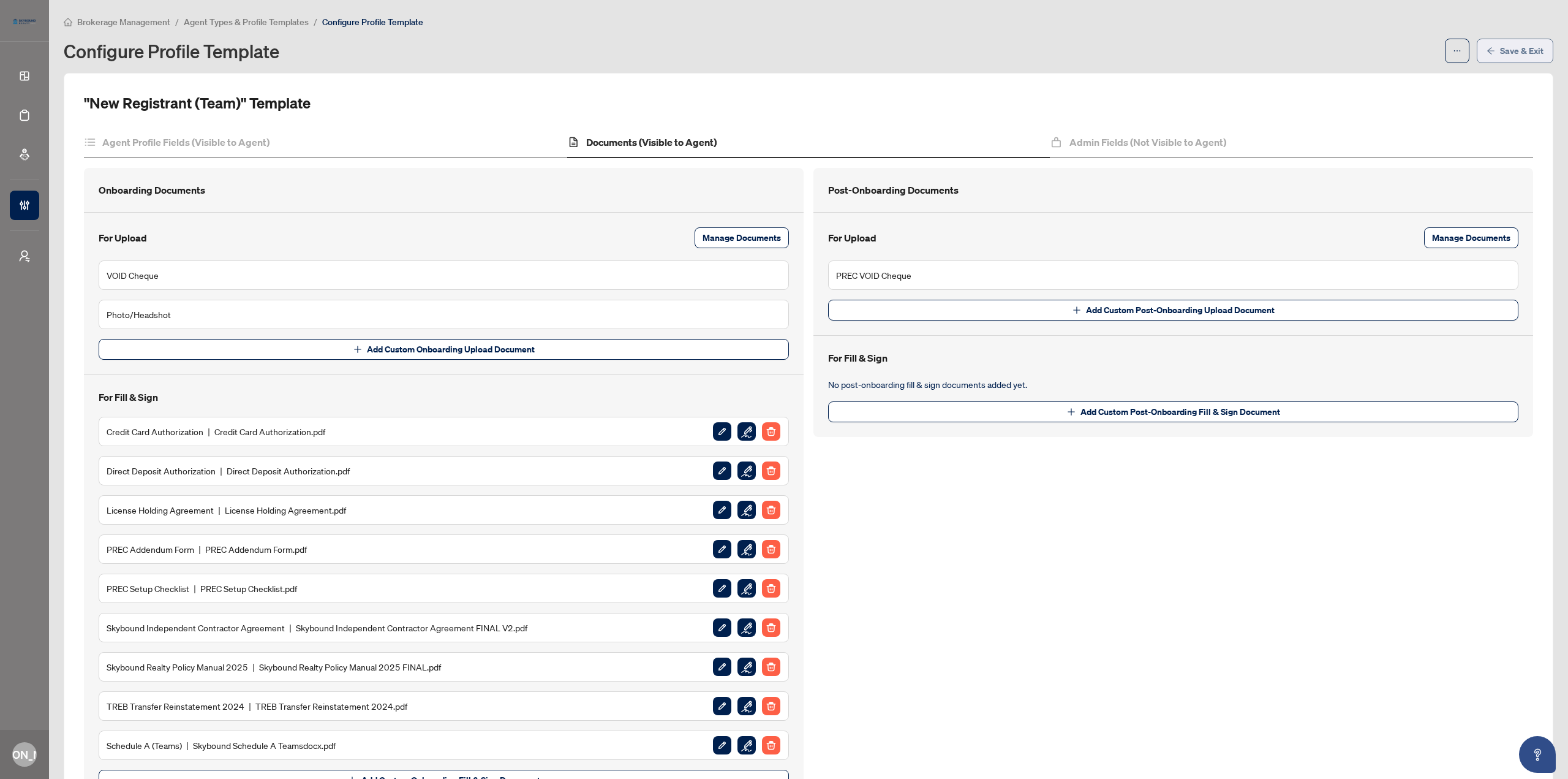
click at [940, 49] on span "Save & Exit" at bounding box center [1521, 50] width 43 height 20
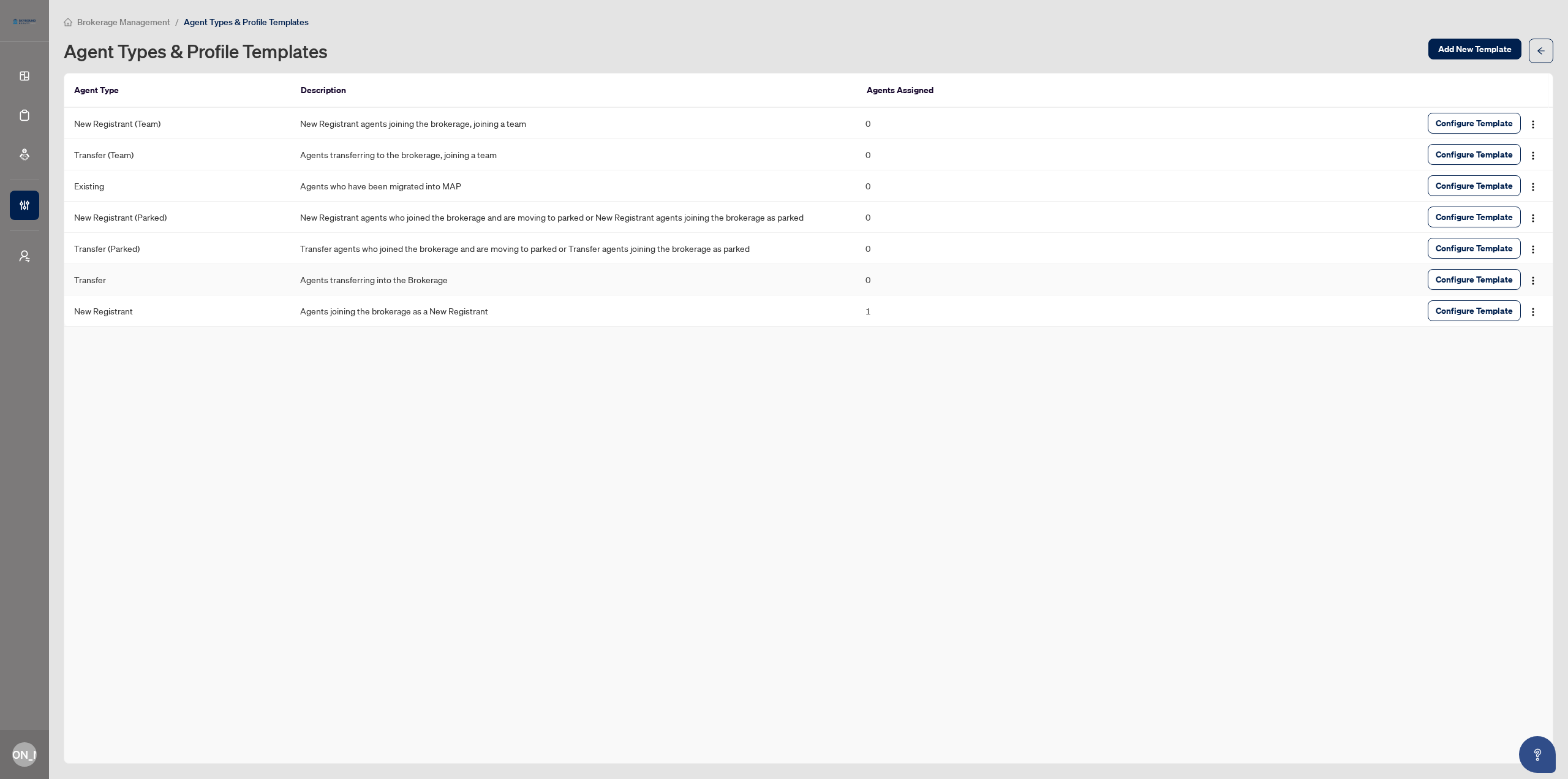
click at [940, 276] on div "Configure Template" at bounding box center [1345, 279] width 395 height 21
click at [940, 277] on span "Configure Template" at bounding box center [1474, 279] width 77 height 20
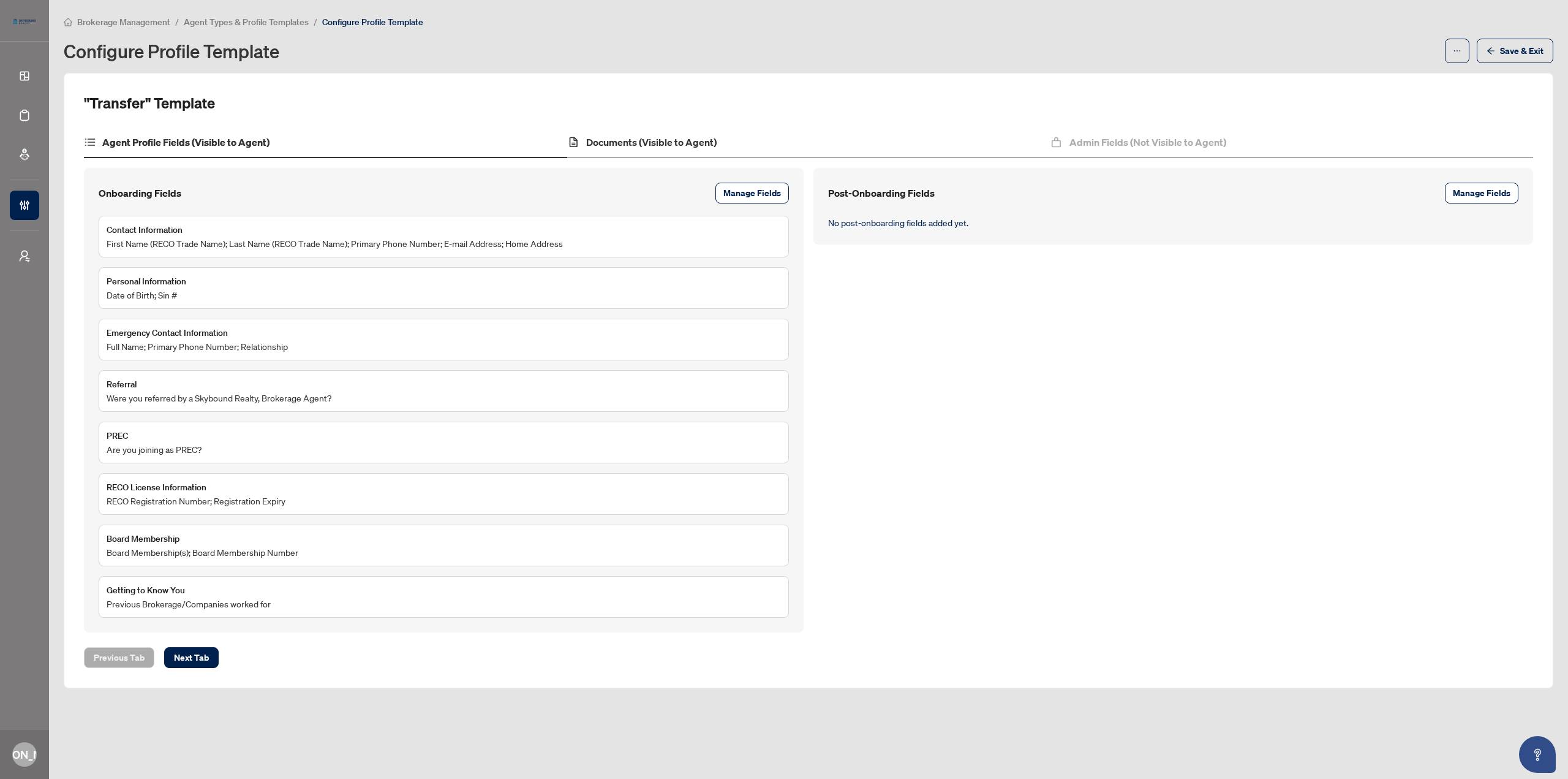
click at [692, 149] on div "Documents (Visible to Agent)" at bounding box center [809, 143] width 483 height 31
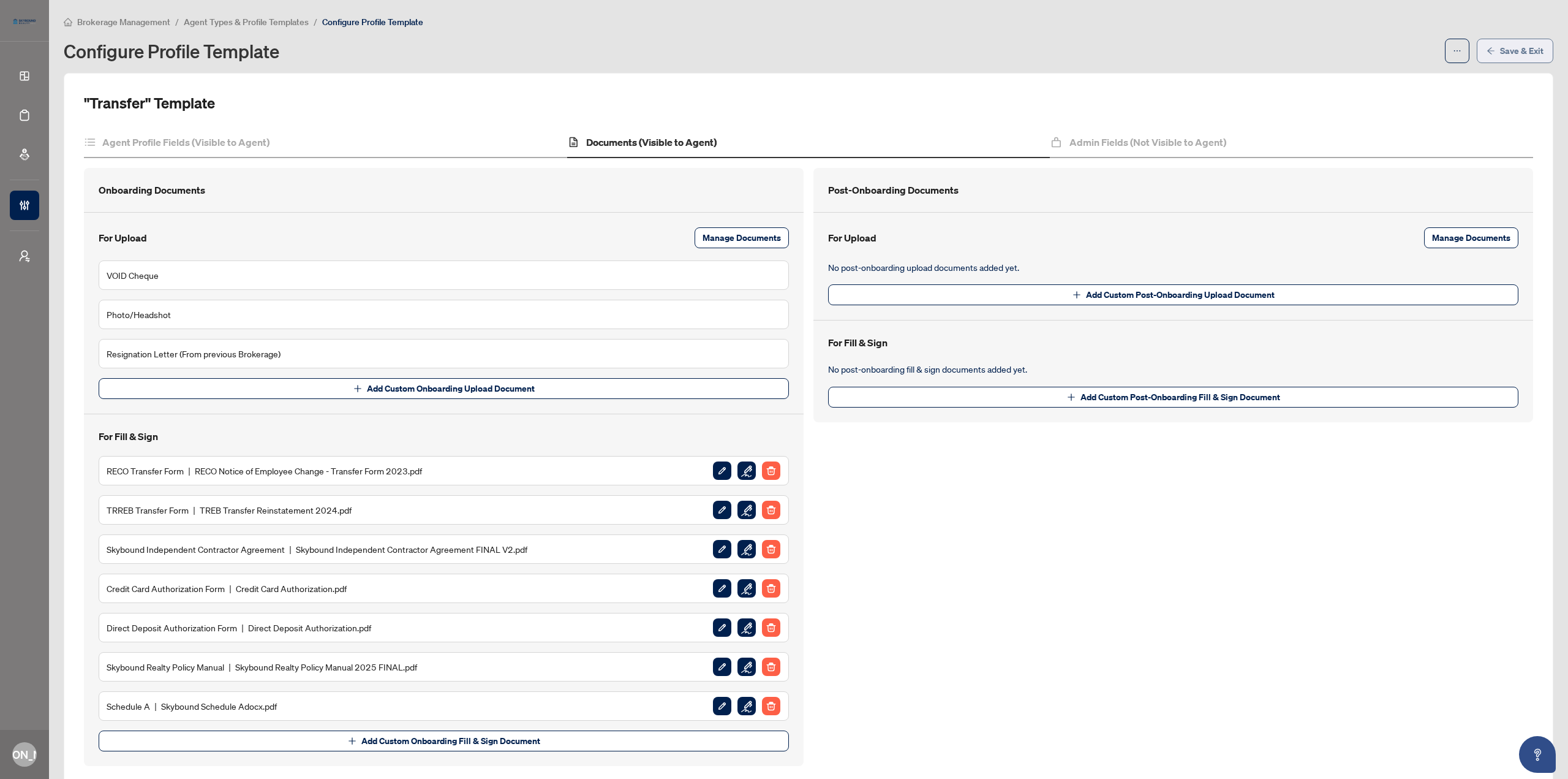
click at [940, 53] on span "Save & Exit" at bounding box center [1521, 50] width 43 height 20
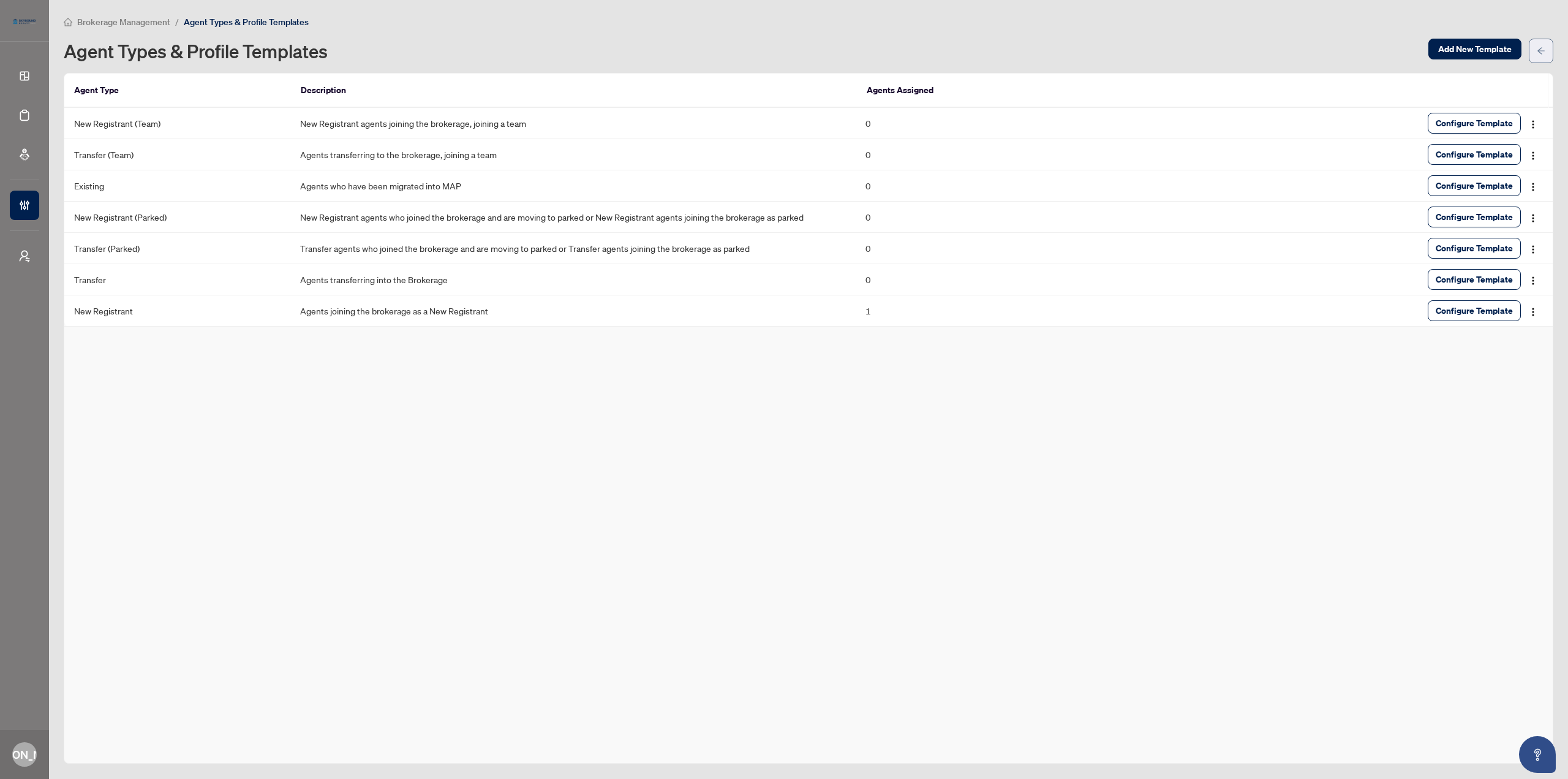
click at [940, 46] on span "button" at bounding box center [1541, 50] width 8 height 20
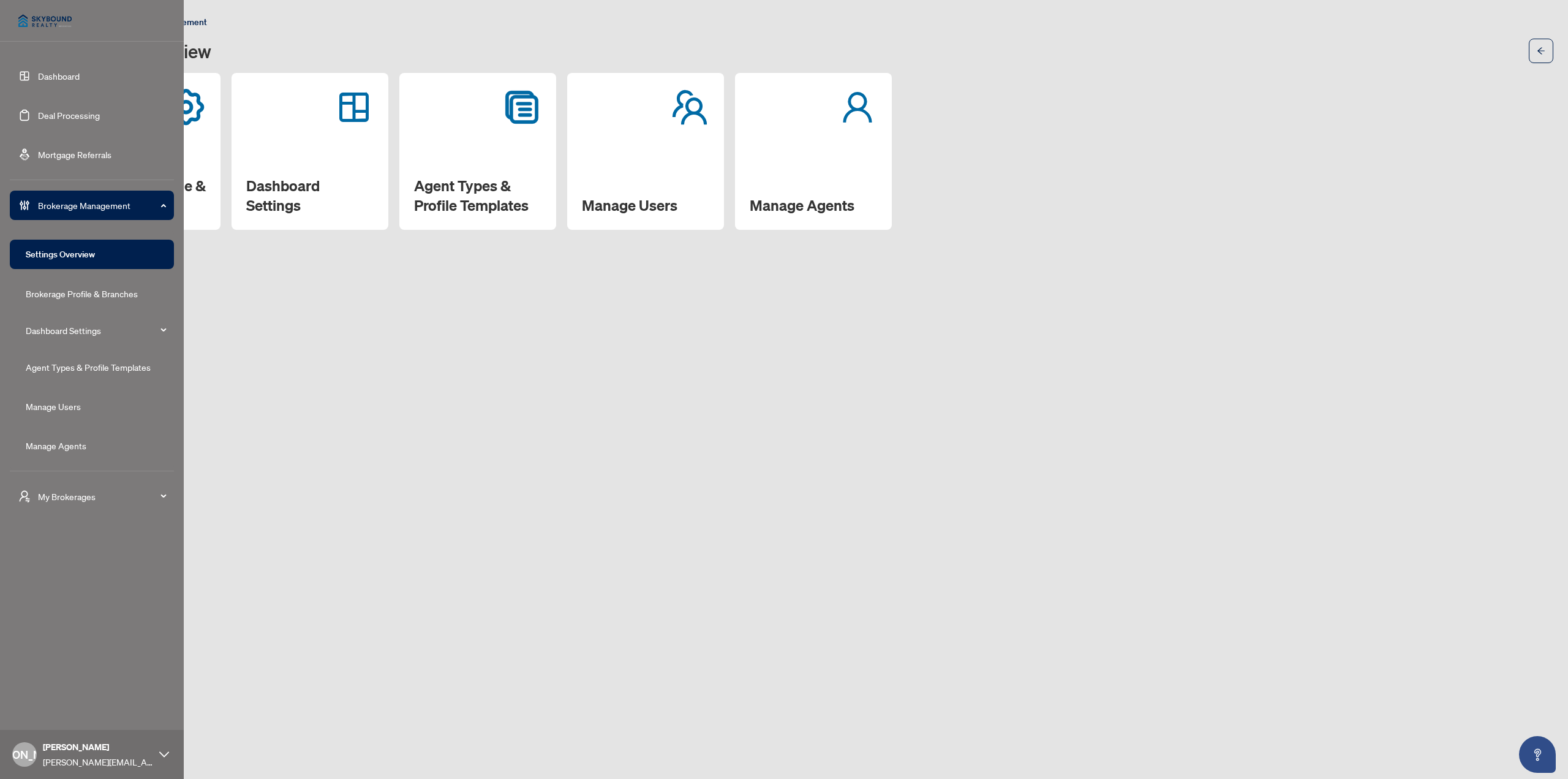
click at [38, 76] on link "Dashboard" at bounding box center [59, 75] width 41 height 11
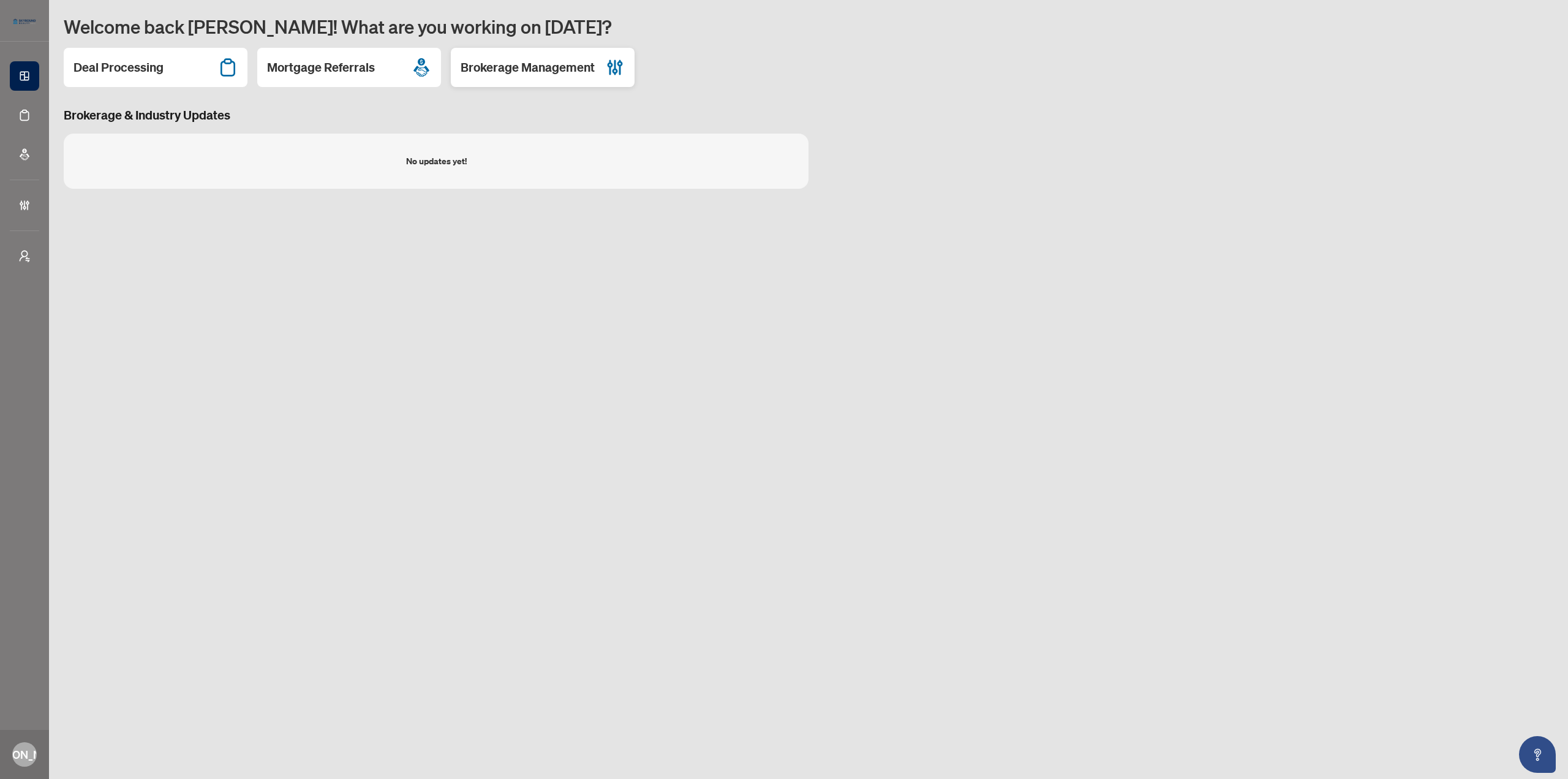
click at [566, 75] on h2 "Brokerage Management" at bounding box center [527, 67] width 134 height 17
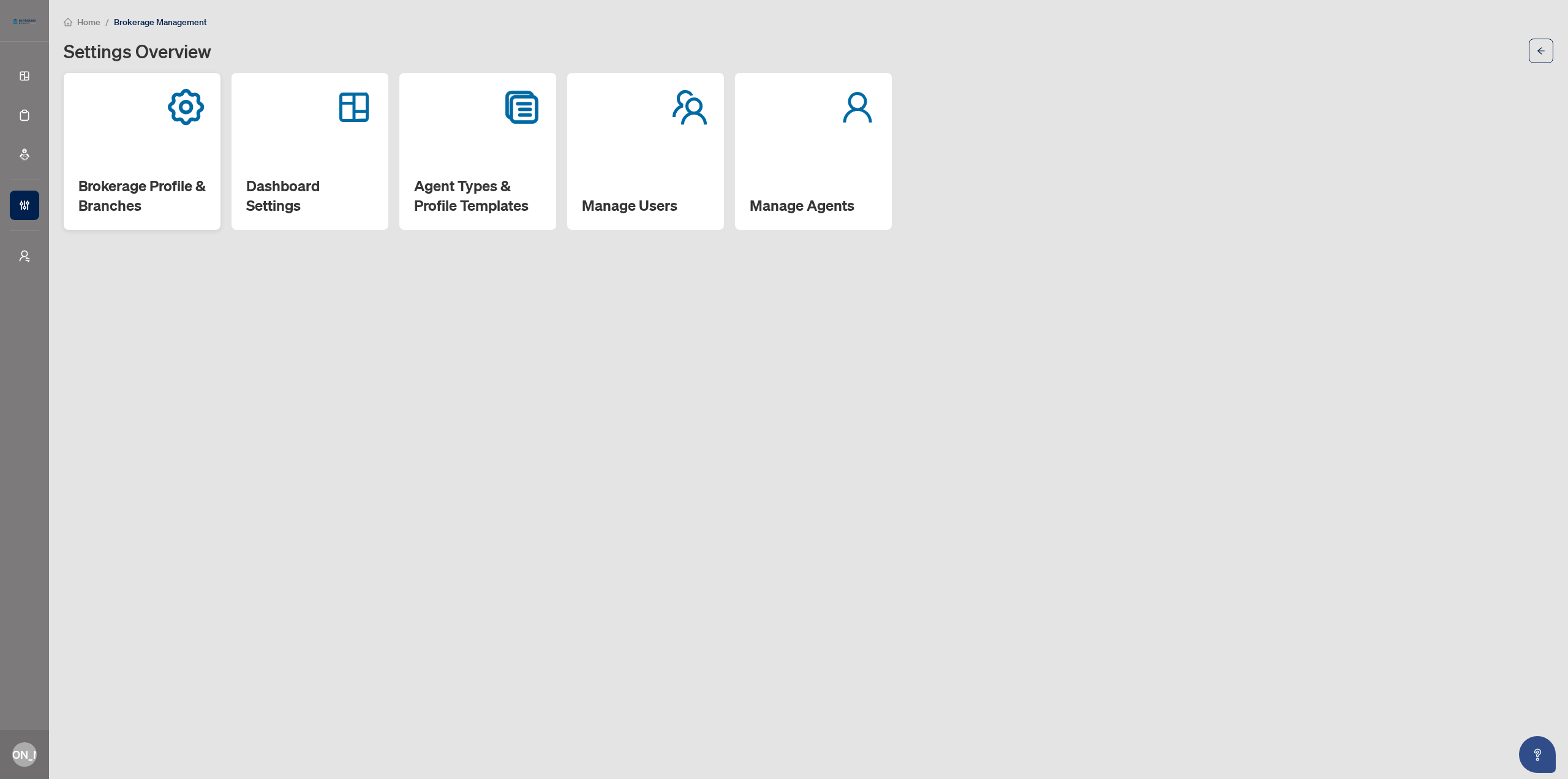
click at [149, 146] on div "Brokerage Profile & Branches" at bounding box center [142, 151] width 157 height 157
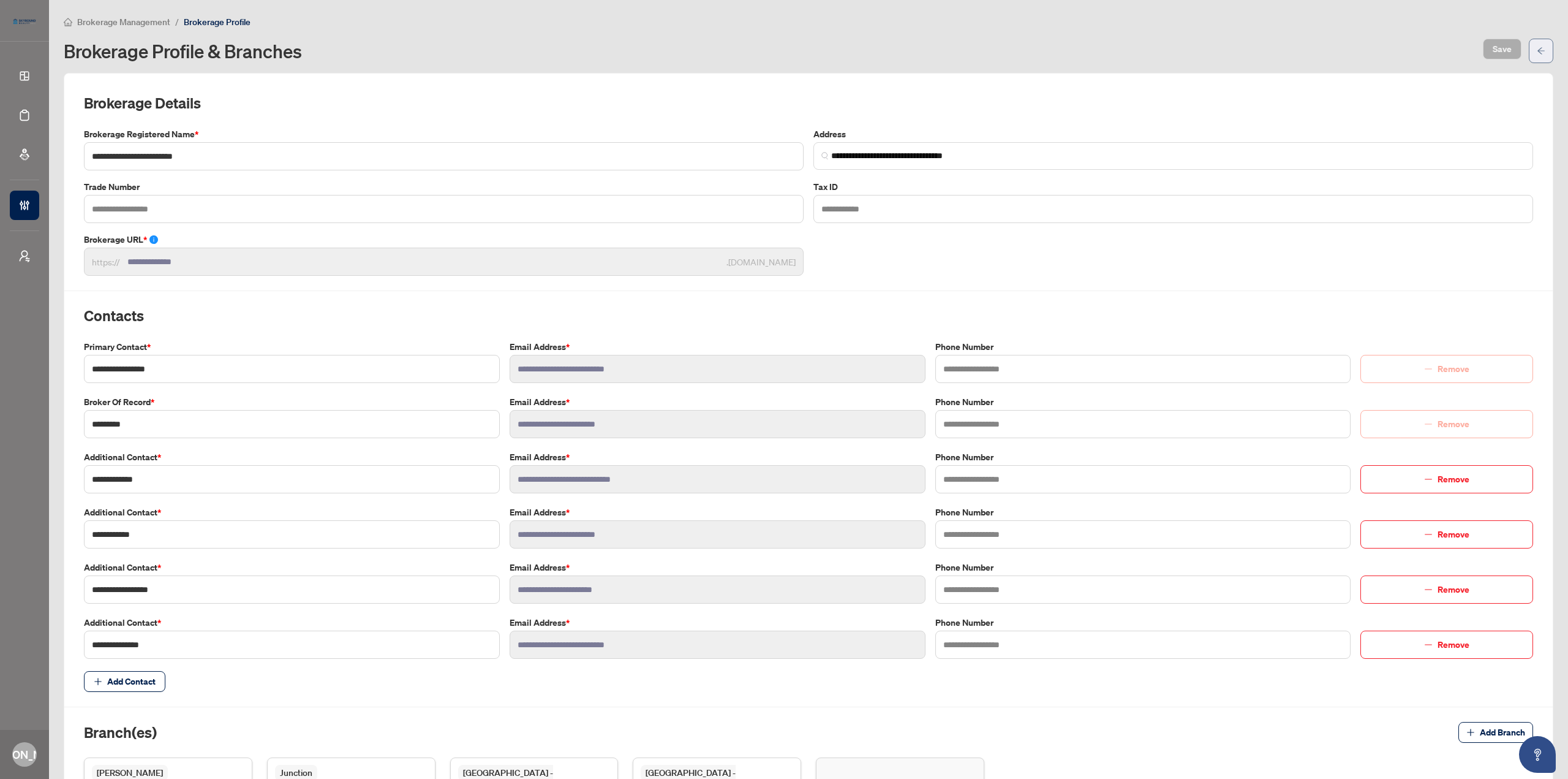
click at [940, 55] on button "button" at bounding box center [1541, 51] width 24 height 24
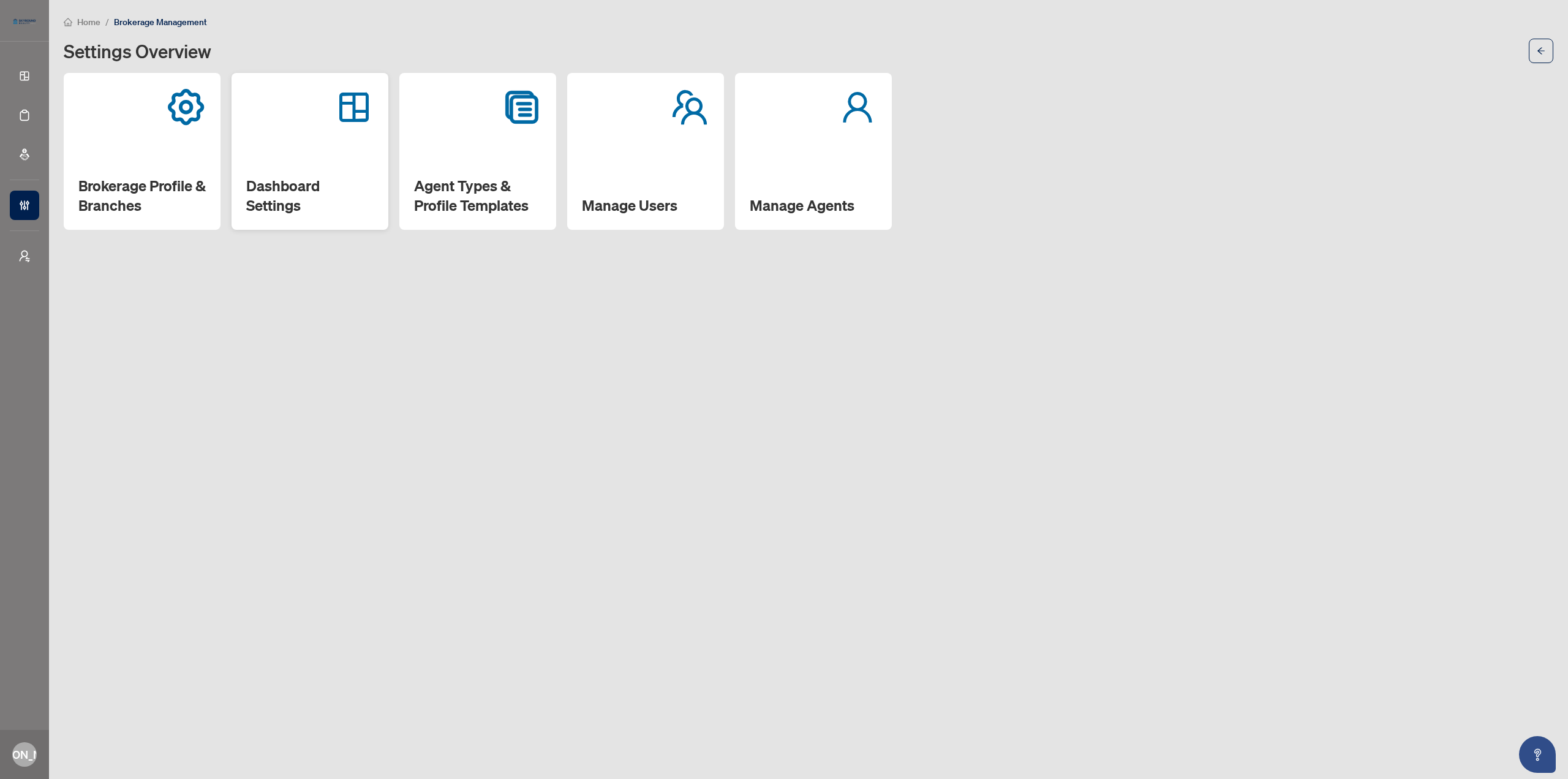
click at [294, 143] on div "Dashboard Settings" at bounding box center [310, 151] width 157 height 157
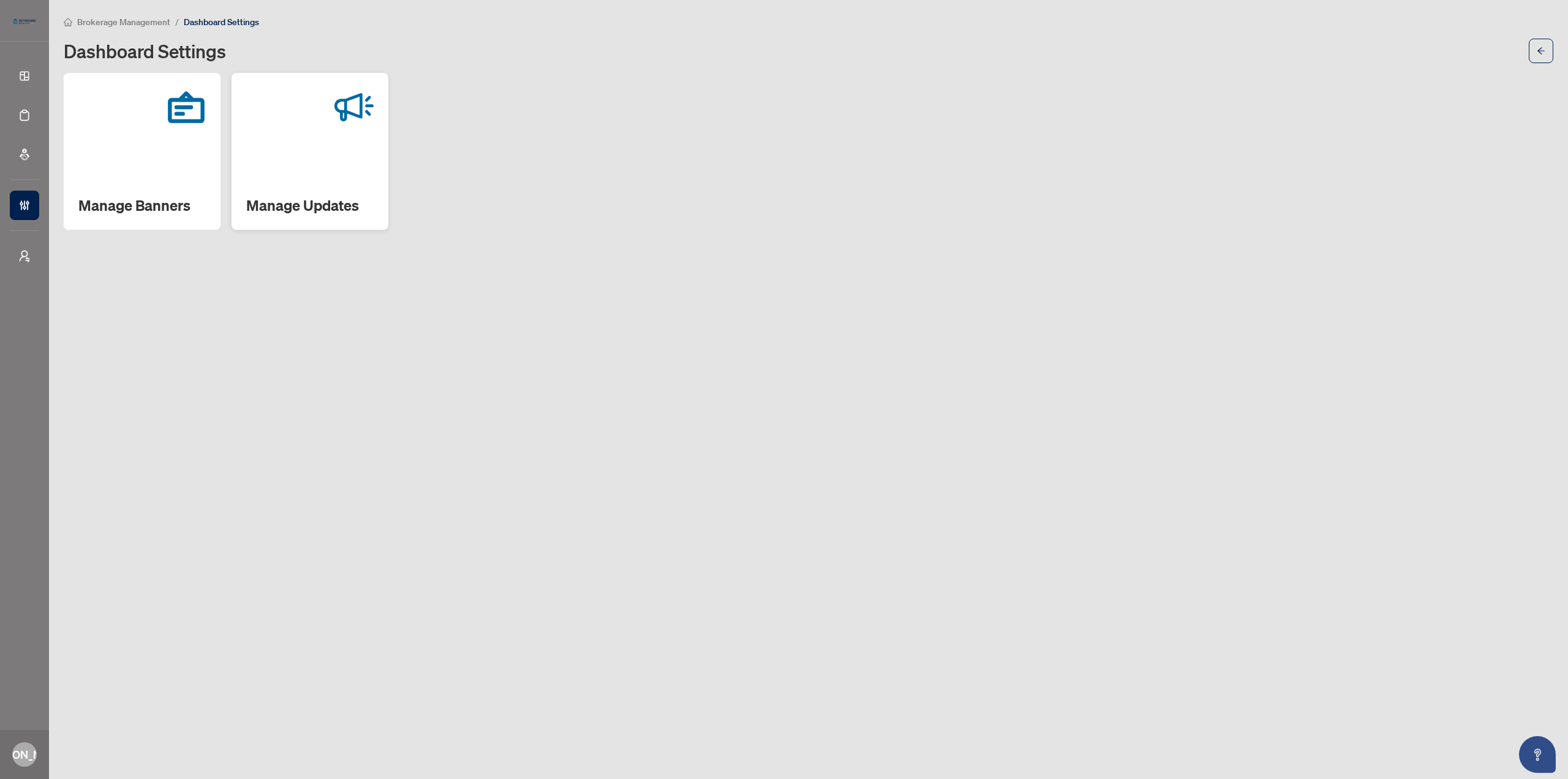
click at [293, 157] on div "Manage Updates" at bounding box center [310, 151] width 157 height 157
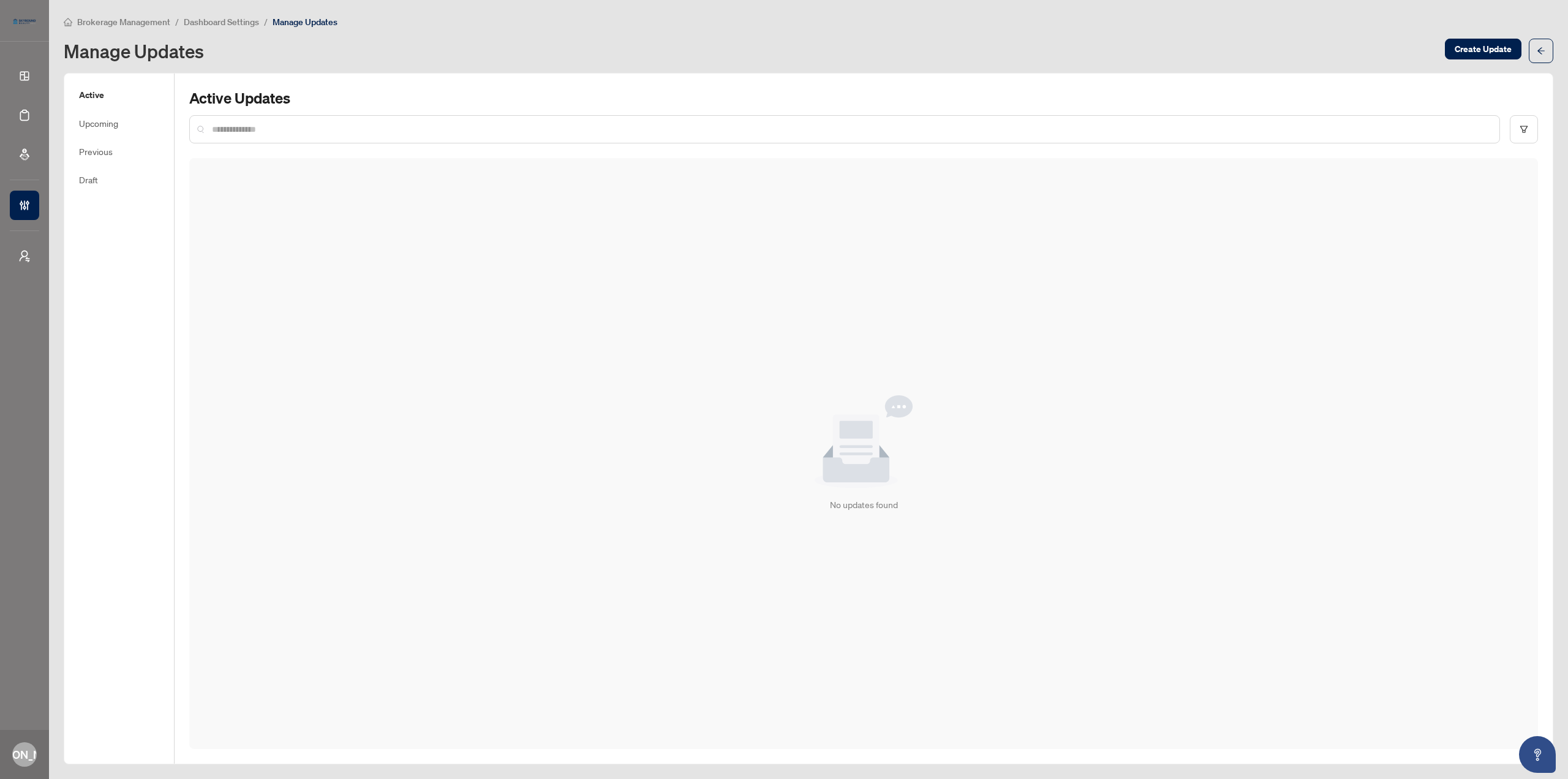
click at [940, 48] on div "Manage Updates Create Update" at bounding box center [809, 51] width 1490 height 24
click at [940, 49] on span "Create Update" at bounding box center [1483, 48] width 57 height 20
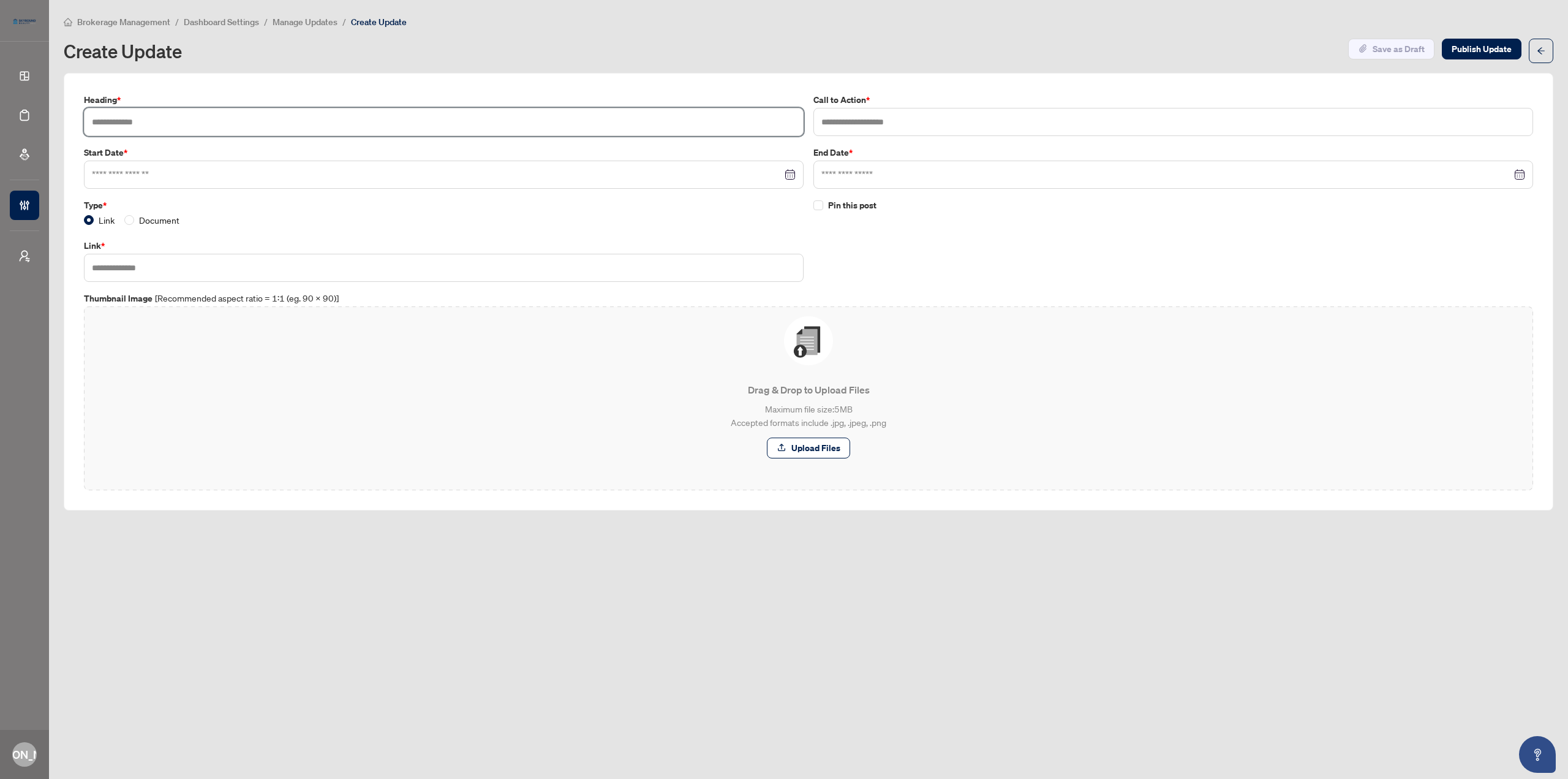
click at [381, 110] on input "text" at bounding box center [444, 122] width 719 height 28
type input "*********"
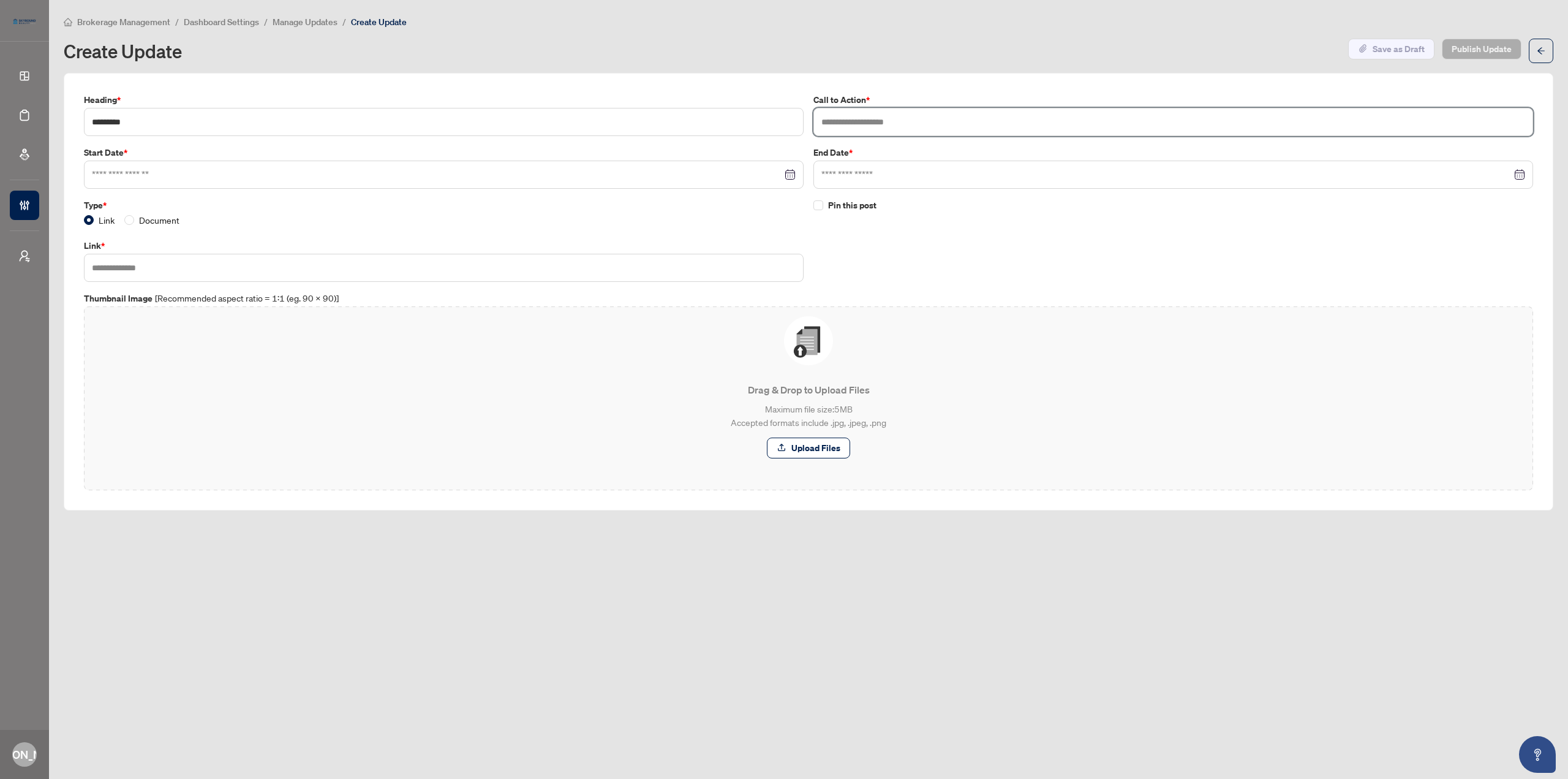
click at [939, 113] on input "text" at bounding box center [1173, 122] width 719 height 28
type input "*"
type input "**********"
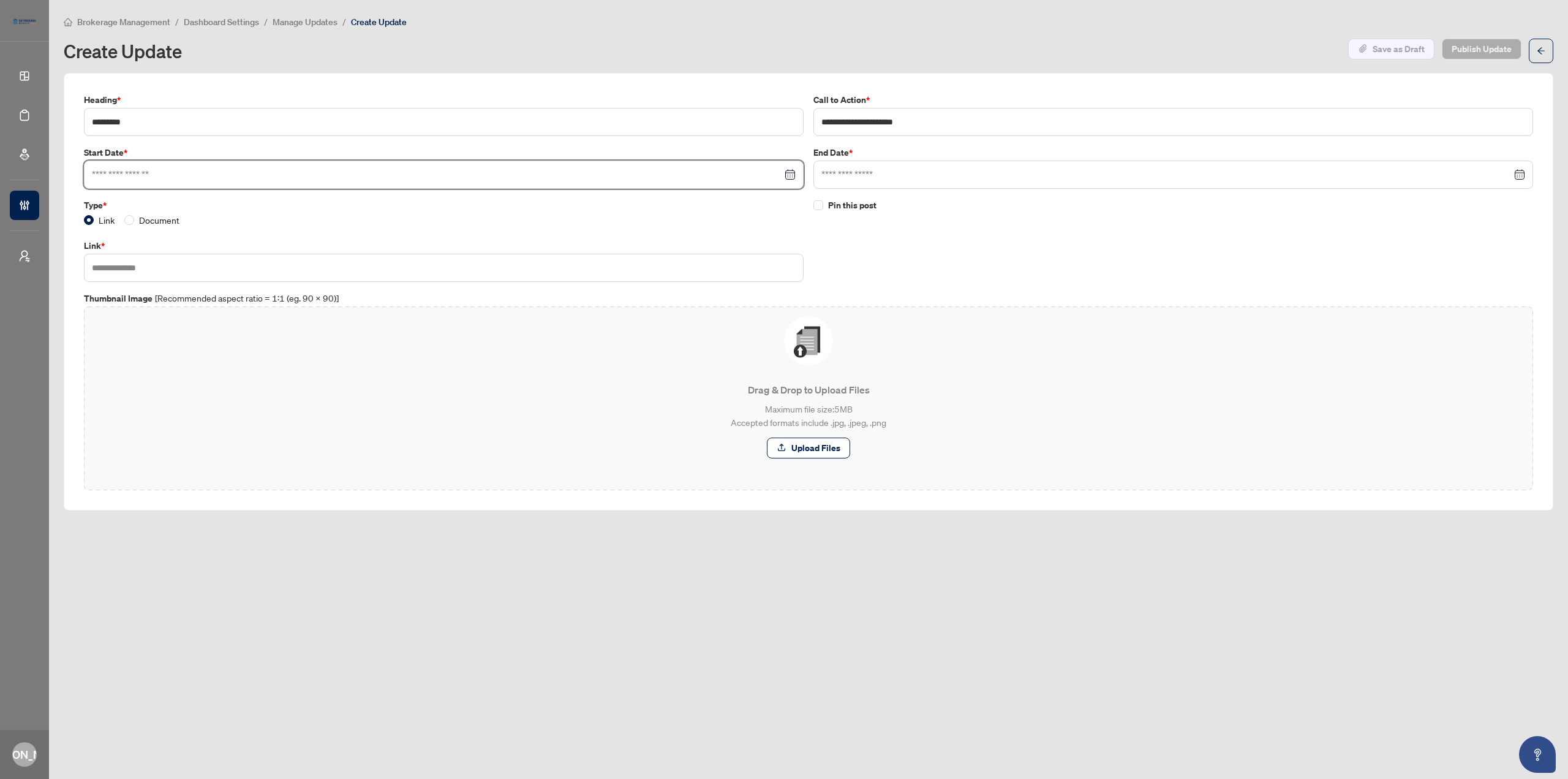
drag, startPoint x: 467, startPoint y: 171, endPoint x: 460, endPoint y: 190, distance: 20.2
click at [467, 172] on input at bounding box center [437, 174] width 690 height 13
type input "**********"
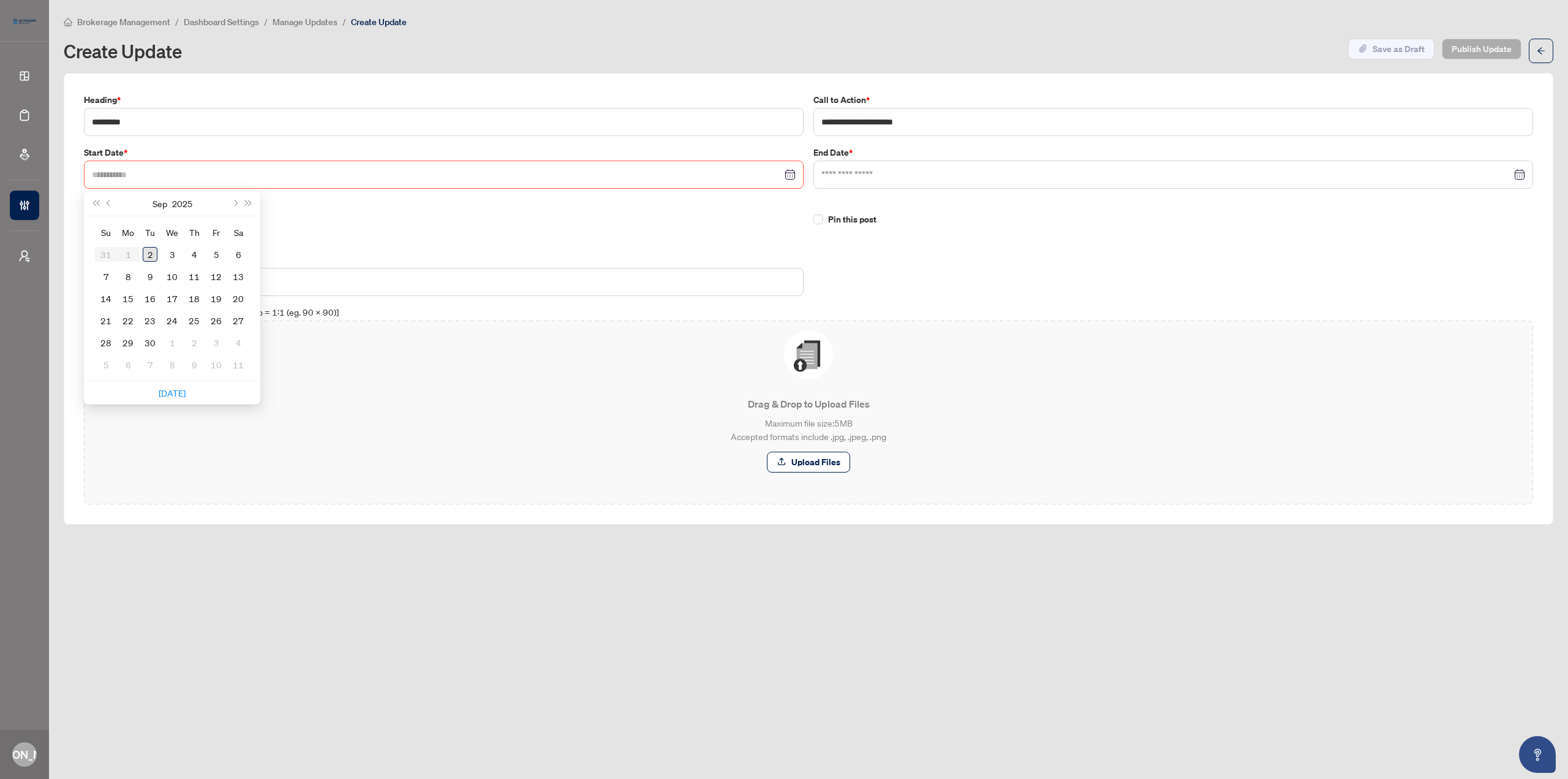
click at [147, 255] on div "2" at bounding box center [150, 254] width 15 height 15
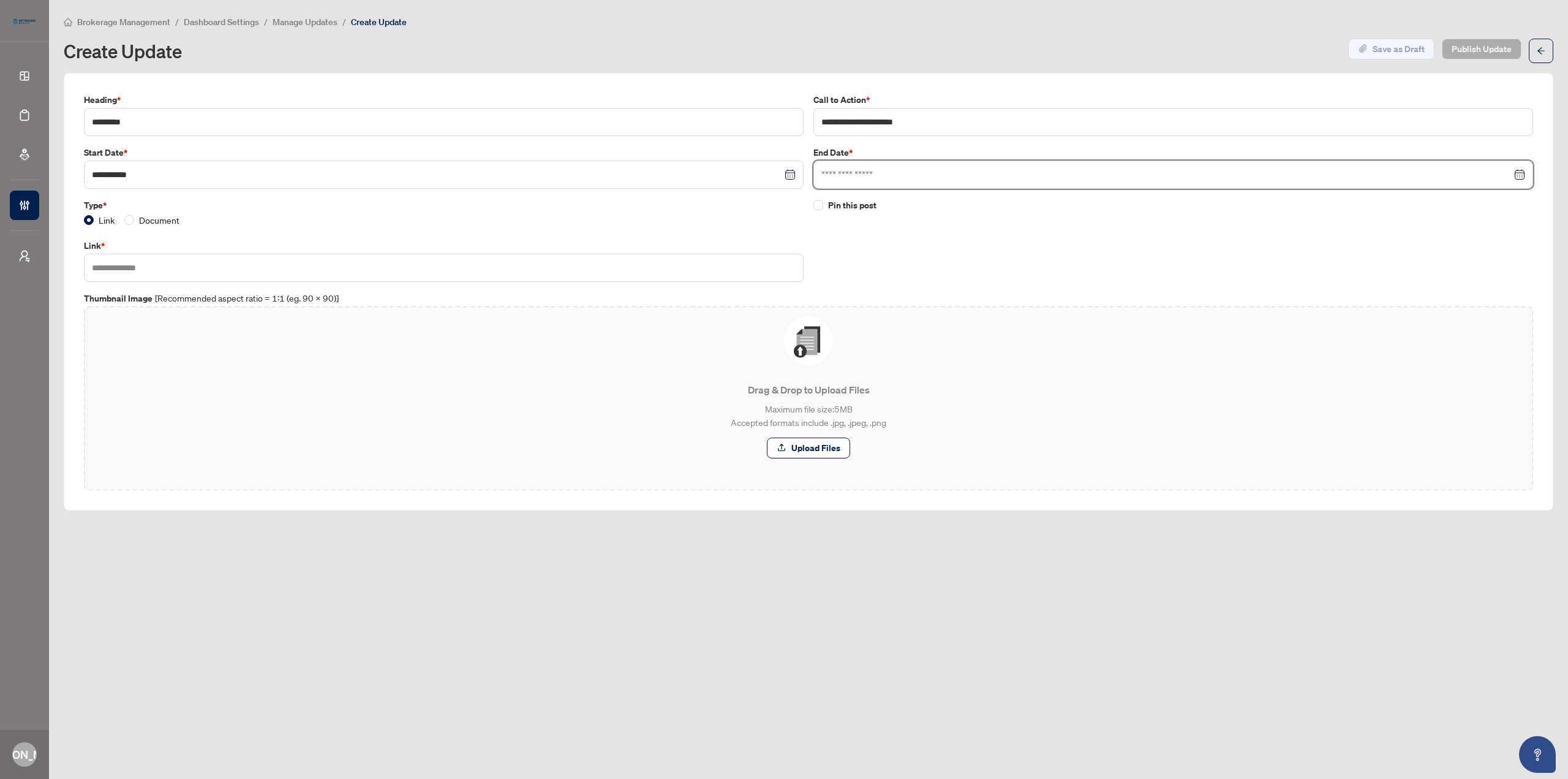
click at [856, 170] on input at bounding box center [1166, 174] width 690 height 13
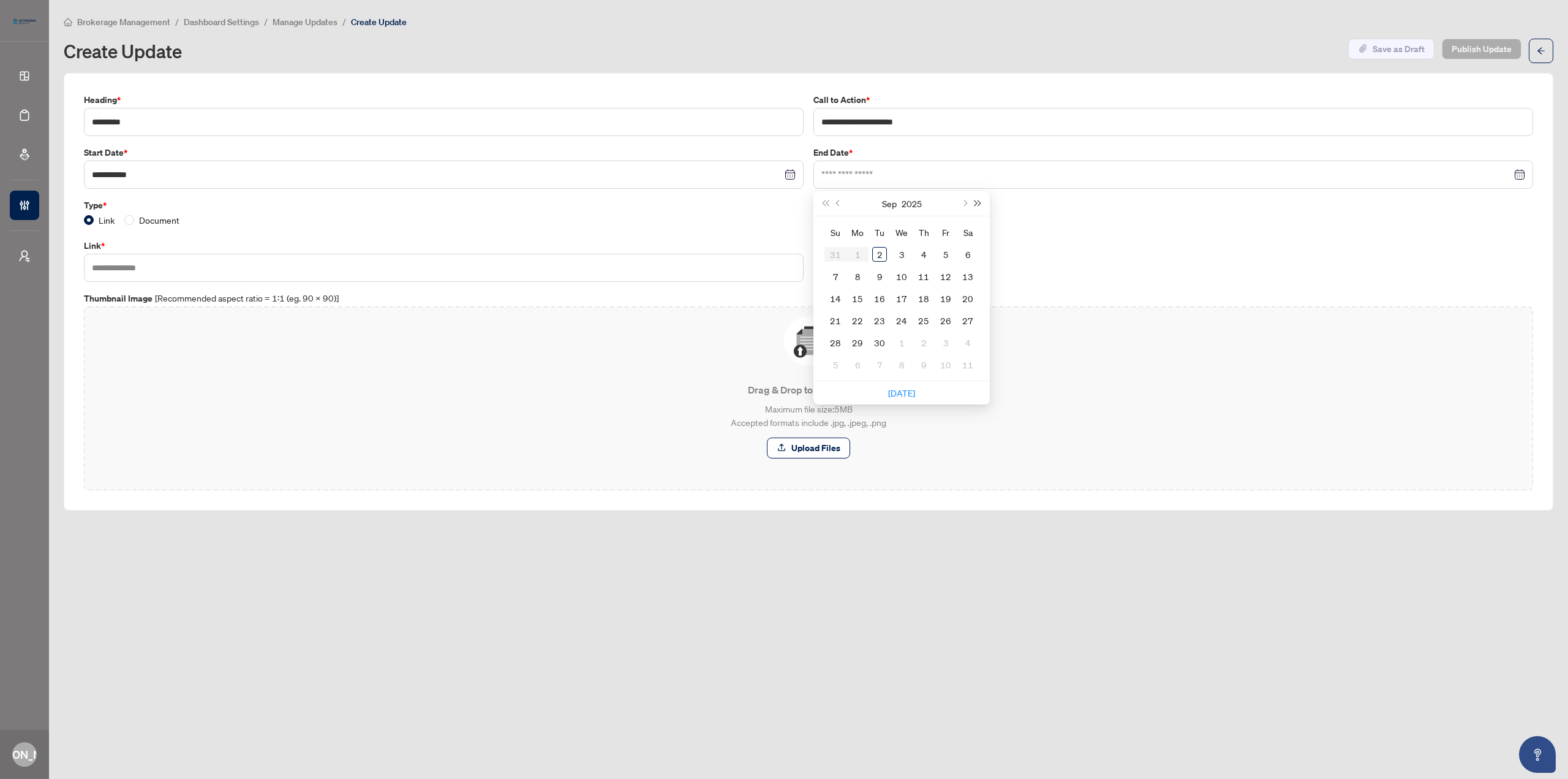
click at [940, 200] on button "Next year (Control + right)" at bounding box center [978, 204] width 13 height 24
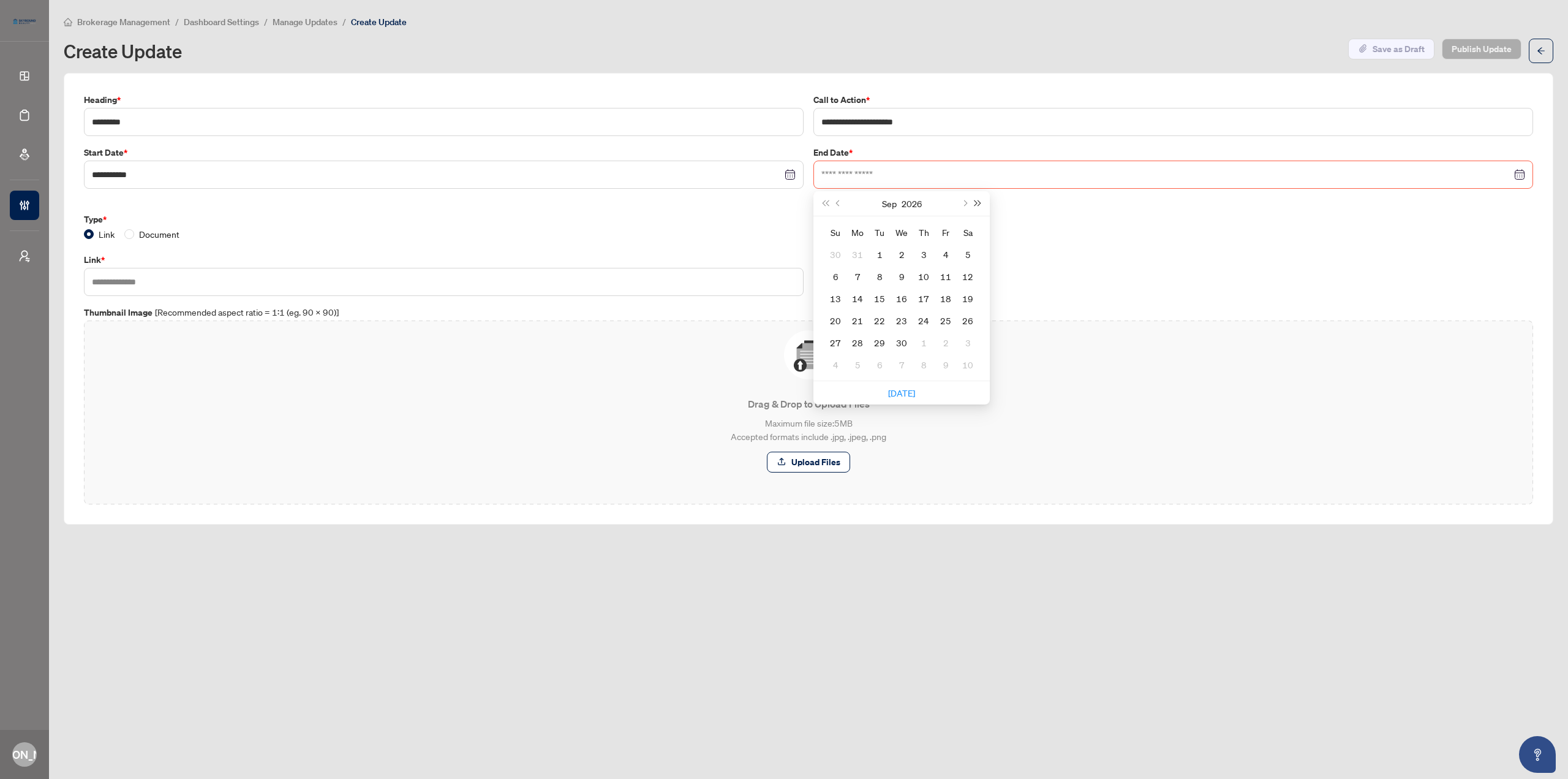
click at [940, 200] on button "Next year (Control + right)" at bounding box center [978, 204] width 13 height 24
type input "**********"
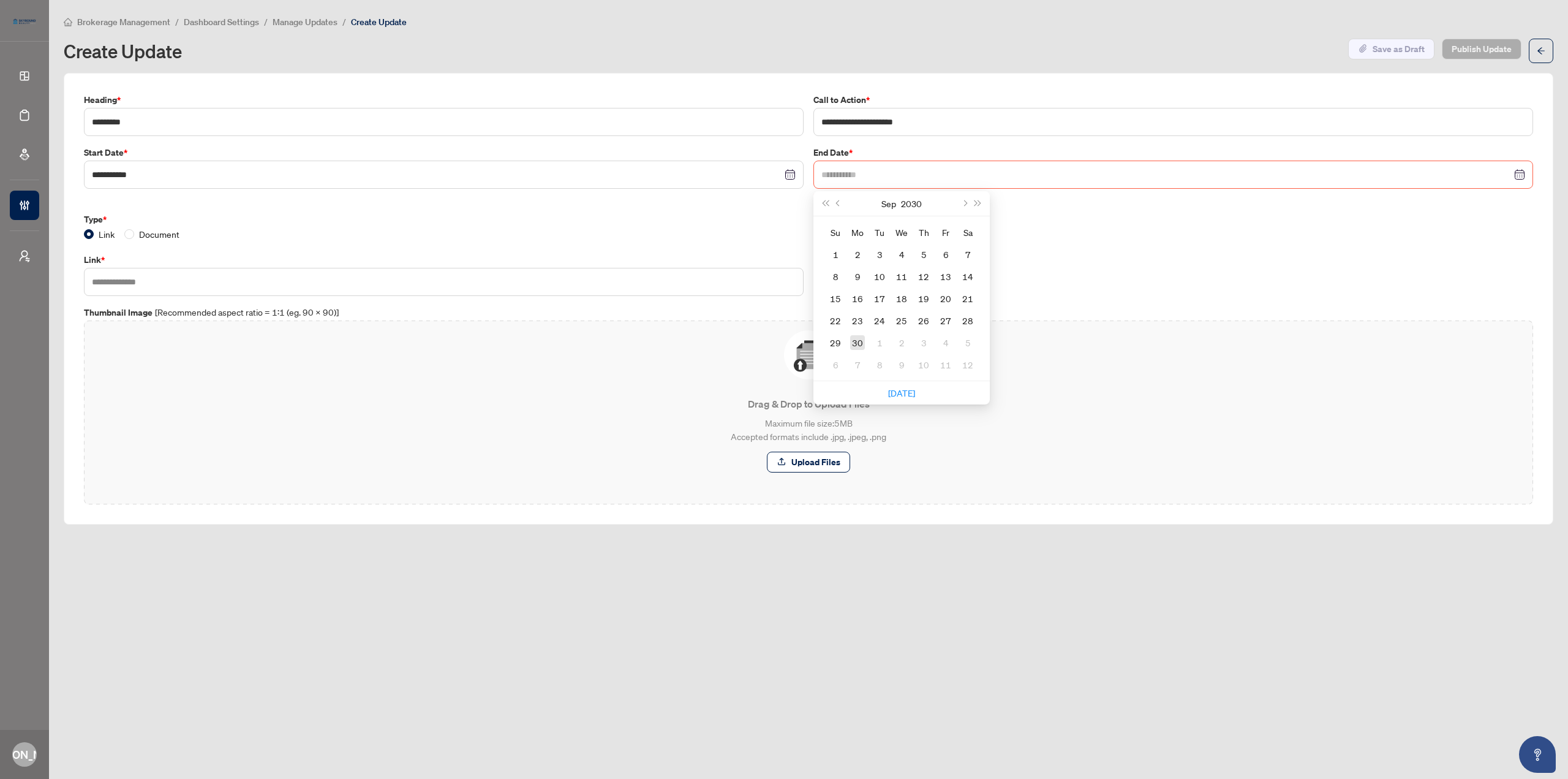
click at [857, 341] on div "30" at bounding box center [857, 342] width 15 height 15
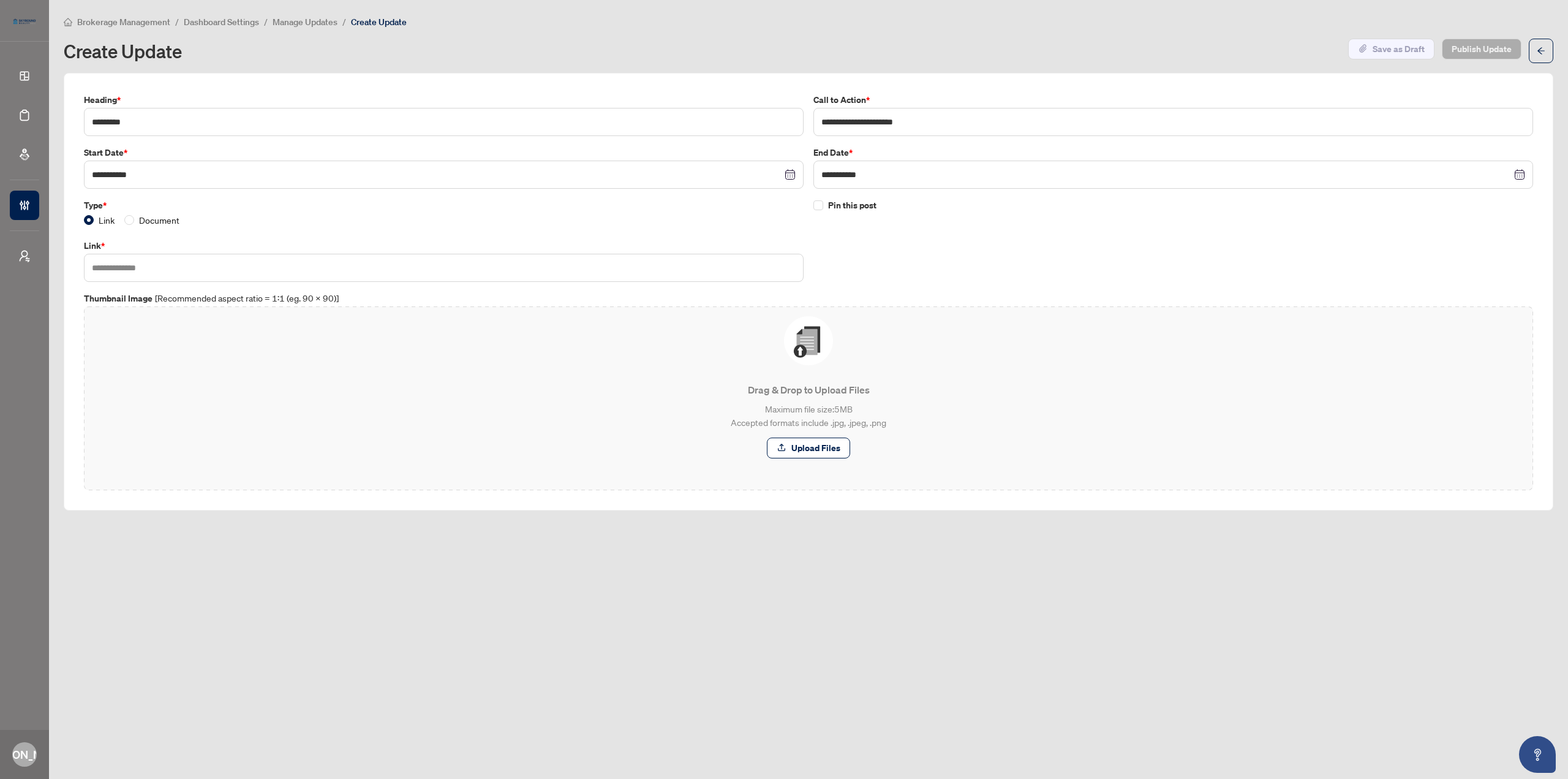
click at [940, 241] on div "Pin this post" at bounding box center [1173, 240] width 729 height 84
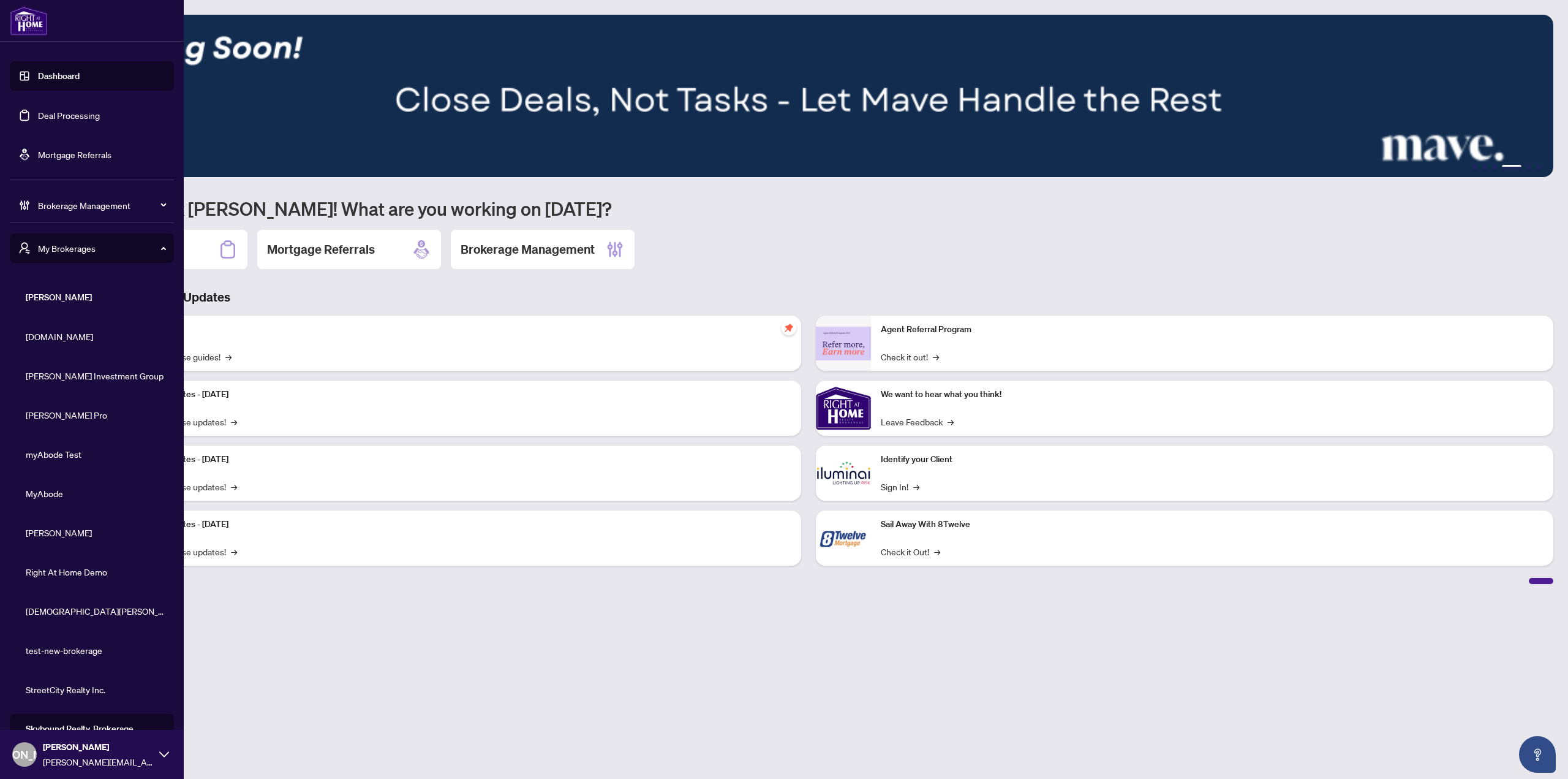
click at [66, 339] on span "[DOMAIN_NAME]" at bounding box center [95, 336] width 140 height 13
